Goal: Information Seeking & Learning: Compare options

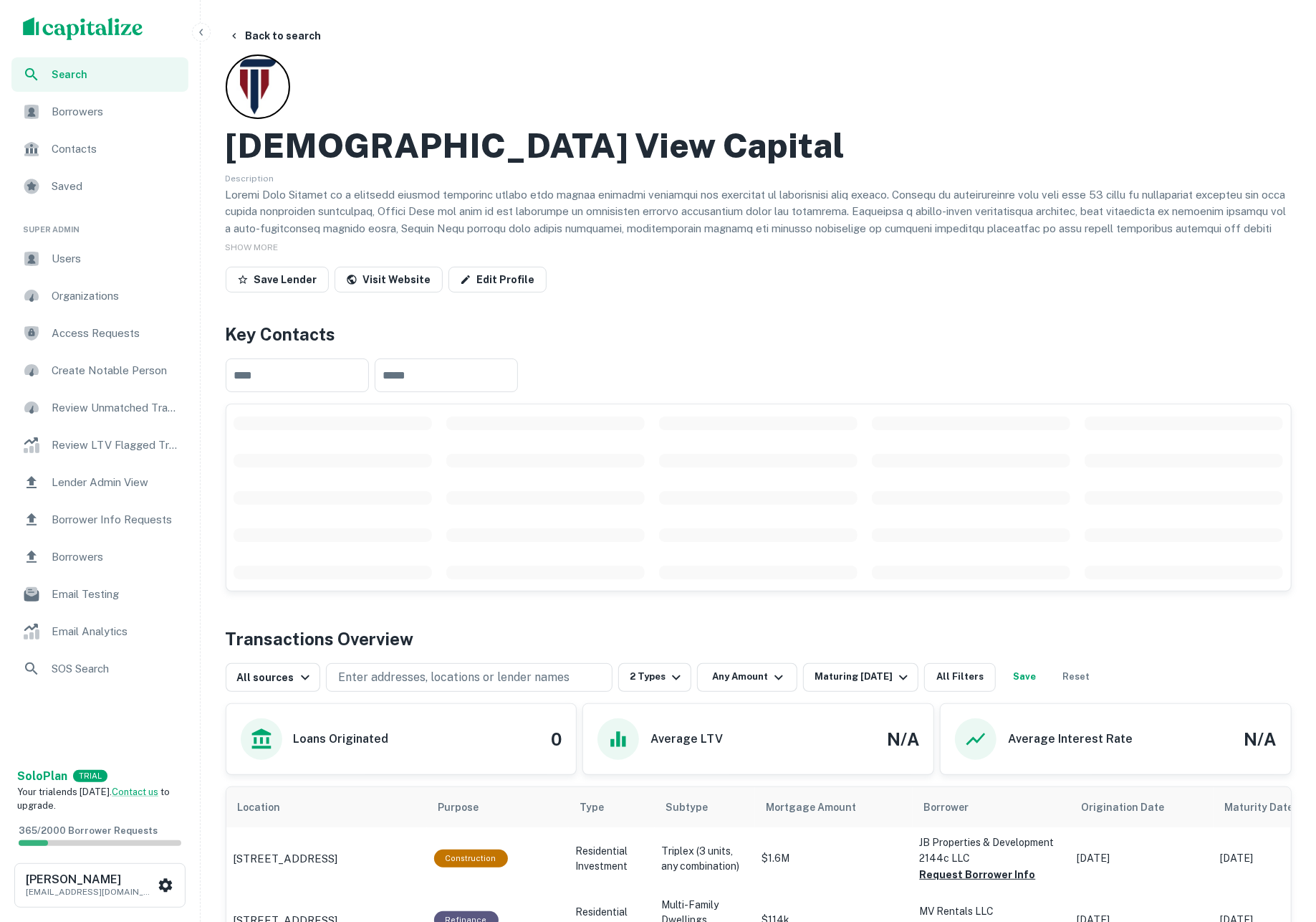
scroll to position [505, 0]
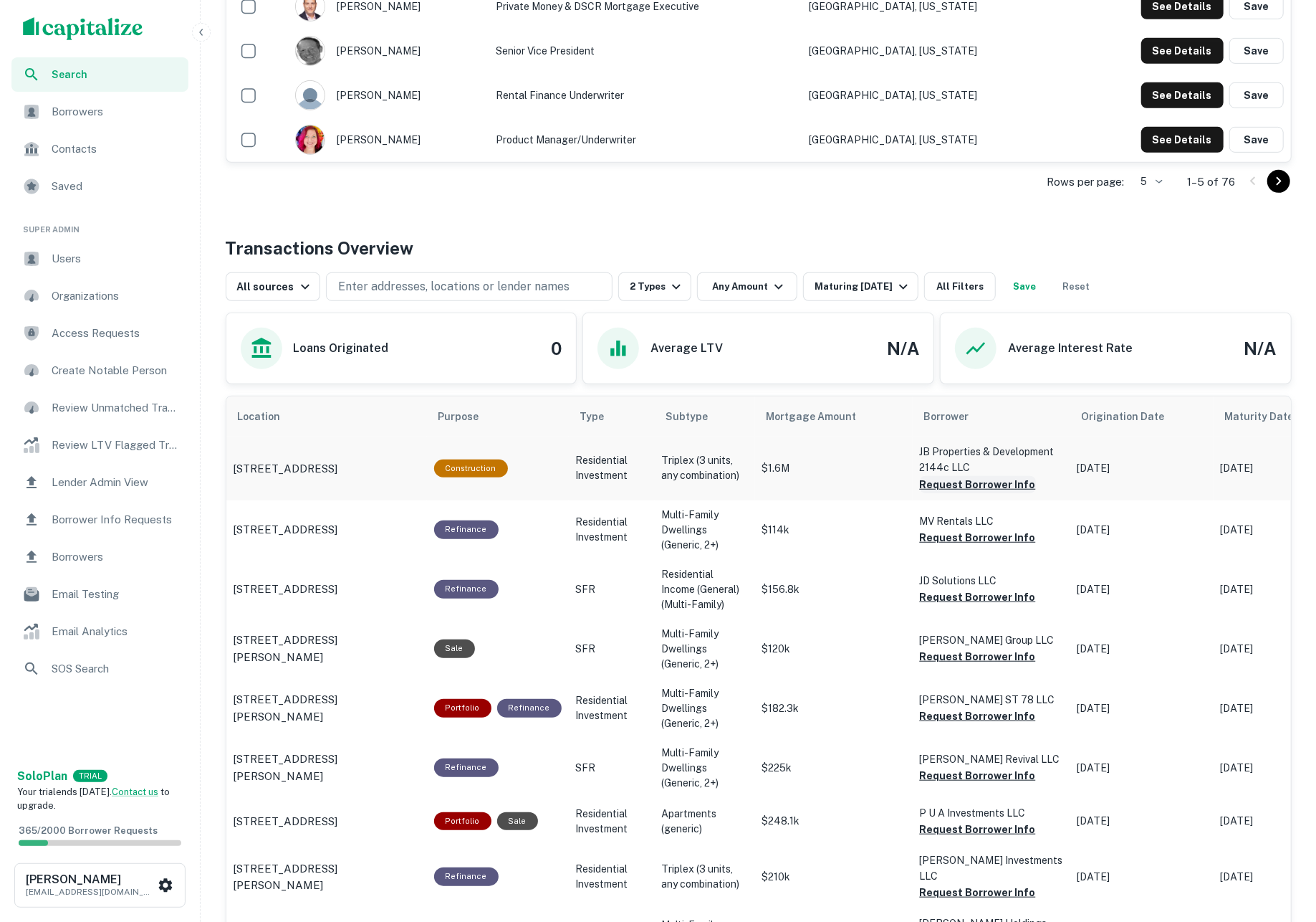
click at [960, 489] on button "Request Borrower Info" at bounding box center [978, 484] width 116 height 17
click at [960, 539] on button "Request Borrower Info" at bounding box center [978, 538] width 116 height 17
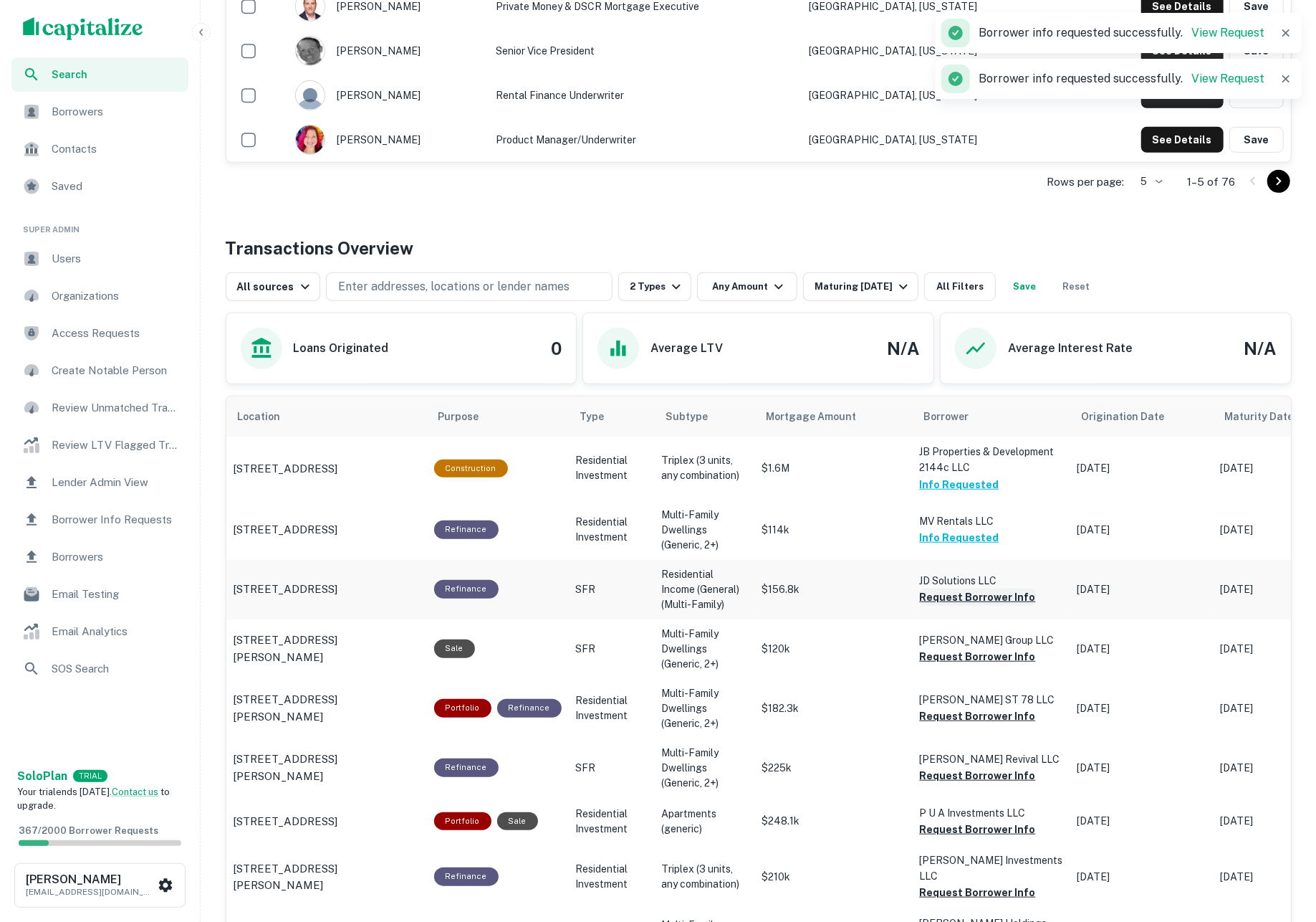
click at [972, 602] on button "Request Borrower Info" at bounding box center [978, 597] width 116 height 17
click at [963, 665] on td "Scharf Group LLC Request Borrower Info" at bounding box center [991, 649] width 158 height 60
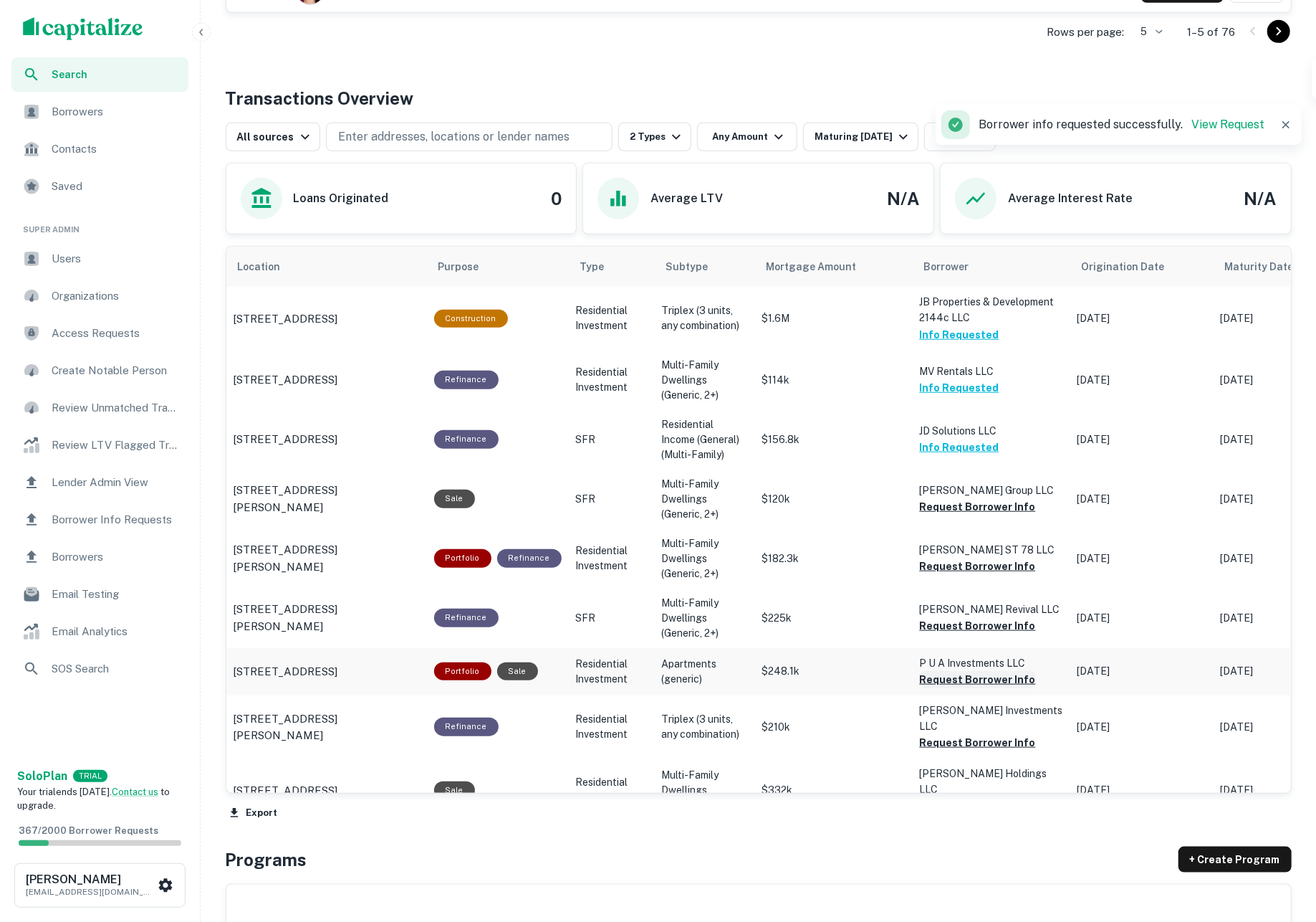
scroll to position [665, 0]
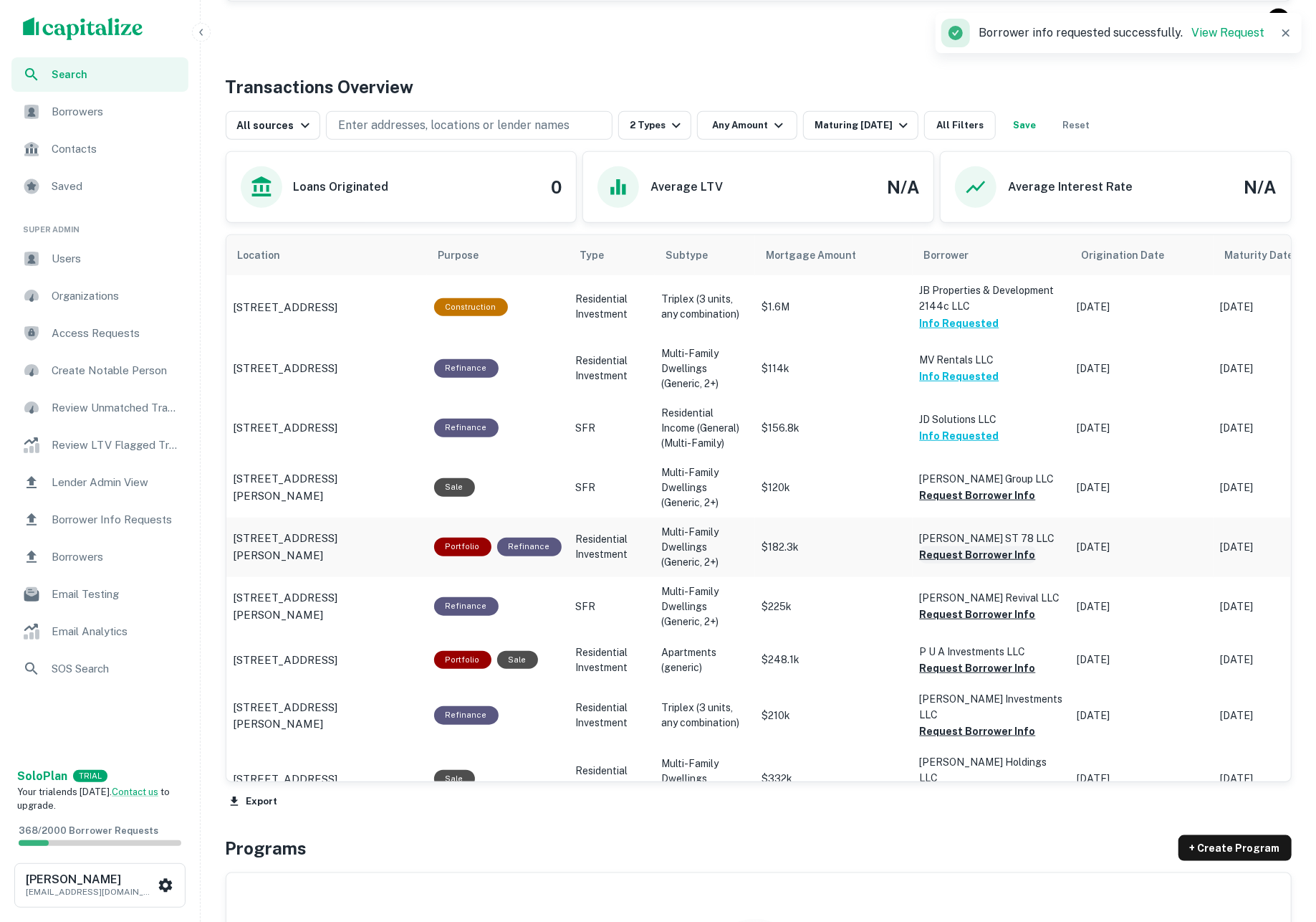
click at [963, 547] on button "Request Borrower Info" at bounding box center [978, 555] width 116 height 17
click at [966, 610] on button "Request Borrower Info" at bounding box center [978, 614] width 116 height 17
click at [975, 663] on button "Request Borrower Info" at bounding box center [978, 668] width 116 height 17
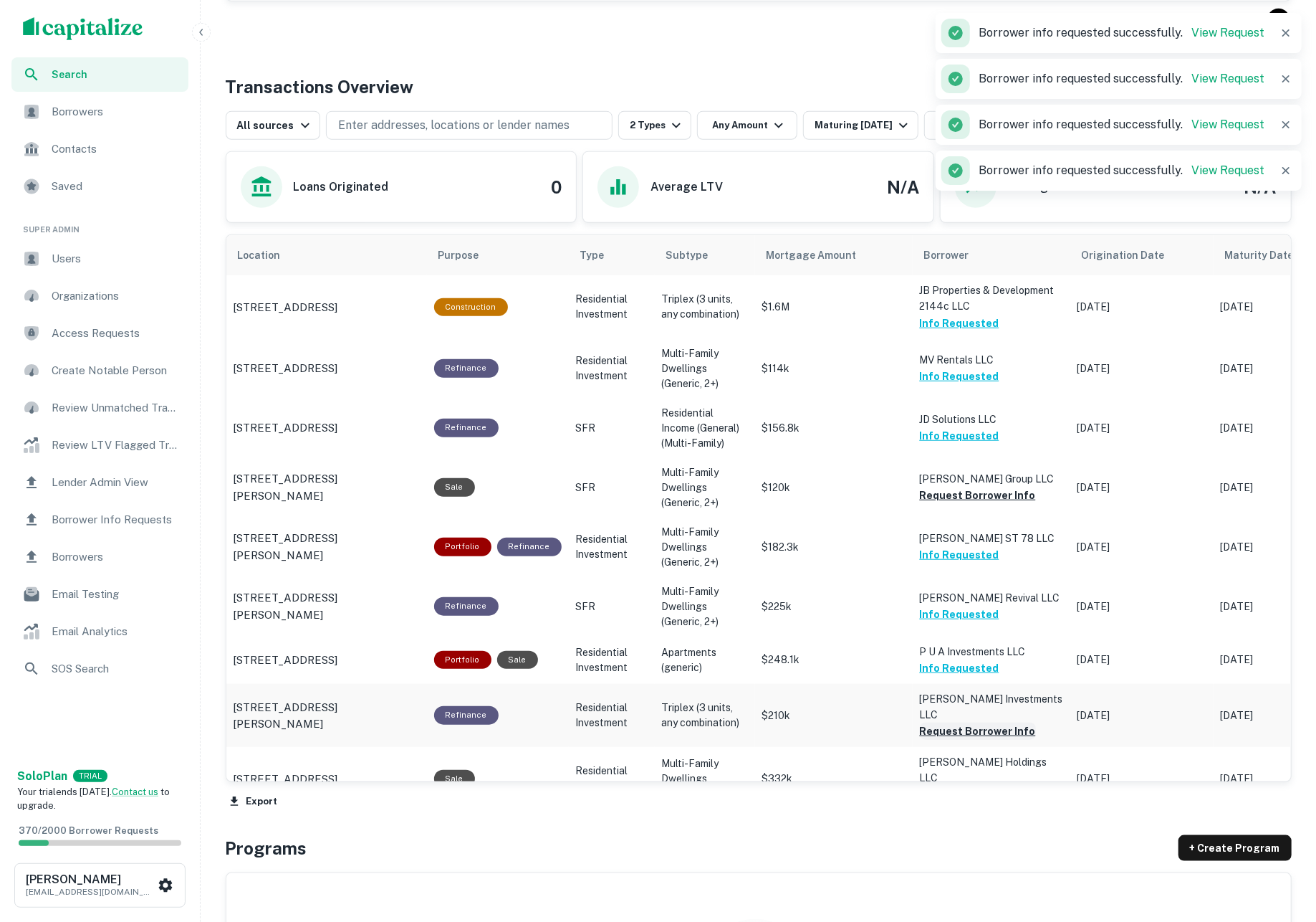
click at [977, 723] on button "Request Borrower Info" at bounding box center [978, 731] width 116 height 17
click at [977, 786] on button "Request Borrower Info" at bounding box center [978, 795] width 116 height 17
click at [962, 498] on button "Request Borrower Info" at bounding box center [978, 495] width 116 height 17
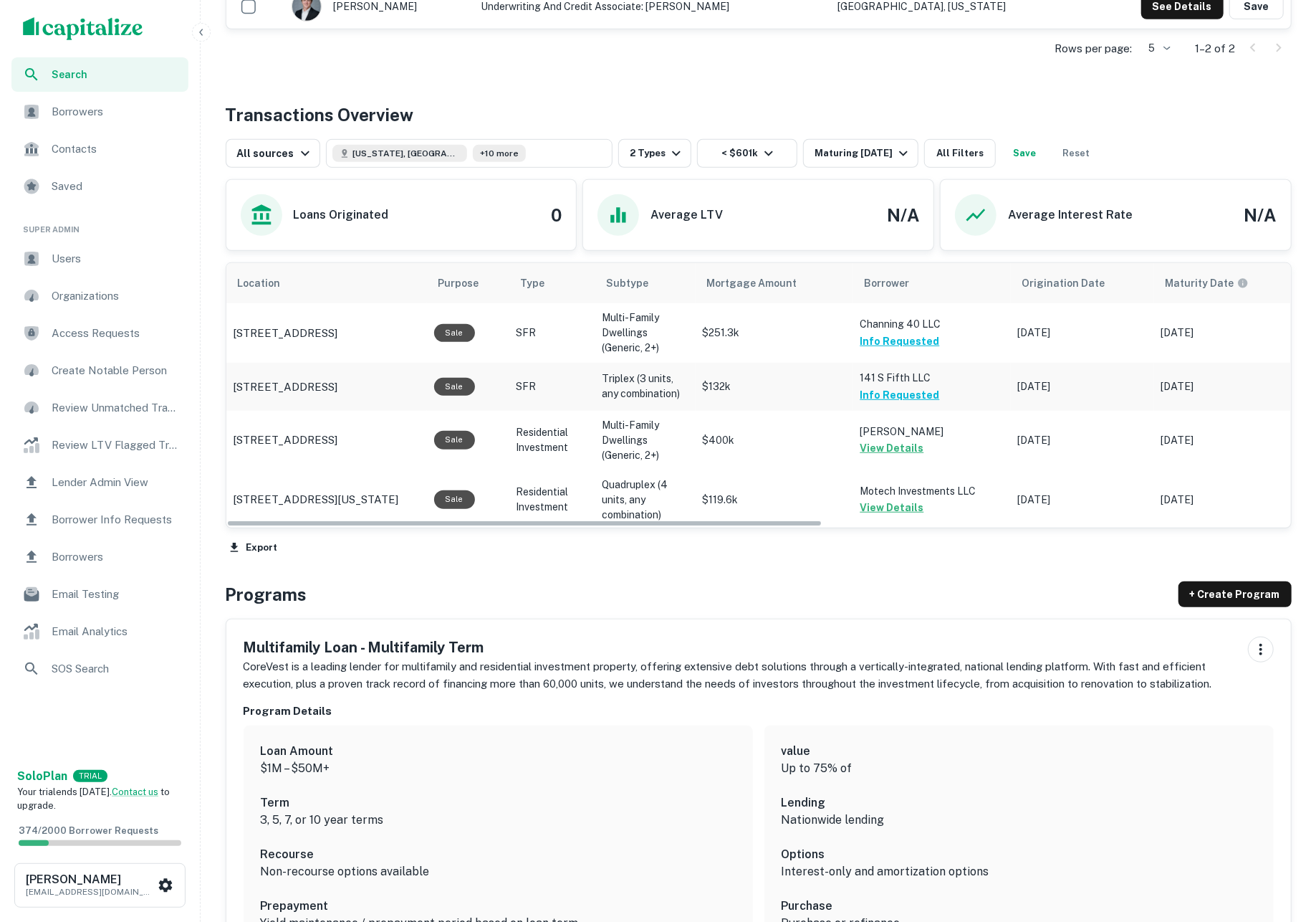
scroll to position [505, 0]
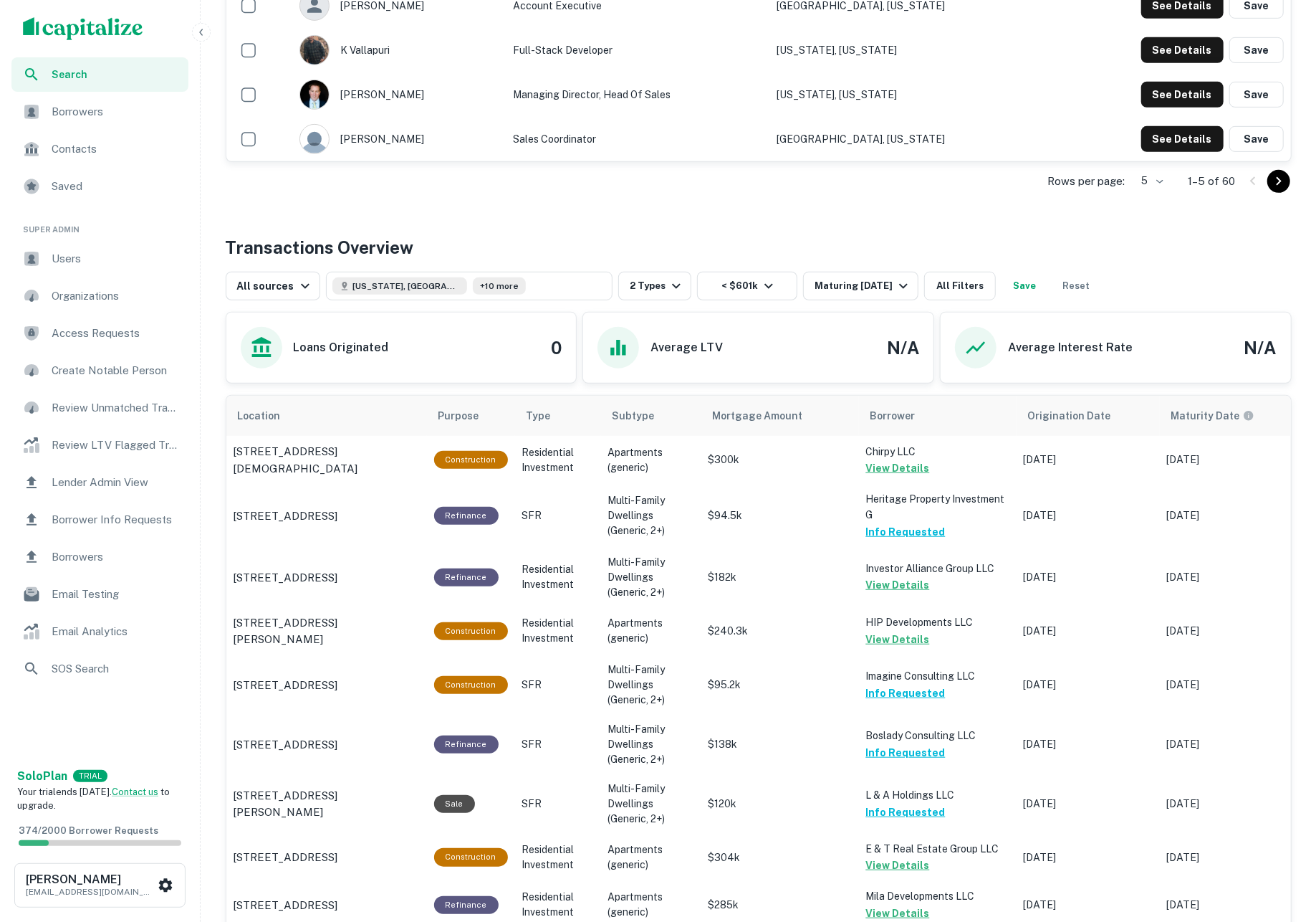
scroll to position [1292, 0]
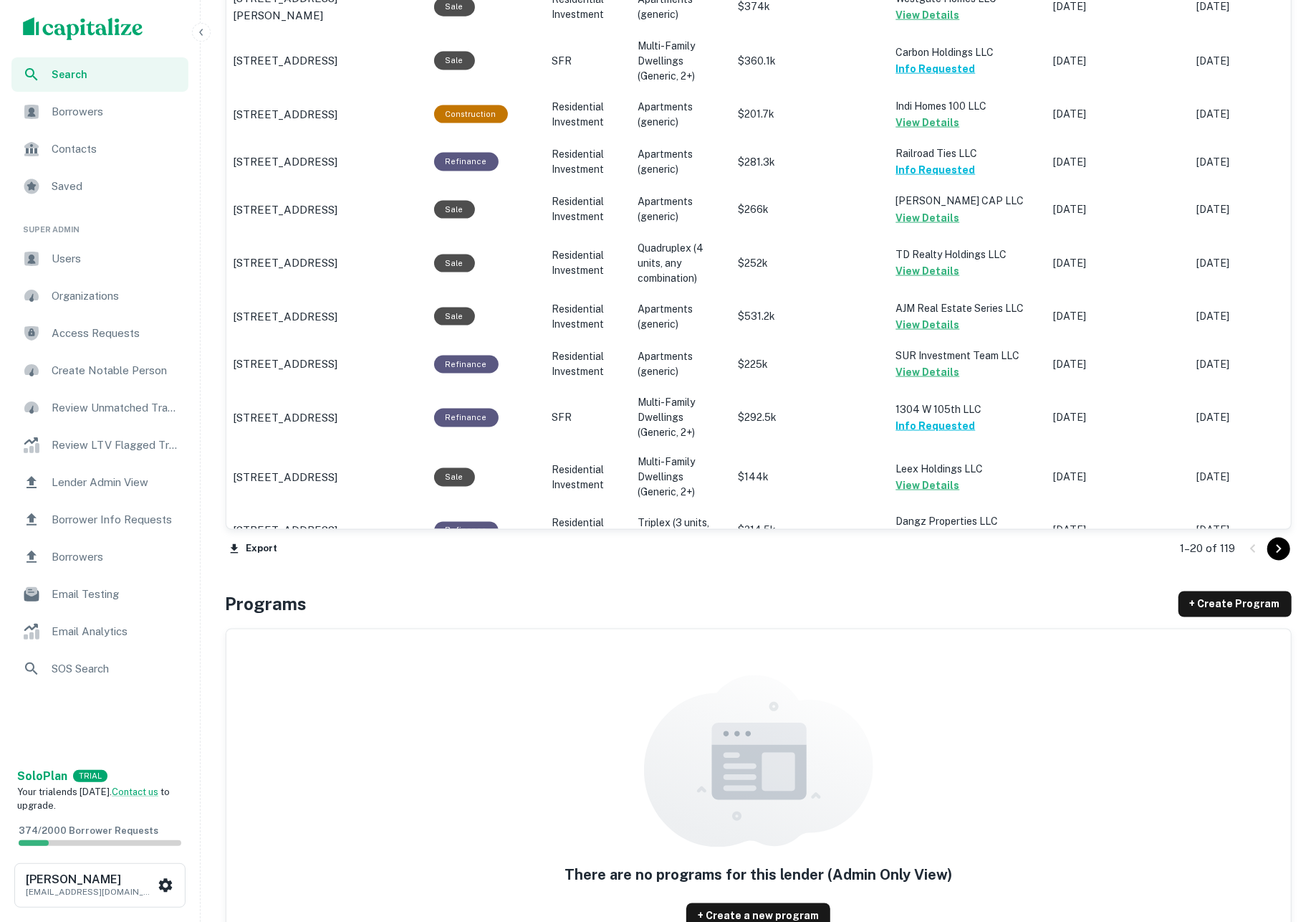
scroll to position [1534, 0]
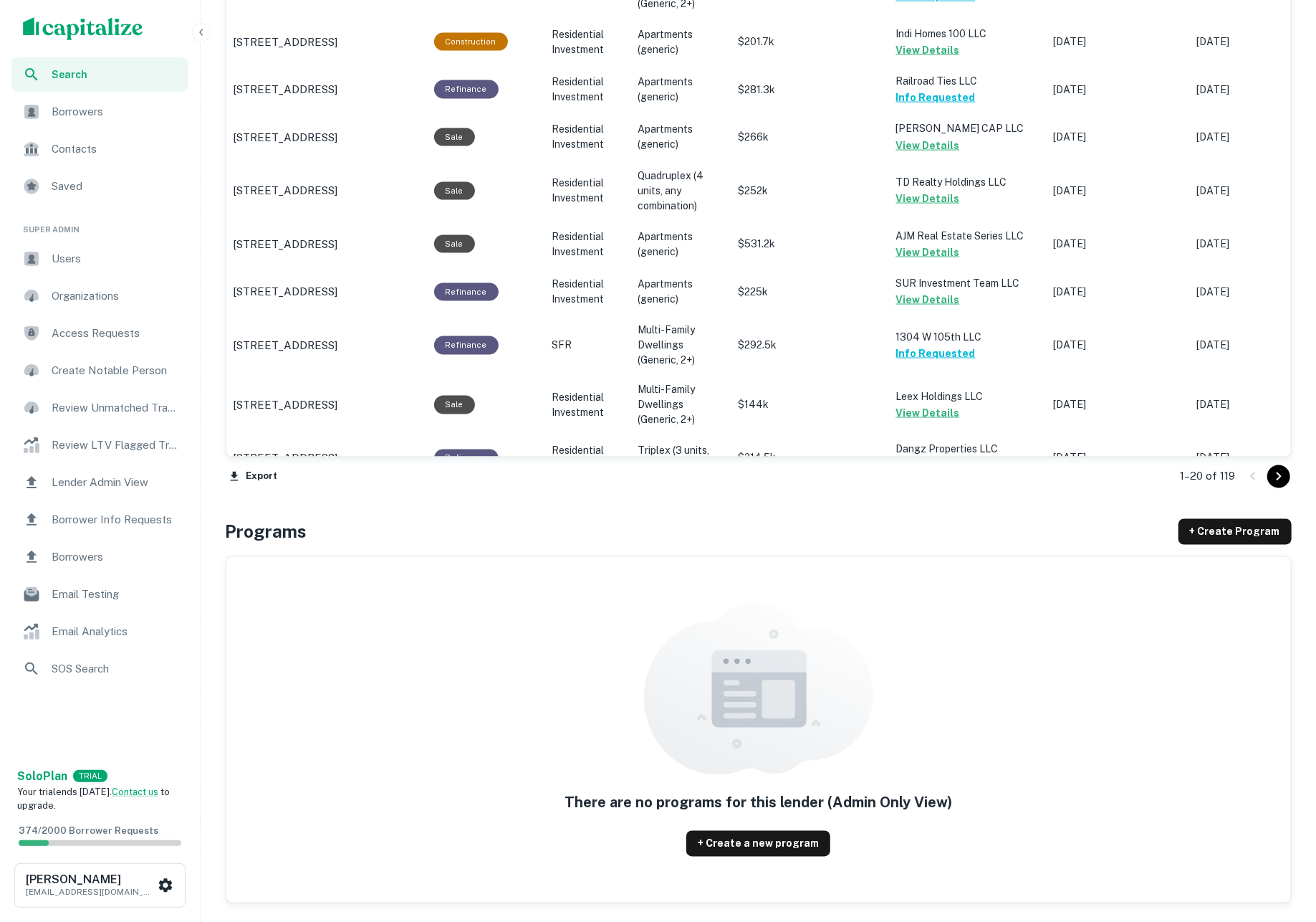
click at [1274, 478] on icon "Go to next page" at bounding box center [1278, 476] width 17 height 17
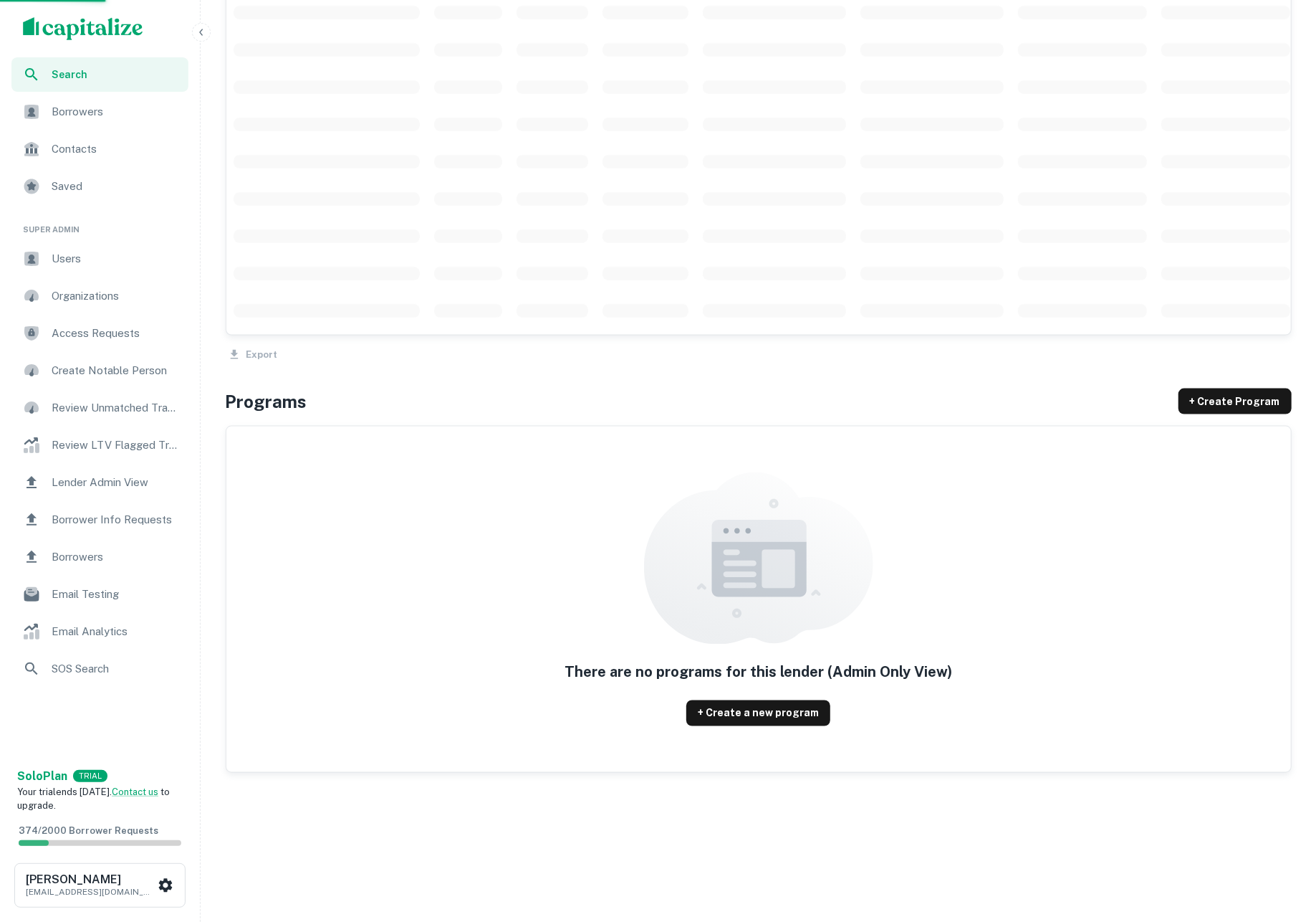
scroll to position [1359, 0]
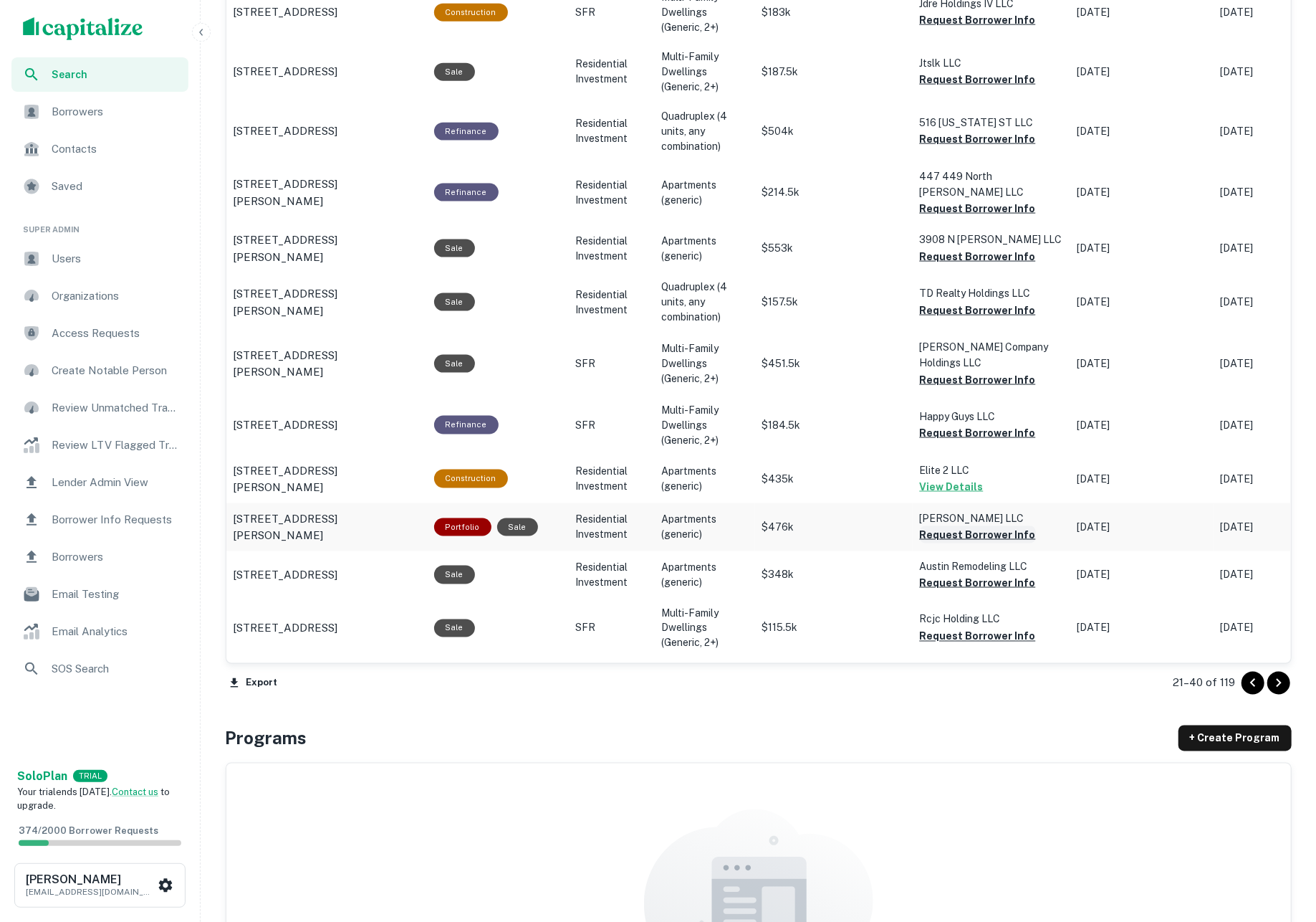
click at [976, 526] on button "Request Borrower Info" at bounding box center [978, 534] width 116 height 17
click at [972, 574] on button "Request Borrower Info" at bounding box center [978, 583] width 116 height 17
click at [966, 371] on button "Request Borrower Info" at bounding box center [978, 380] width 116 height 17
click at [958, 302] on button "Request Borrower Info" at bounding box center [978, 311] width 116 height 17
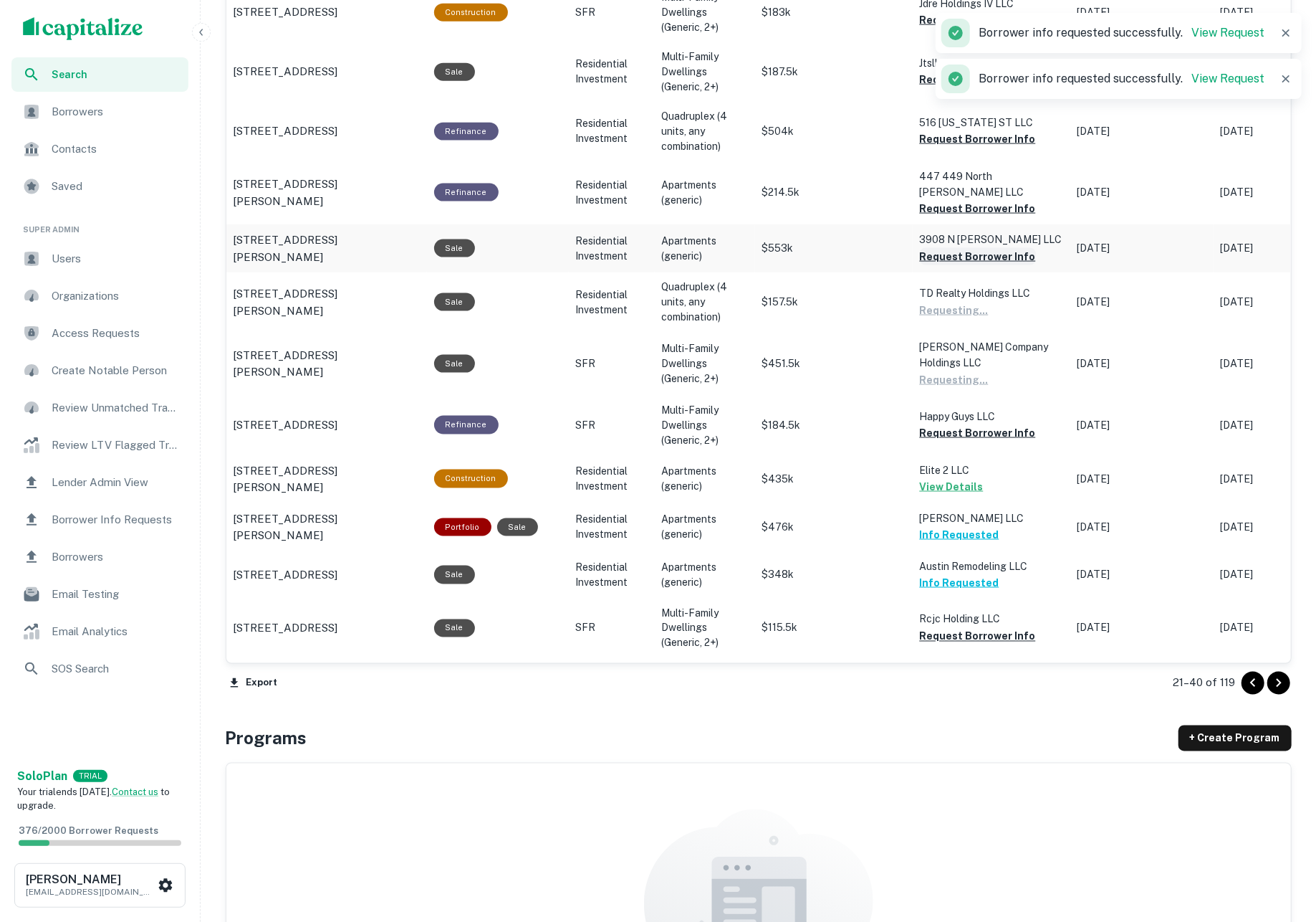
click at [951, 248] on button "Request Borrower Info" at bounding box center [978, 257] width 116 height 17
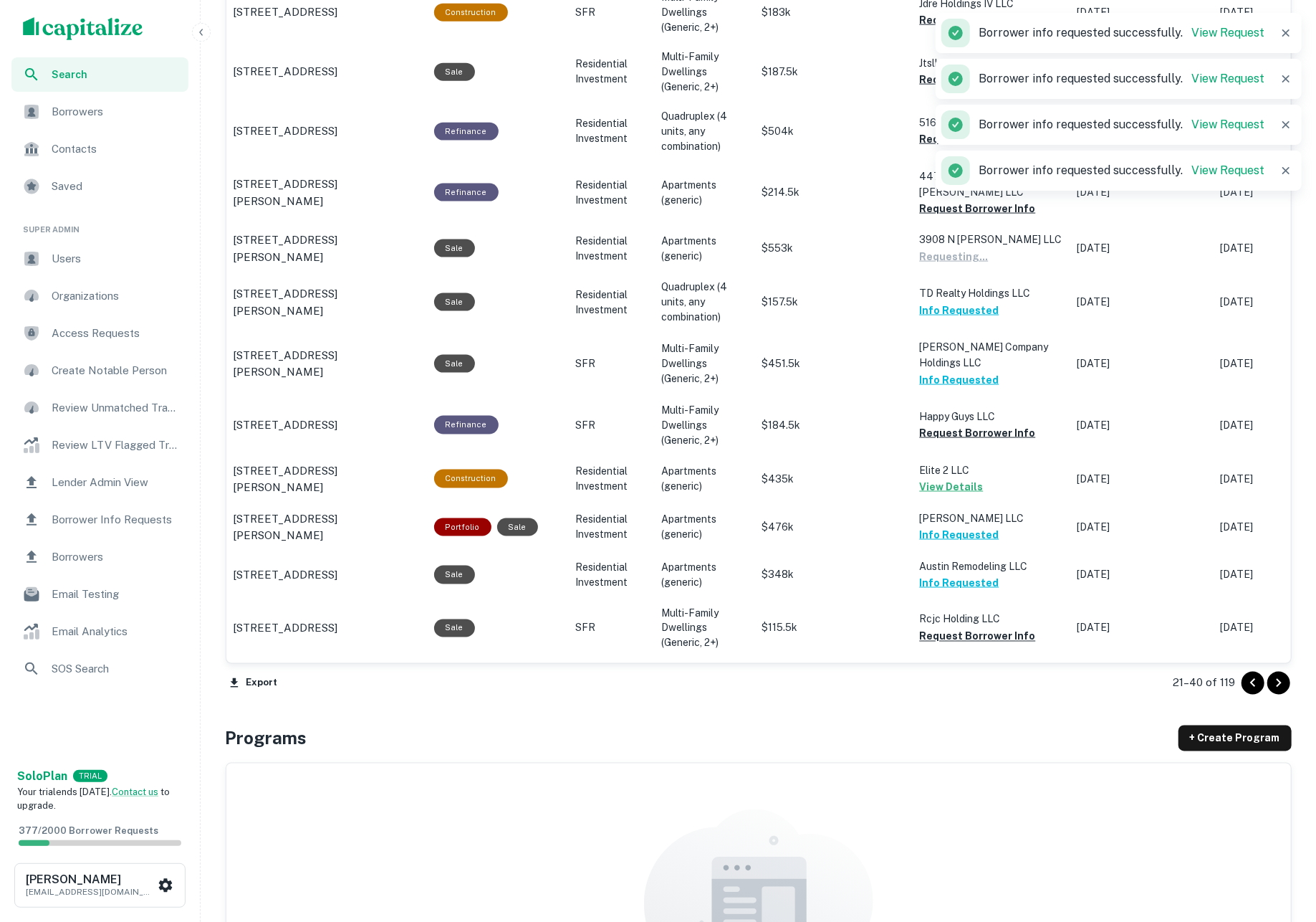
click at [950, 181] on span at bounding box center [955, 170] width 29 height 29
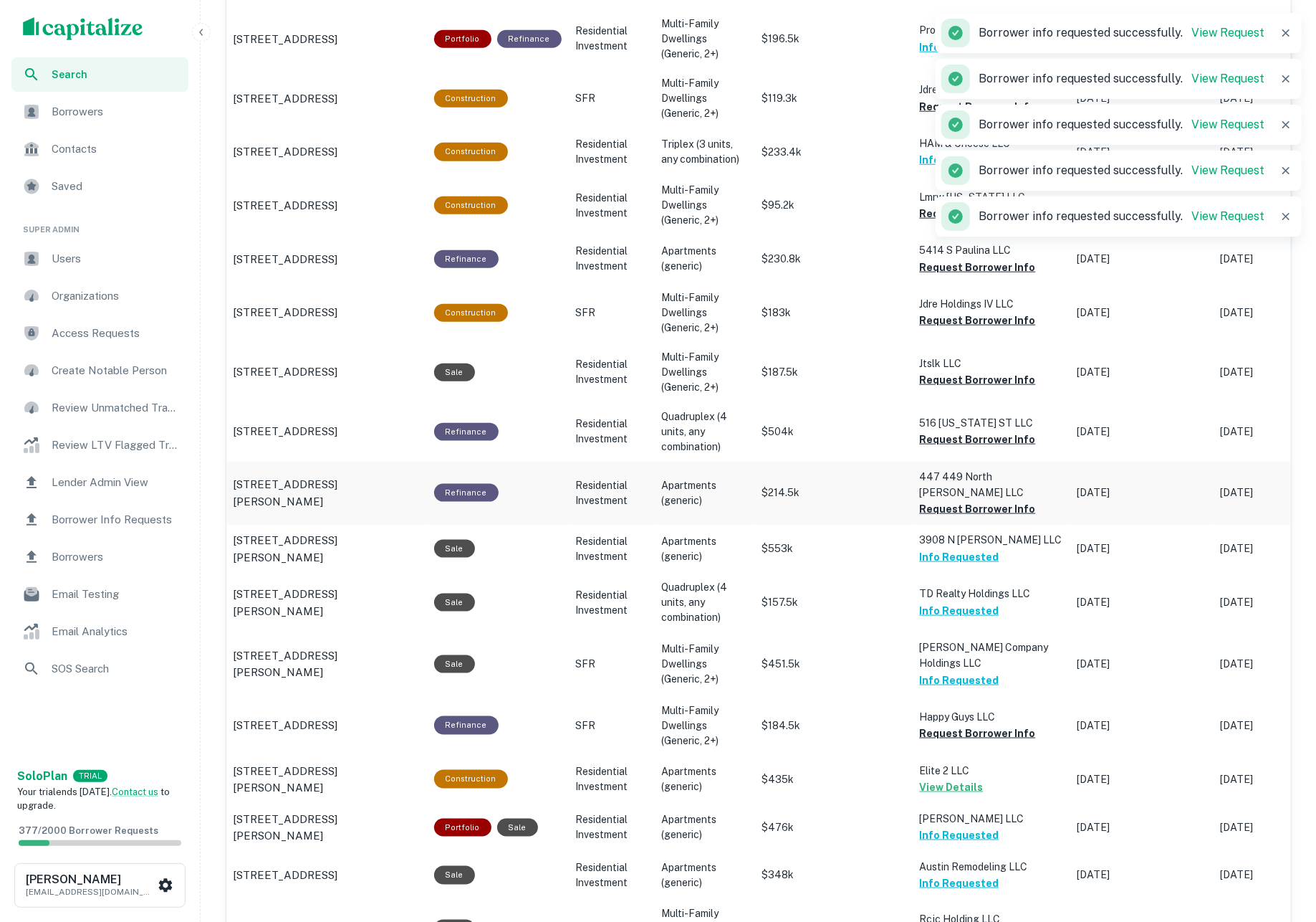
scroll to position [786, 0]
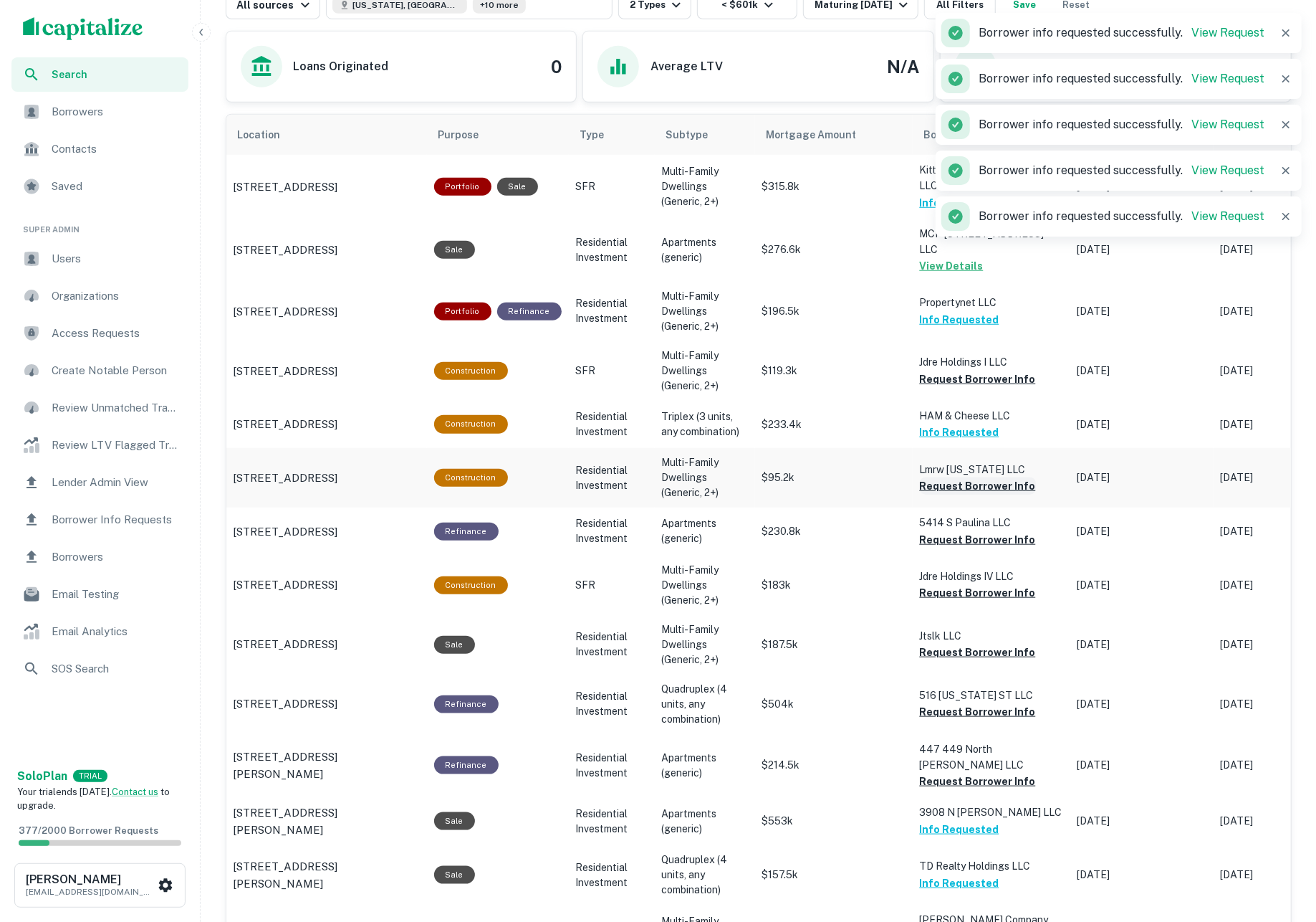
click at [983, 483] on button "Request Borrower Info" at bounding box center [978, 486] width 116 height 17
click at [980, 538] on button "Request Borrower Info" at bounding box center [978, 540] width 116 height 17
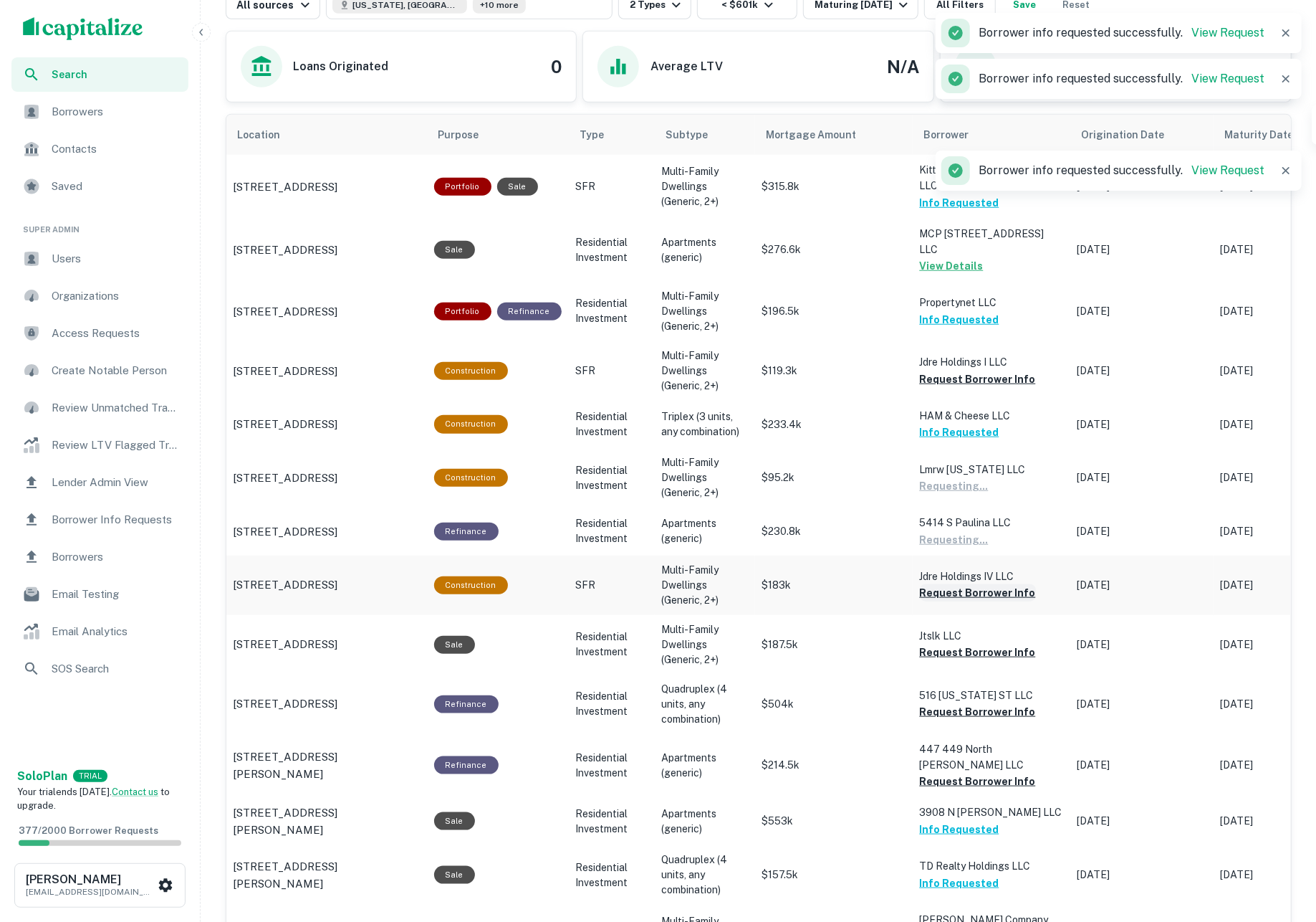
click at [978, 591] on button "Request Borrower Info" at bounding box center [978, 592] width 116 height 17
click at [978, 643] on button "Request Borrower Info" at bounding box center [978, 652] width 116 height 17
click at [978, 703] on button "Request Borrower Info" at bounding box center [978, 712] width 116 height 17
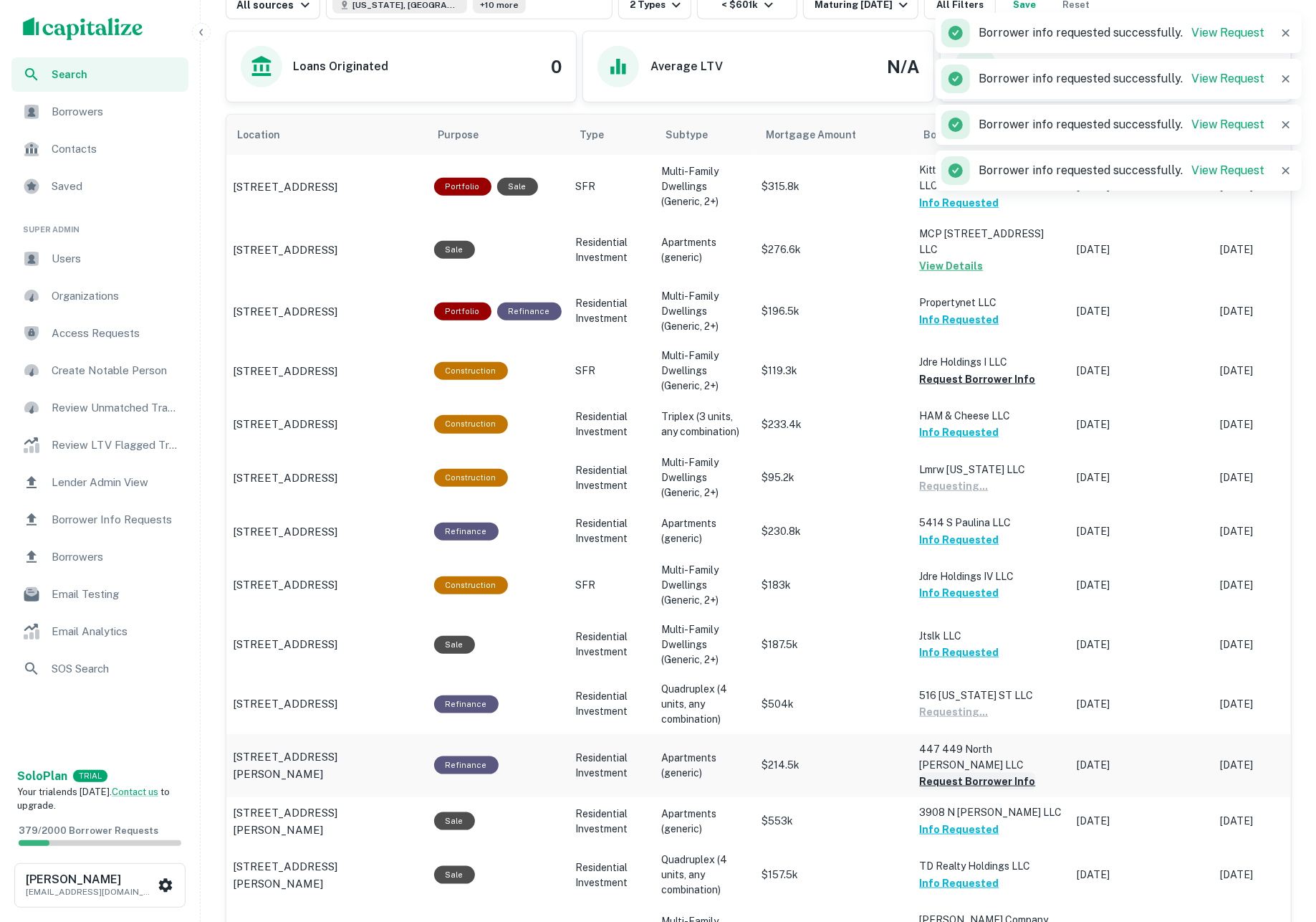
click at [979, 773] on button "Request Borrower Info" at bounding box center [978, 782] width 116 height 17
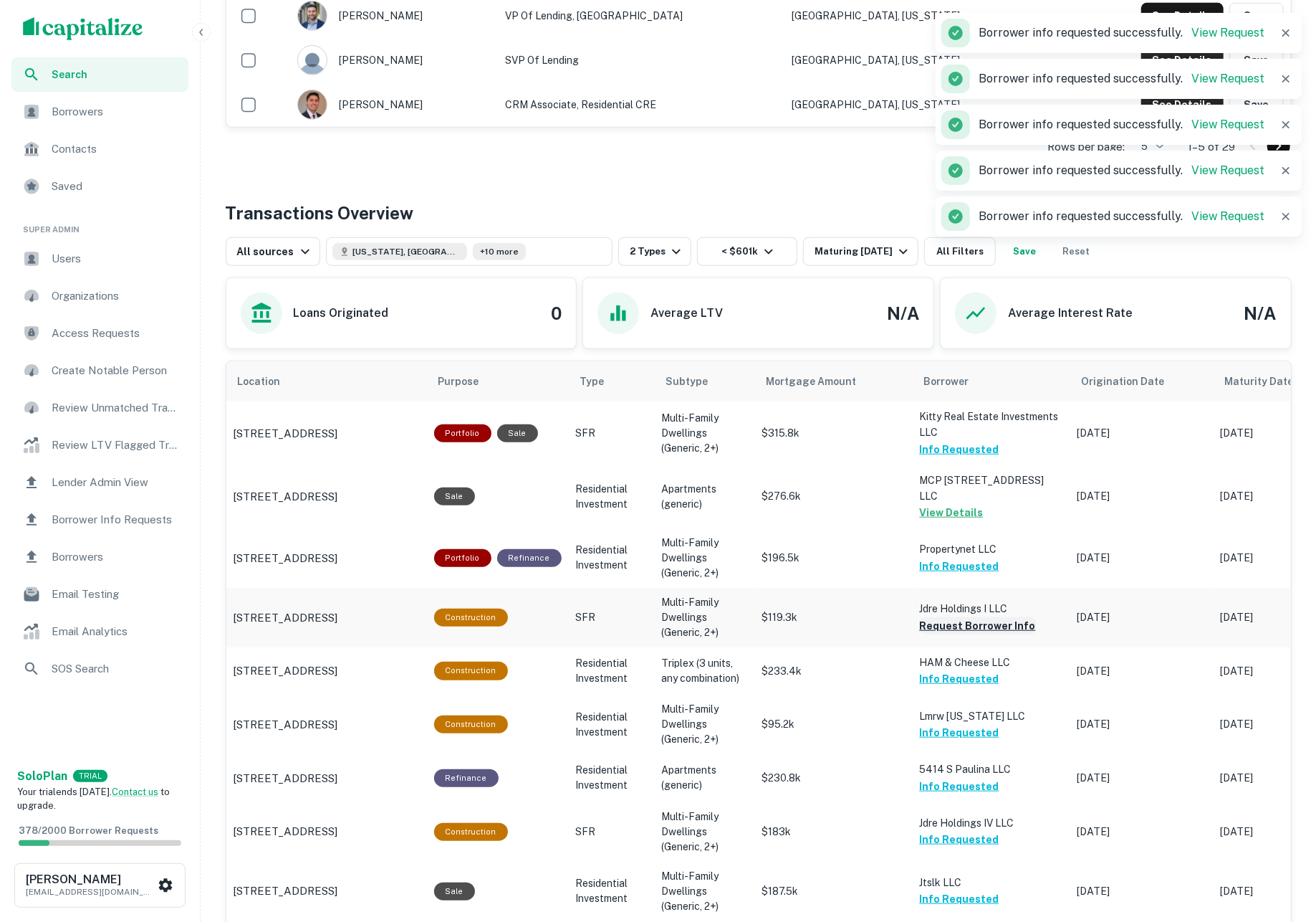
click at [974, 621] on button "Request Borrower Info" at bounding box center [978, 625] width 116 height 17
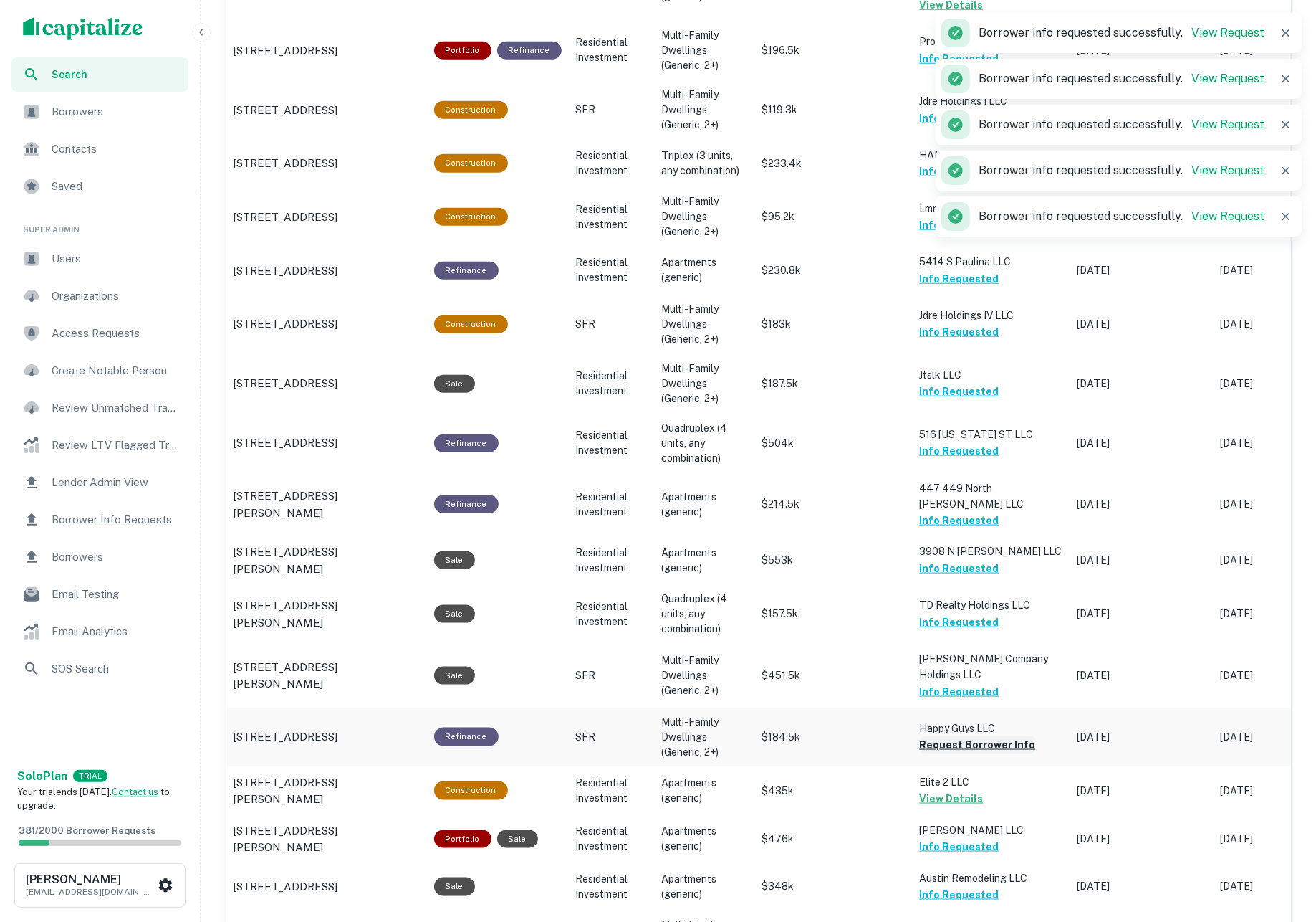
click at [976, 736] on button "Request Borrower Info" at bounding box center [978, 745] width 116 height 17
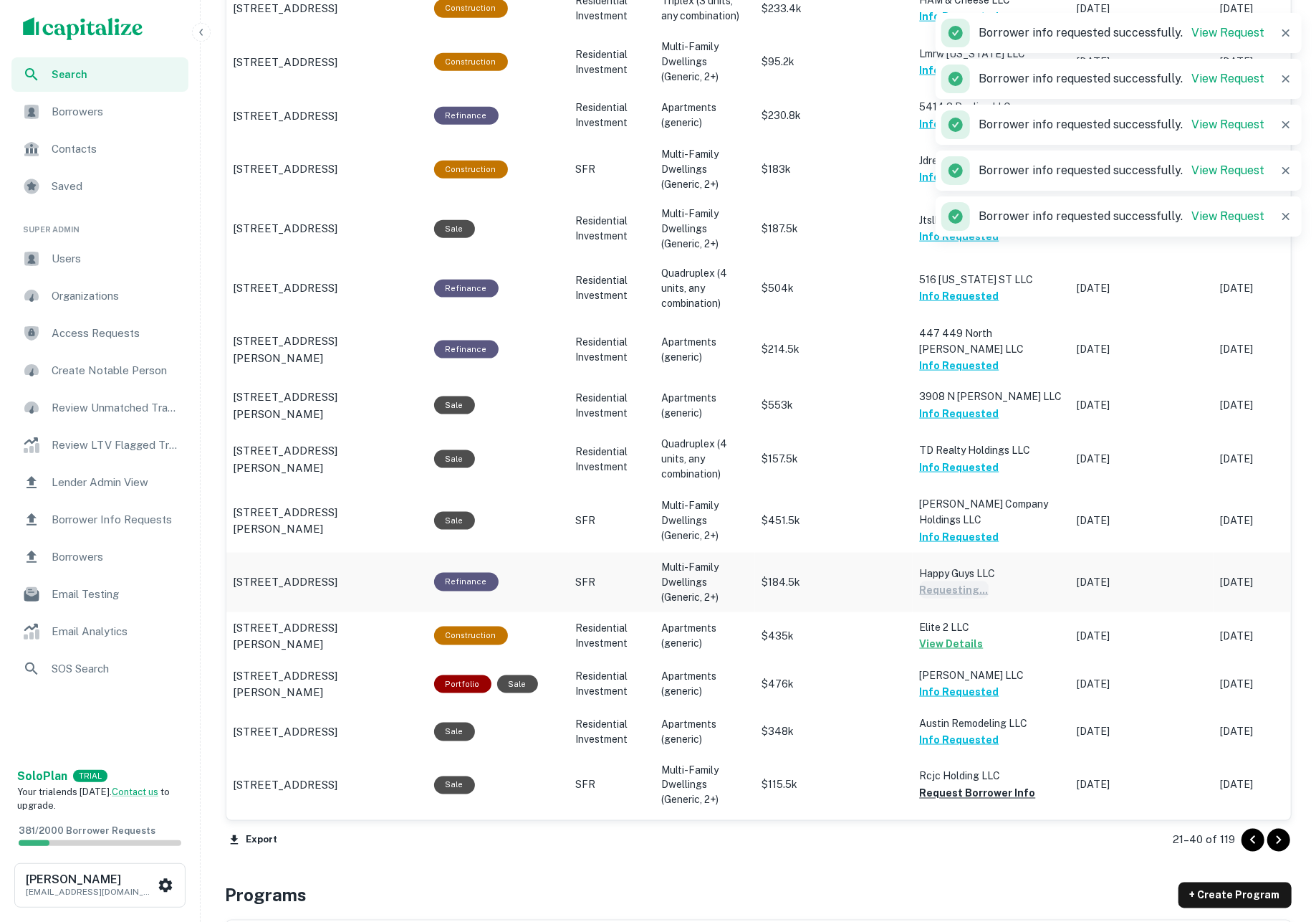
scroll to position [1445, 0]
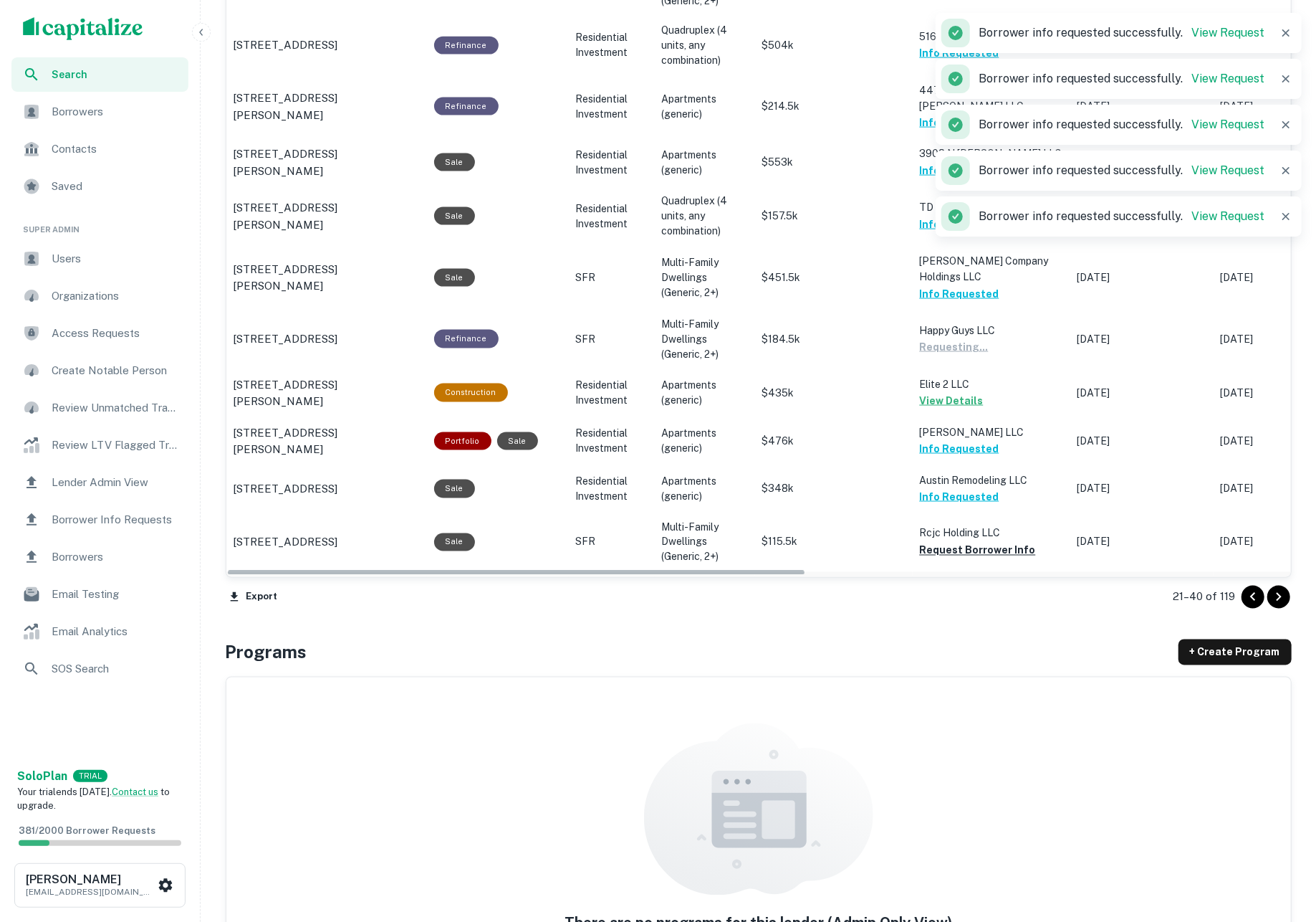
click at [969, 596] on button "Request Borrower Info" at bounding box center [978, 604] width 116 height 17
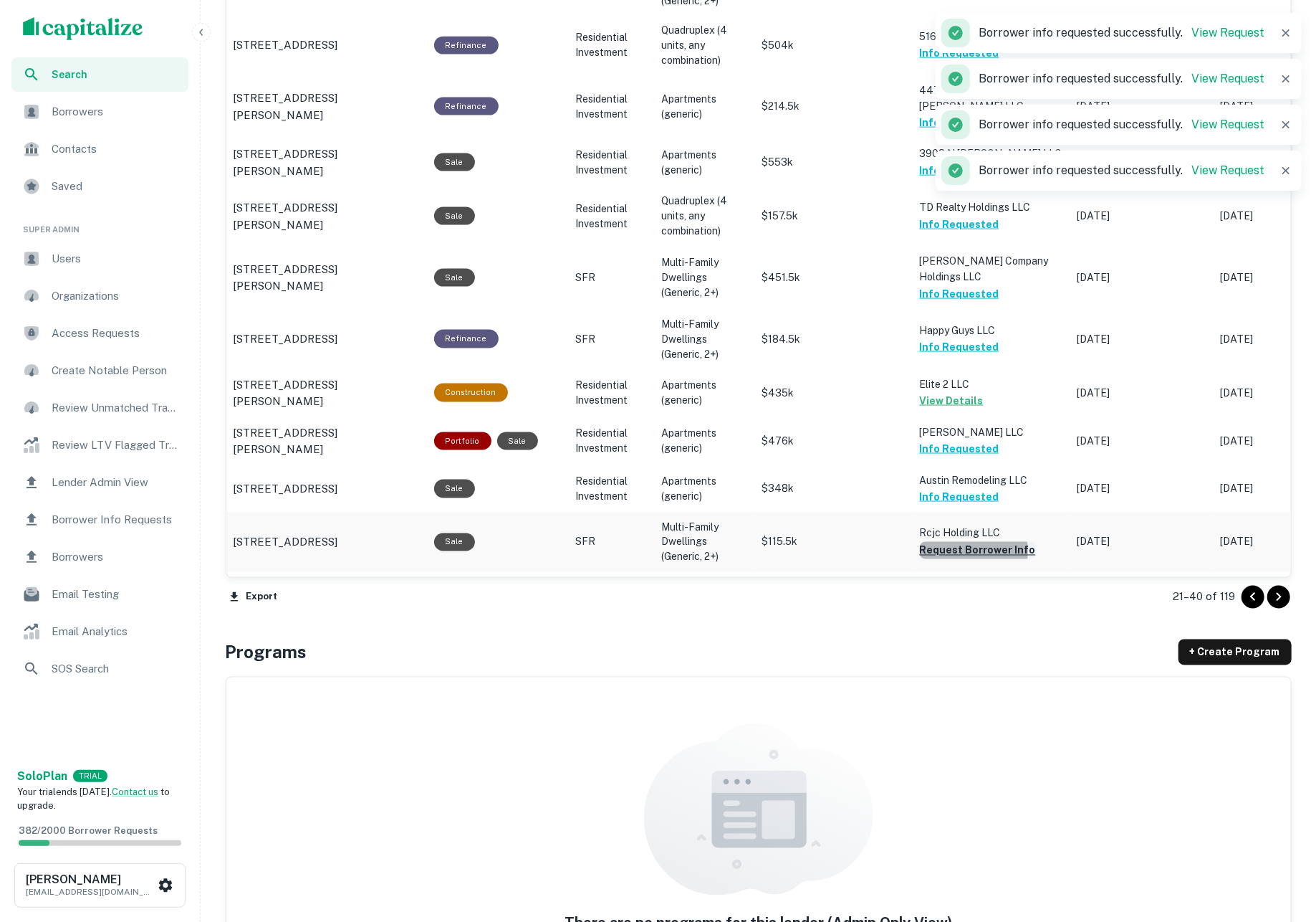
click at [958, 541] on button "Request Borrower Info" at bounding box center [978, 550] width 116 height 17
click at [1271, 589] on icon "Go to next page" at bounding box center [1278, 597] width 17 height 17
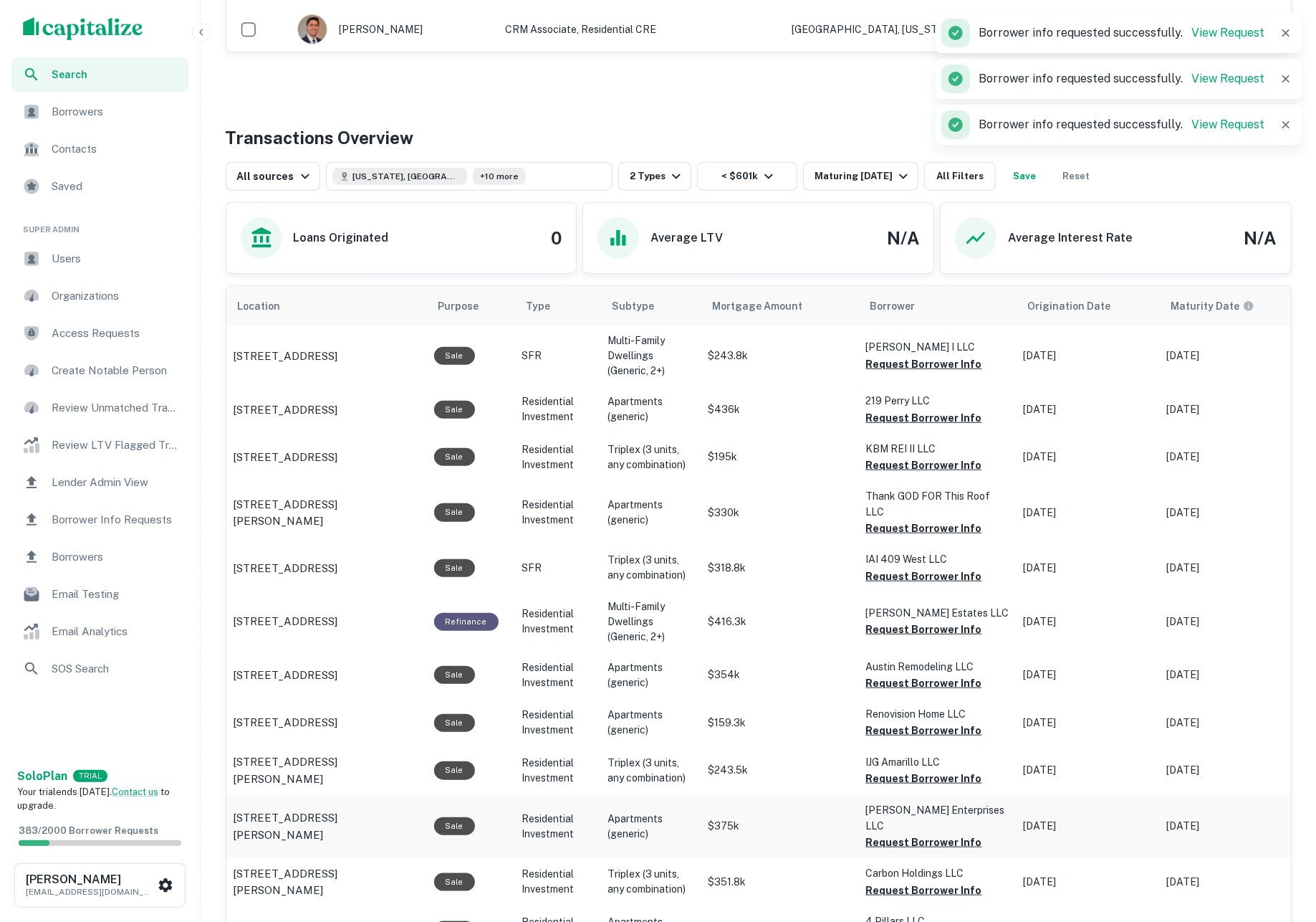
scroll to position [534, 0]
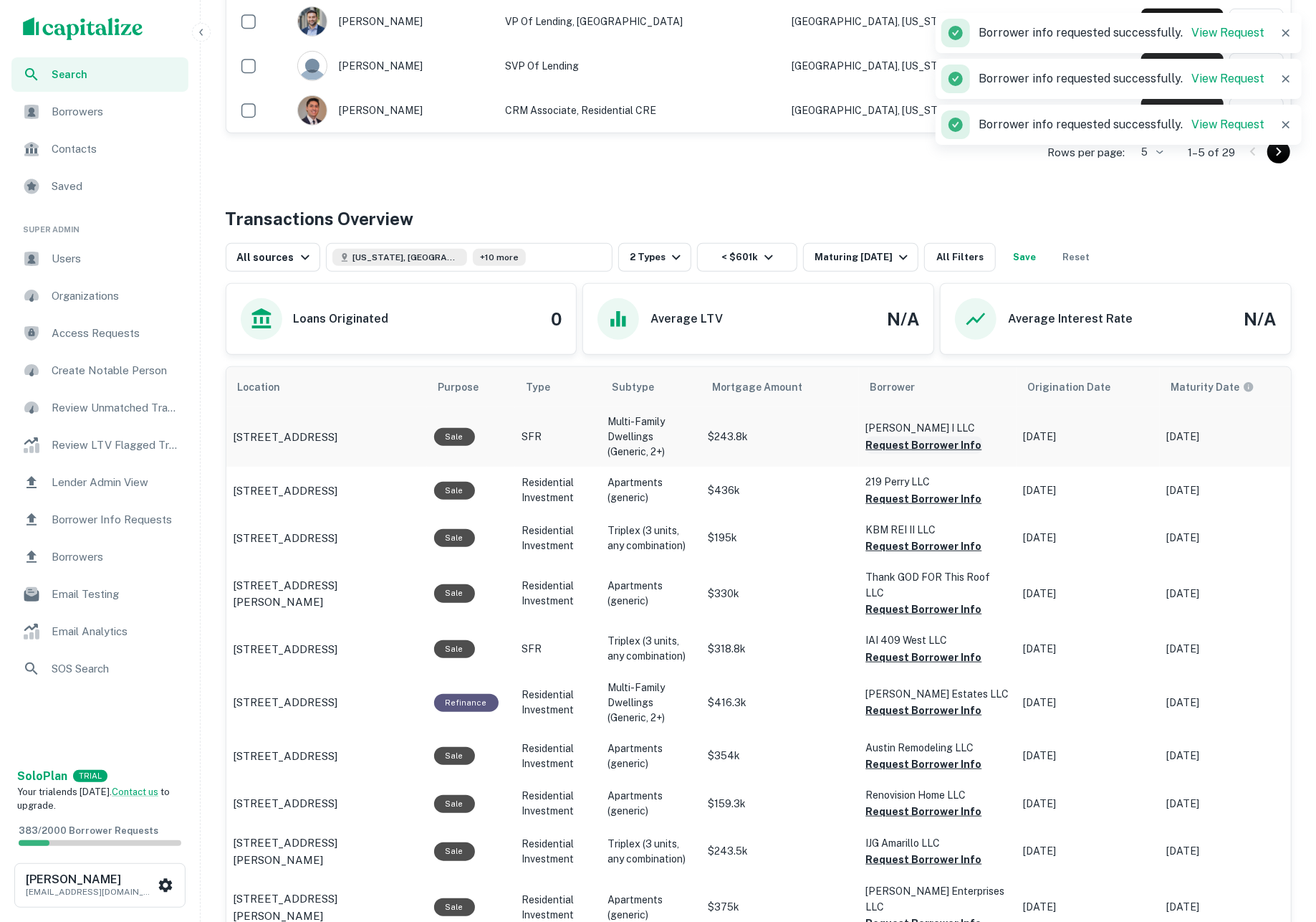
click at [922, 454] on button "Request Borrower Info" at bounding box center [924, 445] width 116 height 17
click at [923, 498] on button "Request Borrower Info" at bounding box center [924, 499] width 116 height 17
click at [926, 552] on button "Request Borrower Info" at bounding box center [924, 546] width 116 height 17
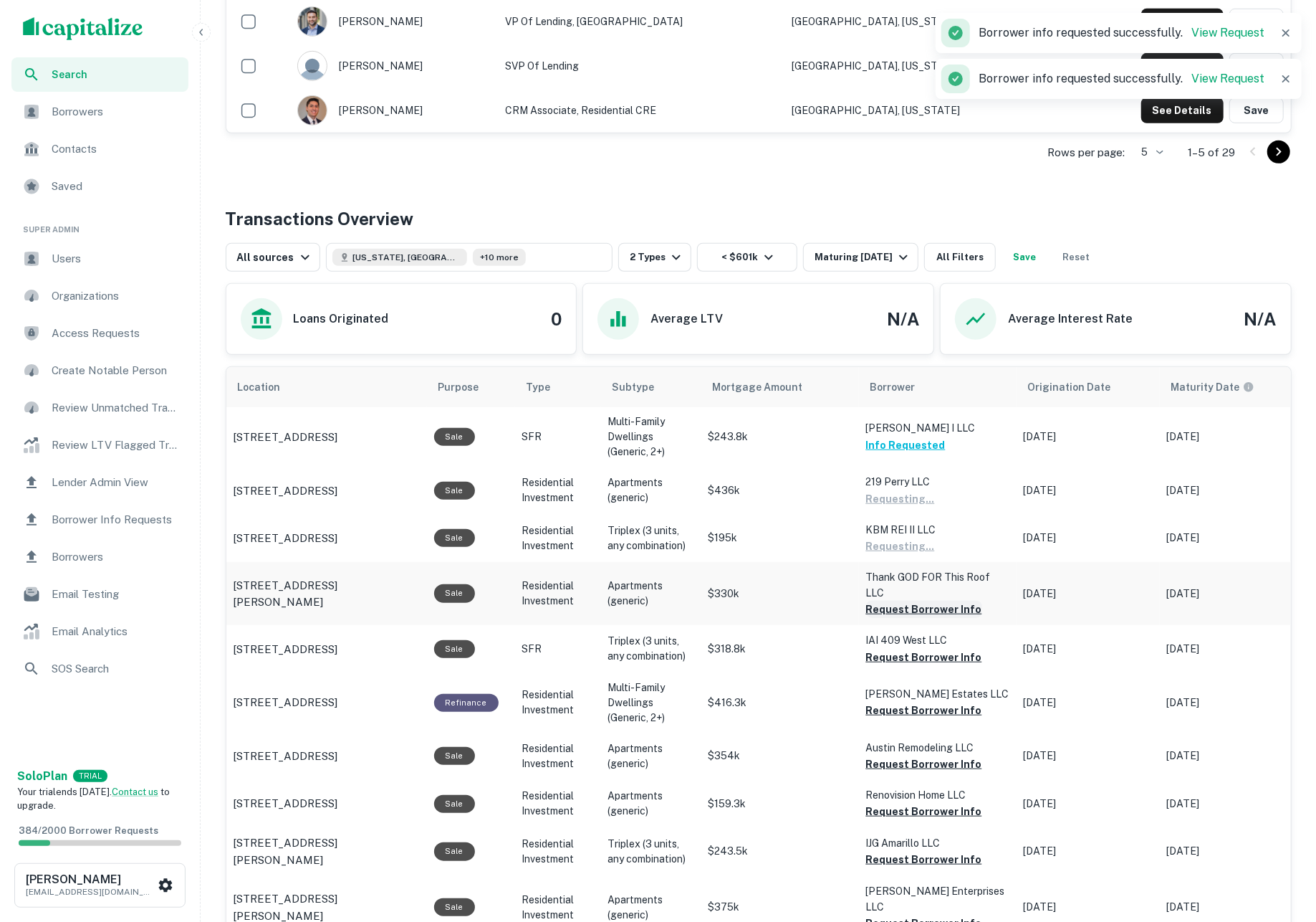
click at [931, 600] on button "Request Borrower Info" at bounding box center [924, 609] width 116 height 17
click at [935, 649] on button "Request Borrower Info" at bounding box center [924, 658] width 116 height 17
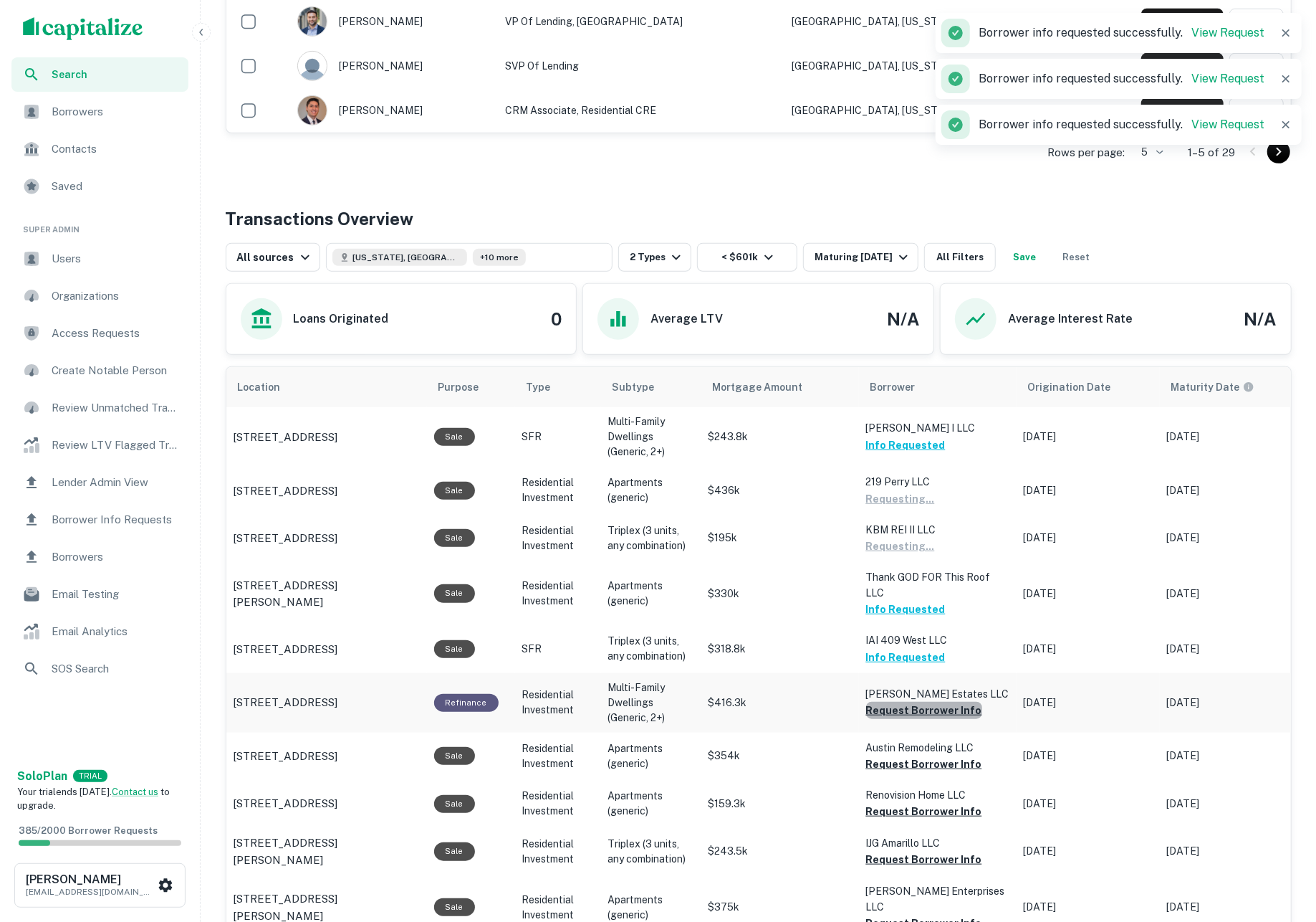
click at [938, 702] on button "Request Borrower Info" at bounding box center [924, 710] width 116 height 17
click at [946, 756] on button "Request Borrower Info" at bounding box center [924, 764] width 116 height 17
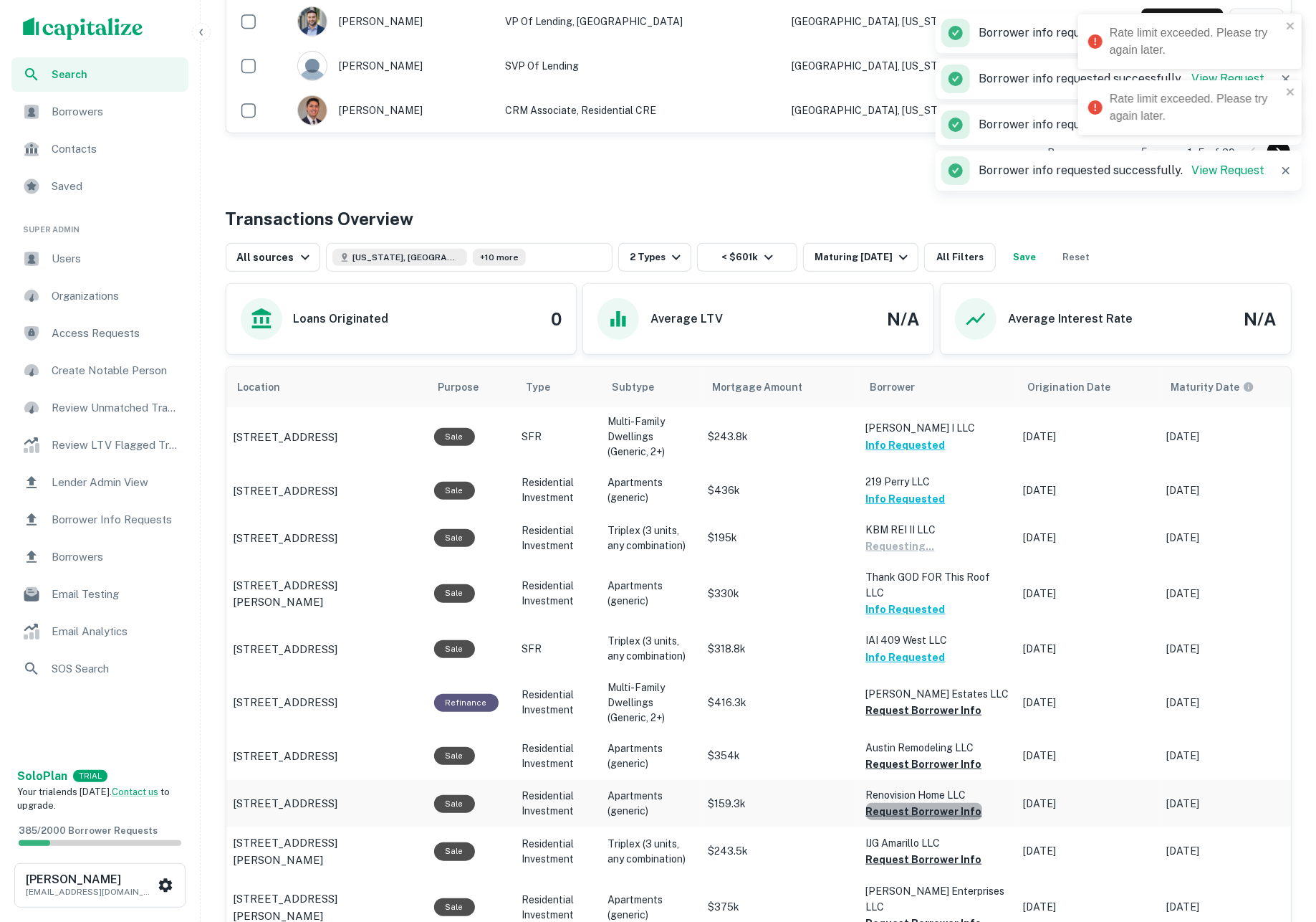
click at [949, 803] on button "Request Borrower Info" at bounding box center [924, 811] width 116 height 17
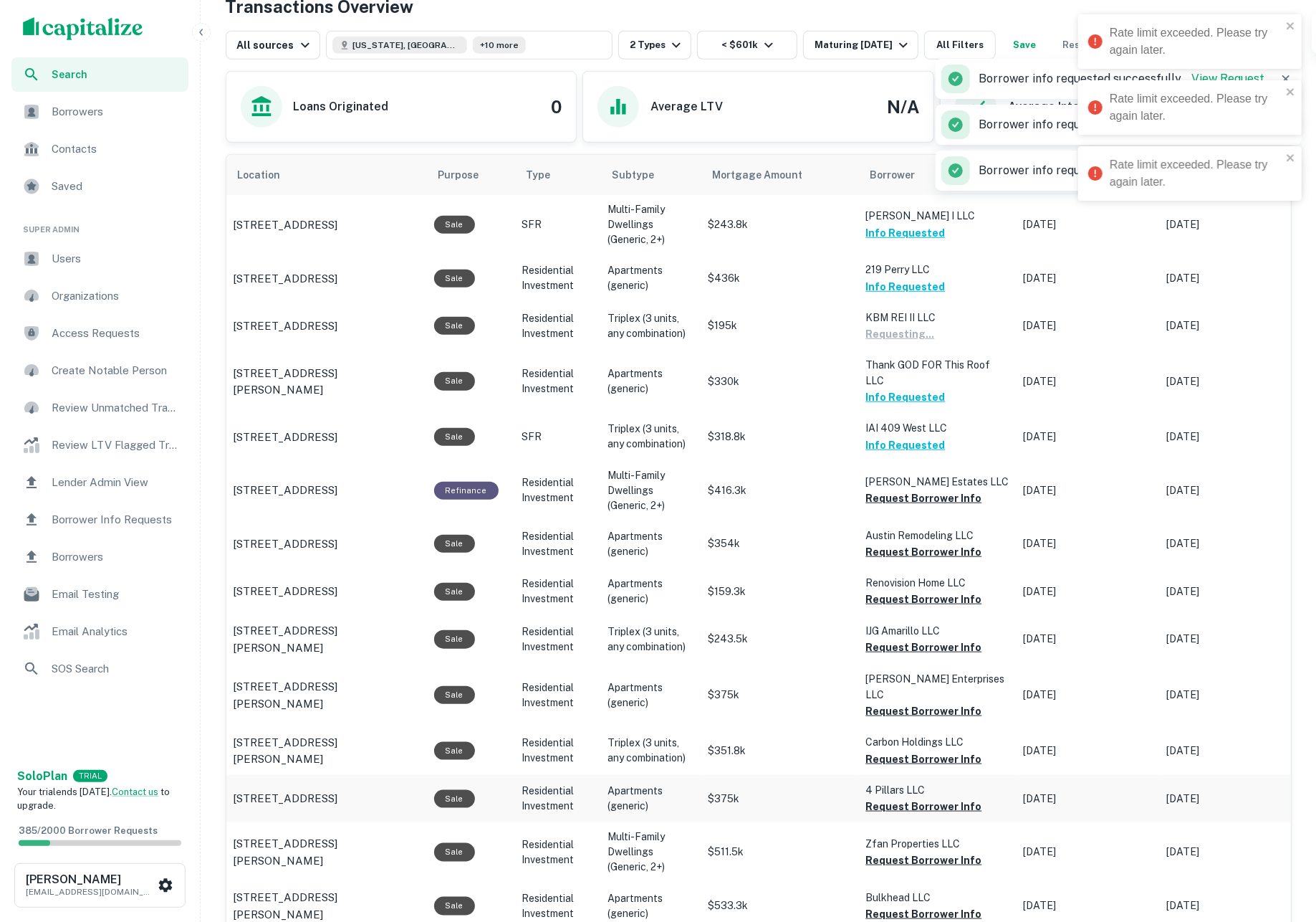
scroll to position [767, 0]
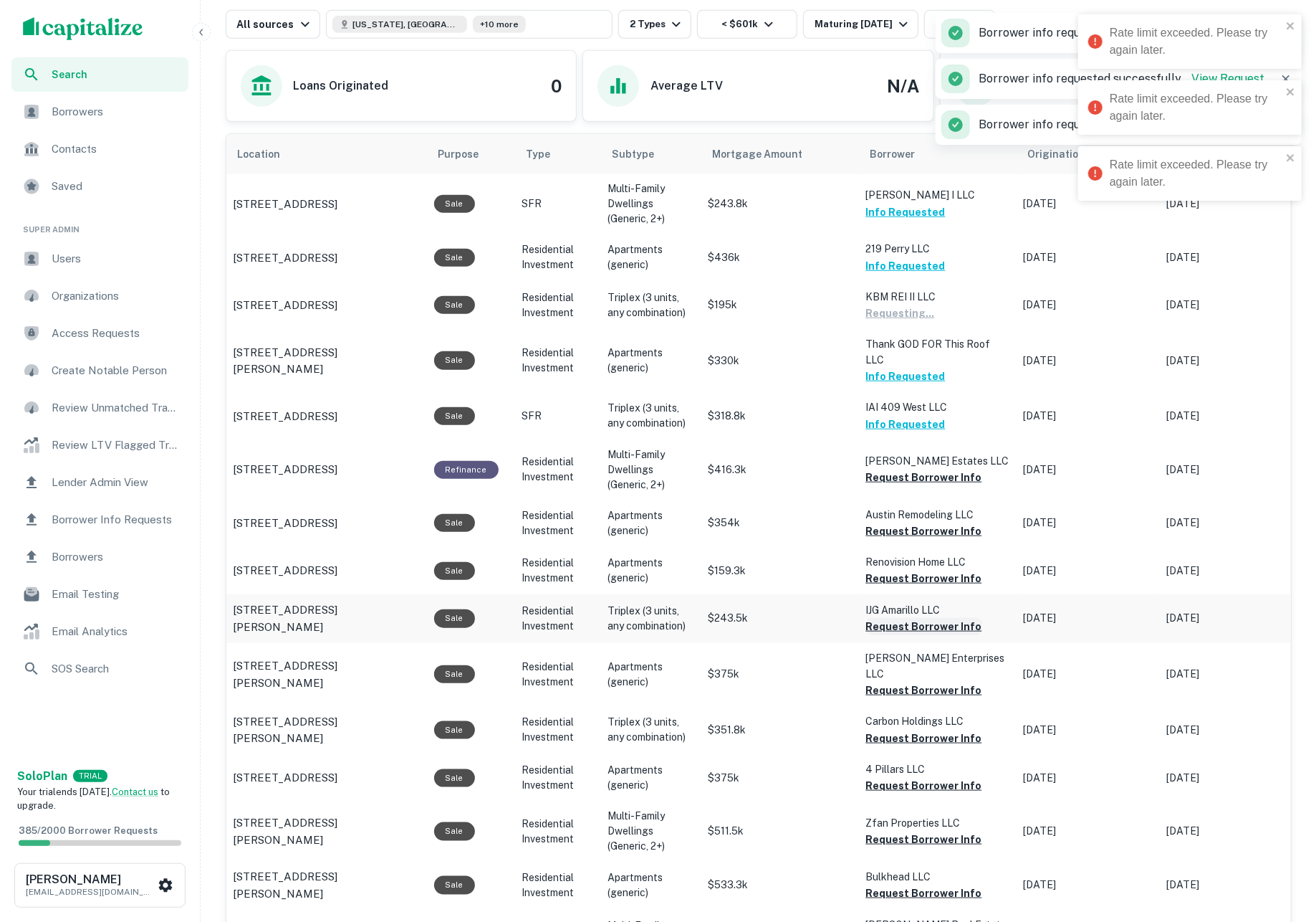
click at [895, 618] on button "Request Borrower Info" at bounding box center [924, 626] width 116 height 17
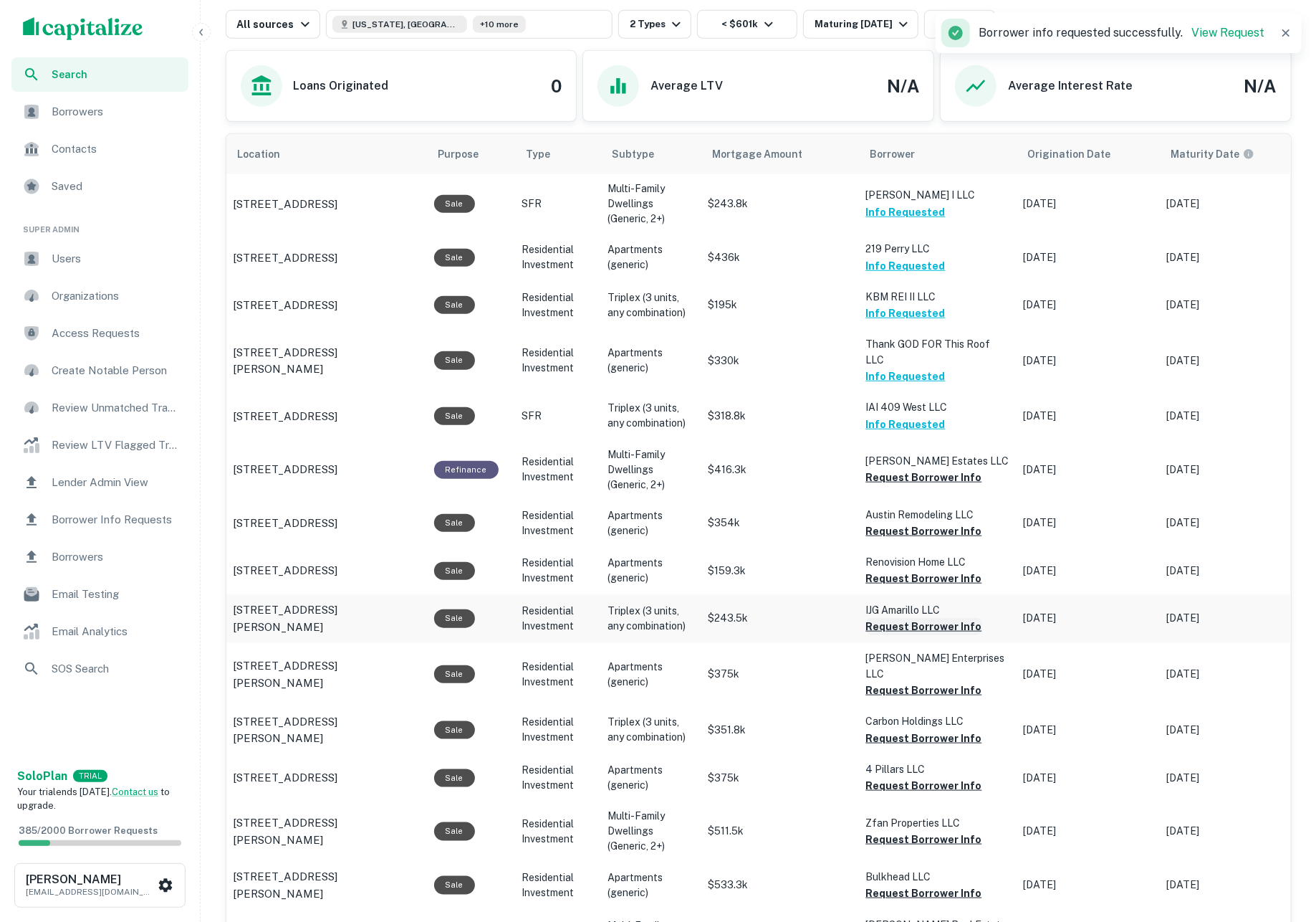
click at [922, 618] on button "Request Borrower Info" at bounding box center [924, 626] width 116 height 17
click at [911, 570] on button "Request Borrower Info" at bounding box center [924, 578] width 116 height 17
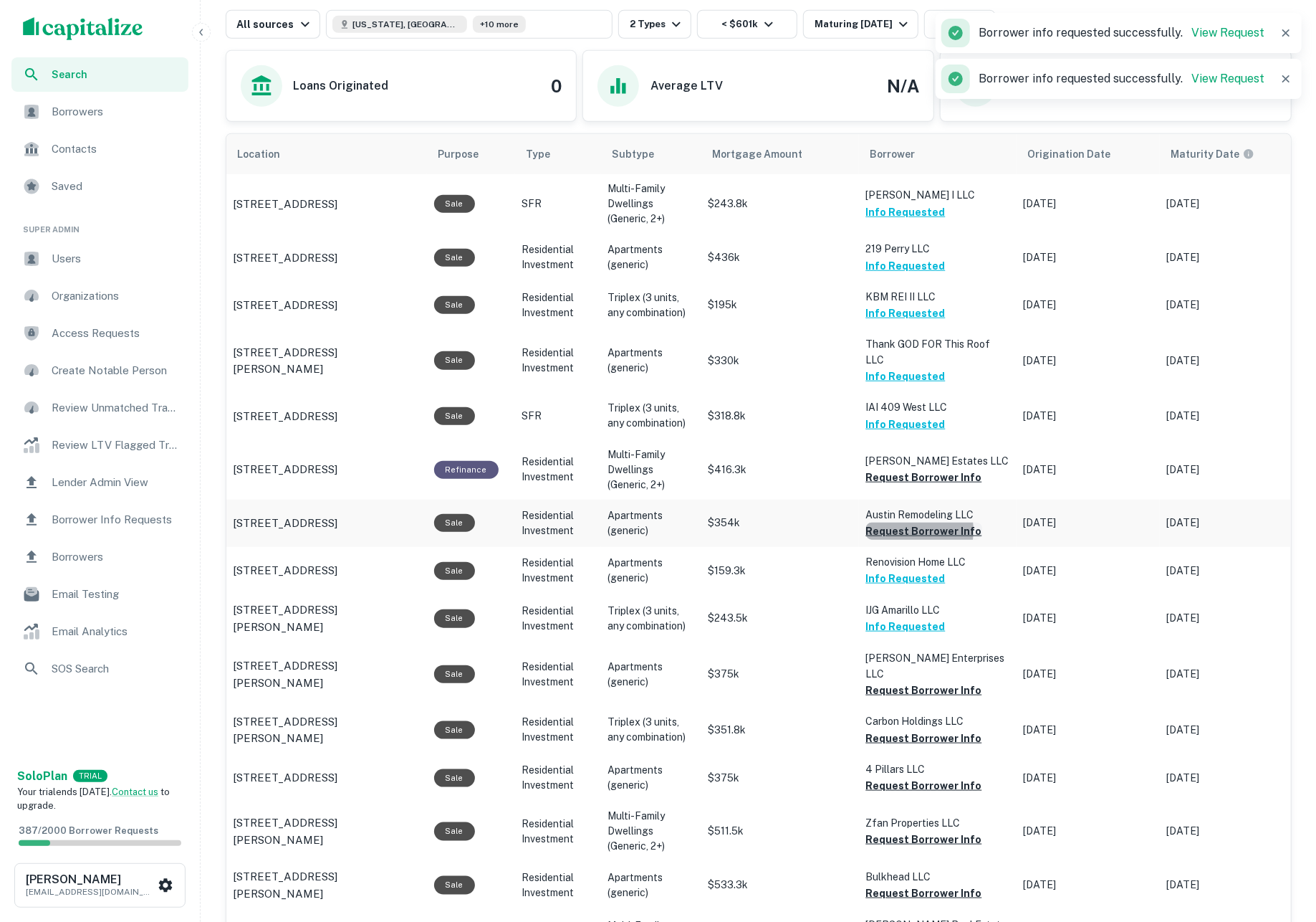
click at [898, 523] on button "Request Borrower Info" at bounding box center [924, 531] width 116 height 17
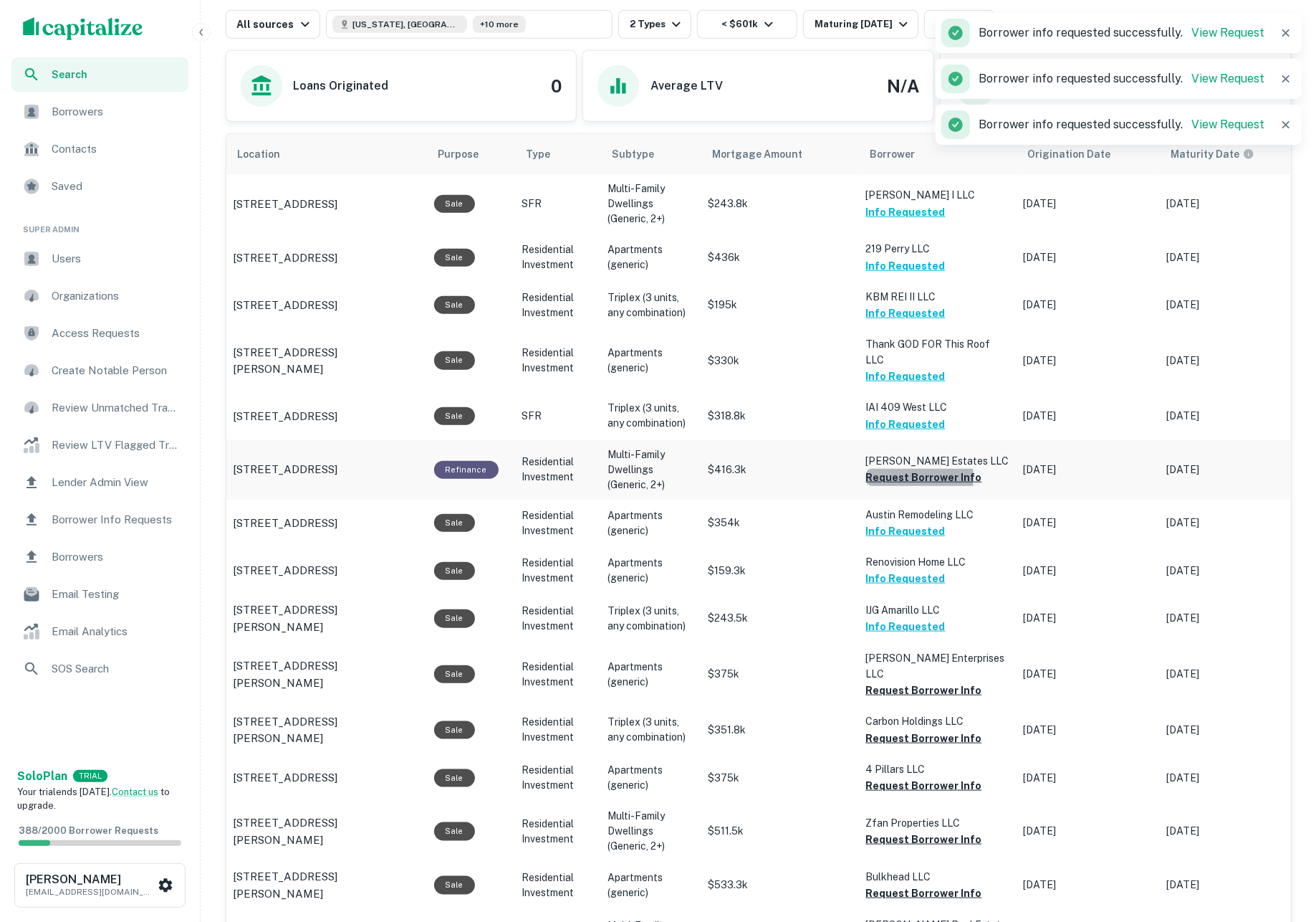
click at [889, 468] on button "Request Borrower Info" at bounding box center [924, 477] width 116 height 17
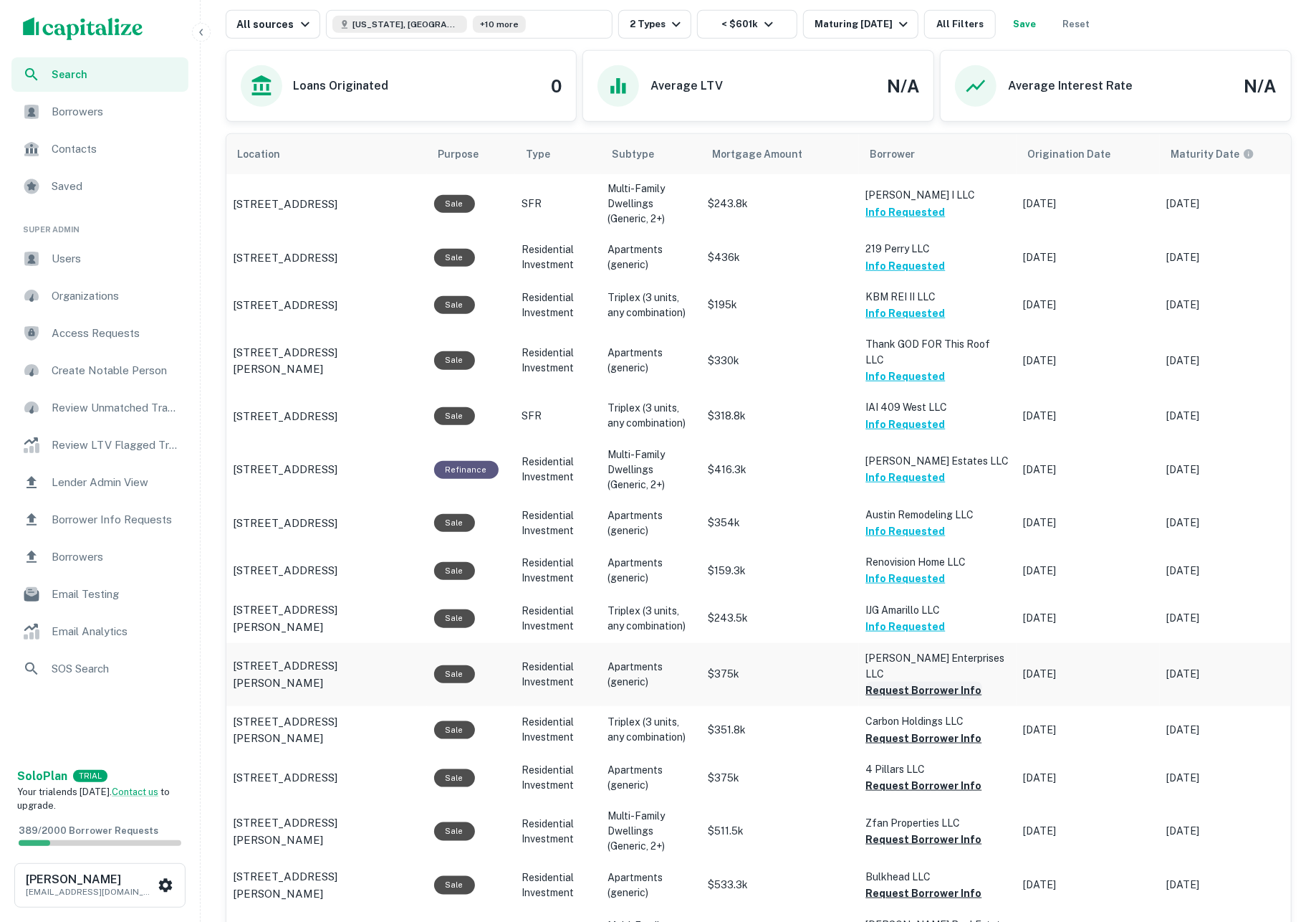
scroll to position [1352, 0]
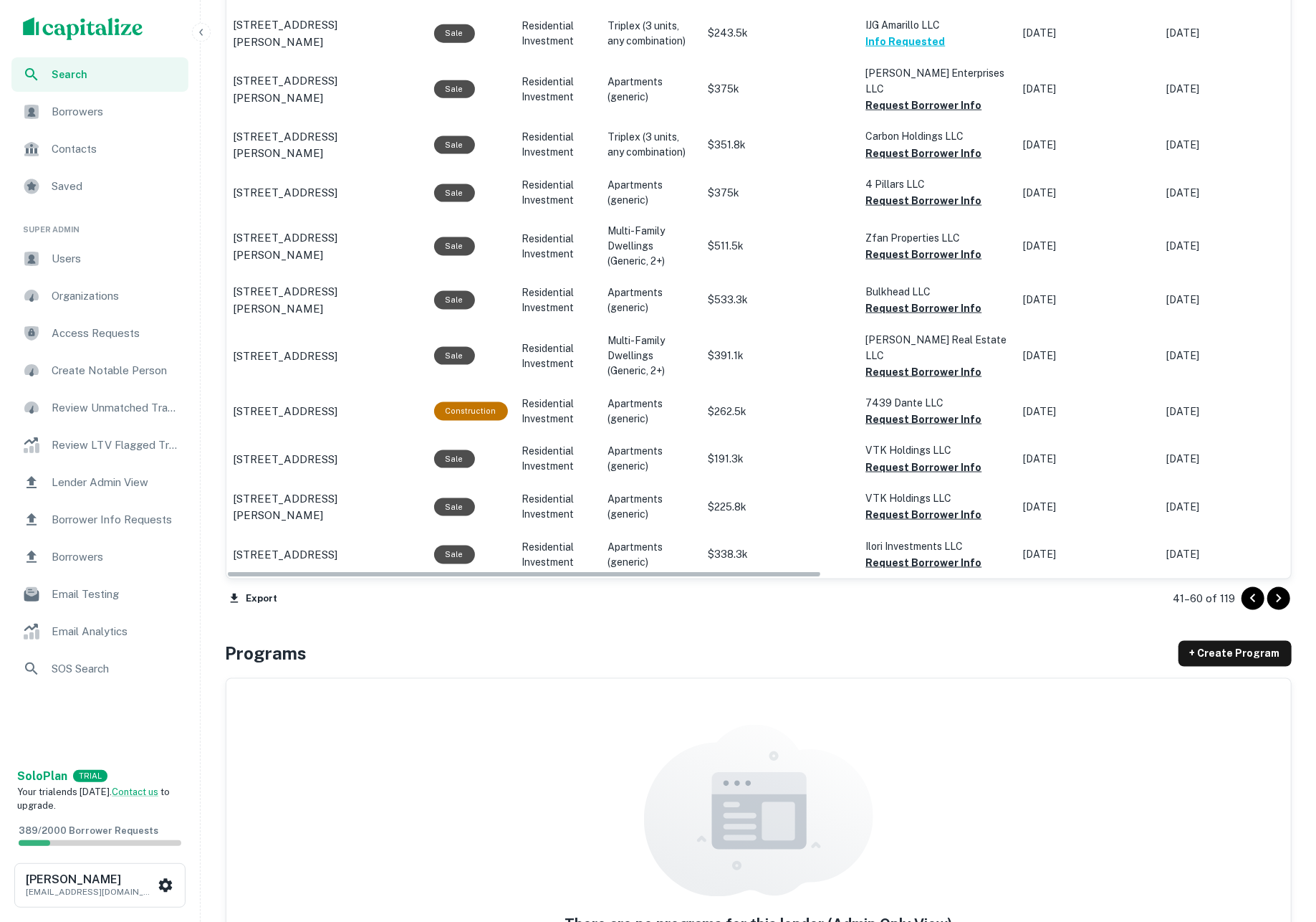
click at [929, 602] on button "Request Borrower Info" at bounding box center [924, 610] width 116 height 17
click at [925, 554] on button "Request Borrower Info" at bounding box center [924, 563] width 116 height 17
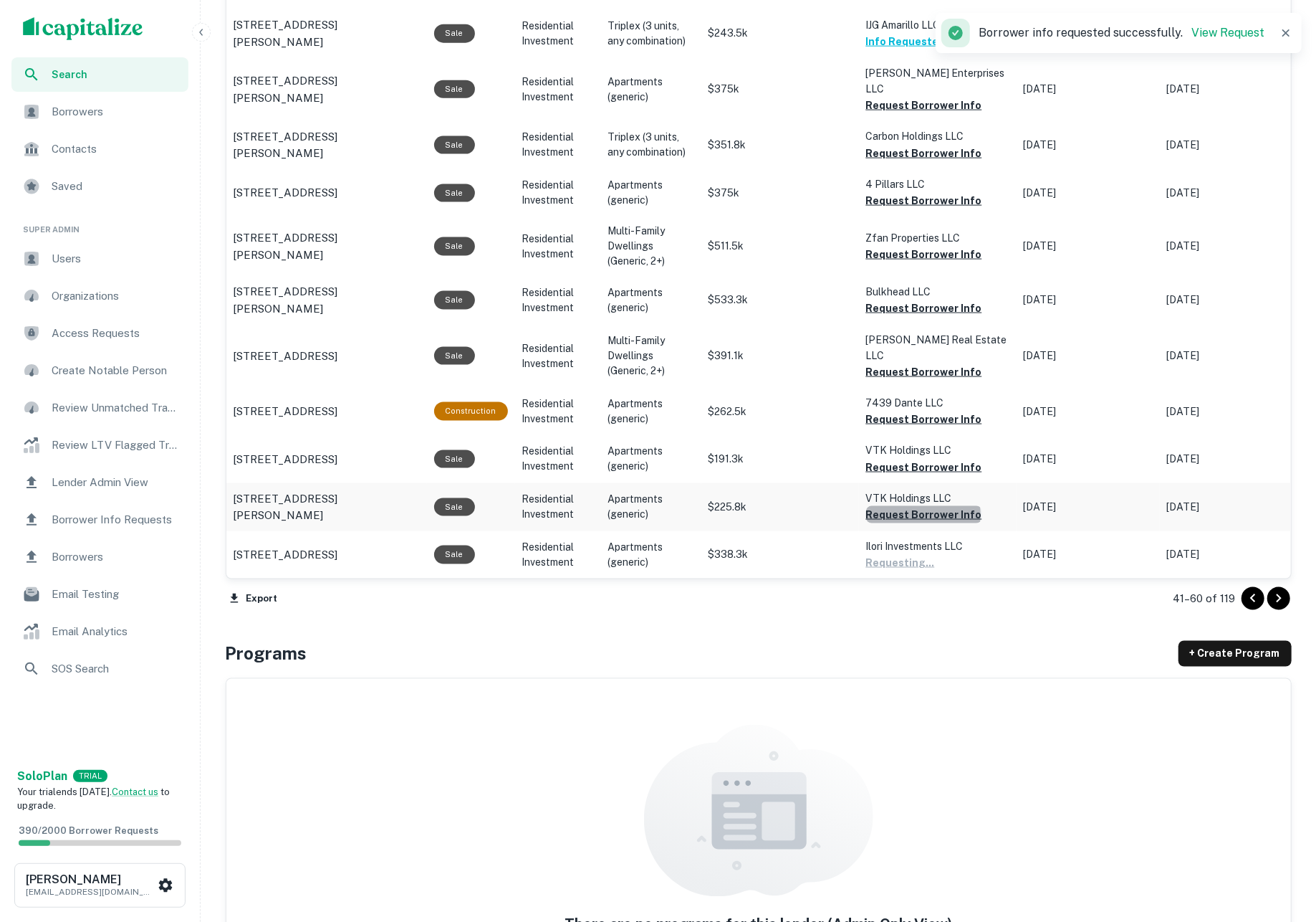
click at [923, 506] on button "Request Borrower Info" at bounding box center [924, 515] width 116 height 17
click at [922, 459] on button "Request Borrower Info" at bounding box center [924, 468] width 116 height 17
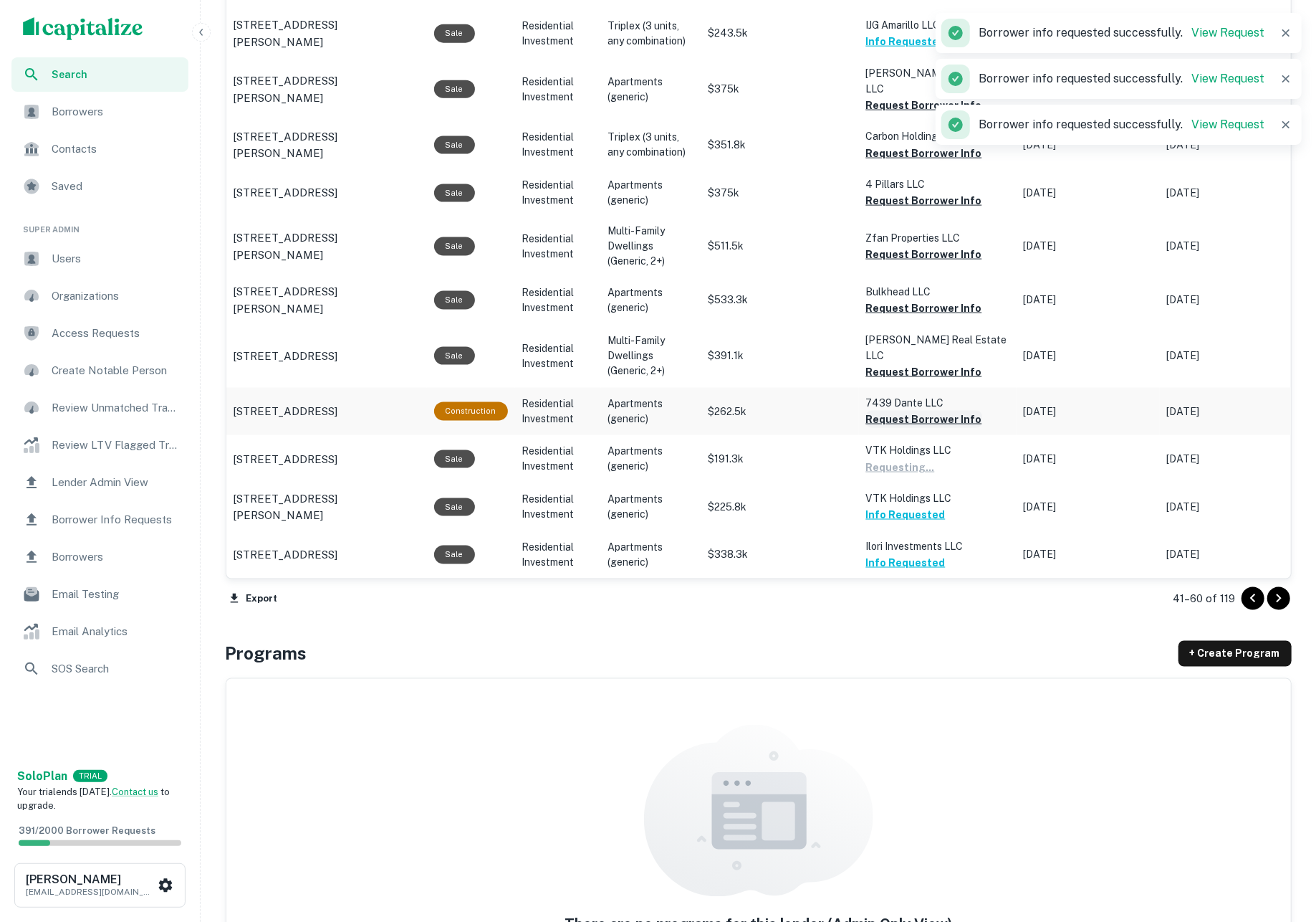
click at [908, 410] on button "Request Borrower Info" at bounding box center [924, 419] width 116 height 17
click at [904, 363] on button "Request Borrower Info" at bounding box center [924, 372] width 116 height 17
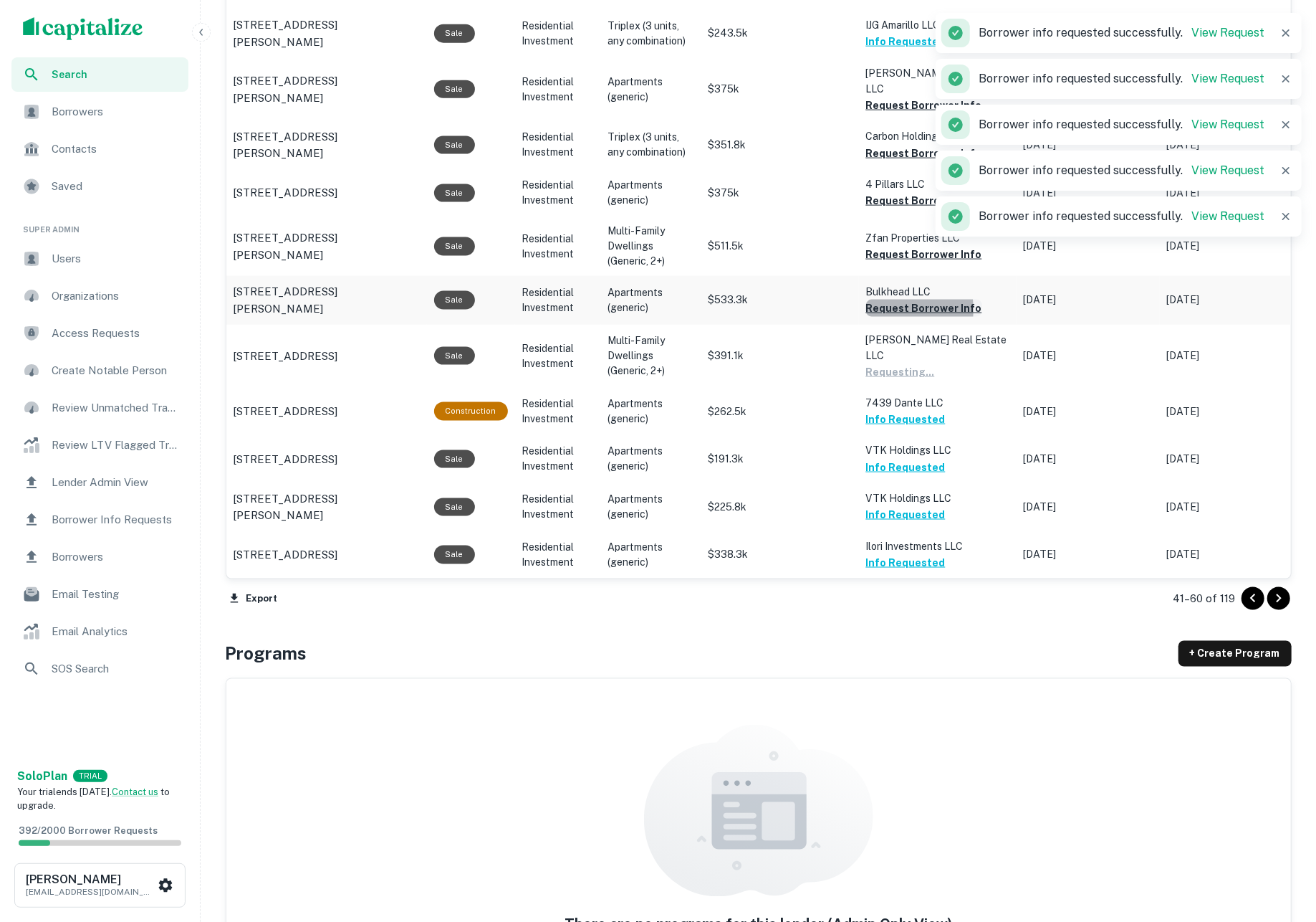
click at [889, 300] on button "Request Borrower Info" at bounding box center [924, 308] width 116 height 17
click at [884, 246] on button "Request Borrower Info" at bounding box center [924, 254] width 116 height 17
click at [878, 192] on button "Request Borrower Info" at bounding box center [924, 201] width 116 height 17
click at [881, 144] on button "Request Borrower Info" at bounding box center [924, 153] width 116 height 17
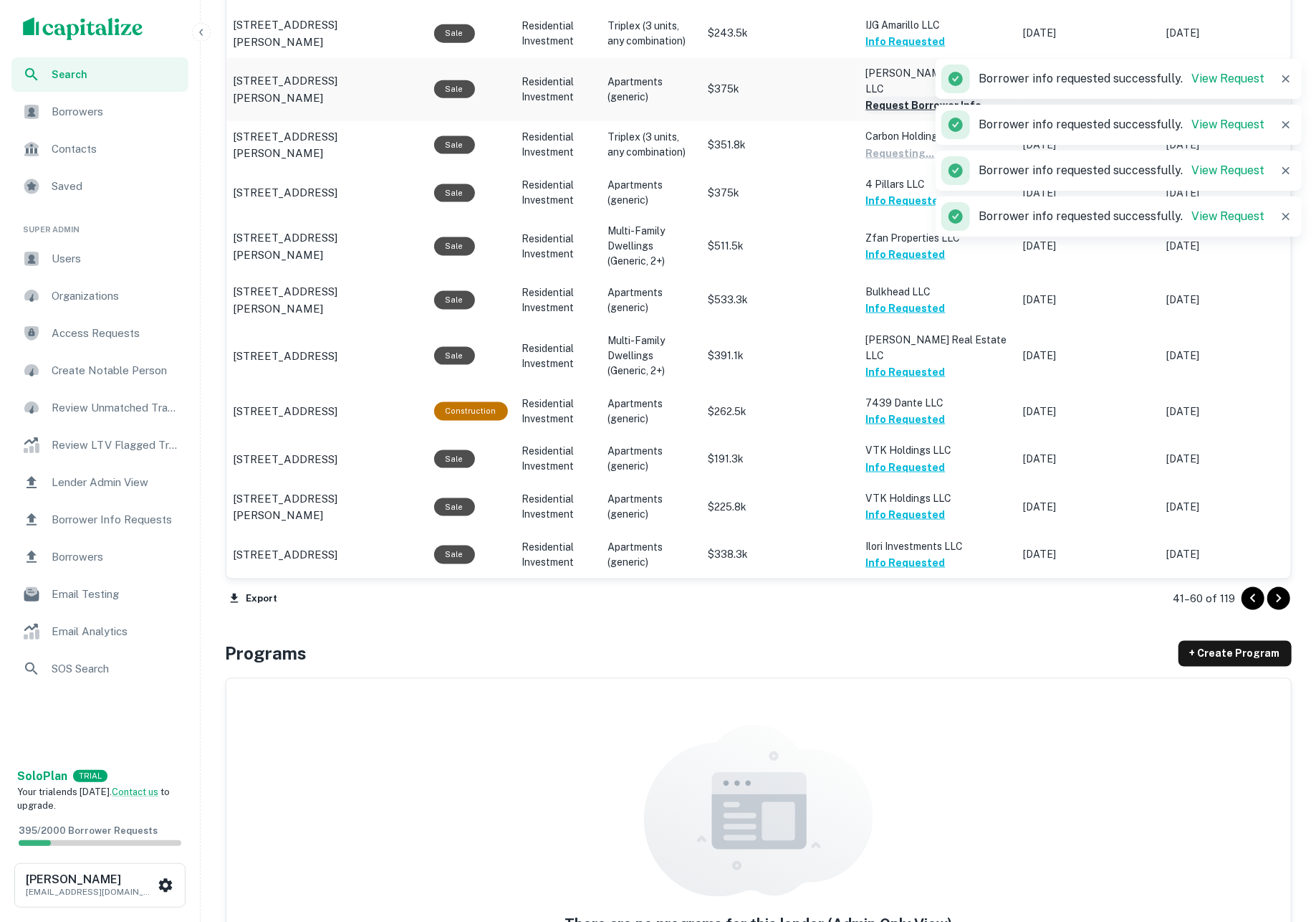
click at [885, 97] on button "Request Borrower Info" at bounding box center [924, 105] width 116 height 17
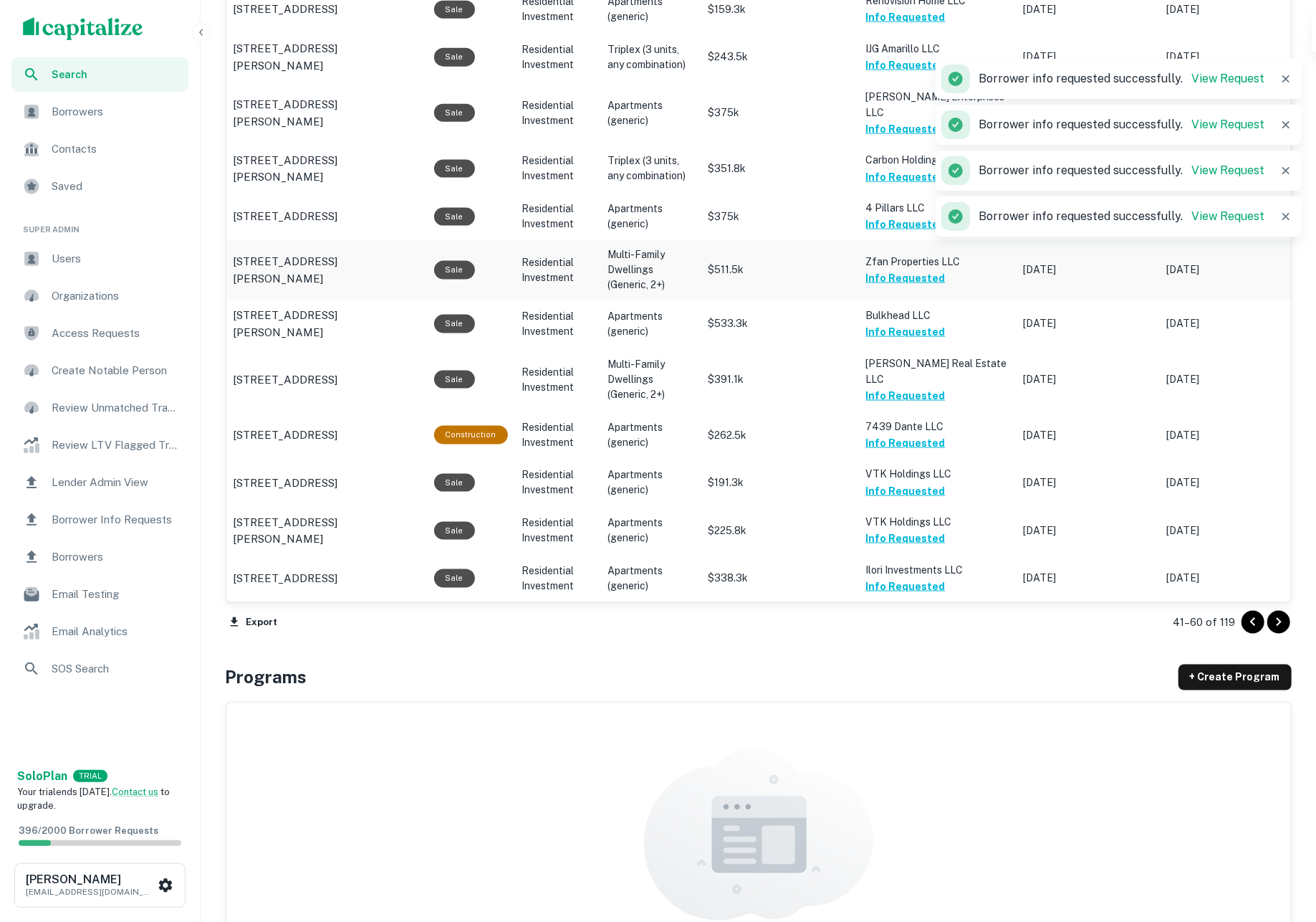
scroll to position [1383, 0]
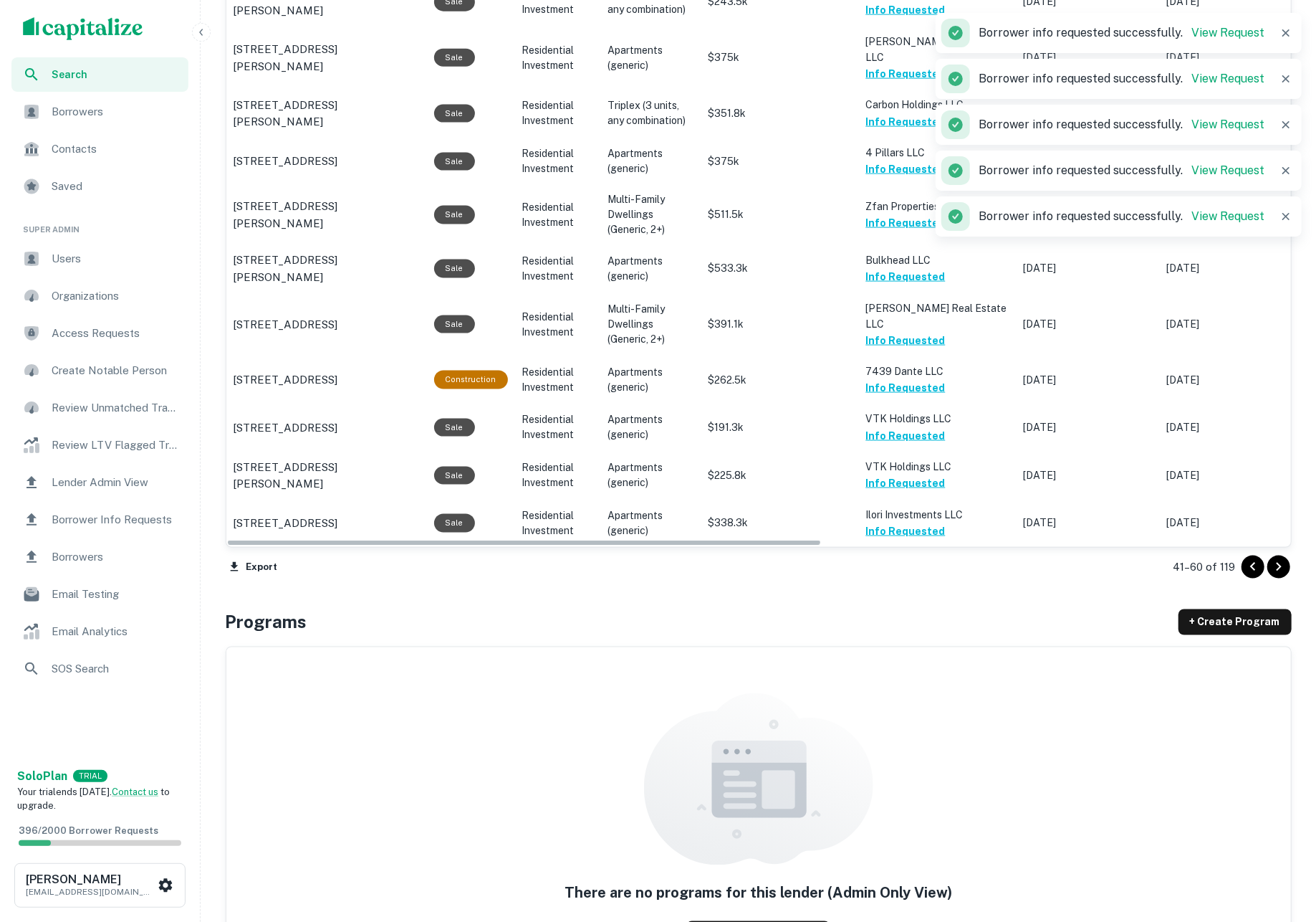
click at [1278, 574] on icon "Go to next page" at bounding box center [1278, 567] width 17 height 17
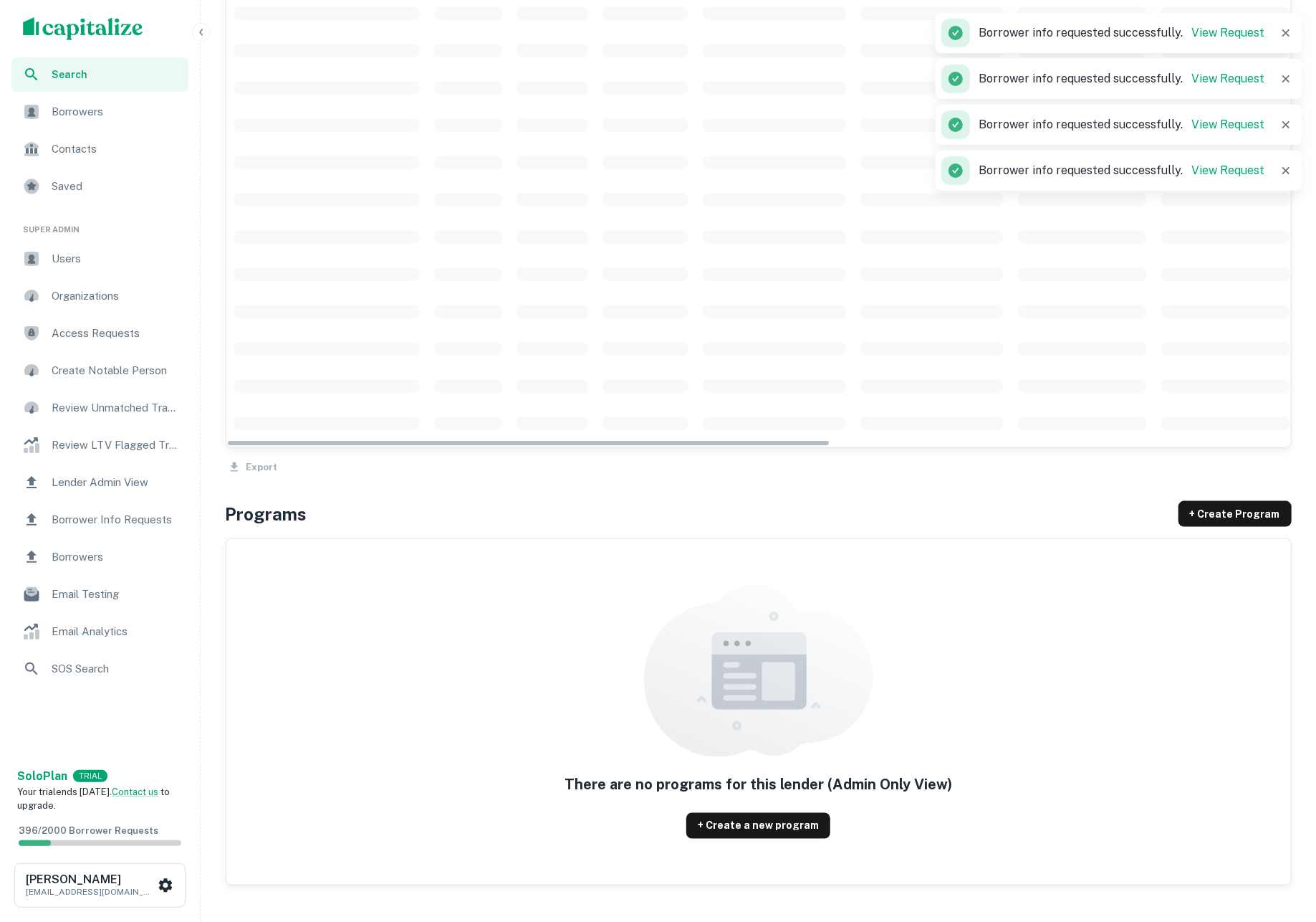
scroll to position [608, 0]
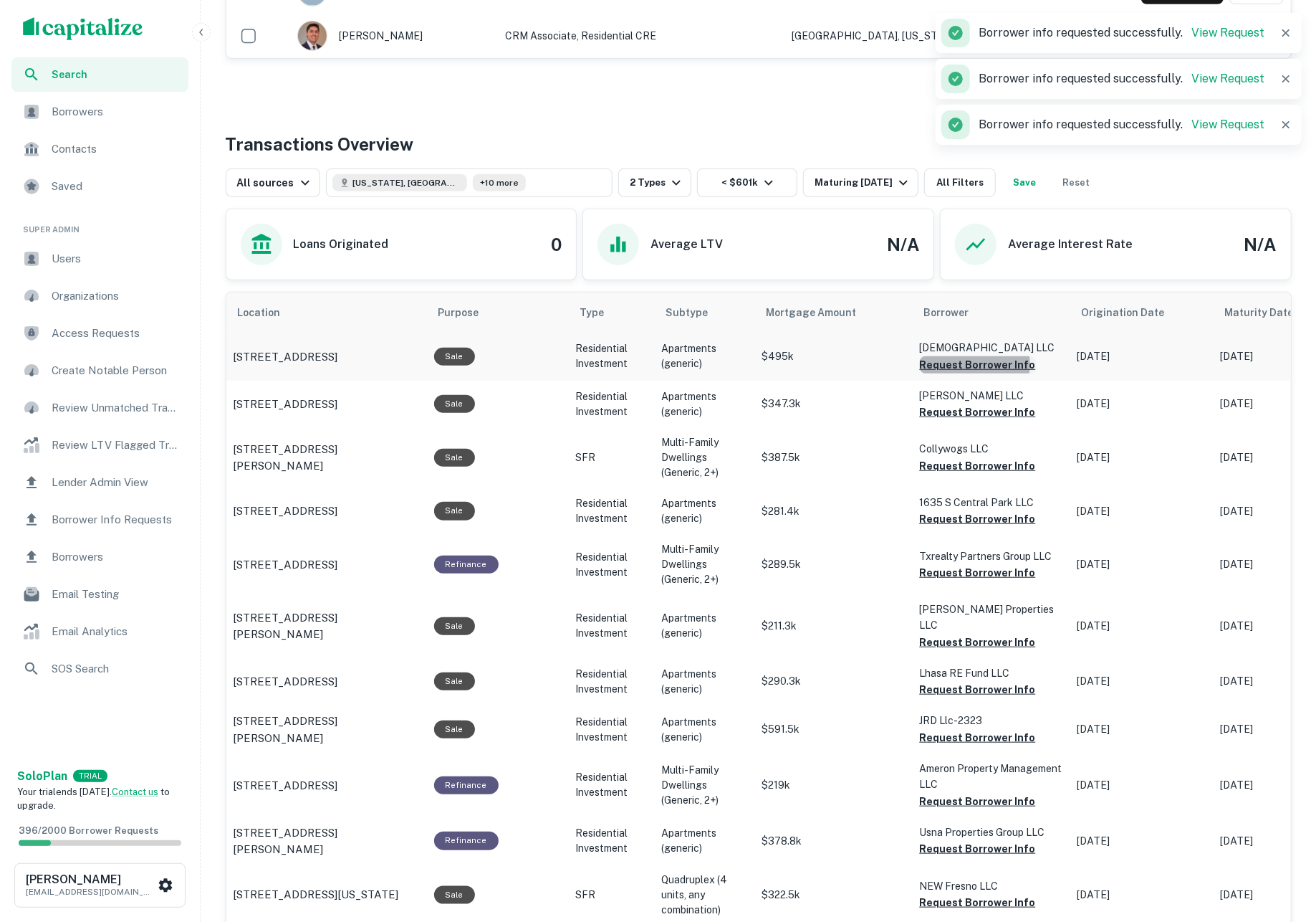
click at [972, 370] on button "Request Borrower Info" at bounding box center [978, 365] width 116 height 17
click at [964, 417] on button "Request Borrower Info" at bounding box center [978, 412] width 116 height 17
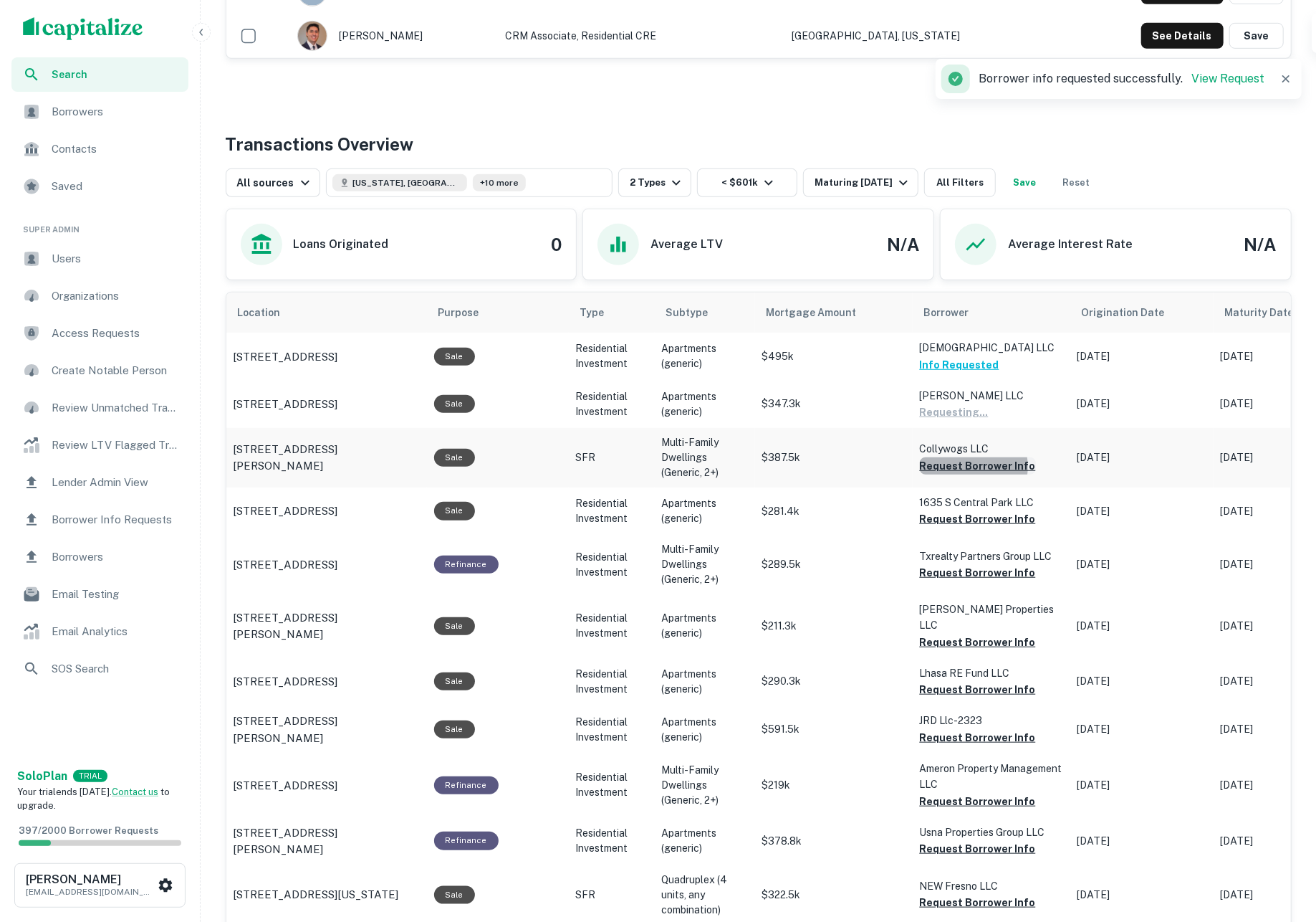
click at [962, 471] on button "Request Borrower Info" at bounding box center [978, 466] width 116 height 17
click at [967, 524] on button "Request Borrower Info" at bounding box center [978, 519] width 116 height 17
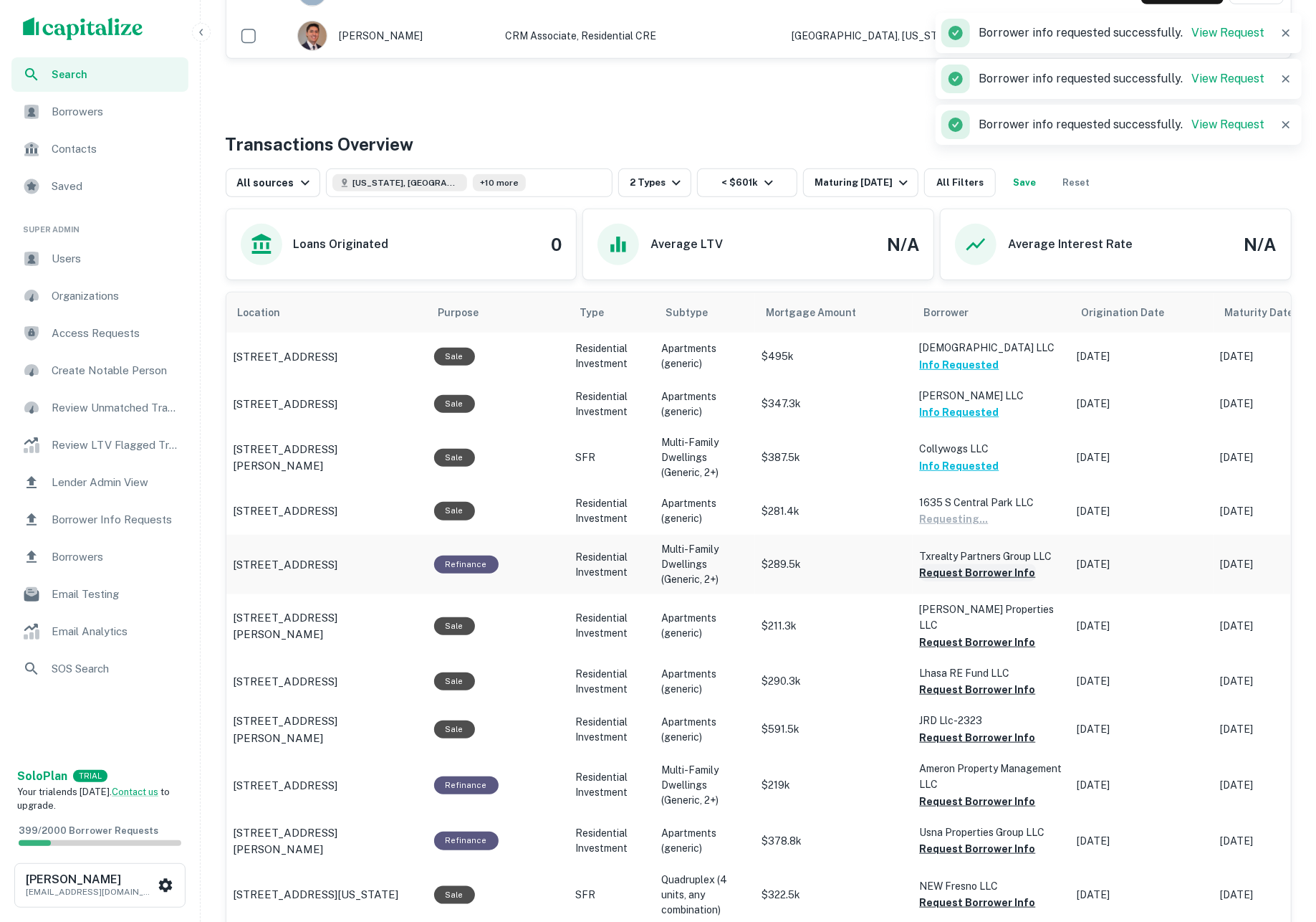
click at [975, 573] on button "Request Borrower Info" at bounding box center [978, 573] width 116 height 17
click at [976, 633] on button "Request Borrower Info" at bounding box center [978, 642] width 116 height 17
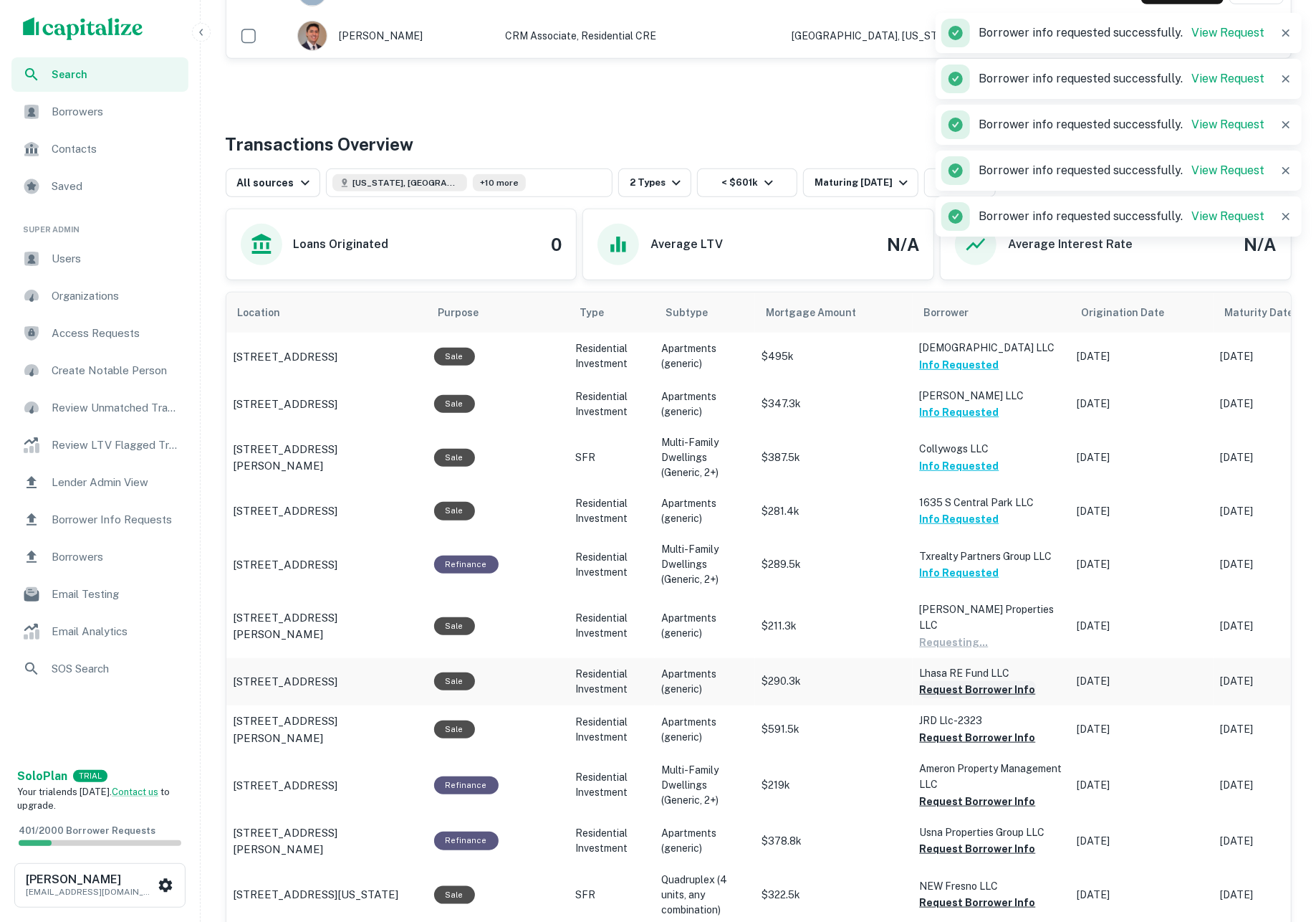
click at [975, 681] on button "Request Borrower Info" at bounding box center [978, 690] width 116 height 17
click at [975, 729] on button "Request Borrower Info" at bounding box center [978, 738] width 116 height 17
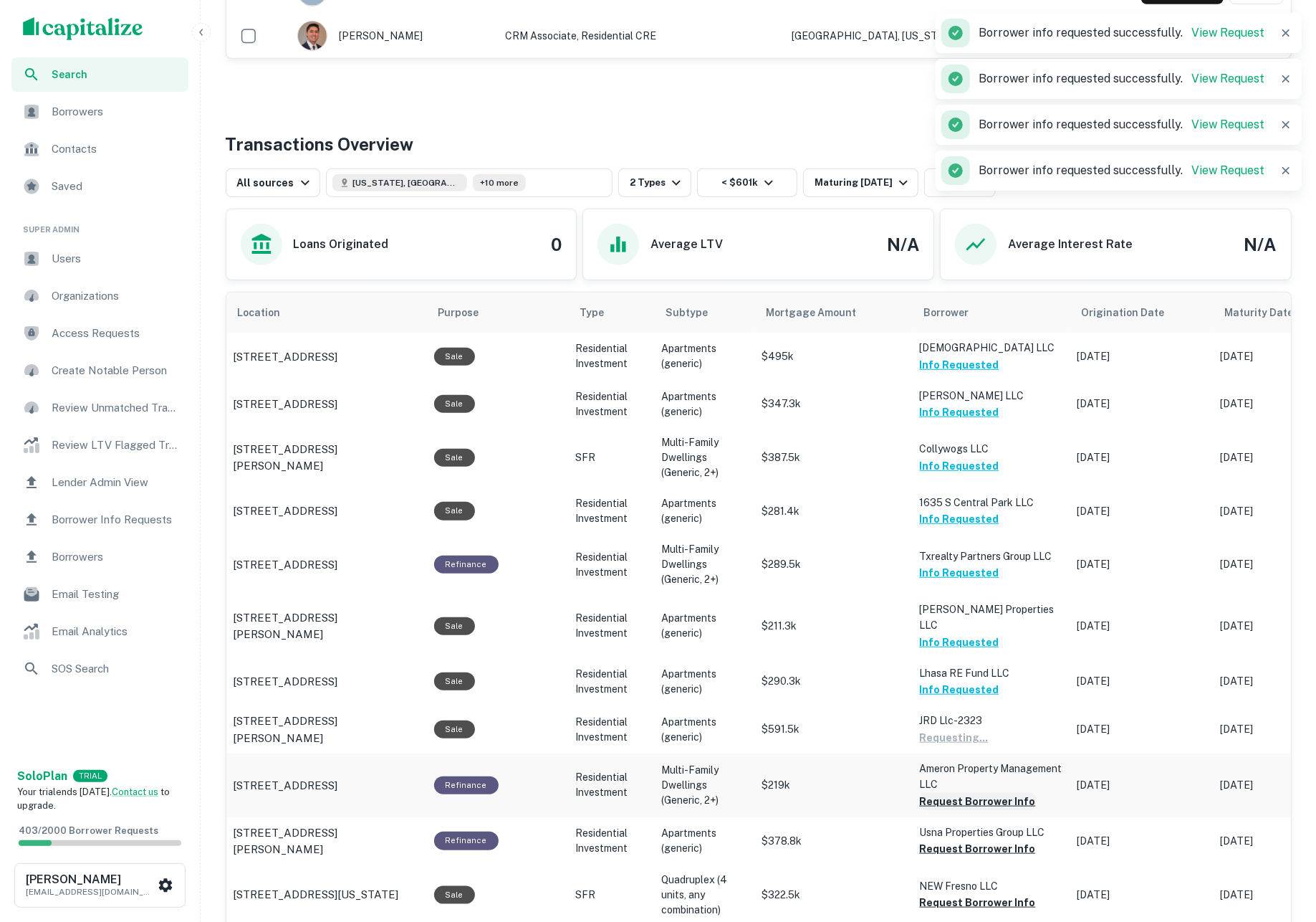
click at [980, 793] on button "Request Borrower Info" at bounding box center [978, 801] width 116 height 17
click at [990, 840] on button "Request Borrower Info" at bounding box center [978, 848] width 116 height 17
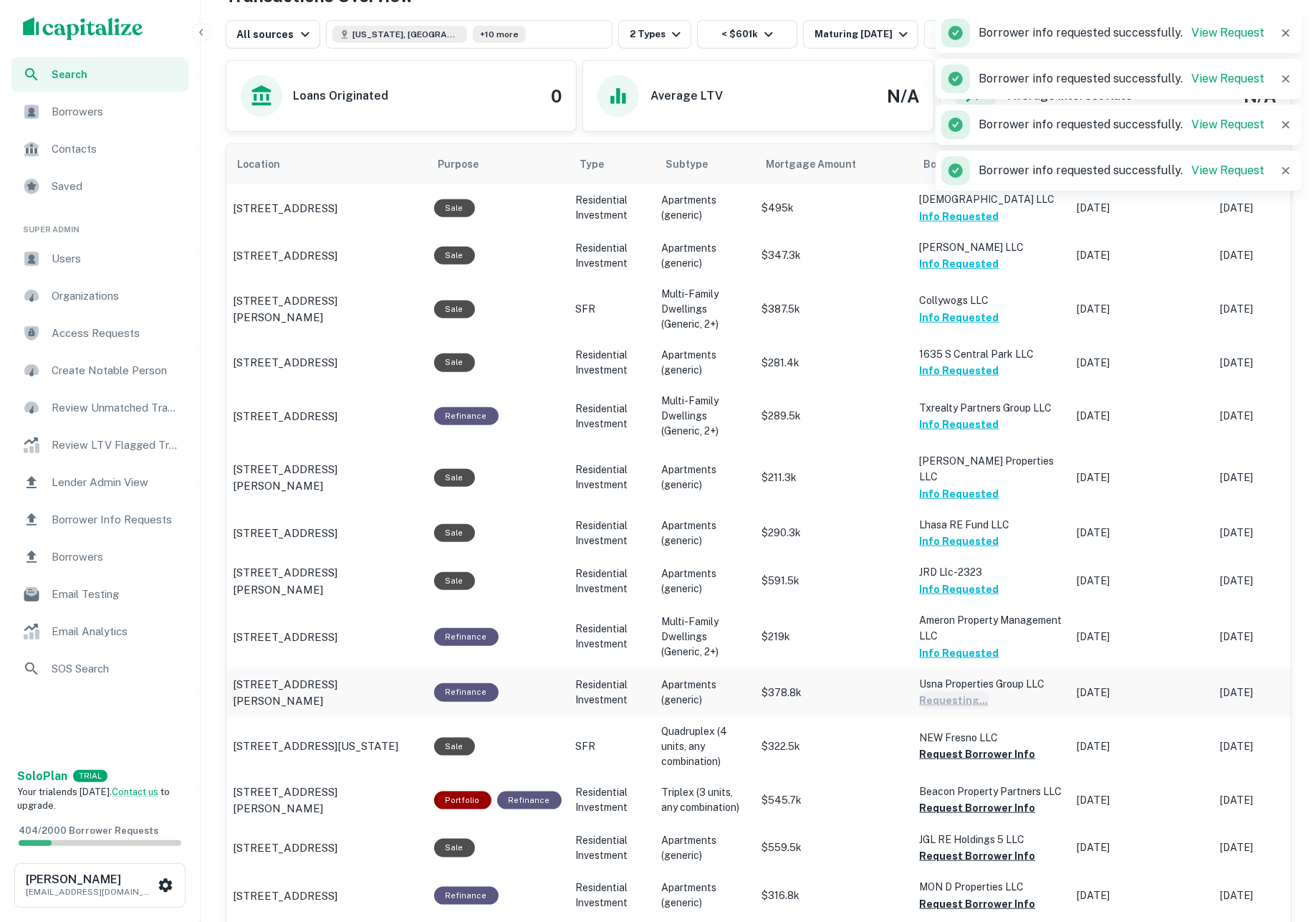
scroll to position [782, 0]
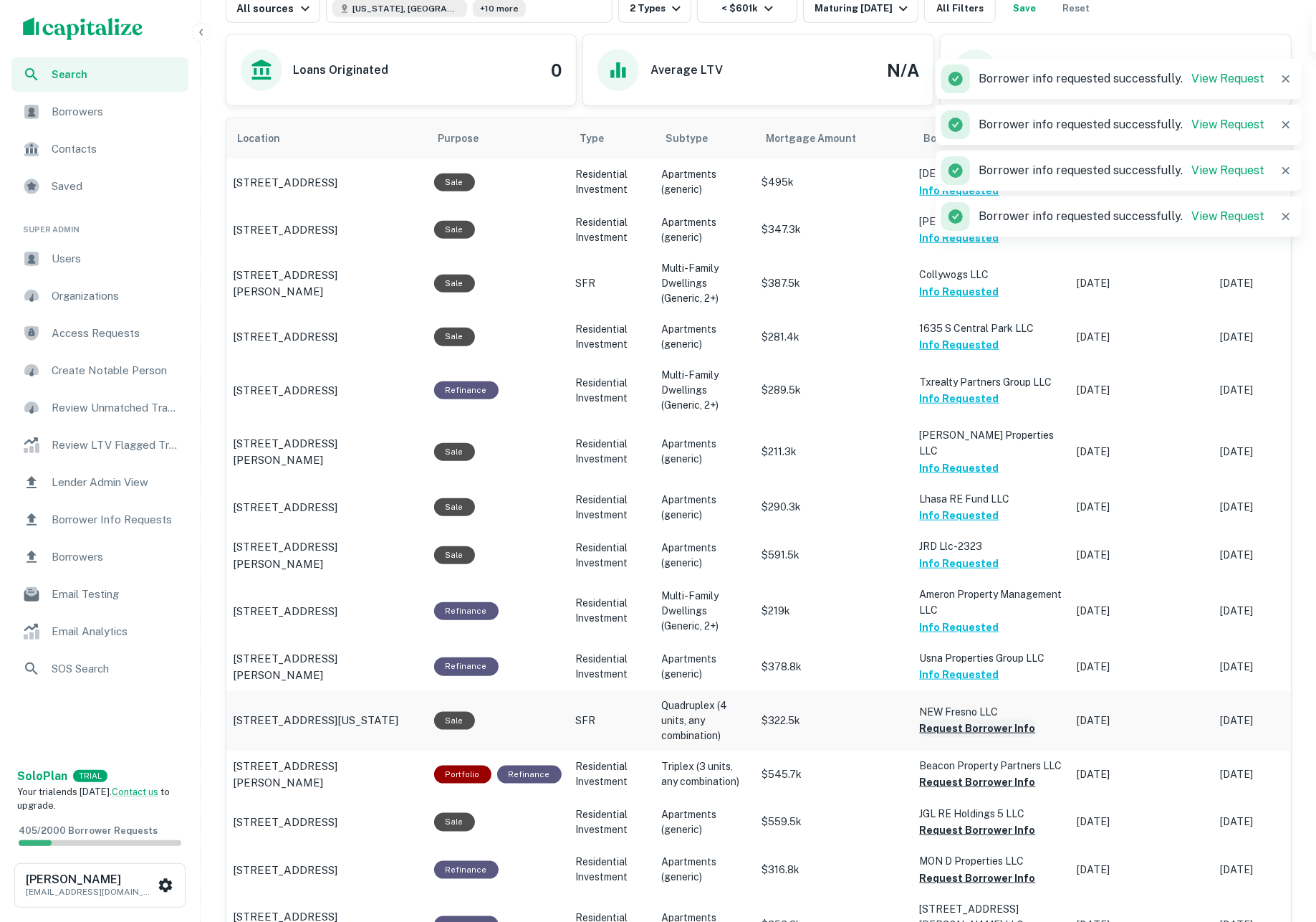
click at [983, 720] on button "Request Borrower Info" at bounding box center [978, 728] width 116 height 17
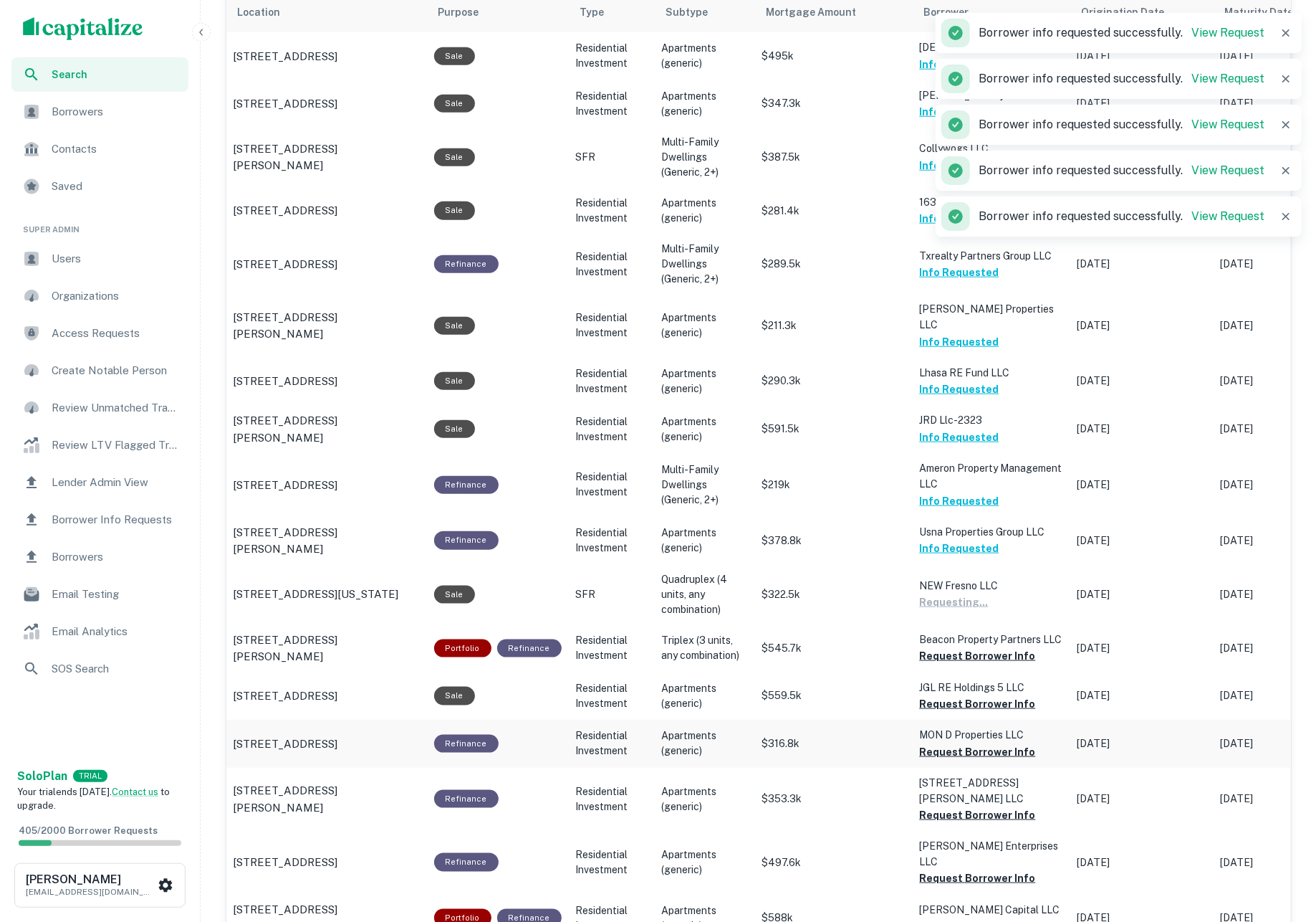
scroll to position [957, 0]
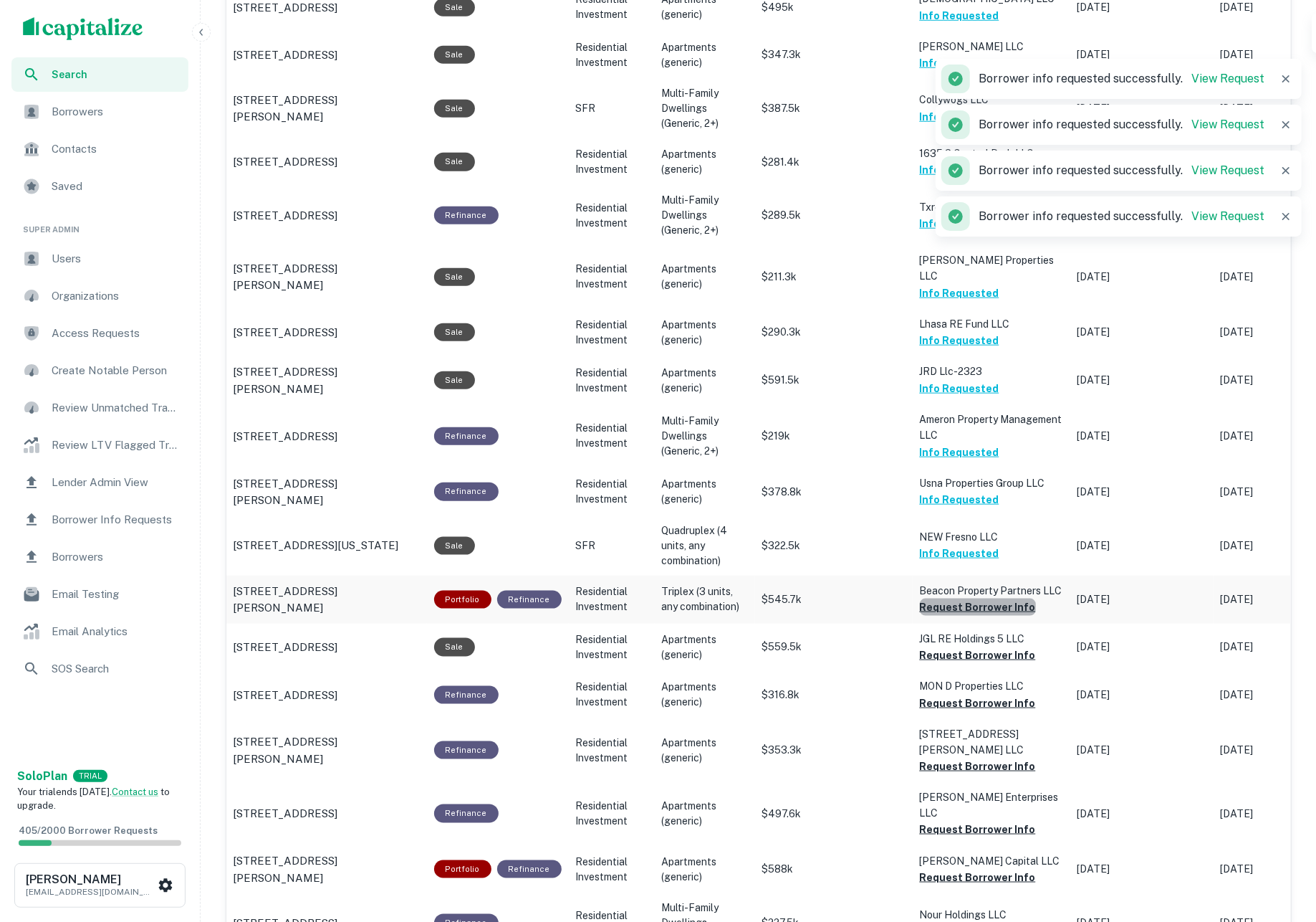
click at [978, 599] on button "Request Borrower Info" at bounding box center [978, 607] width 116 height 17
click at [974, 647] on button "Request Borrower Info" at bounding box center [978, 655] width 116 height 17
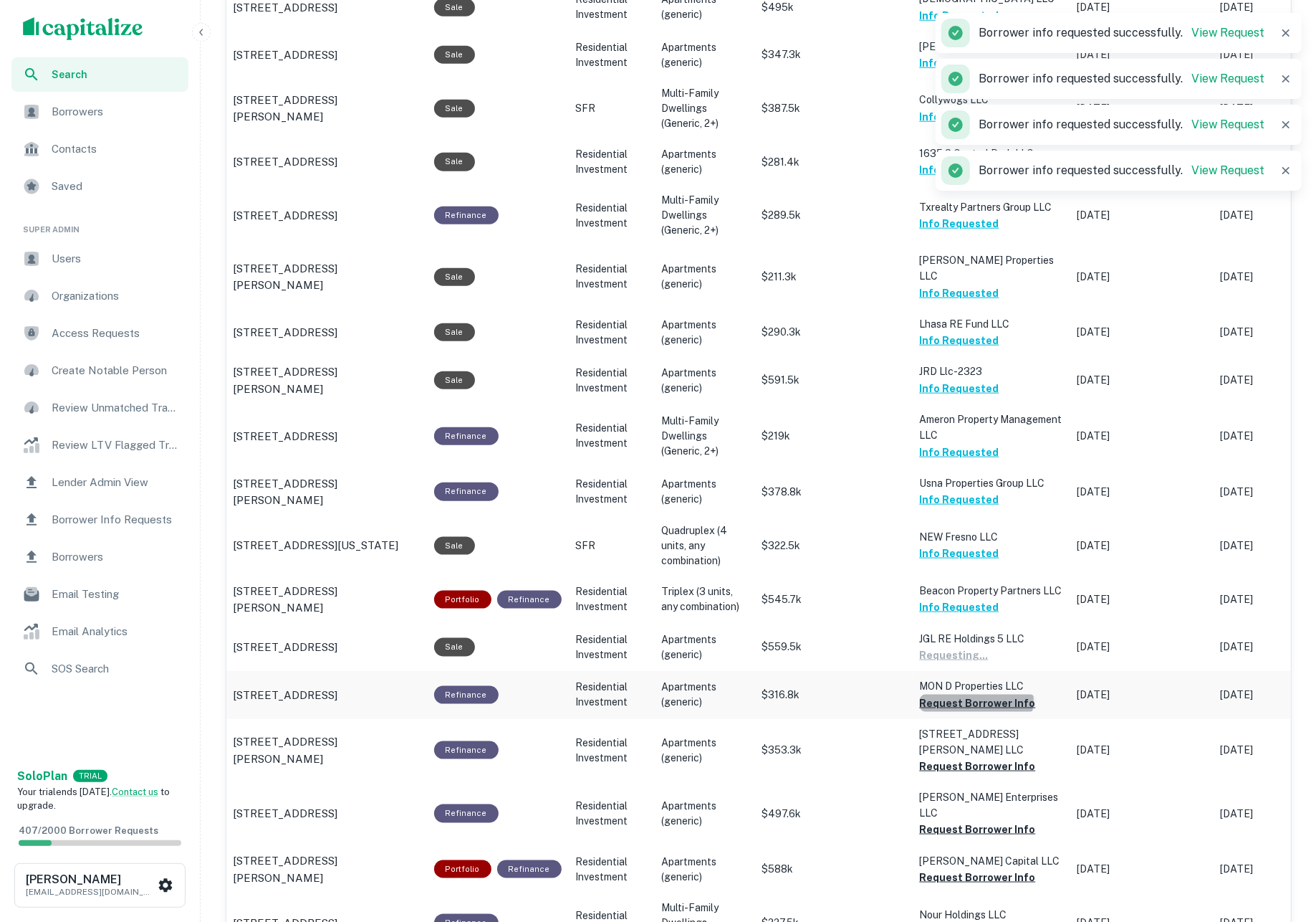
click at [974, 694] on button "Request Borrower Info" at bounding box center [978, 703] width 116 height 17
click at [977, 757] on button "Request Borrower Info" at bounding box center [978, 766] width 116 height 17
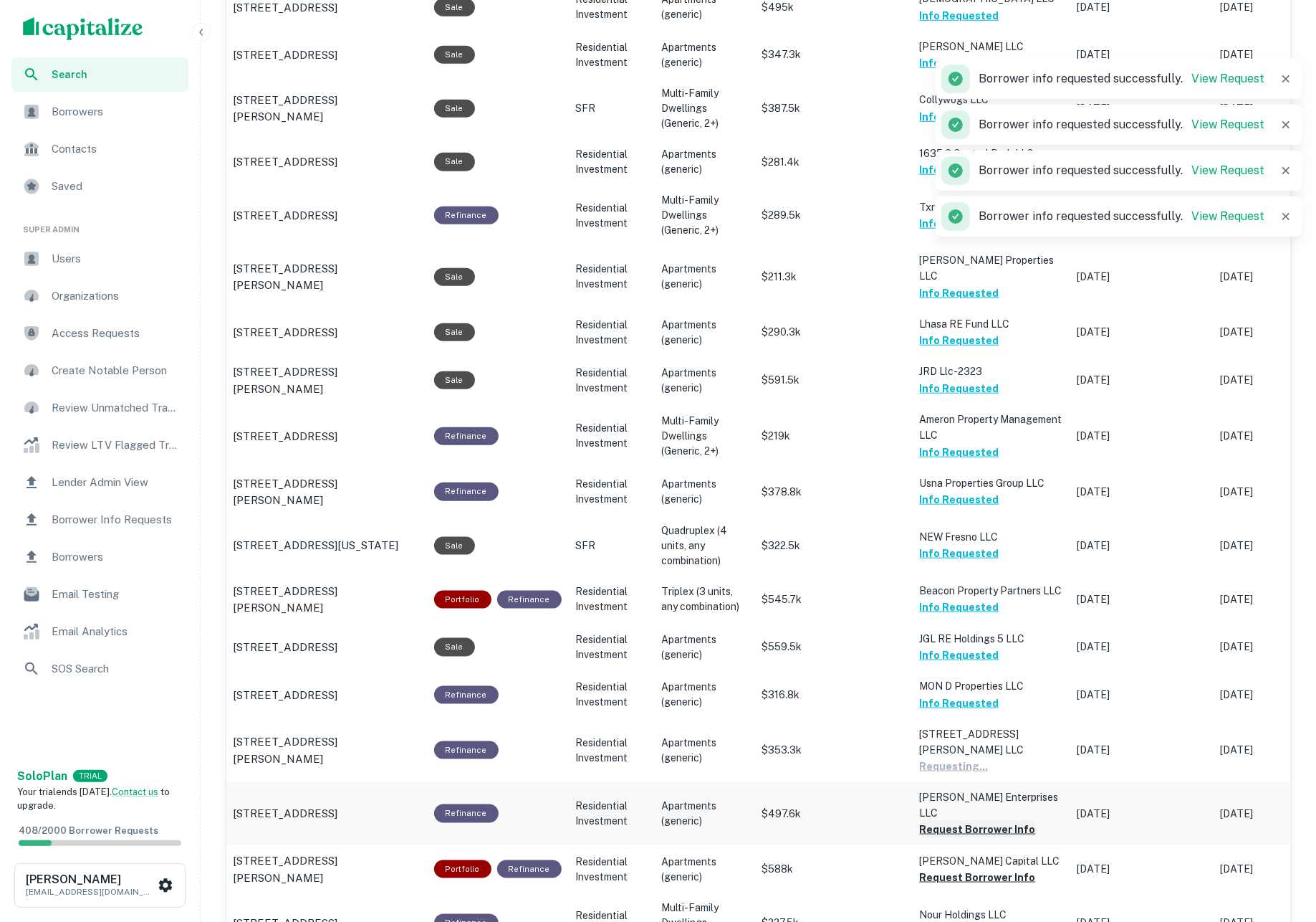
click at [980, 821] on button "Request Borrower Info" at bounding box center [978, 829] width 116 height 17
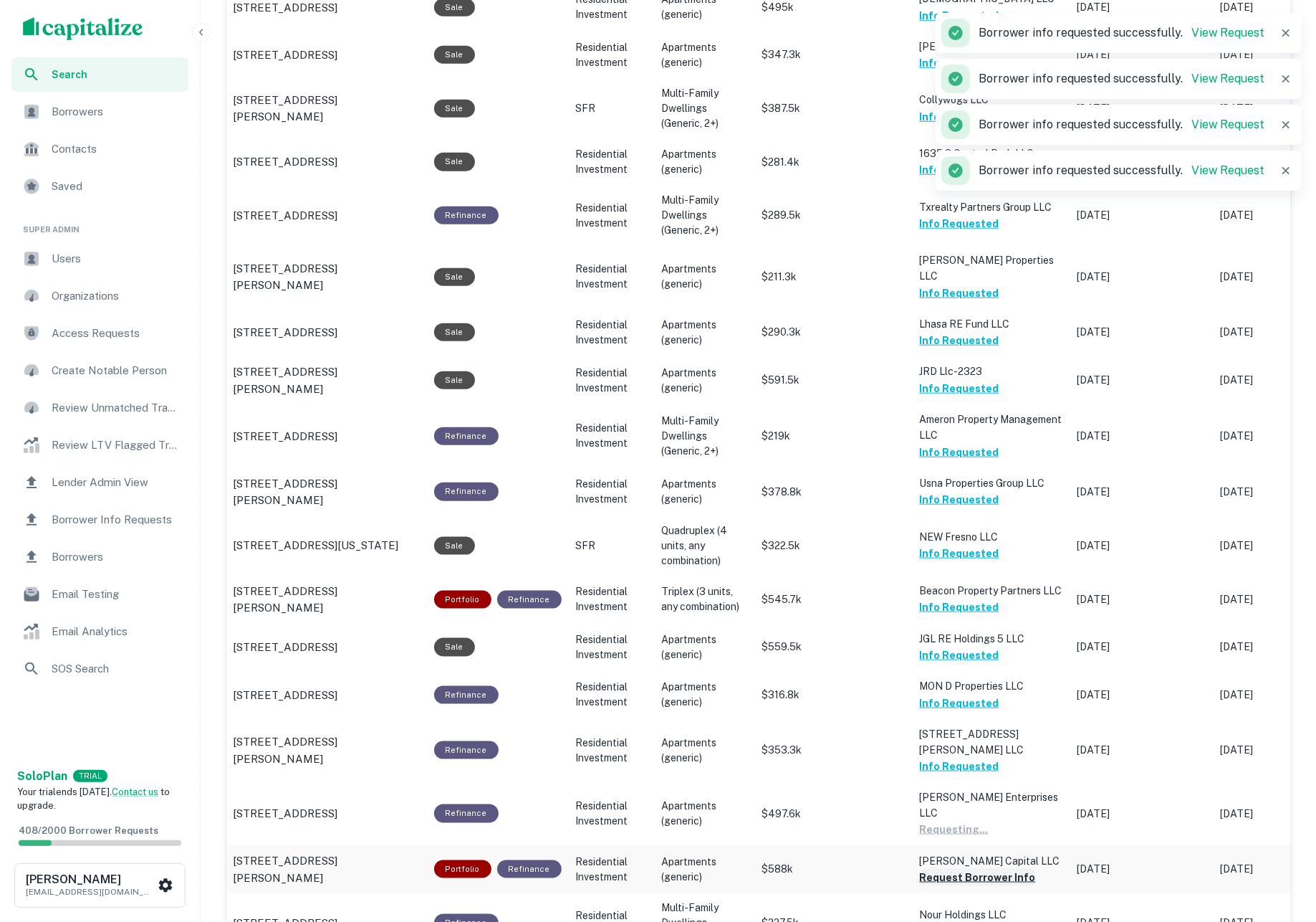
click at [984, 869] on button "Request Borrower Info" at bounding box center [978, 877] width 116 height 17
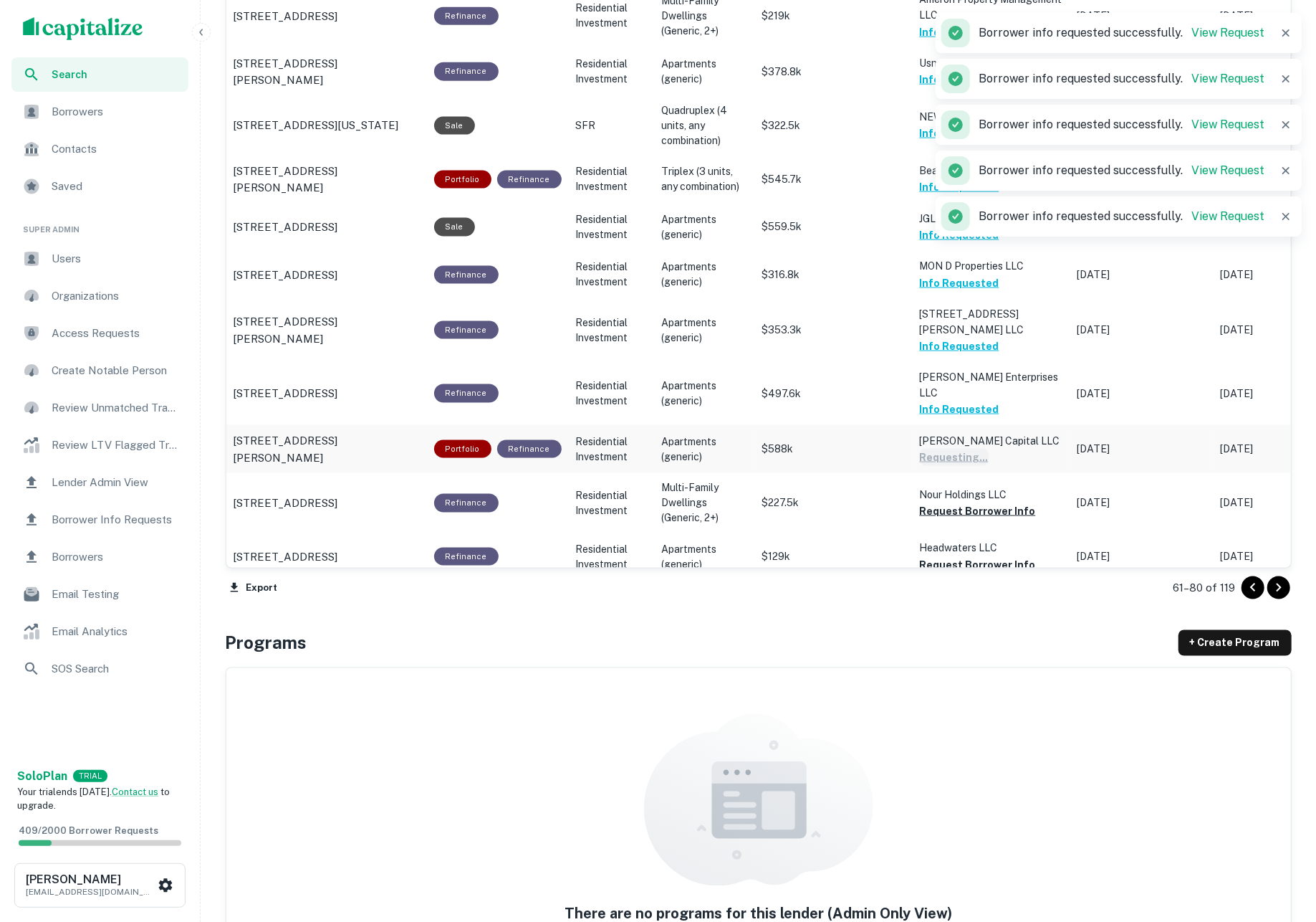
scroll to position [1474, 0]
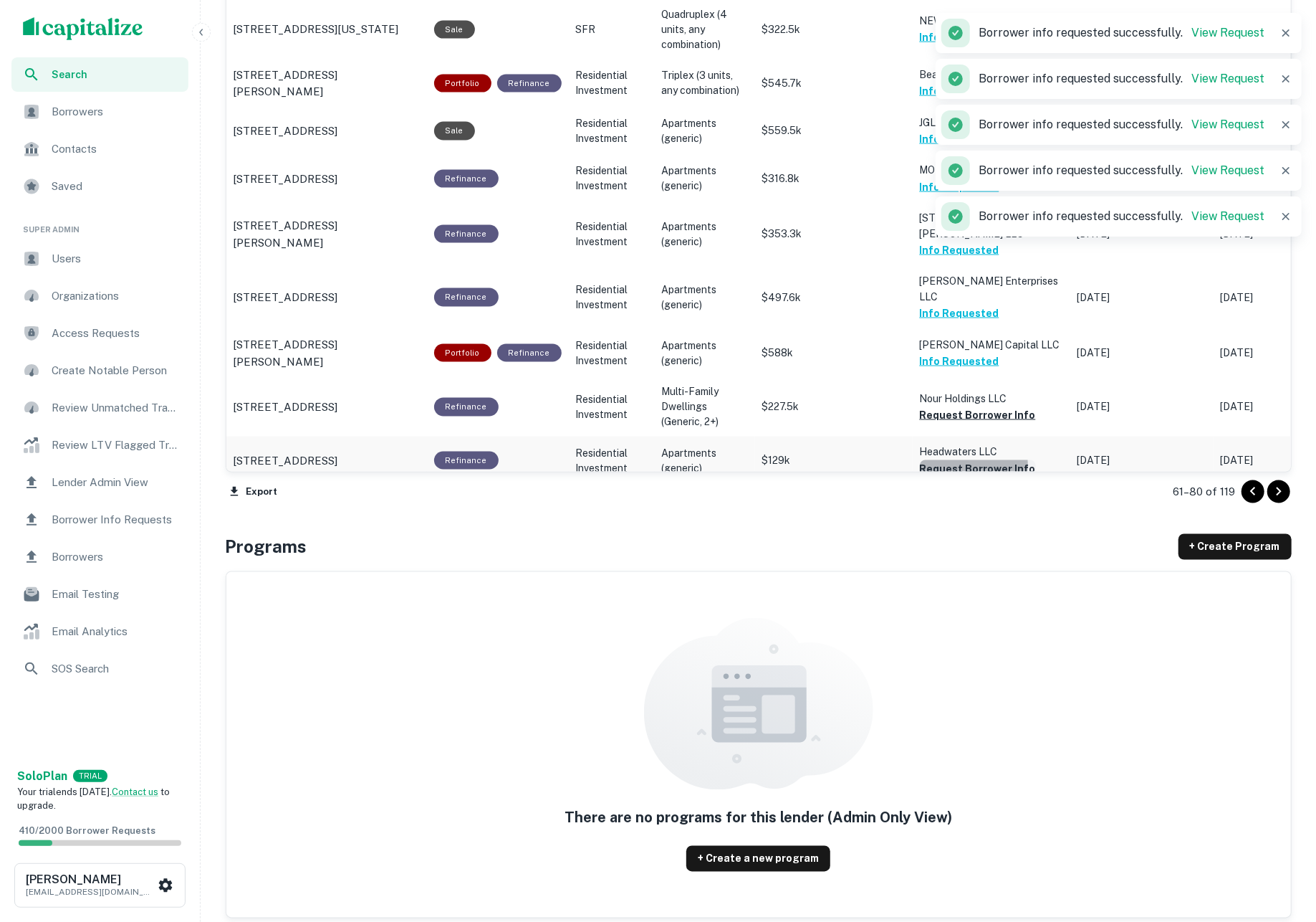
click at [957, 460] on button "Request Borrower Info" at bounding box center [978, 468] width 116 height 17
click at [947, 406] on button "Request Borrower Info" at bounding box center [978, 415] width 116 height 17
click at [958, 508] on button "Request Borrower Info" at bounding box center [978, 517] width 116 height 17
click at [1273, 494] on icon "Go to next page" at bounding box center [1278, 492] width 17 height 17
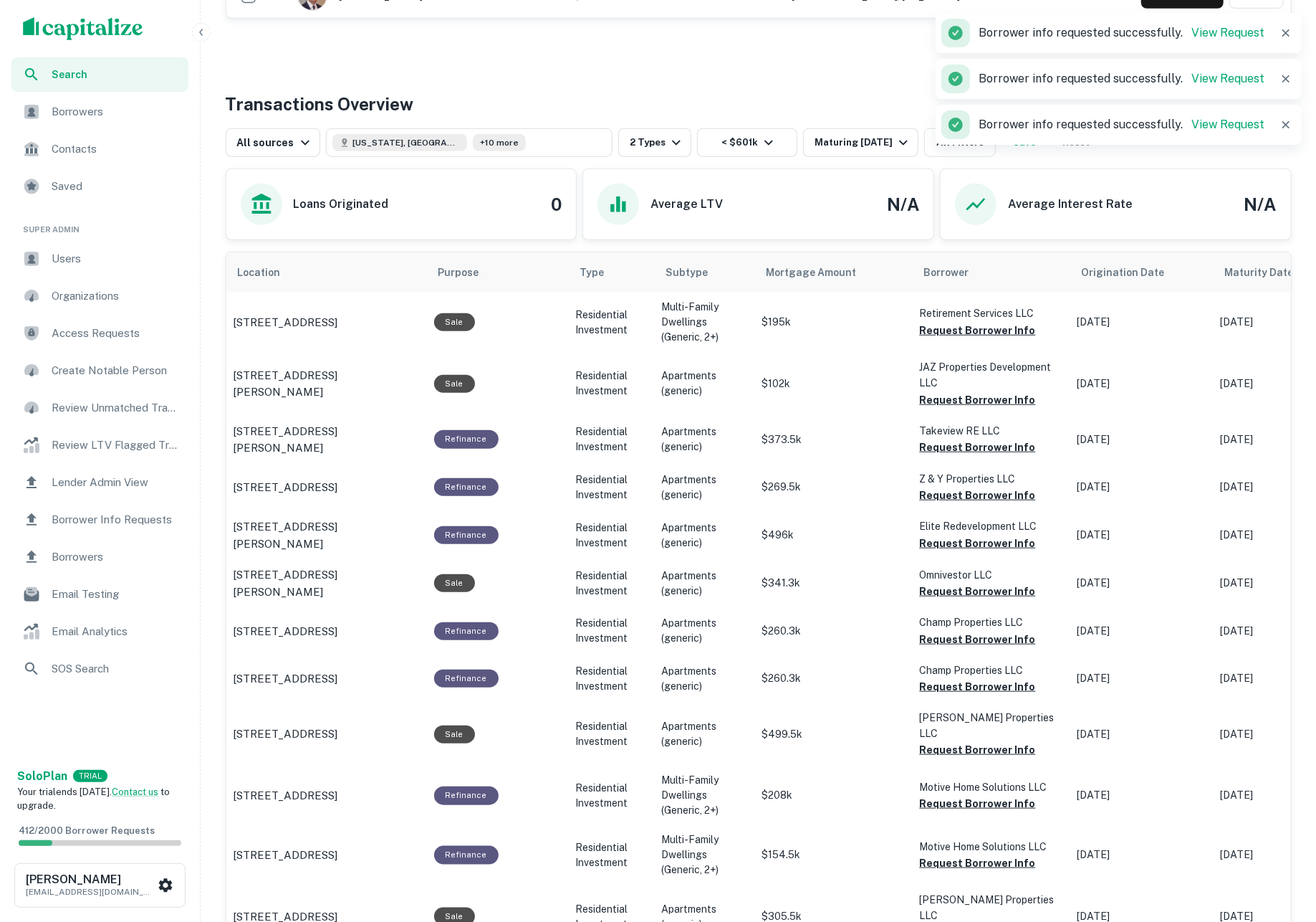
scroll to position [542, 0]
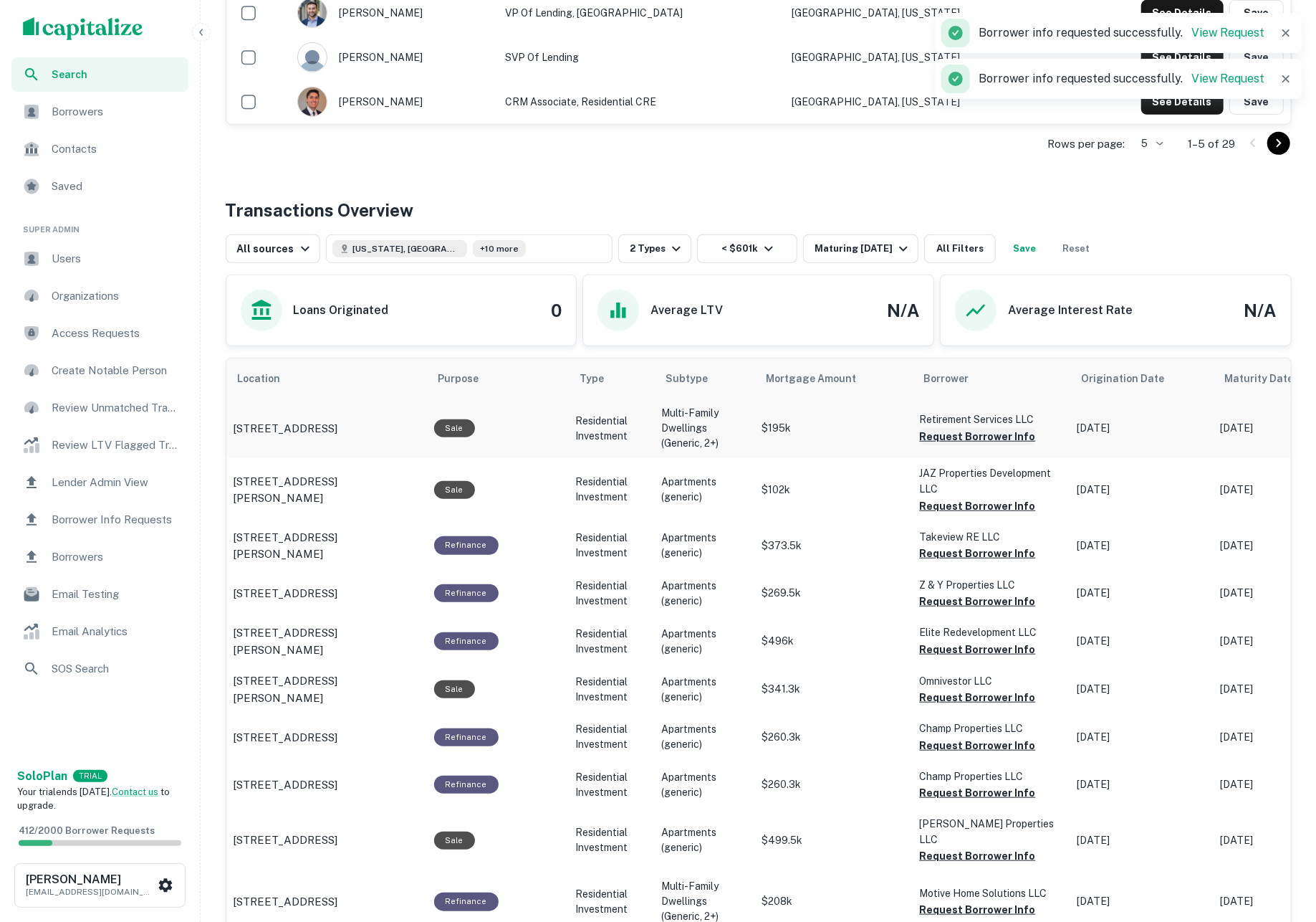
click at [986, 434] on button "Request Borrower Info" at bounding box center [978, 436] width 116 height 17
click at [980, 508] on button "Request Borrower Info" at bounding box center [978, 506] width 116 height 17
click at [971, 562] on button "Request Borrower Info" at bounding box center [978, 553] width 116 height 17
click at [972, 608] on button "Request Borrower Info" at bounding box center [978, 601] width 116 height 17
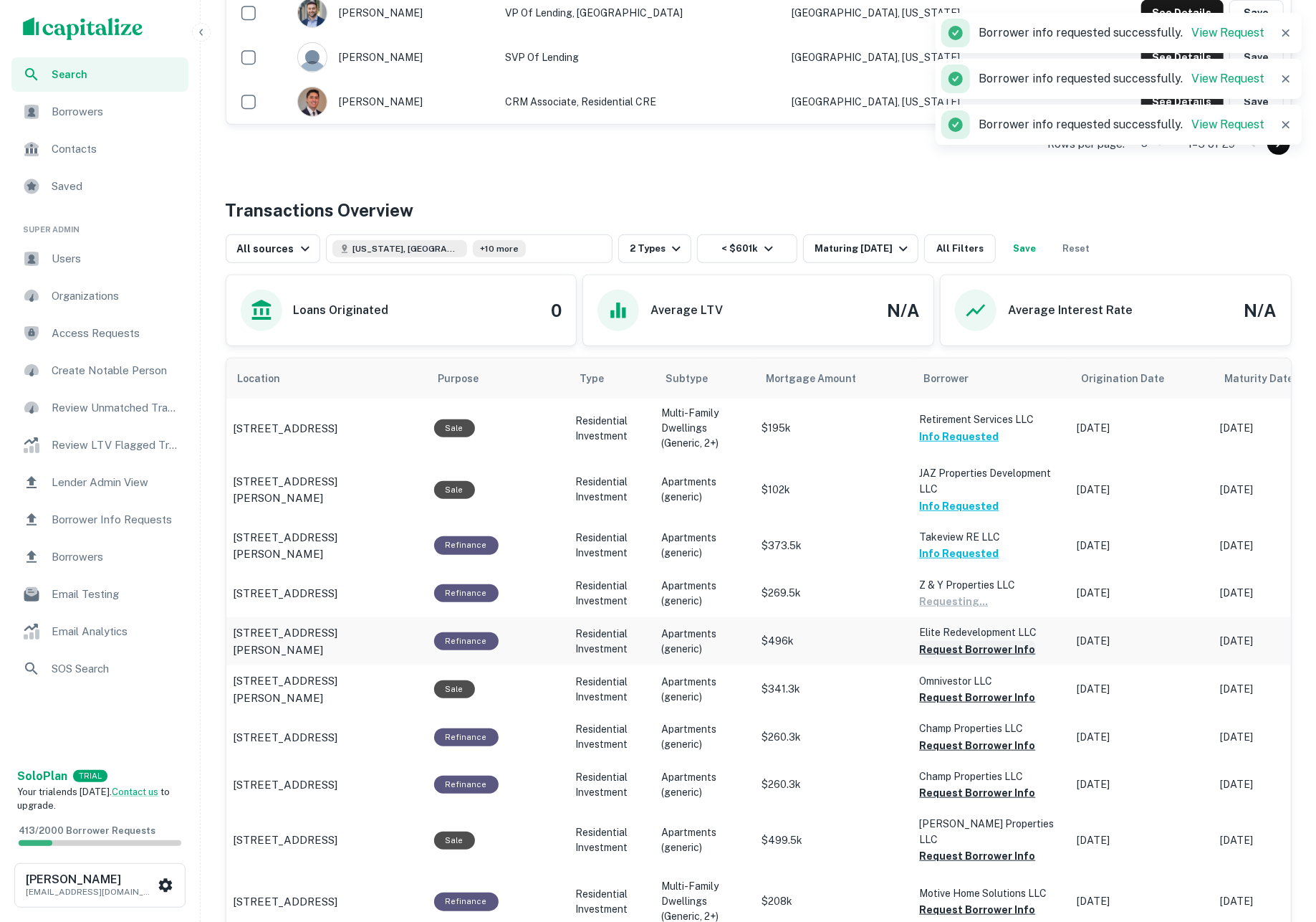
click at [972, 649] on button "Request Borrower Info" at bounding box center [978, 650] width 116 height 17
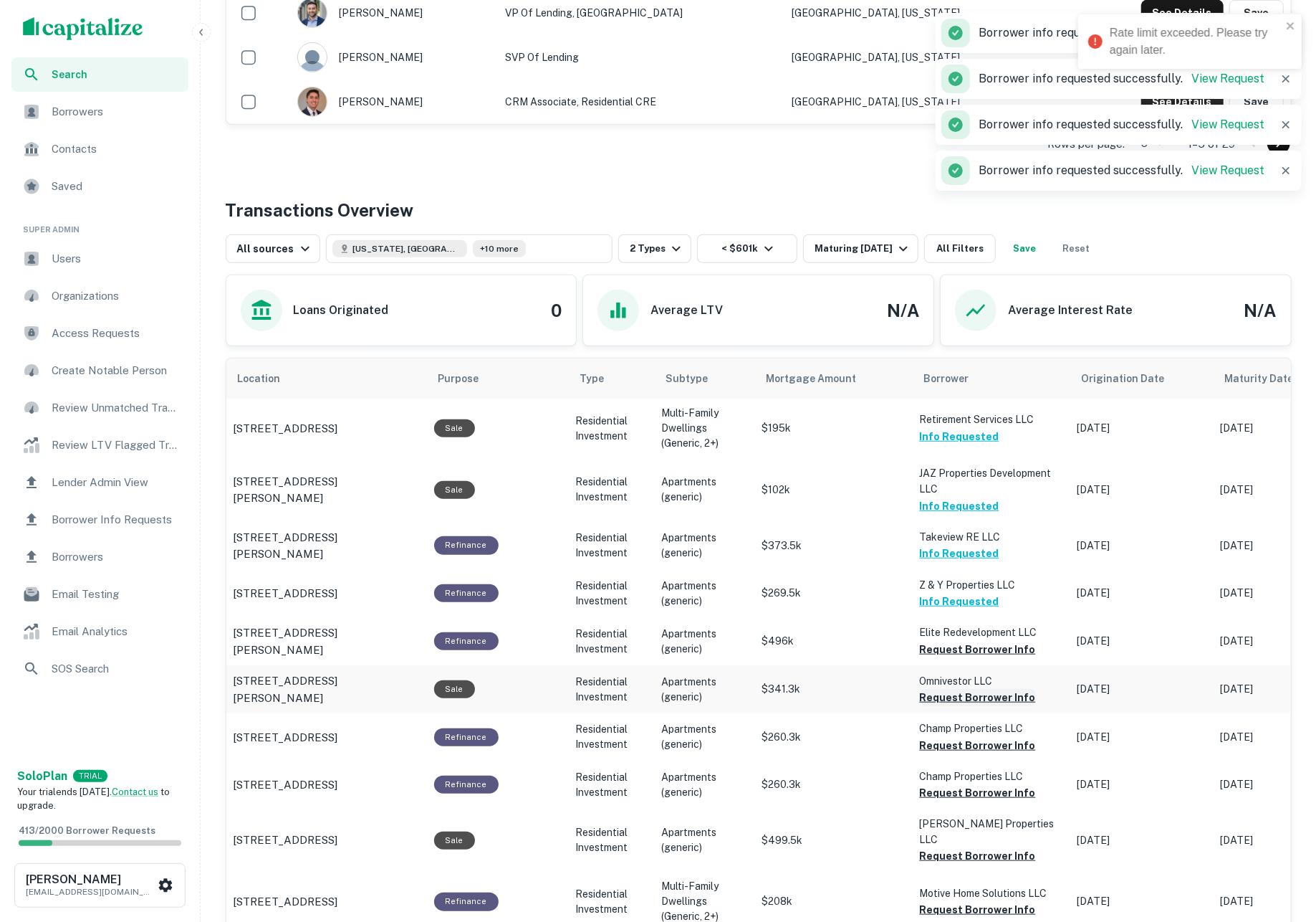
click at [975, 698] on button "Request Borrower Info" at bounding box center [978, 698] width 116 height 17
click at [976, 740] on button "Request Borrower Info" at bounding box center [978, 745] width 116 height 17
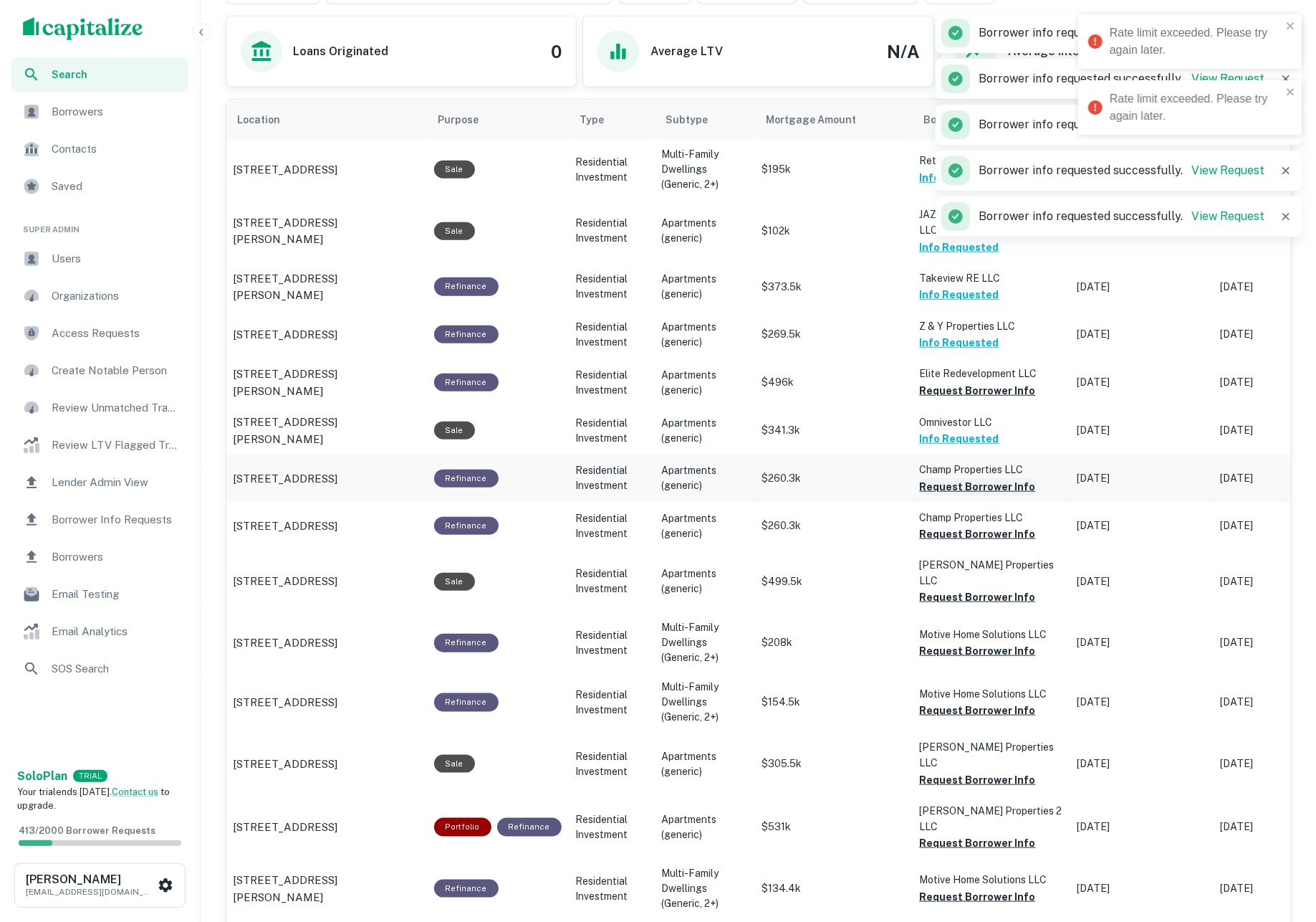
scroll to position [959, 0]
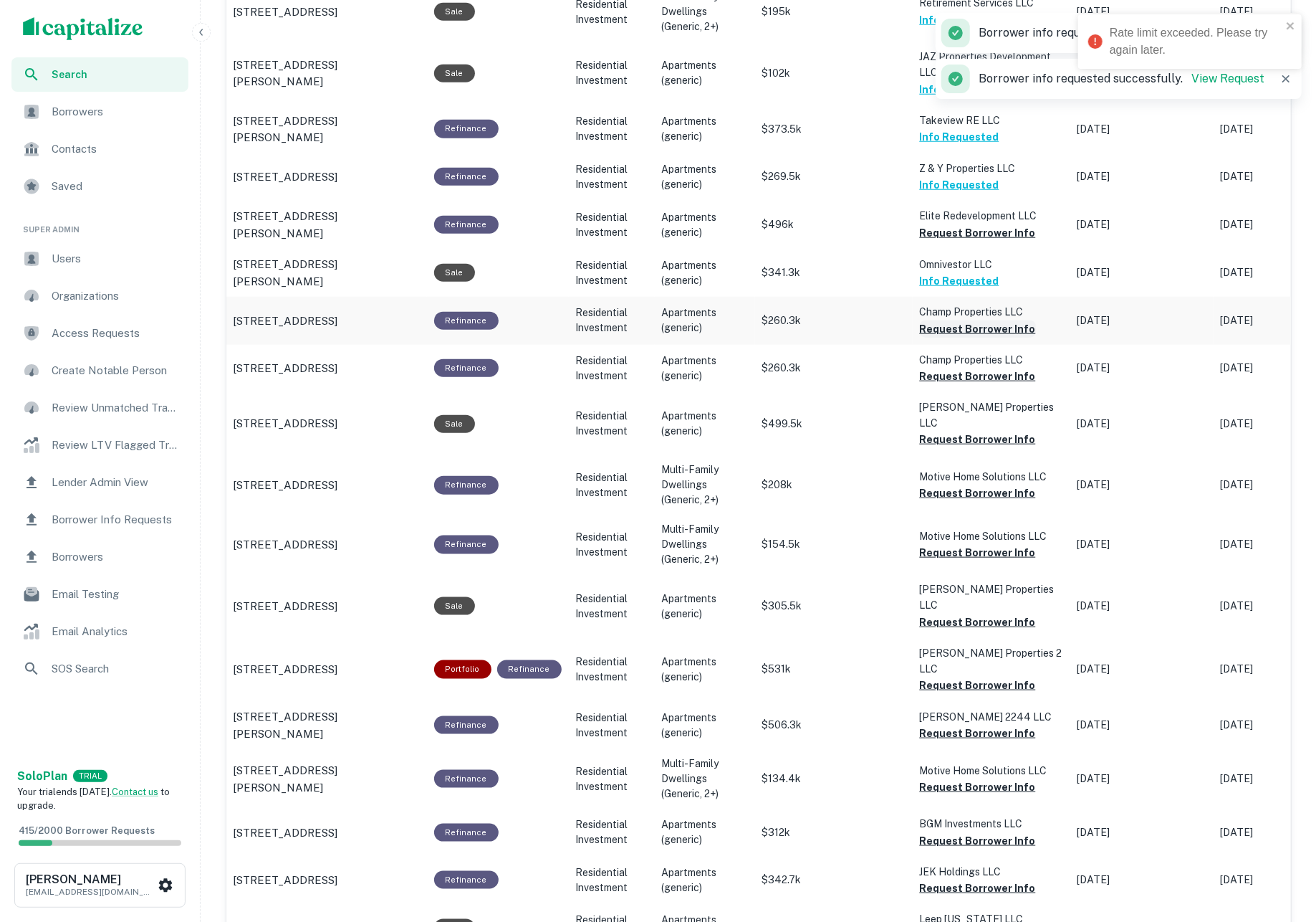
click at [1003, 330] on button "Request Borrower Info" at bounding box center [978, 329] width 116 height 17
click at [953, 240] on button "Request Borrower Info" at bounding box center [978, 233] width 116 height 17
click at [976, 369] on button "Request Borrower Info" at bounding box center [978, 377] width 116 height 17
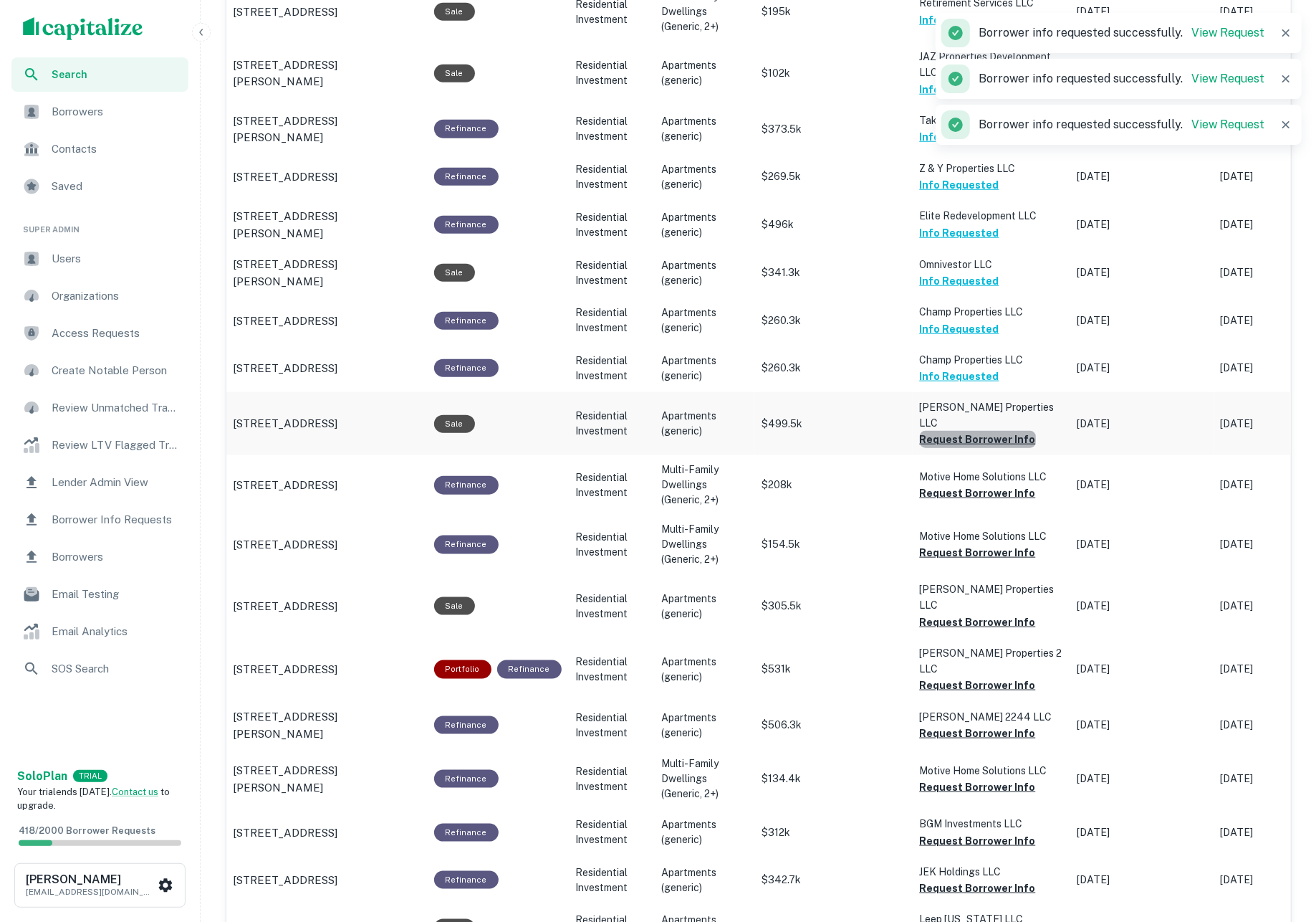
click at [981, 431] on button "Request Borrower Info" at bounding box center [978, 439] width 116 height 17
click at [977, 431] on button "Request Borrower Info" at bounding box center [978, 439] width 116 height 17
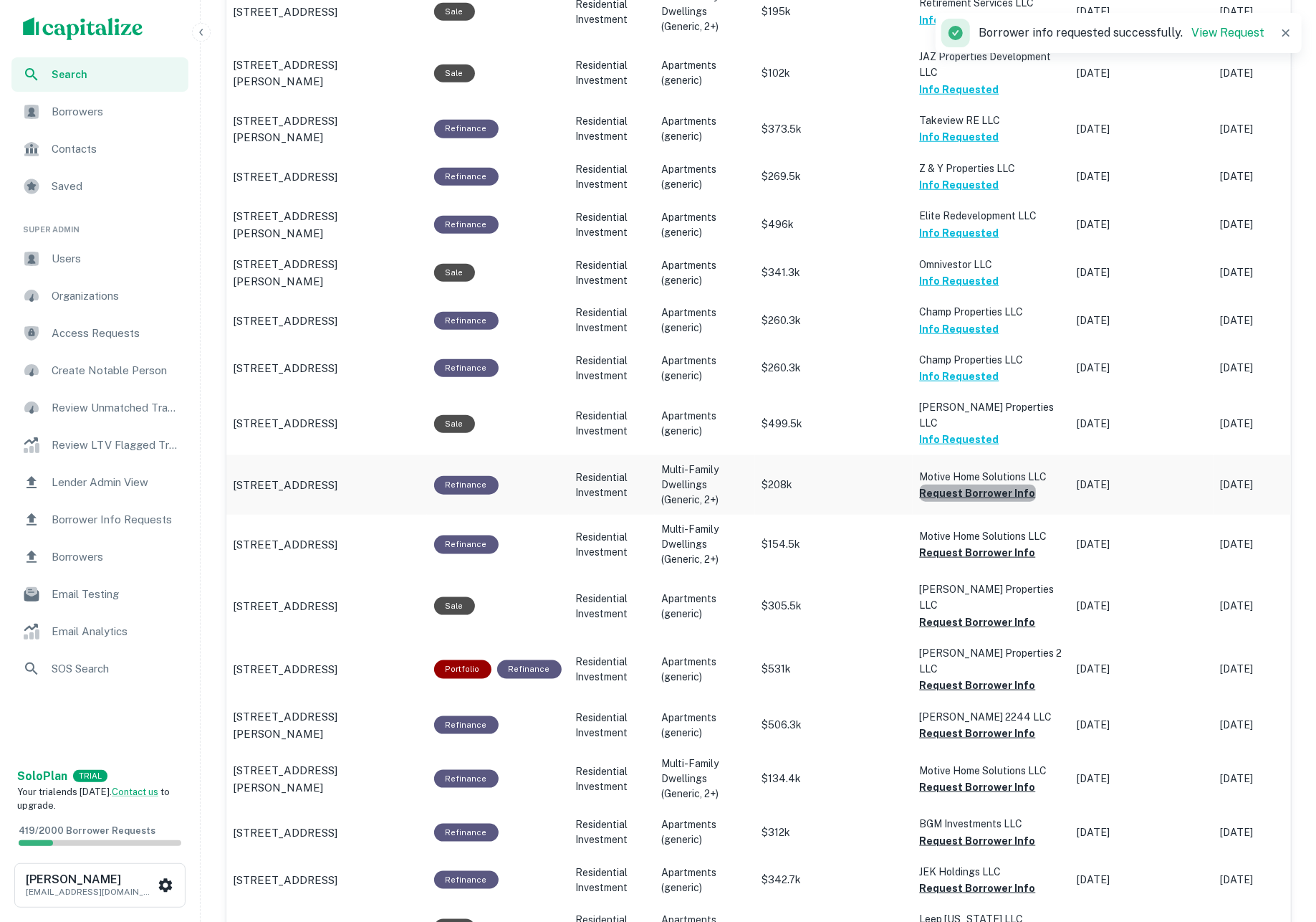
click at [977, 484] on button "Request Borrower Info" at bounding box center [978, 493] width 116 height 17
click at [977, 544] on button "Request Borrower Info" at bounding box center [978, 552] width 116 height 17
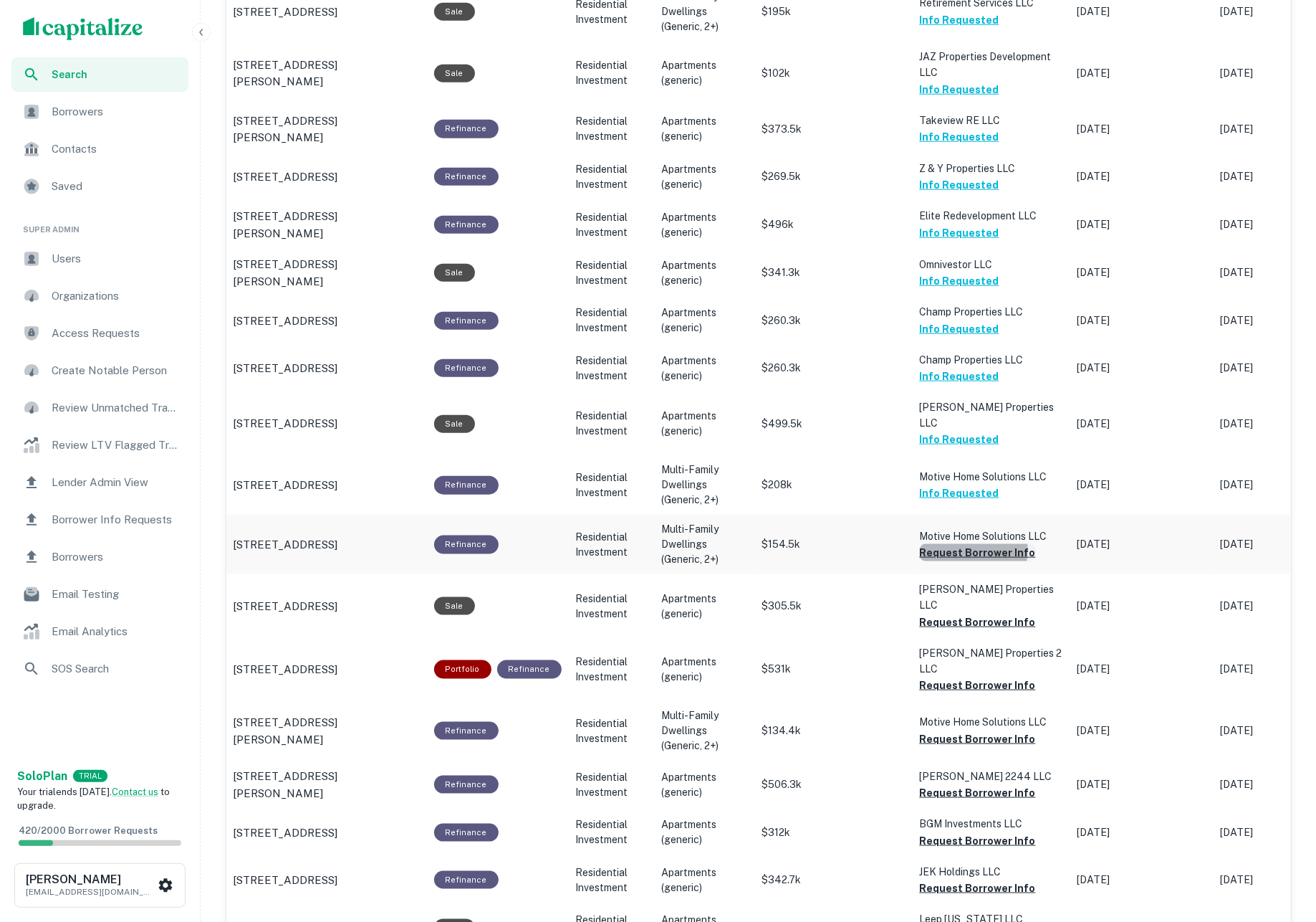
click at [969, 544] on button "Request Borrower Info" at bounding box center [978, 552] width 116 height 17
click at [1003, 614] on button "Request Borrower Info" at bounding box center [978, 622] width 116 height 17
click at [988, 676] on button "Request Borrower Info" at bounding box center [978, 685] width 116 height 17
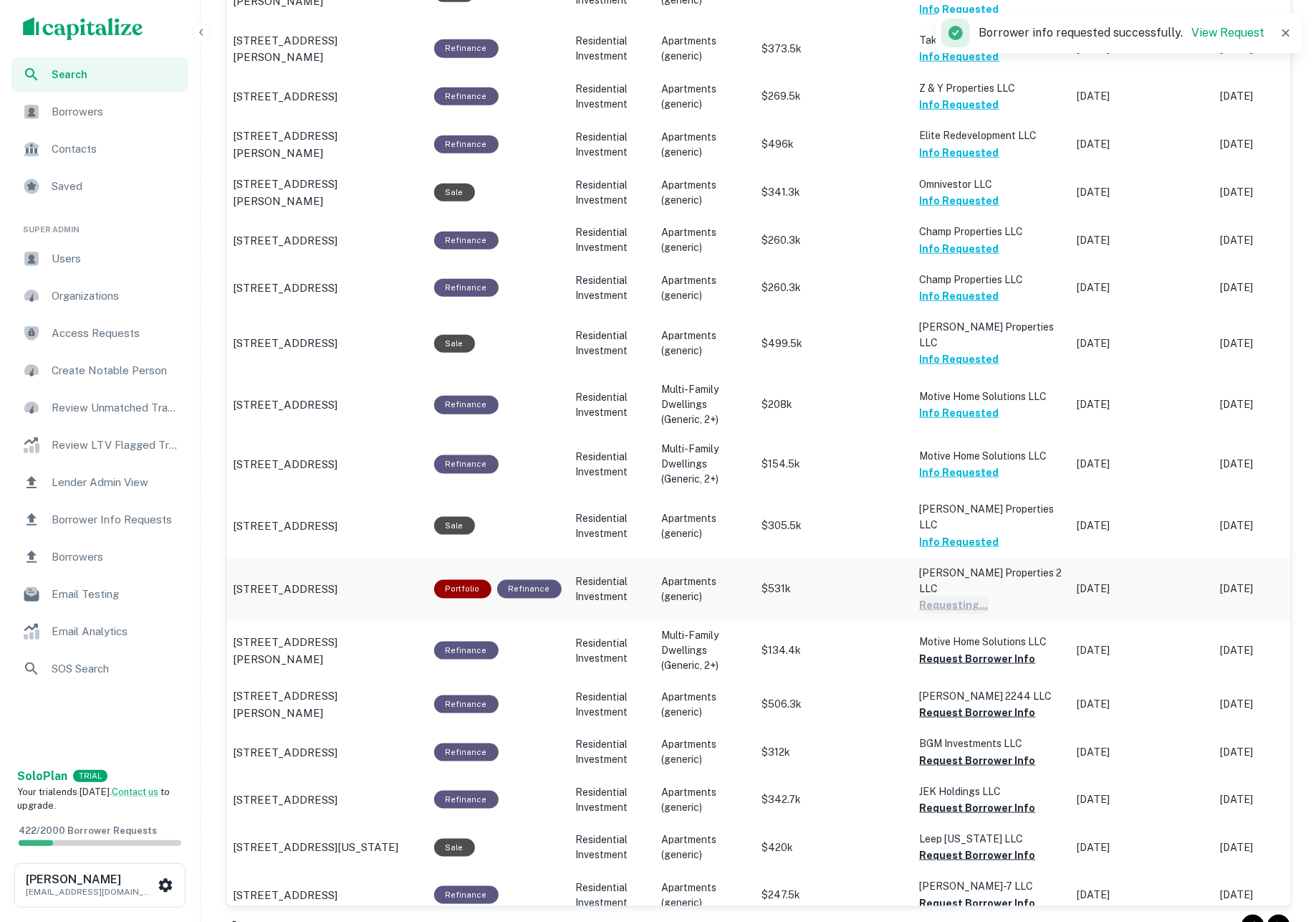
scroll to position [1174, 0]
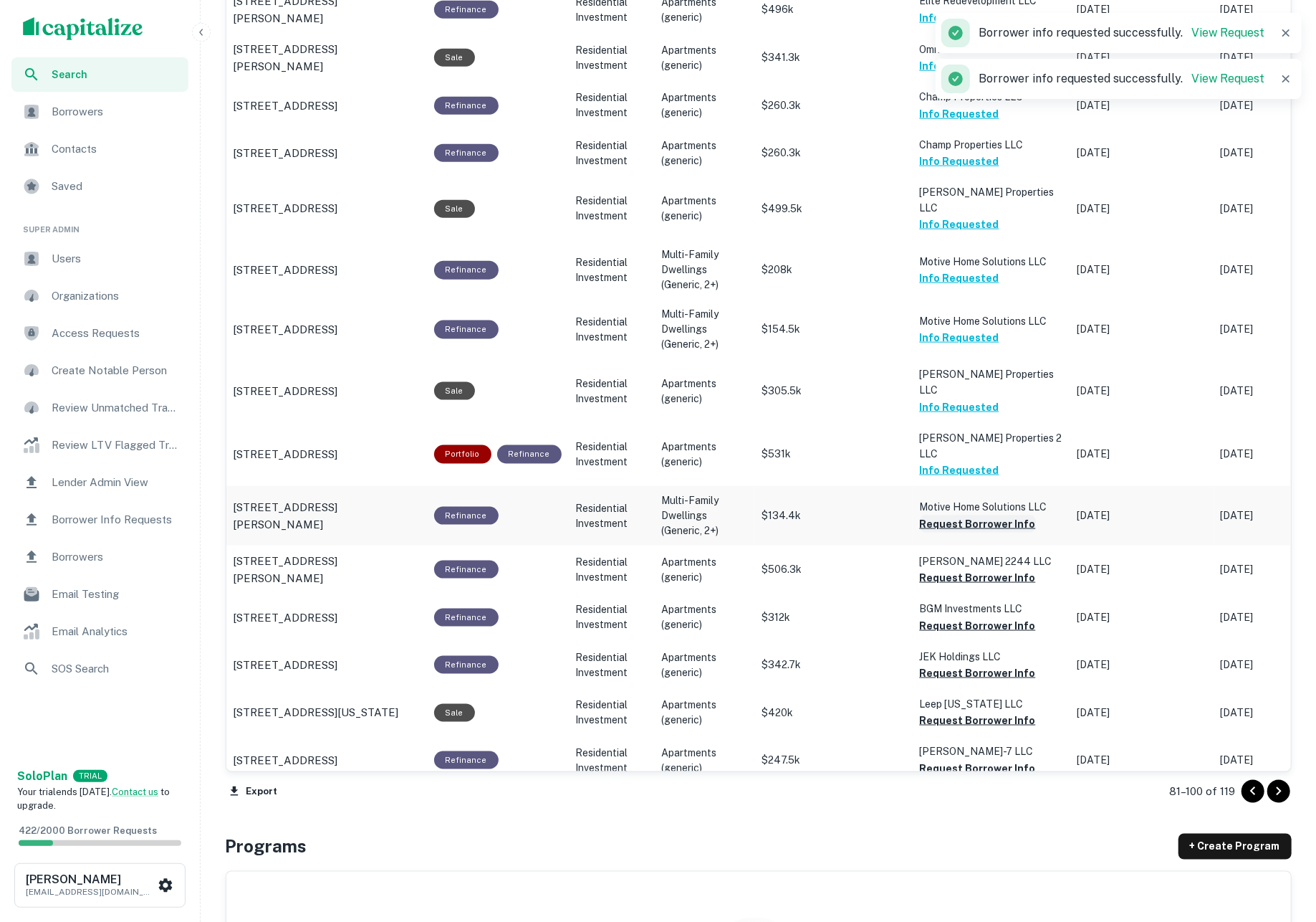
click at [960, 516] on button "Request Borrower Info" at bounding box center [978, 524] width 116 height 17
click at [958, 569] on button "Request Borrower Info" at bounding box center [978, 578] width 116 height 17
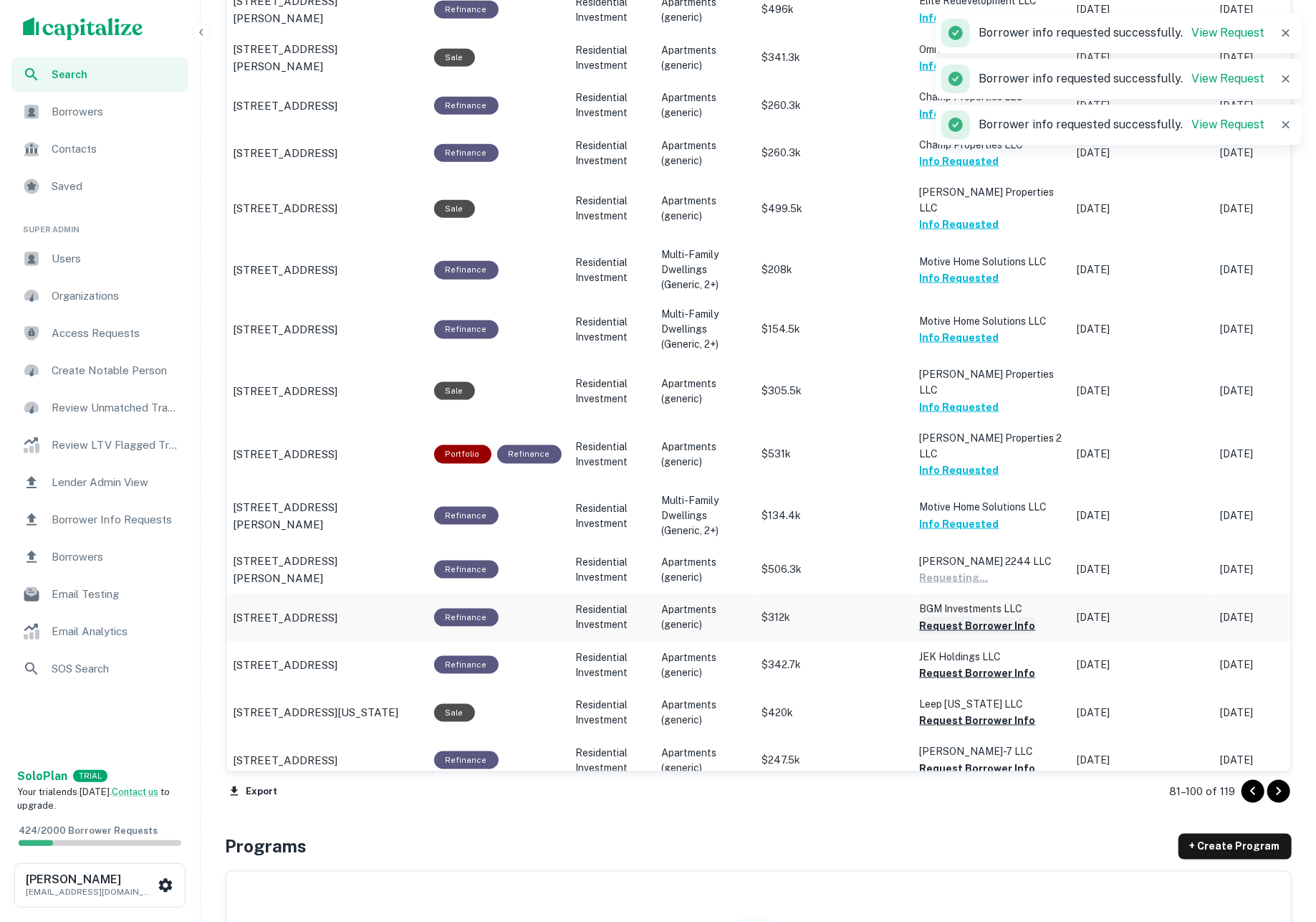
click at [963, 617] on button "Request Borrower Info" at bounding box center [978, 625] width 116 height 17
click at [970, 665] on button "Request Borrower Info" at bounding box center [978, 673] width 116 height 17
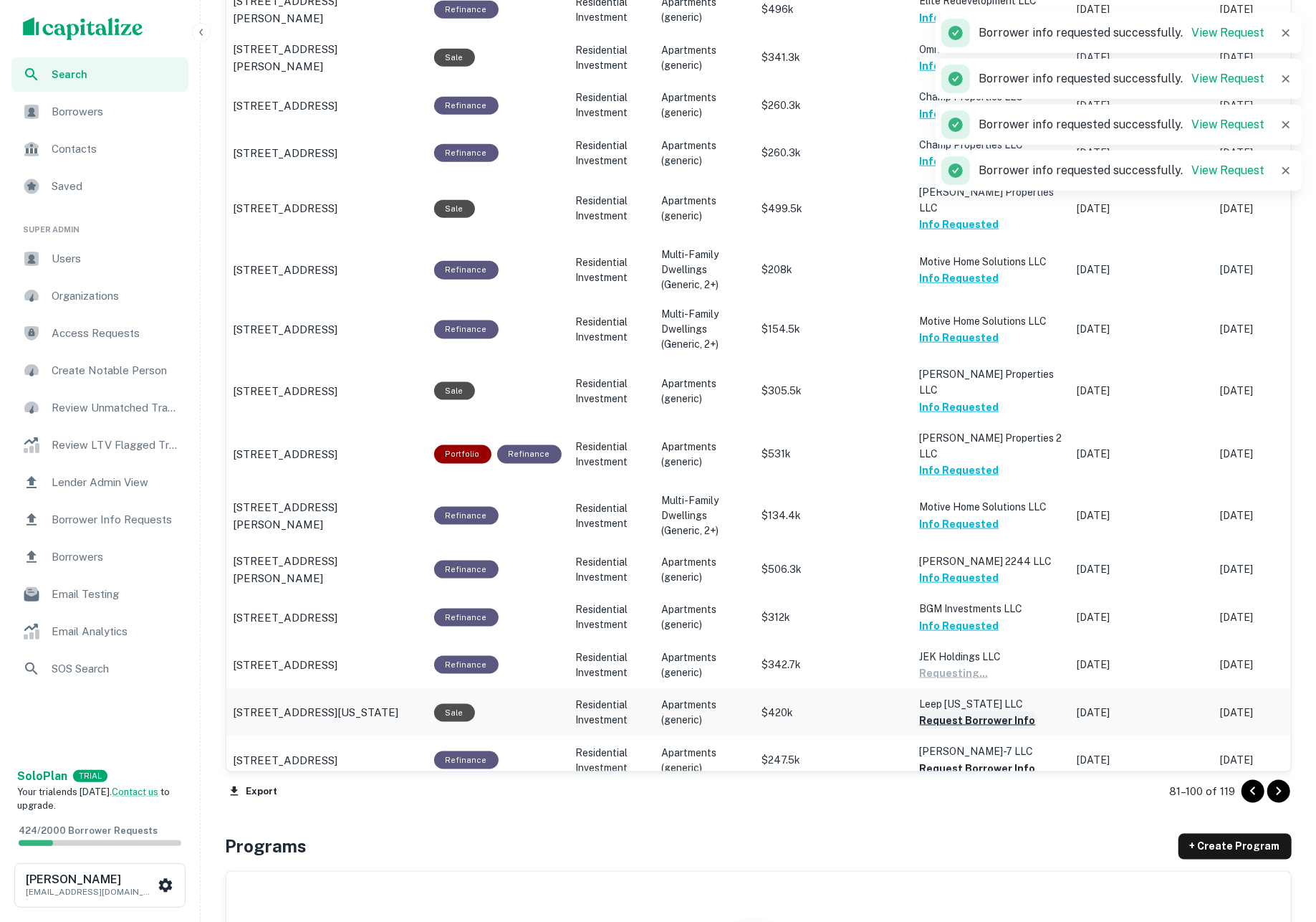
click at [971, 712] on button "Request Borrower Info" at bounding box center [978, 720] width 116 height 17
click at [972, 760] on button "Request Borrower Info" at bounding box center [978, 768] width 116 height 17
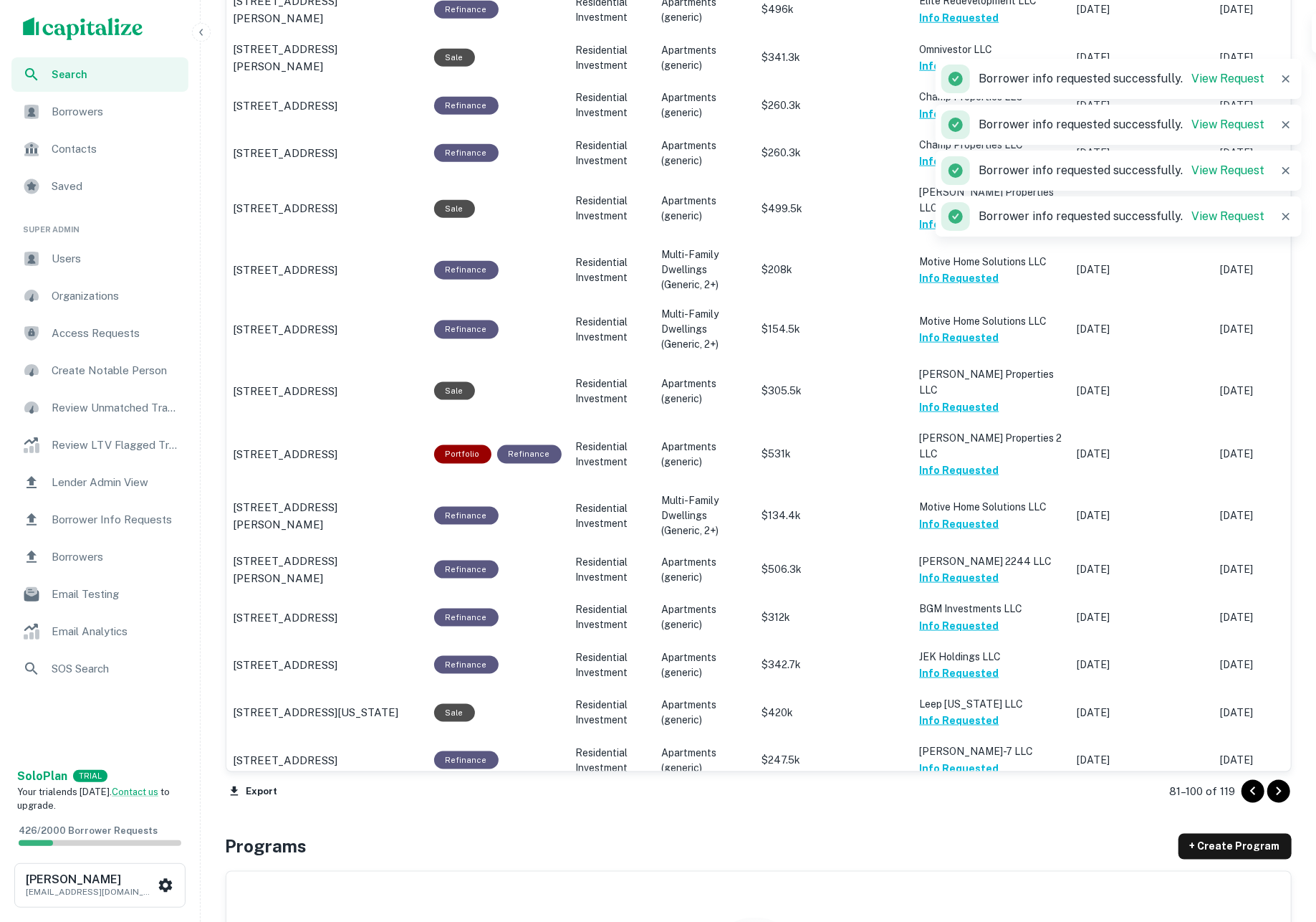
click at [976, 807] on button "Request Borrower Info" at bounding box center [978, 815] width 116 height 17
click at [1276, 789] on icon "Go to next page" at bounding box center [1278, 791] width 5 height 9
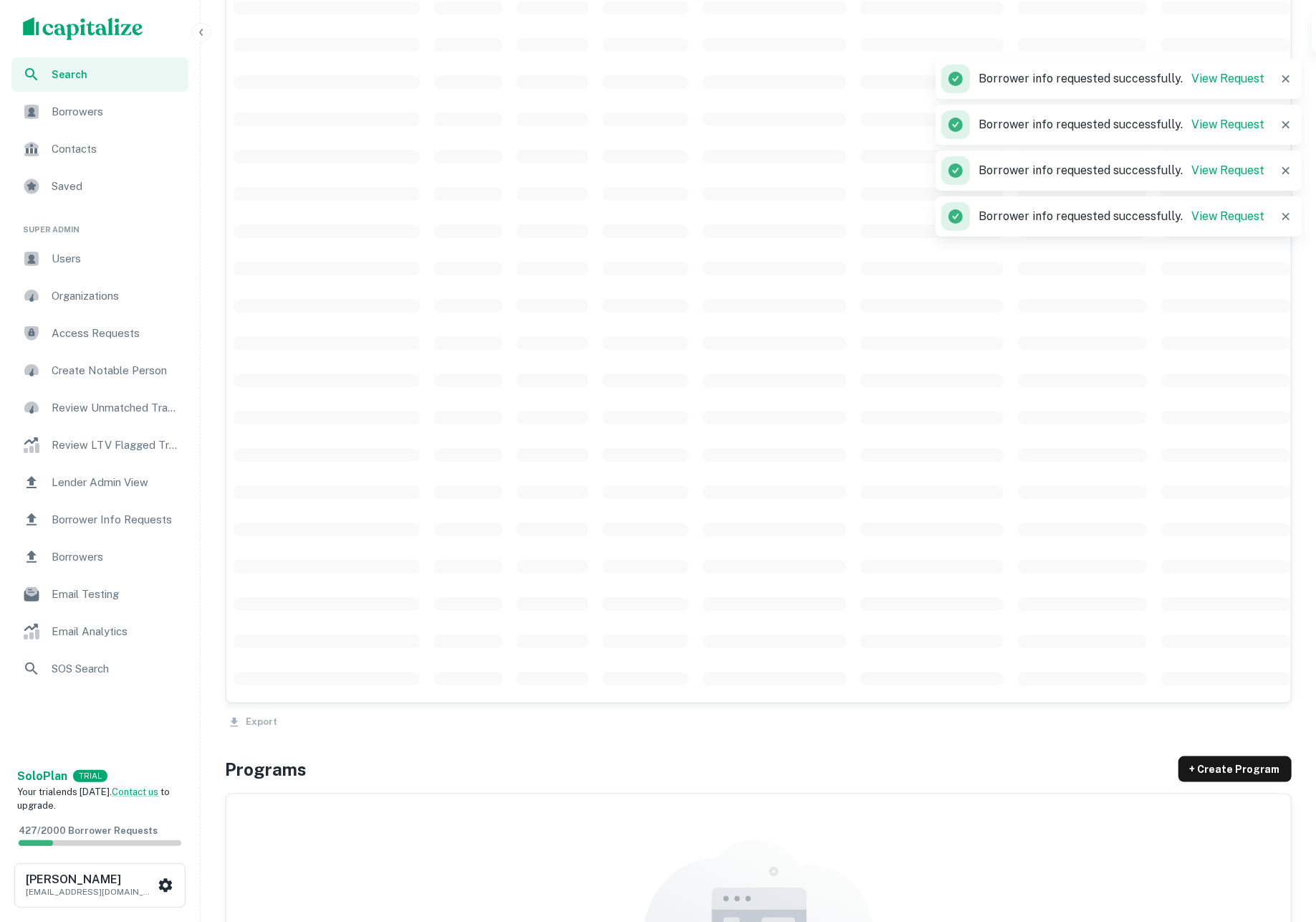
scroll to position [643, 0]
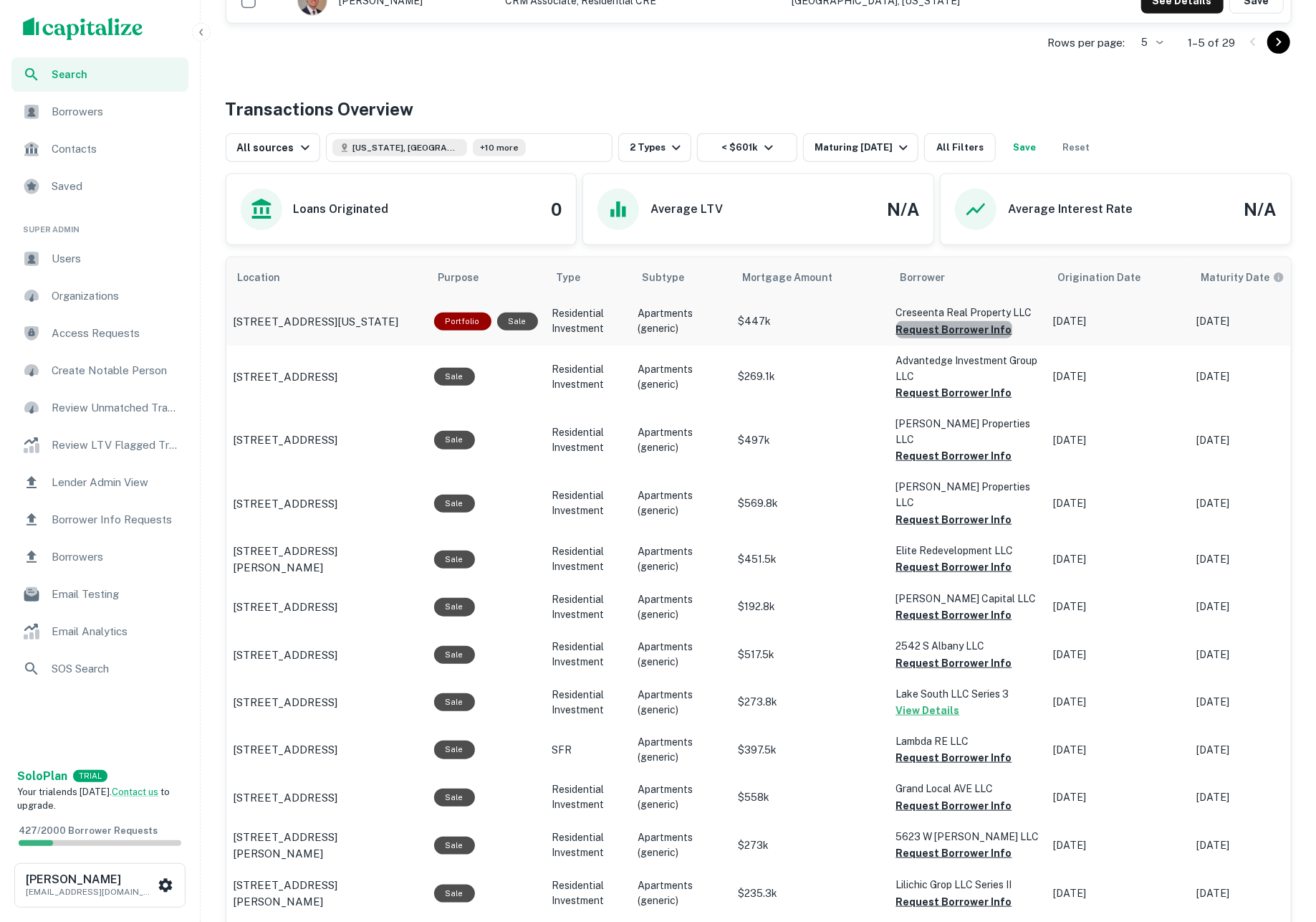
click at [964, 338] on button "Request Borrower Info" at bounding box center [954, 330] width 116 height 17
click at [961, 399] on button "Request Borrower Info" at bounding box center [954, 393] width 116 height 17
click at [958, 450] on button "Request Borrower Info" at bounding box center [954, 456] width 116 height 17
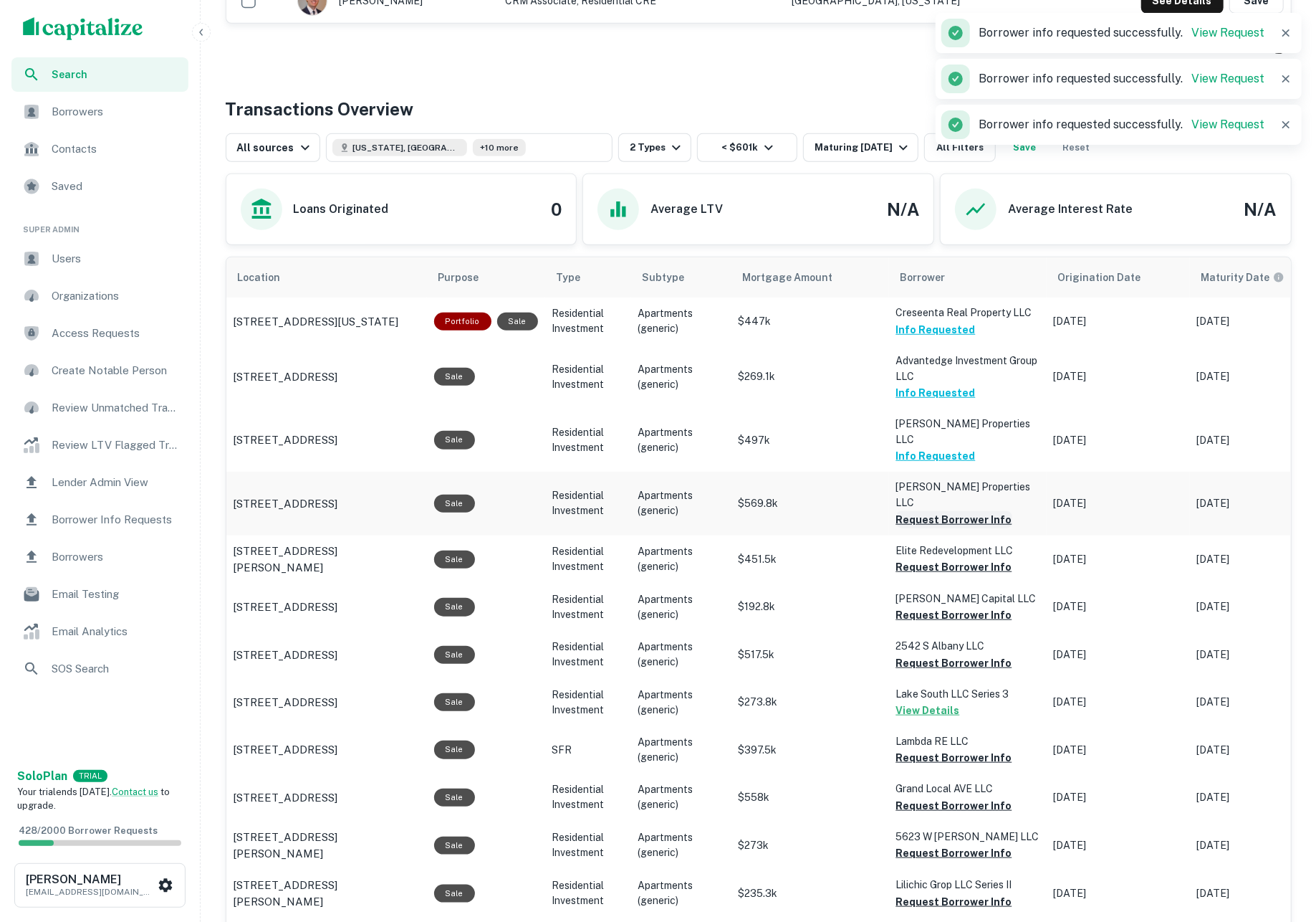
click at [963, 511] on button "Request Borrower Info" at bounding box center [954, 519] width 116 height 17
click at [966, 558] on button "Request Borrower Info" at bounding box center [954, 567] width 116 height 17
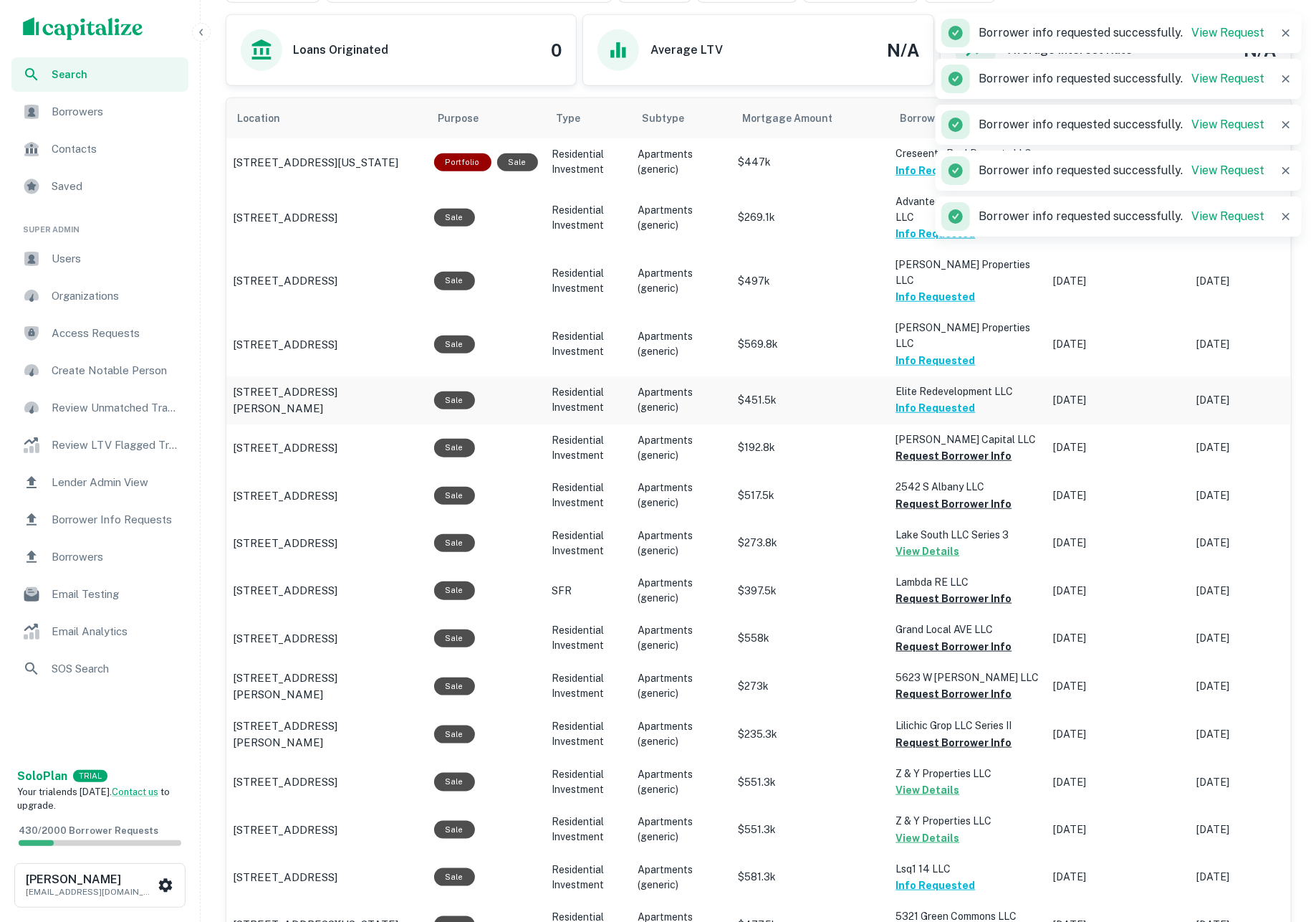
scroll to position [807, 0]
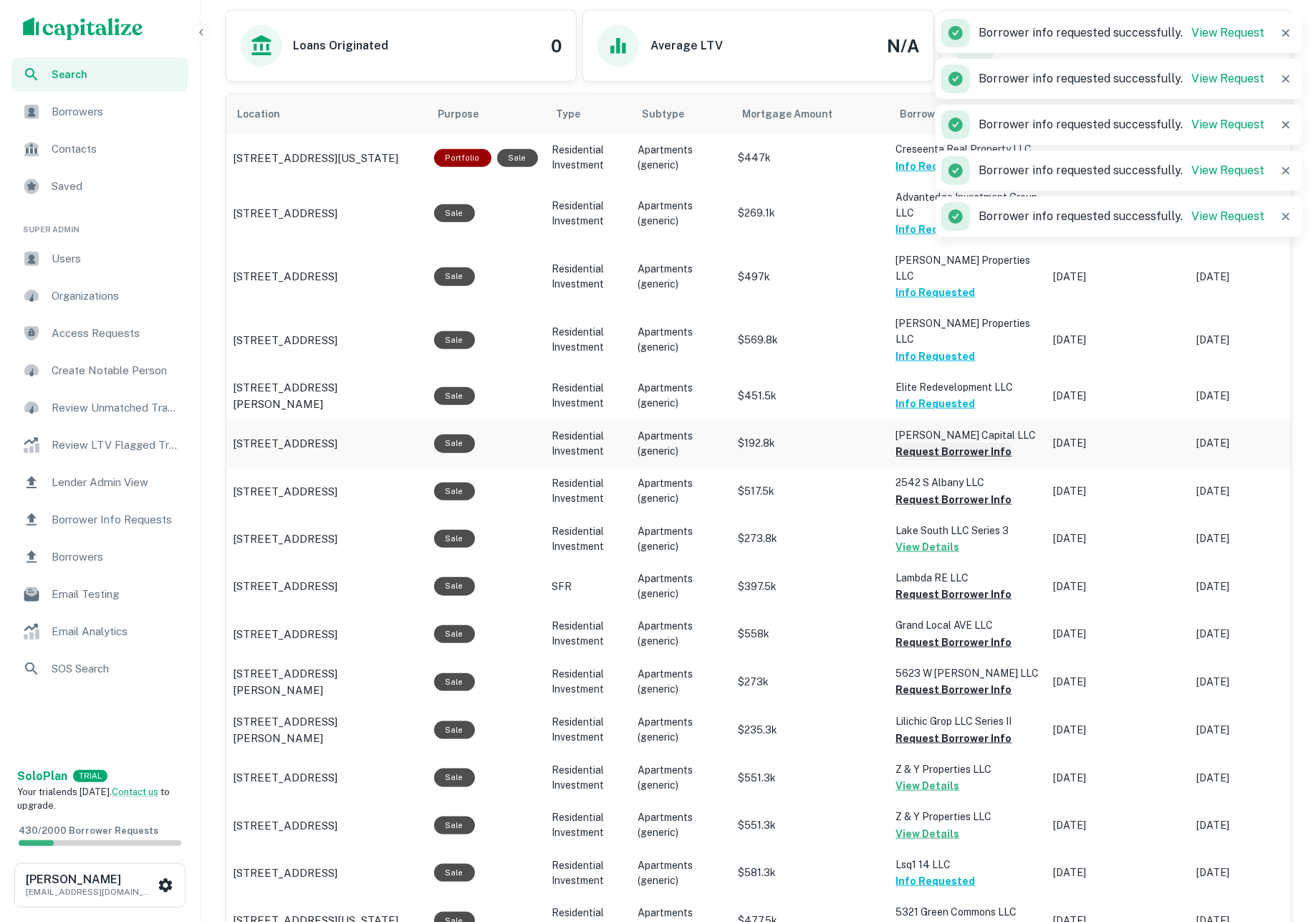
click at [936, 443] on button "Request Borrower Info" at bounding box center [954, 451] width 116 height 17
click at [936, 491] on button "Request Borrower Info" at bounding box center [954, 500] width 116 height 17
click at [947, 585] on button "Request Borrower Info" at bounding box center [954, 594] width 116 height 17
click at [950, 633] on button "Request Borrower Info" at bounding box center [954, 642] width 116 height 17
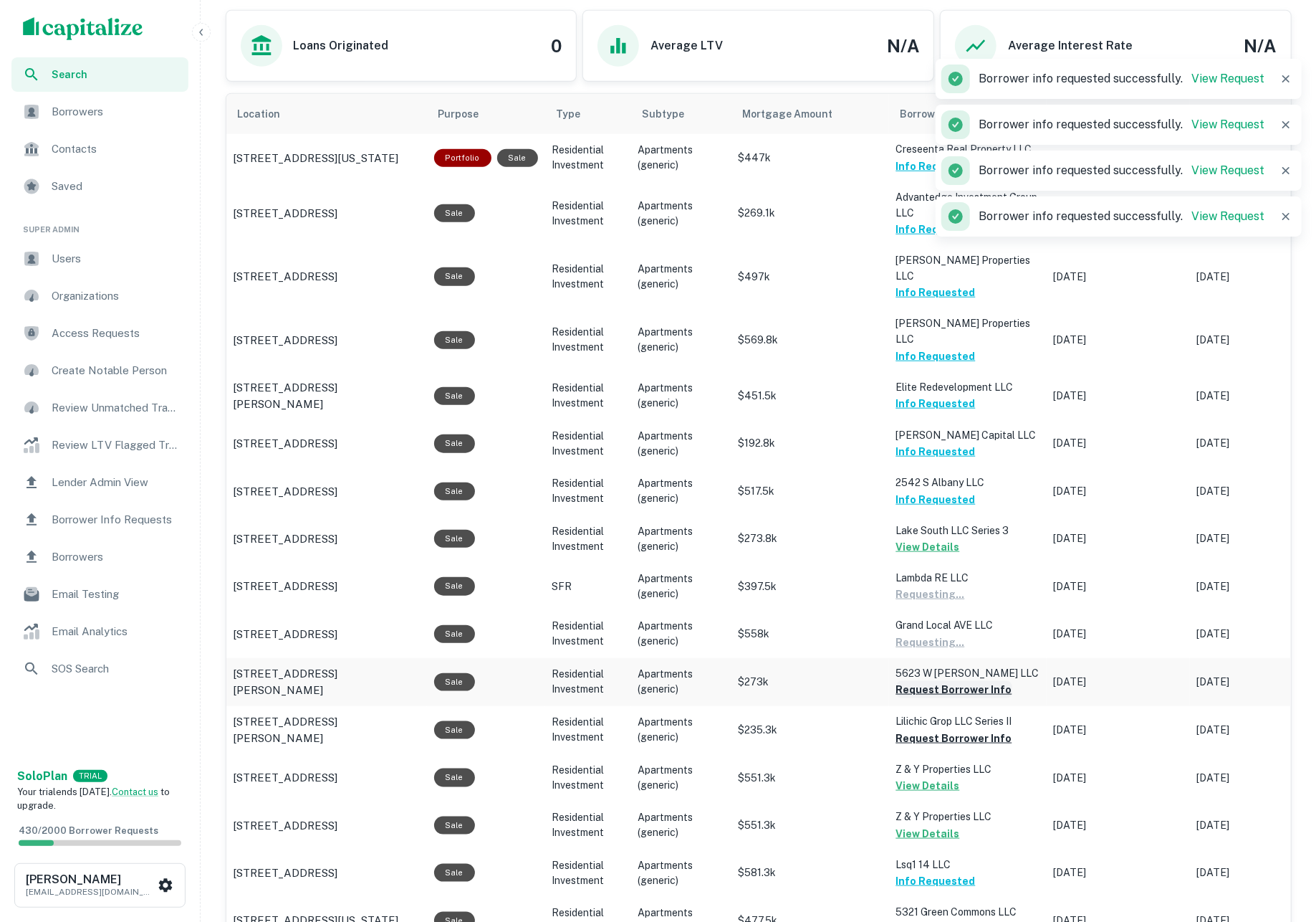
click at [951, 681] on button "Request Borrower Info" at bounding box center [954, 690] width 116 height 17
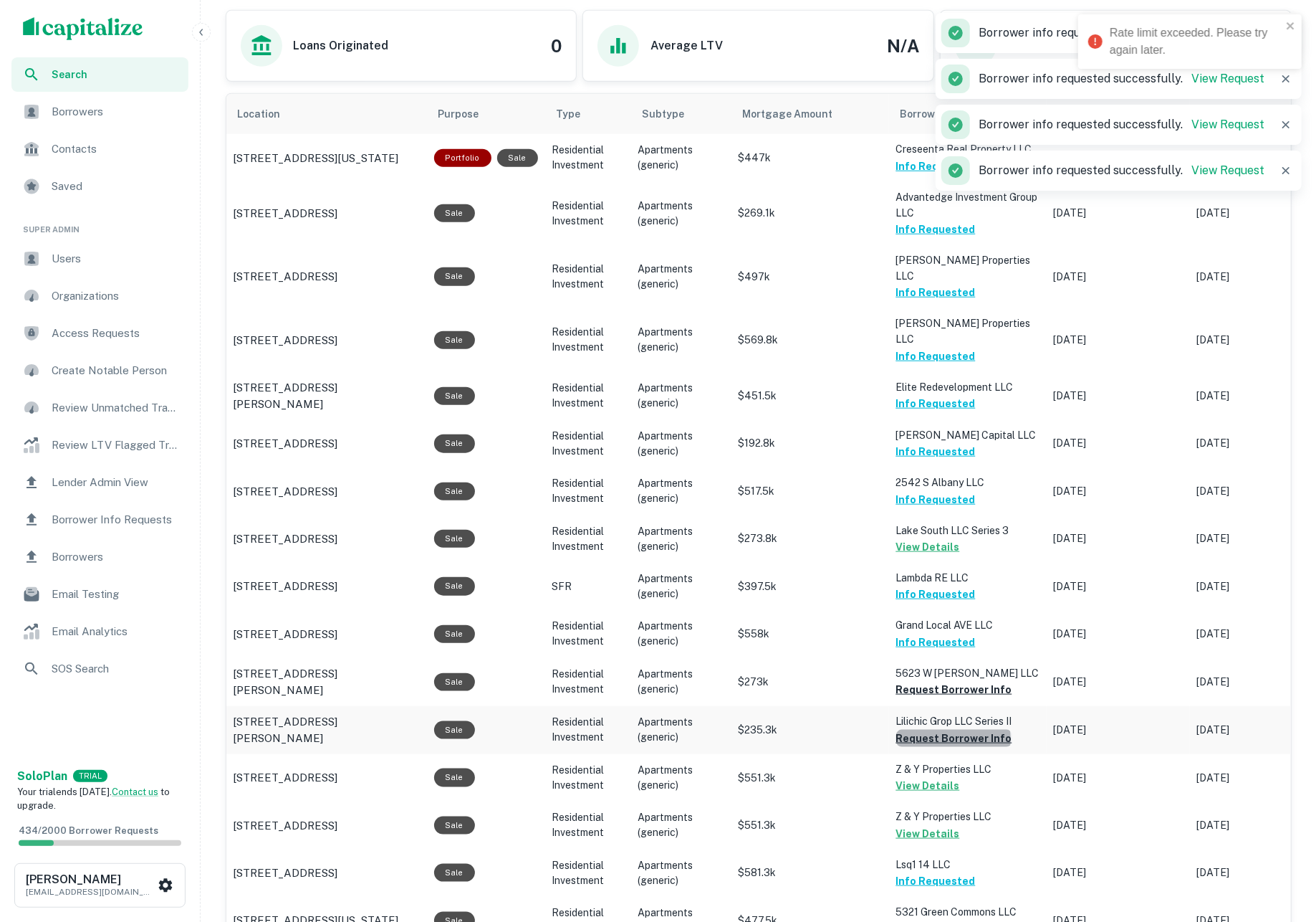
click at [953, 730] on button "Request Borrower Info" at bounding box center [954, 738] width 116 height 17
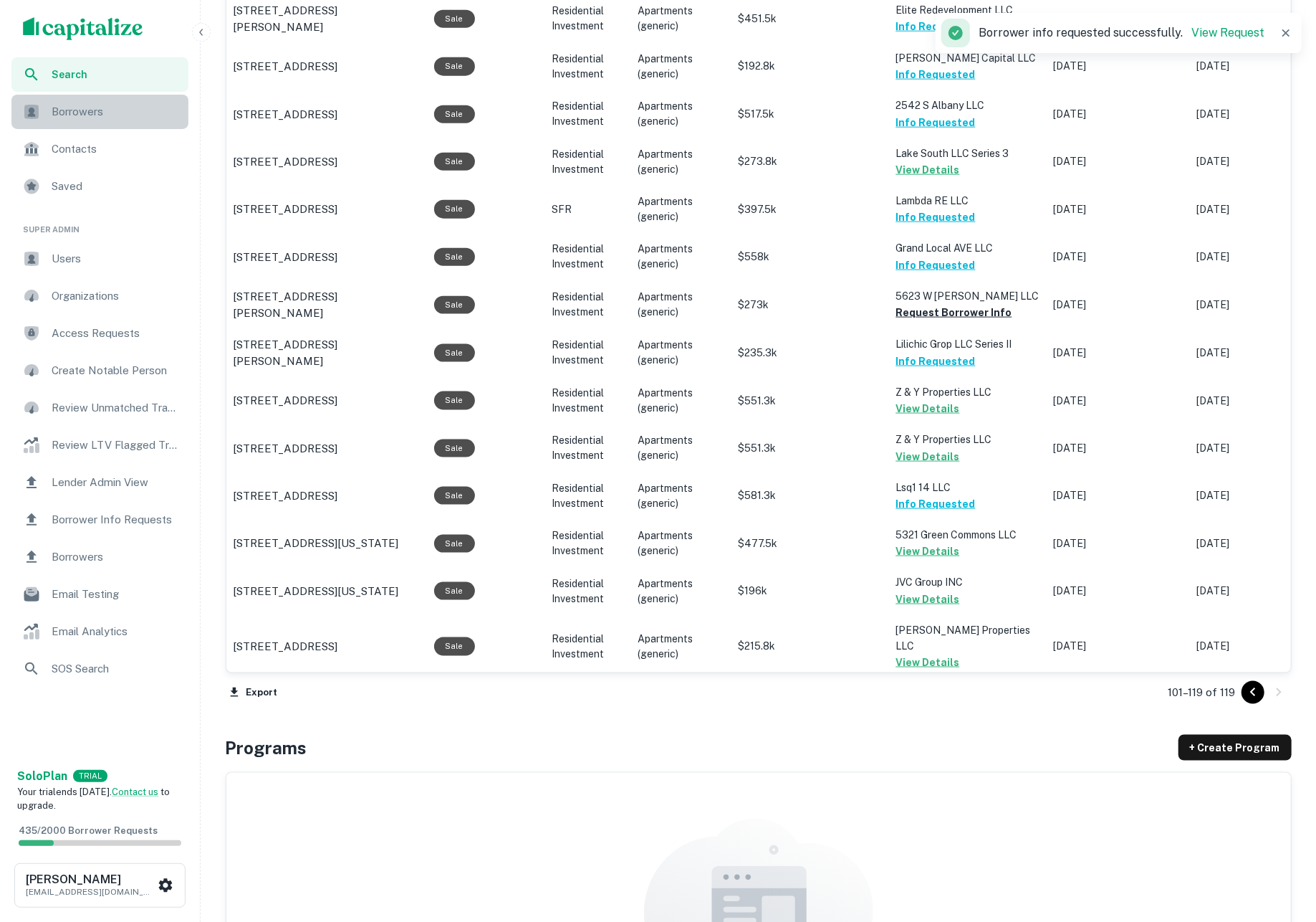
click at [126, 110] on span "Borrowers" at bounding box center [115, 112] width 128 height 17
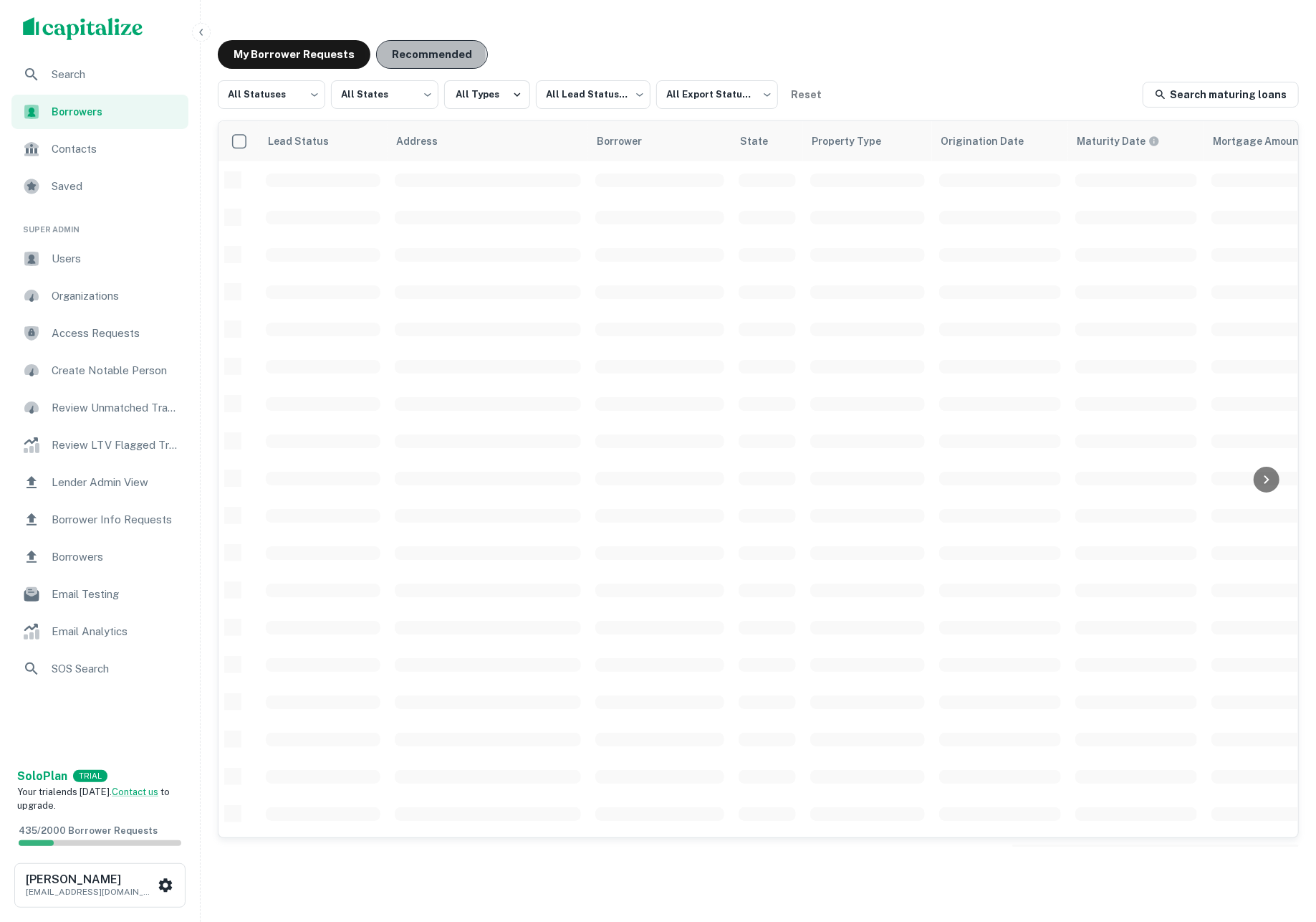
click at [405, 55] on button "Recommended" at bounding box center [431, 54] width 111 height 29
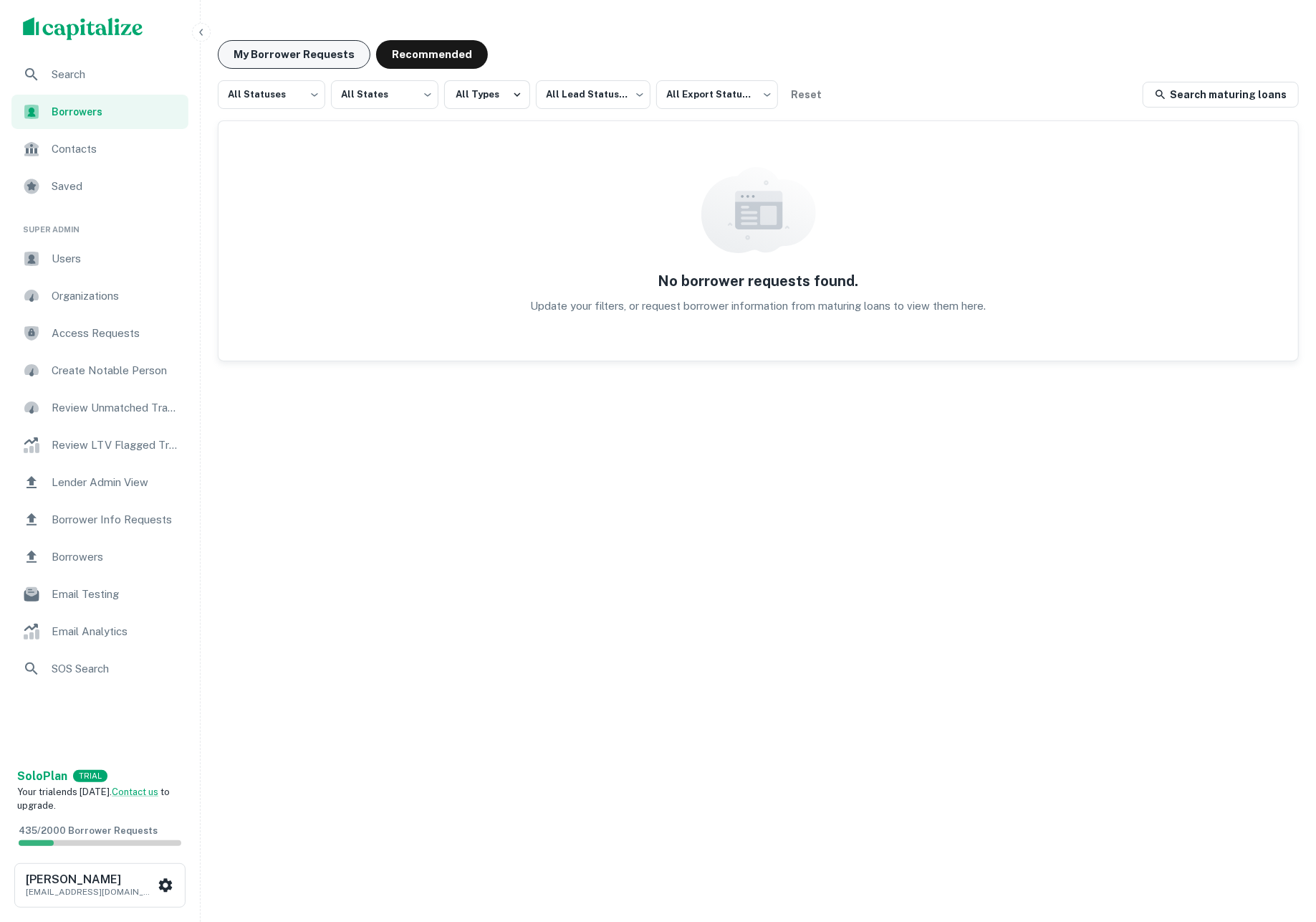
click at [325, 60] on button "My Borrower Requests" at bounding box center [294, 54] width 153 height 29
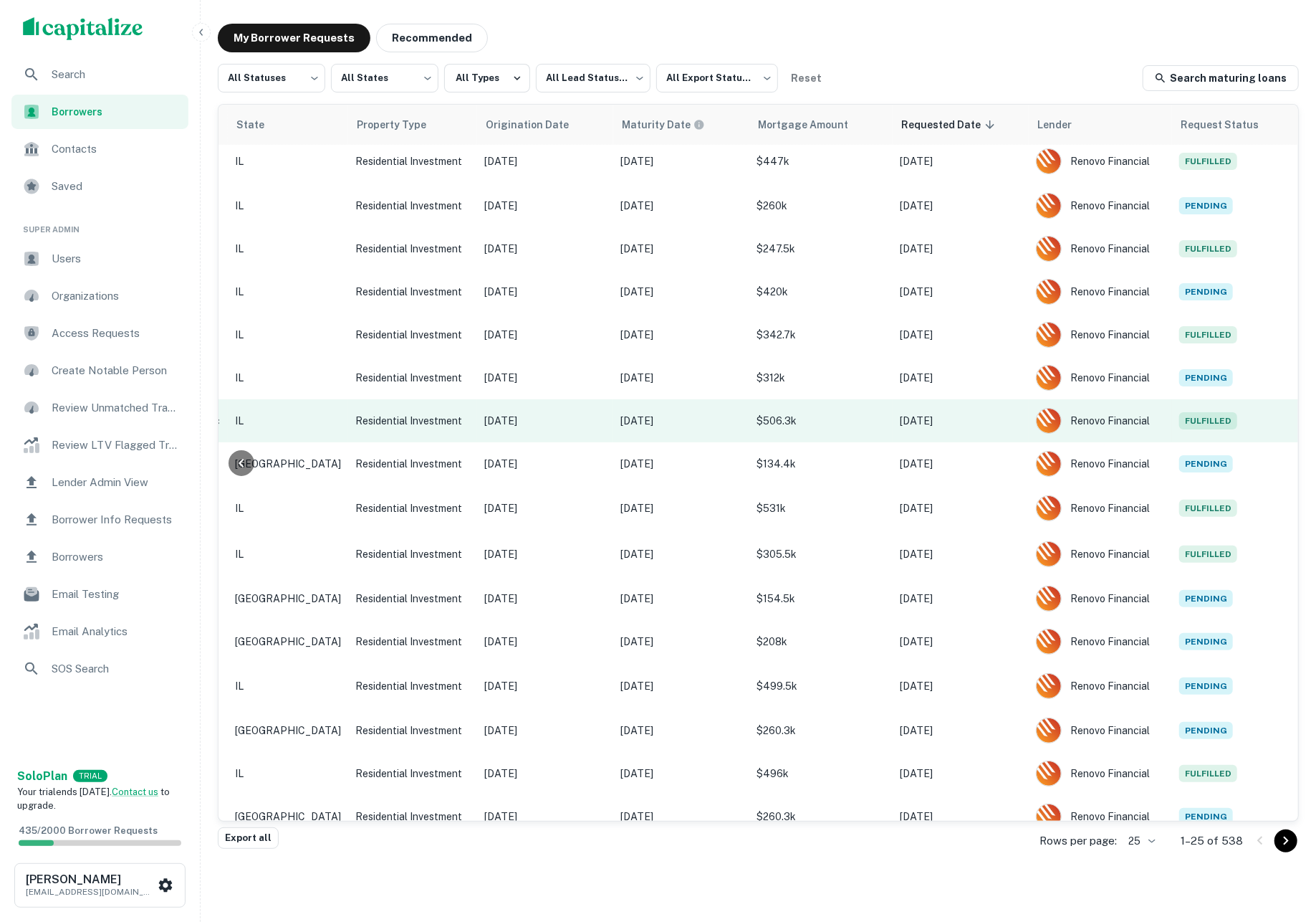
scroll to position [16, 0]
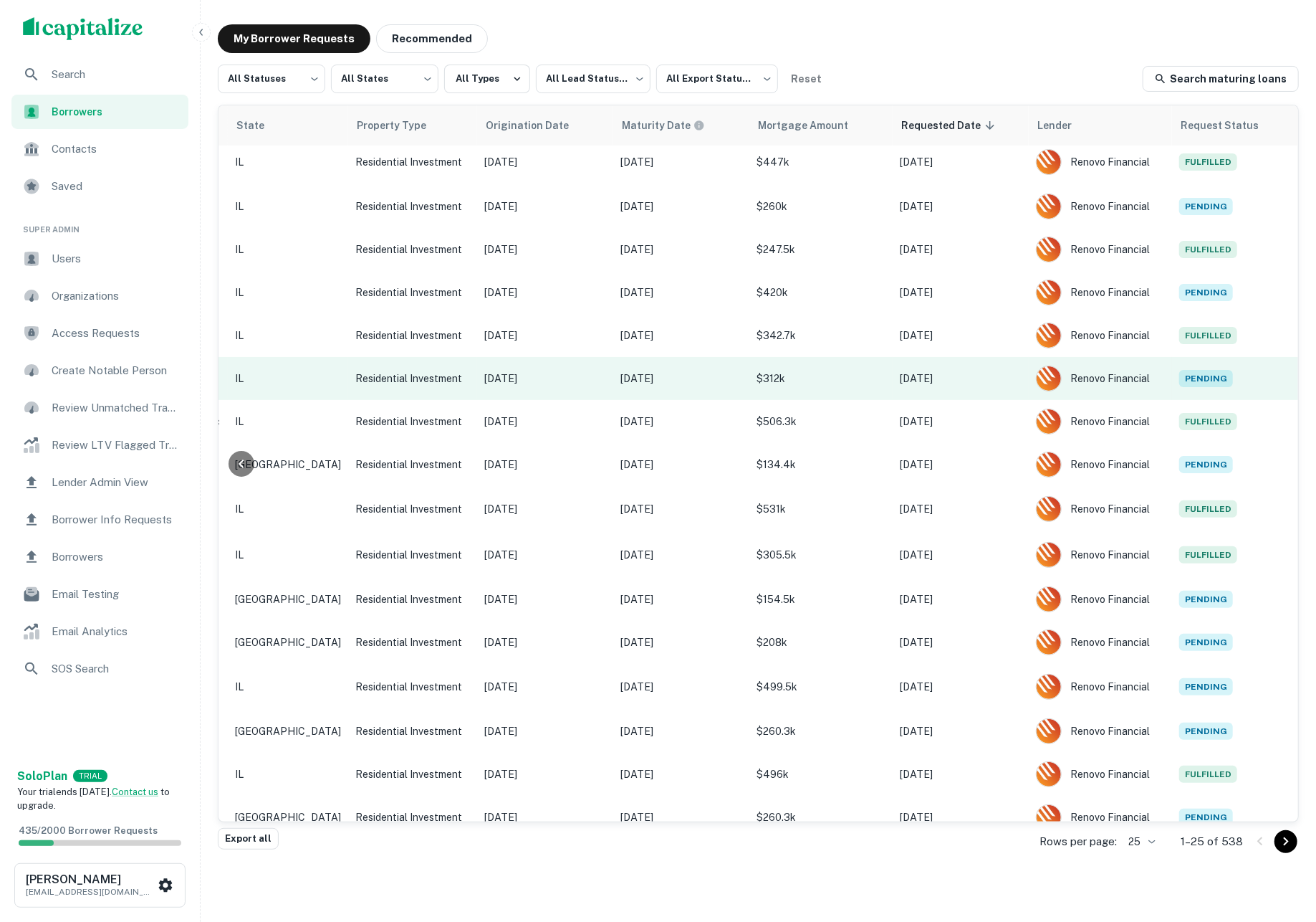
click at [663, 376] on td "May 25, 2027" at bounding box center [682, 378] width 136 height 43
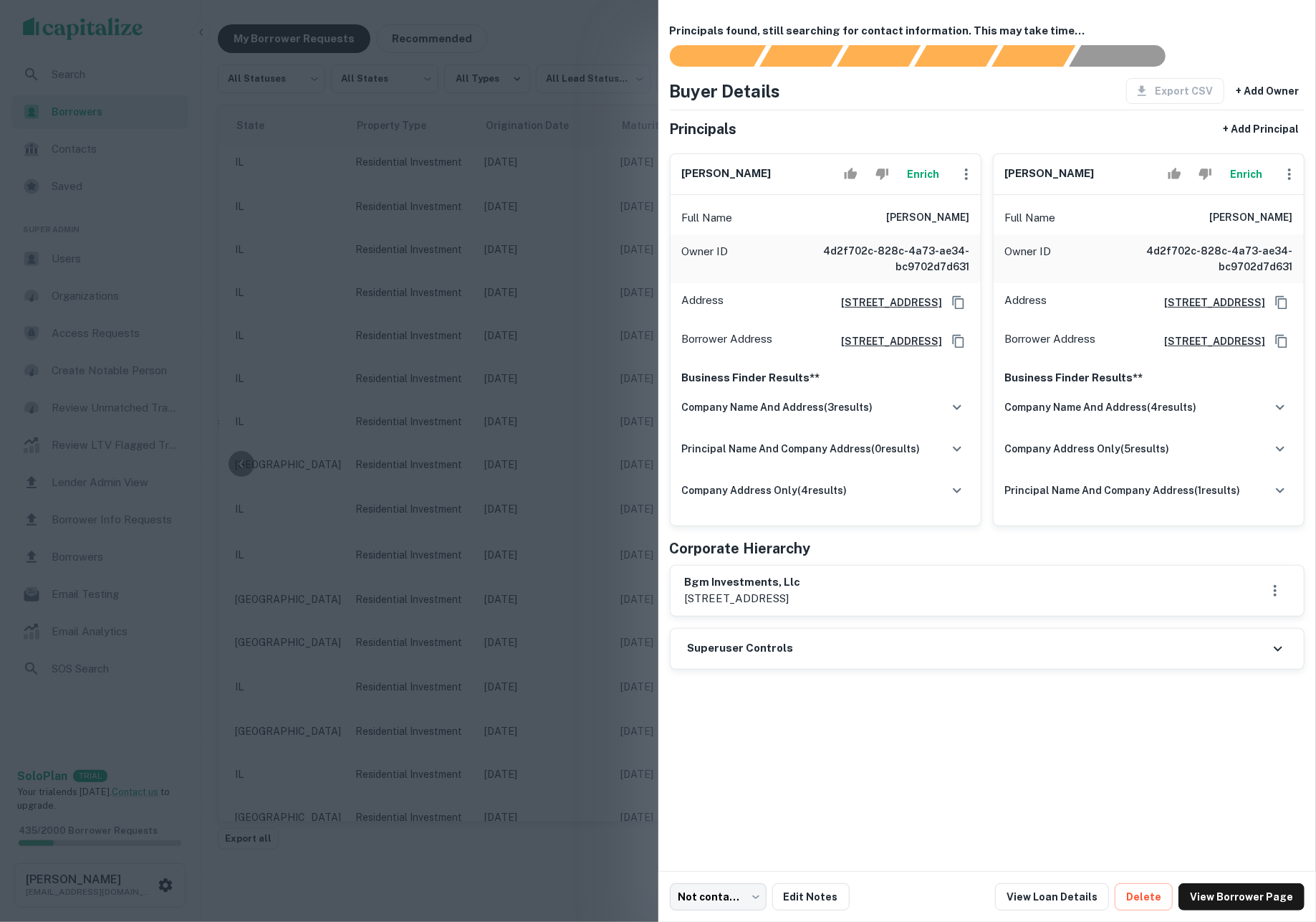
click at [913, 179] on button "Enrich" at bounding box center [923, 174] width 45 height 29
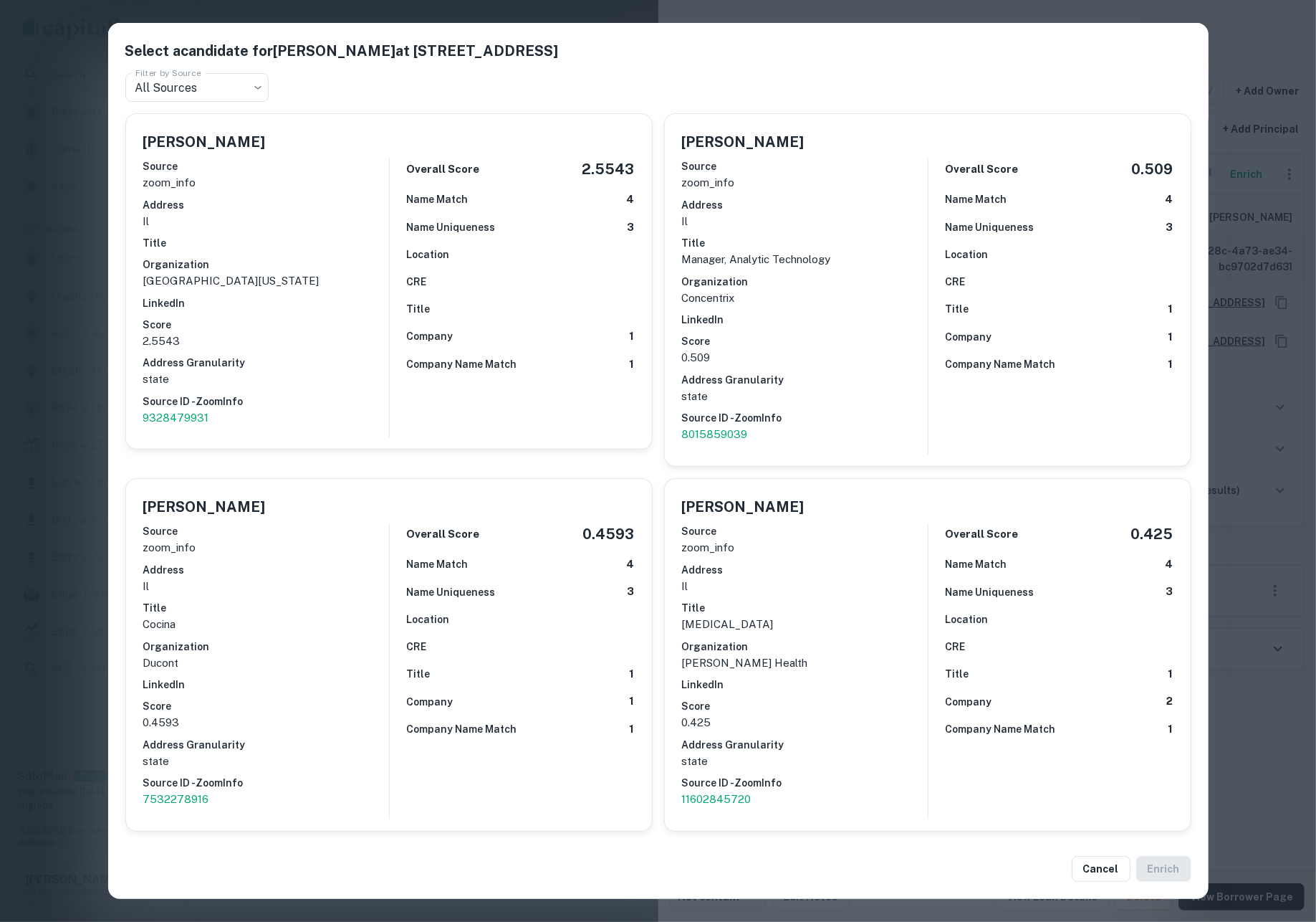
click at [1281, 554] on div "Select a candidate for NOE GIL MERINO at 4850 n broadway st unit 408069 Filter …" at bounding box center [658, 461] width 1316 height 922
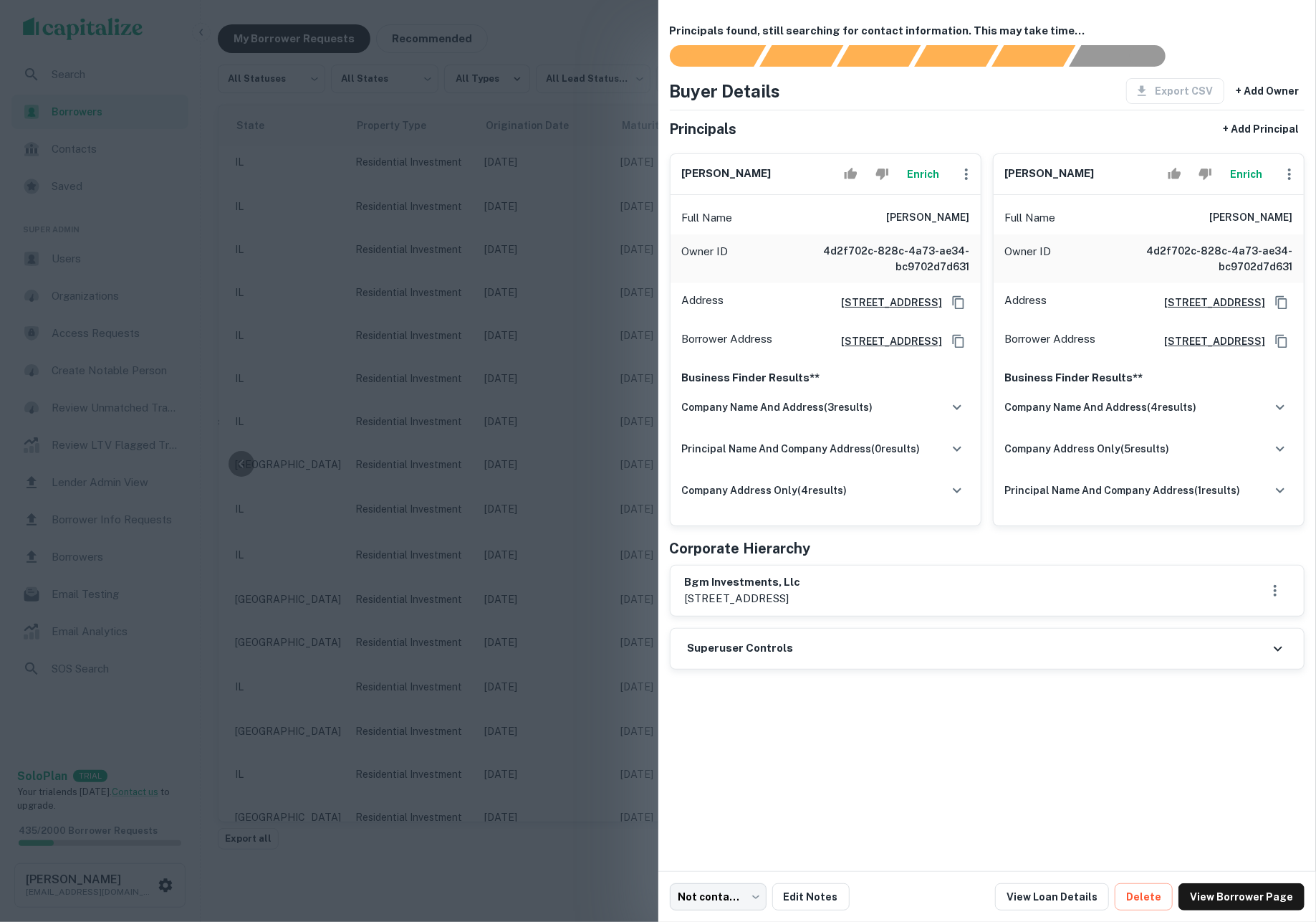
click at [1239, 186] on button "Enrich" at bounding box center [1246, 174] width 45 height 29
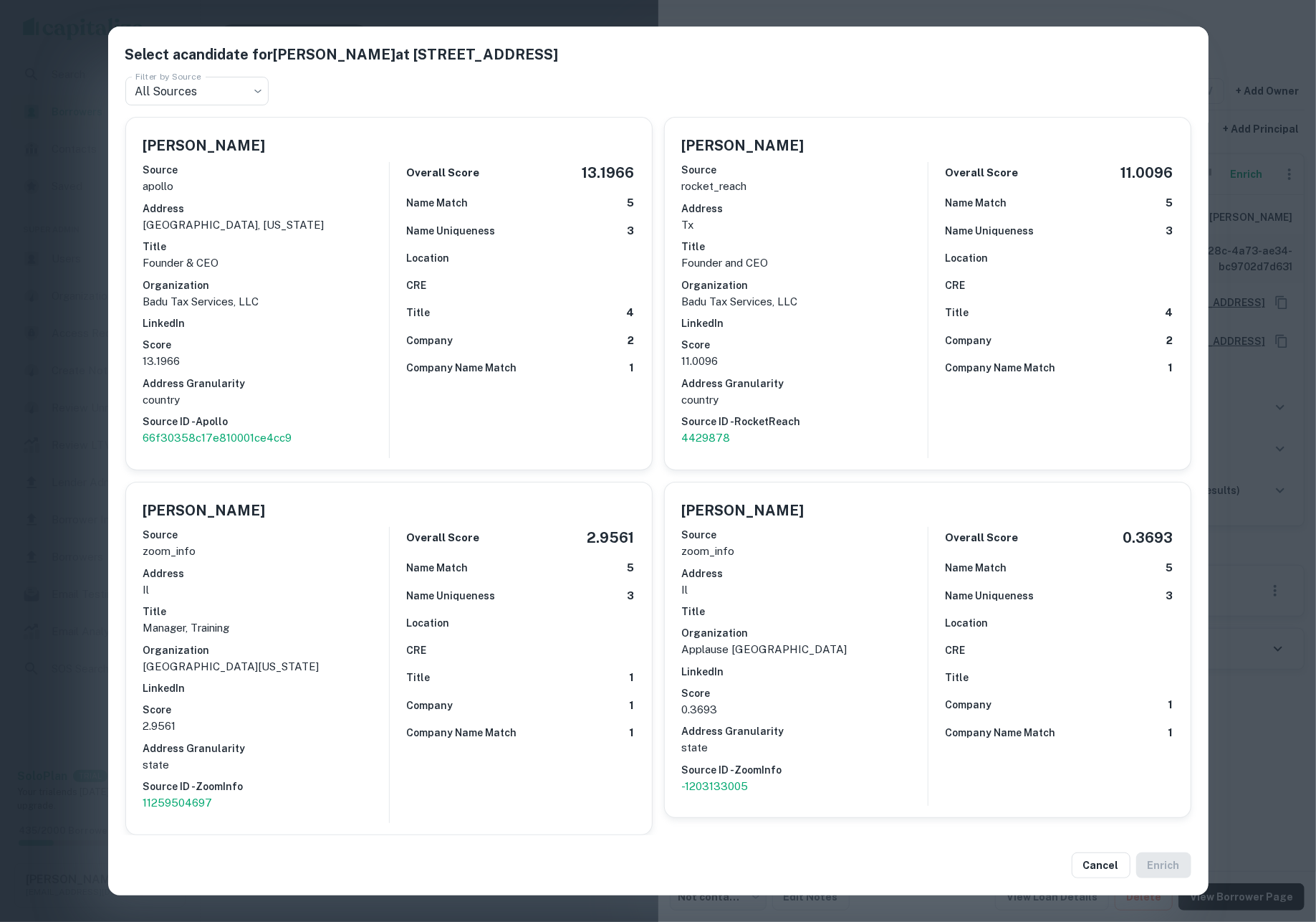
click at [1244, 527] on div "Select a candidate for JEFF BADU at 4850 n broadway st unit 408069 Filter by So…" at bounding box center [658, 461] width 1316 height 922
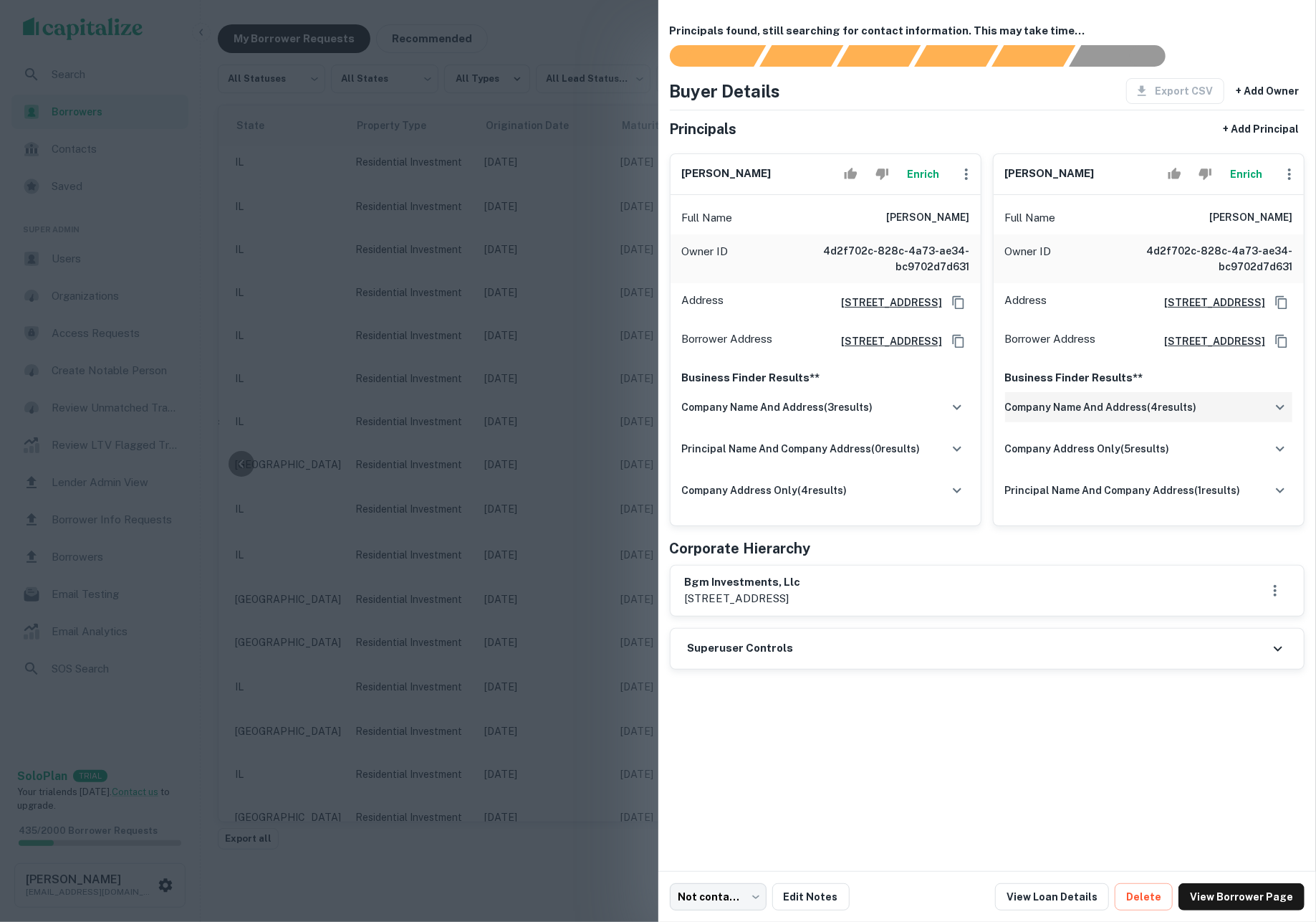
click at [1138, 415] on h6 "company name and address ( 4 results)" at bounding box center [1100, 407] width 192 height 16
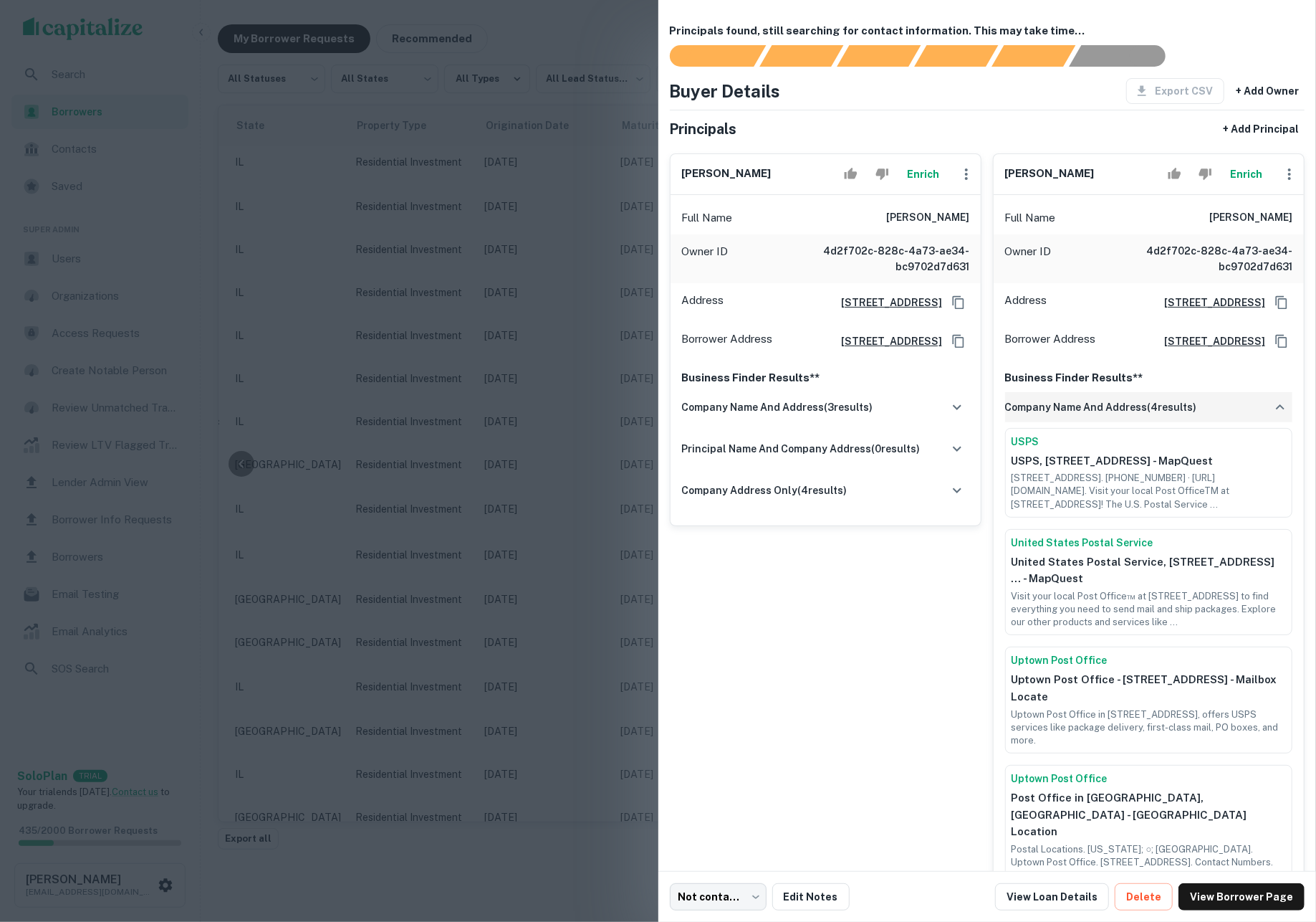
click at [1138, 415] on h6 "company name and address ( 4 results)" at bounding box center [1100, 407] width 192 height 16
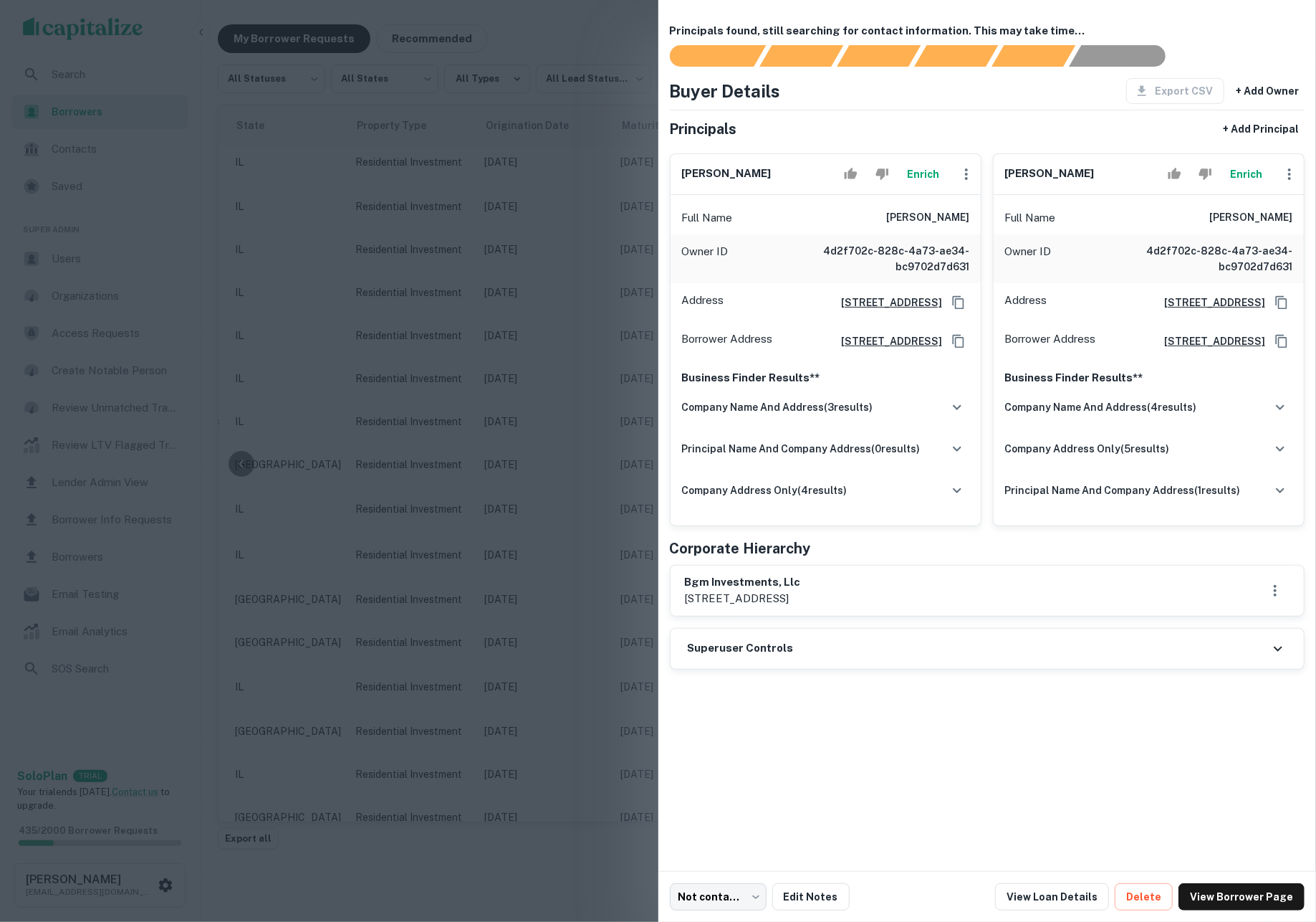
click at [573, 500] on div at bounding box center [658, 461] width 1316 height 922
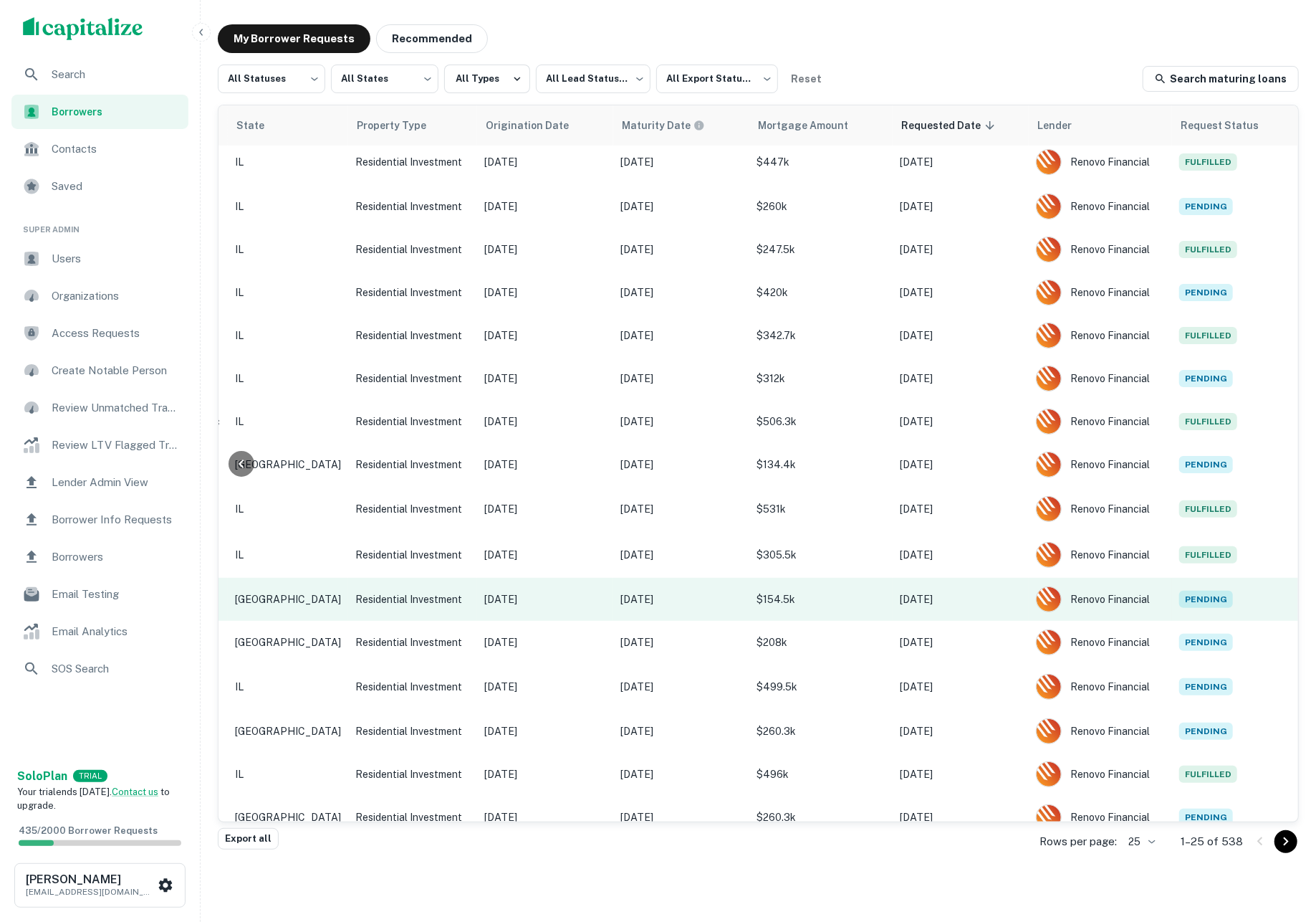
click at [620, 591] on p "Jun 15, 2027" at bounding box center [681, 599] width 122 height 16
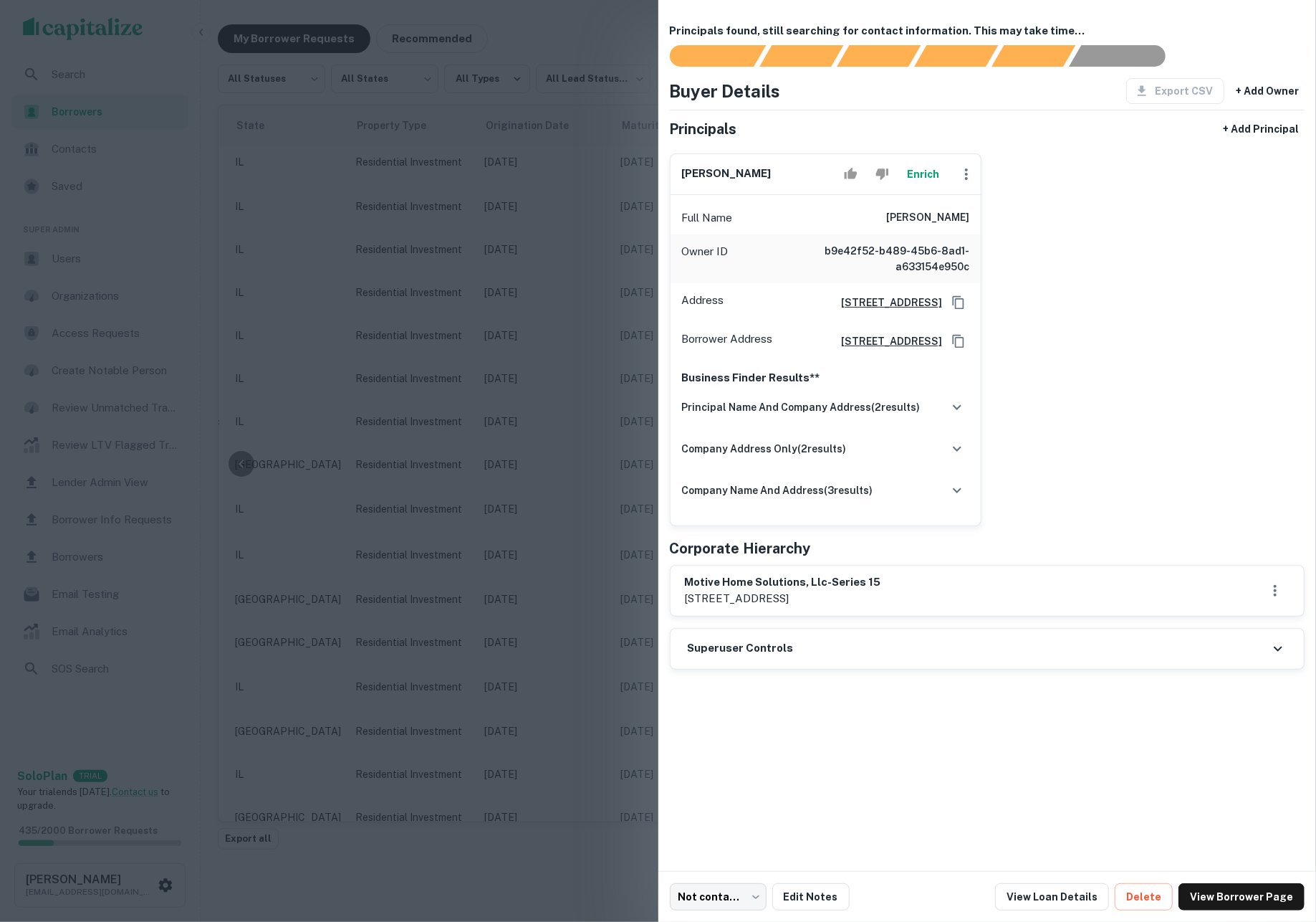
click at [924, 185] on button "Enrich" at bounding box center [923, 174] width 45 height 29
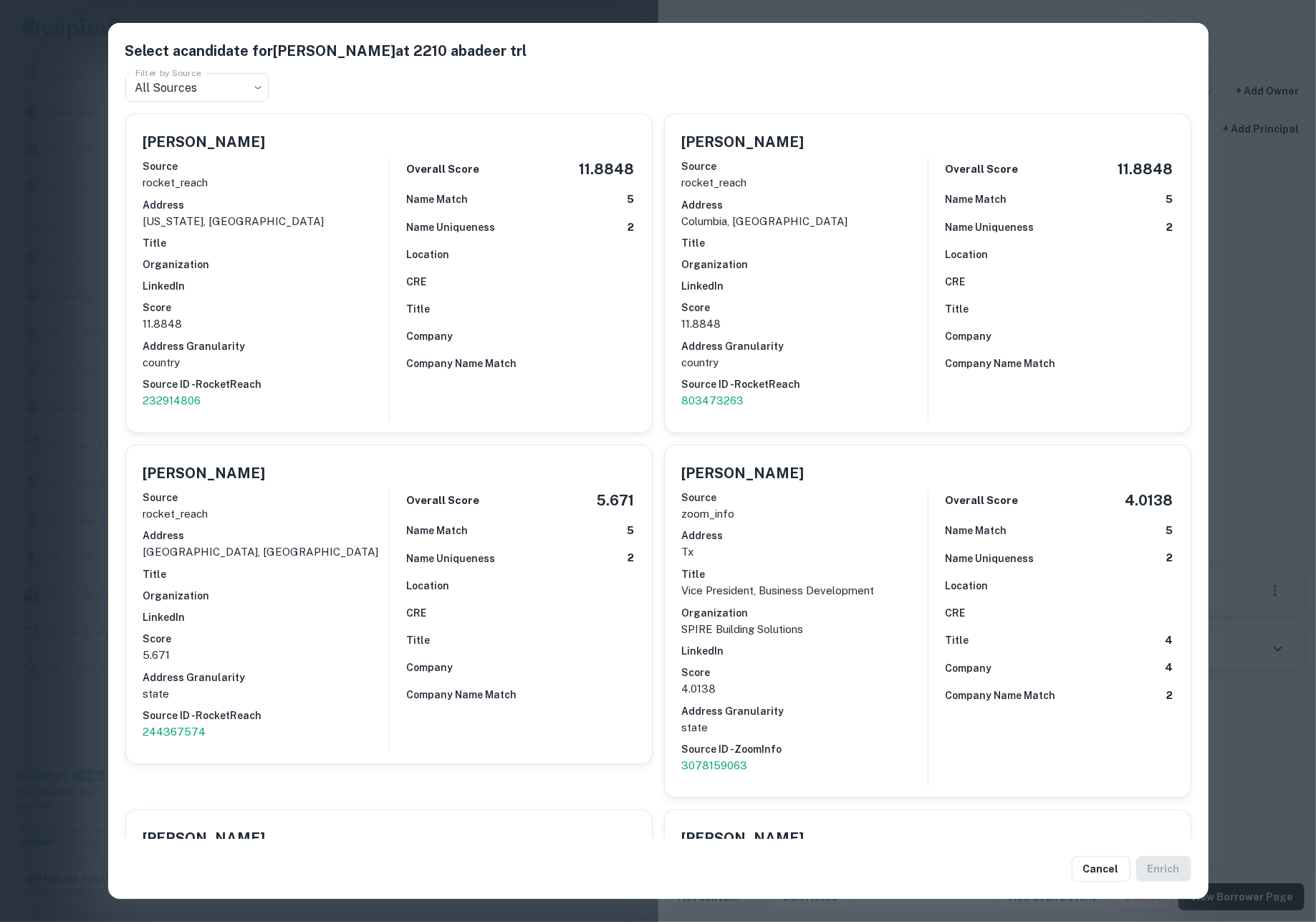
click at [1252, 393] on div "Select a candidate for MICHAEL VAZQUEZ at 2210 abadeer trl Filter by Source All…" at bounding box center [658, 461] width 1316 height 922
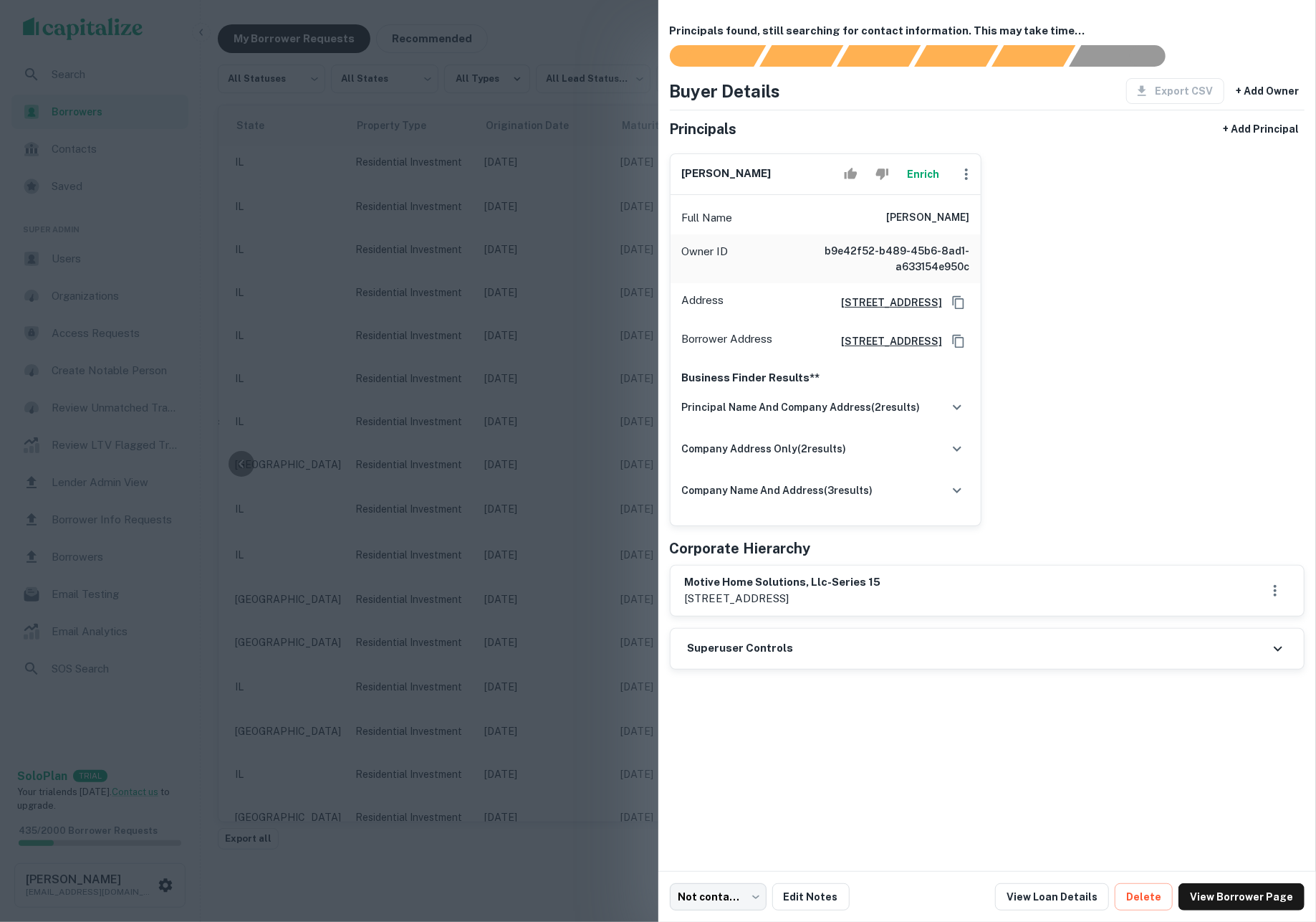
click at [568, 457] on div at bounding box center [658, 461] width 1316 height 922
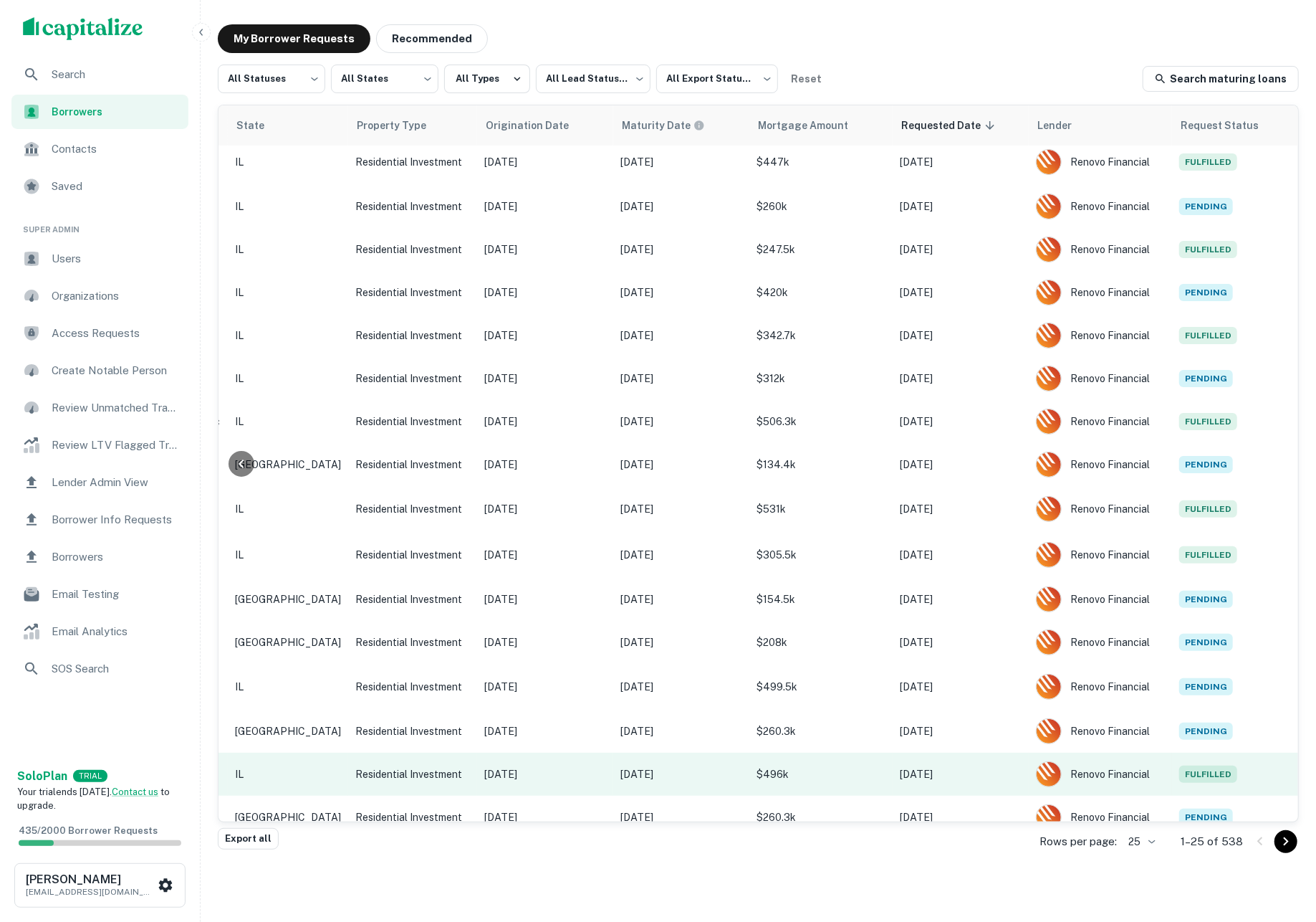
click at [766, 766] on p "$496k" at bounding box center [820, 774] width 129 height 16
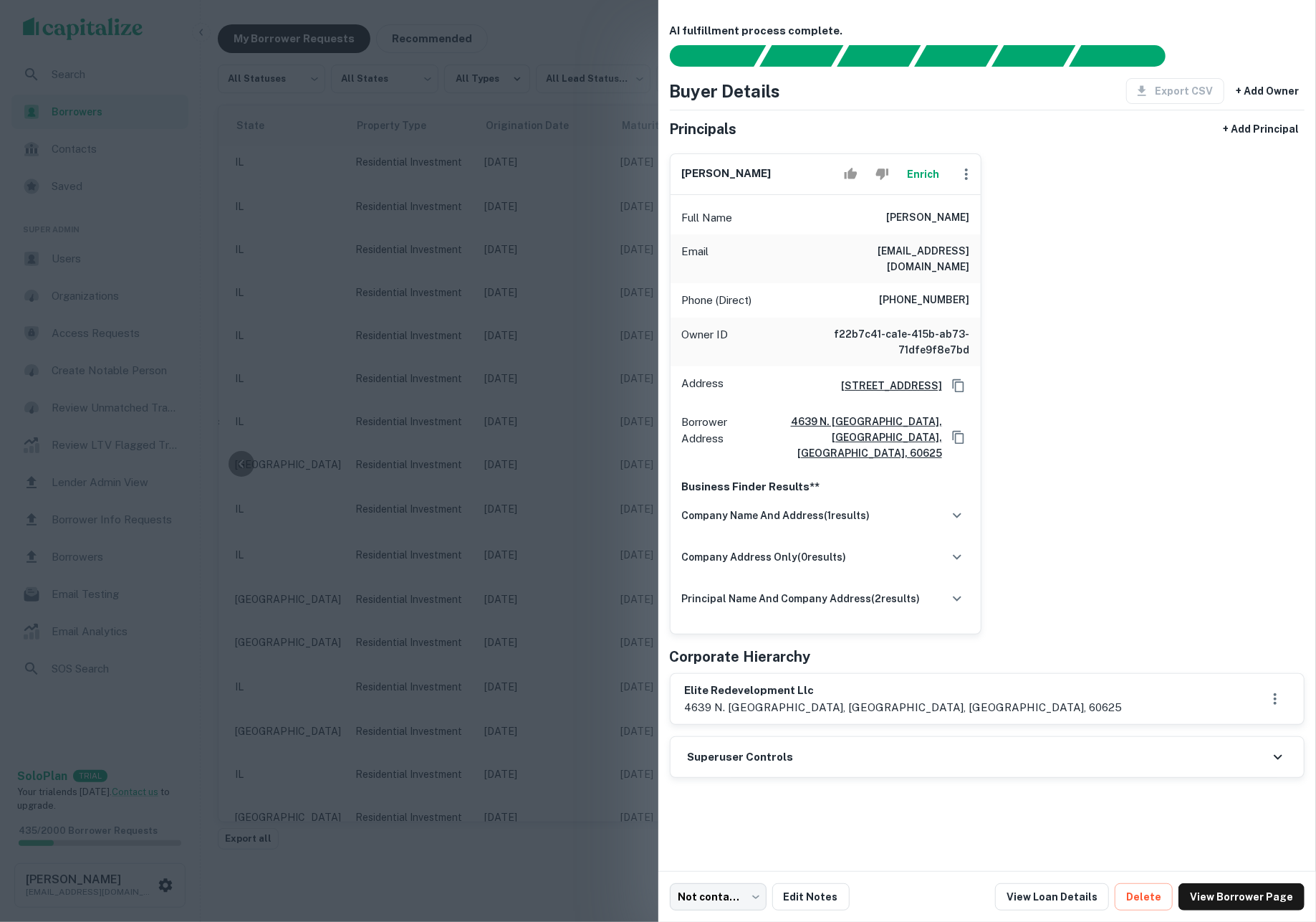
click at [920, 178] on button "Enrich" at bounding box center [923, 174] width 45 height 29
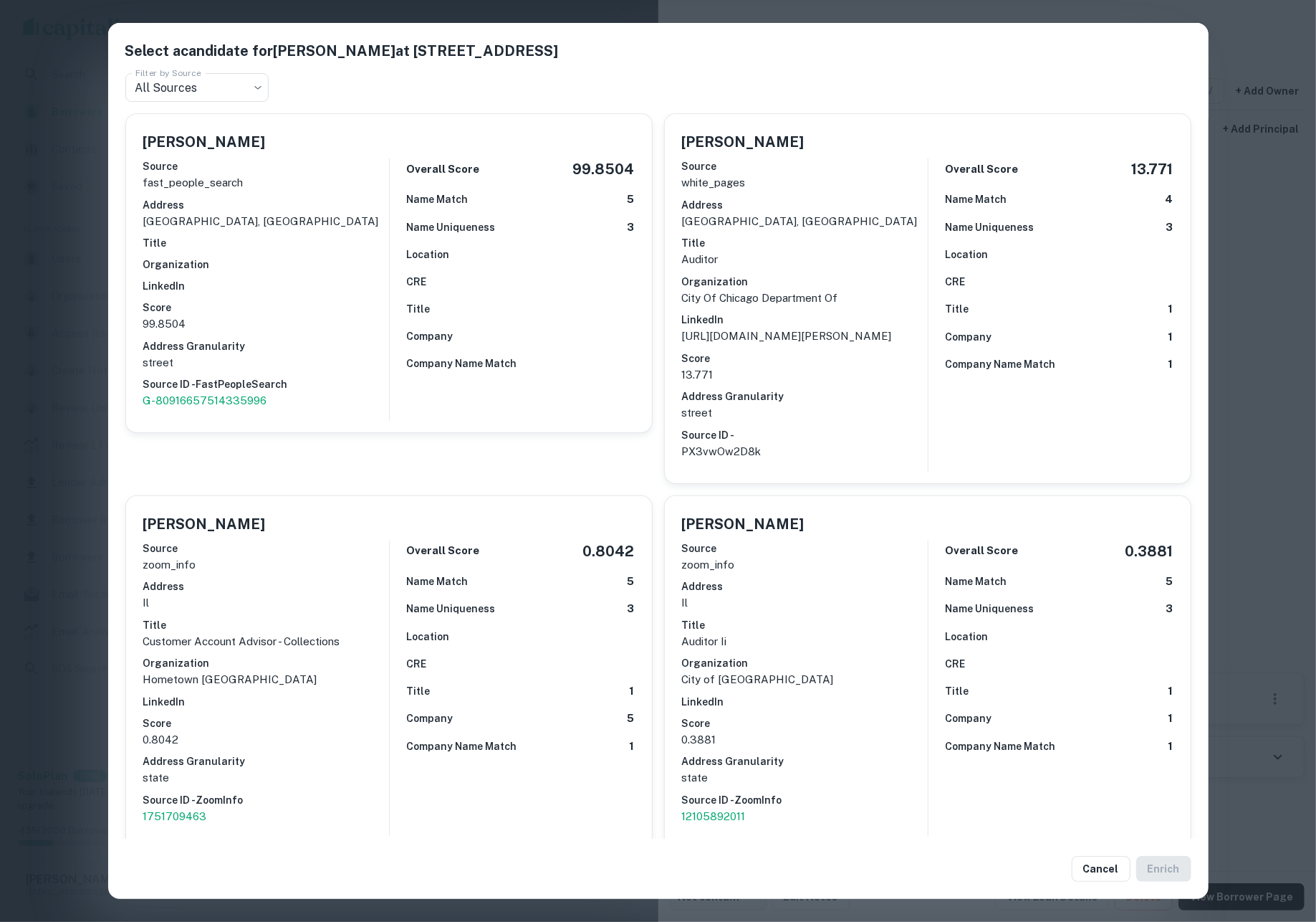
click at [870, 417] on p "street" at bounding box center [804, 413] width 245 height 17
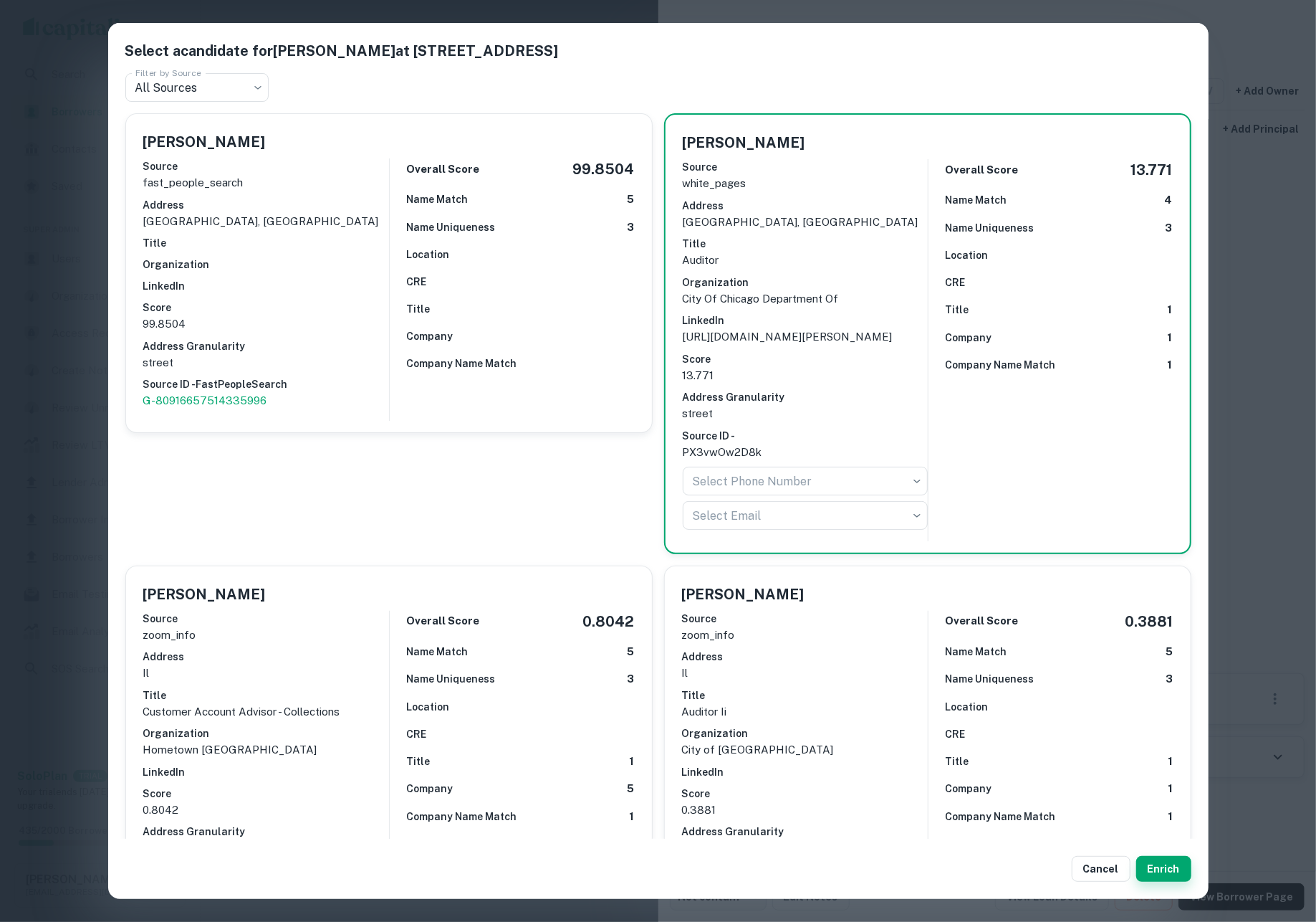
click at [1156, 868] on button "Enrich" at bounding box center [1164, 868] width 55 height 26
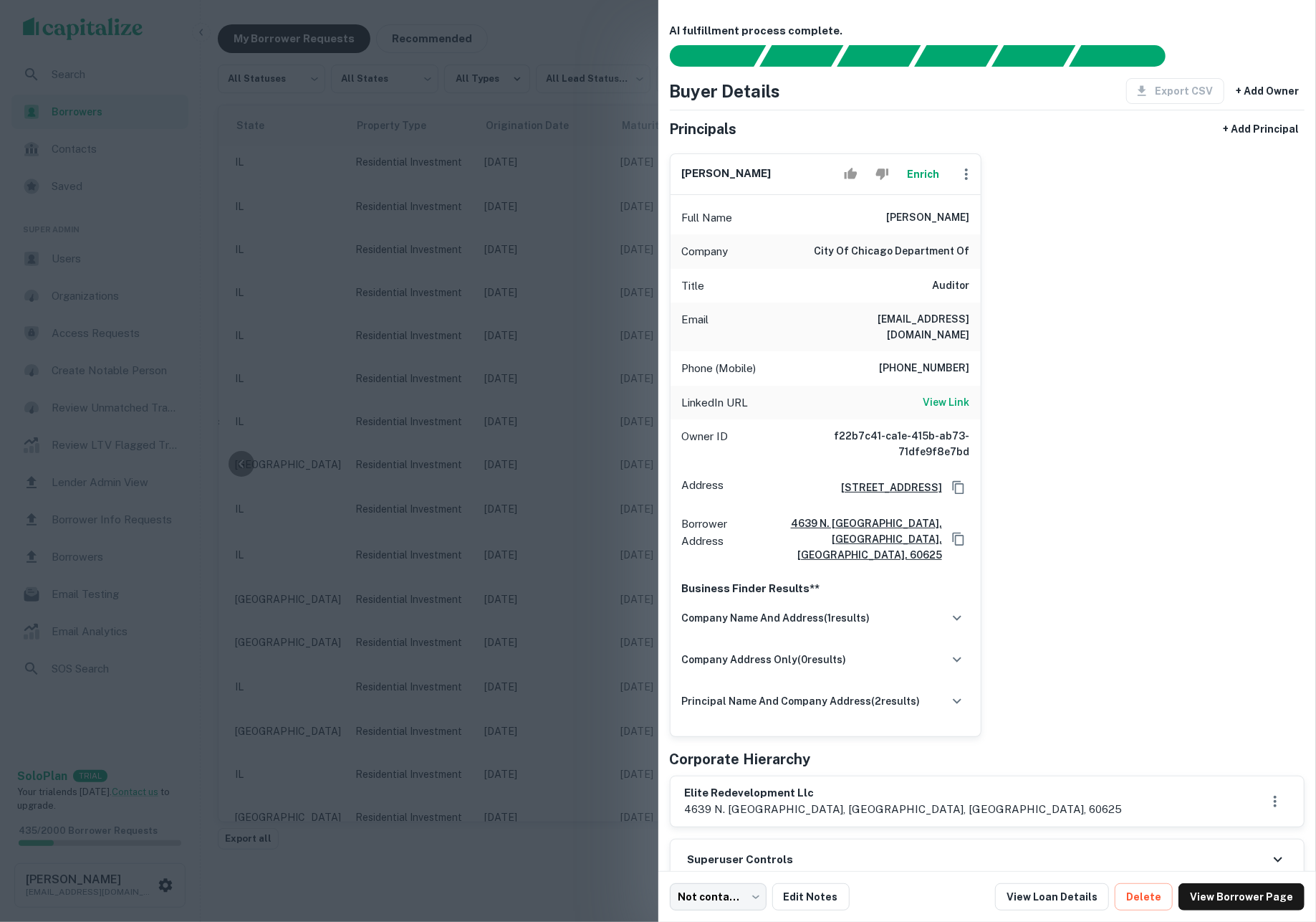
click at [543, 346] on div at bounding box center [658, 461] width 1316 height 922
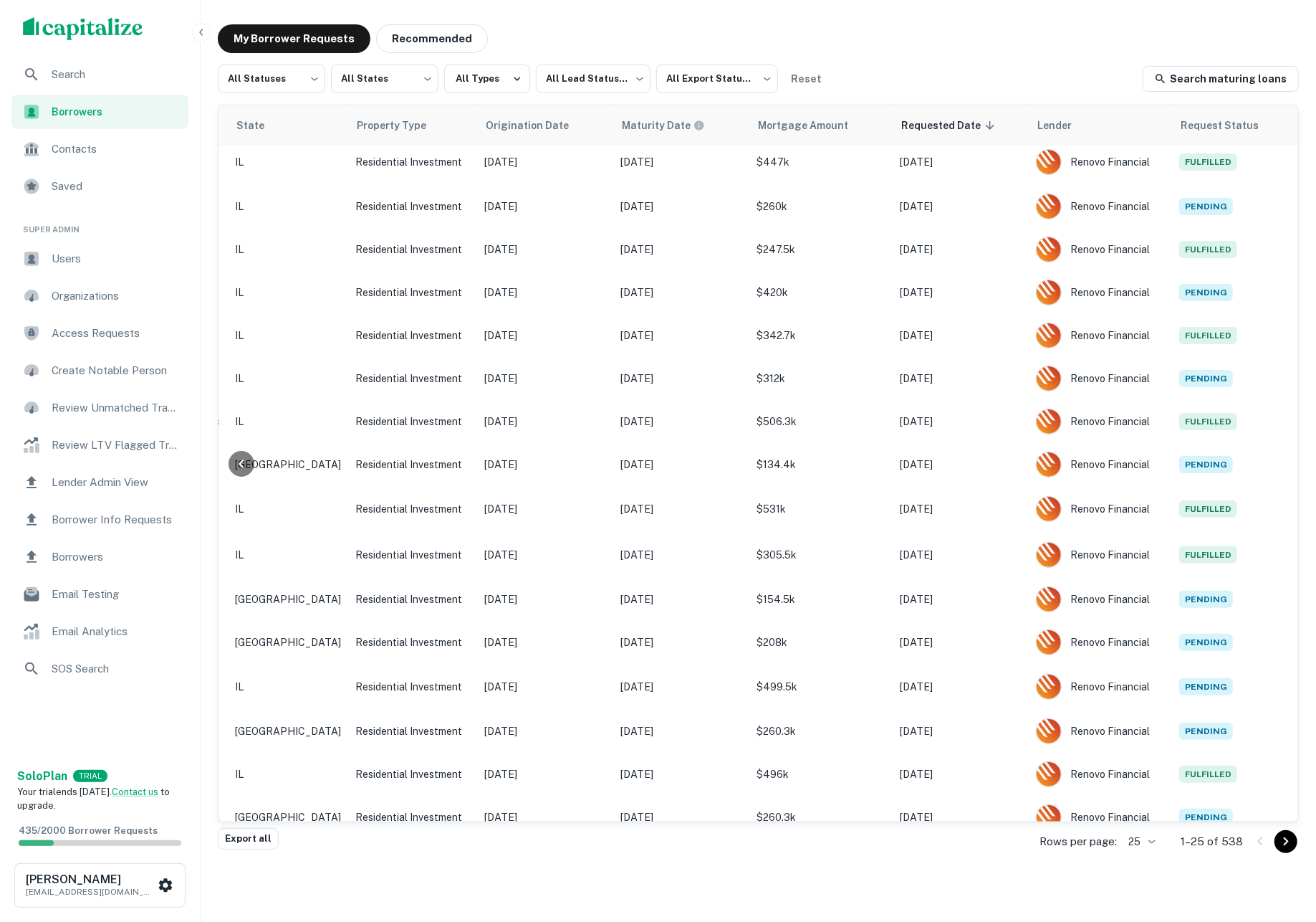
click at [118, 67] on span "Search" at bounding box center [115, 75] width 128 height 17
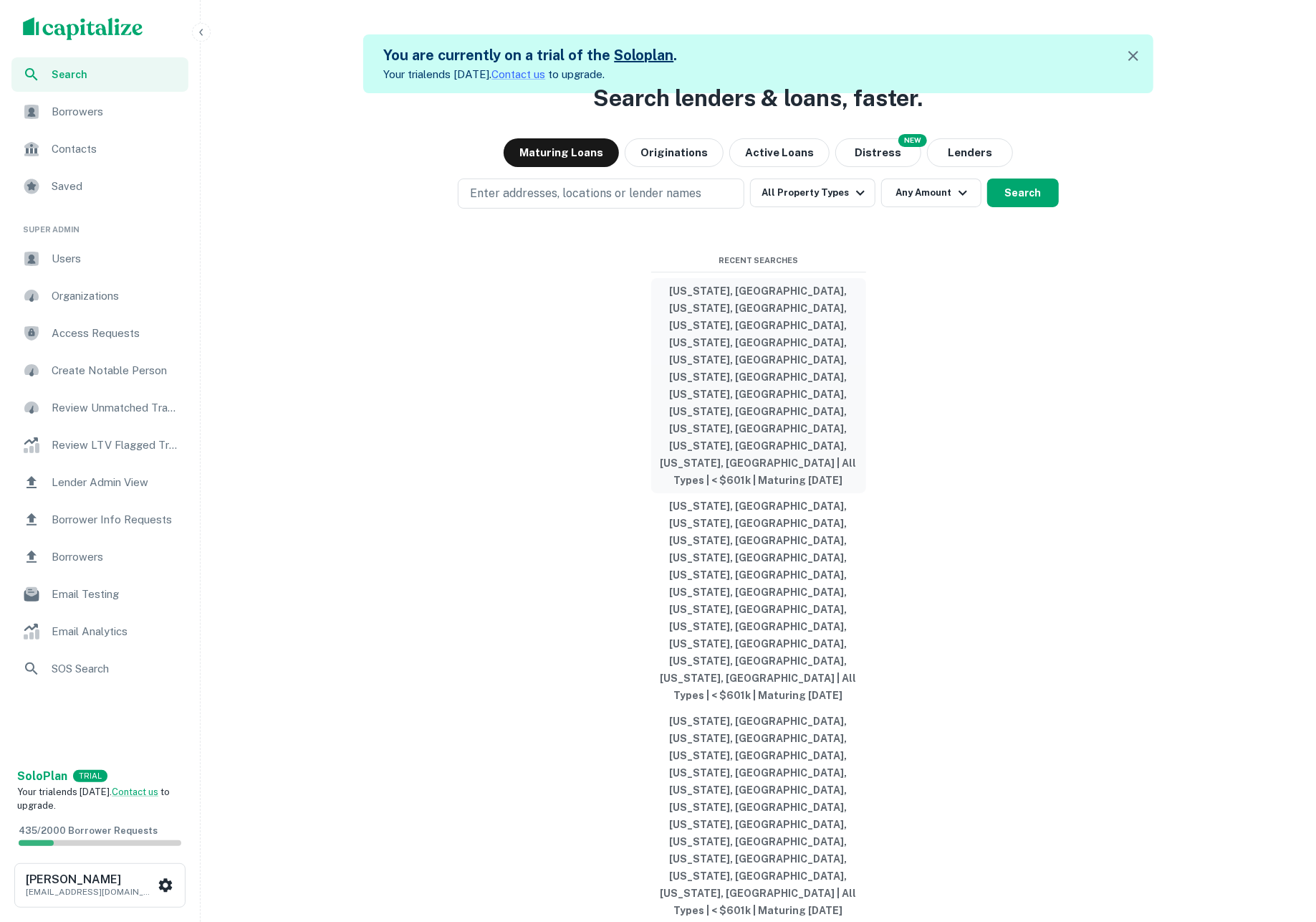
click at [745, 468] on button "[US_STATE], [GEOGRAPHIC_DATA], [US_STATE], [GEOGRAPHIC_DATA], [US_STATE], [GEOG…" at bounding box center [758, 385] width 215 height 215
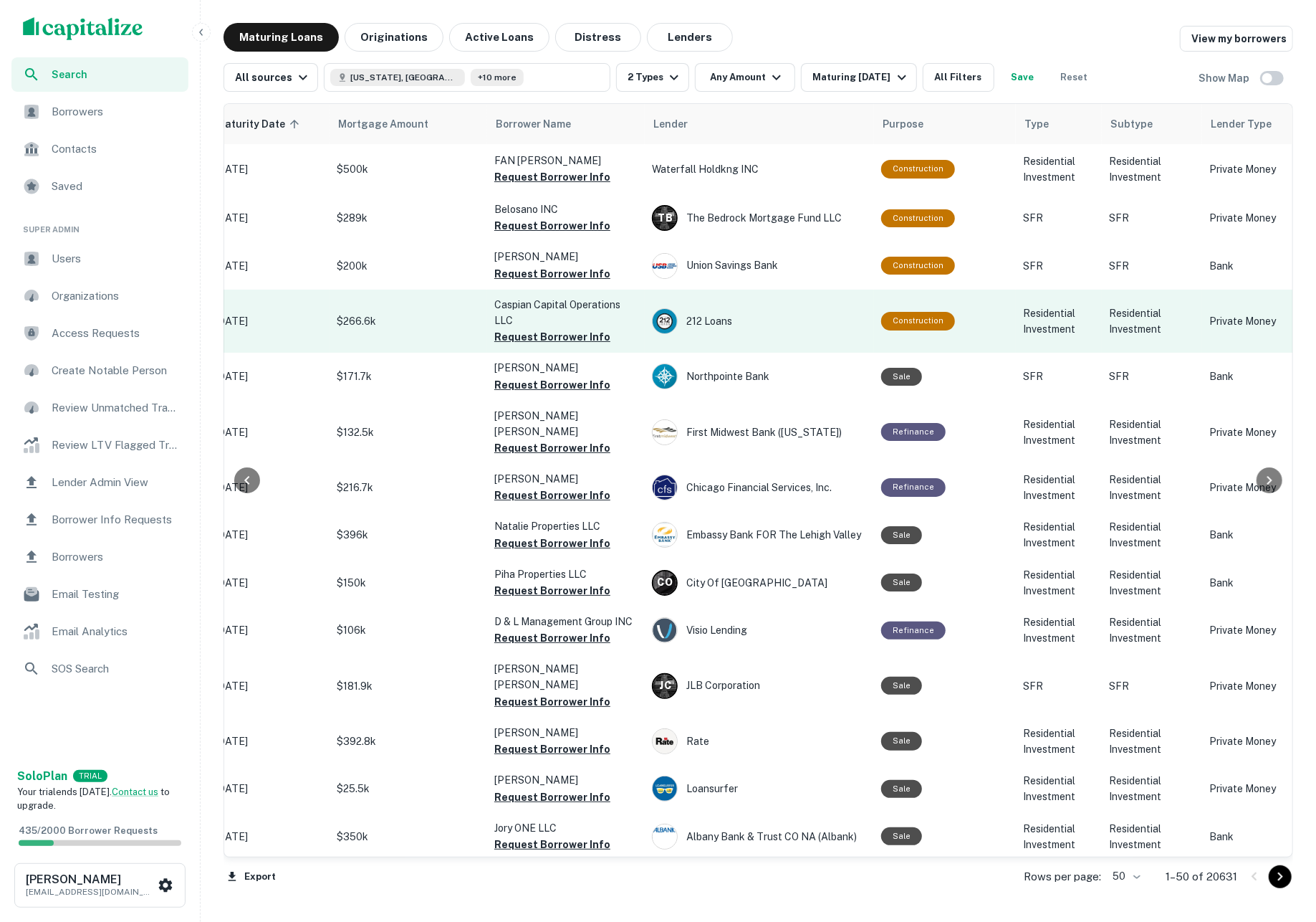
scroll to position [0, 298]
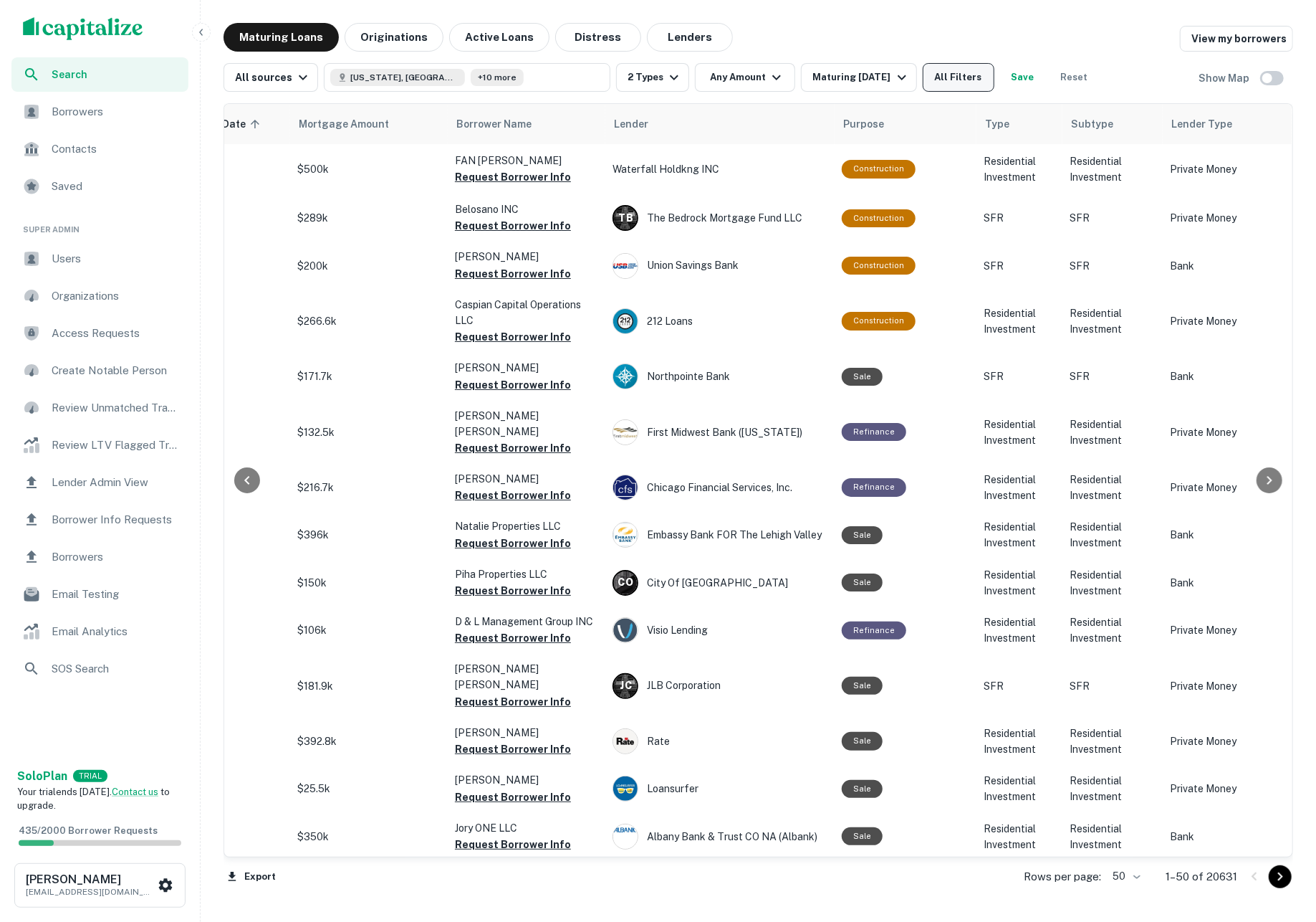
click at [974, 78] on button "All Filters" at bounding box center [958, 77] width 71 height 29
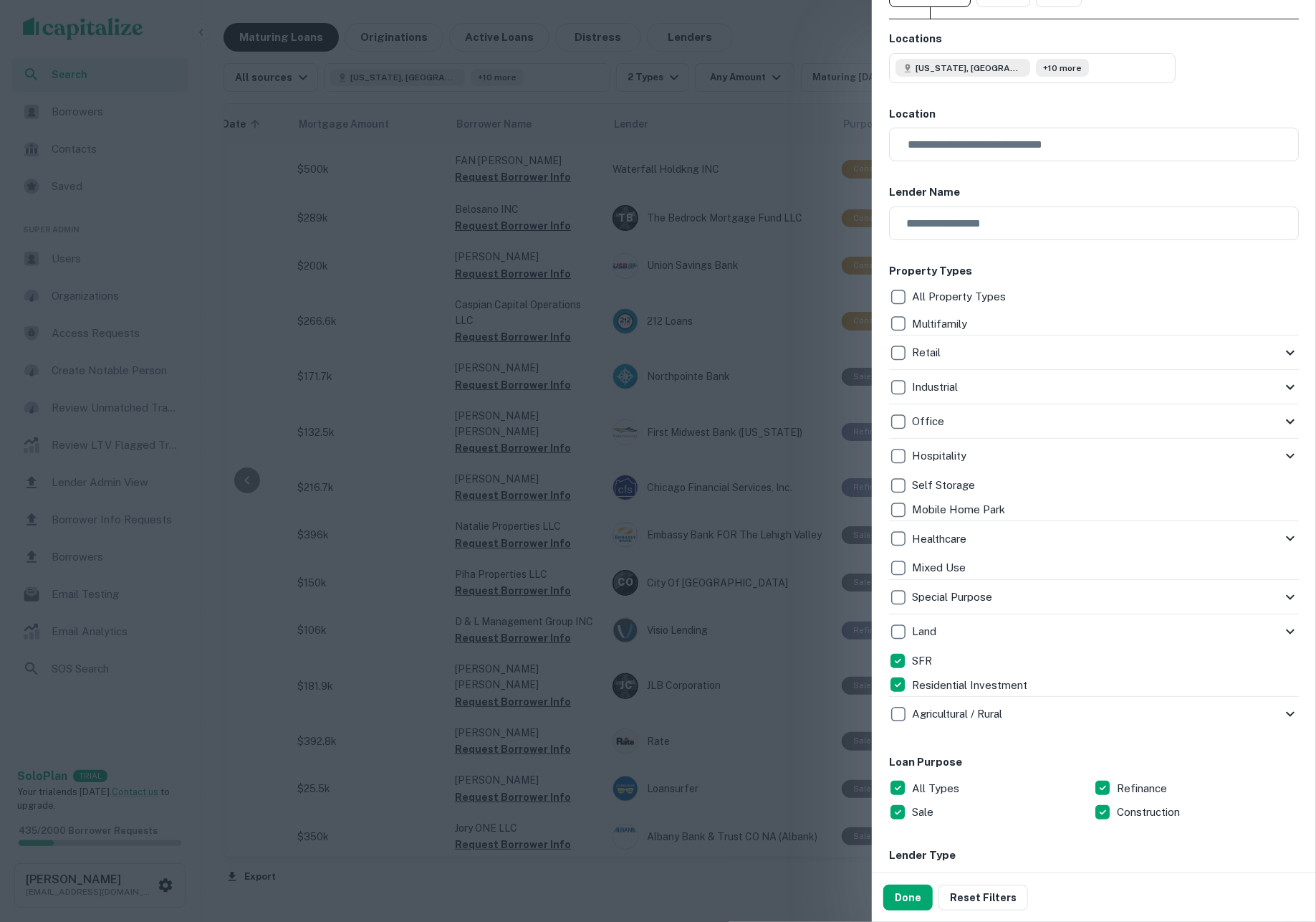
scroll to position [319, 0]
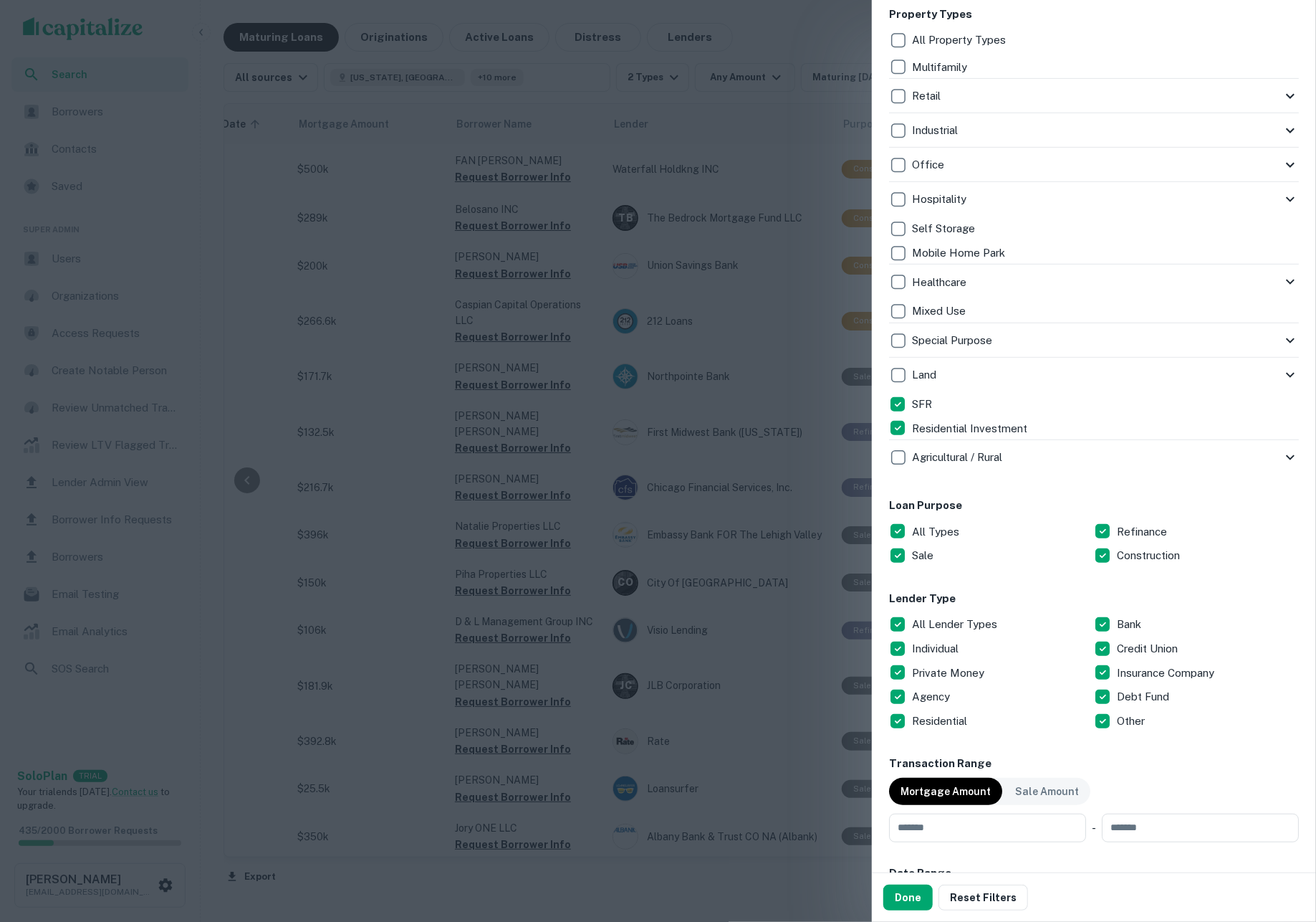
click at [946, 616] on p "All Lender Types" at bounding box center [956, 625] width 88 height 17
click at [952, 665] on p "Private Money" at bounding box center [950, 673] width 75 height 17
click at [910, 898] on button "Done" at bounding box center [907, 897] width 49 height 26
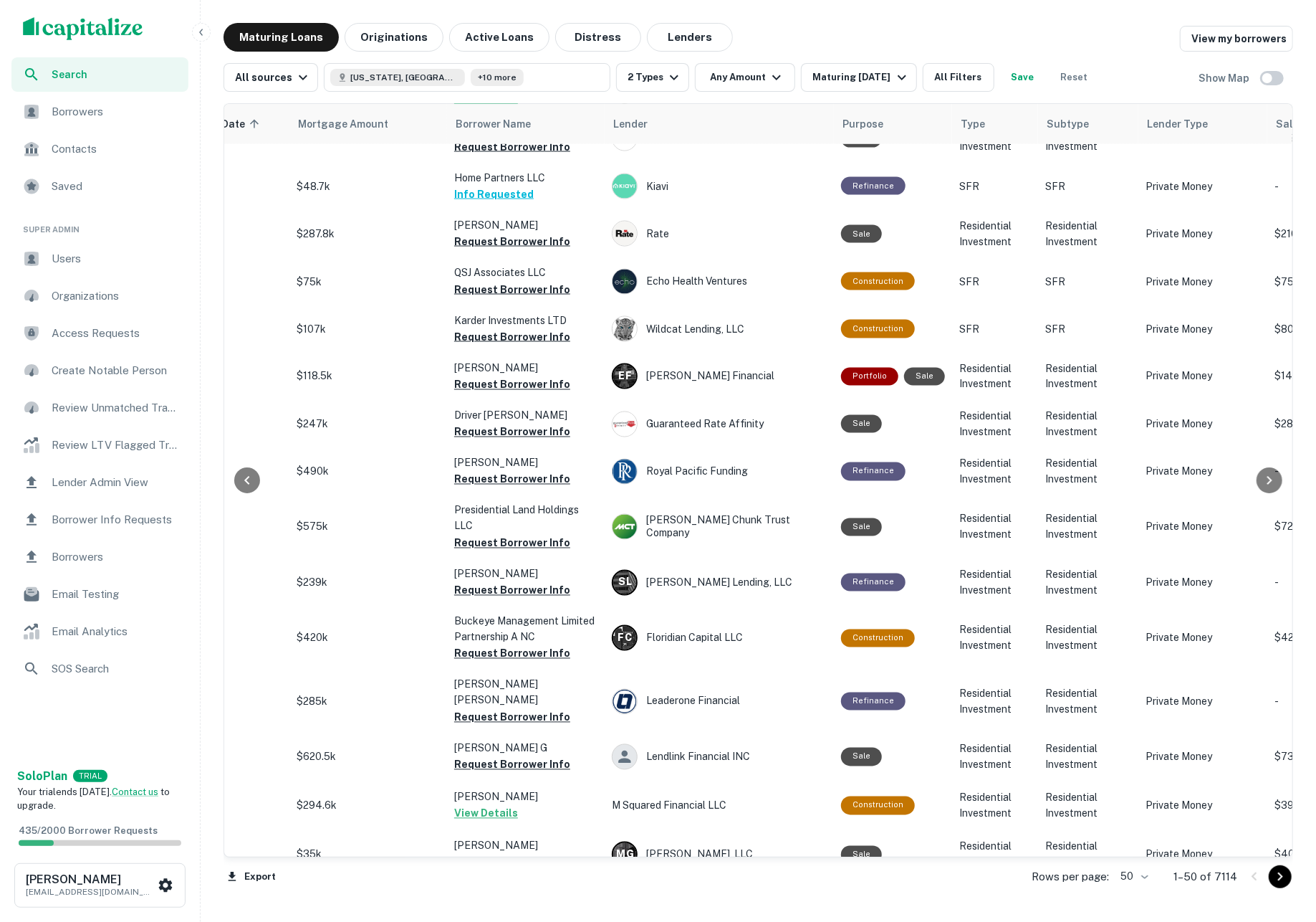
scroll to position [1704, 299]
click at [1140, 875] on body "Search Borrowers Contacts Saved Super Admin Users Organizations Access Requests…" at bounding box center [658, 461] width 1316 height 922
click at [1129, 889] on li "100" at bounding box center [1124, 891] width 42 height 26
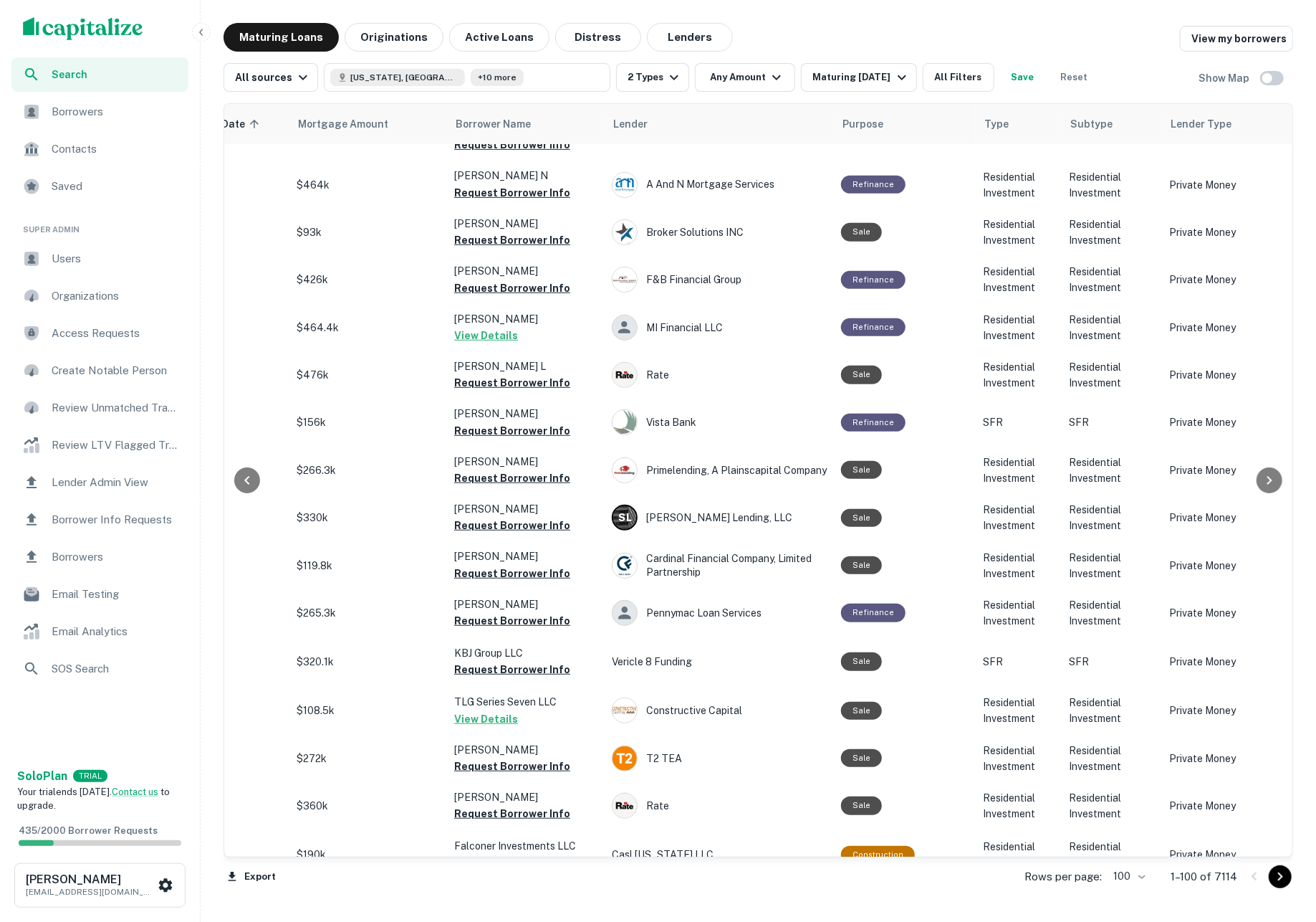
scroll to position [392, 299]
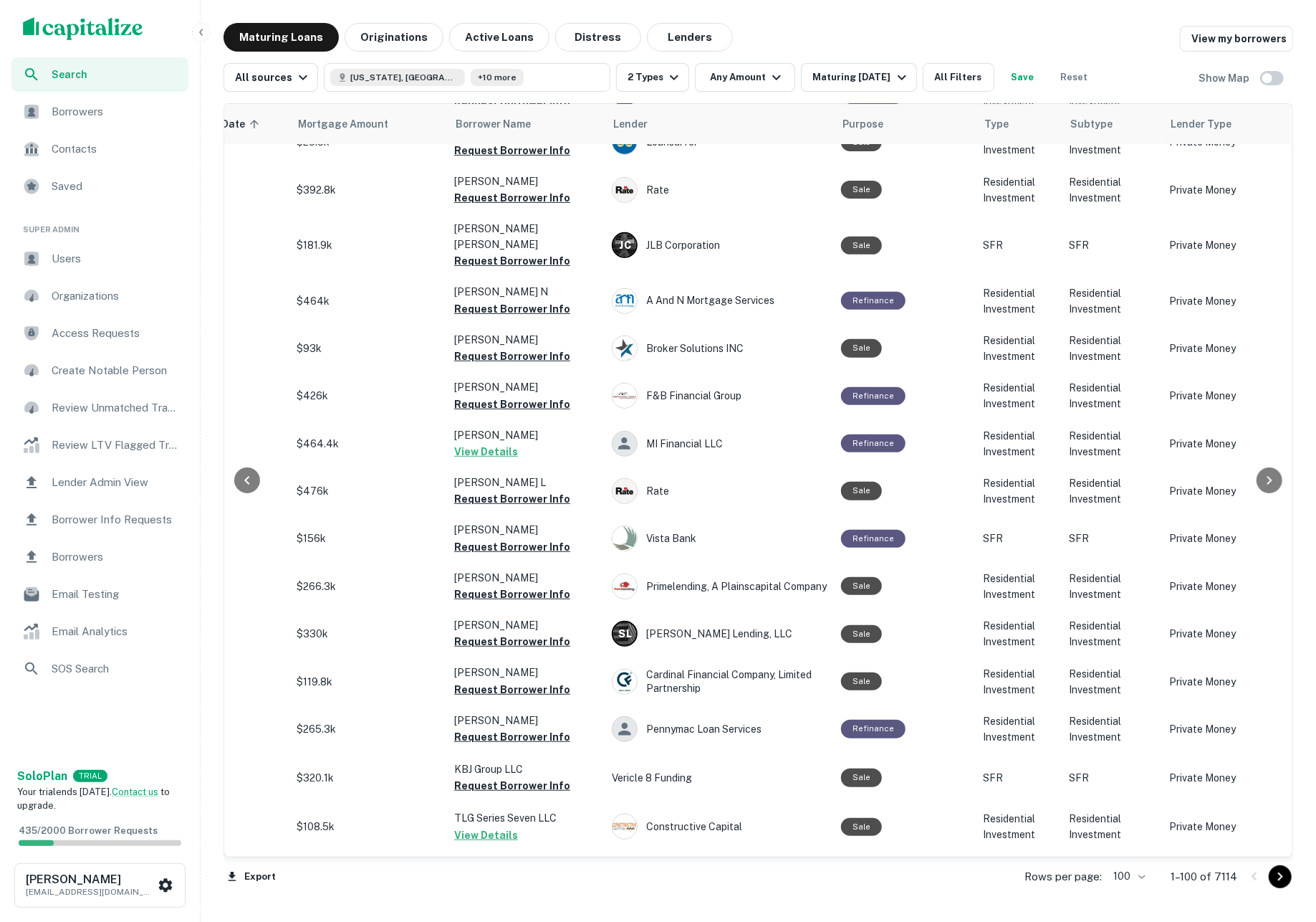
click at [1281, 880] on icon "Go to next page" at bounding box center [1280, 876] width 17 height 17
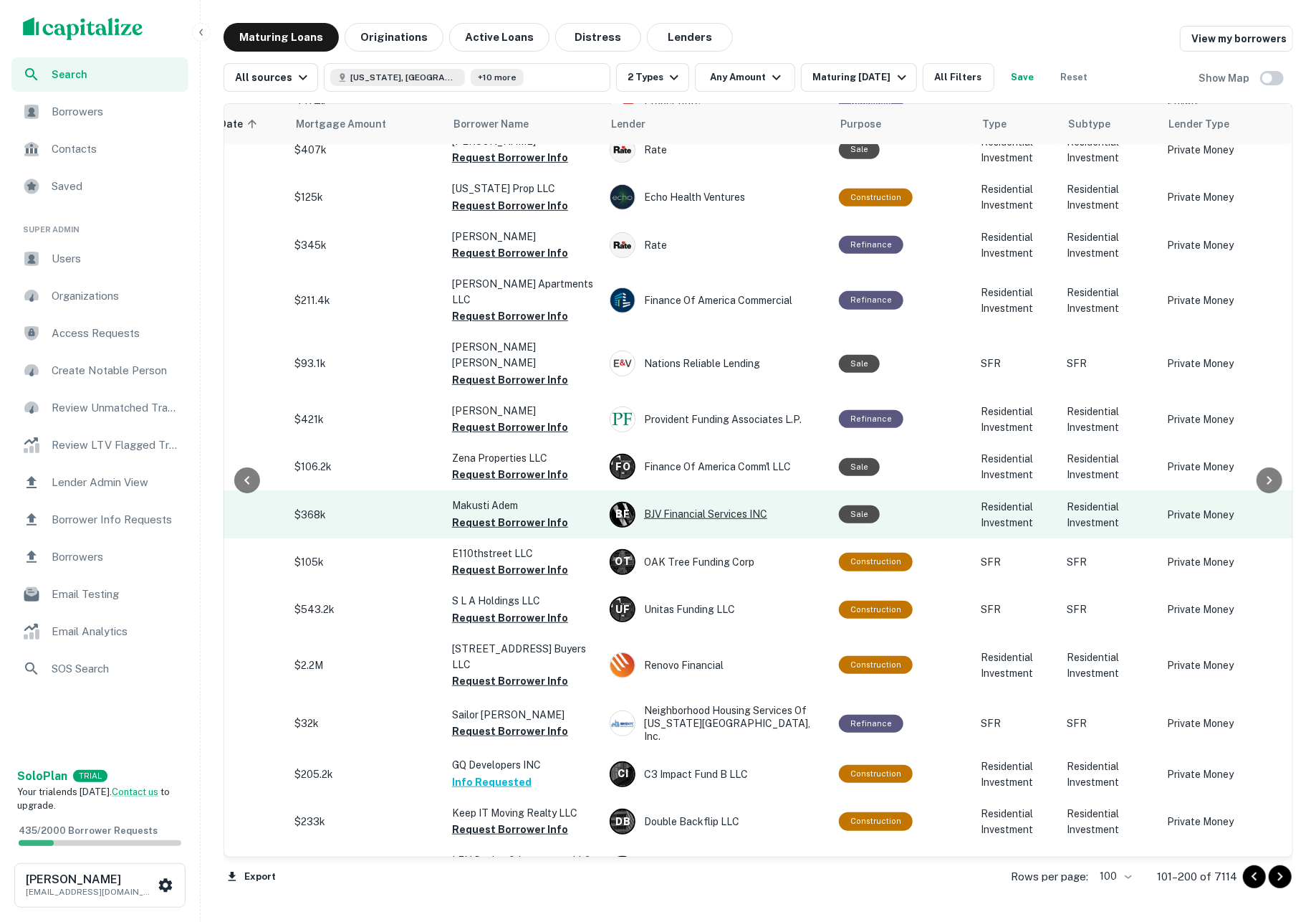
scroll to position [675, 301]
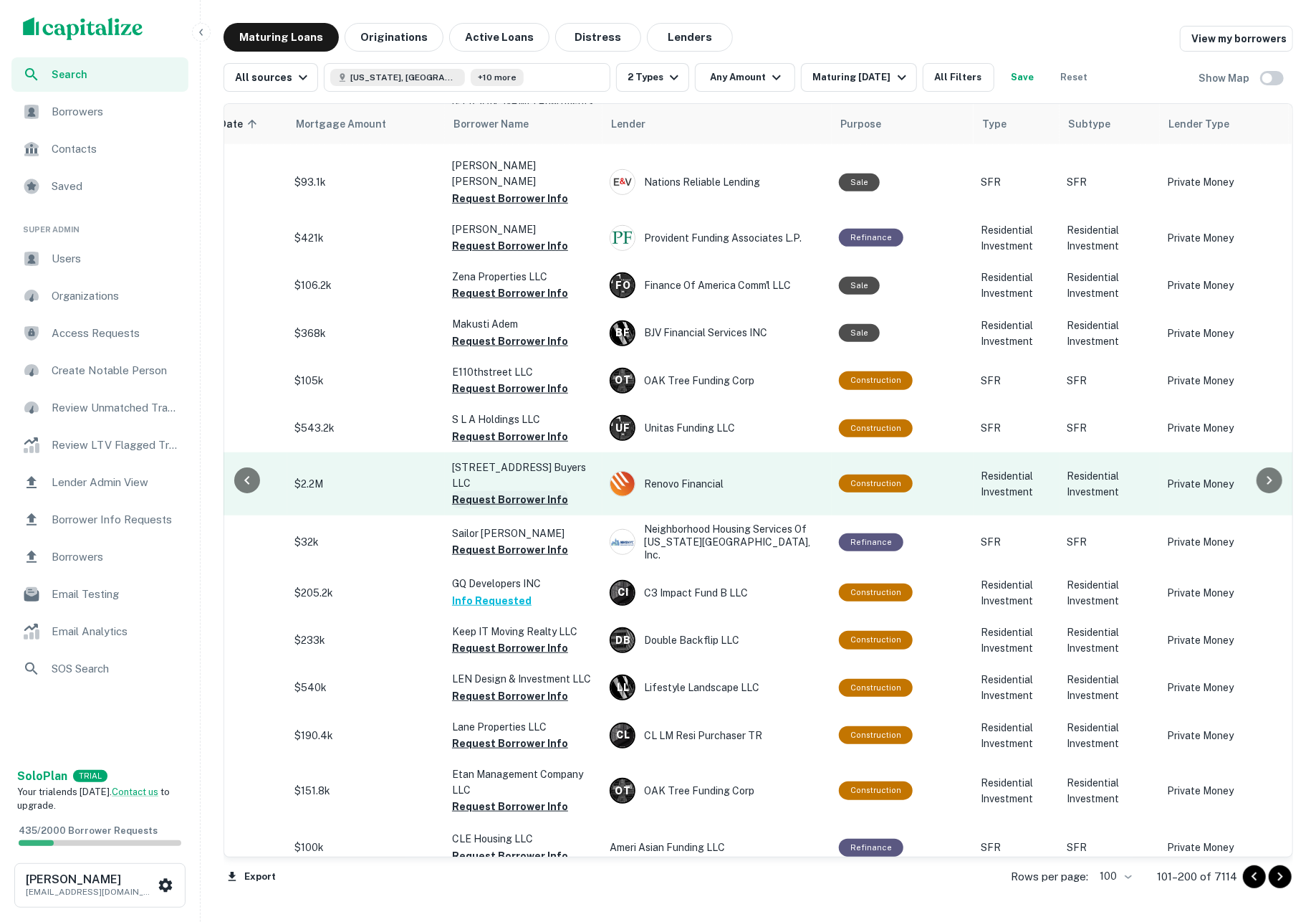
click at [545, 491] on button "Request Borrower Info" at bounding box center [510, 500] width 116 height 17
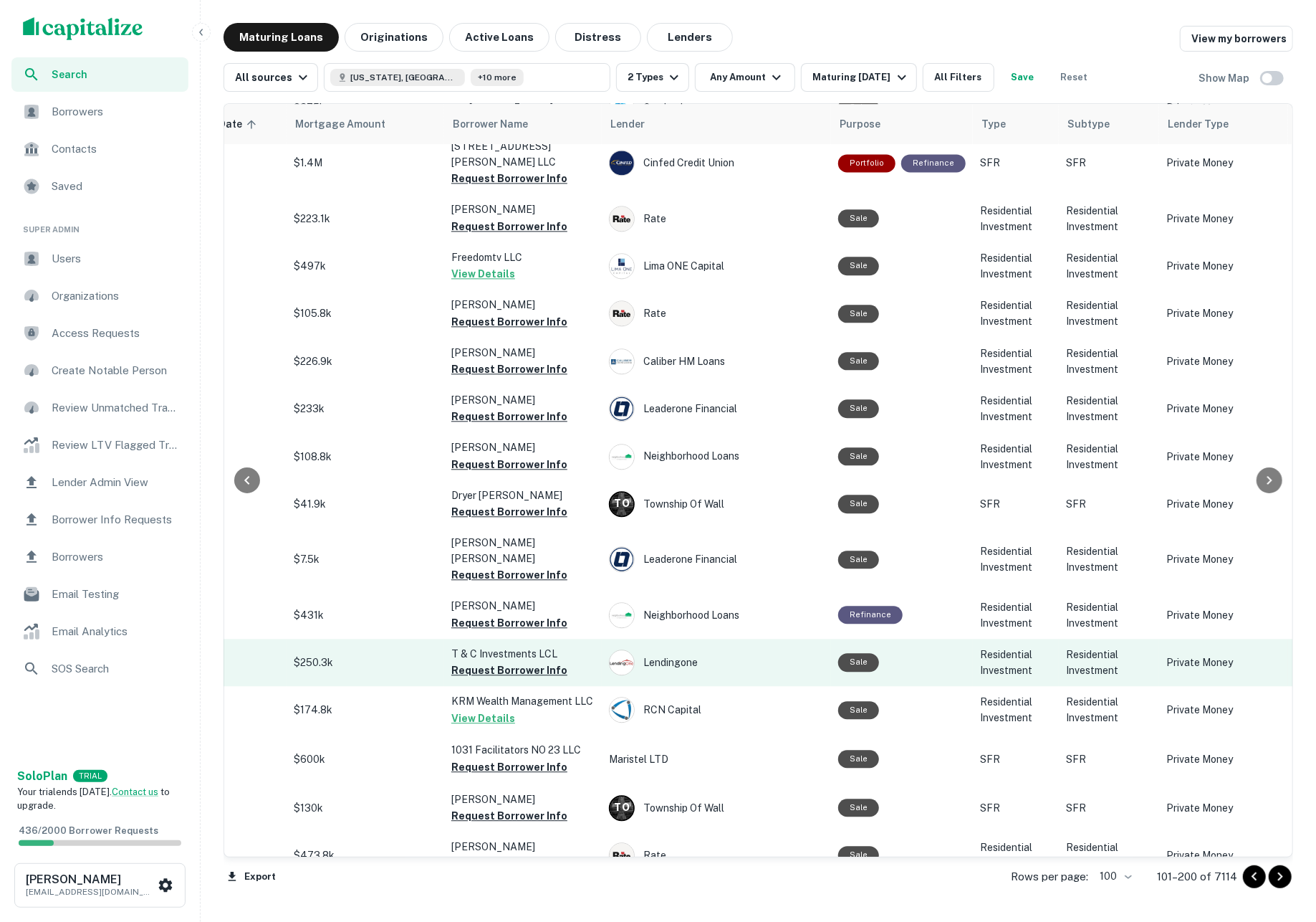
scroll to position [2389, 304]
click at [531, 661] on button "Request Borrower Info" at bounding box center [507, 669] width 116 height 17
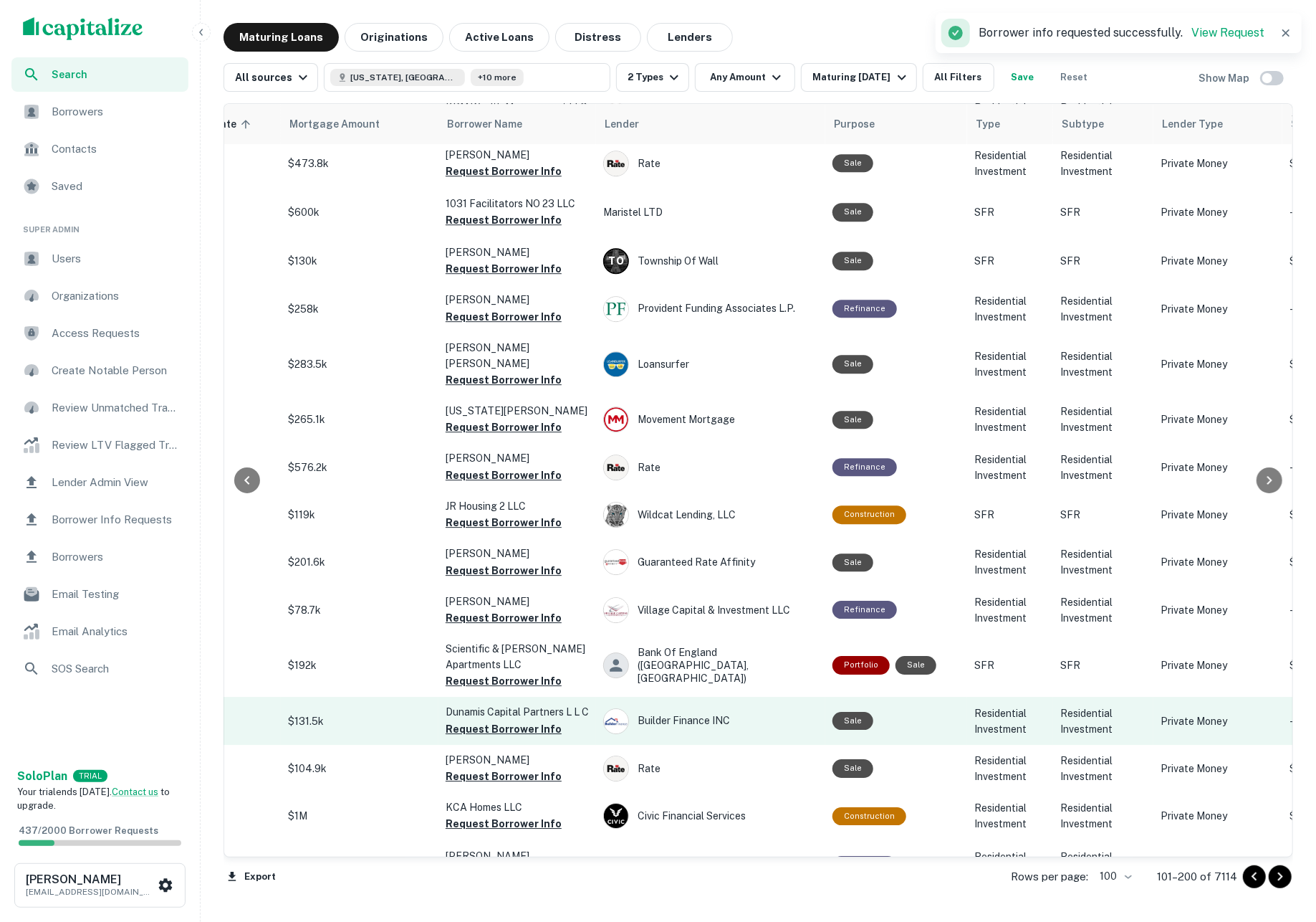
scroll to position [2984, 307]
click at [529, 719] on button "Request Borrower Info" at bounding box center [503, 727] width 116 height 17
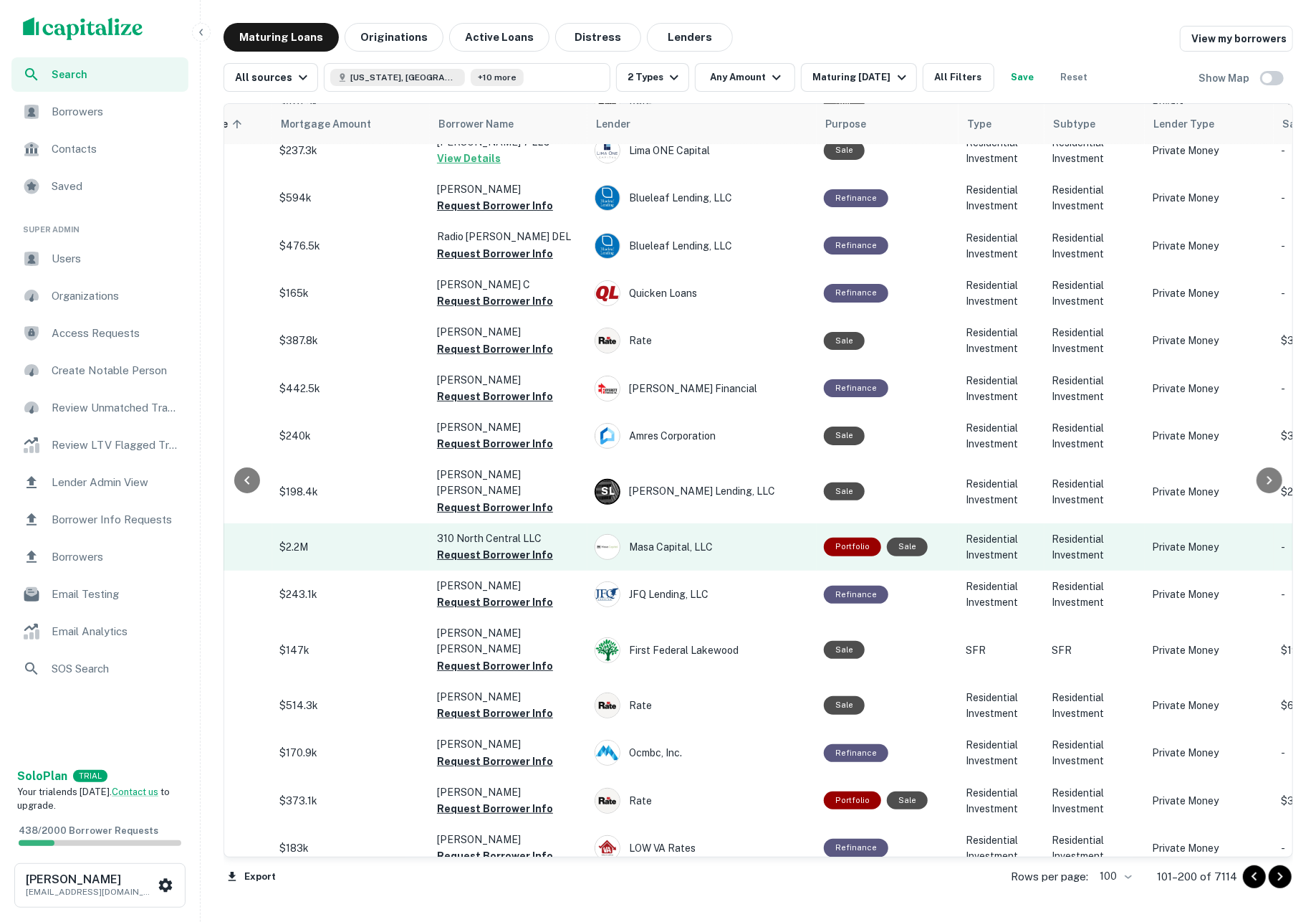
scroll to position [4097, 316]
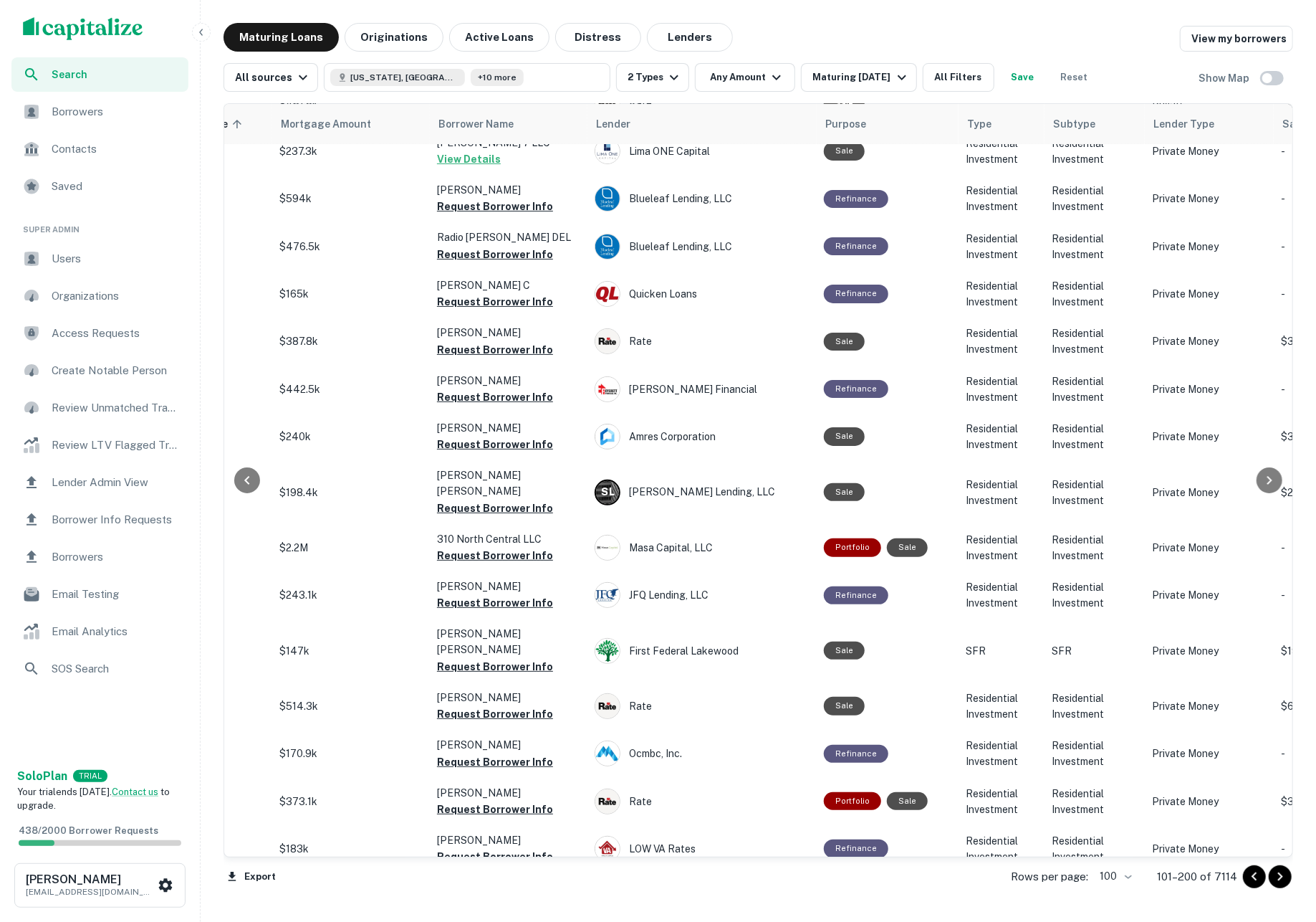
click at [1277, 883] on icon "Go to next page" at bounding box center [1280, 876] width 17 height 17
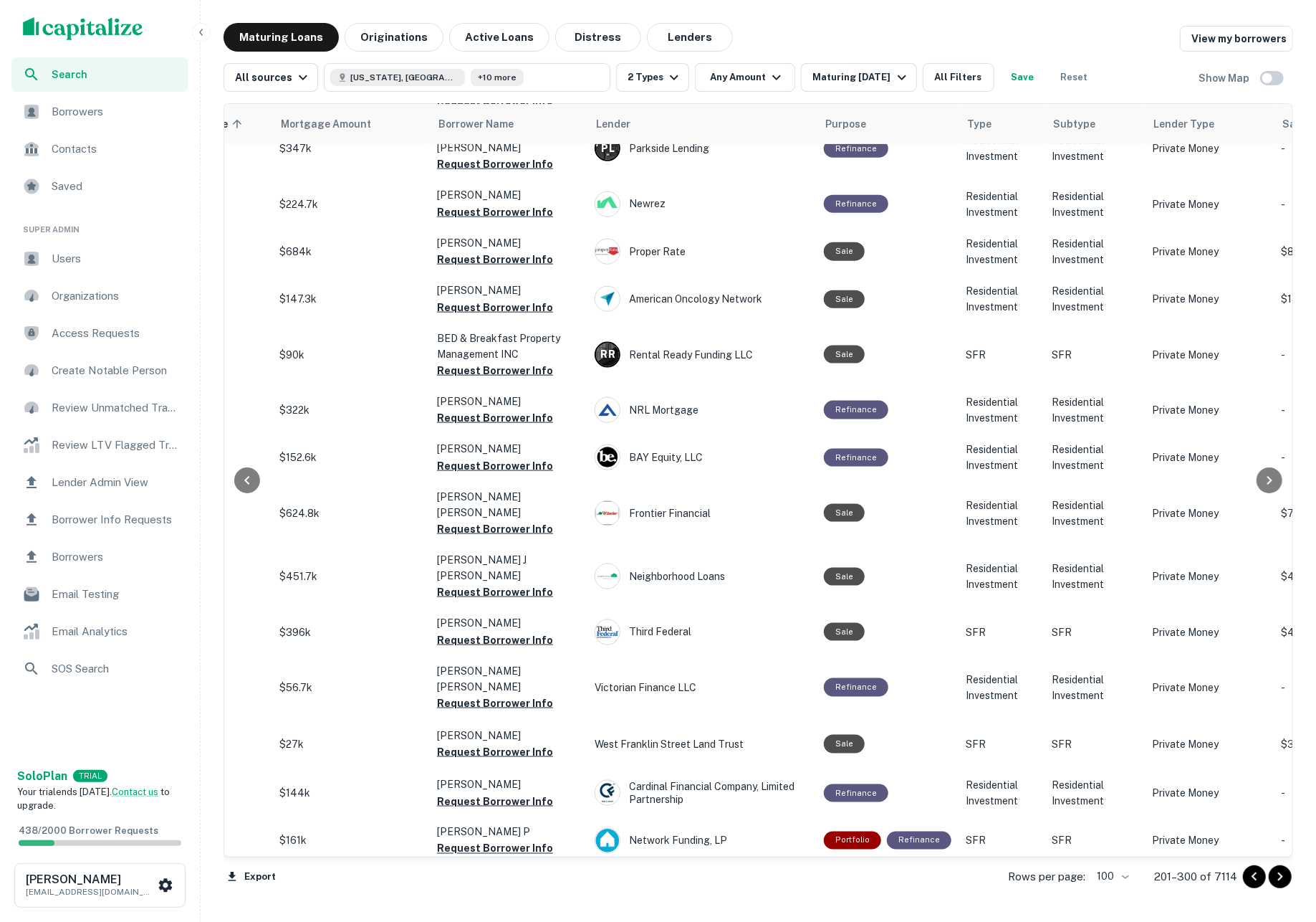
scroll to position [1875, 316]
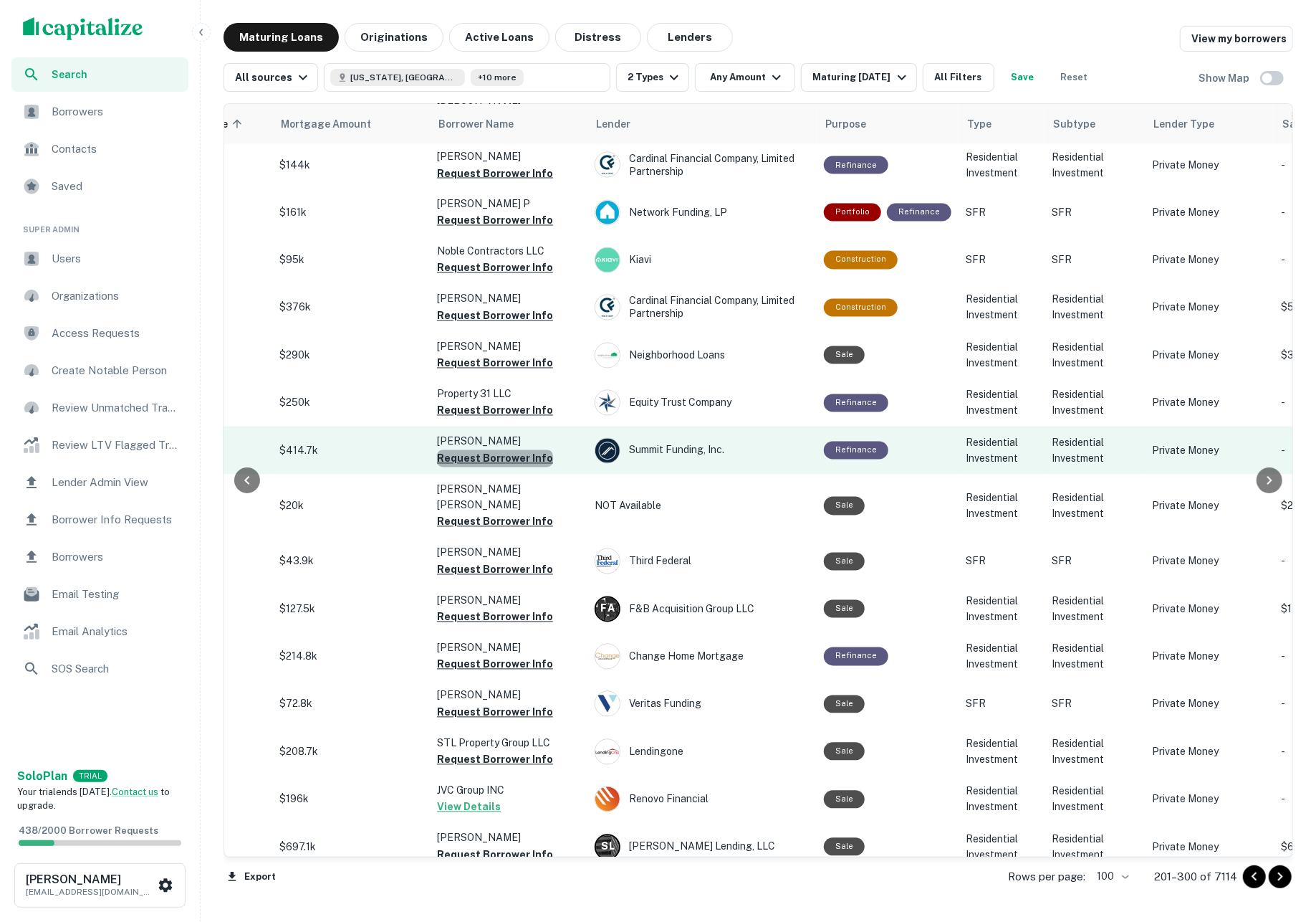
click at [506, 450] on button "Request Borrower Info" at bounding box center [495, 459] width 116 height 17
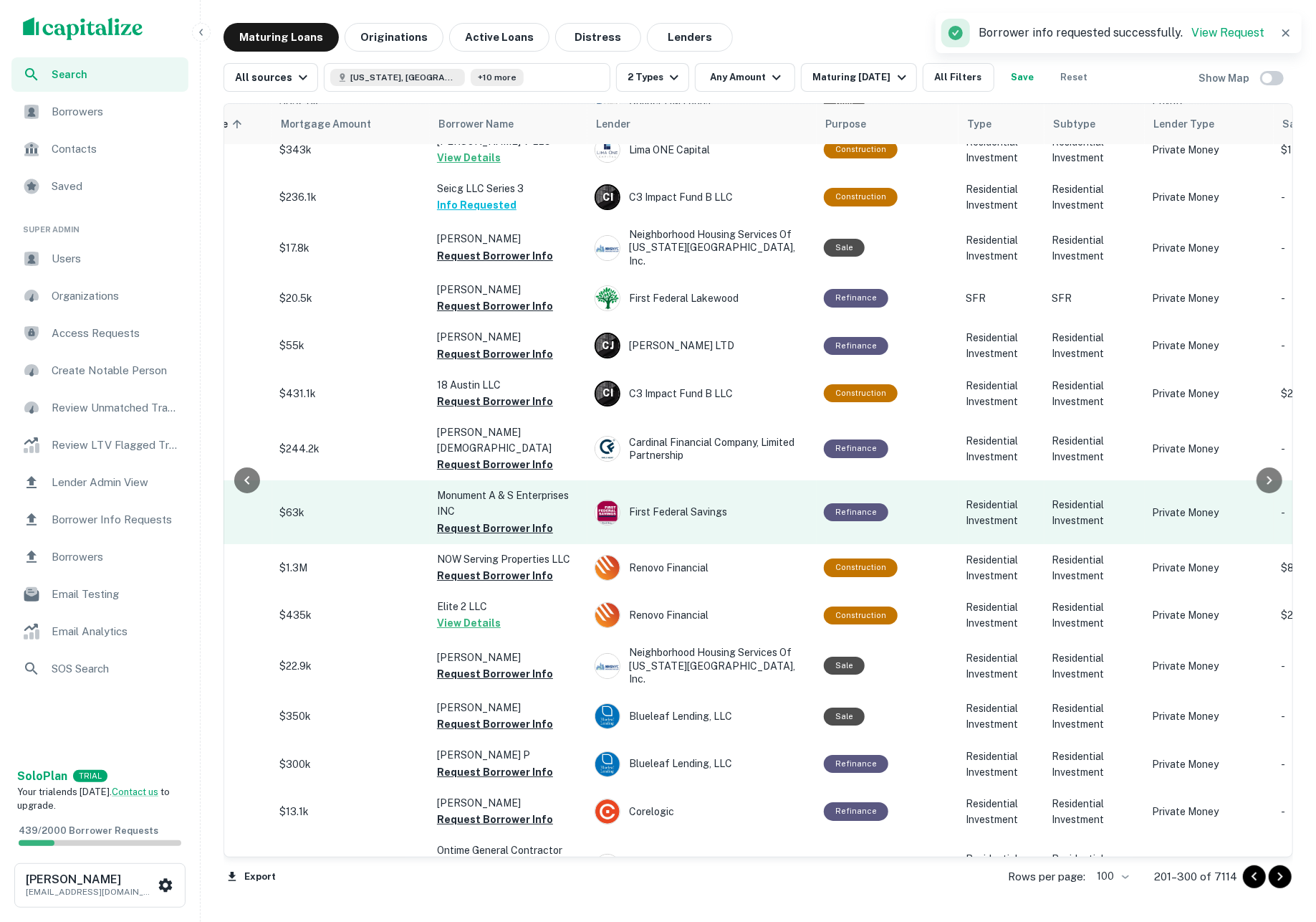
scroll to position [3658, 318]
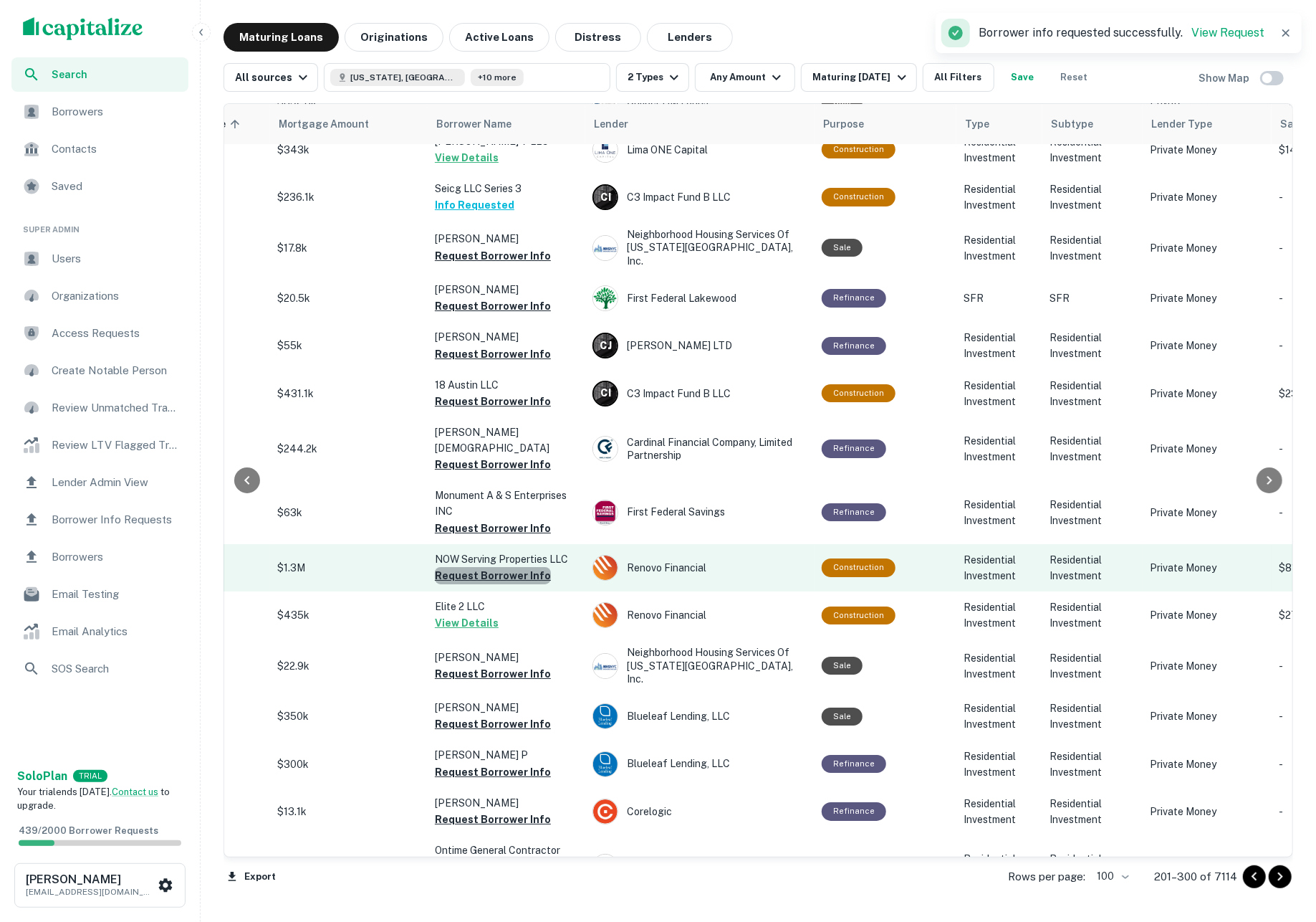
click at [499, 567] on button "Request Borrower Info" at bounding box center [493, 575] width 116 height 17
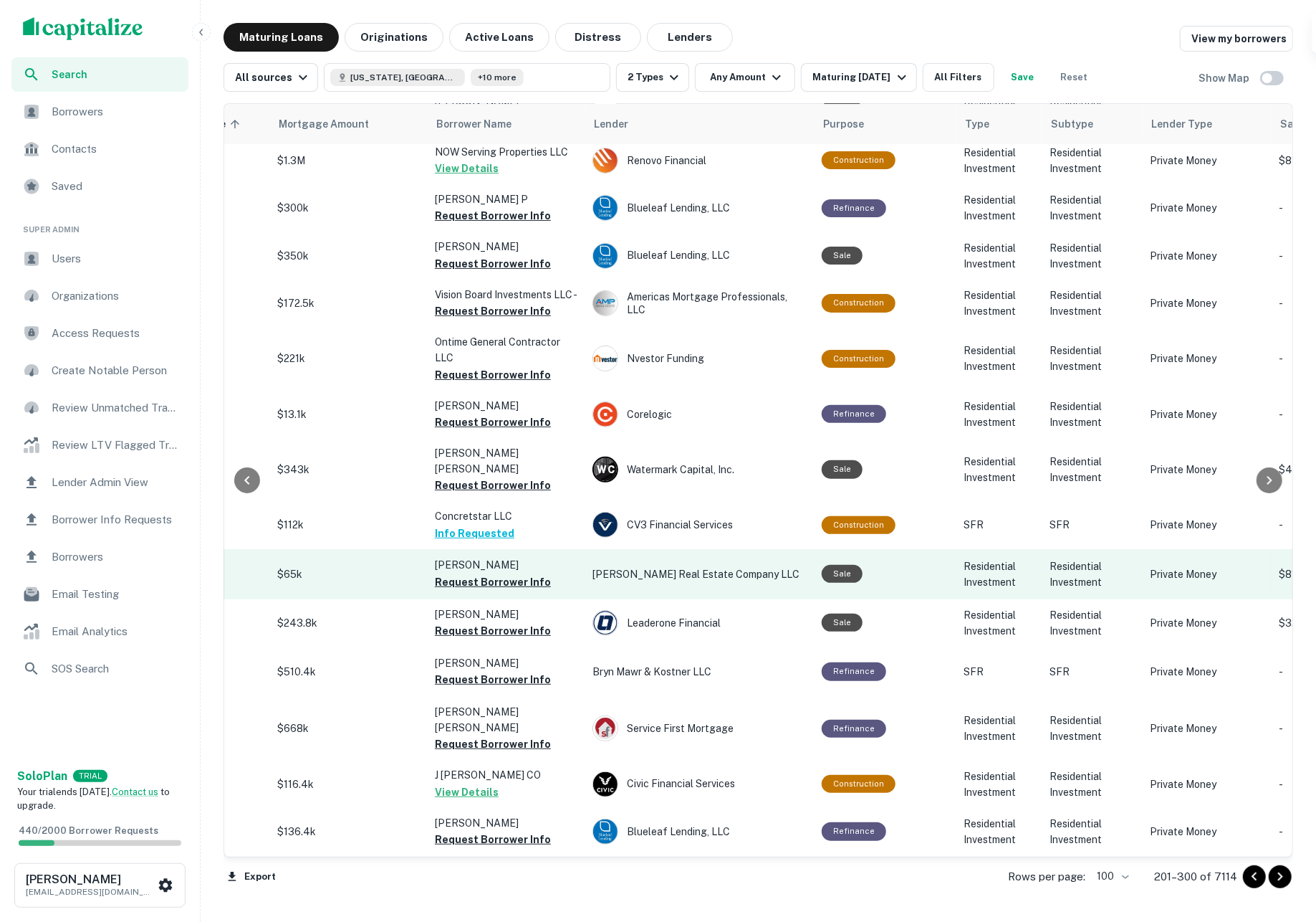
scroll to position [4165, 318]
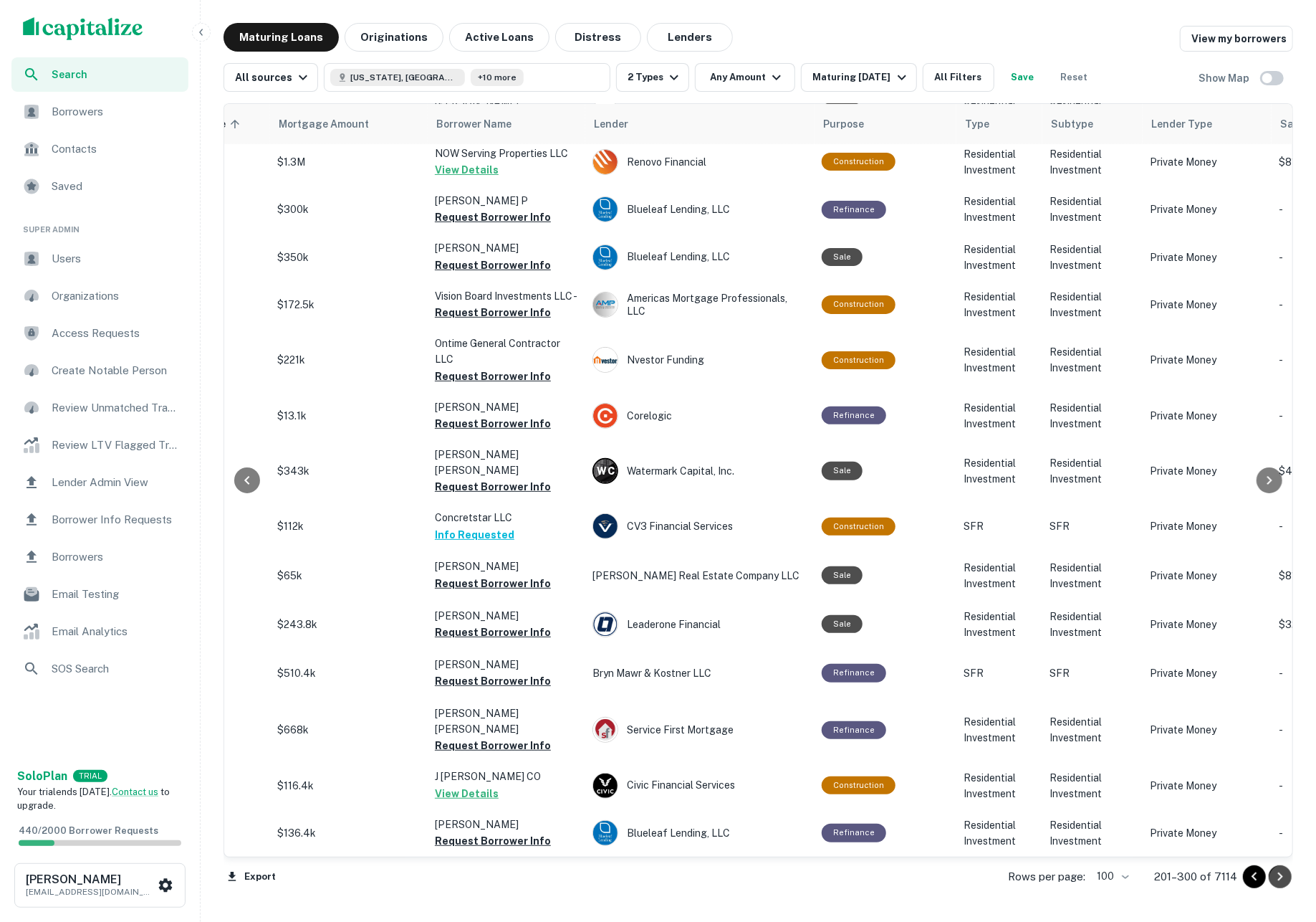
click at [1274, 879] on icon "Go to next page" at bounding box center [1280, 876] width 17 height 17
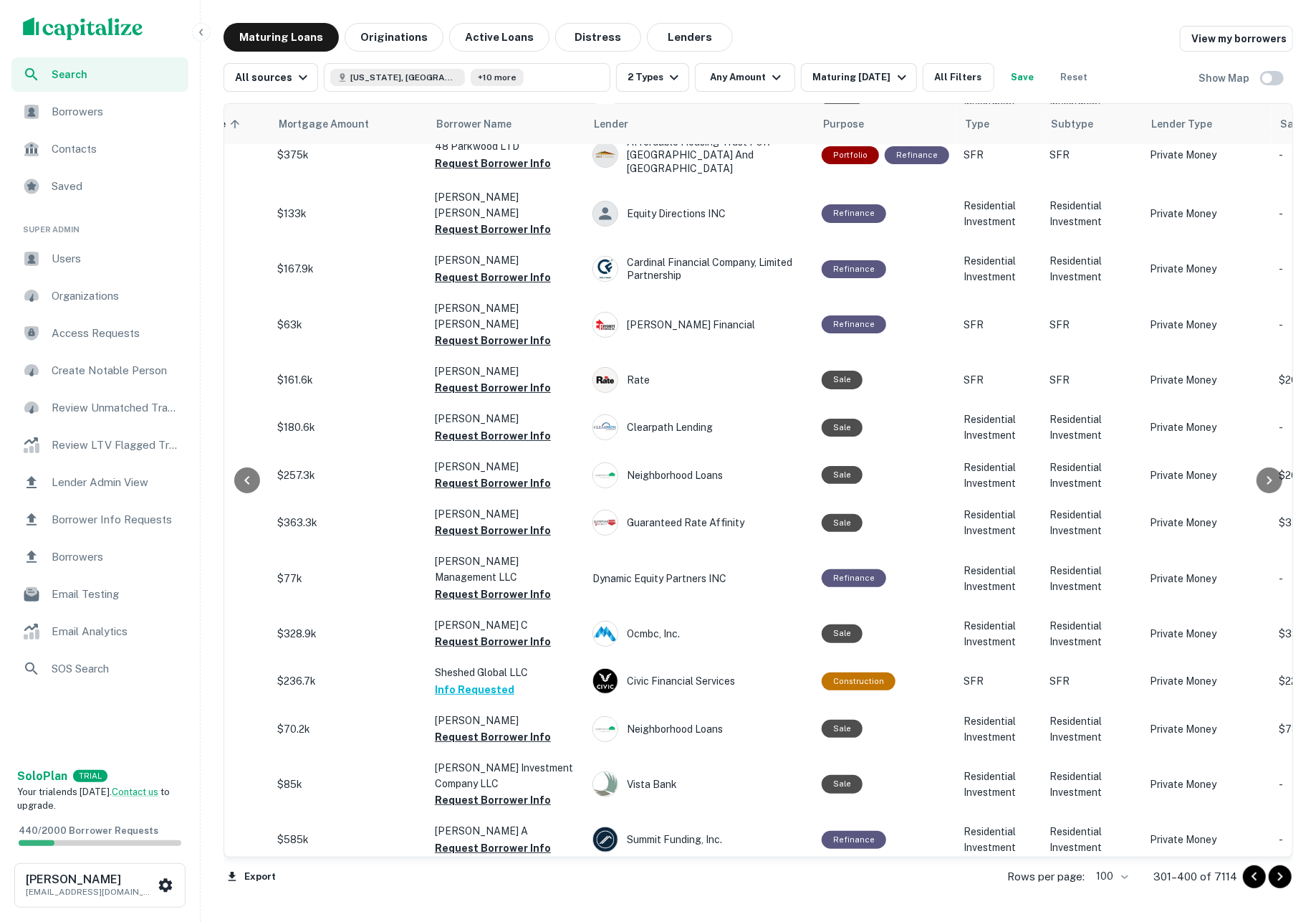
click at [1278, 880] on icon "Go to next page" at bounding box center [1280, 876] width 17 height 17
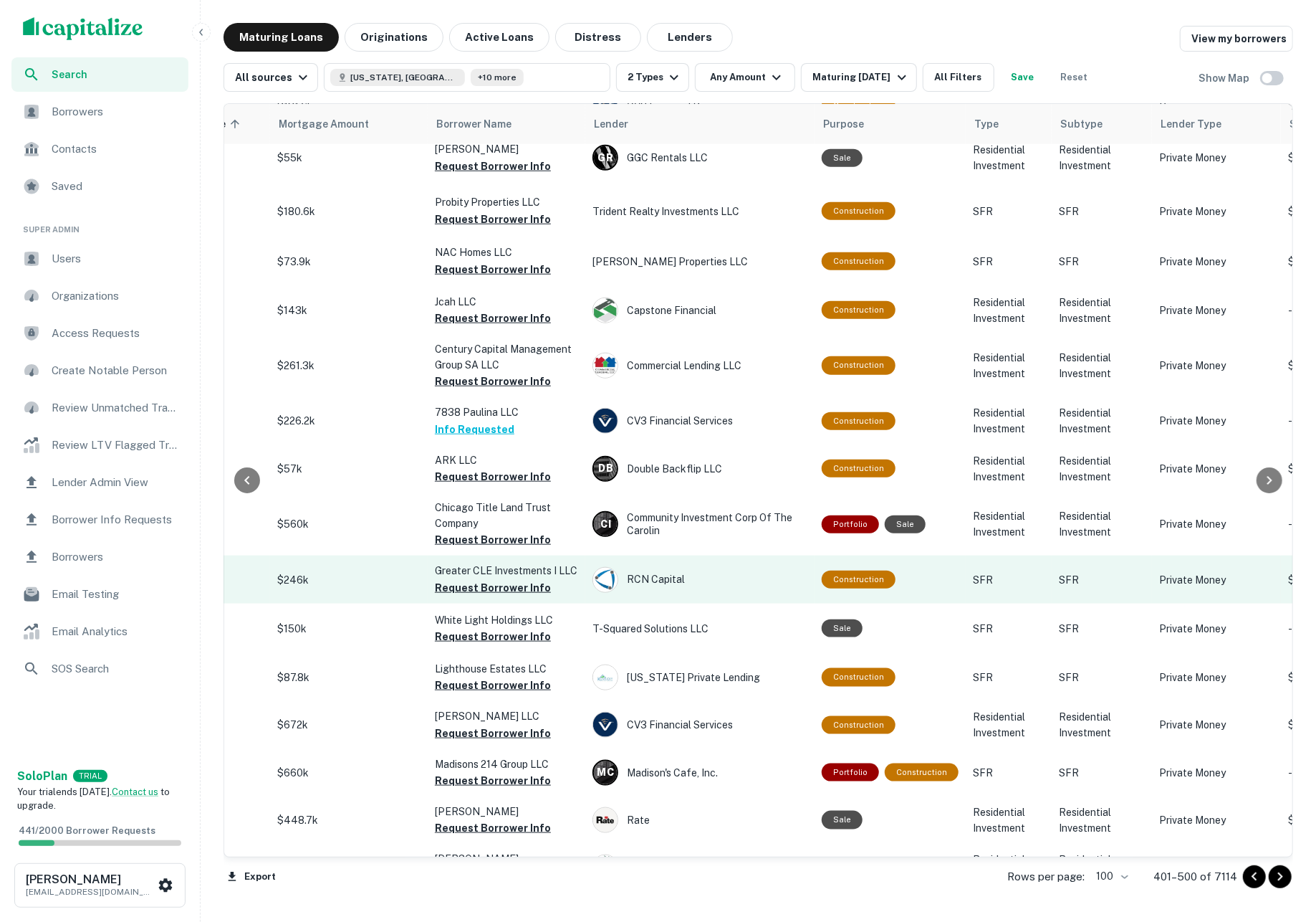
scroll to position [946, 318]
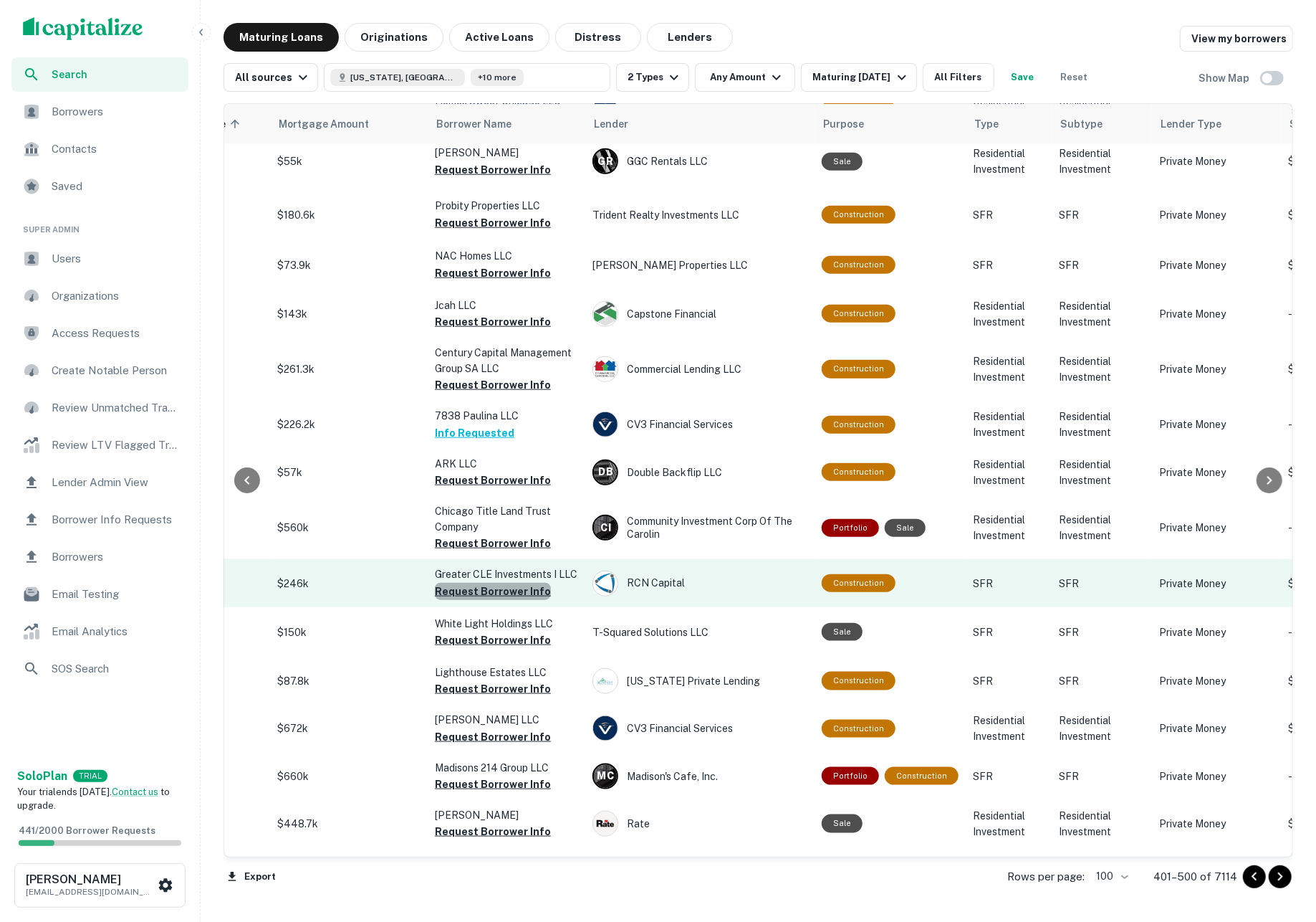
click at [500, 583] on button "Request Borrower Info" at bounding box center [493, 592] width 116 height 17
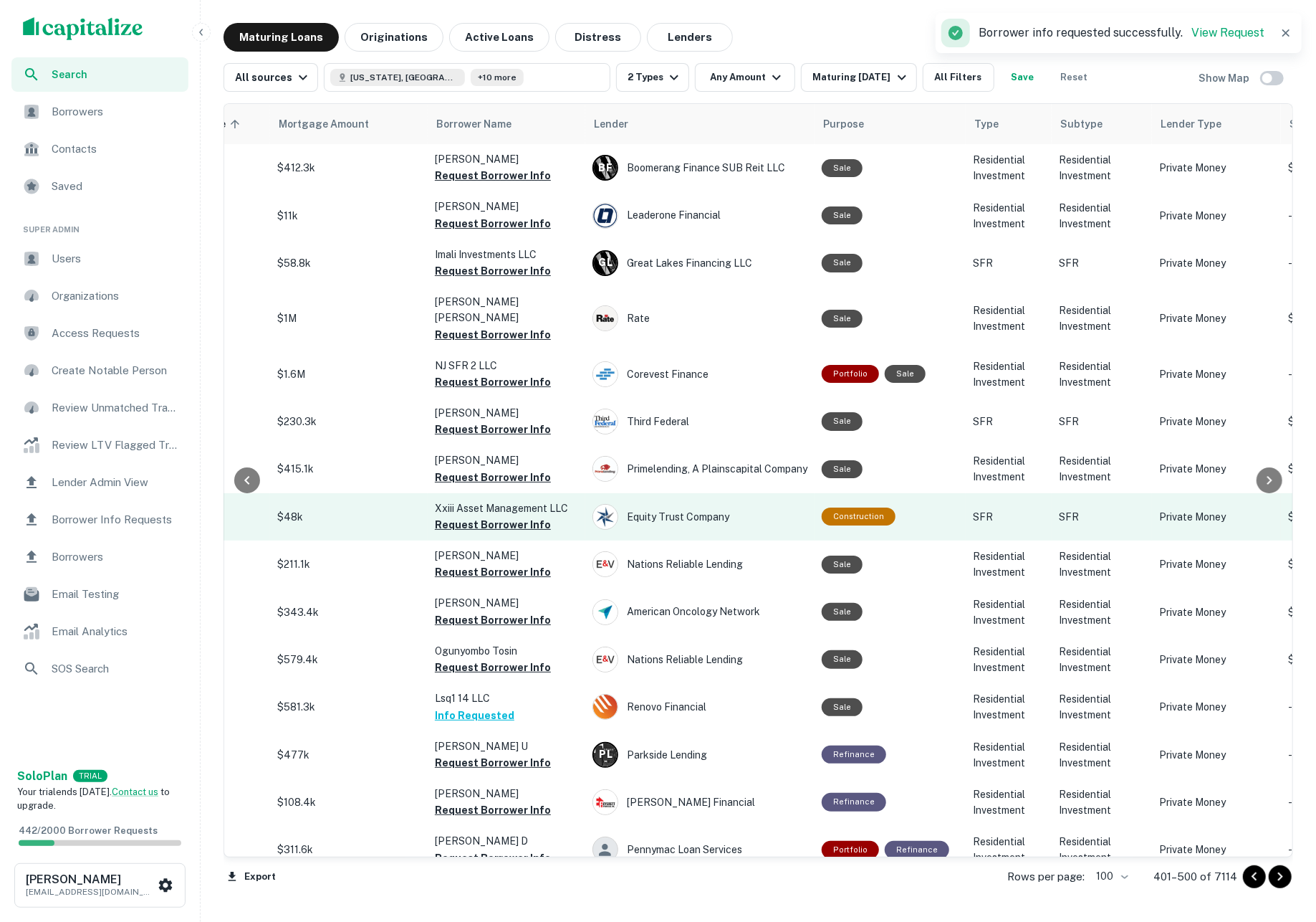
scroll to position [0, 318]
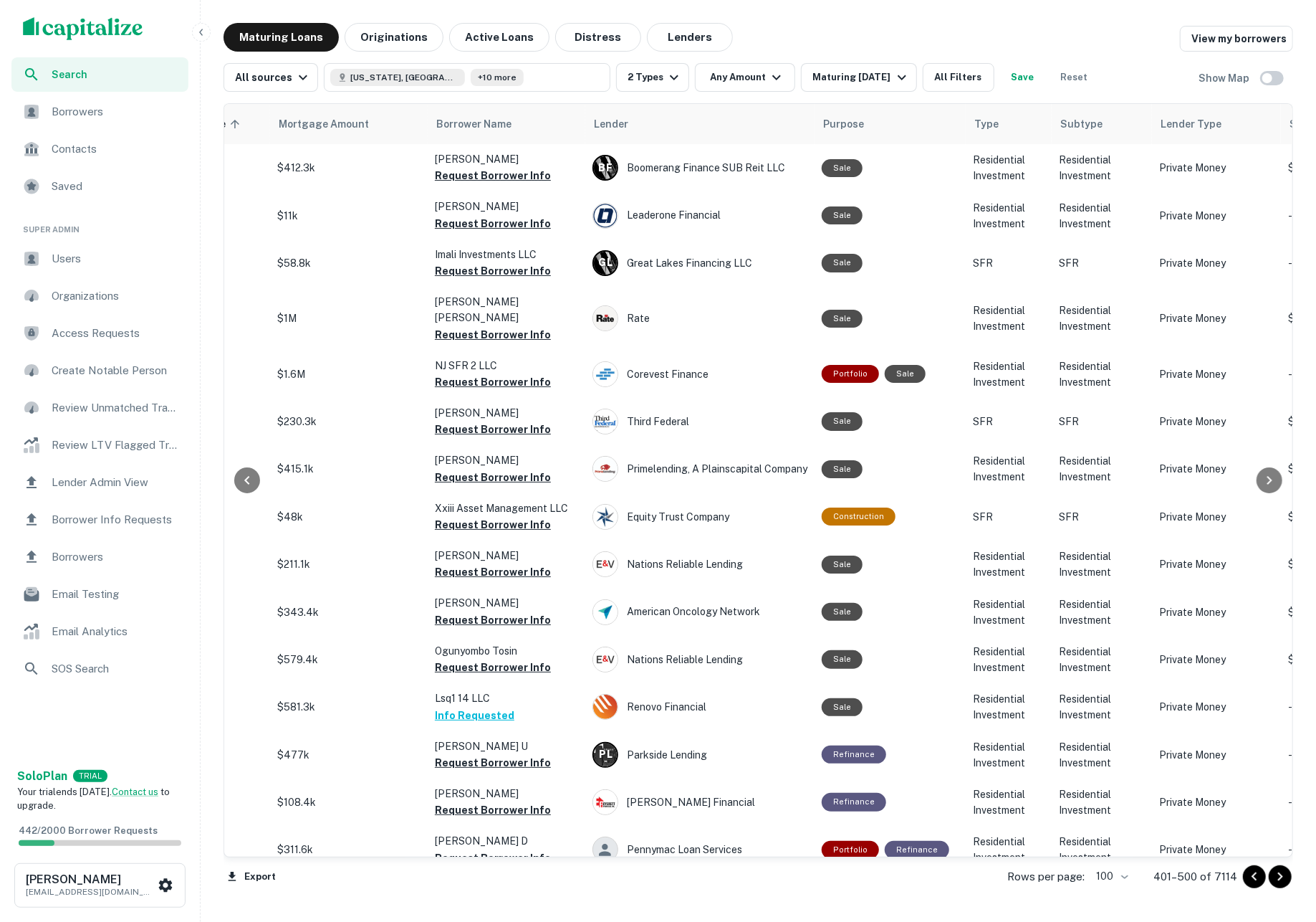
click at [1279, 877] on icon "Go to next page" at bounding box center [1280, 876] width 5 height 9
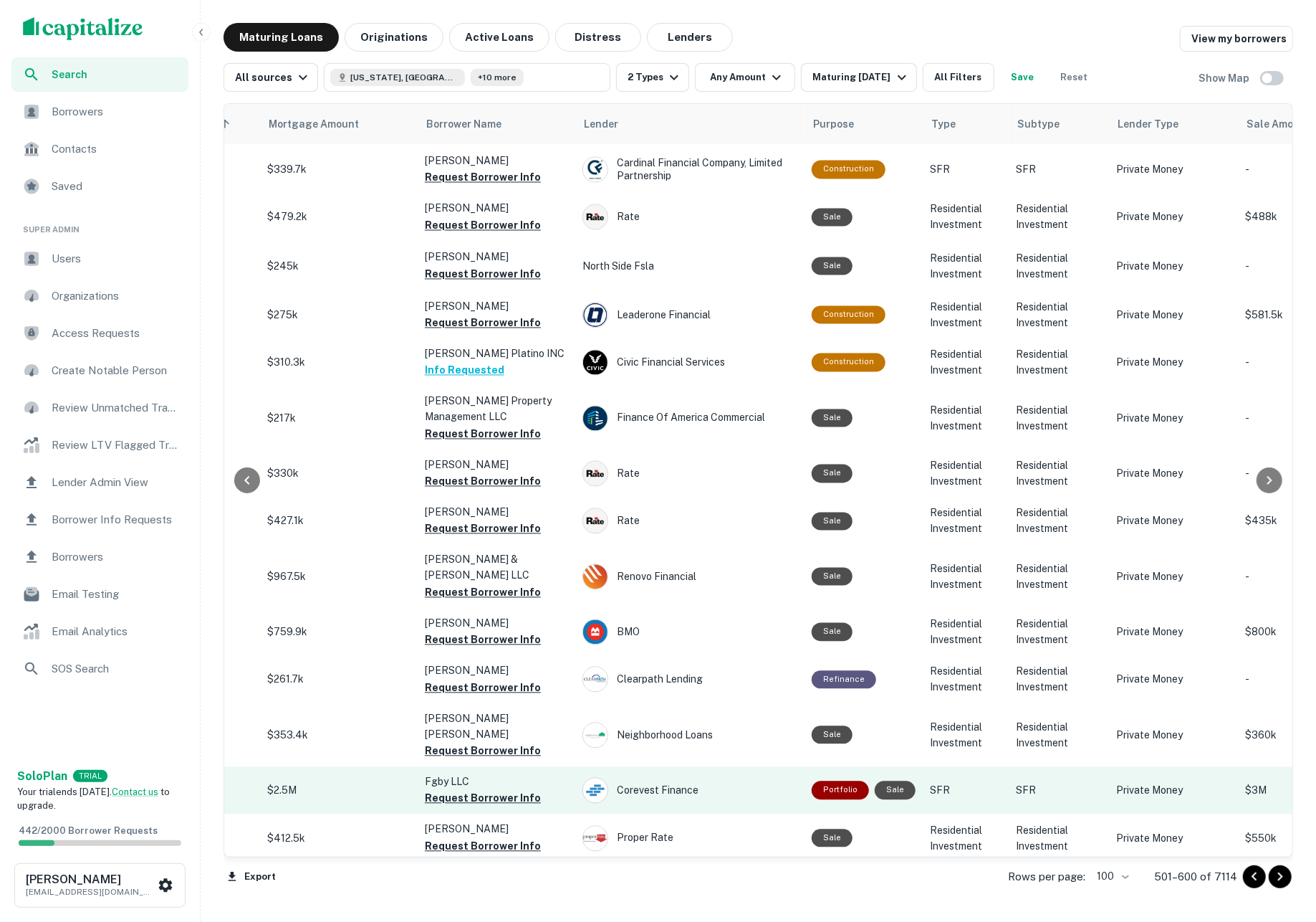
scroll to position [1938, 328]
click at [507, 789] on button "Request Borrower Info" at bounding box center [483, 798] width 116 height 17
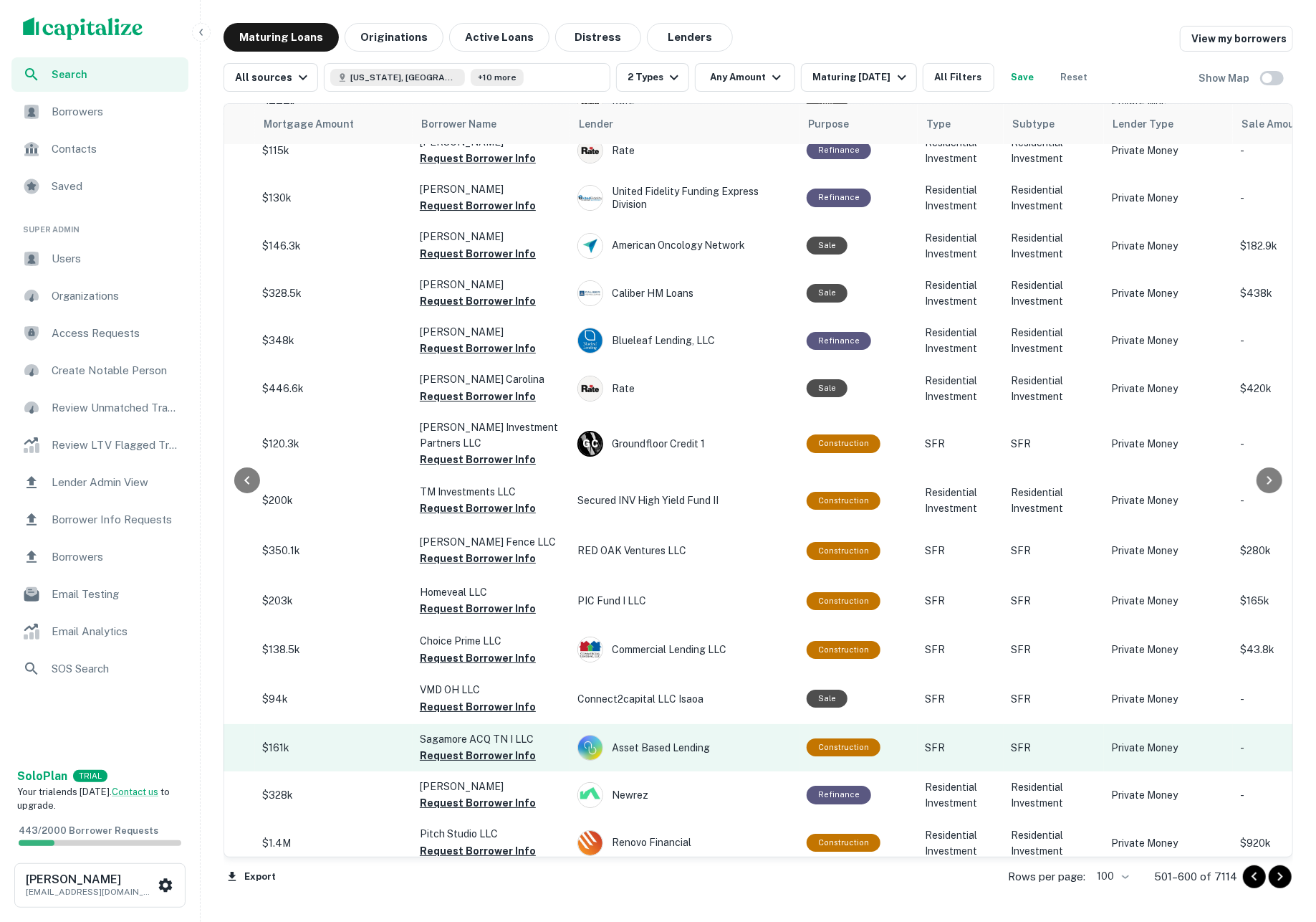
scroll to position [3816, 333]
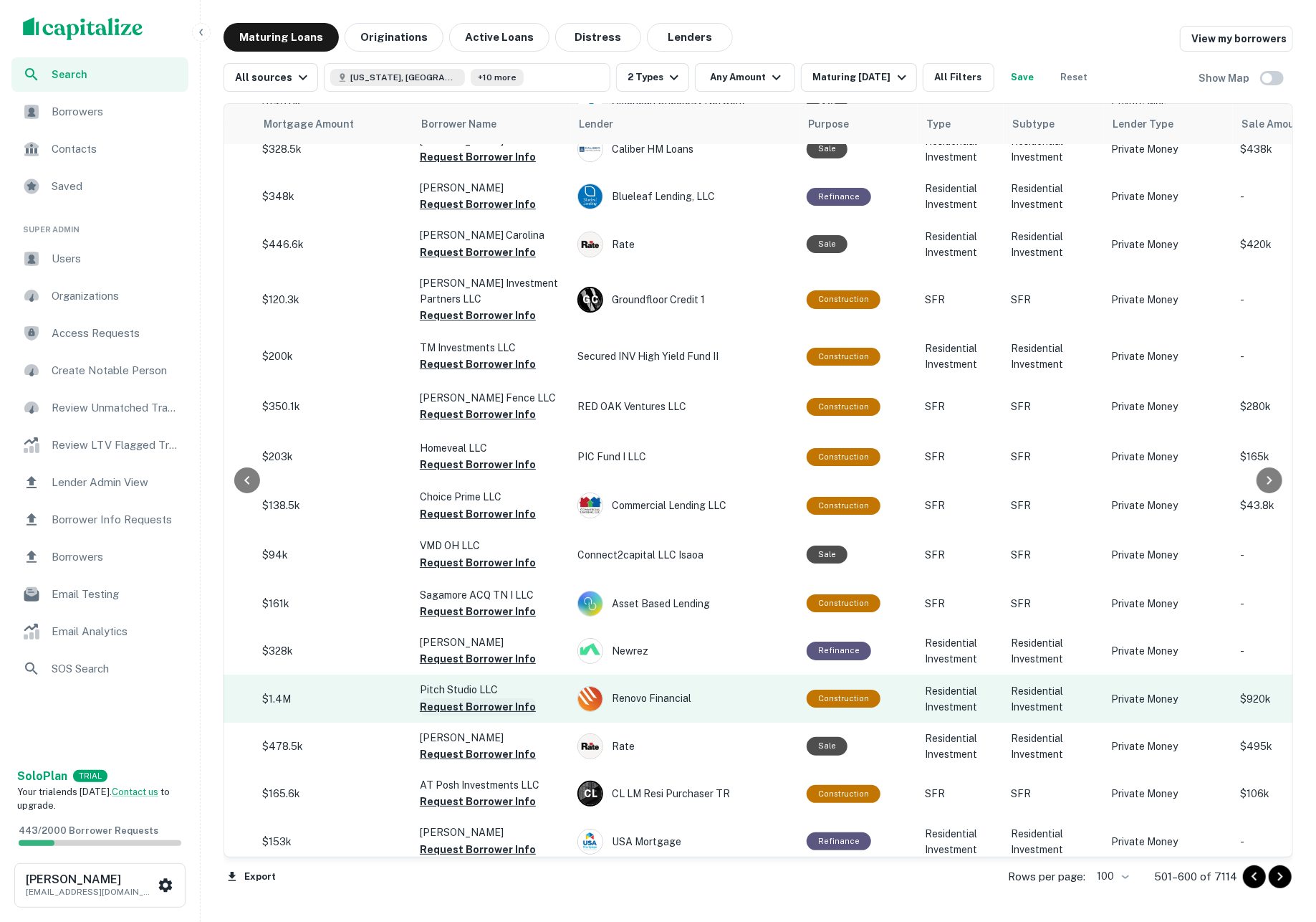
click at [450, 698] on button "Request Borrower Info" at bounding box center [478, 707] width 116 height 17
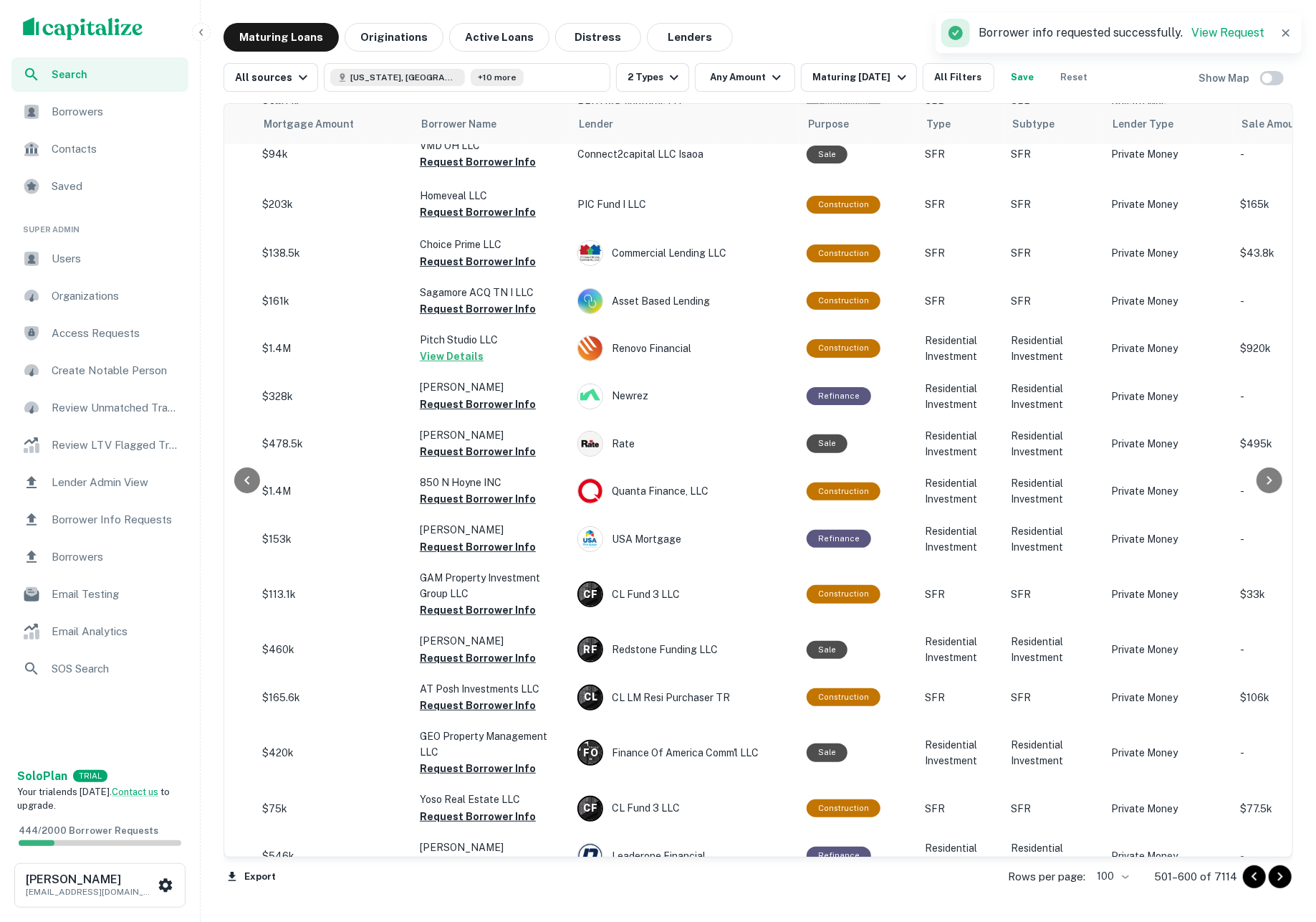
scroll to position [4127, 333]
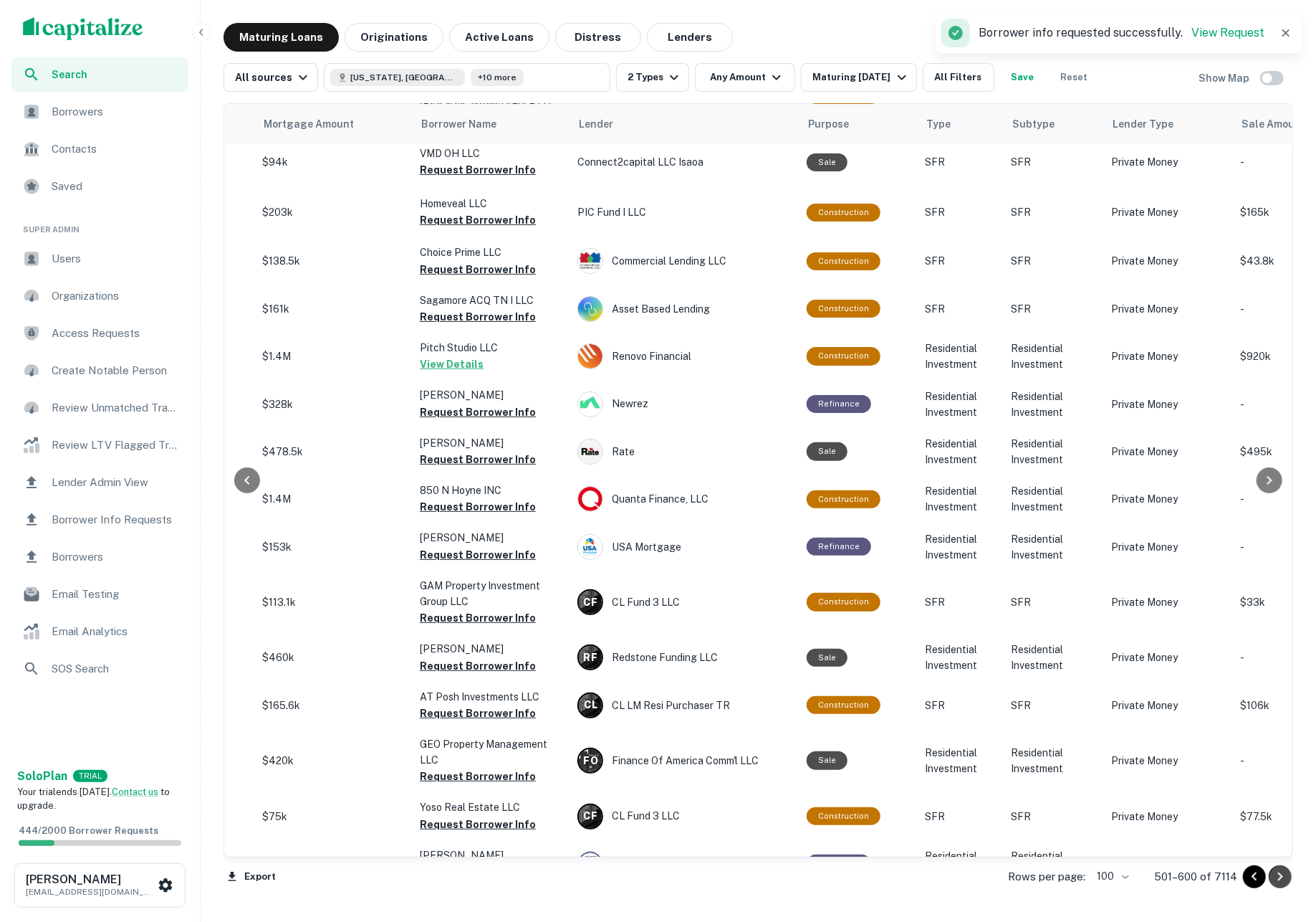
click at [1286, 878] on icon "Go to next page" at bounding box center [1280, 876] width 17 height 17
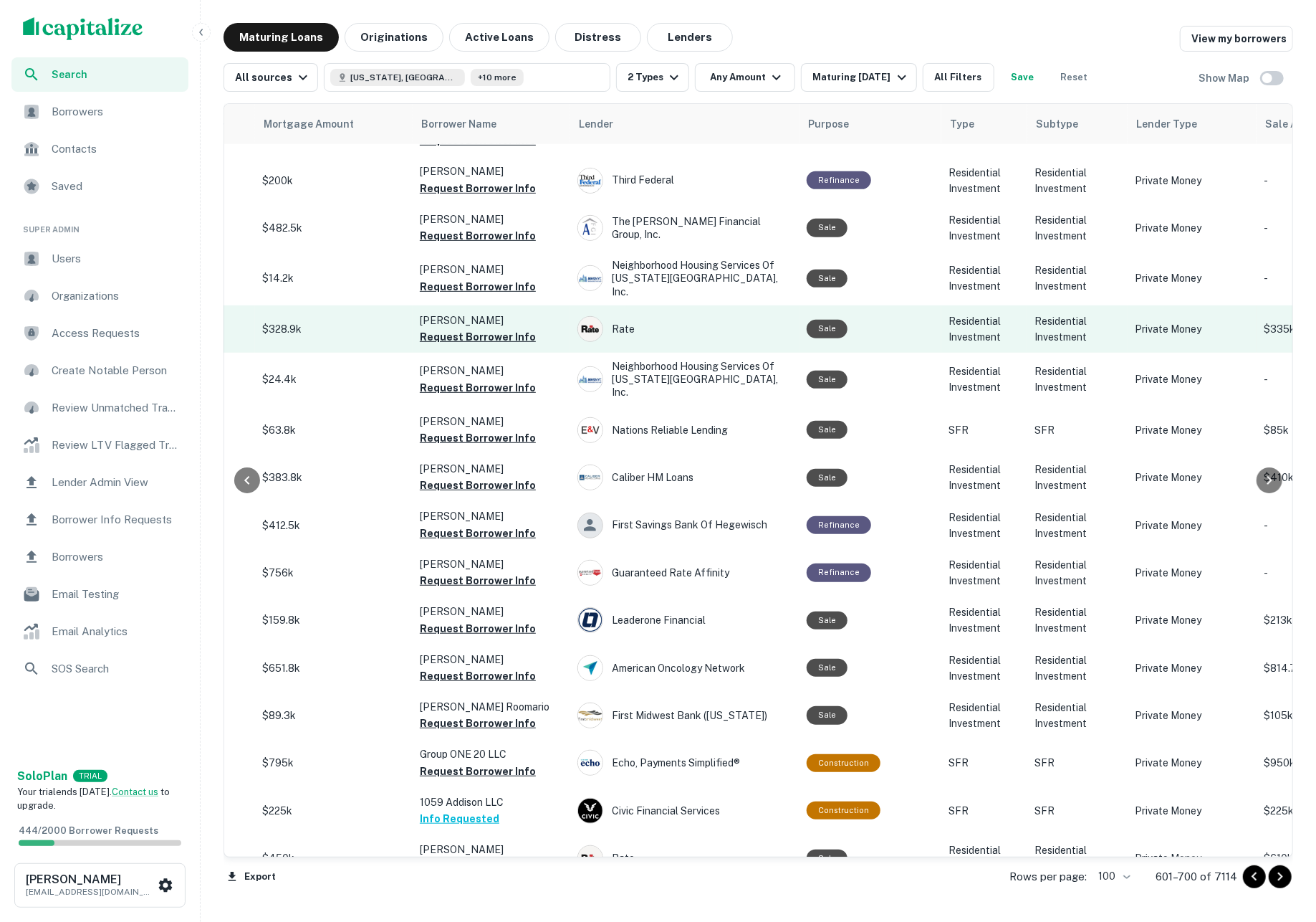
scroll to position [602, 333]
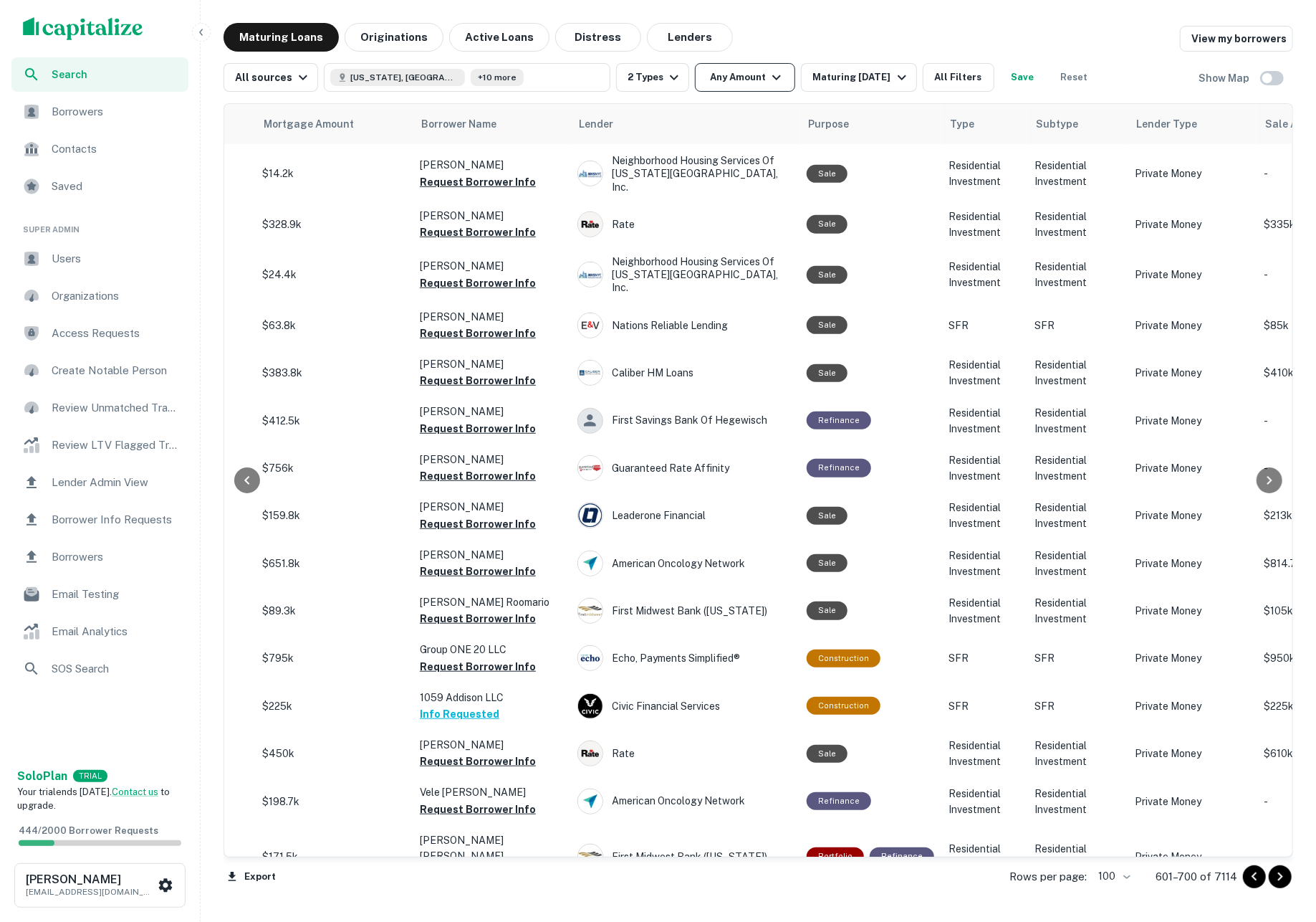
click at [785, 78] on icon "button" at bounding box center [776, 78] width 17 height 17
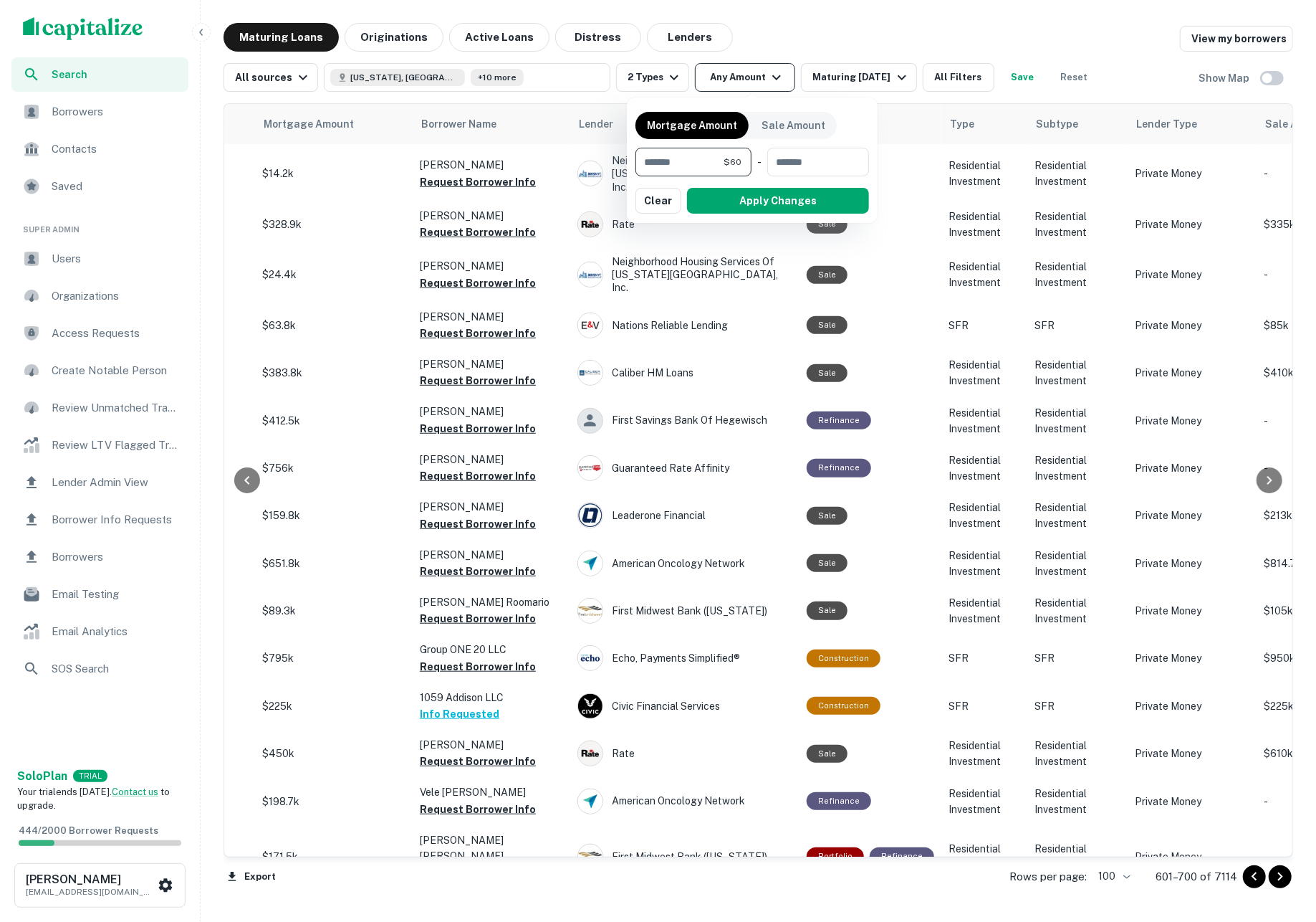
type input "***"
type input "******"
click at [797, 202] on button "Apply Changes" at bounding box center [778, 200] width 182 height 26
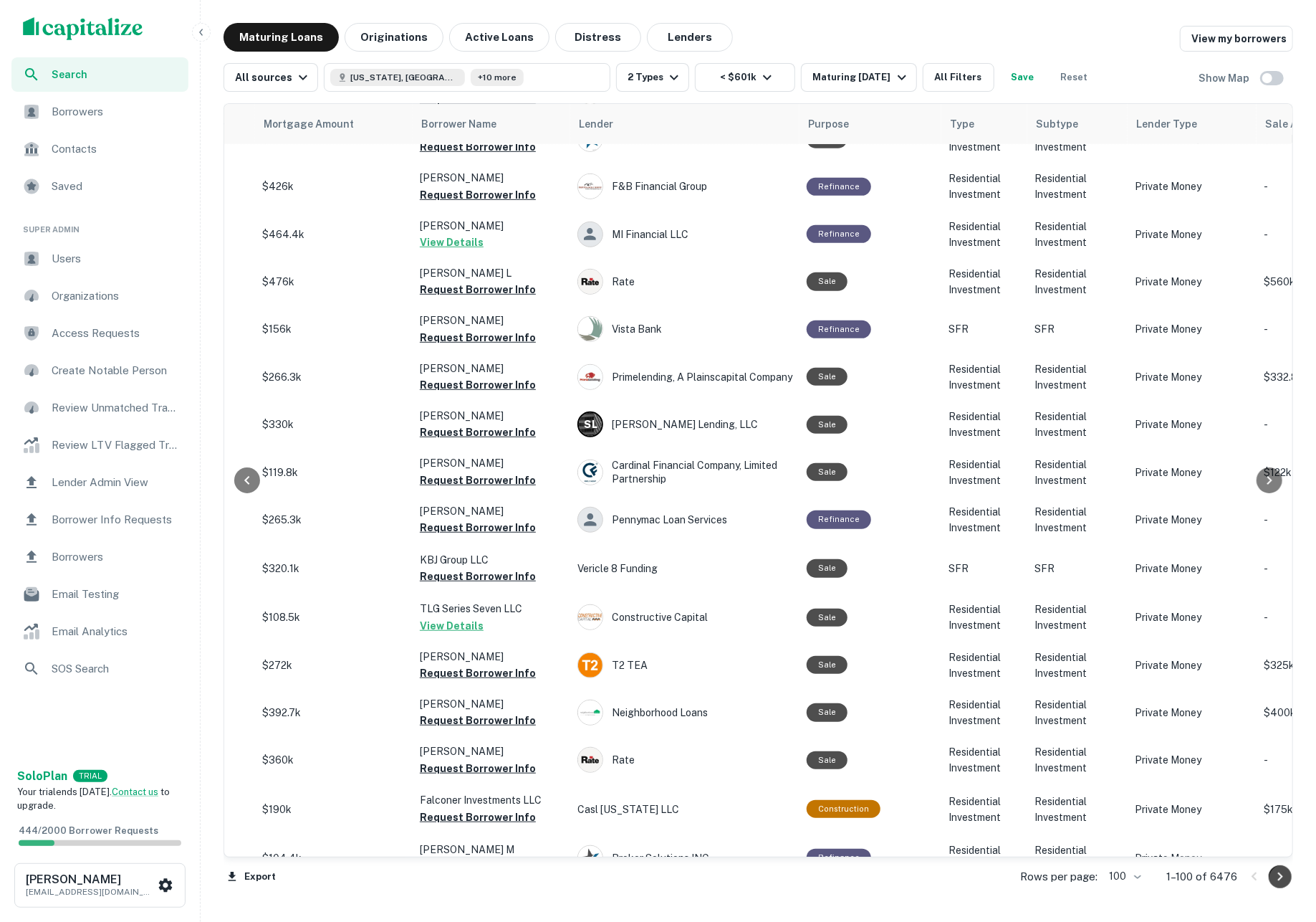
click at [1279, 884] on icon "Go to next page" at bounding box center [1280, 876] width 17 height 17
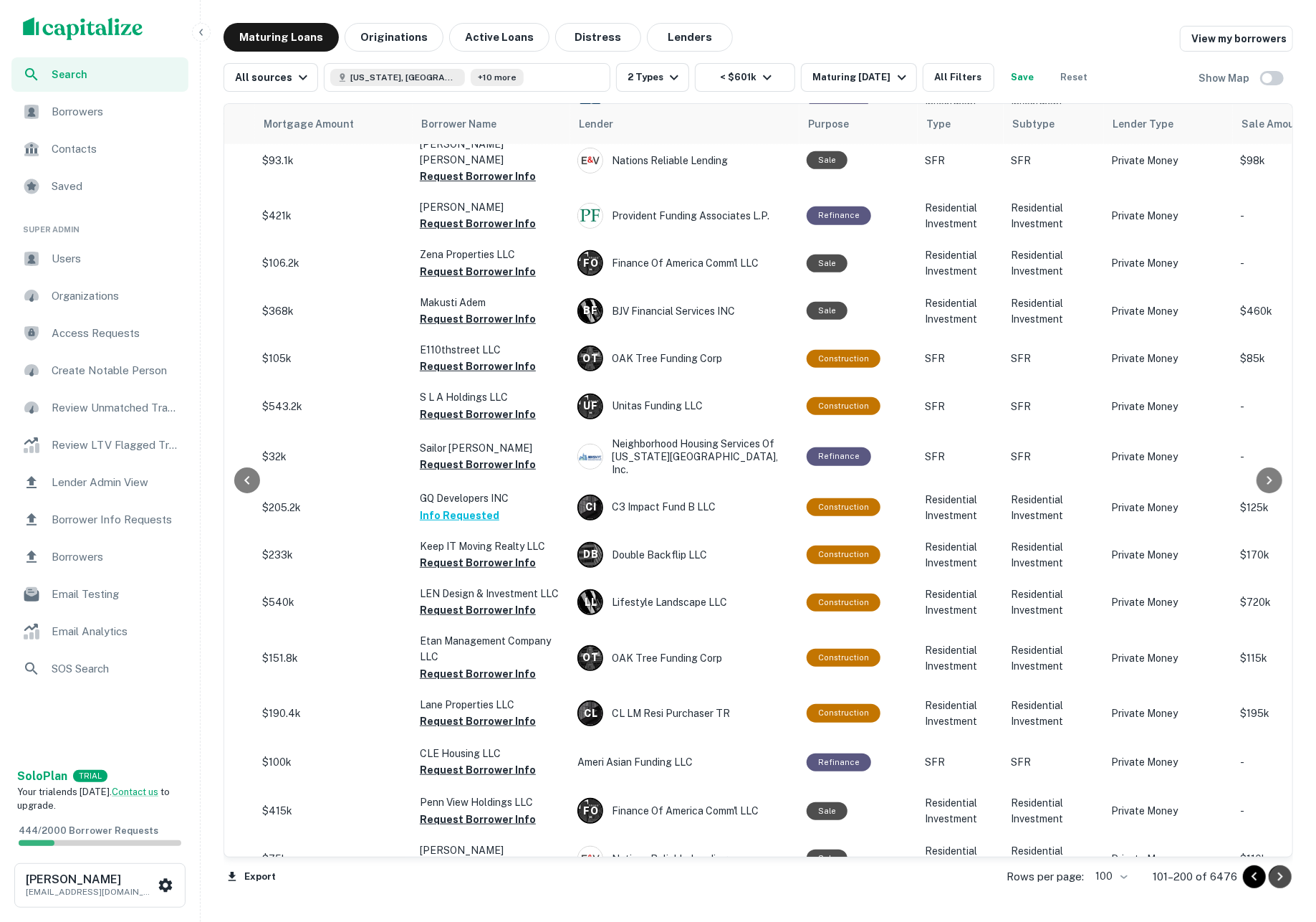
click at [1279, 884] on icon "Go to next page" at bounding box center [1280, 876] width 17 height 17
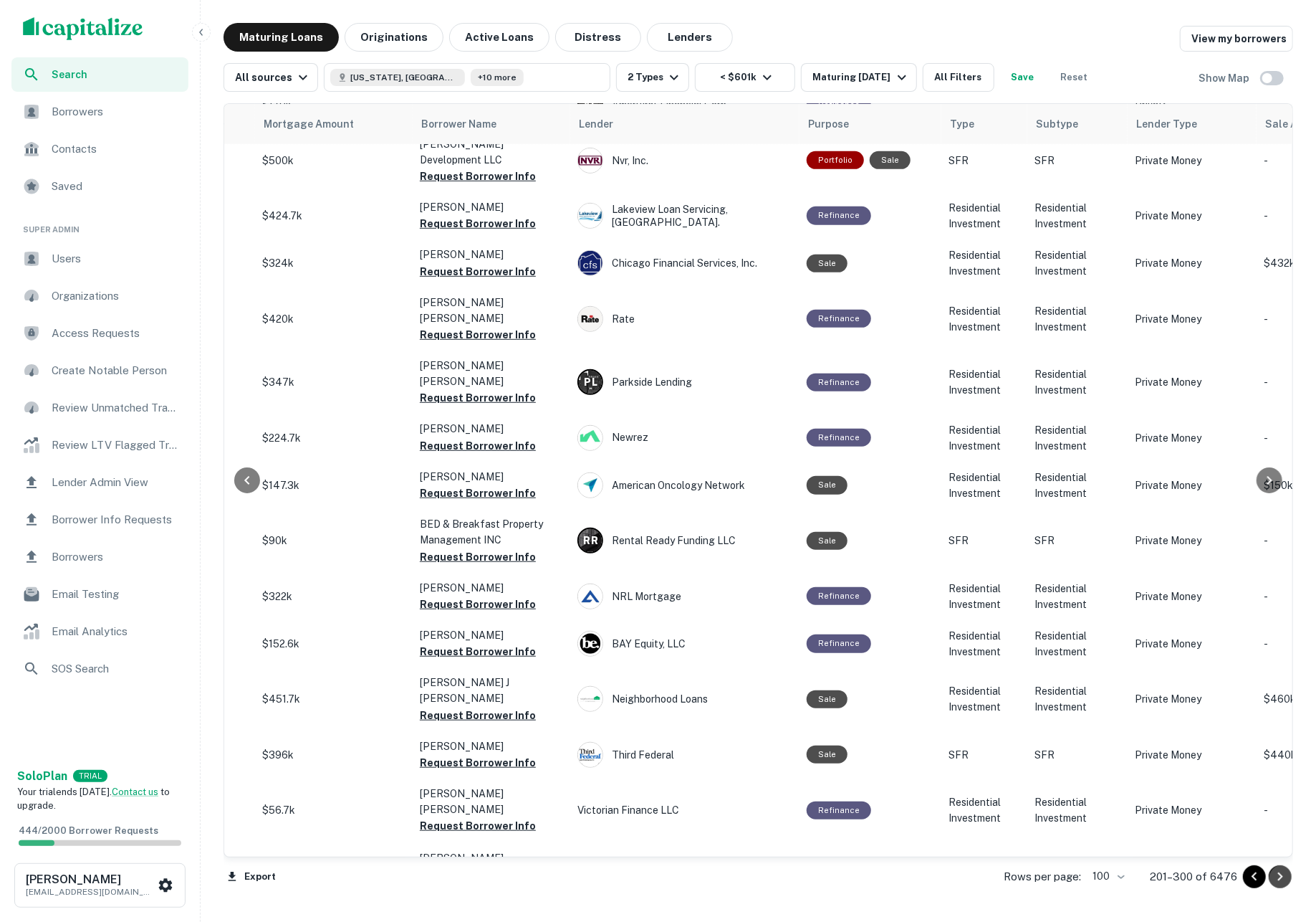
click at [1279, 884] on icon "Go to next page" at bounding box center [1280, 876] width 17 height 17
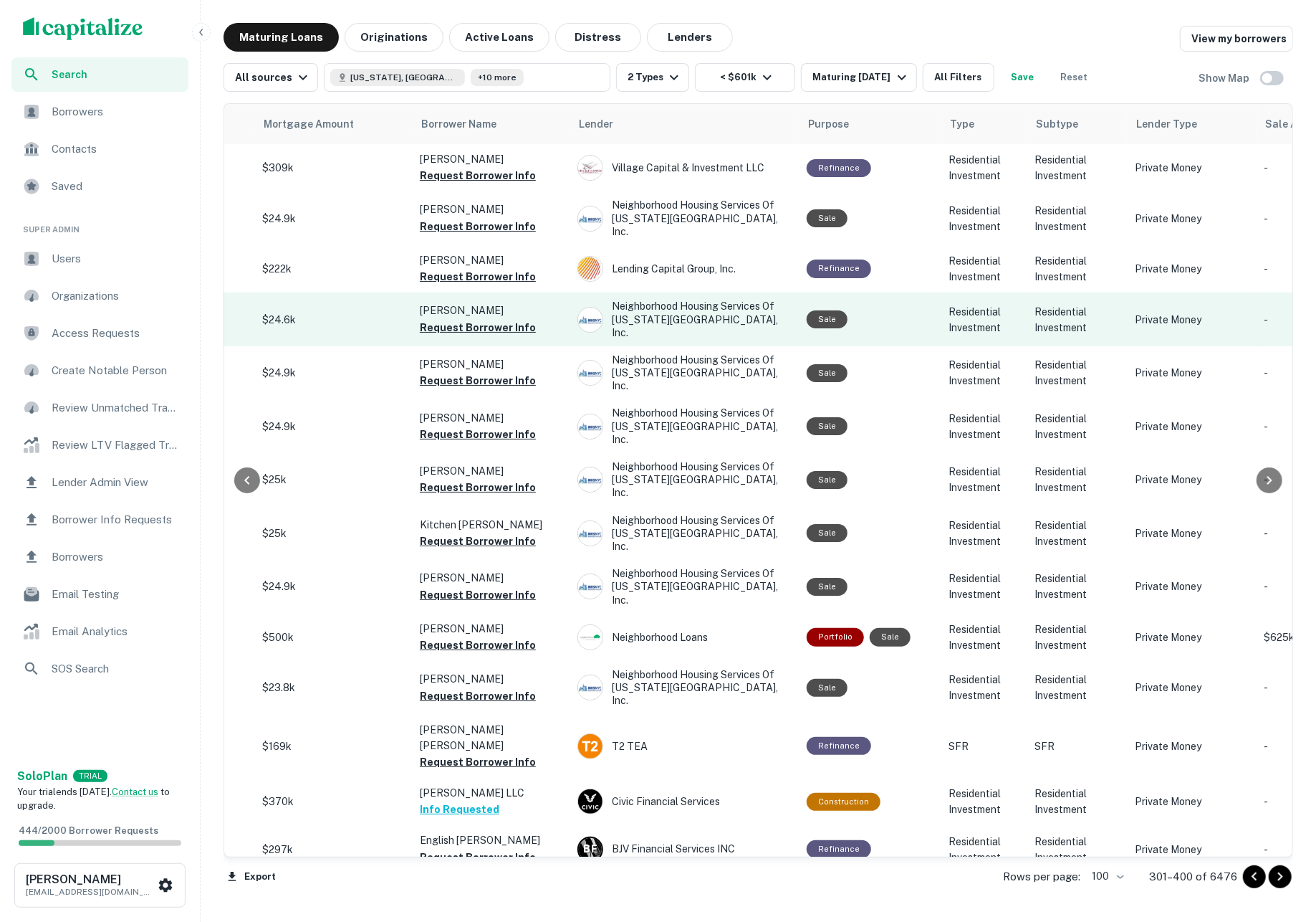
scroll to position [0, 333]
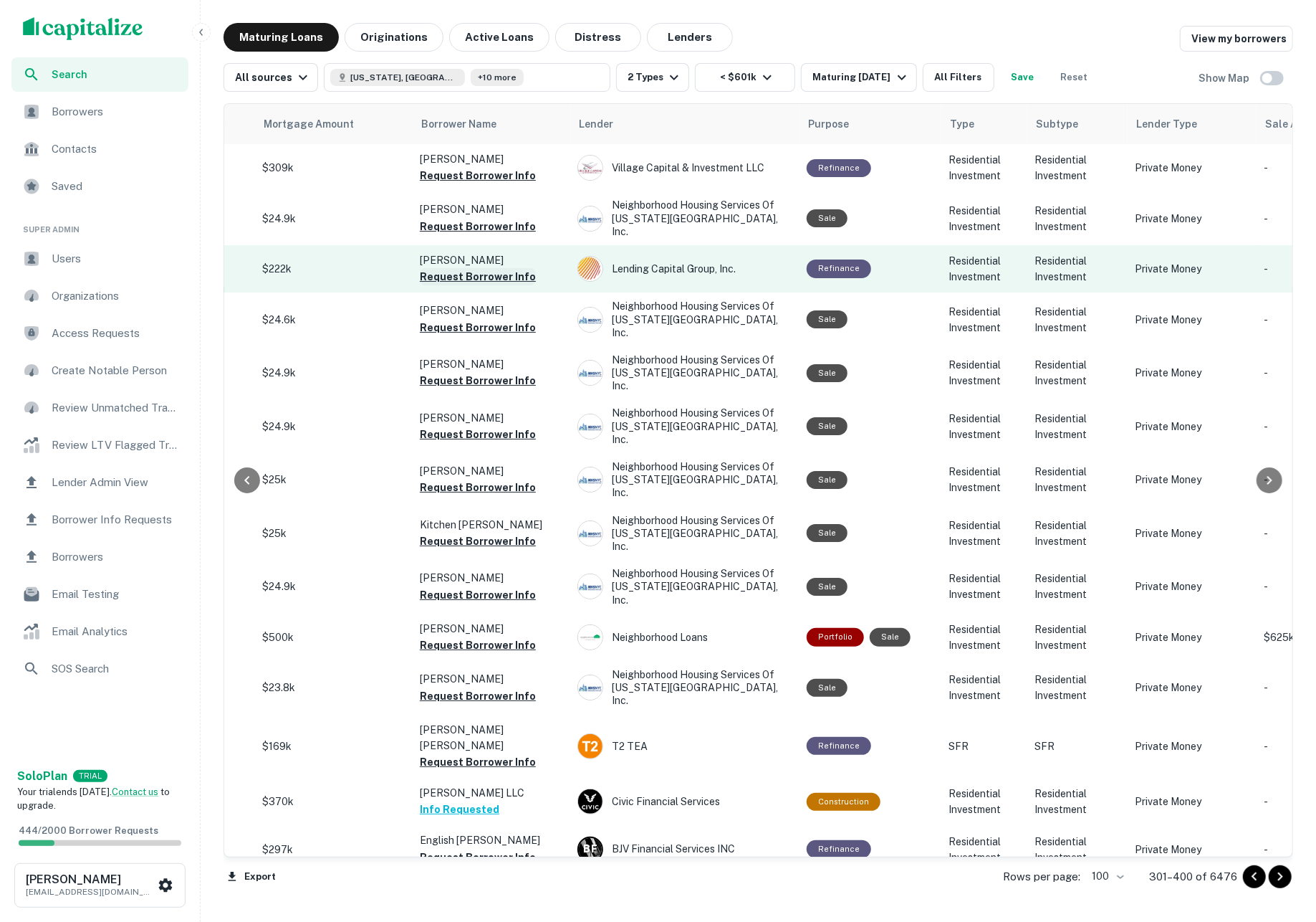
click at [497, 271] on button "Request Borrower Info" at bounding box center [478, 277] width 116 height 17
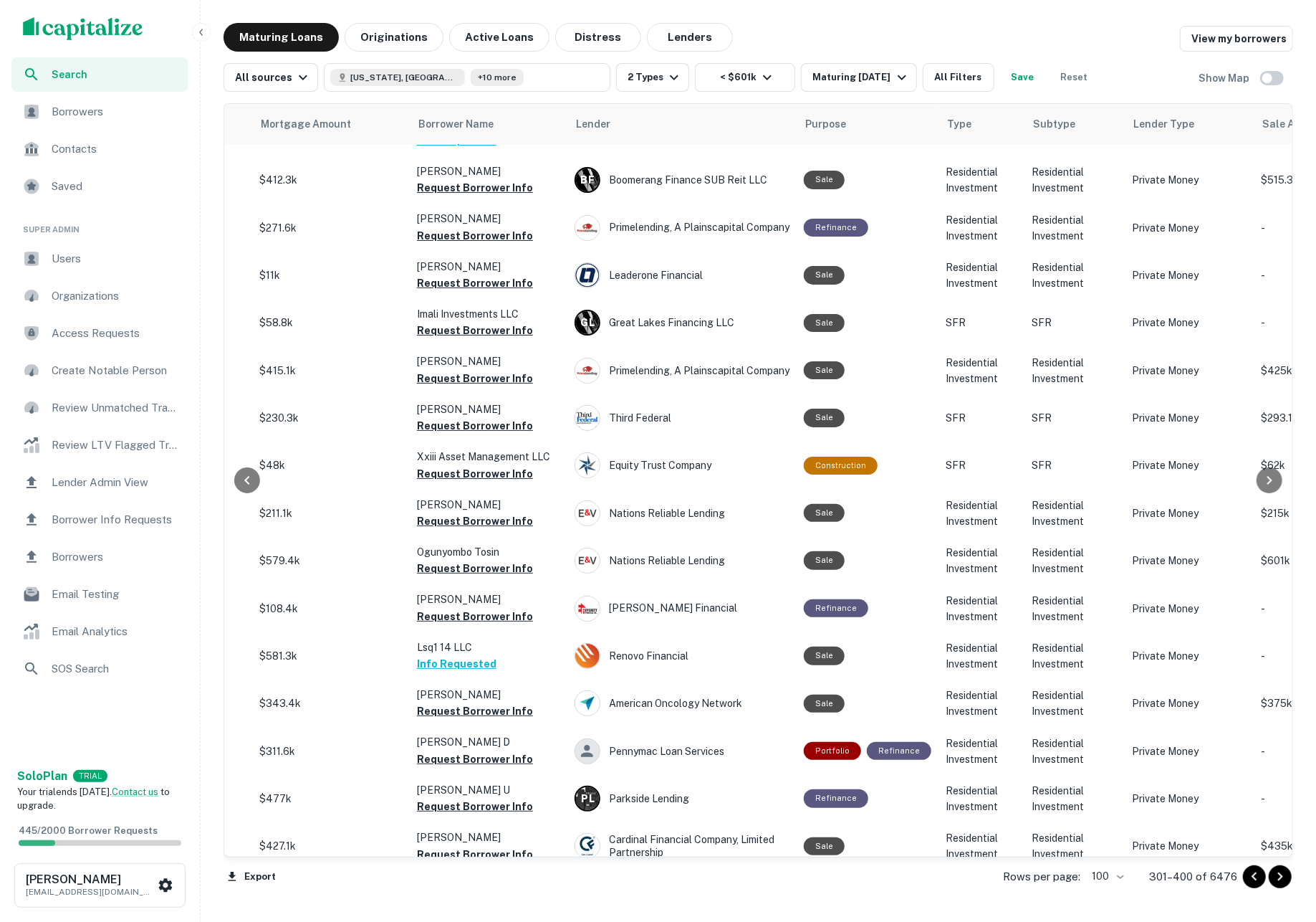
scroll to position [4055, 336]
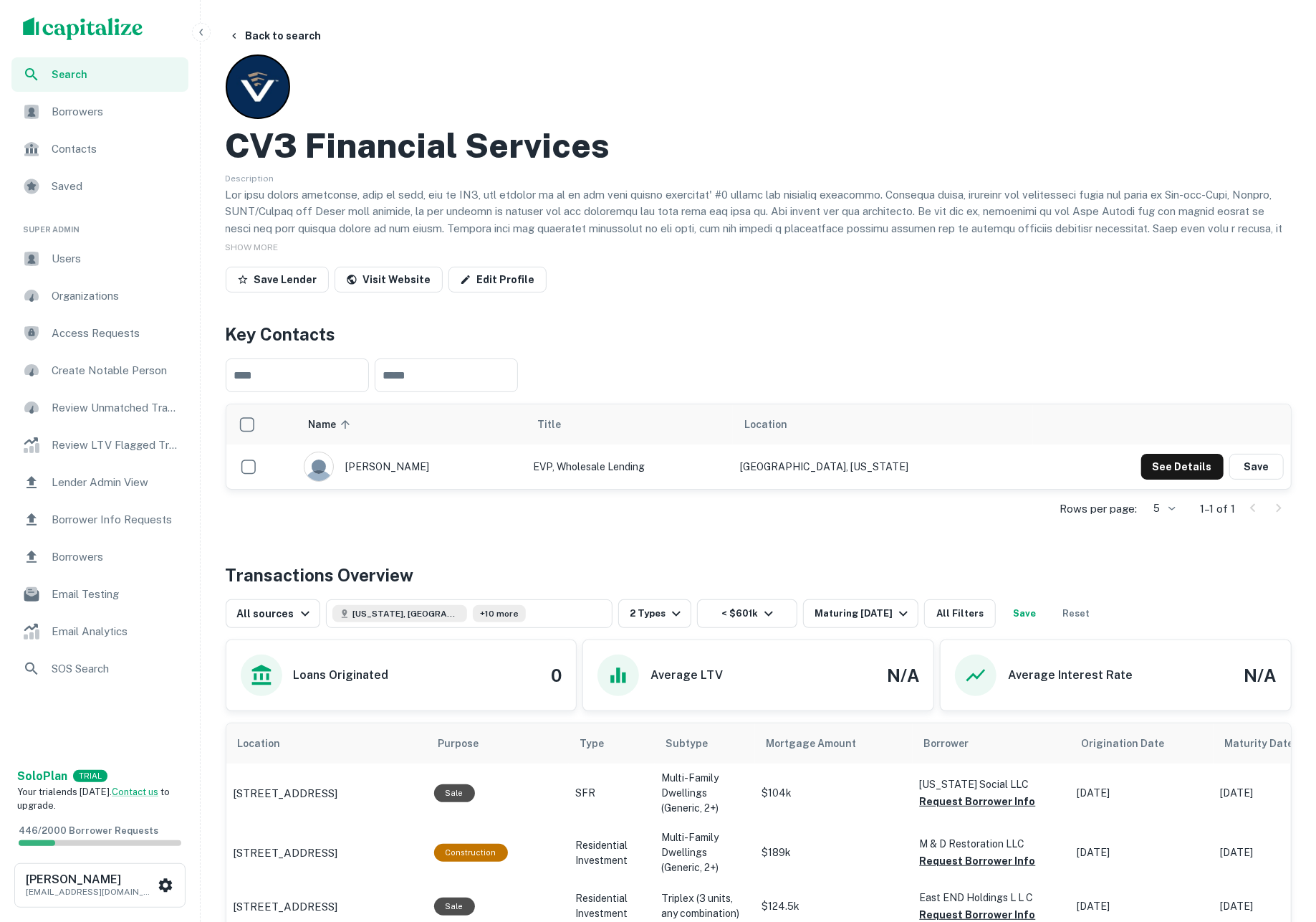
scroll to position [416, 0]
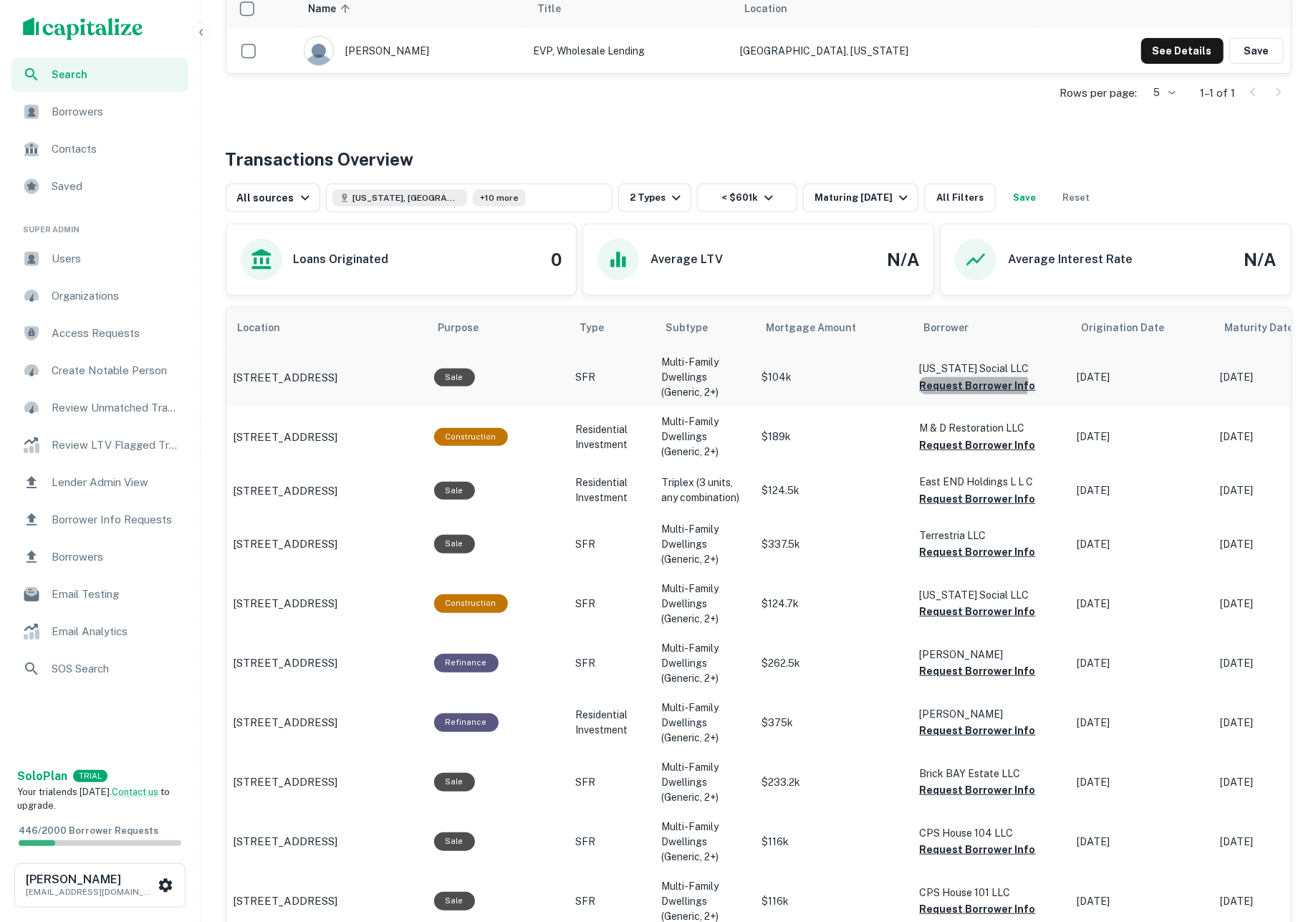
click at [936, 388] on button "Request Borrower Info" at bounding box center [978, 385] width 116 height 17
click at [970, 454] on button "Request Borrower Info" at bounding box center [978, 445] width 116 height 17
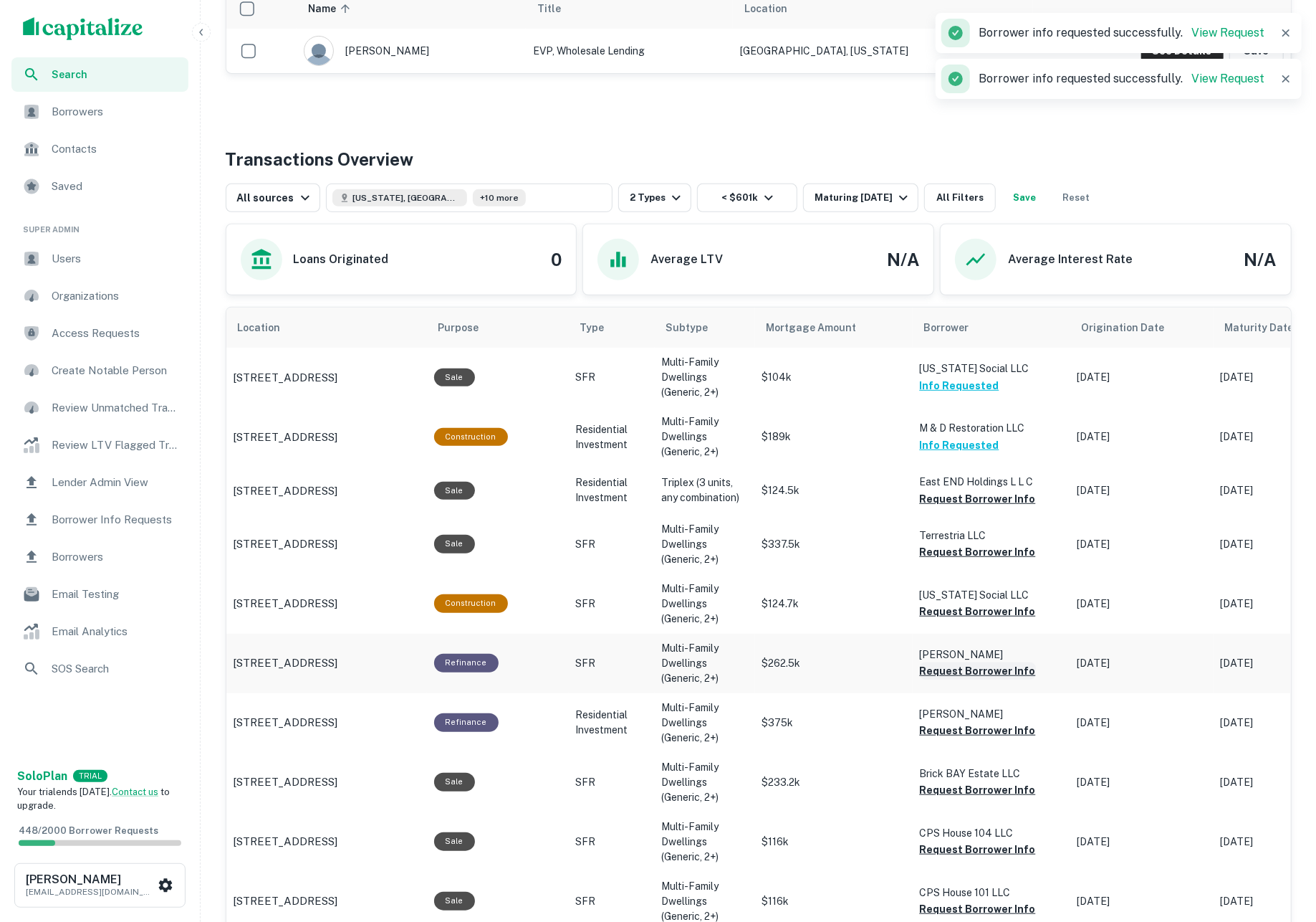
click at [972, 672] on button "Request Borrower Info" at bounding box center [978, 671] width 116 height 17
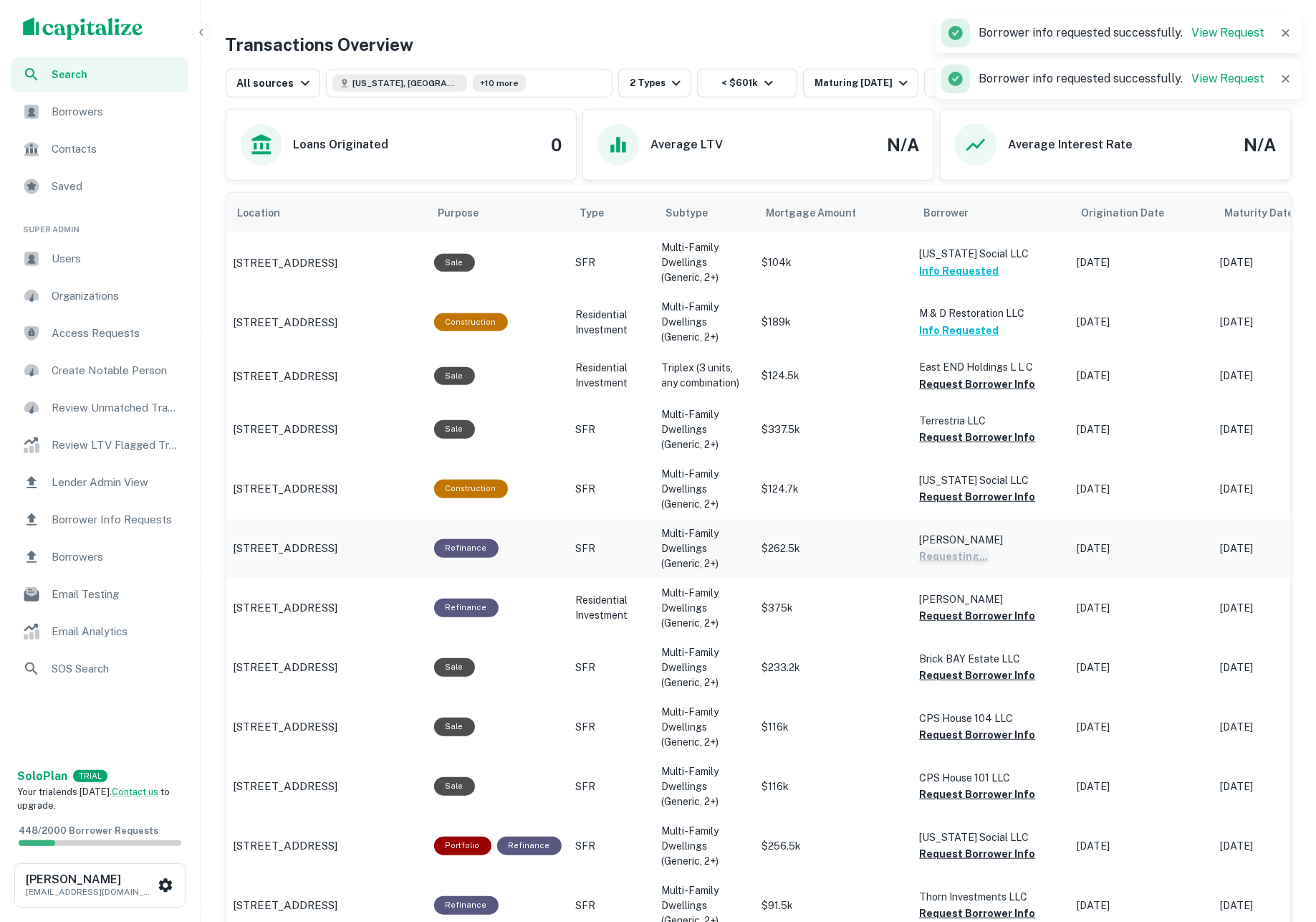
scroll to position [532, 0]
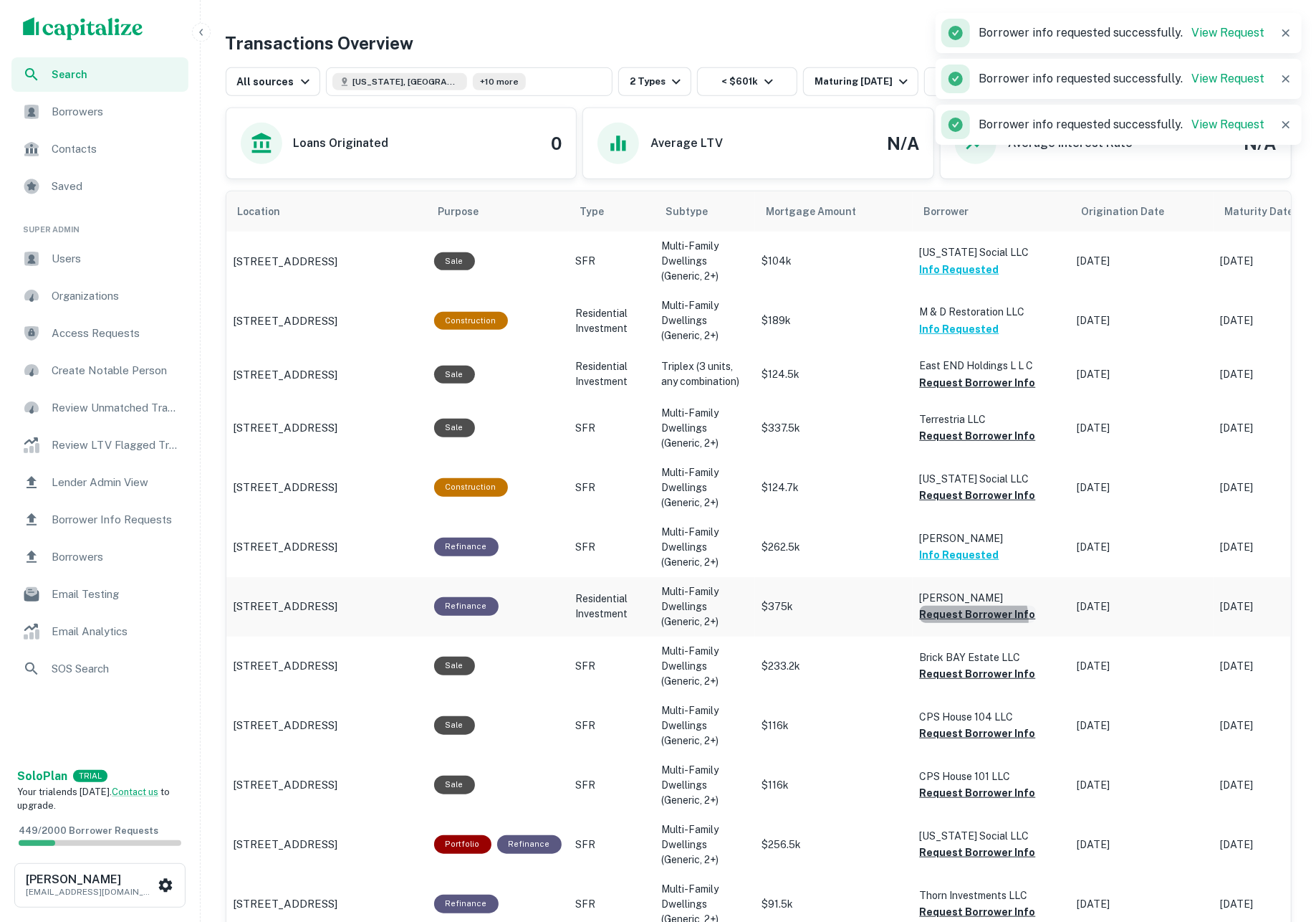
click at [962, 614] on button "Request Borrower Info" at bounding box center [978, 614] width 116 height 17
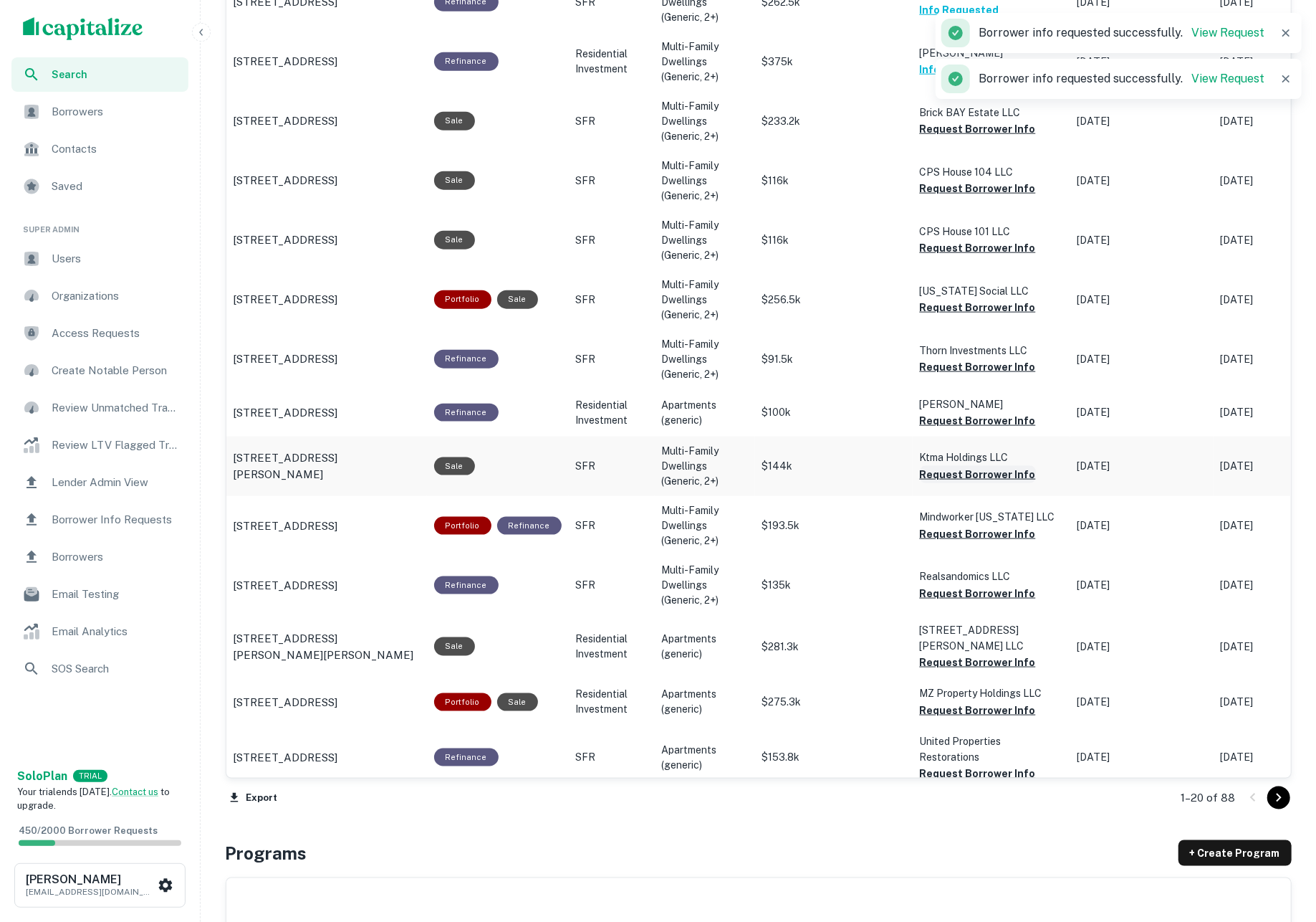
scroll to position [1076, 0]
click at [969, 654] on button "Request Borrower Info" at bounding box center [978, 663] width 116 height 17
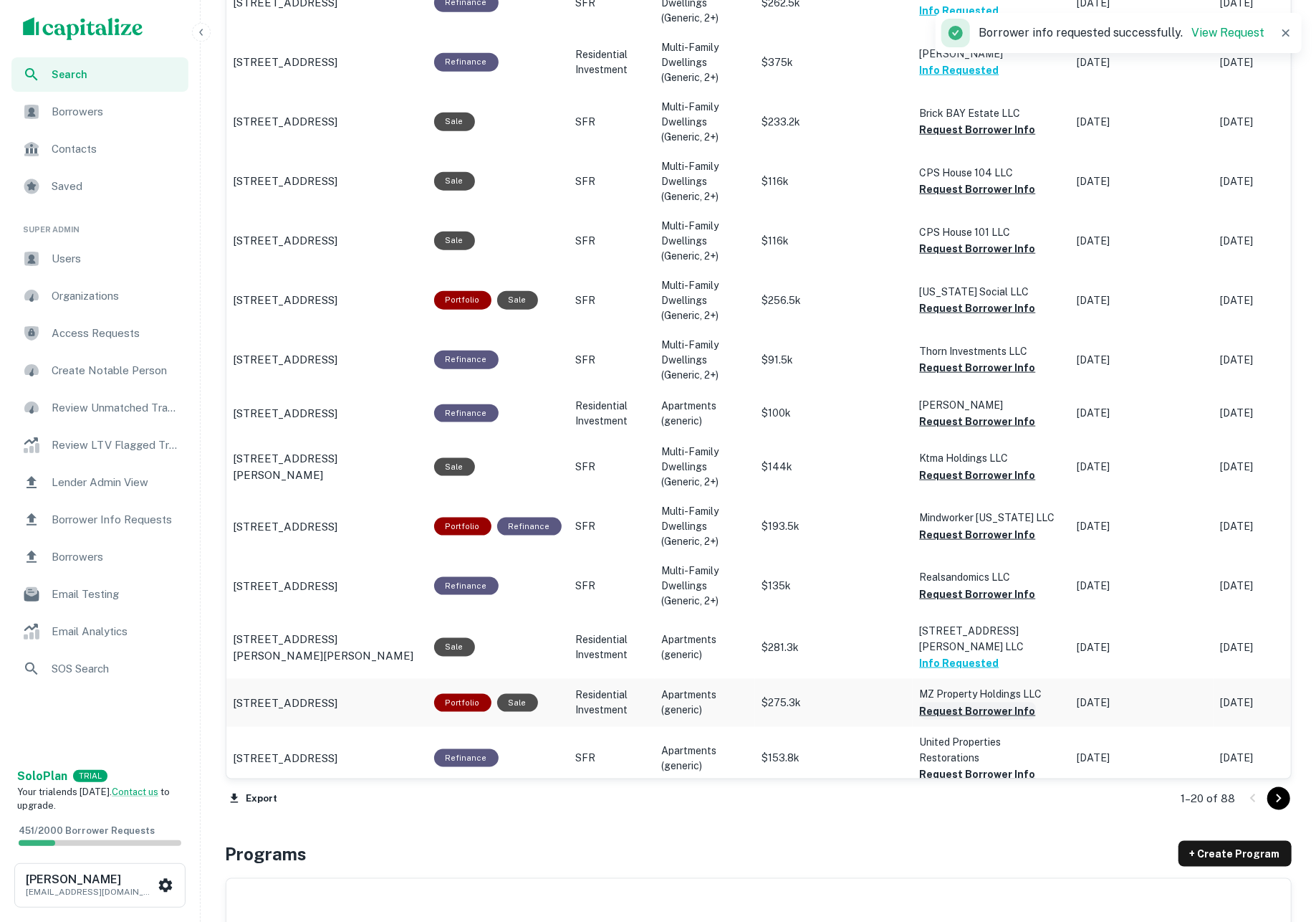
click at [977, 702] on button "Request Borrower Info" at bounding box center [978, 711] width 116 height 17
click at [987, 765] on button "Request Borrower Info" at bounding box center [978, 774] width 116 height 17
click at [992, 813] on button "Request Borrower Info" at bounding box center [978, 822] width 116 height 17
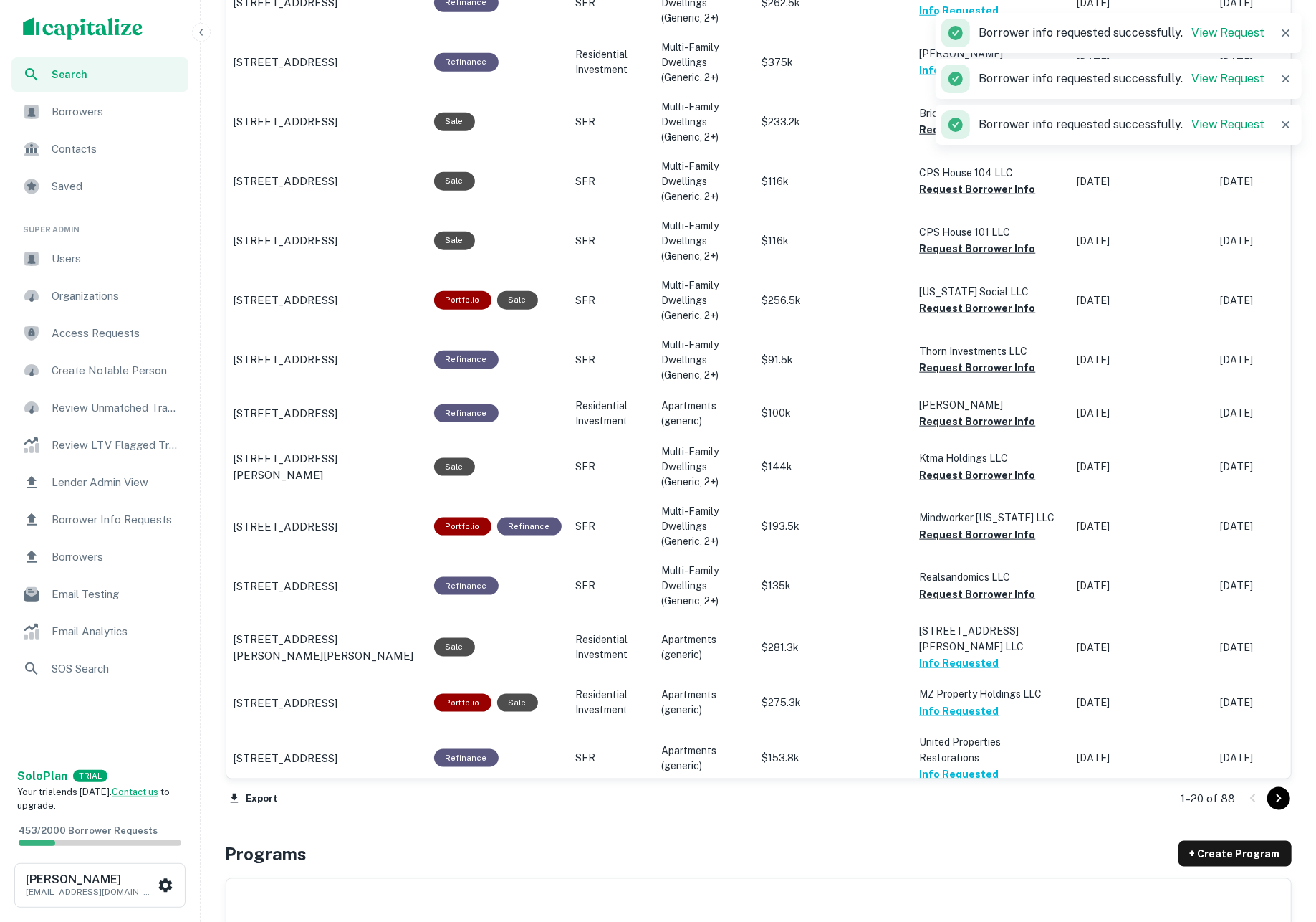
click at [1275, 798] on icon "Go to next page" at bounding box center [1278, 798] width 17 height 17
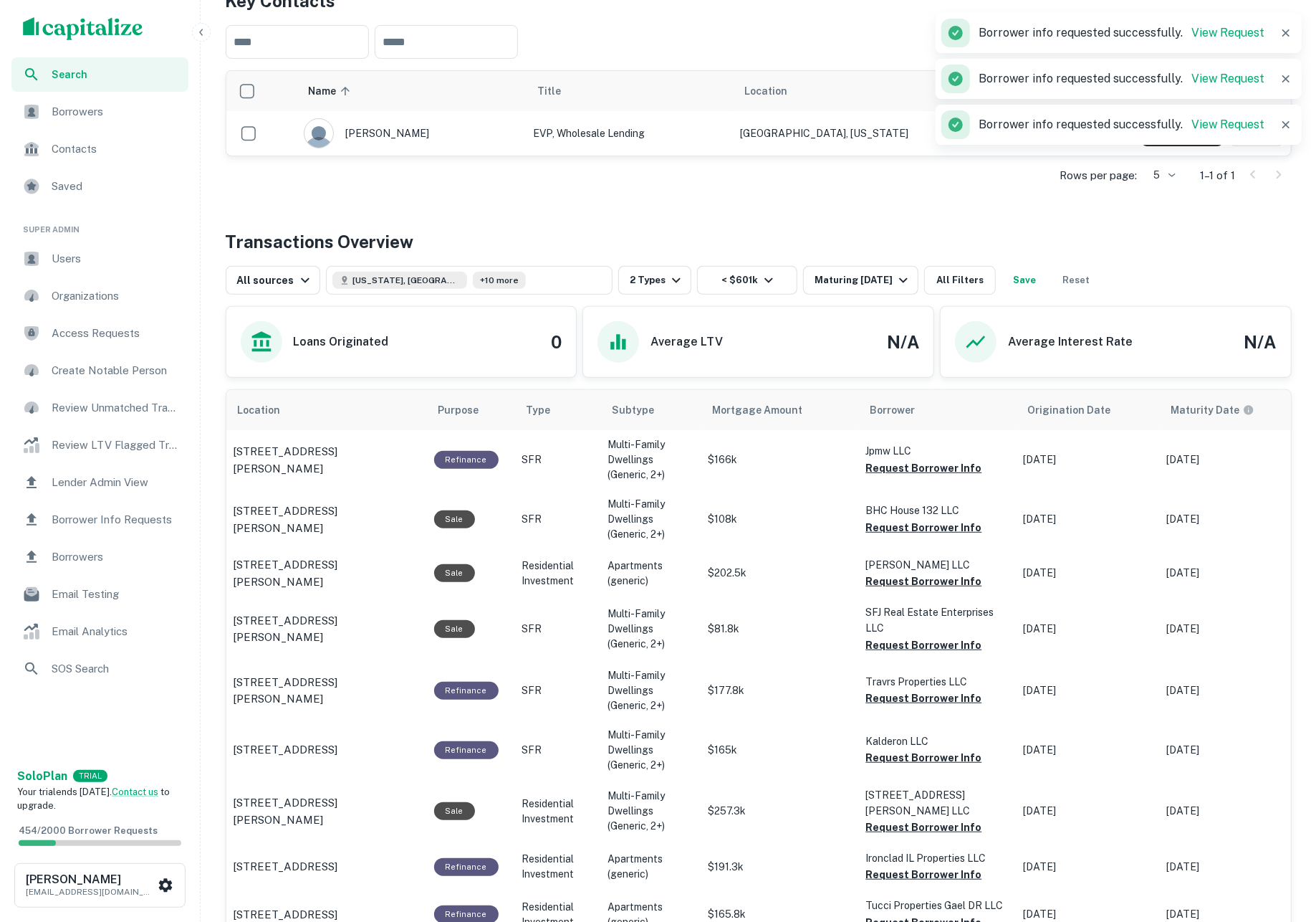
scroll to position [333, 0]
click at [542, 282] on button "Georgia, USA +10 more" at bounding box center [469, 281] width 286 height 29
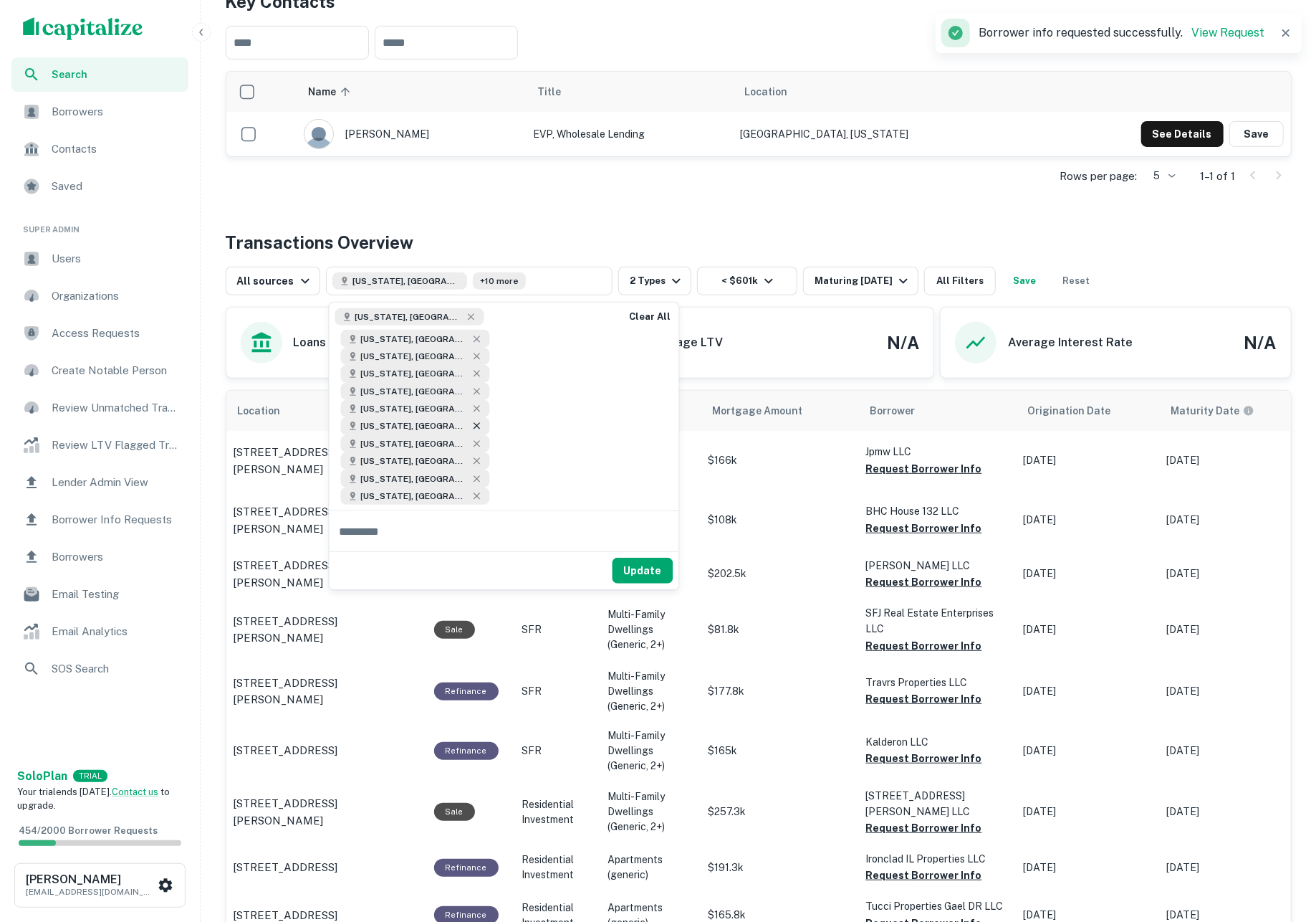
click at [471, 420] on icon at bounding box center [477, 425] width 12 height 12
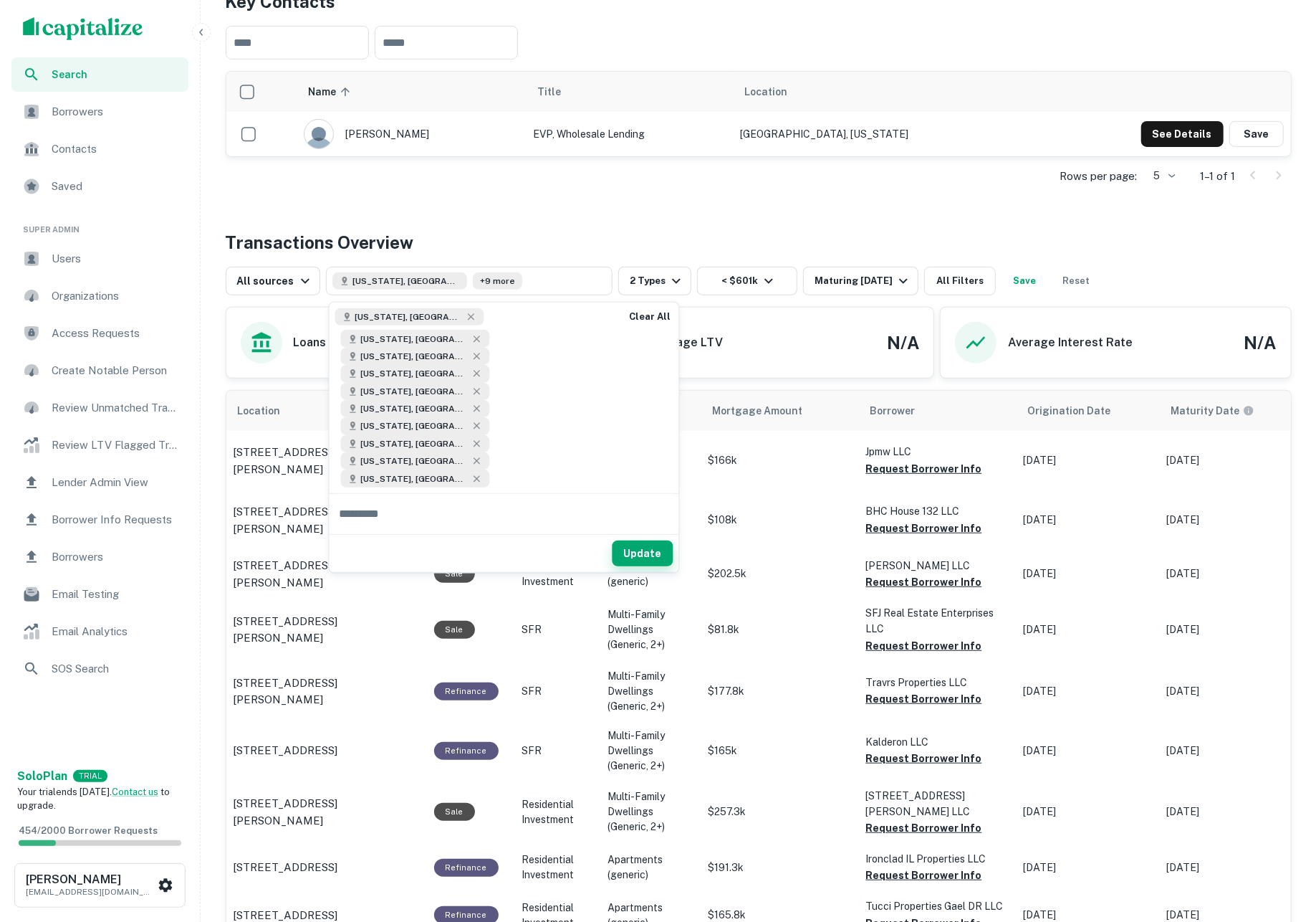
click at [654, 541] on button "Update" at bounding box center [643, 553] width 61 height 26
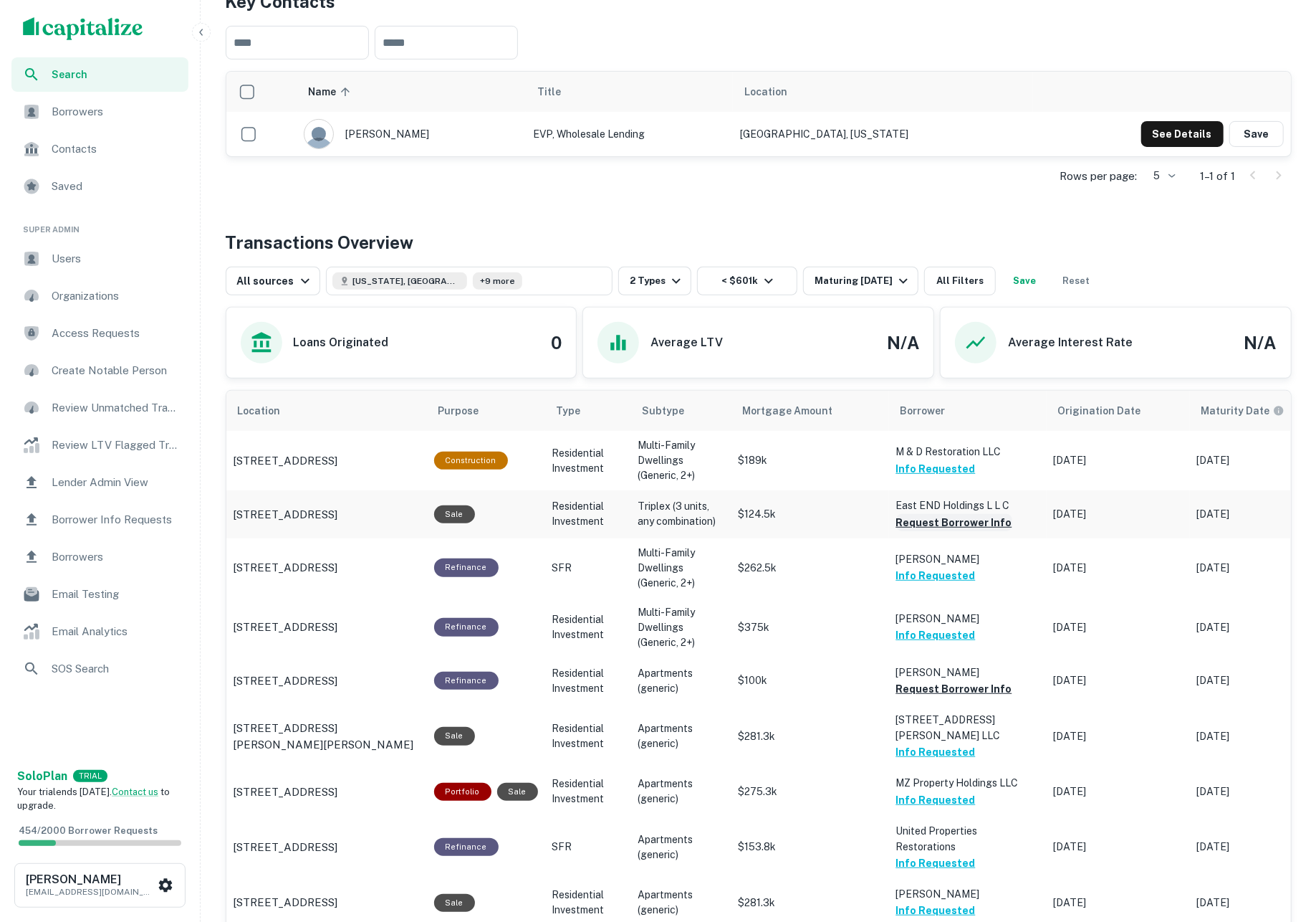
click at [946, 528] on button "Request Borrower Info" at bounding box center [954, 523] width 116 height 17
click at [960, 690] on button "Request Borrower Info" at bounding box center [954, 689] width 116 height 17
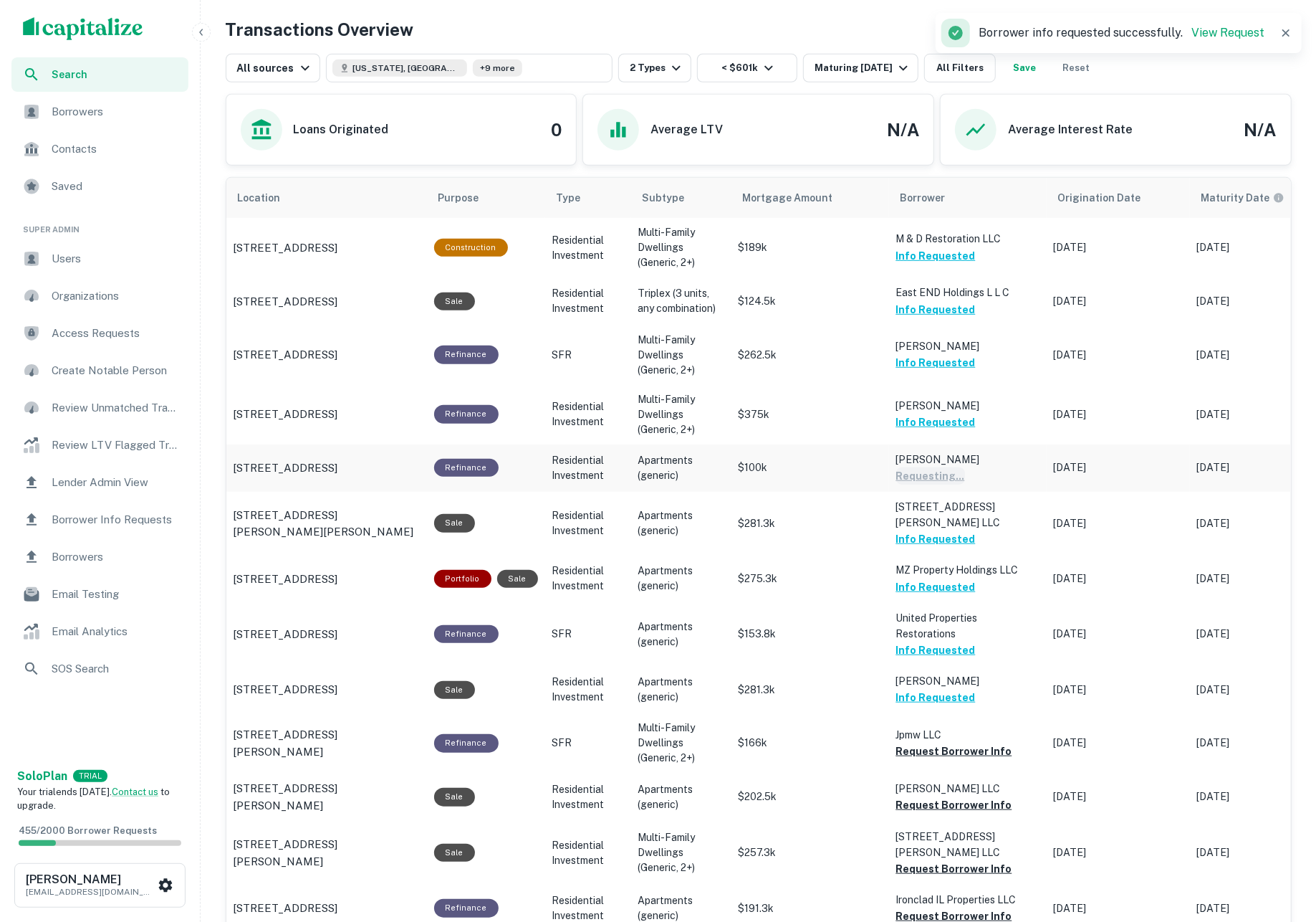
scroll to position [704, 0]
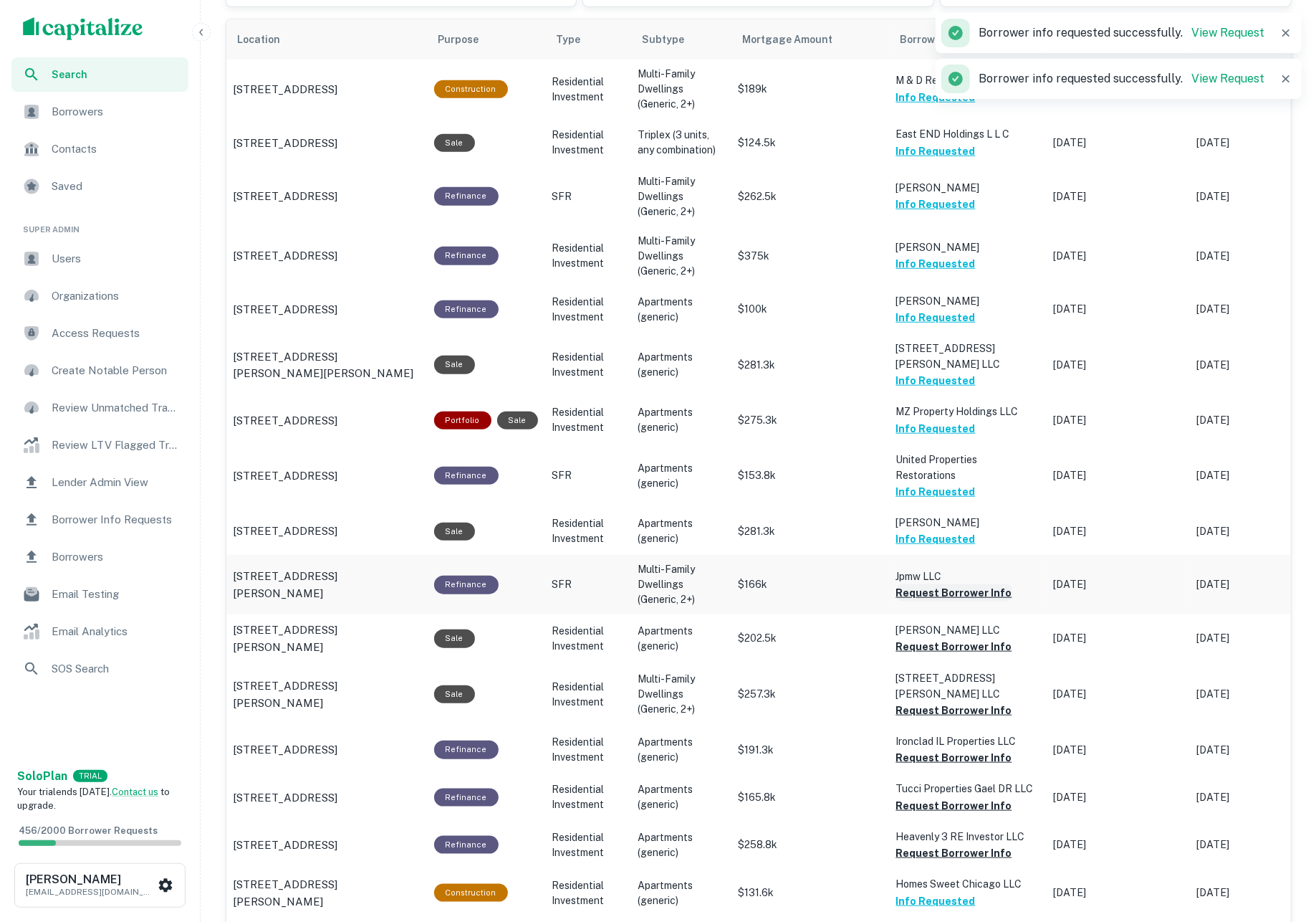
click at [950, 584] on button "Request Borrower Info" at bounding box center [954, 592] width 116 height 17
click at [954, 638] on button "Request Borrower Info" at bounding box center [954, 647] width 116 height 17
click at [962, 702] on button "Request Borrower Info" at bounding box center [954, 710] width 116 height 17
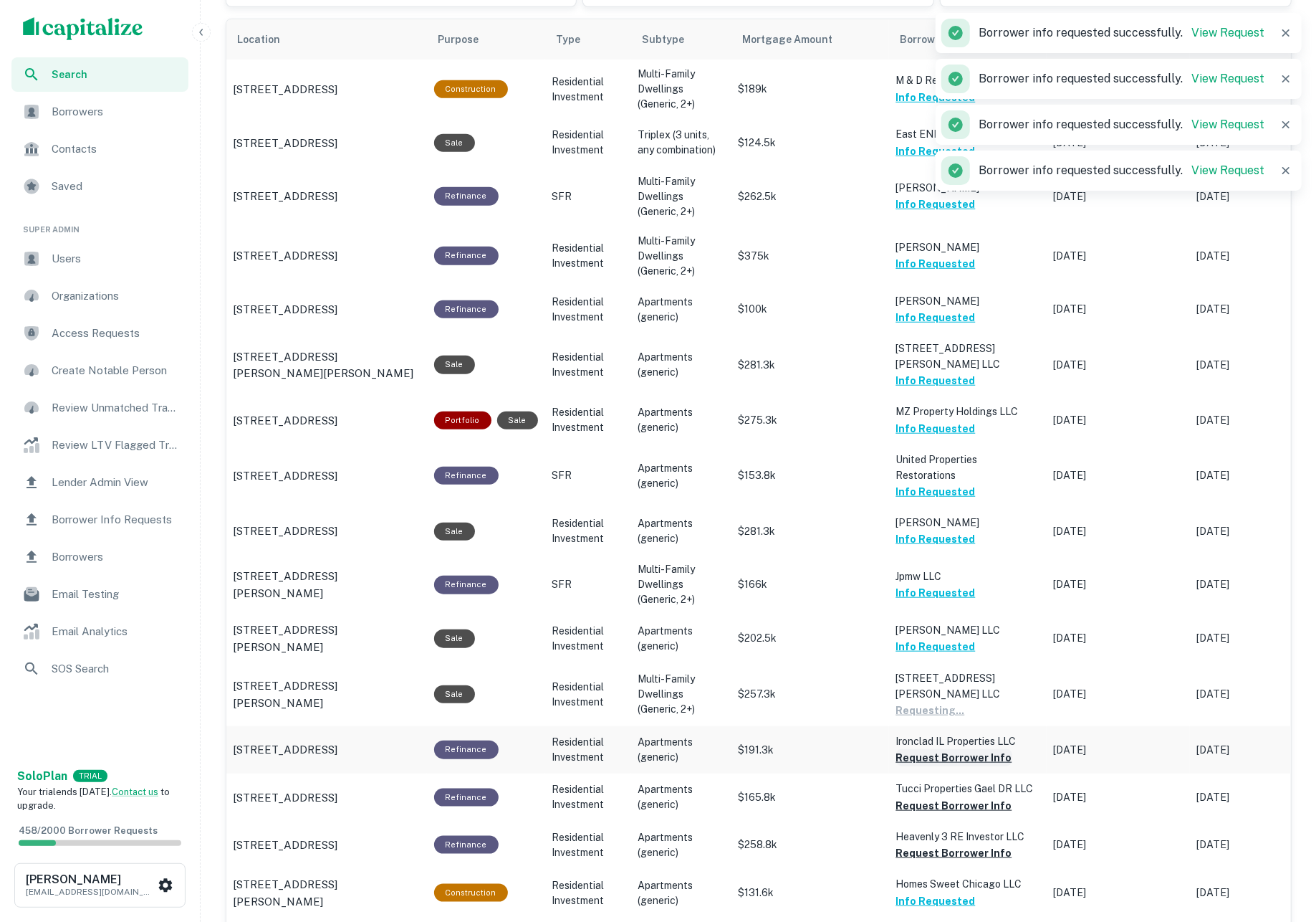
click at [972, 749] on button "Request Borrower Info" at bounding box center [954, 757] width 116 height 17
click at [975, 797] on button "Request Borrower Info" at bounding box center [954, 806] width 116 height 17
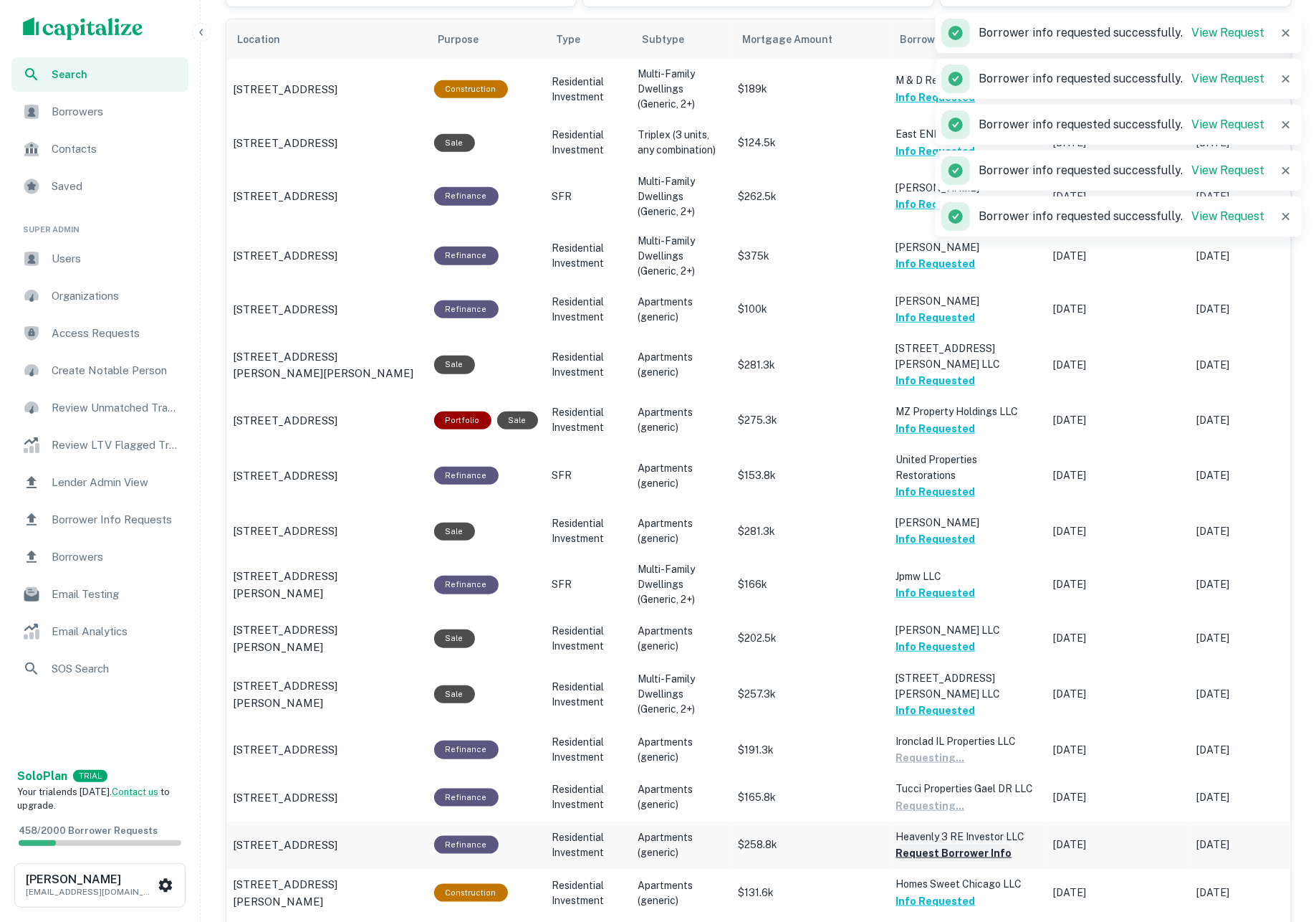
click at [983, 844] on button "Request Borrower Info" at bounding box center [954, 853] width 116 height 17
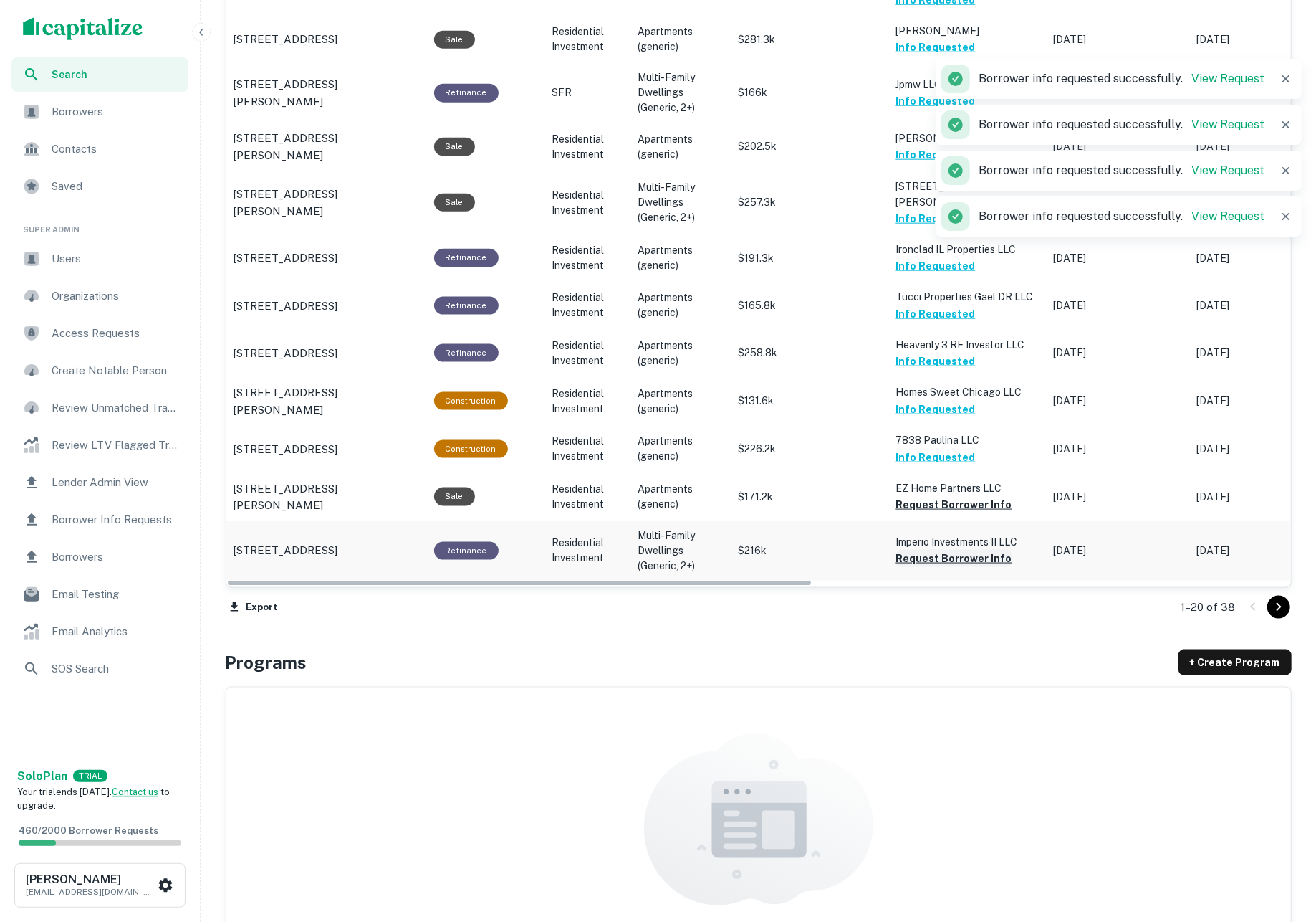
click at [943, 550] on button "Request Borrower Info" at bounding box center [954, 559] width 116 height 17
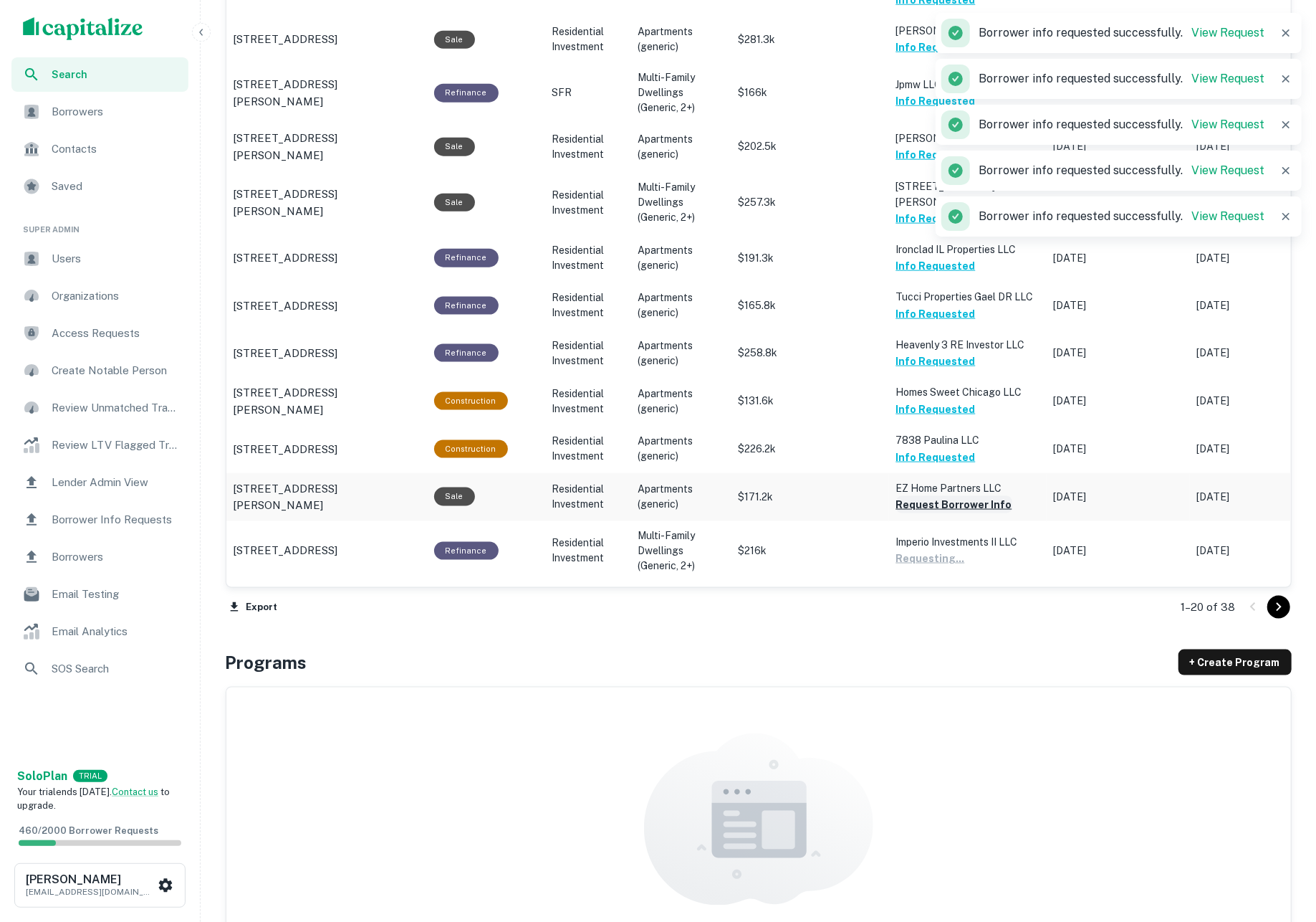
click at [938, 496] on button "Request Borrower Info" at bounding box center [954, 505] width 116 height 17
click at [952, 609] on button "Request Borrower Info" at bounding box center [954, 618] width 116 height 17
click at [1281, 599] on icon "Go to next page" at bounding box center [1278, 607] width 17 height 17
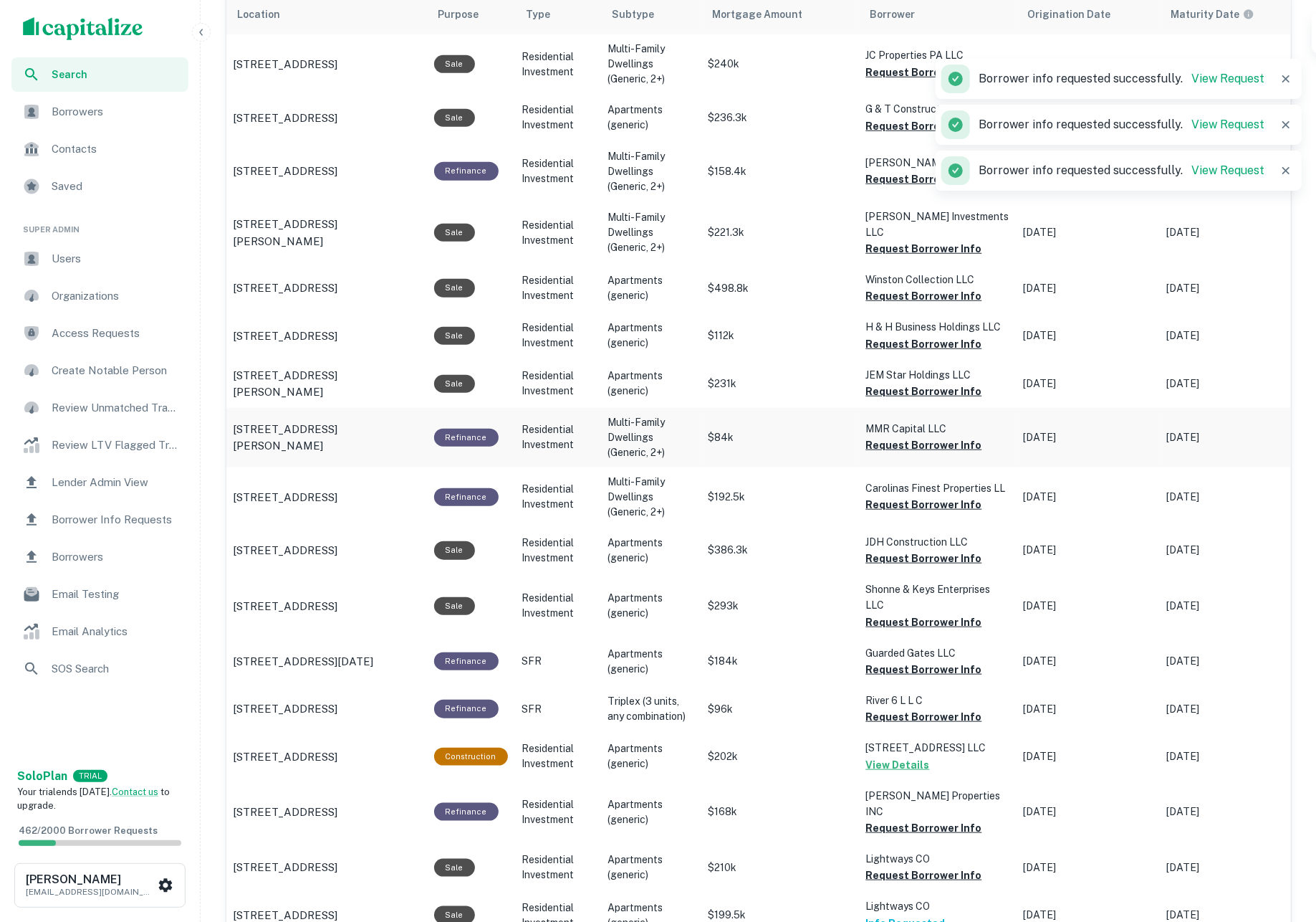
scroll to position [207, 0]
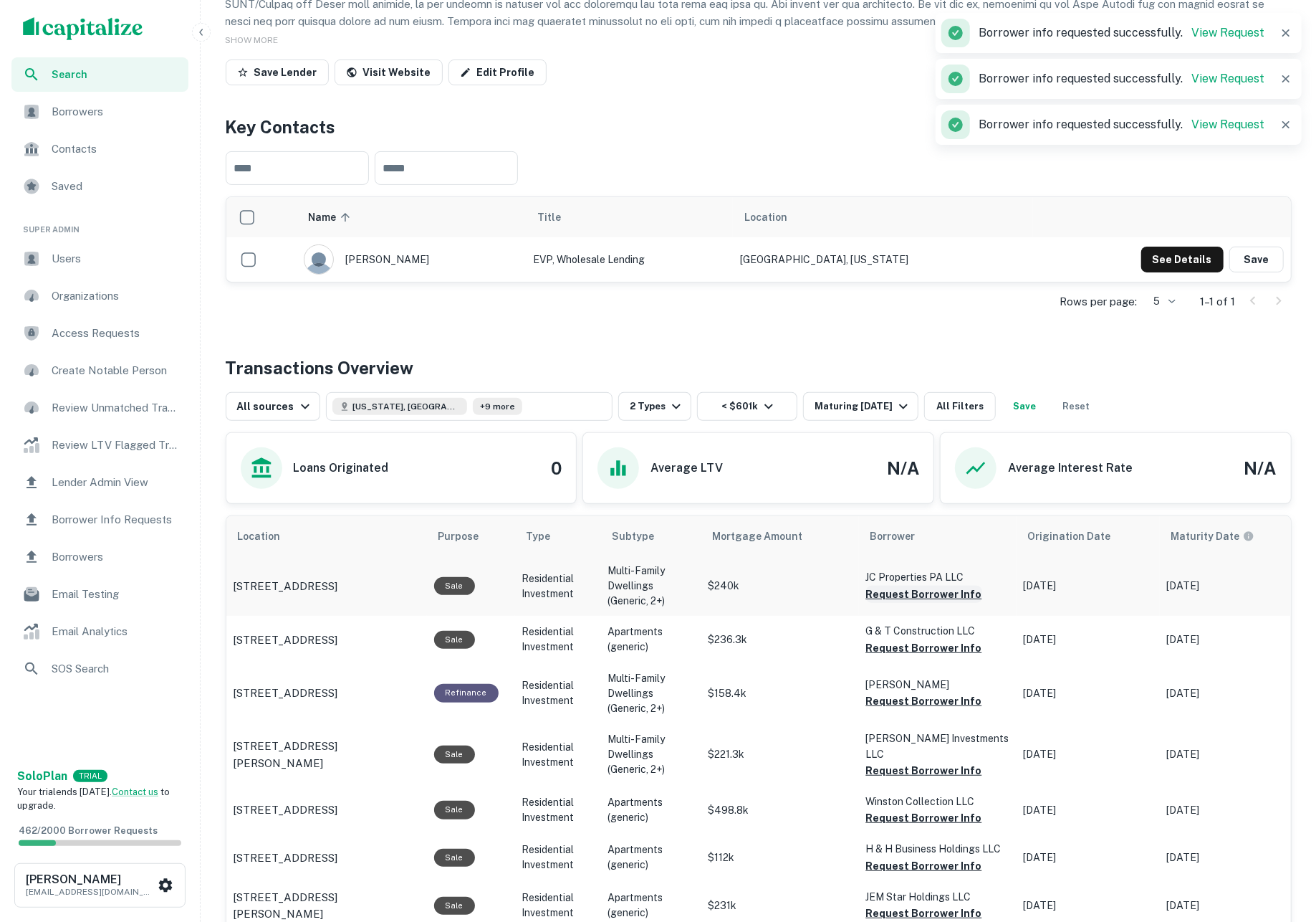
click at [938, 599] on button "Request Borrower Info" at bounding box center [924, 594] width 116 height 17
click at [937, 647] on button "Request Borrower Info" at bounding box center [924, 648] width 116 height 17
click at [940, 705] on button "Request Borrower Info" at bounding box center [924, 701] width 116 height 17
click at [941, 762] on button "Request Borrower Info" at bounding box center [924, 771] width 116 height 17
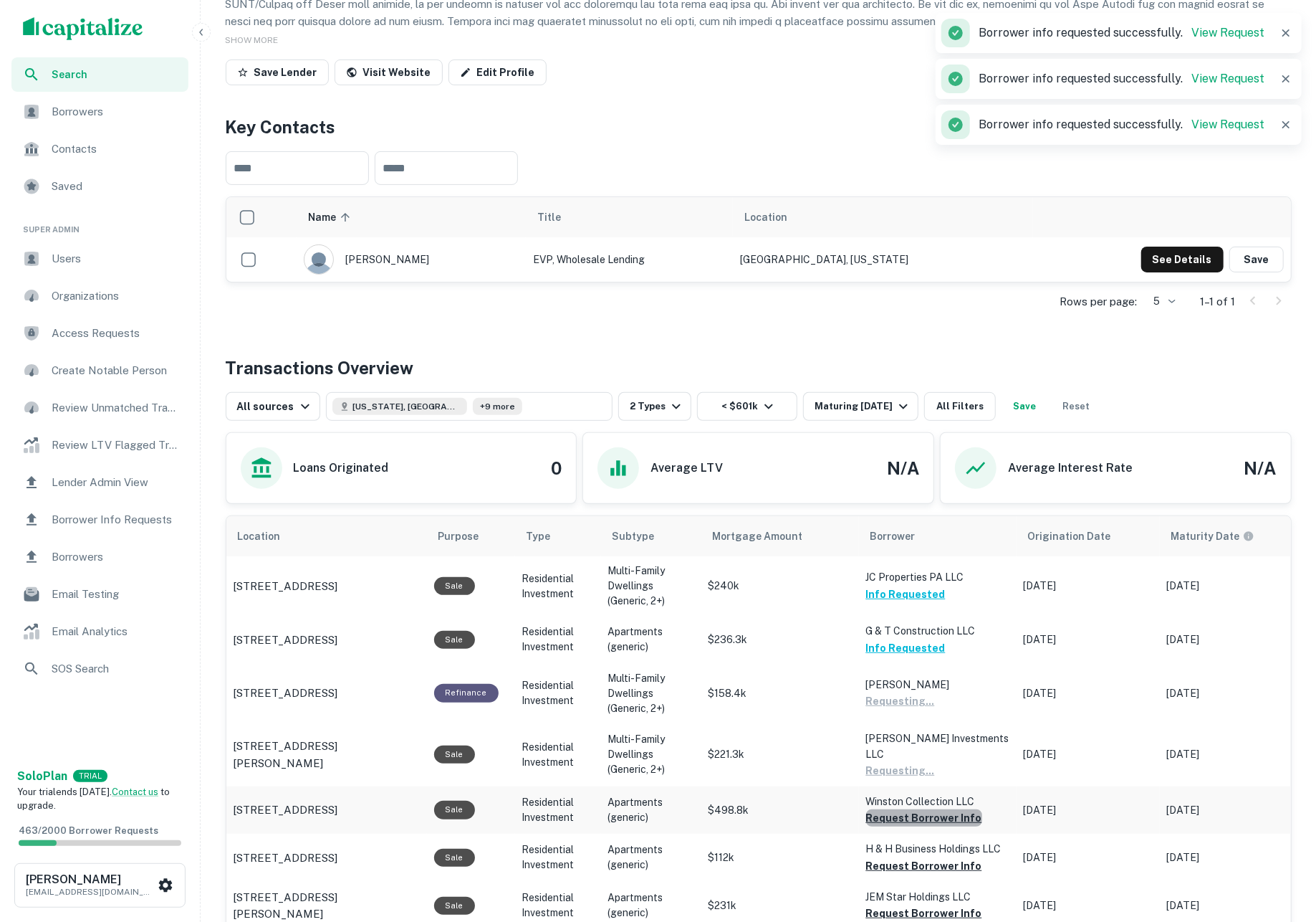
click at [943, 815] on button "Request Borrower Info" at bounding box center [924, 818] width 116 height 17
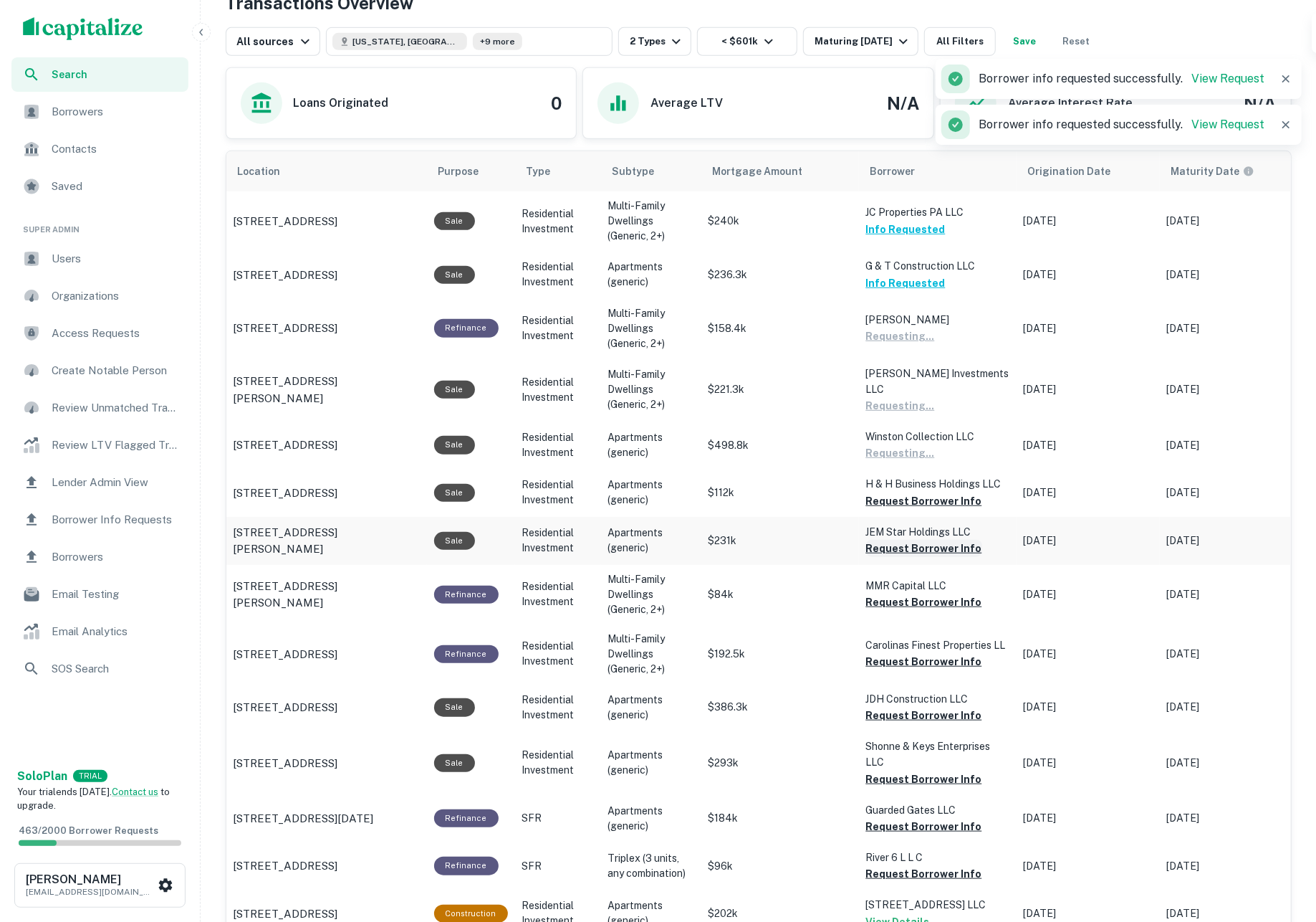
scroll to position [579, 0]
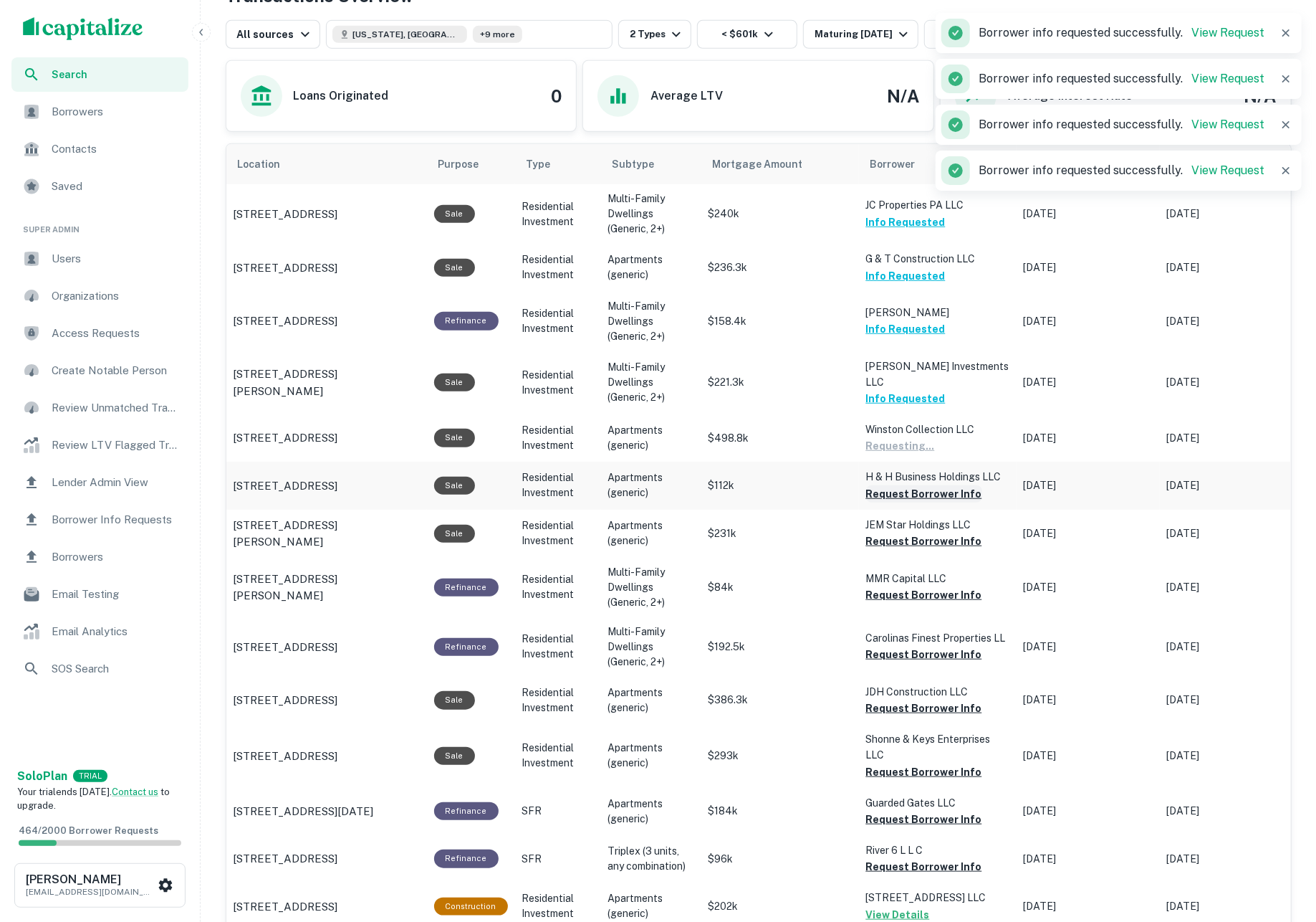
click at [908, 490] on button "Request Borrower Info" at bounding box center [924, 494] width 116 height 17
click at [911, 533] on button "Request Borrower Info" at bounding box center [924, 541] width 116 height 17
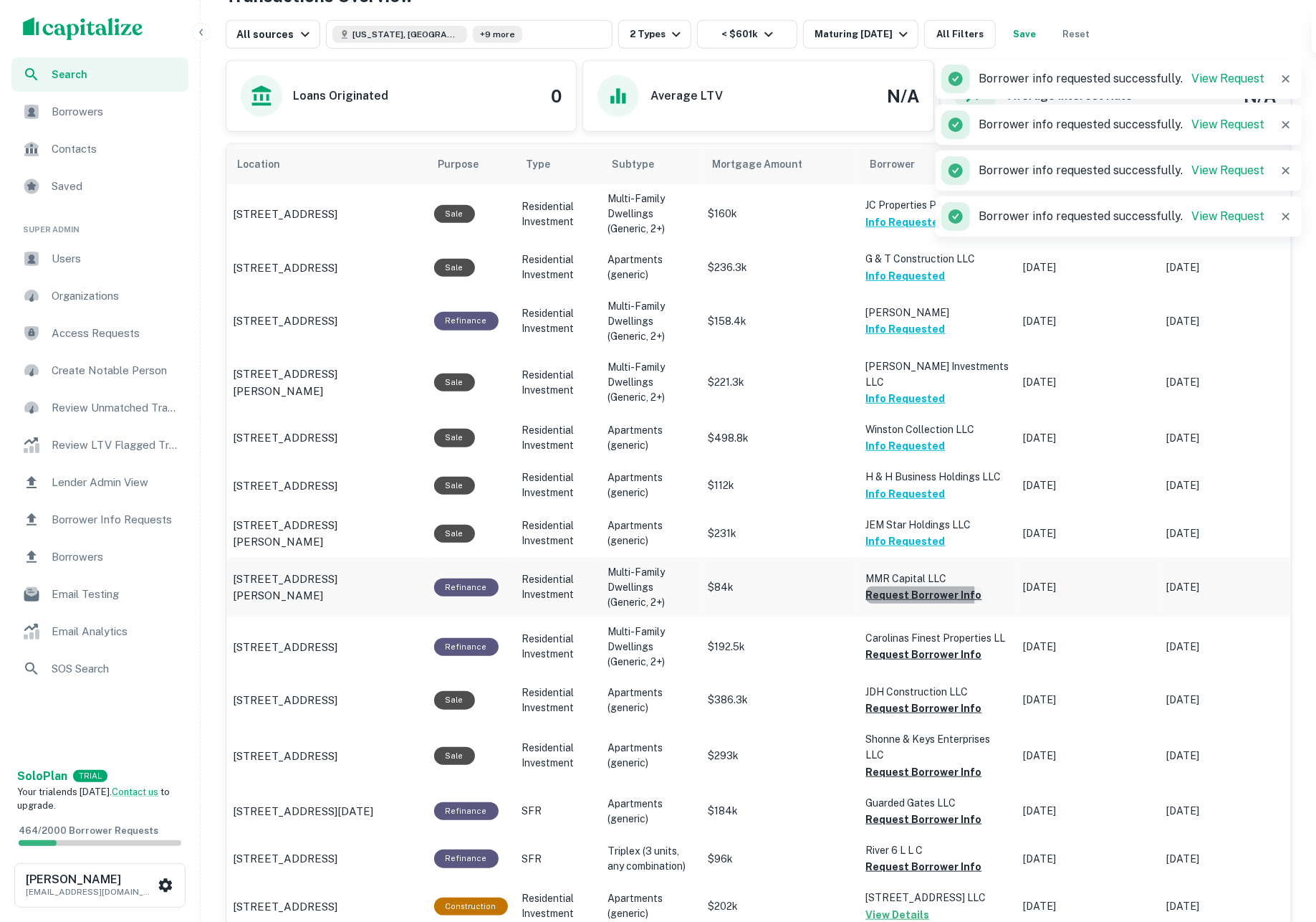
click at [921, 588] on button "Request Borrower Info" at bounding box center [924, 595] width 116 height 17
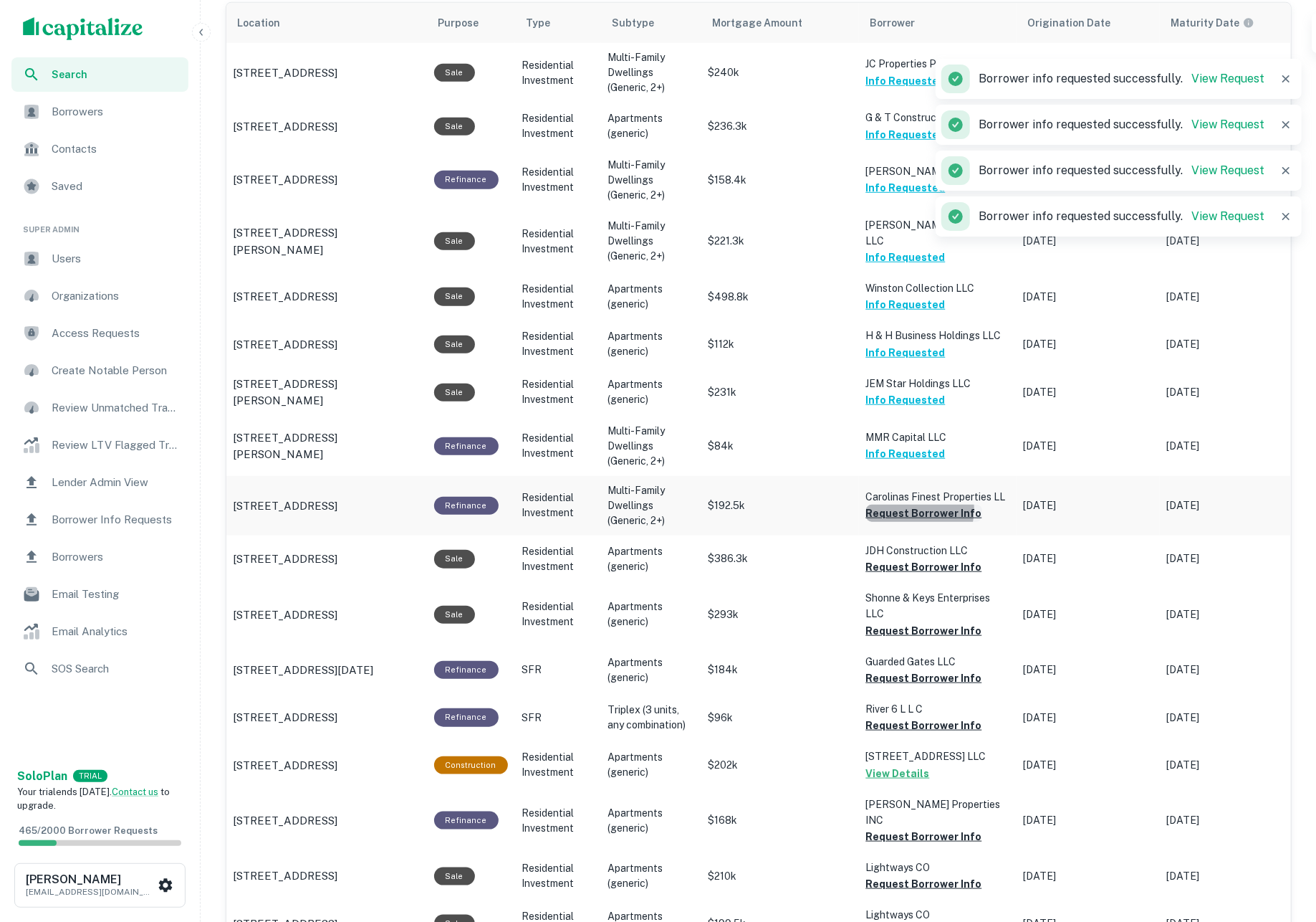
click at [907, 505] on button "Request Borrower Info" at bounding box center [924, 513] width 116 height 17
click at [911, 558] on button "Request Borrower Info" at bounding box center [924, 567] width 116 height 17
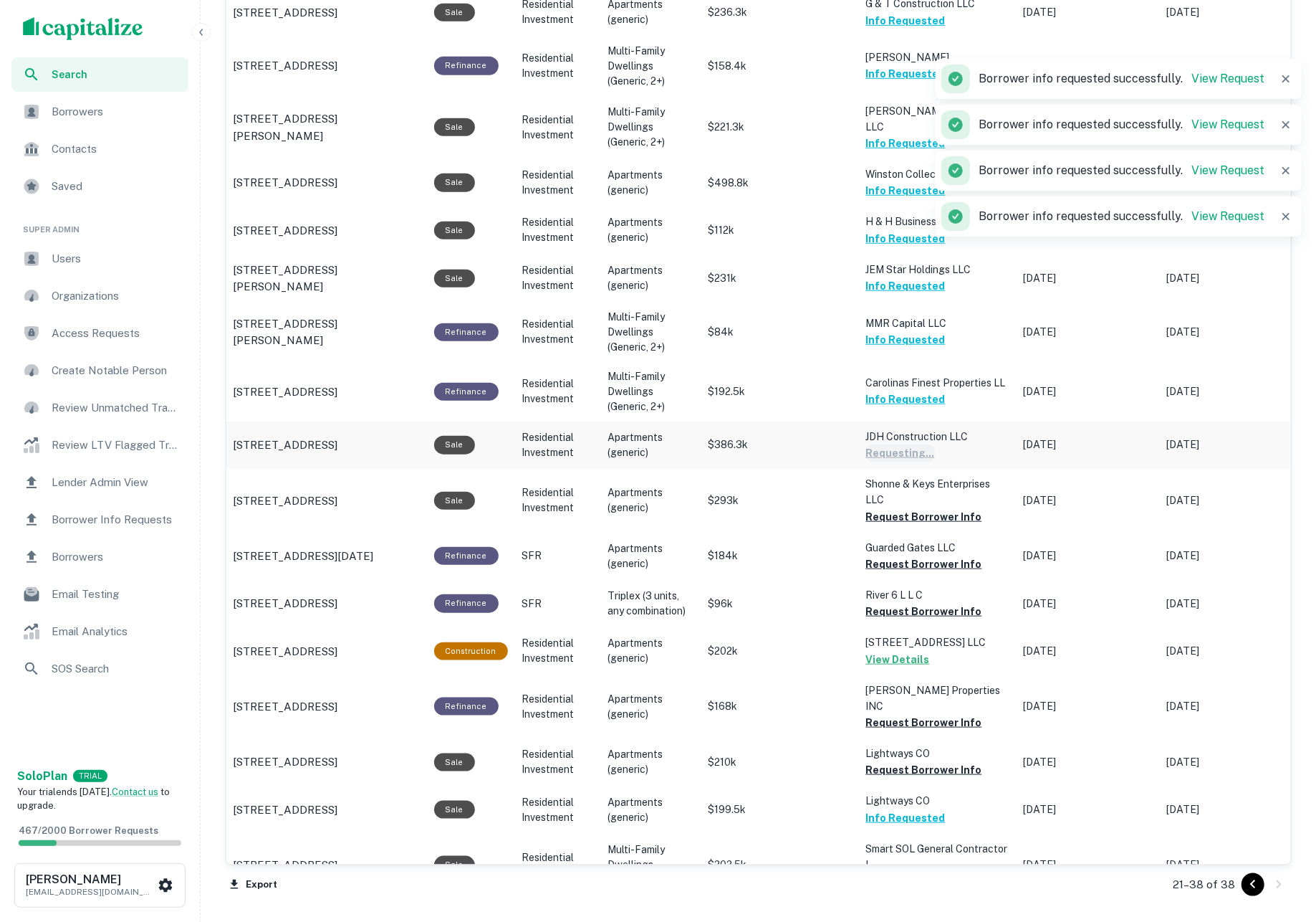
scroll to position [834, 0]
click at [907, 508] on button "Request Borrower Info" at bounding box center [924, 517] width 116 height 17
click at [912, 557] on button "Request Borrower Info" at bounding box center [924, 564] width 116 height 17
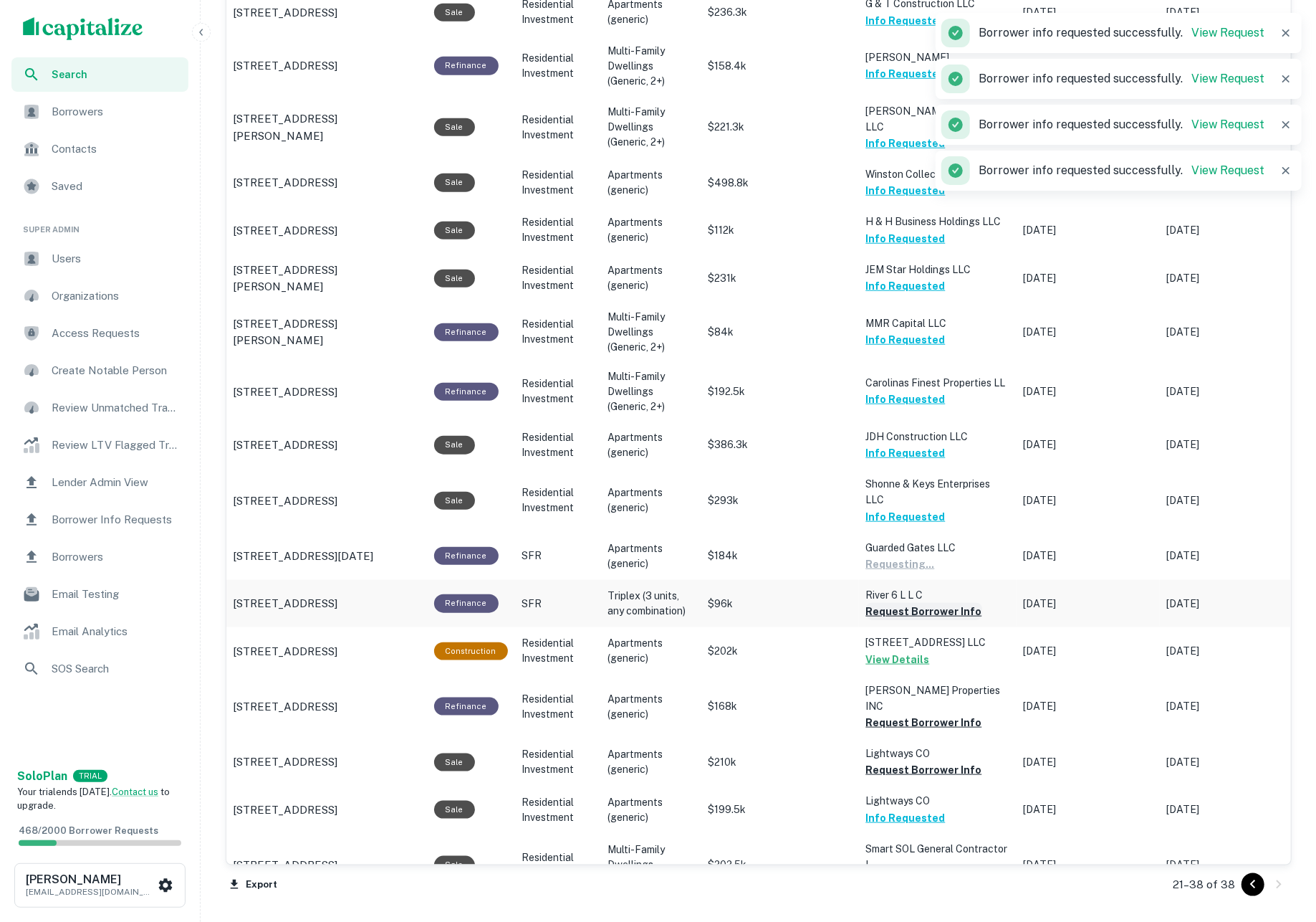
click at [917, 603] on button "Request Borrower Info" at bounding box center [924, 611] width 116 height 17
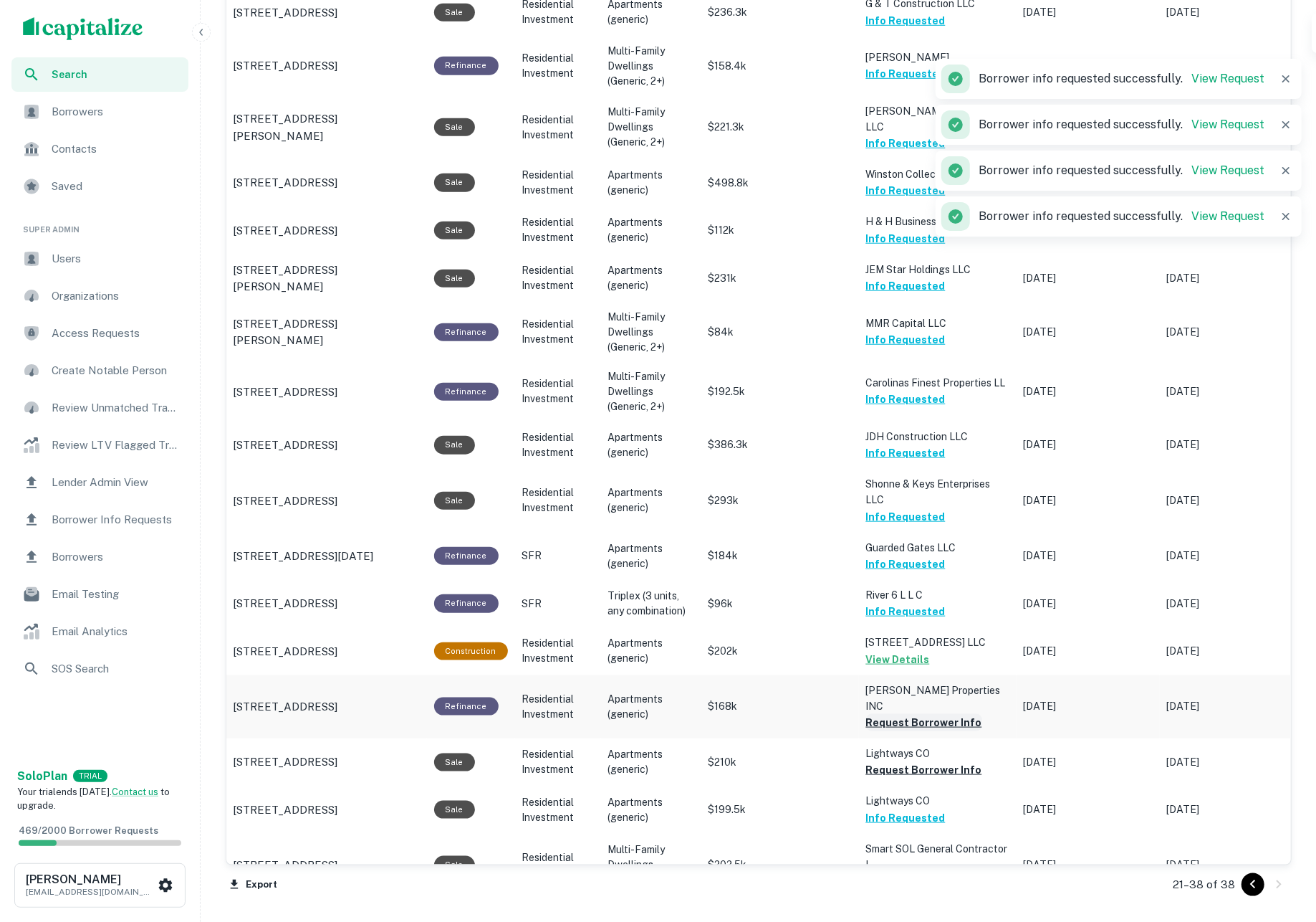
click at [926, 714] on button "Request Borrower Info" at bounding box center [924, 723] width 116 height 17
click at [929, 761] on button "Request Borrower Info" at bounding box center [924, 770] width 116 height 17
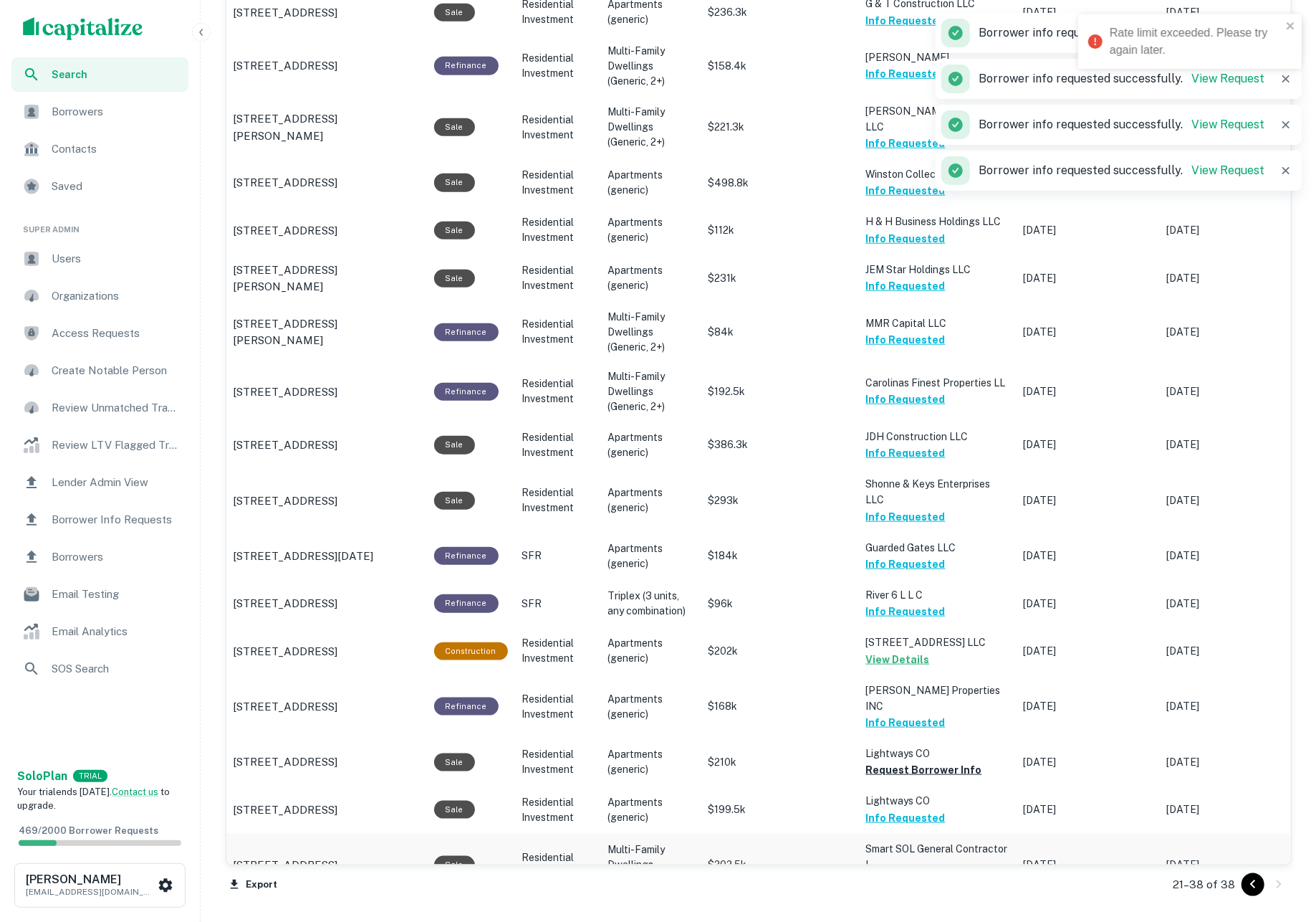
click at [937, 873] on button "Request Borrower Info" at bounding box center [924, 881] width 116 height 17
click at [947, 761] on button "Request Borrower Info" at bounding box center [924, 770] width 116 height 17
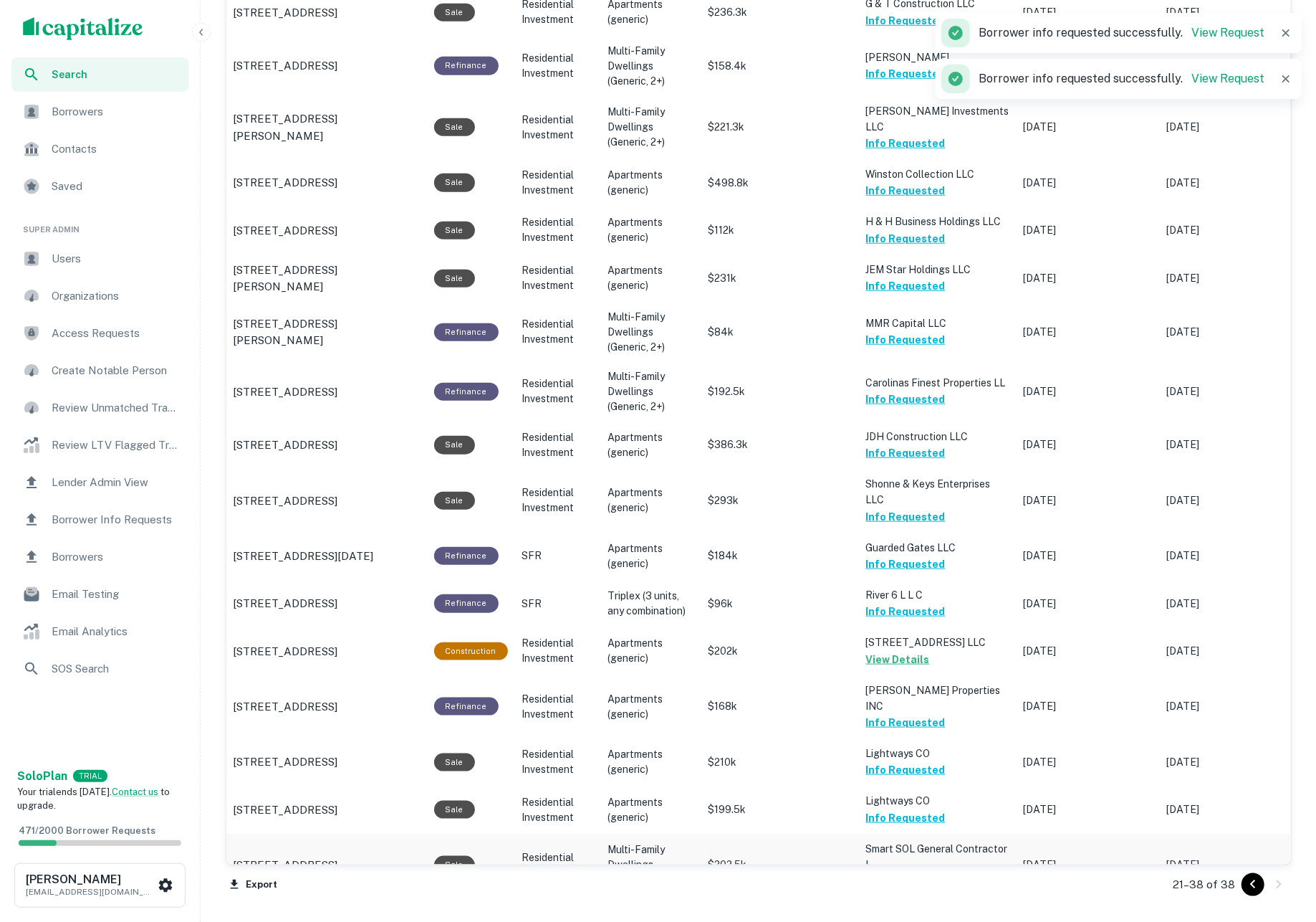
click at [951, 873] on button "Request Borrower Info" at bounding box center [924, 881] width 116 height 17
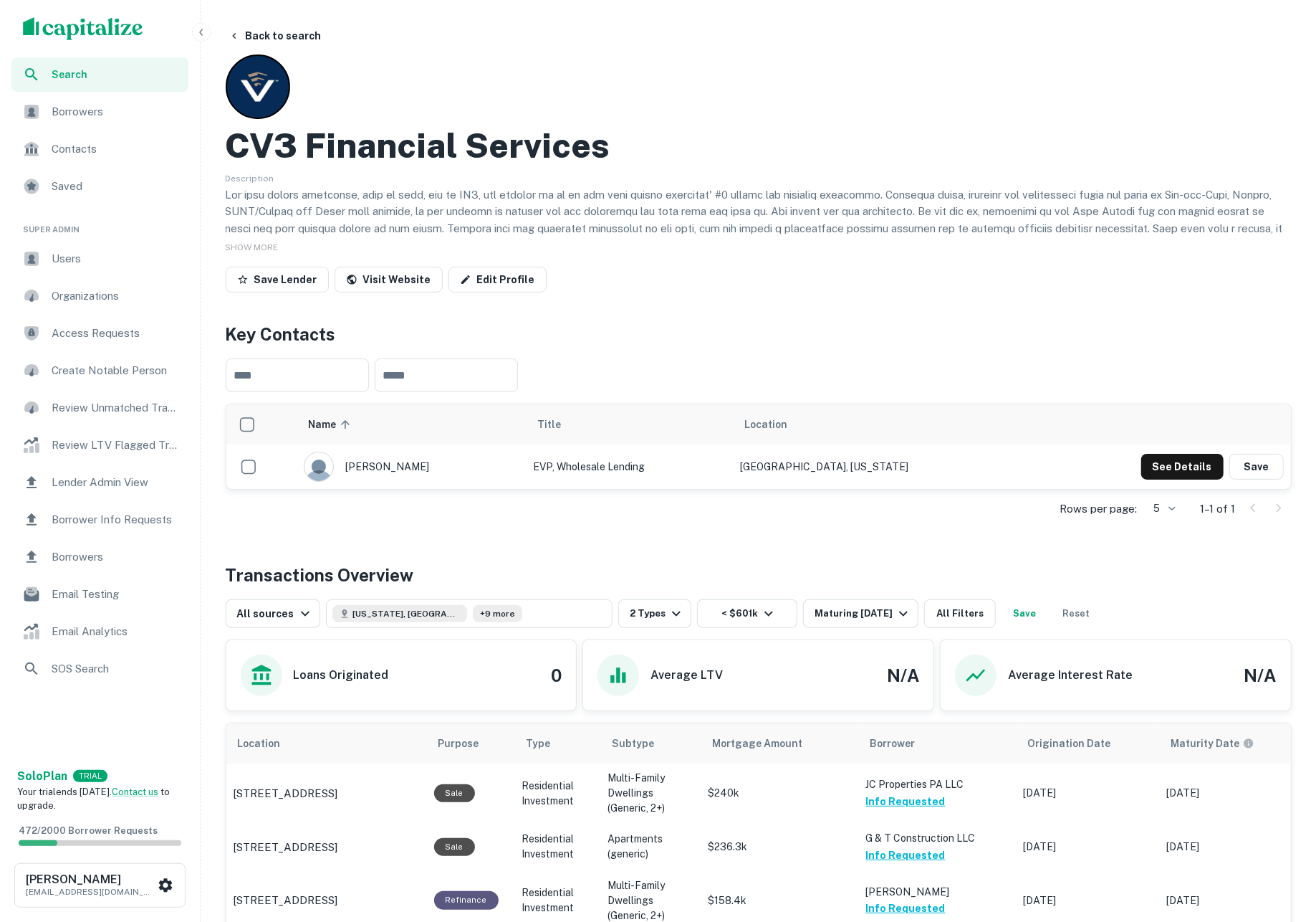
scroll to position [0, 0]
click at [287, 38] on button "Back to search" at bounding box center [274, 35] width 104 height 26
click at [282, 38] on button "Back to search" at bounding box center [274, 35] width 104 height 26
click at [289, 36] on button "Back to search" at bounding box center [274, 35] width 104 height 26
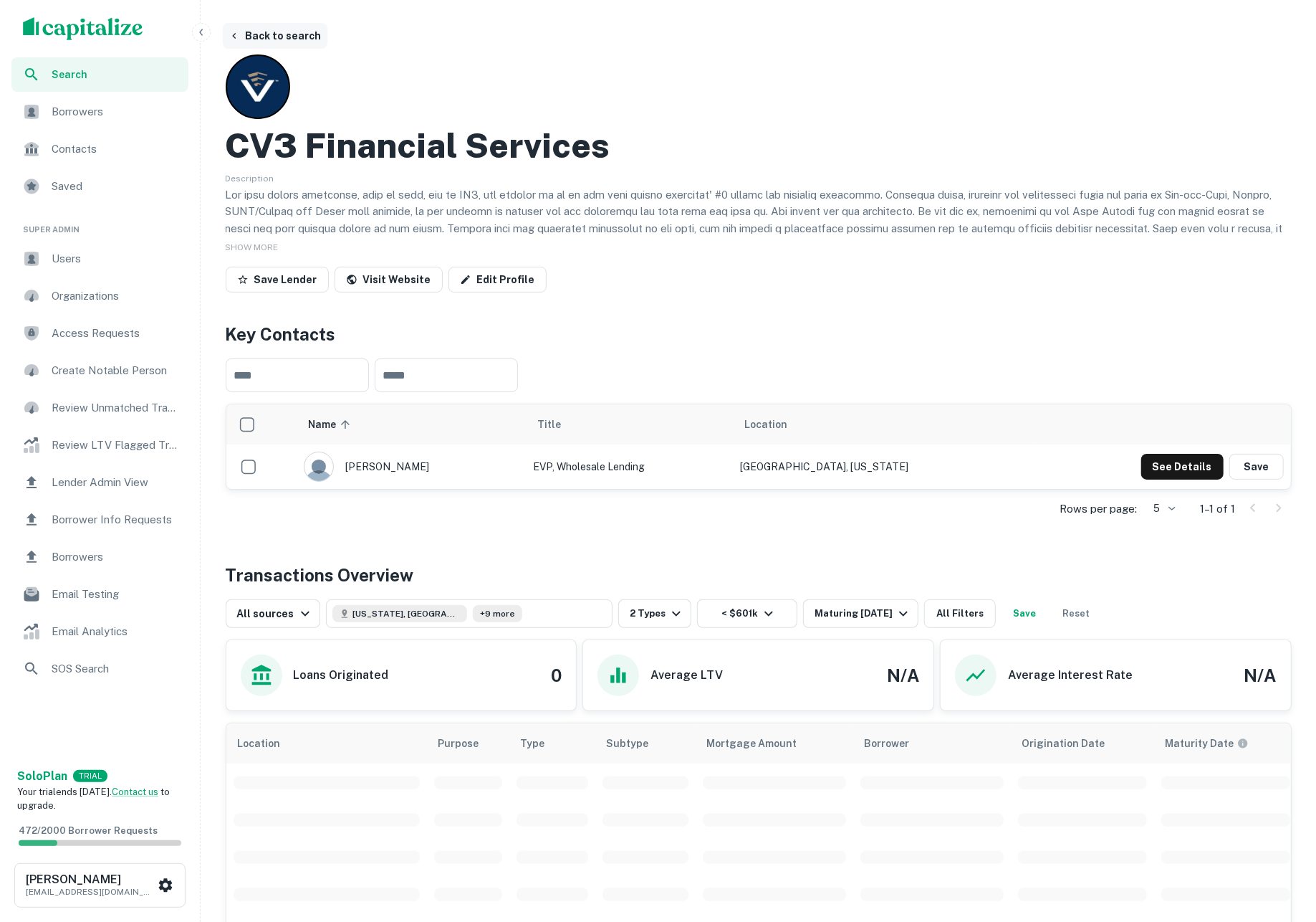
click at [289, 36] on button "Back to search" at bounding box center [274, 35] width 104 height 26
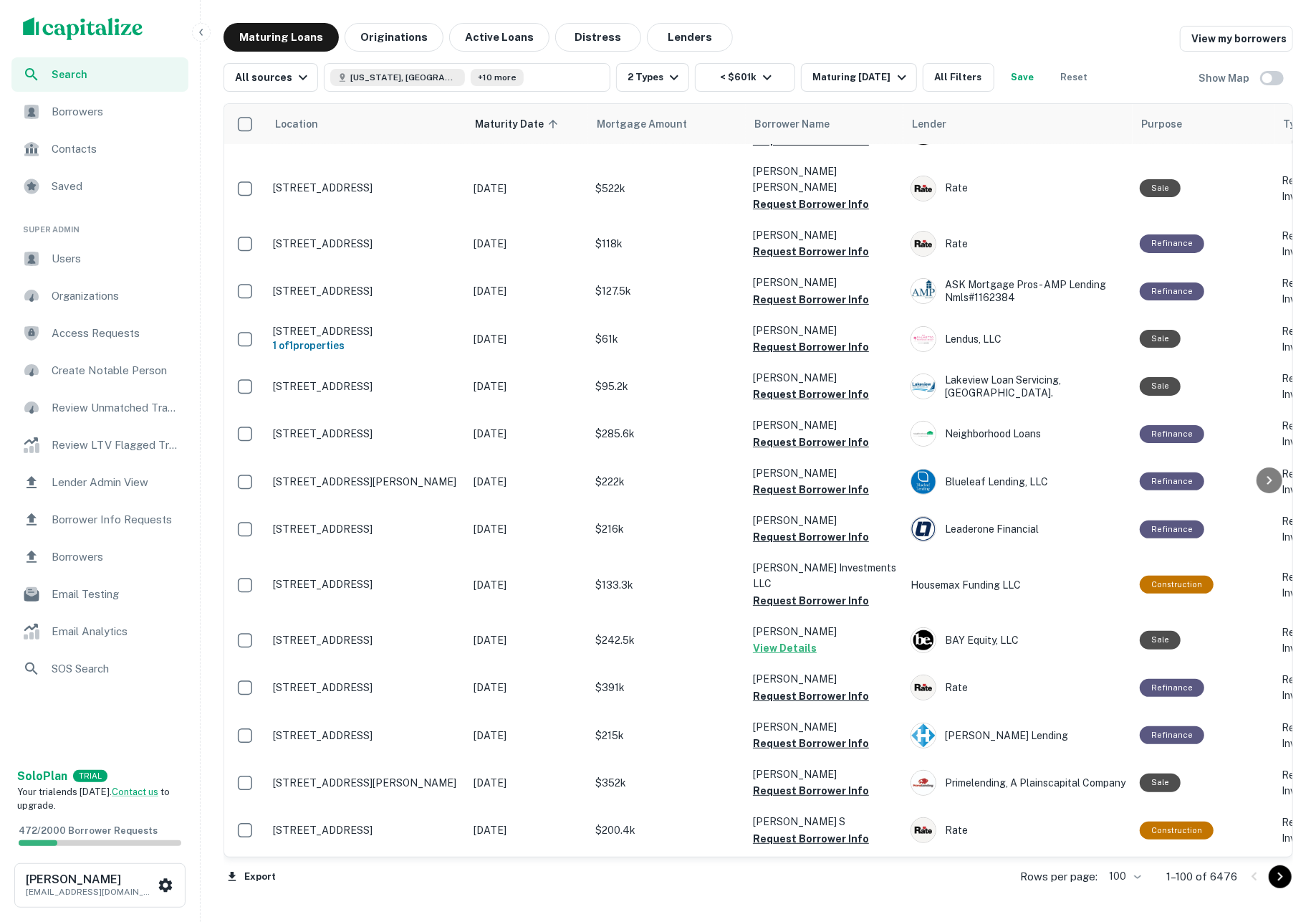
scroll to position [4097, 0]
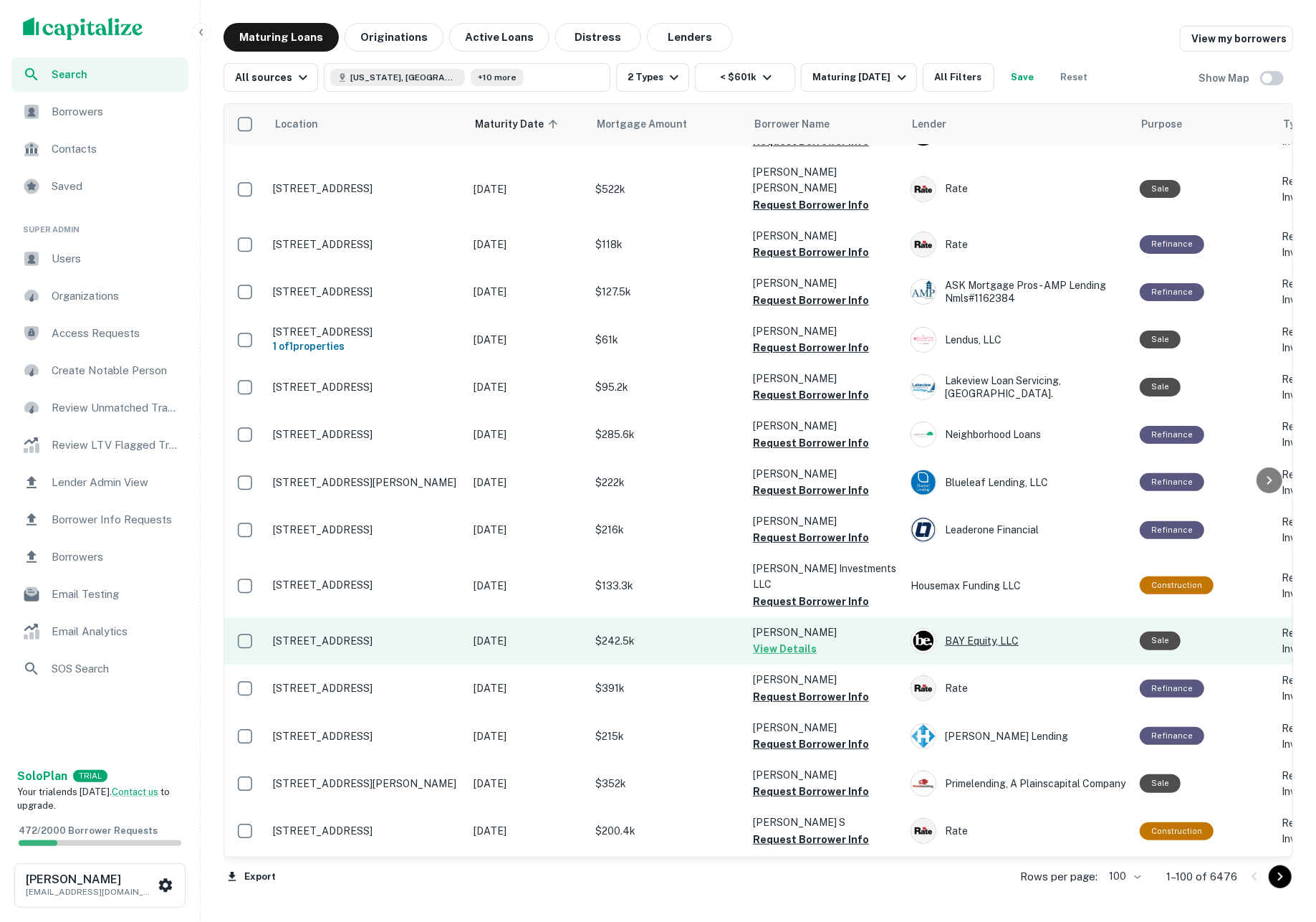
click at [992, 628] on div "BAY Equity, LLC" at bounding box center [1018, 640] width 215 height 26
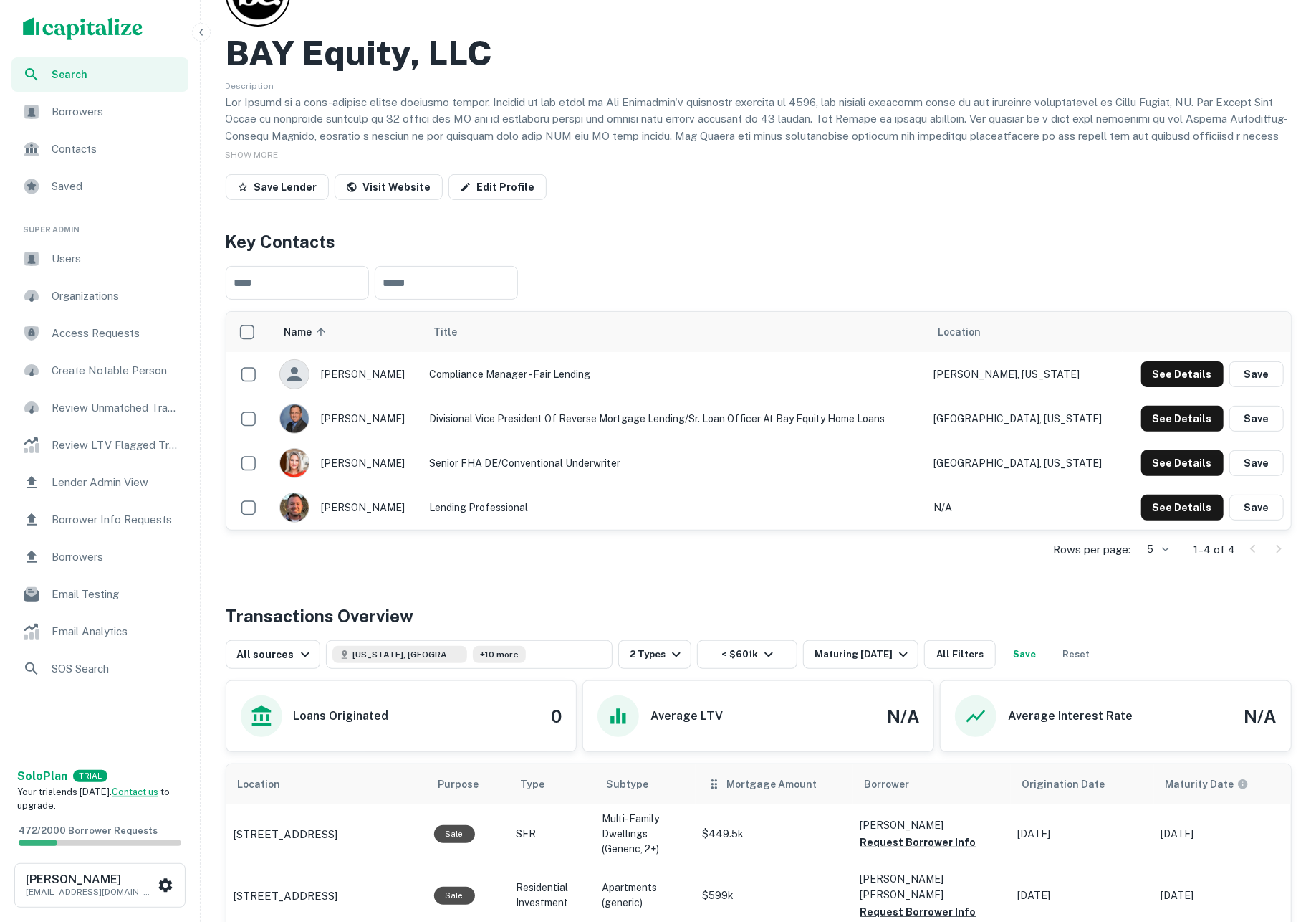
scroll to position [417, 0]
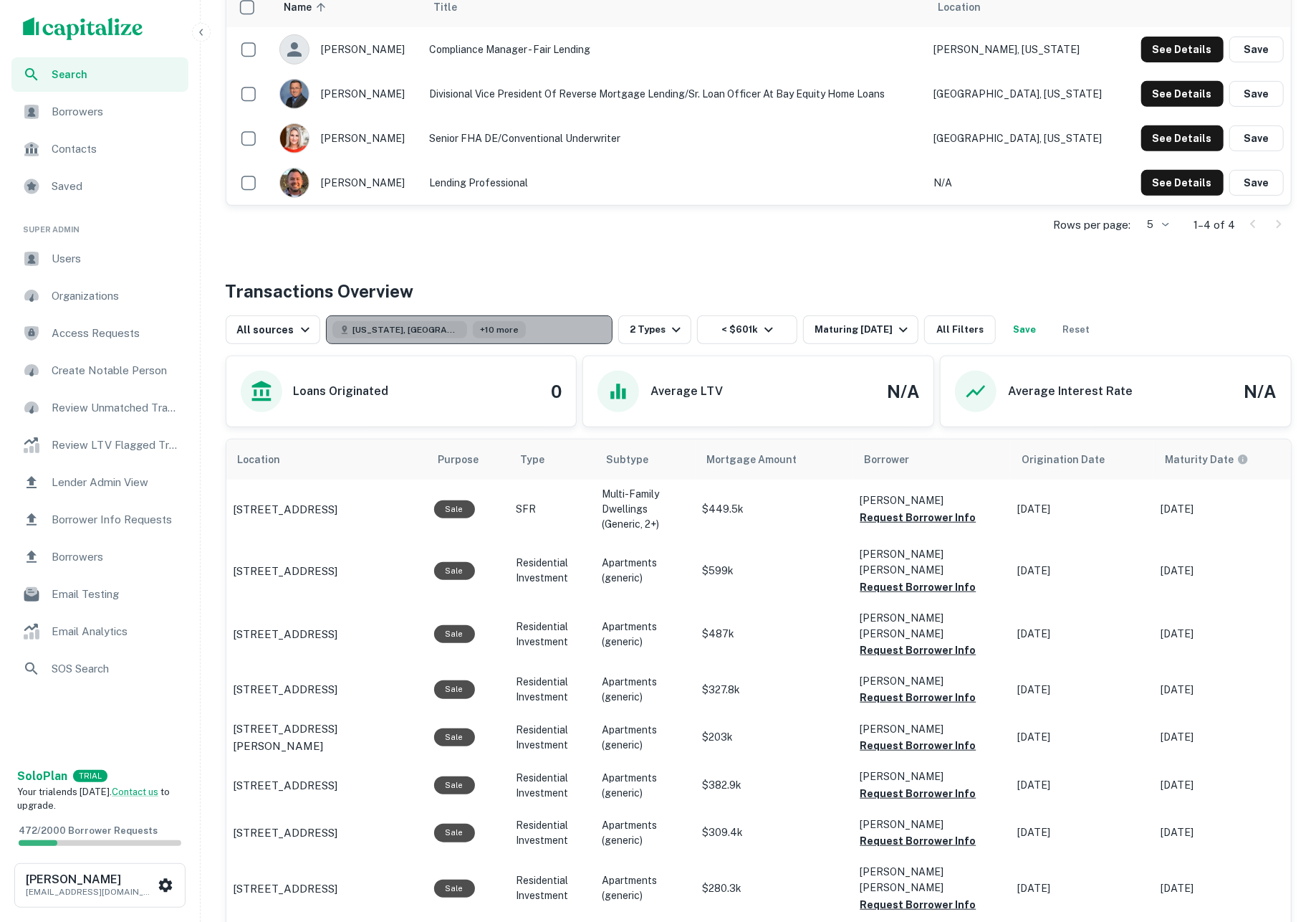
click at [542, 332] on button "Georgia, USA +10 more" at bounding box center [469, 330] width 286 height 29
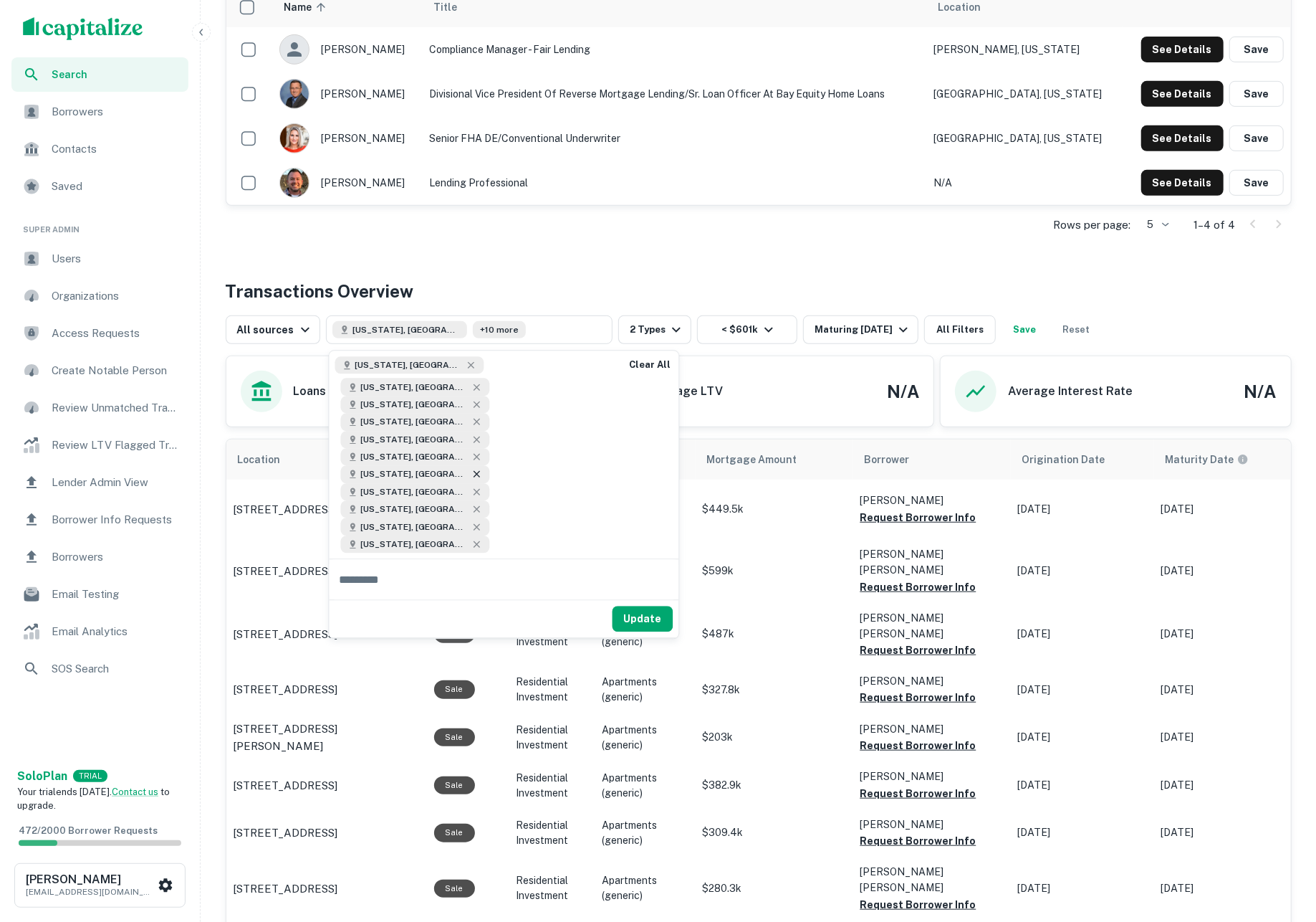
click at [474, 471] on icon at bounding box center [477, 474] width 6 height 6
click at [634, 589] on button "Update" at bounding box center [643, 601] width 61 height 26
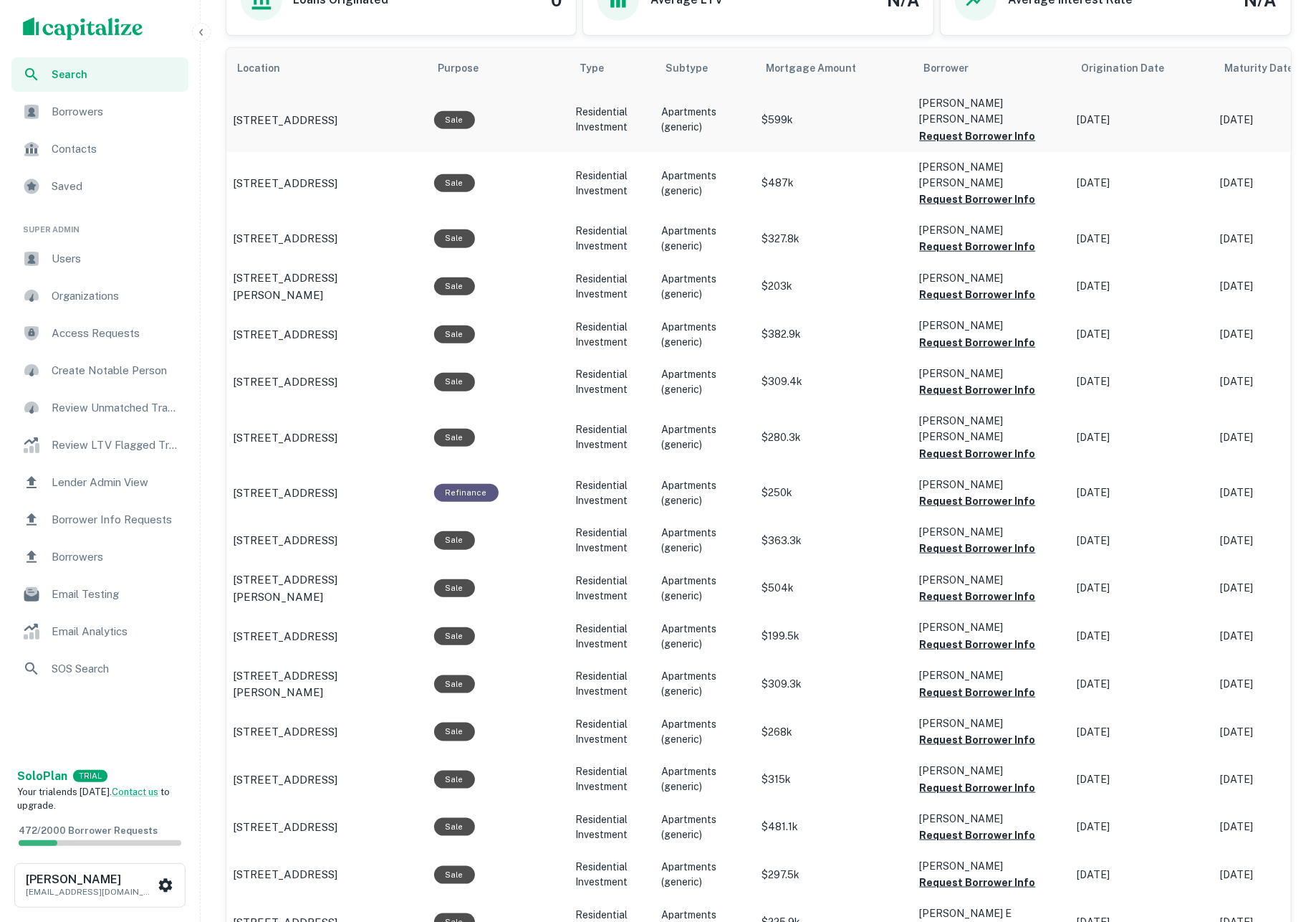
scroll to position [1288, 0]
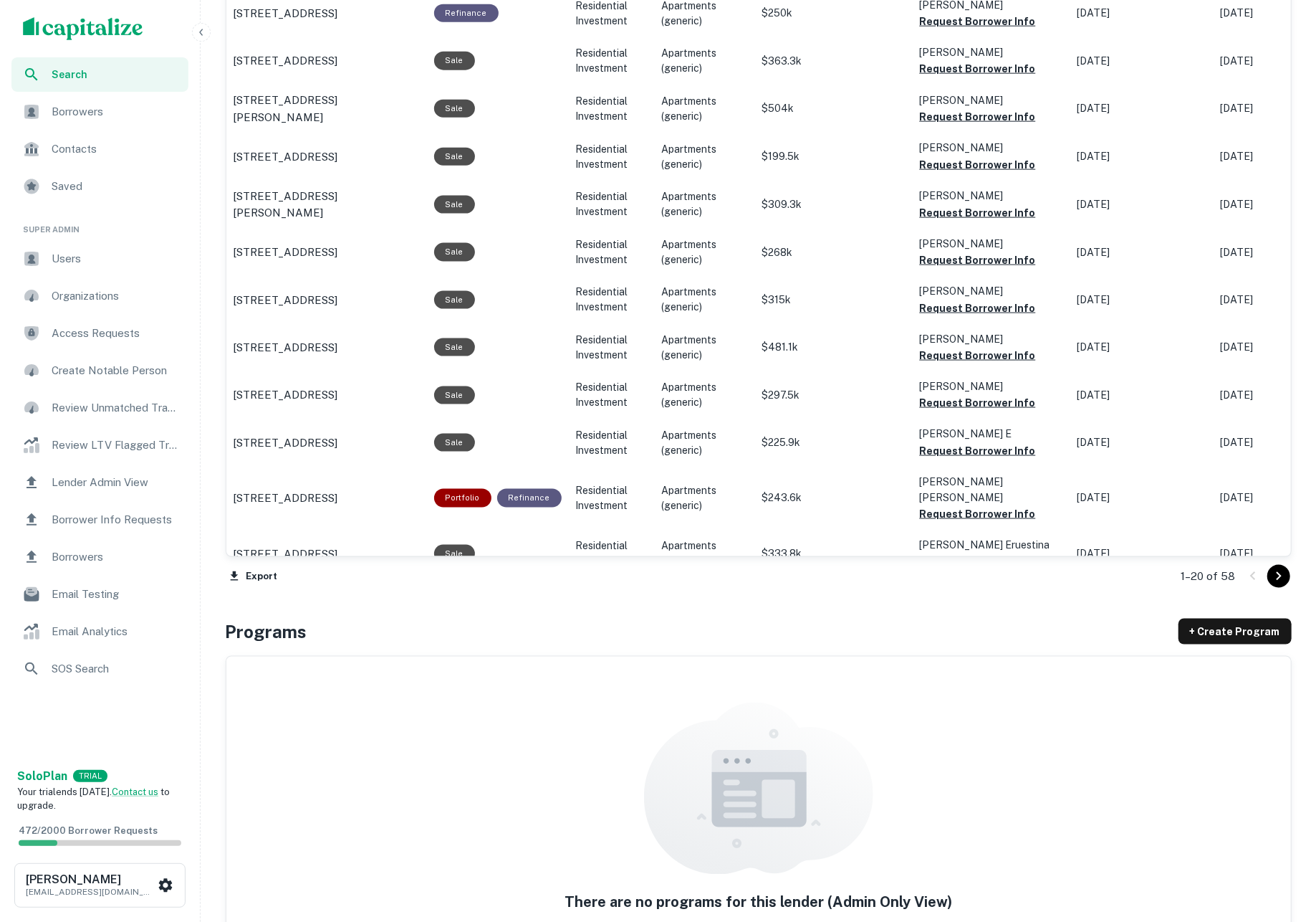
click at [989, 600] on button "Request Borrower Info" at bounding box center [978, 609] width 116 height 17
click at [971, 553] on button "Request Borrower Info" at bounding box center [978, 562] width 116 height 17
click at [948, 505] on button "Request Borrower Info" at bounding box center [978, 514] width 116 height 17
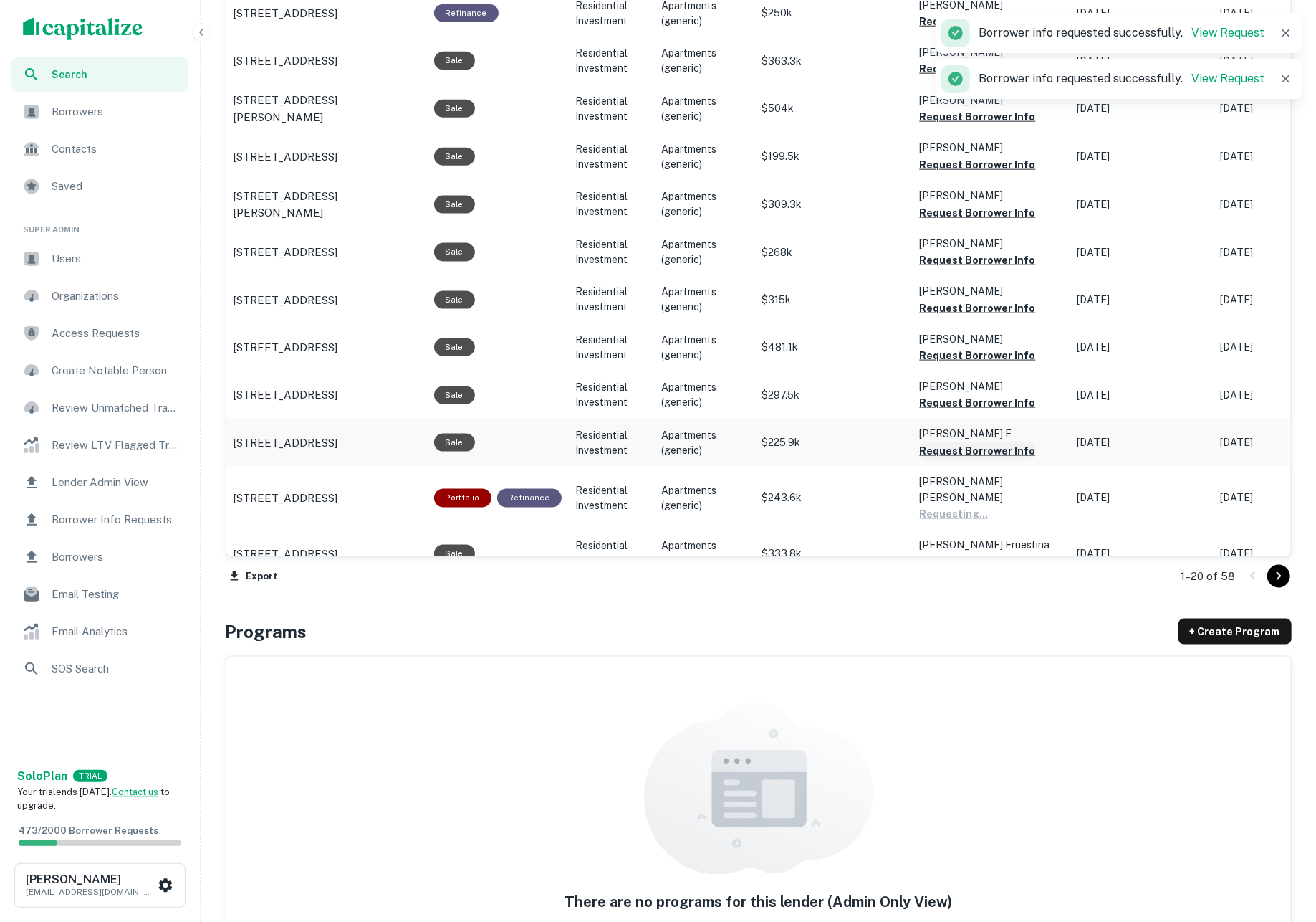
click at [934, 443] on button "Request Borrower Info" at bounding box center [978, 451] width 116 height 17
click at [932, 394] on button "Request Borrower Info" at bounding box center [978, 403] width 116 height 17
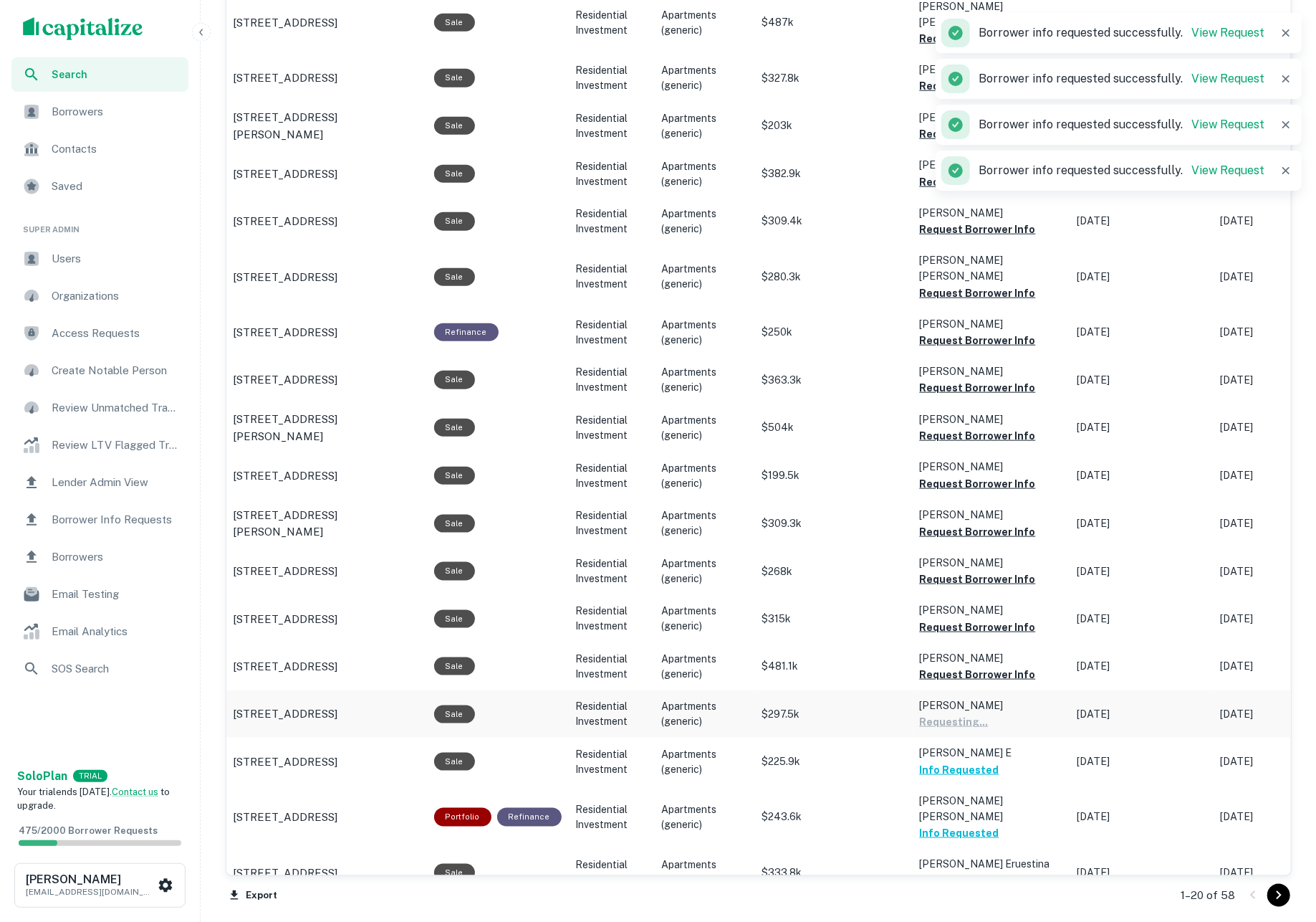
scroll to position [935, 0]
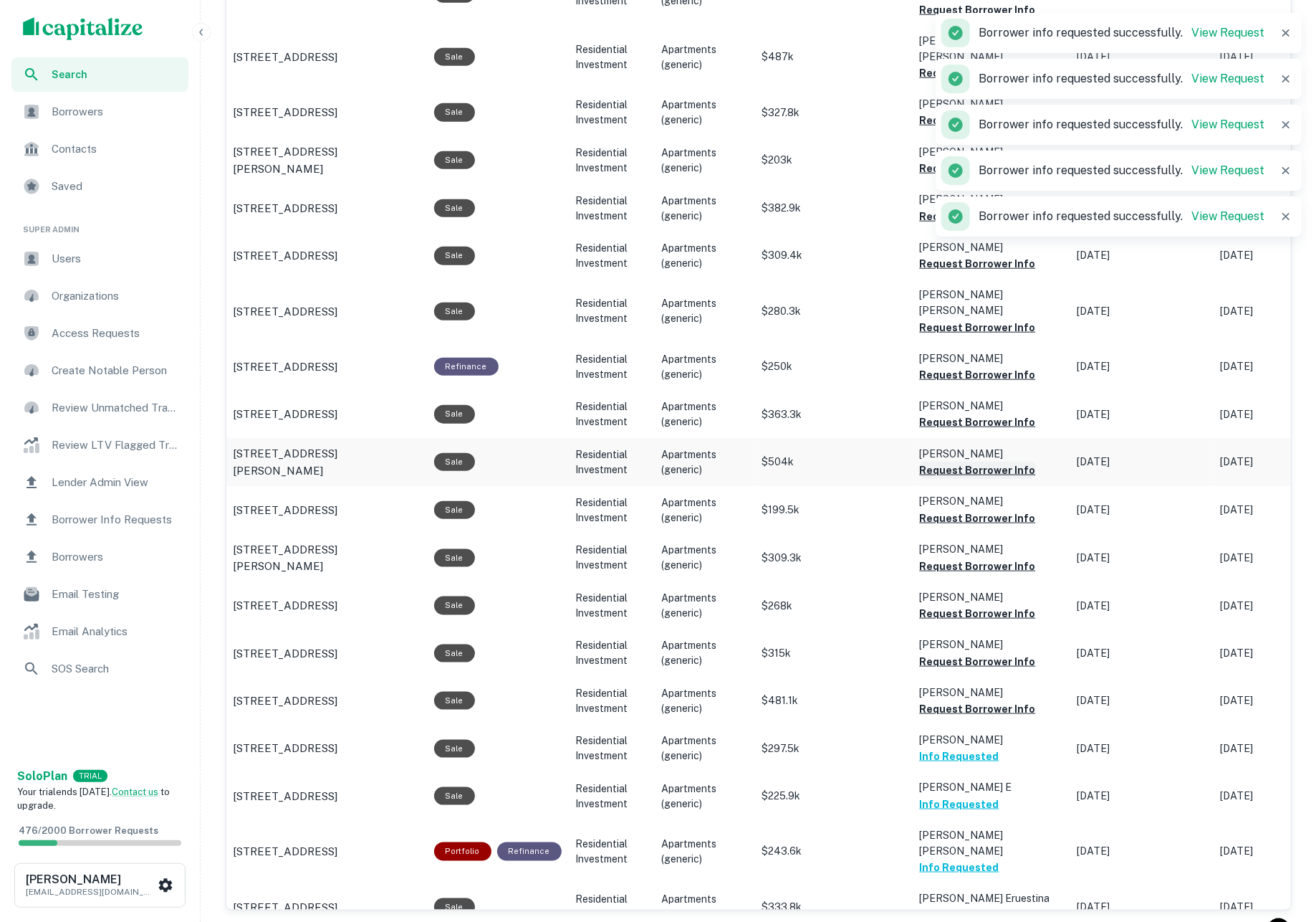
click at [955, 461] on button "Request Borrower Info" at bounding box center [978, 470] width 116 height 17
click at [963, 509] on button "Request Borrower Info" at bounding box center [978, 518] width 116 height 17
click at [971, 558] on button "Request Borrower Info" at bounding box center [978, 567] width 116 height 17
click at [974, 605] on button "Request Borrower Info" at bounding box center [978, 614] width 116 height 17
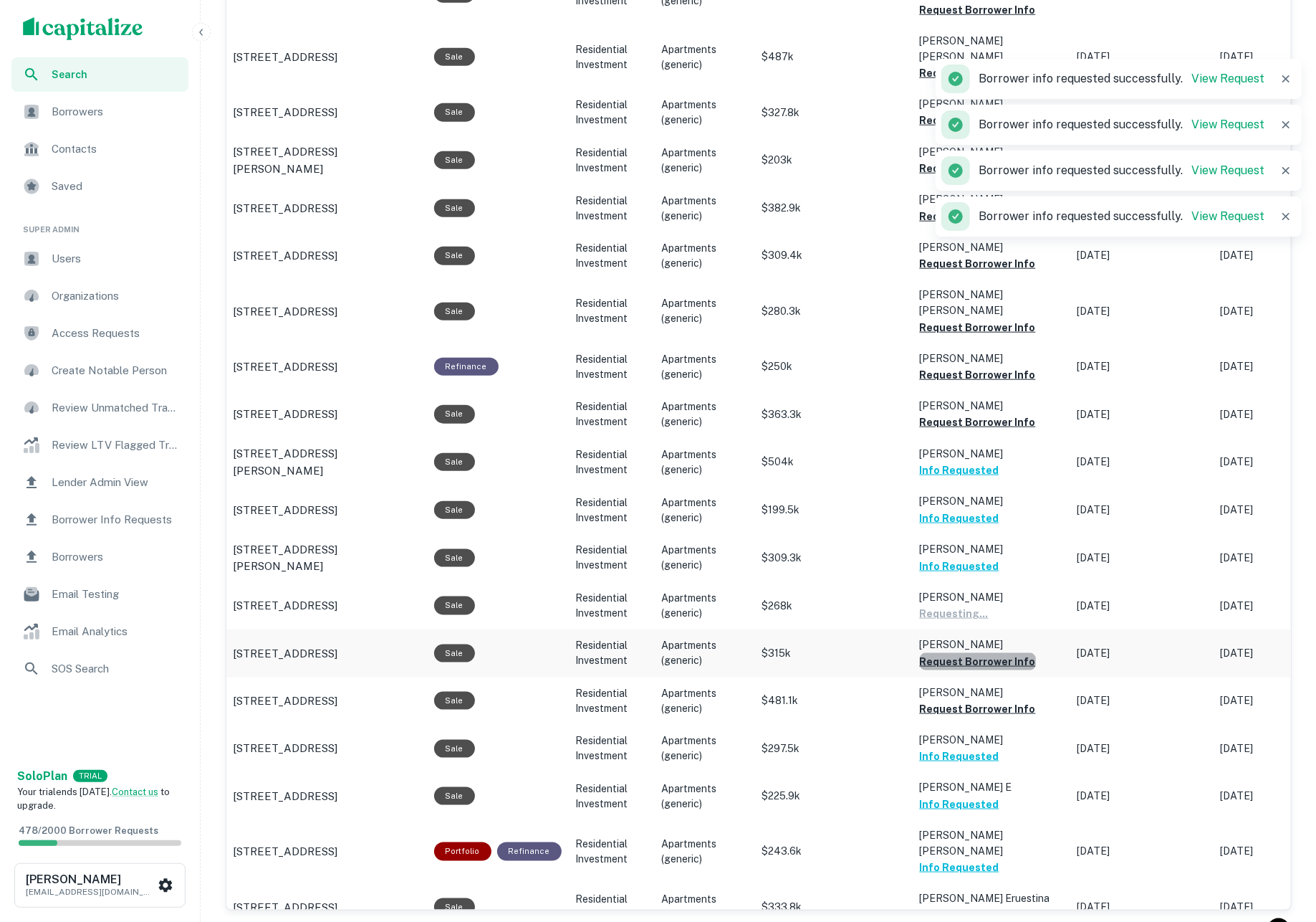
click at [981, 653] on button "Request Borrower Info" at bounding box center [978, 661] width 116 height 17
click at [995, 700] on button "Request Borrower Info" at bounding box center [978, 709] width 116 height 17
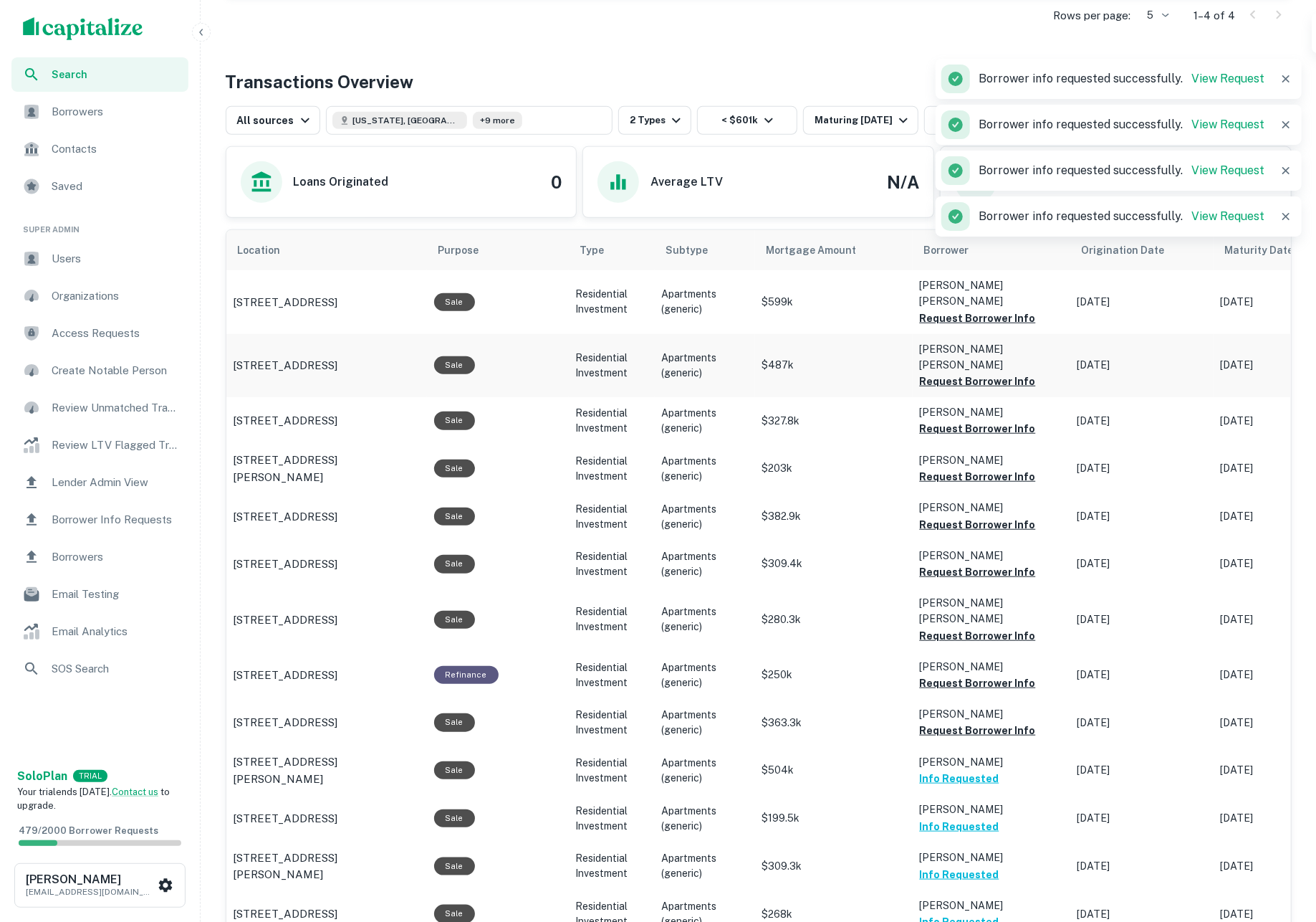
scroll to position [623, 0]
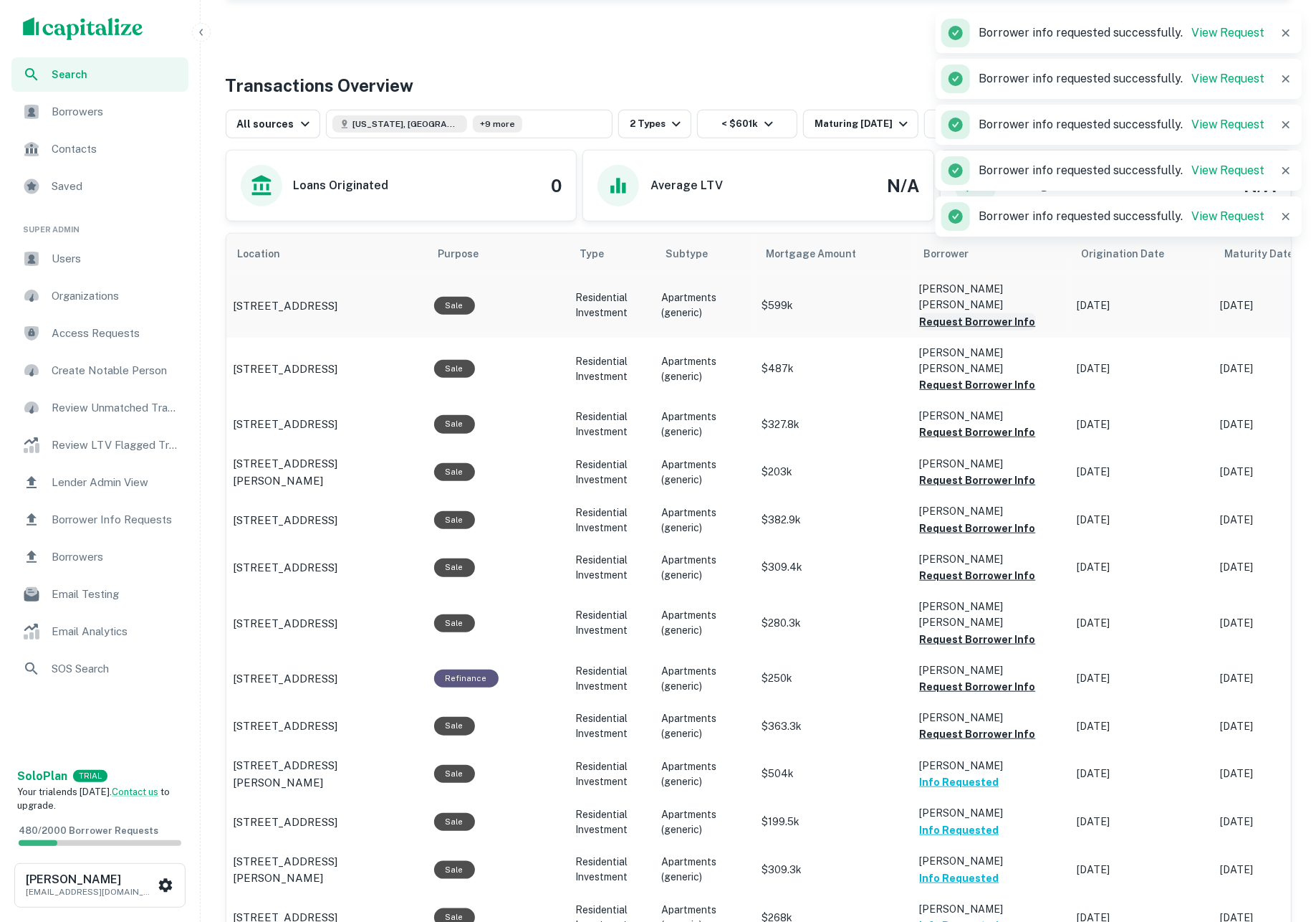
click at [940, 313] on button "Request Borrower Info" at bounding box center [978, 322] width 116 height 17
click at [943, 376] on button "Request Borrower Info" at bounding box center [978, 384] width 116 height 17
click at [950, 424] on button "Request Borrower Info" at bounding box center [978, 432] width 116 height 17
click at [962, 472] on button "Request Borrower Info" at bounding box center [978, 480] width 116 height 17
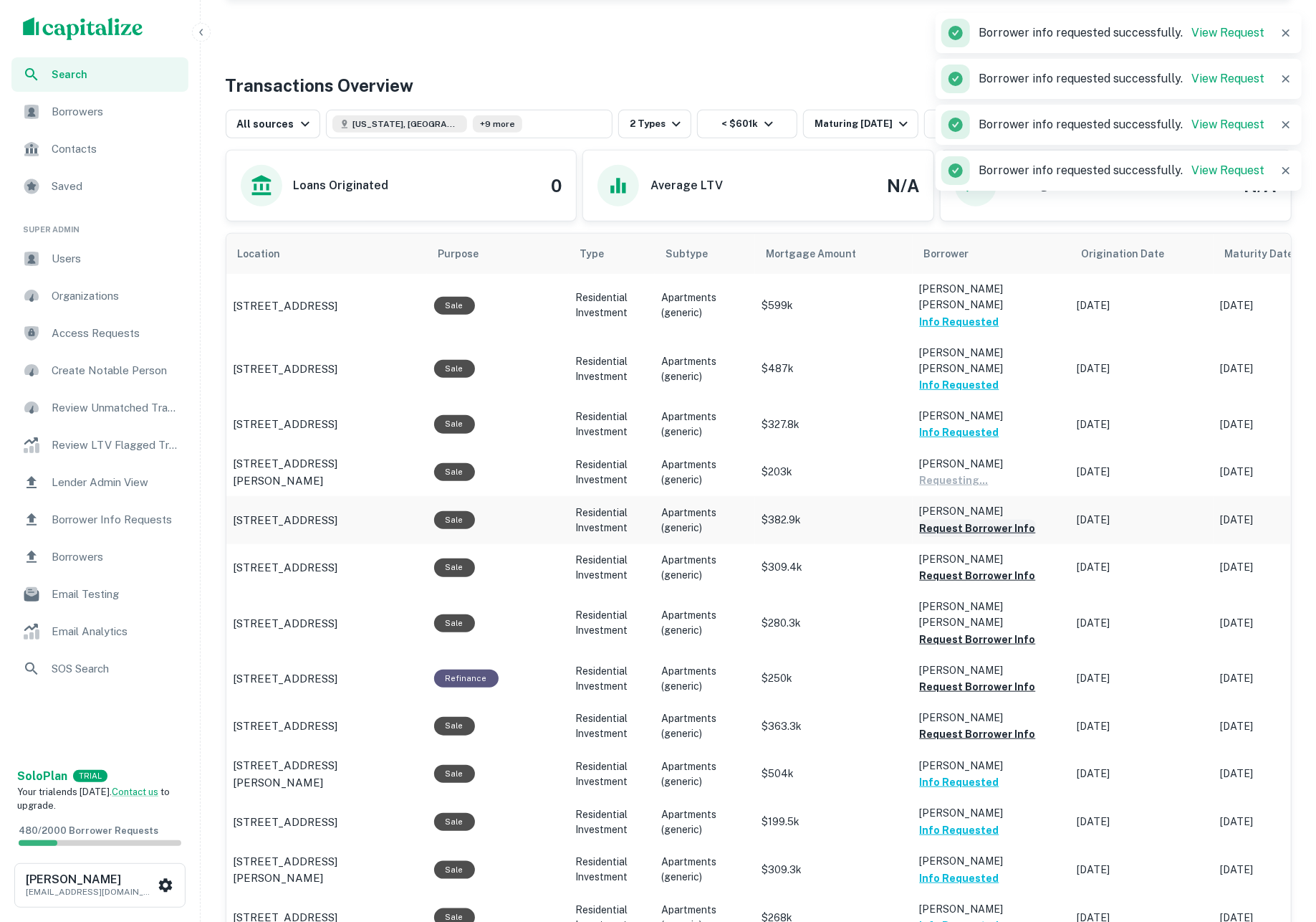
click at [970, 519] on button "Request Borrower Info" at bounding box center [978, 528] width 116 height 17
click at [980, 567] on button "Request Borrower Info" at bounding box center [978, 575] width 116 height 17
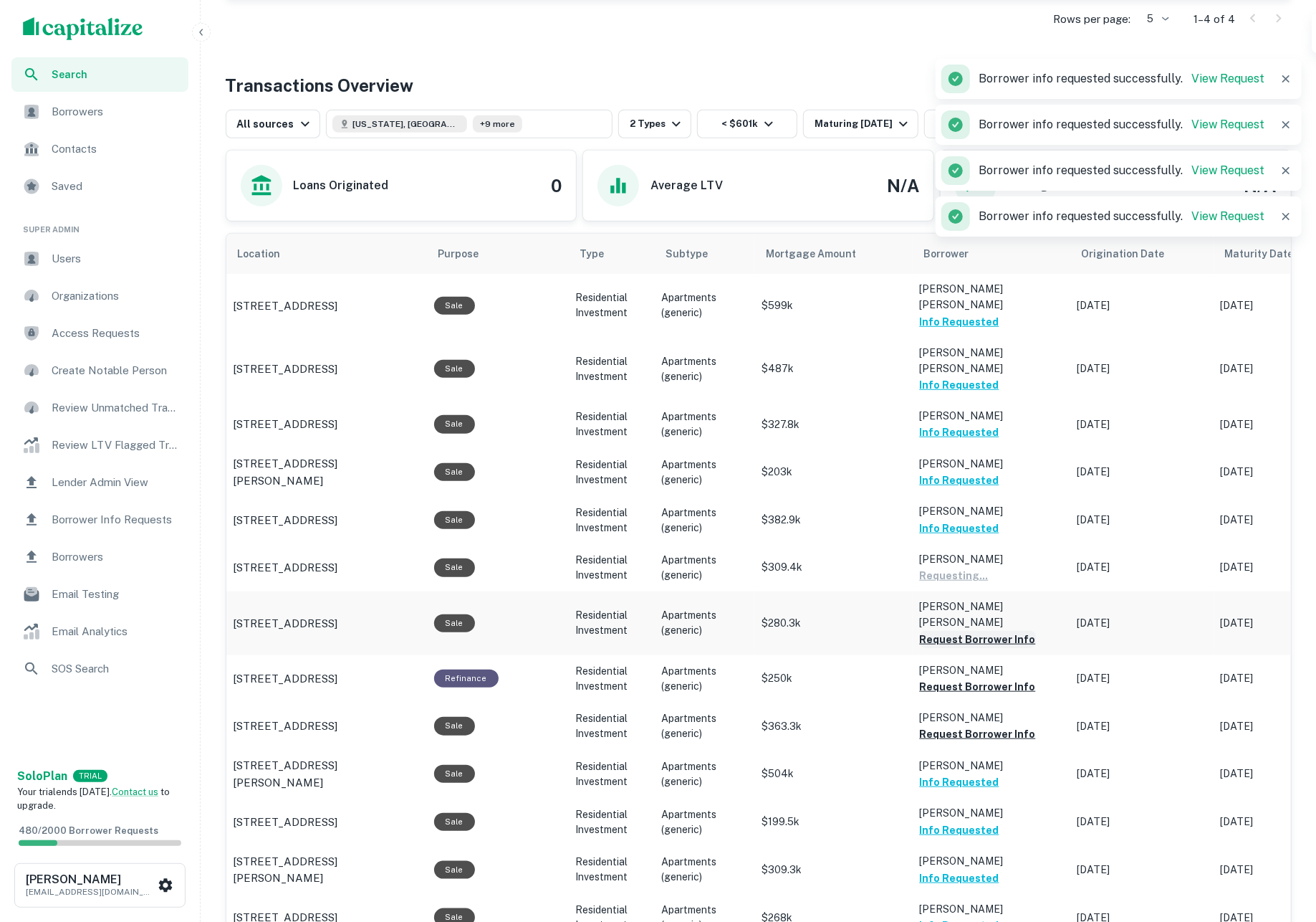
click at [995, 631] on button "Request Borrower Info" at bounding box center [978, 640] width 116 height 17
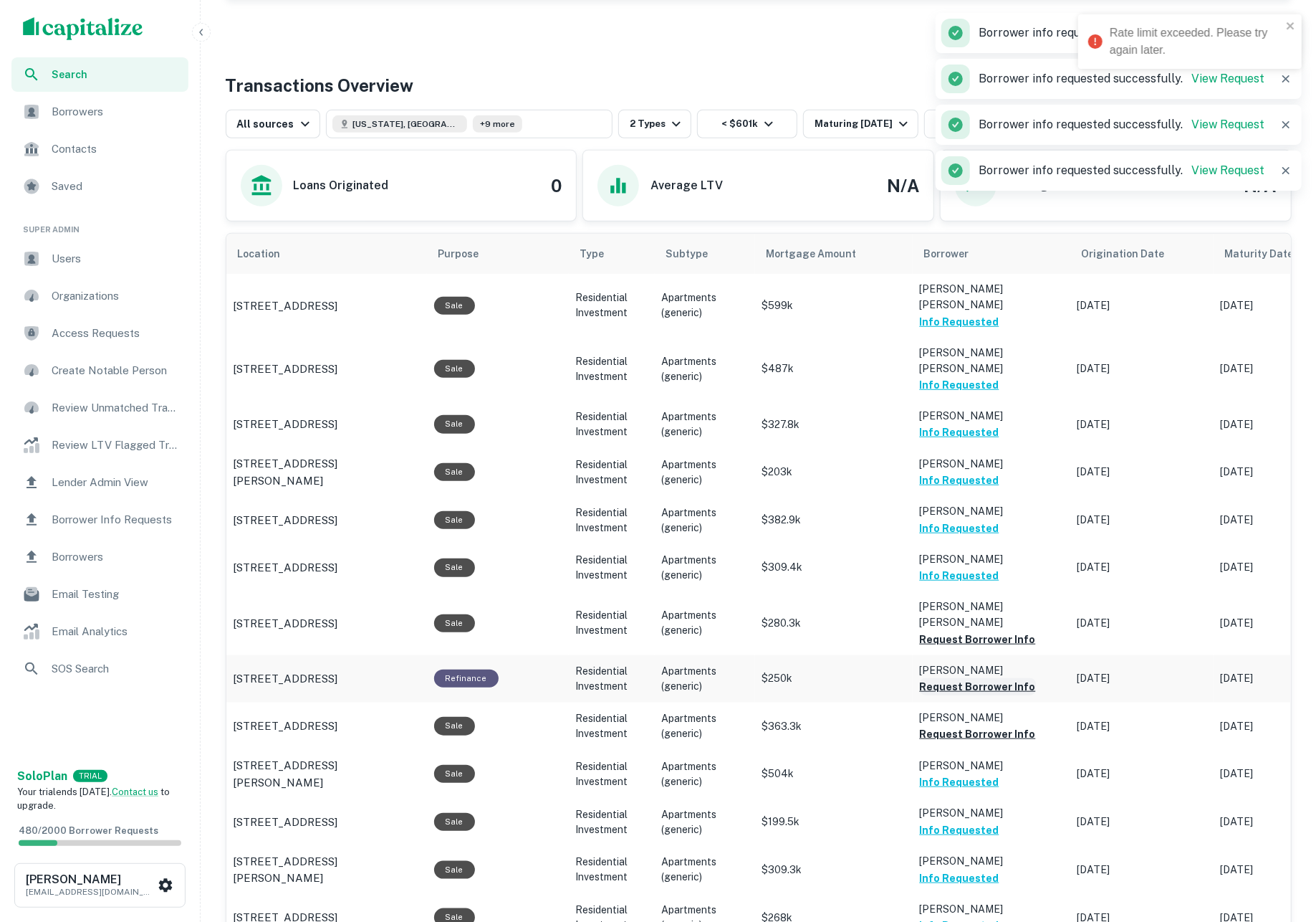
click at [1000, 678] on button "Request Borrower Info" at bounding box center [978, 687] width 116 height 17
click at [1009, 725] on button "Request Borrower Info" at bounding box center [978, 734] width 116 height 17
click at [991, 631] on button "Request Borrower Info" at bounding box center [978, 640] width 116 height 17
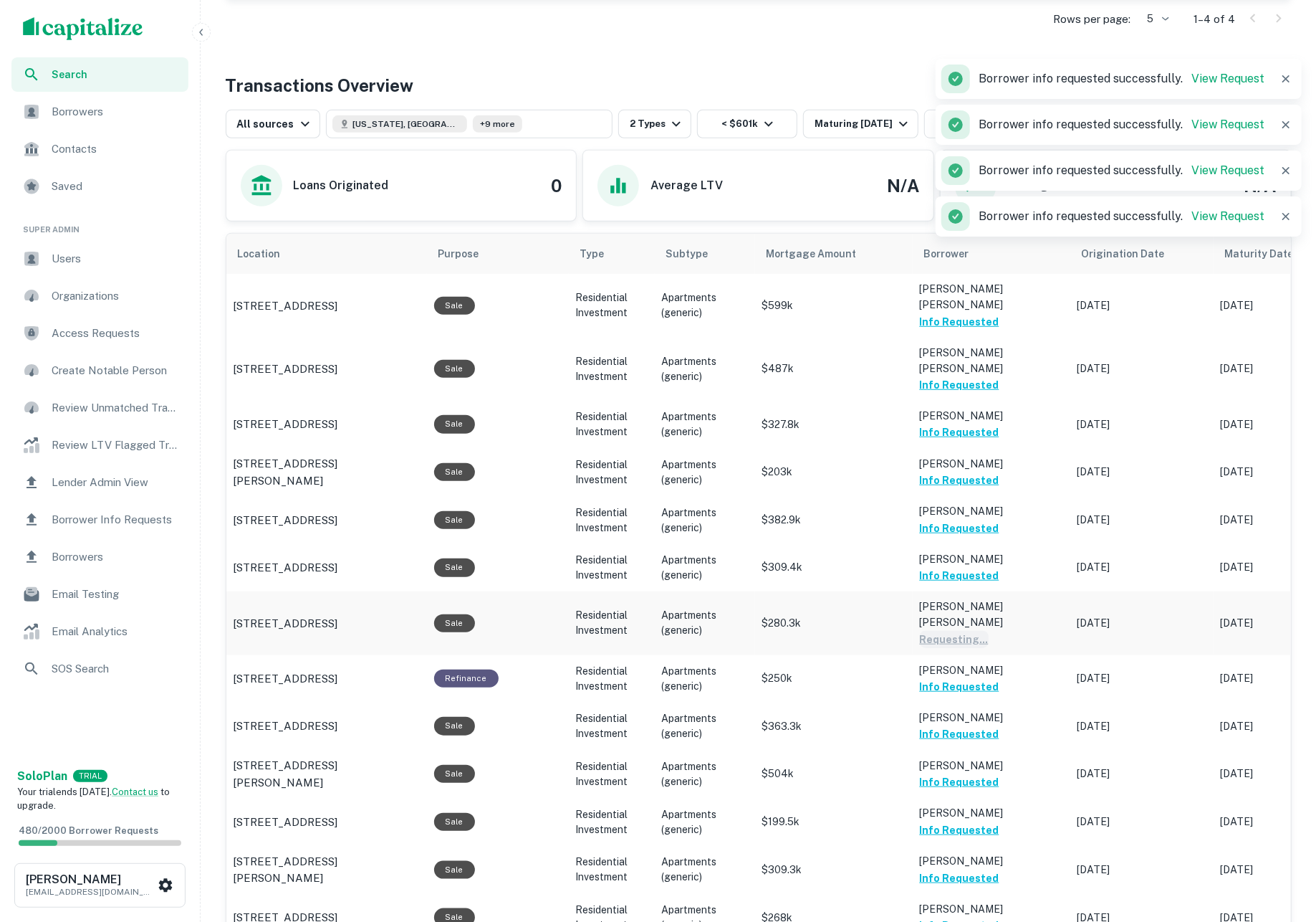
scroll to position [1401, 0]
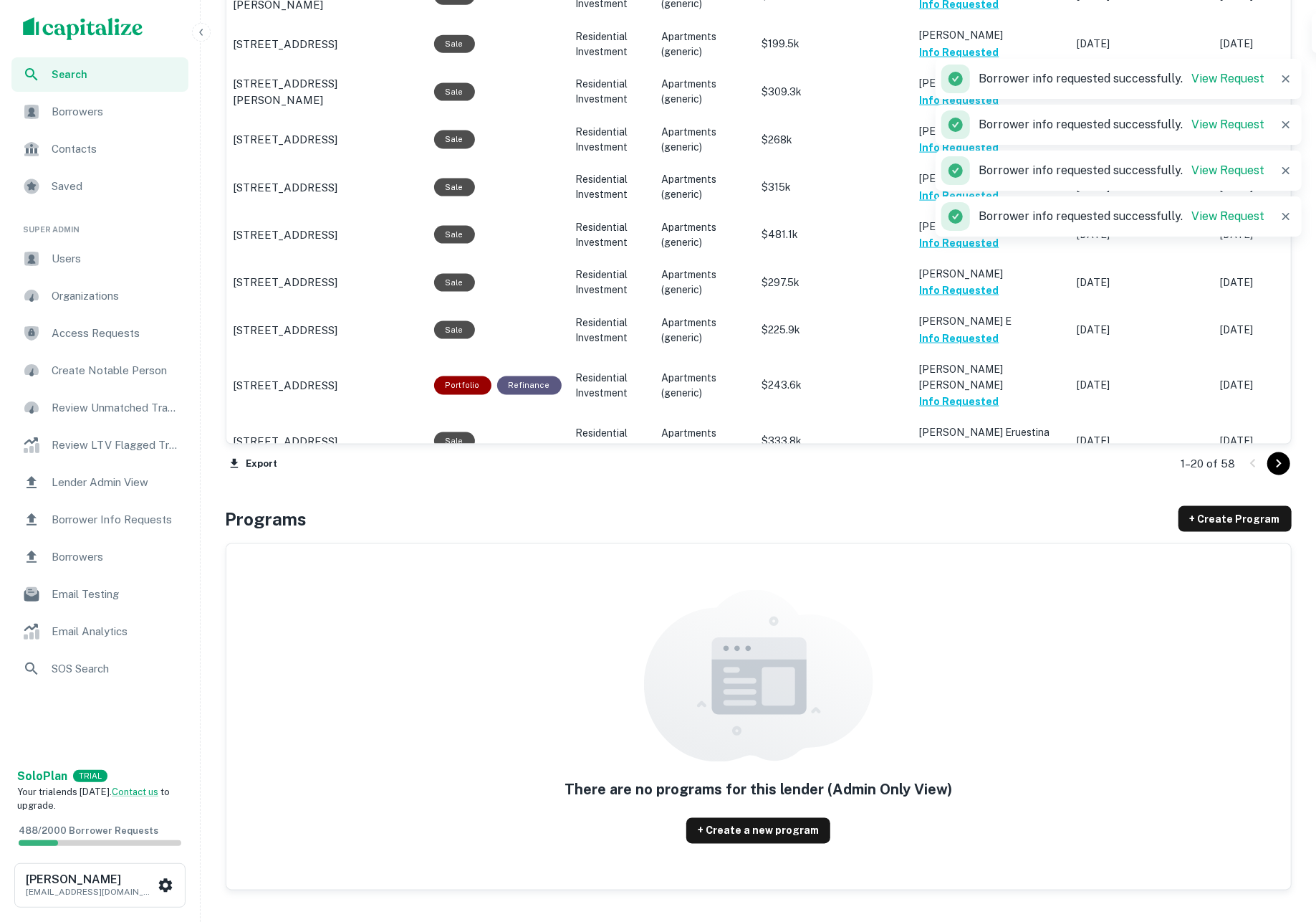
click at [1281, 464] on icon "Go to next page" at bounding box center [1278, 464] width 17 height 17
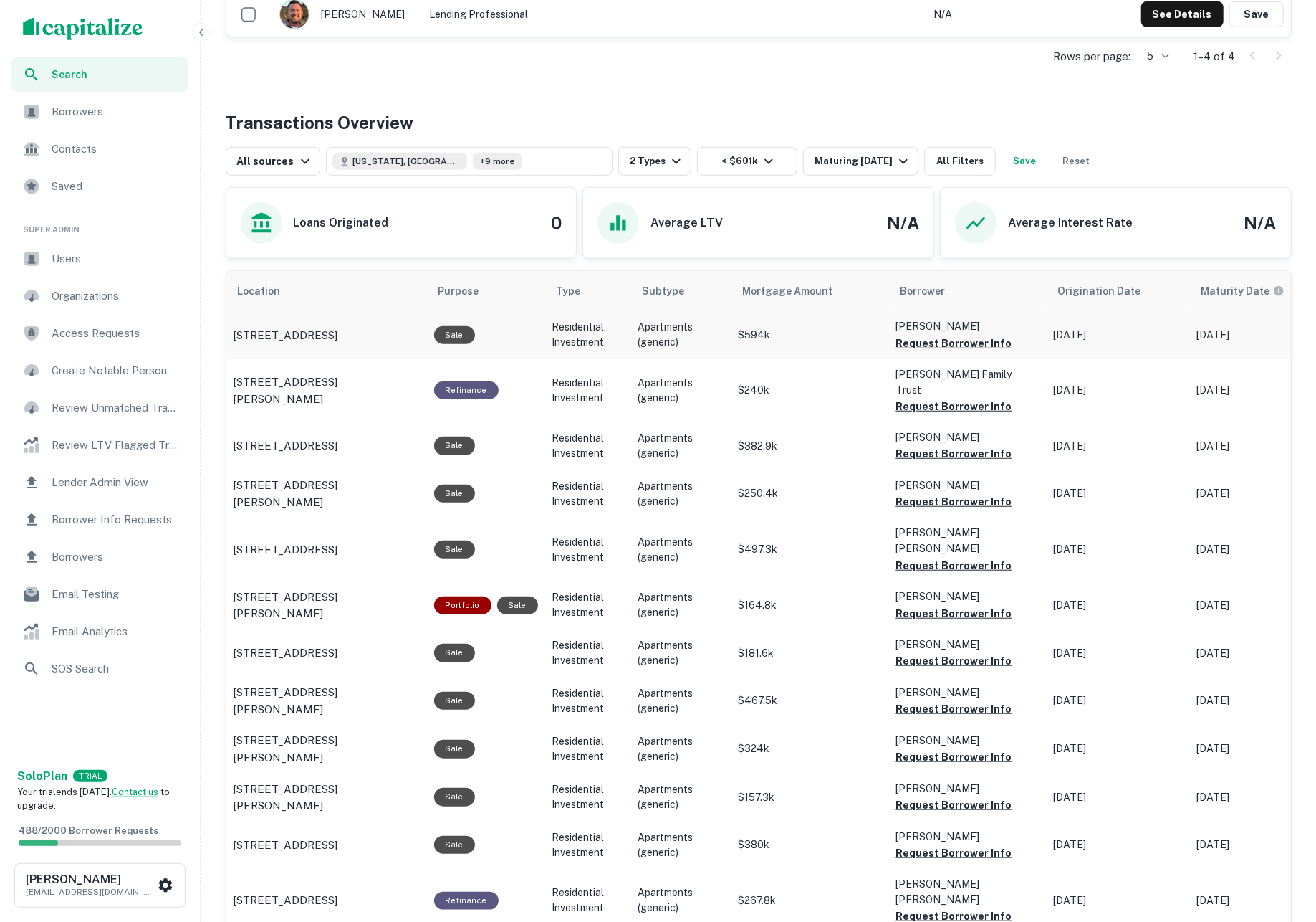
scroll to position [607, 0]
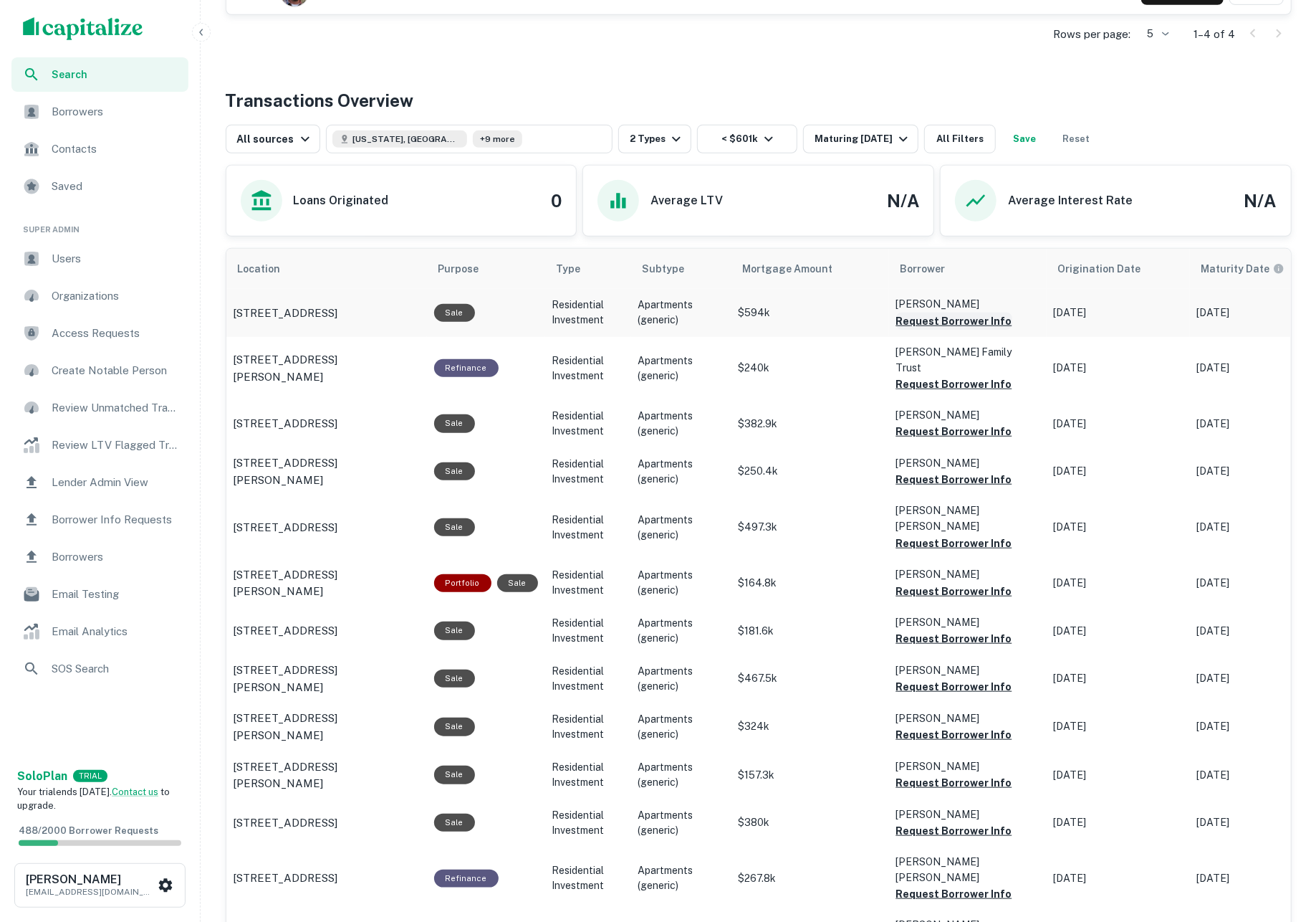
click at [979, 322] on button "Request Borrower Info" at bounding box center [954, 321] width 116 height 17
click at [964, 376] on button "Request Borrower Info" at bounding box center [954, 384] width 116 height 17
click at [962, 423] on button "Request Borrower Info" at bounding box center [954, 432] width 116 height 17
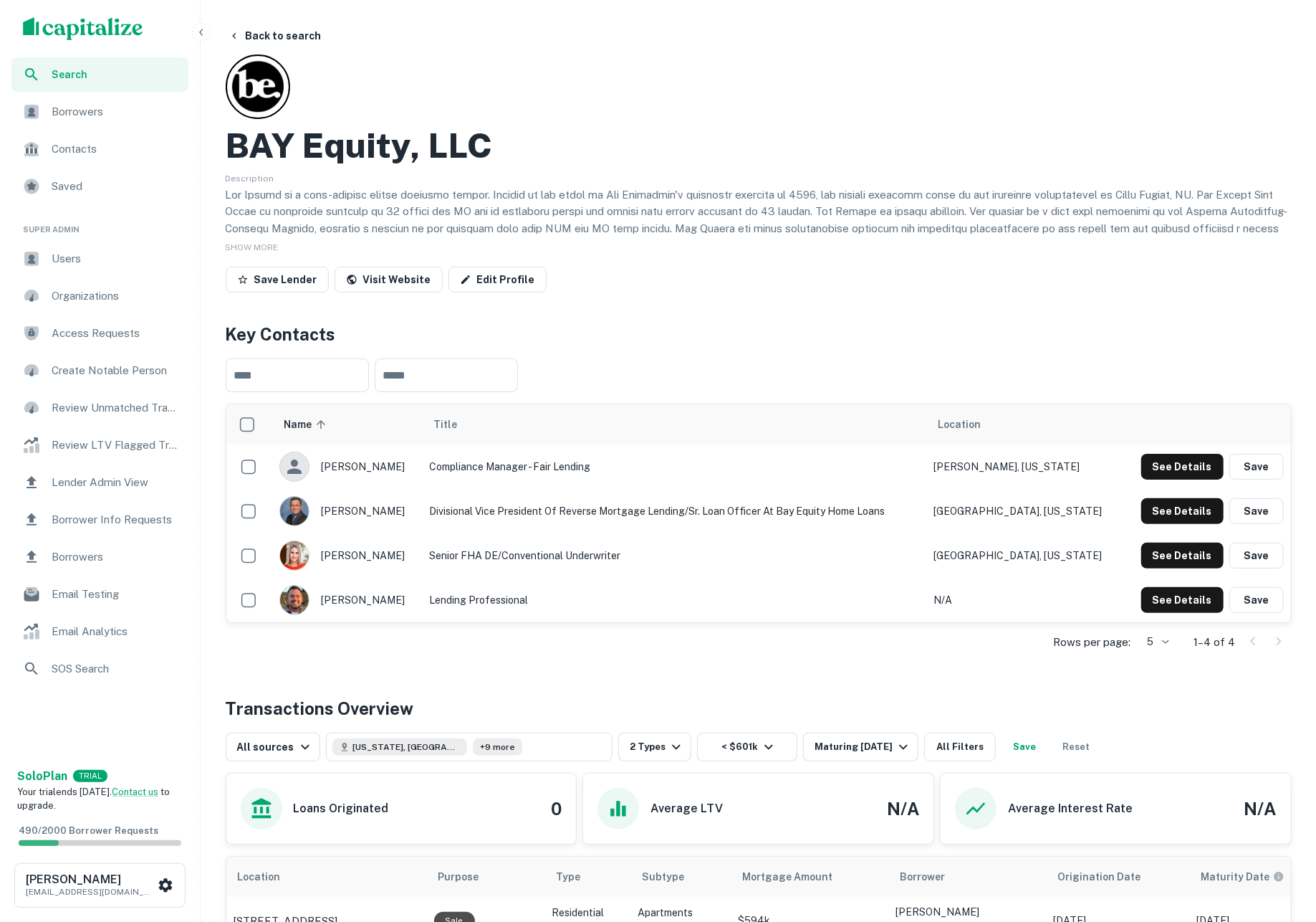
scroll to position [0, 0]
click at [277, 33] on button "Back to search" at bounding box center [274, 35] width 104 height 26
click at [275, 36] on button "Back to search" at bounding box center [274, 35] width 104 height 26
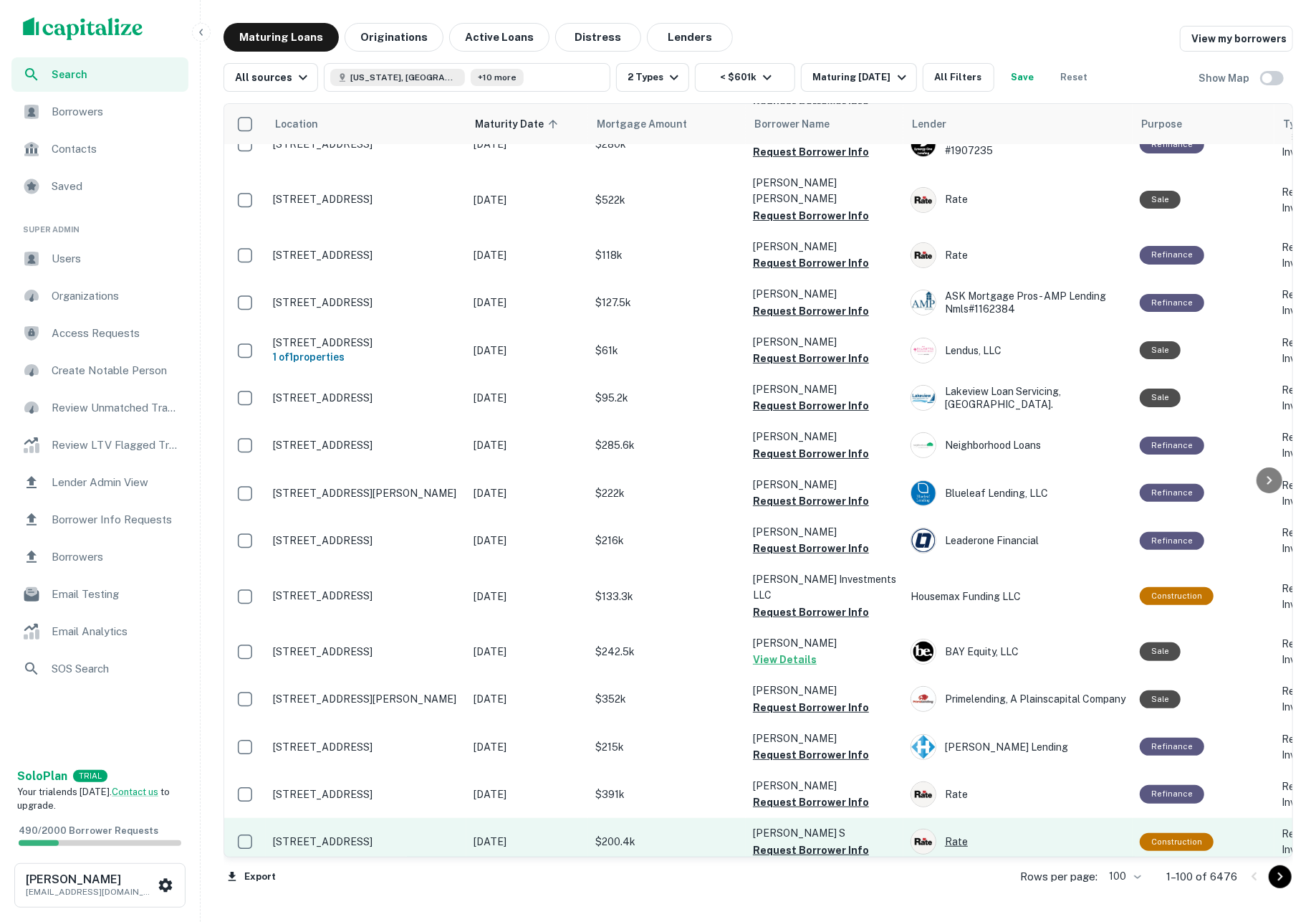
scroll to position [4089, 0]
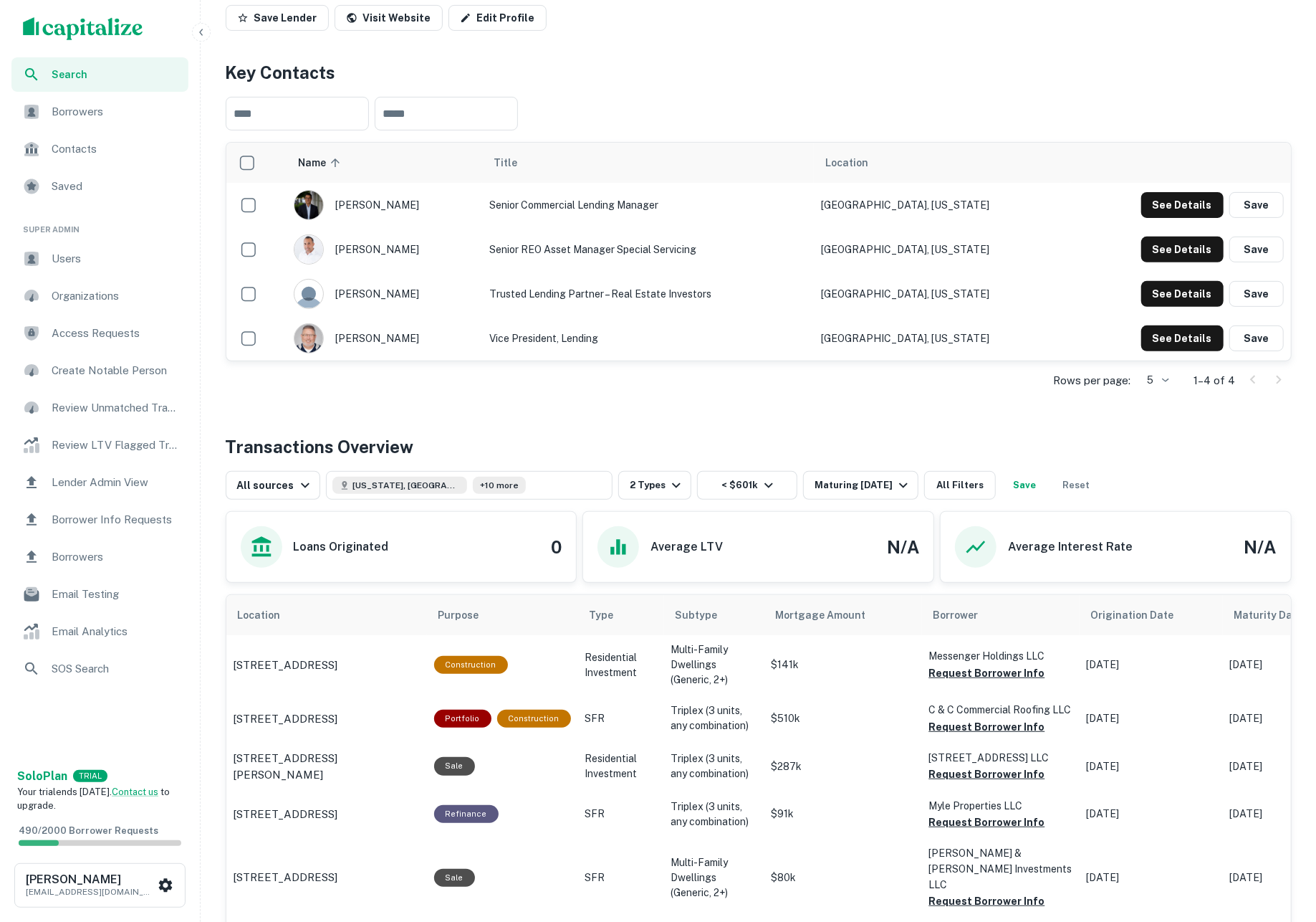
scroll to position [264, 0]
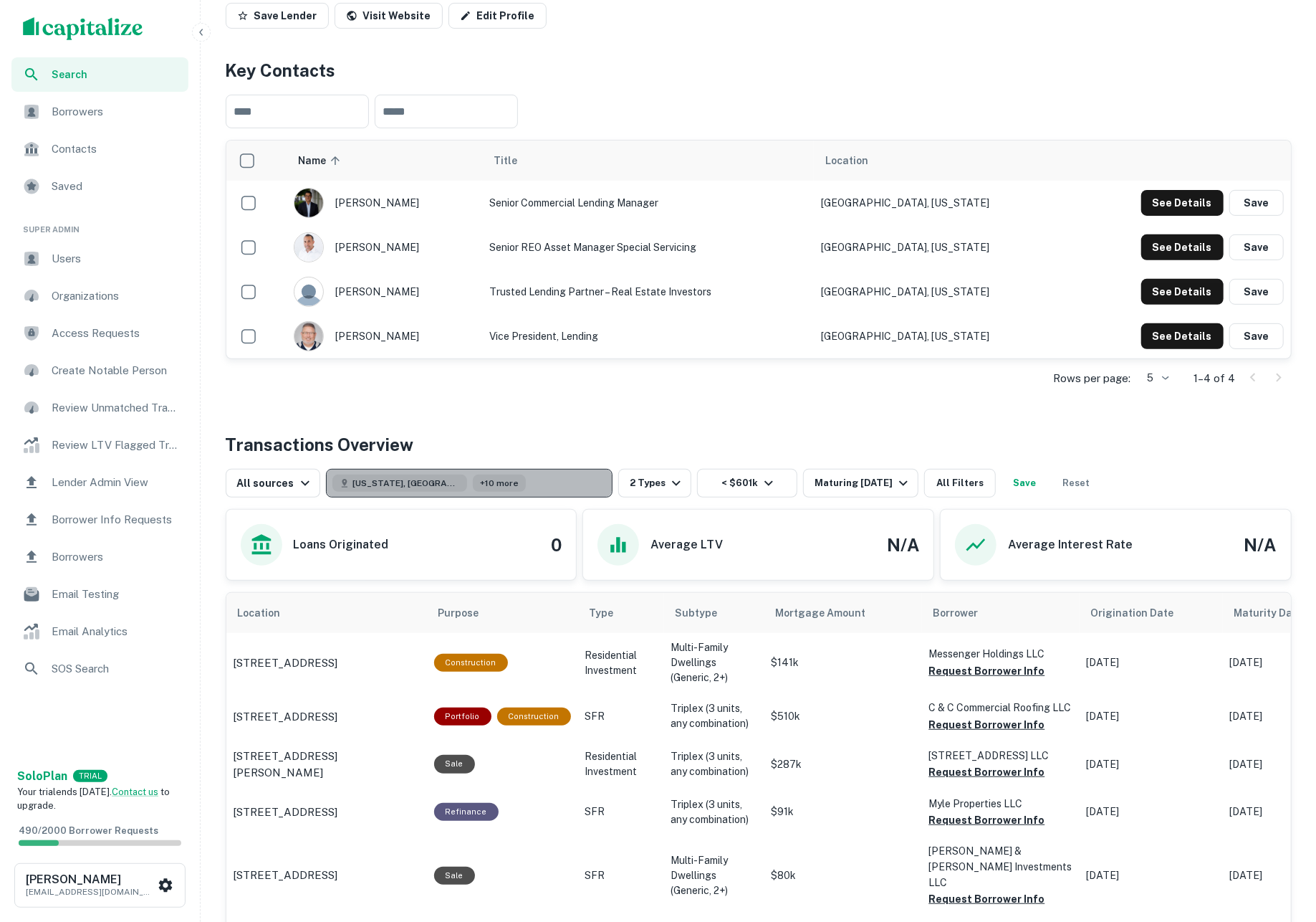
click at [565, 471] on button "Georgia, USA +10 more" at bounding box center [469, 483] width 286 height 29
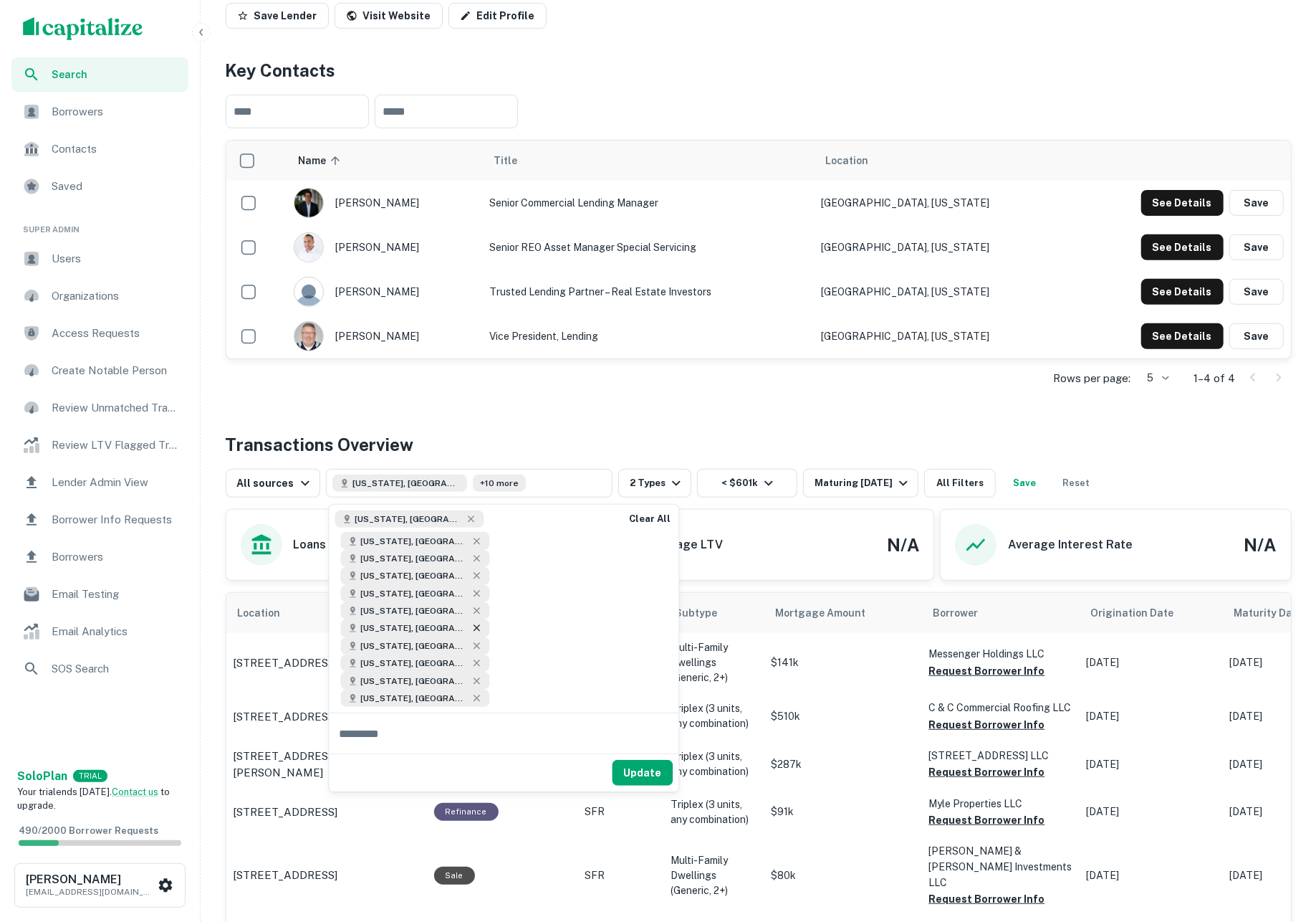
click at [471, 622] on icon at bounding box center [477, 628] width 12 height 12
click at [633, 742] on button "Update" at bounding box center [643, 755] width 61 height 26
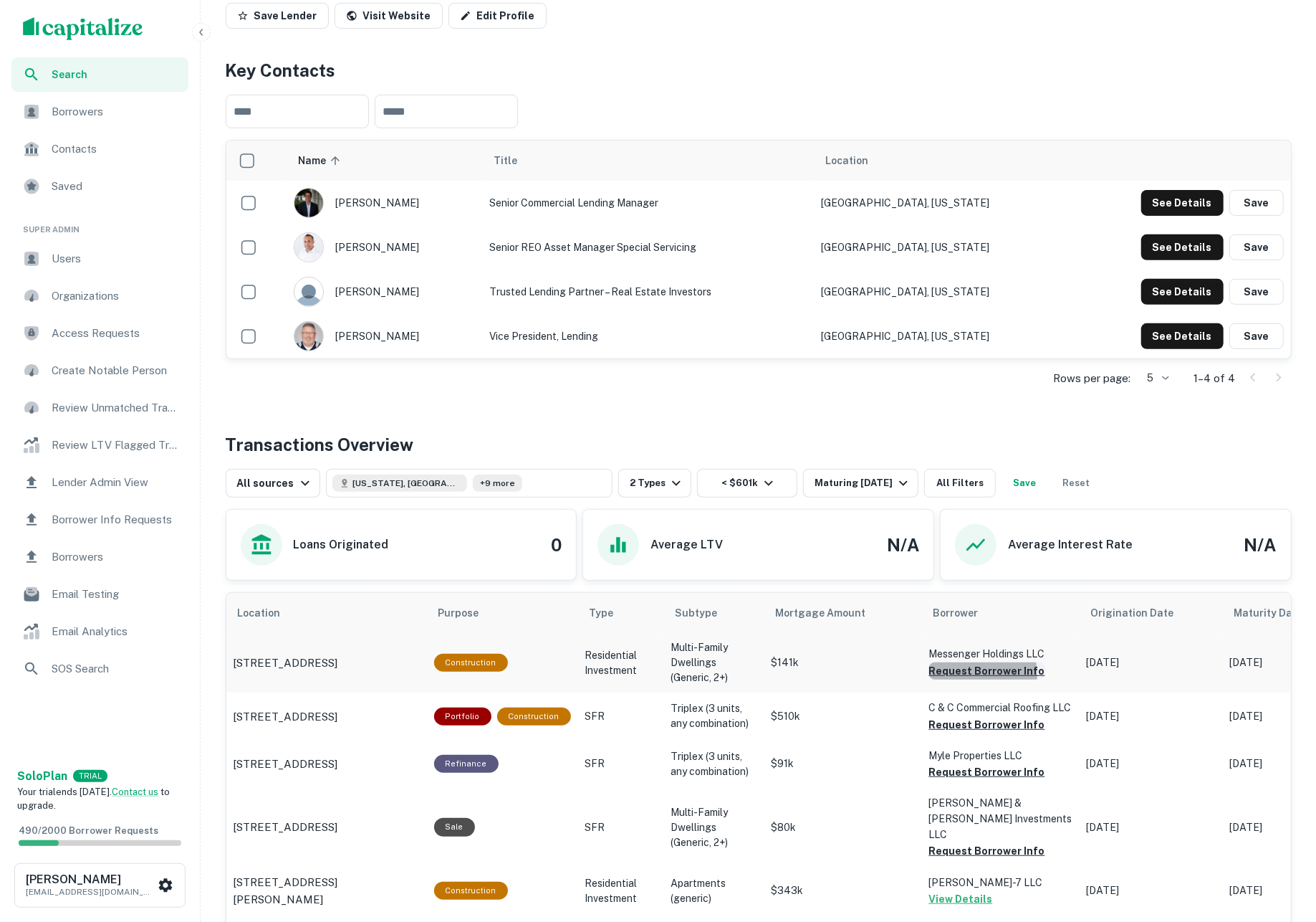
click at [961, 680] on button "Request Borrower Info" at bounding box center [987, 671] width 116 height 17
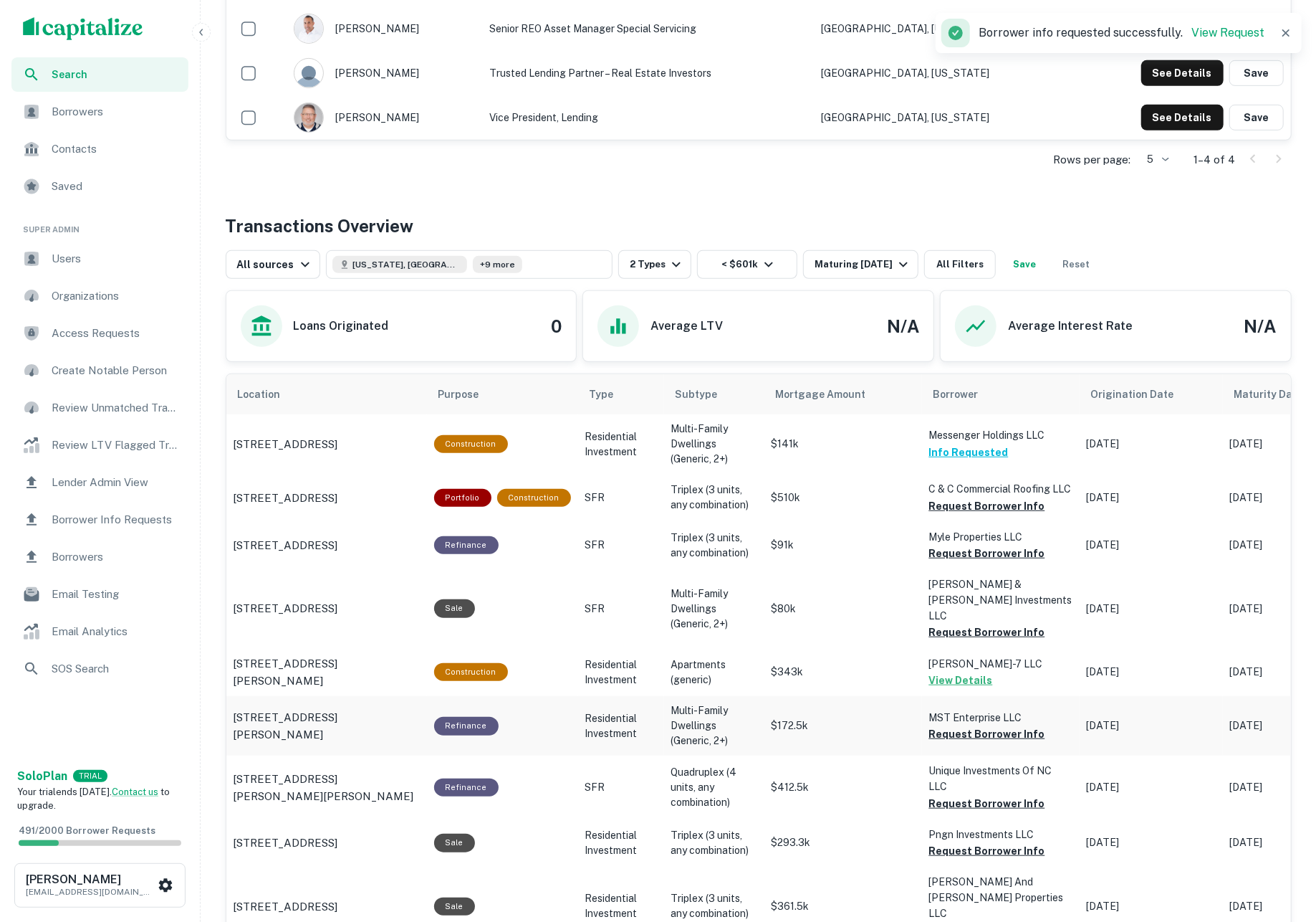
scroll to position [295, 0]
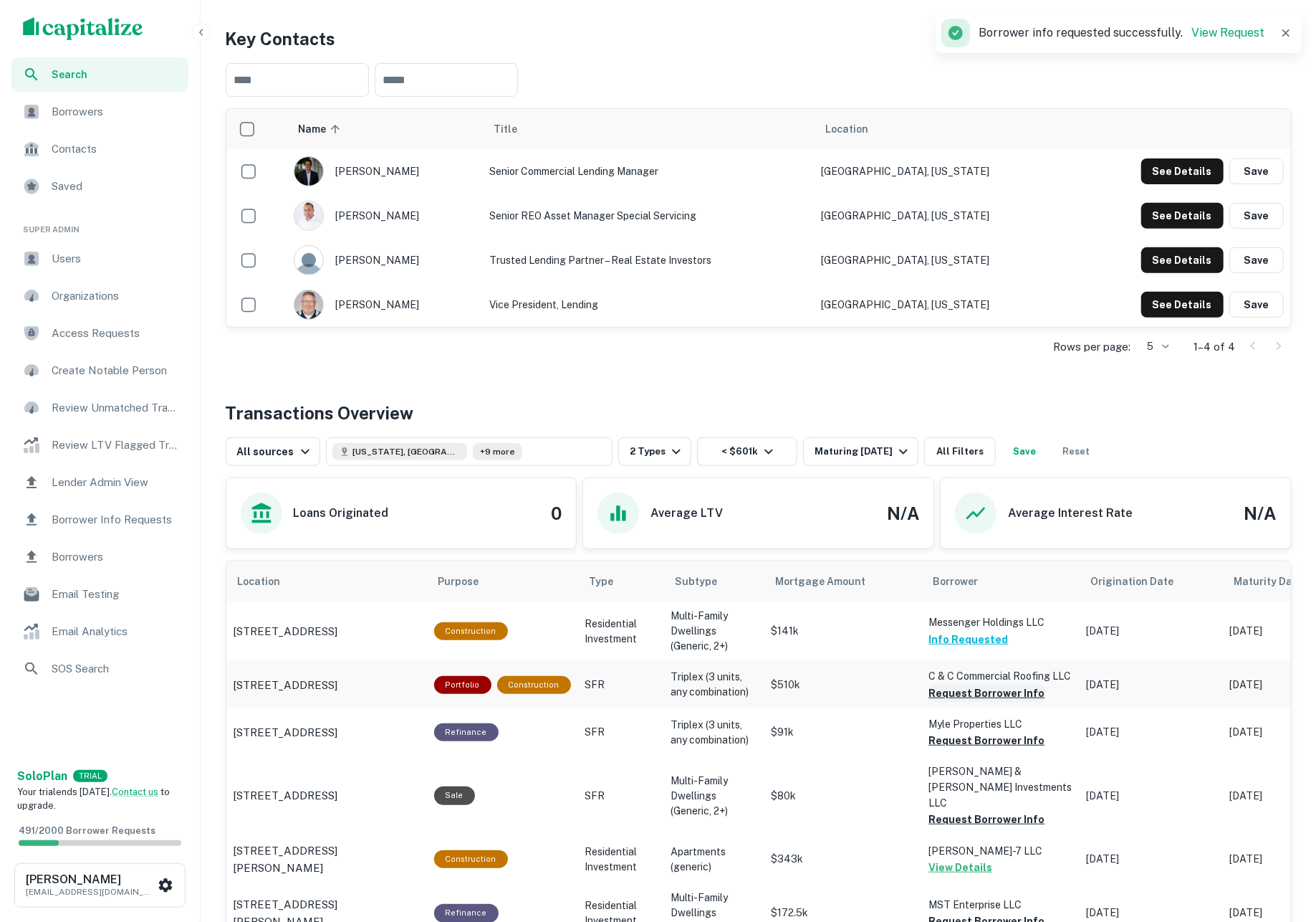
click at [981, 702] on button "Request Borrower Info" at bounding box center [987, 693] width 116 height 17
click at [970, 749] on button "Request Borrower Info" at bounding box center [987, 740] width 116 height 17
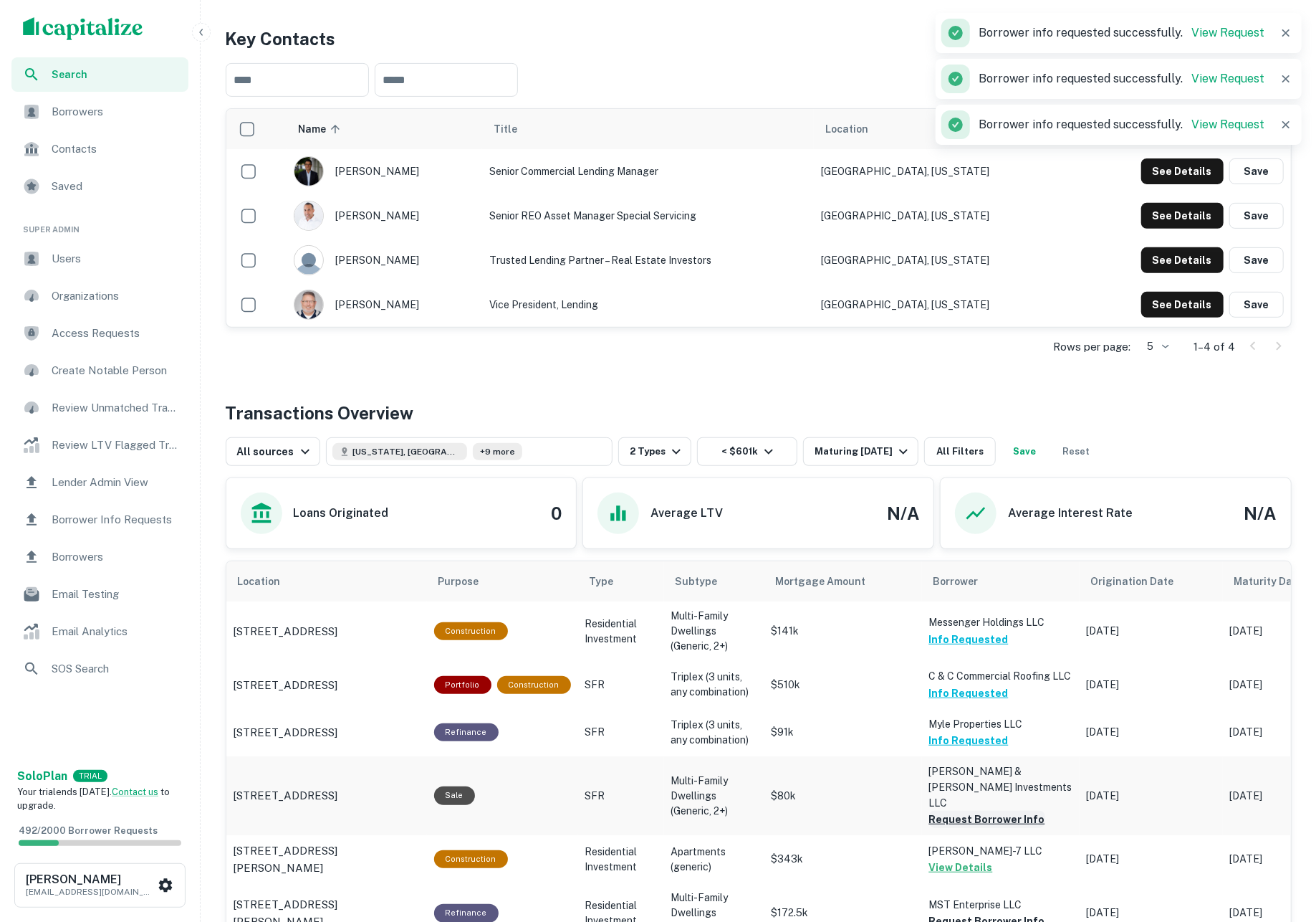
click at [971, 820] on button "Request Borrower Info" at bounding box center [987, 819] width 116 height 17
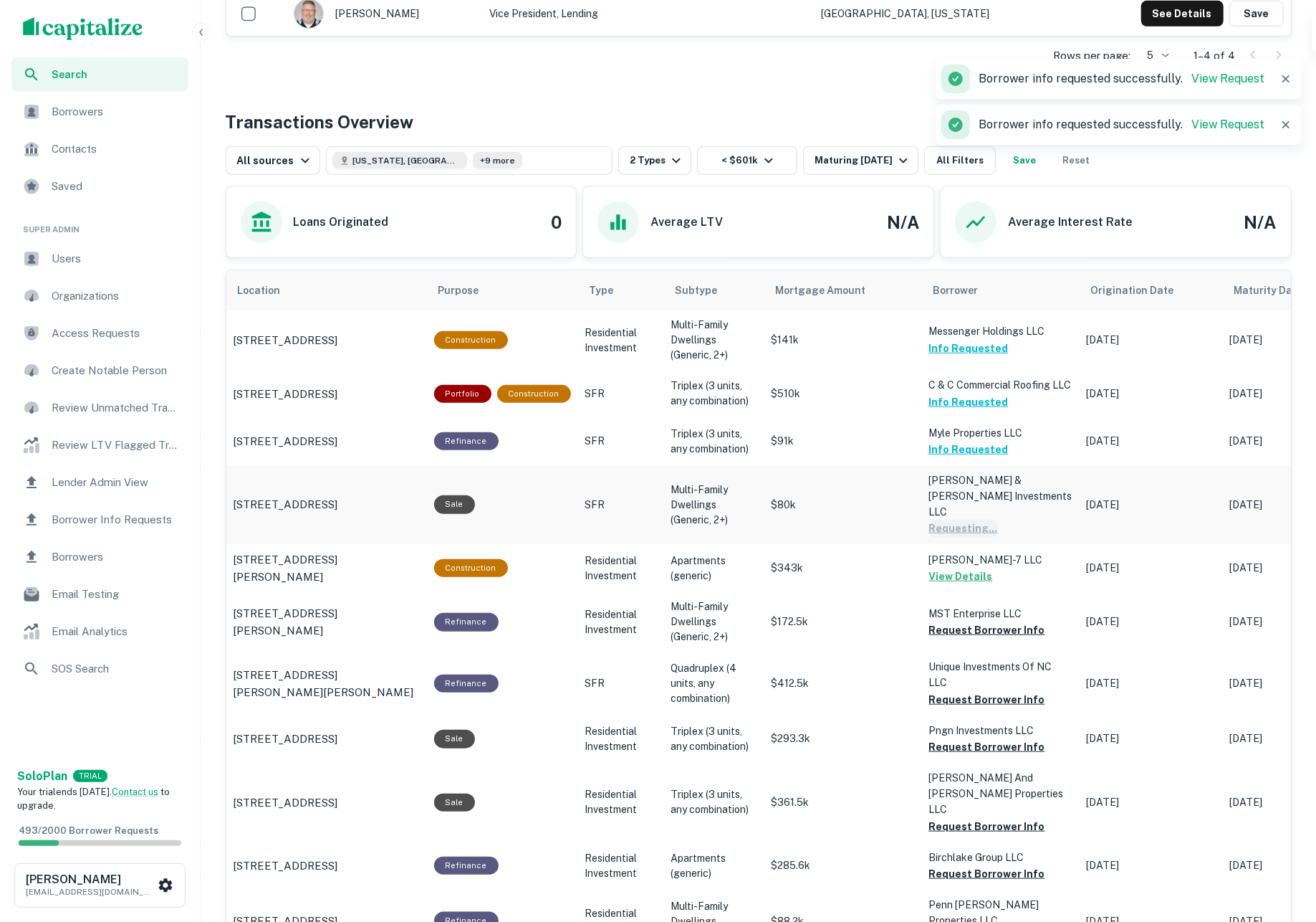
scroll to position [591, 0]
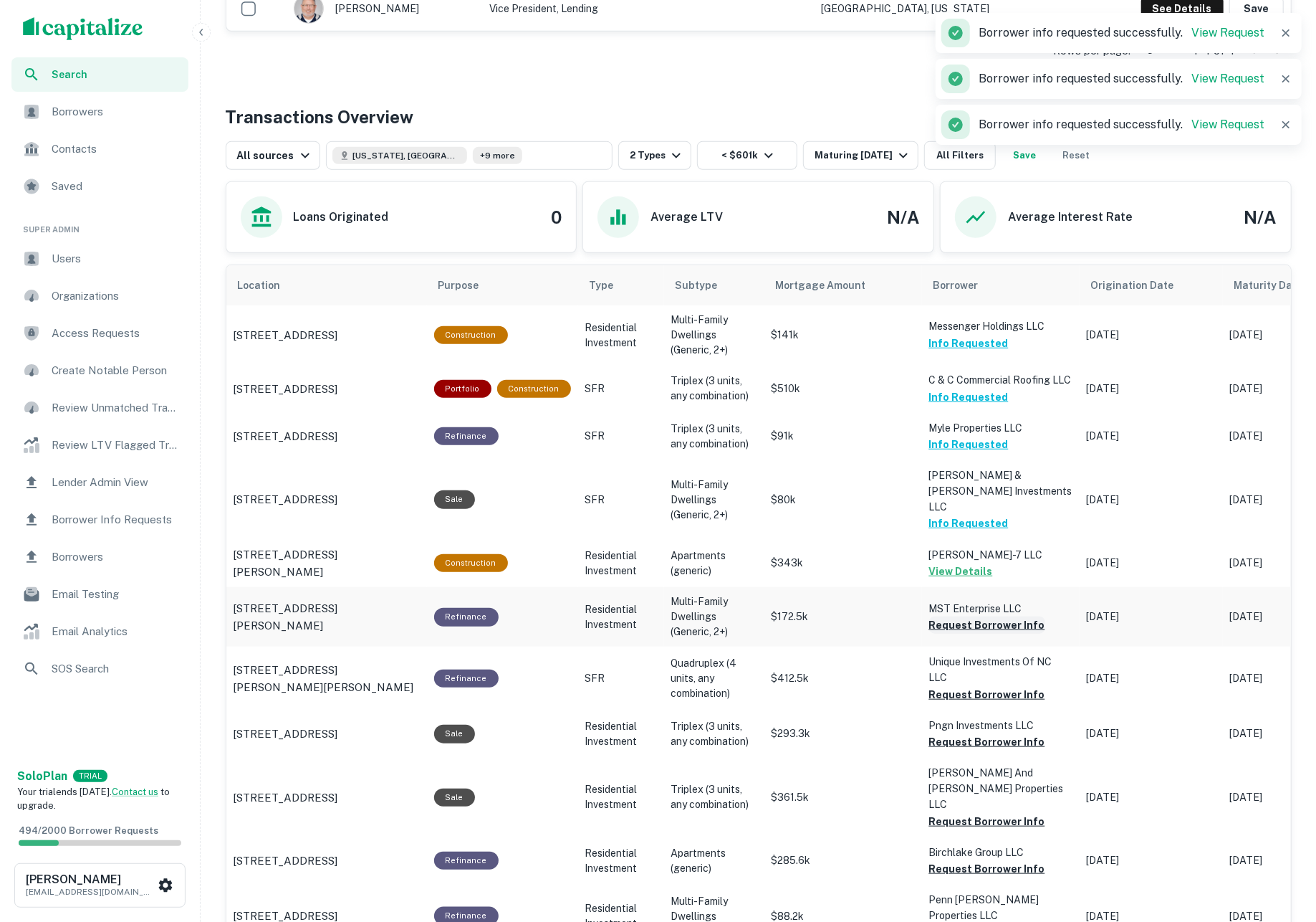
click at [940, 621] on button "Request Borrower Info" at bounding box center [987, 625] width 116 height 17
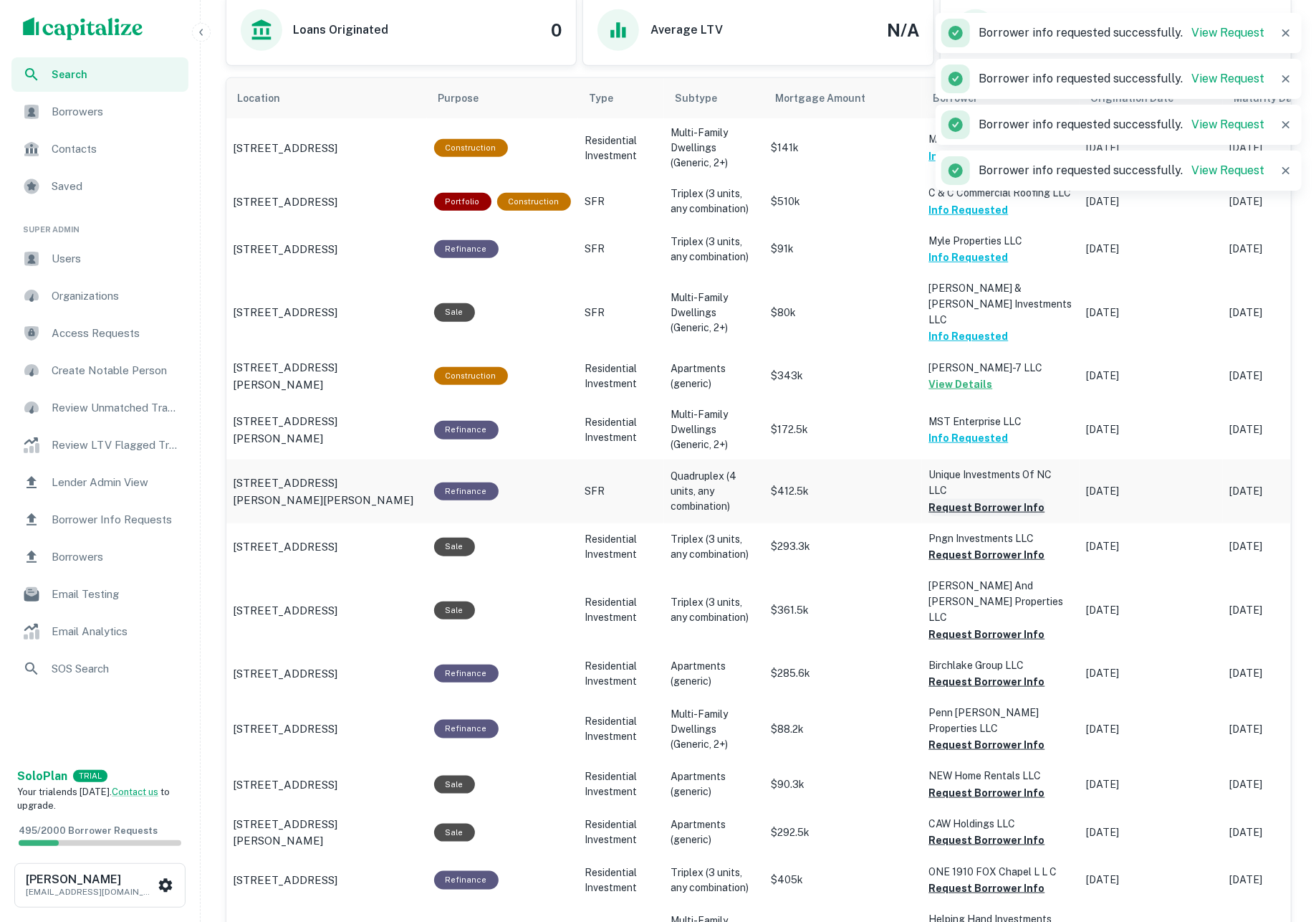
scroll to position [778, 0]
click at [944, 508] on button "Request Borrower Info" at bounding box center [987, 508] width 116 height 17
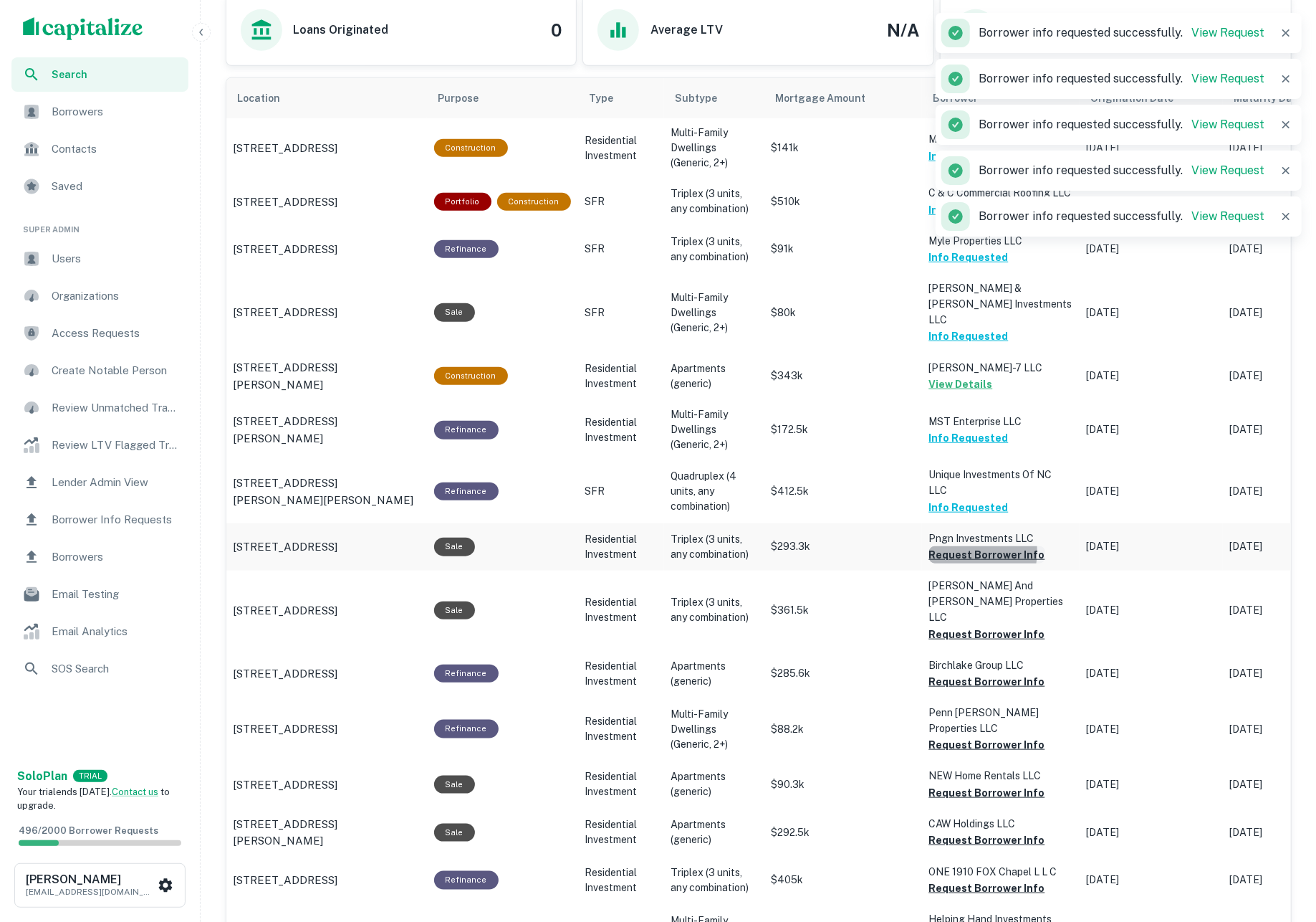
click at [960, 548] on button "Request Borrower Info" at bounding box center [987, 555] width 116 height 17
click at [974, 625] on button "Request Borrower Info" at bounding box center [987, 634] width 116 height 17
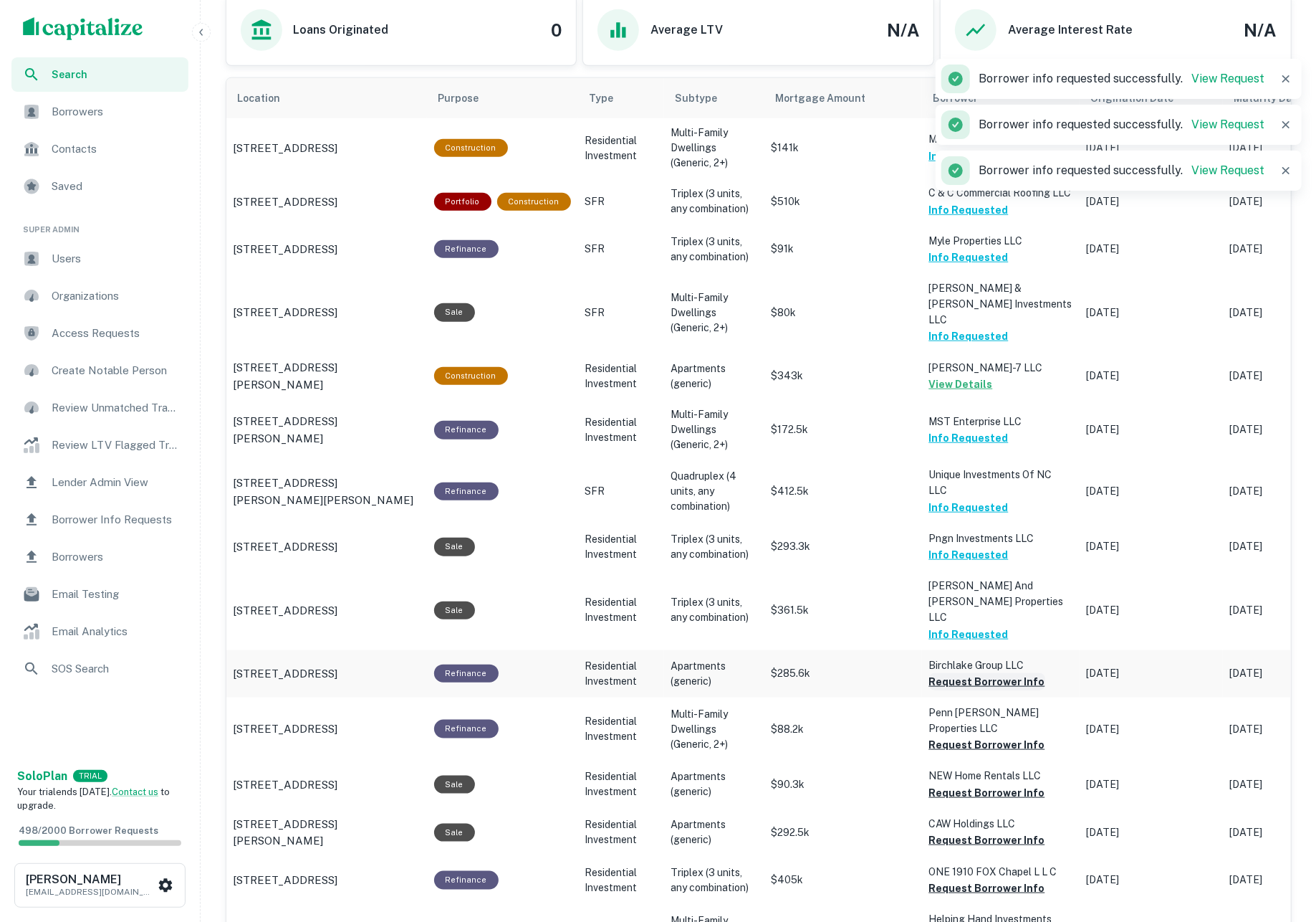
click at [980, 673] on button "Request Borrower Info" at bounding box center [987, 682] width 116 height 17
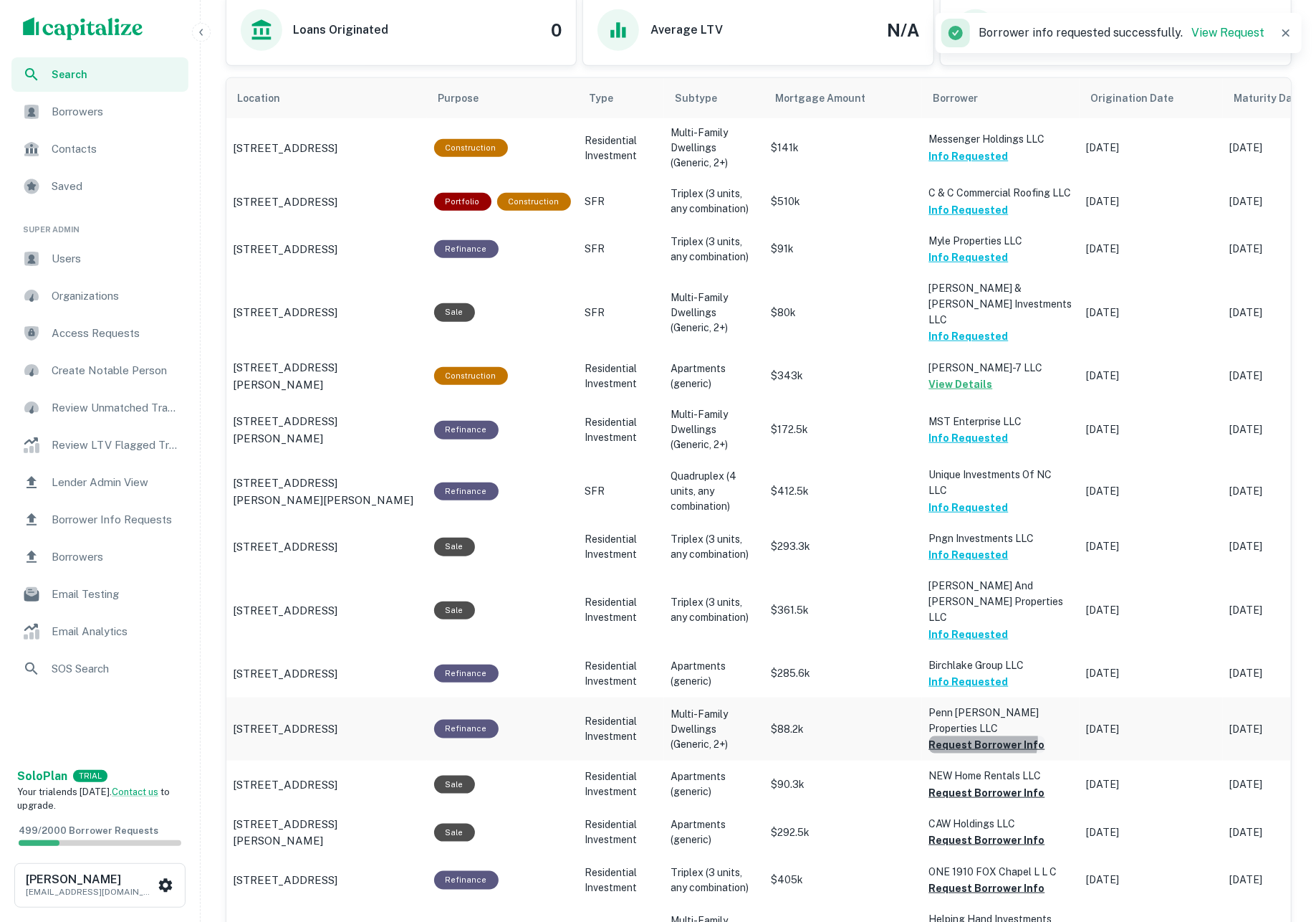
click at [977, 736] on button "Request Borrower Info" at bounding box center [987, 745] width 116 height 17
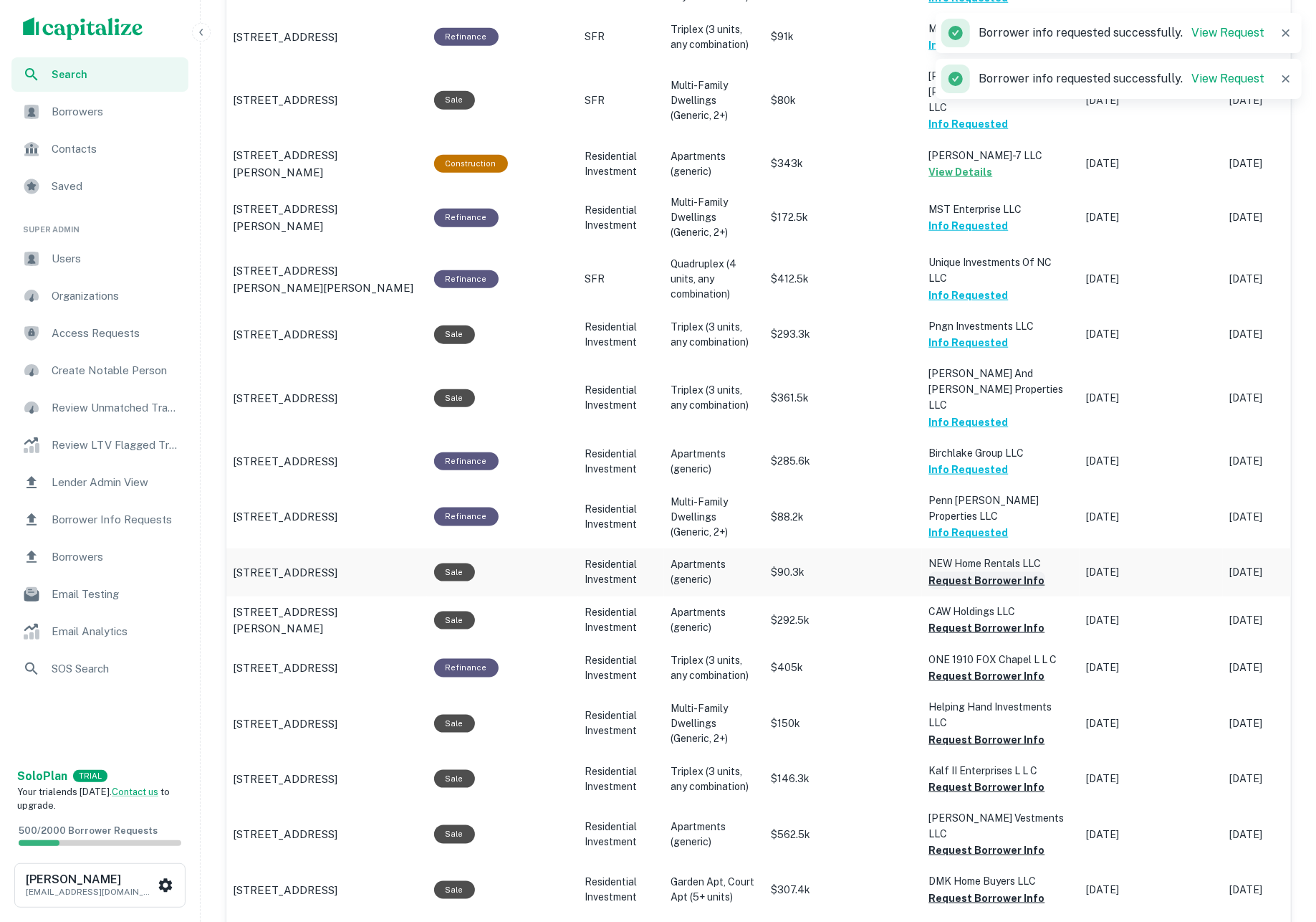
scroll to position [1174, 0]
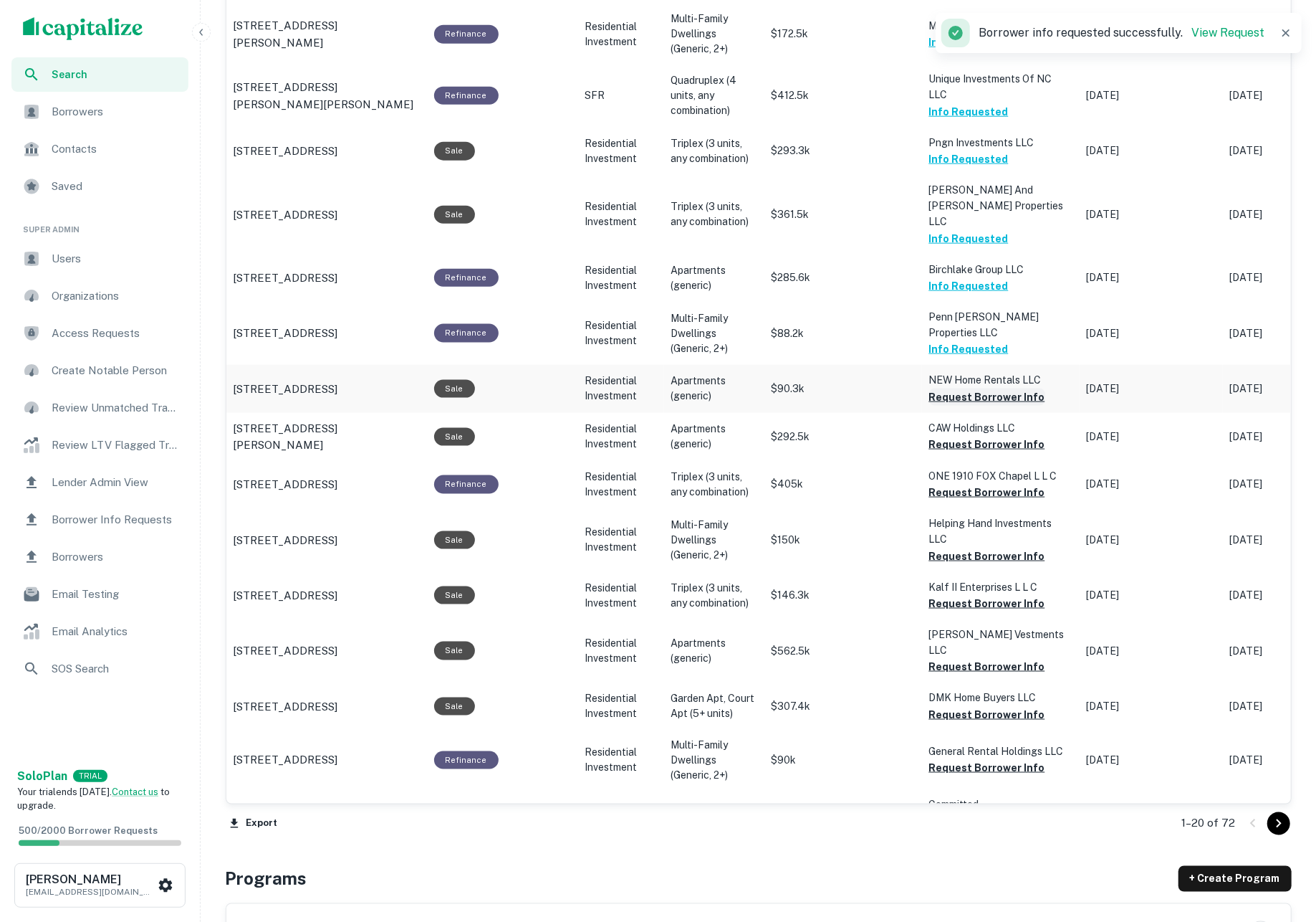
click at [962, 388] on button "Request Borrower Info" at bounding box center [987, 397] width 116 height 17
click at [967, 435] on button "Request Borrower Info" at bounding box center [987, 444] width 116 height 17
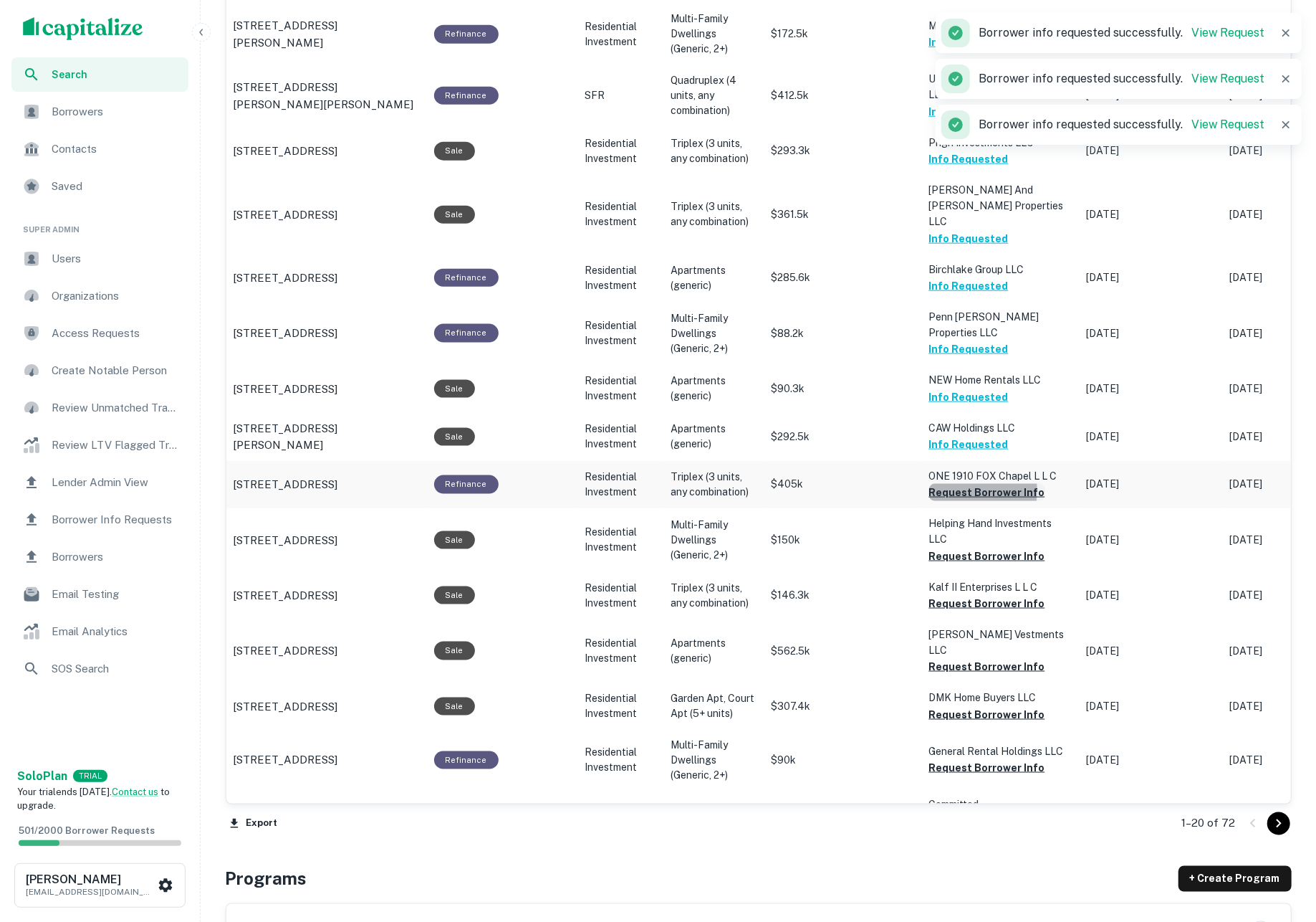
click at [963, 483] on button "Request Borrower Info" at bounding box center [987, 492] width 116 height 17
click at [965, 548] on button "Request Borrower Info" at bounding box center [987, 556] width 116 height 17
click at [969, 595] on button "Request Borrower Info" at bounding box center [987, 603] width 116 height 17
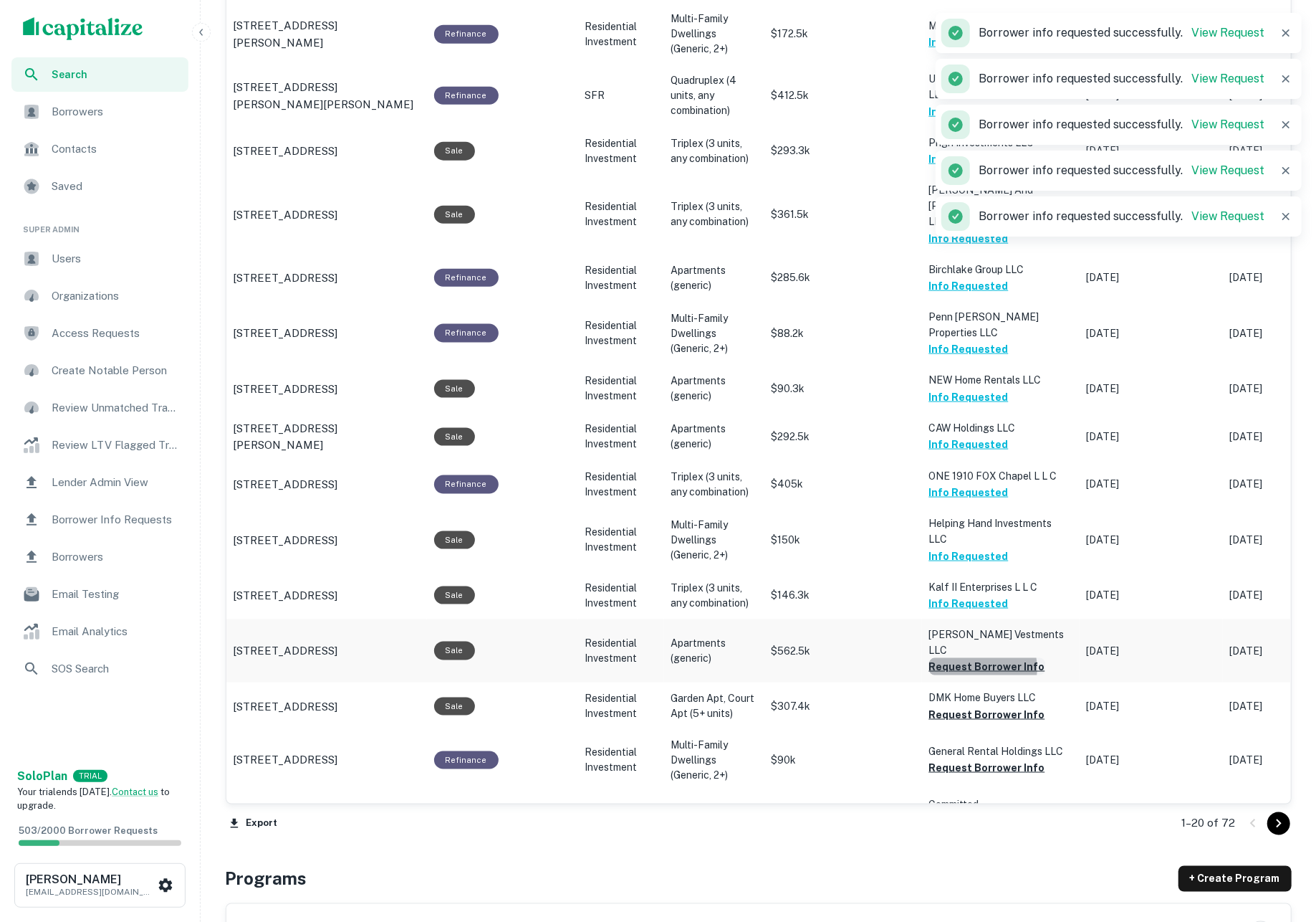
click at [974, 658] on button "Request Borrower Info" at bounding box center [987, 666] width 116 height 17
click at [977, 706] on button "Request Borrower Info" at bounding box center [987, 715] width 116 height 17
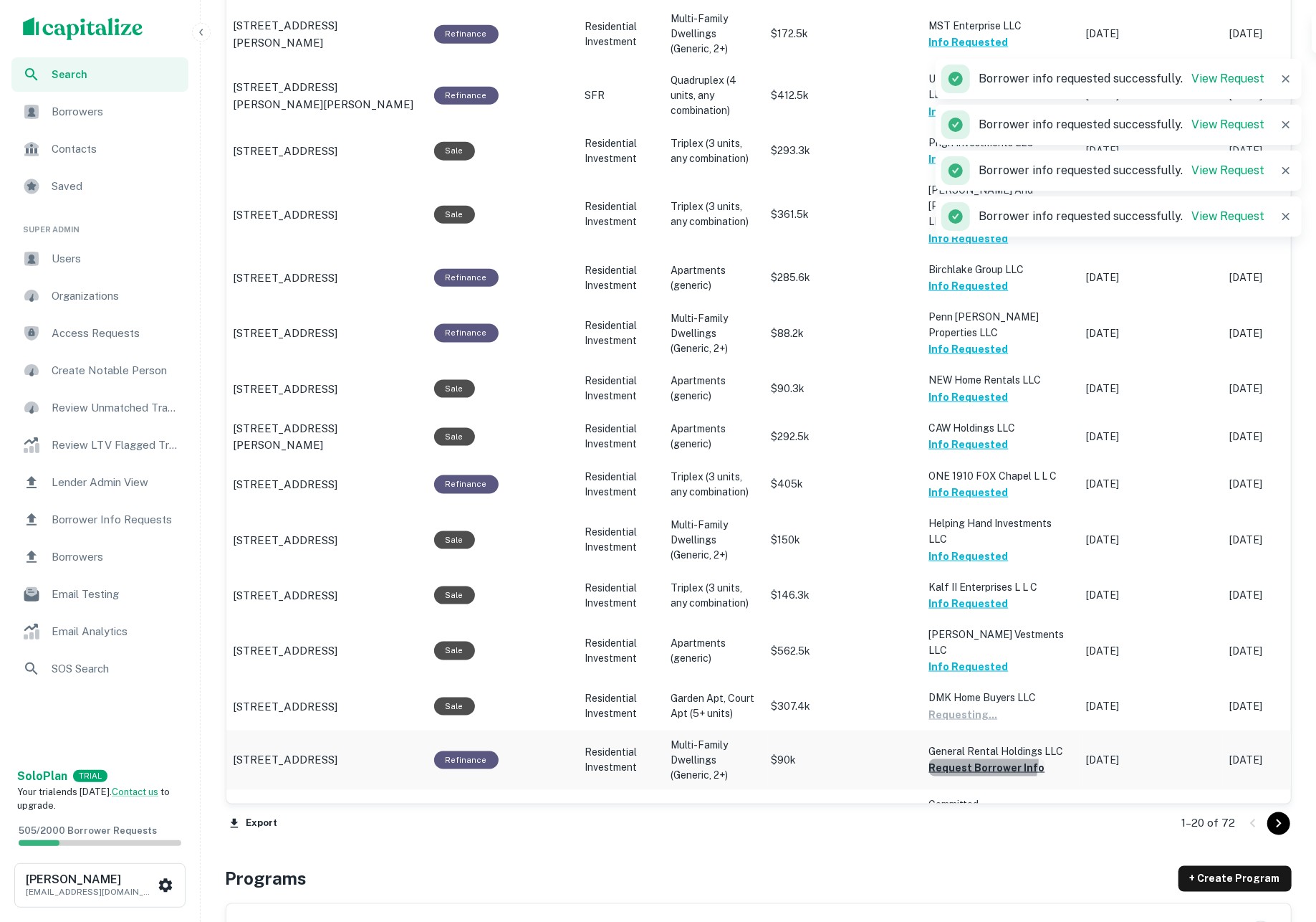
click at [980, 759] on button "Request Borrower Info" at bounding box center [987, 767] width 116 height 17
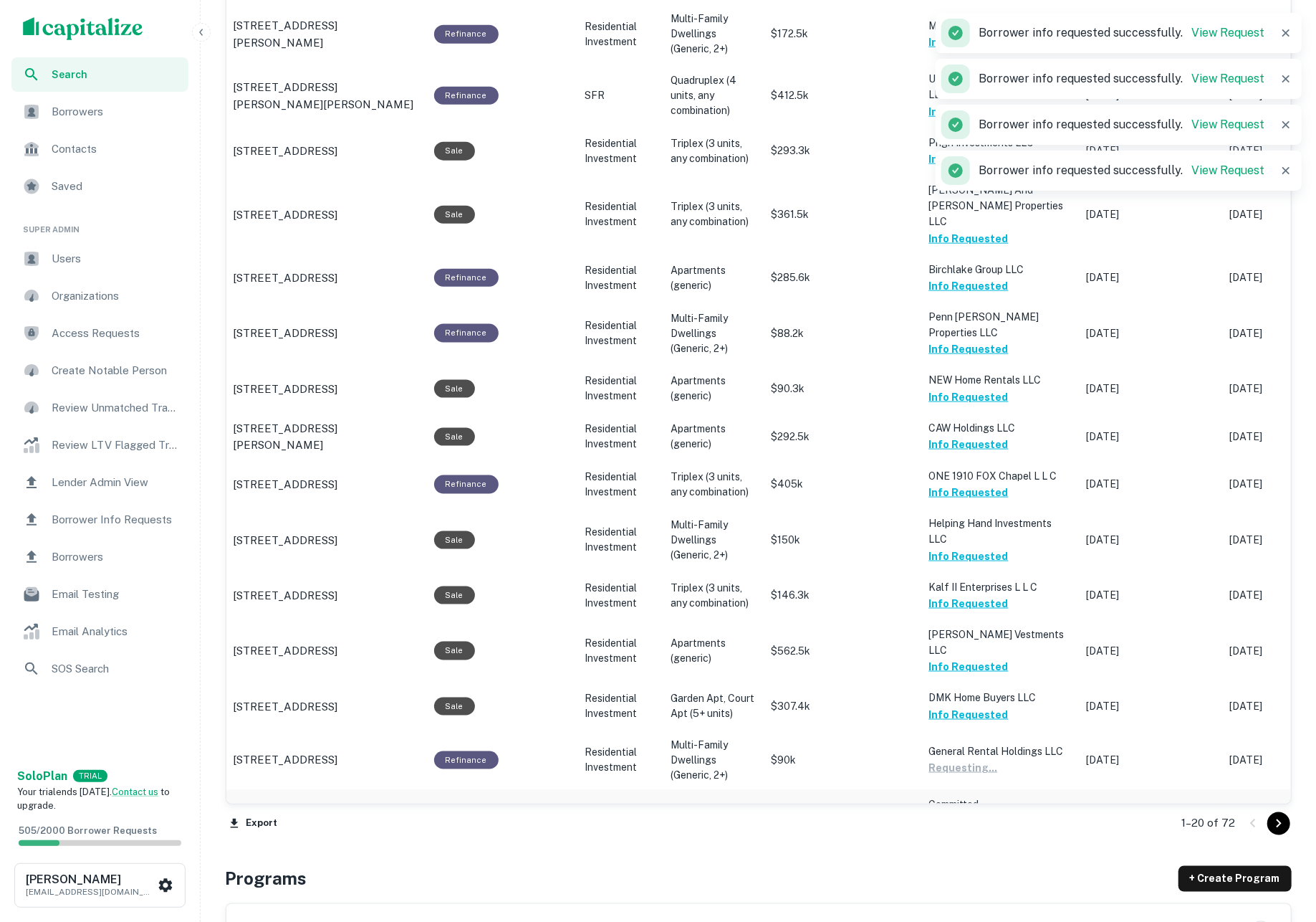
click at [981, 844] on button "Request Borrower Info" at bounding box center [987, 853] width 116 height 17
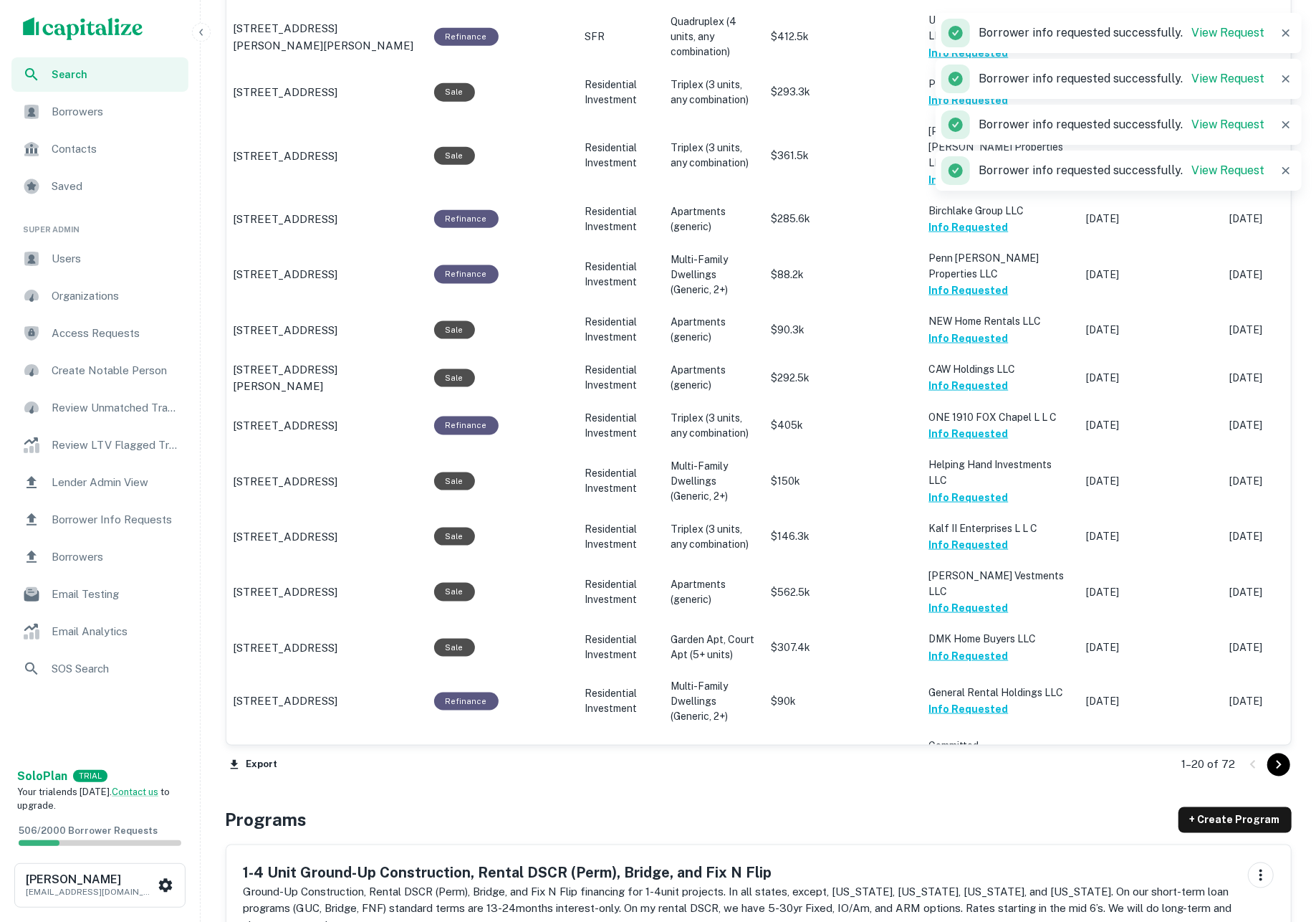
click at [1270, 765] on icon "Go to next page" at bounding box center [1278, 765] width 17 height 17
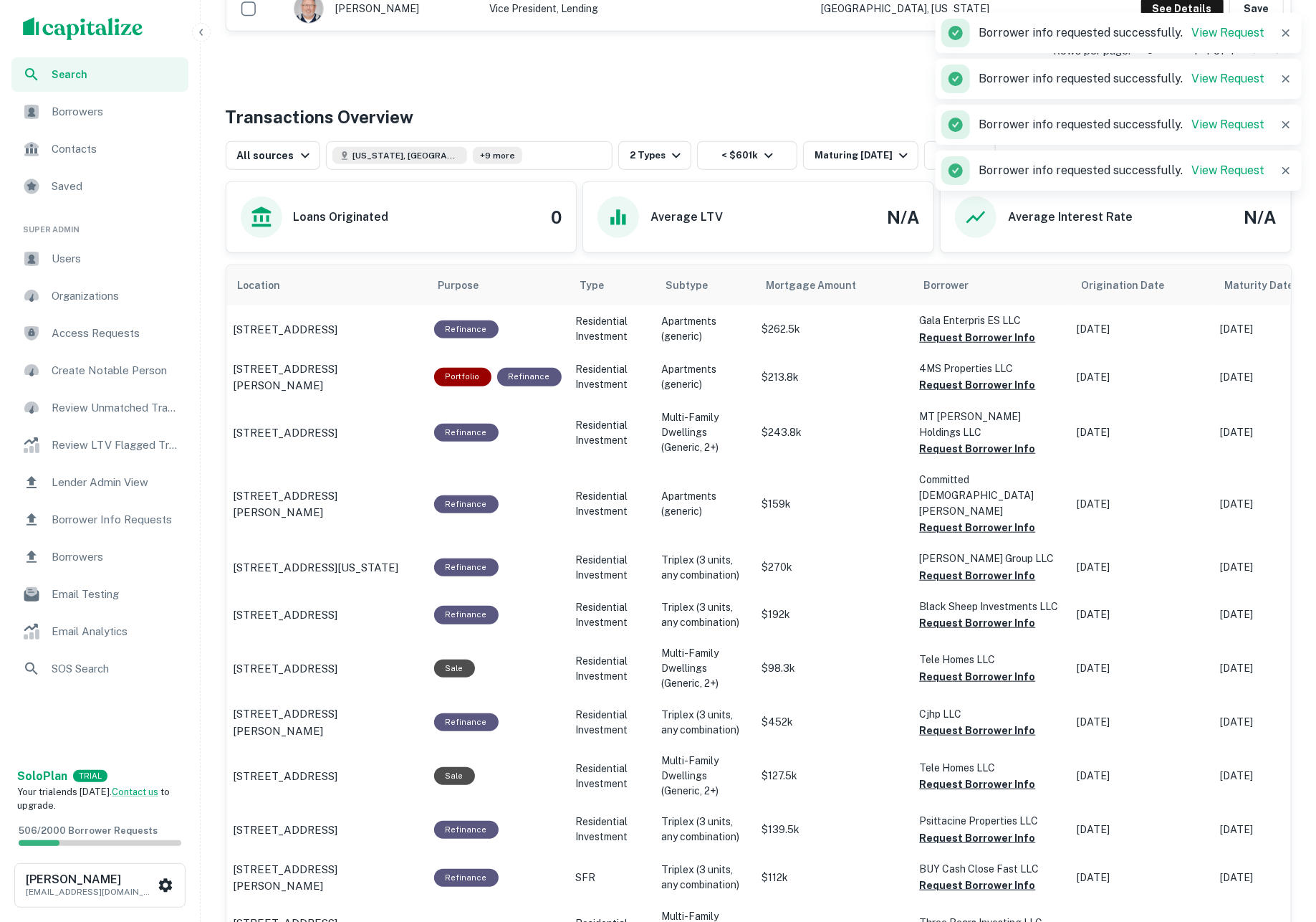
scroll to position [302, 0]
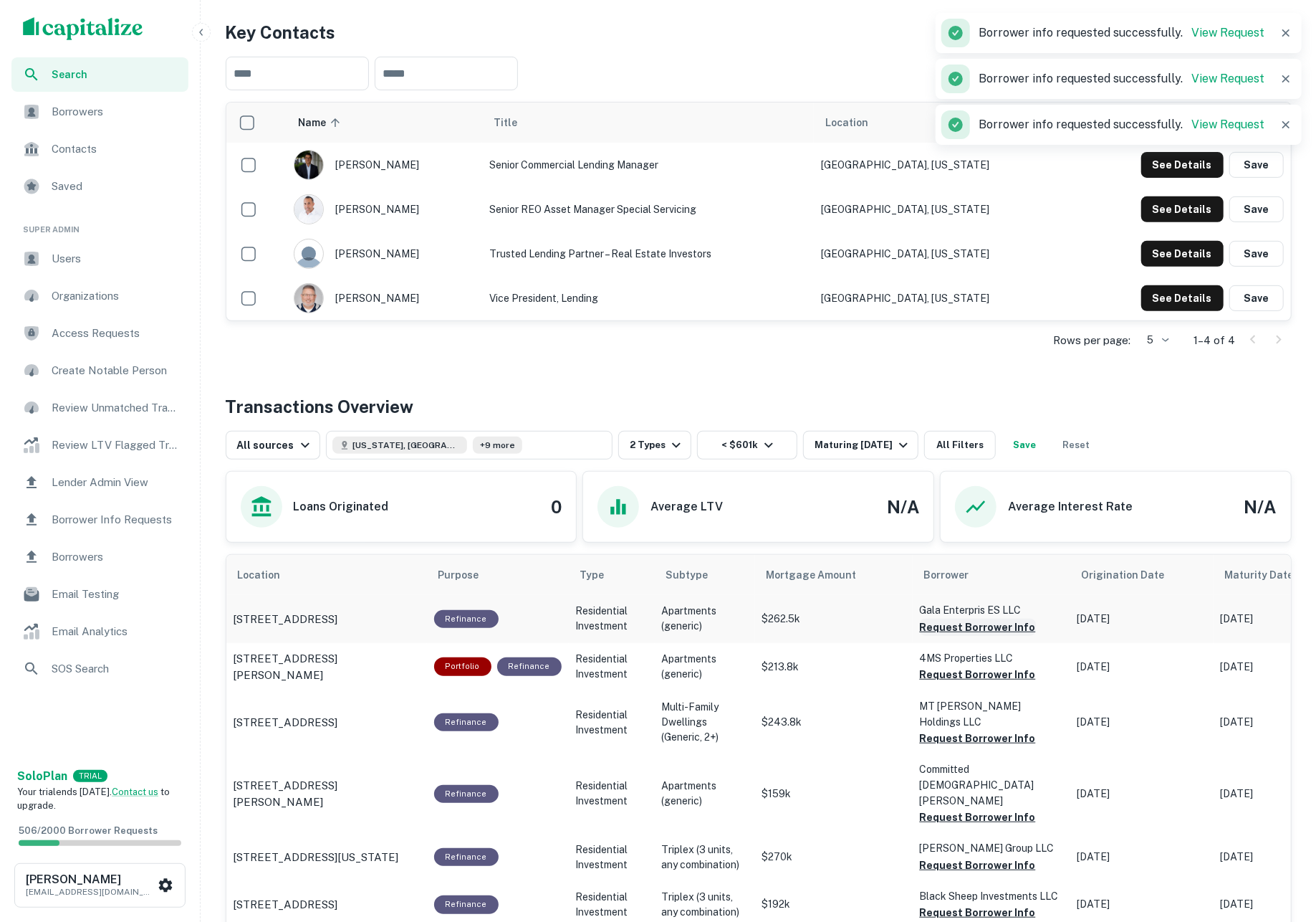
click at [988, 636] on button "Request Borrower Info" at bounding box center [978, 627] width 116 height 17
click at [981, 678] on button "Request Borrower Info" at bounding box center [978, 674] width 116 height 17
click at [980, 733] on button "Request Borrower Info" at bounding box center [978, 738] width 116 height 17
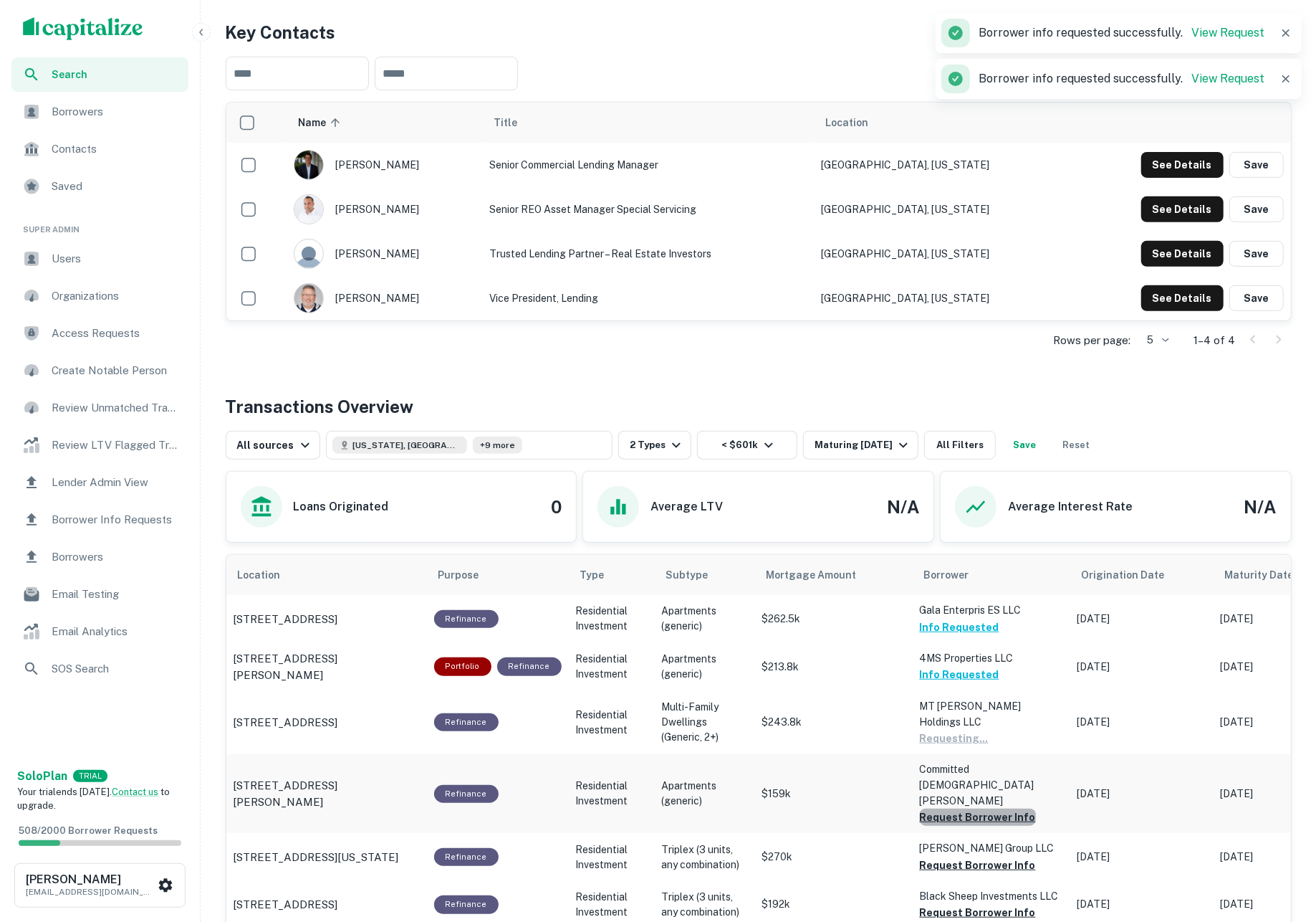
click at [980, 808] on button "Request Borrower Info" at bounding box center [978, 817] width 116 height 17
click at [974, 856] on button "Request Borrower Info" at bounding box center [978, 865] width 116 height 17
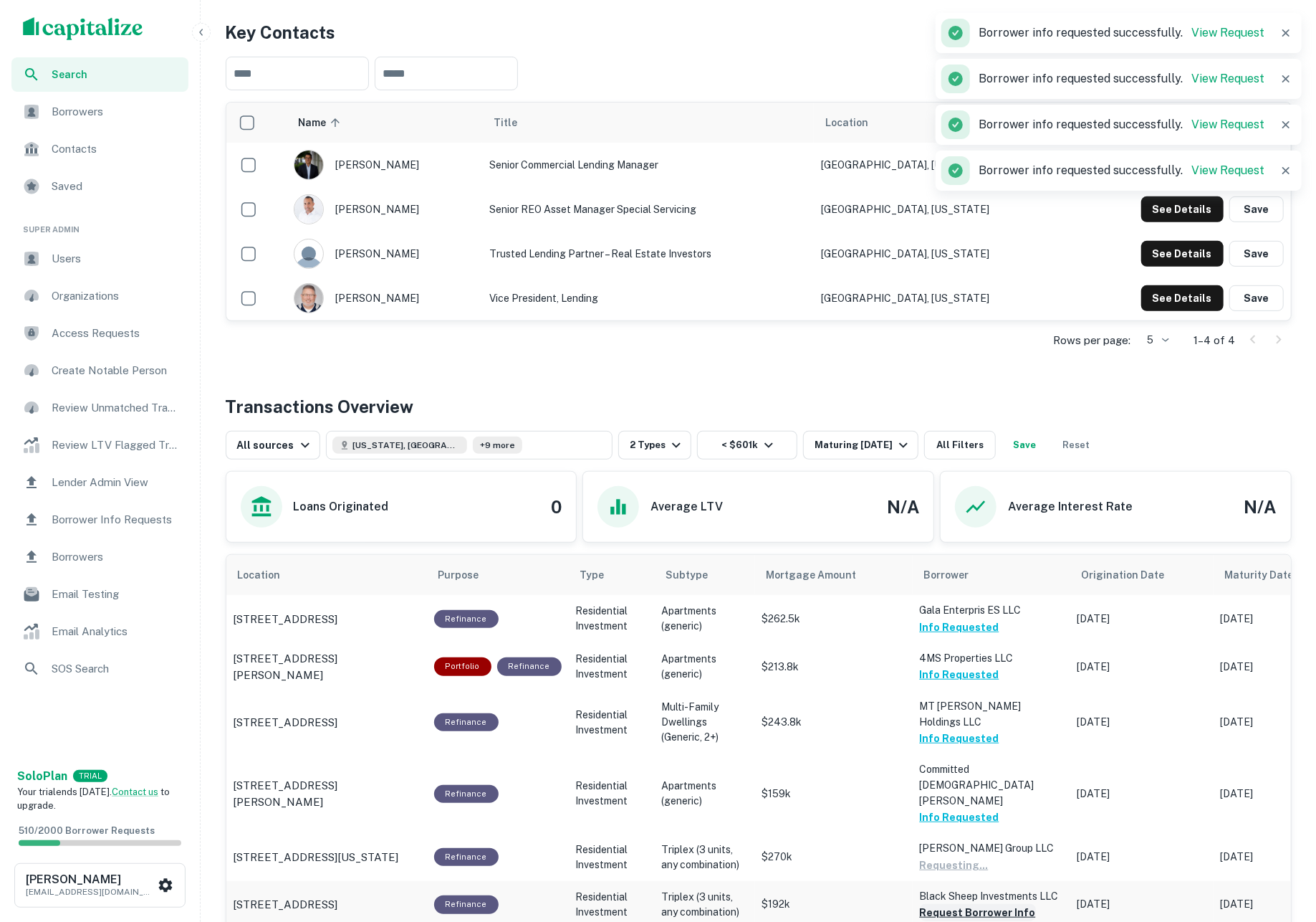
click at [972, 904] on button "Request Borrower Info" at bounding box center [978, 913] width 116 height 17
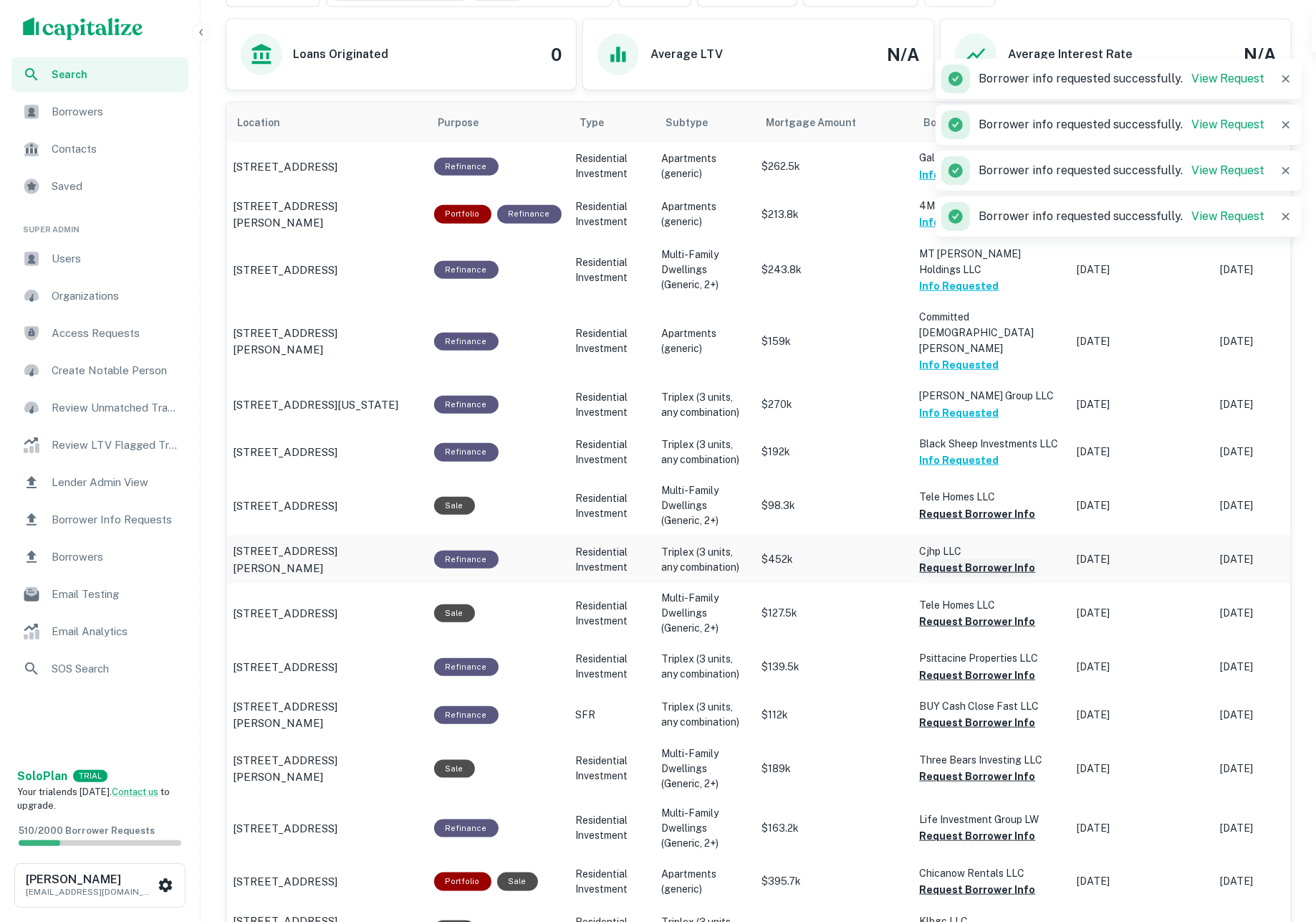
scroll to position [770, 0]
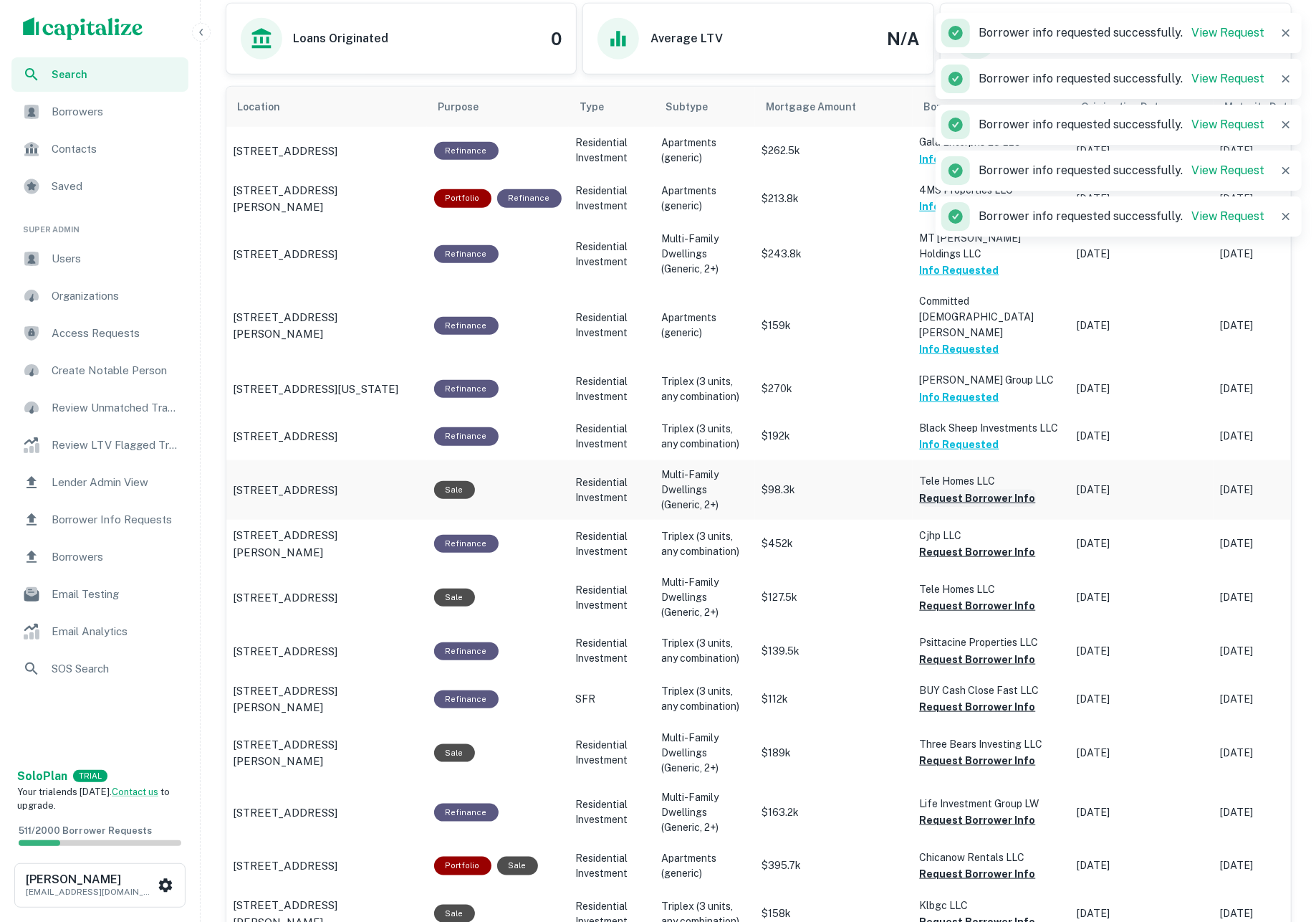
click at [934, 490] on button "Request Borrower Info" at bounding box center [978, 498] width 116 height 17
click at [938, 543] on button "Request Borrower Info" at bounding box center [978, 552] width 116 height 17
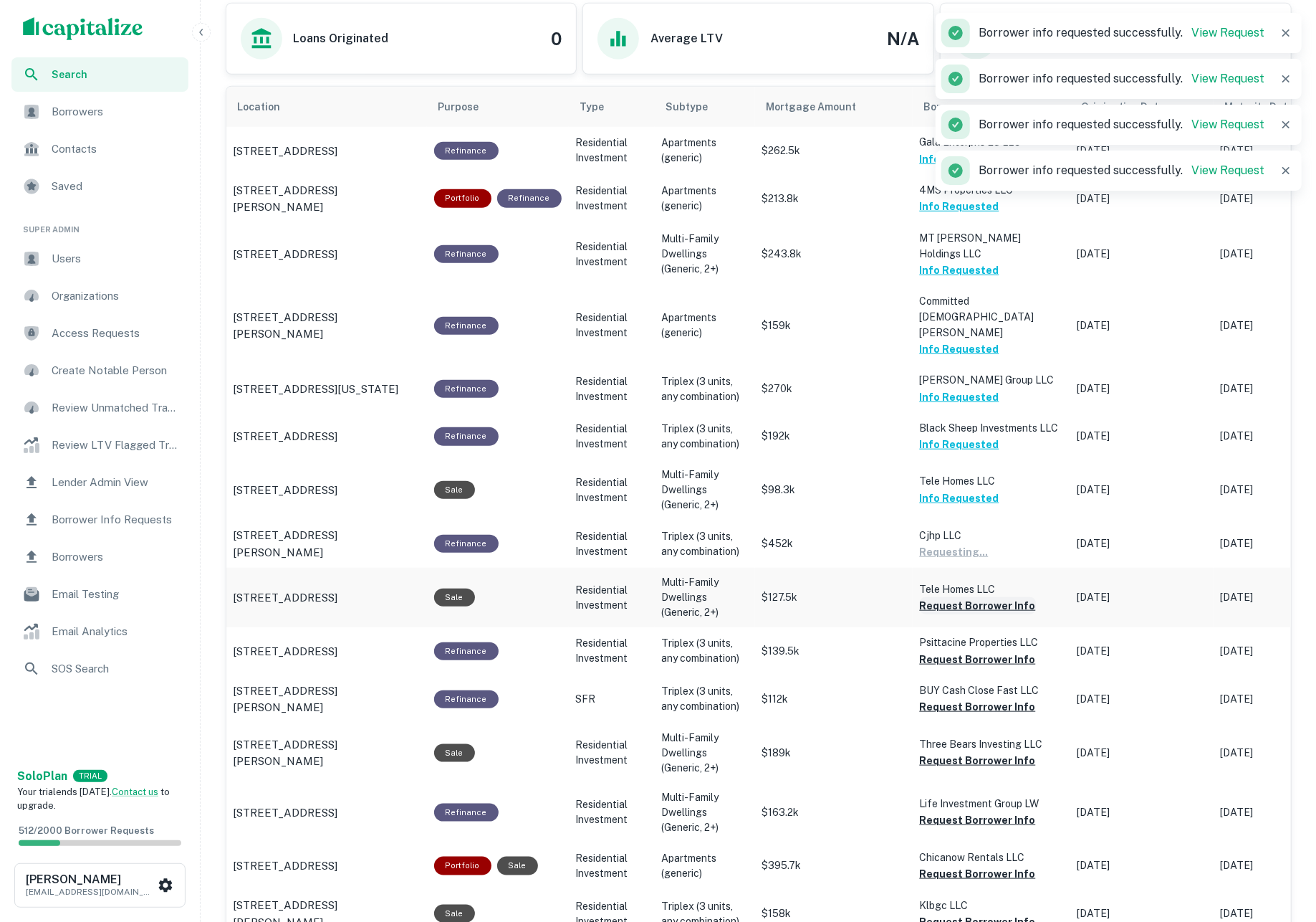
click at [950, 597] on button "Request Borrower Info" at bounding box center [978, 606] width 116 height 17
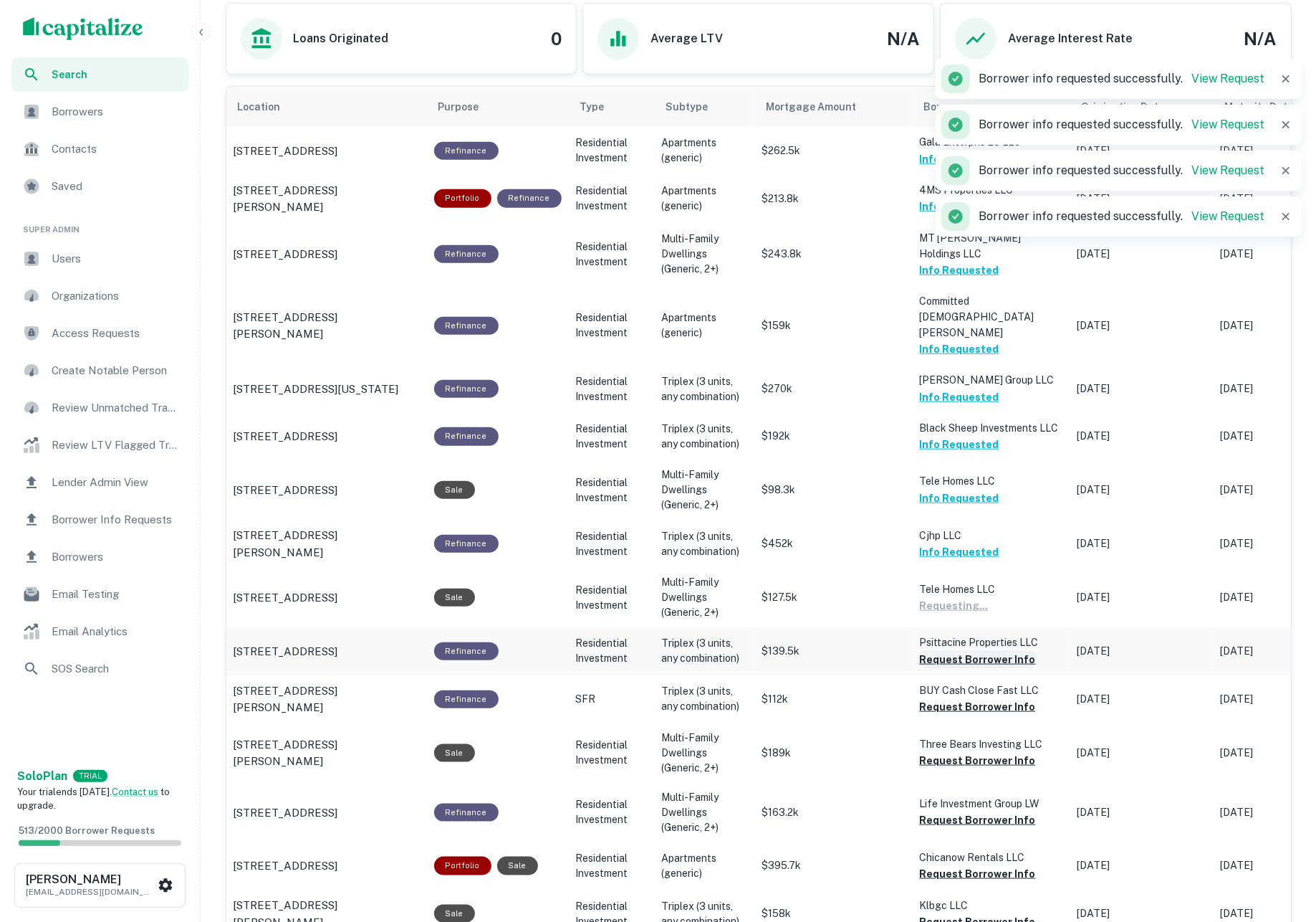
click at [958, 651] on button "Request Borrower Info" at bounding box center [978, 659] width 116 height 17
click at [961, 698] on button "Request Borrower Info" at bounding box center [978, 707] width 116 height 17
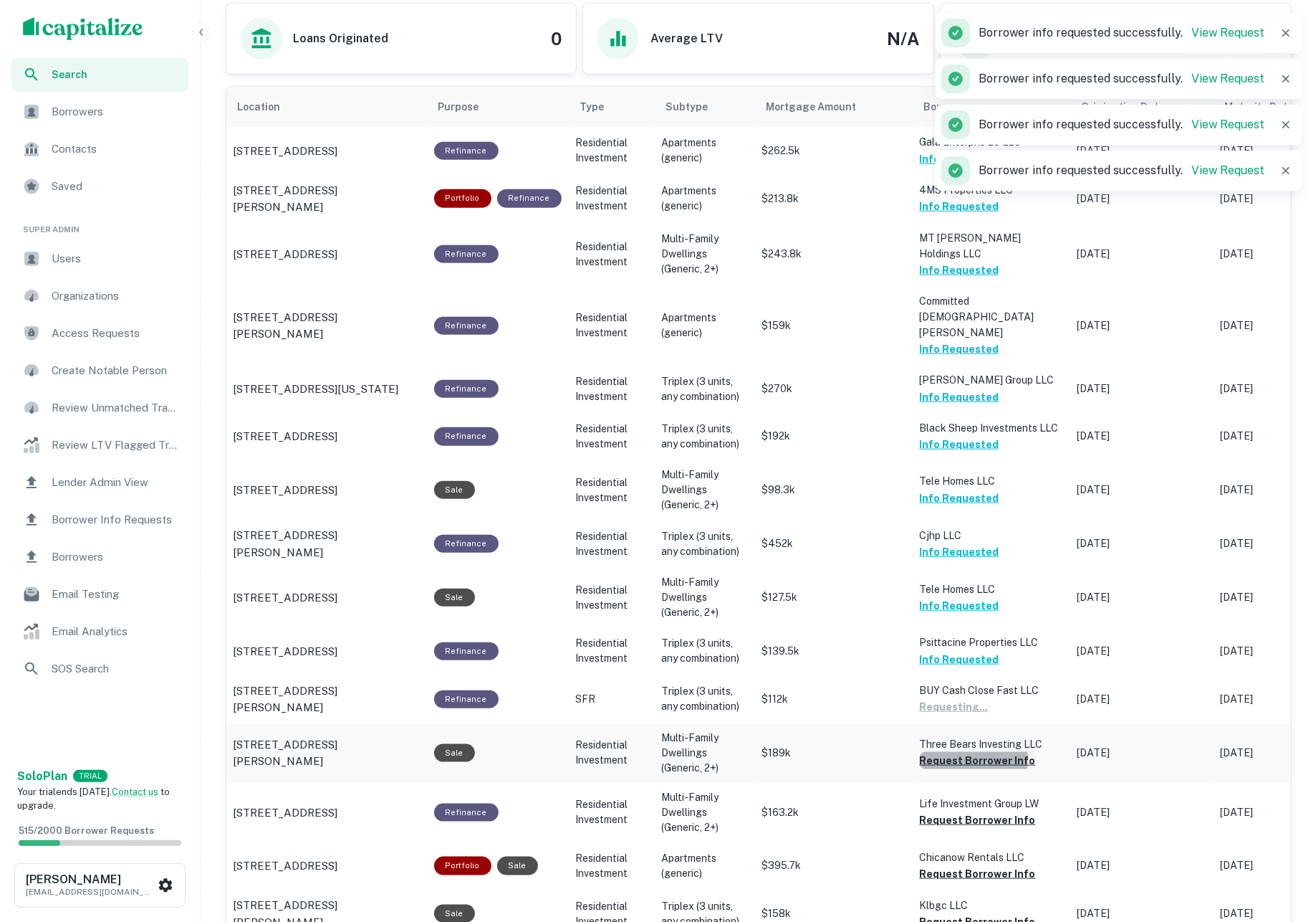
click at [962, 752] on button "Request Borrower Info" at bounding box center [978, 760] width 116 height 17
click at [965, 811] on button "Request Borrower Info" at bounding box center [978, 820] width 116 height 17
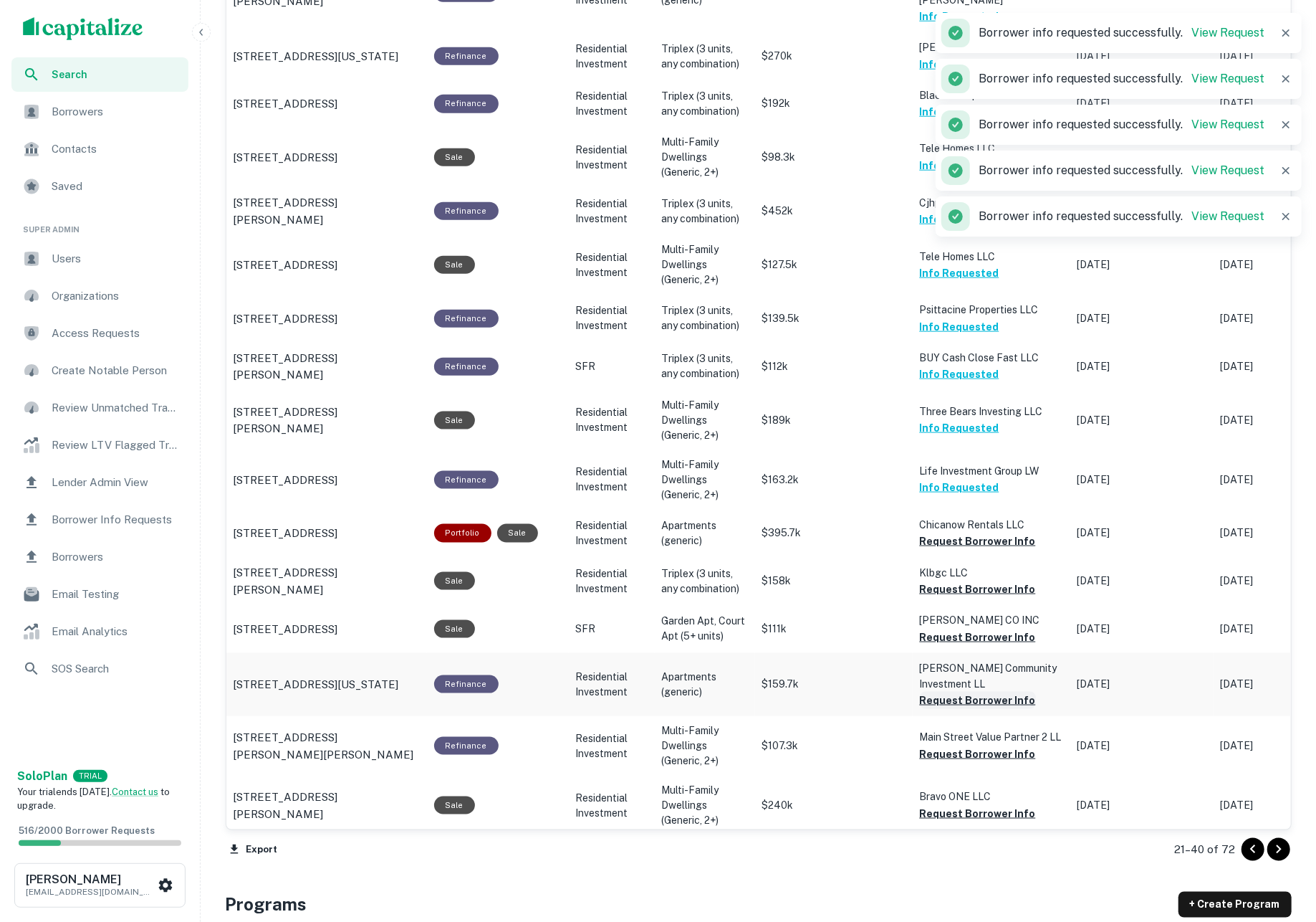
scroll to position [1131, 0]
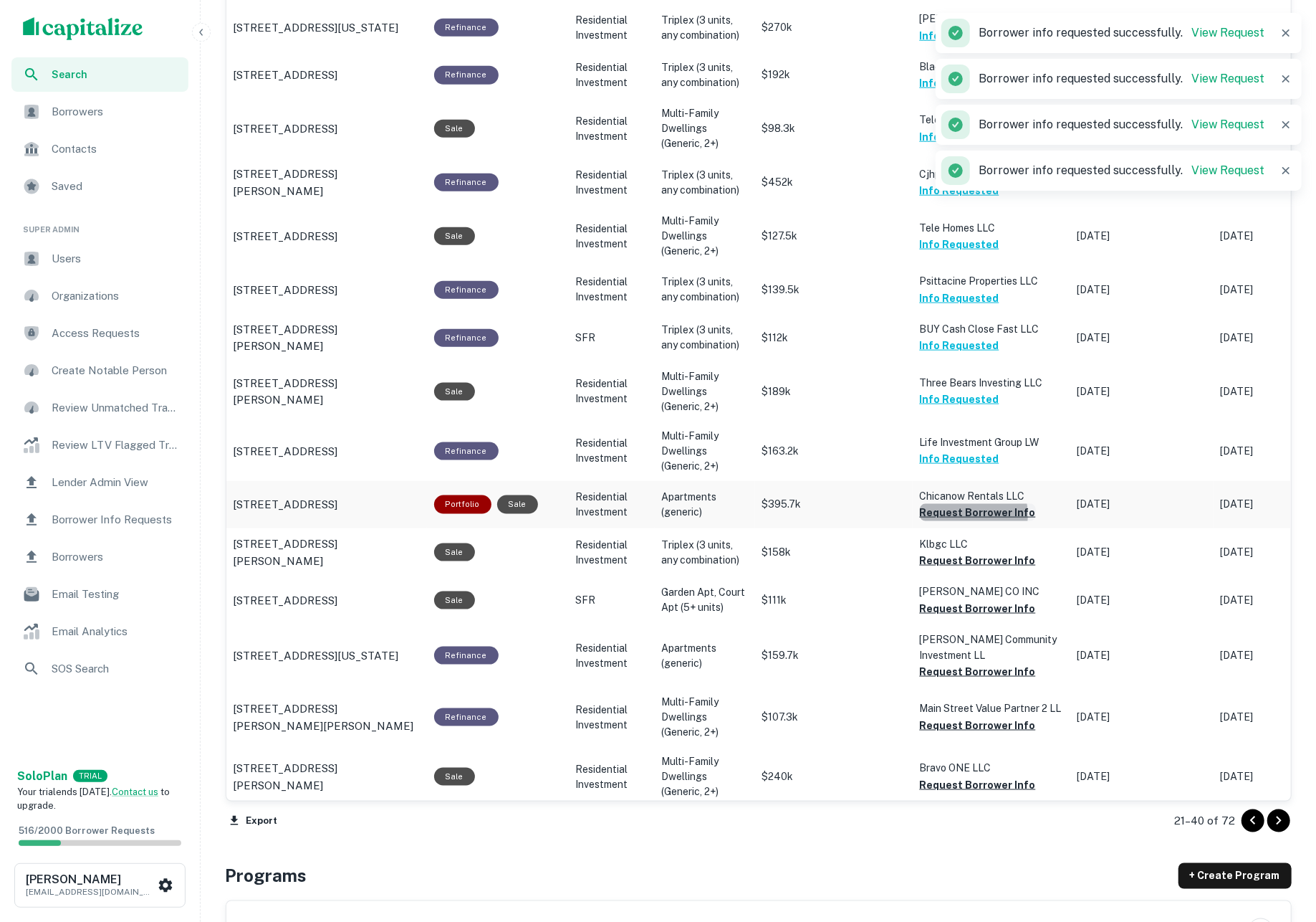
click at [962, 504] on button "Request Borrower Info" at bounding box center [978, 512] width 116 height 17
click at [958, 552] on button "Request Borrower Info" at bounding box center [978, 560] width 116 height 17
click at [958, 599] on button "Request Borrower Info" at bounding box center [978, 608] width 116 height 17
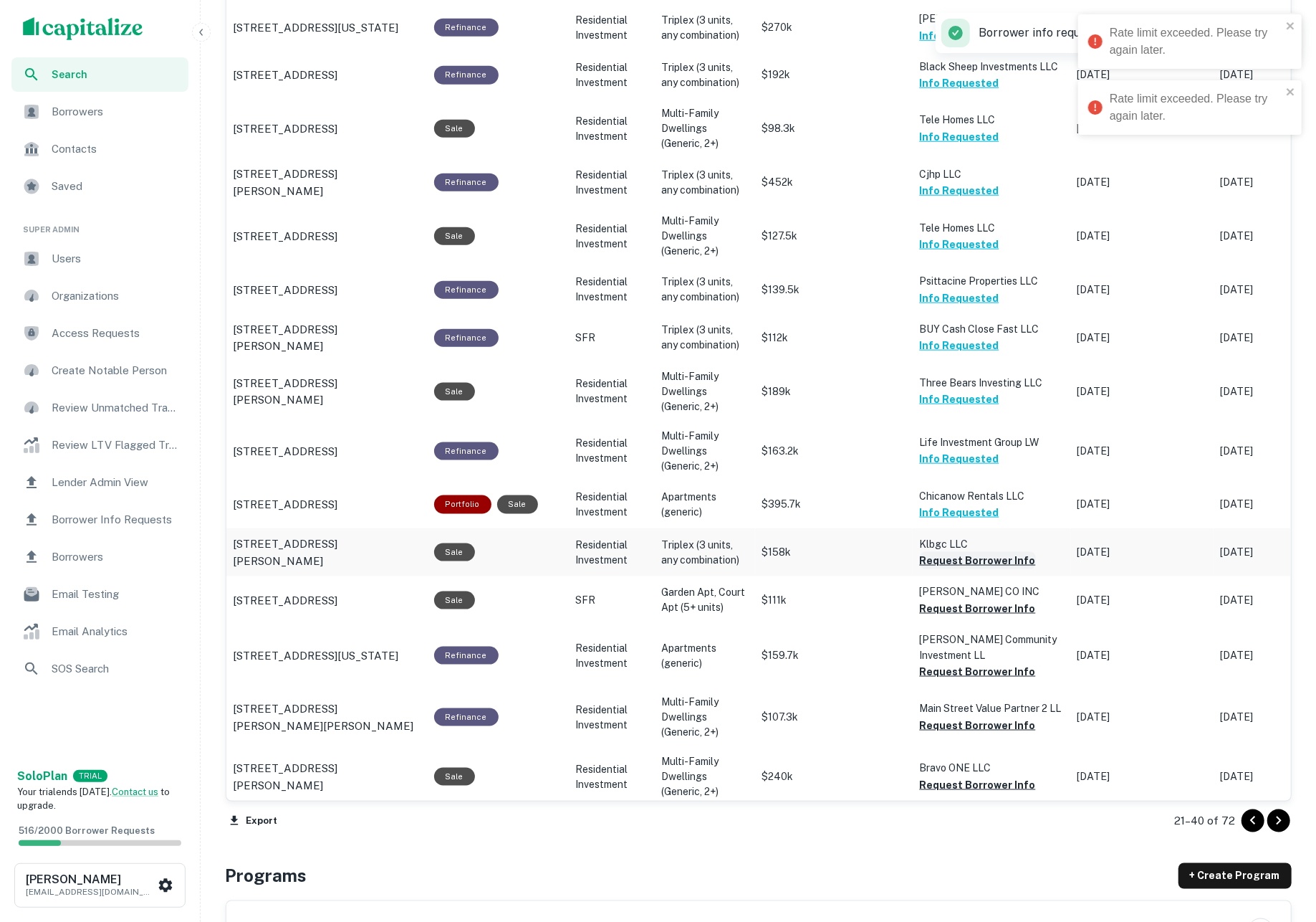
click at [953, 552] on button "Request Borrower Info" at bounding box center [978, 560] width 116 height 17
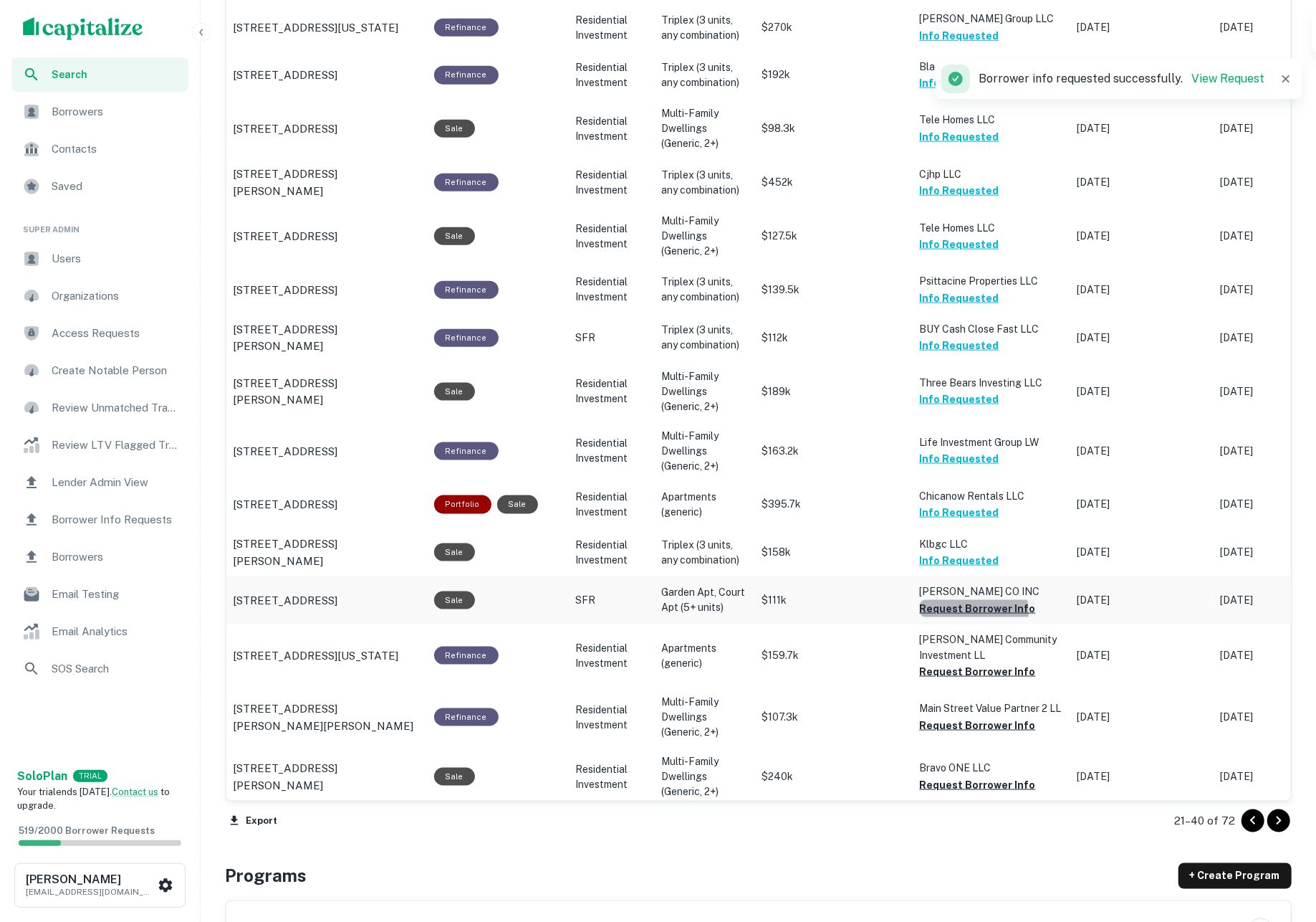
click at [963, 599] on button "Request Borrower Info" at bounding box center [978, 608] width 116 height 17
click at [958, 663] on button "Request Borrower Info" at bounding box center [978, 672] width 116 height 17
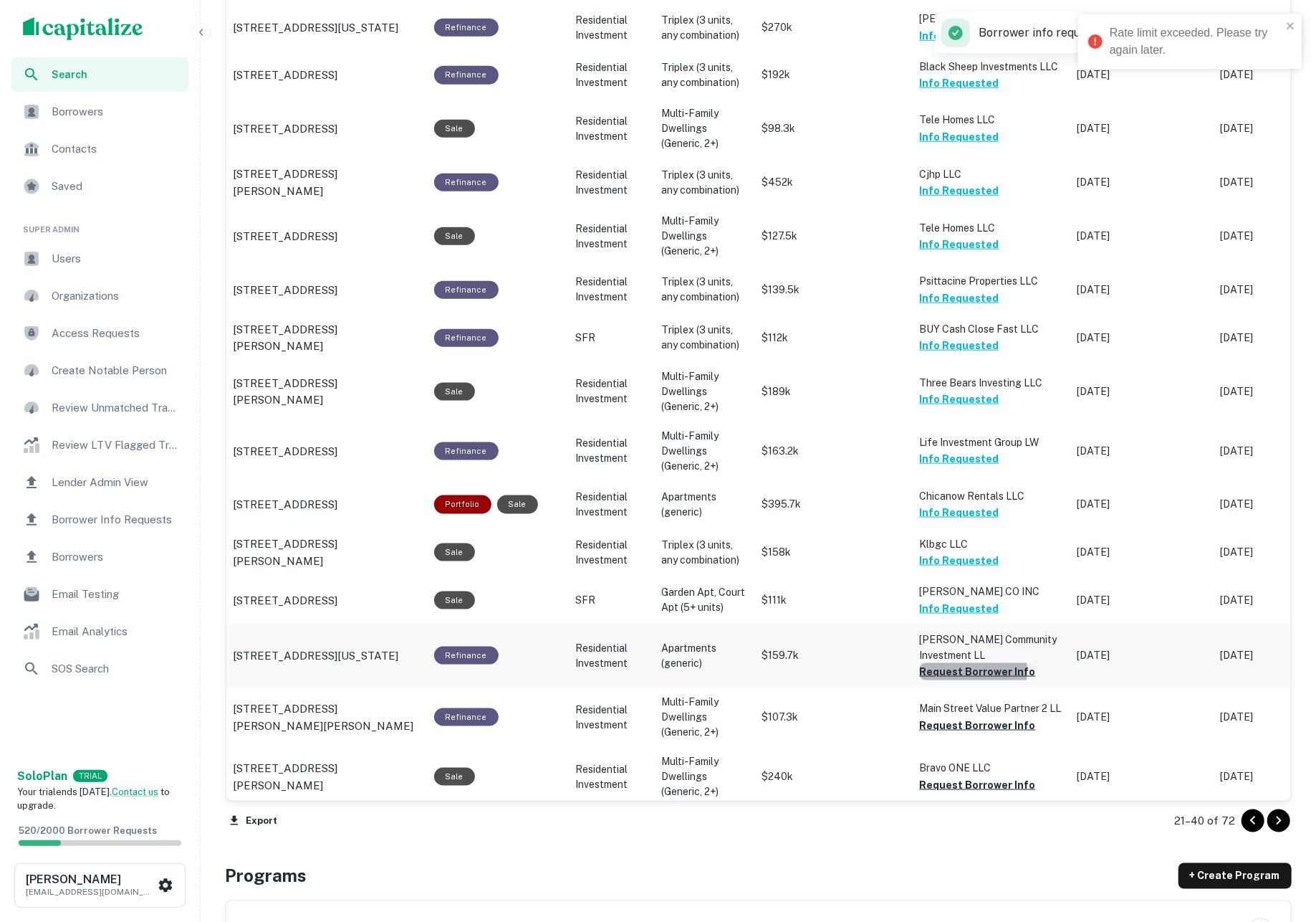
click at [954, 663] on button "Request Borrower Info" at bounding box center [978, 672] width 116 height 17
click at [966, 716] on button "Request Borrower Info" at bounding box center [978, 725] width 116 height 17
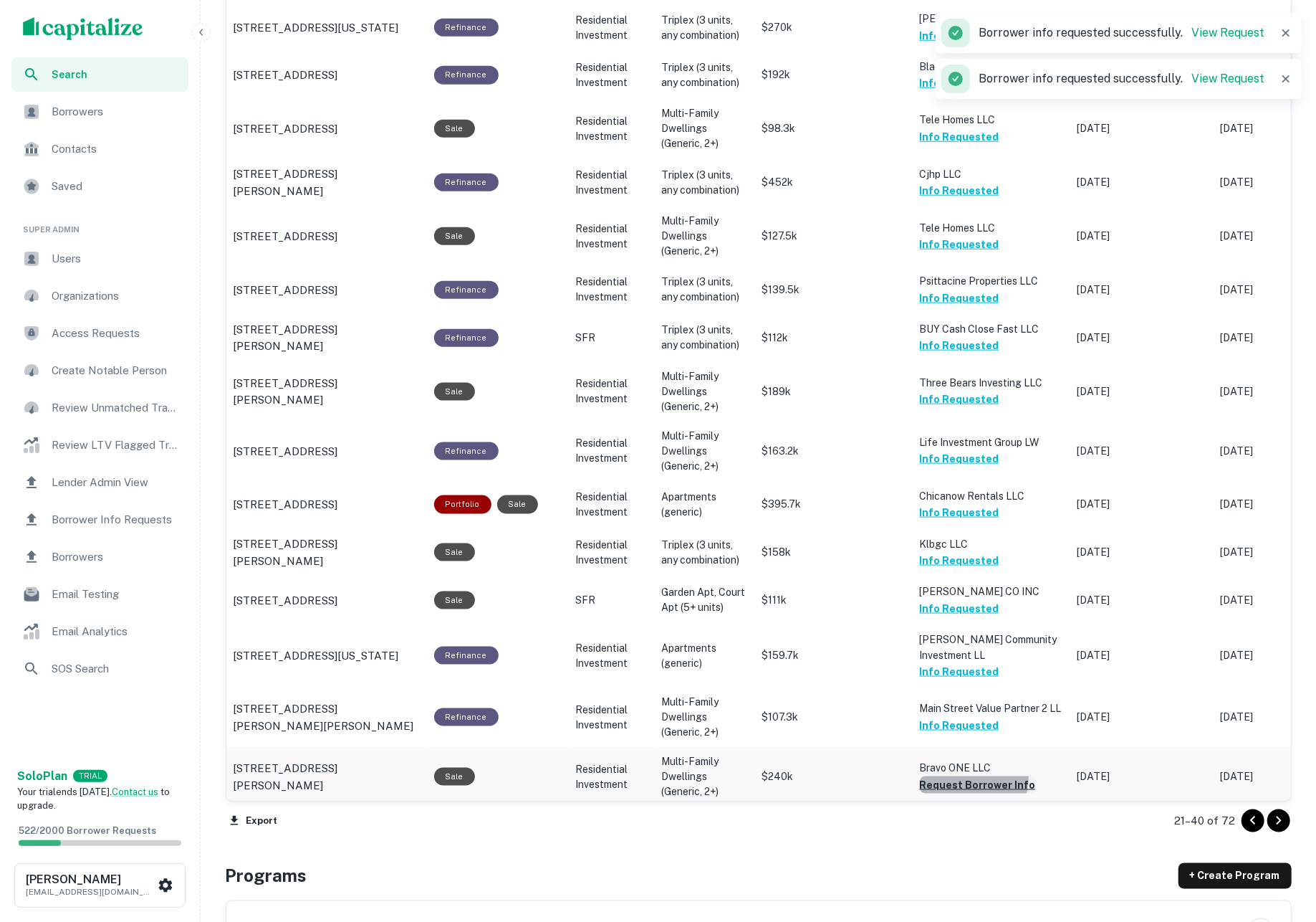
click at [969, 776] on button "Request Borrower Info" at bounding box center [978, 785] width 116 height 17
click at [978, 829] on button "Request Borrower Info" at bounding box center [978, 838] width 116 height 17
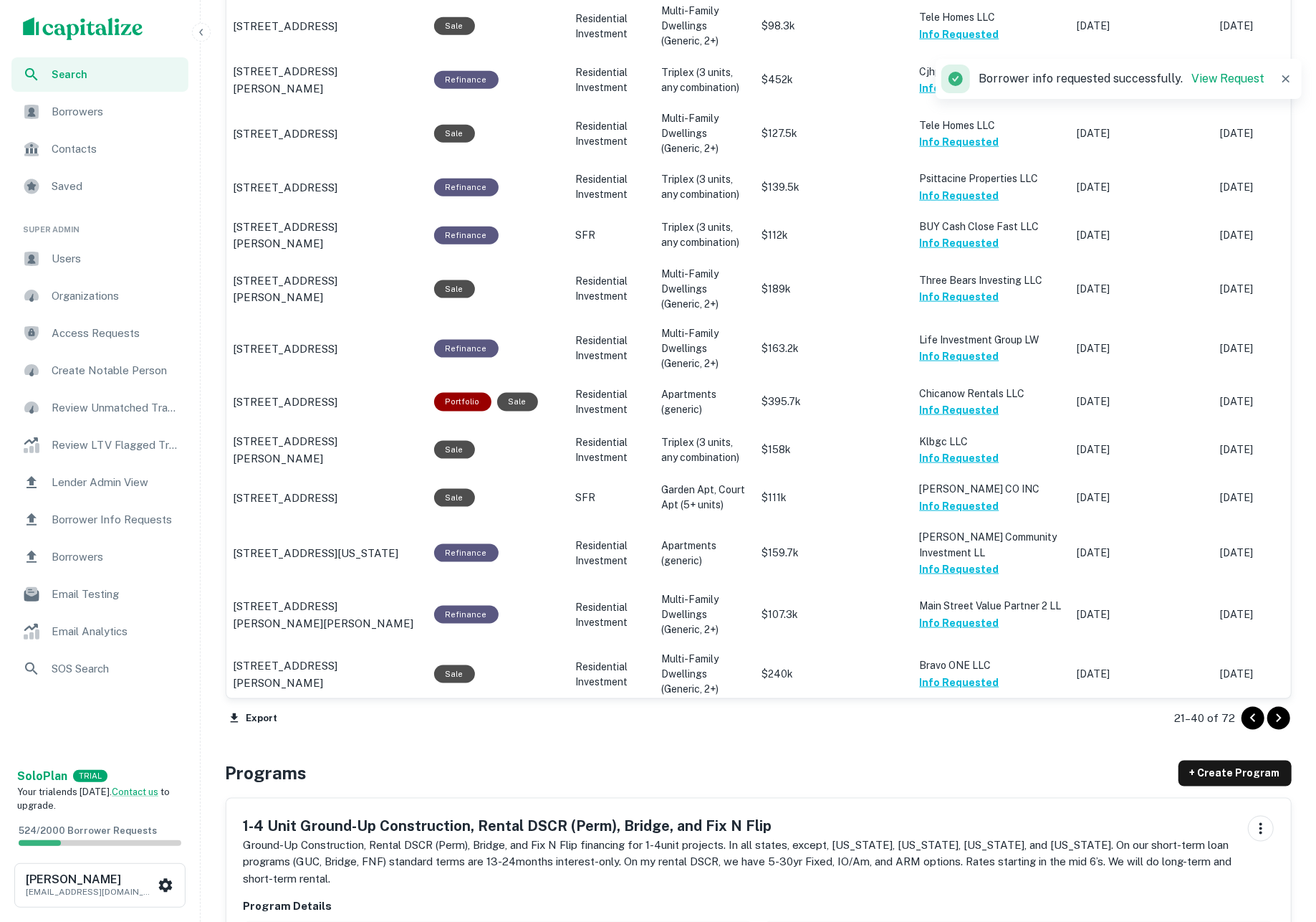
click at [1276, 722] on icon "Go to next page" at bounding box center [1278, 718] width 5 height 9
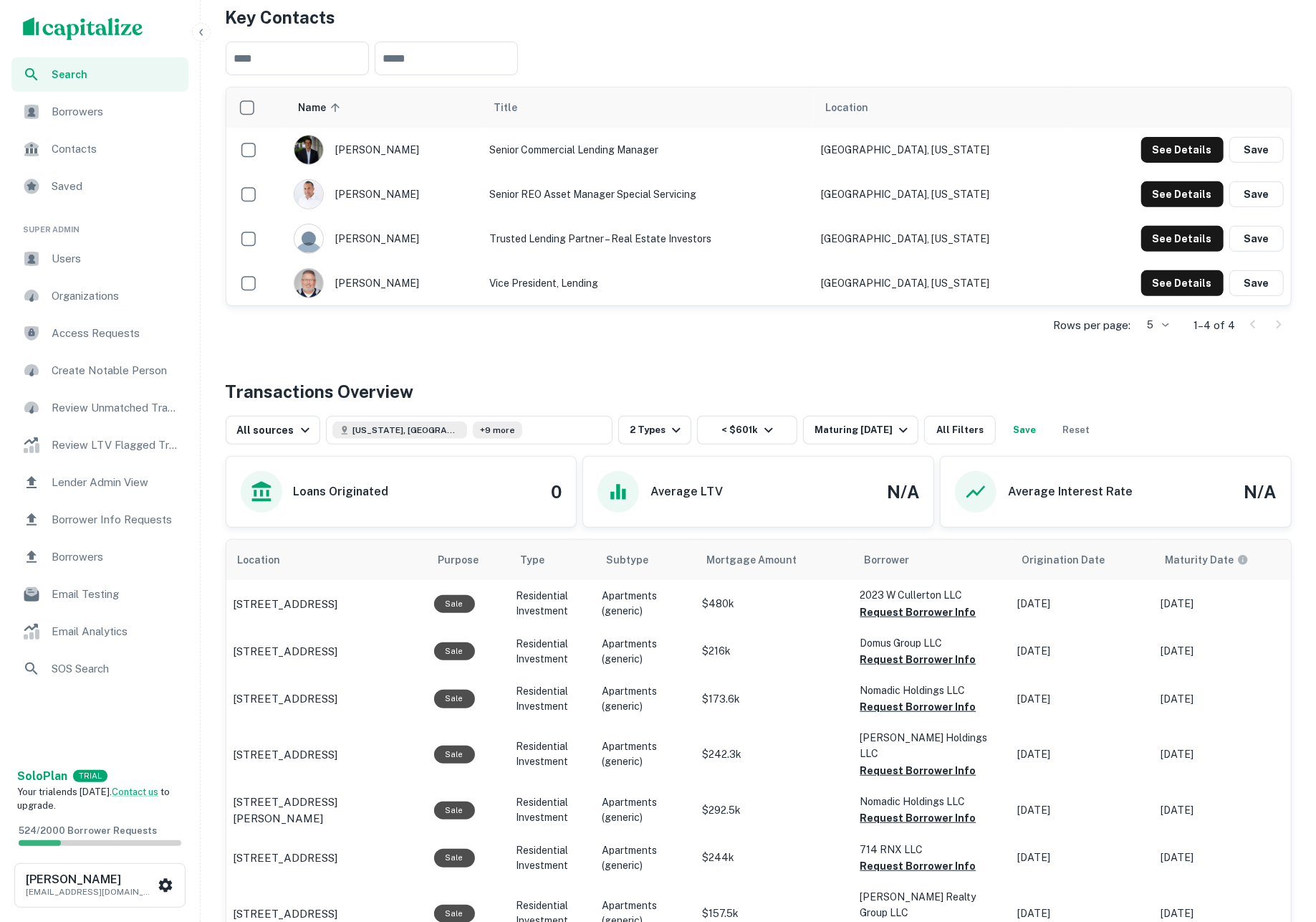
scroll to position [324, 0]
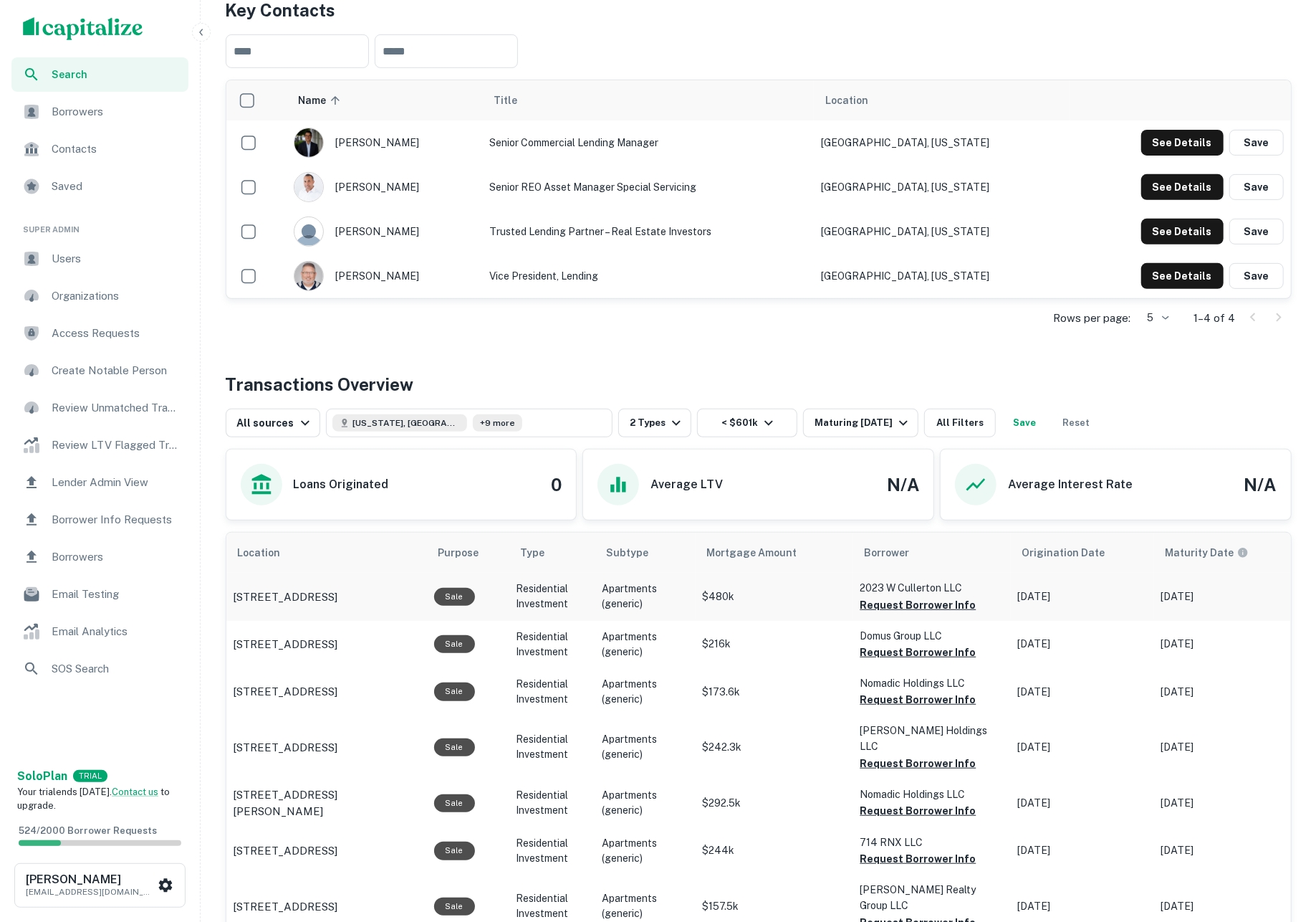
click at [948, 620] on td "2023 W Cullerton LLC Request Borrower Info" at bounding box center [932, 596] width 158 height 47
click at [924, 609] on button "Request Borrower Info" at bounding box center [918, 605] width 116 height 17
click at [913, 659] on button "Request Borrower Info" at bounding box center [918, 652] width 116 height 17
click at [910, 708] on button "Request Borrower Info" at bounding box center [918, 699] width 116 height 17
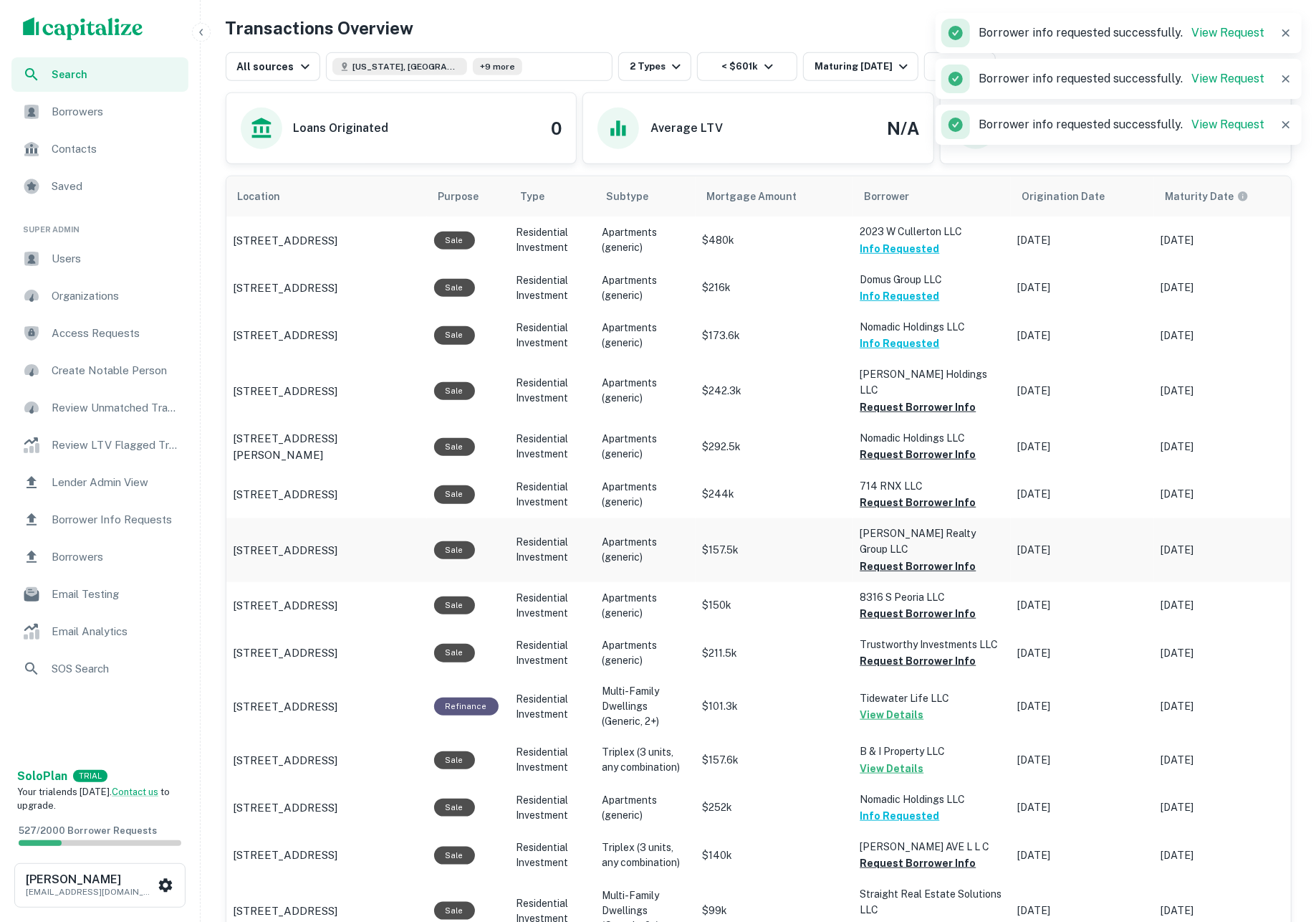
scroll to position [680, 0]
click at [878, 412] on button "Request Borrower Info" at bounding box center [918, 407] width 116 height 17
click at [898, 454] on button "Request Borrower Info" at bounding box center [918, 454] width 116 height 17
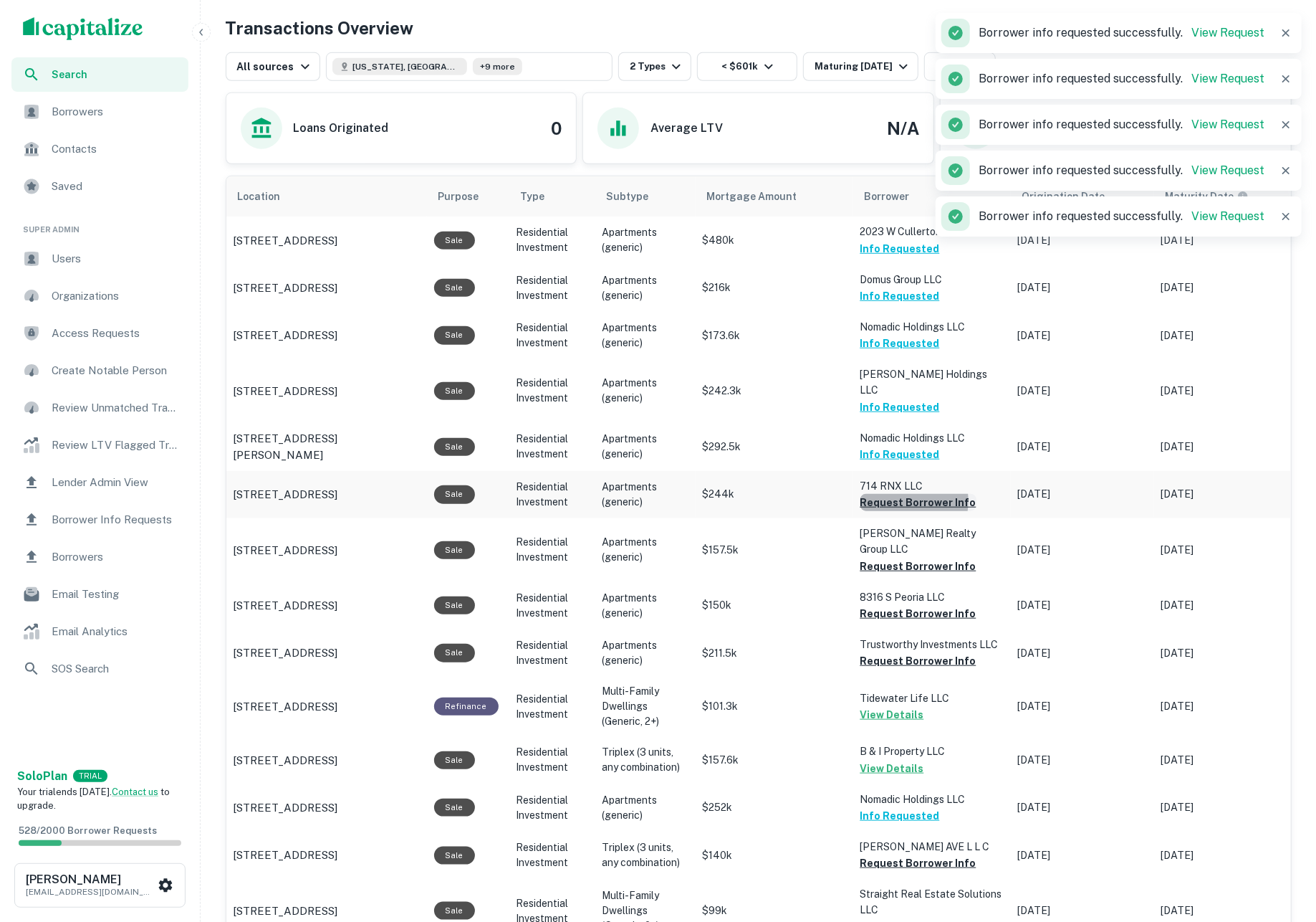
click at [911, 504] on button "Request Borrower Info" at bounding box center [918, 502] width 116 height 17
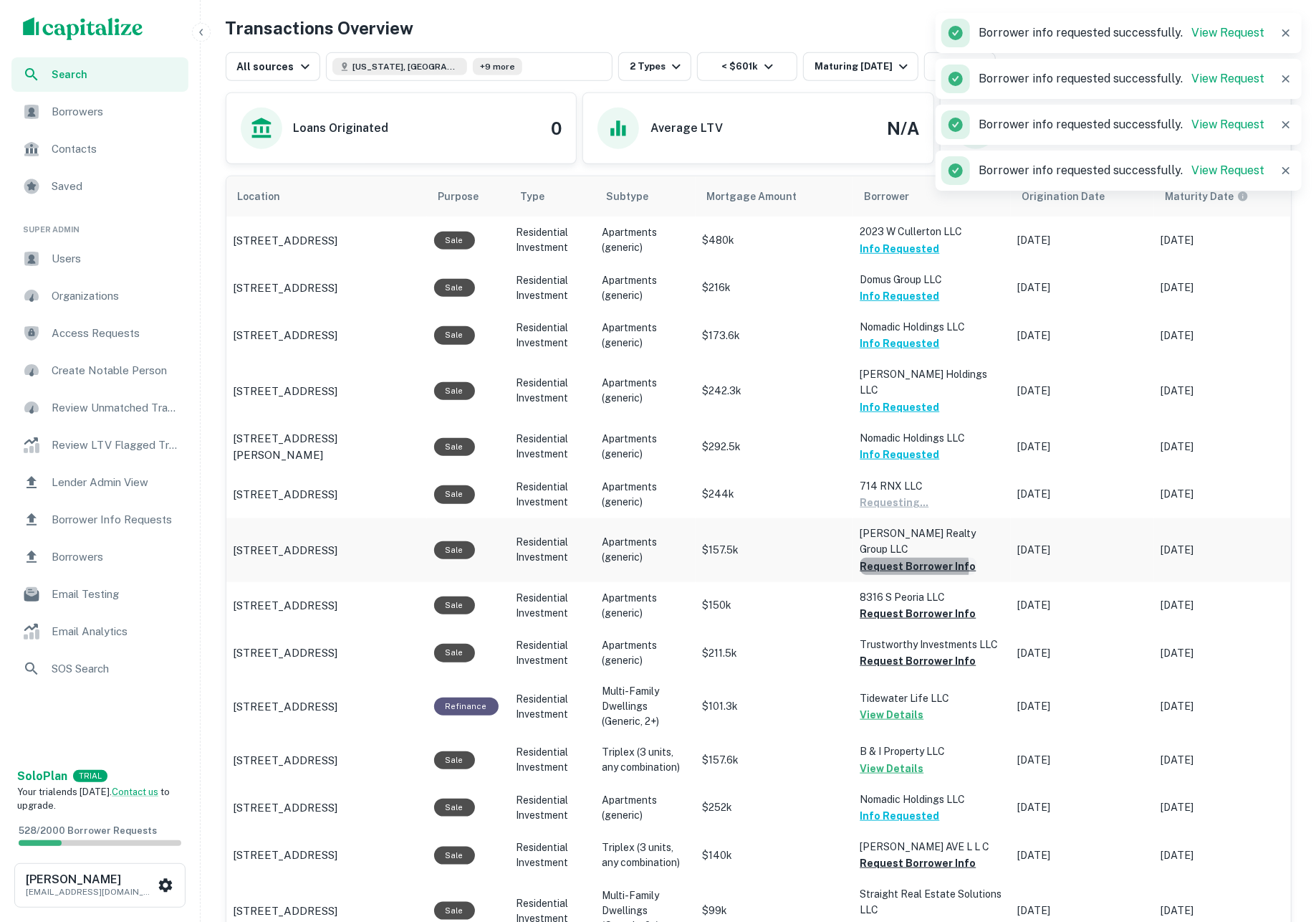
click at [917, 558] on button "Request Borrower Info" at bounding box center [918, 567] width 116 height 17
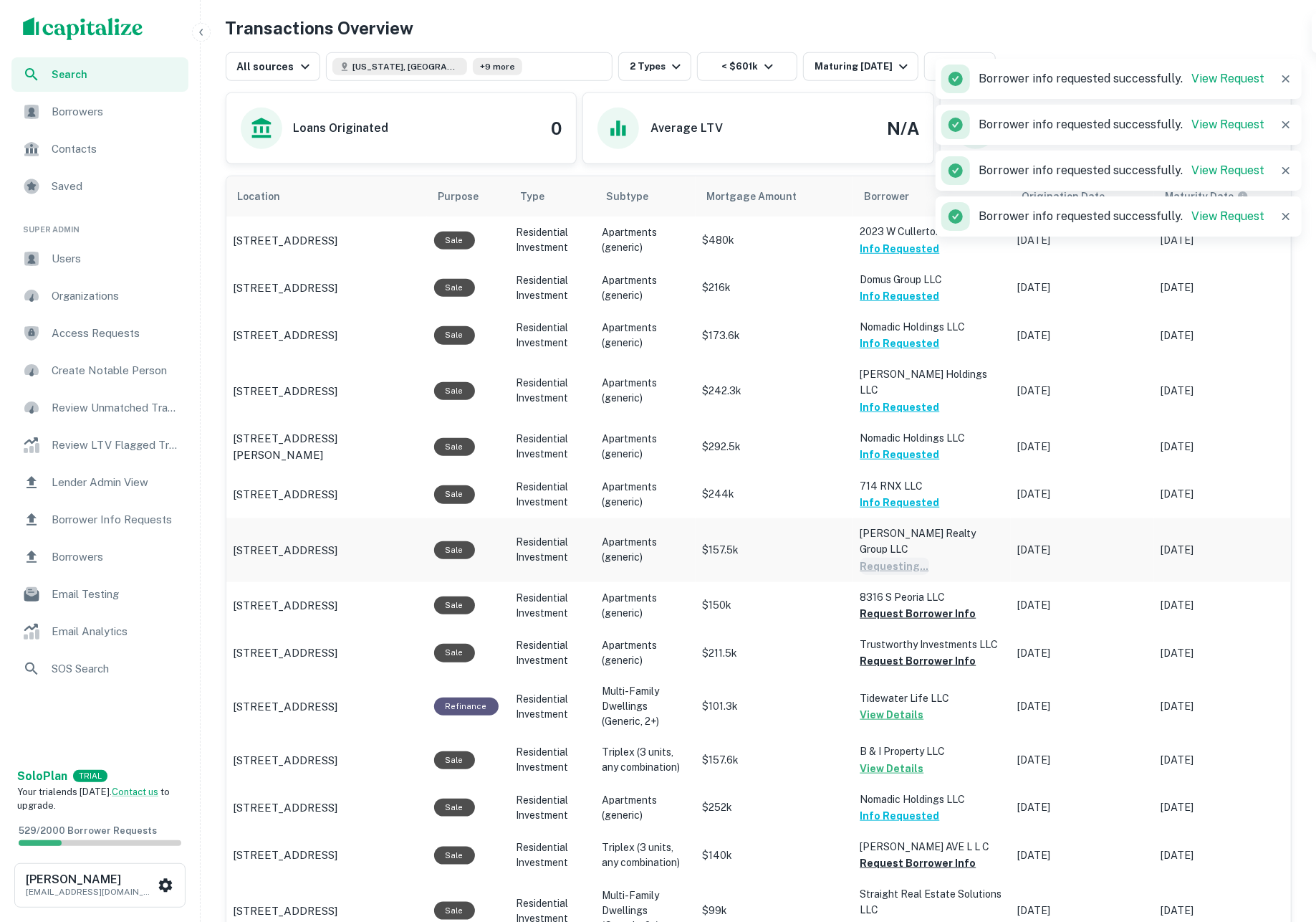
scroll to position [815, 0]
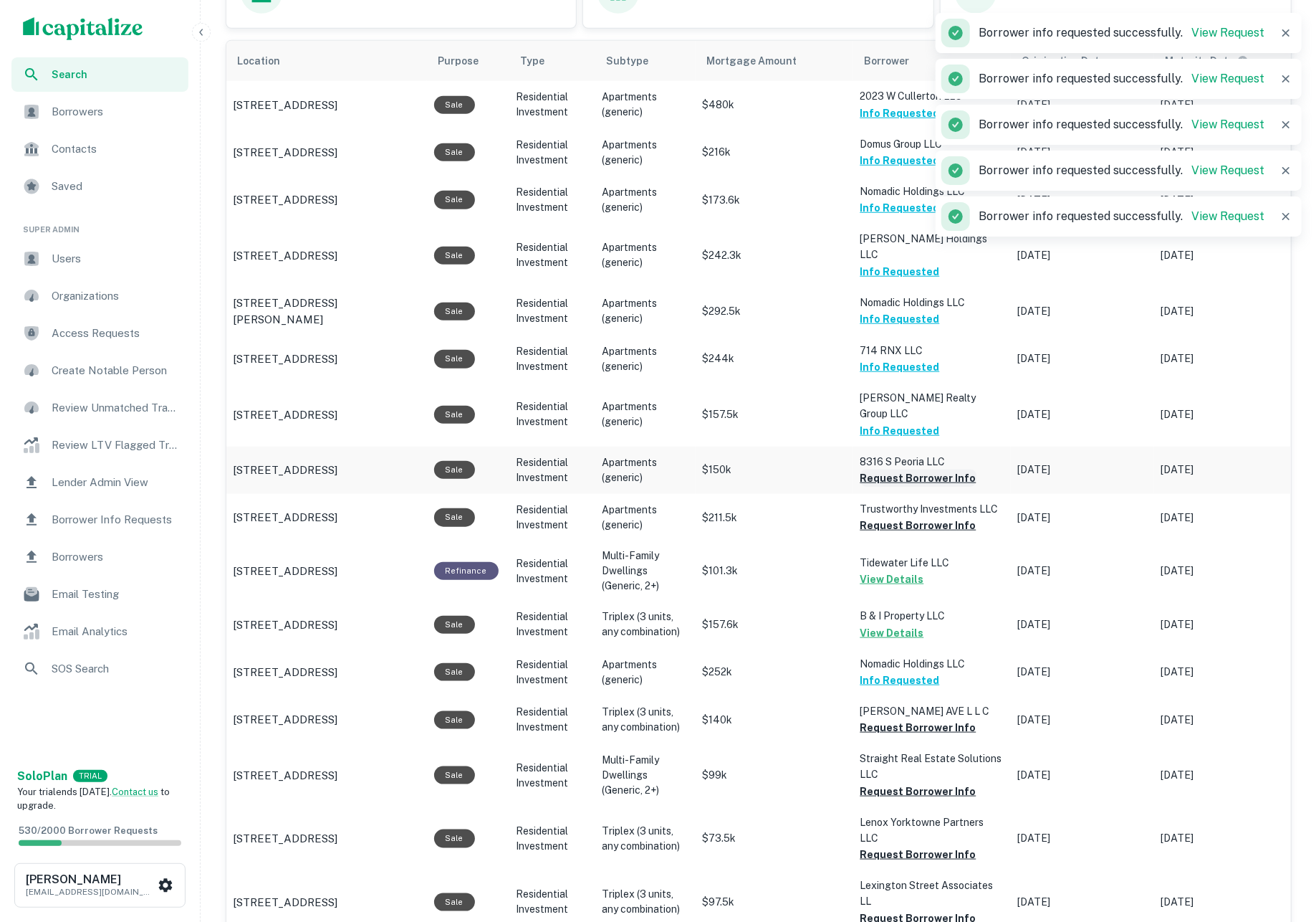
click at [904, 469] on button "Request Borrower Info" at bounding box center [918, 478] width 116 height 17
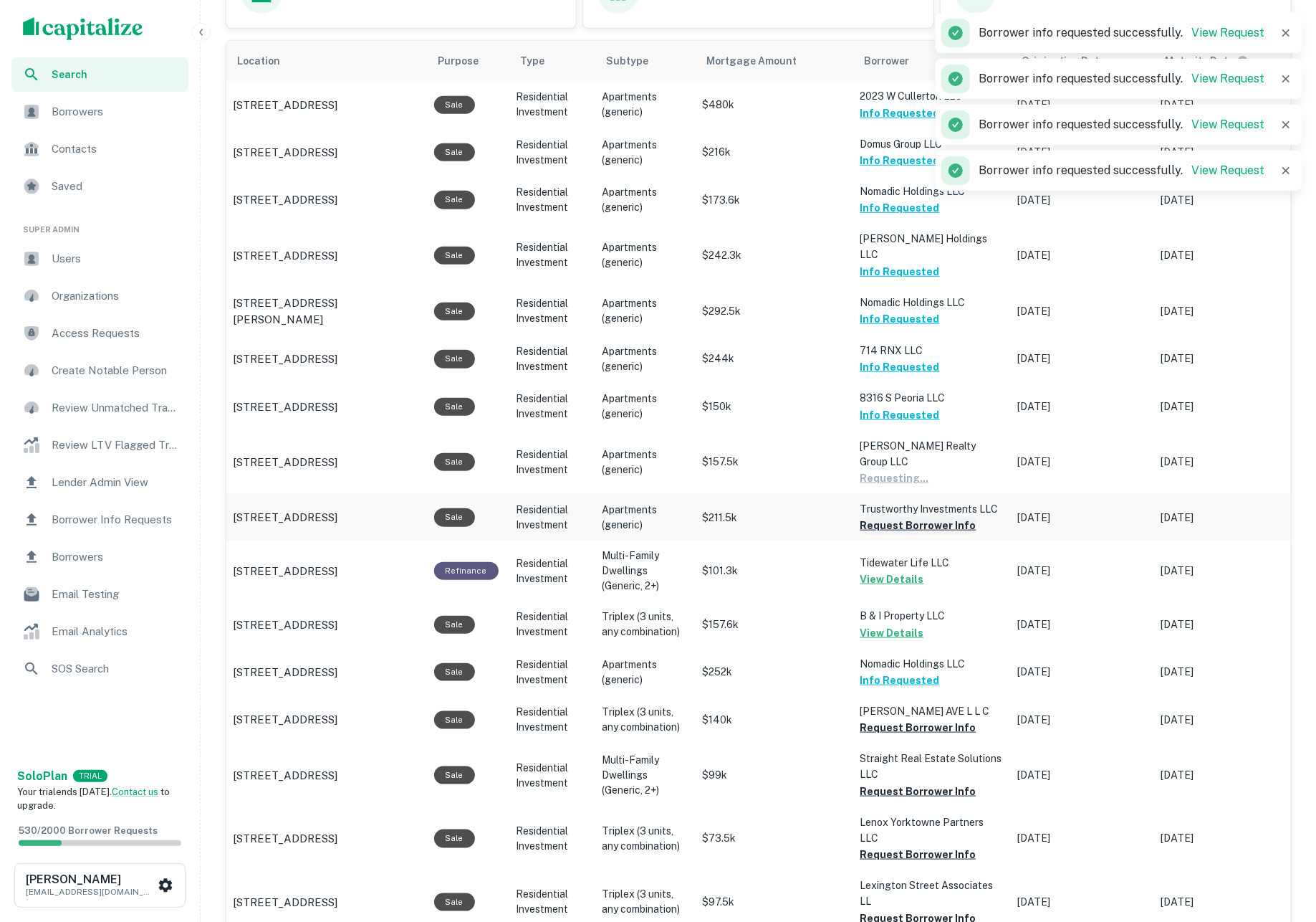
click at [912, 516] on button "Request Borrower Info" at bounding box center [918, 525] width 116 height 17
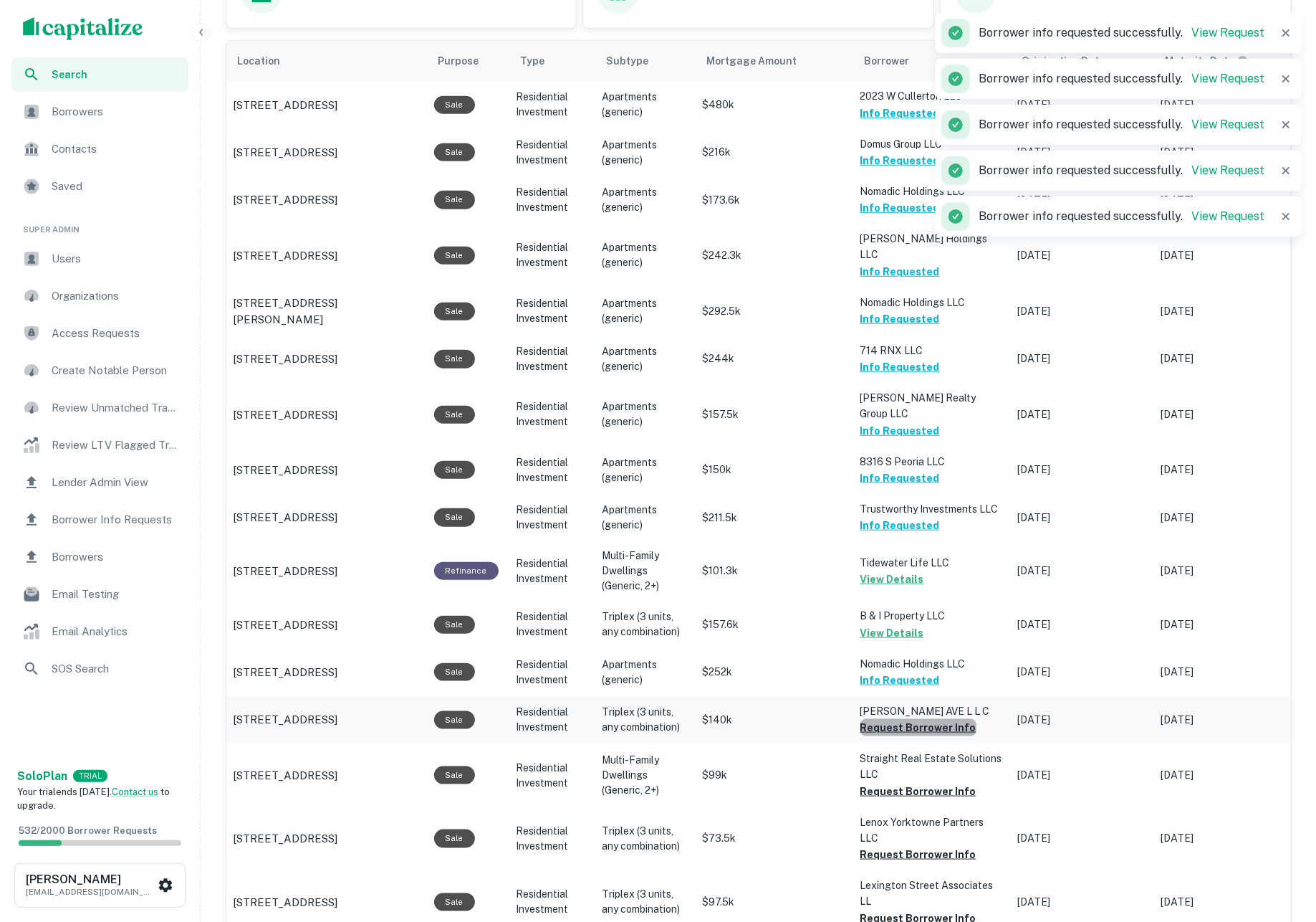
click at [934, 719] on button "Request Borrower Info" at bounding box center [918, 727] width 116 height 17
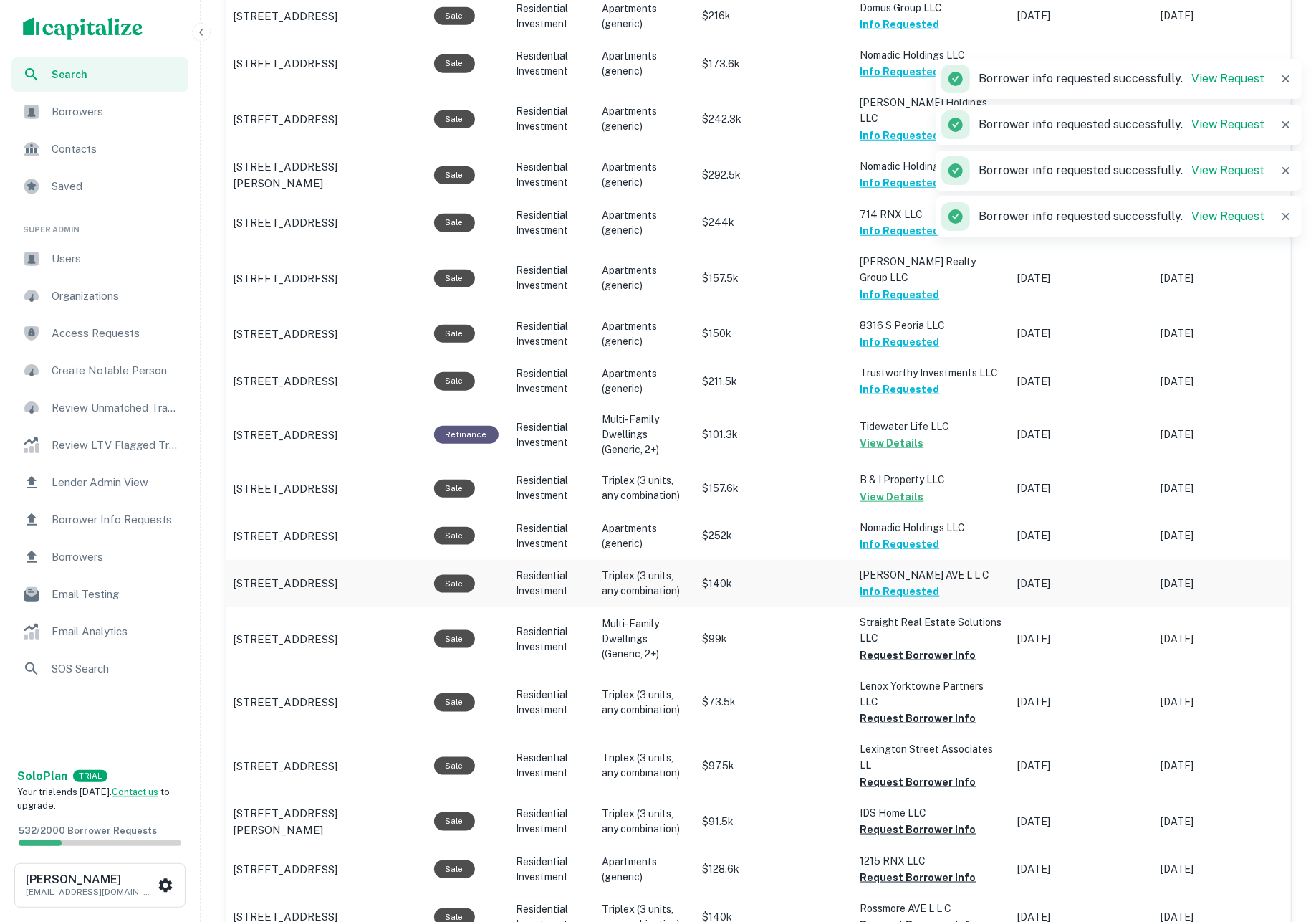
scroll to position [952, 0]
click at [926, 709] on button "Request Borrower Info" at bounding box center [918, 718] width 116 height 17
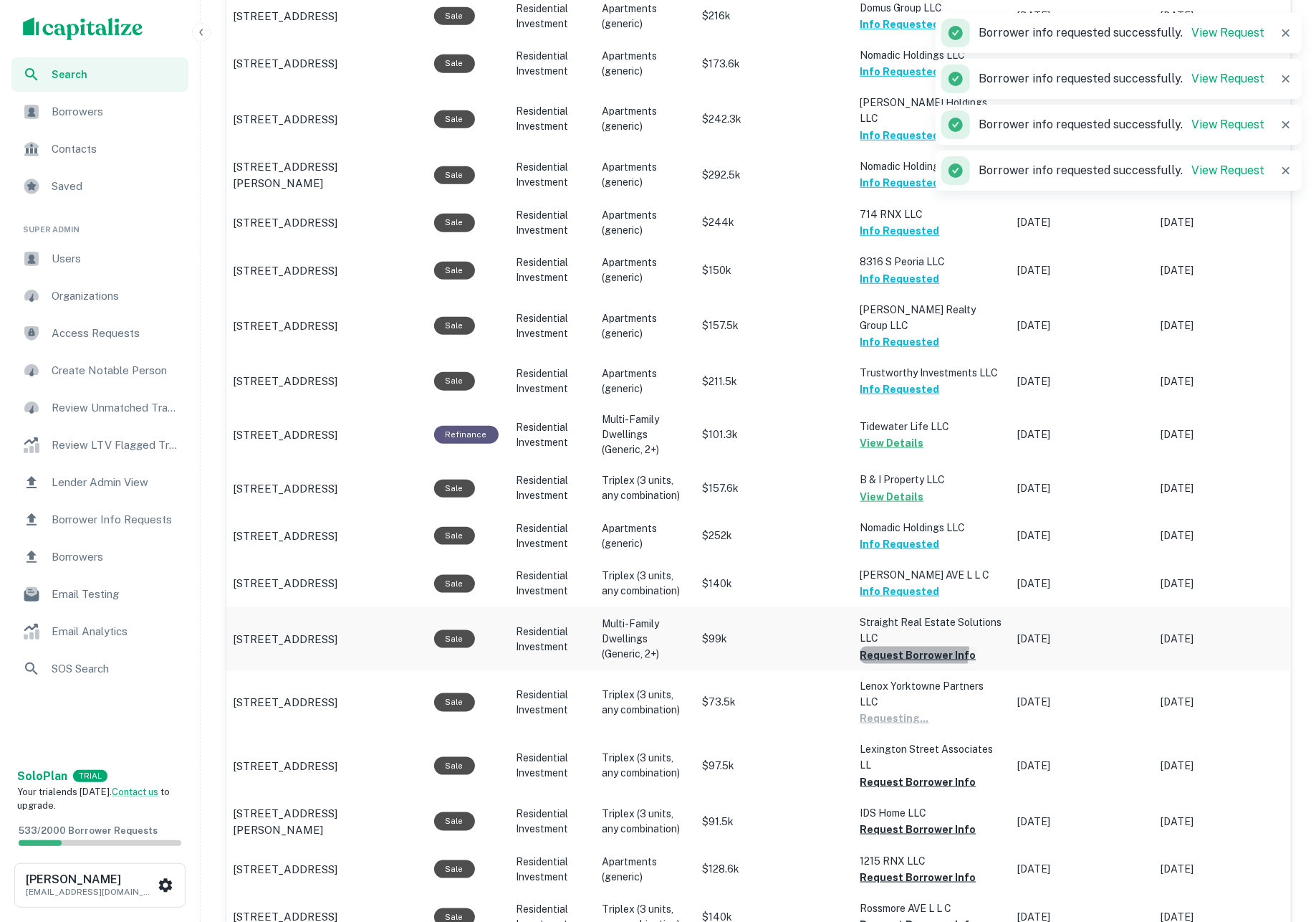
click at [914, 647] on button "Request Borrower Info" at bounding box center [918, 655] width 116 height 17
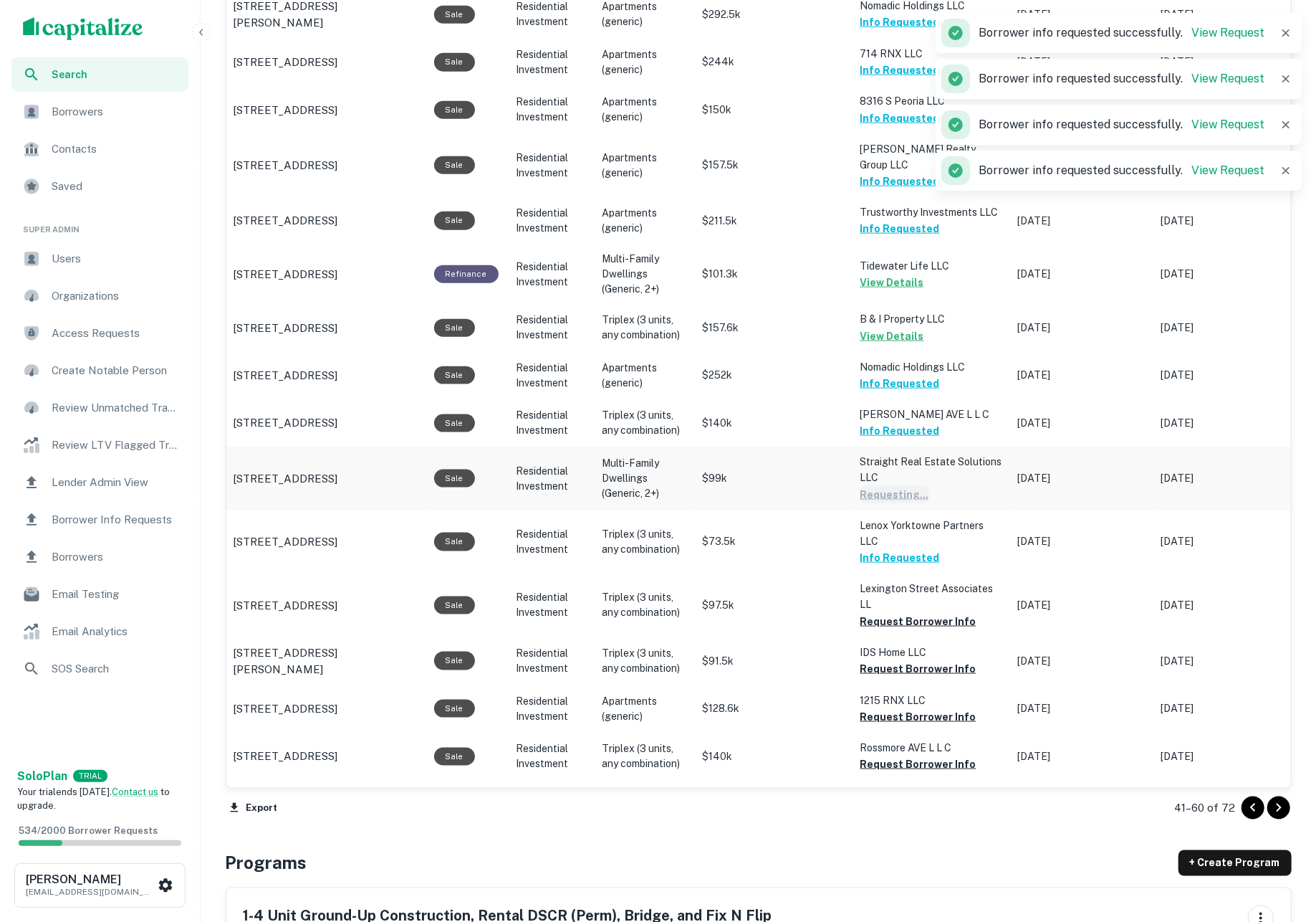
scroll to position [1124, 0]
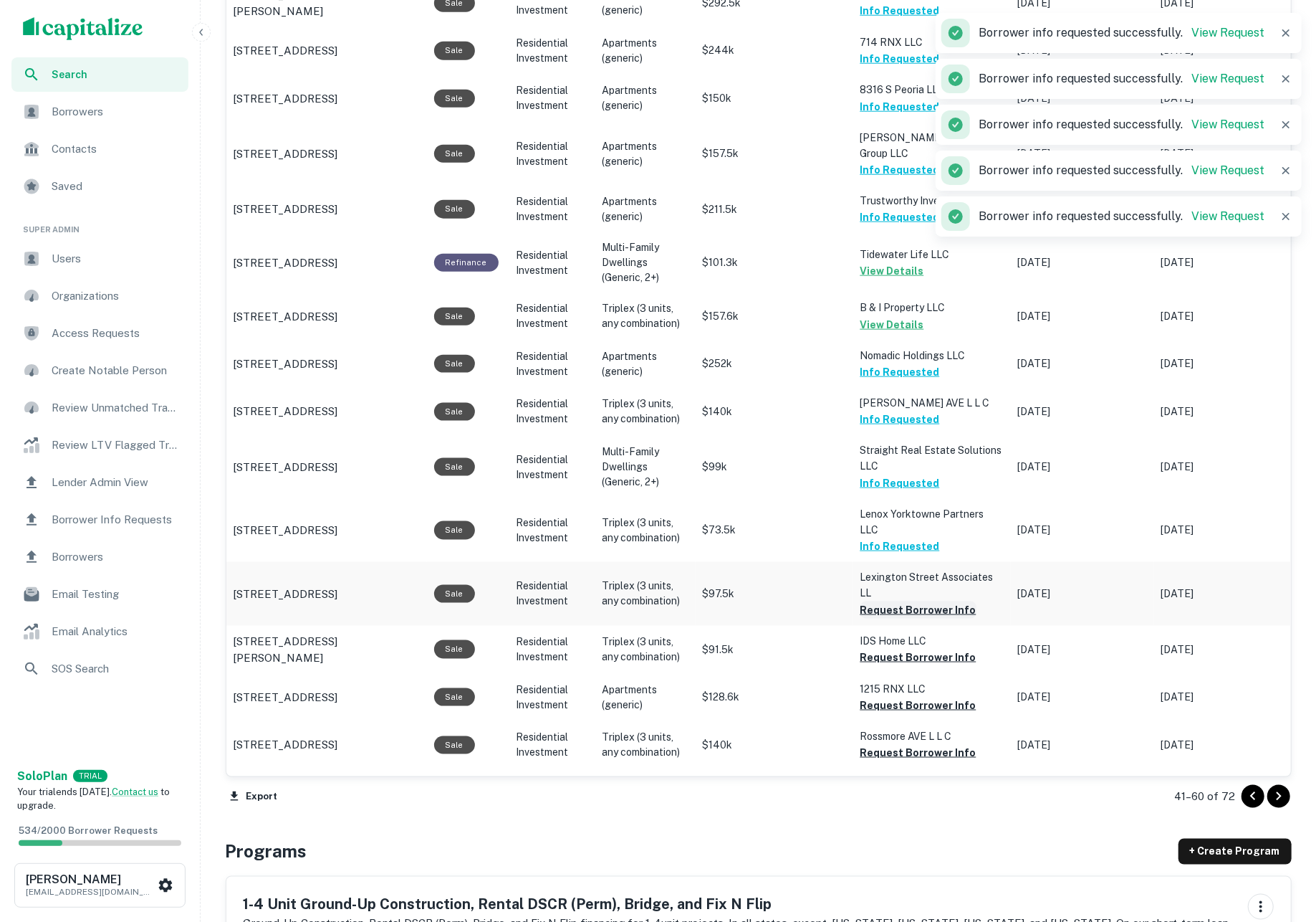
click at [905, 601] on button "Request Borrower Info" at bounding box center [918, 610] width 116 height 17
click at [910, 649] on button "Request Borrower Info" at bounding box center [918, 658] width 116 height 17
click at [918, 697] on button "Request Borrower Info" at bounding box center [918, 705] width 116 height 17
click at [924, 744] on button "Request Borrower Info" at bounding box center [918, 753] width 116 height 17
click at [929, 792] on button "Request Borrower Info" at bounding box center [918, 800] width 116 height 17
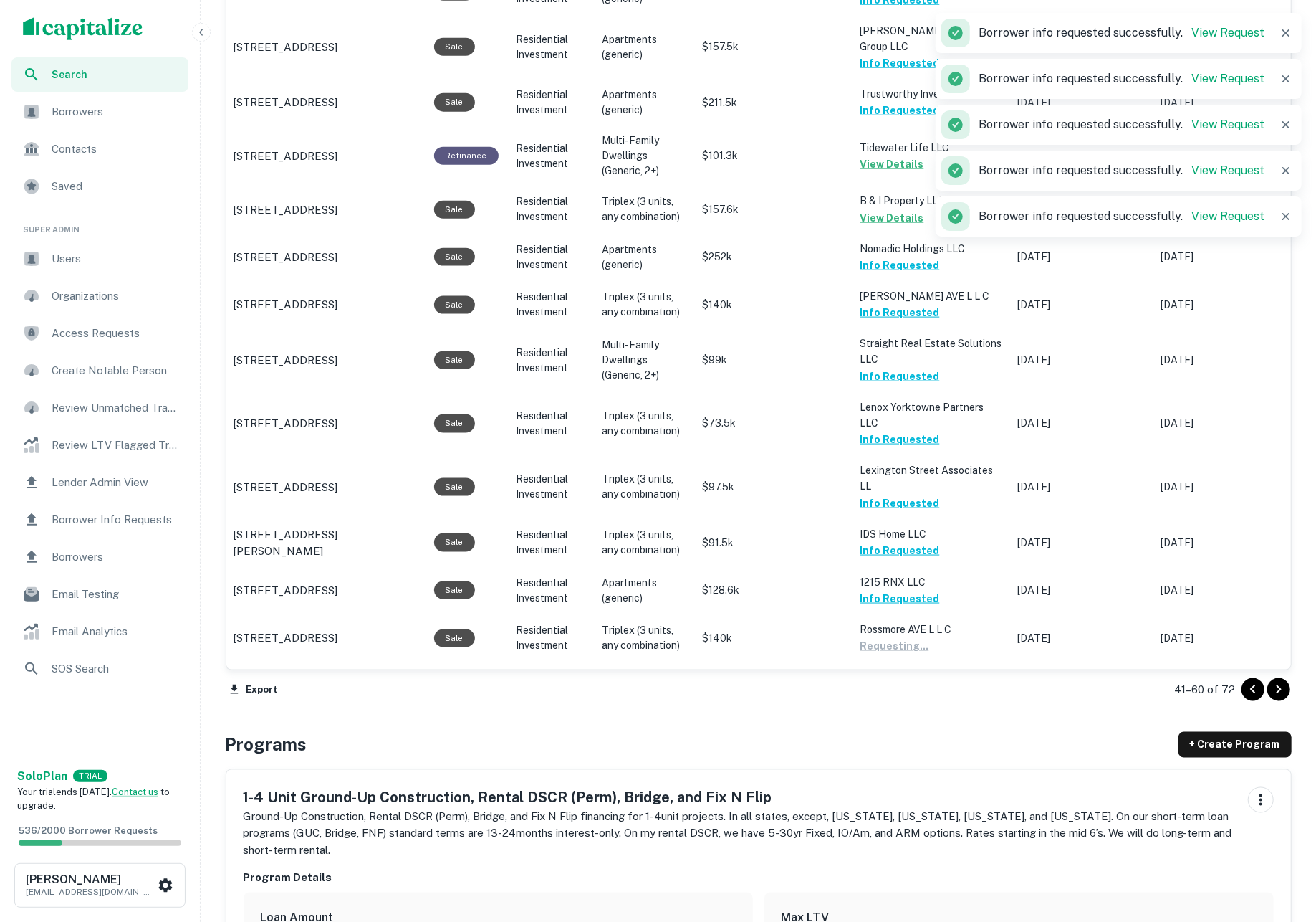
scroll to position [1248, 0]
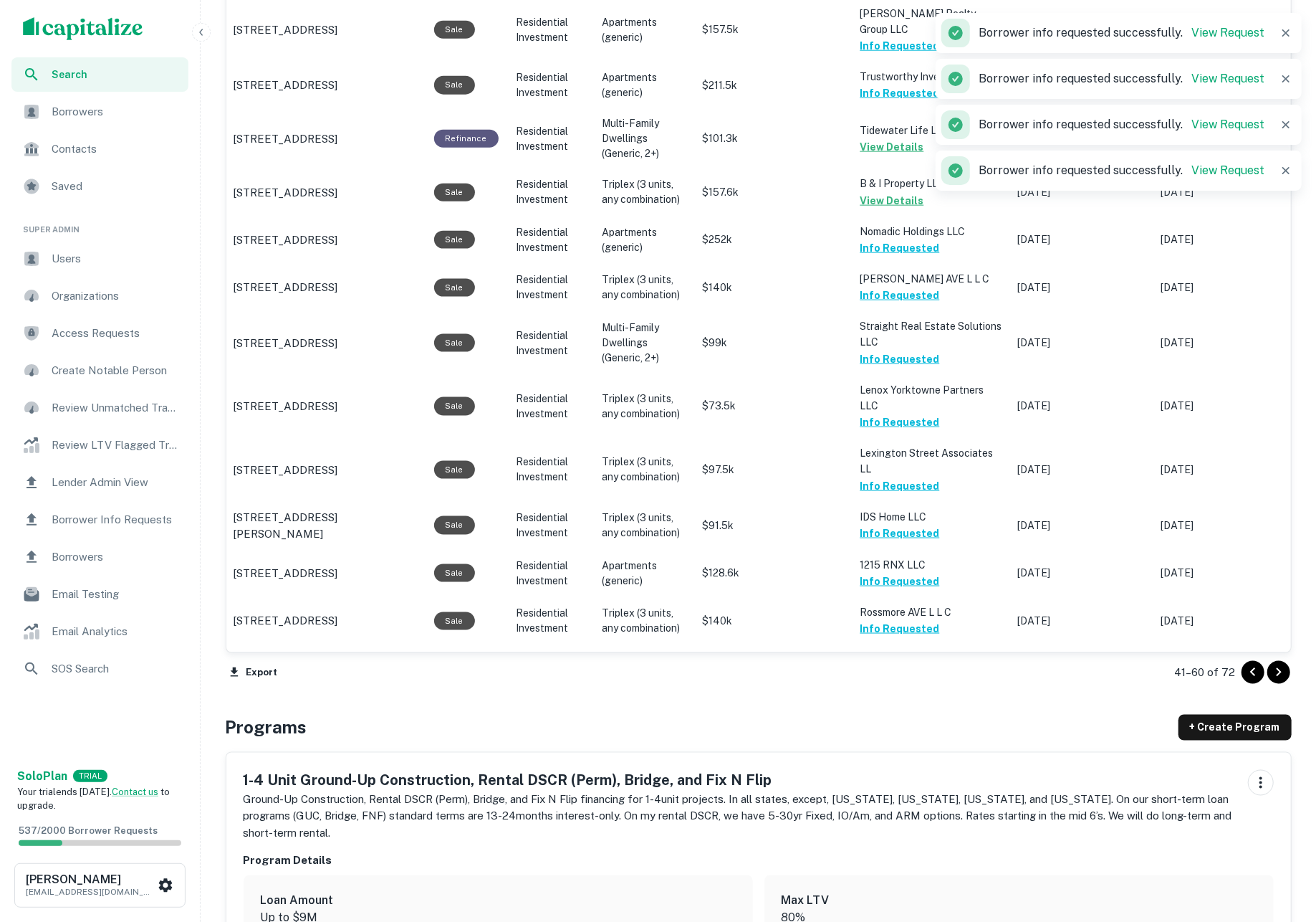
click at [1272, 674] on icon "Go to next page" at bounding box center [1278, 672] width 17 height 17
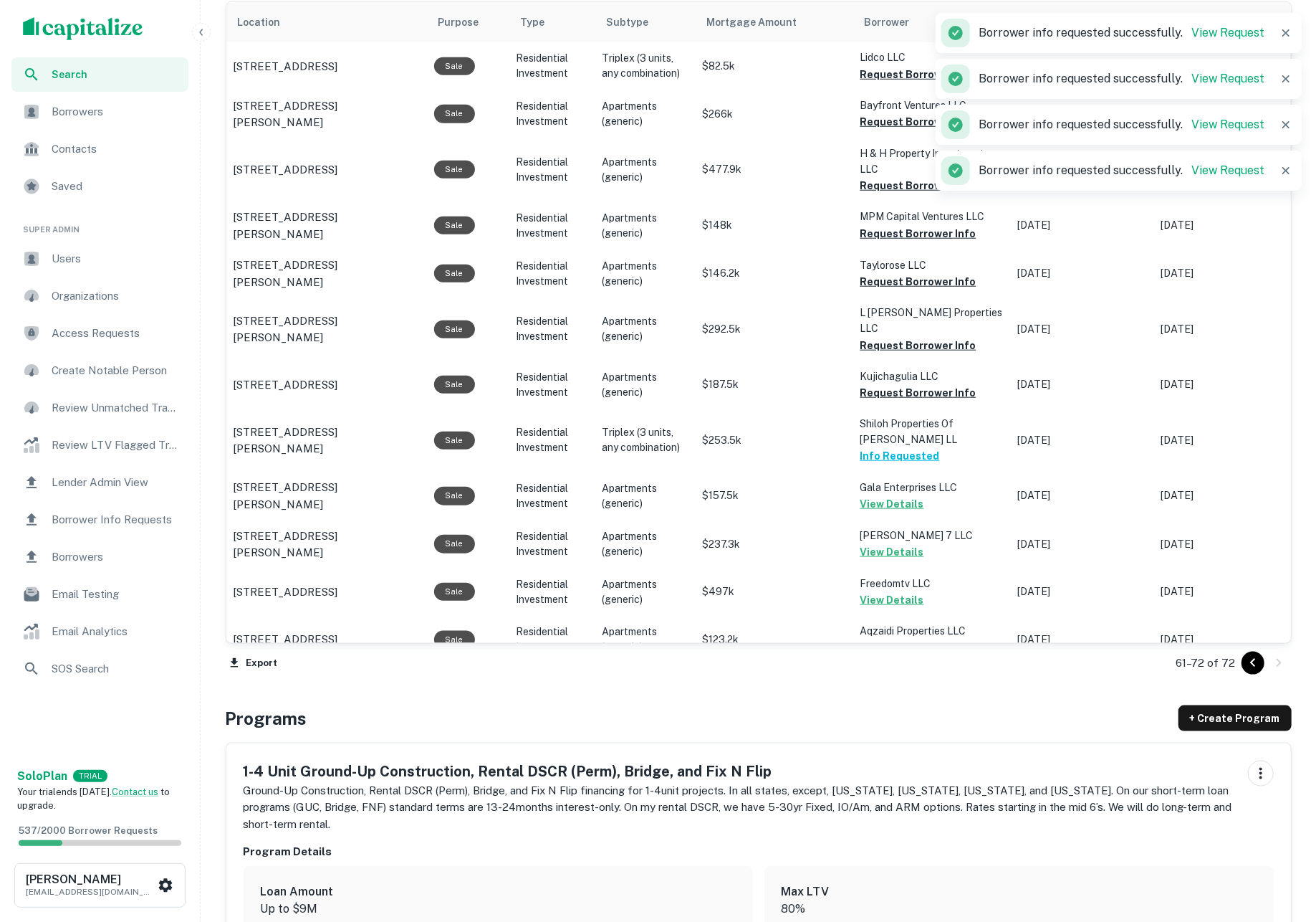
scroll to position [652, 0]
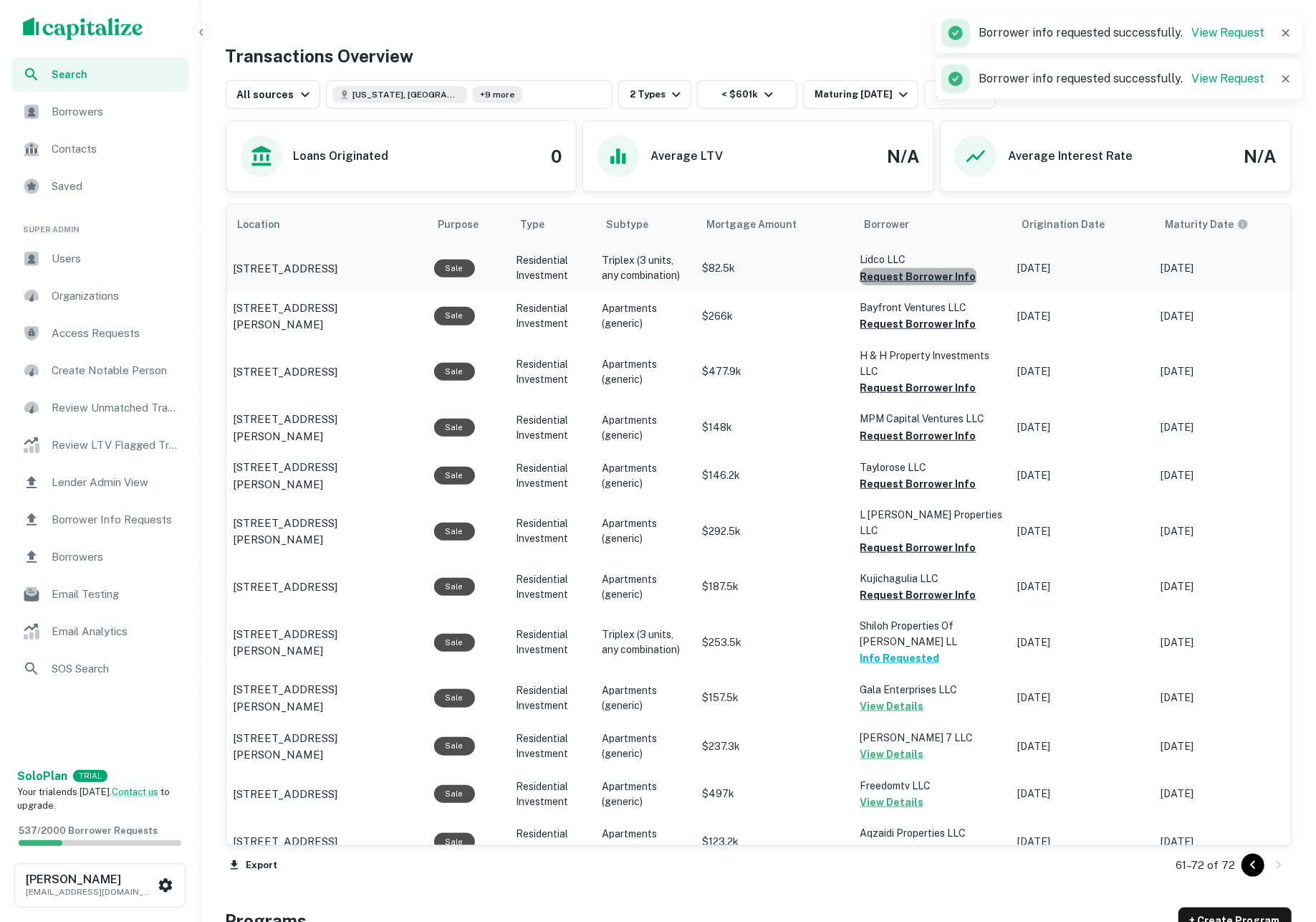
click at [924, 282] on button "Request Borrower Info" at bounding box center [918, 277] width 116 height 17
click at [922, 332] on button "Request Borrower Info" at bounding box center [918, 324] width 116 height 17
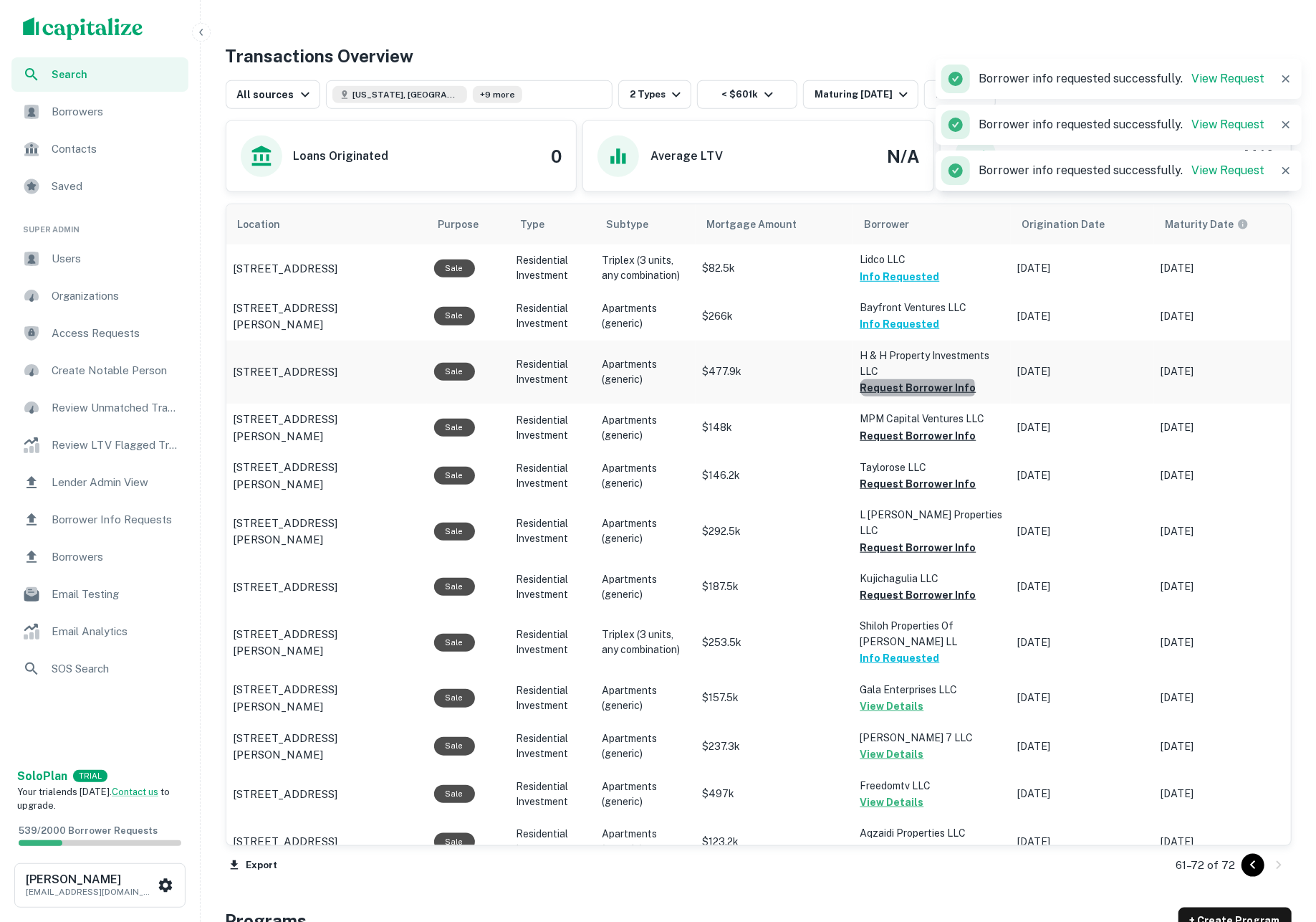
click at [920, 392] on button "Request Borrower Info" at bounding box center [918, 388] width 116 height 17
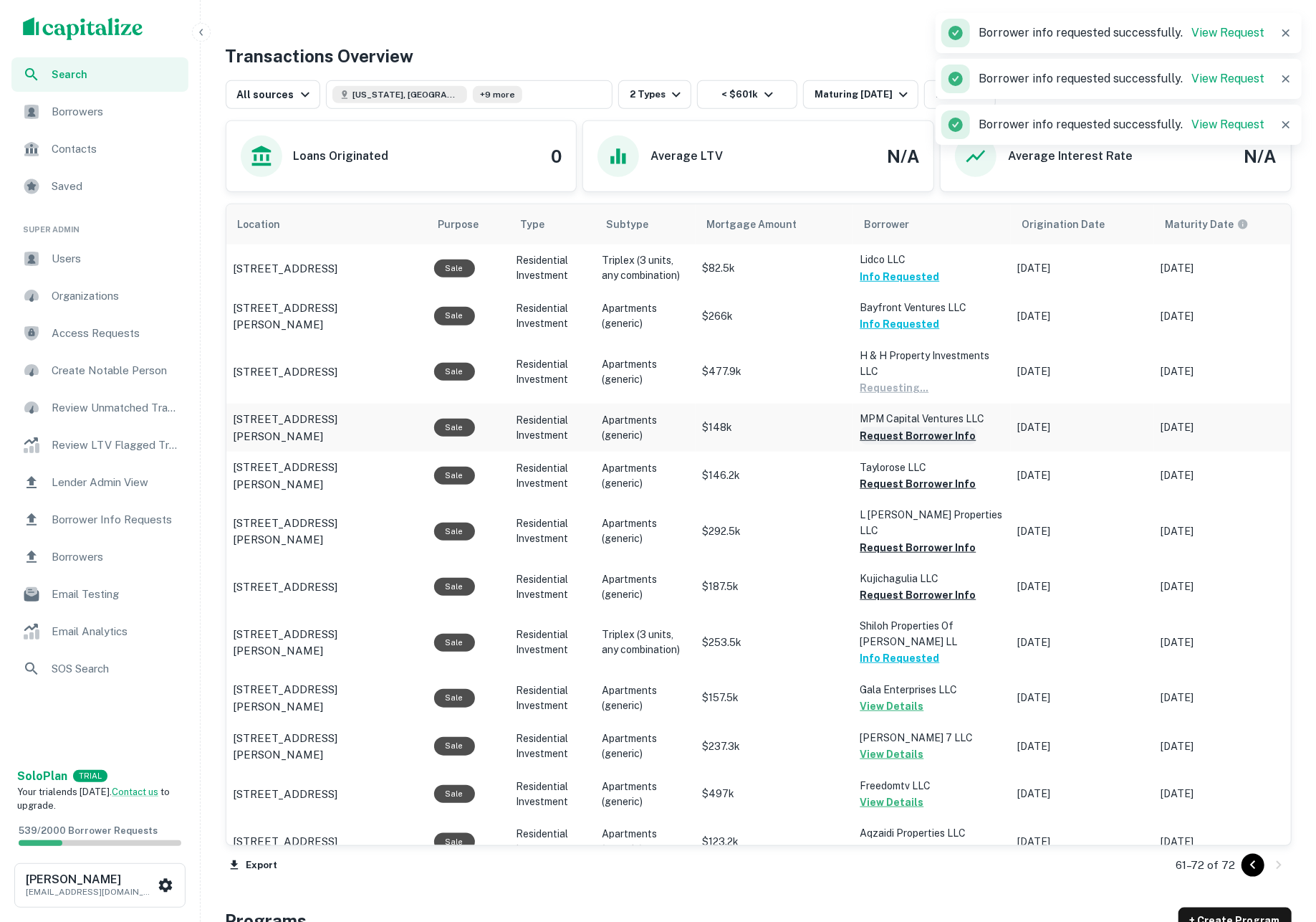
click at [918, 440] on button "Request Borrower Info" at bounding box center [918, 435] width 116 height 17
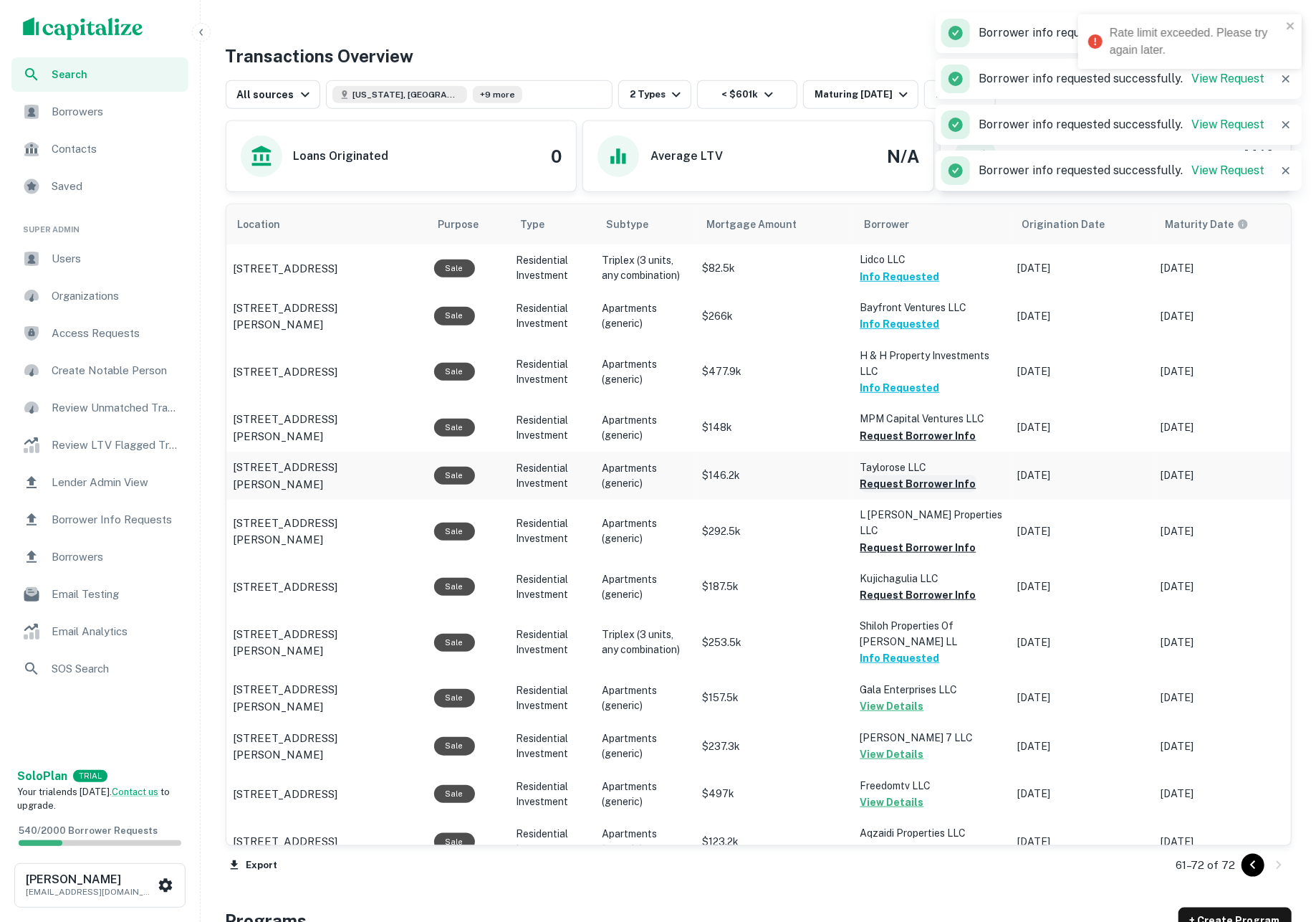
click at [911, 483] on button "Request Borrower Info" at bounding box center [918, 484] width 116 height 17
click at [901, 439] on button "Request Borrower Info" at bounding box center [918, 435] width 116 height 17
click at [903, 539] on button "Request Borrower Info" at bounding box center [918, 548] width 116 height 17
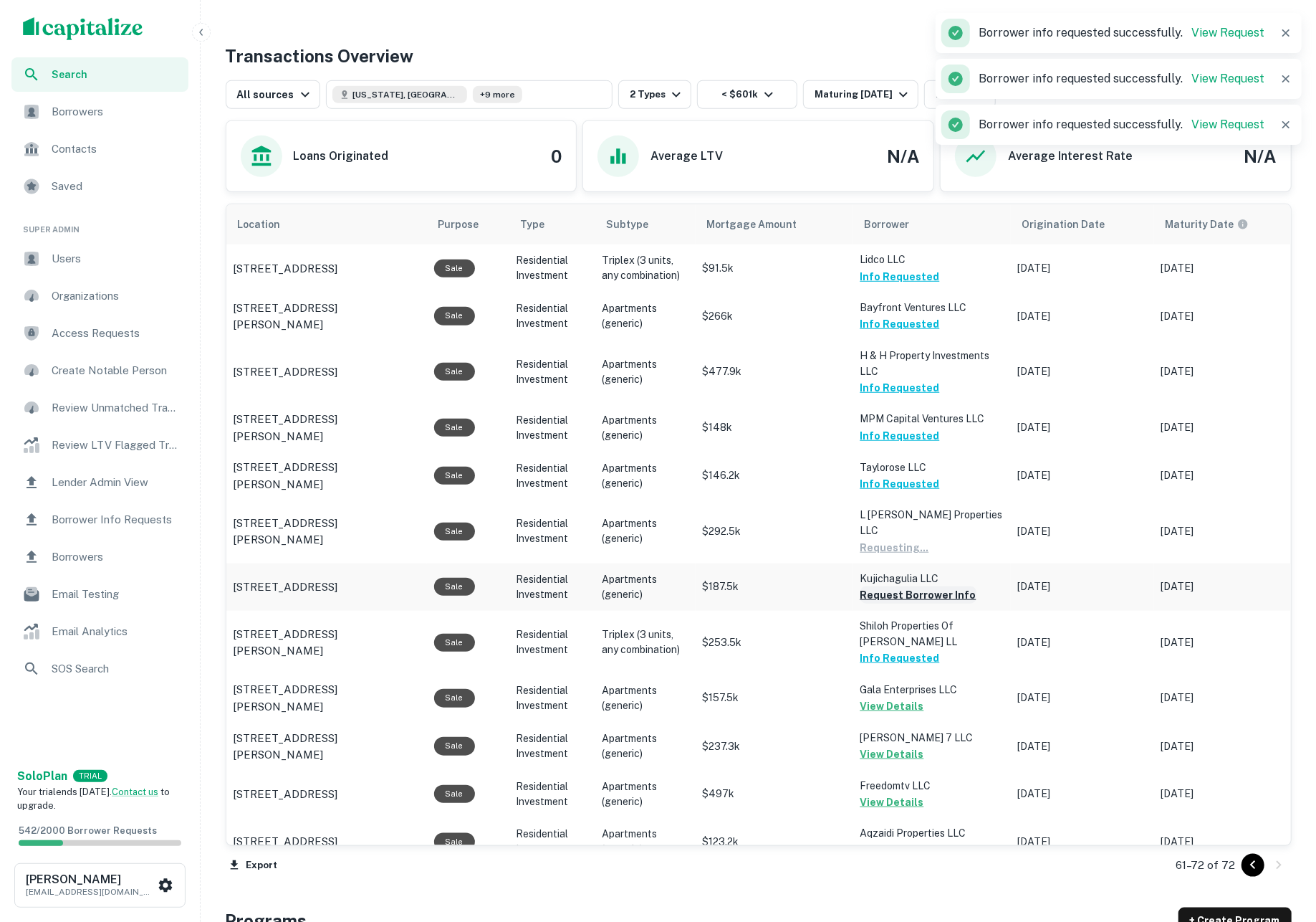
click at [903, 586] on button "Request Borrower Info" at bounding box center [918, 595] width 116 height 17
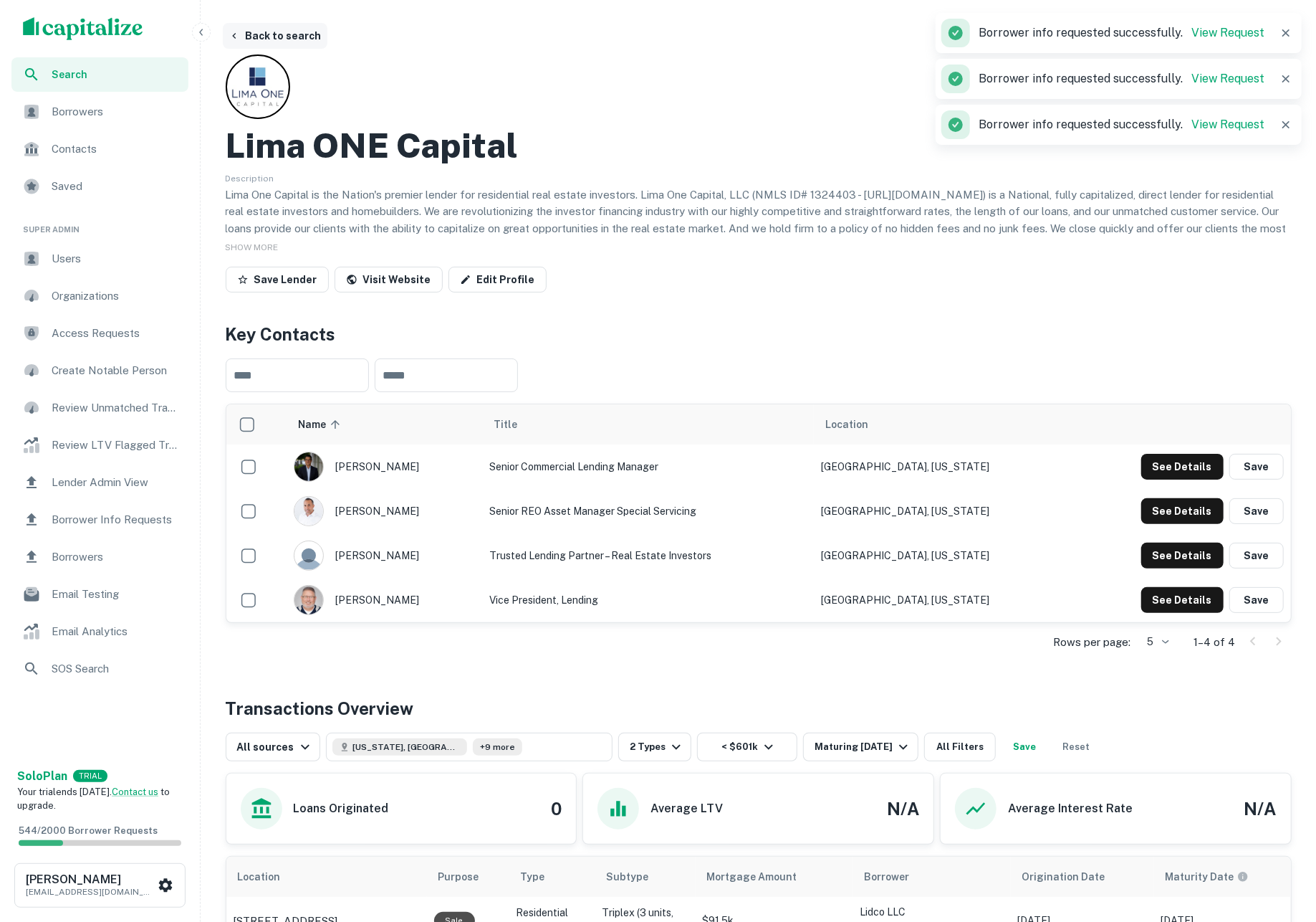
scroll to position [0, 0]
click at [300, 32] on button "Back to search" at bounding box center [274, 35] width 104 height 26
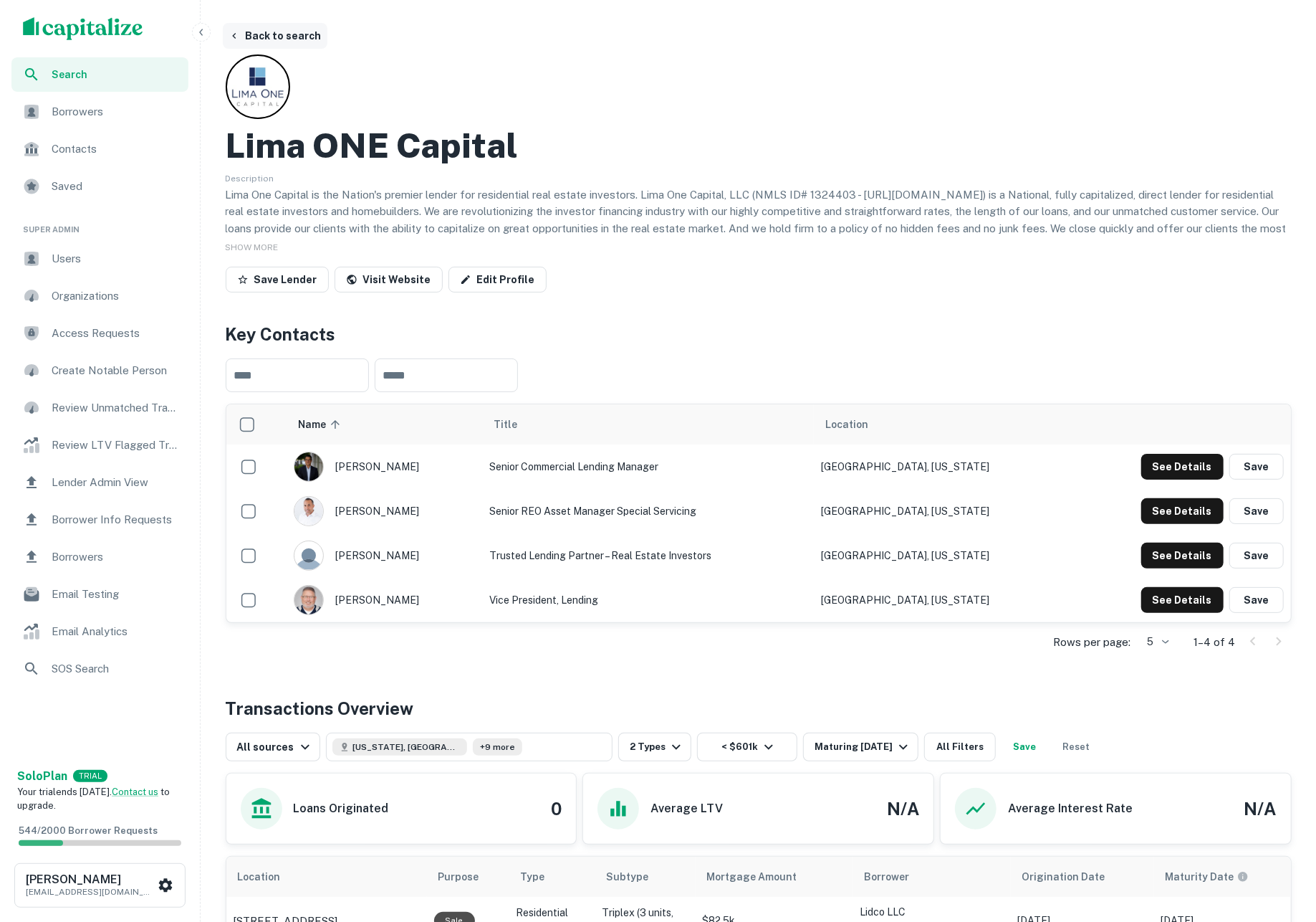
click at [295, 37] on button "Back to search" at bounding box center [274, 35] width 104 height 26
click at [278, 38] on button "Back to search" at bounding box center [274, 35] width 104 height 26
click at [275, 40] on button "Back to search" at bounding box center [274, 35] width 104 height 26
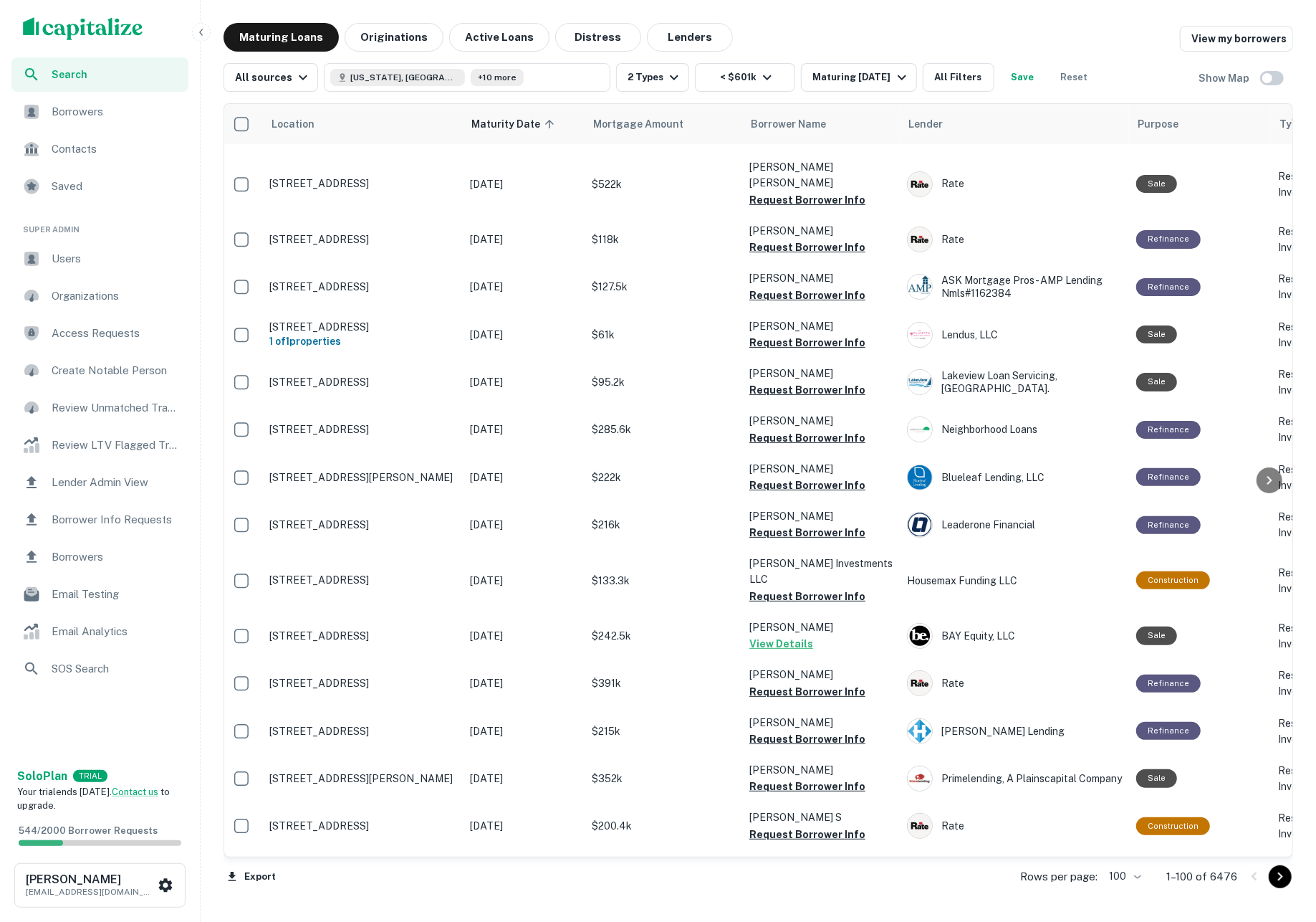
scroll to position [4097, 4]
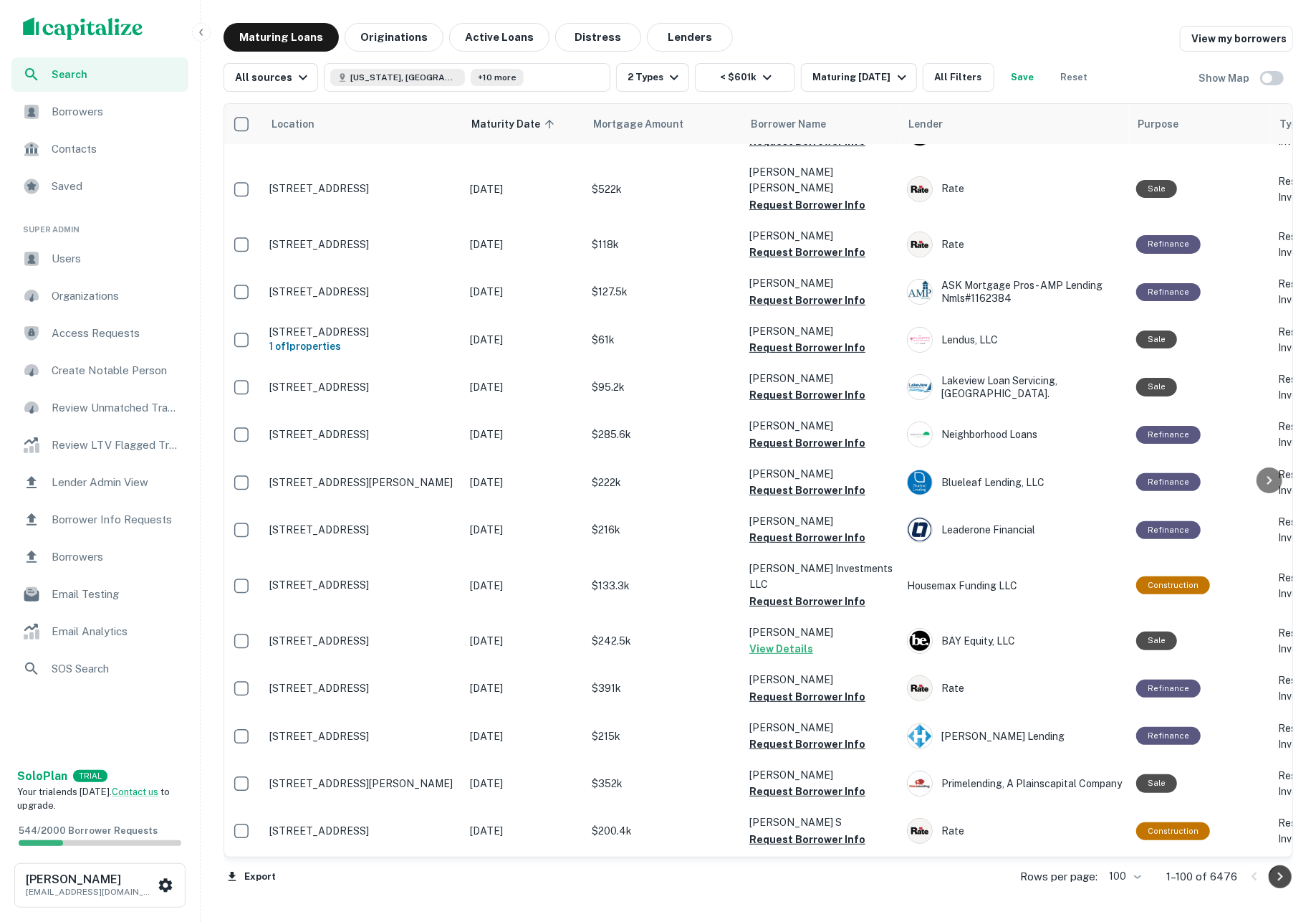
click at [1273, 878] on icon "Go to next page" at bounding box center [1280, 876] width 17 height 17
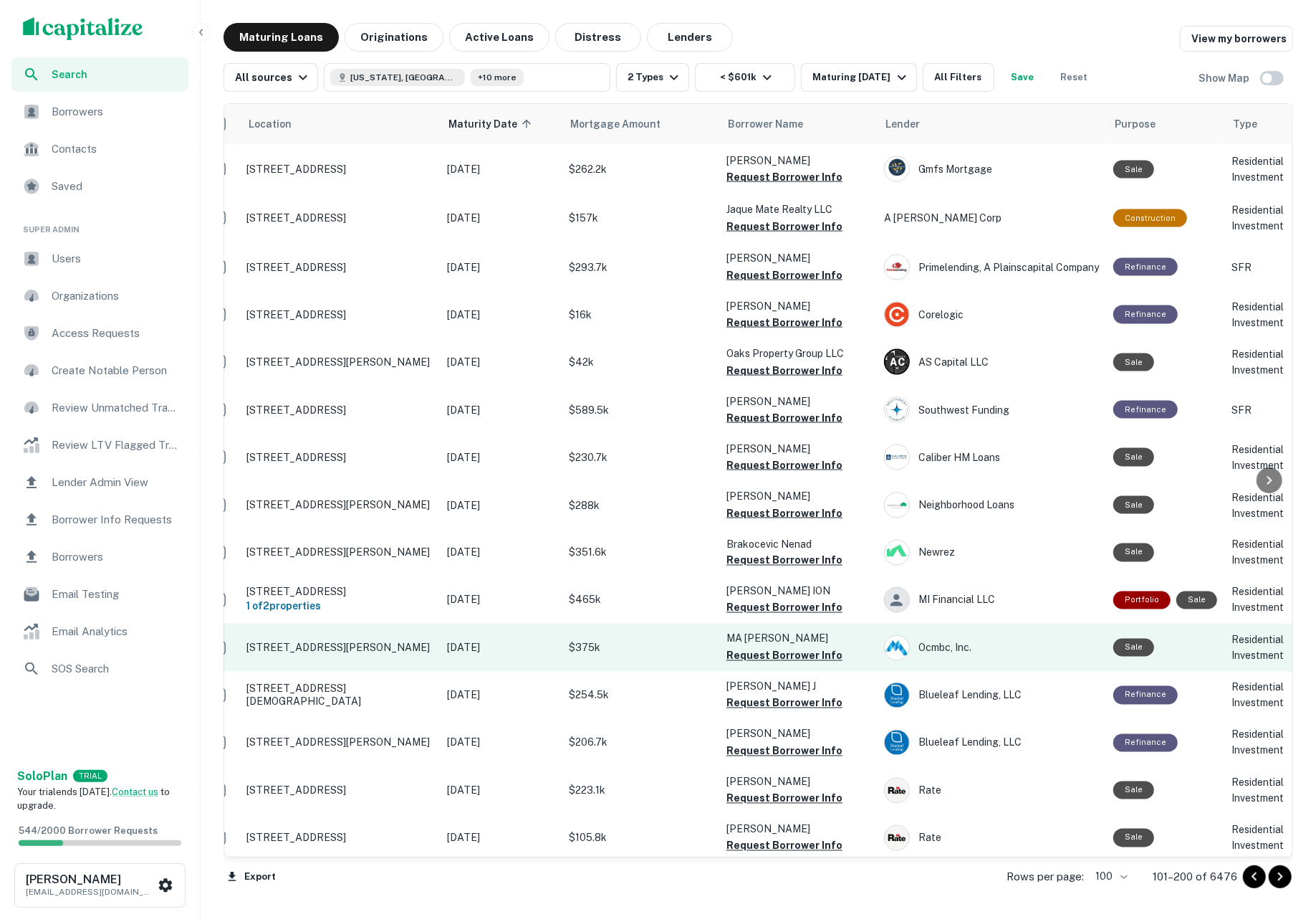
scroll to position [1540, 27]
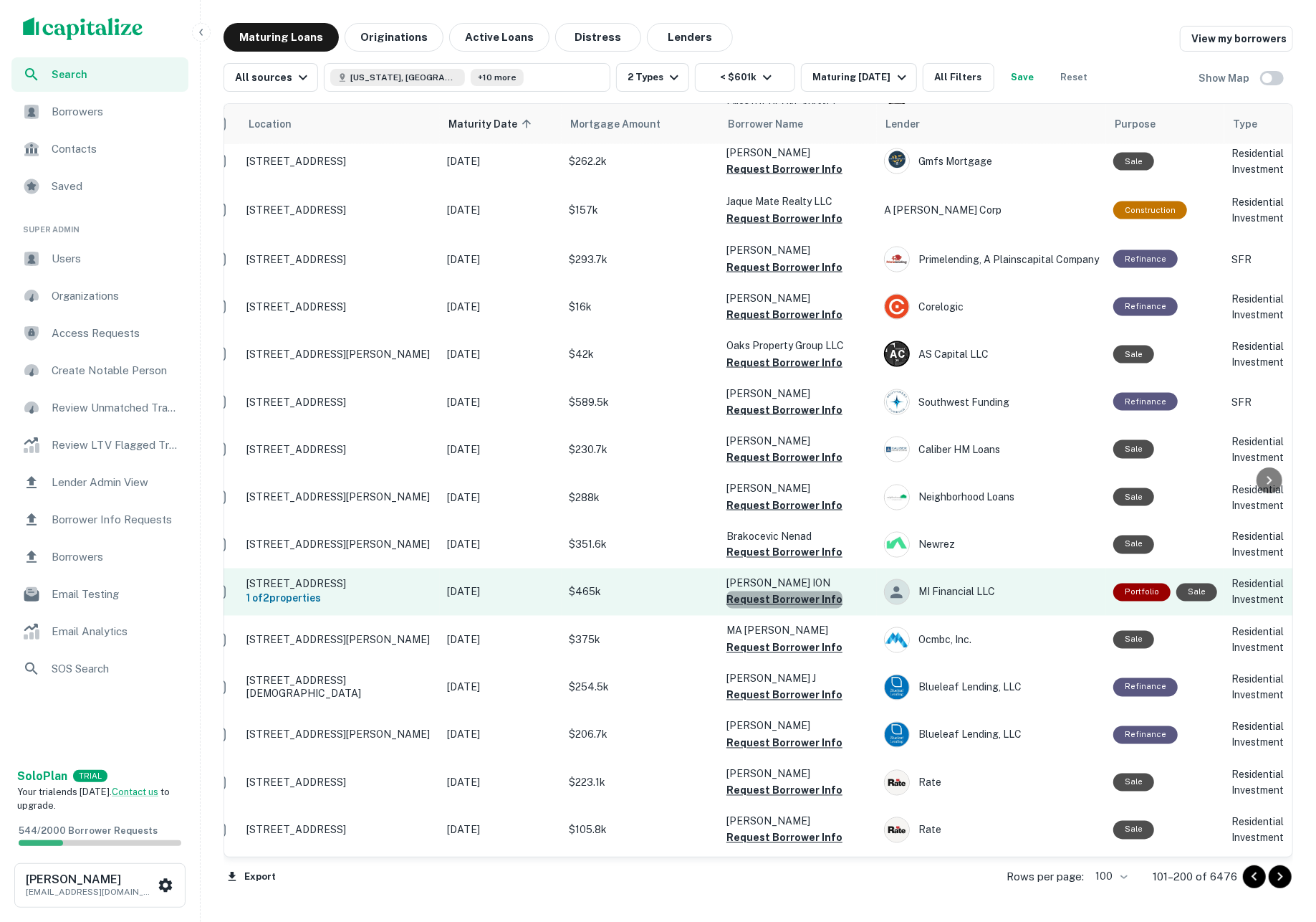
click at [805, 591] on button "Request Borrower Info" at bounding box center [784, 599] width 116 height 17
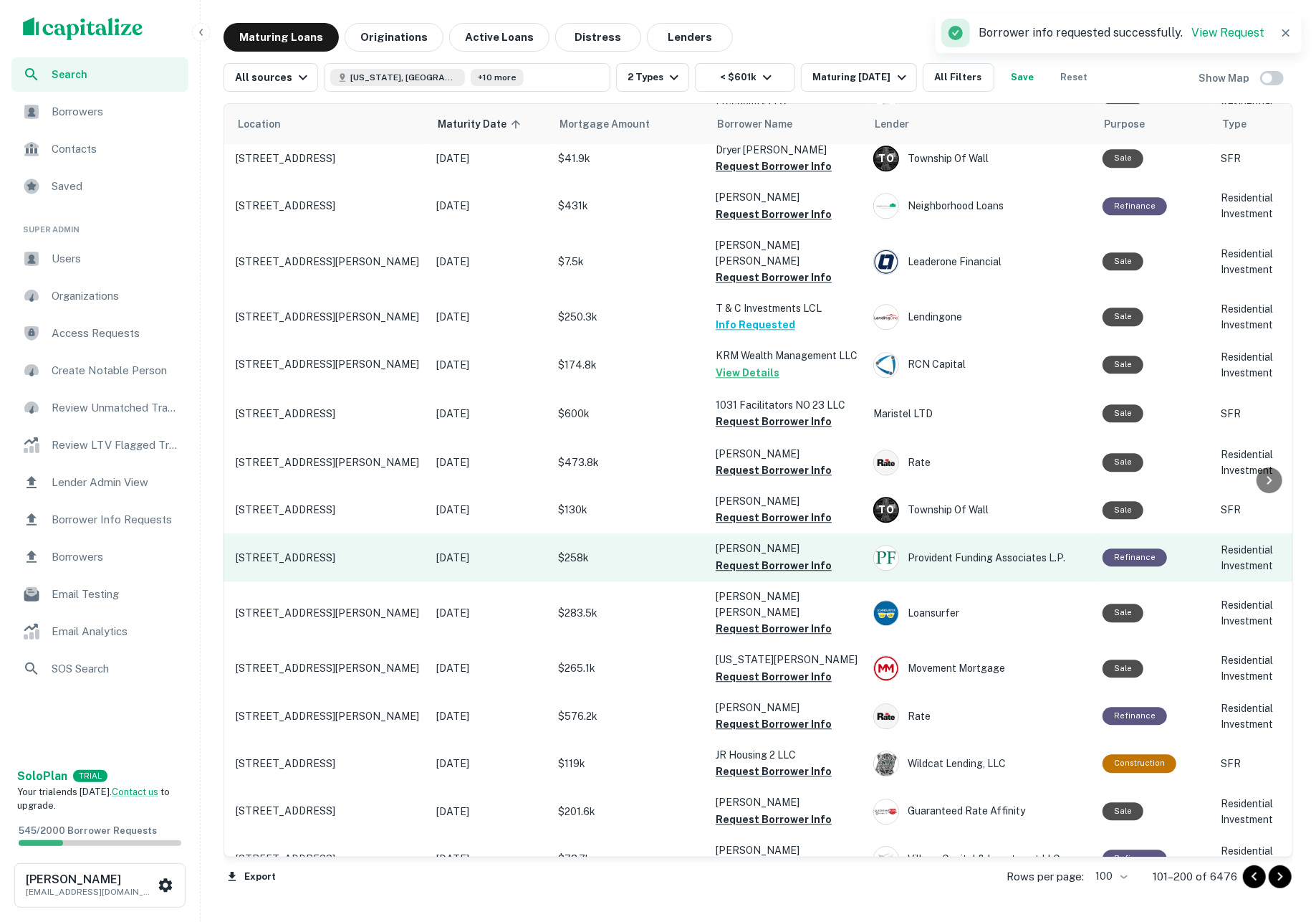
scroll to position [2454, 37]
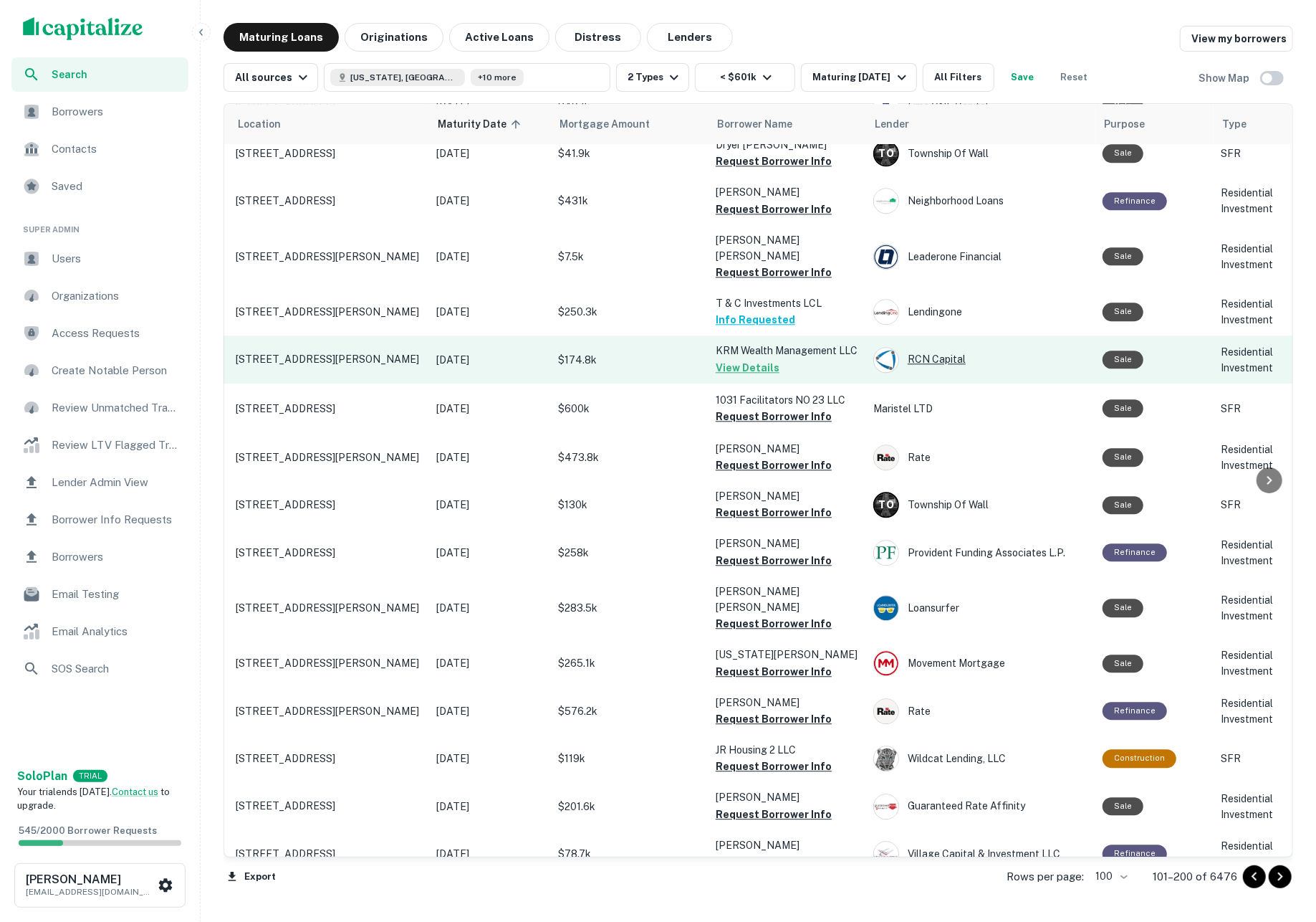
click at [931, 347] on div "RCN Capital" at bounding box center [980, 359] width 215 height 26
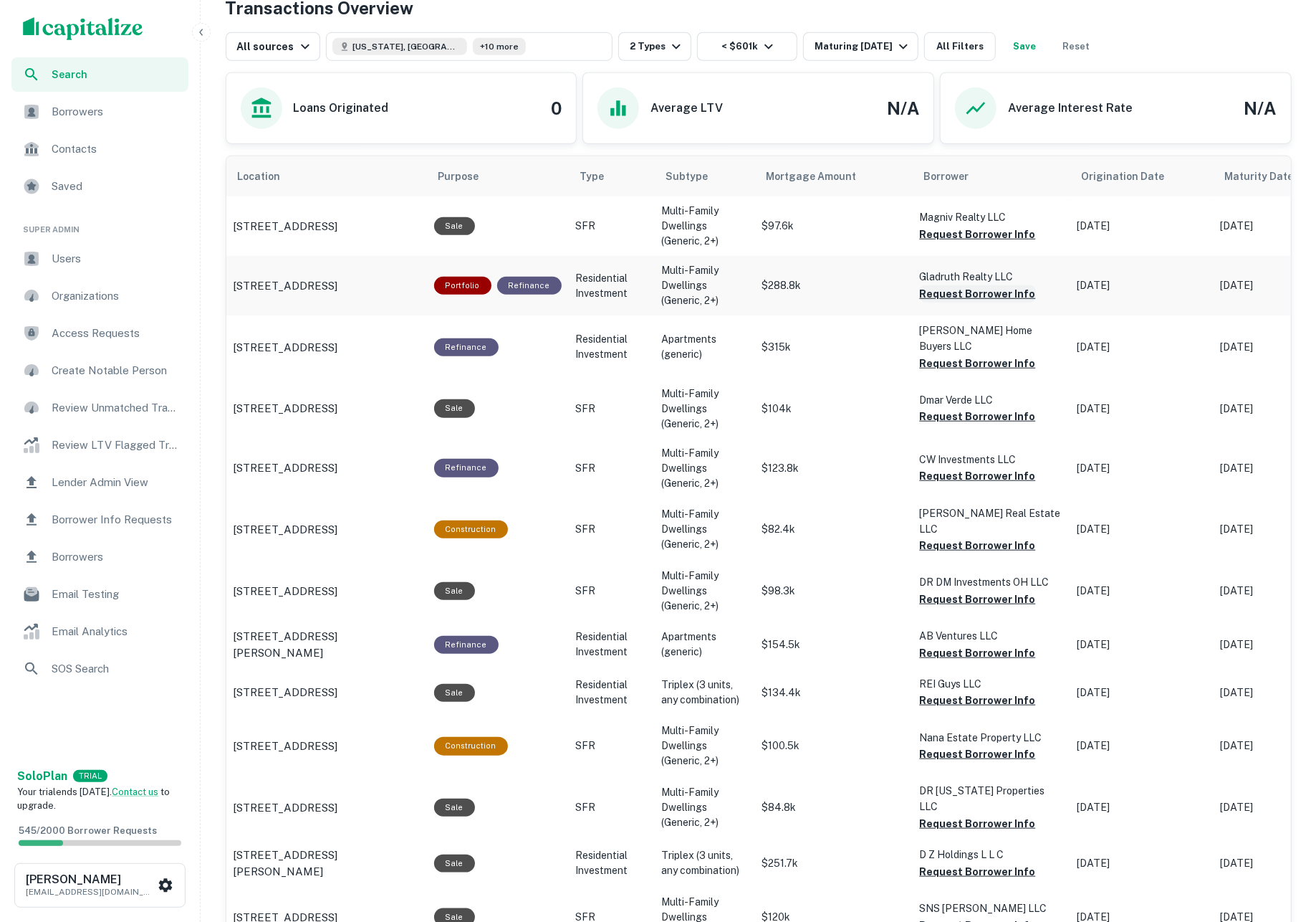
scroll to position [470, 0]
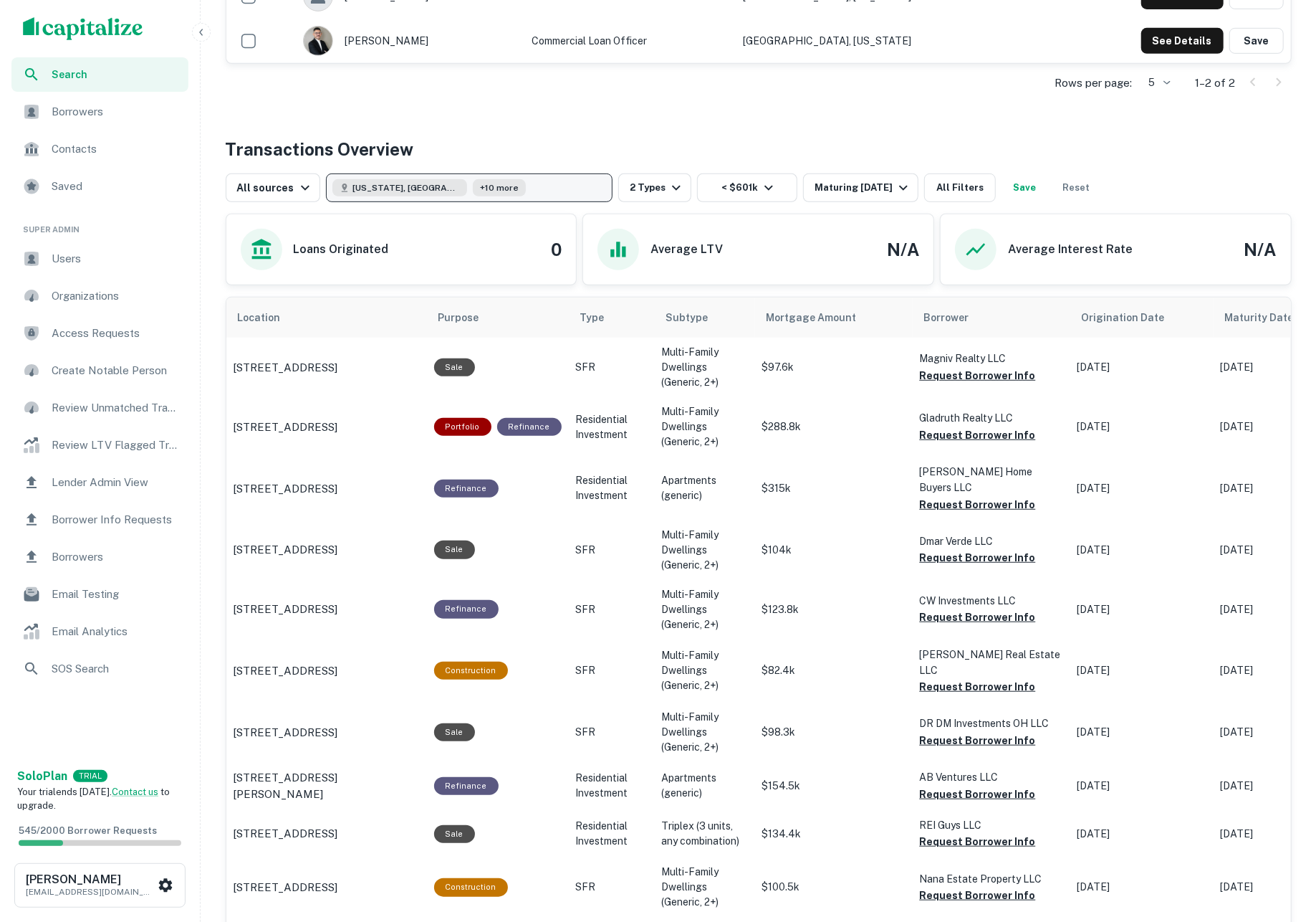
click at [558, 185] on button "Georgia, USA +10 more" at bounding box center [469, 188] width 286 height 29
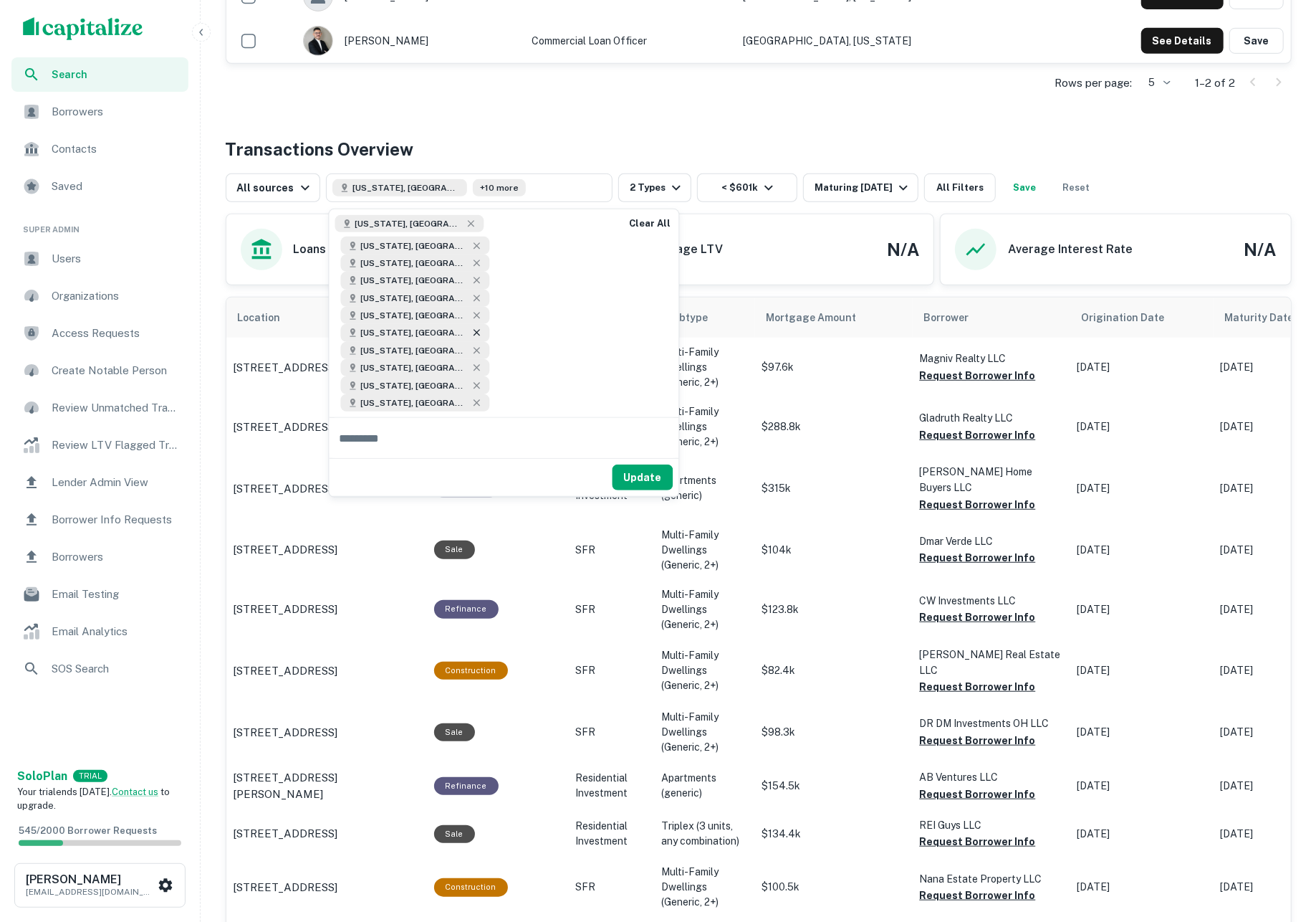
click at [474, 330] on icon at bounding box center [477, 333] width 6 height 6
click at [642, 447] on button "Update" at bounding box center [643, 460] width 61 height 26
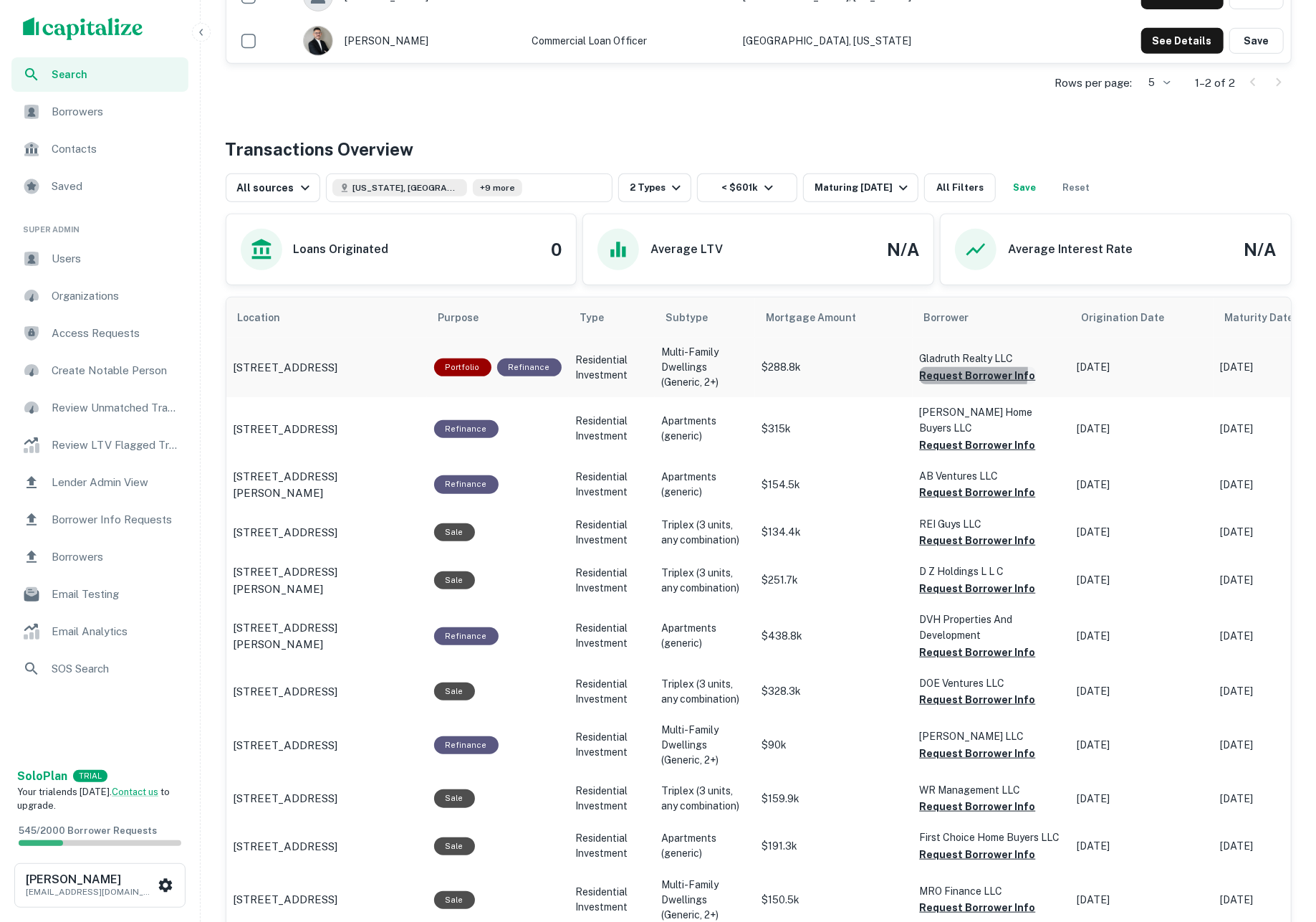
click at [935, 376] on button "Request Borrower Info" at bounding box center [978, 376] width 116 height 17
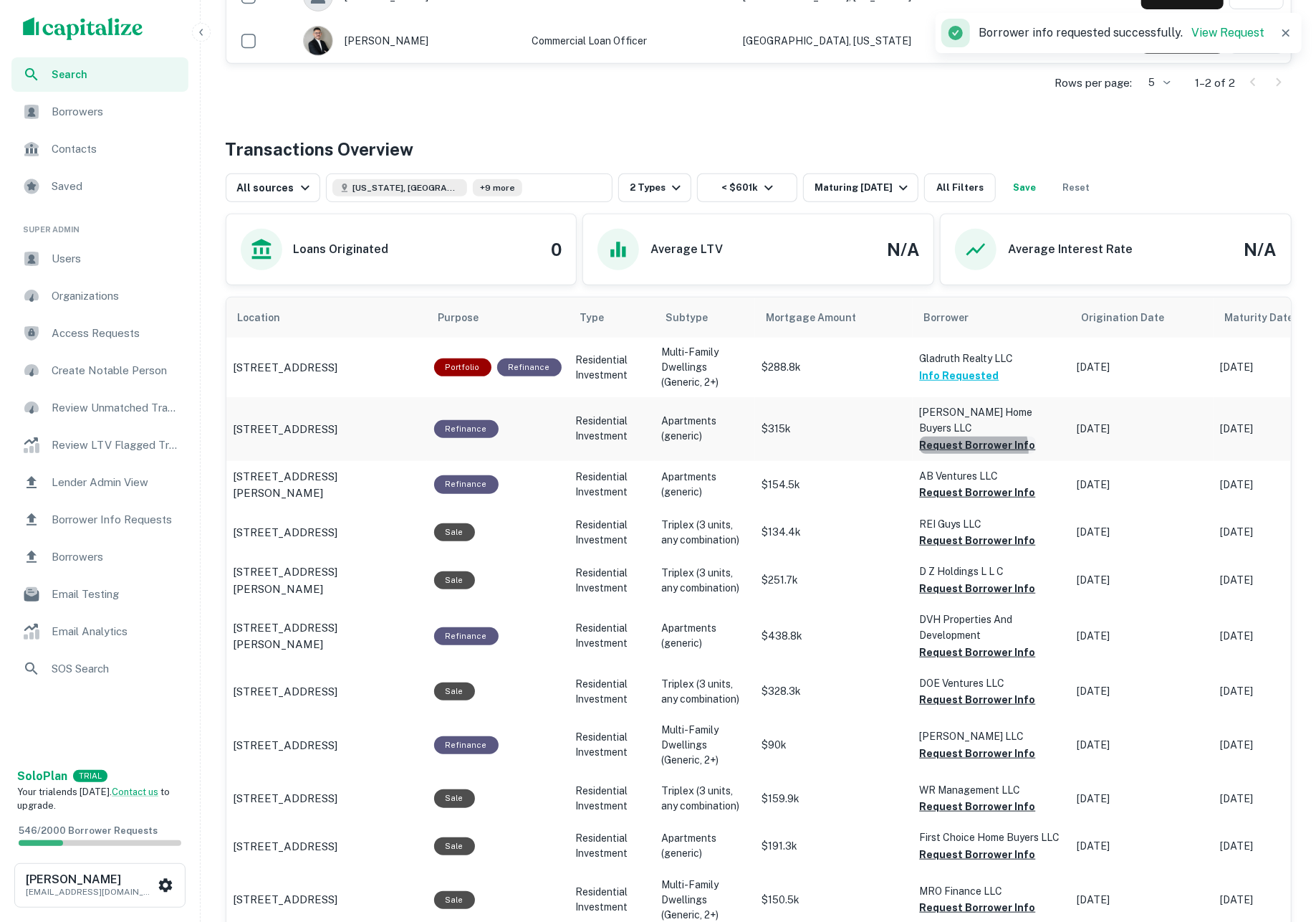
click at [955, 440] on button "Request Borrower Info" at bounding box center [978, 445] width 116 height 17
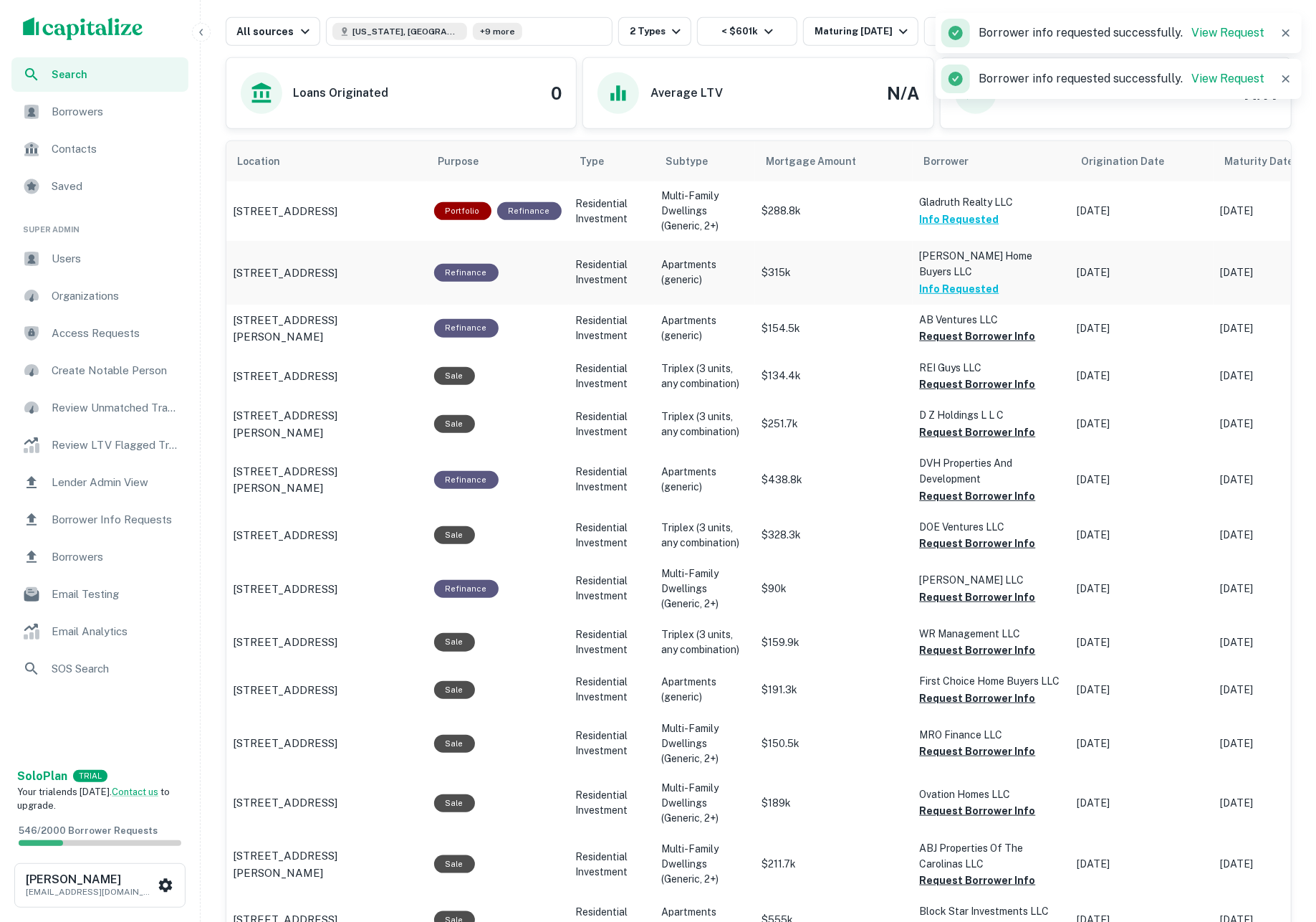
scroll to position [665, 0]
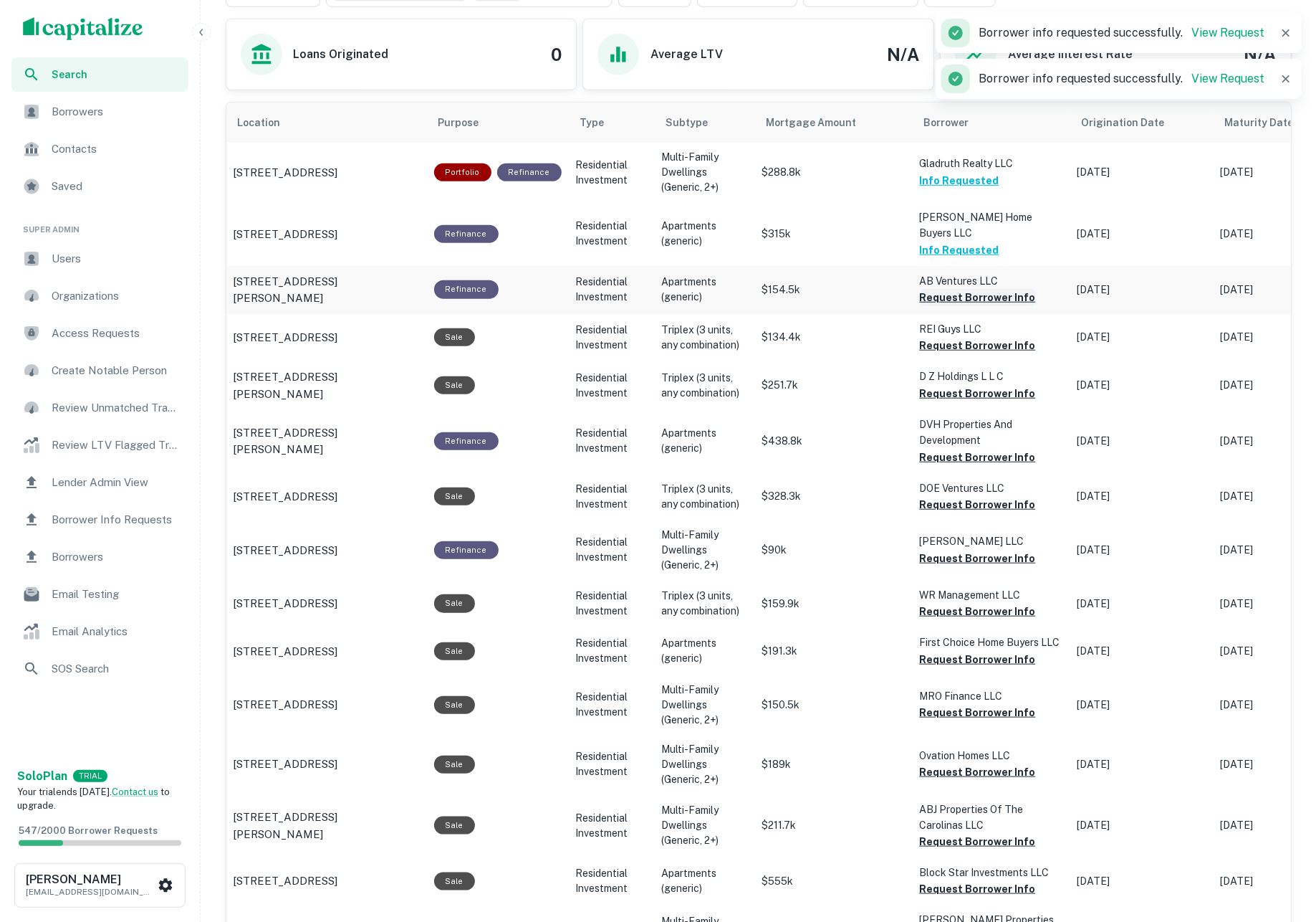
click at [932, 289] on button "Request Borrower Info" at bounding box center [978, 297] width 116 height 17
click at [943, 337] on button "Request Borrower Info" at bounding box center [978, 345] width 116 height 17
click at [953, 384] on button "Request Borrower Info" at bounding box center [978, 393] width 116 height 17
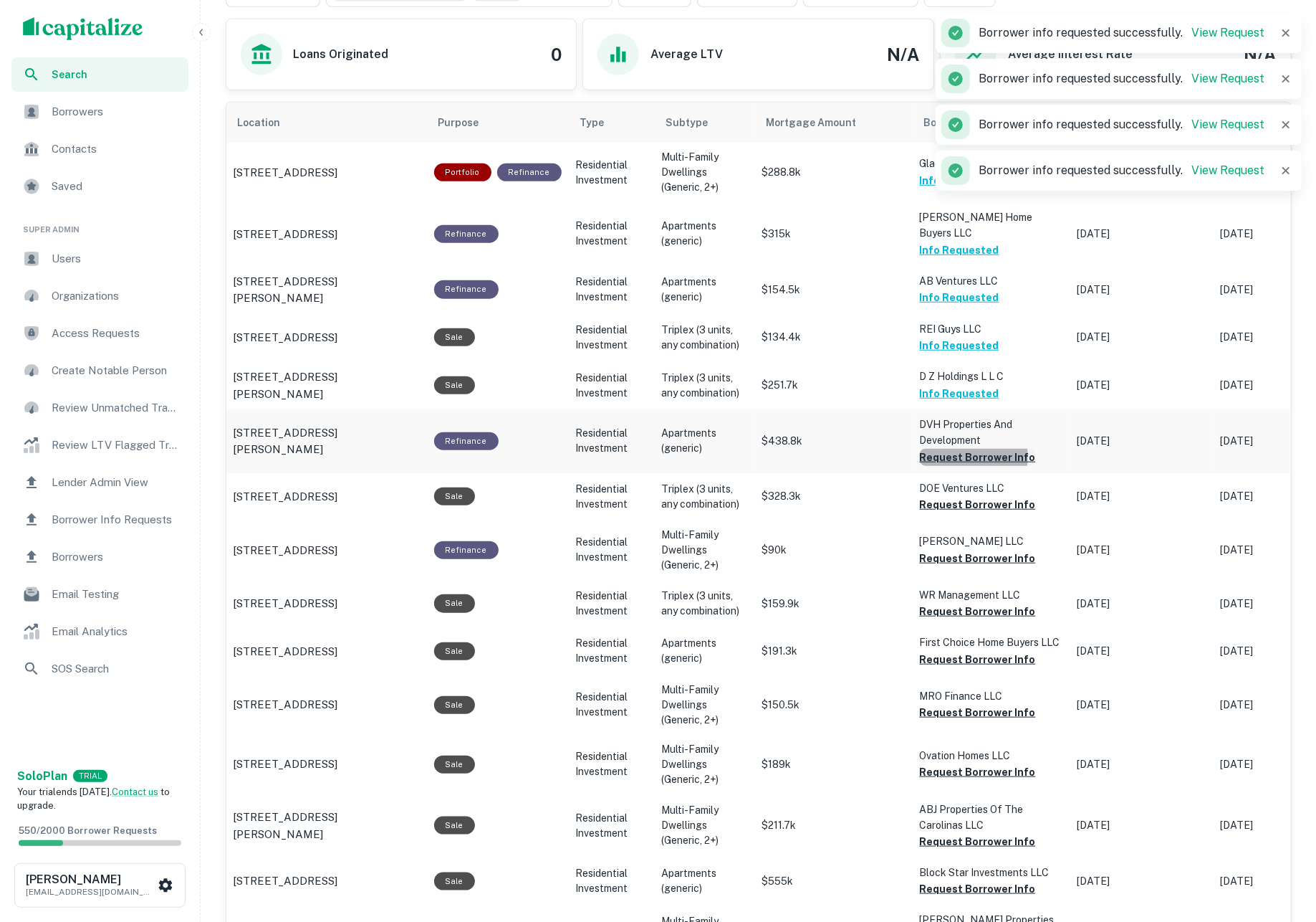
click at [969, 449] on button "Request Borrower Info" at bounding box center [978, 457] width 116 height 17
click at [974, 496] on button "Request Borrower Info" at bounding box center [978, 505] width 116 height 17
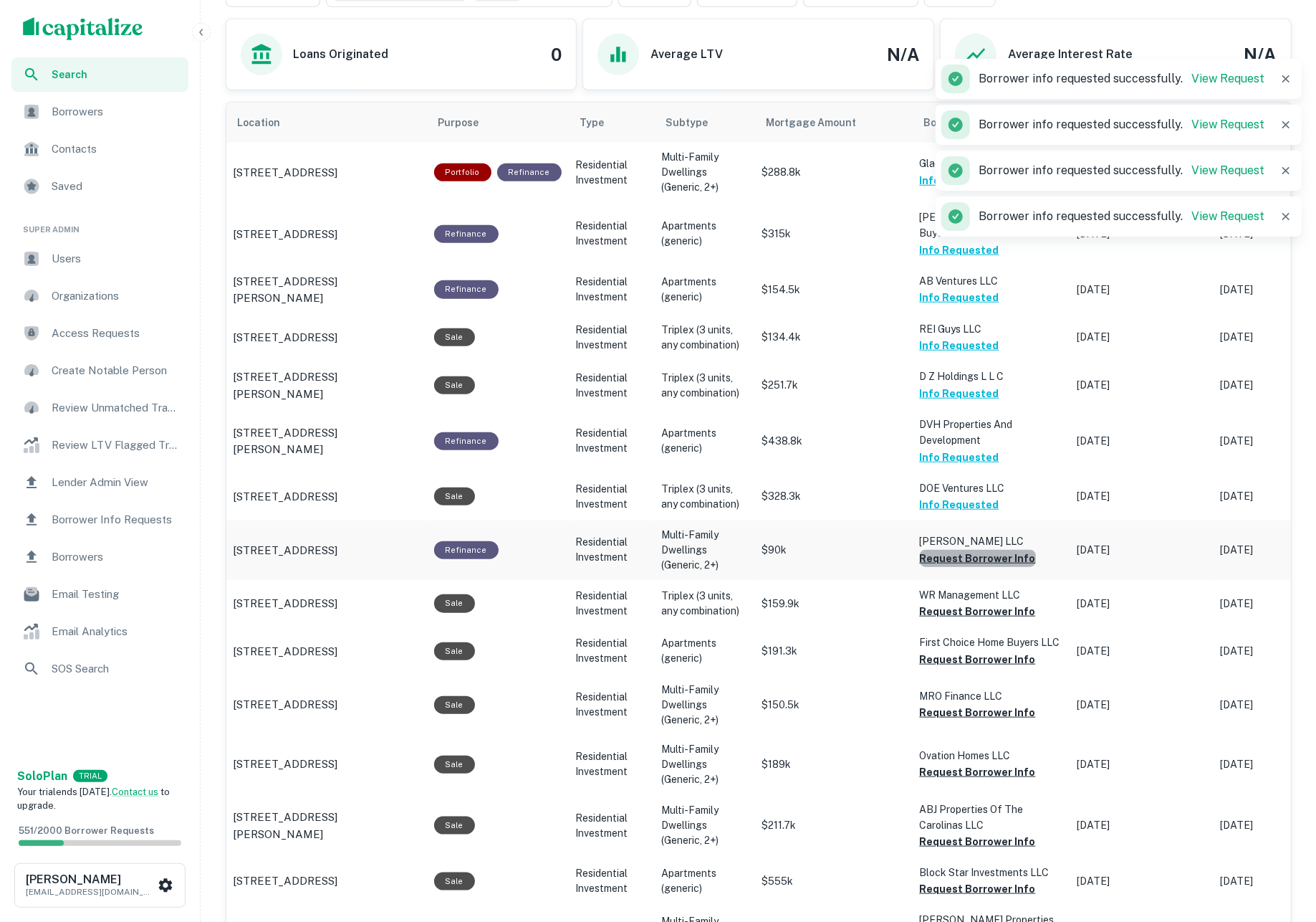
click at [983, 550] on button "Request Borrower Info" at bounding box center [978, 559] width 116 height 17
click at [989, 603] on button "Request Borrower Info" at bounding box center [978, 611] width 116 height 17
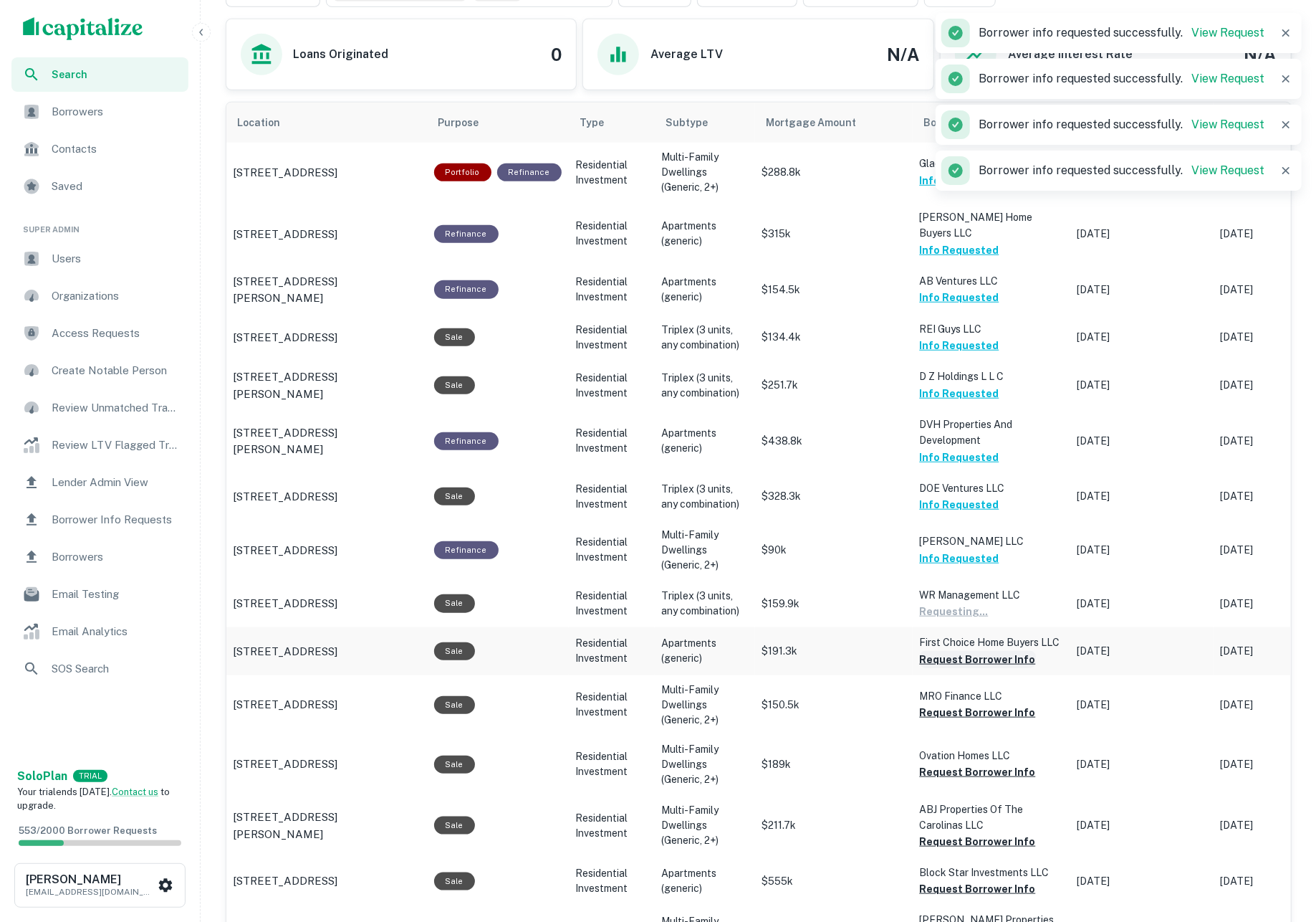
click at [996, 651] on button "Request Borrower Info" at bounding box center [978, 659] width 116 height 17
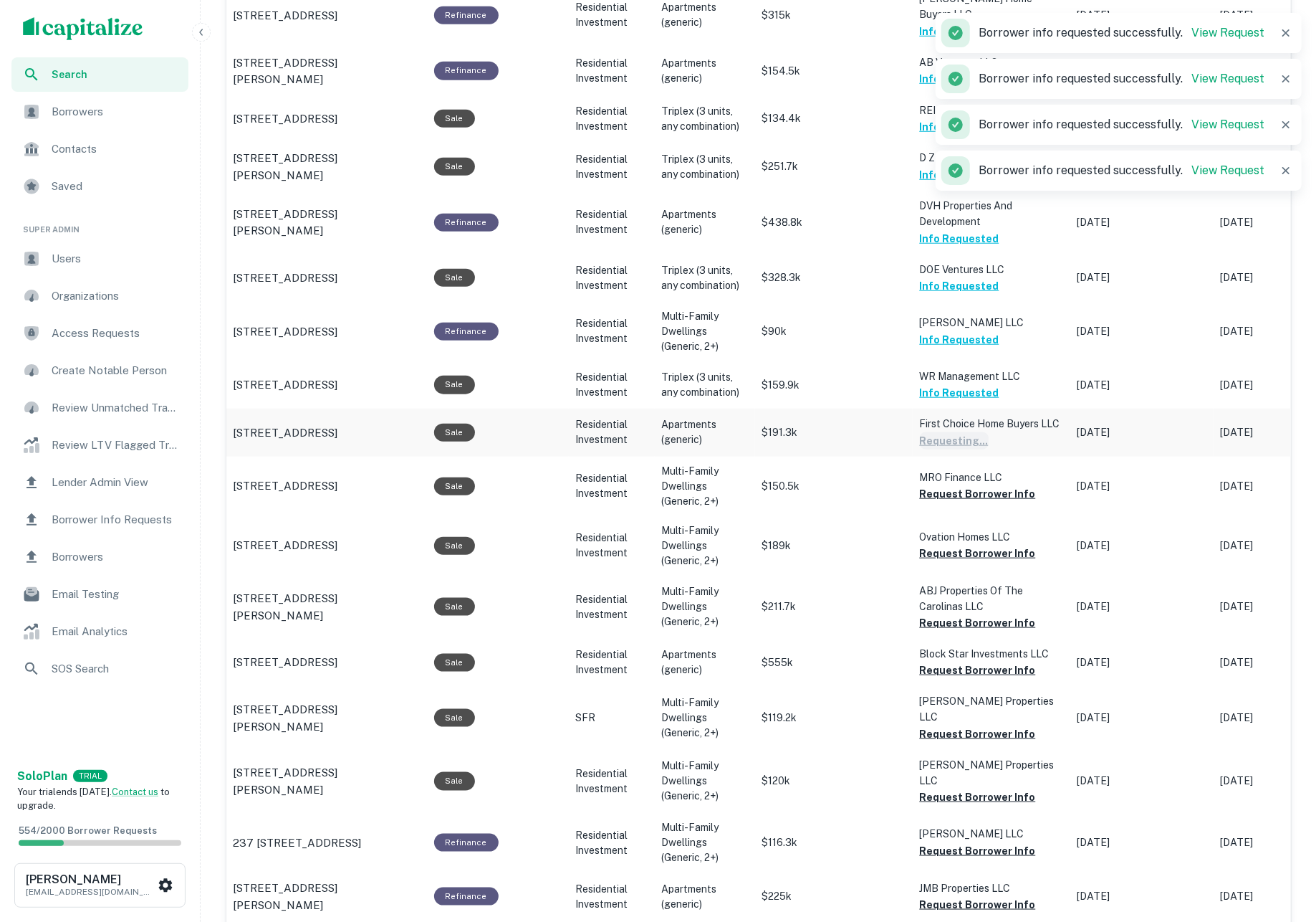
scroll to position [907, 0]
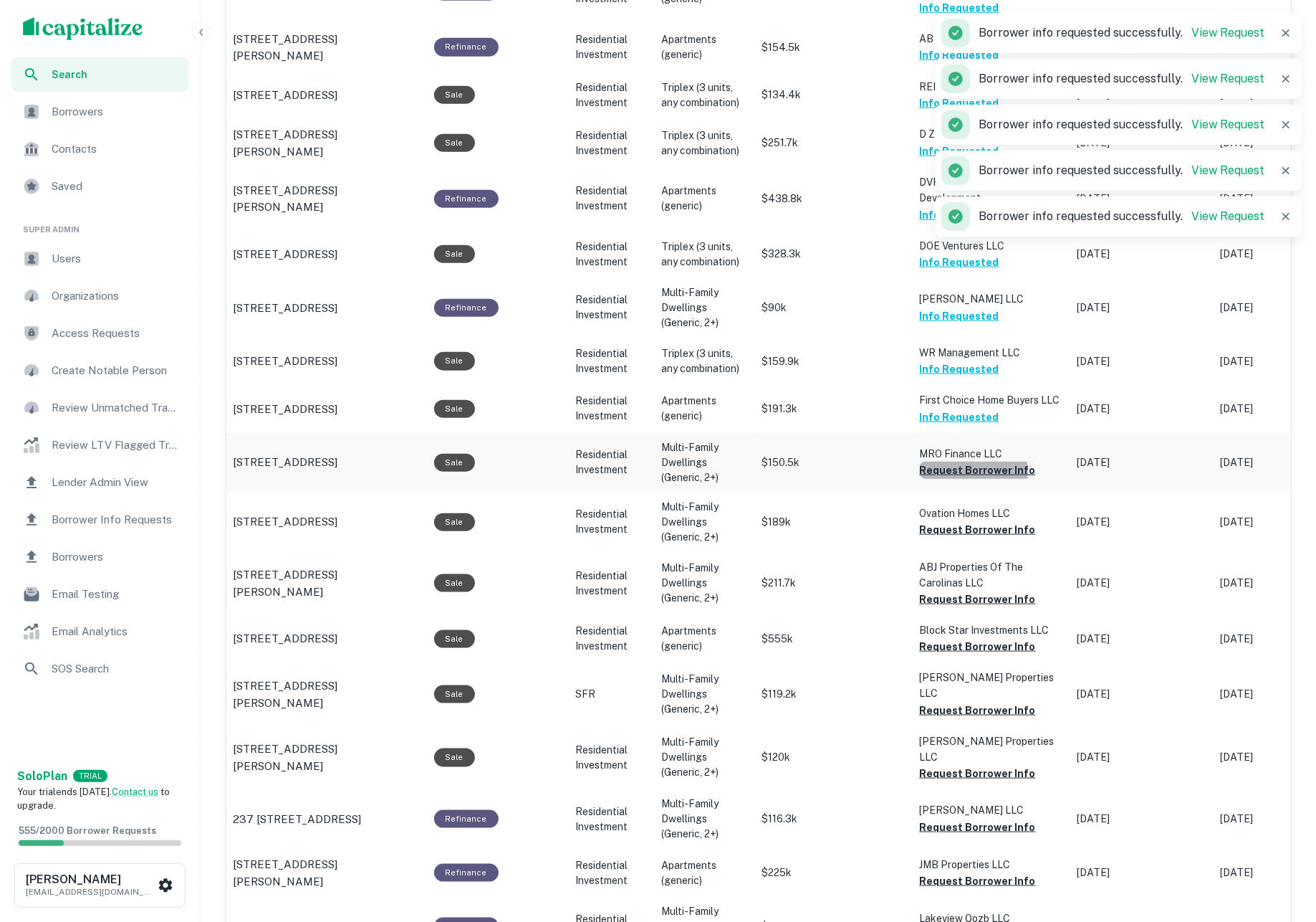
click at [965, 461] on button "Request Borrower Info" at bounding box center [978, 470] width 116 height 17
click at [966, 521] on button "Request Borrower Info" at bounding box center [978, 530] width 116 height 17
click at [978, 591] on button "Request Borrower Info" at bounding box center [978, 599] width 116 height 17
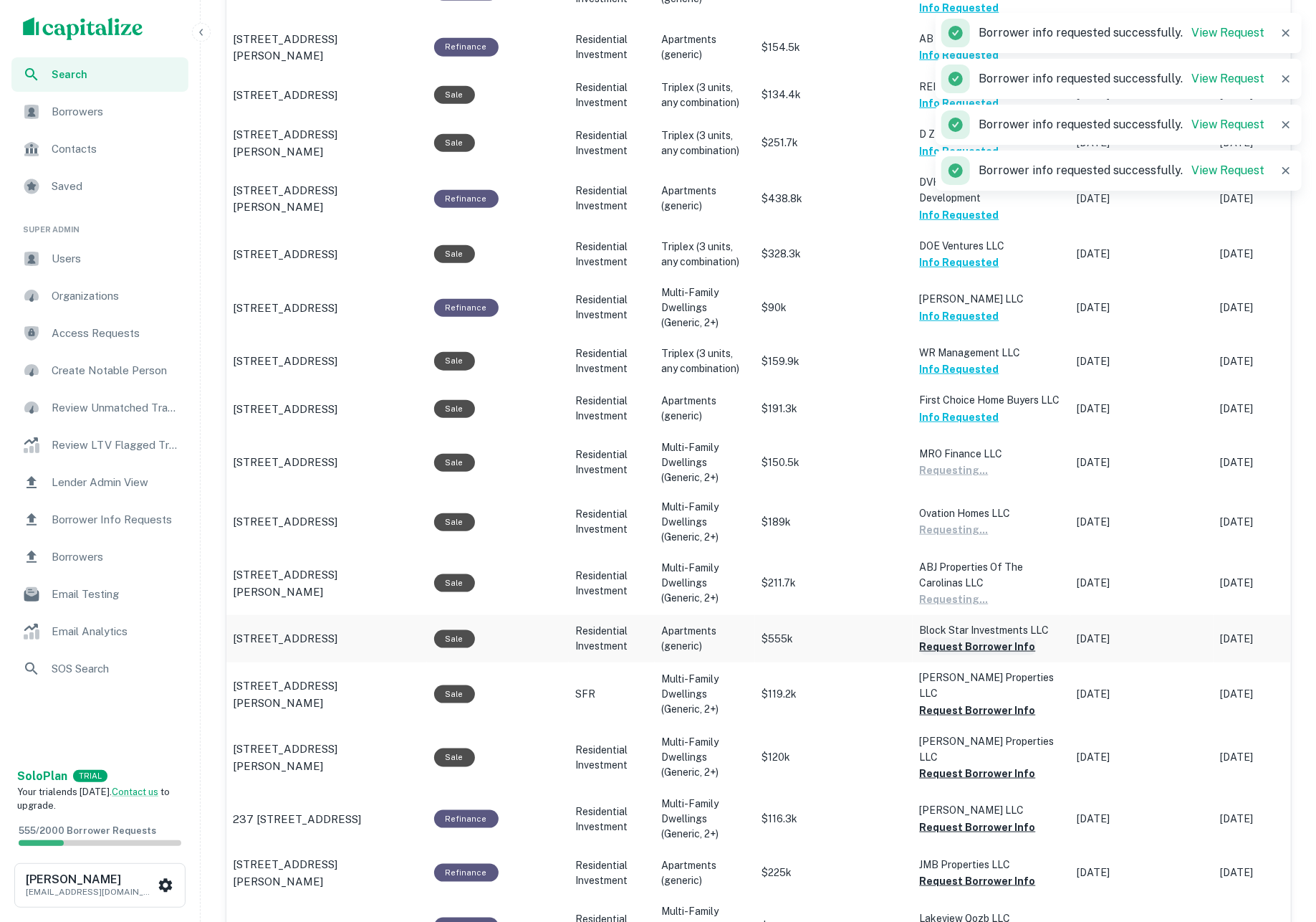
click at [987, 638] on button "Request Borrower Info" at bounding box center [978, 647] width 116 height 17
click at [988, 702] on button "Request Borrower Info" at bounding box center [978, 710] width 116 height 17
click at [987, 765] on button "Request Borrower Info" at bounding box center [978, 774] width 116 height 17
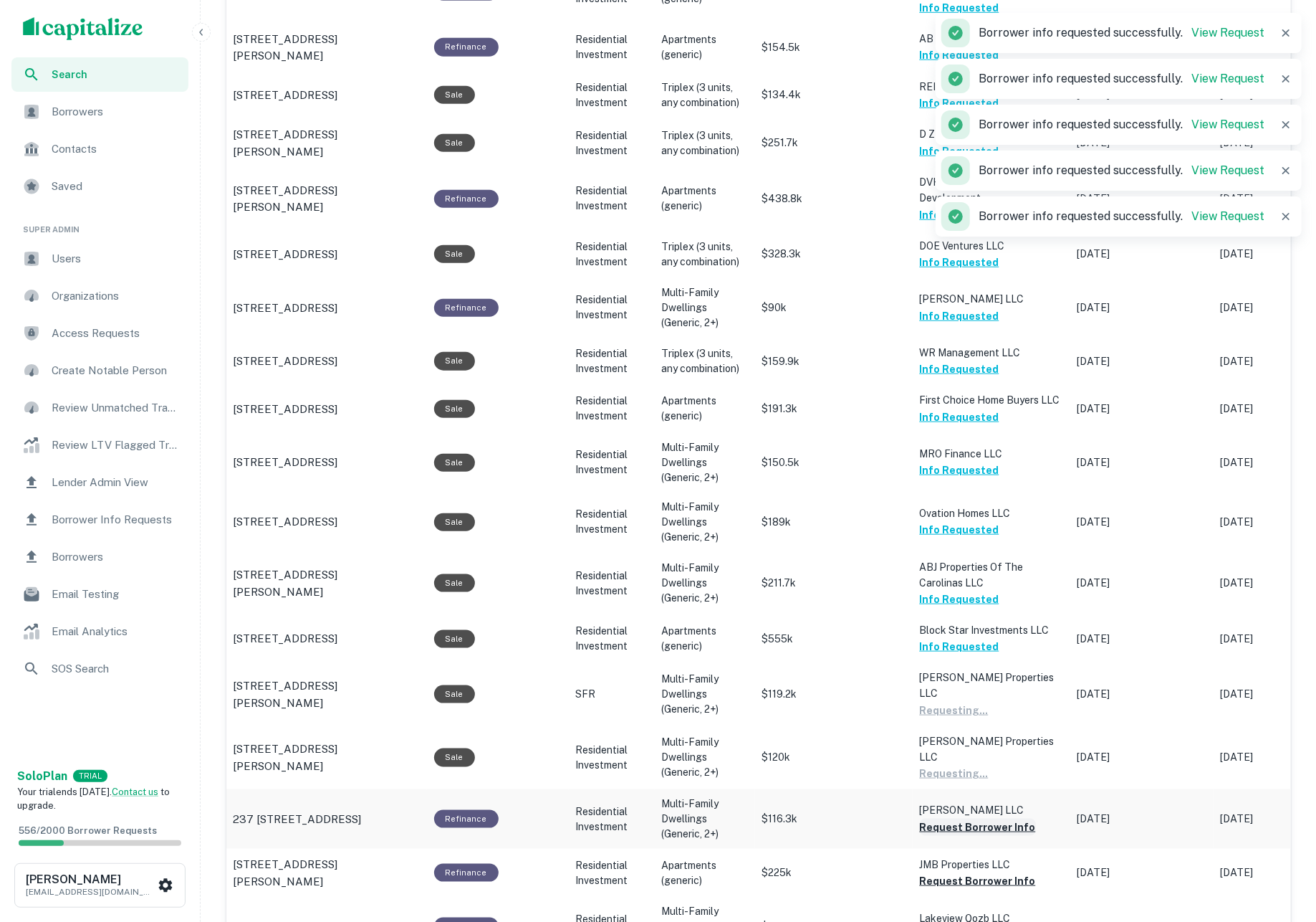
click at [990, 818] on button "Request Borrower Info" at bounding box center [978, 827] width 116 height 17
click at [991, 873] on button "Request Borrower Info" at bounding box center [978, 881] width 116 height 17
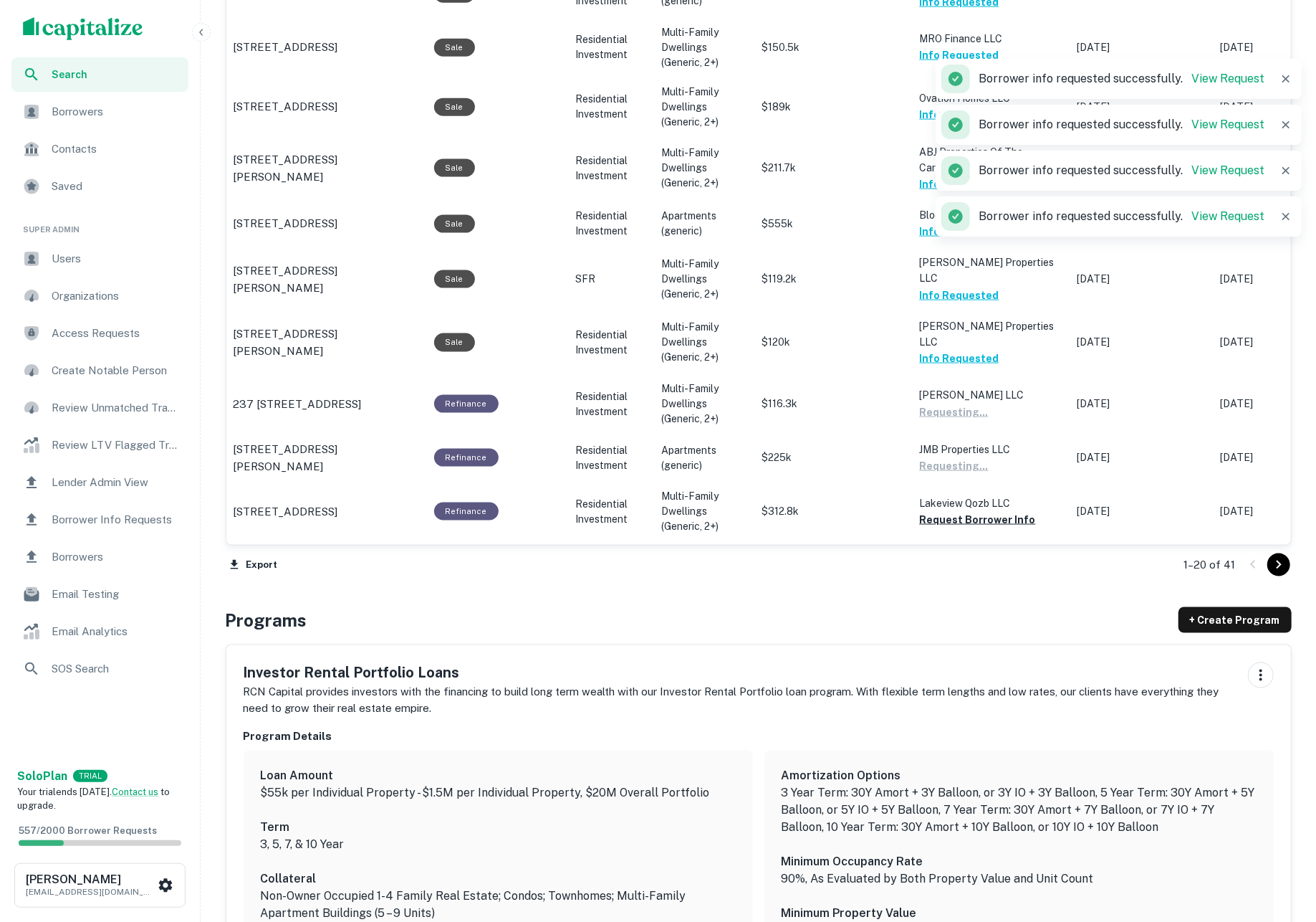
scroll to position [1336, 0]
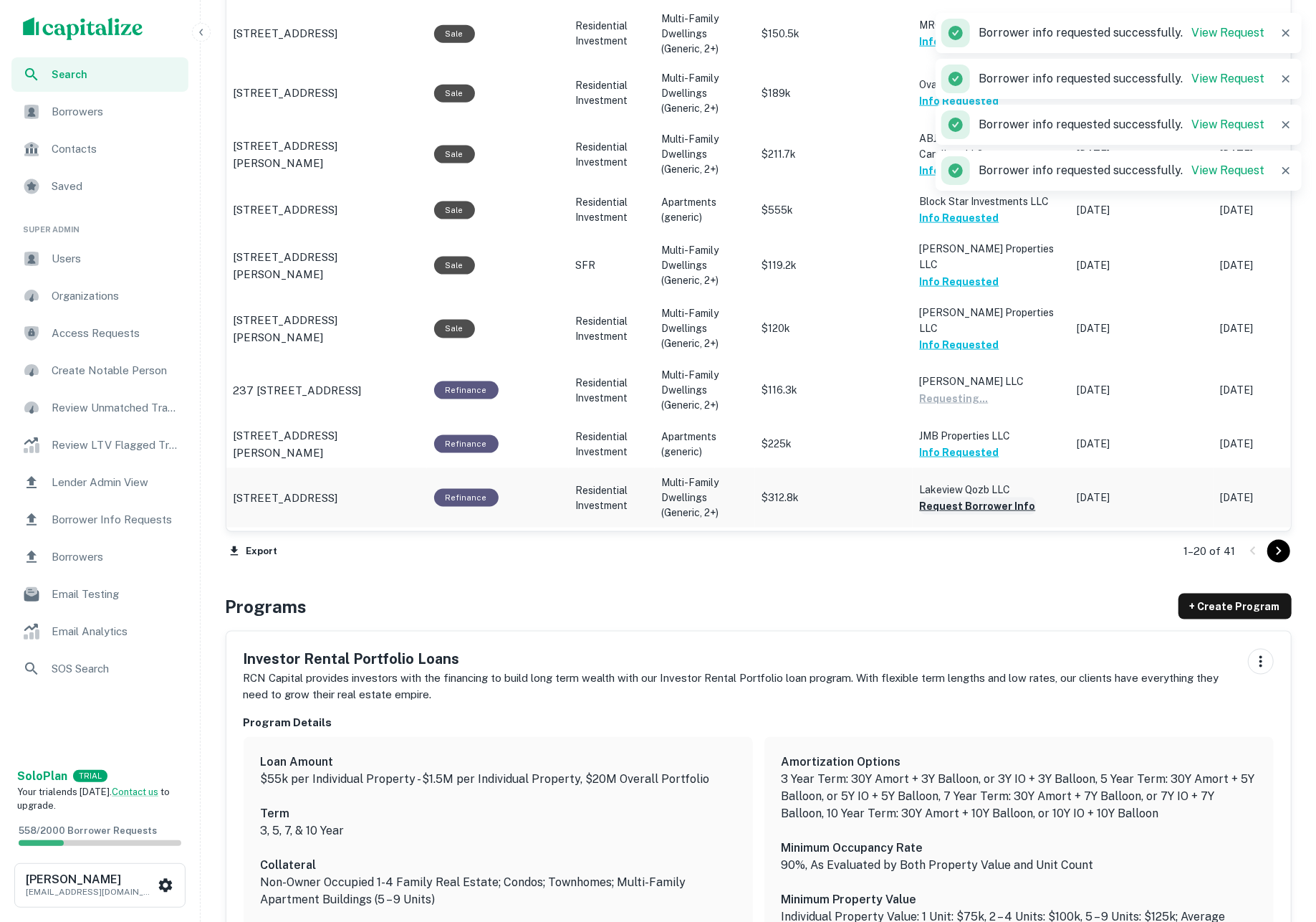
click at [958, 497] on button "Request Borrower Info" at bounding box center [978, 506] width 116 height 17
click at [966, 551] on button "Request Borrower Info" at bounding box center [978, 559] width 116 height 17
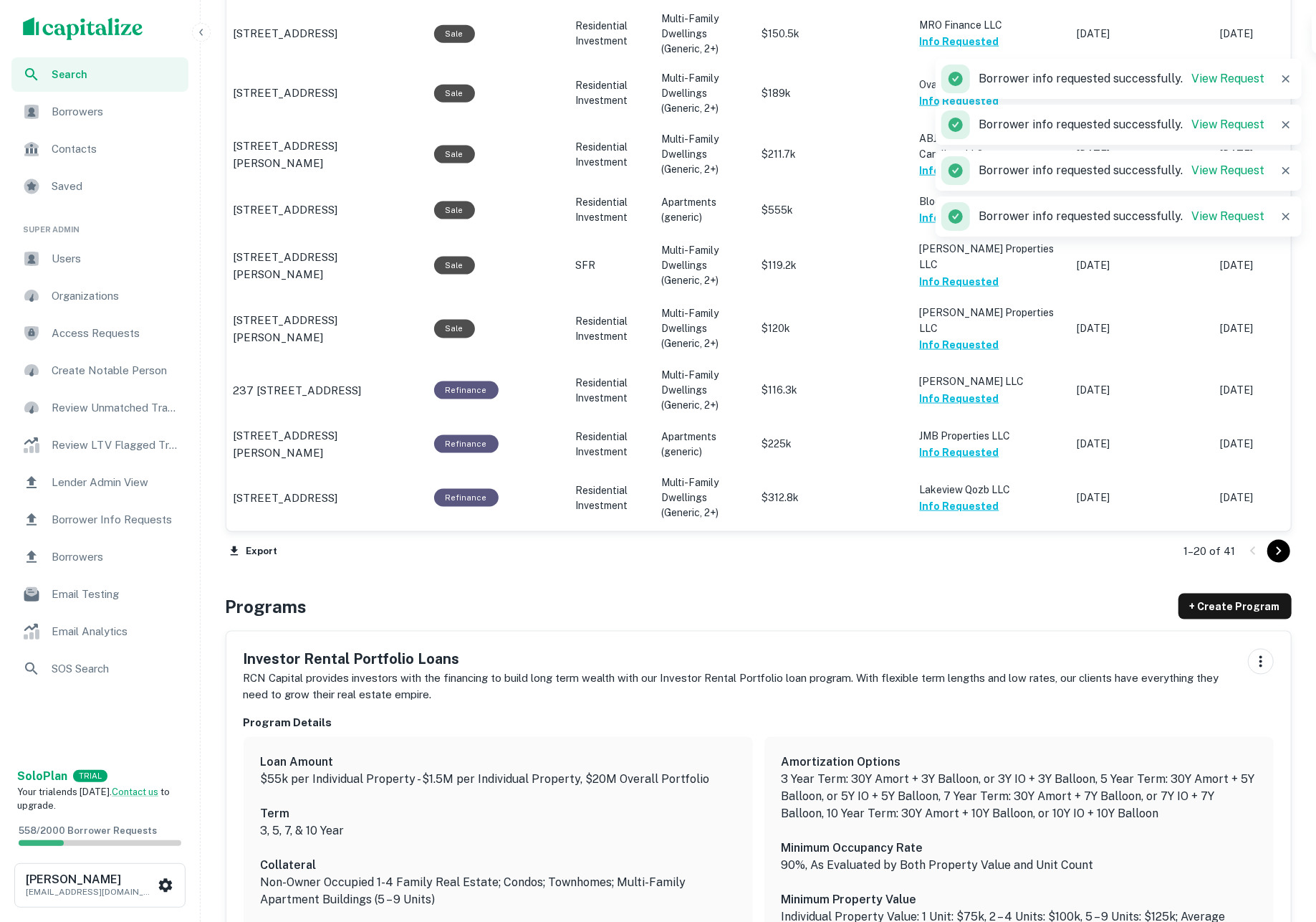
click at [1277, 553] on icon "Go to next page" at bounding box center [1278, 551] width 5 height 9
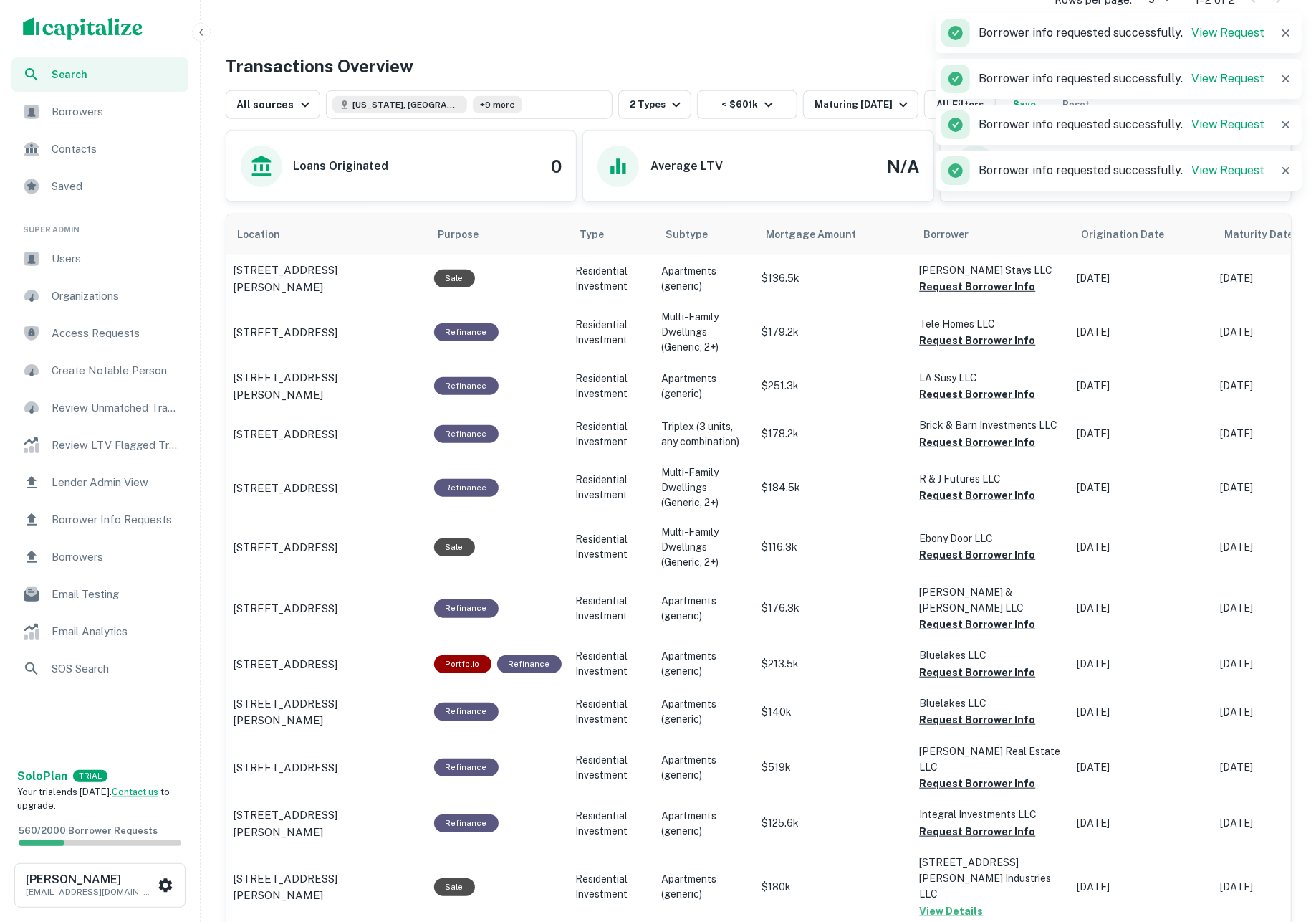
scroll to position [391, 0]
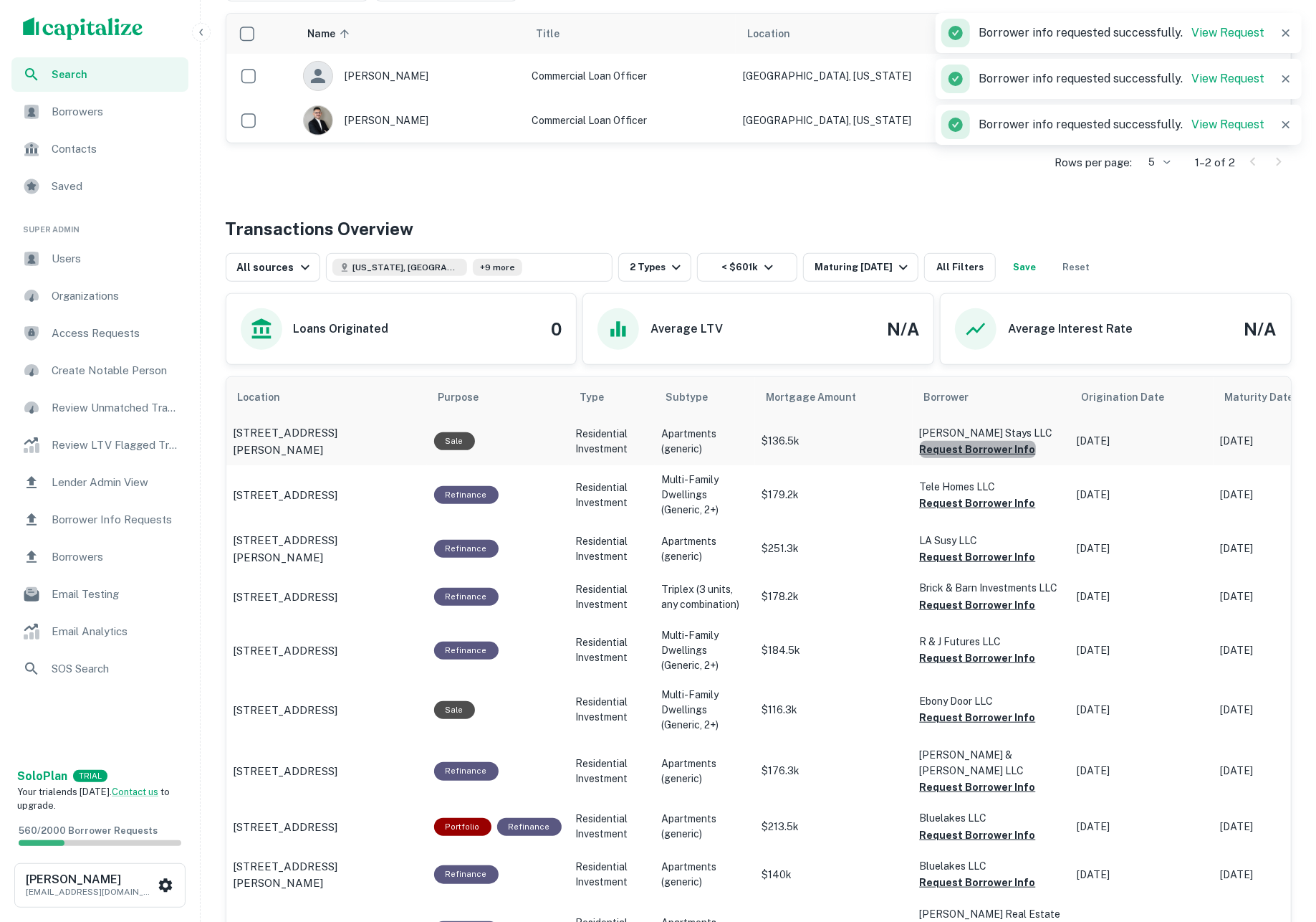
click at [991, 454] on button "Request Borrower Info" at bounding box center [978, 450] width 116 height 17
click at [991, 504] on button "Request Borrower Info" at bounding box center [978, 503] width 116 height 17
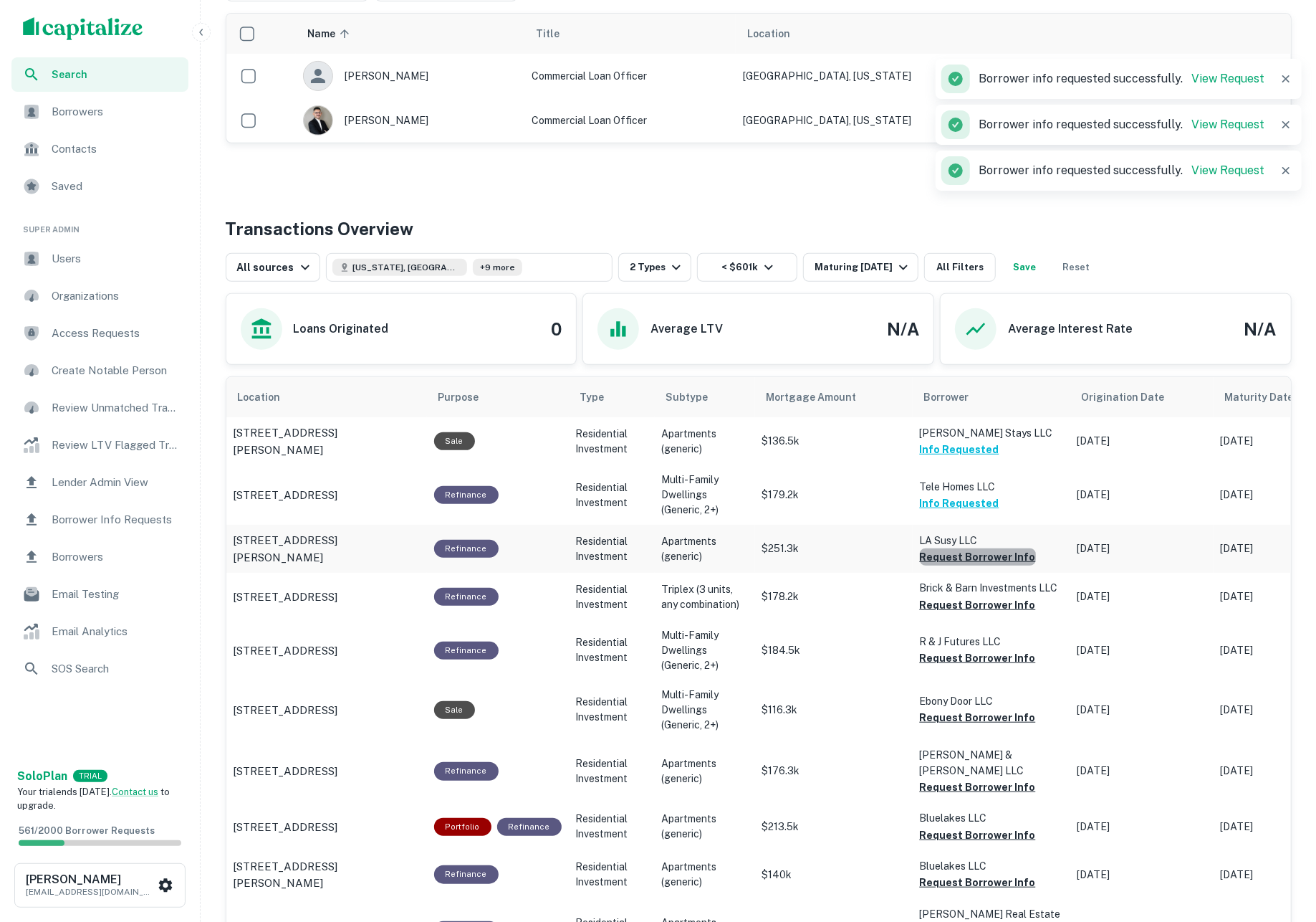
click at [984, 558] on button "Request Borrower Info" at bounding box center [978, 557] width 116 height 17
click at [987, 603] on button "Request Borrower Info" at bounding box center [978, 605] width 116 height 17
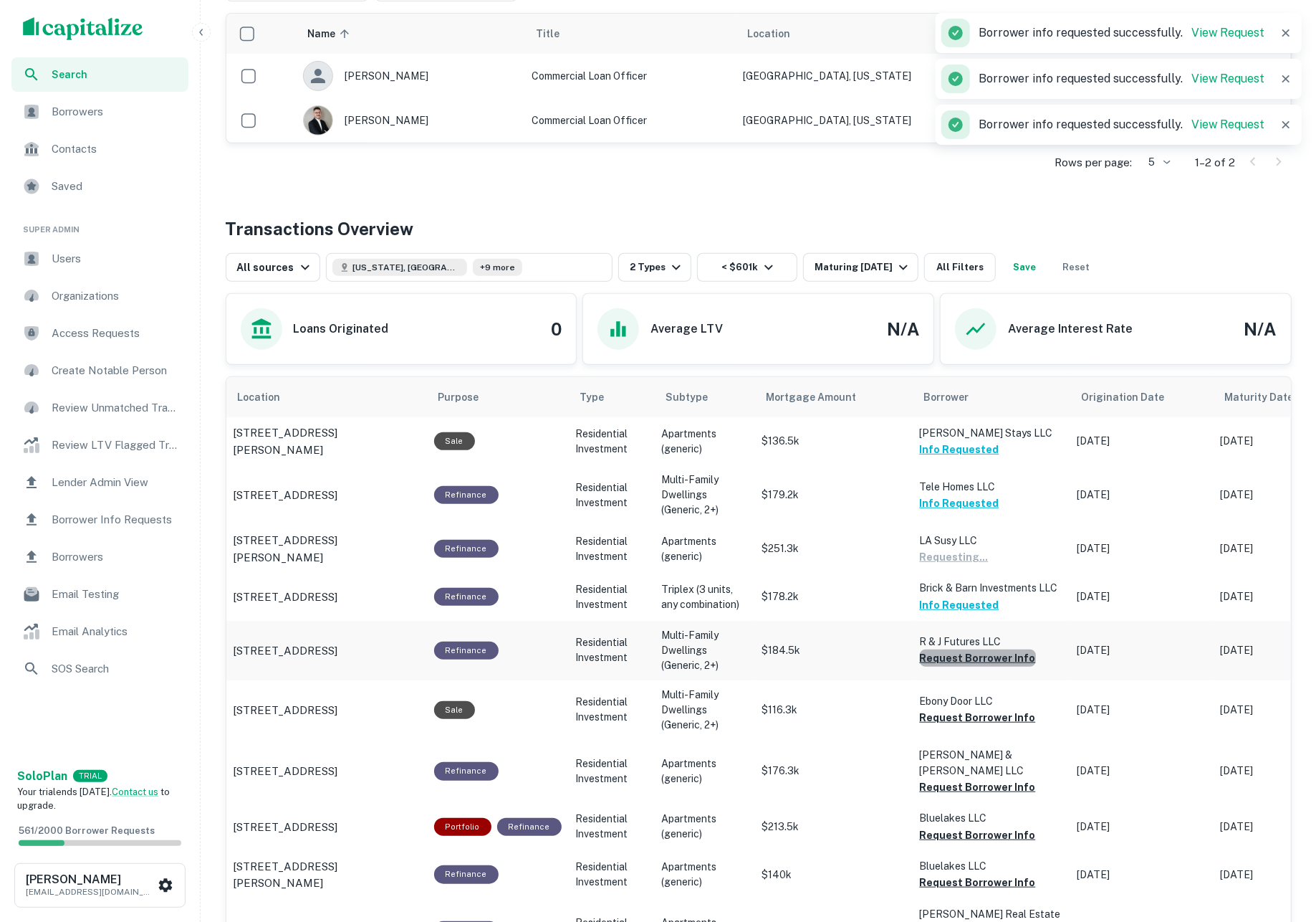
click at [983, 658] on button "Request Borrower Info" at bounding box center [978, 658] width 116 height 17
click at [987, 715] on button "Request Borrower Info" at bounding box center [978, 717] width 116 height 17
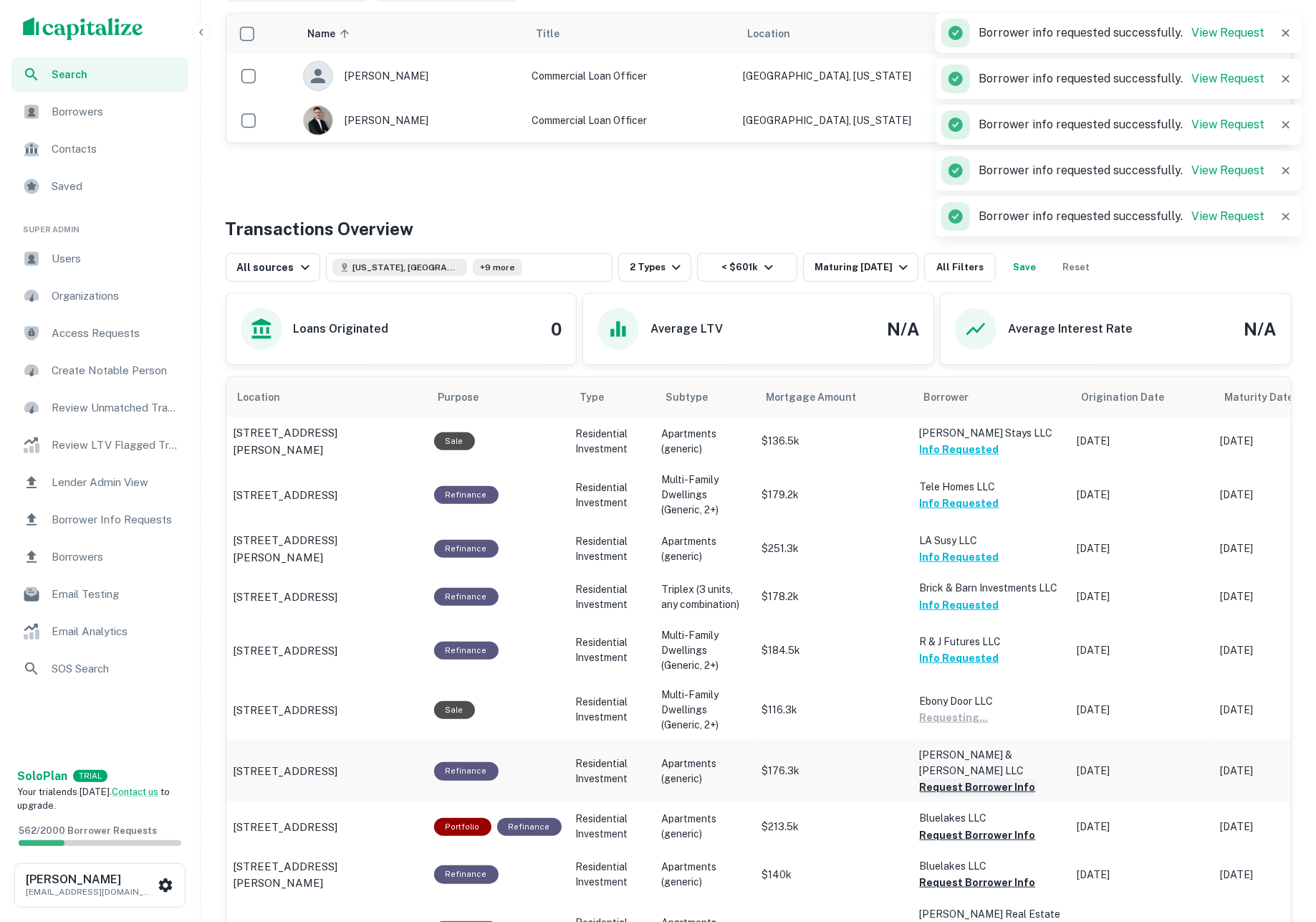
click at [987, 778] on button "Request Borrower Info" at bounding box center [978, 787] width 116 height 17
click at [980, 826] on button "Request Borrower Info" at bounding box center [978, 835] width 116 height 17
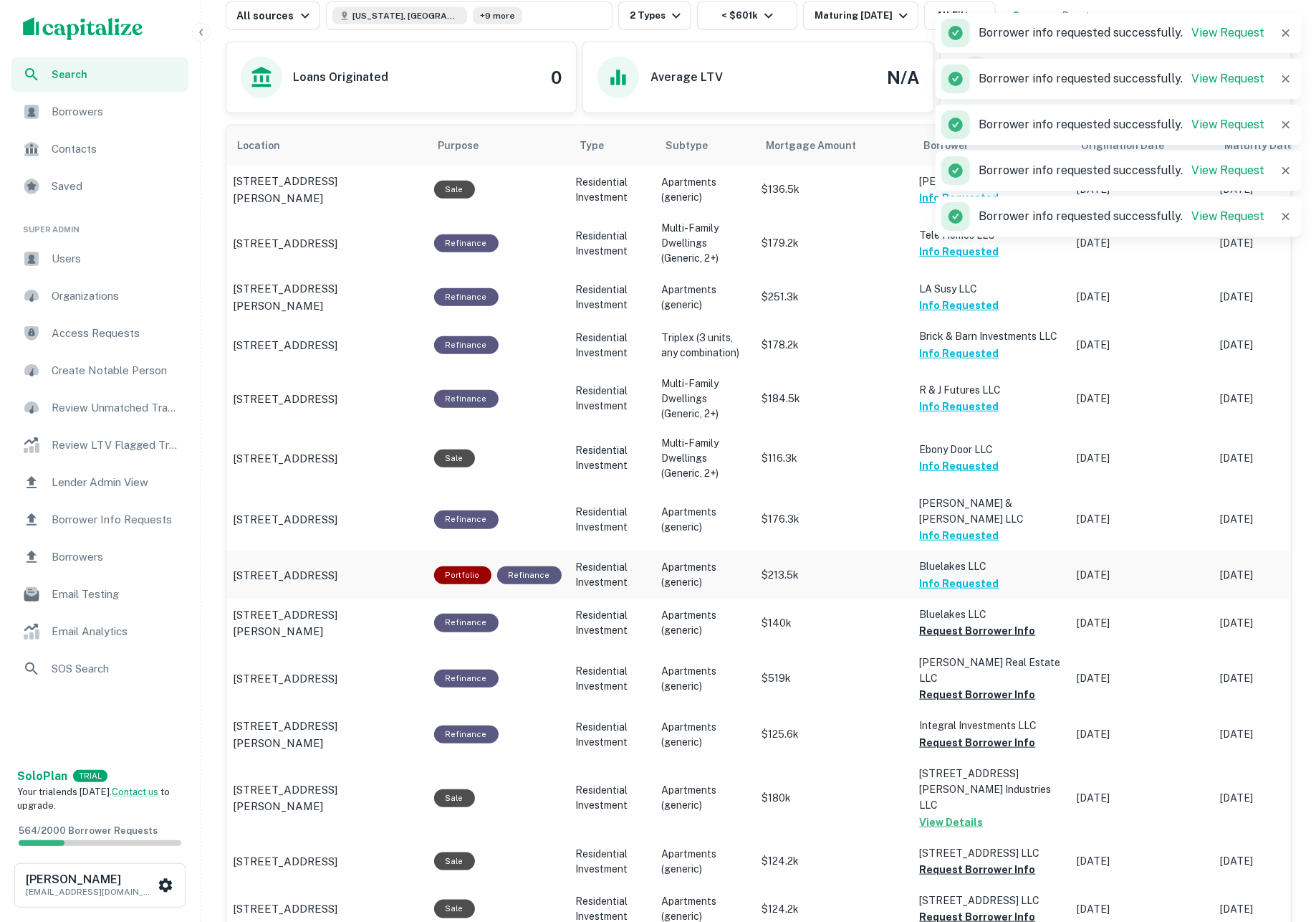
scroll to position [874, 0]
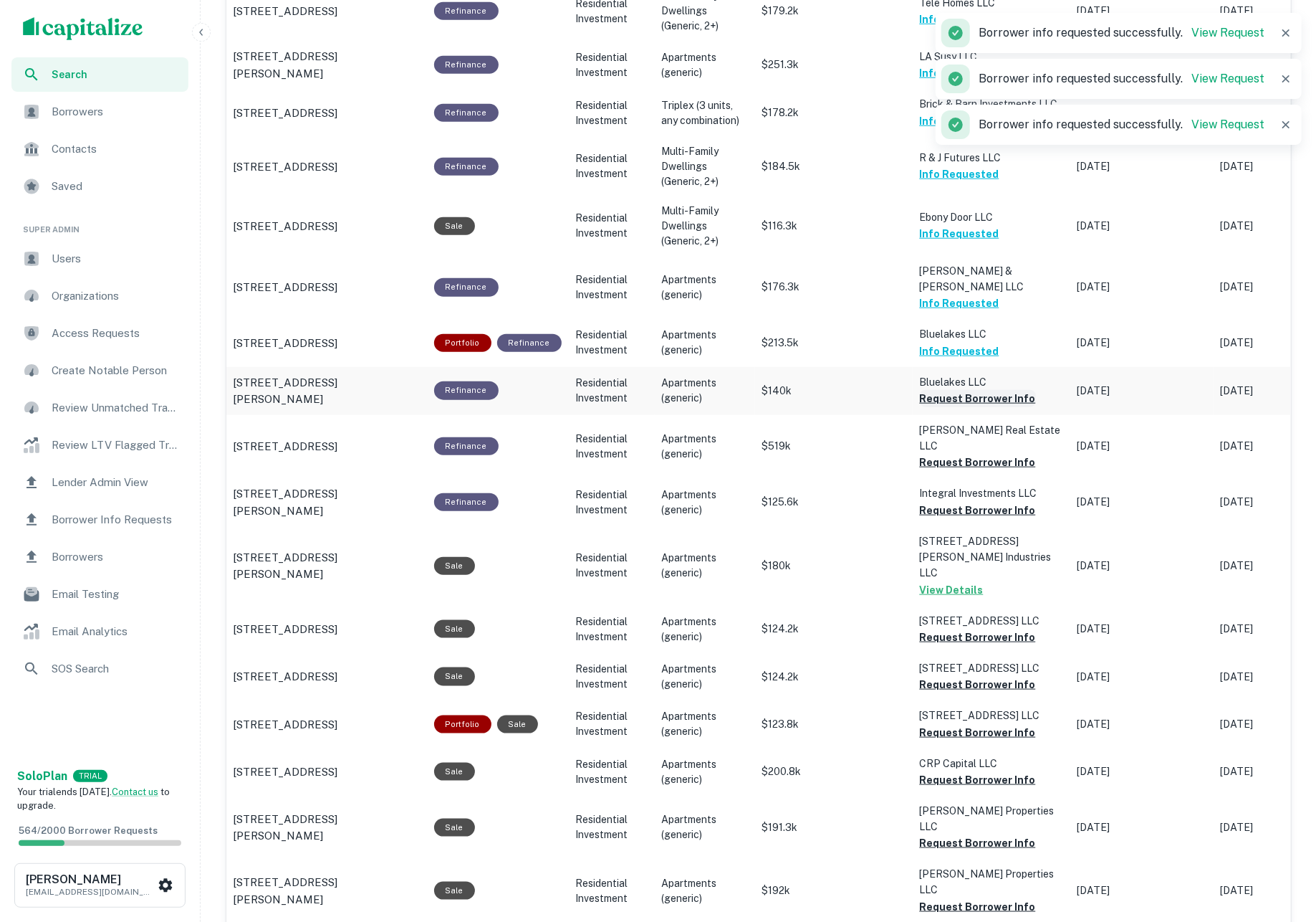
click at [946, 390] on button "Request Borrower Info" at bounding box center [978, 399] width 116 height 17
click at [958, 454] on button "Request Borrower Info" at bounding box center [978, 462] width 116 height 17
click at [967, 501] on button "Request Borrower Info" at bounding box center [978, 510] width 116 height 17
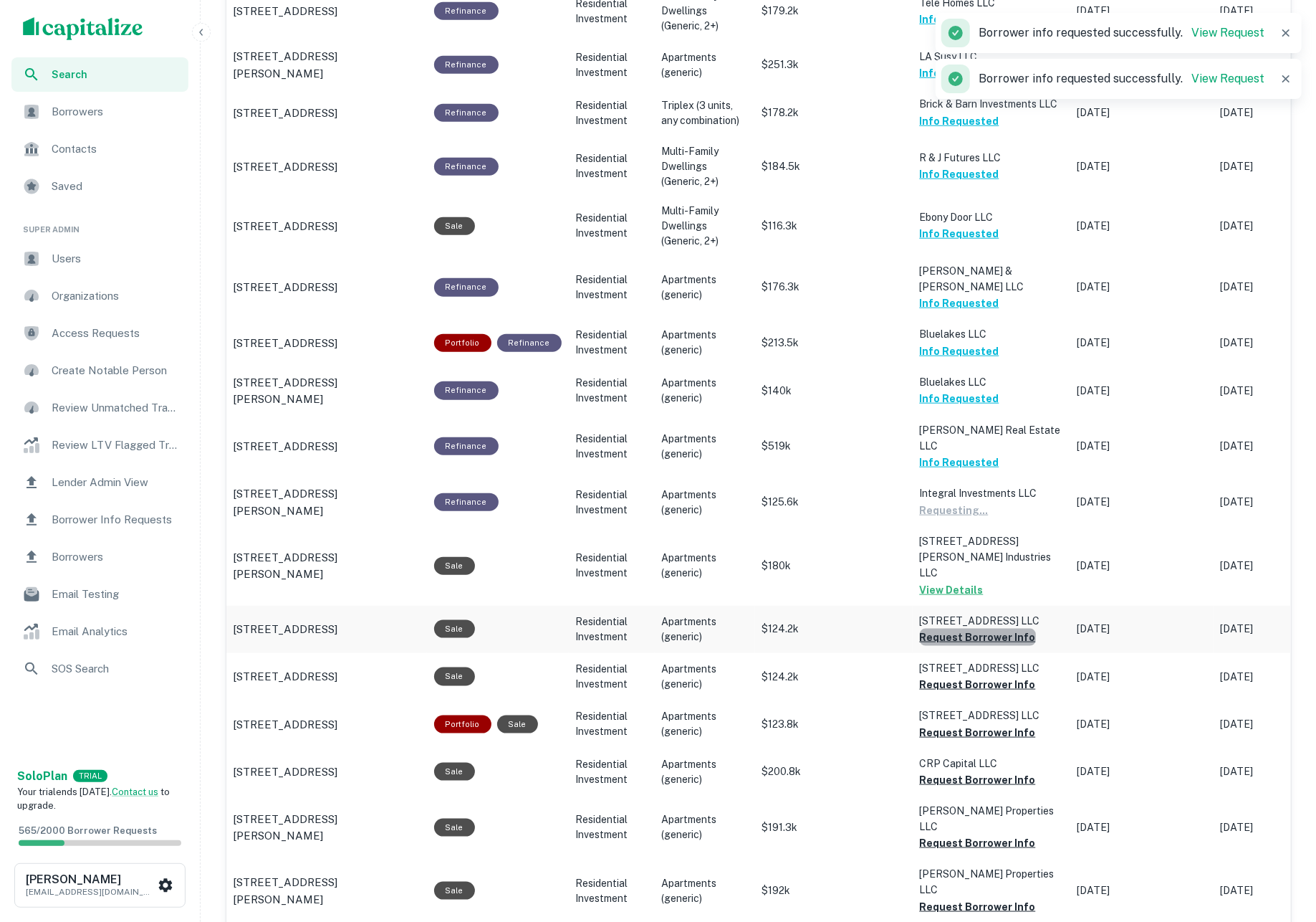
click at [989, 629] on button "Request Borrower Info" at bounding box center [978, 637] width 116 height 17
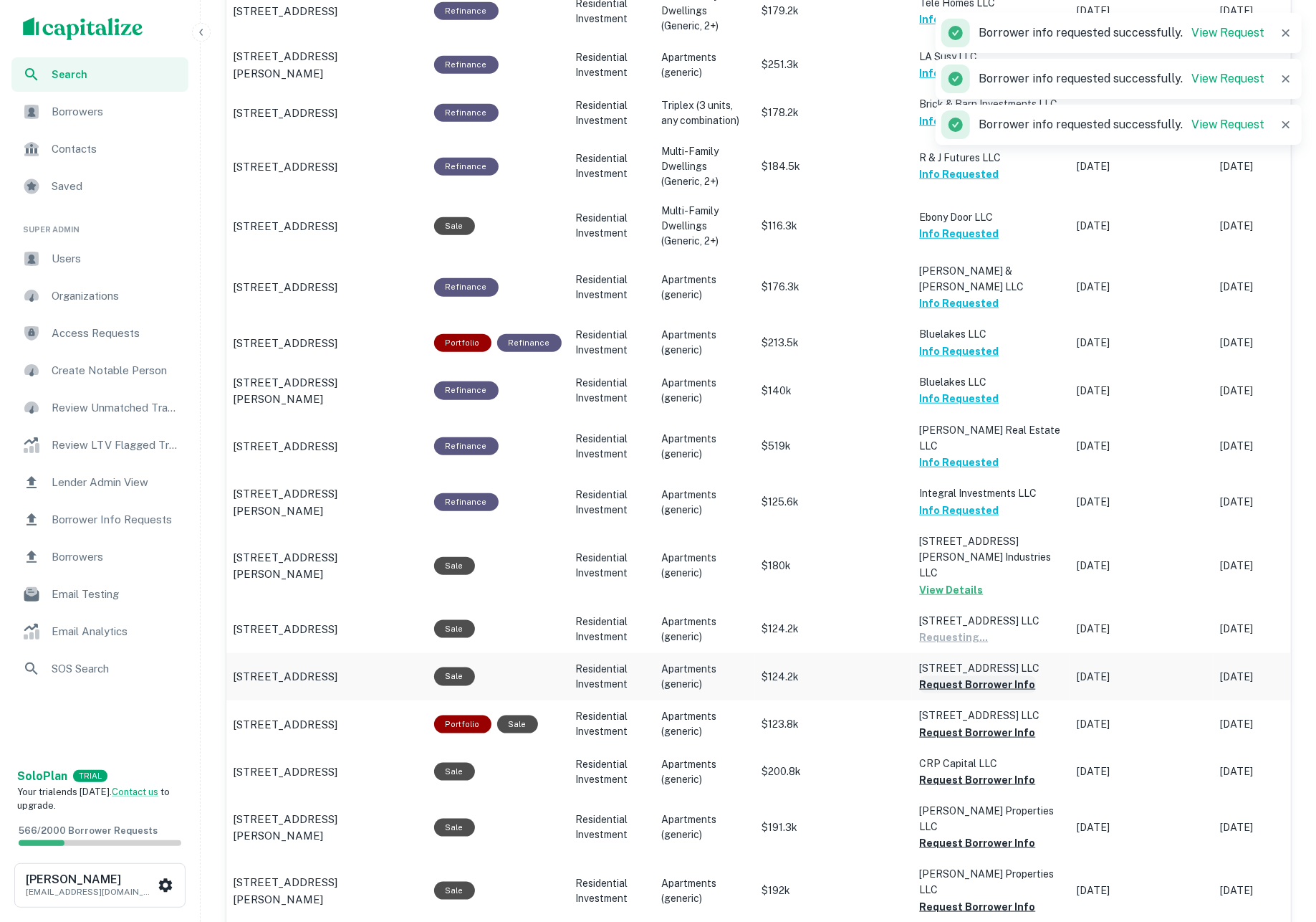
click at [988, 676] on button "Request Borrower Info" at bounding box center [978, 684] width 116 height 17
click at [989, 723] on button "Request Borrower Info" at bounding box center [978, 732] width 116 height 17
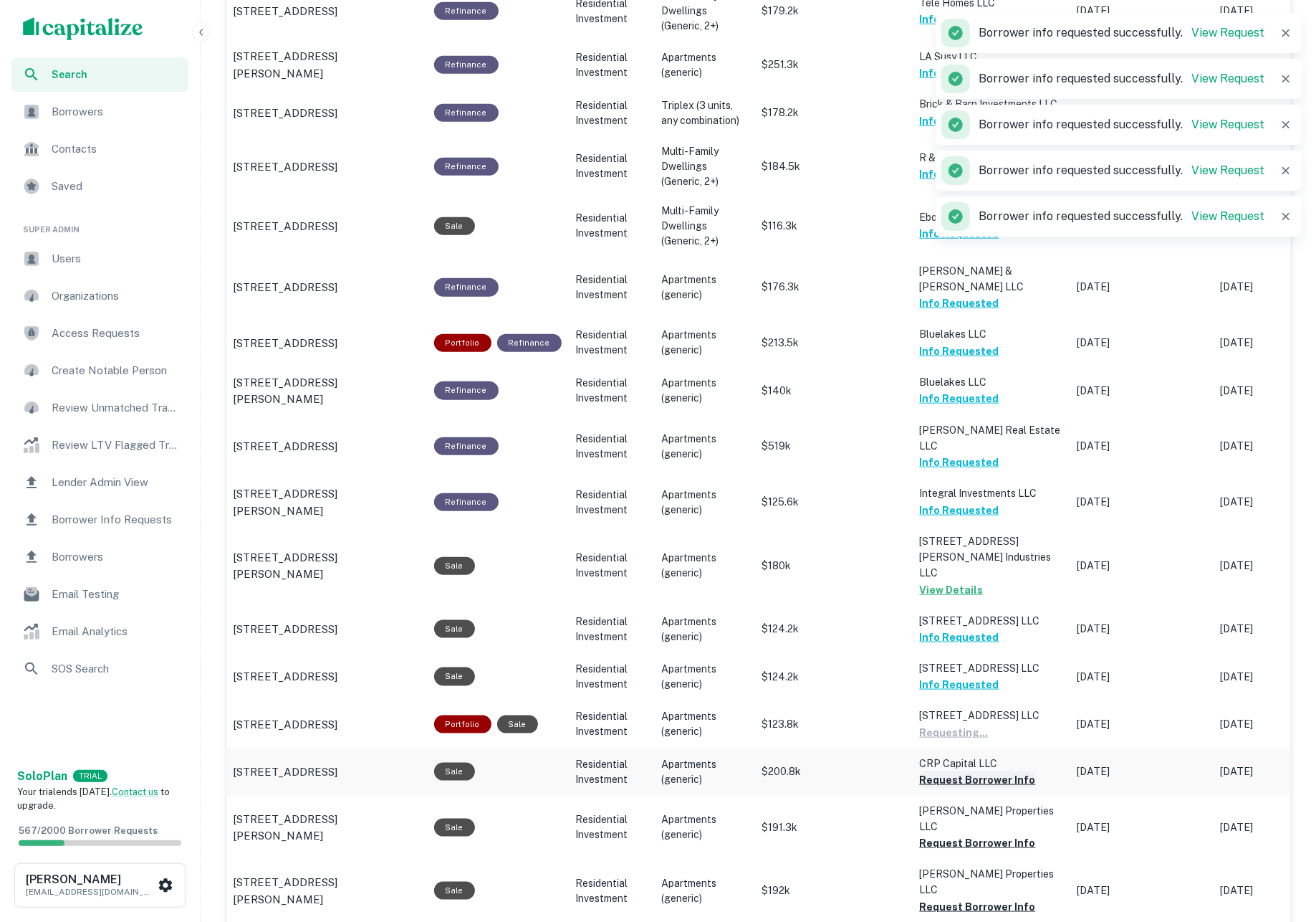
click at [987, 771] on button "Request Borrower Info" at bounding box center [978, 780] width 116 height 17
click at [983, 771] on button "Request Borrower Info" at bounding box center [978, 780] width 116 height 17
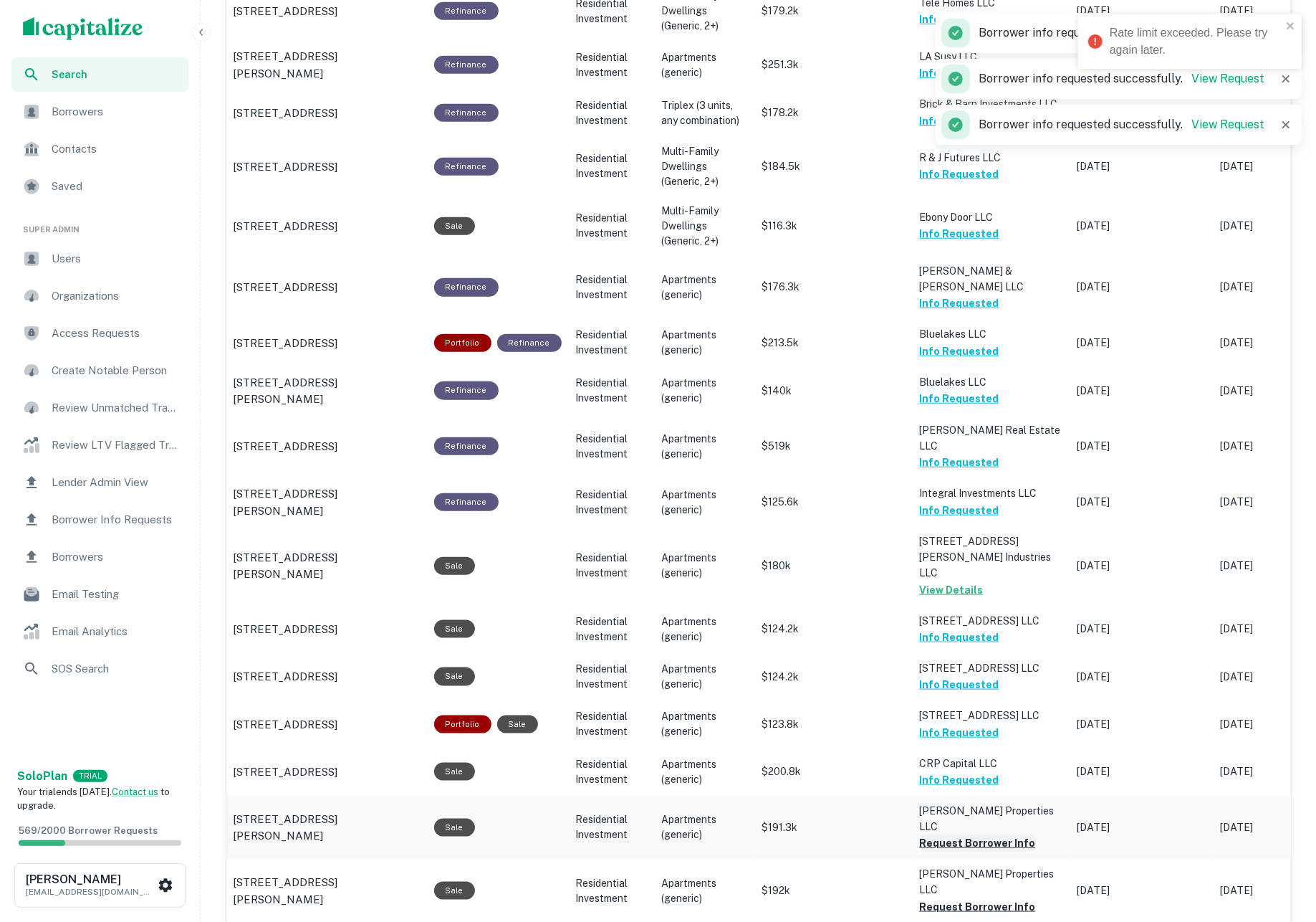
click at [993, 834] on button "Request Borrower Info" at bounding box center [978, 843] width 116 height 17
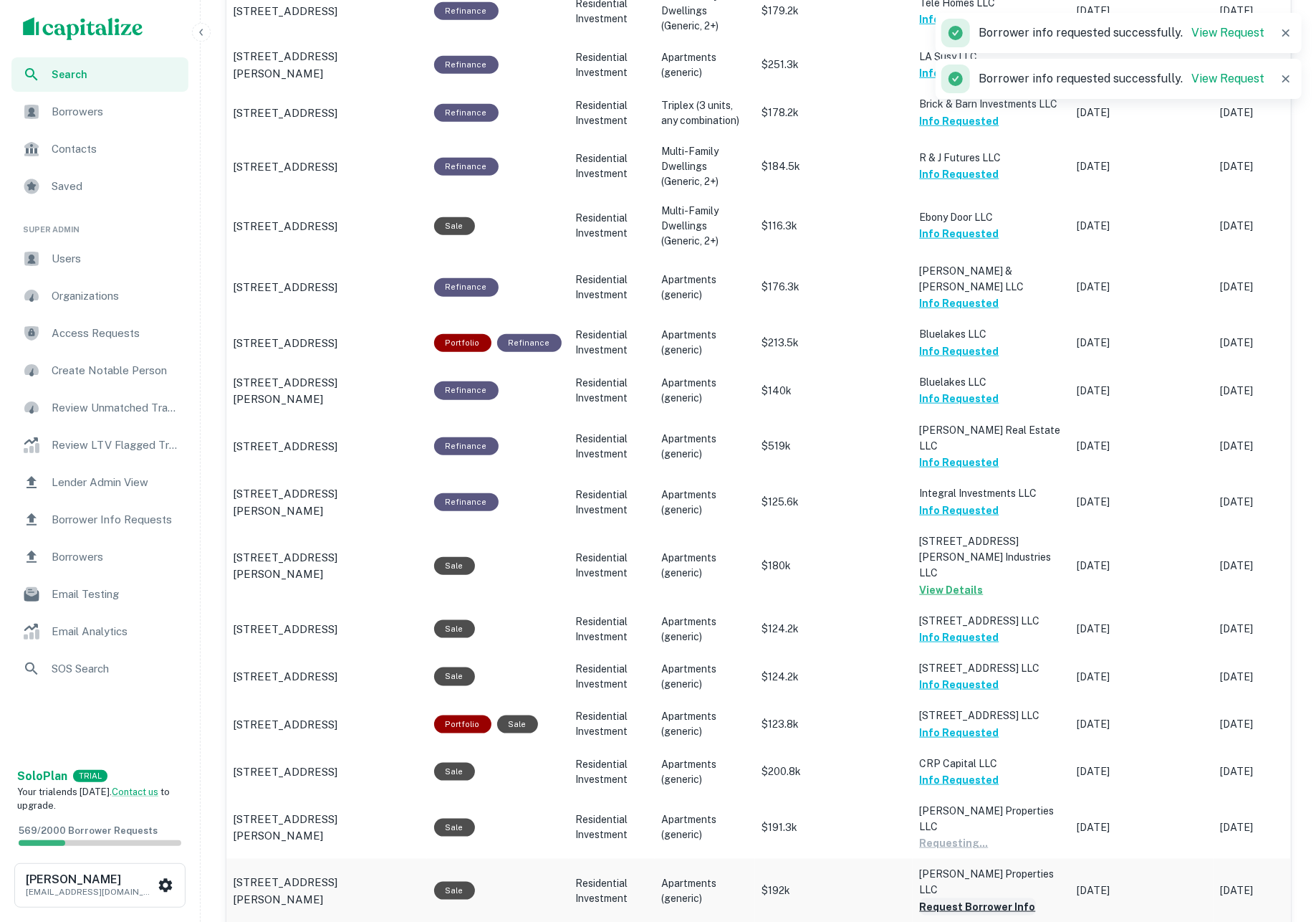
click at [998, 898] on button "Request Borrower Info" at bounding box center [978, 906] width 116 height 17
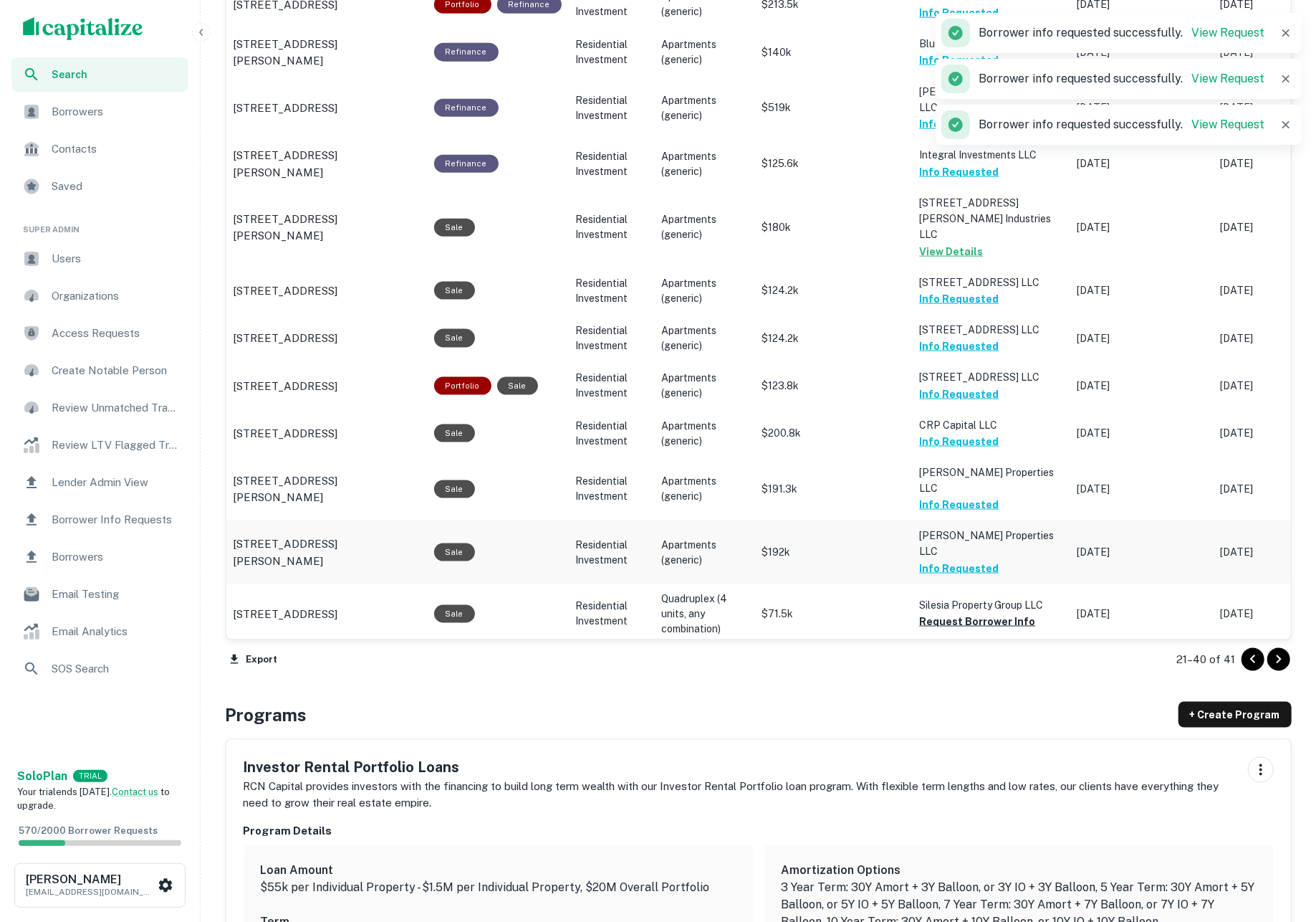
scroll to position [1213, 0]
click at [969, 612] on button "Request Borrower Info" at bounding box center [978, 621] width 116 height 17
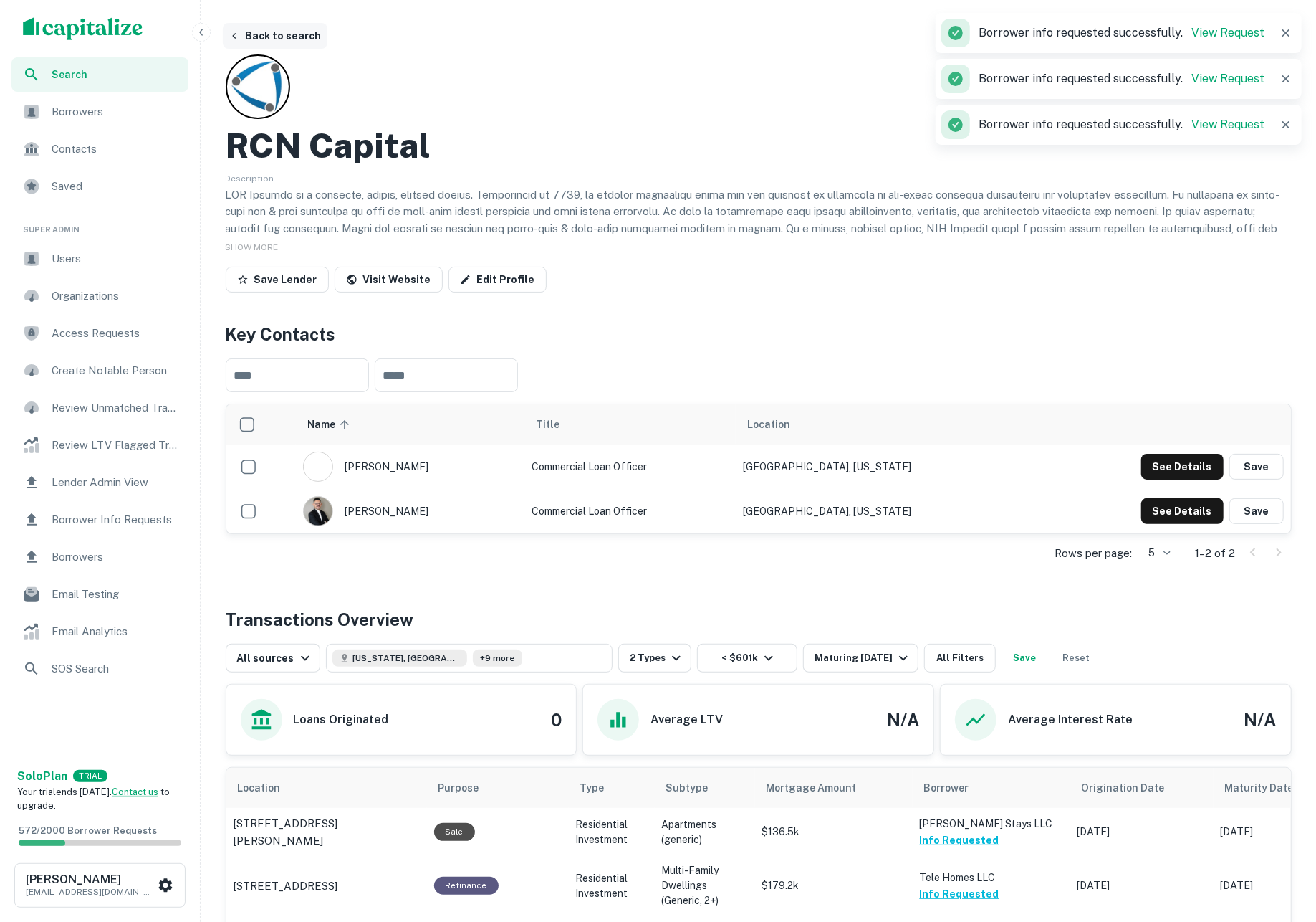
scroll to position [0, 0]
click at [296, 37] on button "Back to search" at bounding box center [274, 35] width 104 height 26
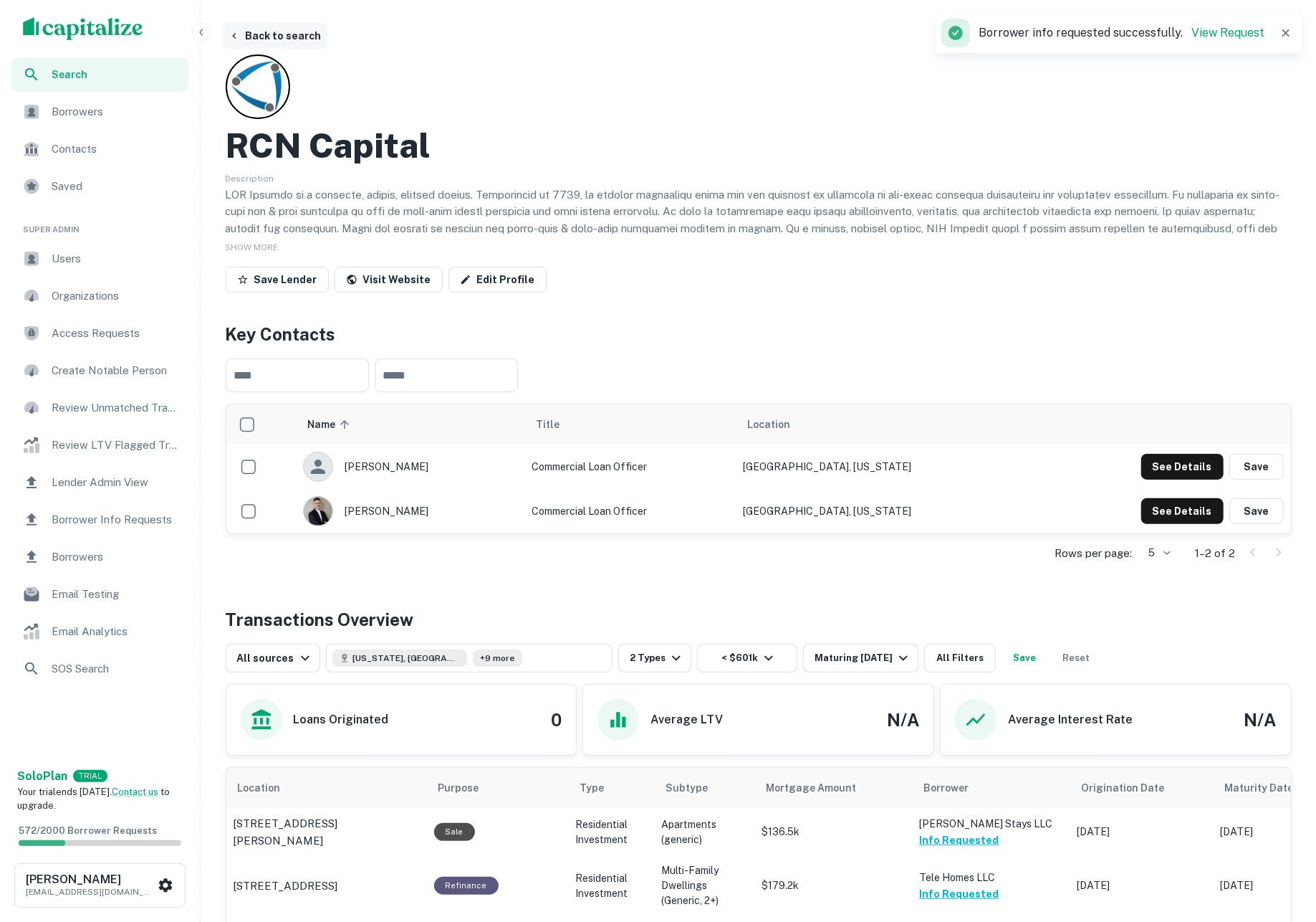
click at [287, 43] on button "Back to search" at bounding box center [274, 35] width 104 height 26
click at [293, 33] on button "Back to search" at bounding box center [274, 35] width 104 height 26
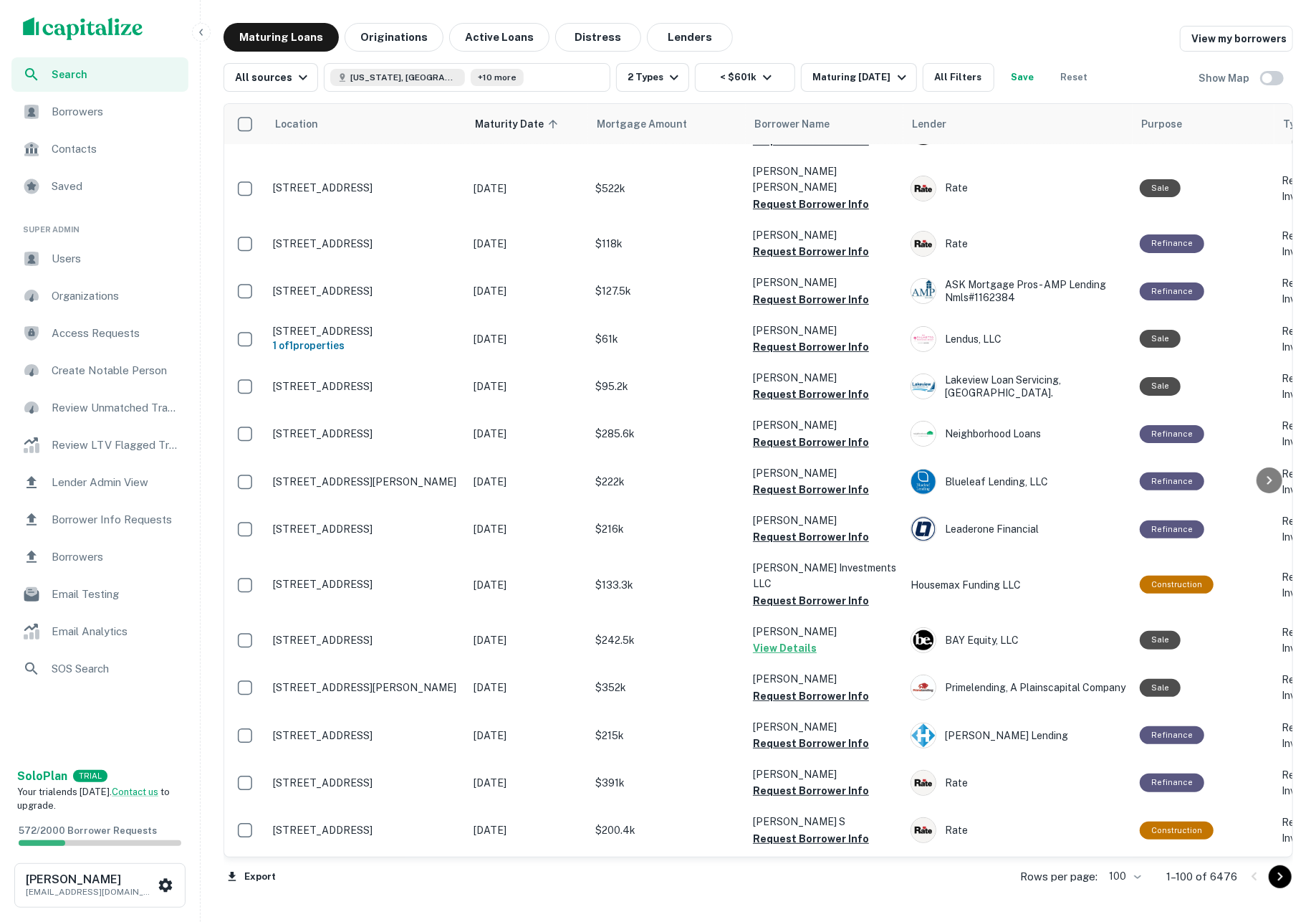
scroll to position [4097, 0]
click at [1273, 880] on icon "Go to next page" at bounding box center [1280, 876] width 17 height 17
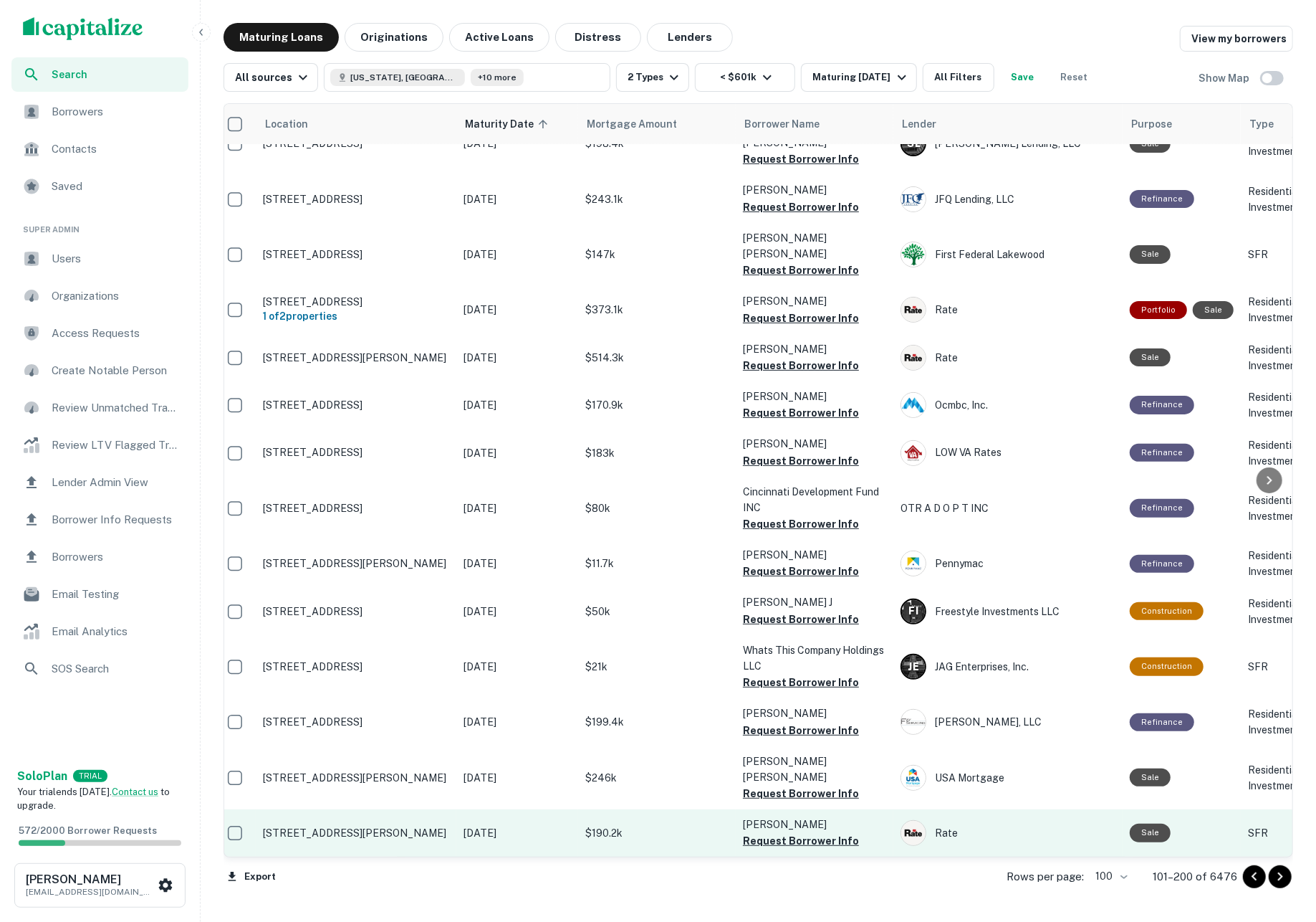
scroll to position [4112, 10]
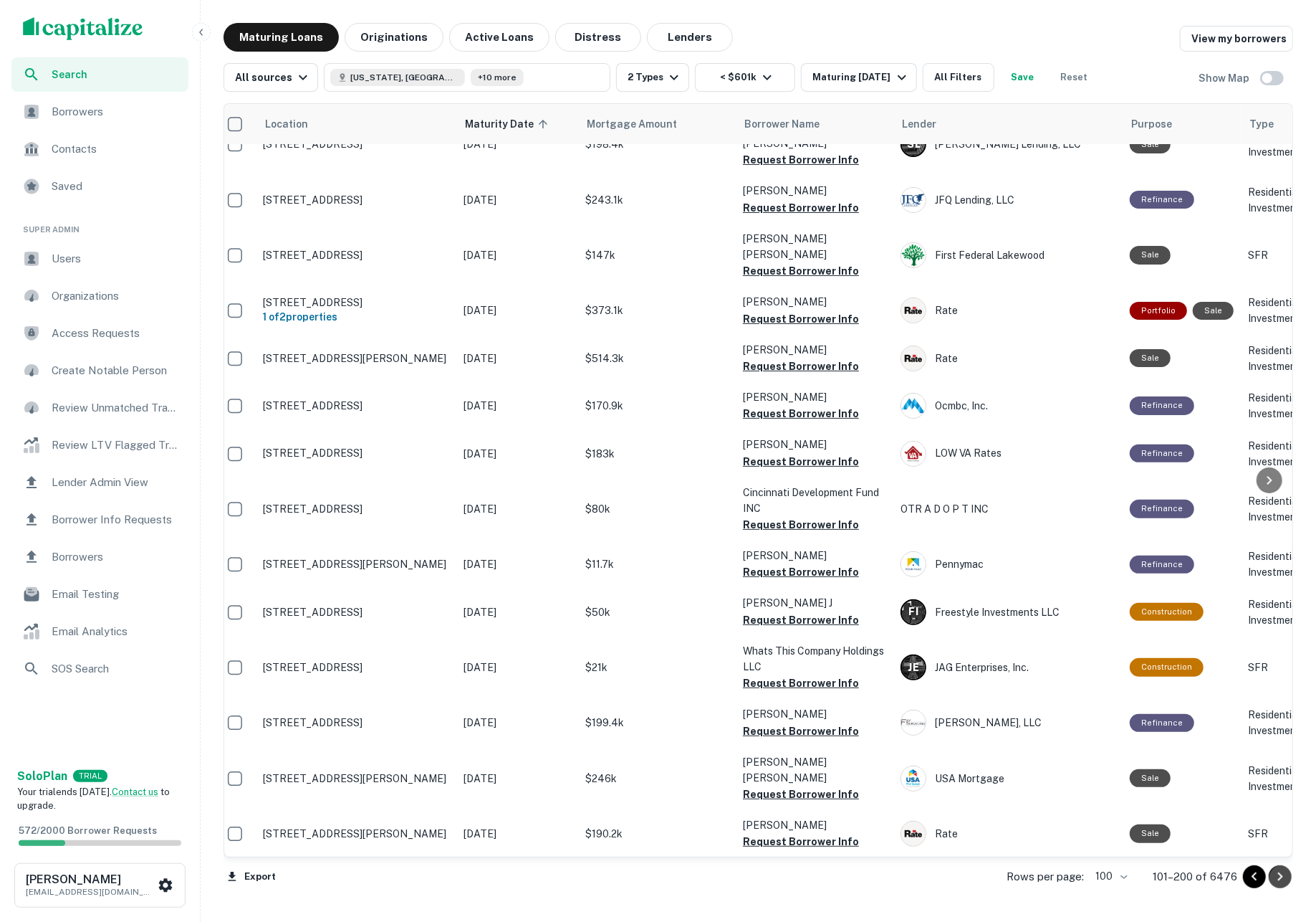
click at [1281, 884] on icon "Go to next page" at bounding box center [1280, 876] width 17 height 17
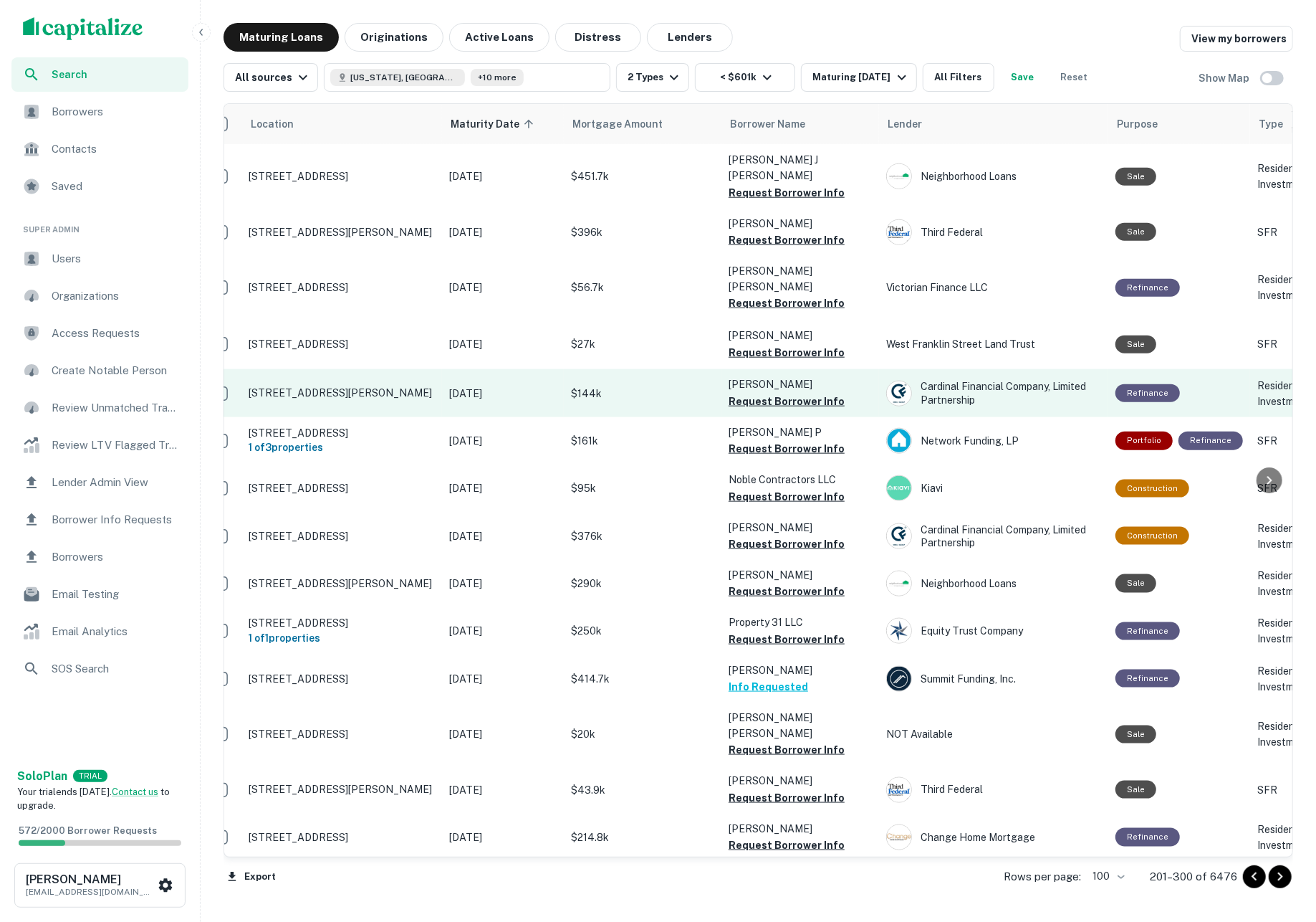
scroll to position [1129, 24]
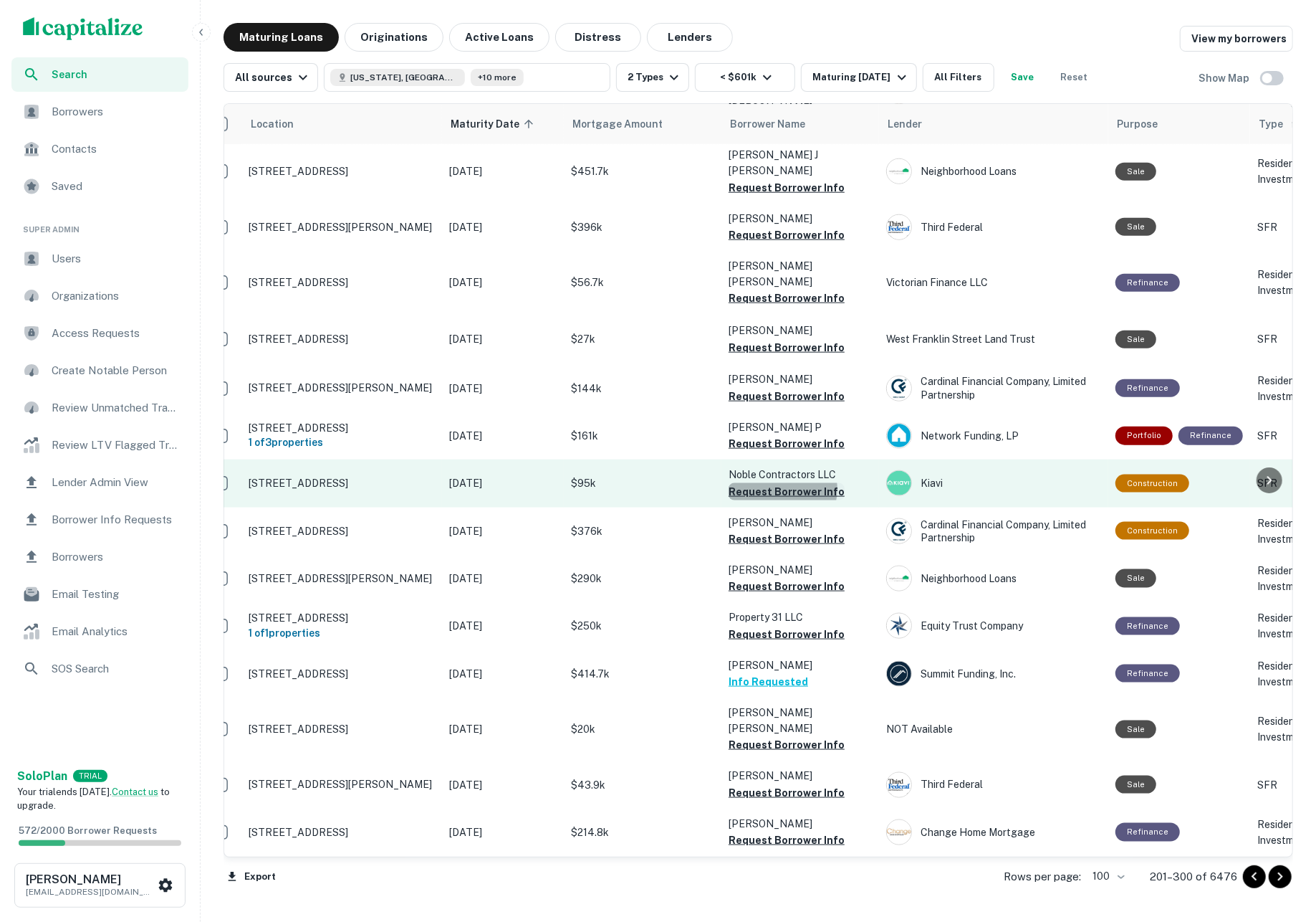
click at [780, 483] on button "Request Borrower Info" at bounding box center [787, 492] width 116 height 17
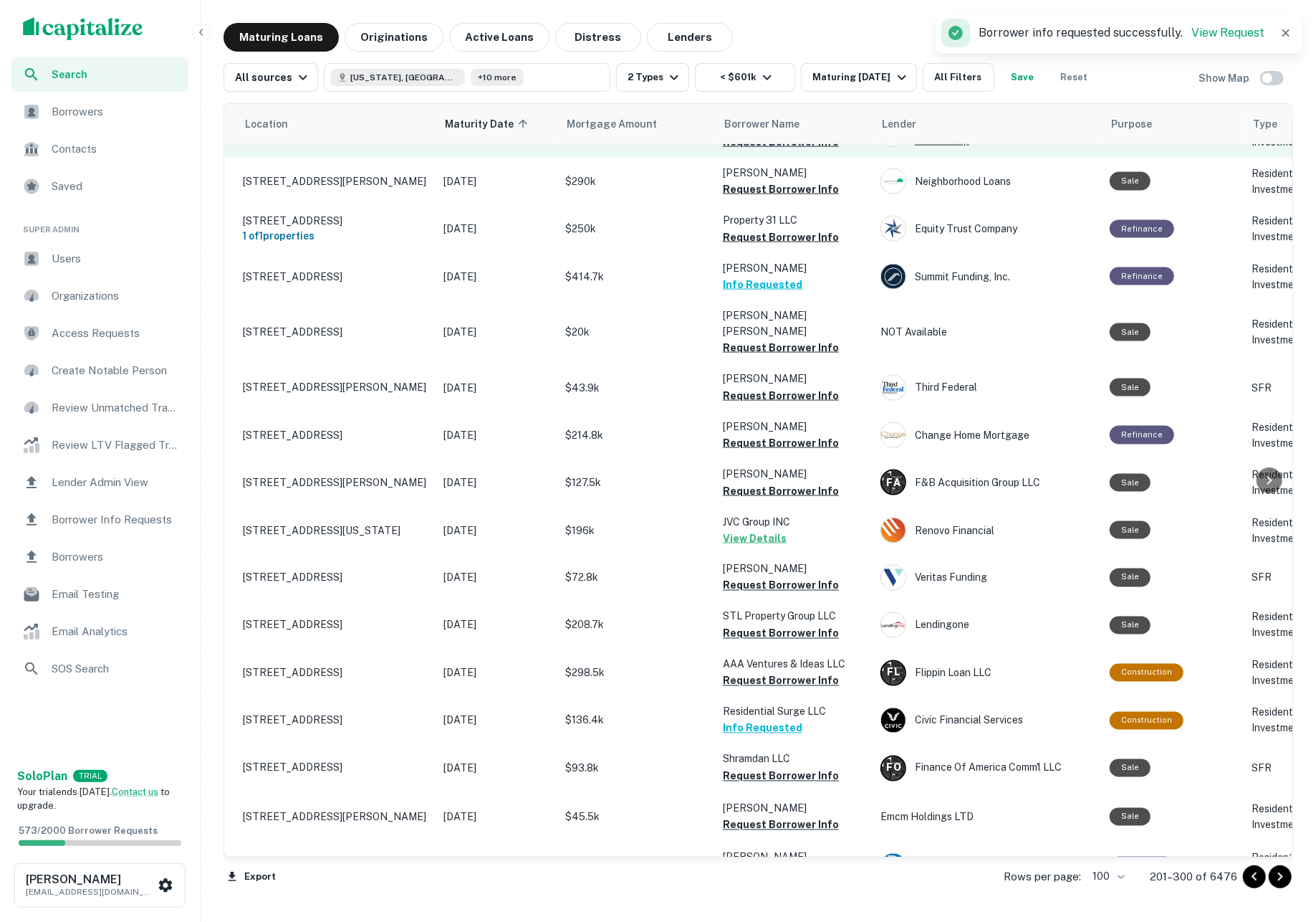
scroll to position [1583, 30]
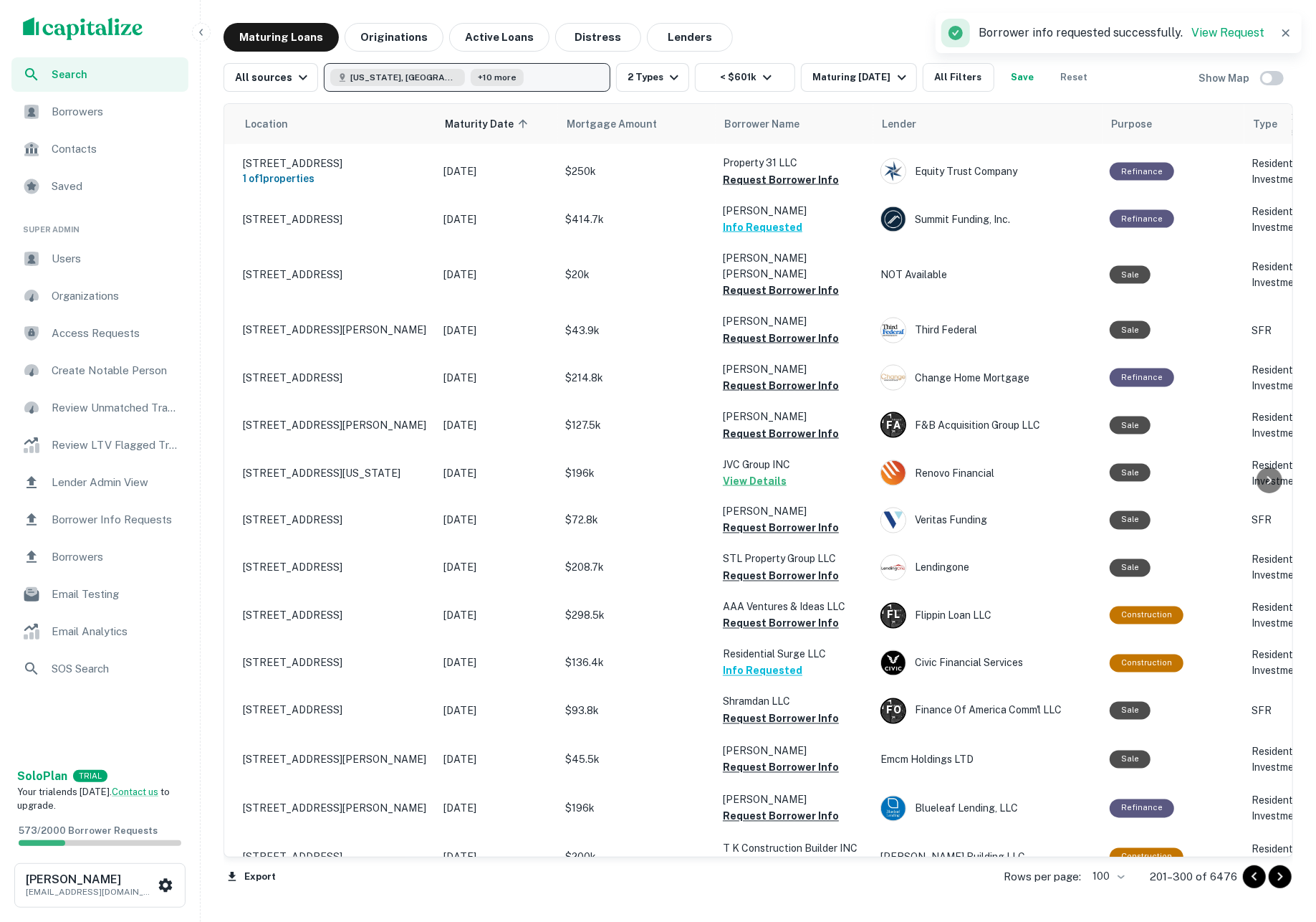
click at [529, 78] on button "Georgia, USA +10 more" at bounding box center [467, 77] width 286 height 29
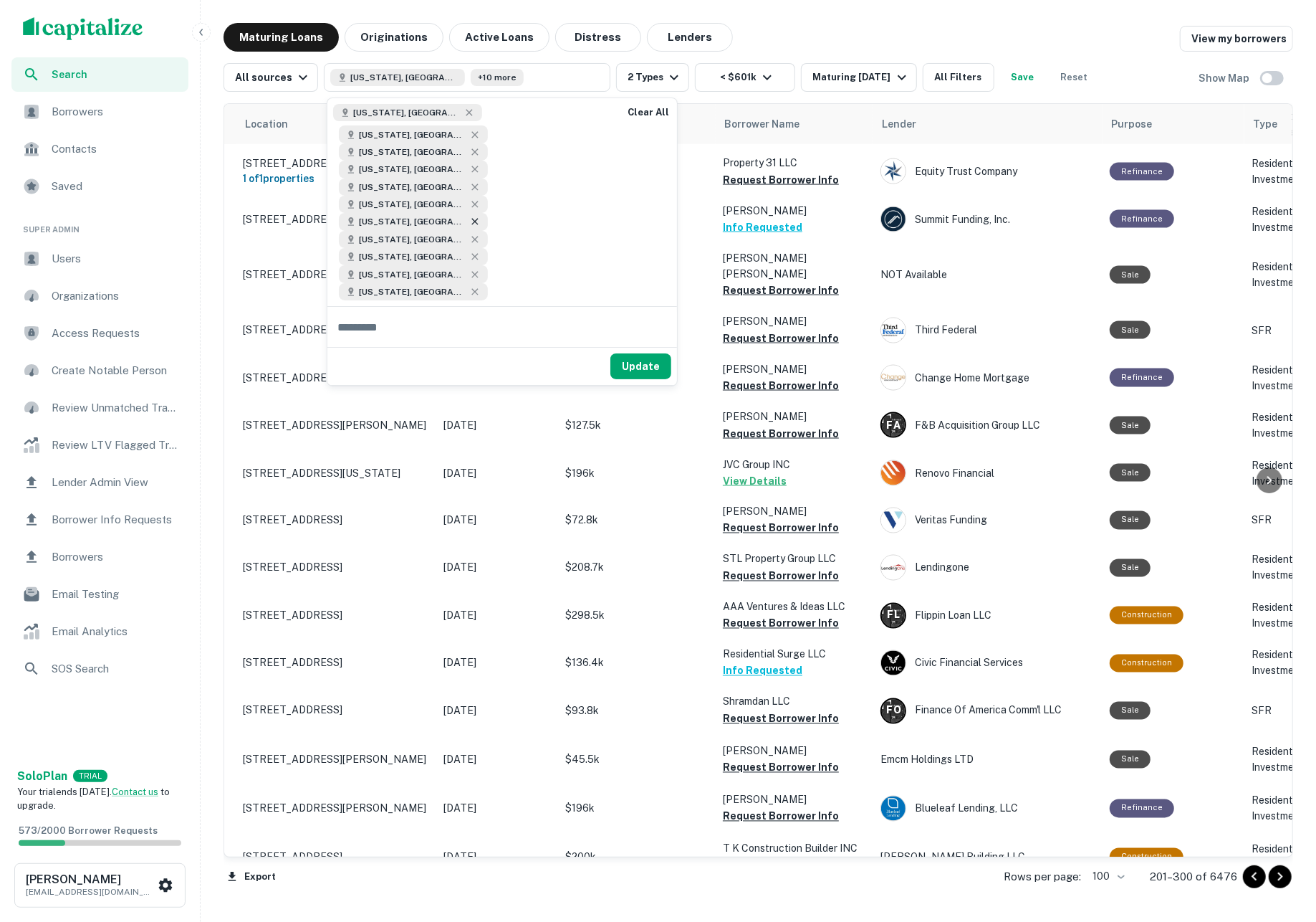
click at [469, 216] on icon at bounding box center [474, 221] width 12 height 12
click at [641, 336] on button "Update" at bounding box center [641, 348] width 61 height 26
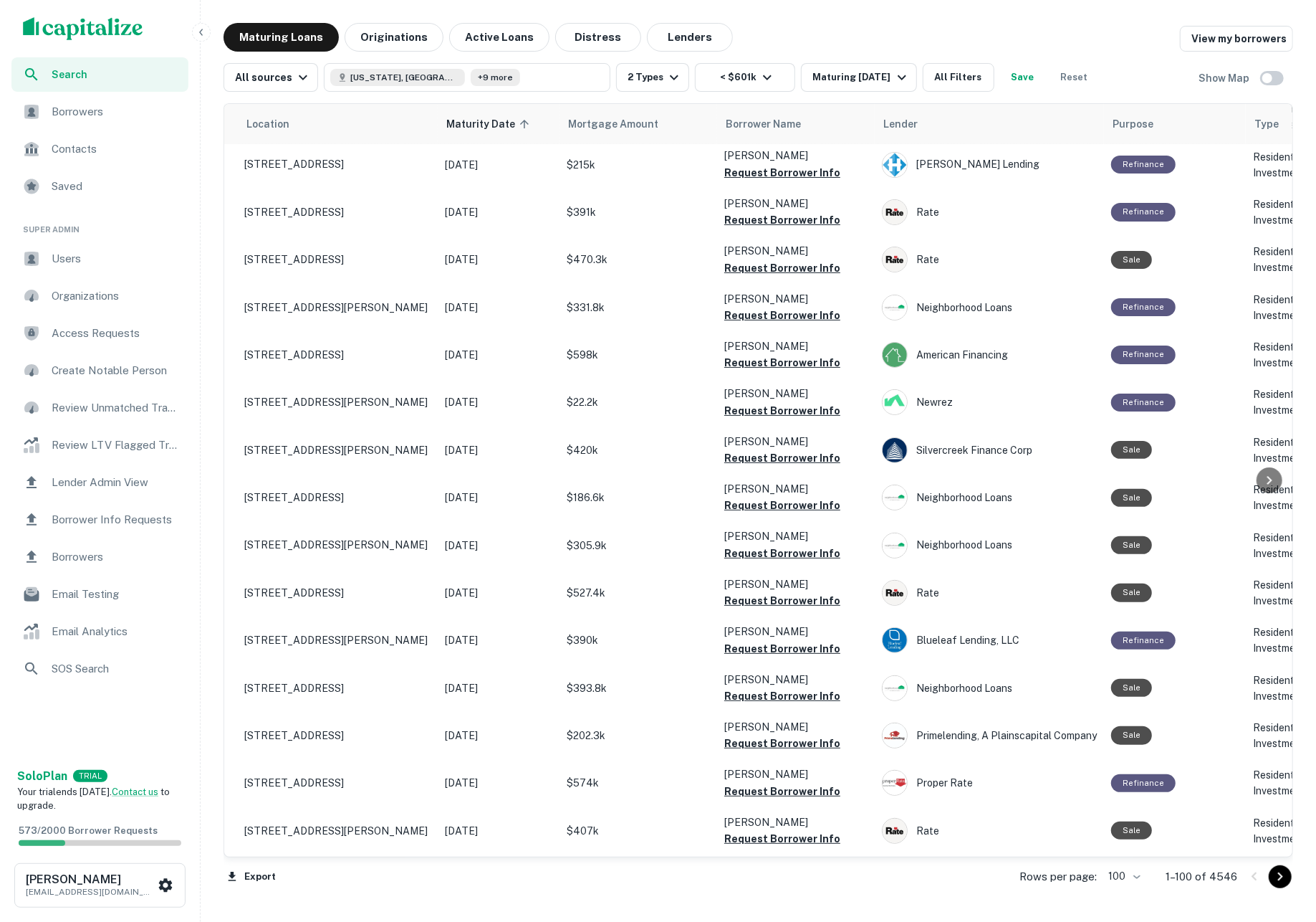
scroll to position [4094, 29]
click at [1279, 883] on icon "Go to next page" at bounding box center [1280, 876] width 17 height 17
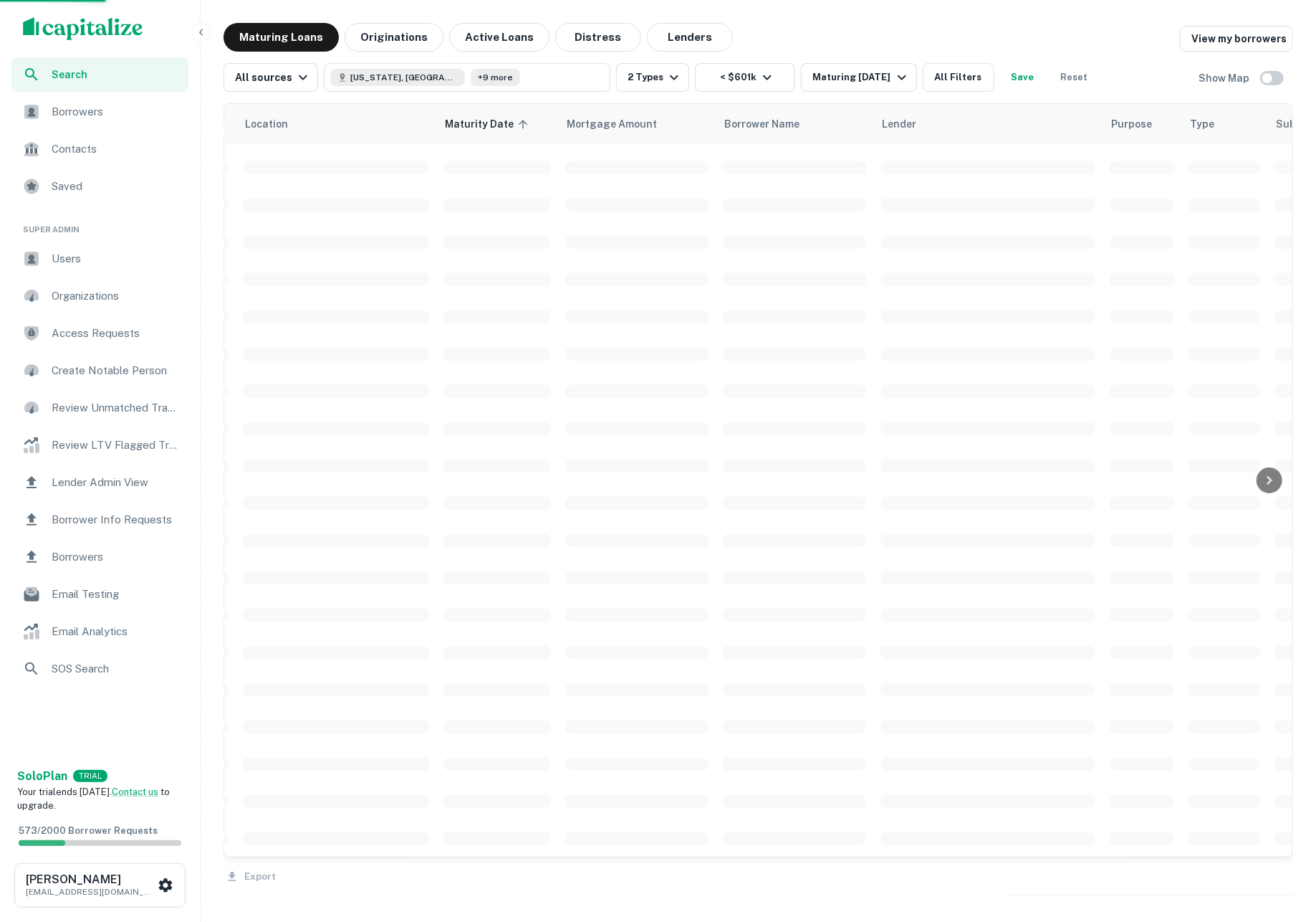
scroll to position [3014, 29]
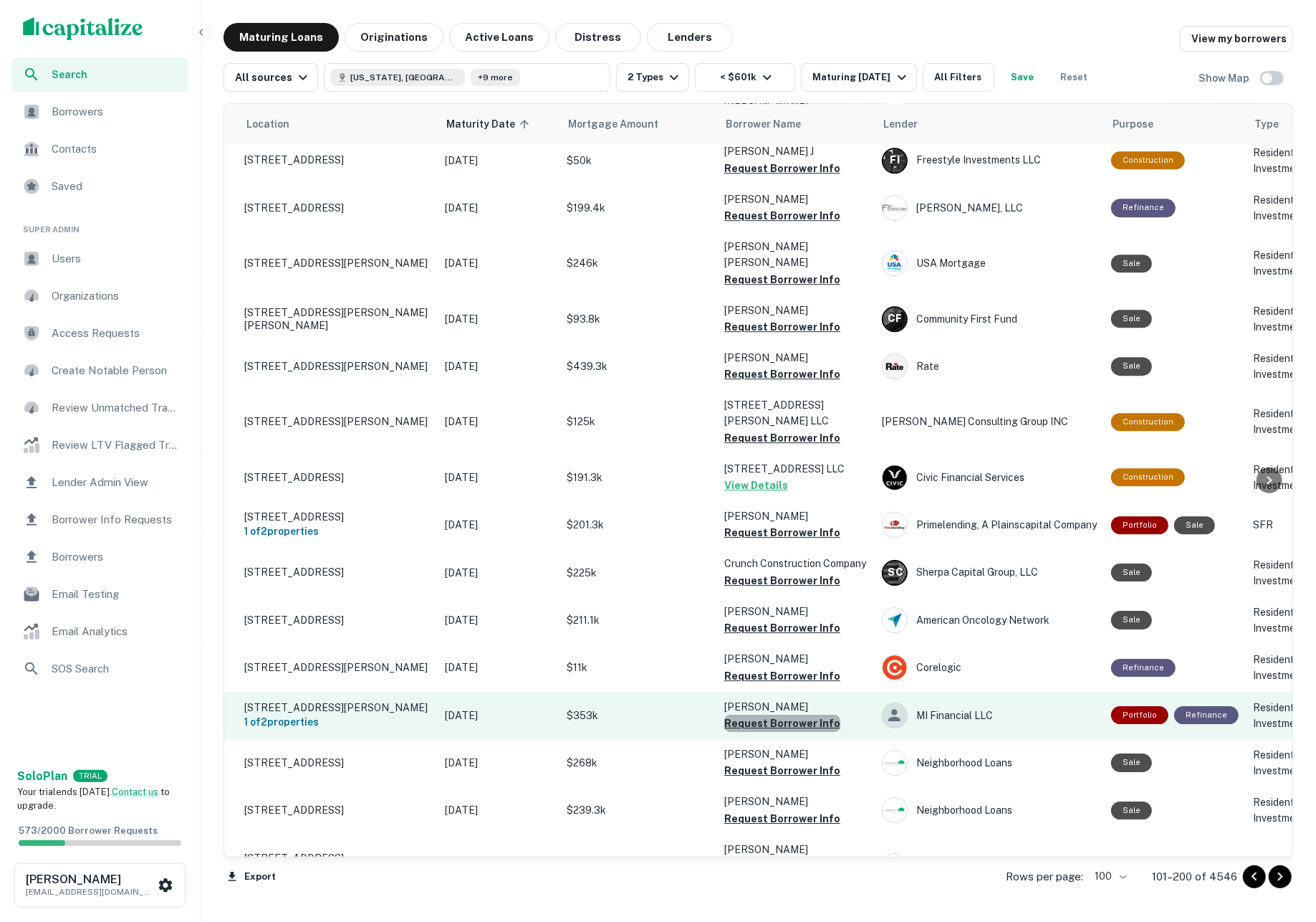
click at [815, 715] on button "Request Borrower Info" at bounding box center [782, 723] width 116 height 17
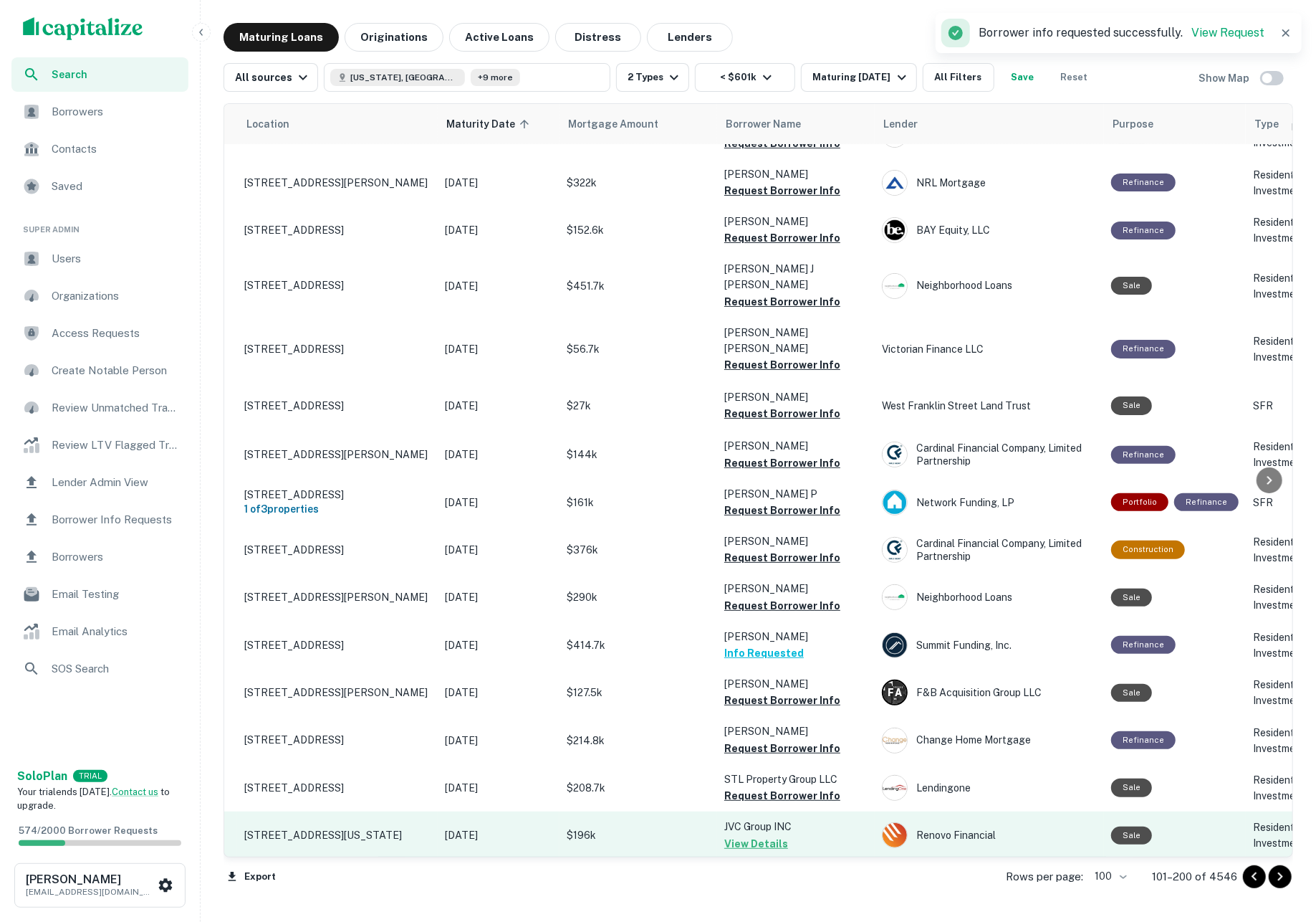
scroll to position [4116, 29]
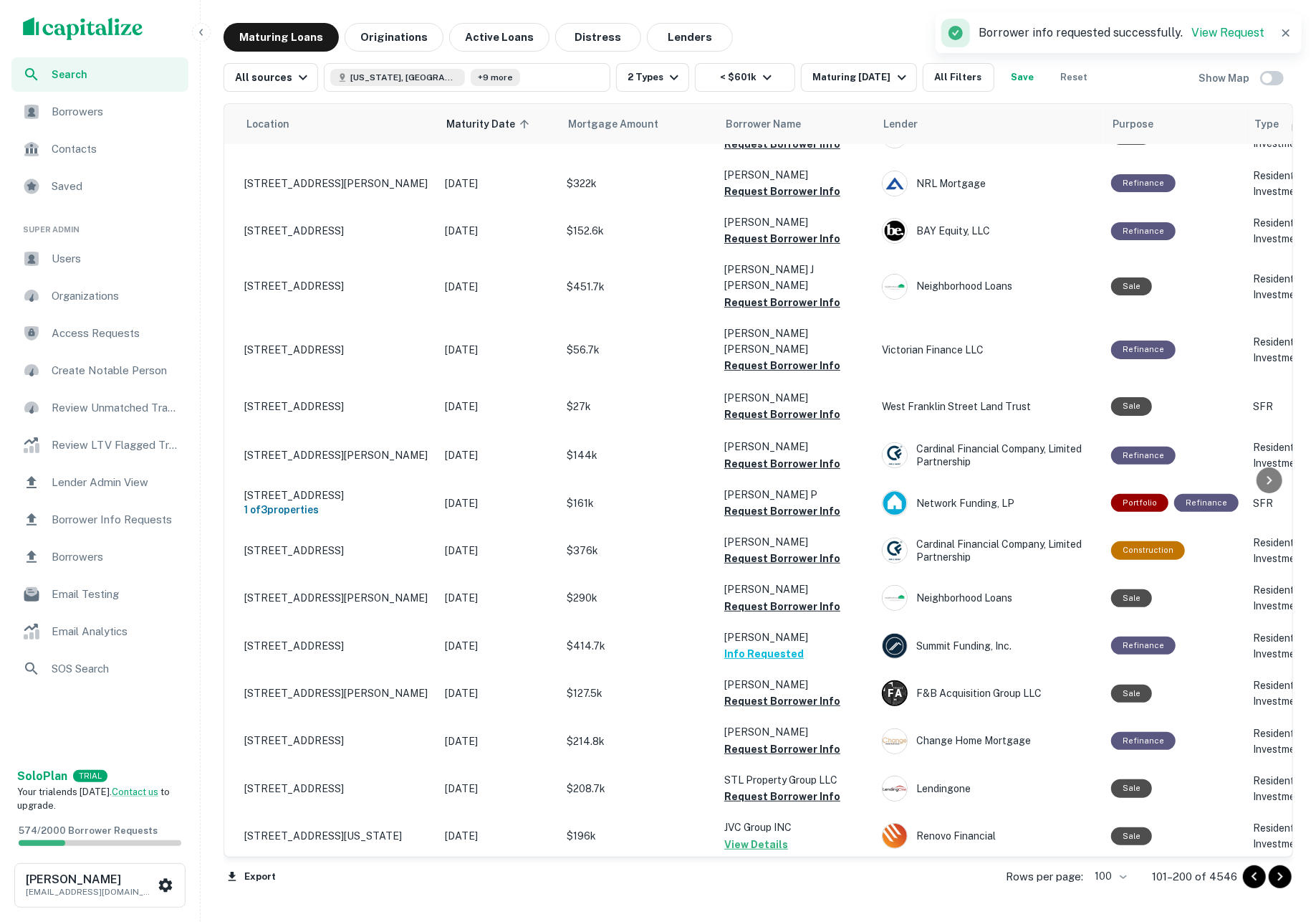
click at [1278, 881] on icon "Go to next page" at bounding box center [1280, 876] width 17 height 17
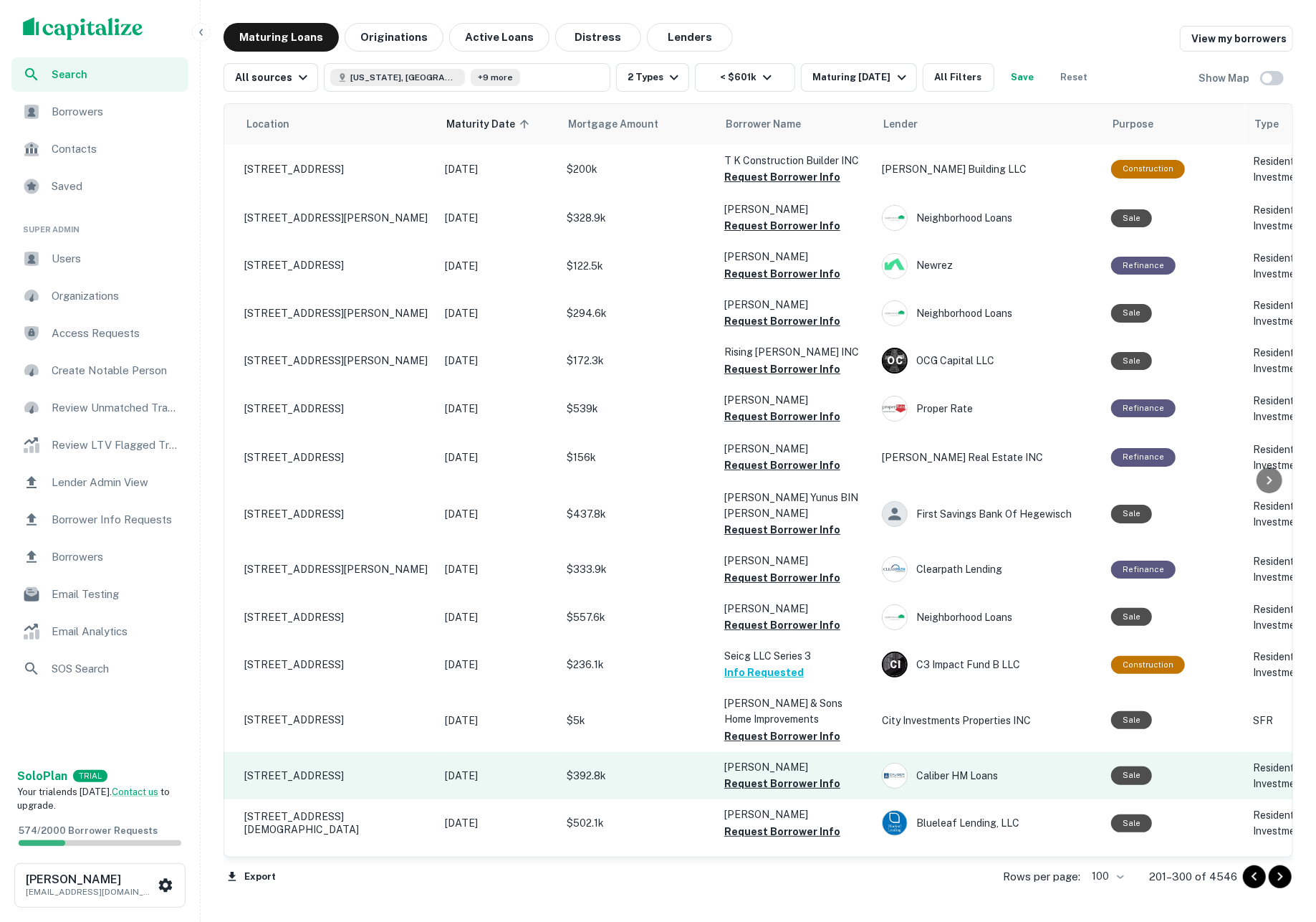
scroll to position [0, 29]
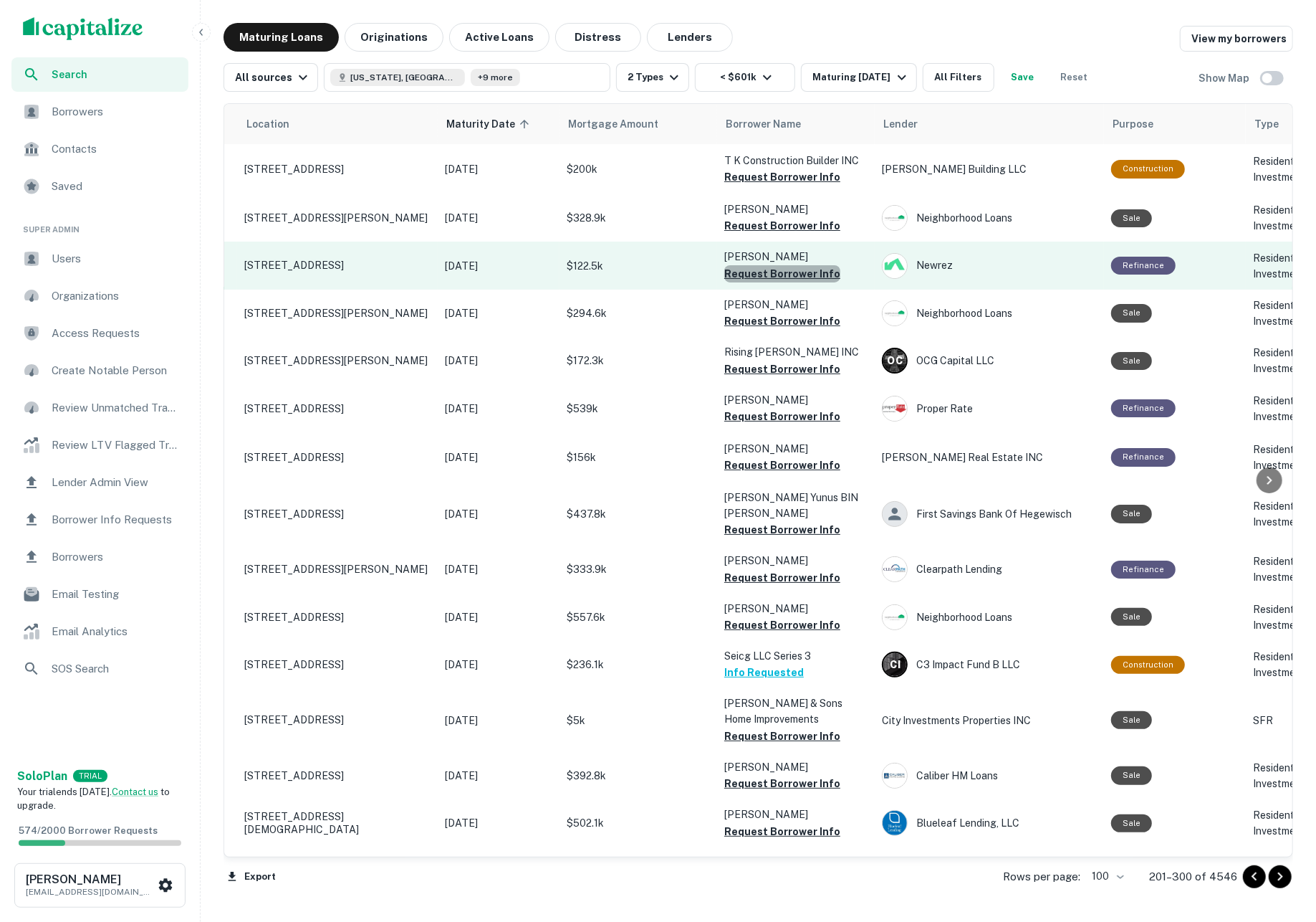
click at [806, 277] on button "Request Borrower Info" at bounding box center [782, 274] width 116 height 17
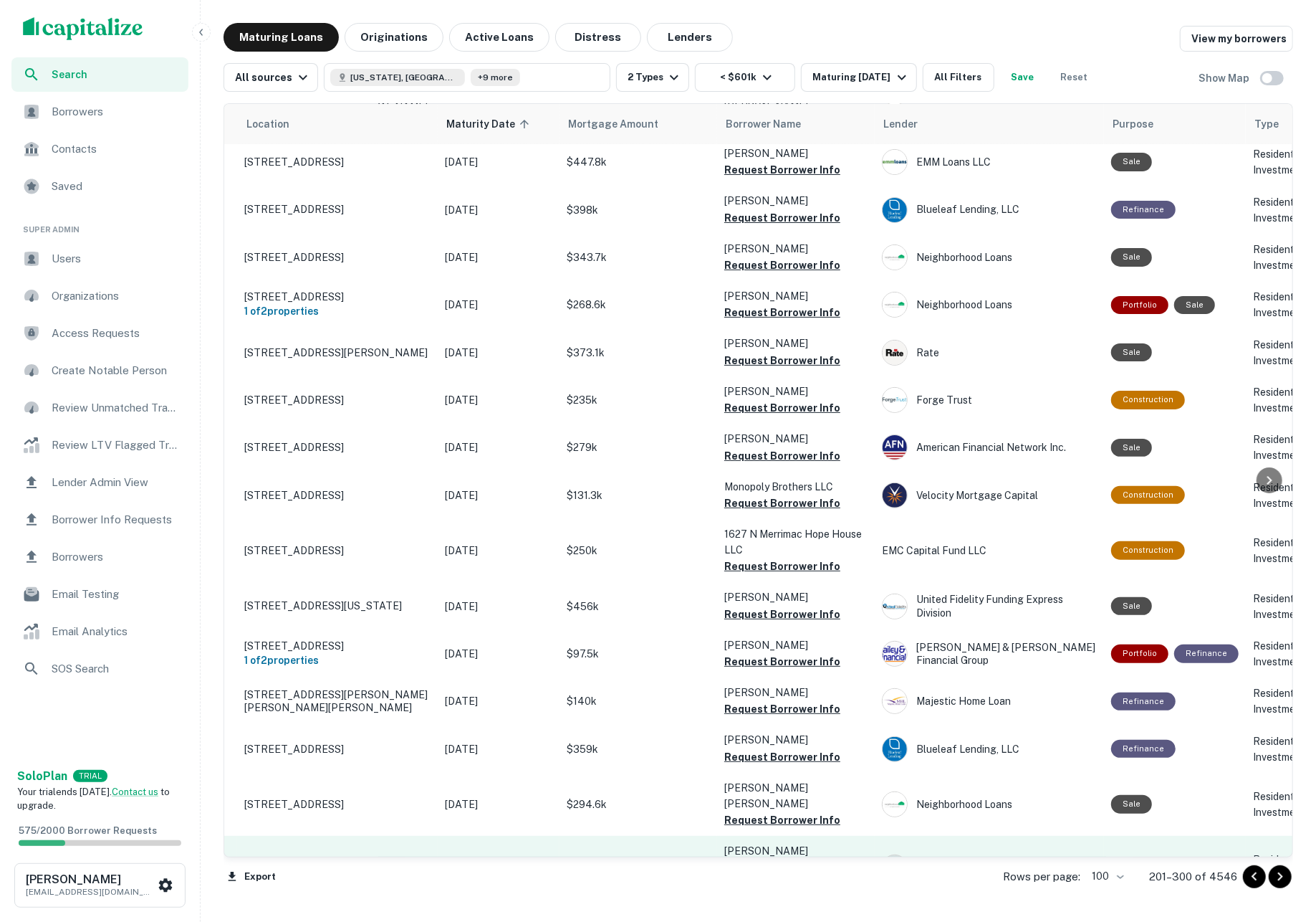
scroll to position [4094, 29]
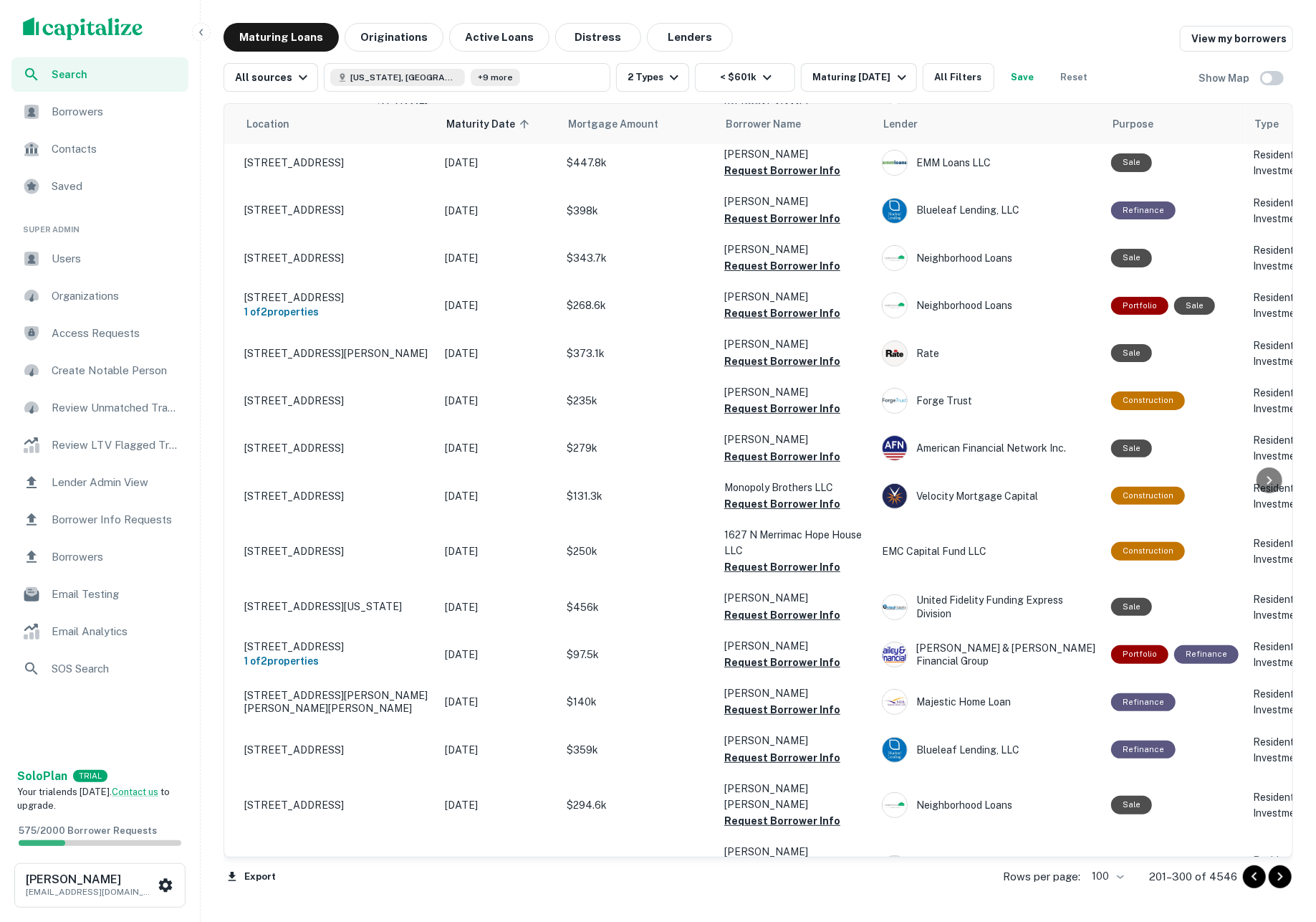
click at [1278, 880] on icon "Go to next page" at bounding box center [1280, 876] width 5 height 9
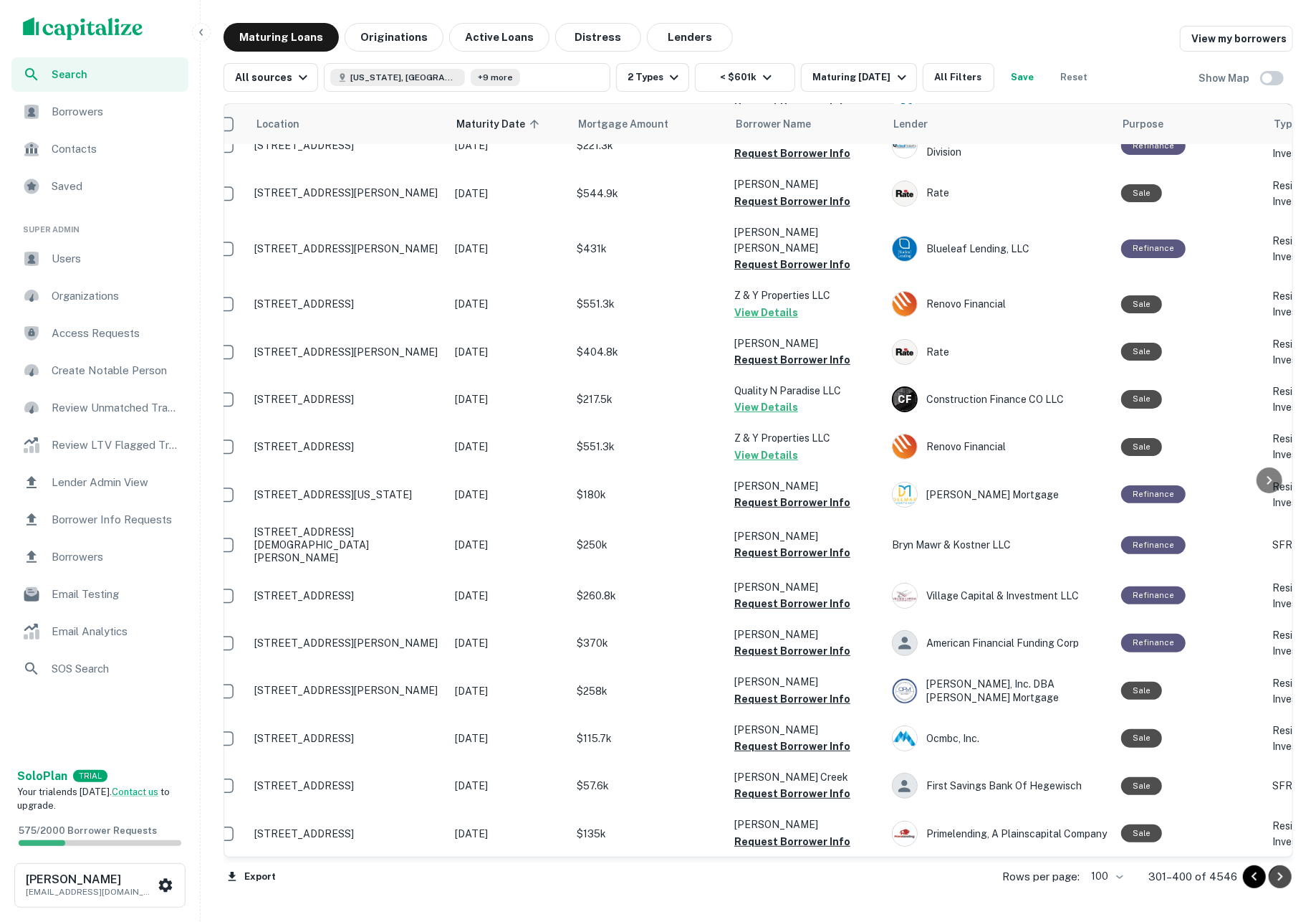
click at [1272, 876] on icon "Go to next page" at bounding box center [1280, 876] width 17 height 17
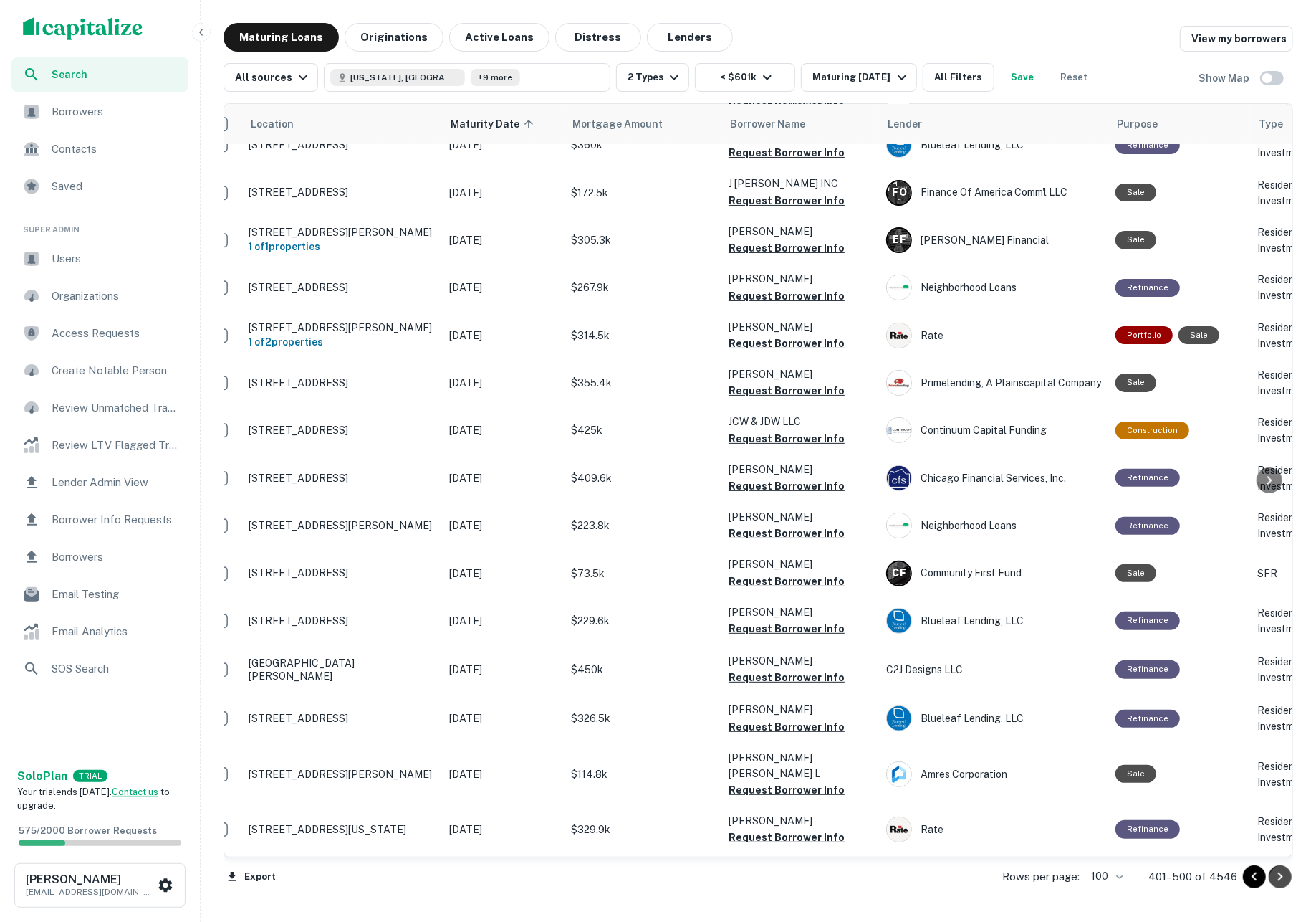
click at [1273, 876] on icon "Go to next page" at bounding box center [1280, 876] width 17 height 17
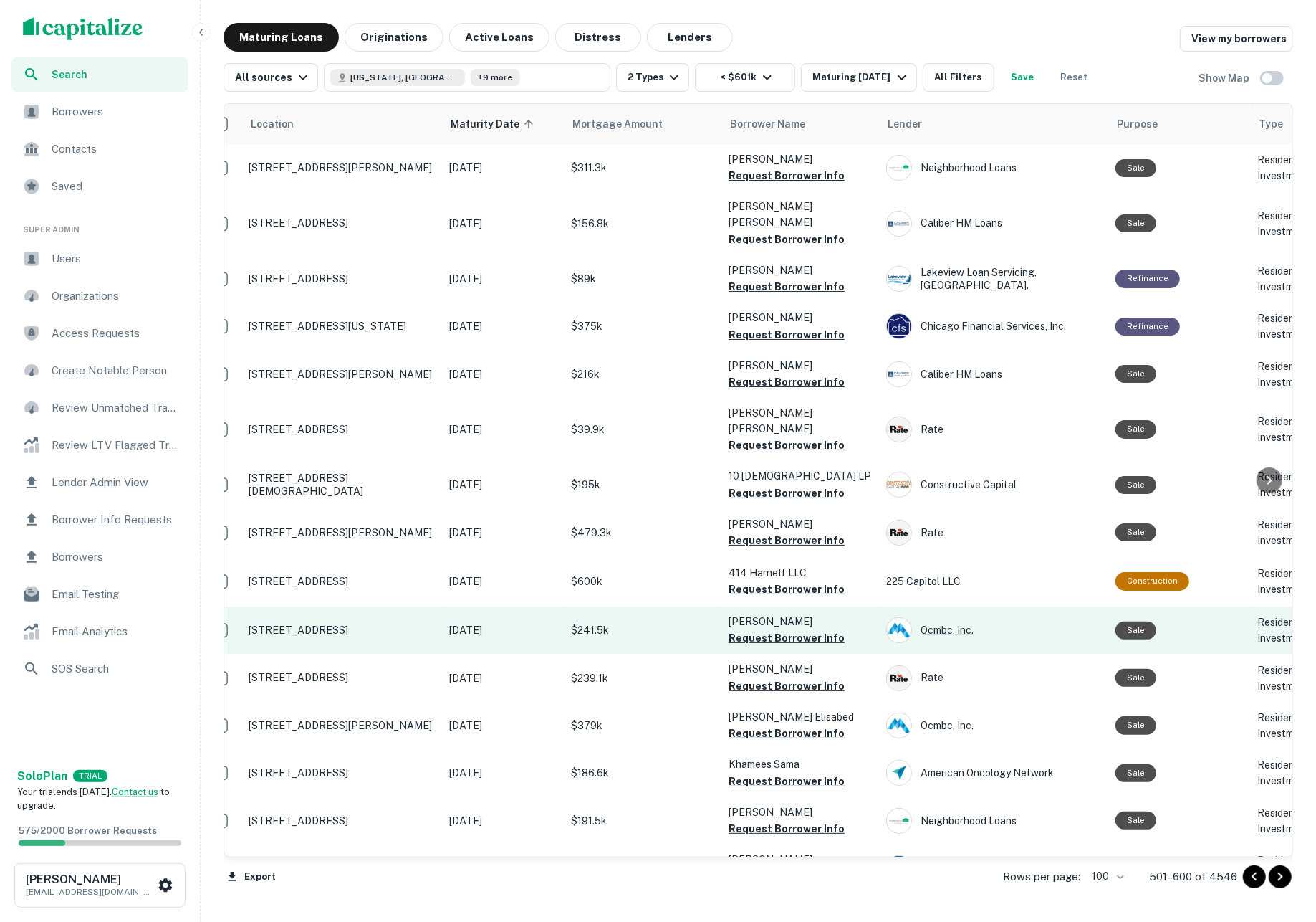
scroll to position [0, 24]
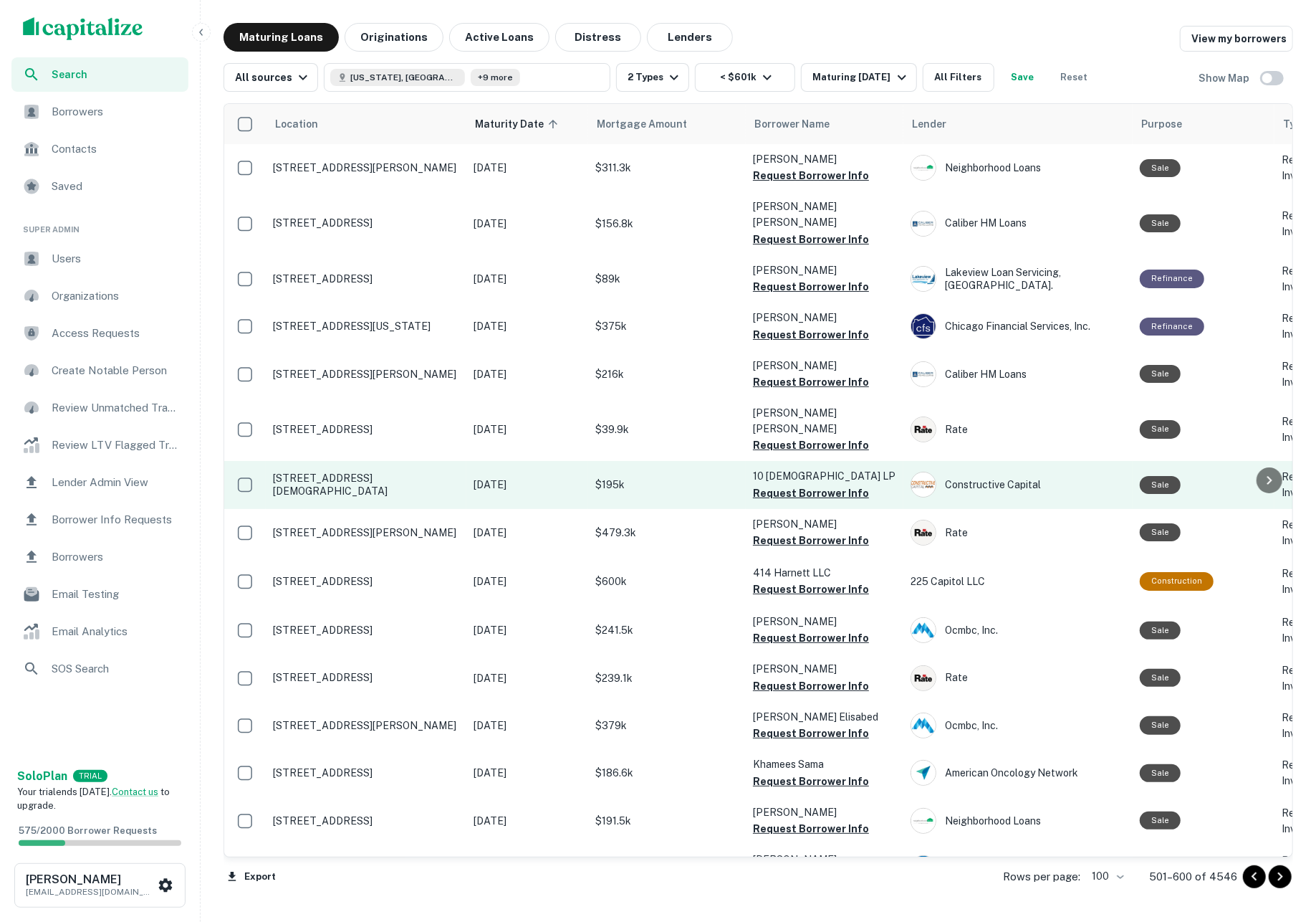
scroll to position [0, 24]
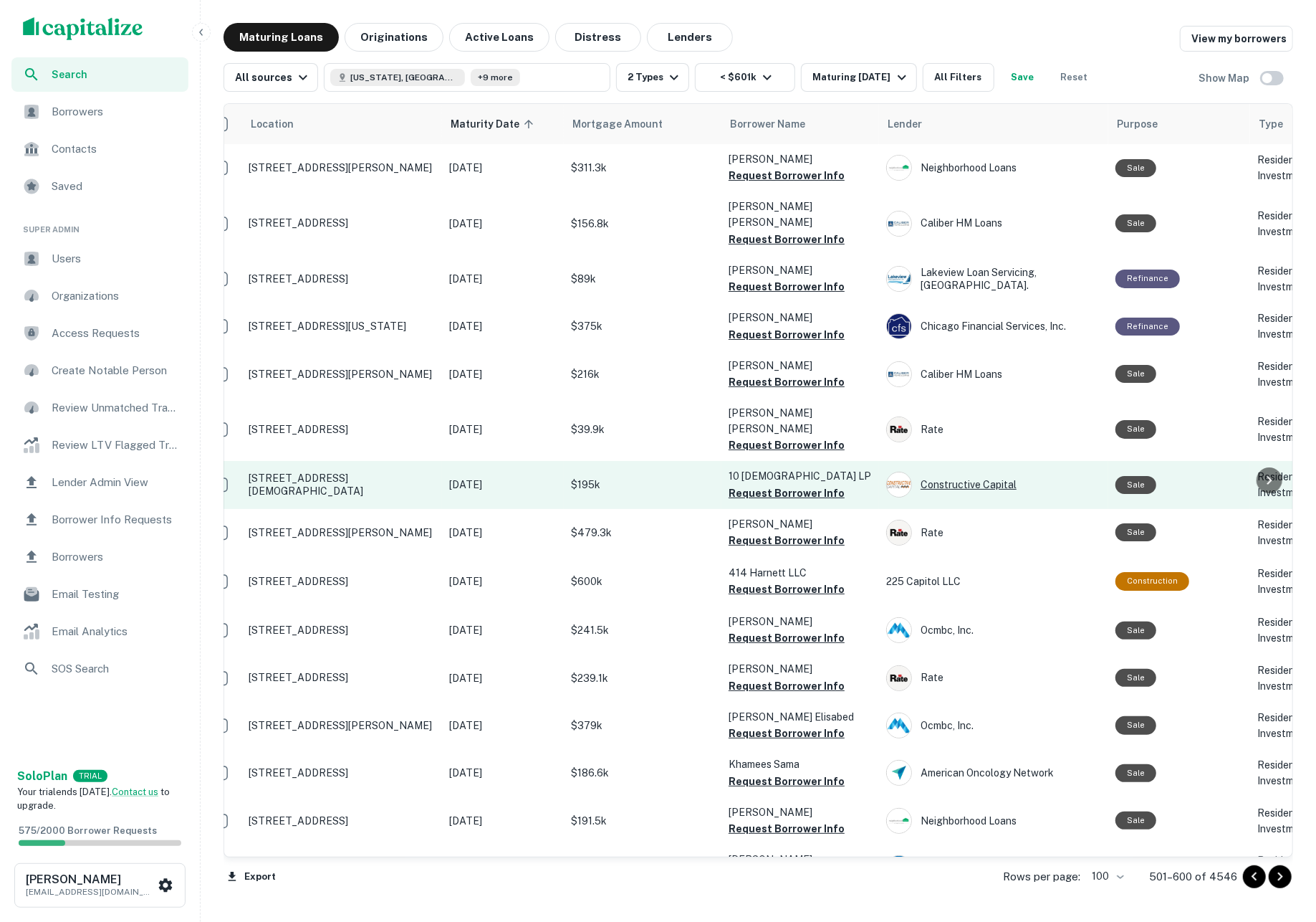
click at [937, 472] on div "Constructive Capital" at bounding box center [994, 484] width 215 height 26
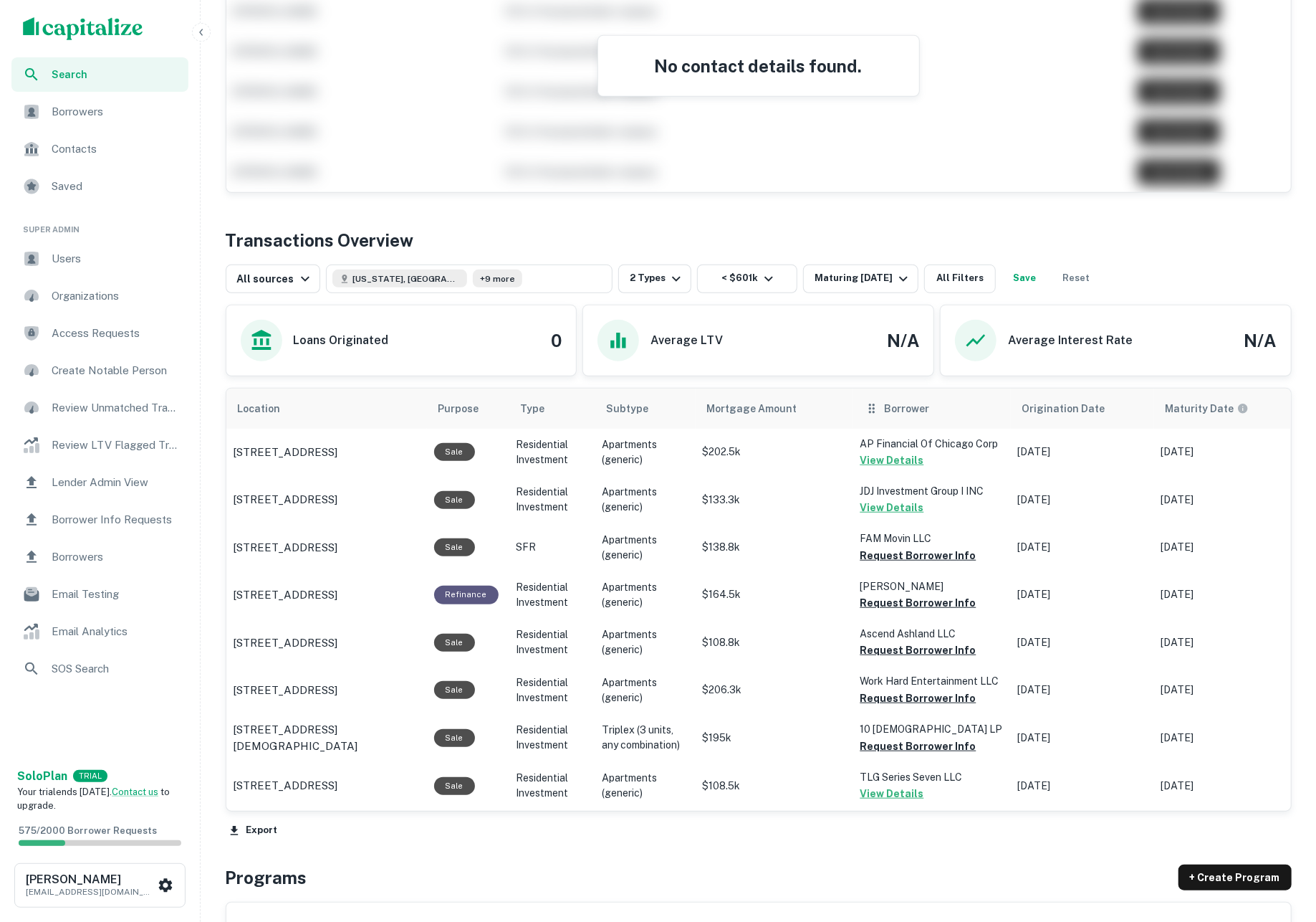
scroll to position [517, 0]
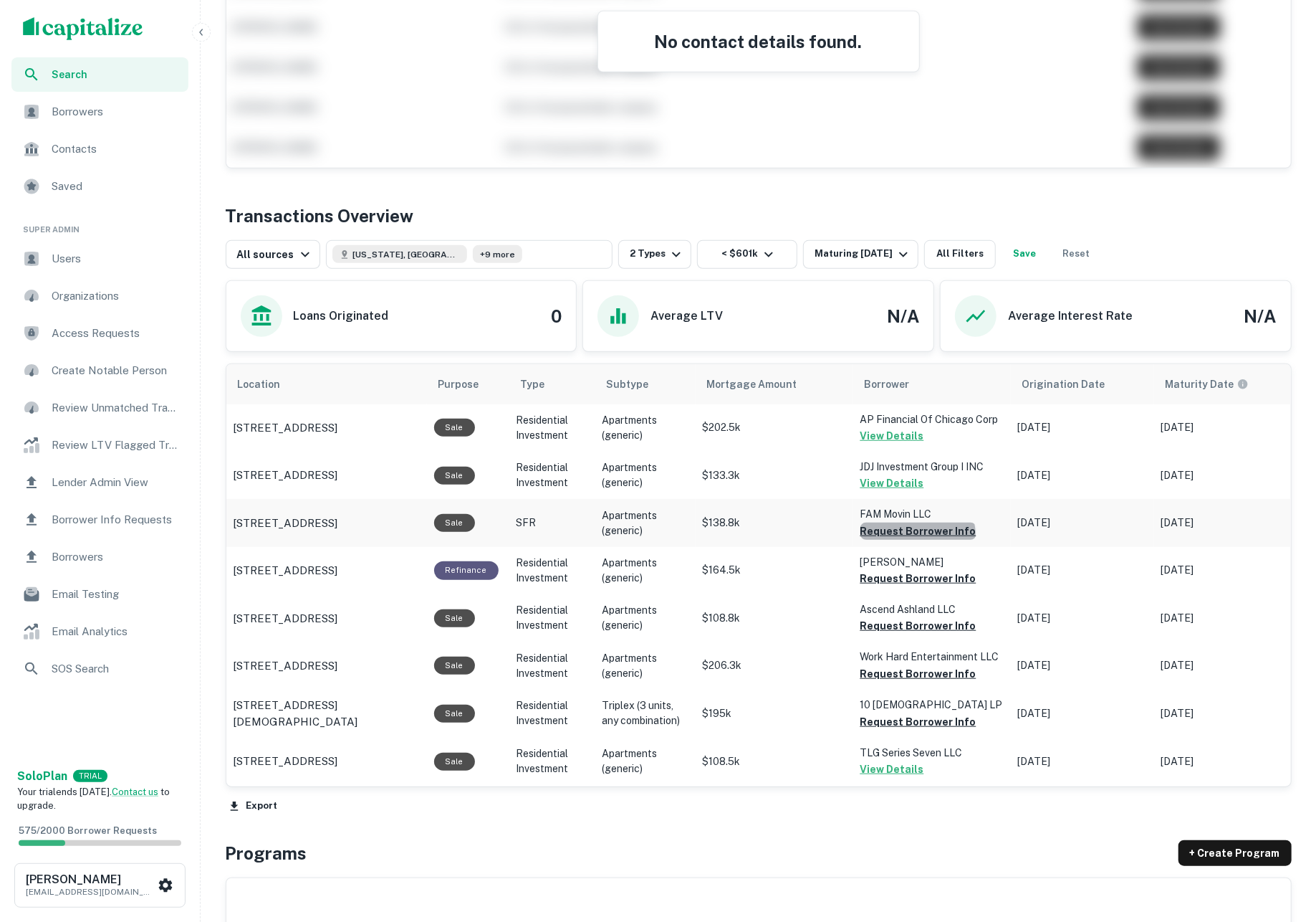
click at [920, 540] on button "Request Borrower Info" at bounding box center [918, 531] width 116 height 17
click at [917, 587] on button "Request Borrower Info" at bounding box center [918, 578] width 116 height 17
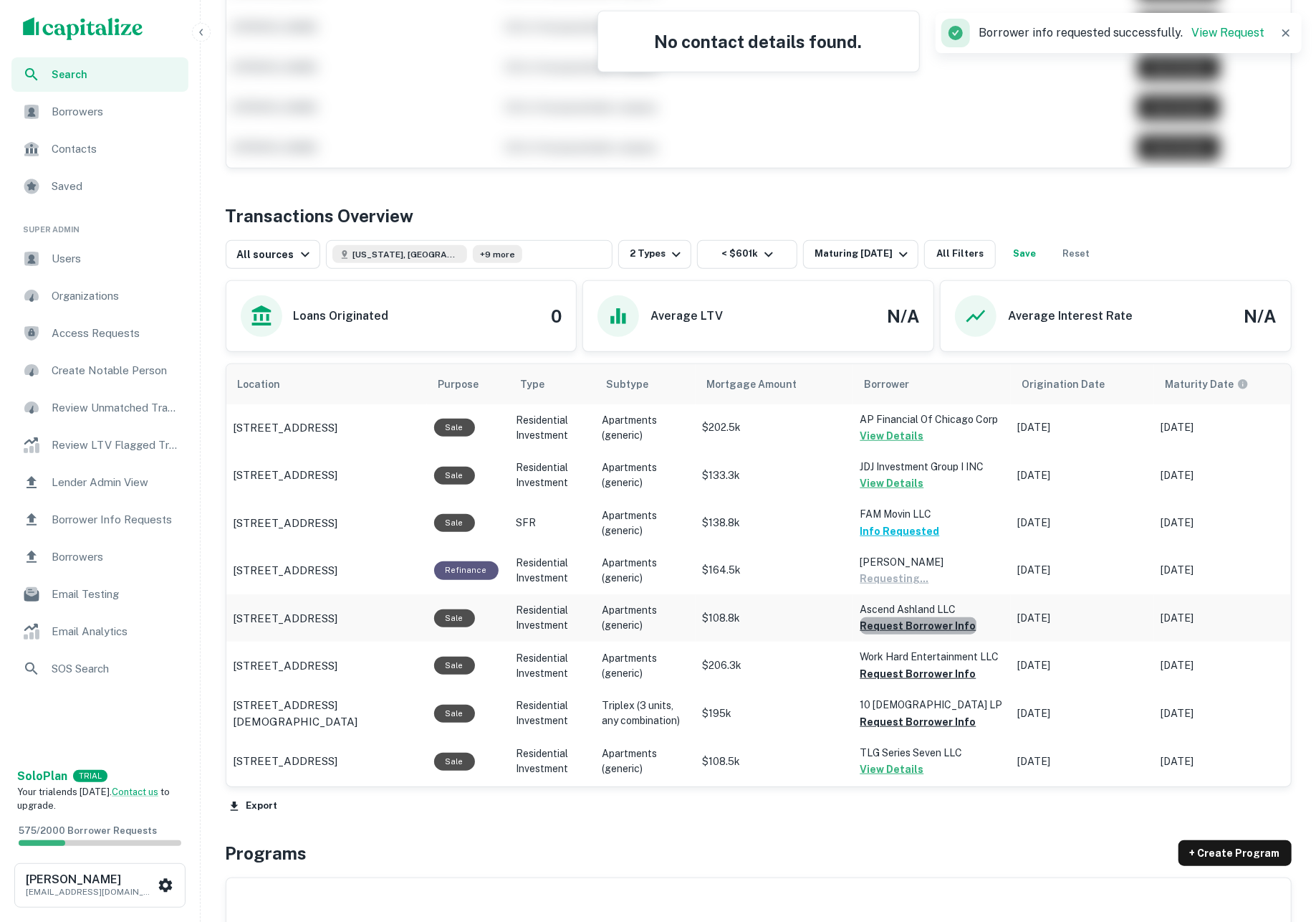
click at [922, 632] on button "Request Borrower Info" at bounding box center [918, 625] width 116 height 17
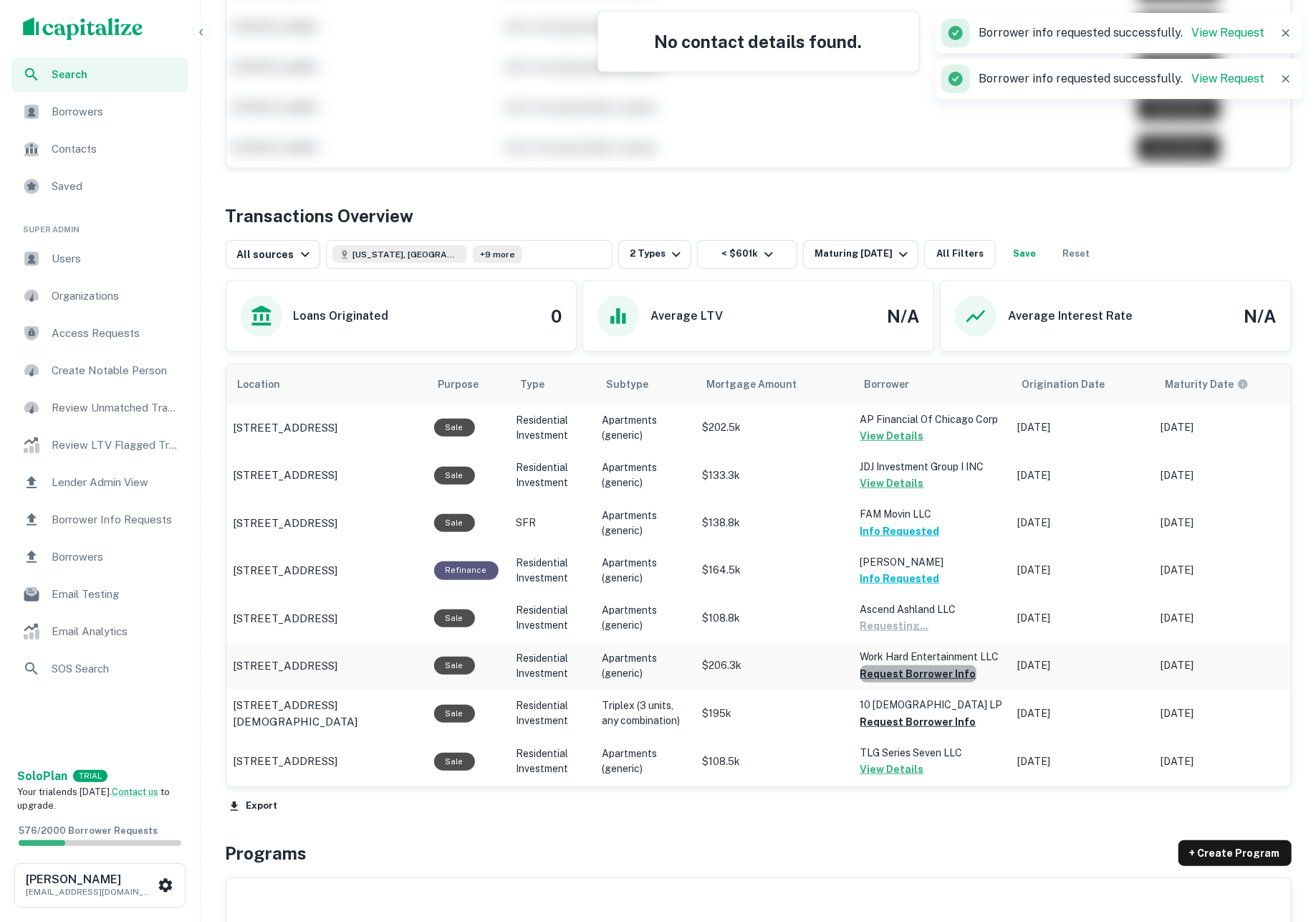
click at [927, 672] on button "Request Borrower Info" at bounding box center [918, 674] width 116 height 17
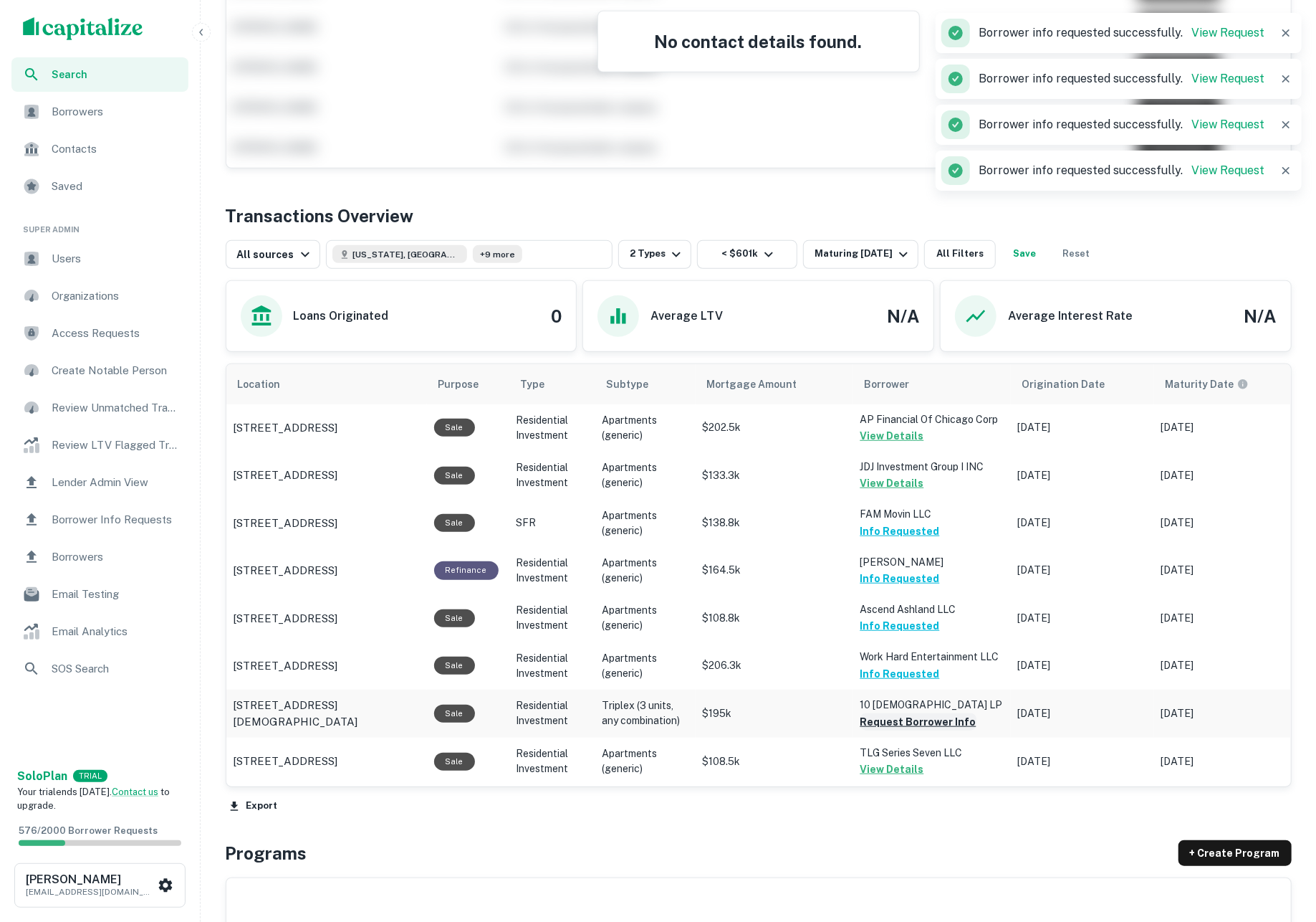
click at [931, 722] on button "Request Borrower Info" at bounding box center [918, 722] width 116 height 17
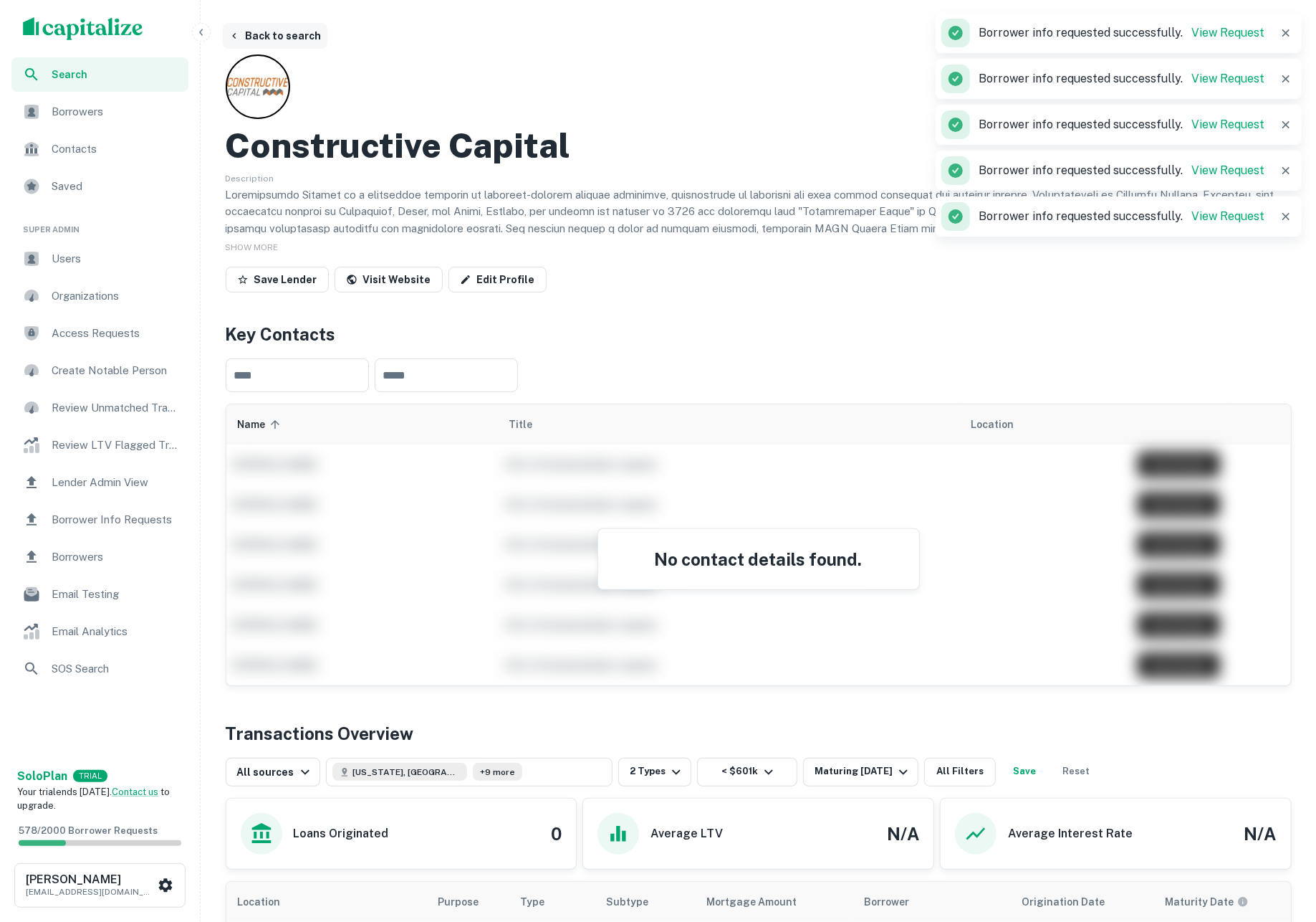
scroll to position [0, 0]
click at [288, 36] on button "Back to search" at bounding box center [274, 35] width 104 height 26
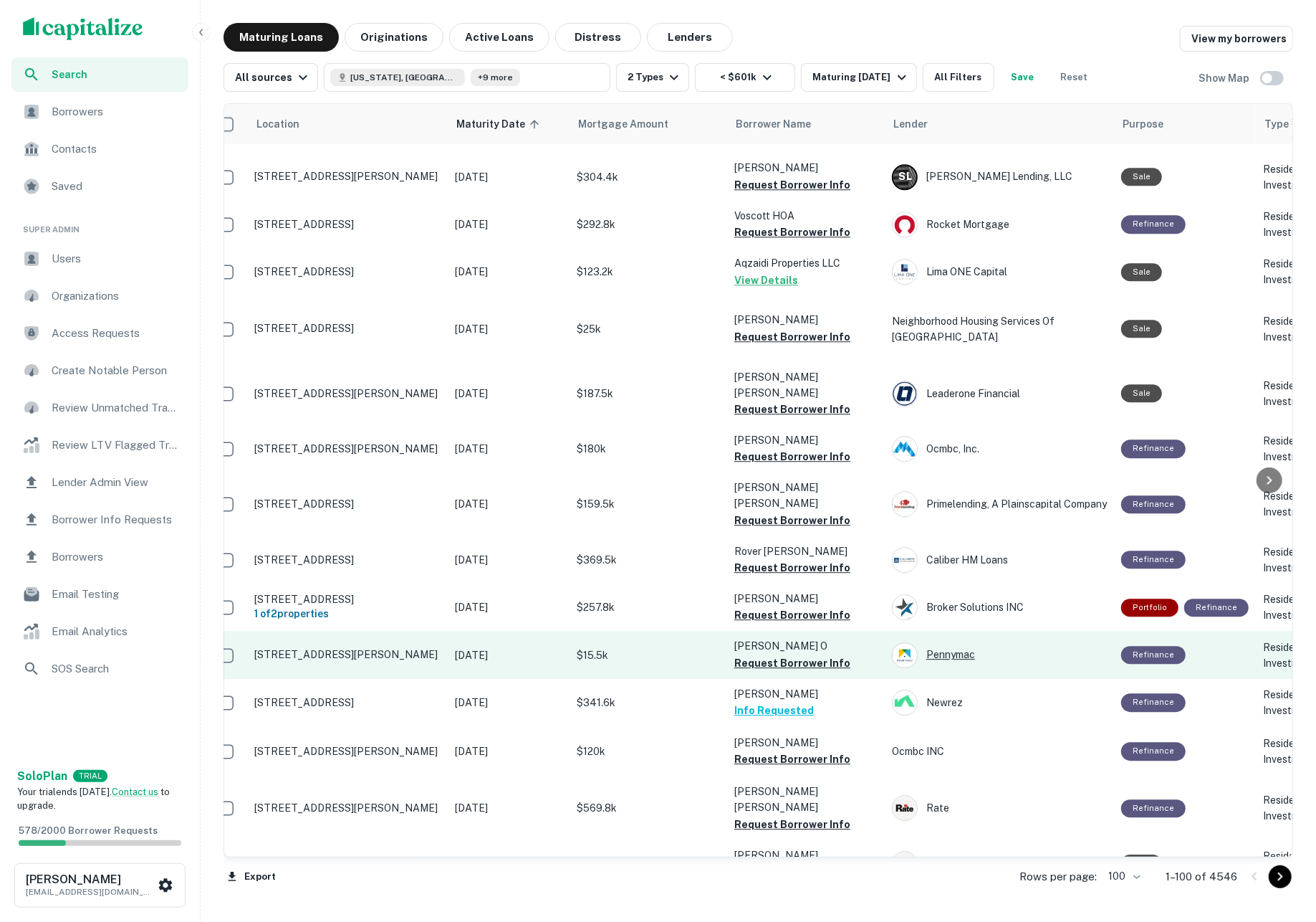
scroll to position [2733, 20]
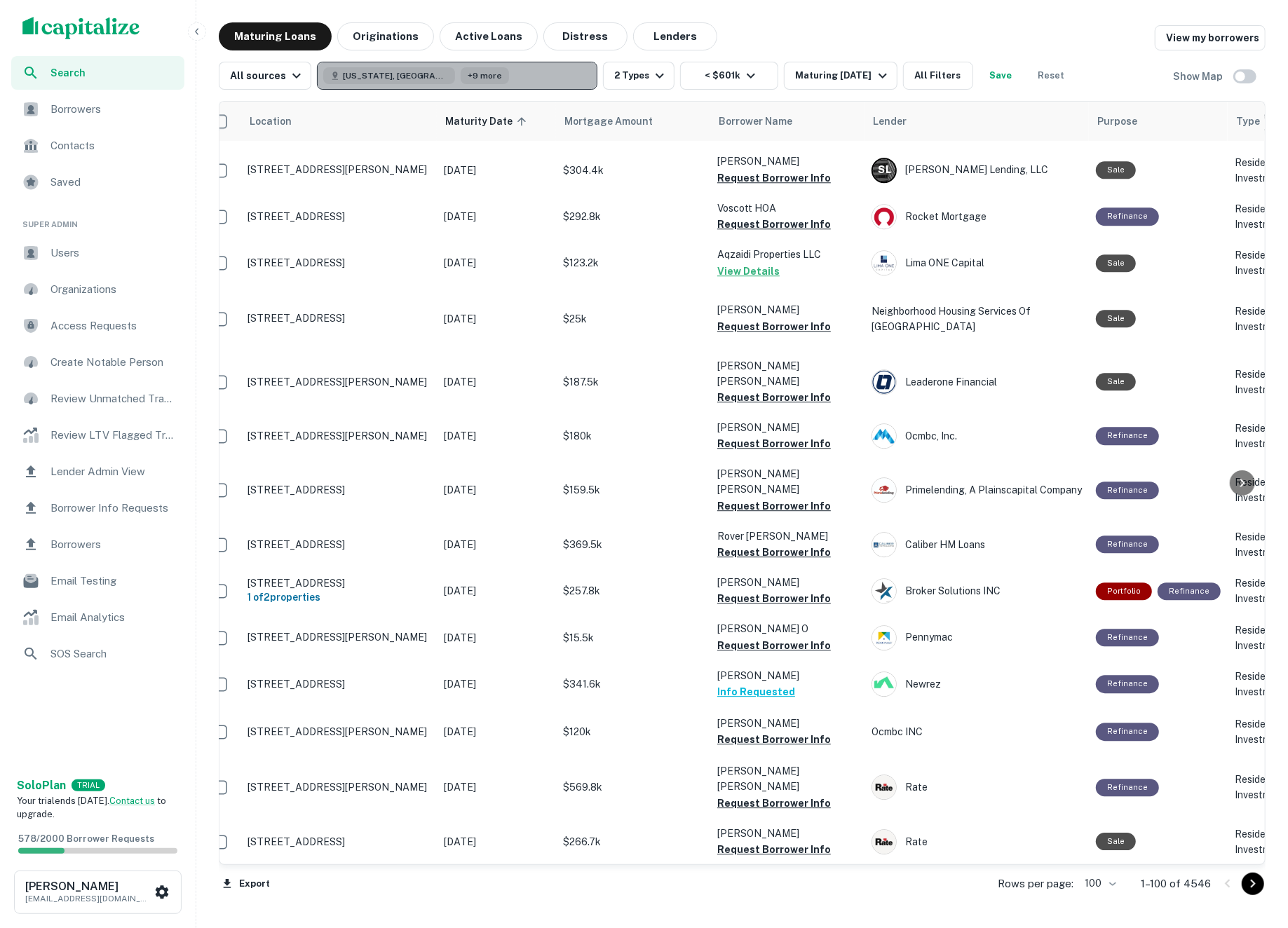
click at [503, 74] on button "[US_STATE], [GEOGRAPHIC_DATA] +9 more" at bounding box center [457, 75] width 280 height 28
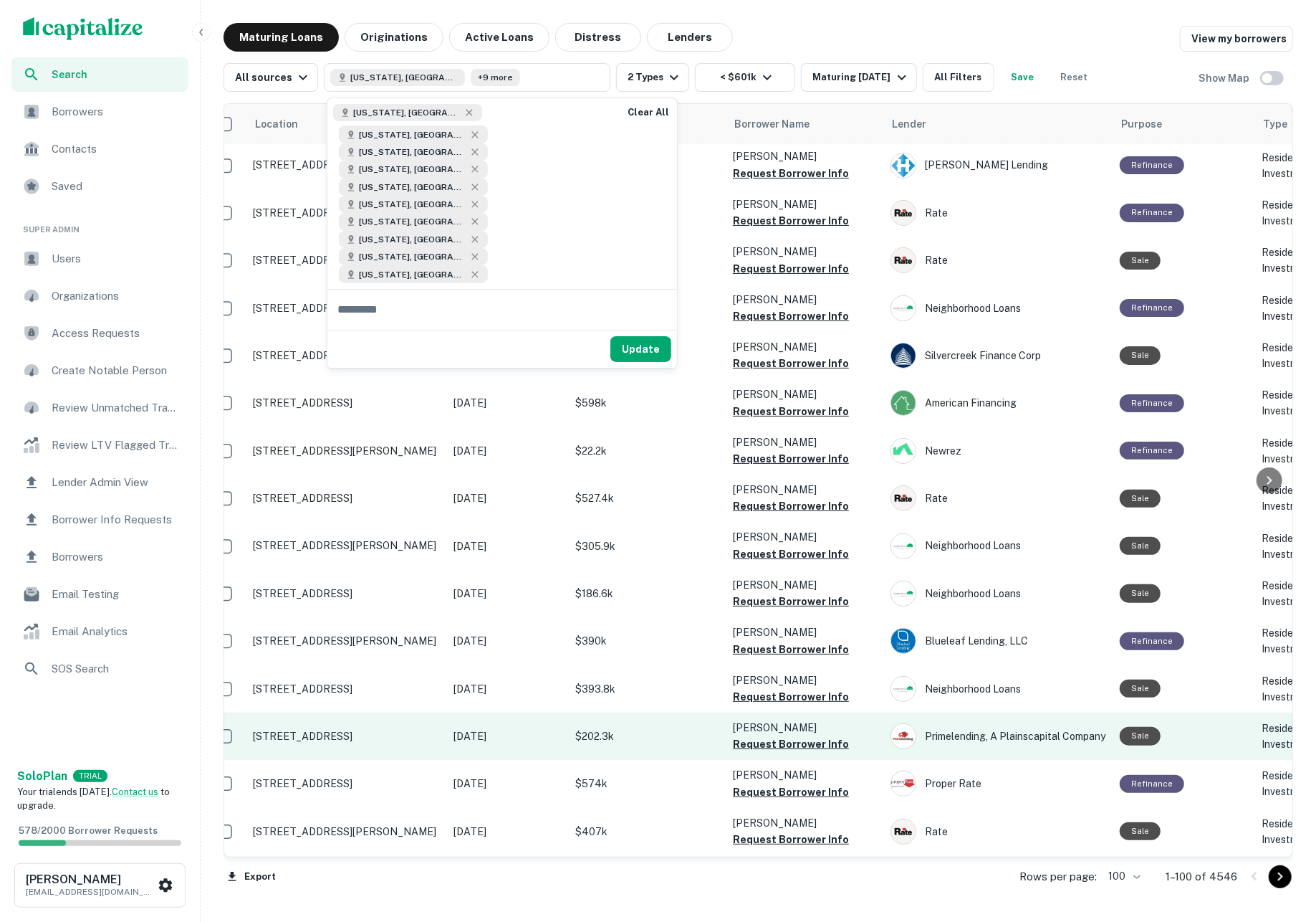
scroll to position [4094, 20]
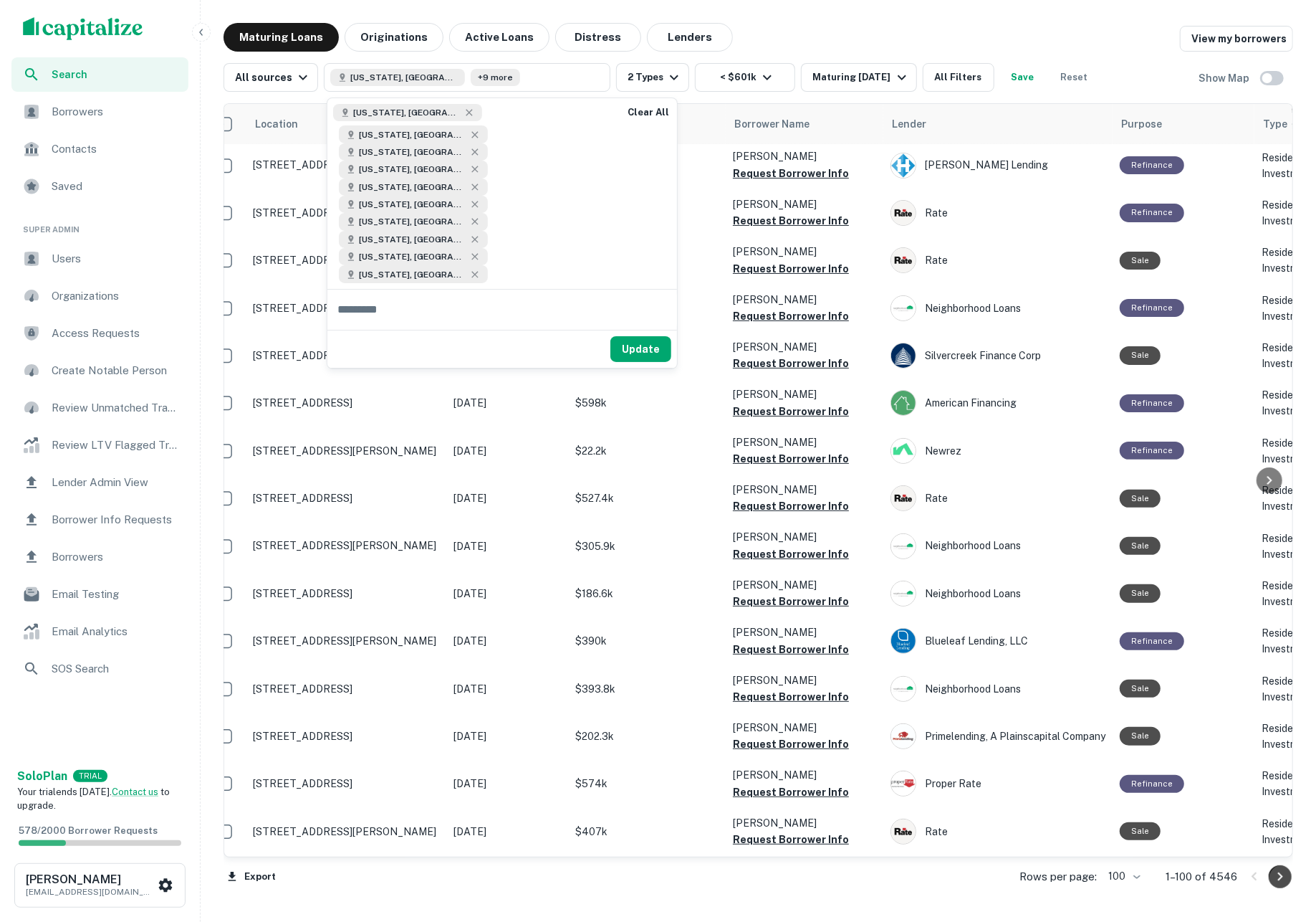
click at [1271, 877] on icon "Go to next page" at bounding box center [1280, 876] width 17 height 17
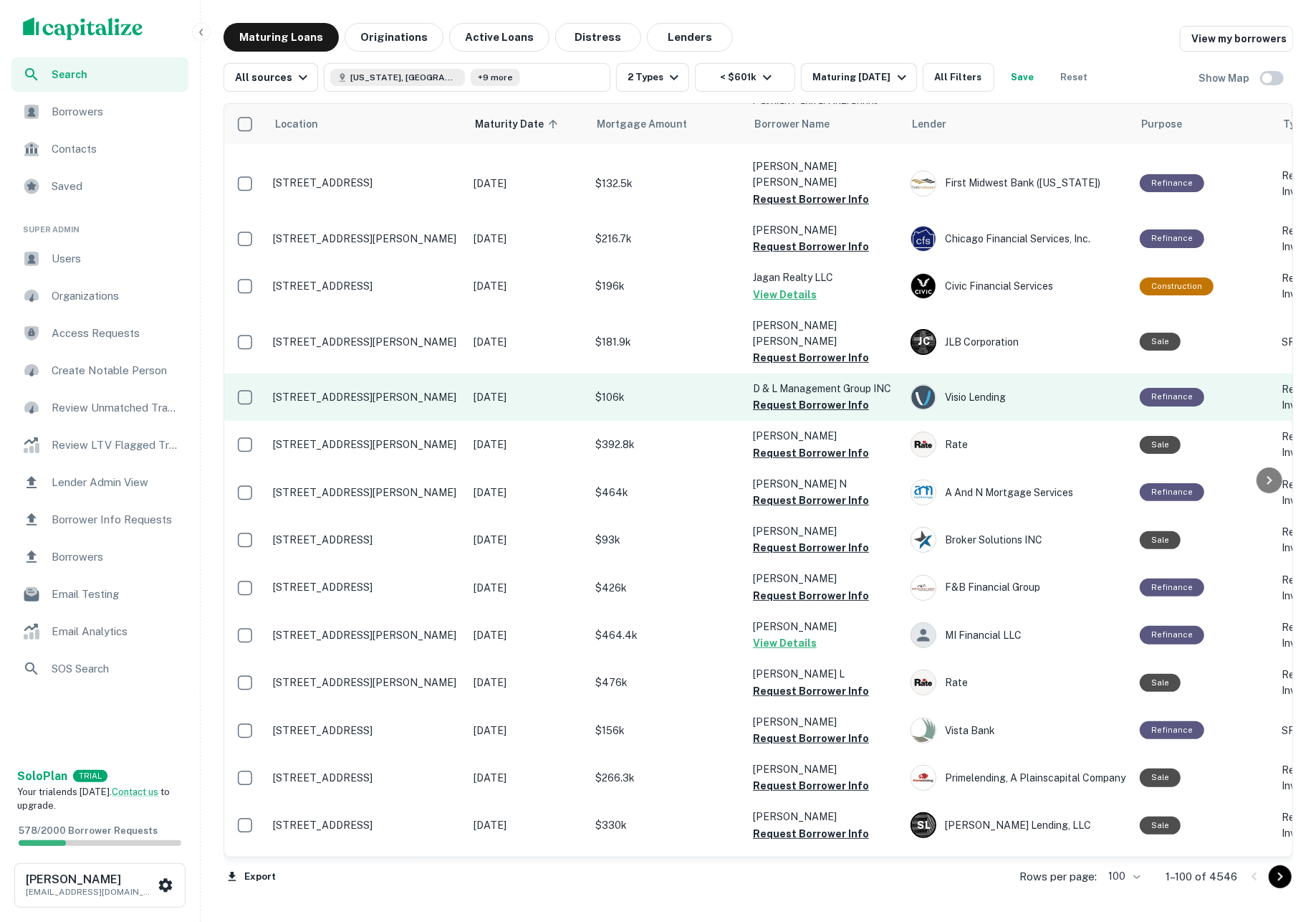
scroll to position [95, 0]
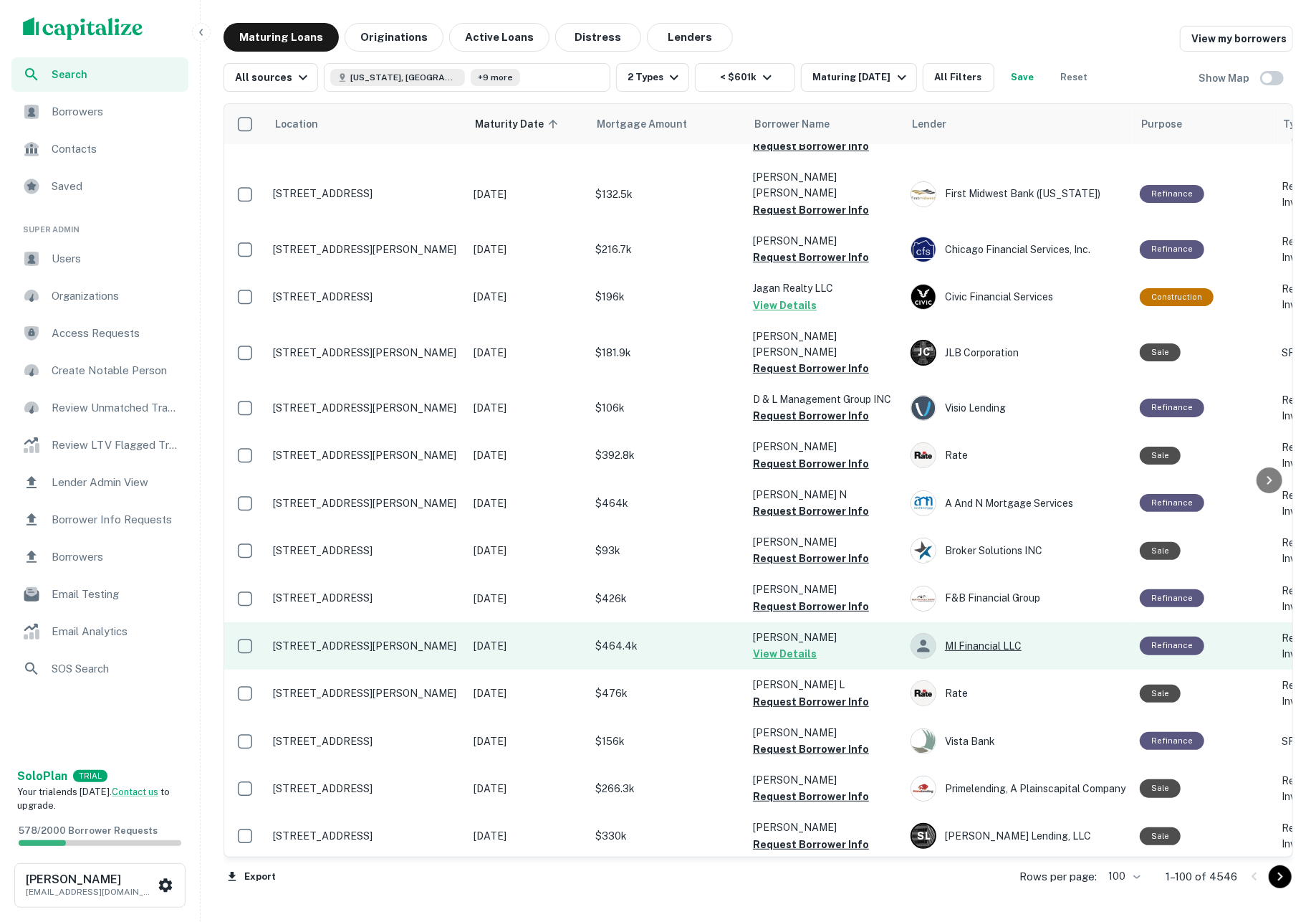
click at [965, 632] on div "MI Financial LLC" at bounding box center [1018, 645] width 215 height 26
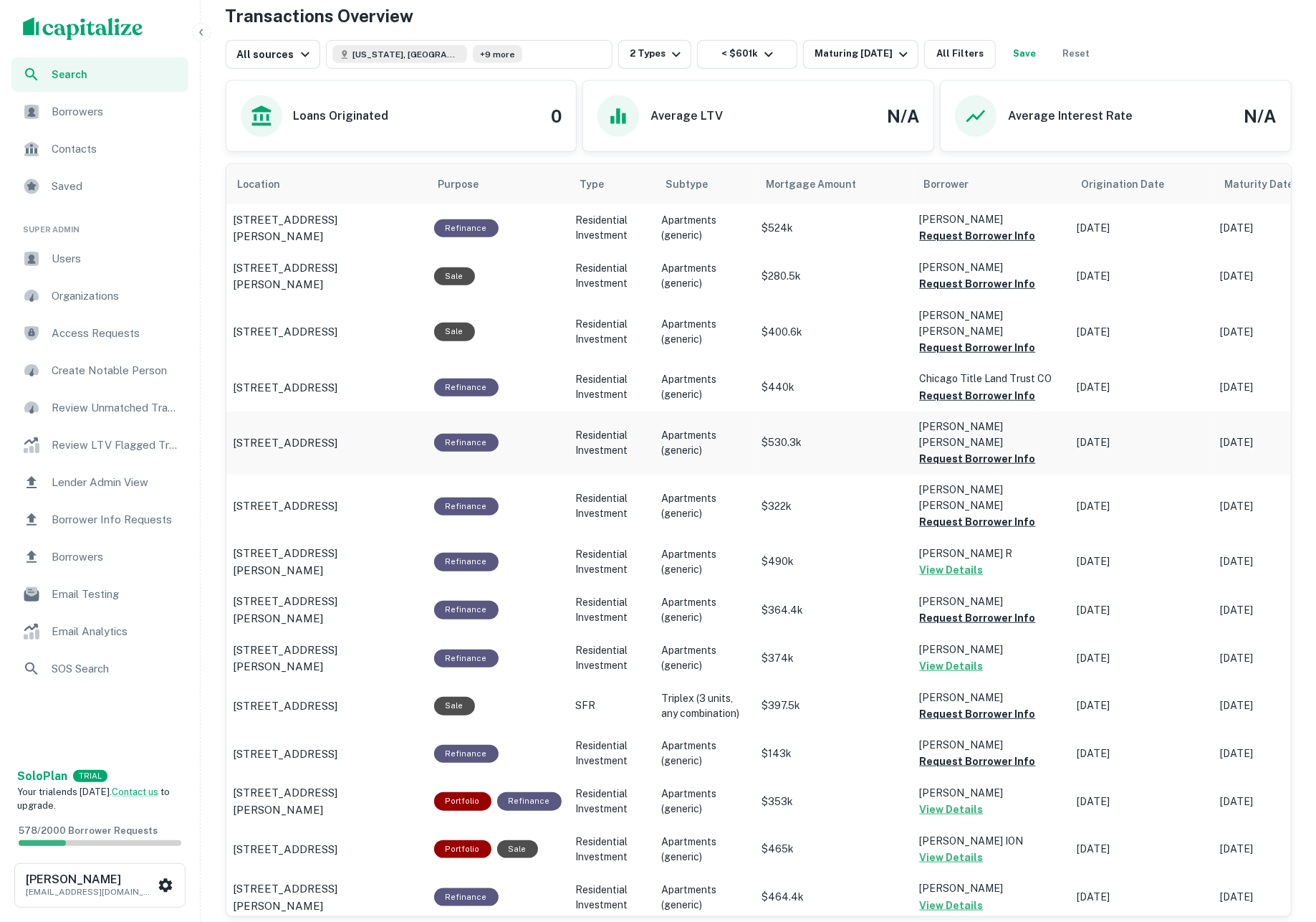
scroll to position [629, 0]
click at [954, 242] on button "Request Borrower Info" at bounding box center [978, 235] width 116 height 17
click at [957, 288] on button "Request Borrower Info" at bounding box center [978, 283] width 116 height 17
drag, startPoint x: 963, startPoint y: 337, endPoint x: 969, endPoint y: 374, distance: 37.5
click at [963, 338] on button "Request Borrower Info" at bounding box center [978, 347] width 116 height 17
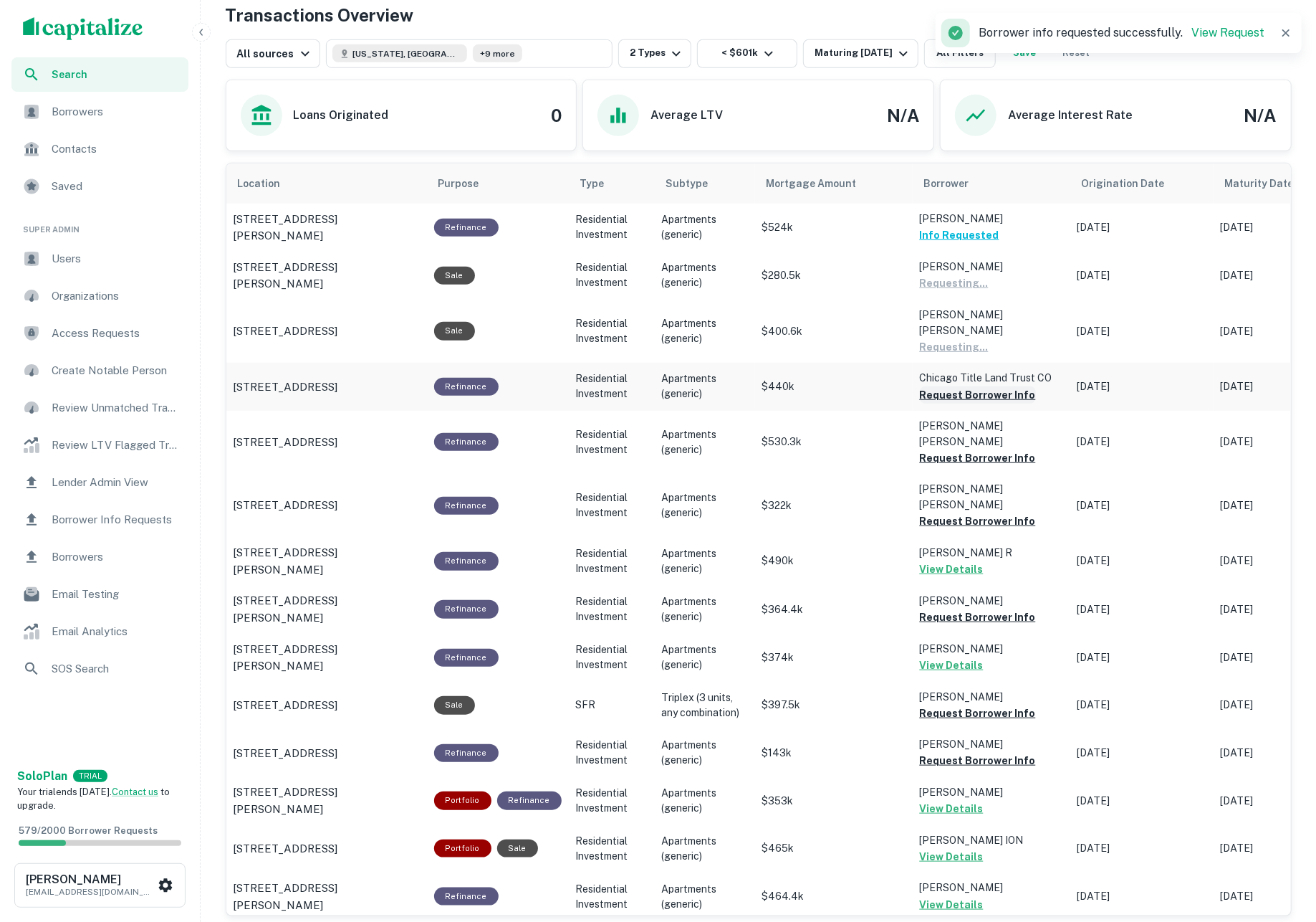
click at [970, 386] on button "Request Borrower Info" at bounding box center [978, 395] width 116 height 17
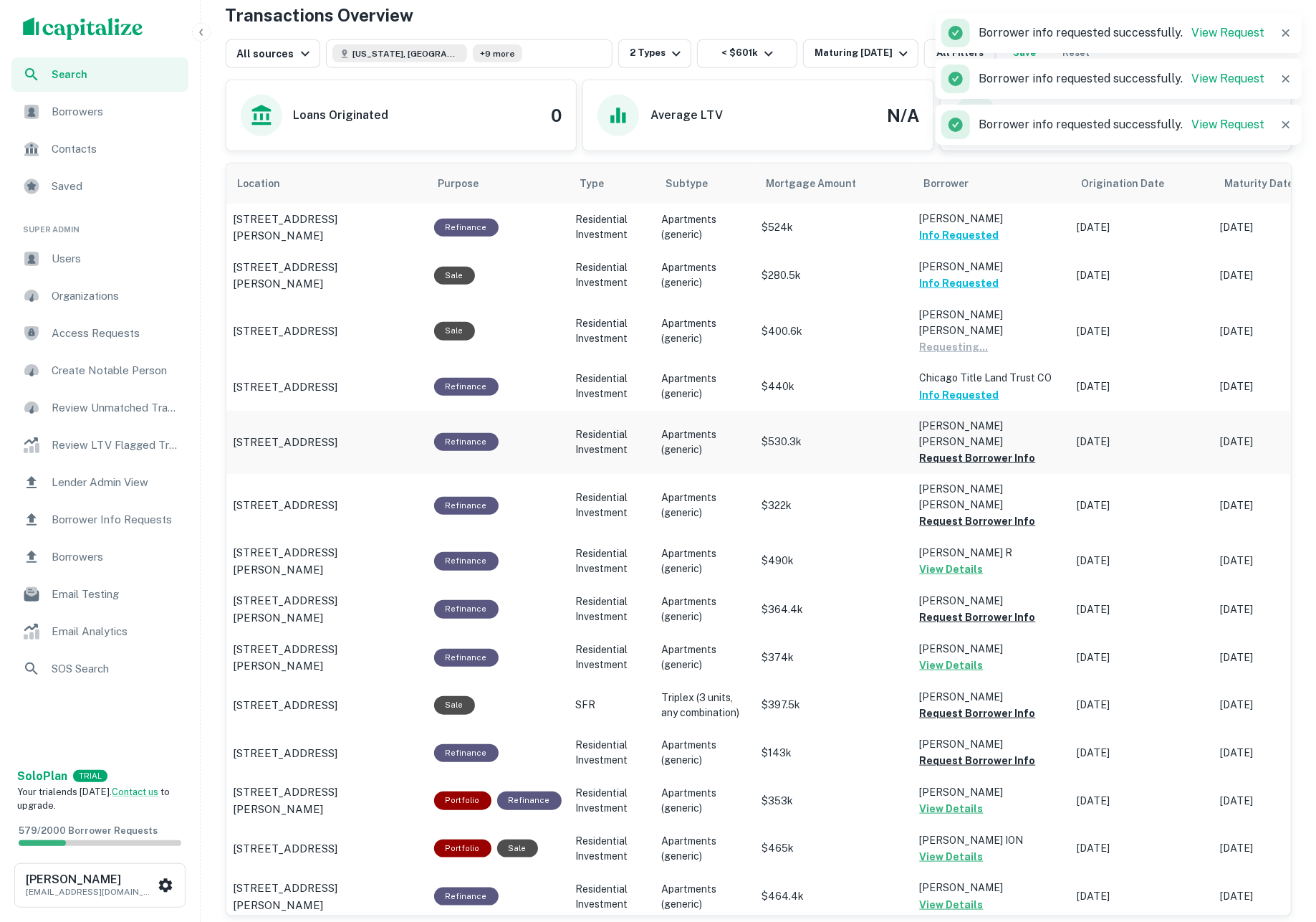
click at [972, 439] on td "Izurieta Jorge Alberto Request Borrower Info" at bounding box center [991, 442] width 158 height 63
click at [976, 512] on button "Request Borrower Info" at bounding box center [978, 521] width 116 height 17
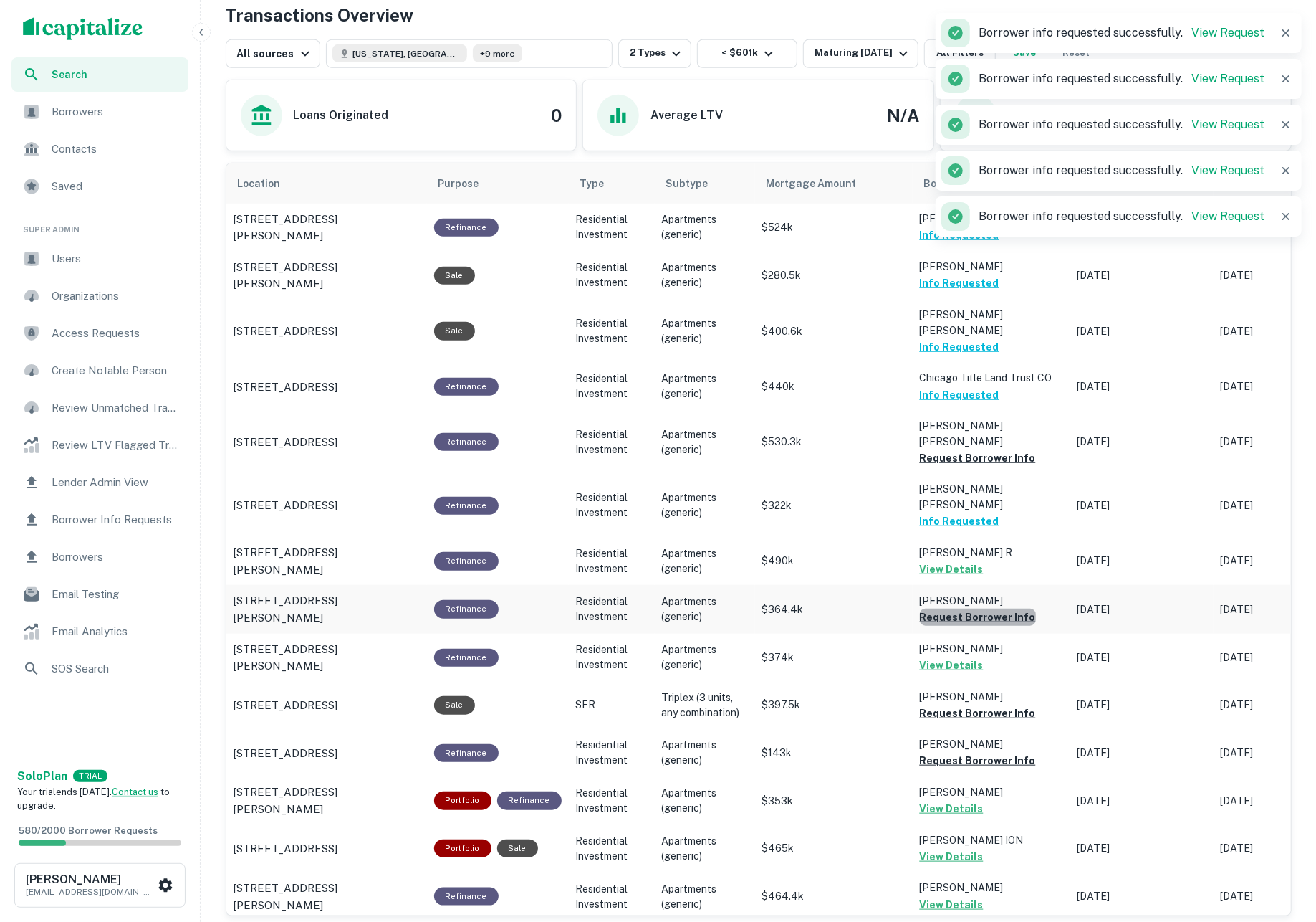
click at [984, 608] on button "Request Borrower Info" at bounding box center [978, 617] width 116 height 17
click at [988, 705] on button "Request Borrower Info" at bounding box center [978, 713] width 116 height 17
click at [993, 752] on button "Request Borrower Info" at bounding box center [978, 760] width 116 height 17
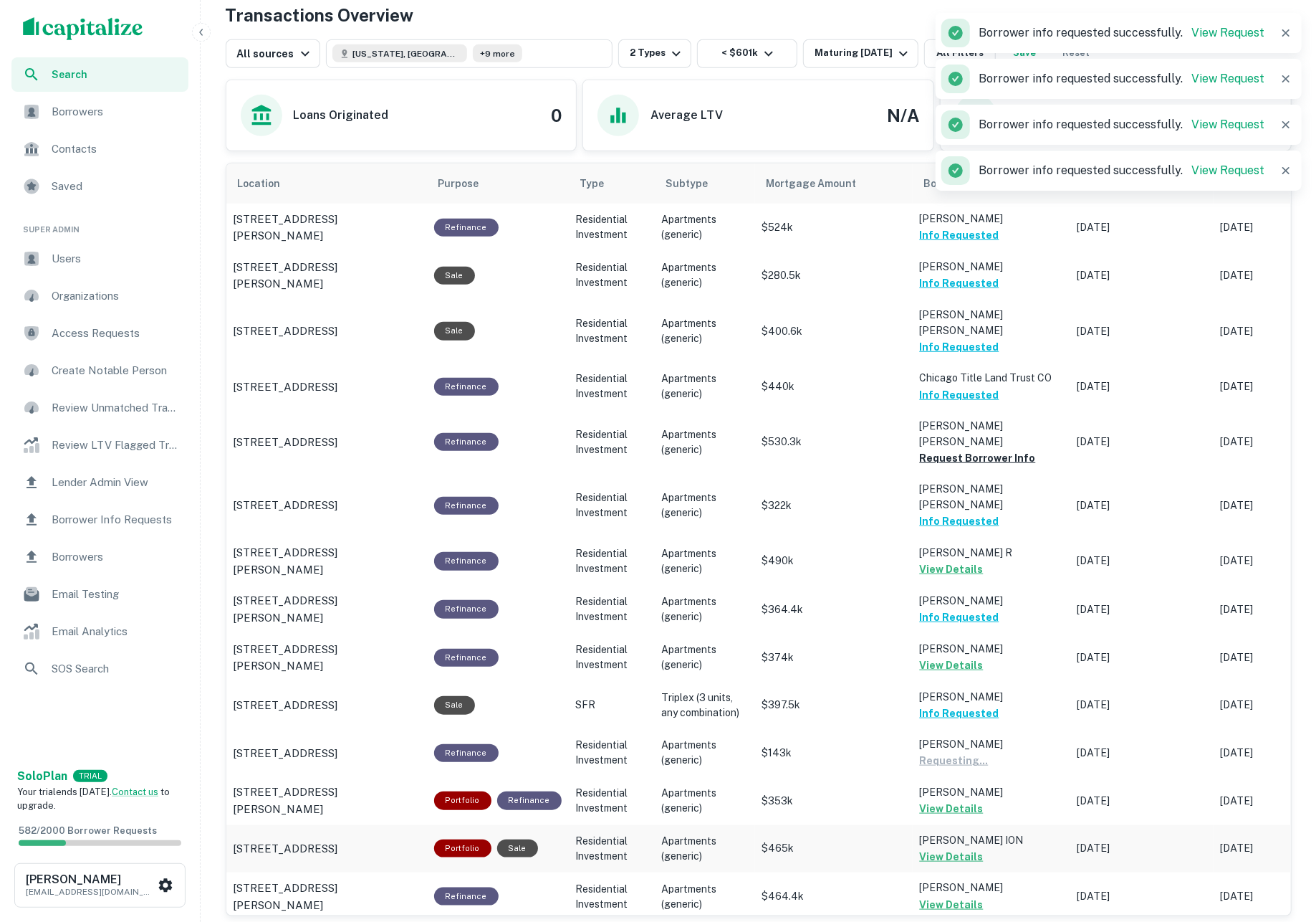
scroll to position [849, 0]
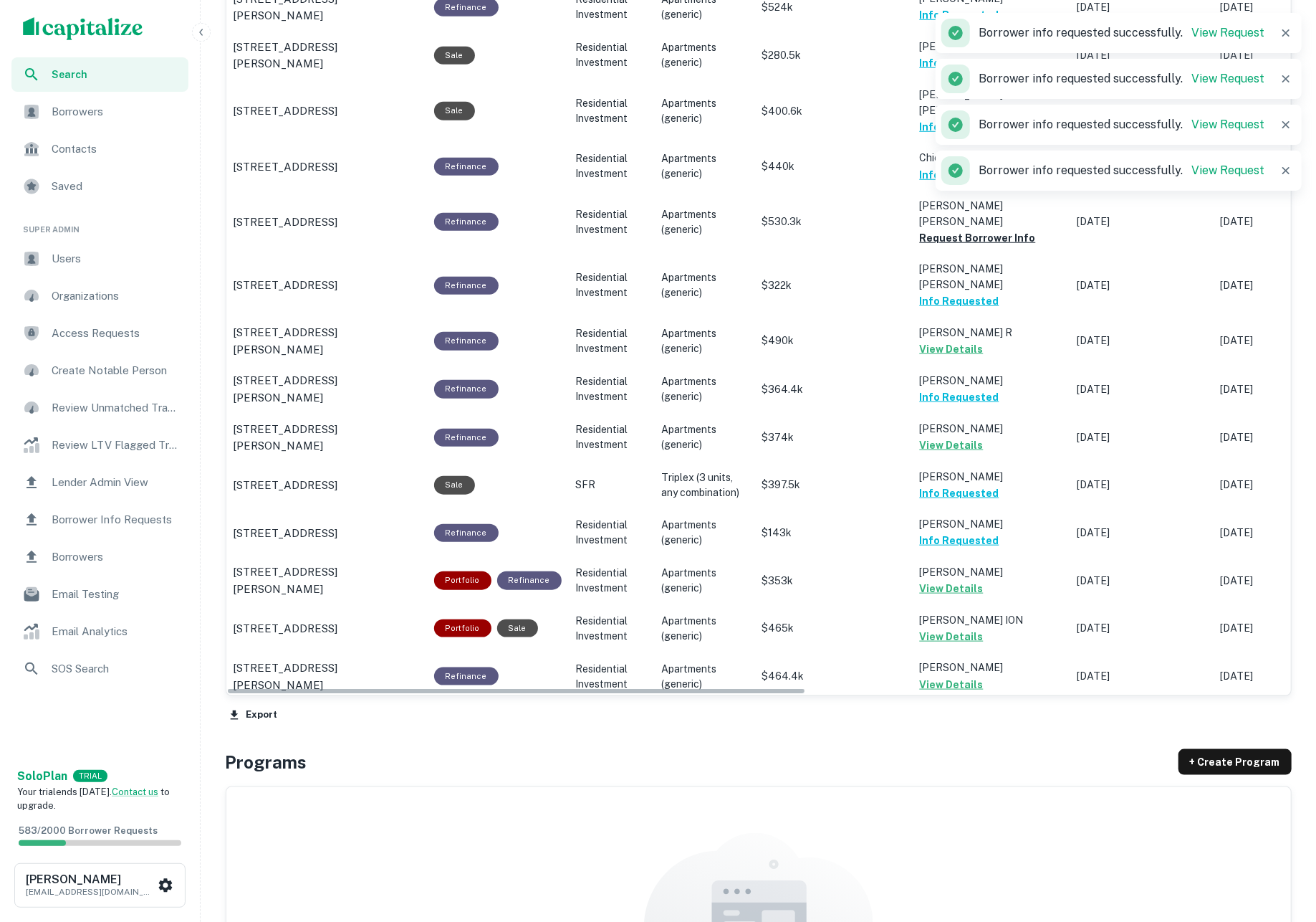
click at [972, 723] on button "Request Borrower Info" at bounding box center [978, 732] width 116 height 17
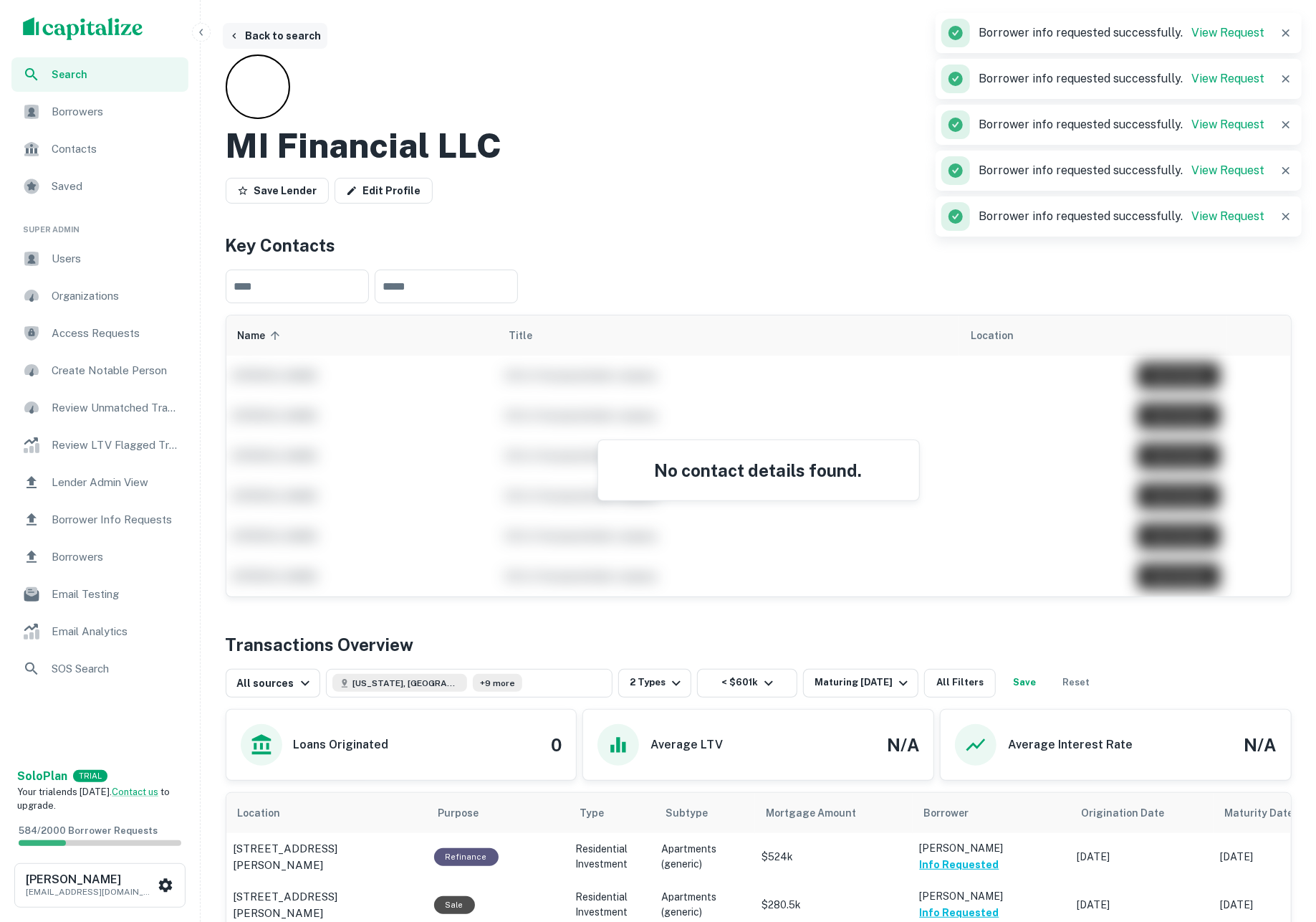
scroll to position [0, 0]
click at [302, 35] on button "Back to search" at bounding box center [274, 35] width 104 height 26
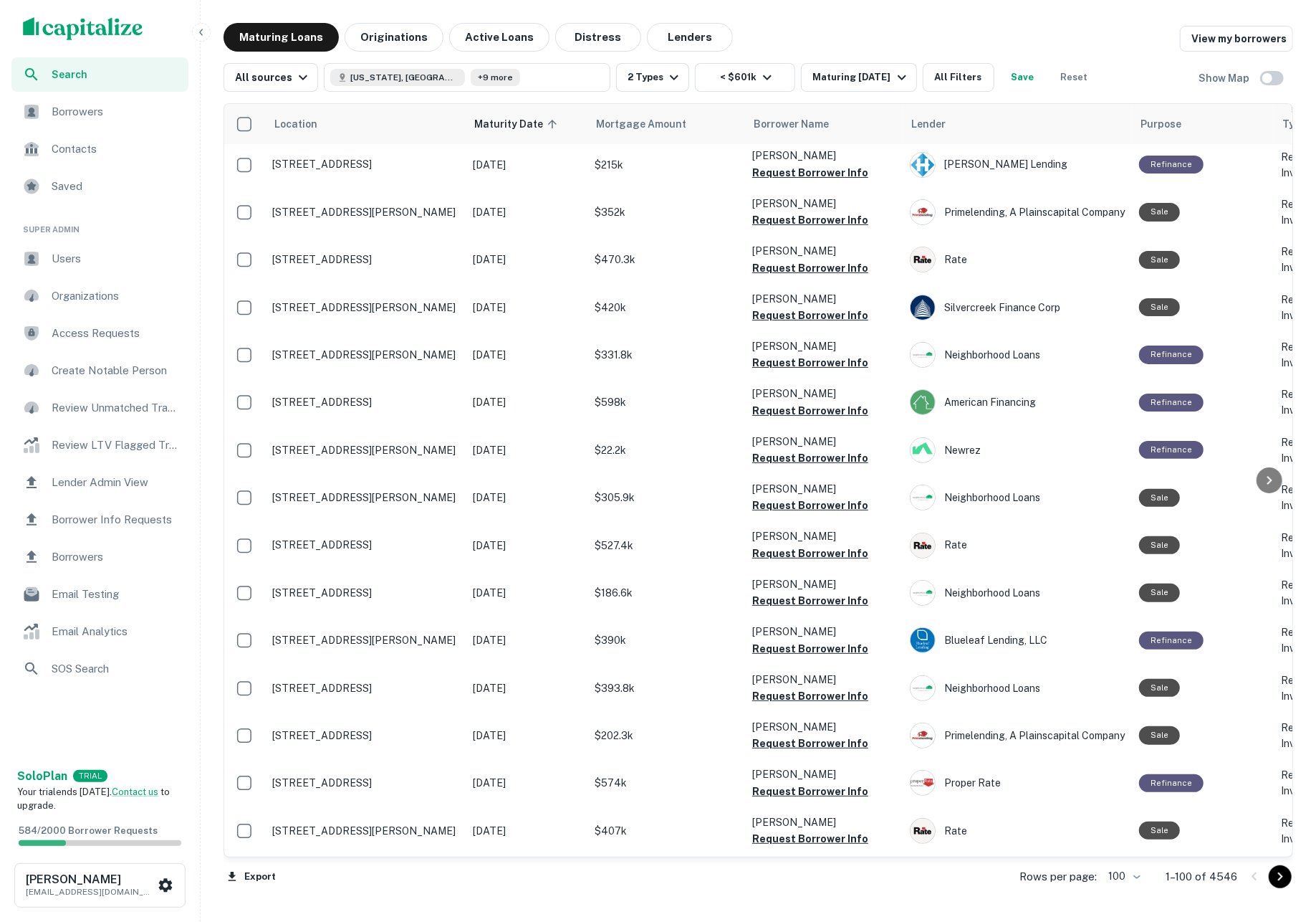
scroll to position [4094, 1]
click at [1278, 880] on icon "Go to next page" at bounding box center [1280, 876] width 17 height 17
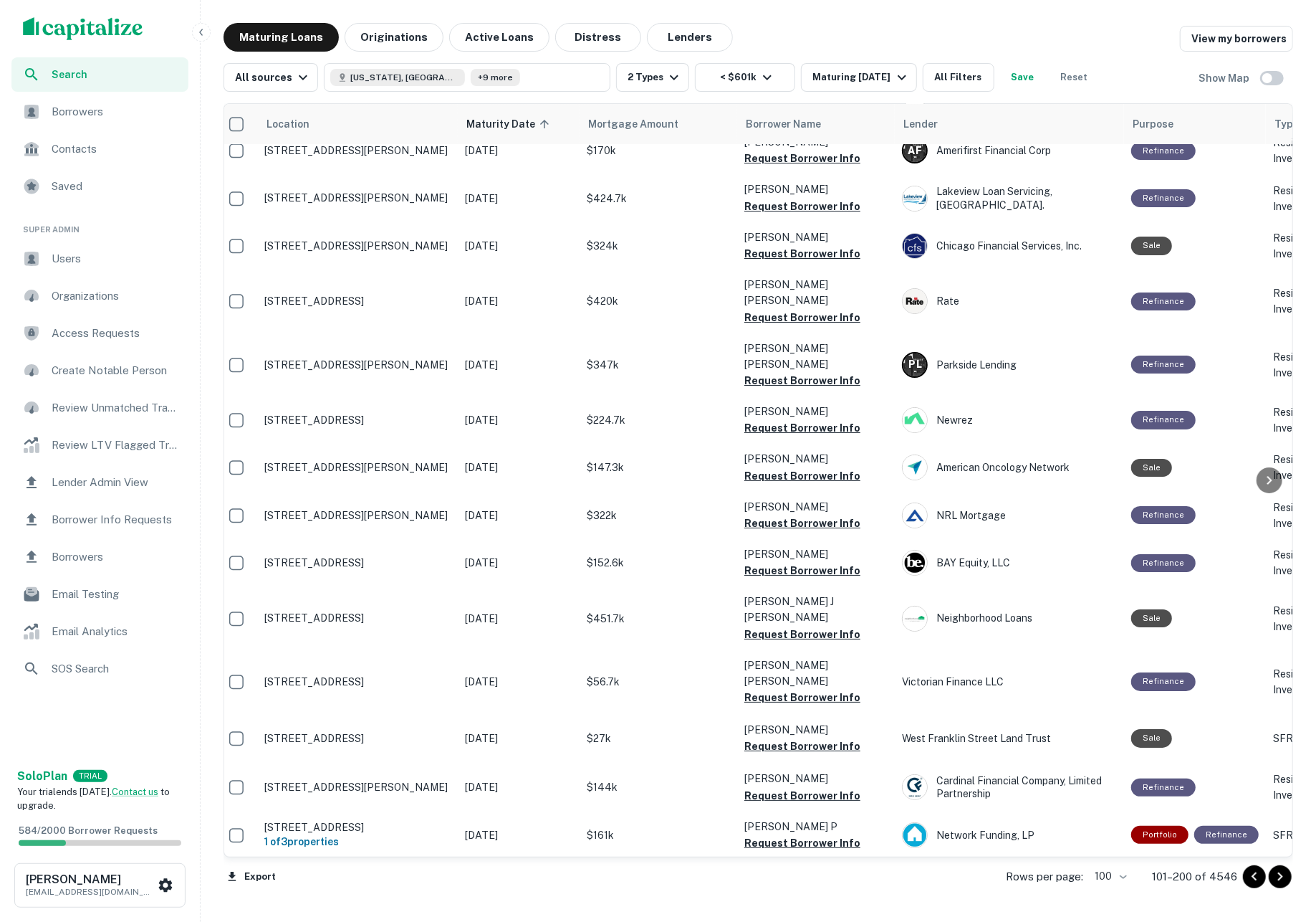
scroll to position [3740, 9]
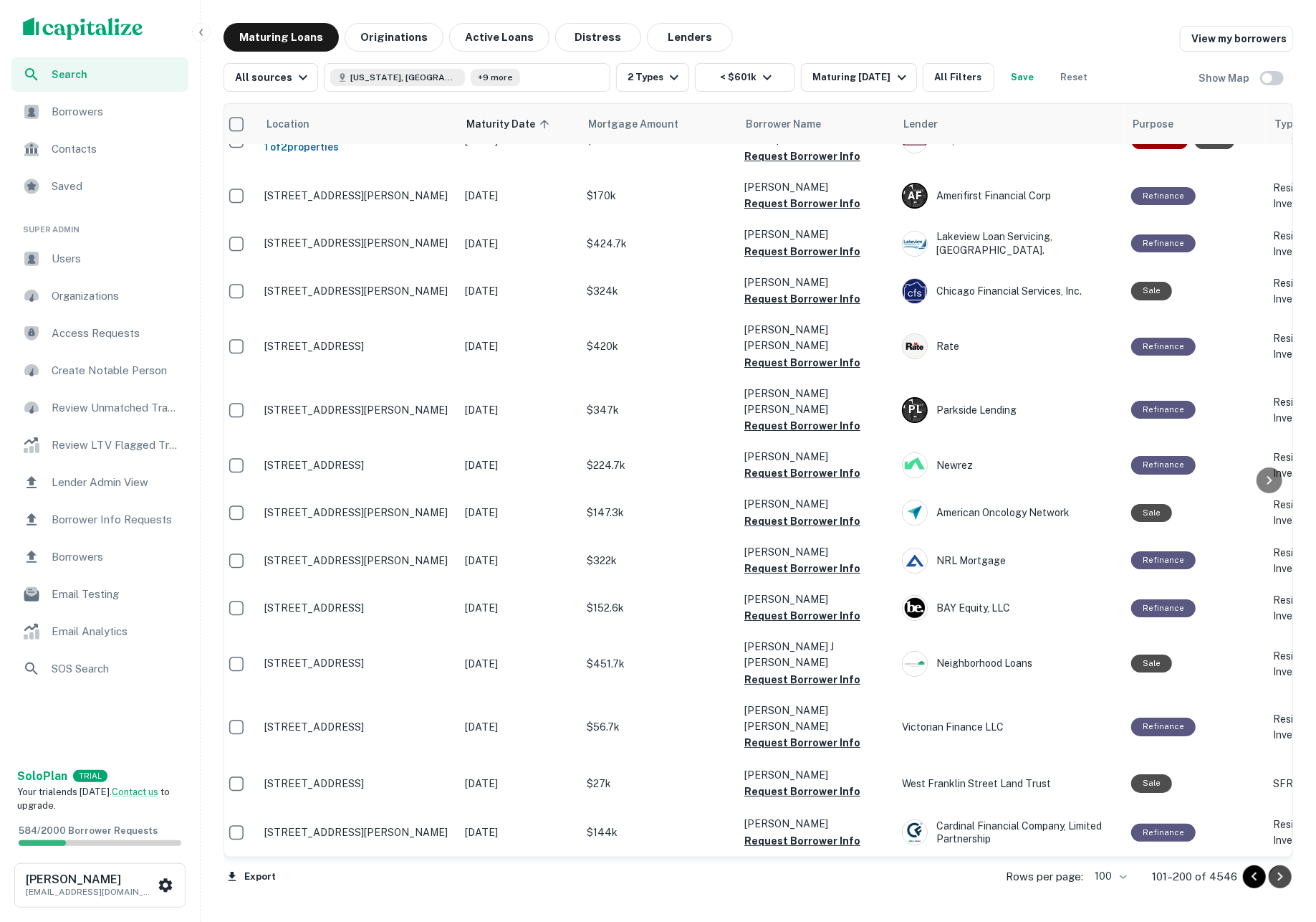
click at [1285, 885] on icon "Go to next page" at bounding box center [1280, 876] width 17 height 17
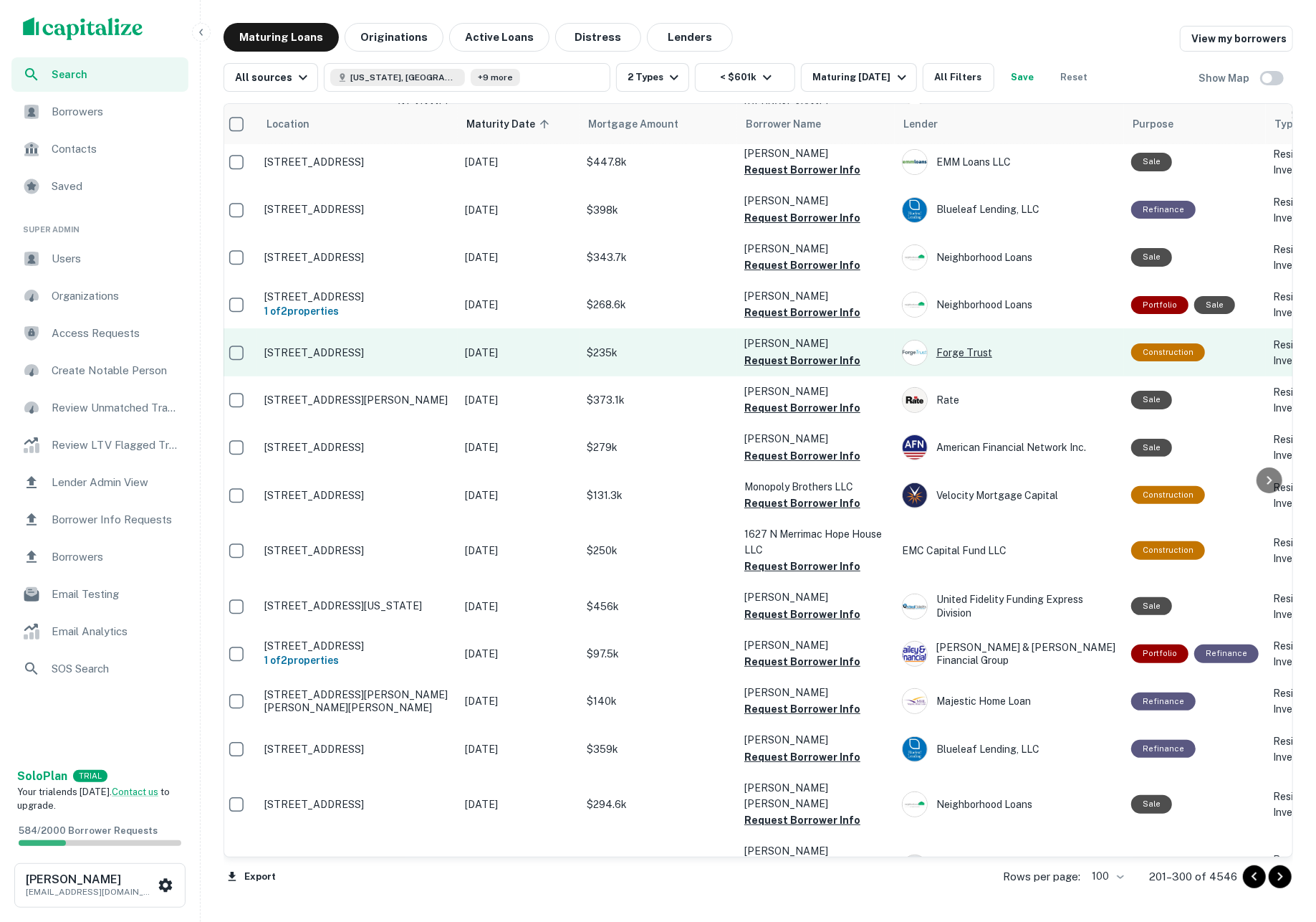
scroll to position [4094, 9]
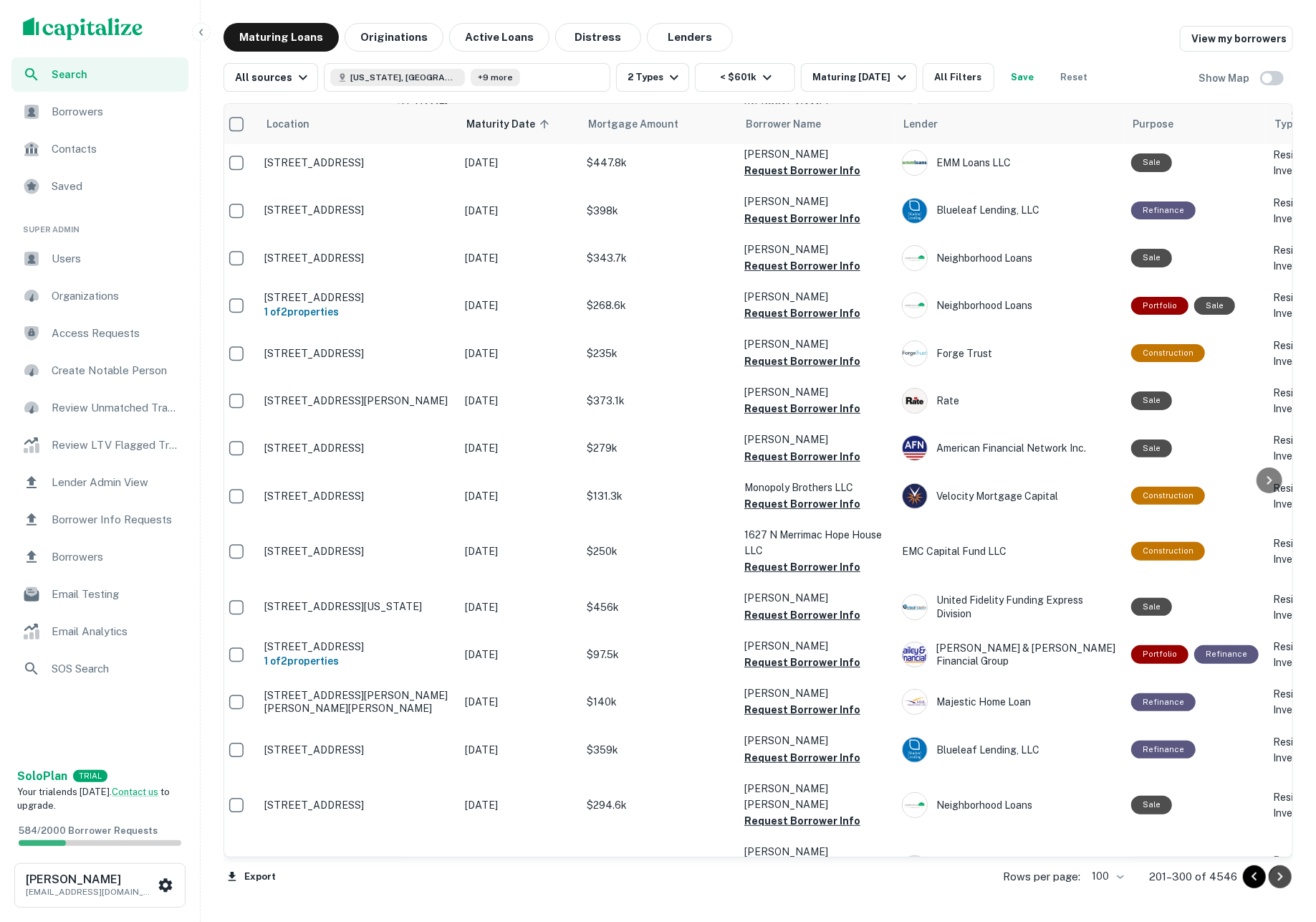
click at [1278, 884] on icon "Go to next page" at bounding box center [1280, 876] width 17 height 17
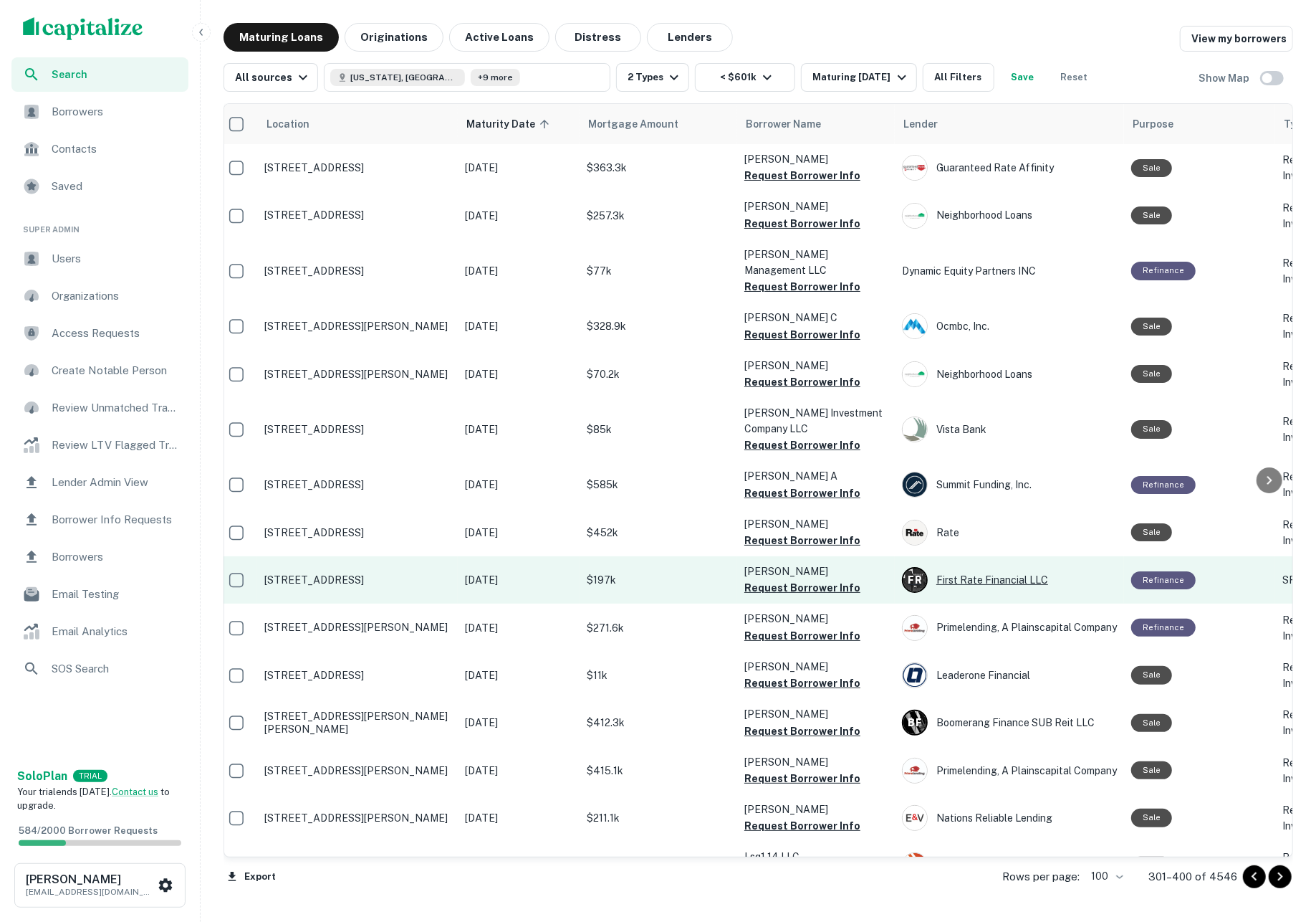
scroll to position [0, 9]
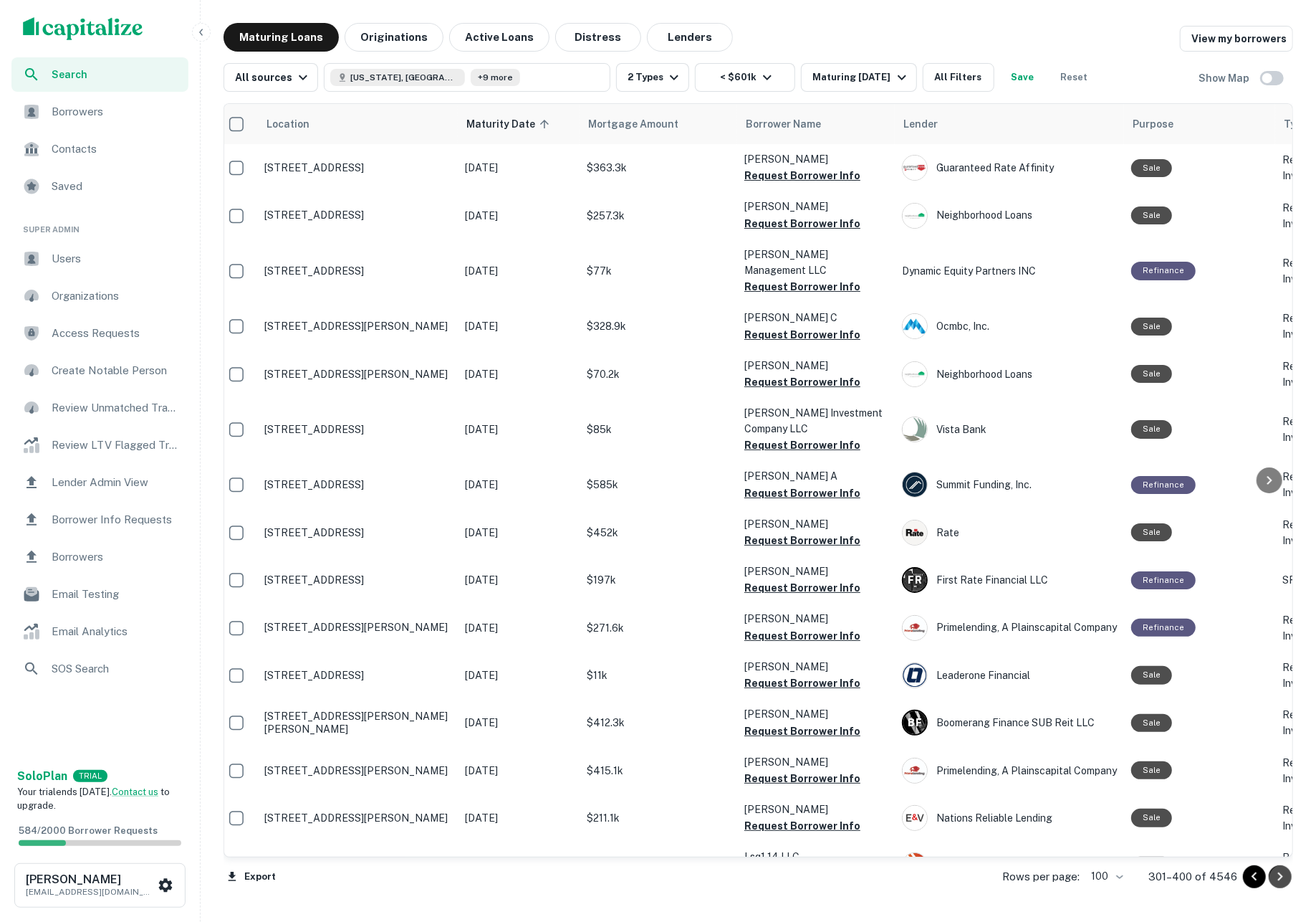
click at [1271, 878] on icon "Go to next page" at bounding box center [1280, 876] width 17 height 17
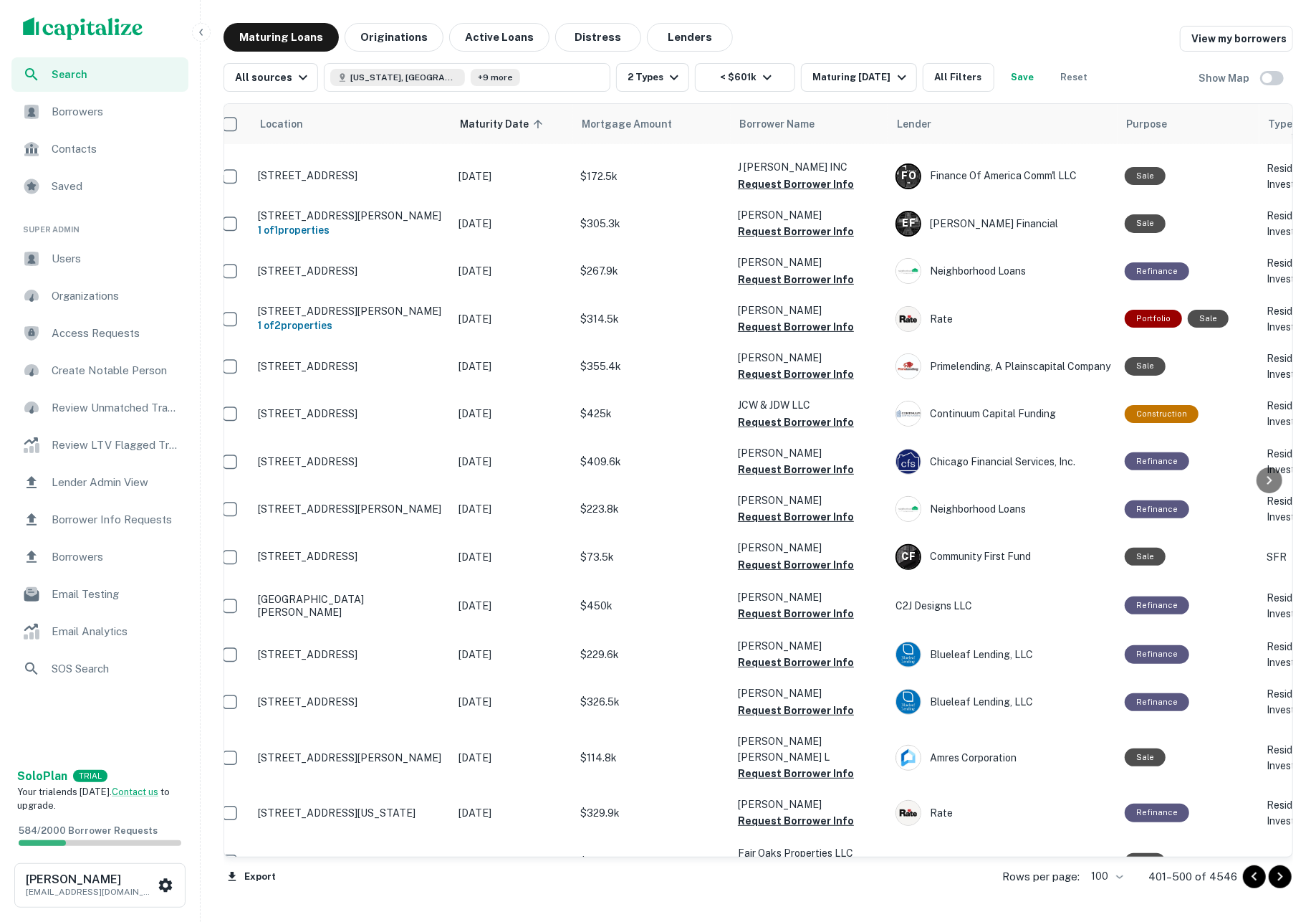
scroll to position [4116, 15]
click at [1278, 881] on icon "Go to next page" at bounding box center [1280, 876] width 17 height 17
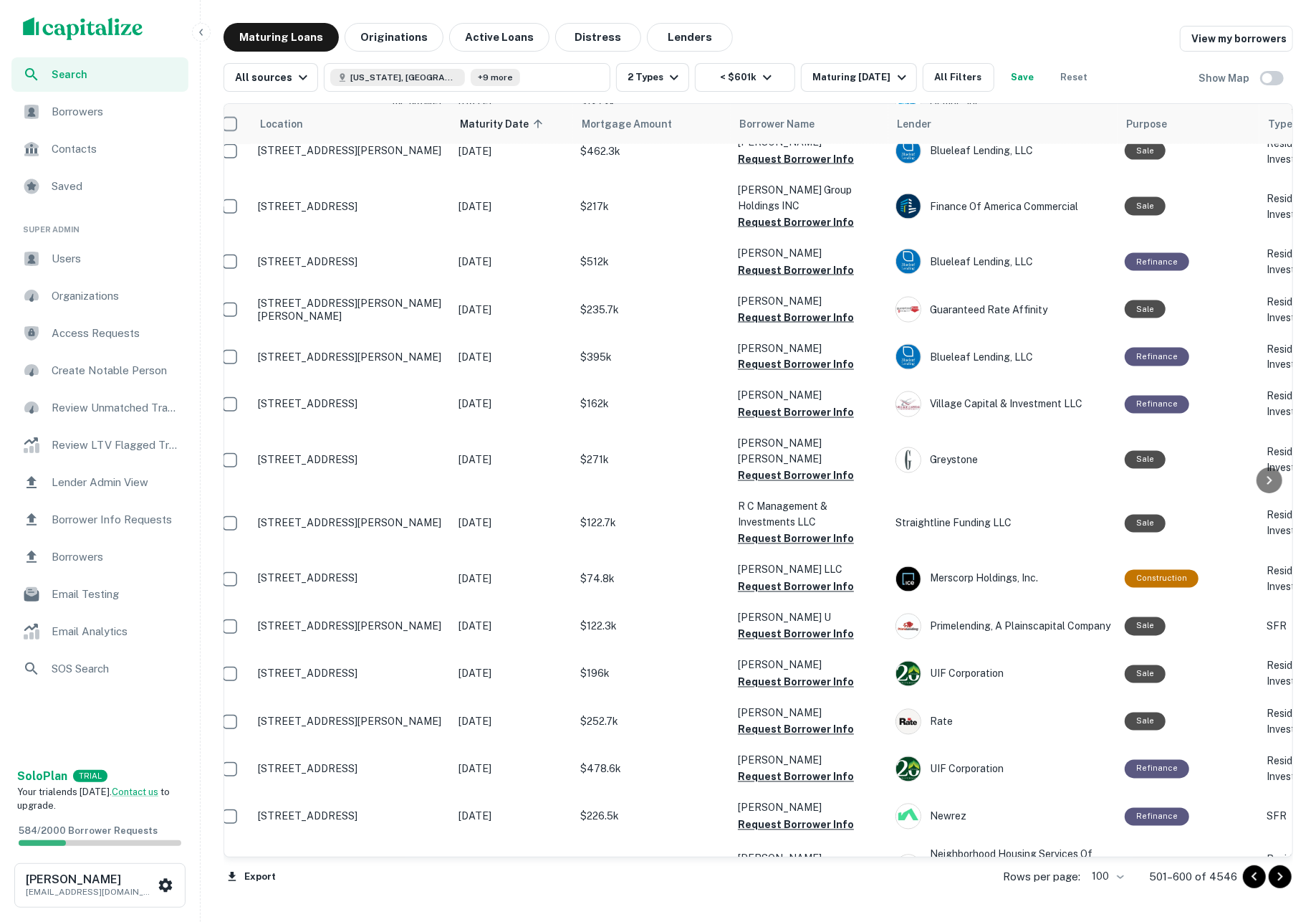
scroll to position [1343, 15]
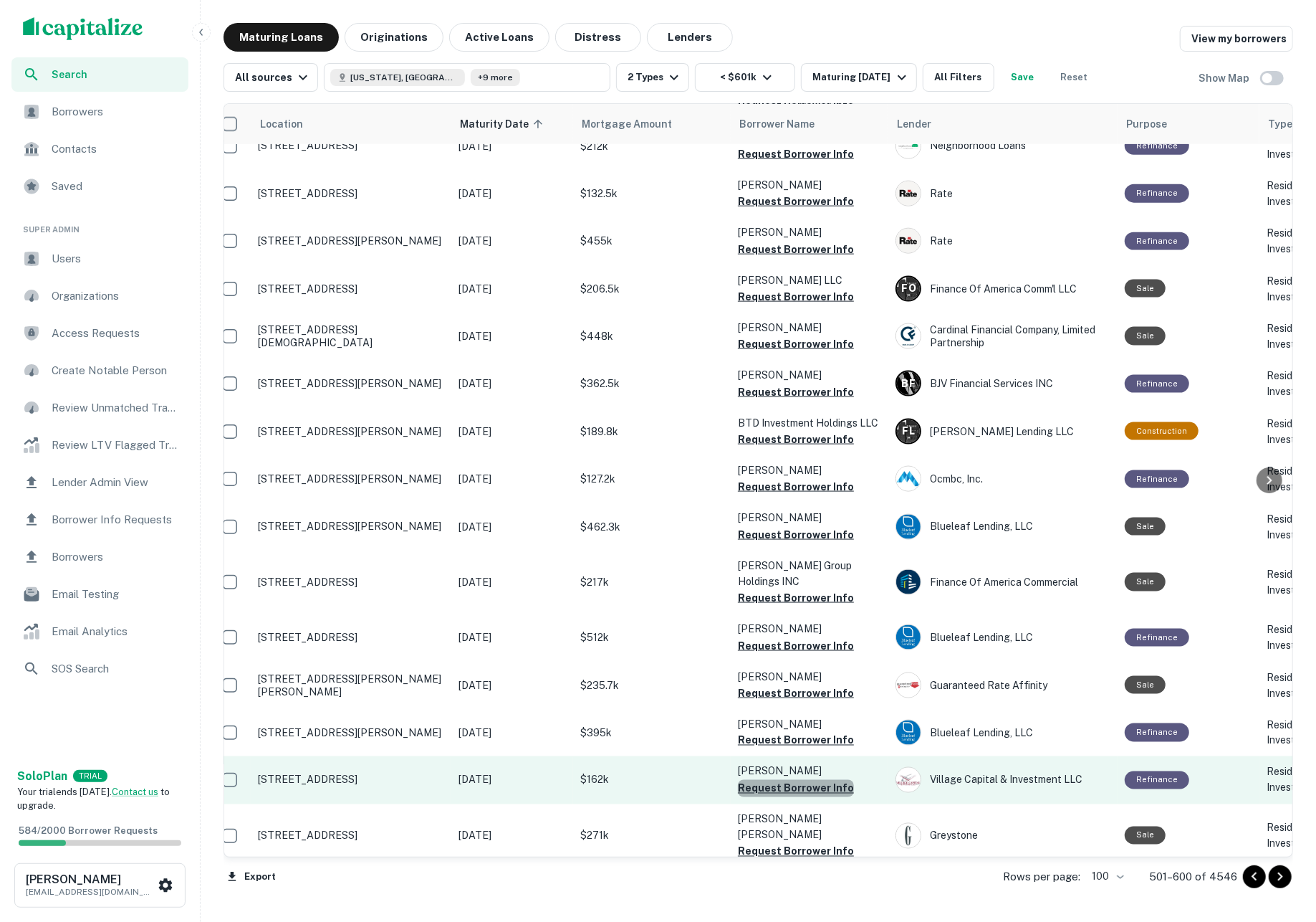
click at [795, 780] on button "Request Borrower Info" at bounding box center [796, 789] width 116 height 17
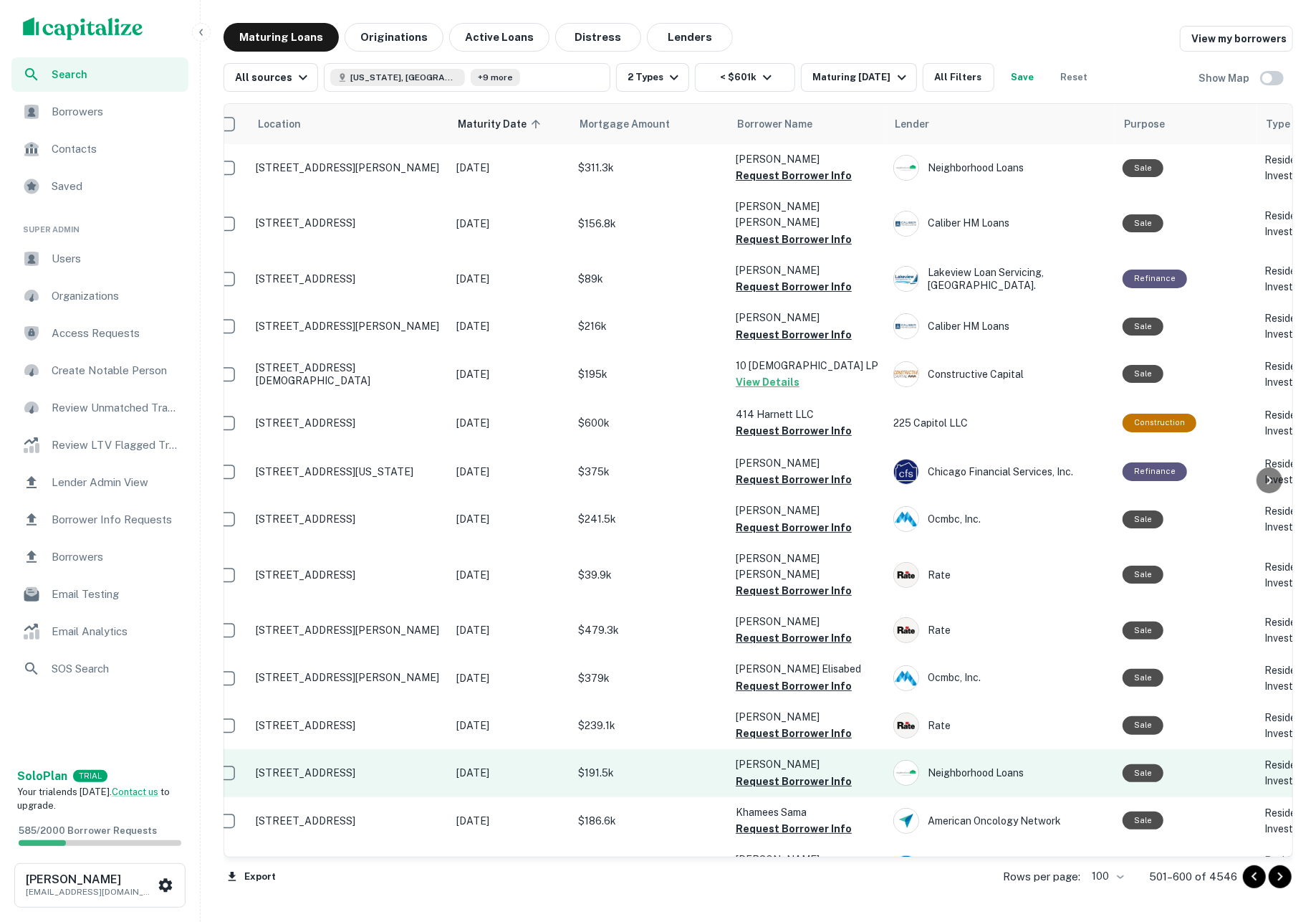
scroll to position [0, 17]
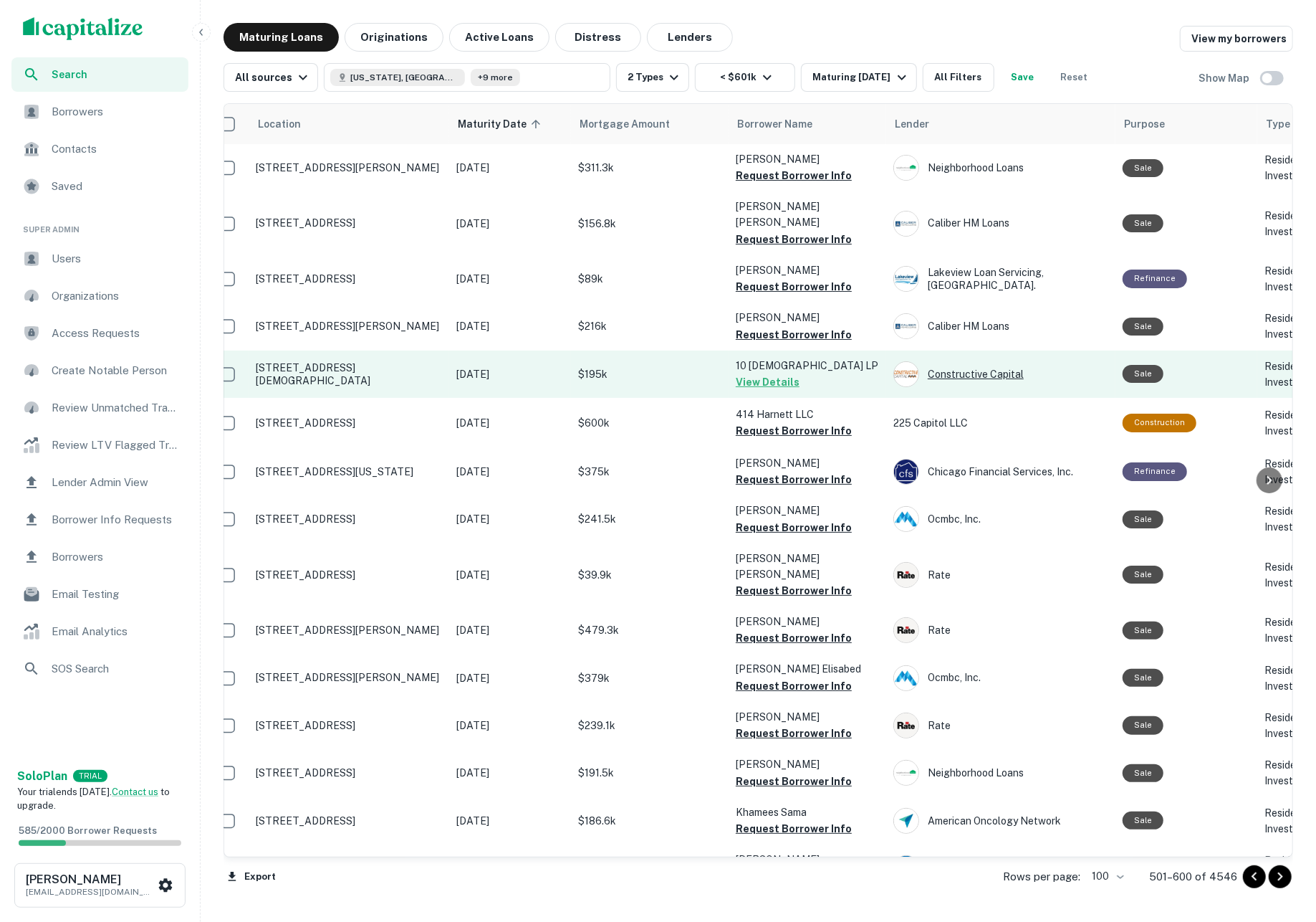
click at [957, 361] on div "Constructive Capital" at bounding box center [1001, 374] width 215 height 26
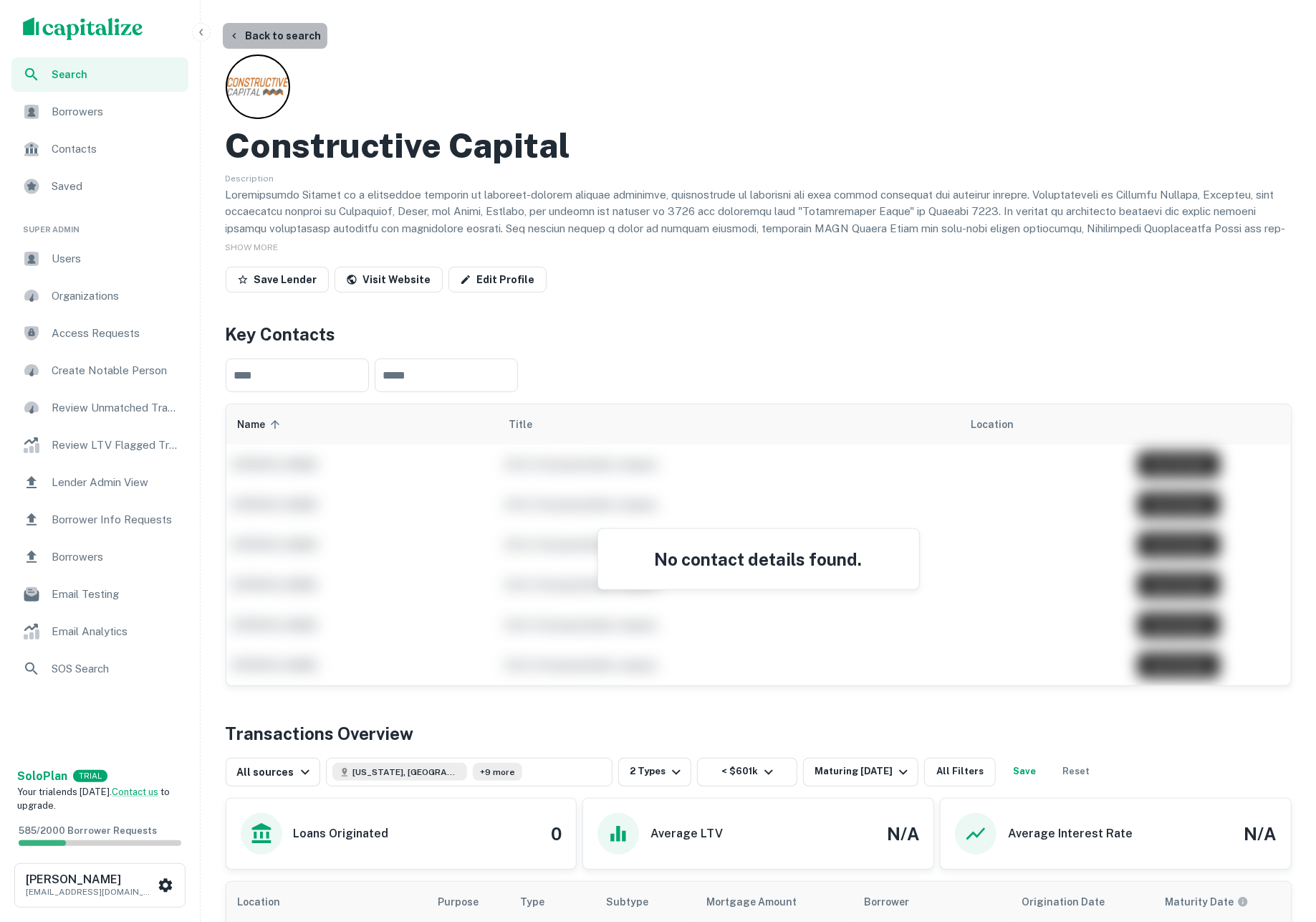
click at [300, 24] on button "Back to search" at bounding box center [274, 35] width 104 height 26
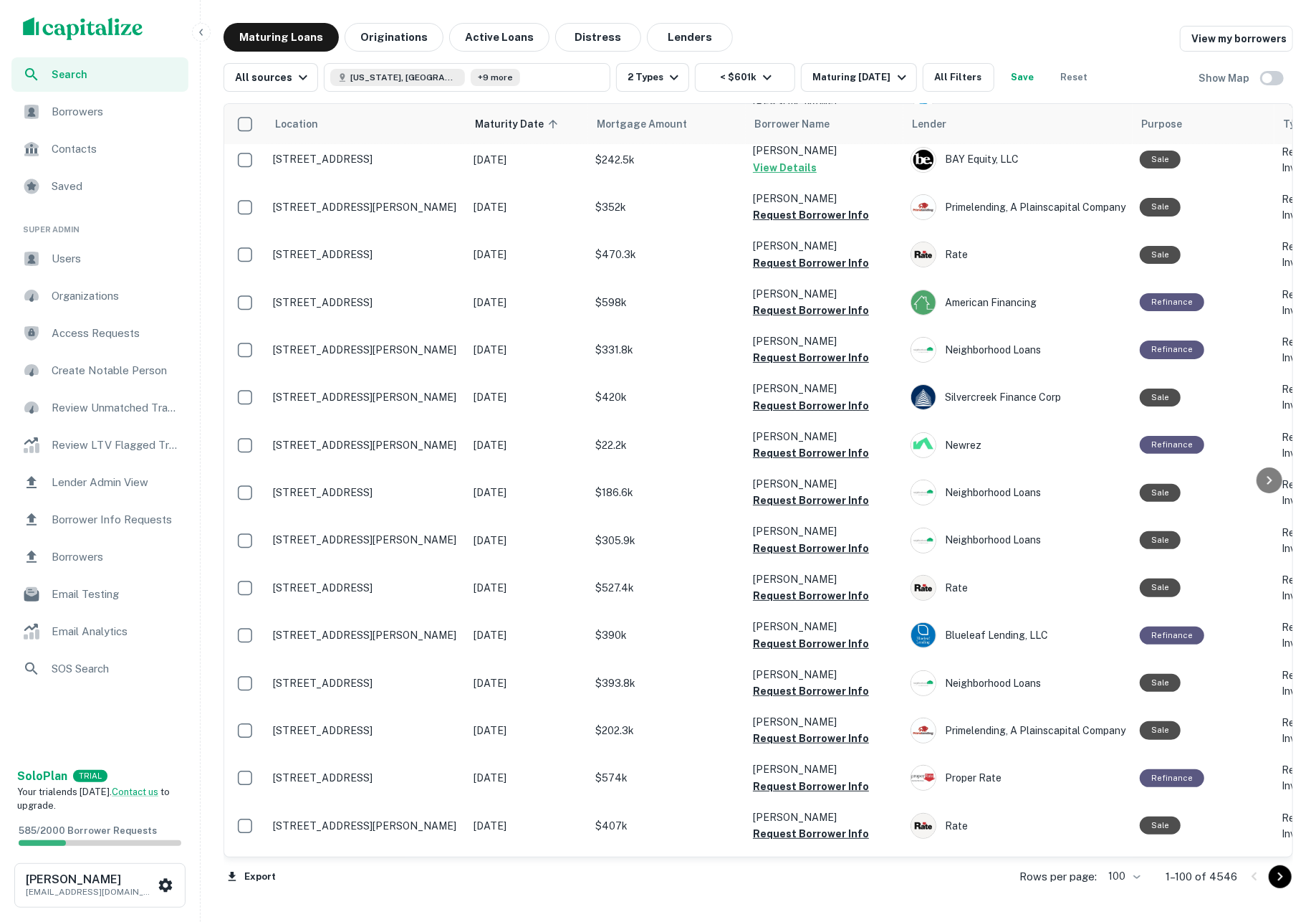
scroll to position [4094, 0]
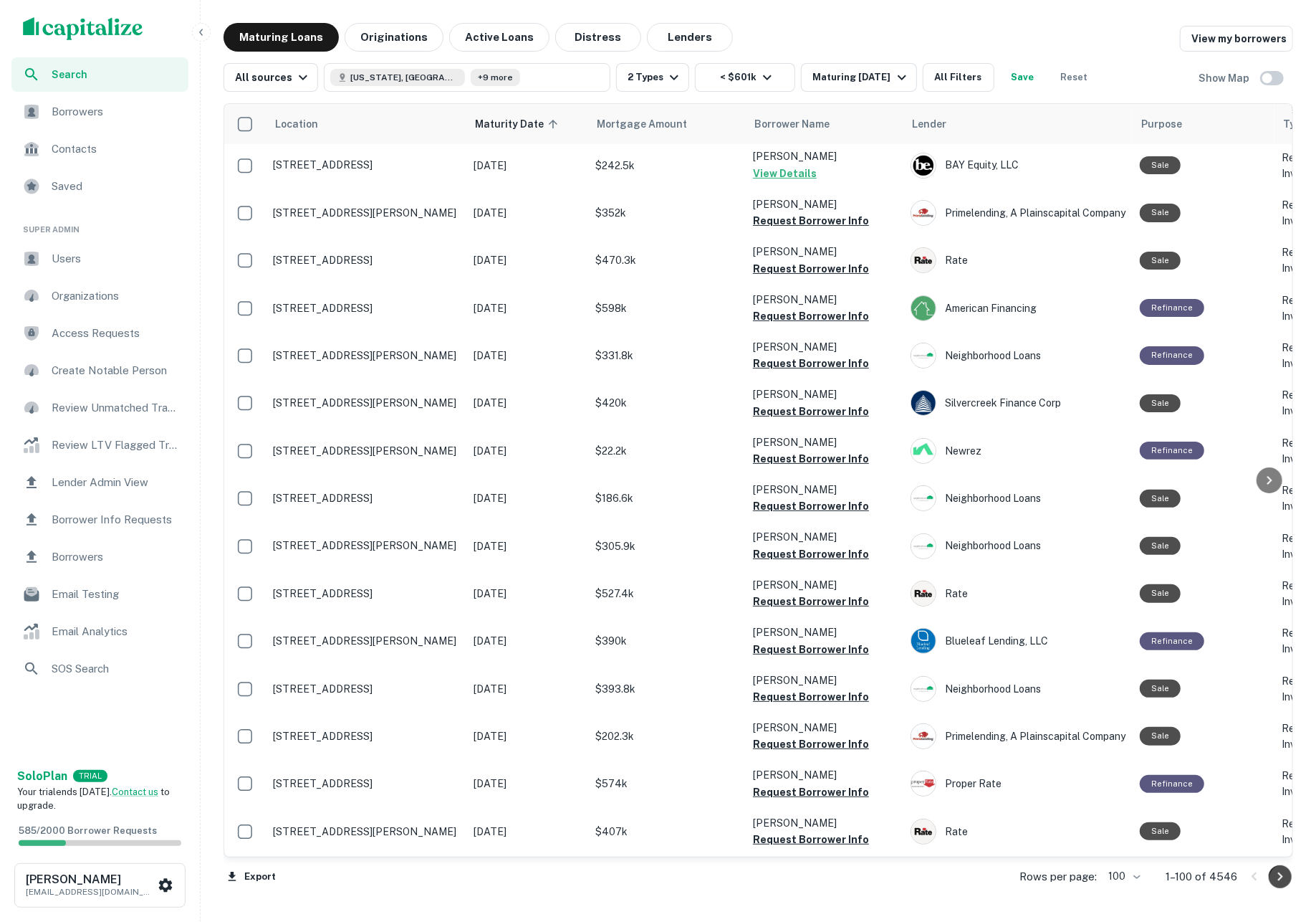
click at [1277, 880] on icon "Go to next page" at bounding box center [1280, 876] width 17 height 17
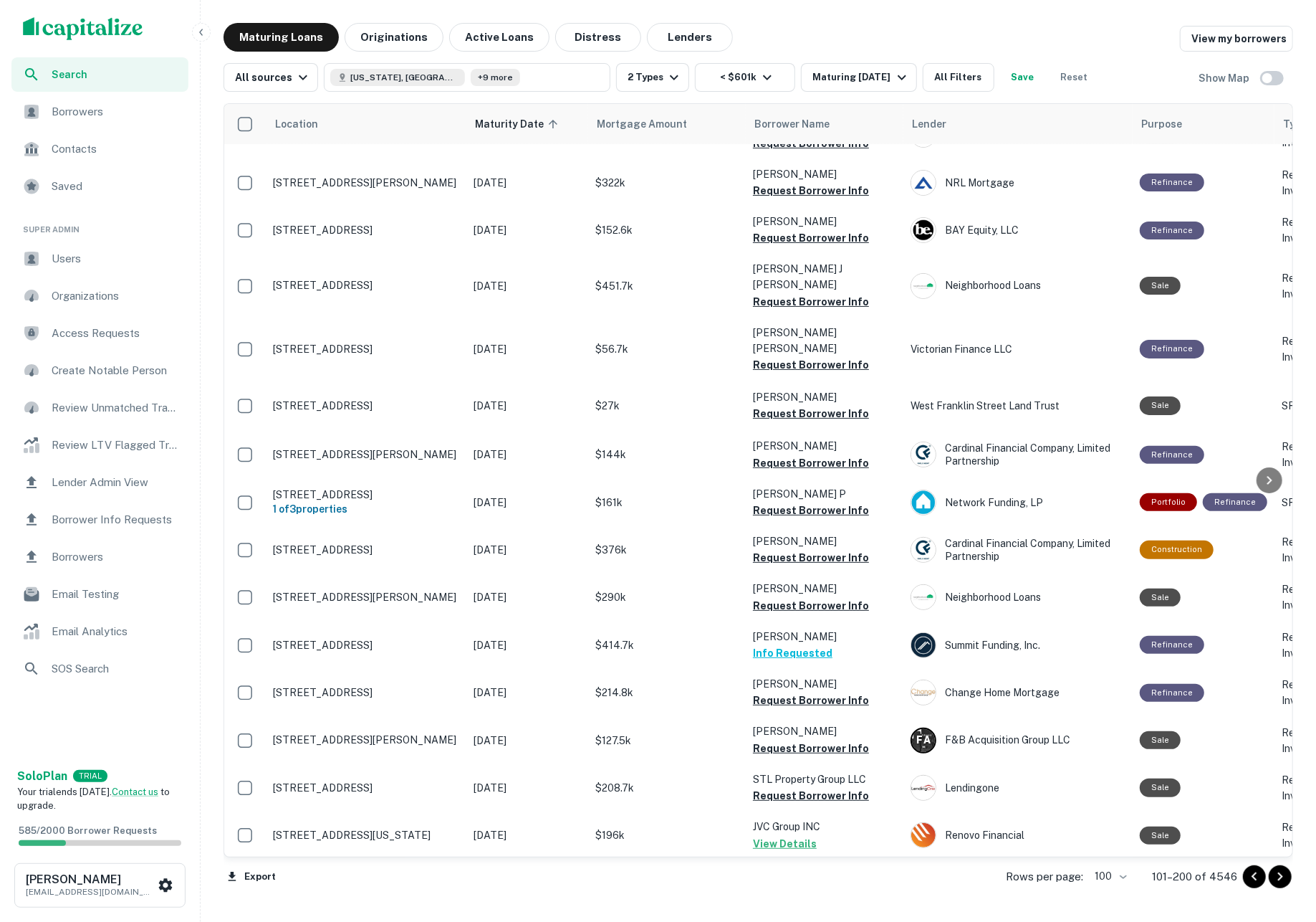
scroll to position [4116, 0]
click at [1278, 879] on icon "Go to next page" at bounding box center [1280, 876] width 5 height 9
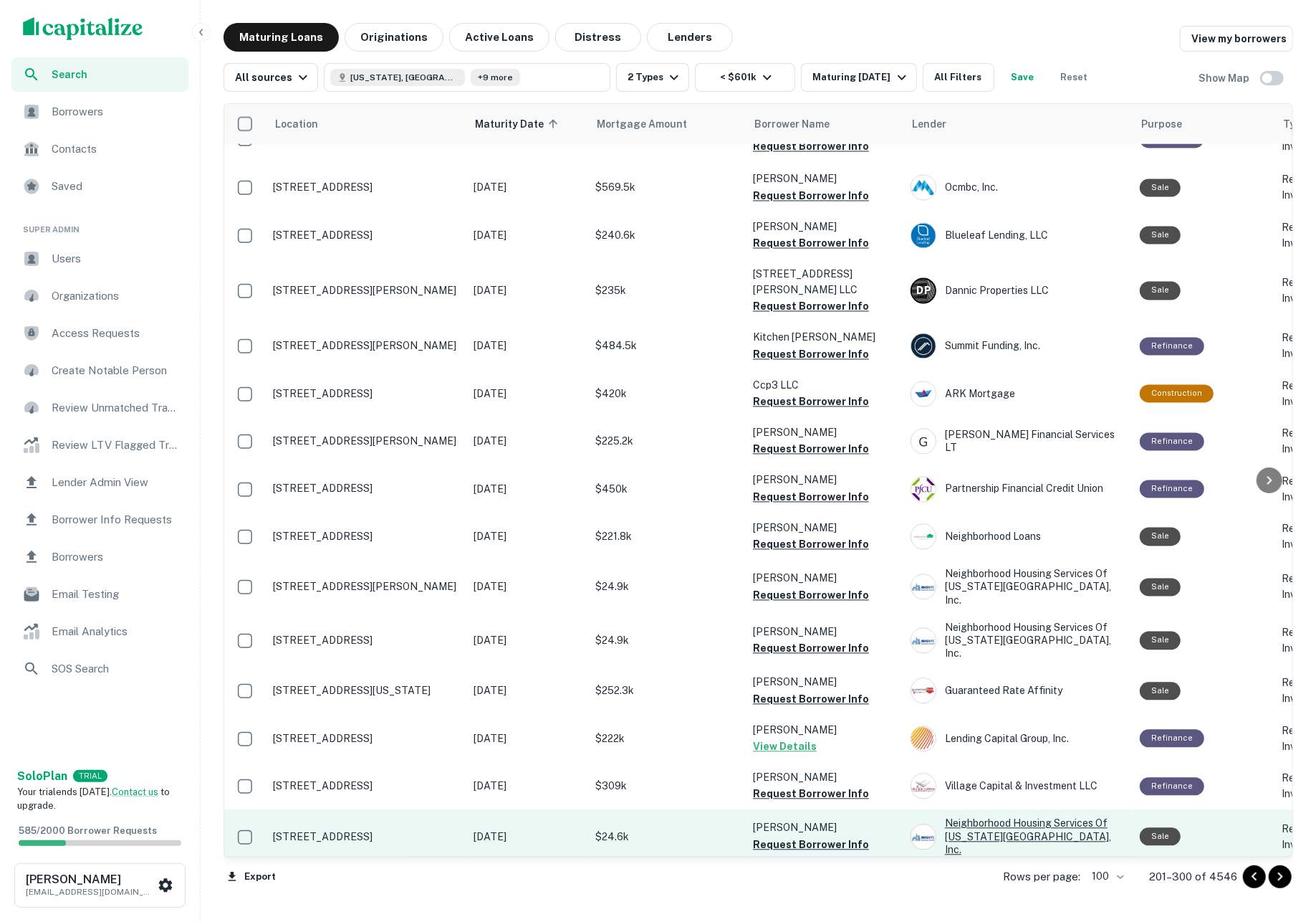
scroll to position [1788, 0]
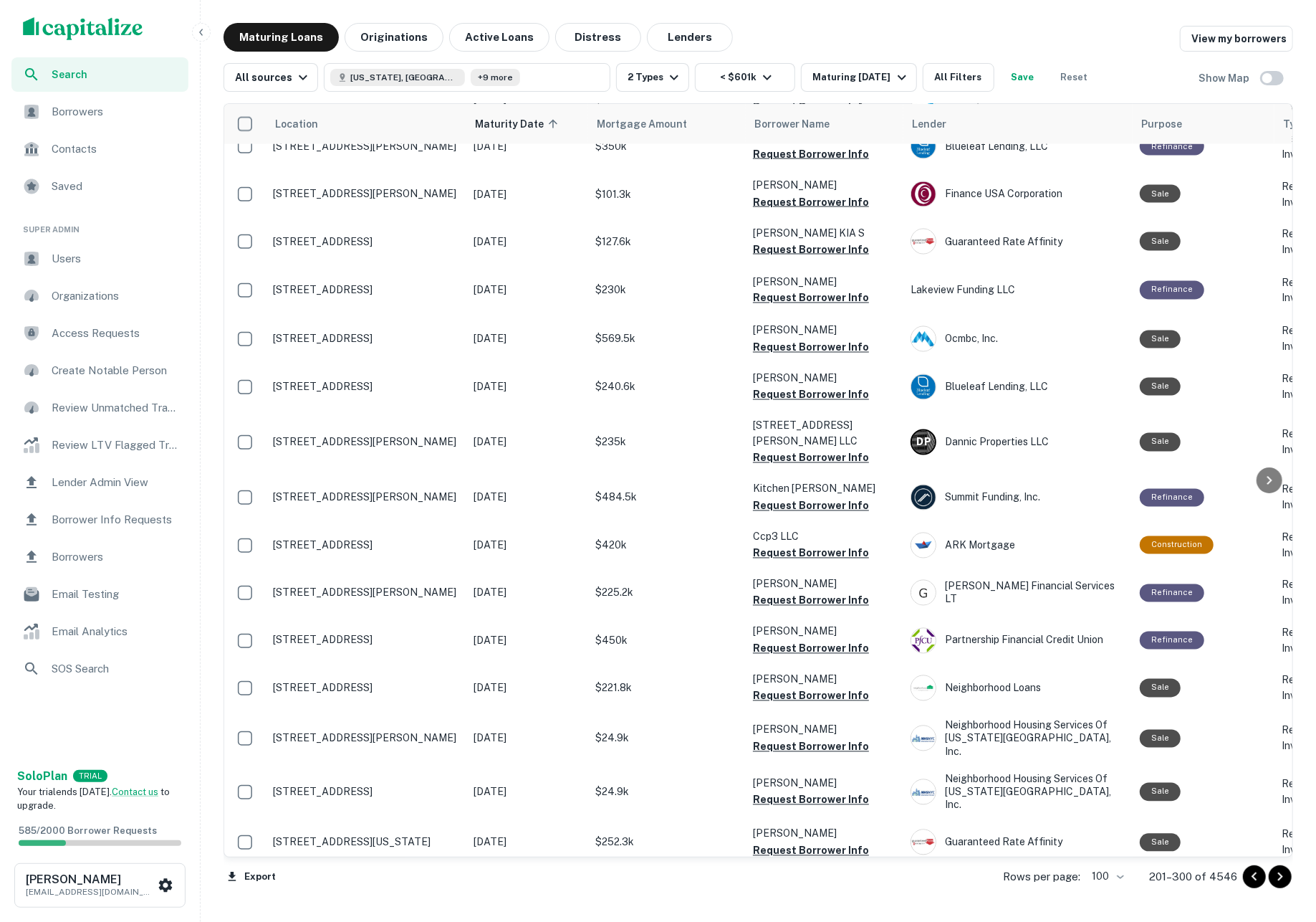
click at [1041, 877] on div "Lending Capital Group, Inc." at bounding box center [1018, 890] width 215 height 26
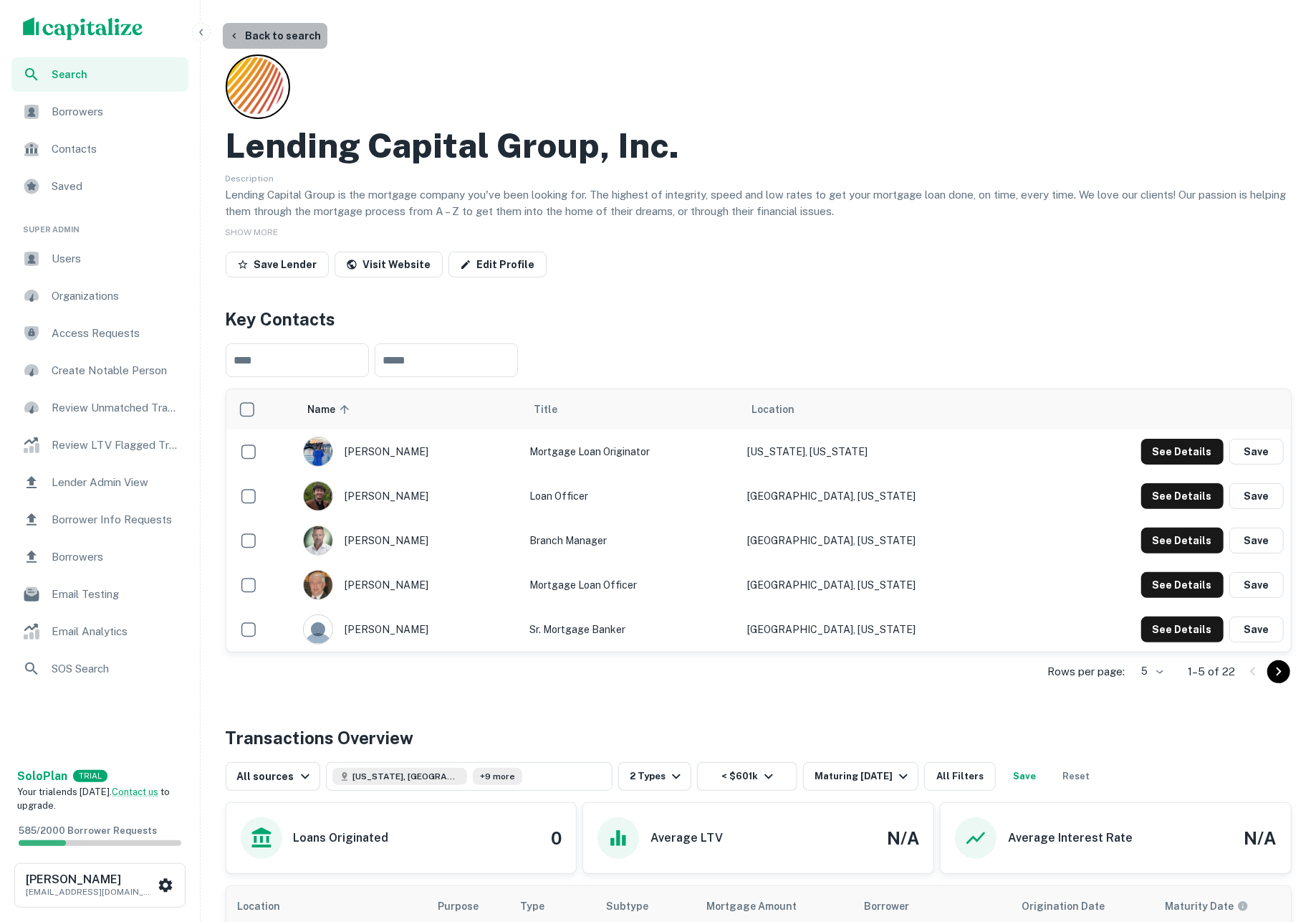
click at [284, 33] on button "Back to search" at bounding box center [274, 35] width 104 height 26
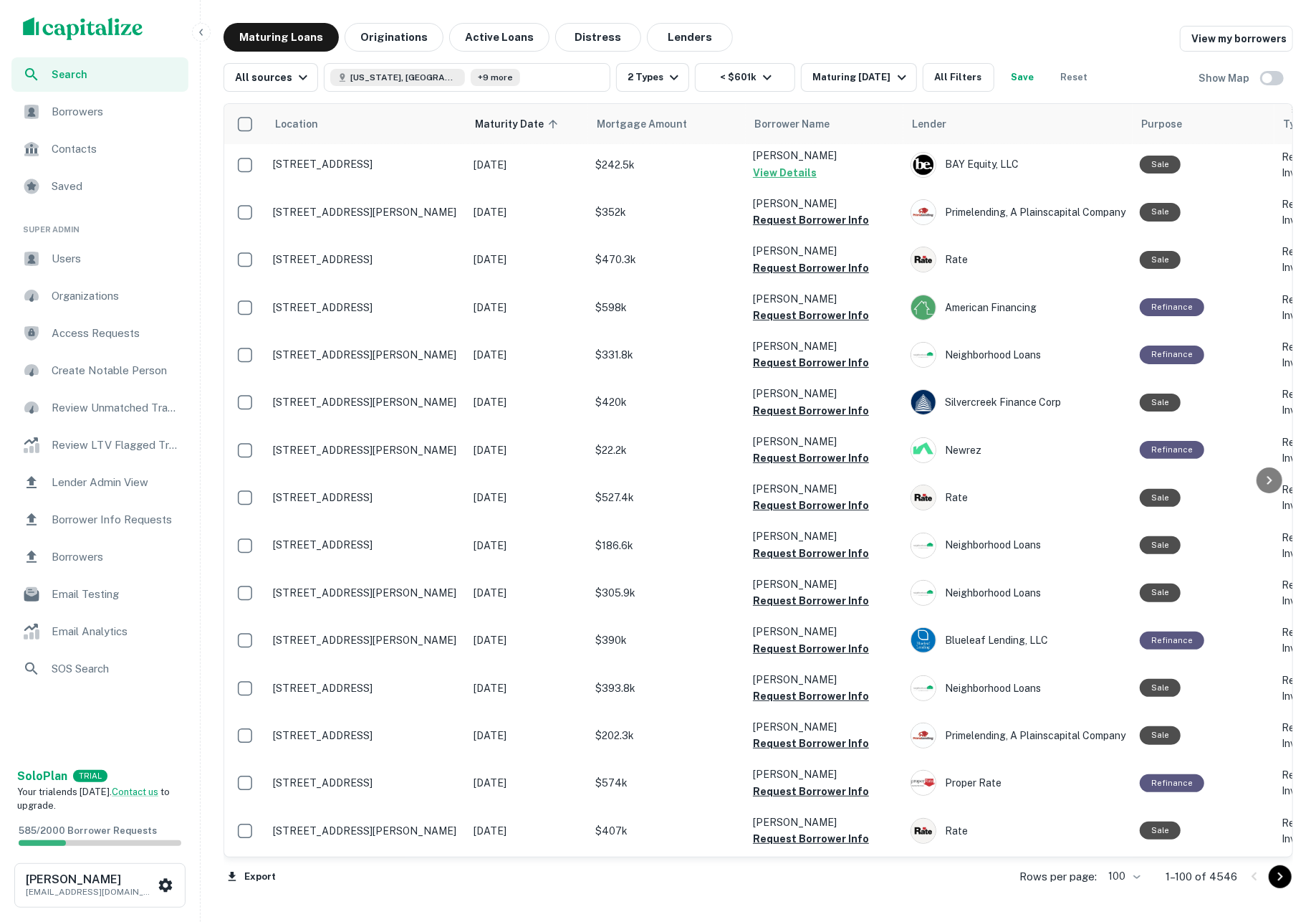
scroll to position [4094, 0]
click at [1278, 878] on icon "Go to next page" at bounding box center [1280, 876] width 5 height 9
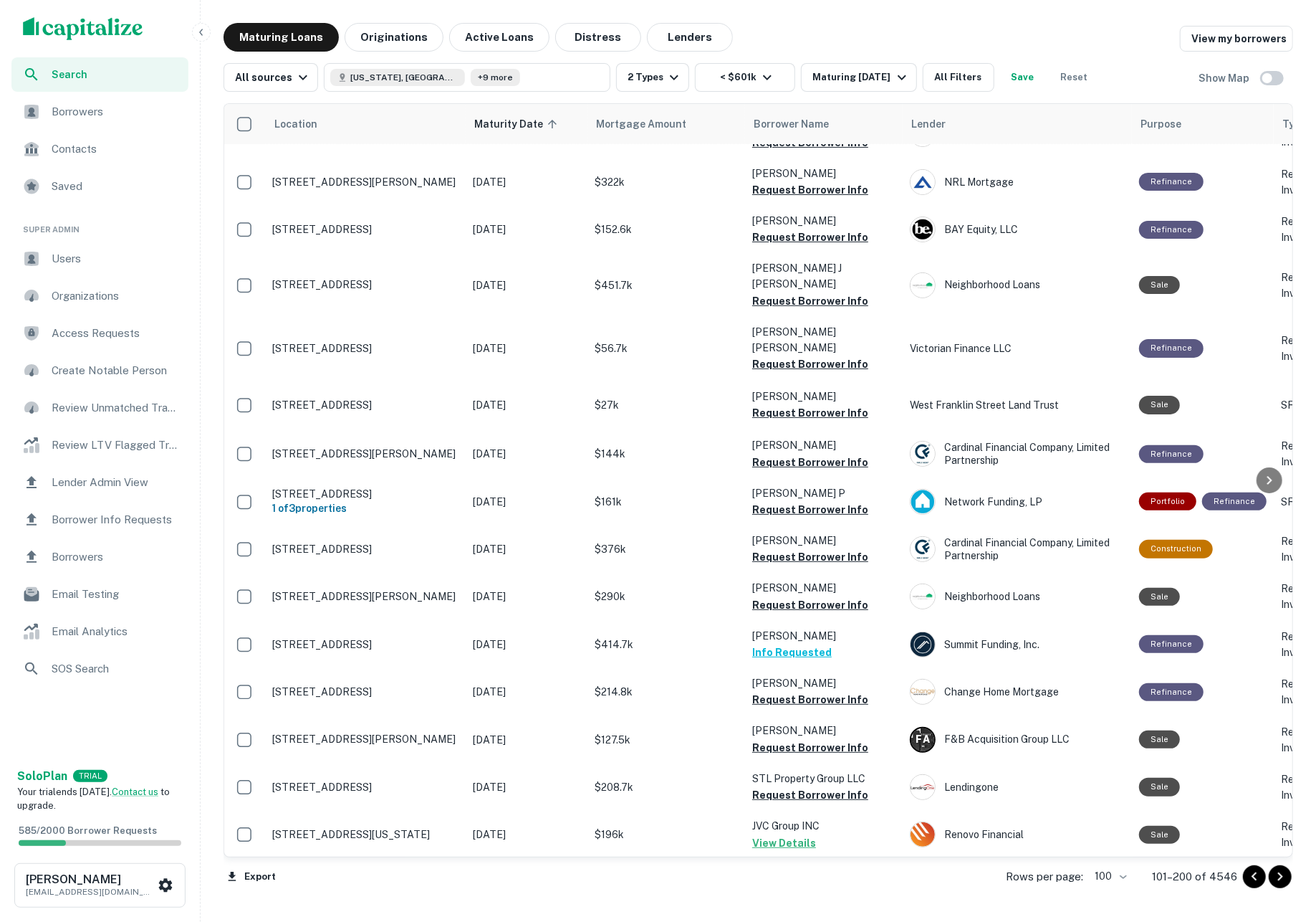
scroll to position [4116, 1]
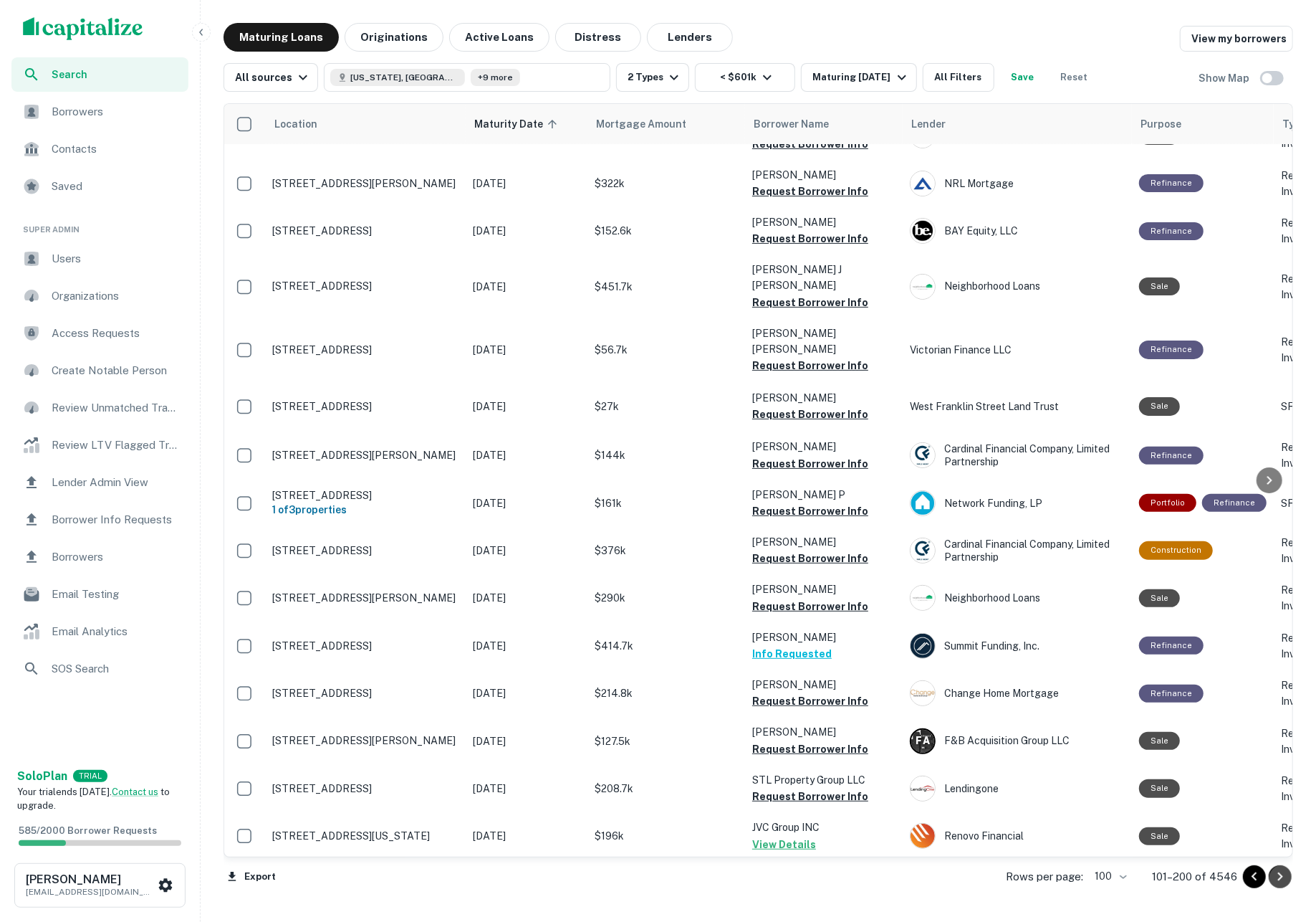
click at [1271, 876] on icon "Go to next page" at bounding box center [1280, 876] width 17 height 17
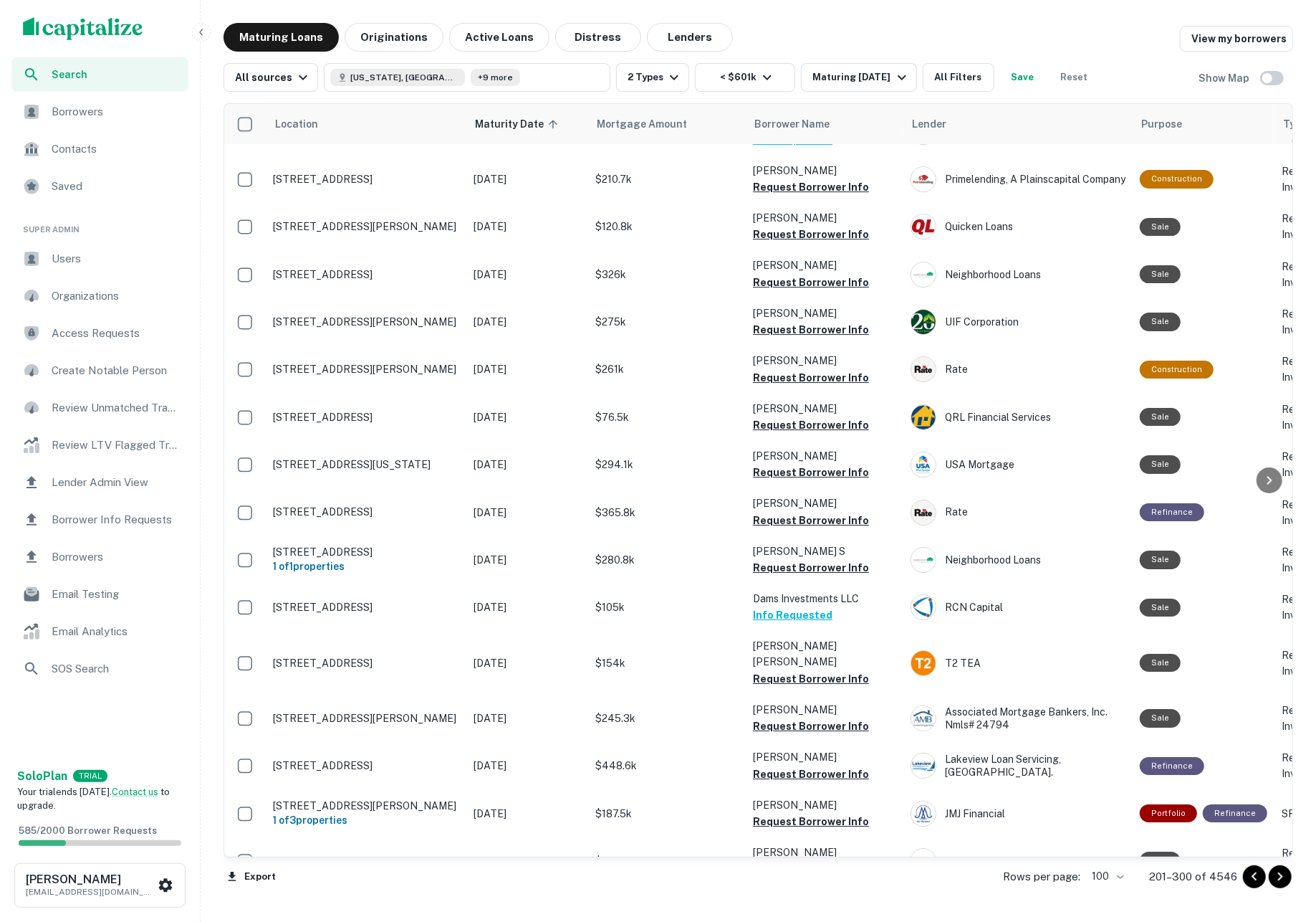
scroll to position [3579, 0]
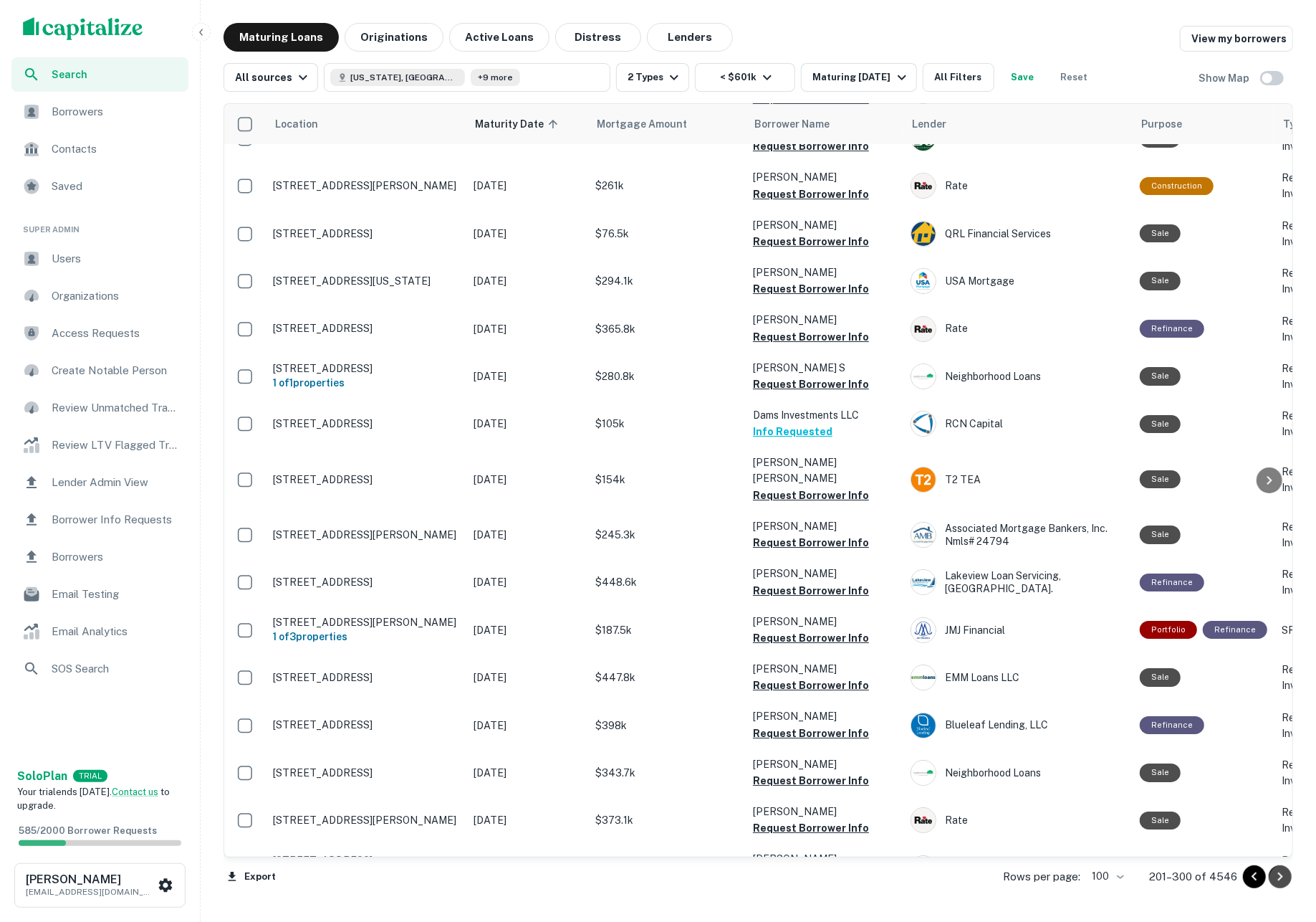
click at [1282, 880] on icon "Go to next page" at bounding box center [1280, 876] width 17 height 17
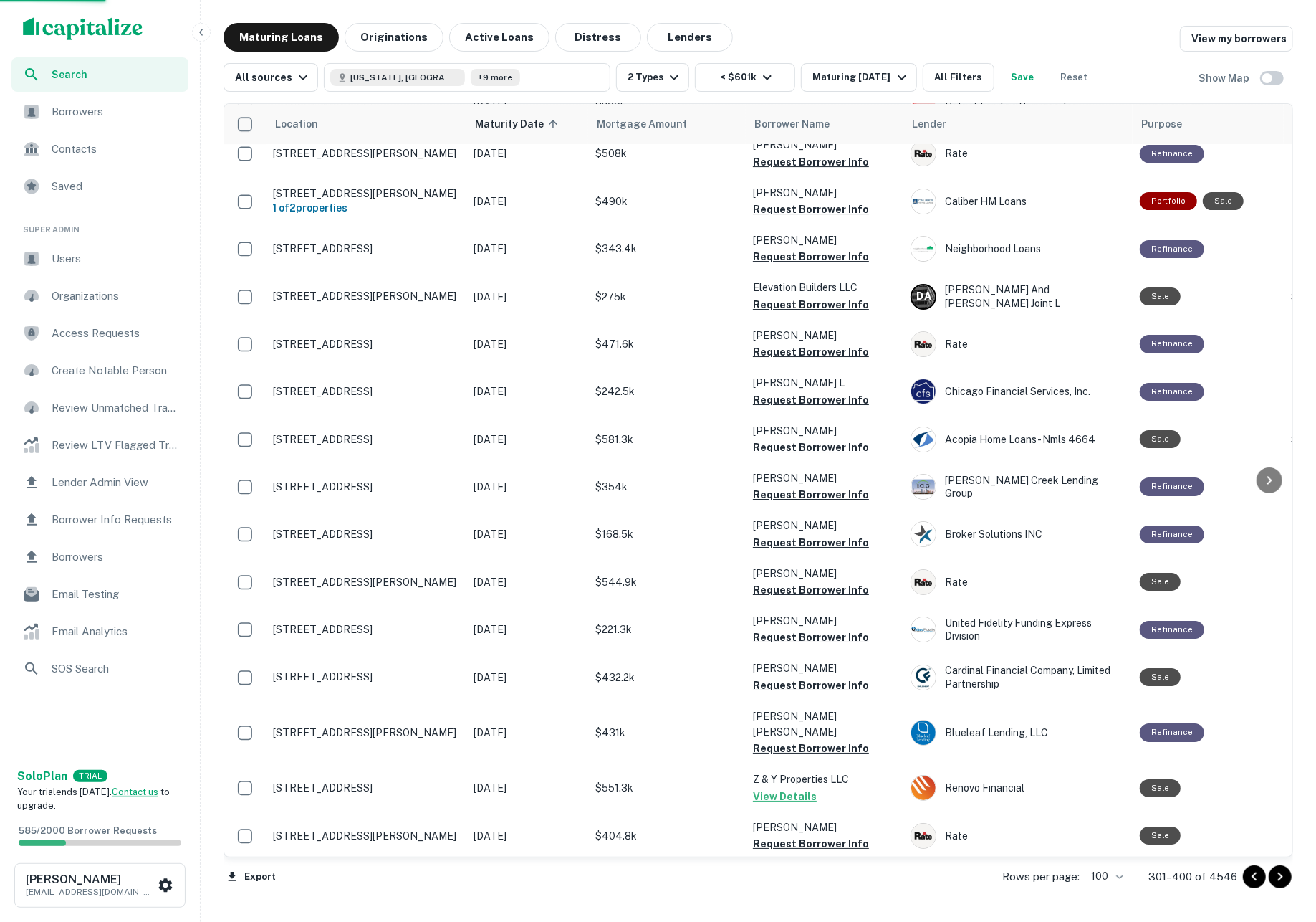
click at [1281, 881] on icon "Go to next page" at bounding box center [1280, 876] width 17 height 17
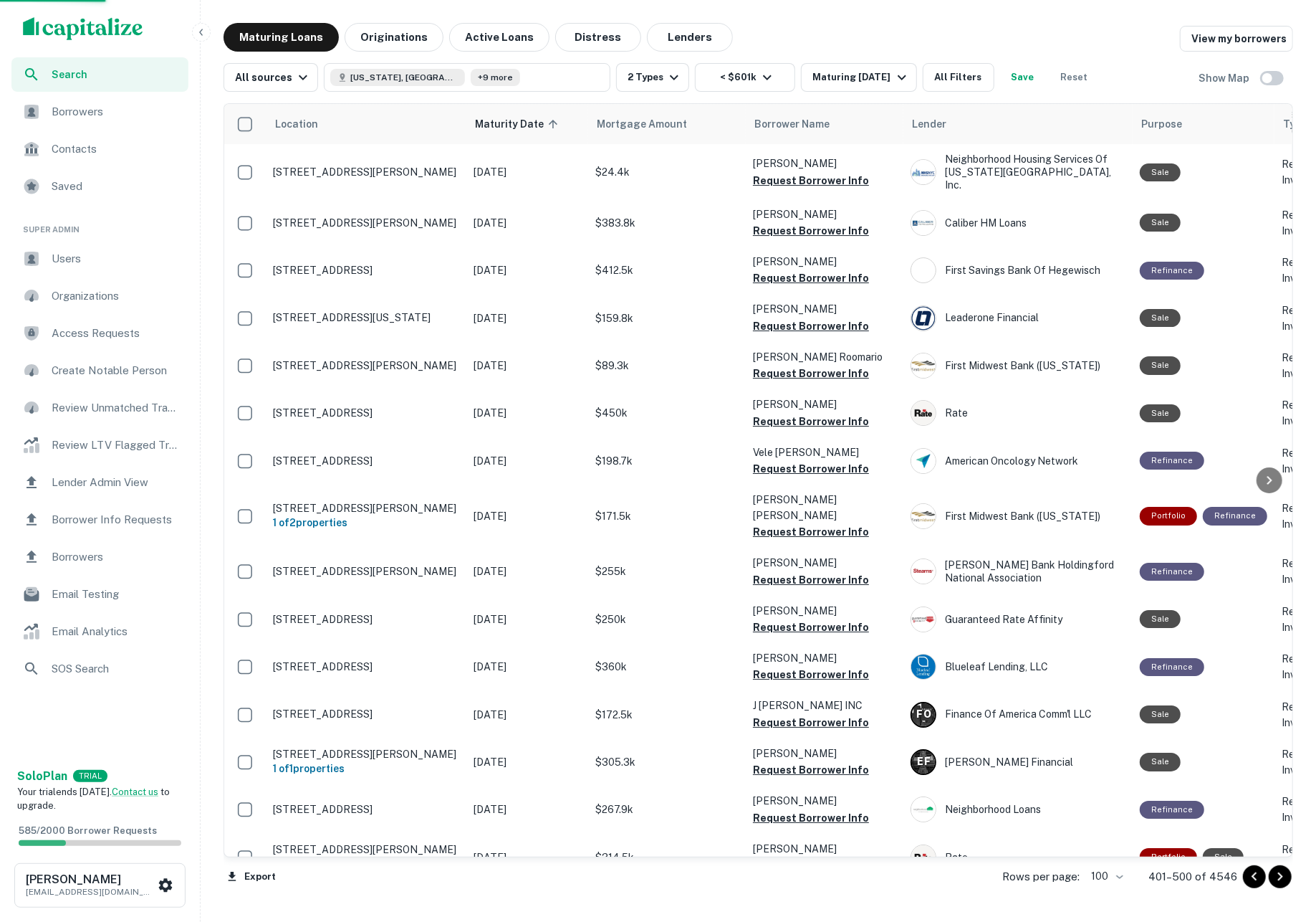
click at [1281, 881] on icon "Go to next page" at bounding box center [1280, 876] width 17 height 17
click at [1281, 881] on div "Export Rows per page: 100 *** 401–500 of 4546" at bounding box center [758, 876] width 1070 height 38
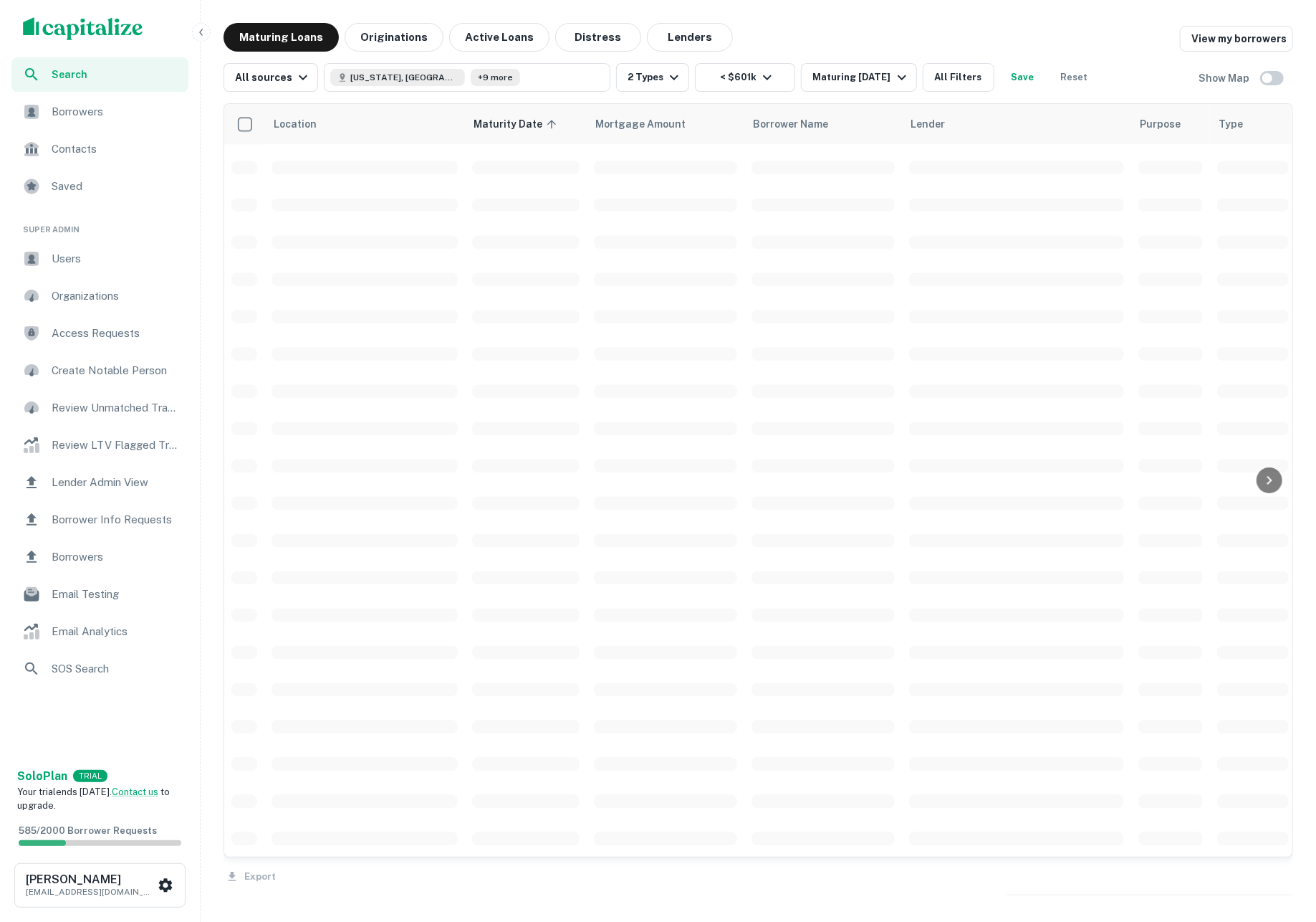
click at [1281, 881] on div "Export" at bounding box center [758, 872] width 1070 height 30
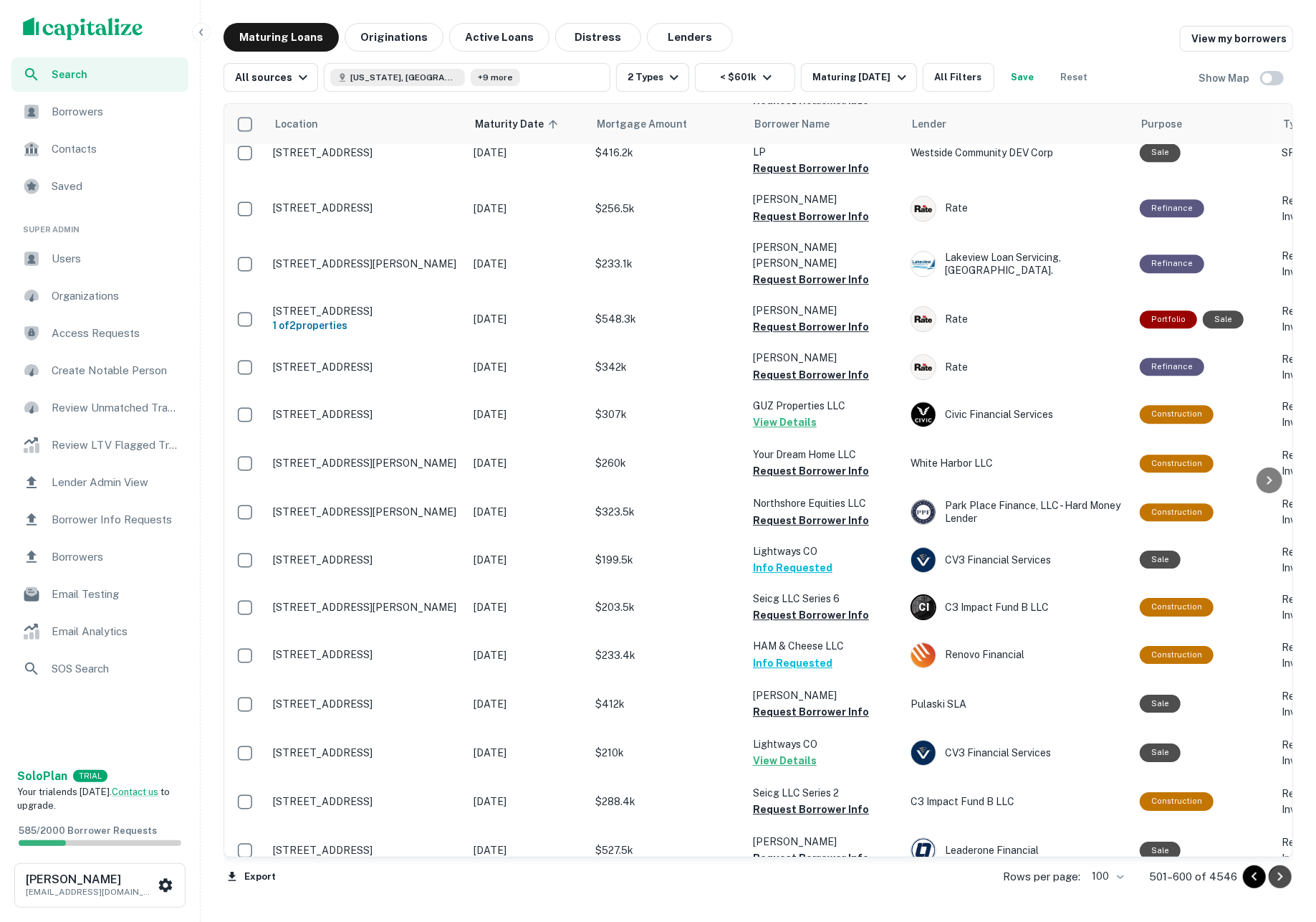
click at [1288, 885] on icon "Go to next page" at bounding box center [1280, 876] width 17 height 17
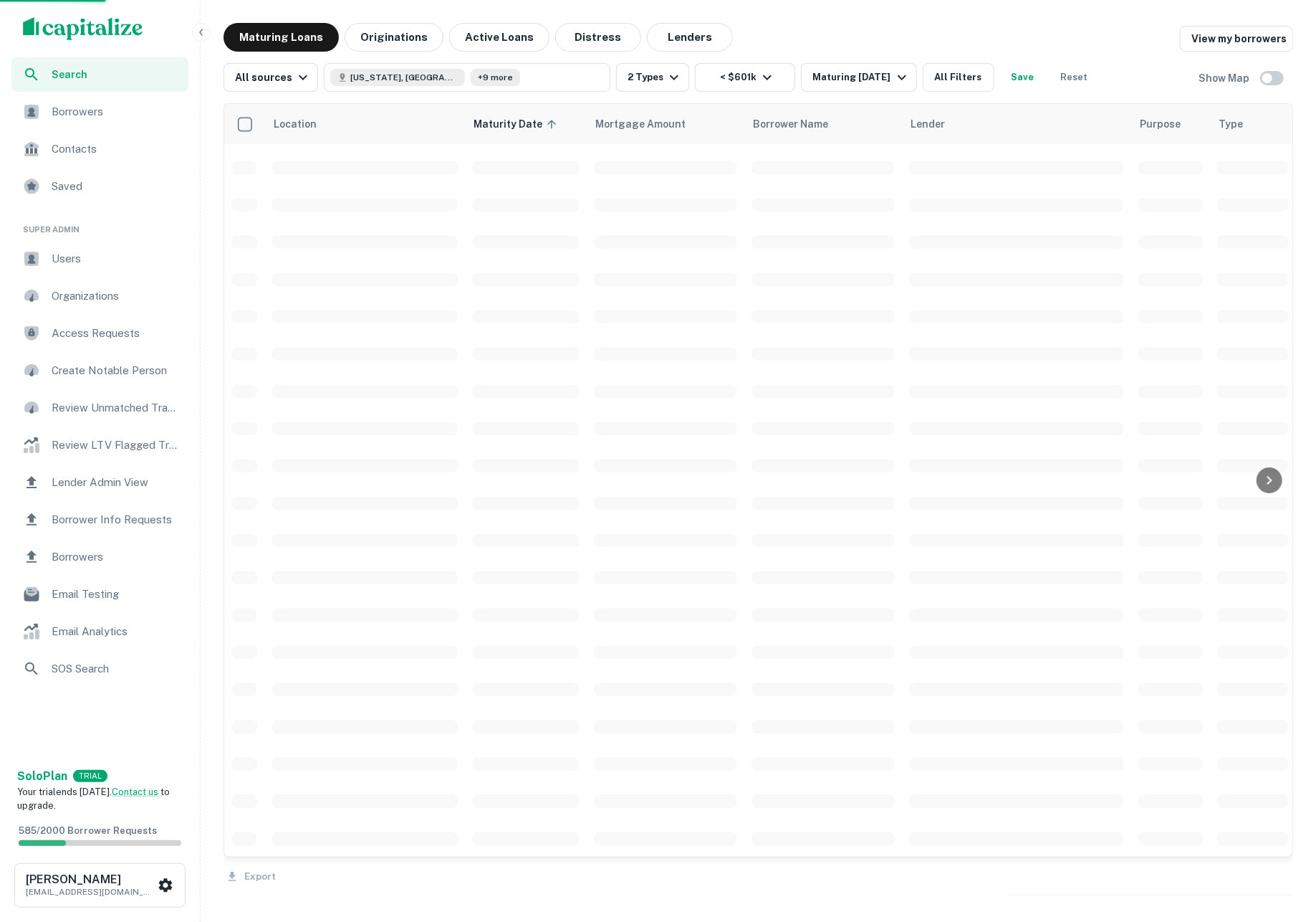
click at [1285, 884] on div "Export" at bounding box center [758, 872] width 1070 height 30
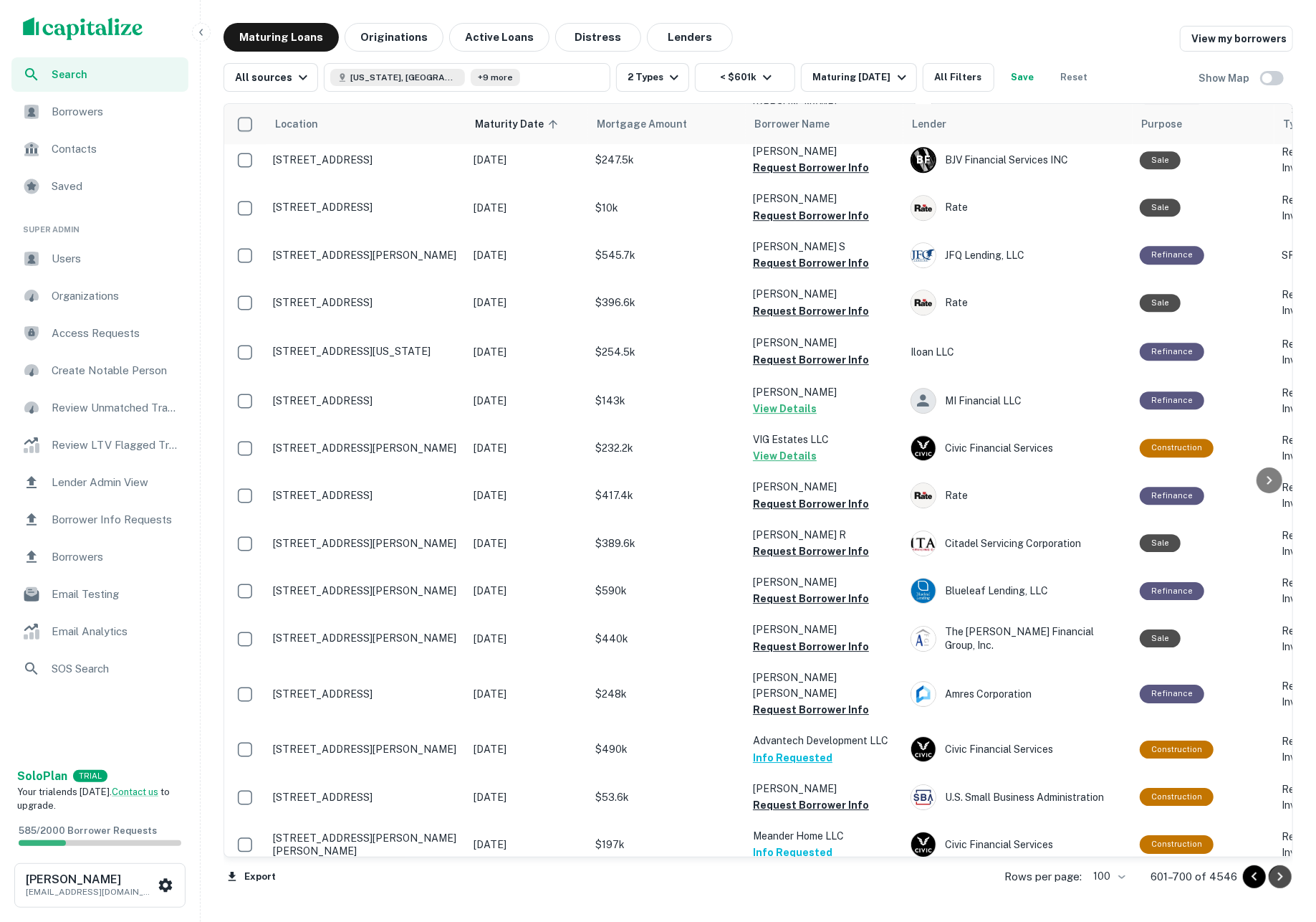
click at [1281, 880] on icon "Go to next page" at bounding box center [1280, 876] width 17 height 17
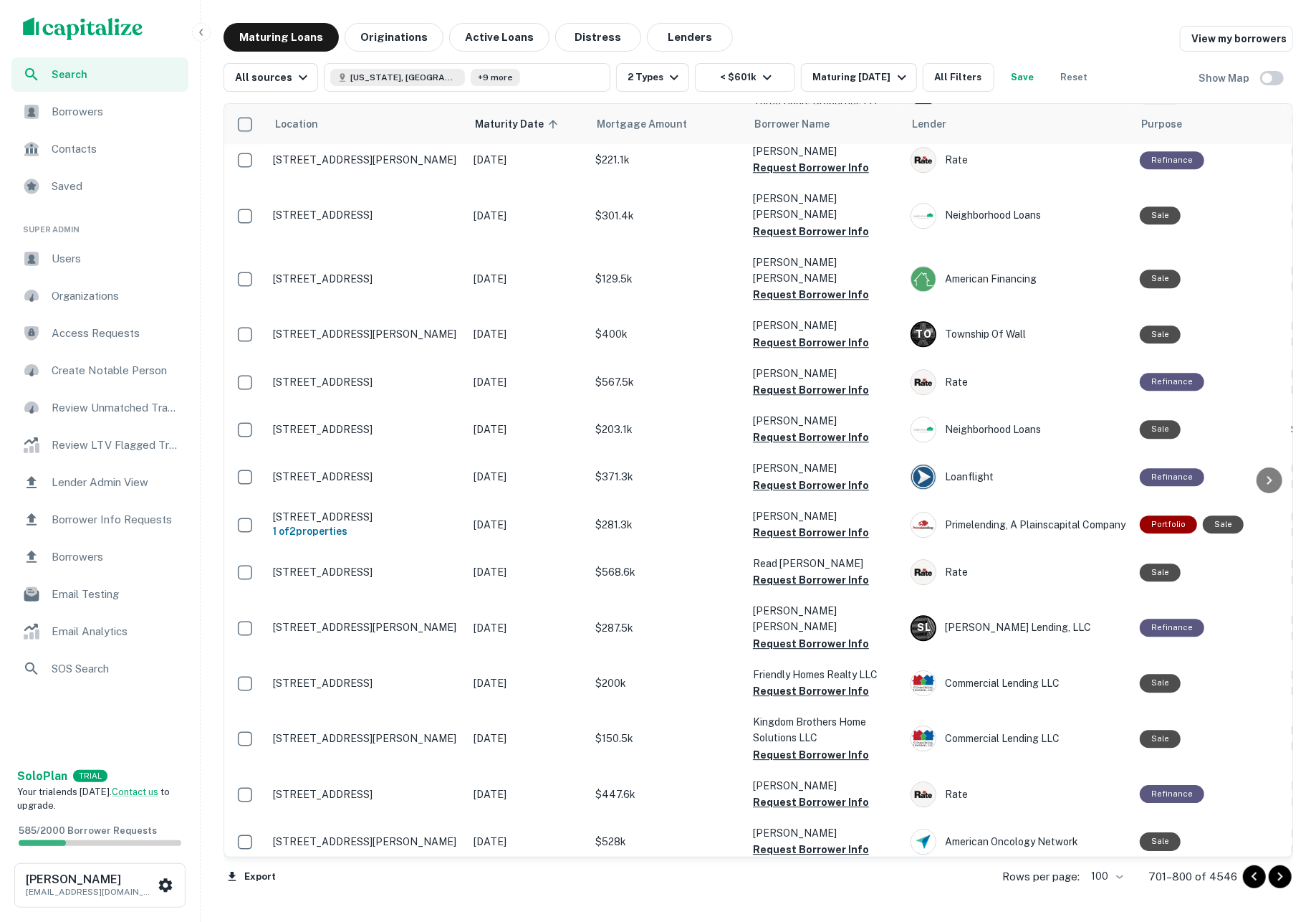
scroll to position [2583, 0]
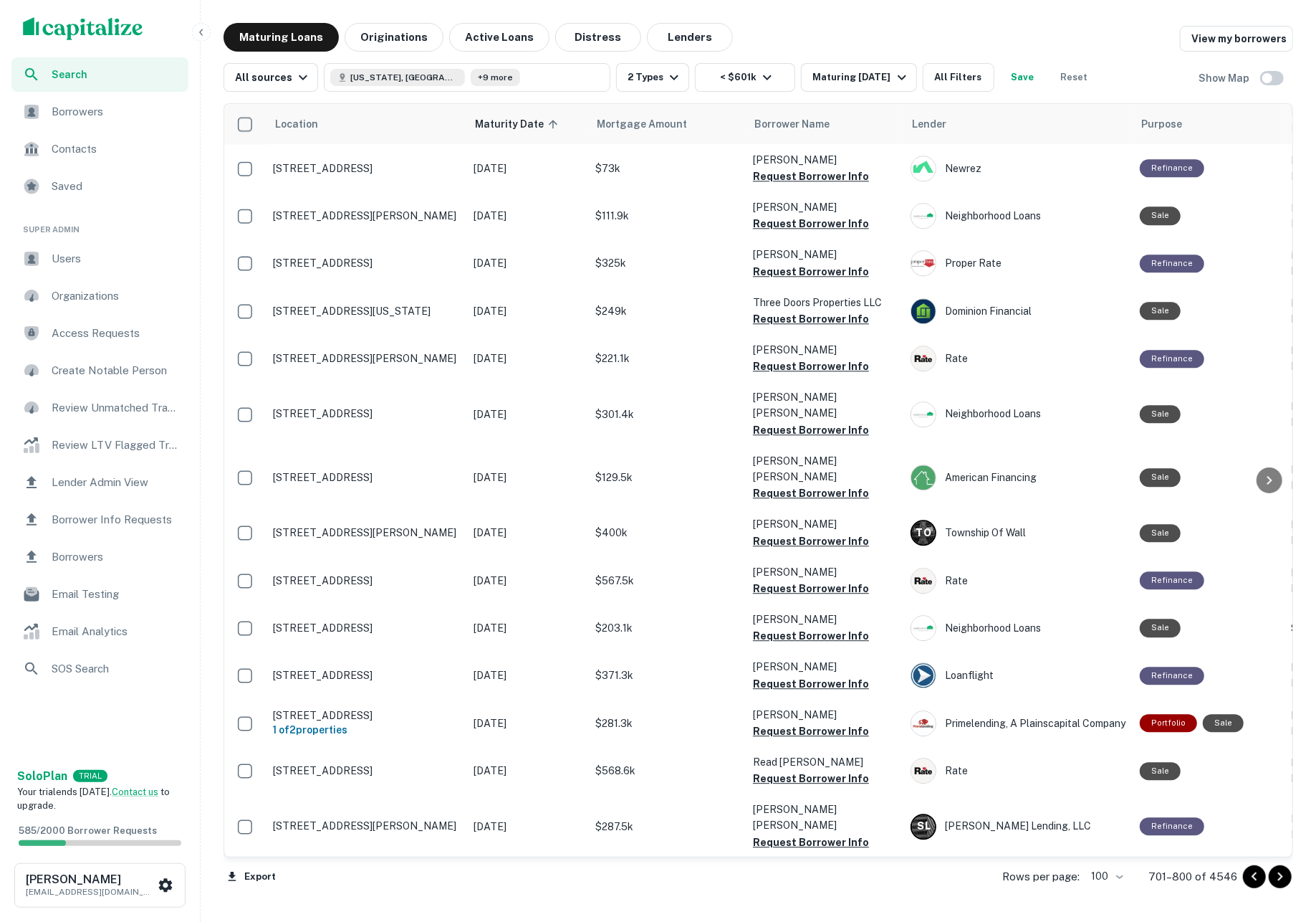
click at [786, 880] on button "Request Borrower Info" at bounding box center [811, 889] width 116 height 17
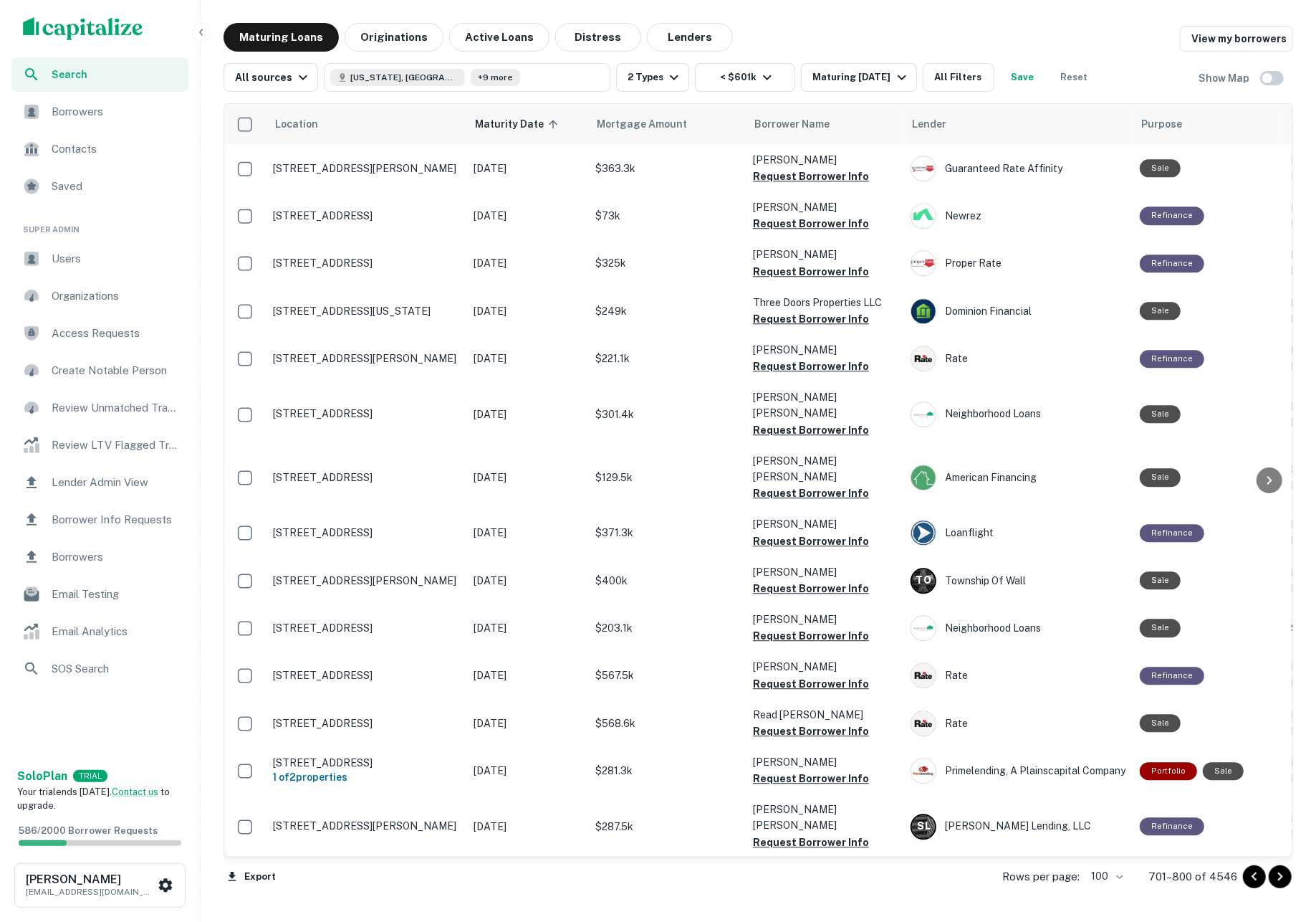
click at [962, 876] on div "Commercial Lending LLC" at bounding box center [1018, 889] width 215 height 26
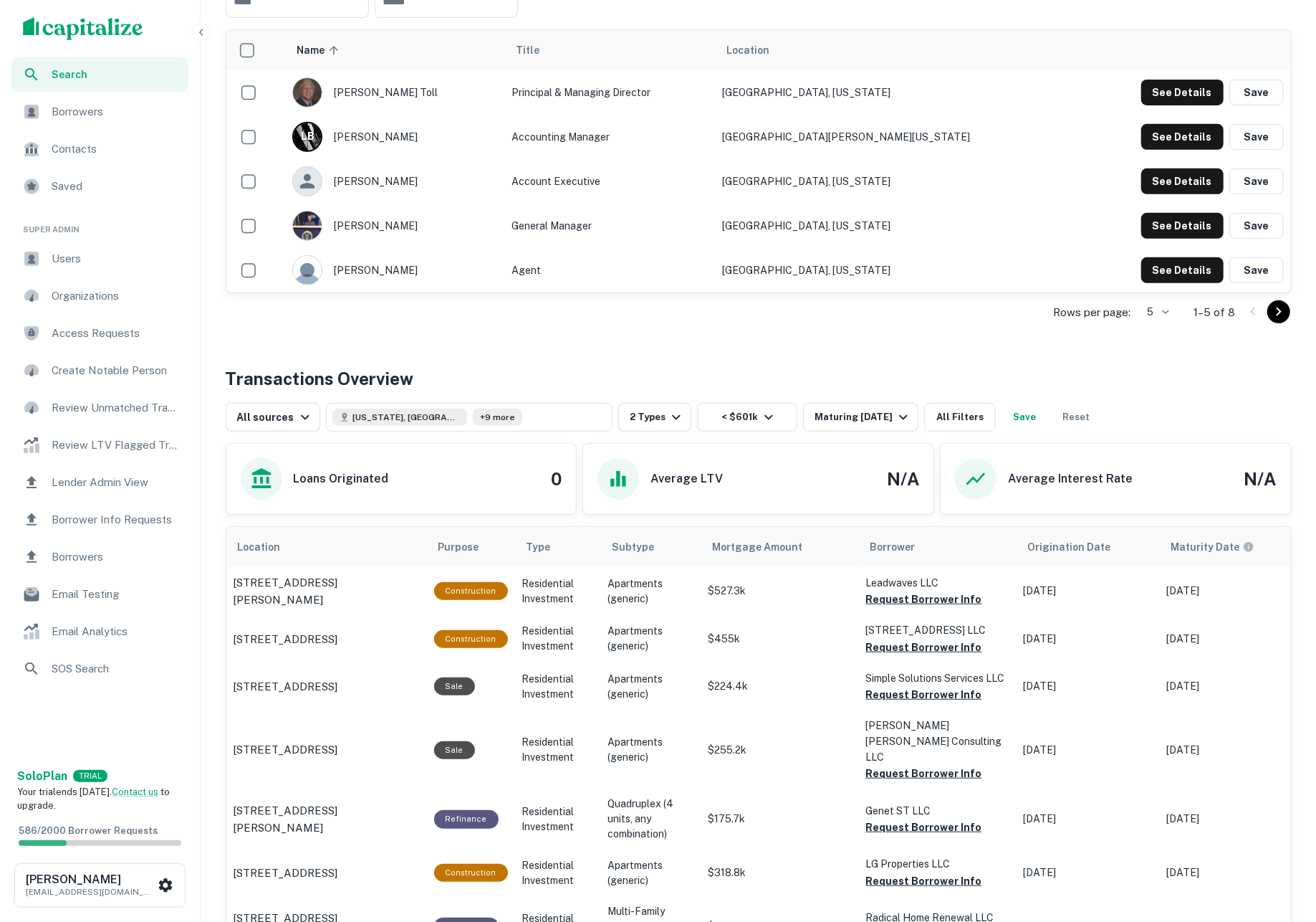
scroll to position [697, 0]
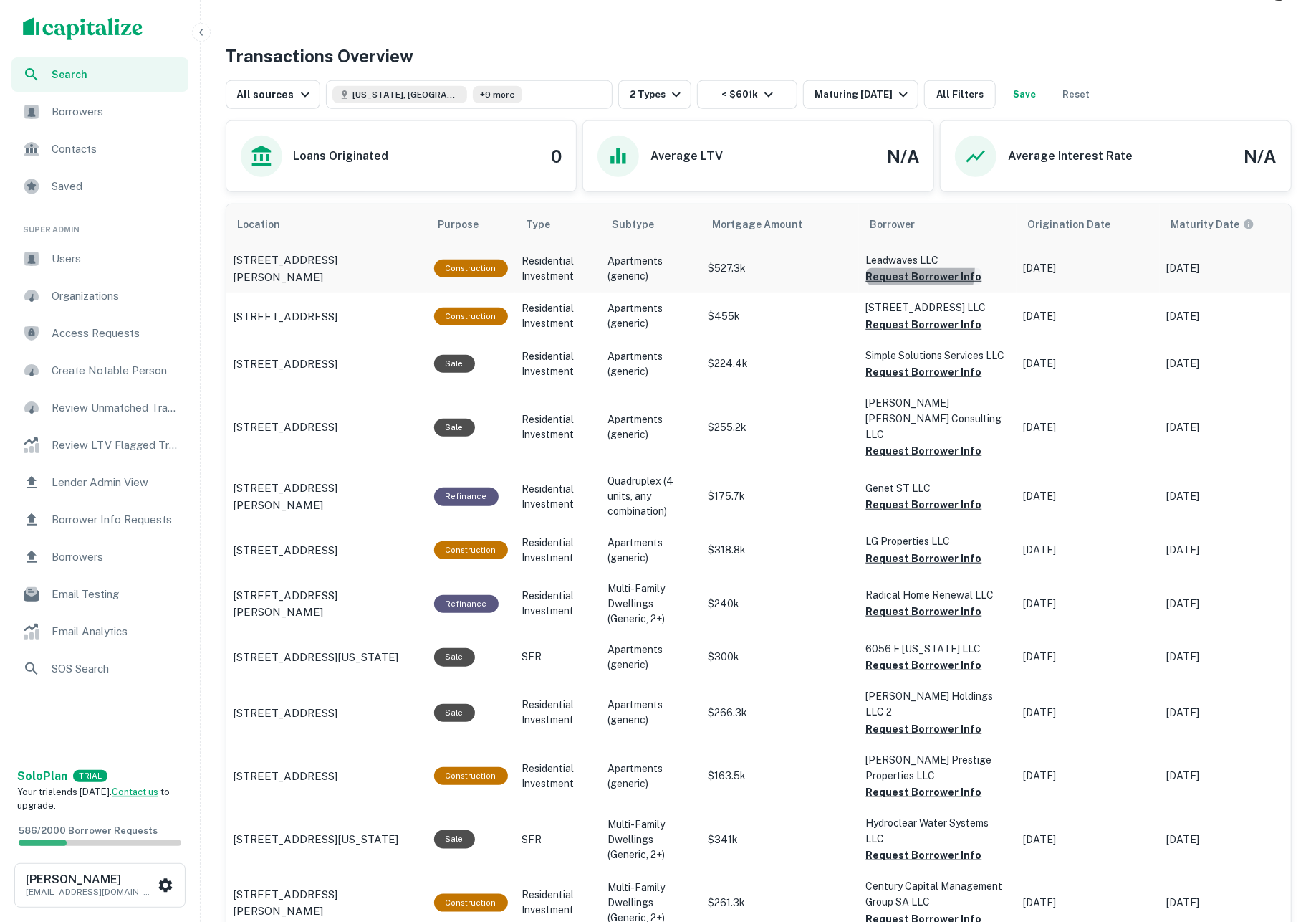
click at [884, 273] on button "Request Borrower Info" at bounding box center [924, 277] width 116 height 17
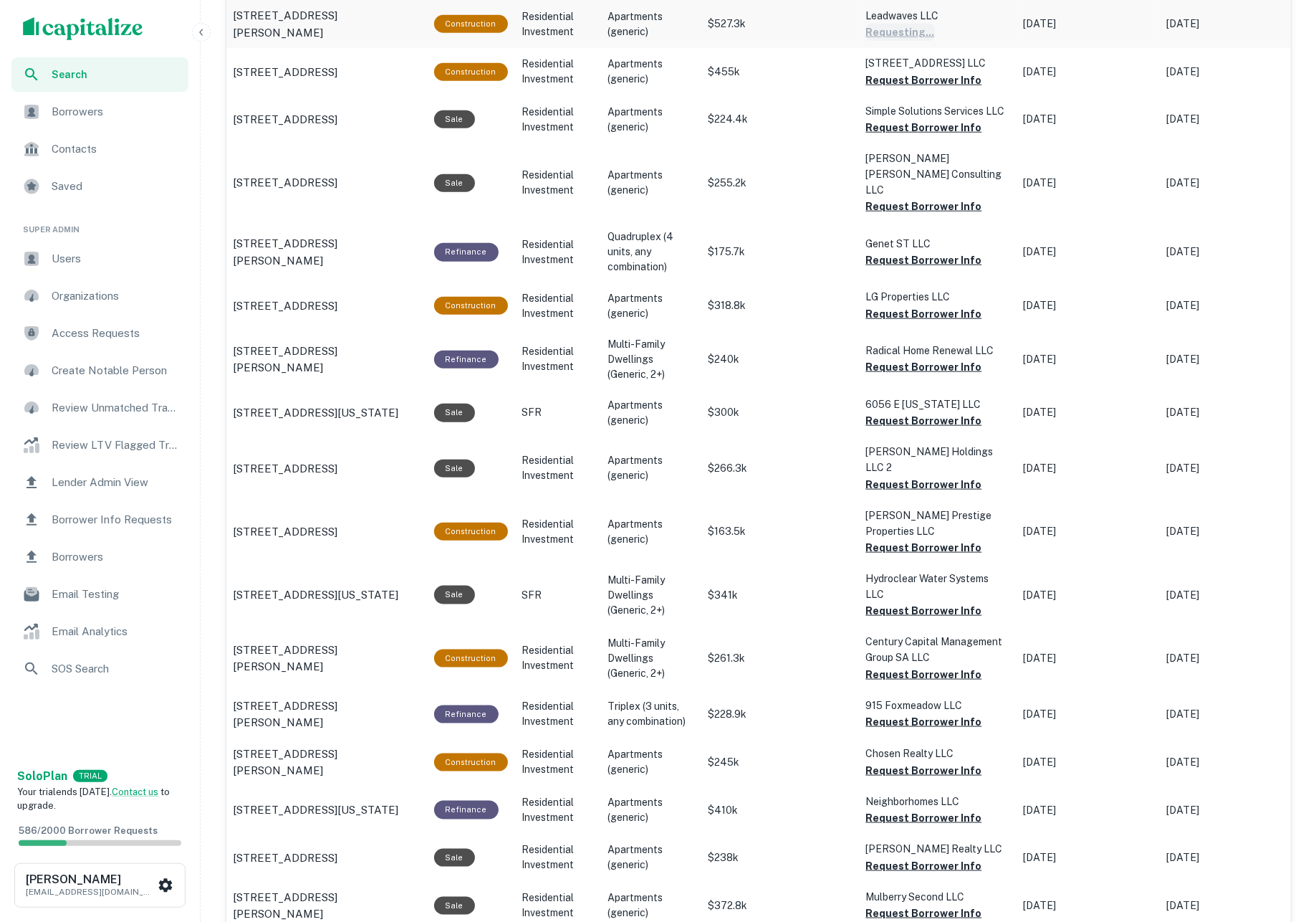
scroll to position [1198, 0]
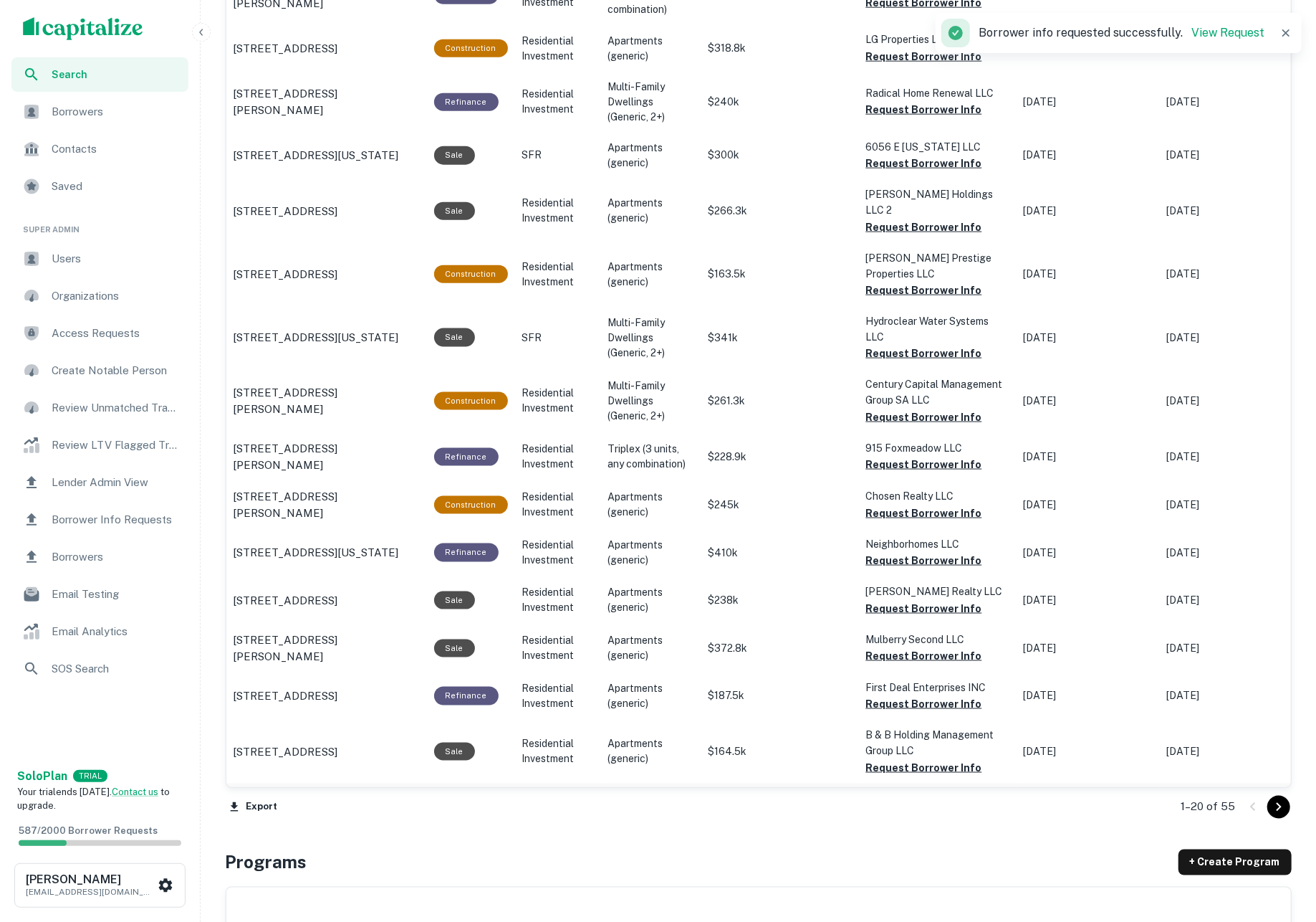
click at [946, 814] on button "Request Borrower Info" at bounding box center [924, 823] width 116 height 17
click at [923, 759] on button "Request Borrower Info" at bounding box center [924, 767] width 116 height 17
click at [900, 695] on button "Request Borrower Info" at bounding box center [924, 704] width 116 height 17
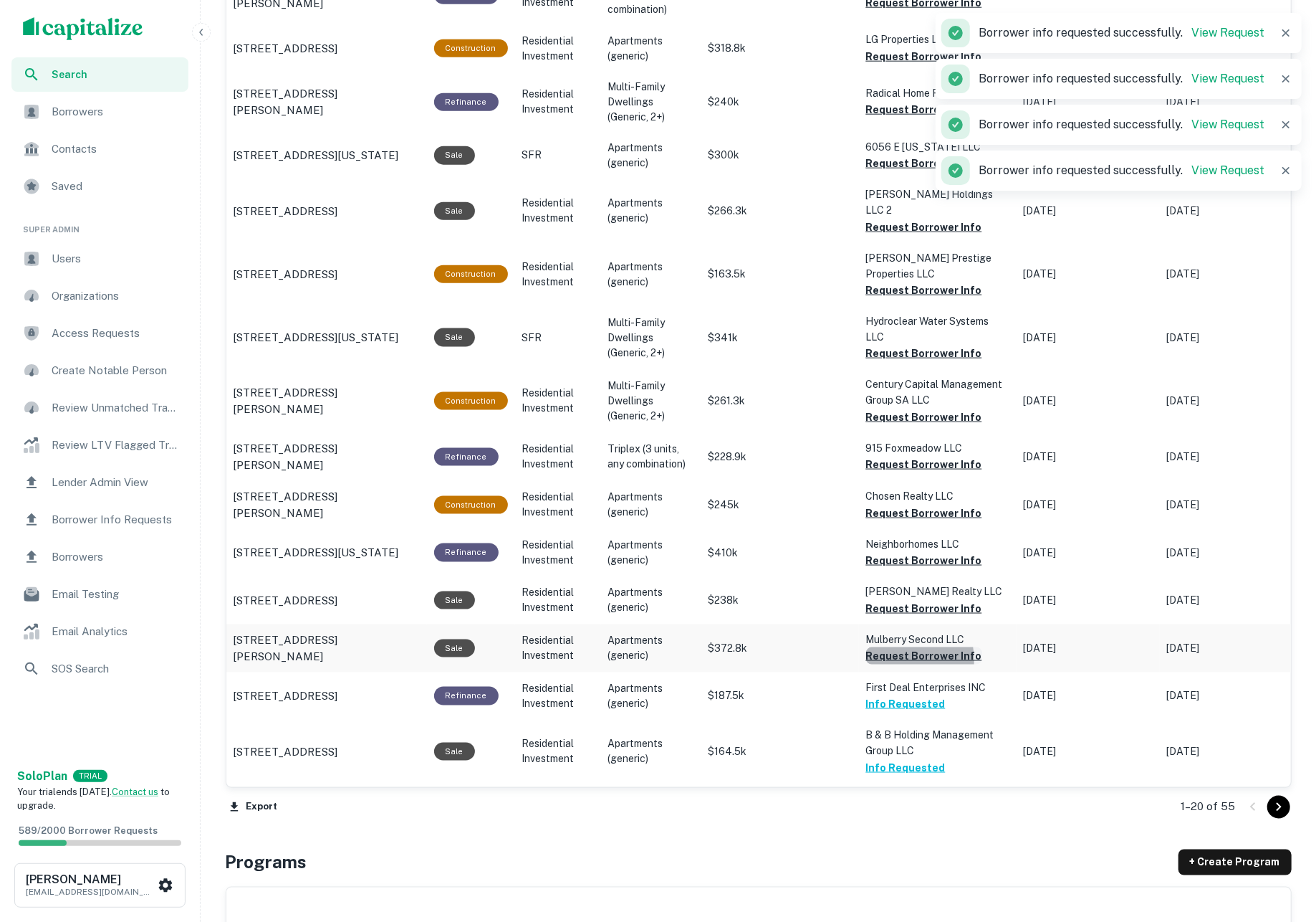
click at [892, 647] on button "Request Borrower Info" at bounding box center [924, 656] width 116 height 17
click at [880, 599] on button "Request Borrower Info" at bounding box center [924, 608] width 116 height 17
click at [878, 552] on button "Request Borrower Info" at bounding box center [924, 560] width 116 height 17
click at [880, 505] on button "Request Borrower Info" at bounding box center [924, 513] width 116 height 17
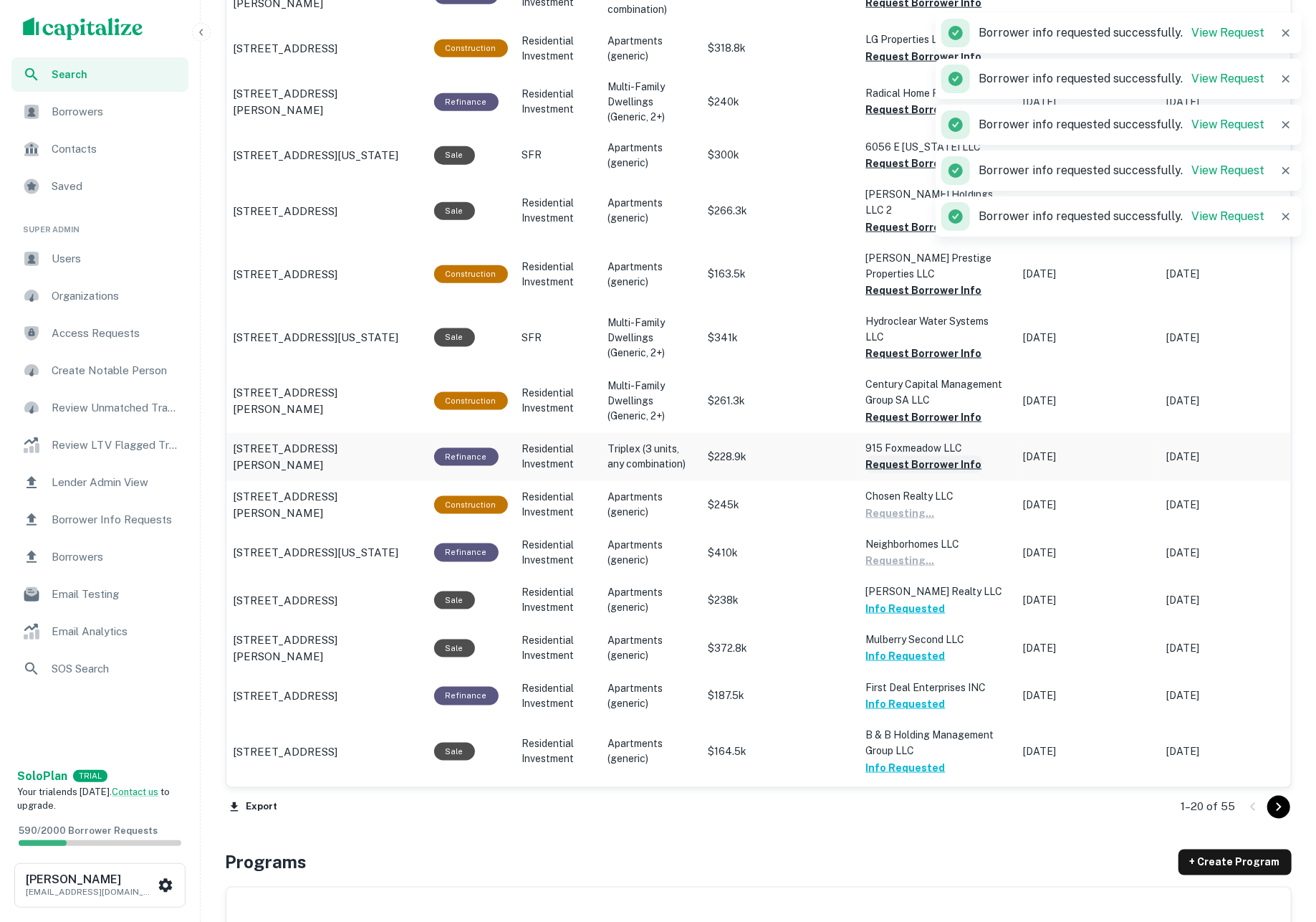
click at [878, 456] on button "Request Borrower Info" at bounding box center [924, 465] width 116 height 17
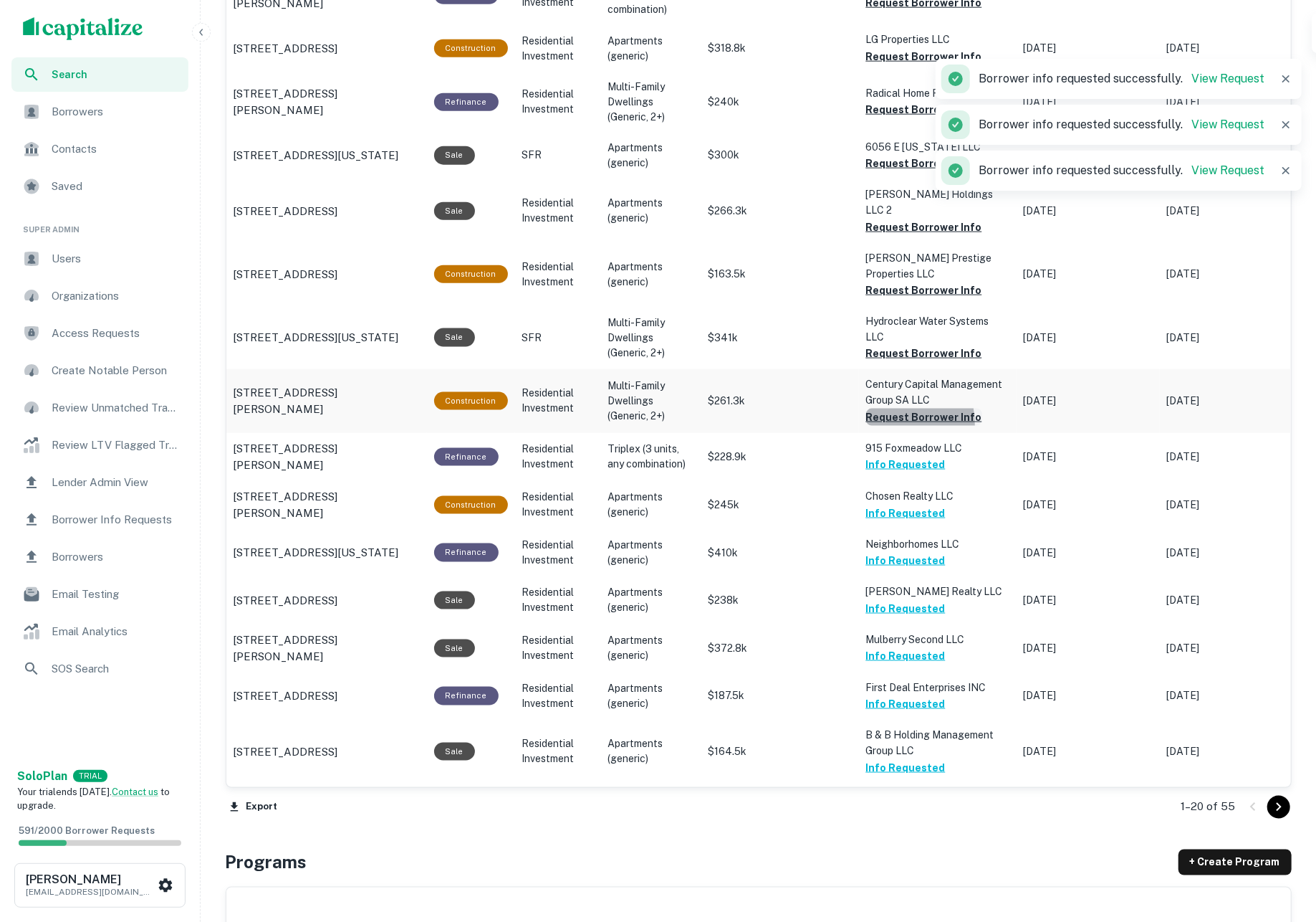
click at [880, 409] on button "Request Borrower Info" at bounding box center [924, 417] width 116 height 17
click at [874, 344] on button "Request Borrower Info" at bounding box center [924, 353] width 116 height 17
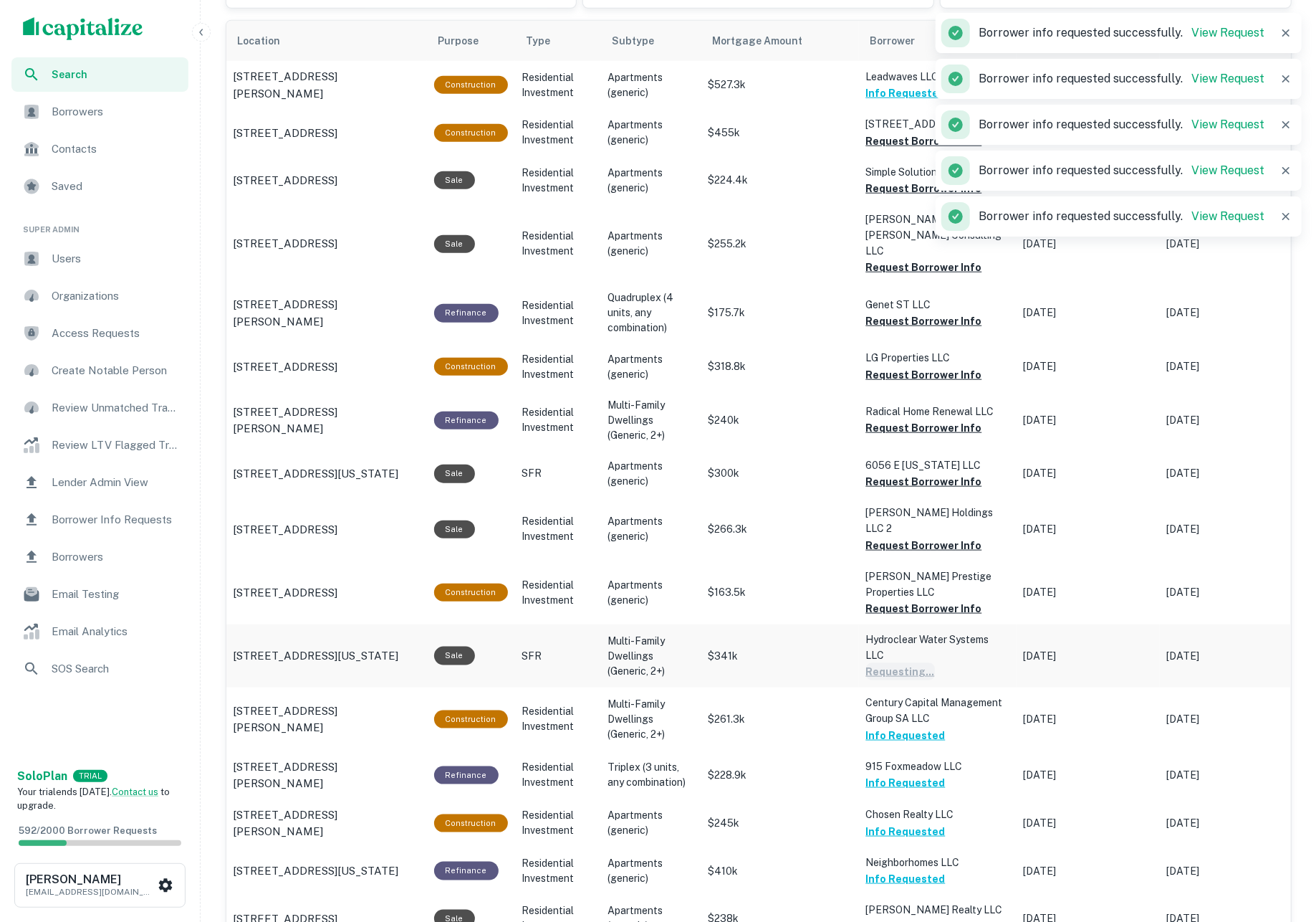
scroll to position [867, 0]
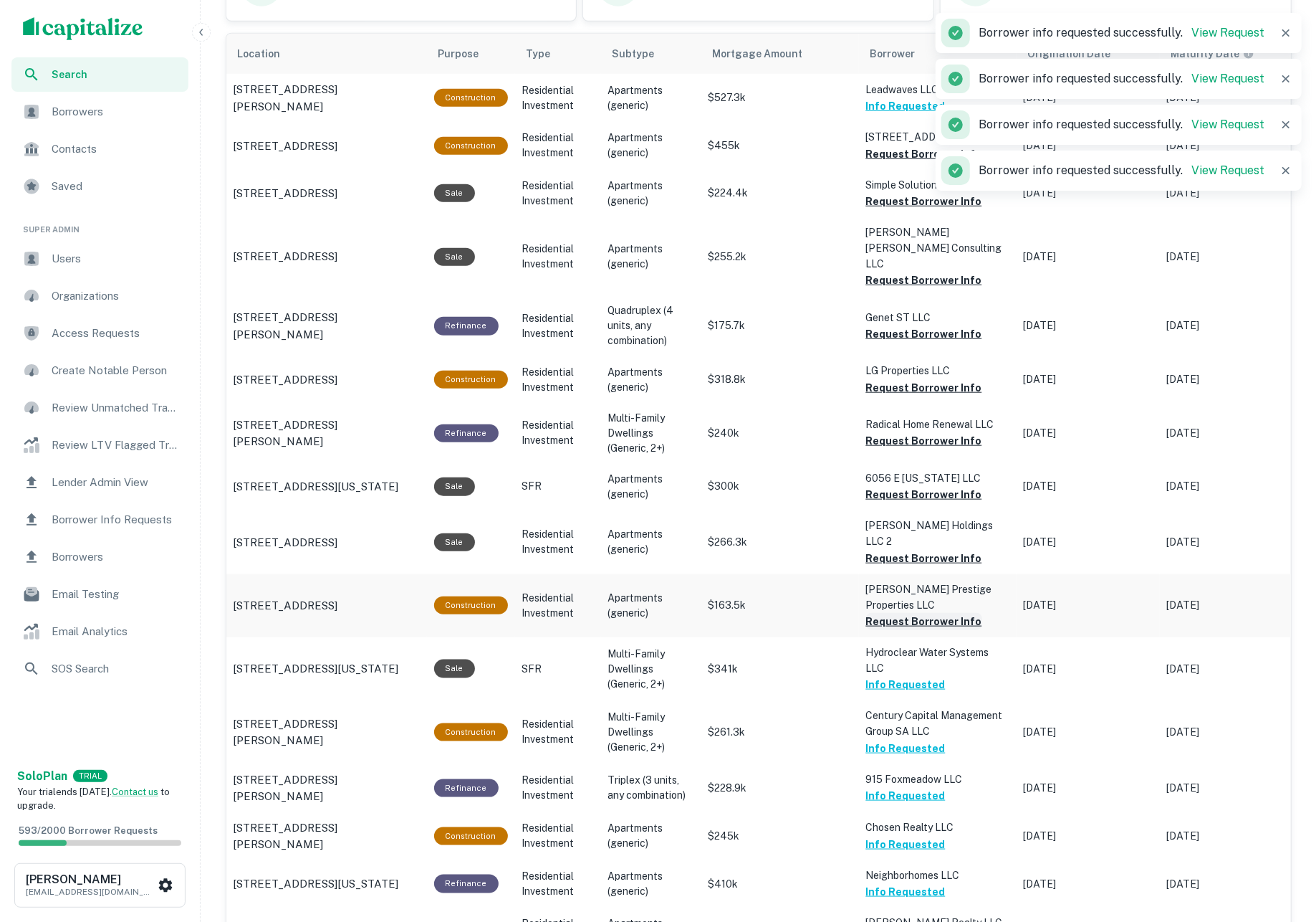
click at [958, 613] on button "Request Borrower Info" at bounding box center [924, 621] width 116 height 17
click at [922, 550] on button "Request Borrower Info" at bounding box center [924, 559] width 116 height 17
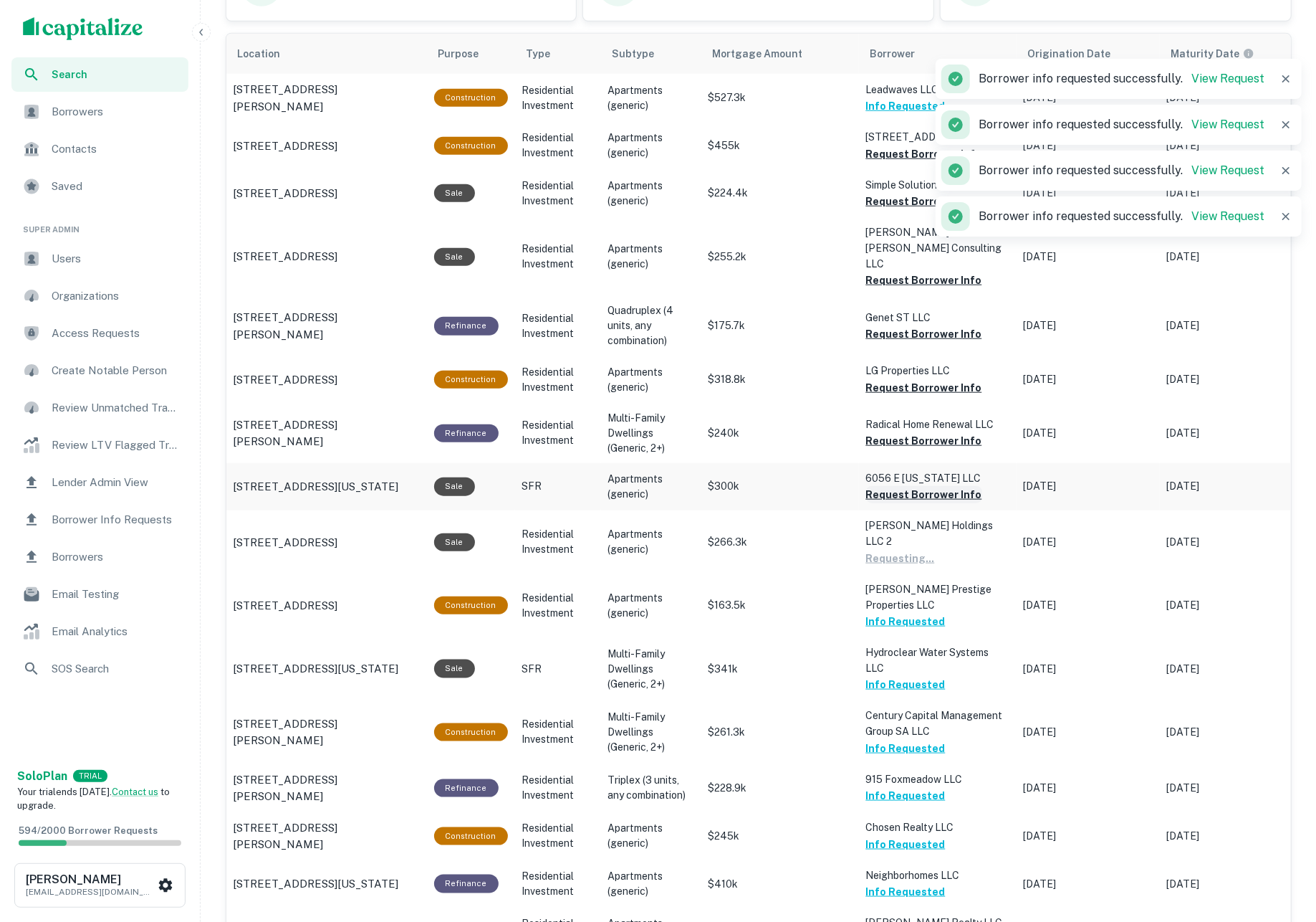
click at [913, 486] on button "Request Borrower Info" at bounding box center [924, 494] width 116 height 17
click at [898, 432] on button "Request Borrower Info" at bounding box center [924, 441] width 116 height 17
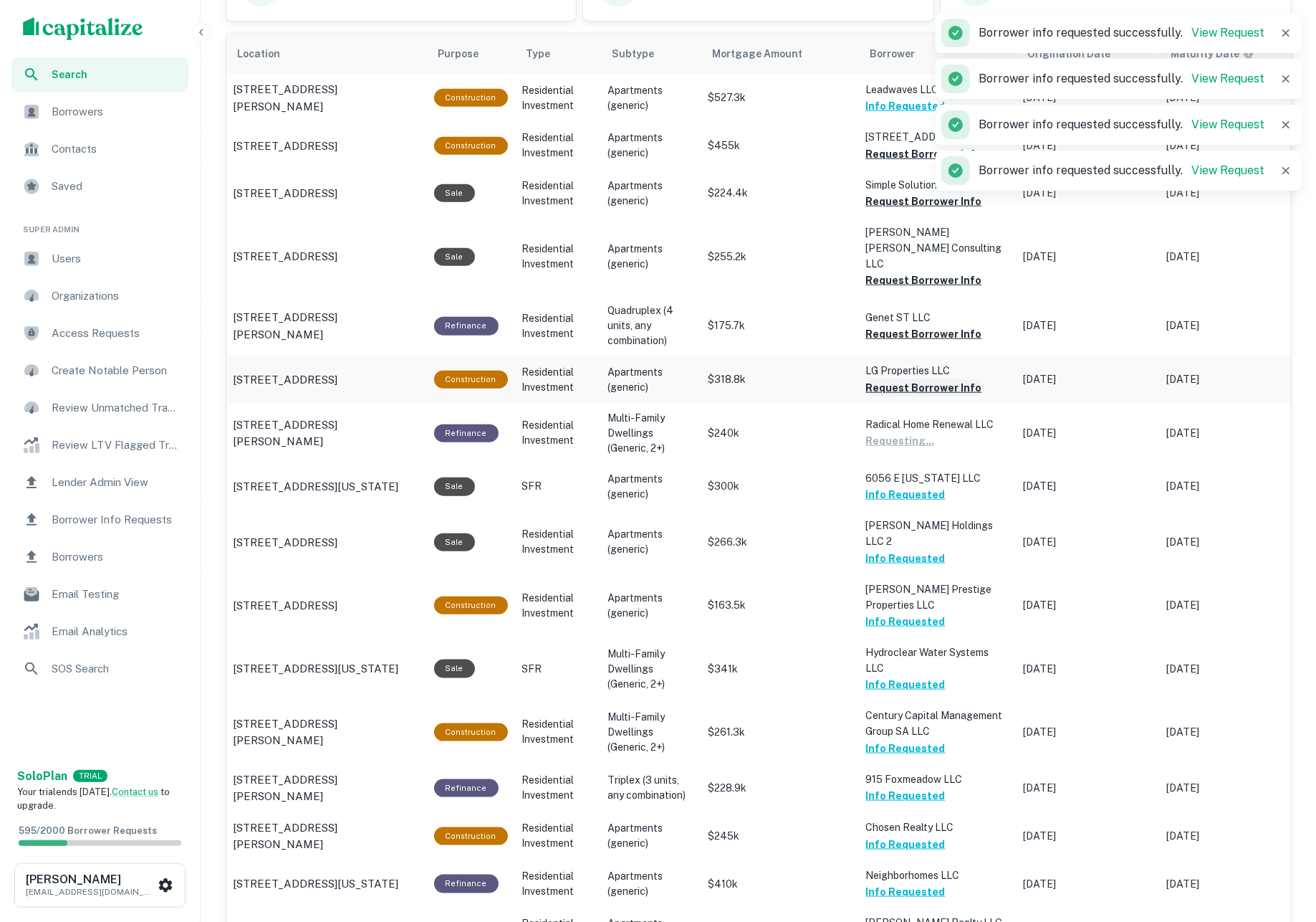
click at [883, 379] on button "Request Borrower Info" at bounding box center [924, 388] width 116 height 17
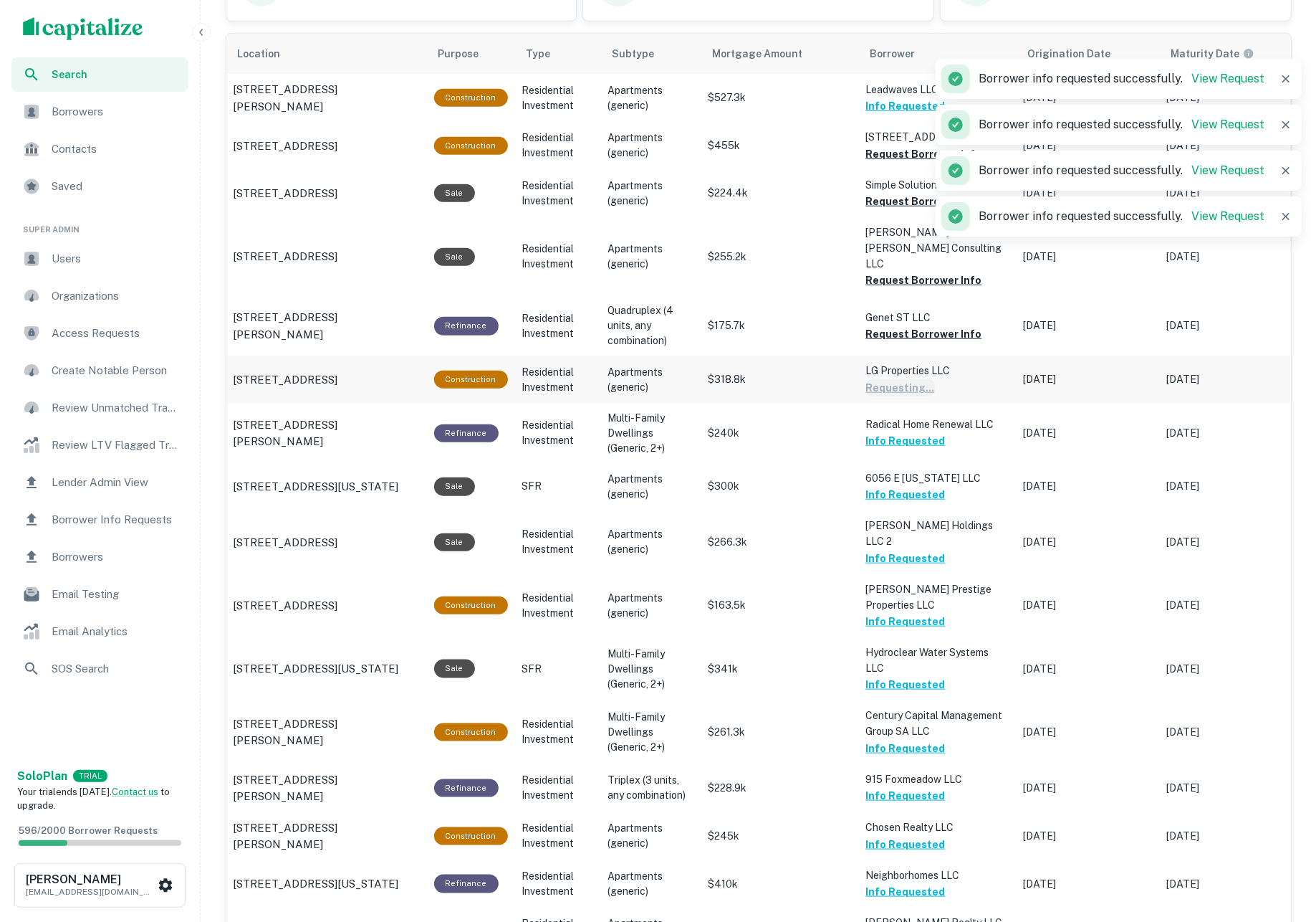
scroll to position [730, 0]
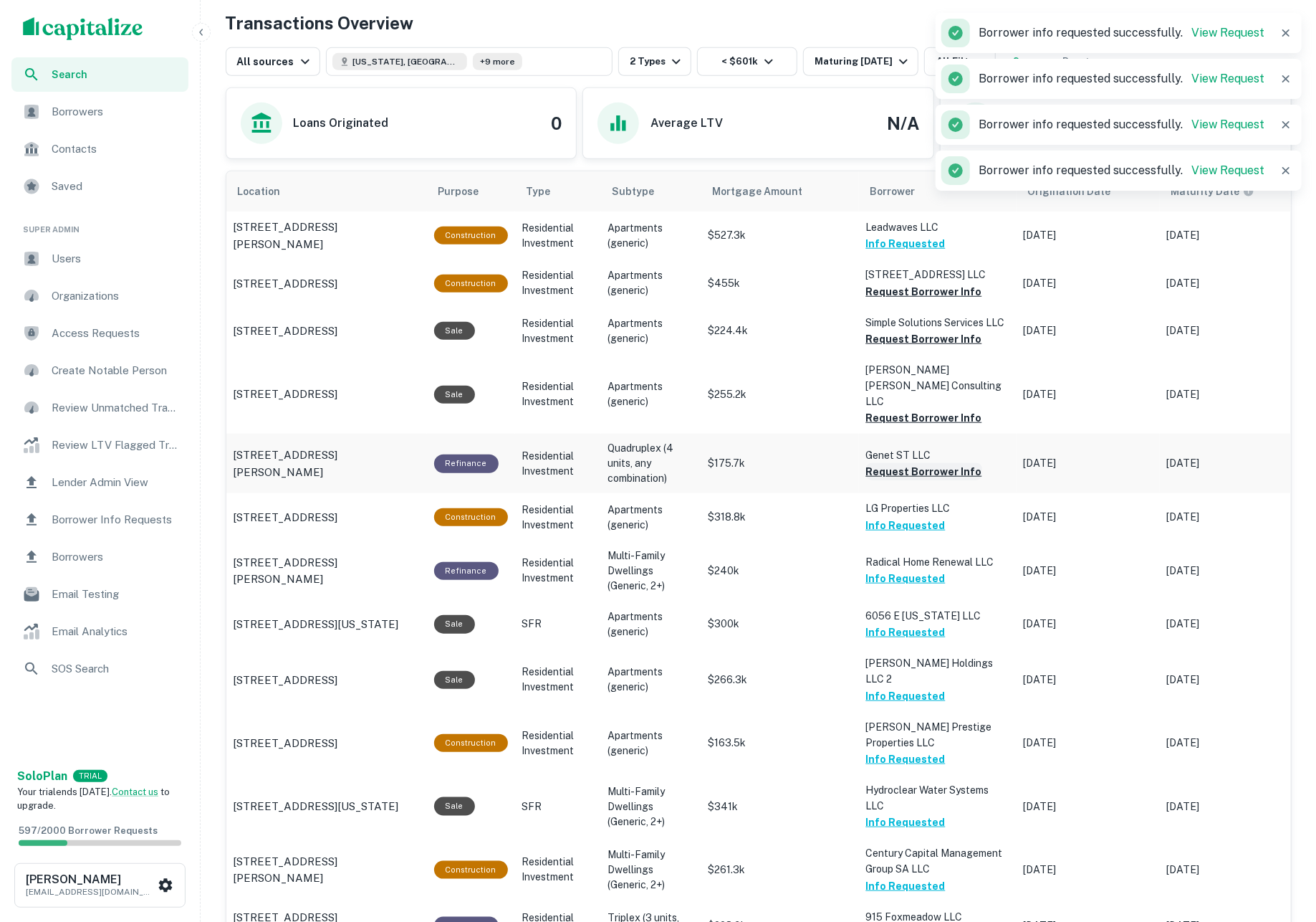
click at [918, 463] on button "Request Borrower Info" at bounding box center [924, 472] width 116 height 17
click at [900, 410] on button "Request Borrower Info" at bounding box center [924, 418] width 116 height 17
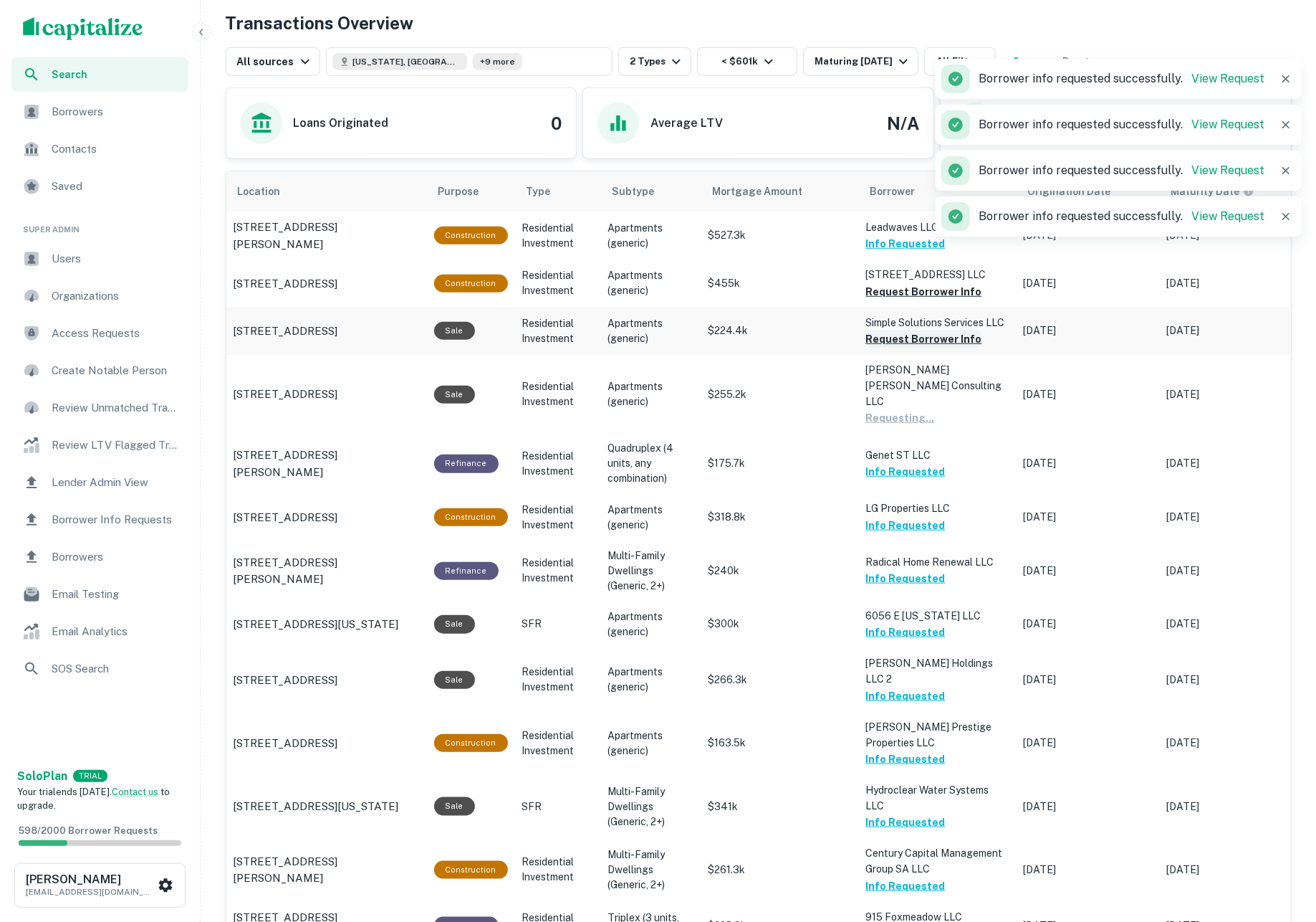
click at [889, 343] on button "Request Borrower Info" at bounding box center [924, 339] width 116 height 17
click at [880, 299] on button "Request Borrower Info" at bounding box center [924, 292] width 116 height 17
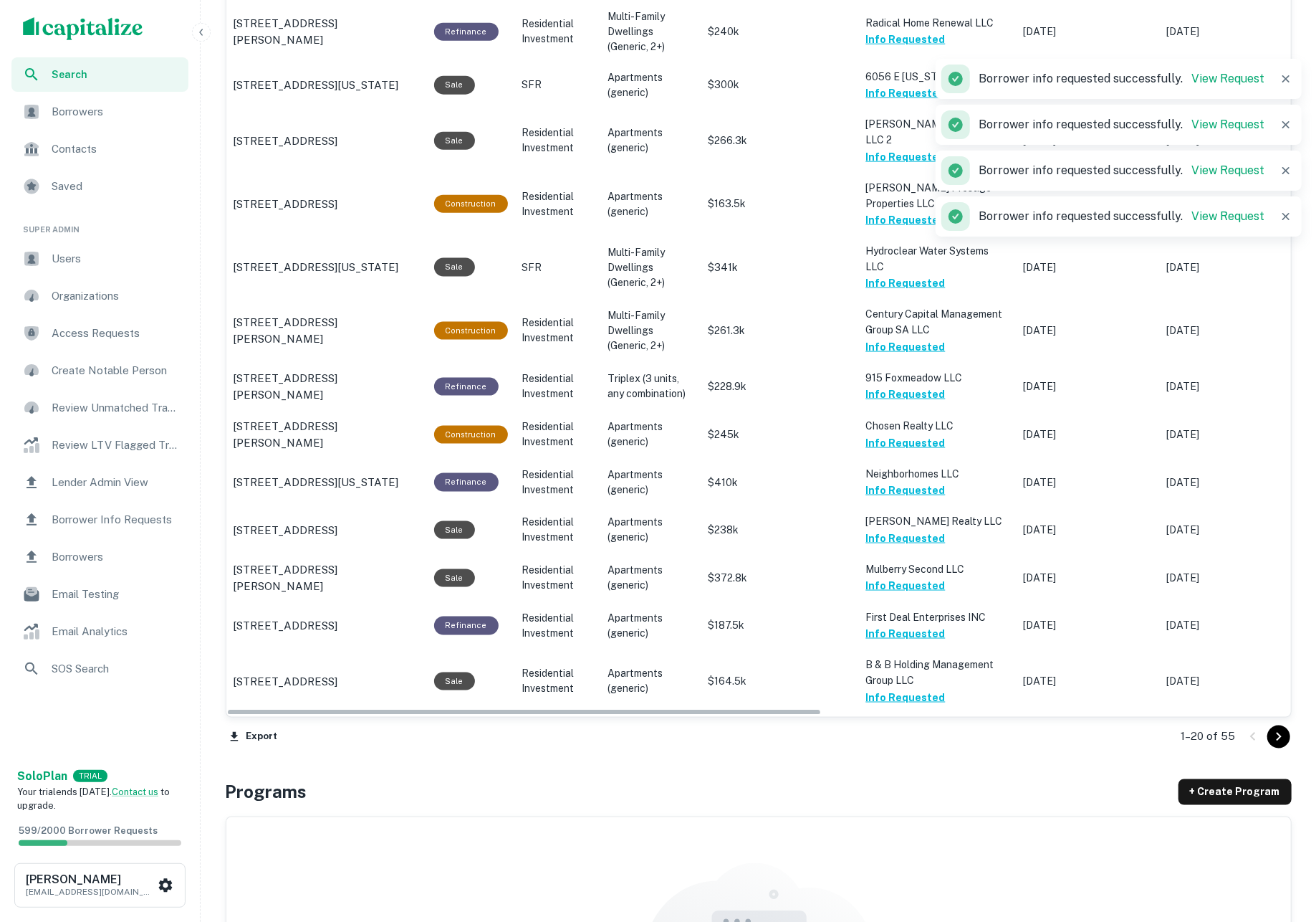
click at [1275, 731] on icon "Go to next page" at bounding box center [1278, 737] width 17 height 17
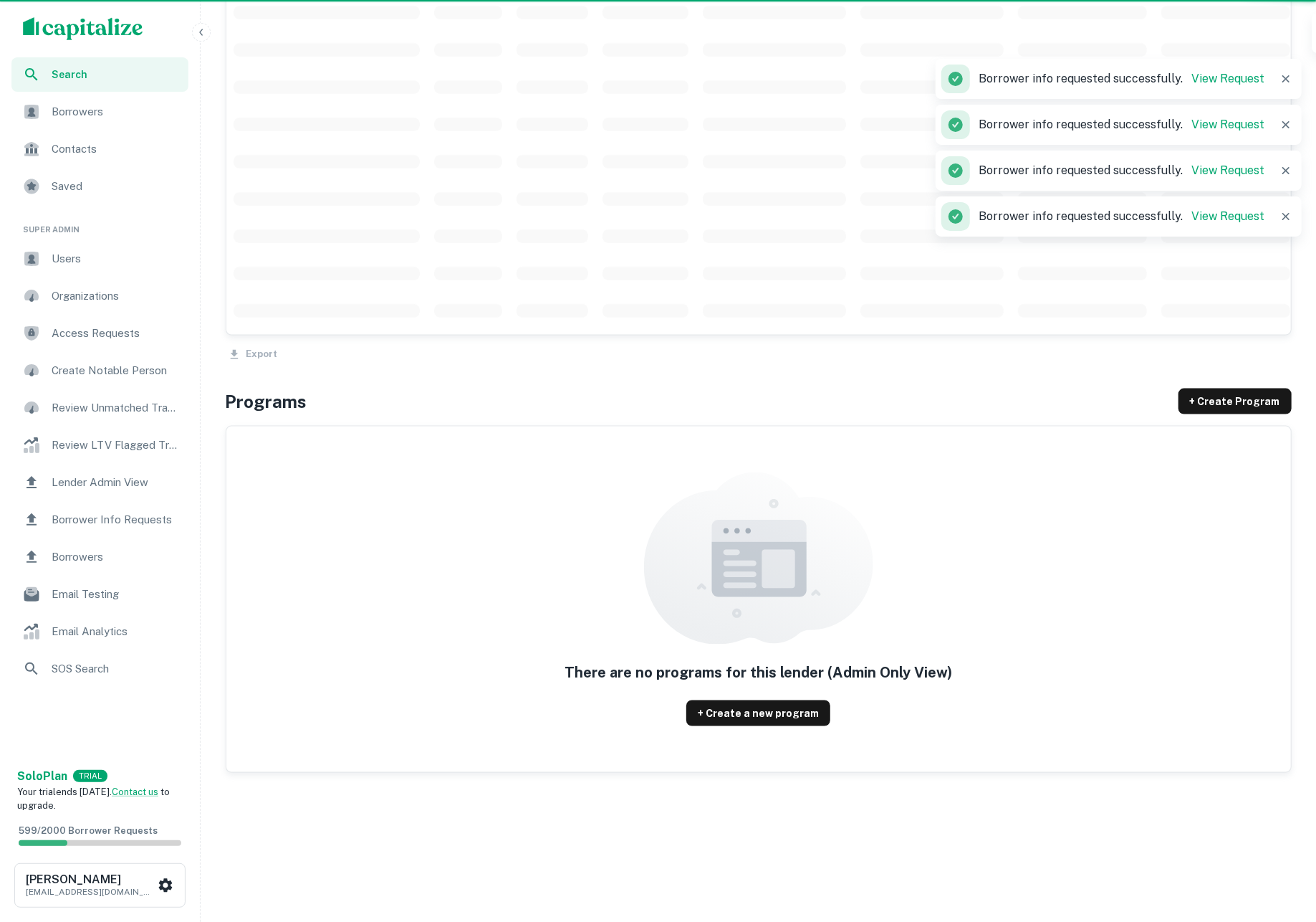
scroll to position [1245, 0]
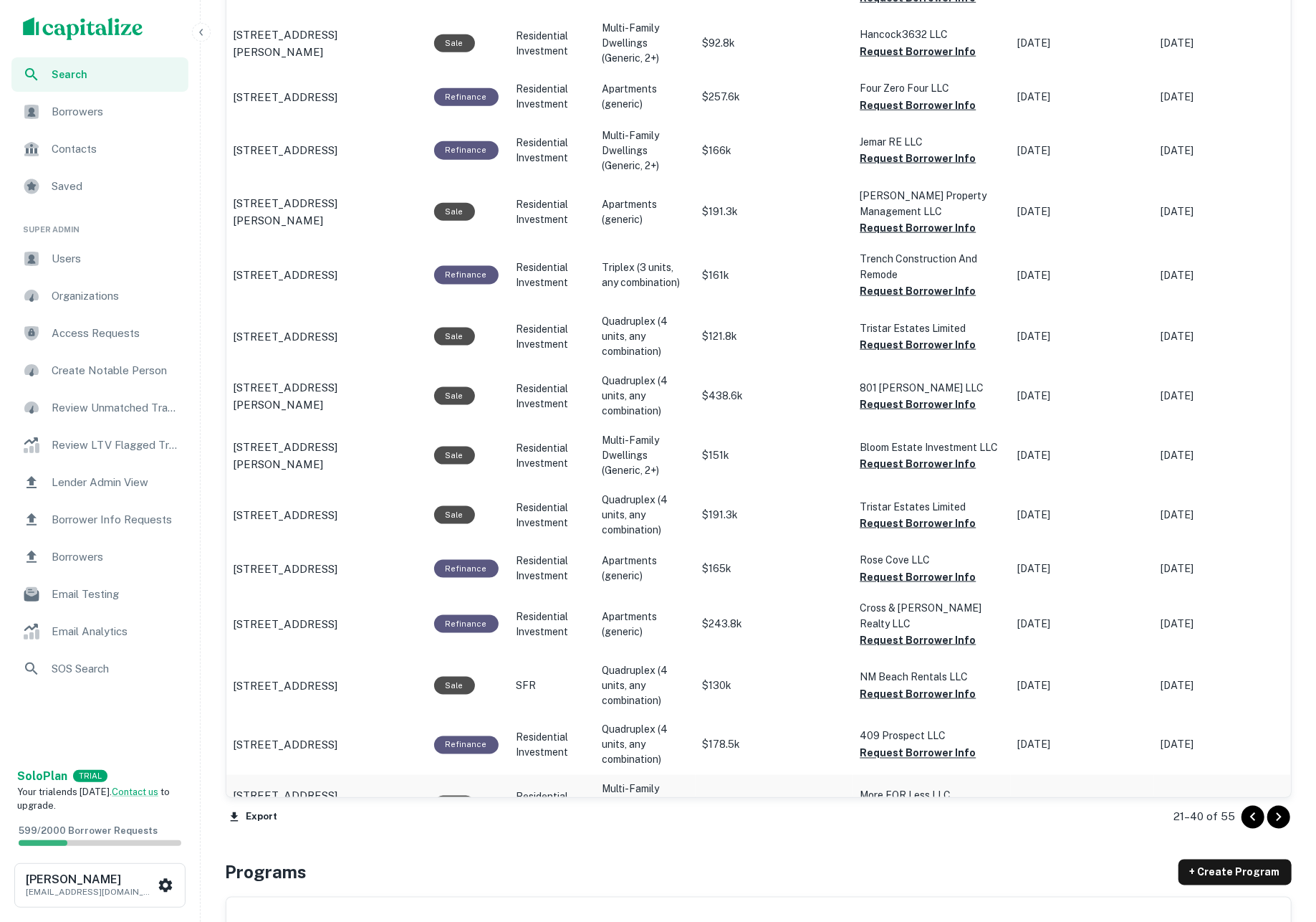
click at [948, 804] on button "Request Borrower Info" at bounding box center [918, 813] width 116 height 17
click at [927, 745] on button "Request Borrower Info" at bounding box center [918, 753] width 116 height 17
click at [914, 685] on button "Request Borrower Info" at bounding box center [918, 694] width 116 height 17
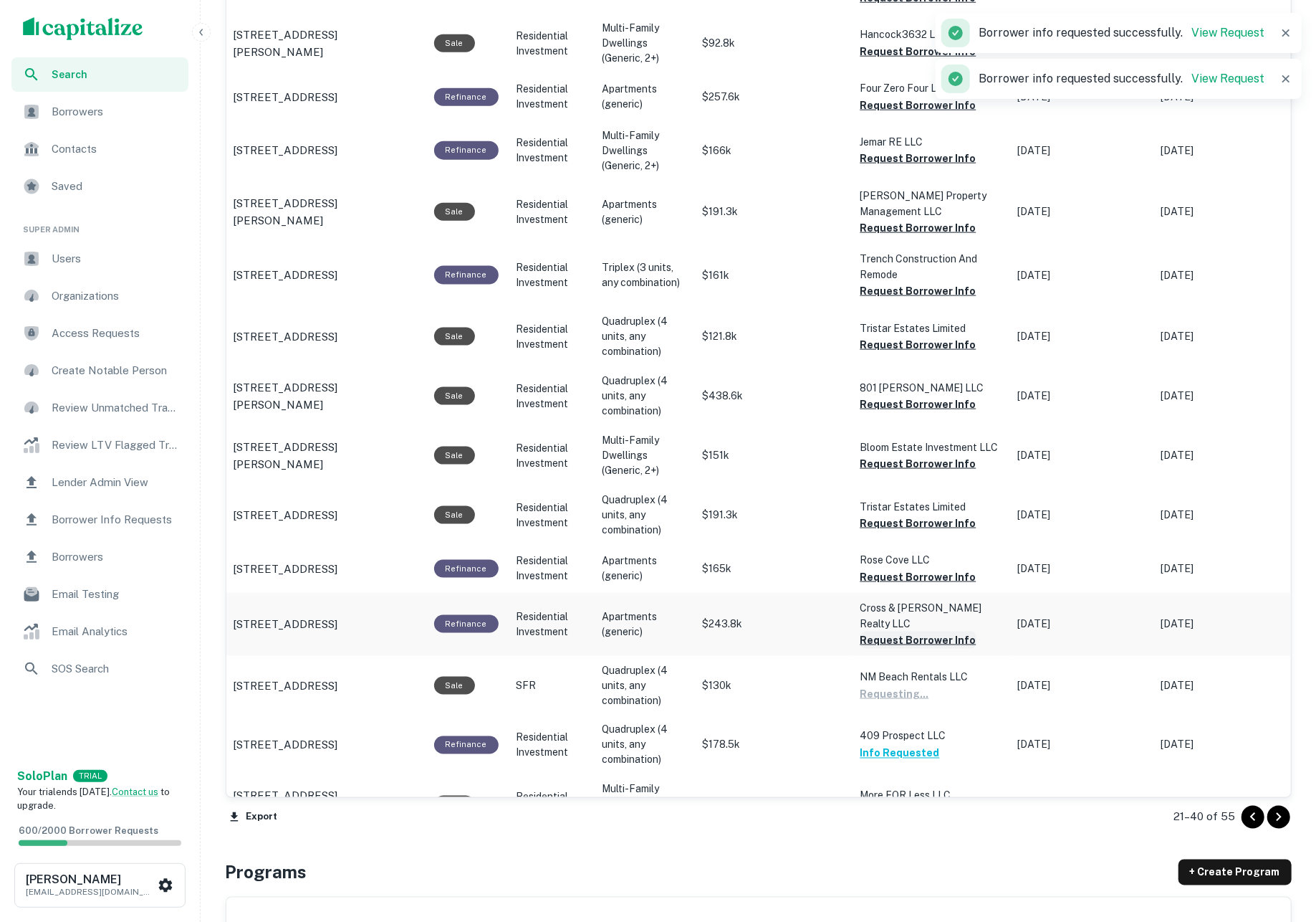
click at [901, 632] on button "Request Borrower Info" at bounding box center [918, 640] width 116 height 17
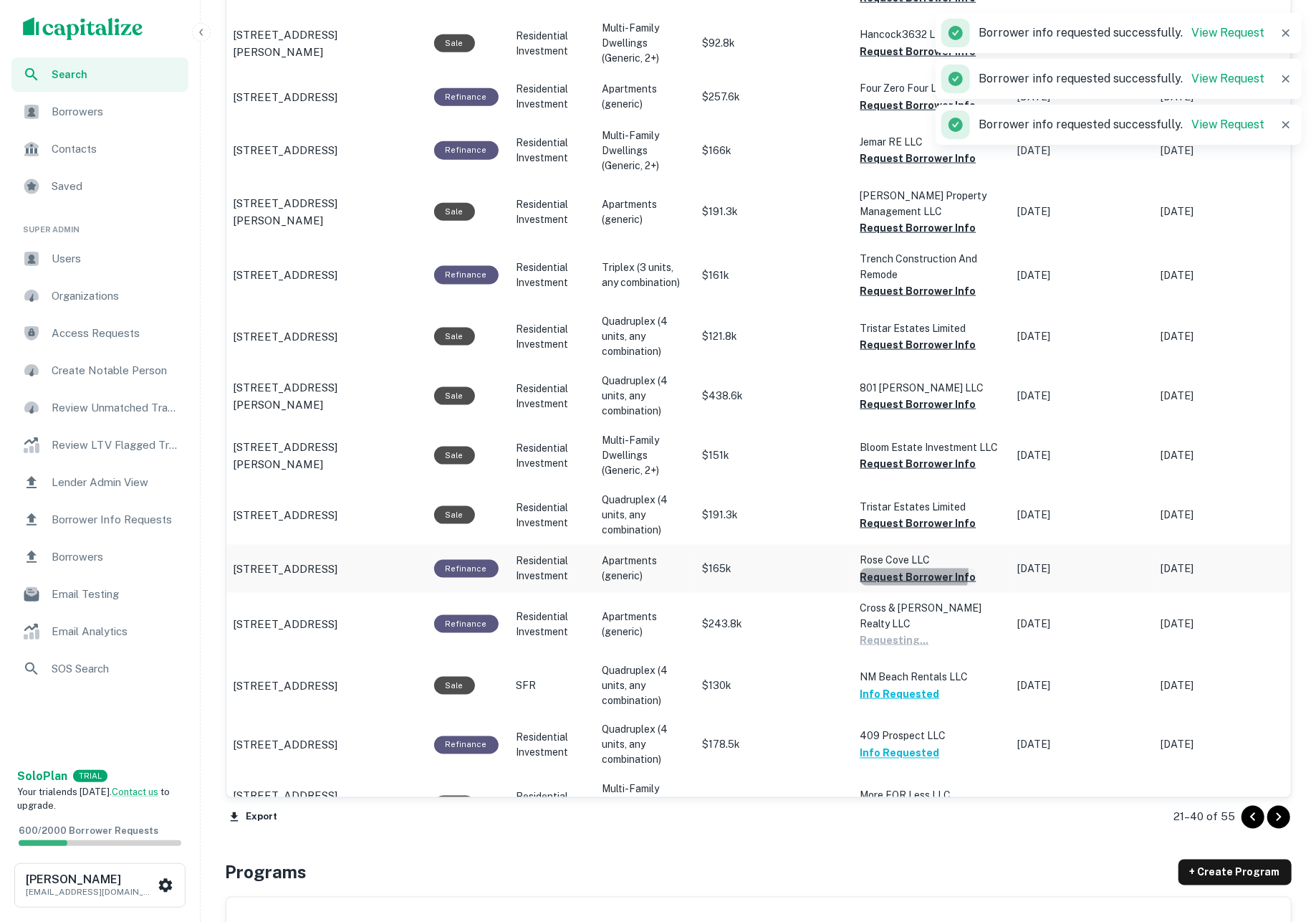
click at [889, 568] on button "Request Borrower Info" at bounding box center [918, 577] width 116 height 17
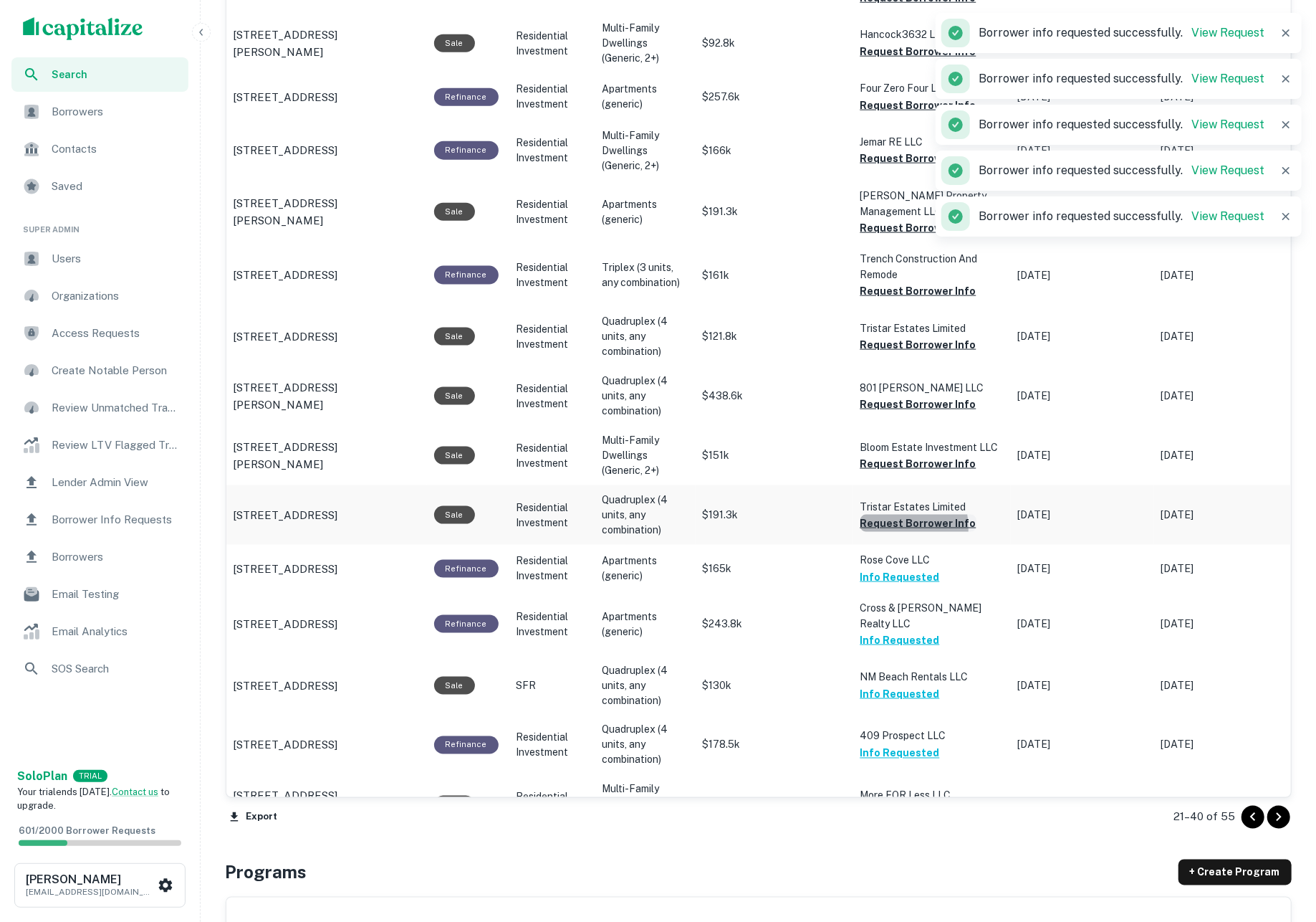
click at [881, 516] on button "Request Borrower Info" at bounding box center [918, 523] width 116 height 17
click at [874, 458] on button "Request Borrower Info" at bounding box center [918, 464] width 116 height 17
click at [872, 402] on button "Request Borrower Info" at bounding box center [918, 404] width 116 height 17
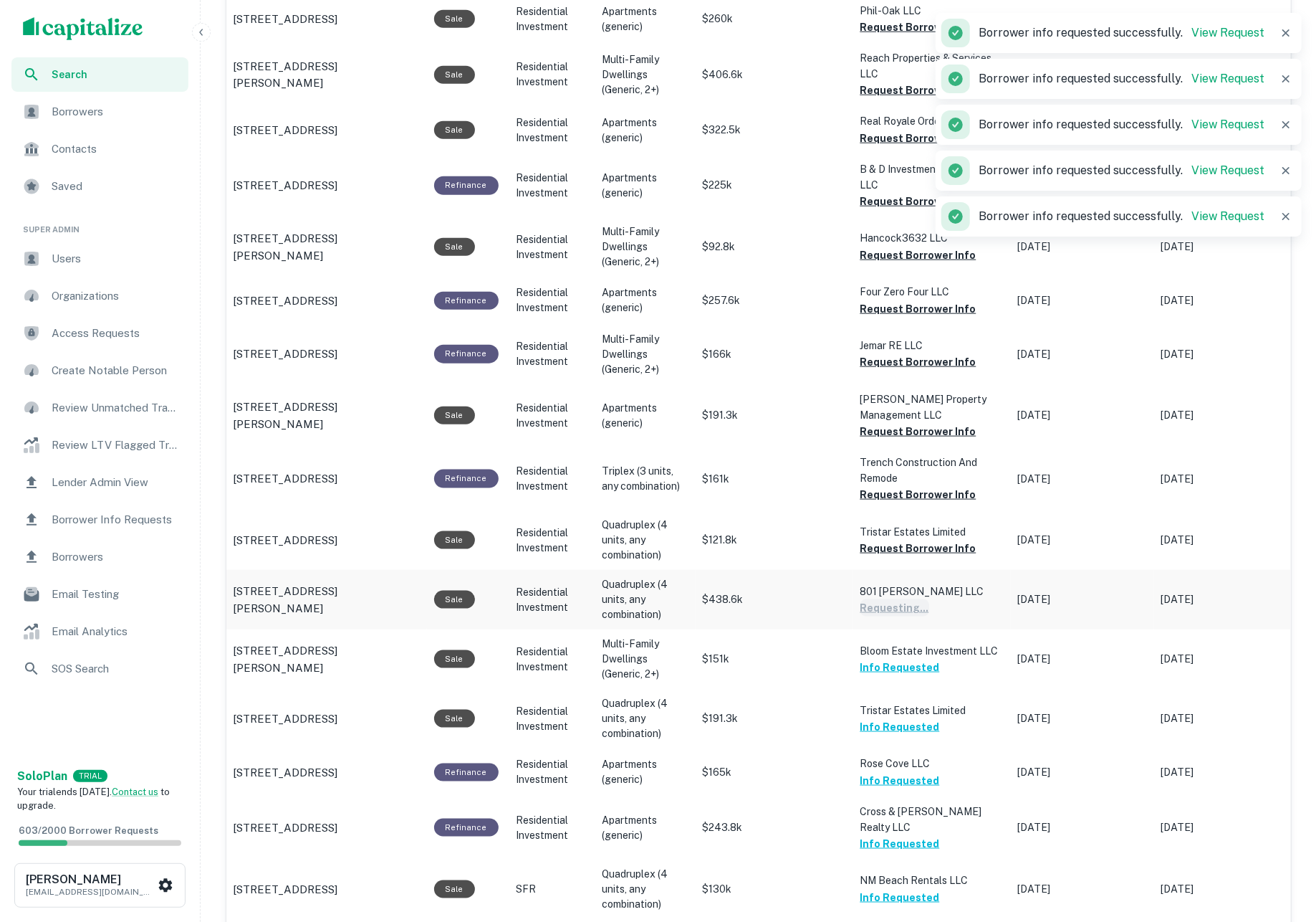
scroll to position [1023, 0]
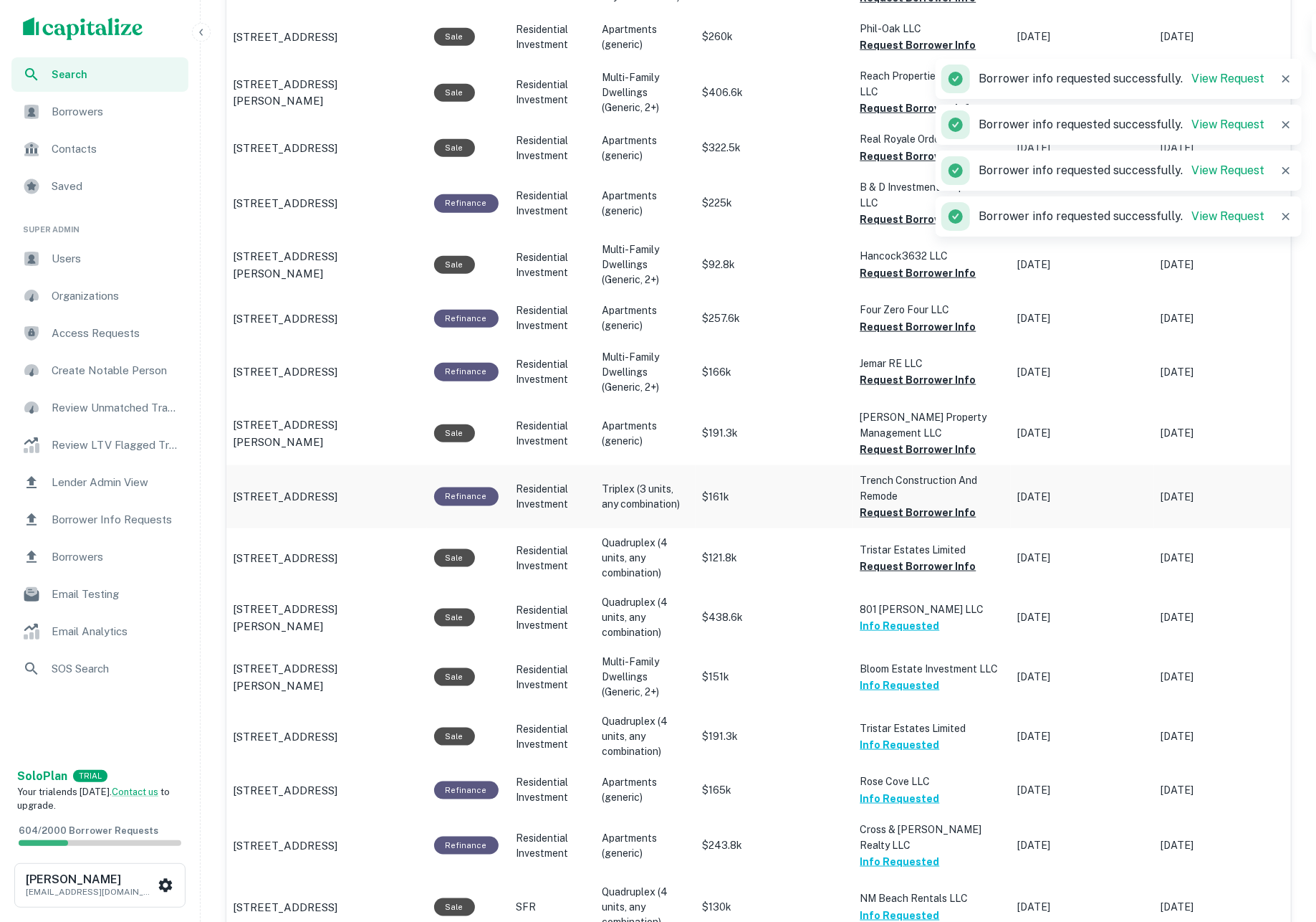
click at [926, 559] on button "Request Borrower Info" at bounding box center [918, 567] width 116 height 17
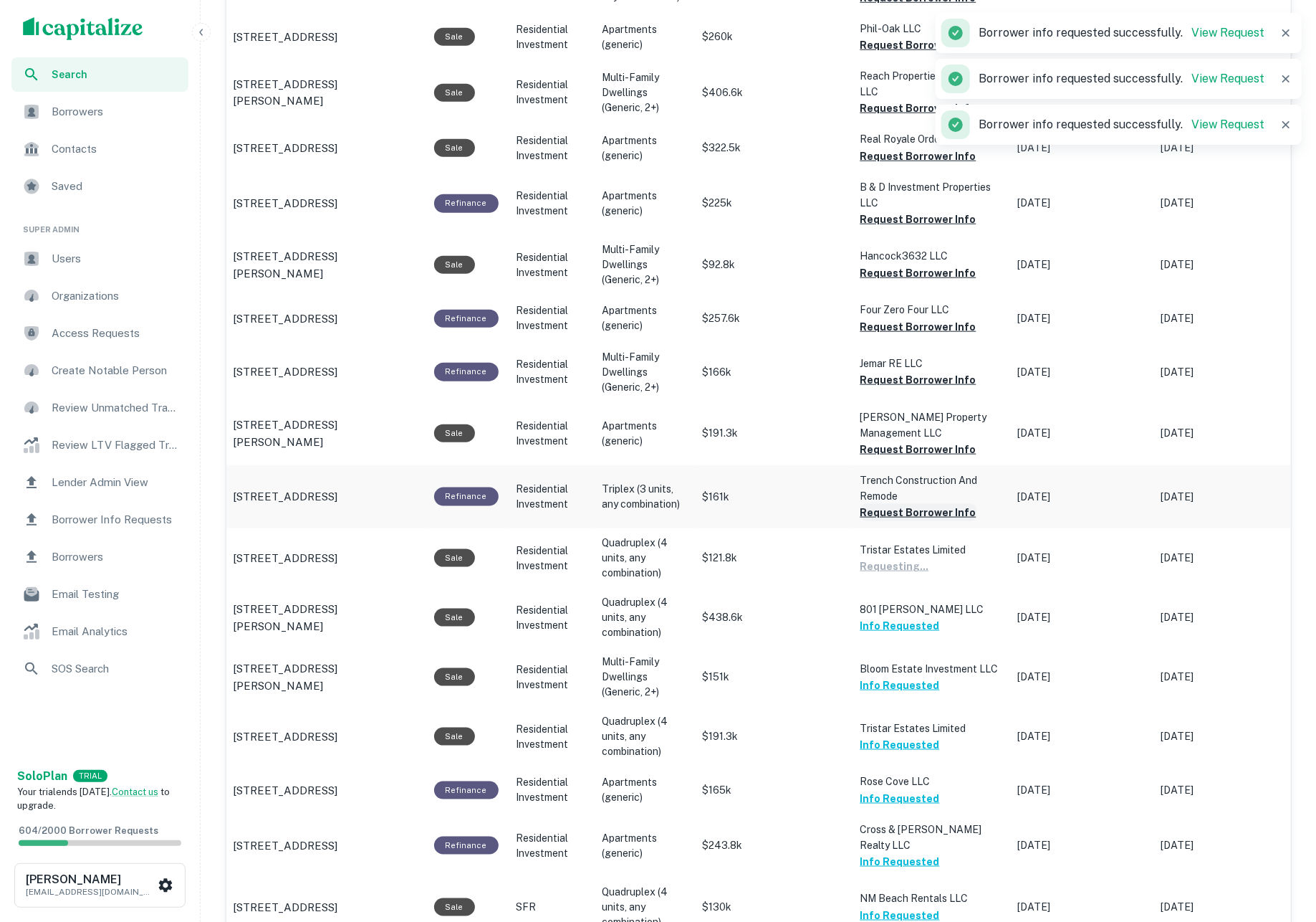
click at [911, 506] on button "Request Borrower Info" at bounding box center [918, 512] width 116 height 17
click at [894, 441] on button "Request Borrower Info" at bounding box center [918, 450] width 116 height 17
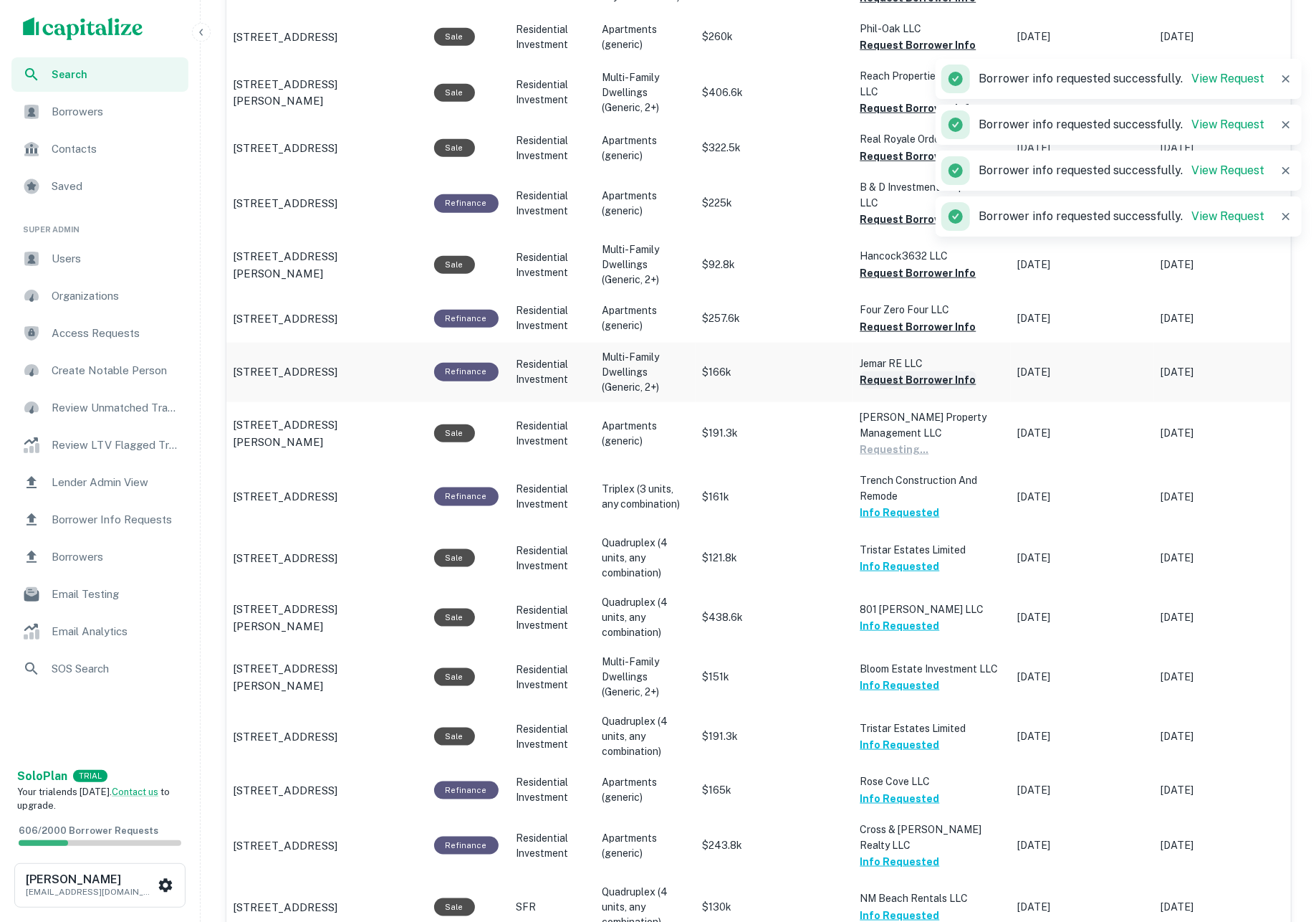
click at [882, 380] on button "Request Borrower Info" at bounding box center [918, 380] width 116 height 17
click at [880, 330] on button "Request Borrower Info" at bounding box center [918, 327] width 116 height 17
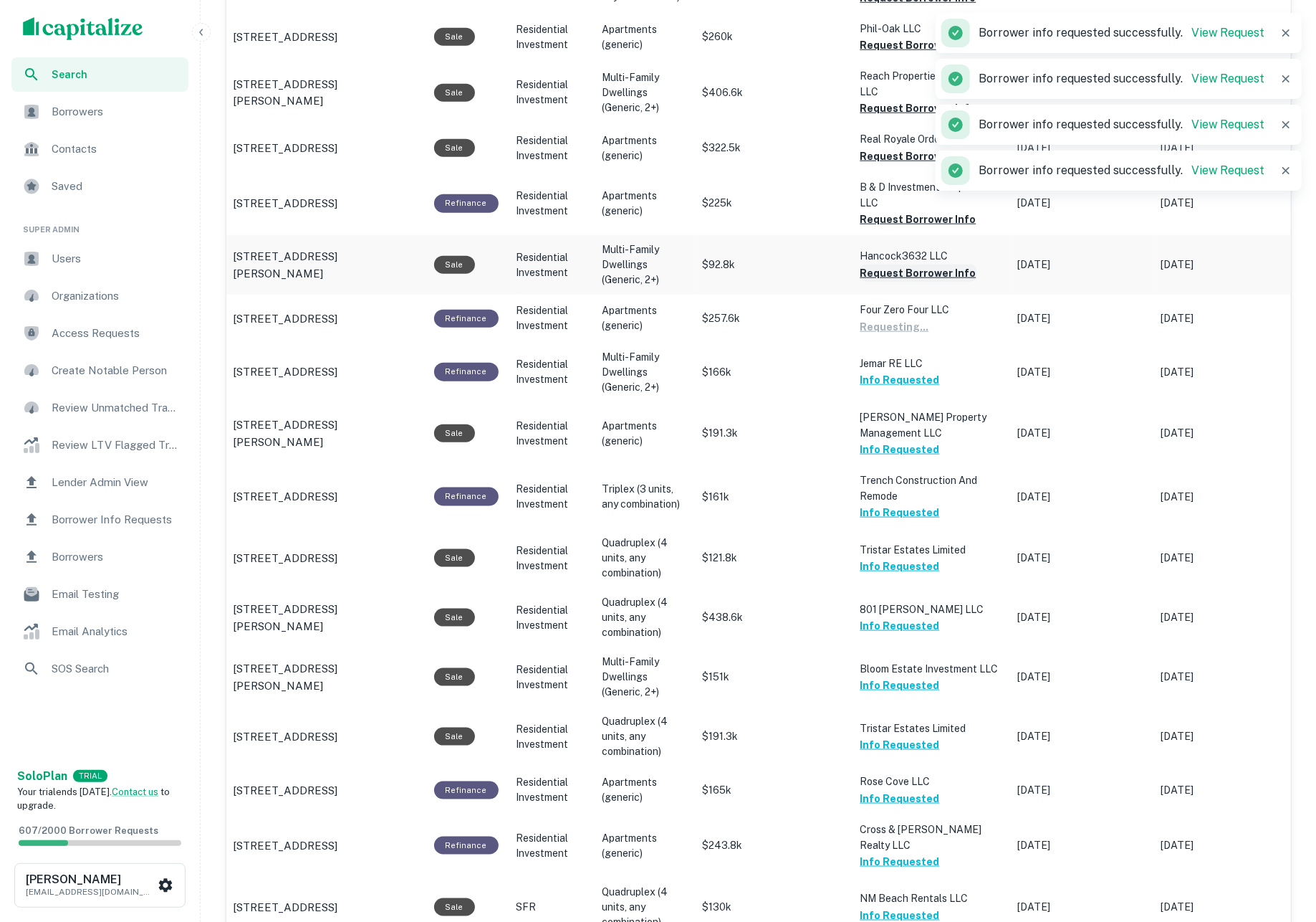
click at [874, 271] on button "Request Borrower Info" at bounding box center [918, 273] width 116 height 17
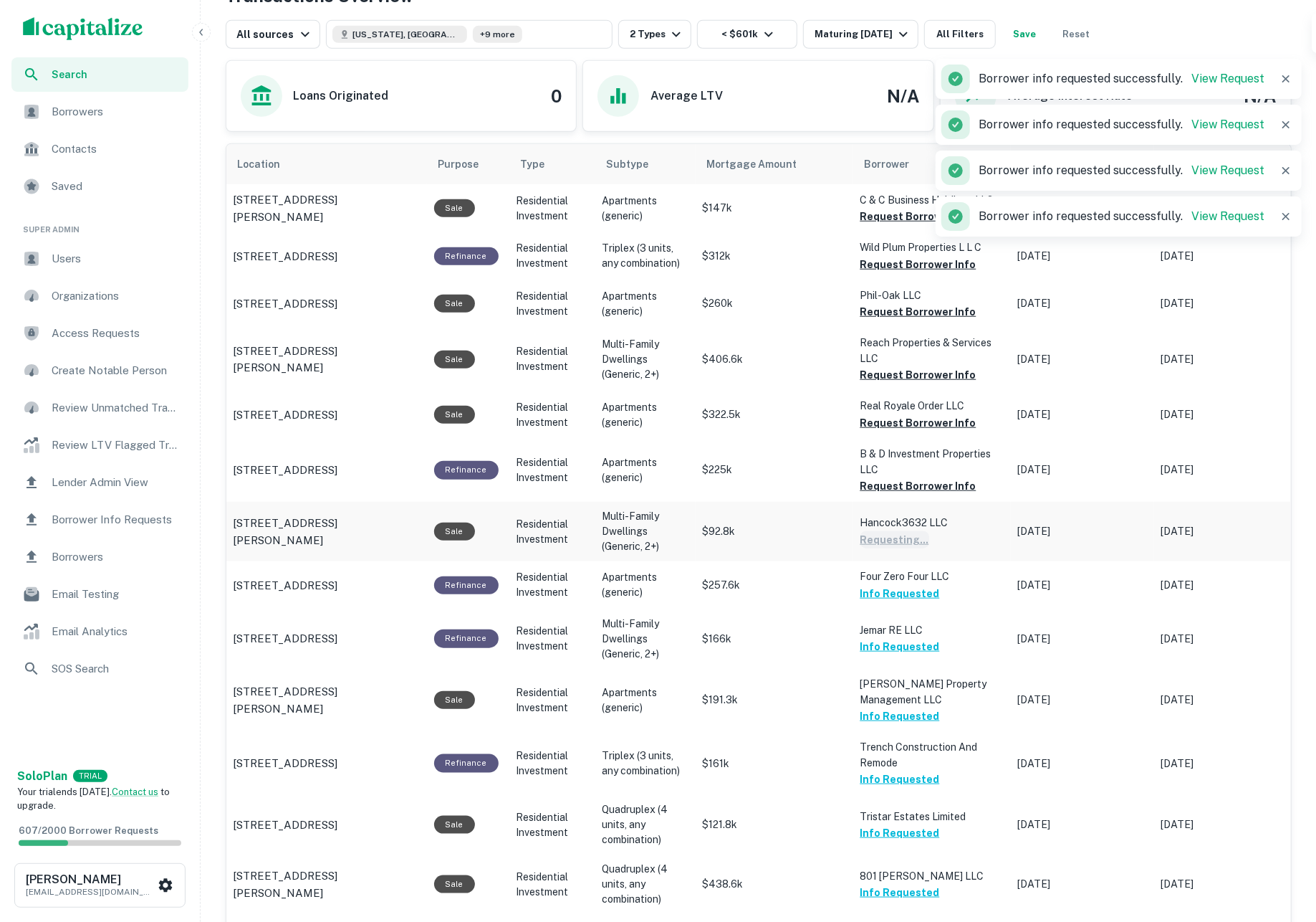
scroll to position [556, 0]
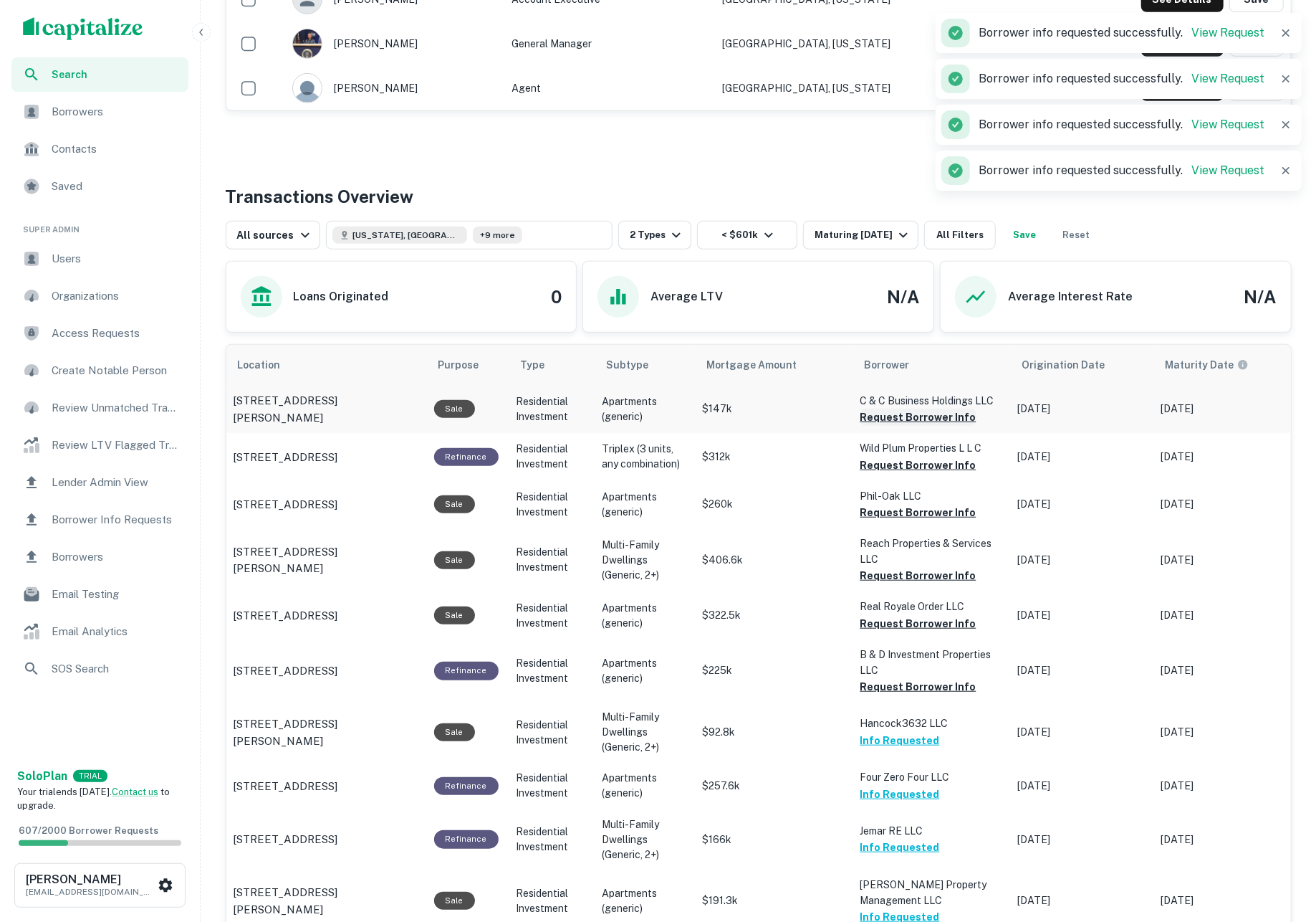
click at [913, 422] on button "Request Borrower Info" at bounding box center [918, 417] width 116 height 17
click at [922, 468] on button "Request Borrower Info" at bounding box center [918, 465] width 116 height 17
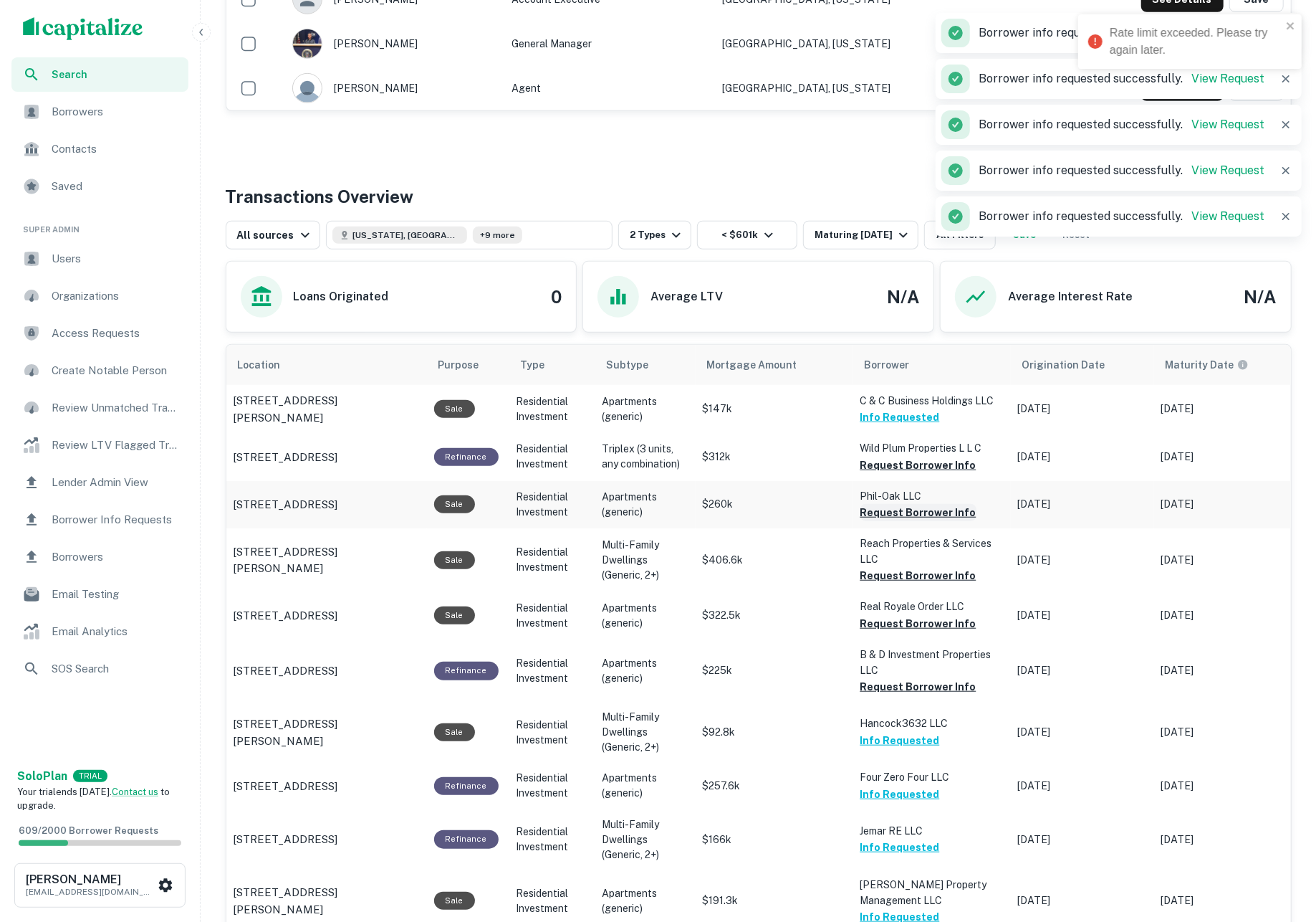
click at [932, 520] on button "Request Borrower Info" at bounding box center [918, 512] width 116 height 17
click at [946, 578] on button "Request Borrower Info" at bounding box center [918, 575] width 116 height 17
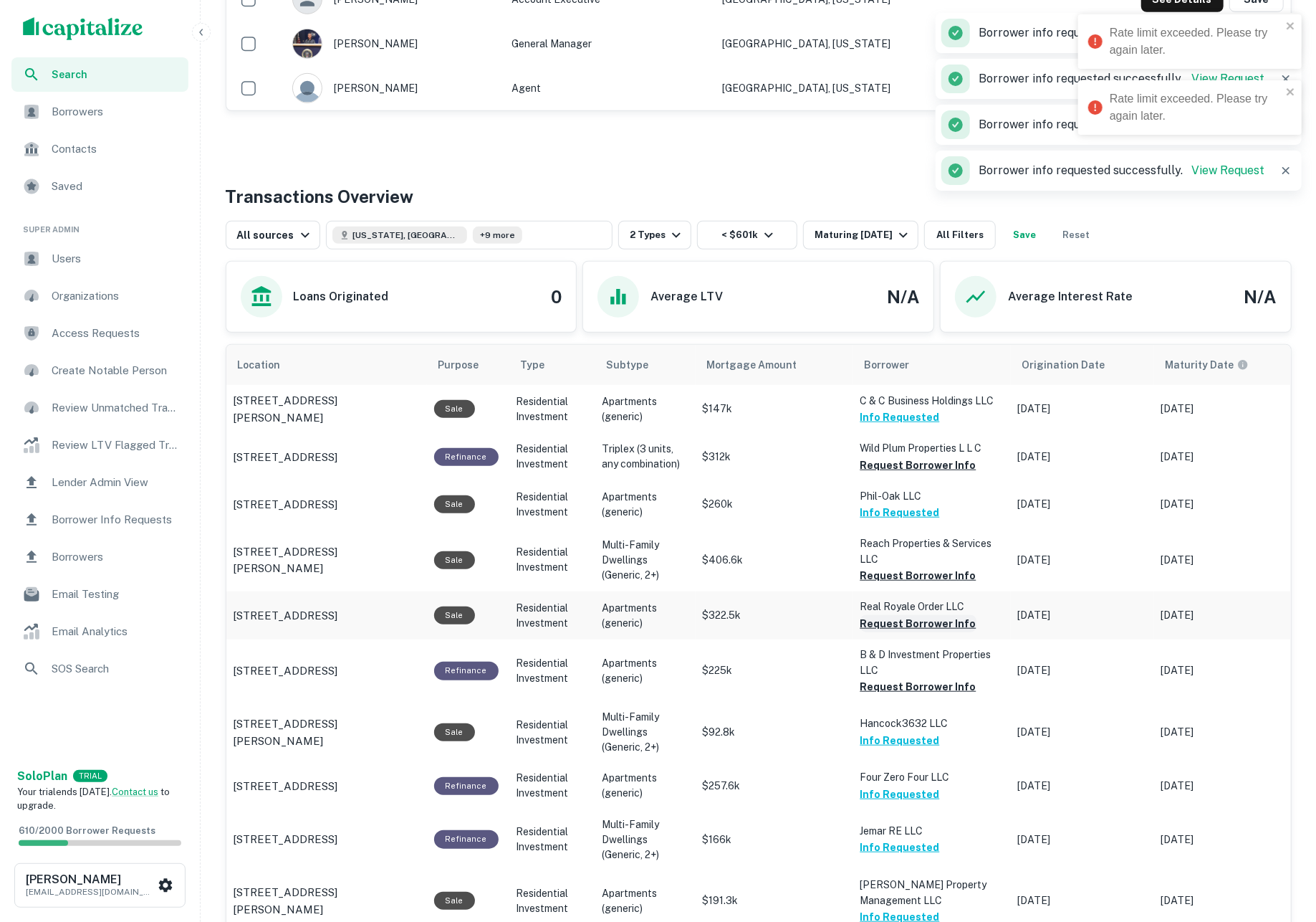
click at [948, 622] on button "Request Borrower Info" at bounding box center [918, 624] width 116 height 17
click at [948, 685] on button "Request Borrower Info" at bounding box center [918, 687] width 116 height 17
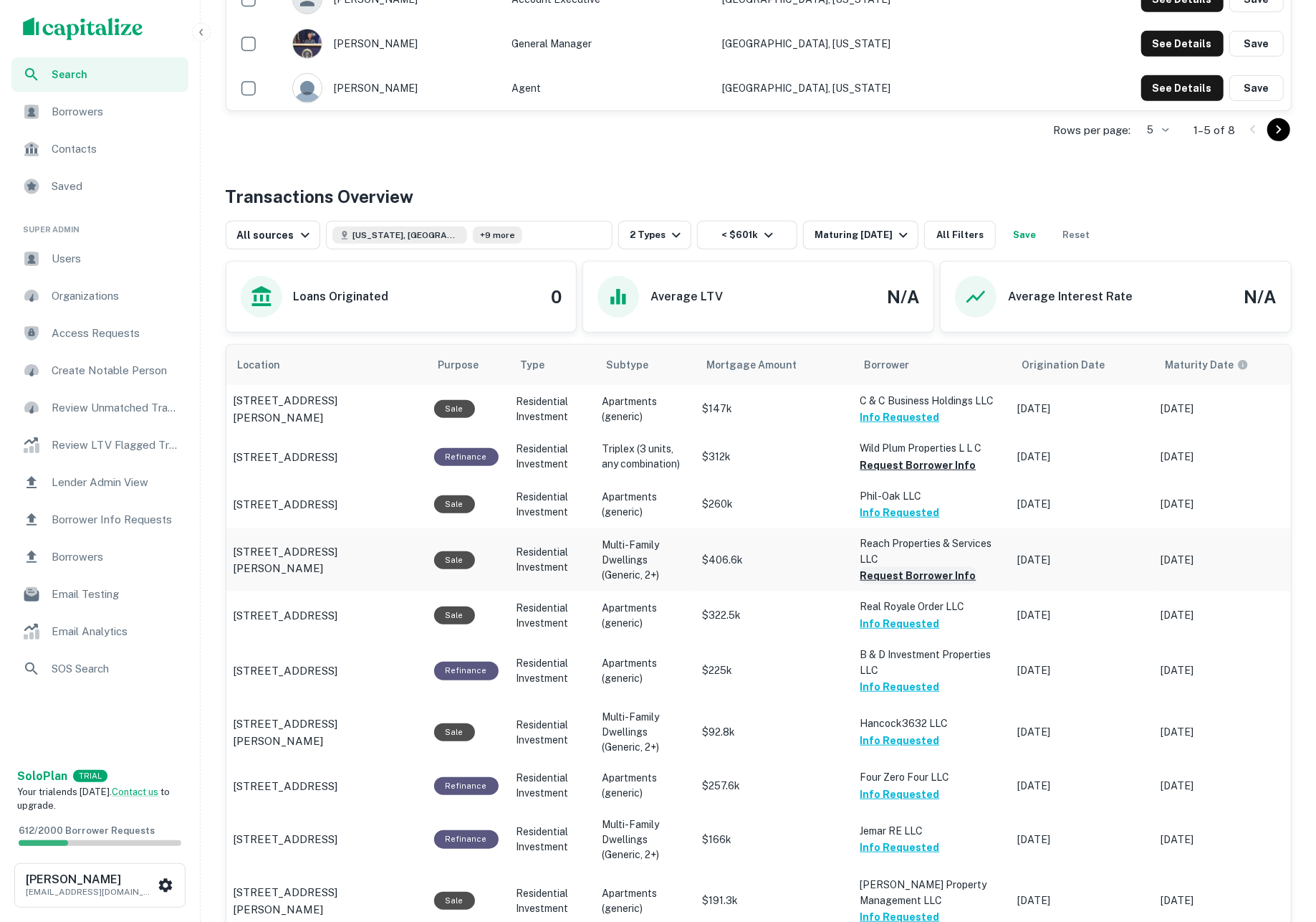
click at [908, 584] on button "Request Borrower Info" at bounding box center [918, 575] width 116 height 17
click at [877, 474] on button "Request Borrower Info" at bounding box center [918, 465] width 116 height 17
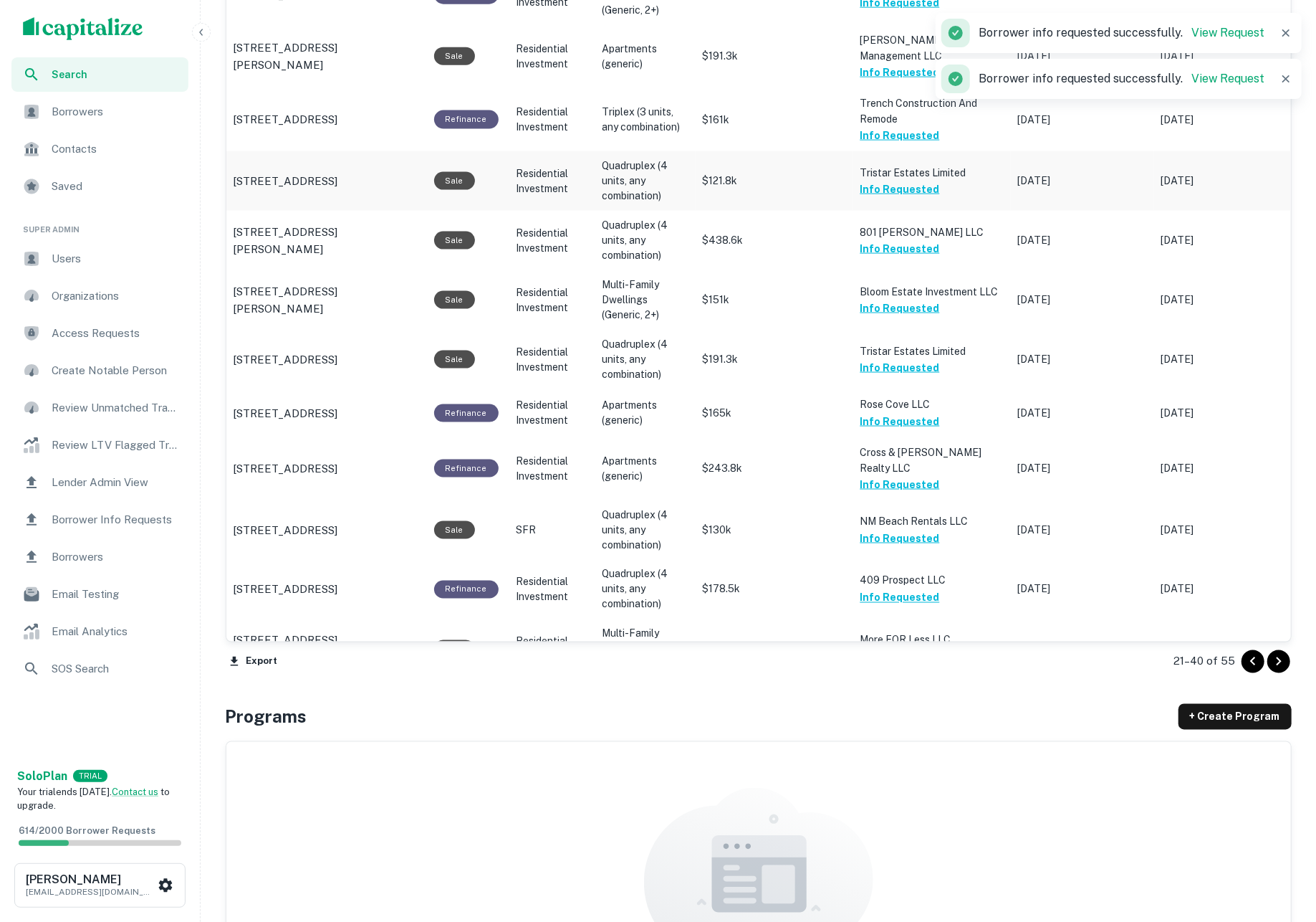
scroll to position [1498, 0]
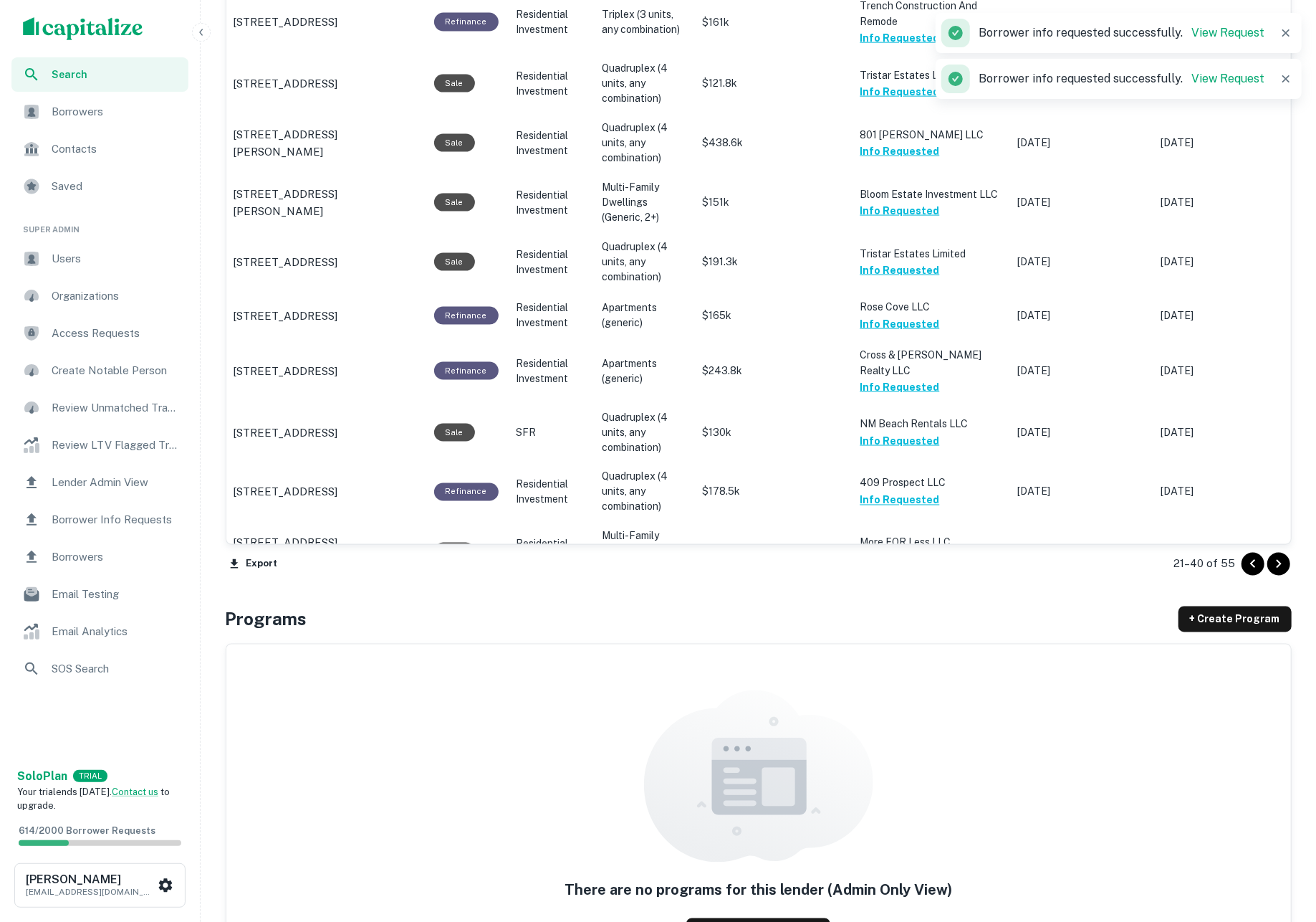
click at [1279, 563] on icon "Go to next page" at bounding box center [1278, 564] width 17 height 17
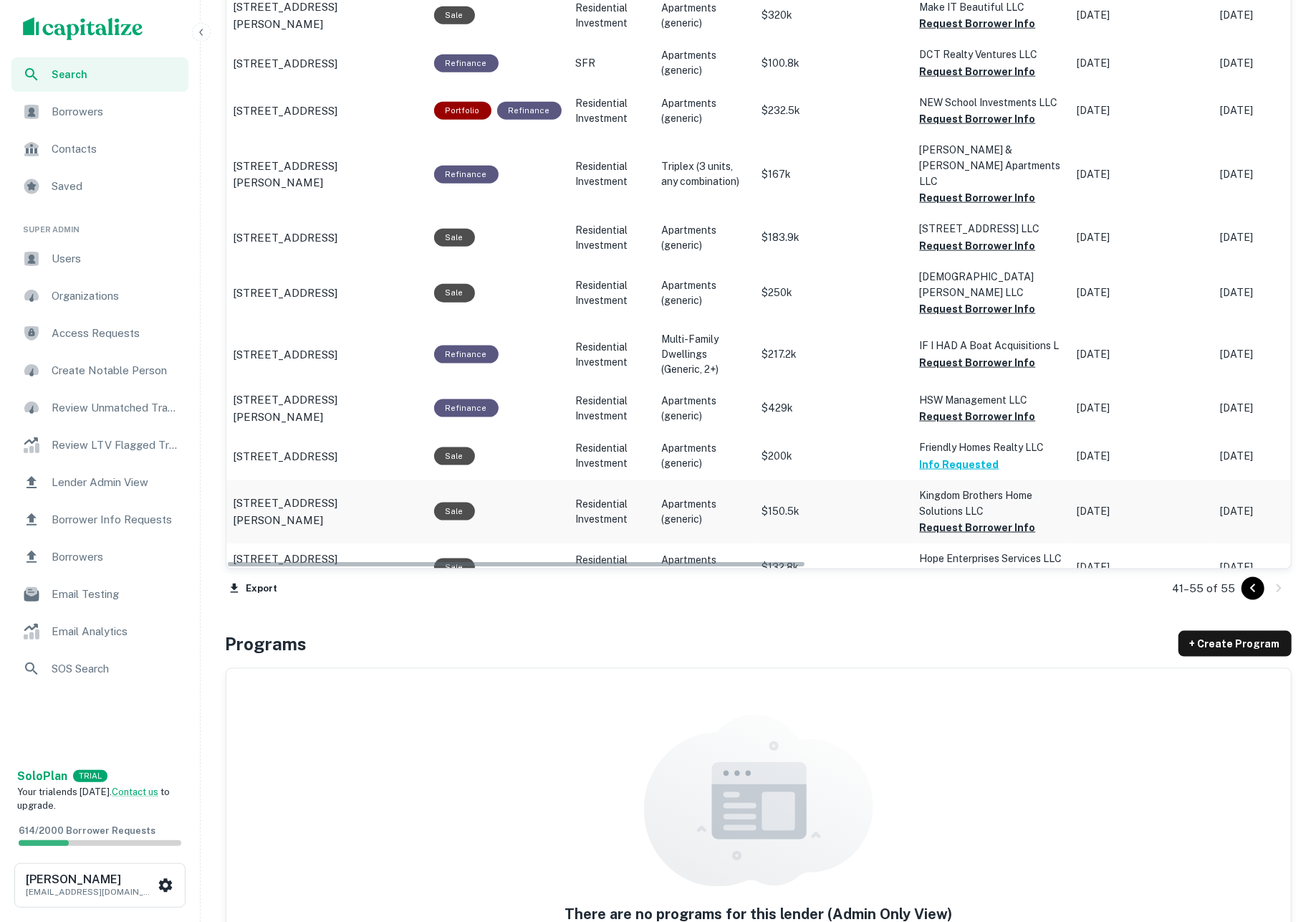
scroll to position [864, 0]
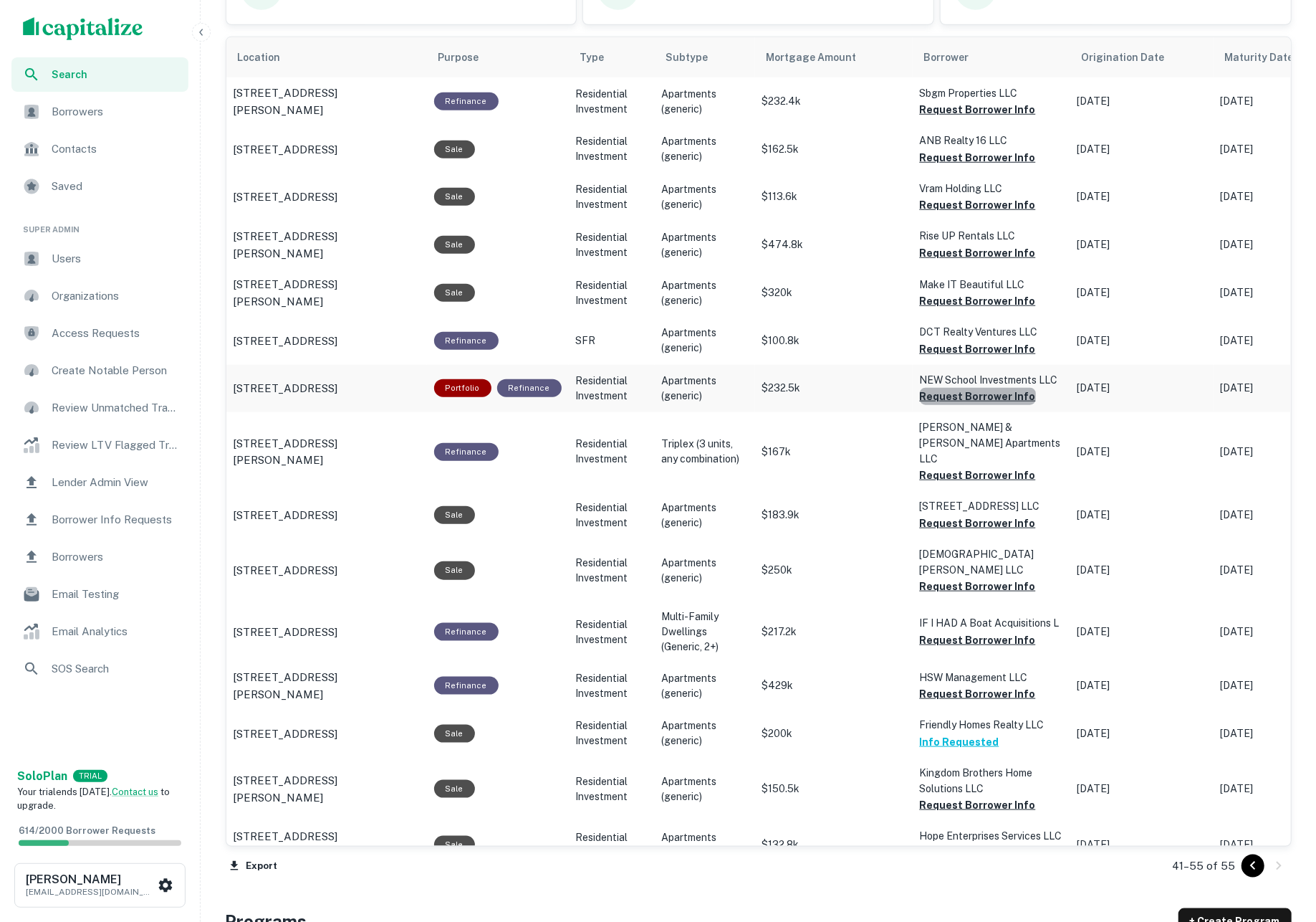
click at [998, 401] on button "Request Borrower Info" at bounding box center [978, 396] width 116 height 17
click at [972, 357] on button "Request Borrower Info" at bounding box center [978, 349] width 116 height 17
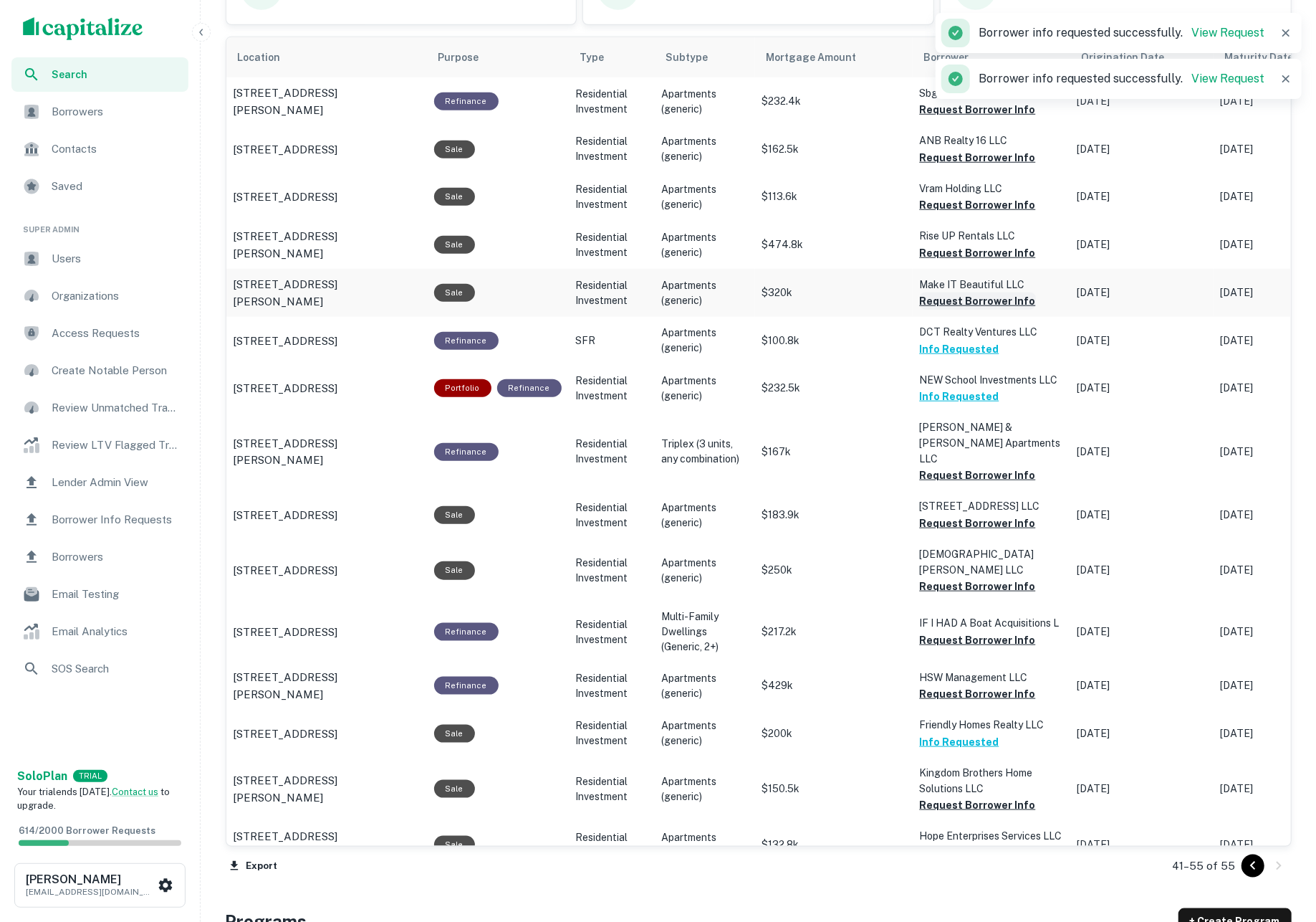
click at [952, 306] on button "Request Borrower Info" at bounding box center [978, 301] width 116 height 17
click at [937, 254] on button "Request Borrower Info" at bounding box center [978, 253] width 116 height 17
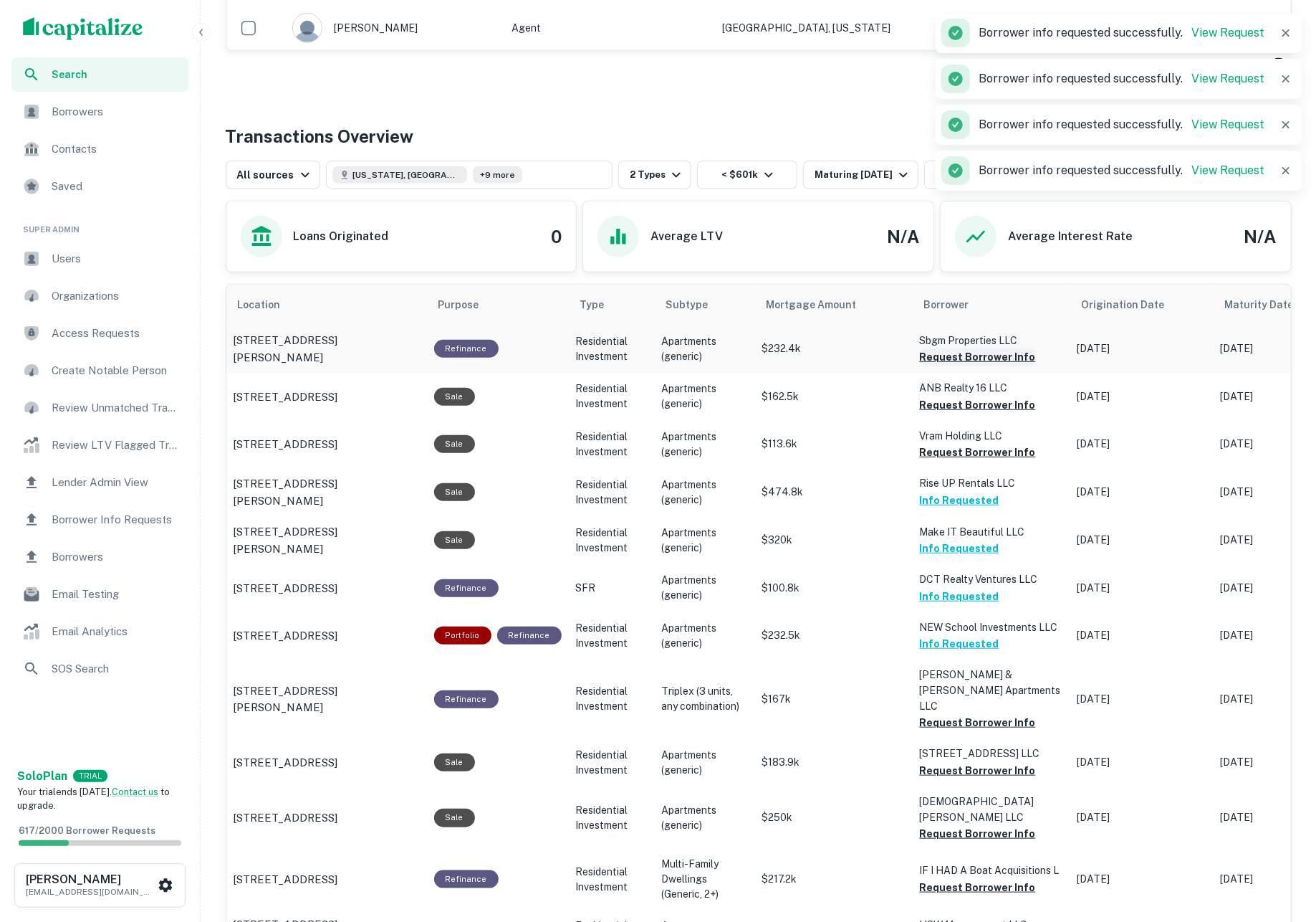
click at [969, 359] on button "Request Borrower Info" at bounding box center [978, 357] width 116 height 17
click at [972, 407] on button "Request Borrower Info" at bounding box center [978, 405] width 116 height 17
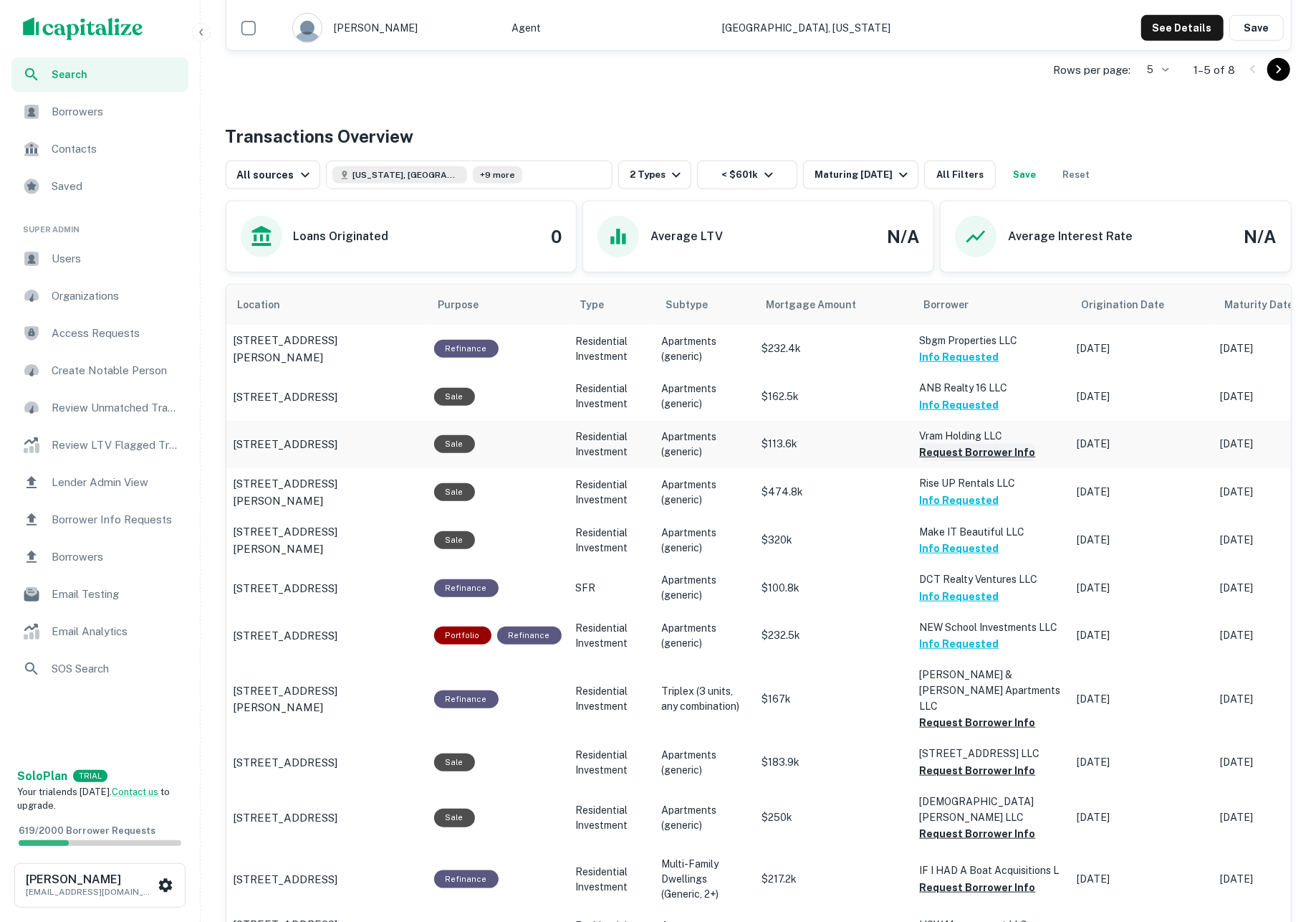
click at [962, 450] on button "Request Borrower Info" at bounding box center [978, 452] width 116 height 17
click at [996, 714] on button "Request Borrower Info" at bounding box center [978, 723] width 116 height 17
click at [1003, 762] on button "Request Borrower Info" at bounding box center [978, 771] width 116 height 17
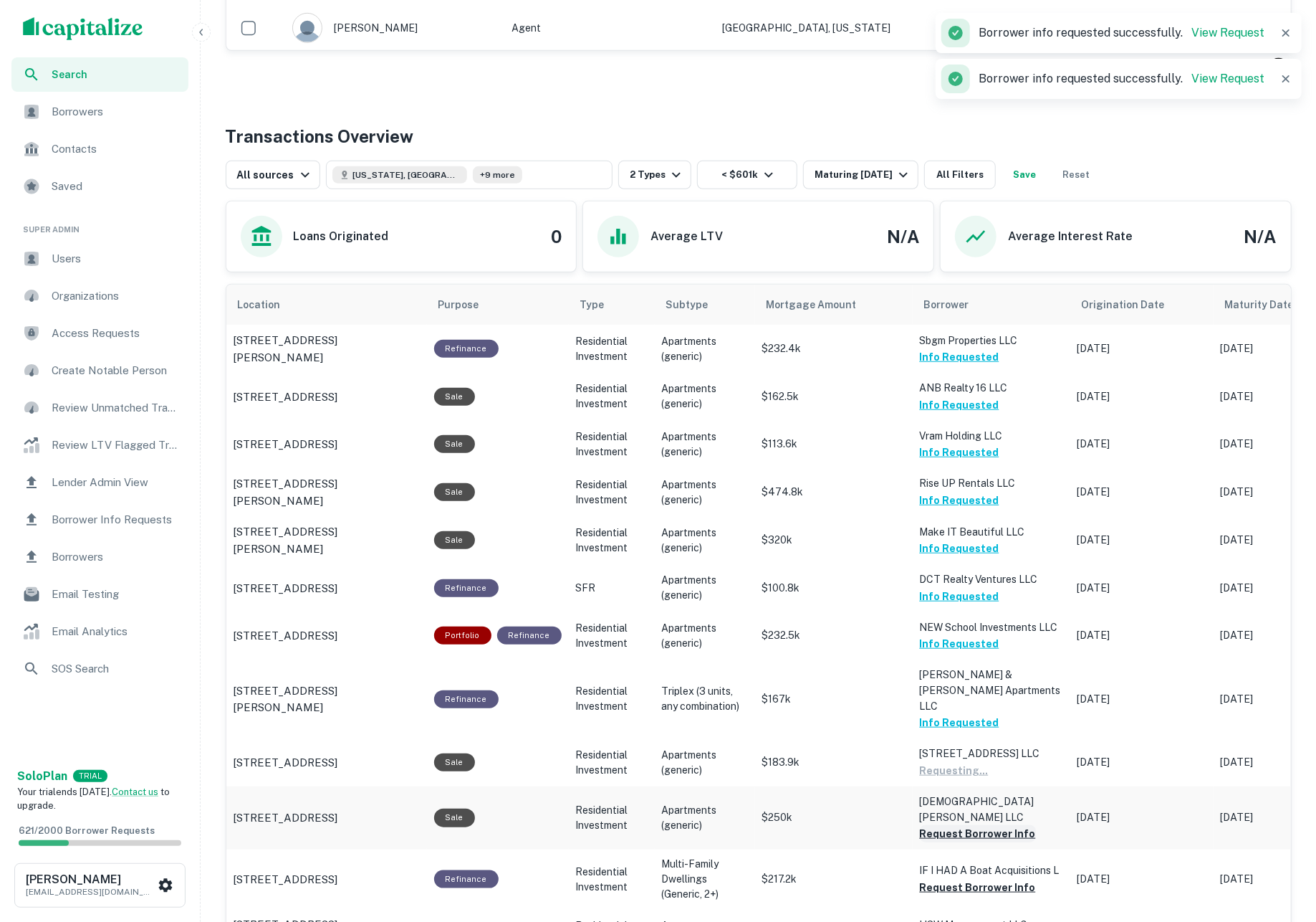
click at [1004, 825] on button "Request Borrower Info" at bounding box center [978, 833] width 116 height 17
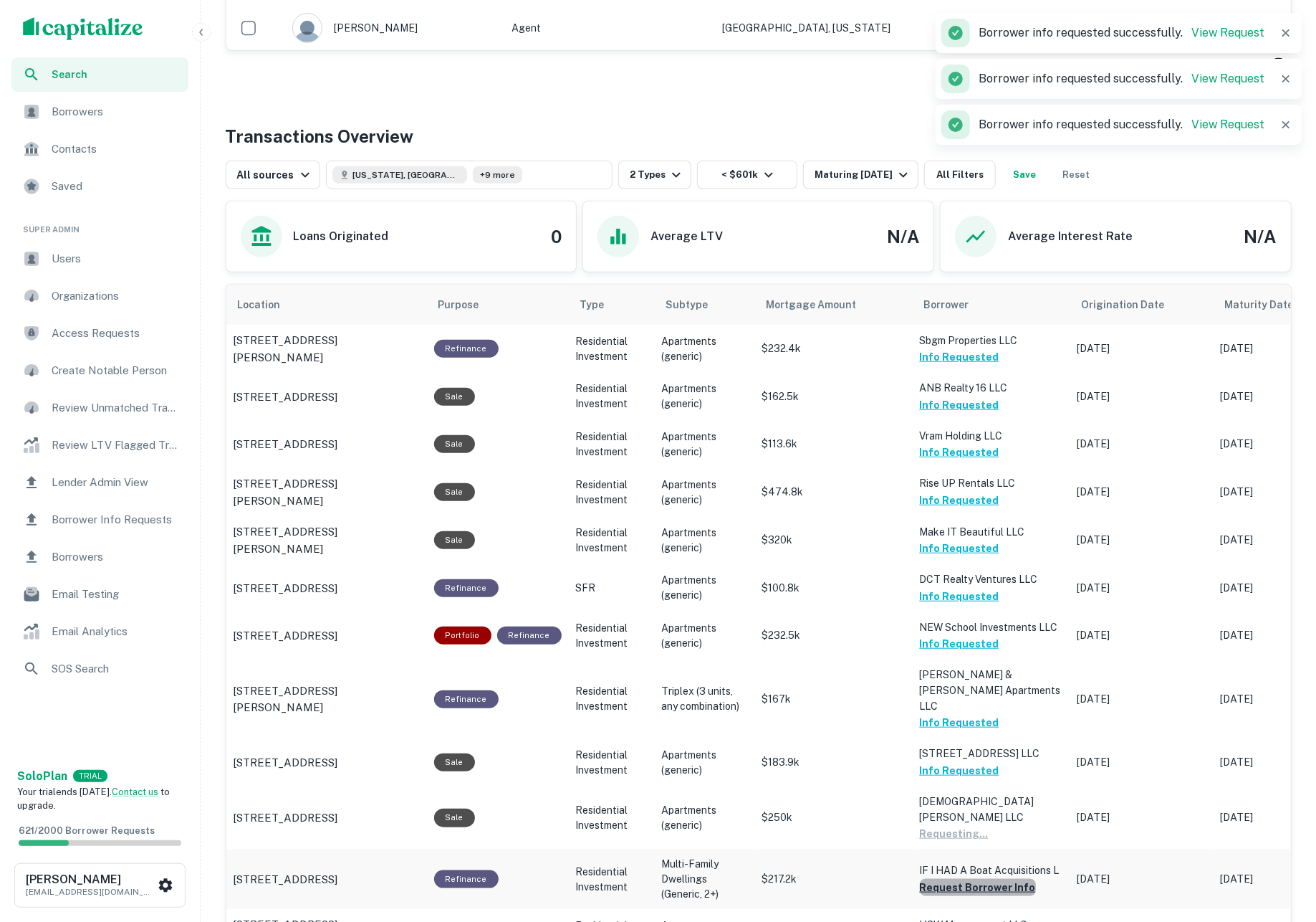
click at [1005, 879] on button "Request Borrower Info" at bounding box center [978, 887] width 116 height 17
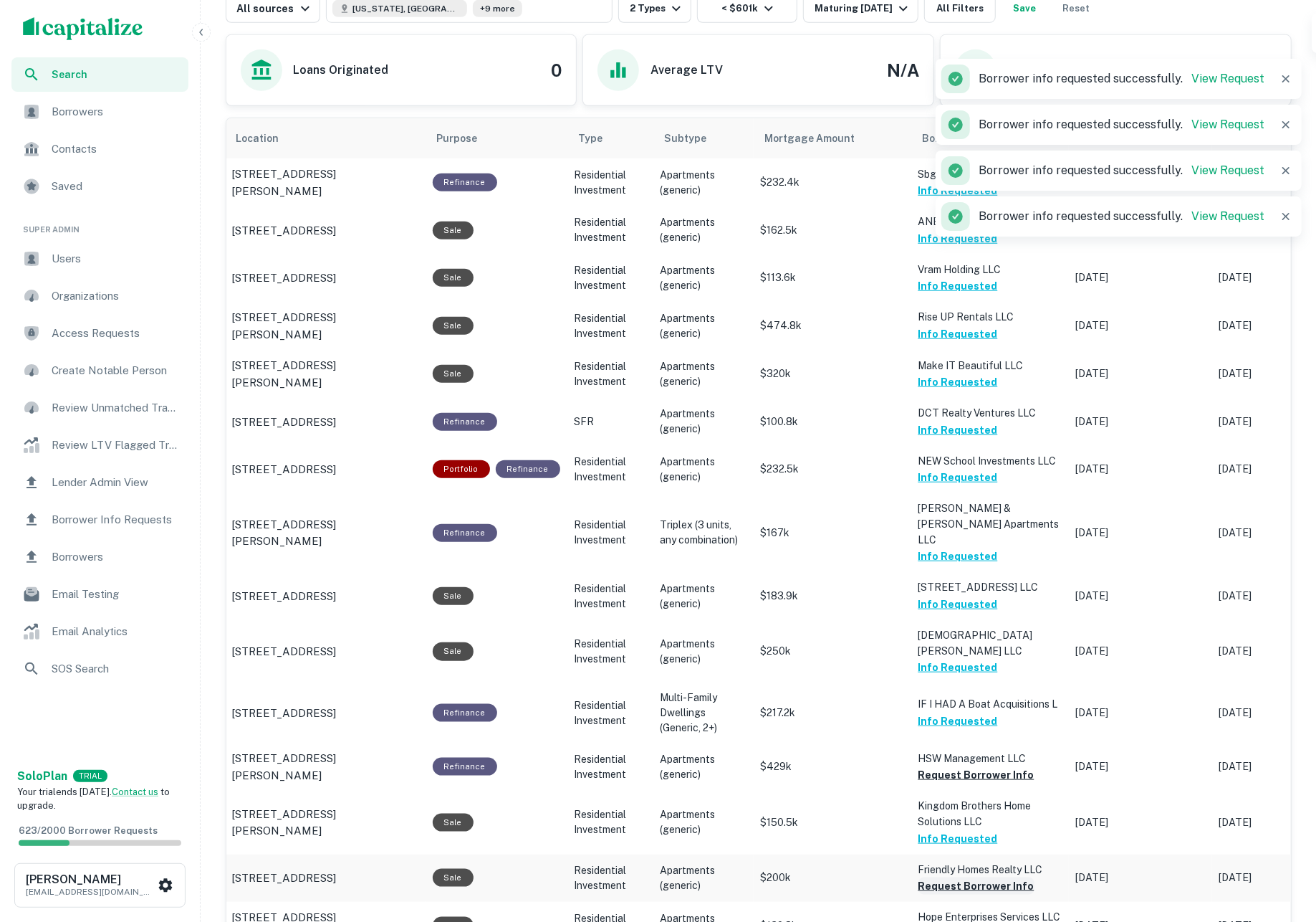
scroll to position [841, 0]
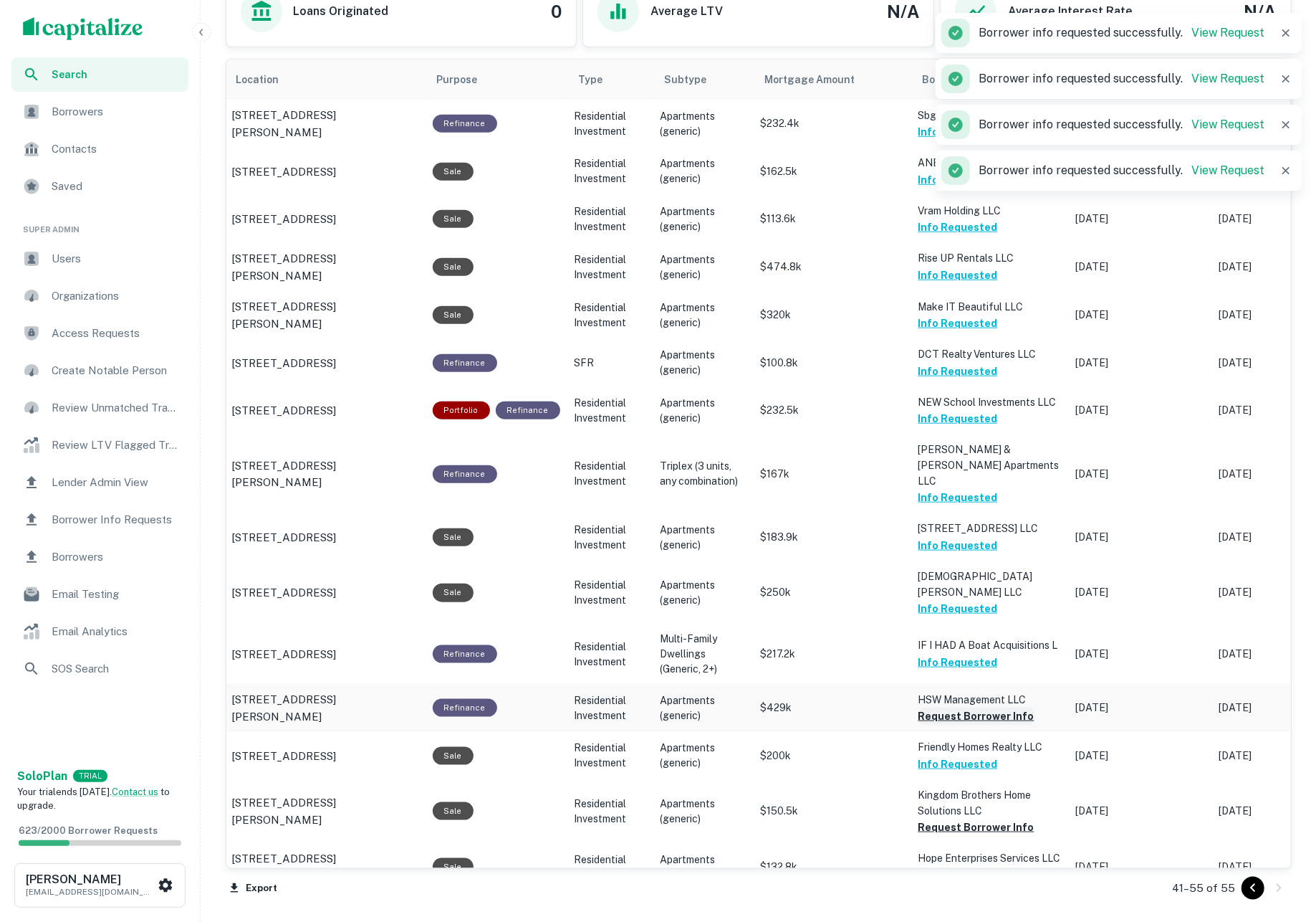
click at [943, 707] on button "Request Borrower Info" at bounding box center [976, 716] width 116 height 17
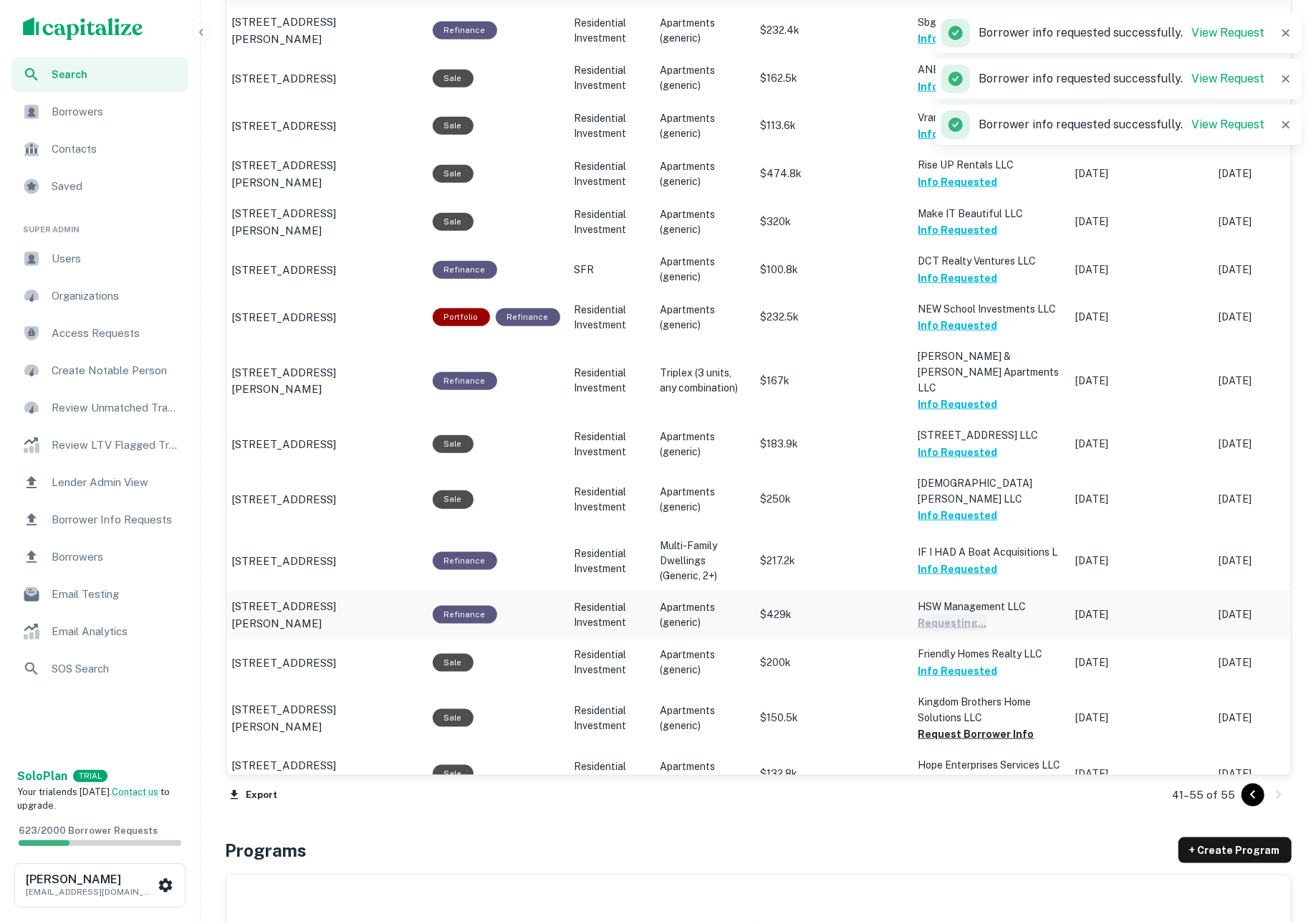
scroll to position [949, 0]
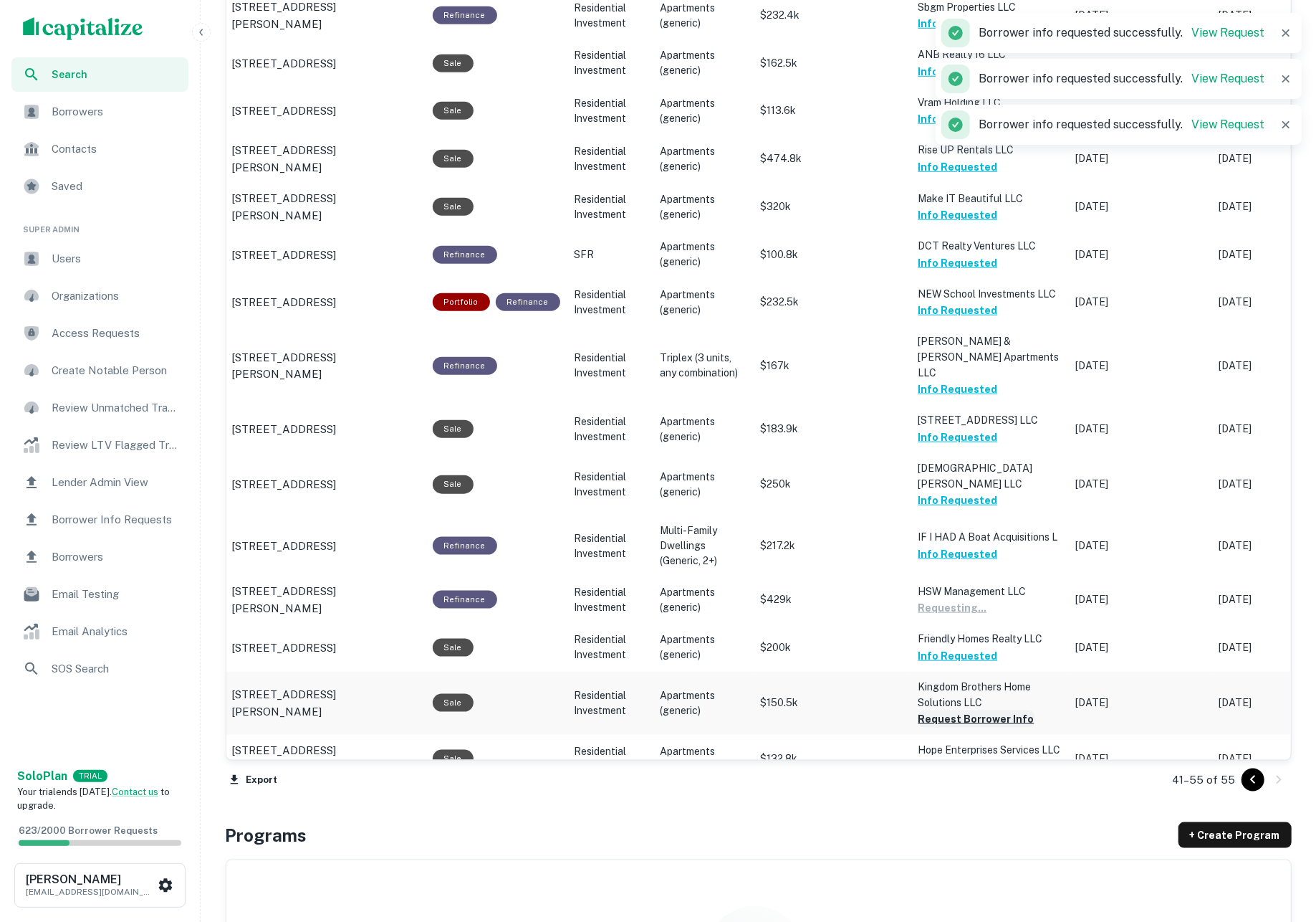
click at [943, 710] on button "Request Borrower Info" at bounding box center [976, 719] width 116 height 17
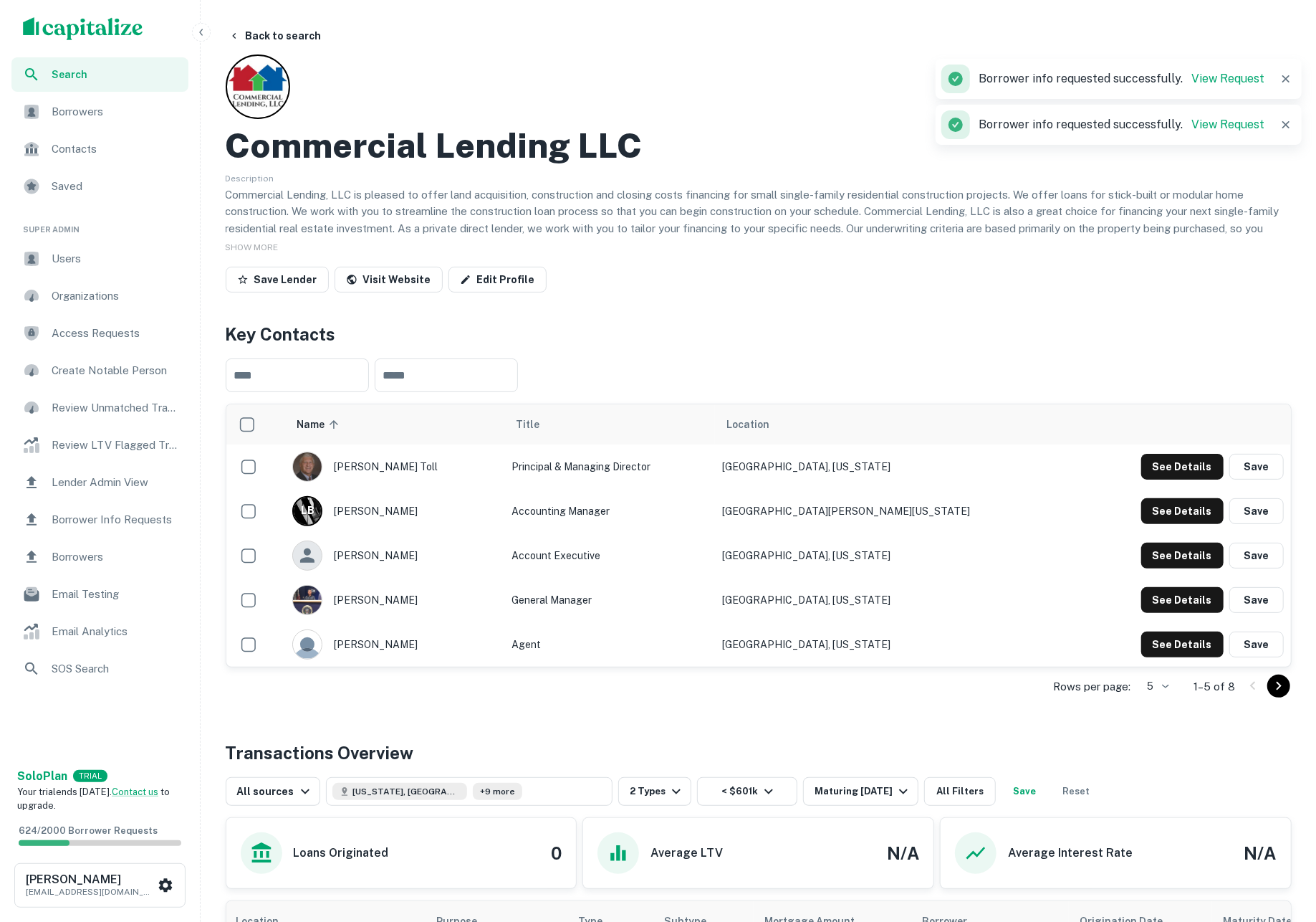
scroll to position [0, 0]
click at [273, 43] on button "Back to search" at bounding box center [274, 35] width 104 height 26
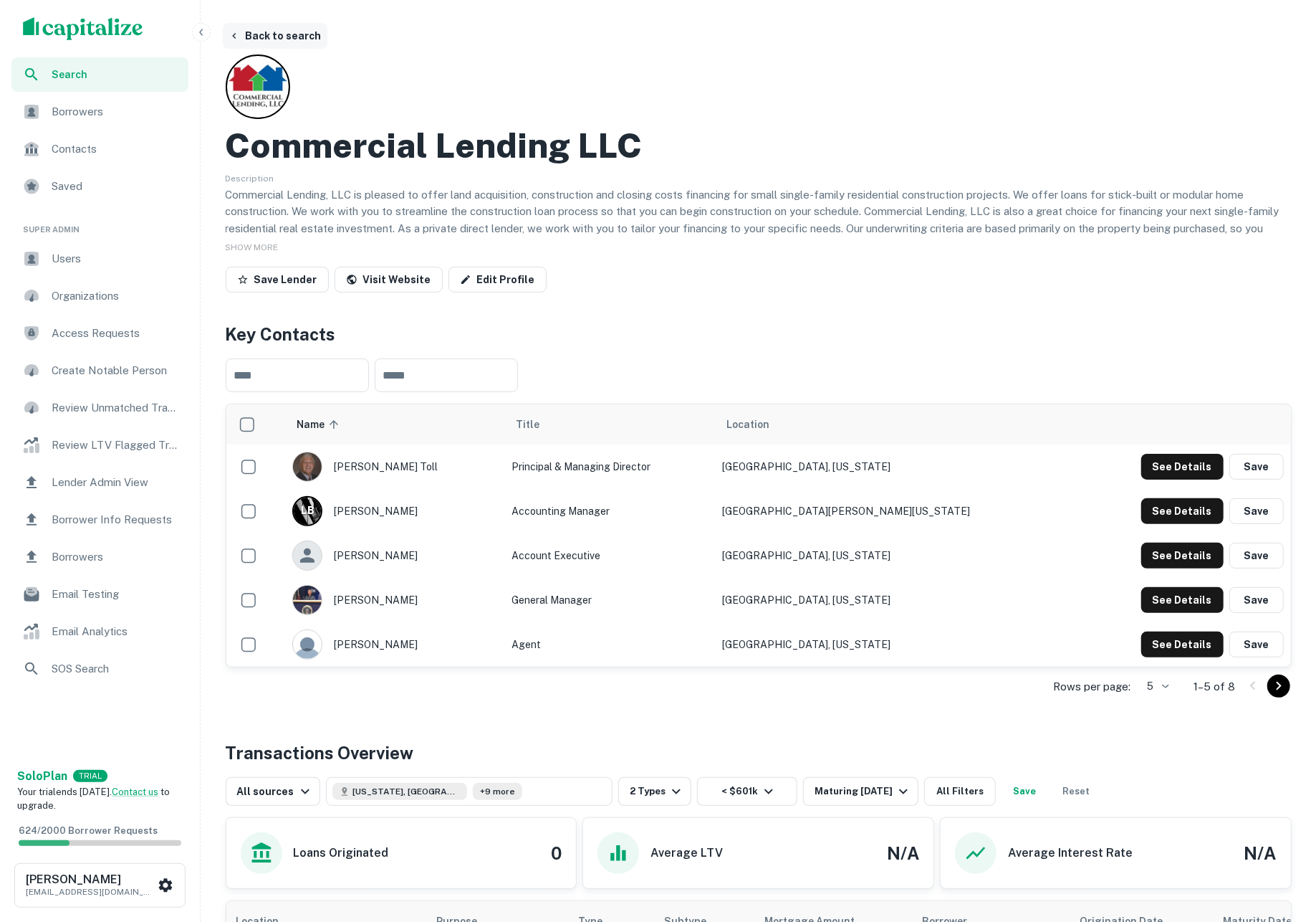
click at [286, 30] on button "Back to search" at bounding box center [274, 35] width 104 height 26
click at [126, 33] on img "scrollable content" at bounding box center [82, 28] width 120 height 23
click at [304, 38] on button "Back to search" at bounding box center [274, 35] width 104 height 26
click at [500, 410] on th "Name sorted ascending" at bounding box center [394, 424] width 219 height 40
drag, startPoint x: 274, startPoint y: 32, endPoint x: 205, endPoint y: 32, distance: 69.0
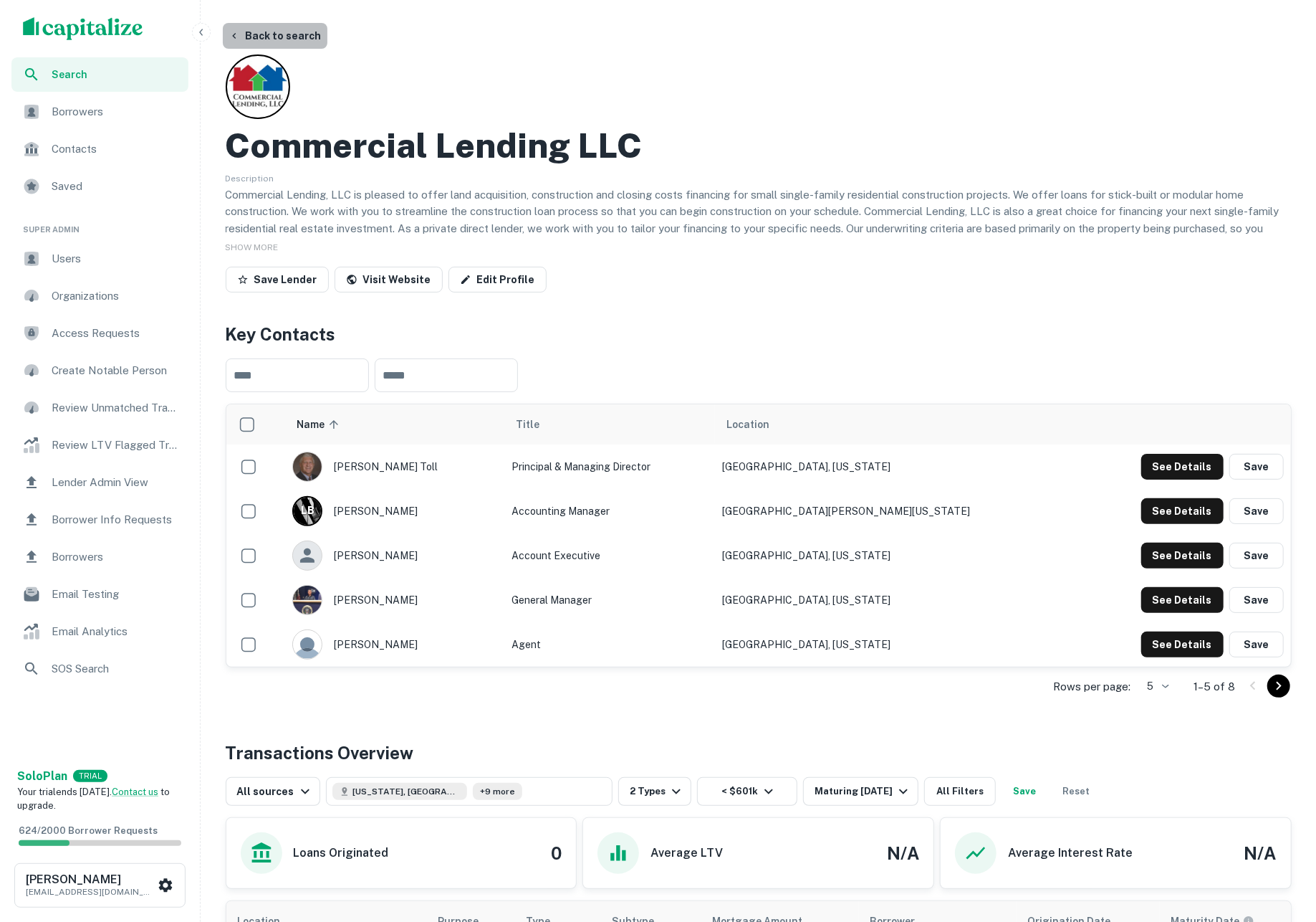
click at [274, 32] on button "Back to search" at bounding box center [274, 35] width 104 height 26
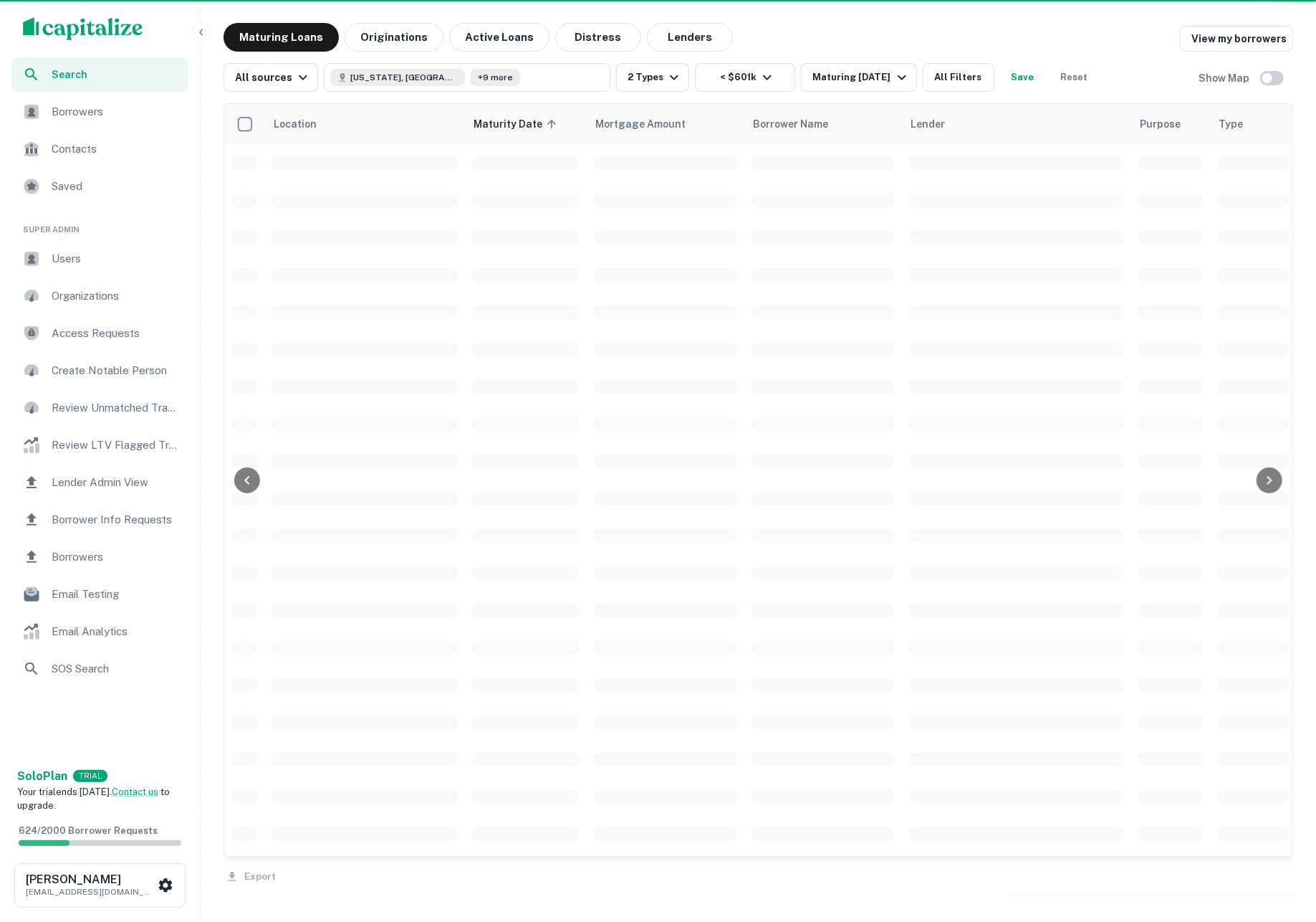
click at [123, 29] on img "scrollable content" at bounding box center [82, 28] width 120 height 23
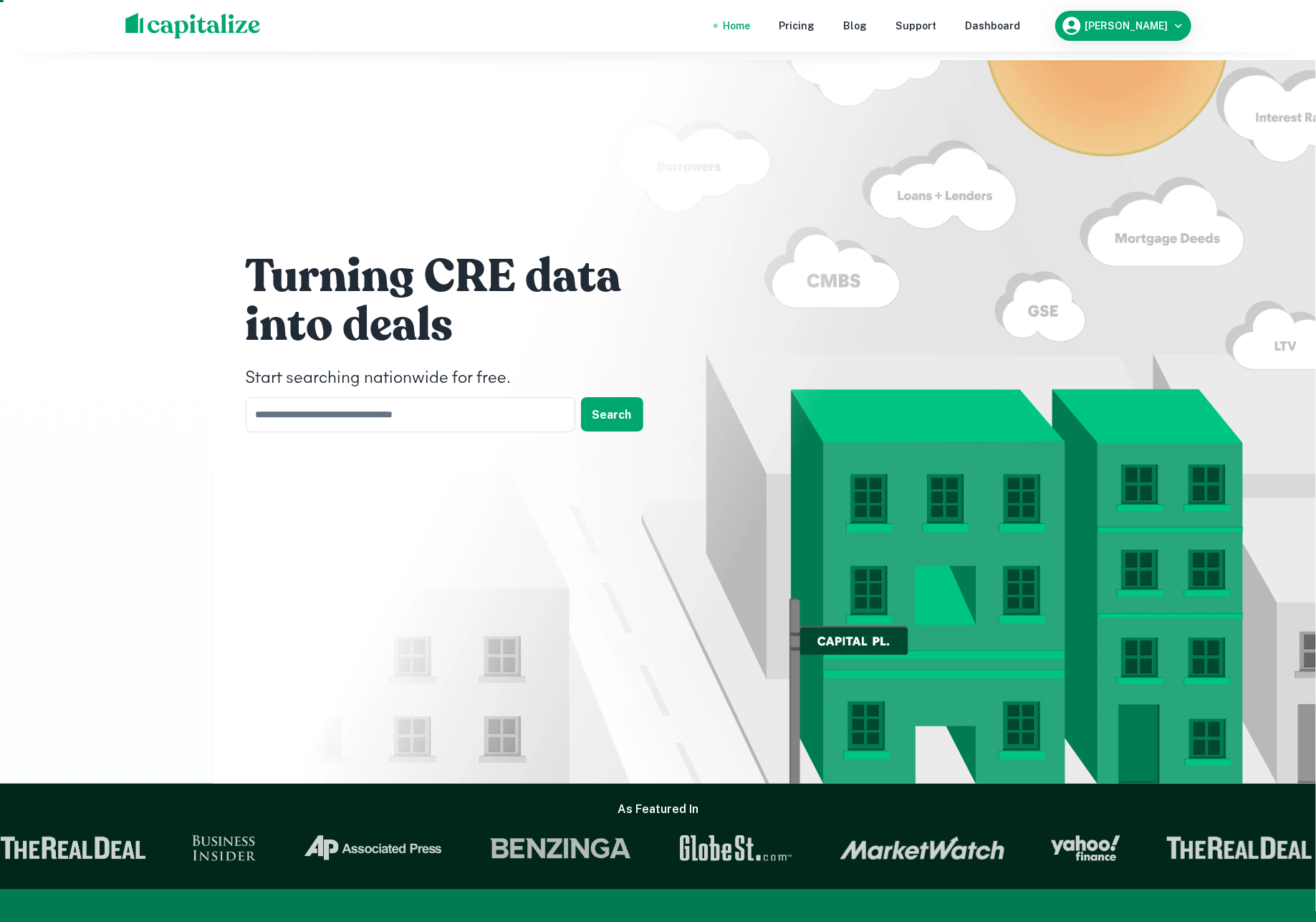
scroll to position [111, 0]
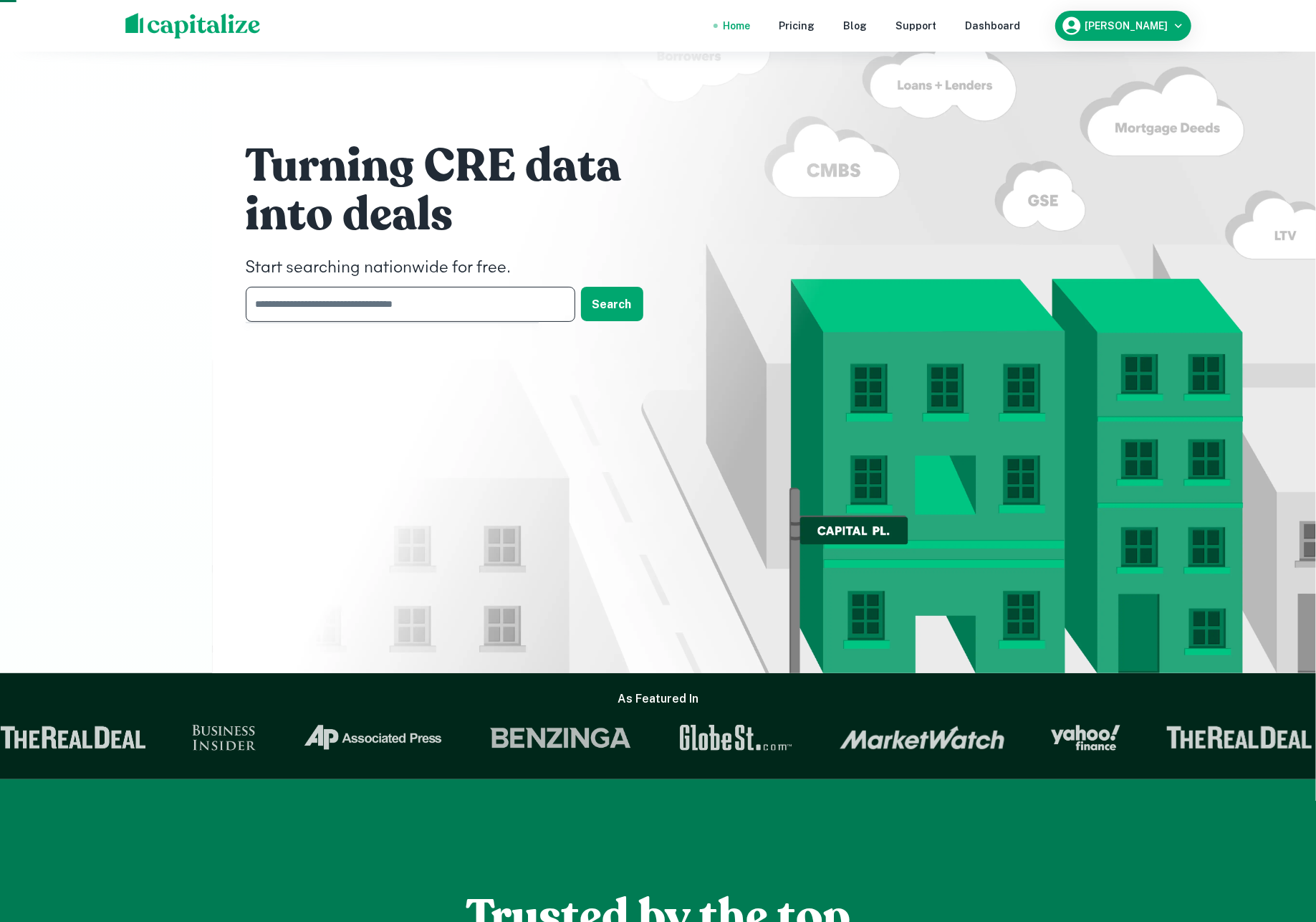
click at [529, 297] on input "text" at bounding box center [405, 304] width 319 height 35
type input "**********"
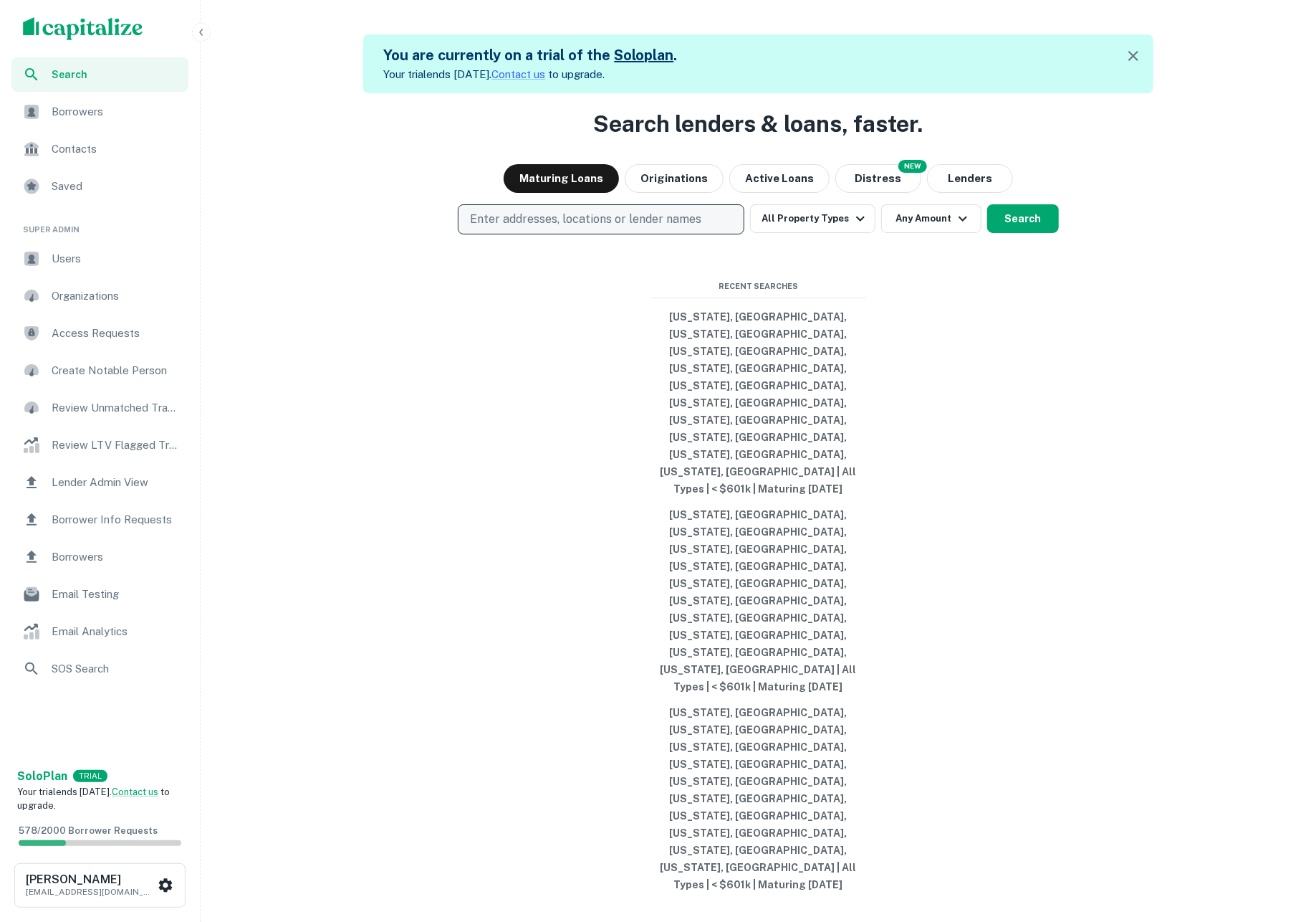
click at [582, 235] on button "Enter addresses, locations or lender names" at bounding box center [601, 219] width 286 height 30
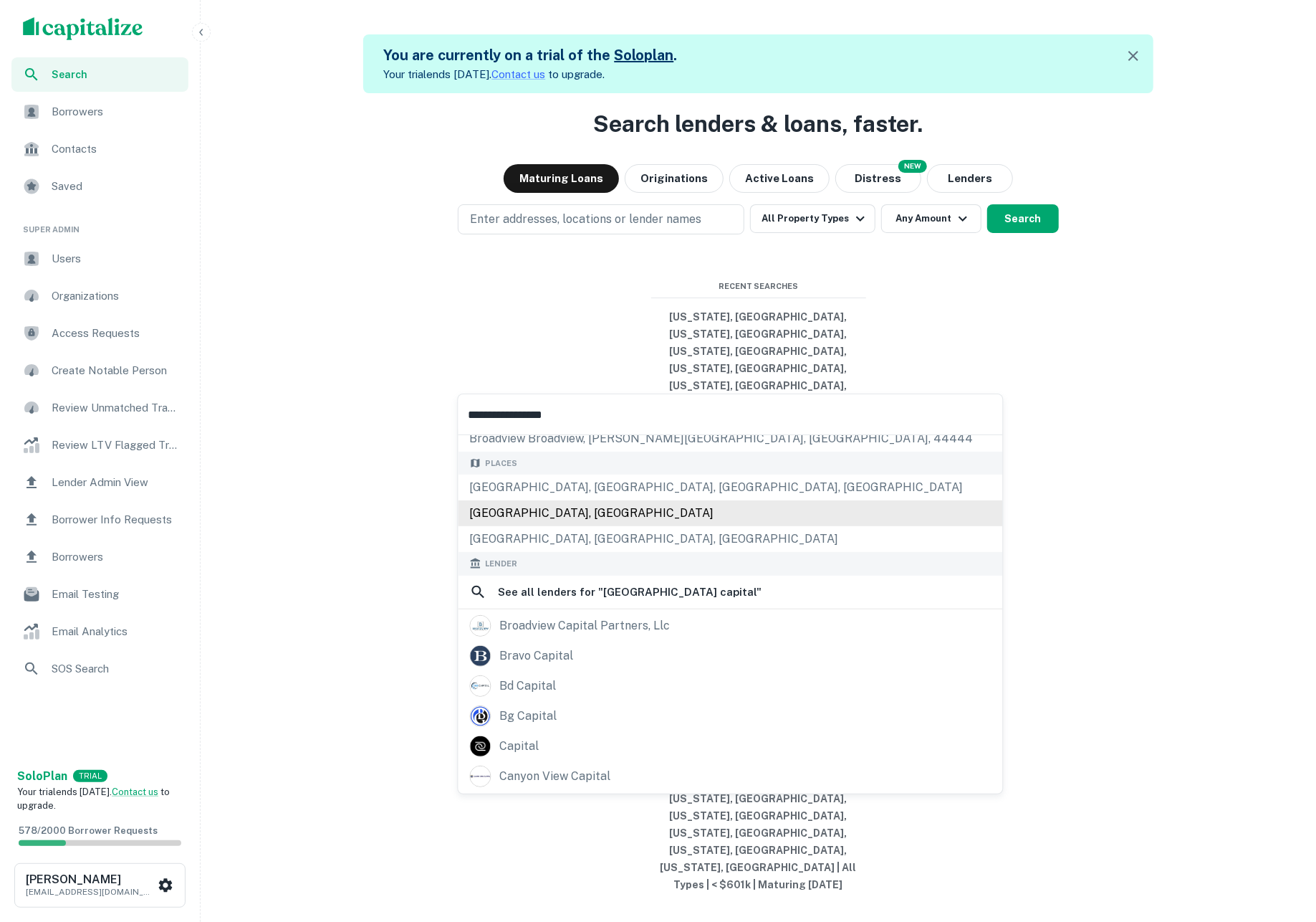
scroll to position [121, 0]
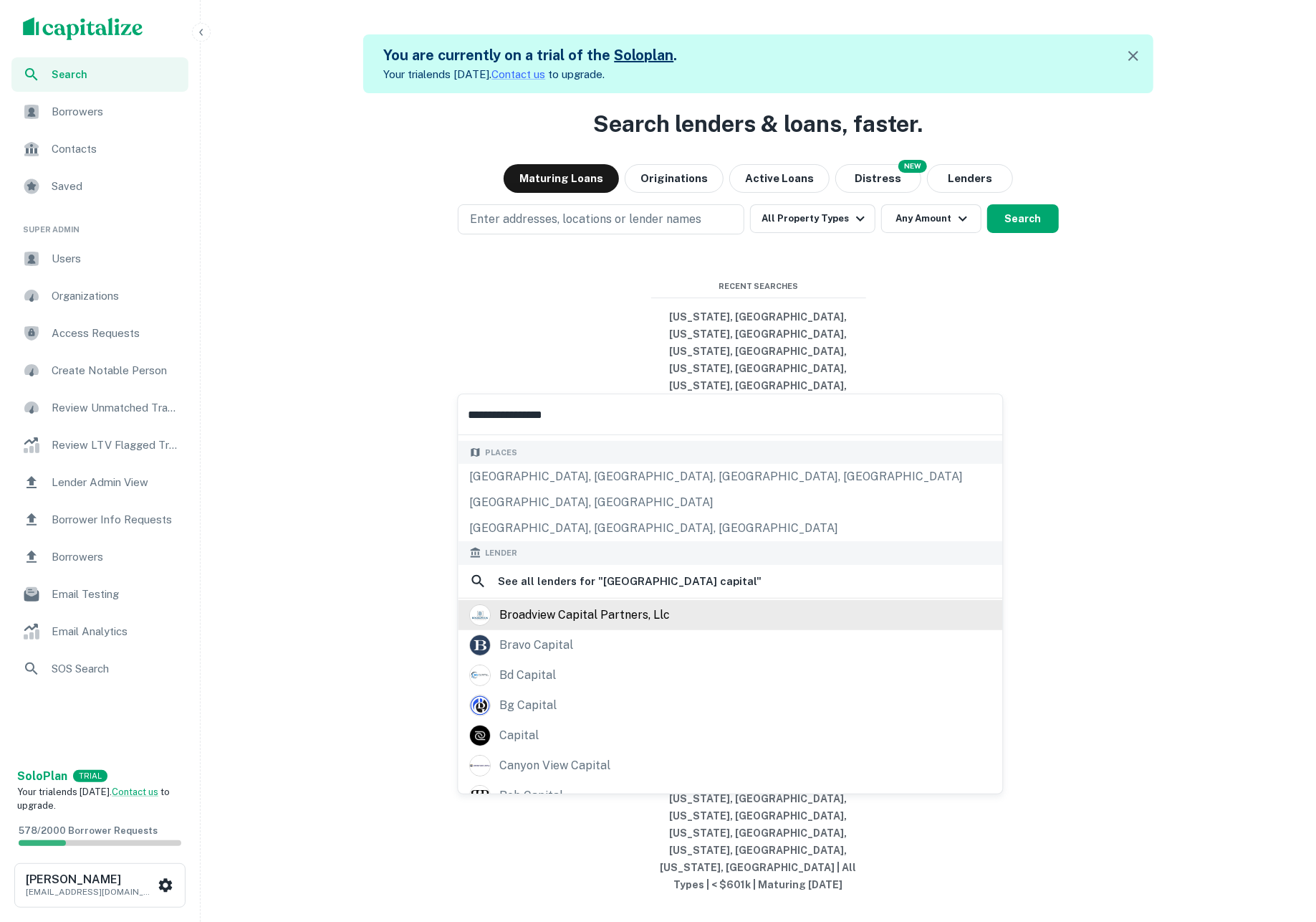
type input "**********"
click at [582, 625] on div "broadview capital partners, llc" at bounding box center [584, 614] width 170 height 21
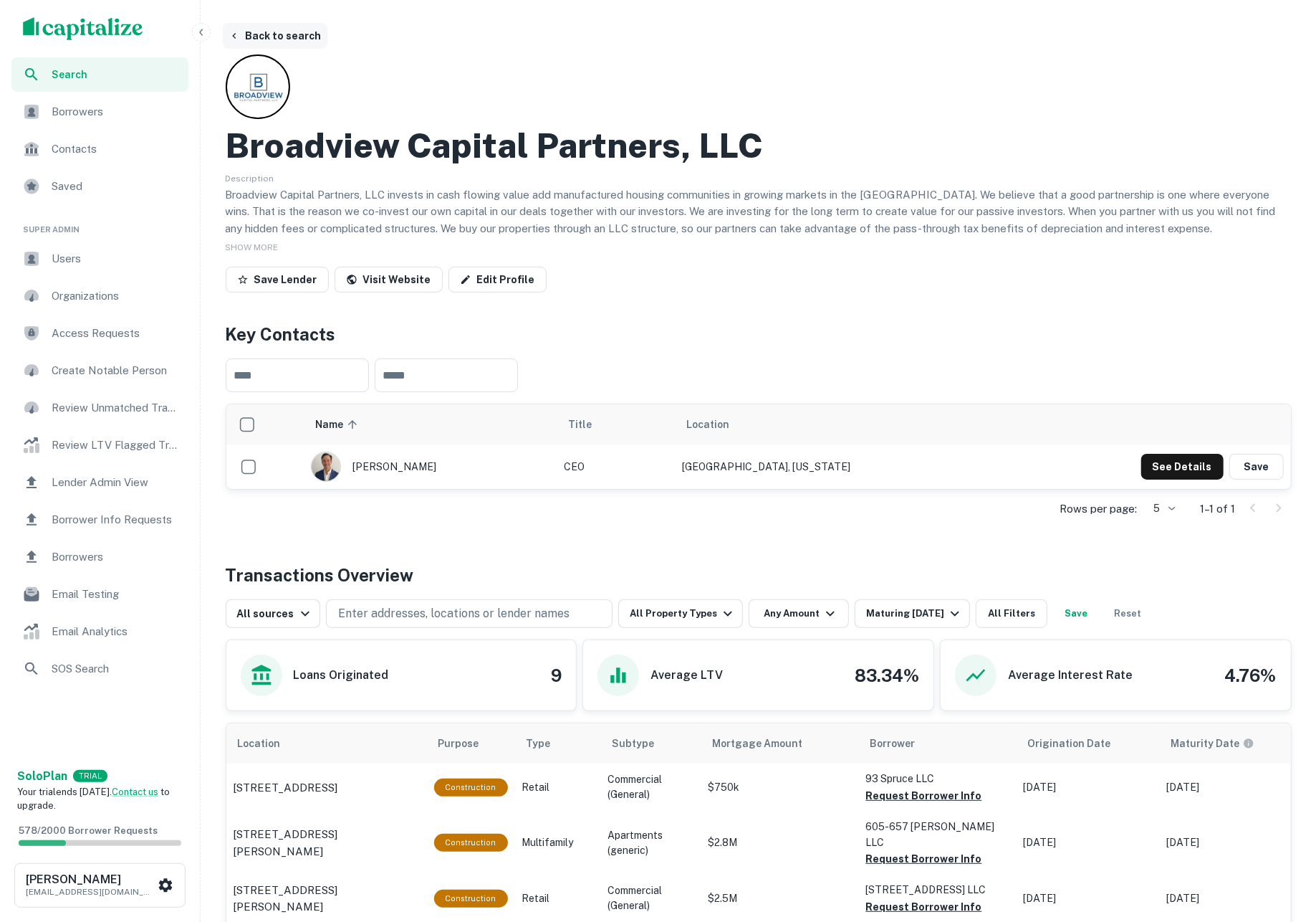
click at [269, 45] on button "Back to search" at bounding box center [274, 35] width 104 height 26
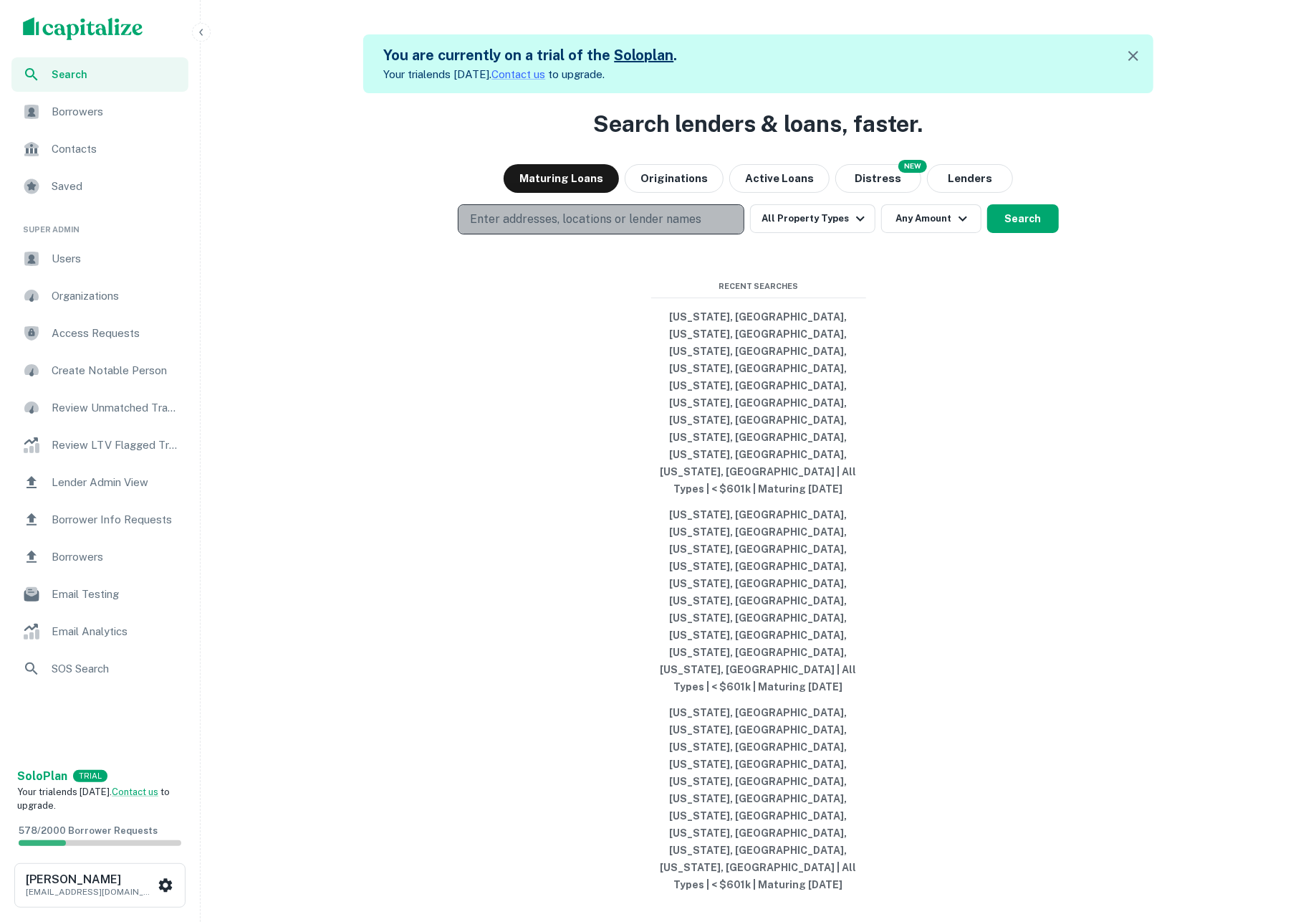
click at [586, 228] on p "Enter addresses, locations or lender names" at bounding box center [585, 220] width 231 height 17
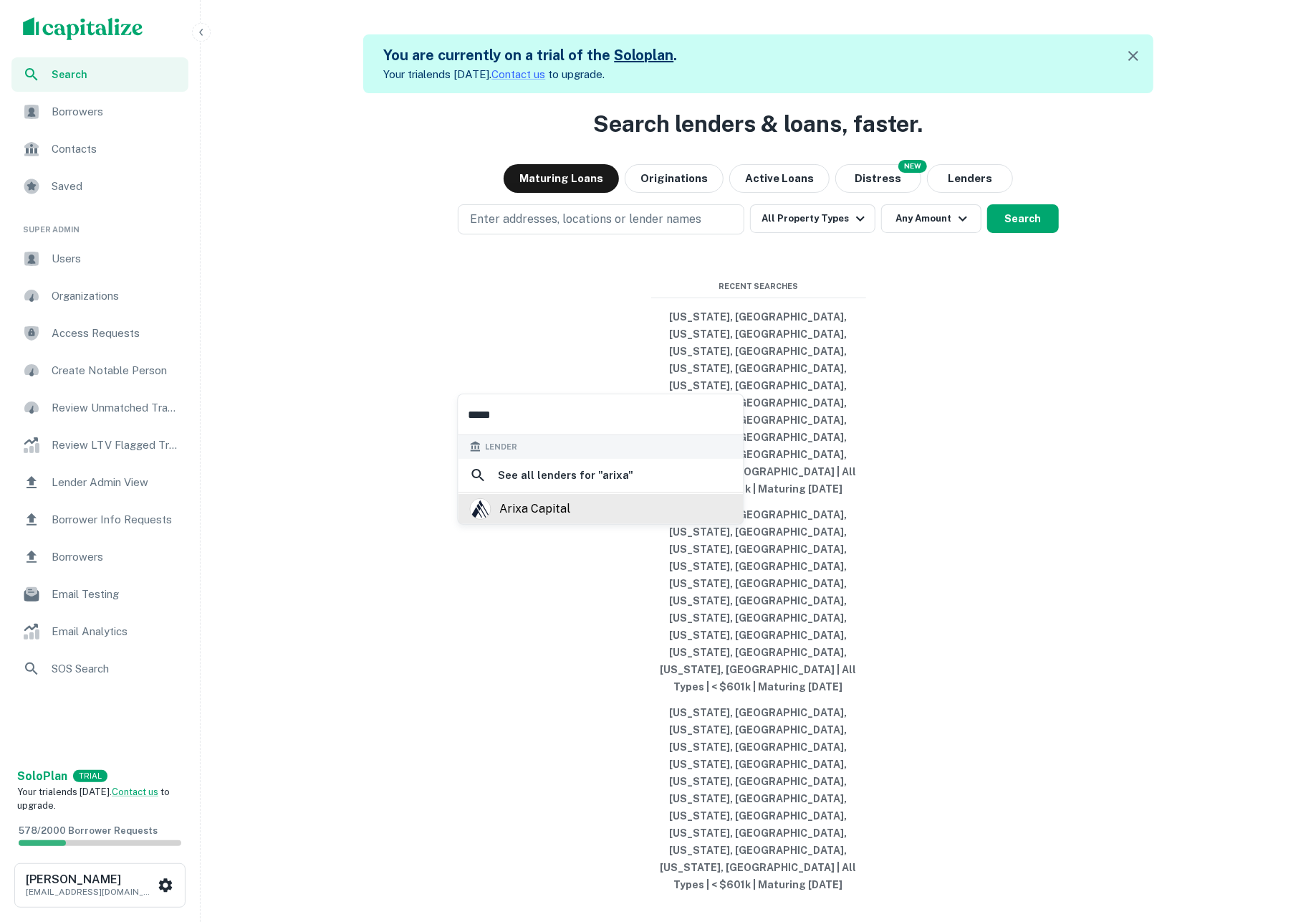
type input "*****"
click at [536, 519] on div "arixa capital" at bounding box center [535, 508] width 71 height 21
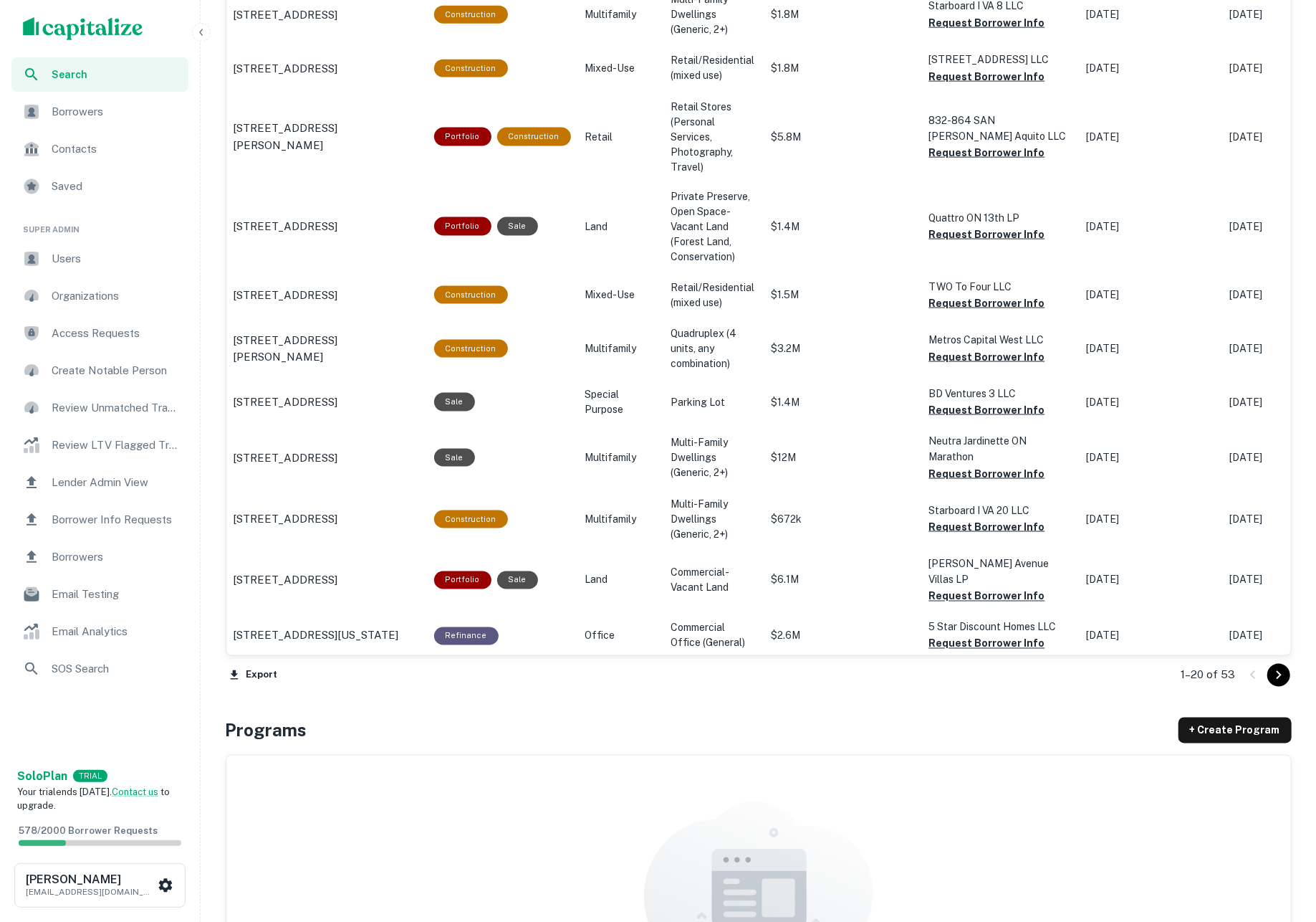
scroll to position [1409, 0]
click at [1282, 675] on icon "Go to next page" at bounding box center [1278, 675] width 17 height 17
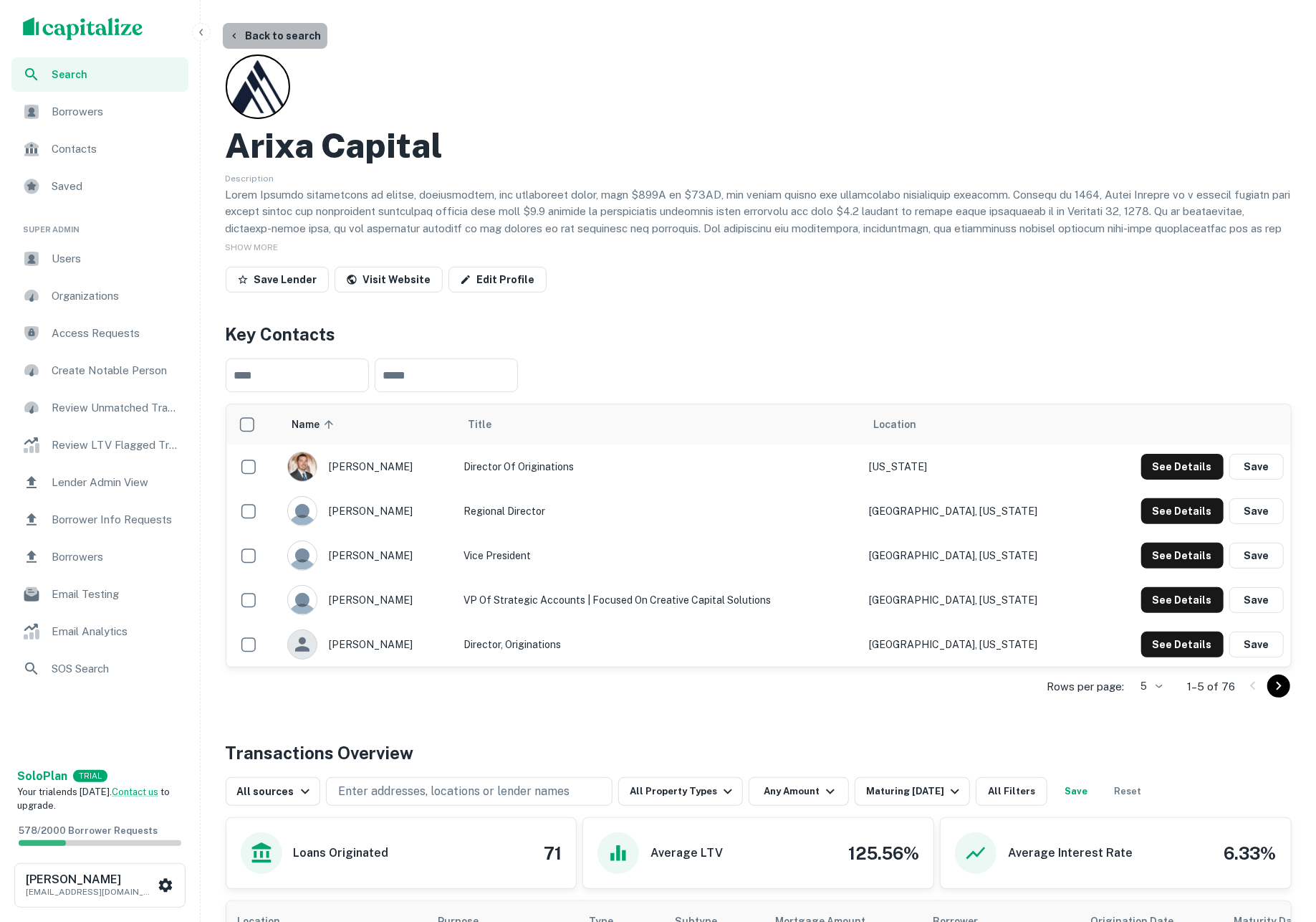
click at [277, 30] on button "Back to search" at bounding box center [274, 35] width 104 height 26
click at [282, 32] on button "Back to search" at bounding box center [274, 35] width 104 height 26
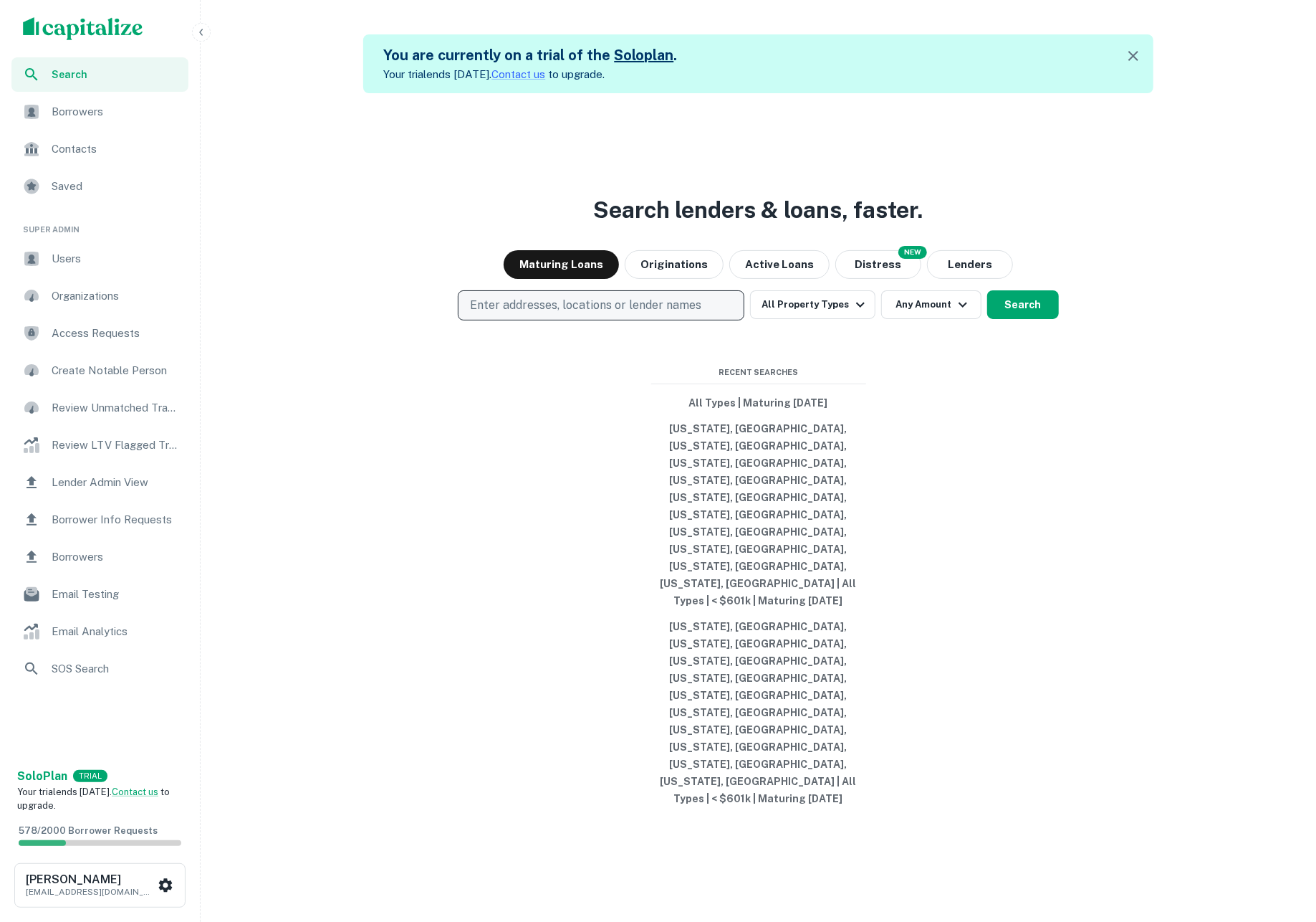
click at [549, 314] on p "Enter addresses, locations or lender names" at bounding box center [585, 305] width 231 height 17
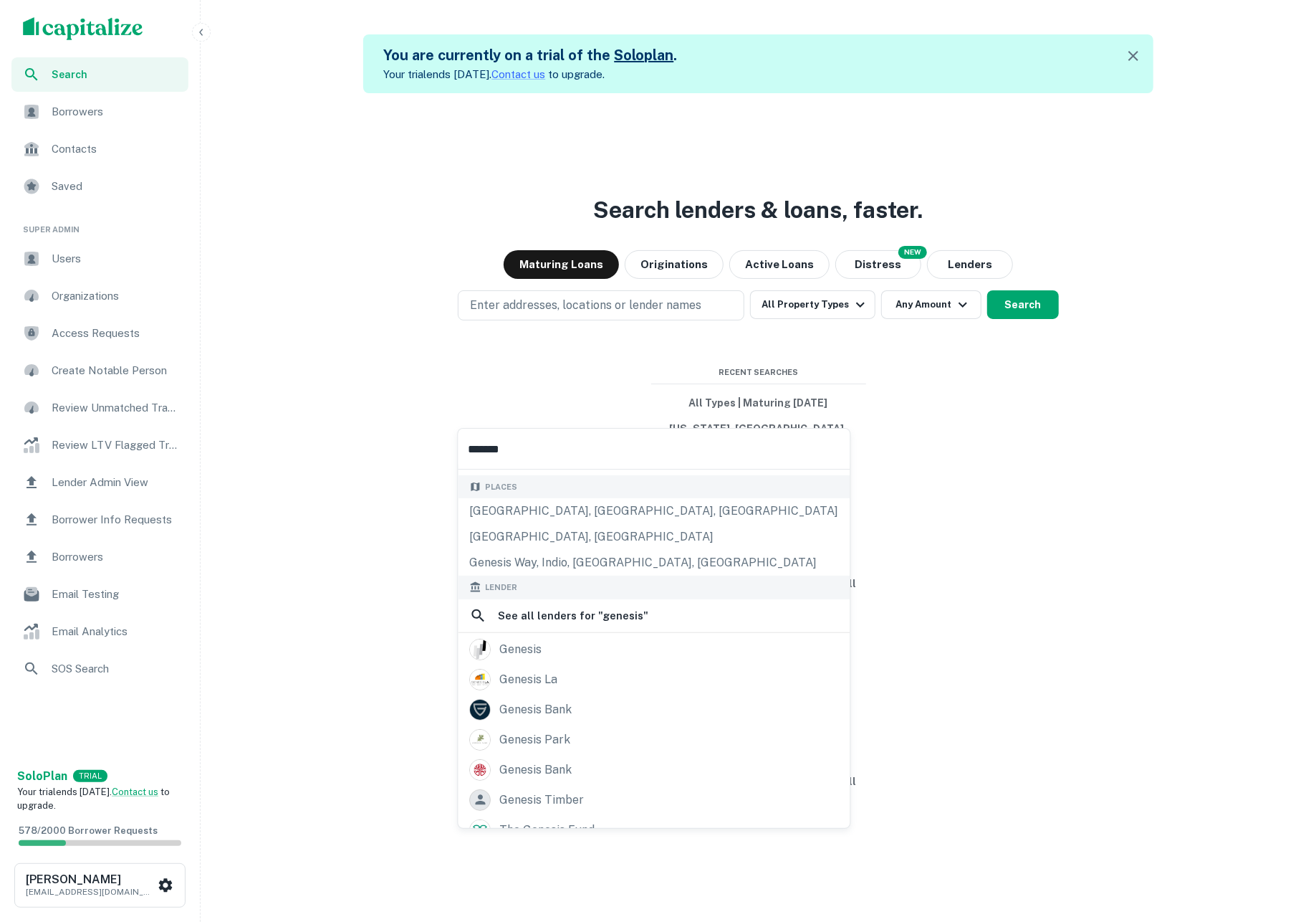
scroll to position [250, 0]
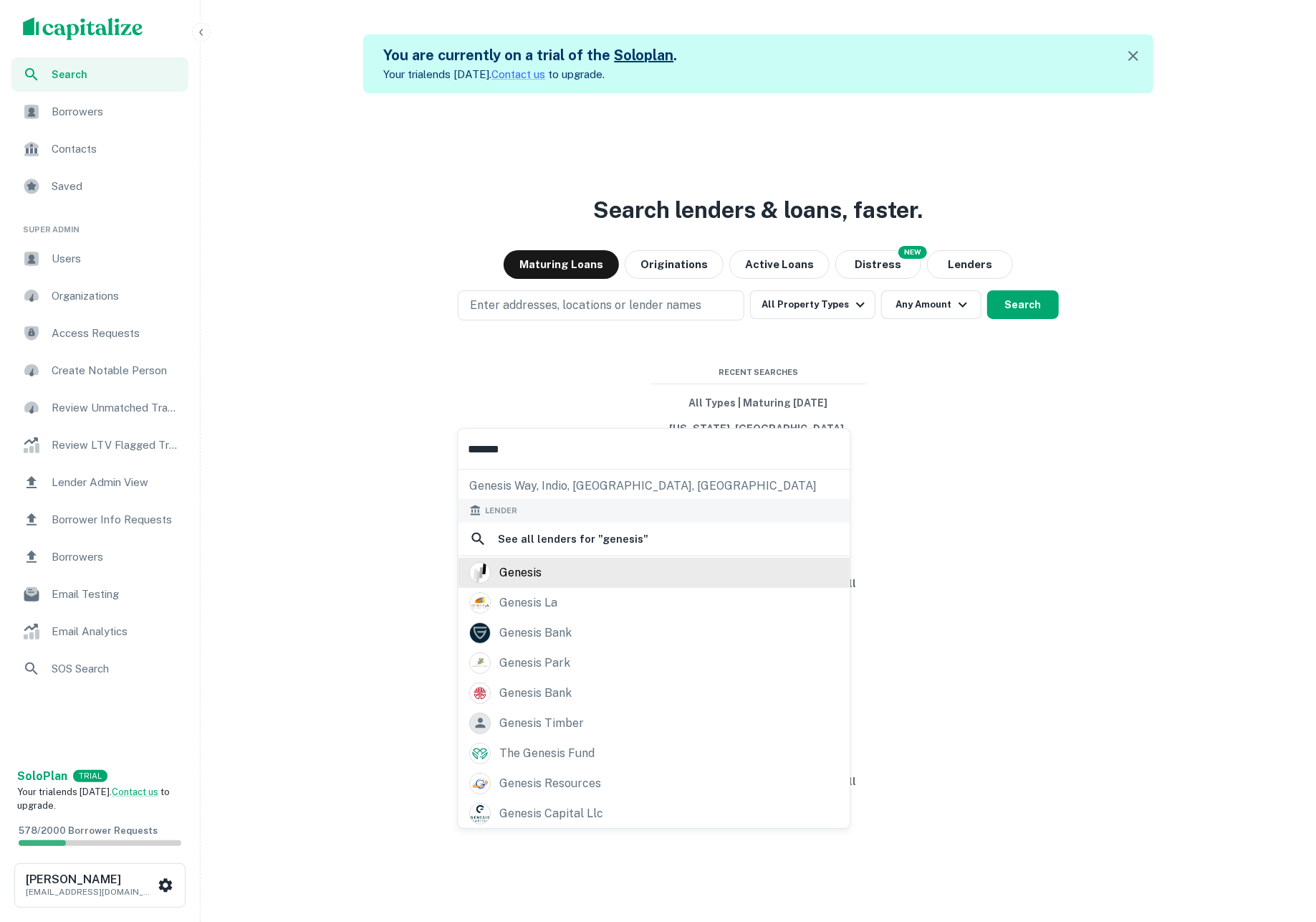
type input "*******"
click at [574, 583] on div "genesis" at bounding box center [654, 572] width 369 height 21
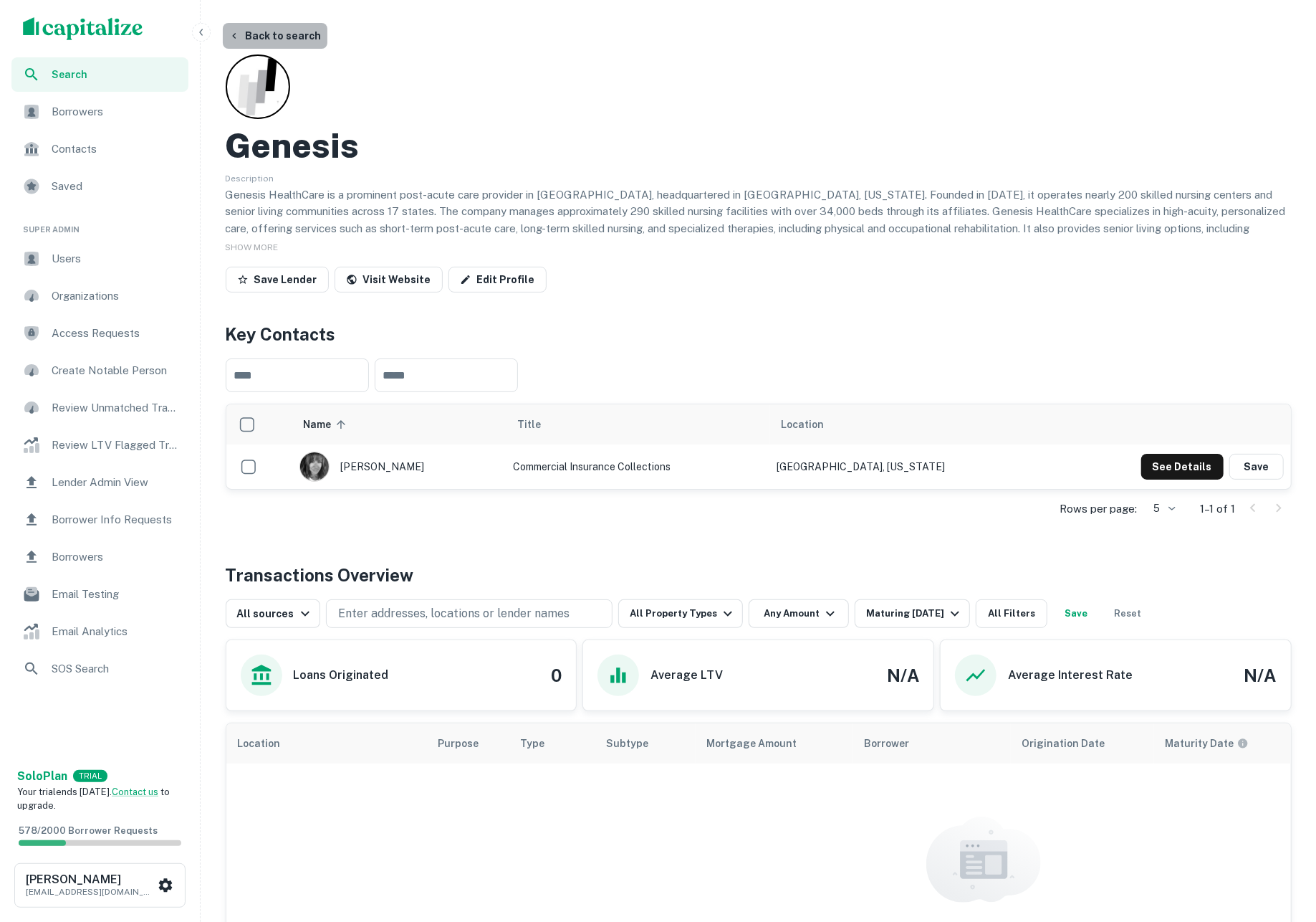
click at [282, 32] on button "Back to search" at bounding box center [274, 35] width 104 height 26
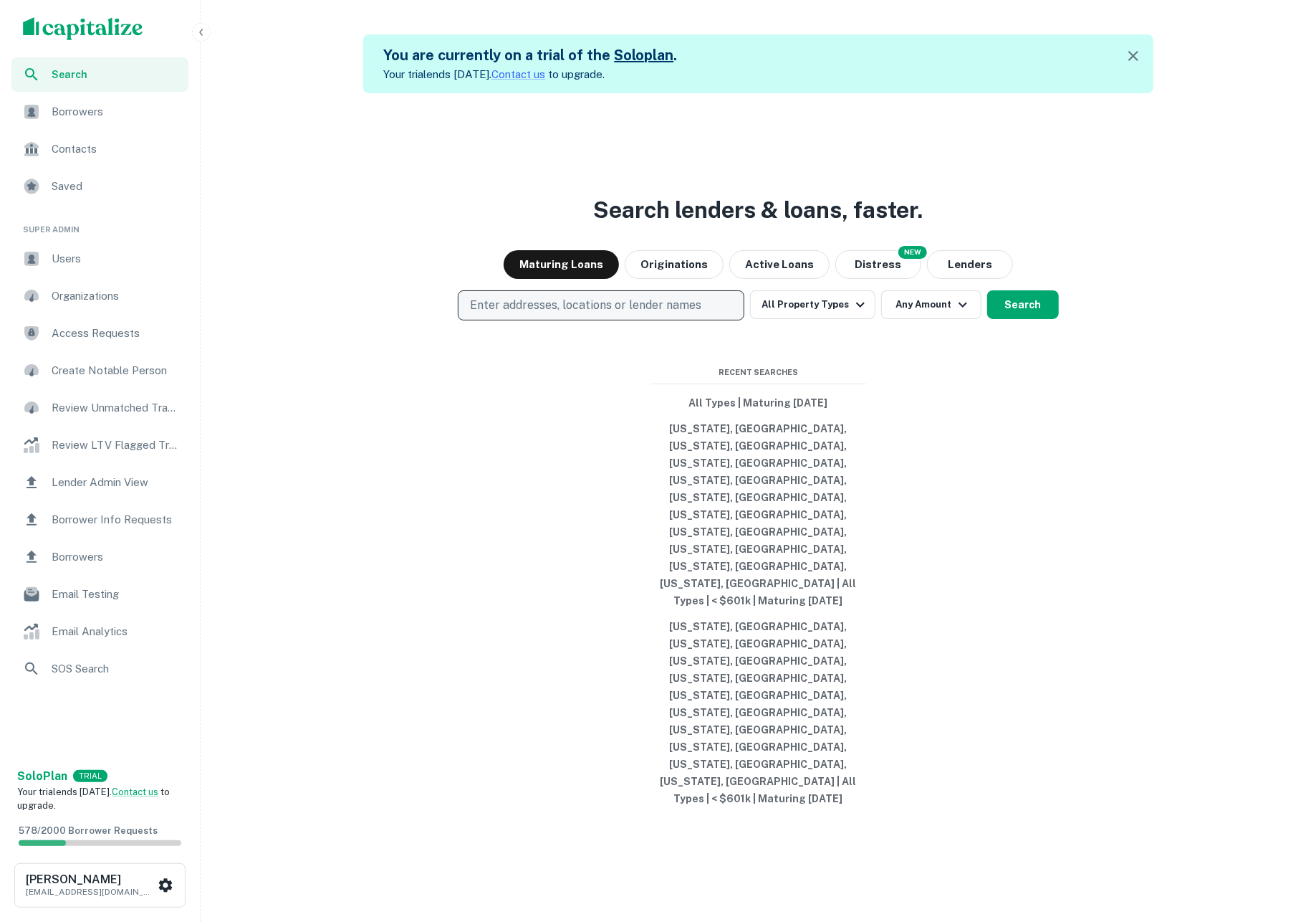
click at [556, 314] on p "Enter addresses, locations or lender names" at bounding box center [585, 305] width 231 height 17
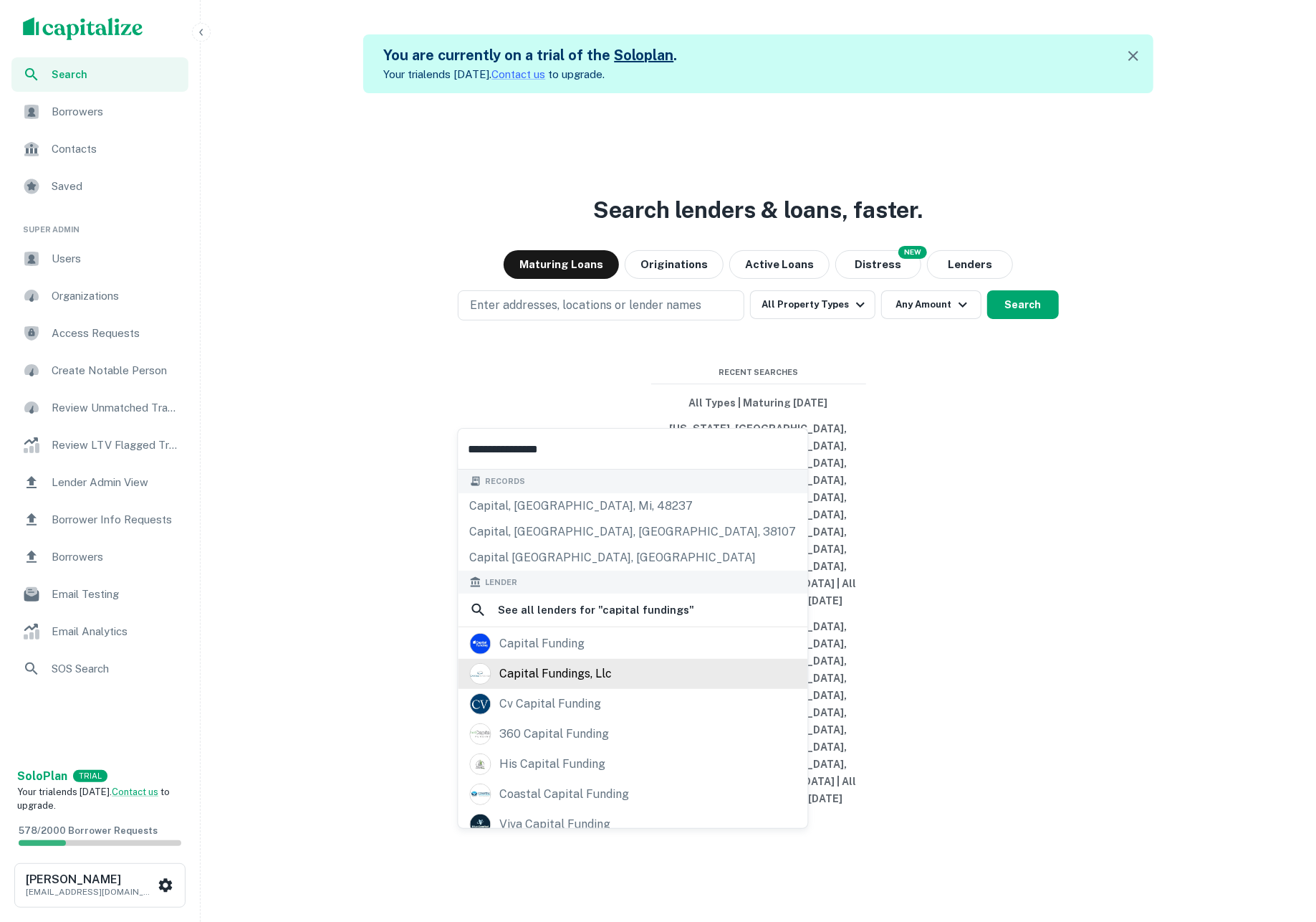
type input "**********"
click at [632, 680] on div "capital fundings, llc" at bounding box center [633, 673] width 326 height 21
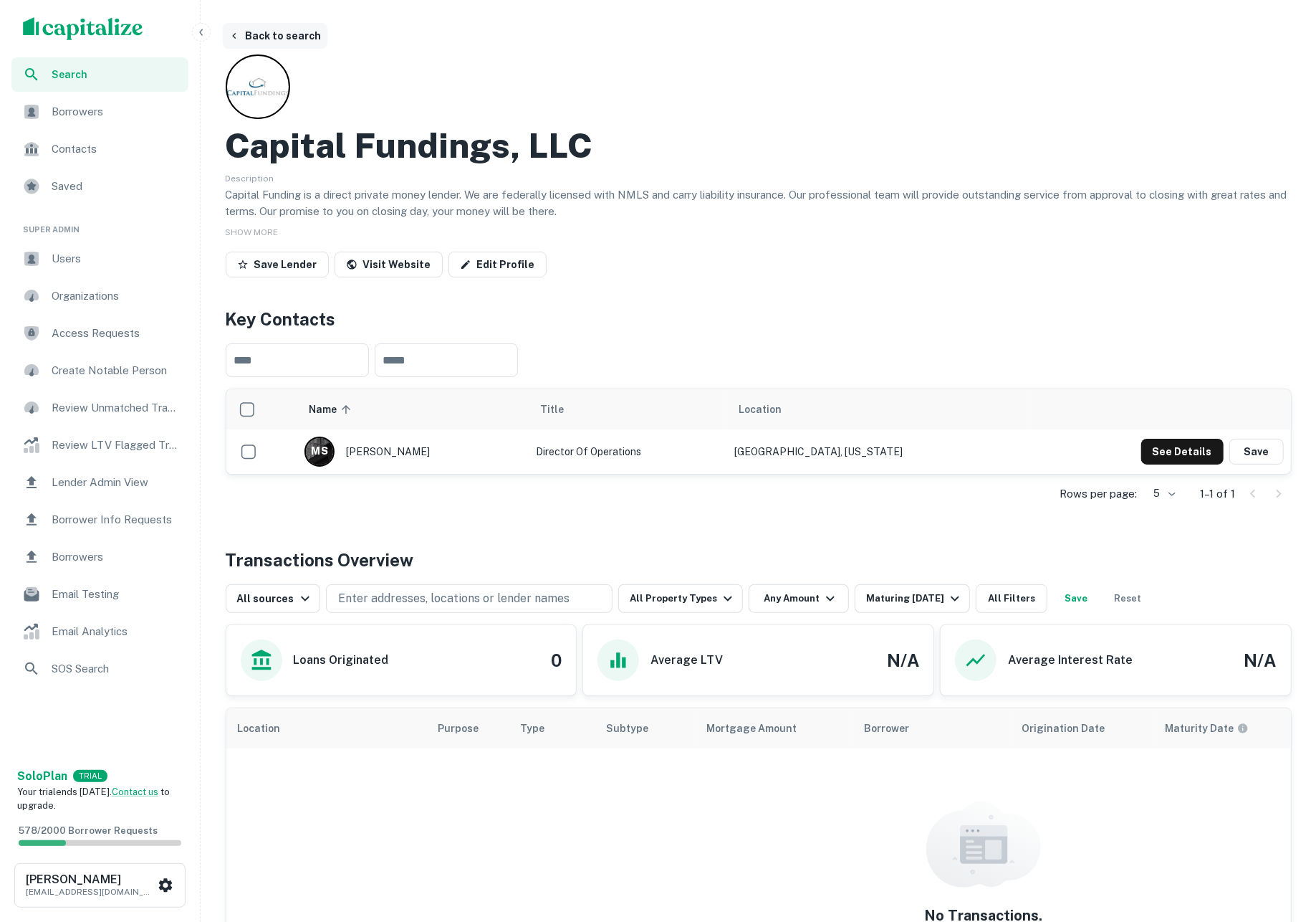
click at [268, 38] on button "Back to search" at bounding box center [274, 35] width 104 height 26
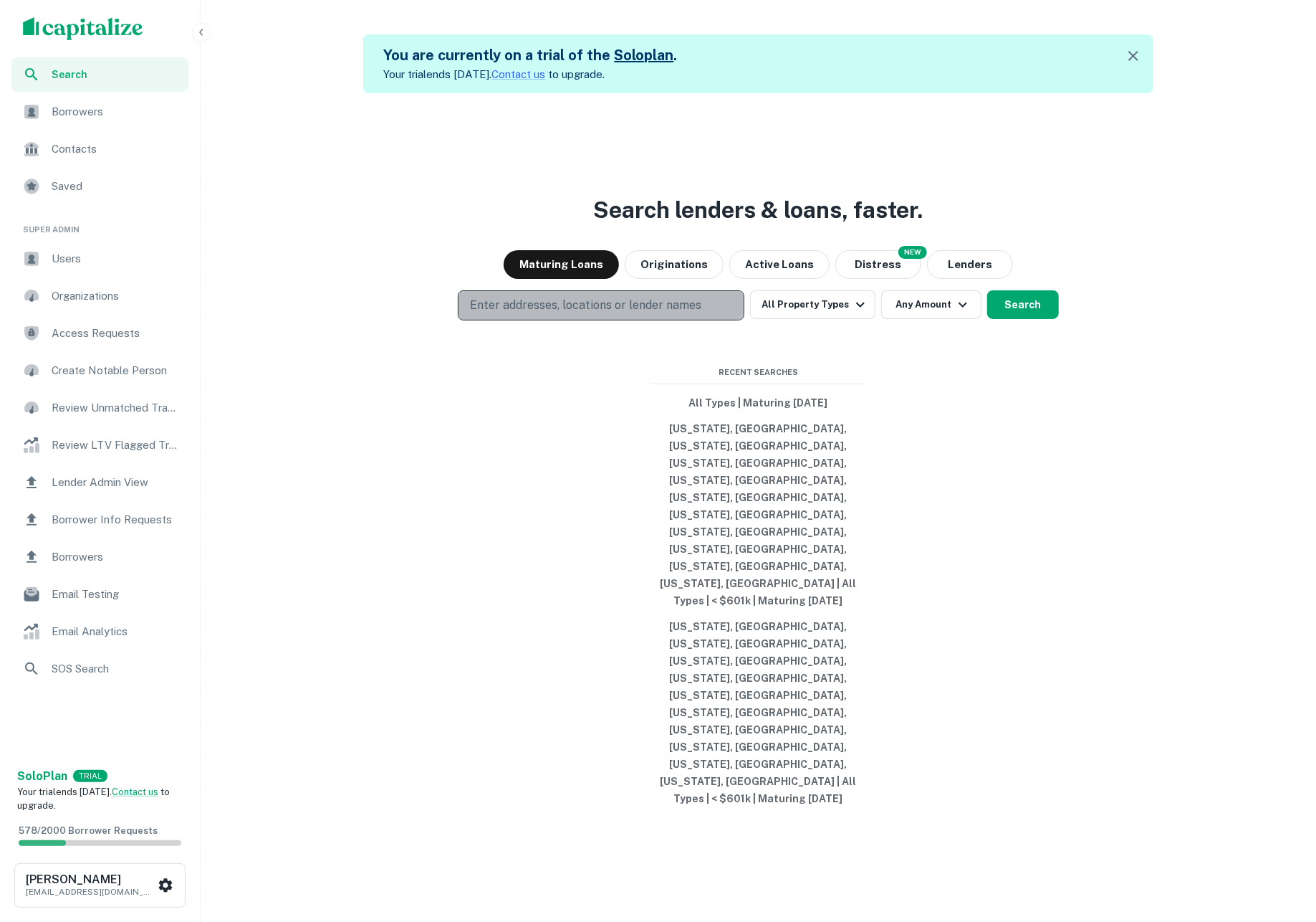
click at [525, 314] on p "Enter addresses, locations or lender names" at bounding box center [585, 305] width 231 height 17
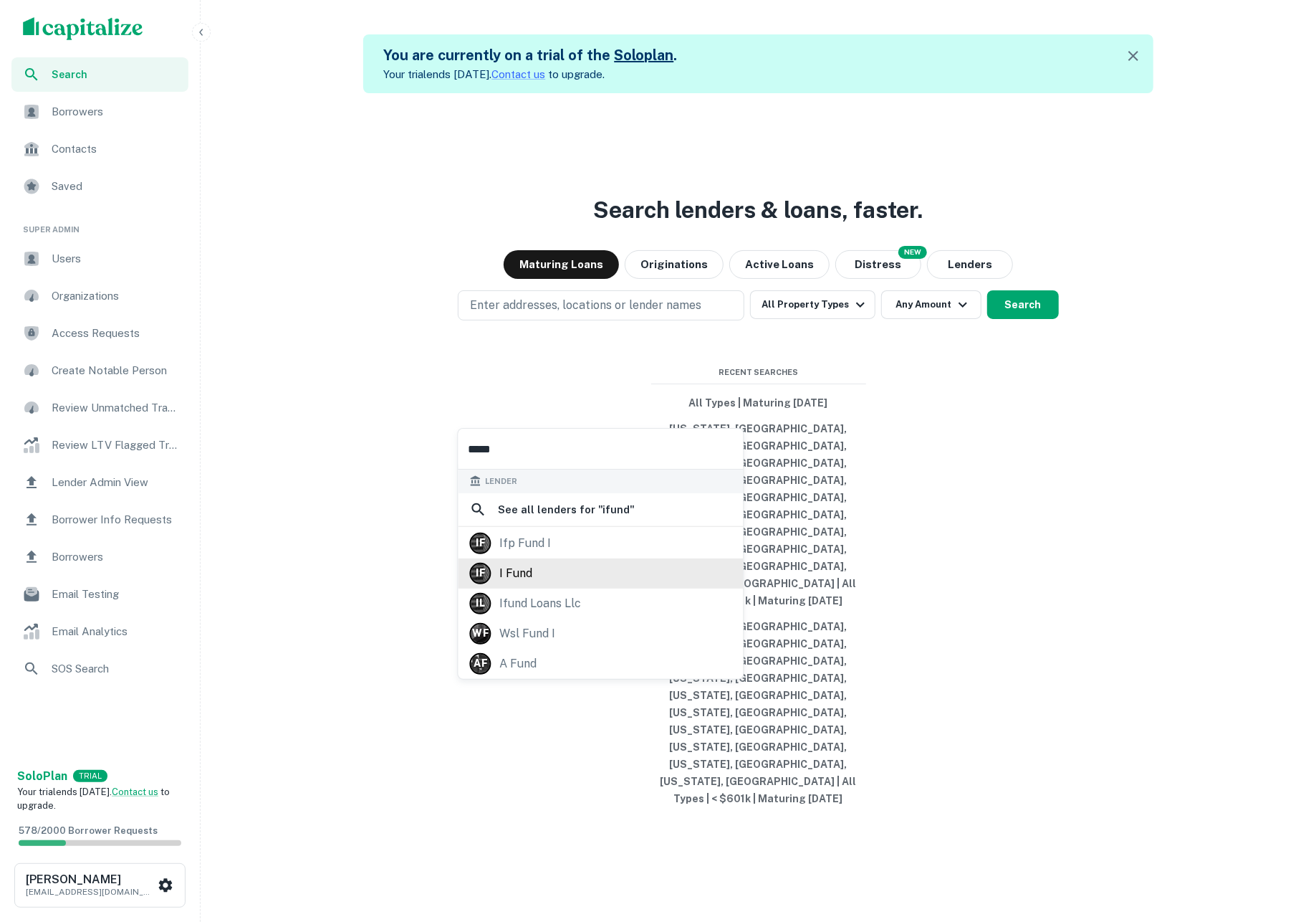
type input "*****"
click at [599, 584] on div "I F i fund" at bounding box center [601, 573] width 262 height 21
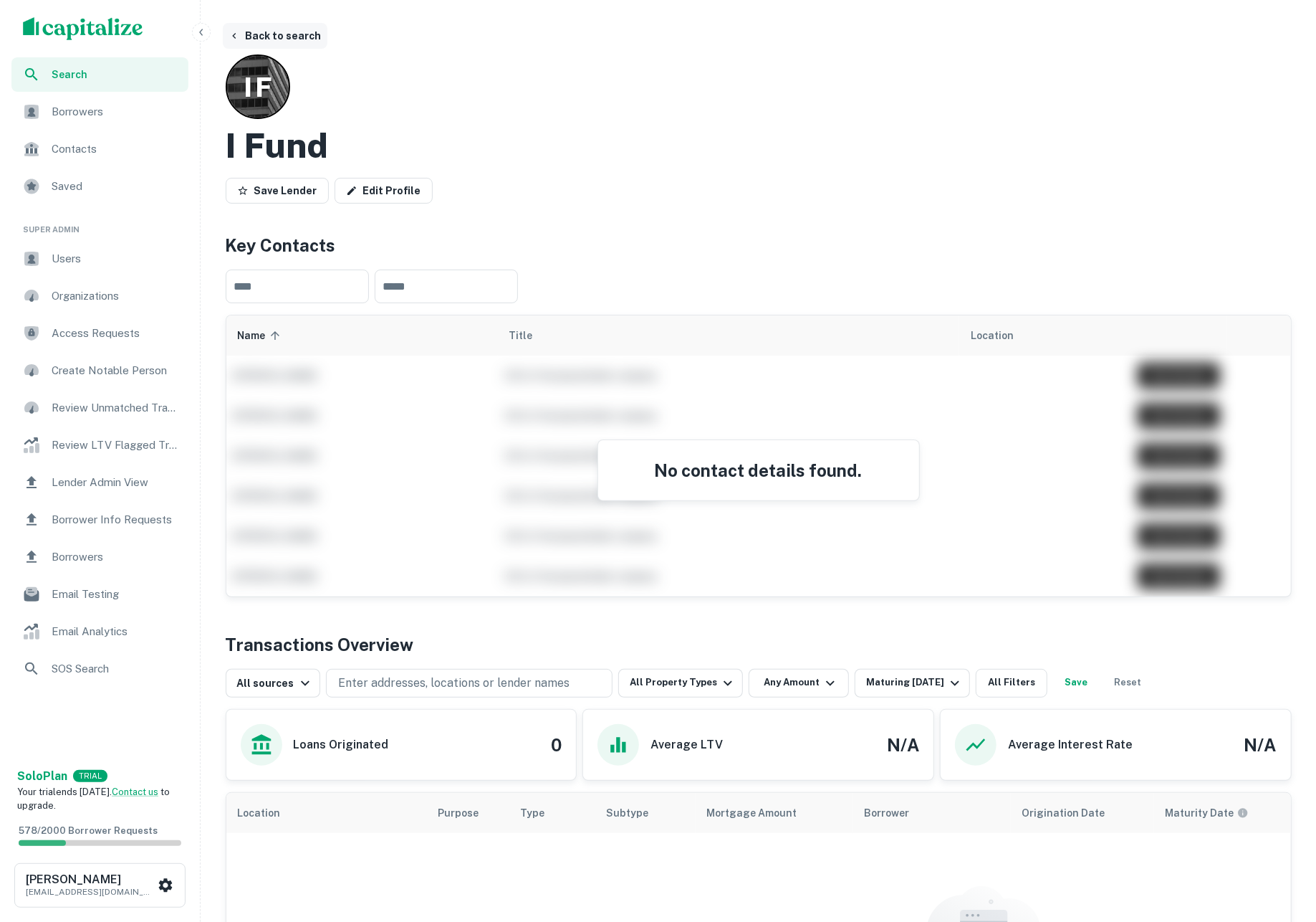
scroll to position [-1, 0]
click at [284, 31] on button "Back to search" at bounding box center [274, 35] width 104 height 26
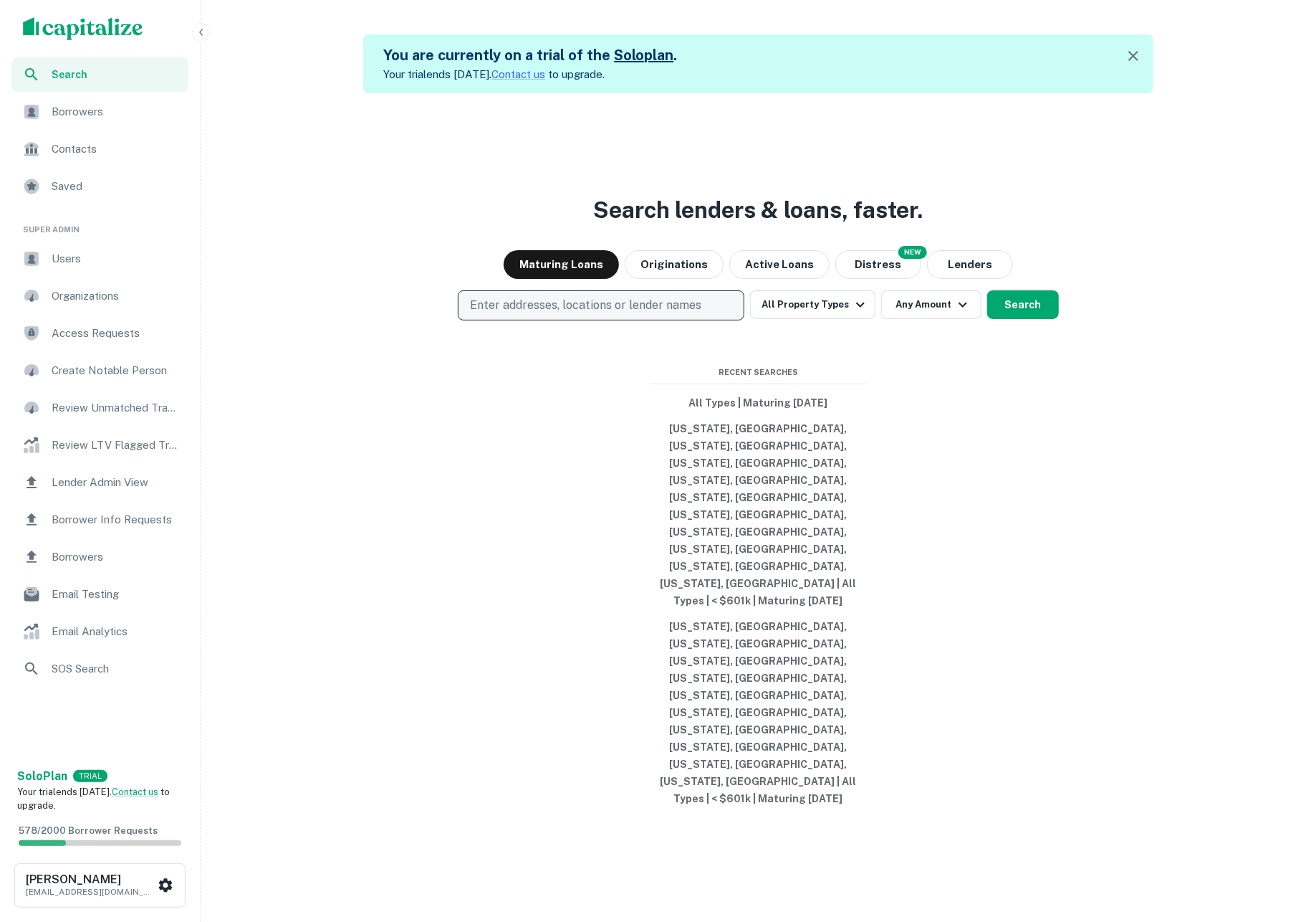
click at [600, 314] on p "Enter addresses, locations or lender names" at bounding box center [585, 305] width 231 height 17
type input "********"
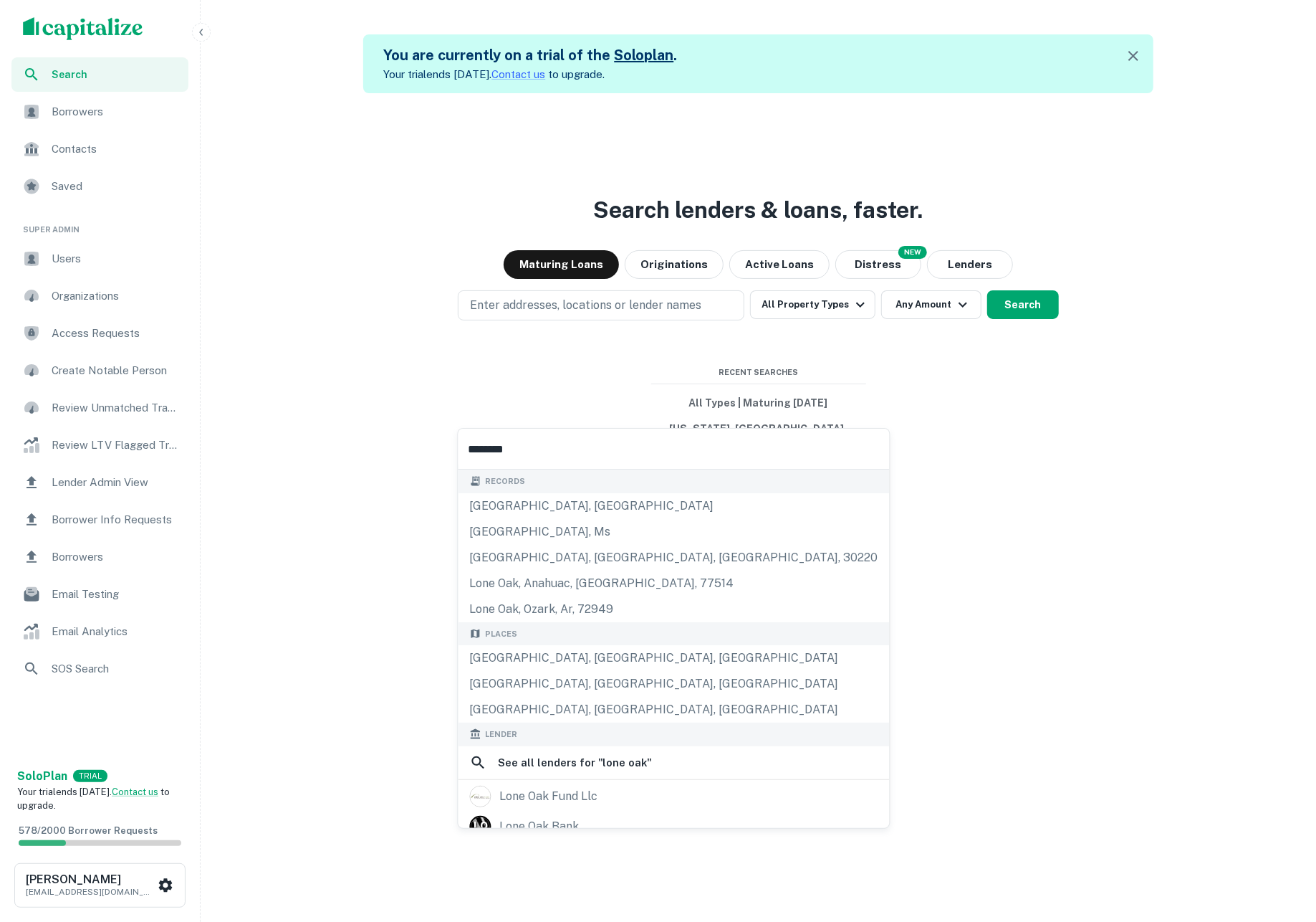
scroll to position [161, 0]
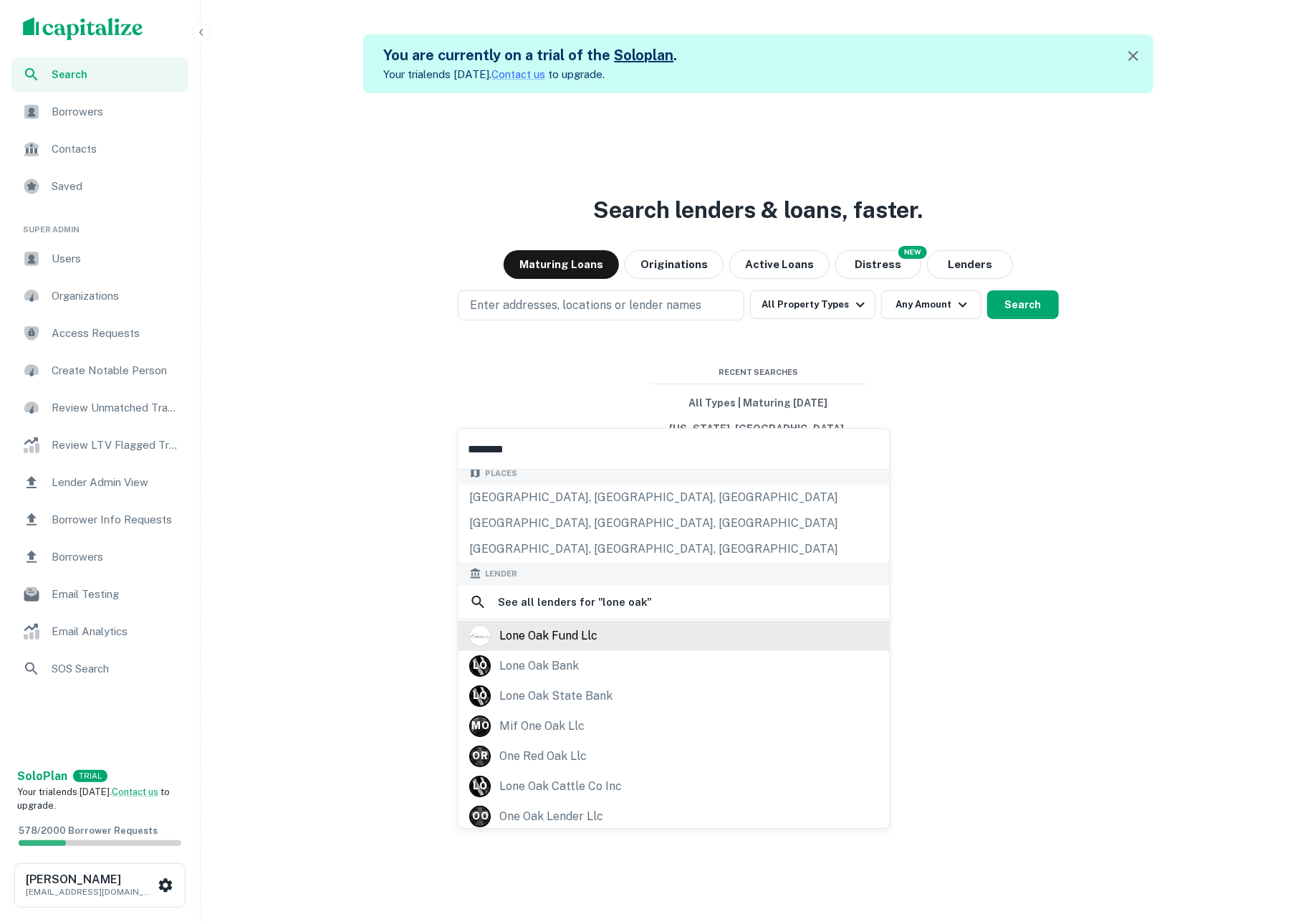
click at [593, 647] on div "lone oak fund llc" at bounding box center [548, 635] width 98 height 21
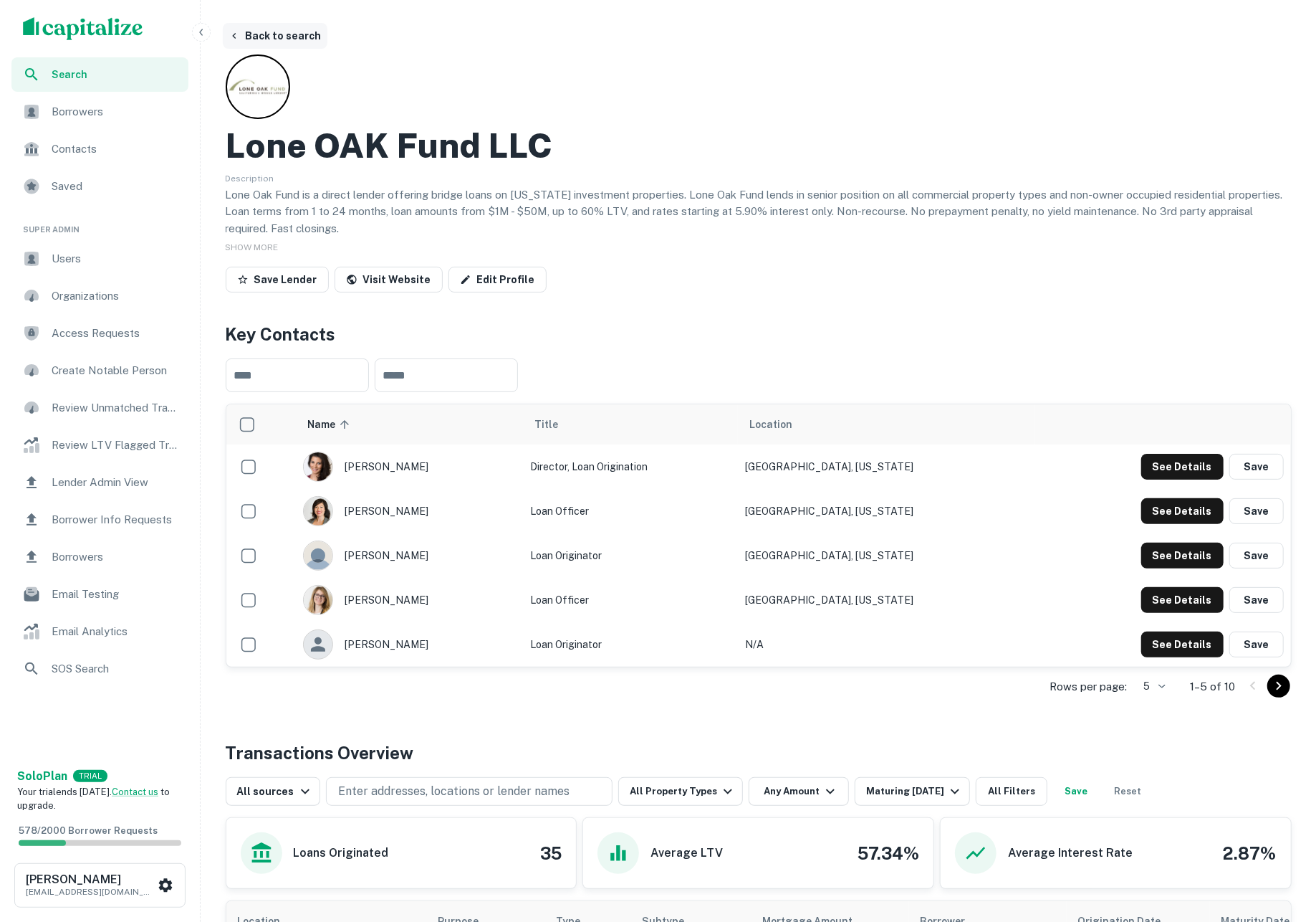
click at [265, 37] on button "Back to search" at bounding box center [274, 35] width 104 height 26
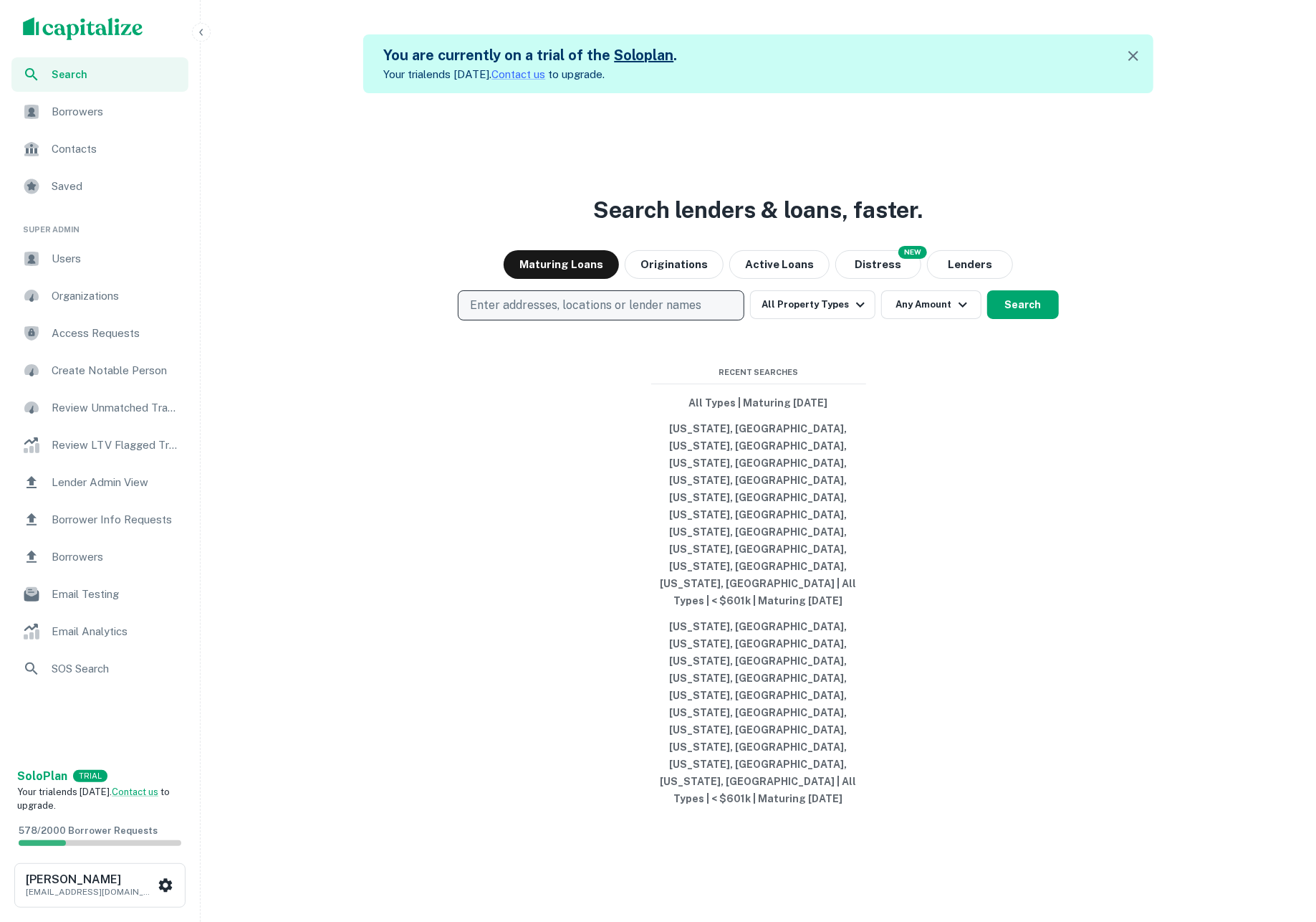
click at [631, 320] on button "Enter addresses, locations or lender names" at bounding box center [601, 305] width 286 height 30
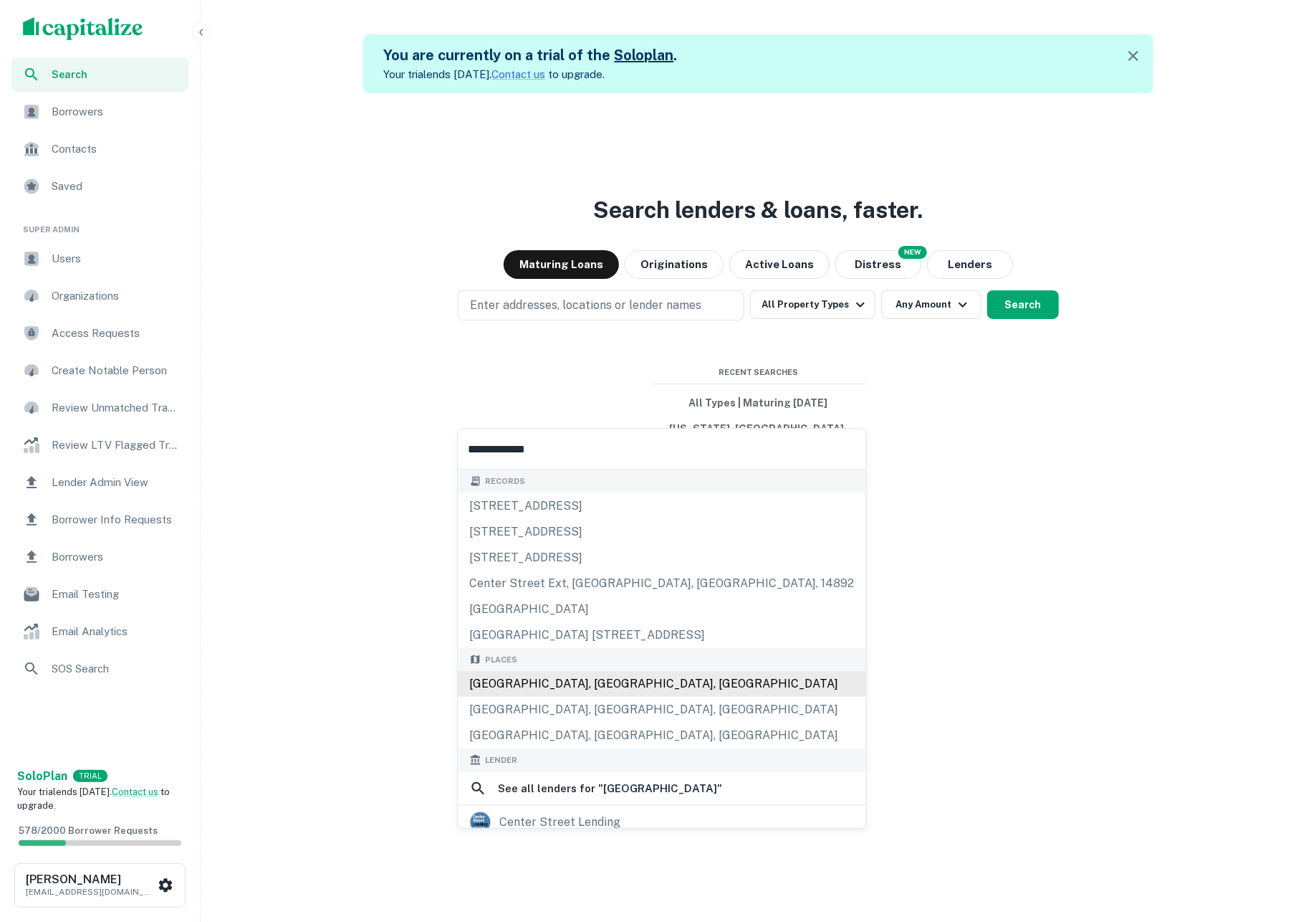
scroll to position [255, 0]
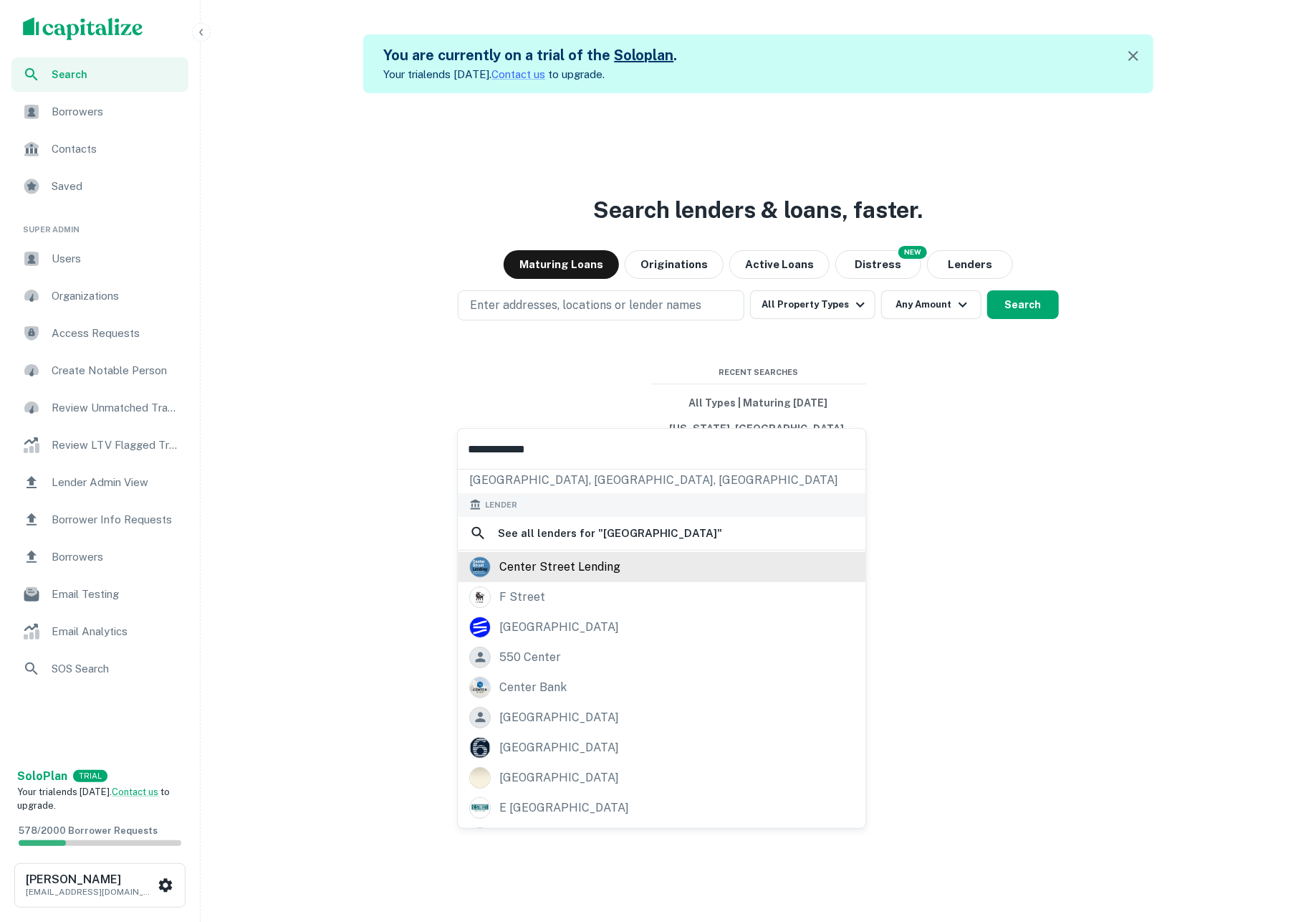
type input "**********"
click at [619, 578] on div "center street lending" at bounding box center [662, 567] width 384 height 21
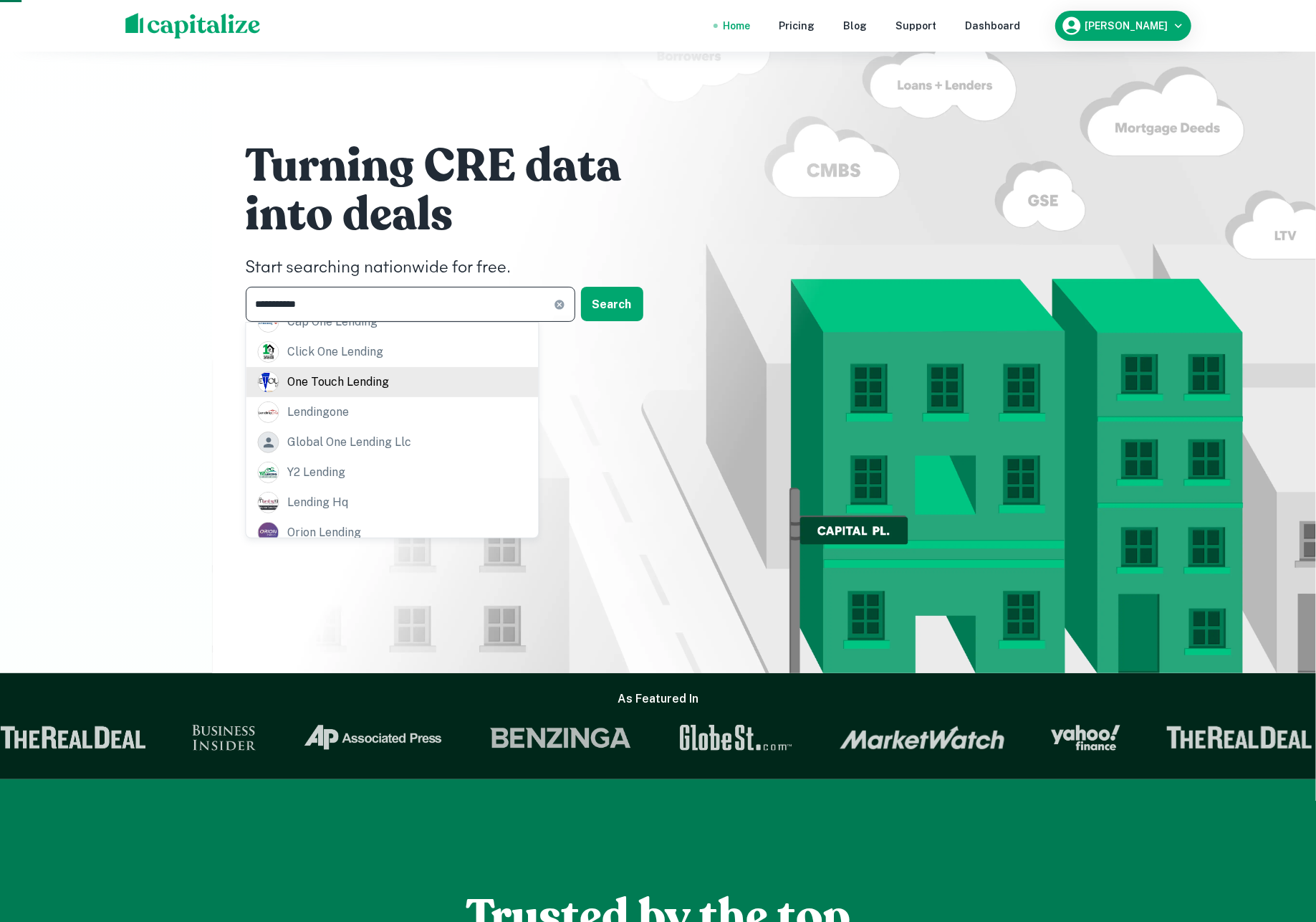
scroll to position [244, 0]
type input "**********"
click at [439, 414] on div "lendingone" at bounding box center [392, 411] width 269 height 21
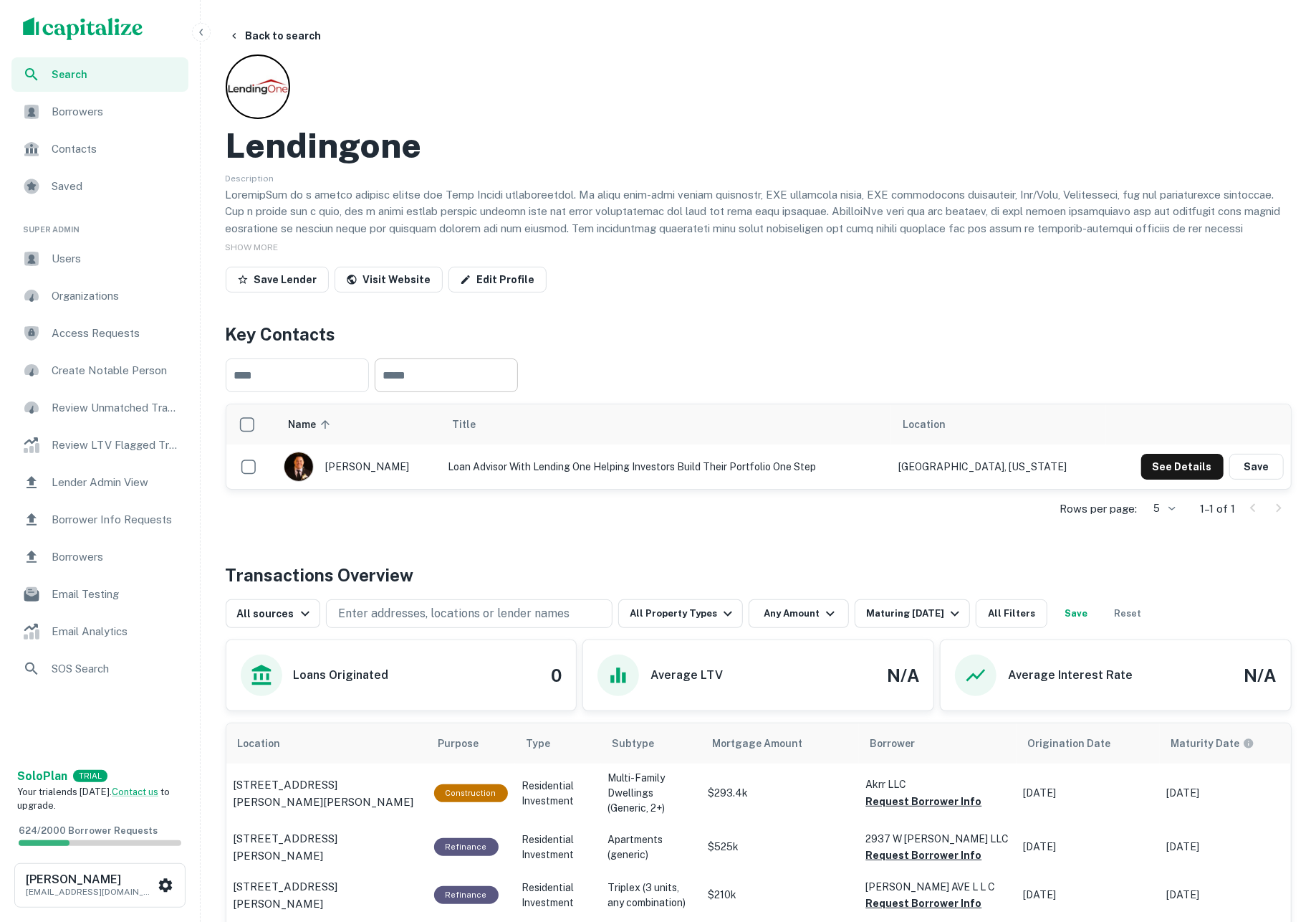
scroll to position [567, 0]
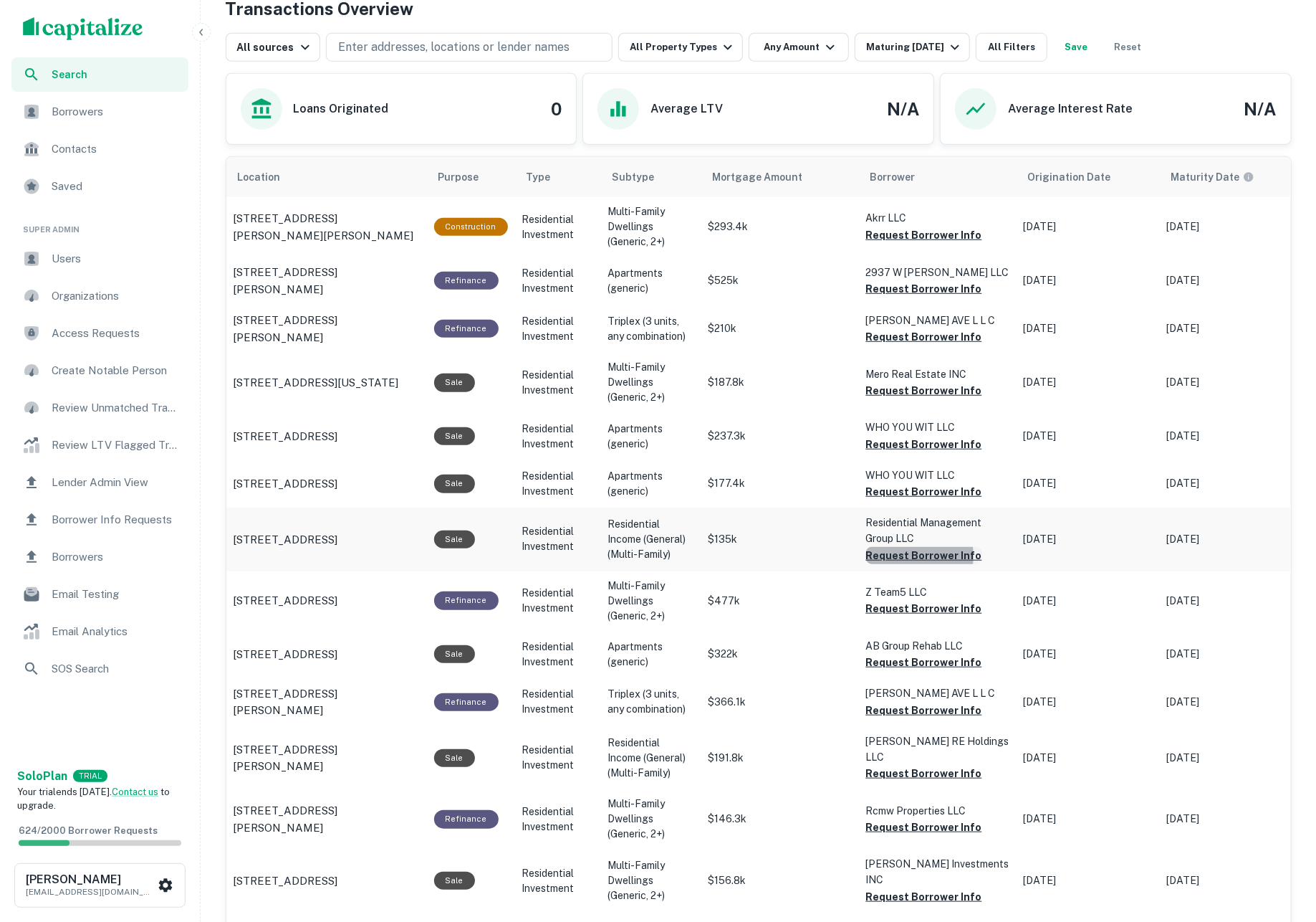
click at [900, 554] on button "Request Borrower Info" at bounding box center [924, 556] width 116 height 17
click at [889, 489] on button "Request Borrower Info" at bounding box center [924, 492] width 116 height 17
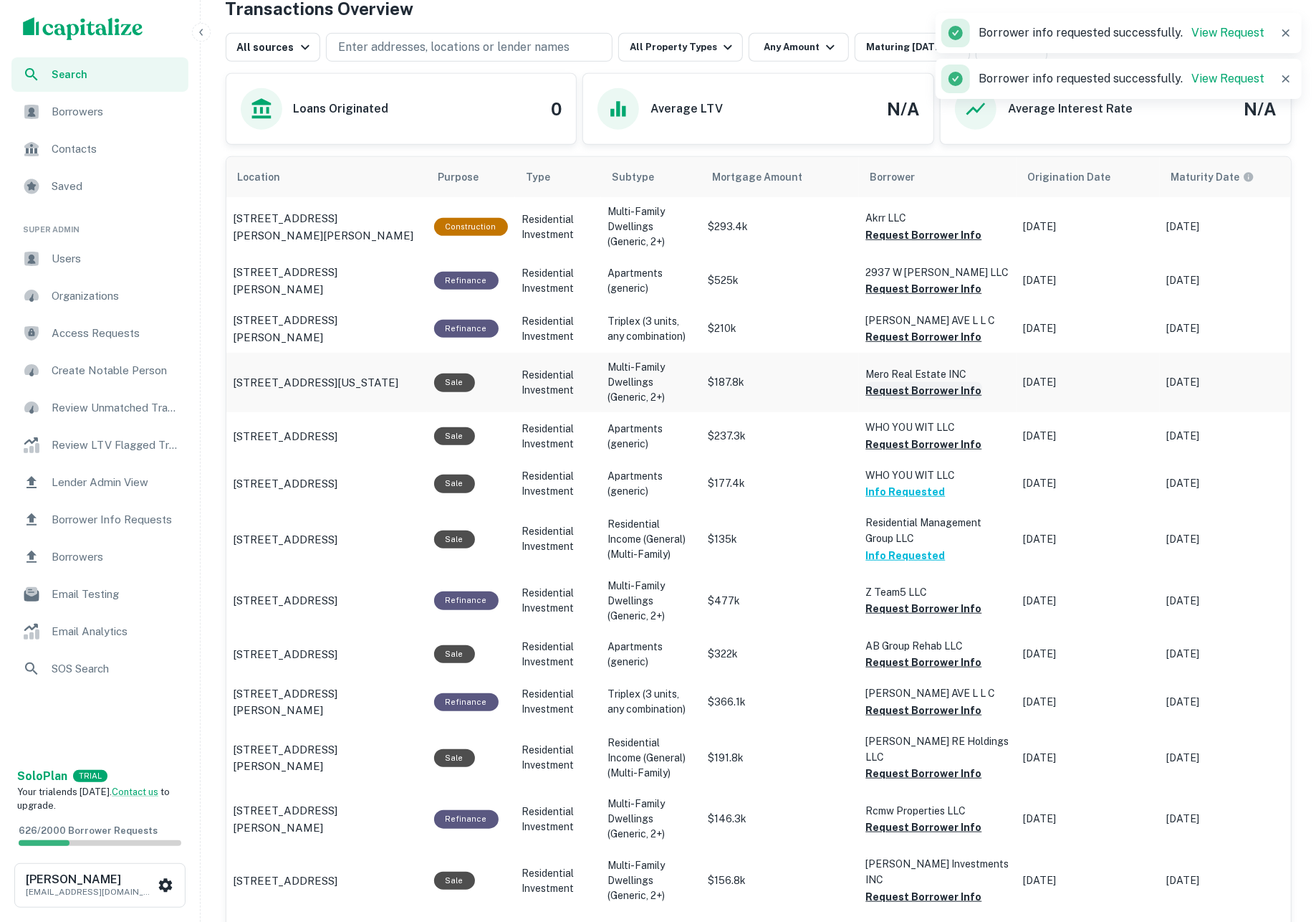
click at [884, 393] on button "Request Borrower Info" at bounding box center [924, 391] width 116 height 17
click at [889, 291] on button "Request Borrower Info" at bounding box center [924, 289] width 116 height 17
click at [895, 239] on button "Request Borrower Info" at bounding box center [924, 235] width 116 height 17
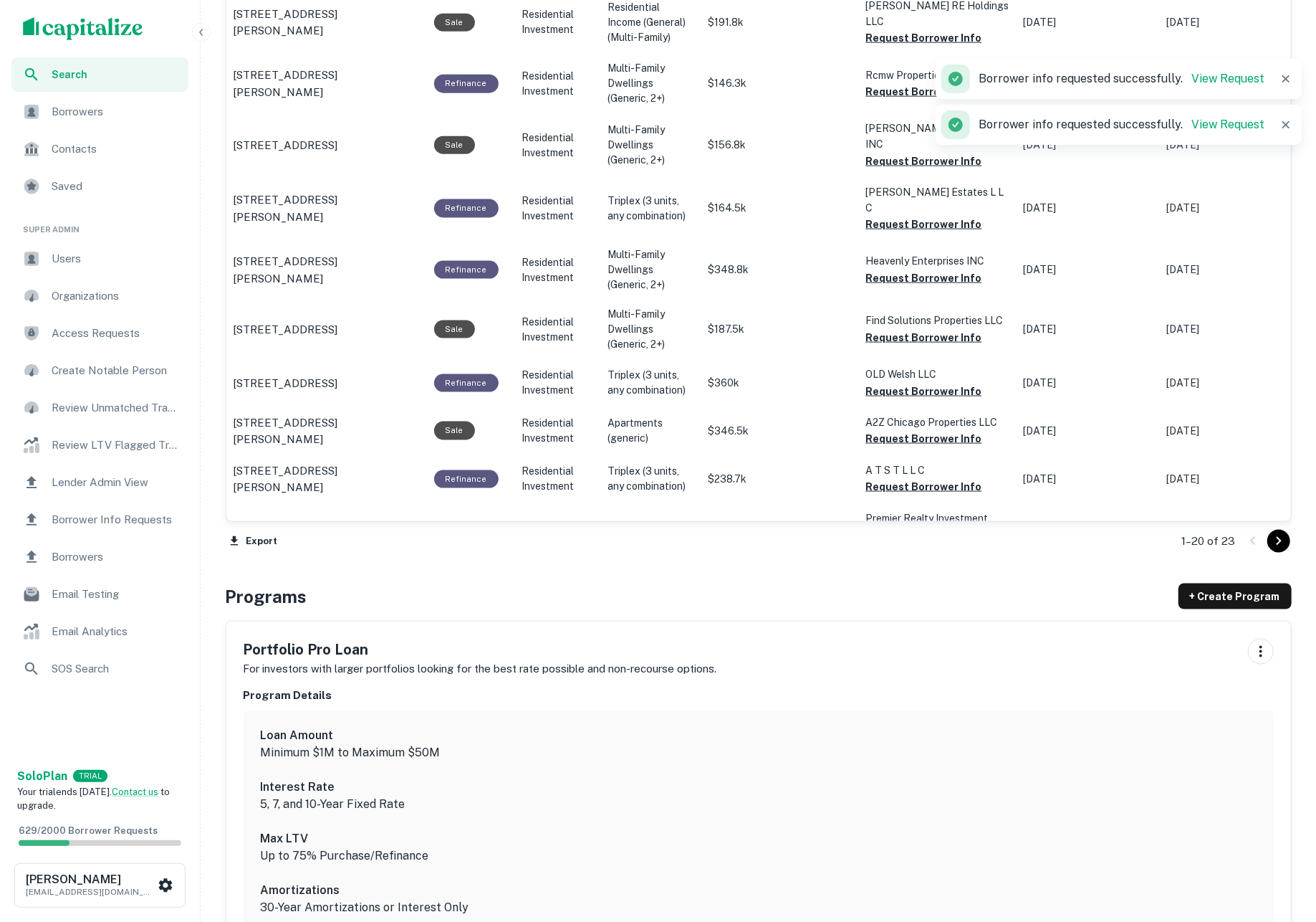
scroll to position [1279, 0]
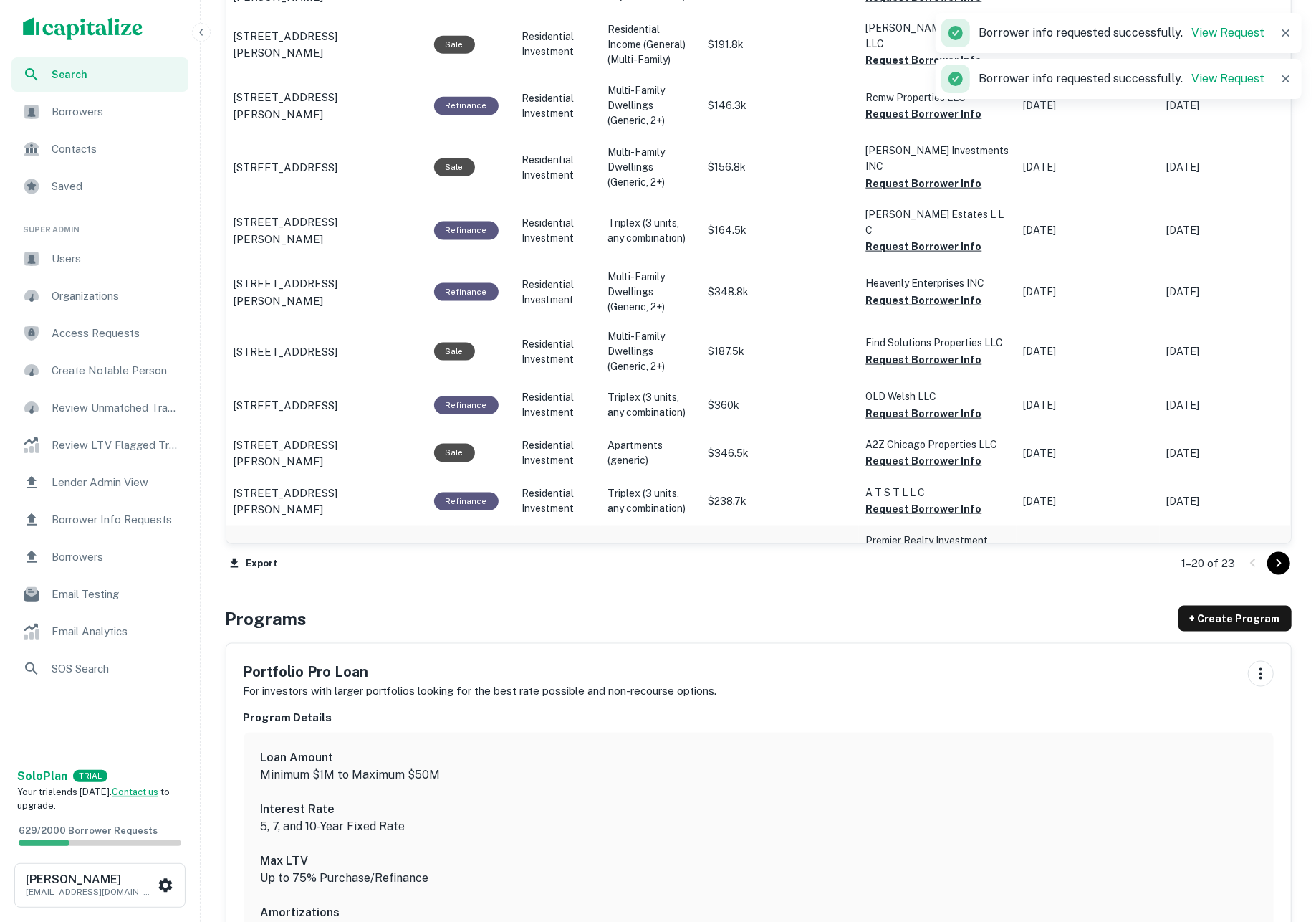
click at [911, 564] on button "Request Borrower Info" at bounding box center [924, 573] width 116 height 17
click at [896, 500] on button "Request Borrower Info" at bounding box center [924, 508] width 116 height 17
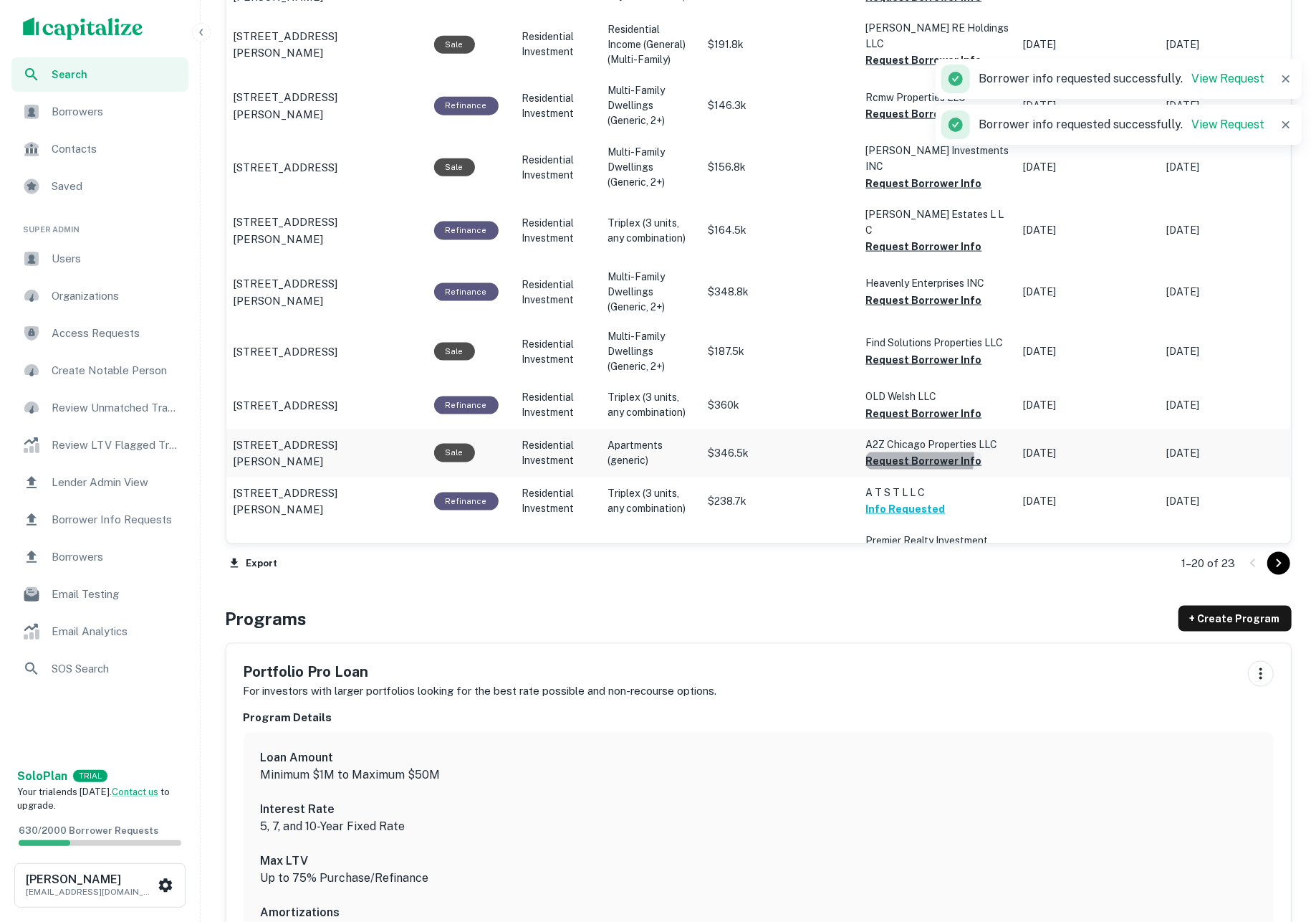
click at [896, 452] on button "Request Borrower Info" at bounding box center [924, 461] width 116 height 17
click at [891, 405] on button "Request Borrower Info" at bounding box center [924, 414] width 116 height 17
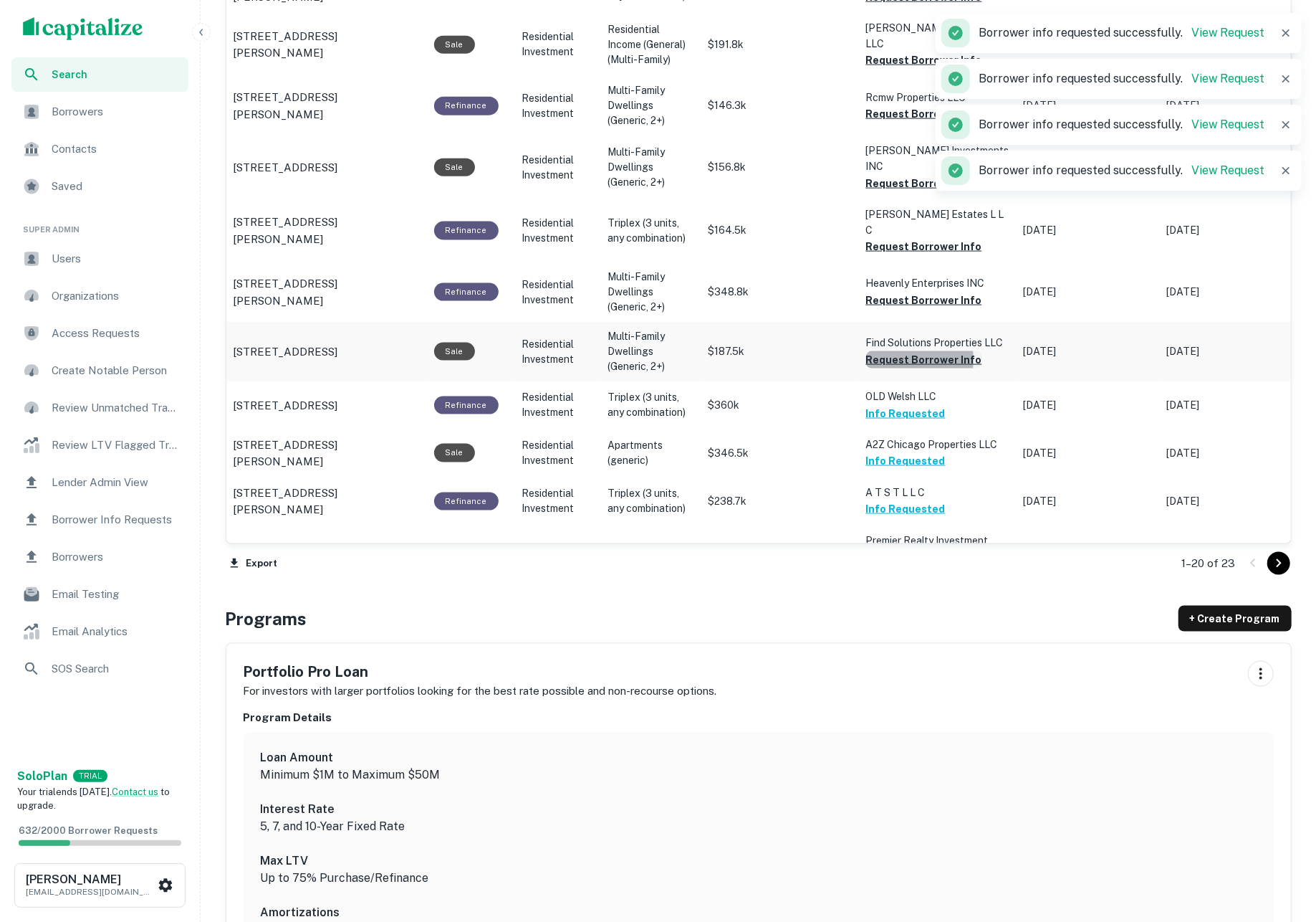
click at [889, 352] on button "Request Borrower Info" at bounding box center [924, 360] width 116 height 17
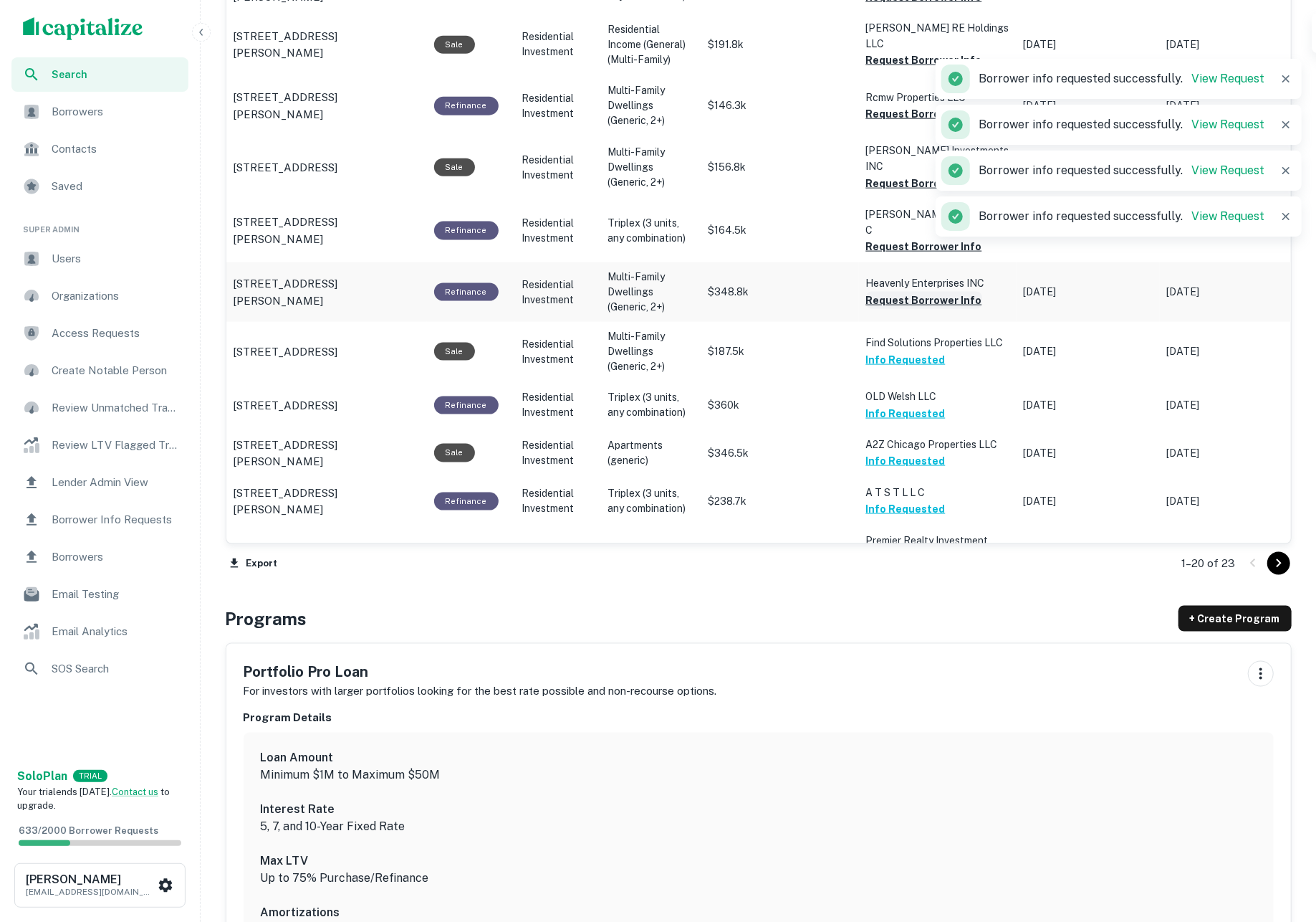
click at [882, 292] on button "Request Borrower Info" at bounding box center [924, 301] width 116 height 17
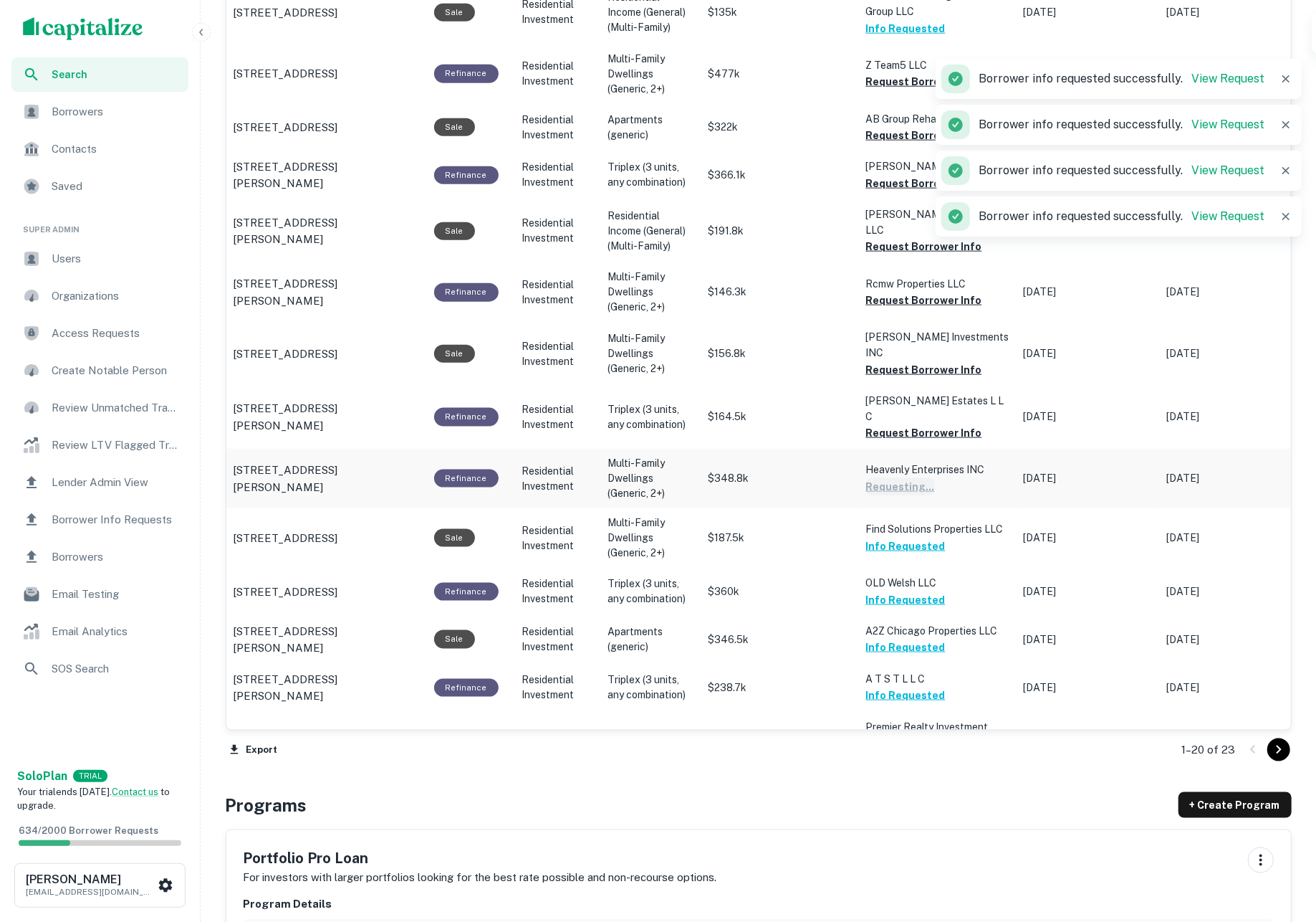
scroll to position [1087, 0]
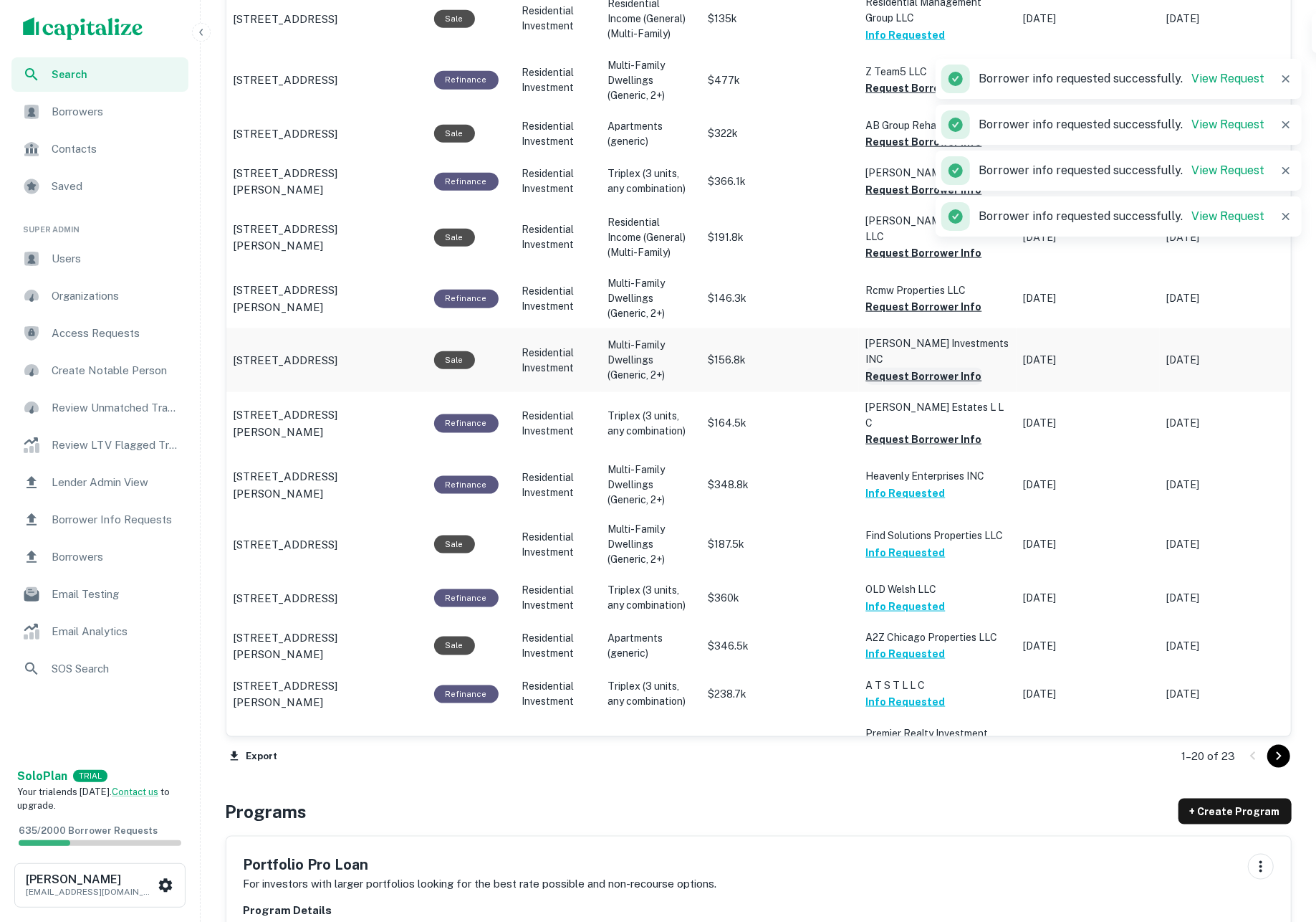
click at [901, 431] on button "Request Borrower Info" at bounding box center [924, 439] width 116 height 17
click at [898, 368] on button "Request Borrower Info" at bounding box center [924, 377] width 116 height 17
click at [894, 298] on button "Request Borrower Info" at bounding box center [924, 307] width 116 height 17
click at [883, 244] on button "Request Borrower Info" at bounding box center [924, 253] width 116 height 17
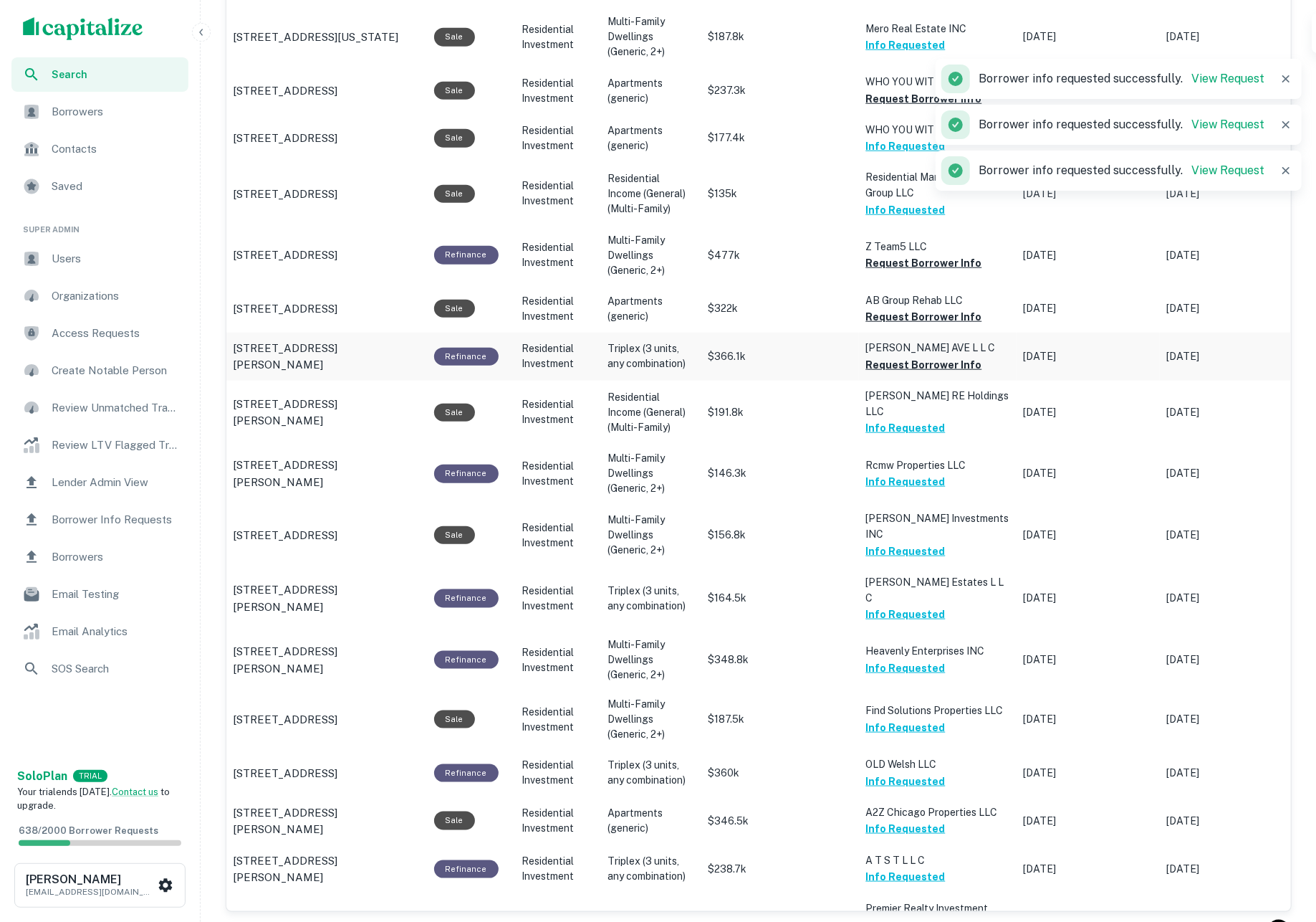
scroll to position [883, 0]
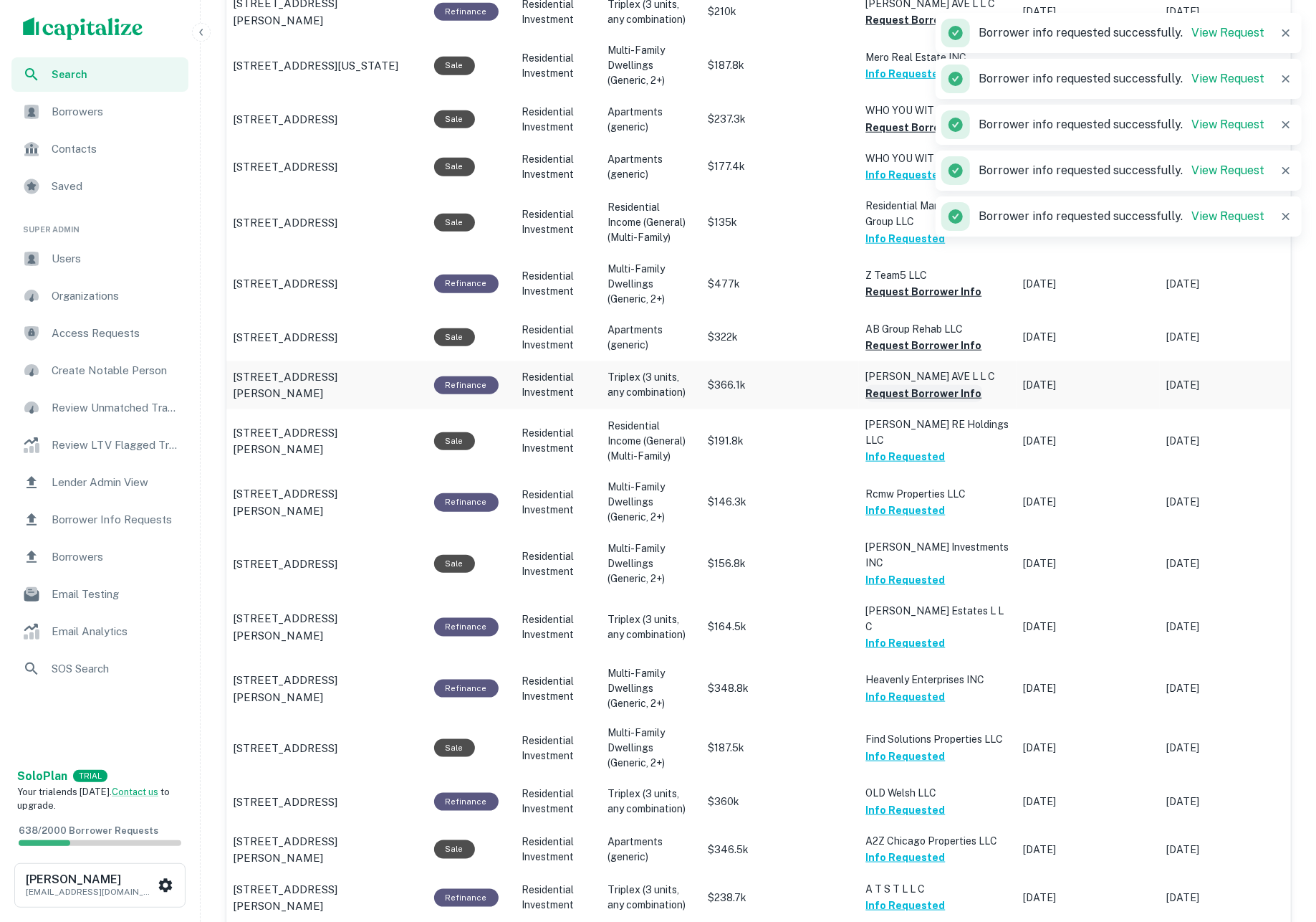
click at [905, 385] on button "Request Borrower Info" at bounding box center [924, 393] width 116 height 17
click at [897, 337] on button "Request Borrower Info" at bounding box center [924, 345] width 116 height 17
click at [883, 286] on button "Request Borrower Info" at bounding box center [924, 292] width 116 height 17
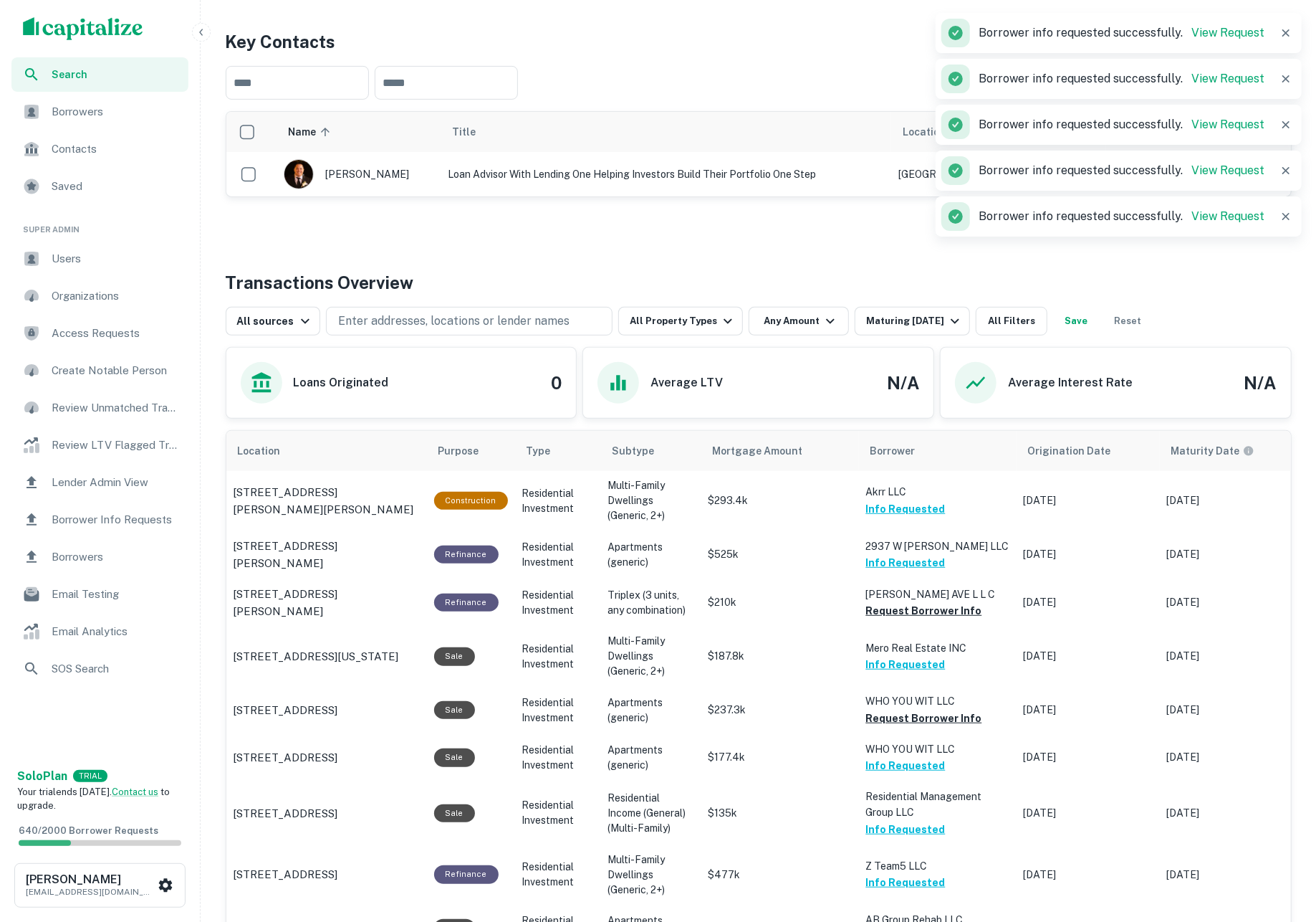
scroll to position [0, 0]
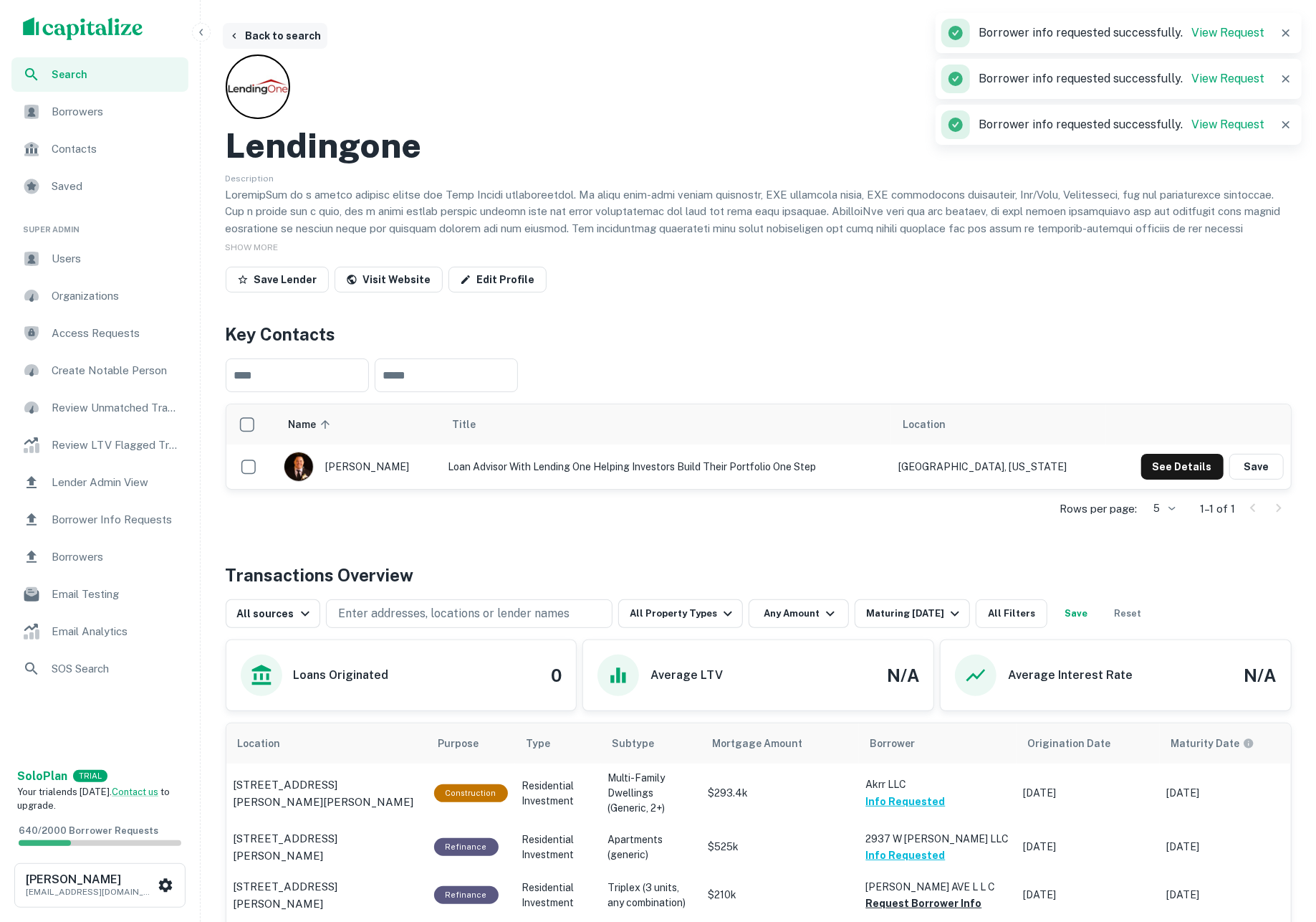
click at [302, 32] on button "Back to search" at bounding box center [274, 35] width 104 height 26
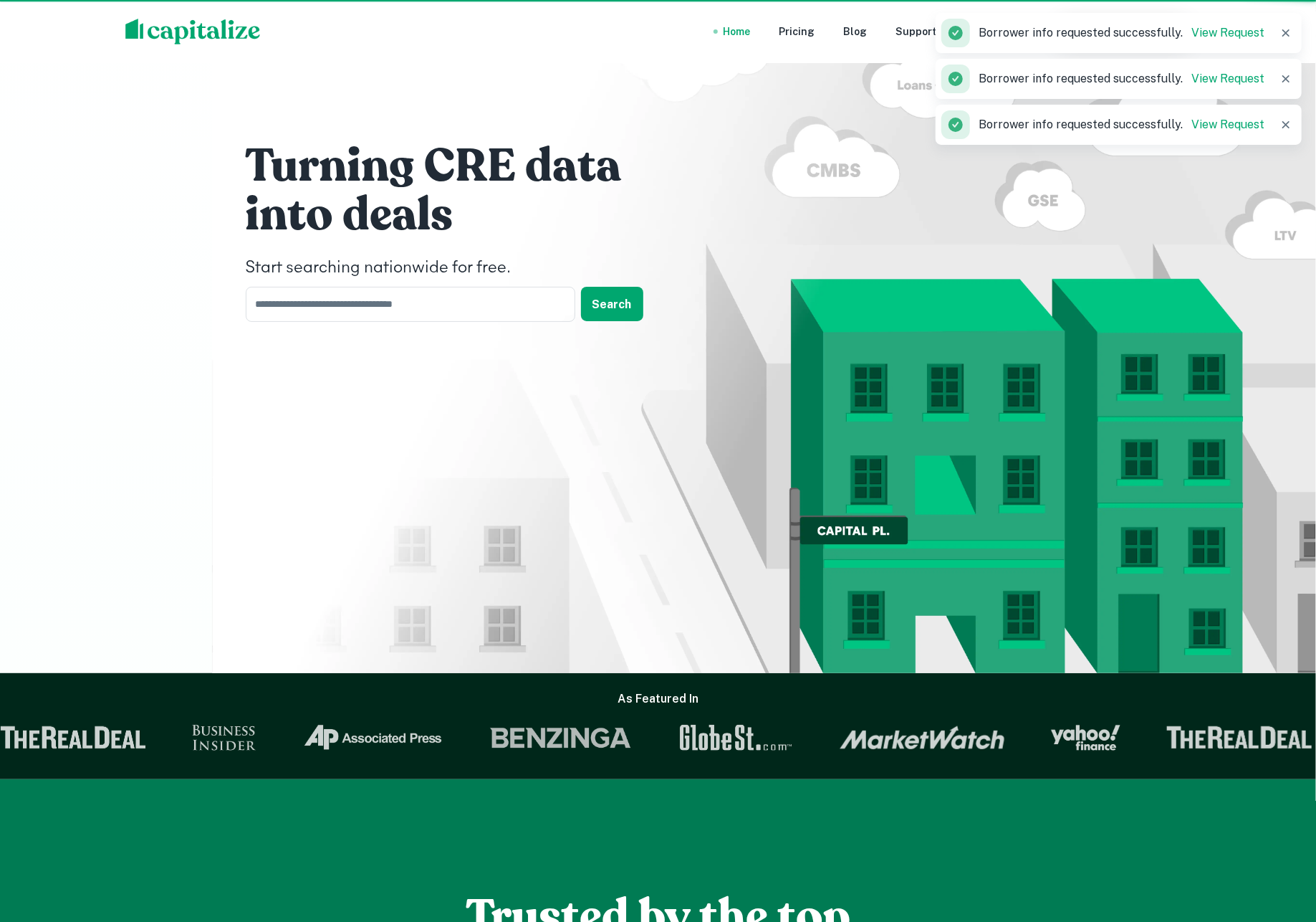
click at [93, 31] on div "Home Pricing Blog Support Dashboard [PERSON_NAME]" at bounding box center [658, 31] width 1316 height 63
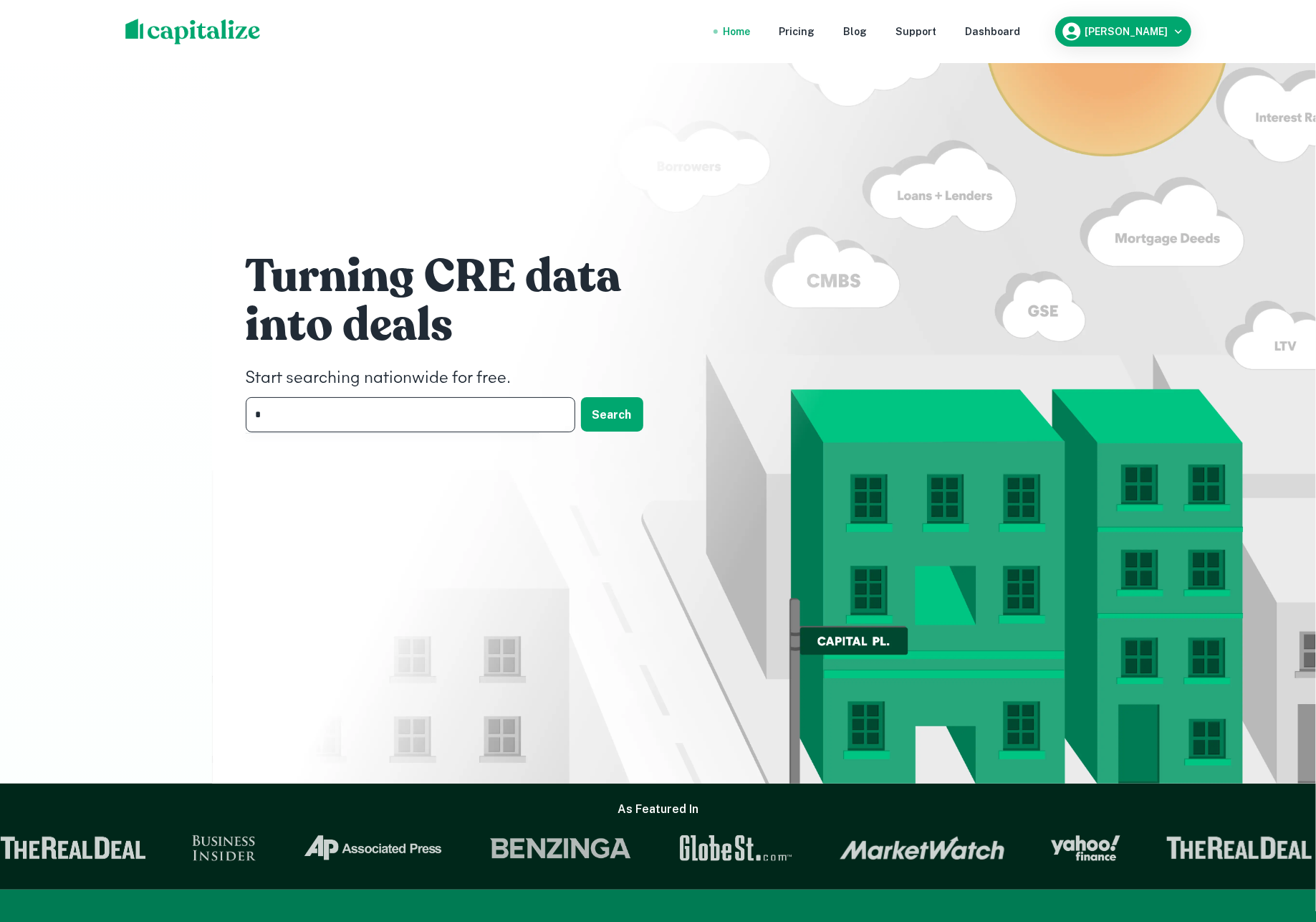
click at [383, 419] on input "*" at bounding box center [405, 414] width 319 height 35
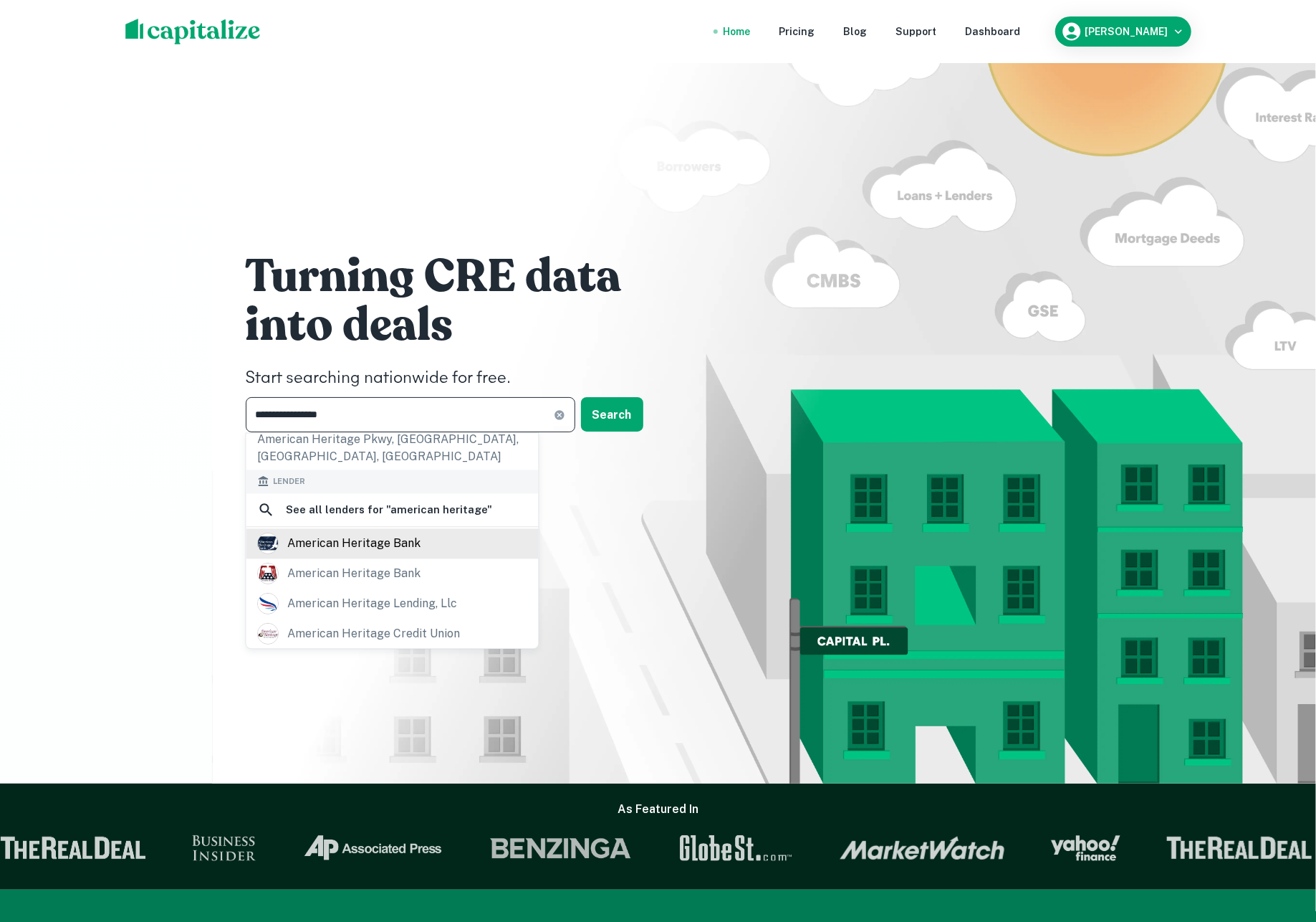
scroll to position [308, 0]
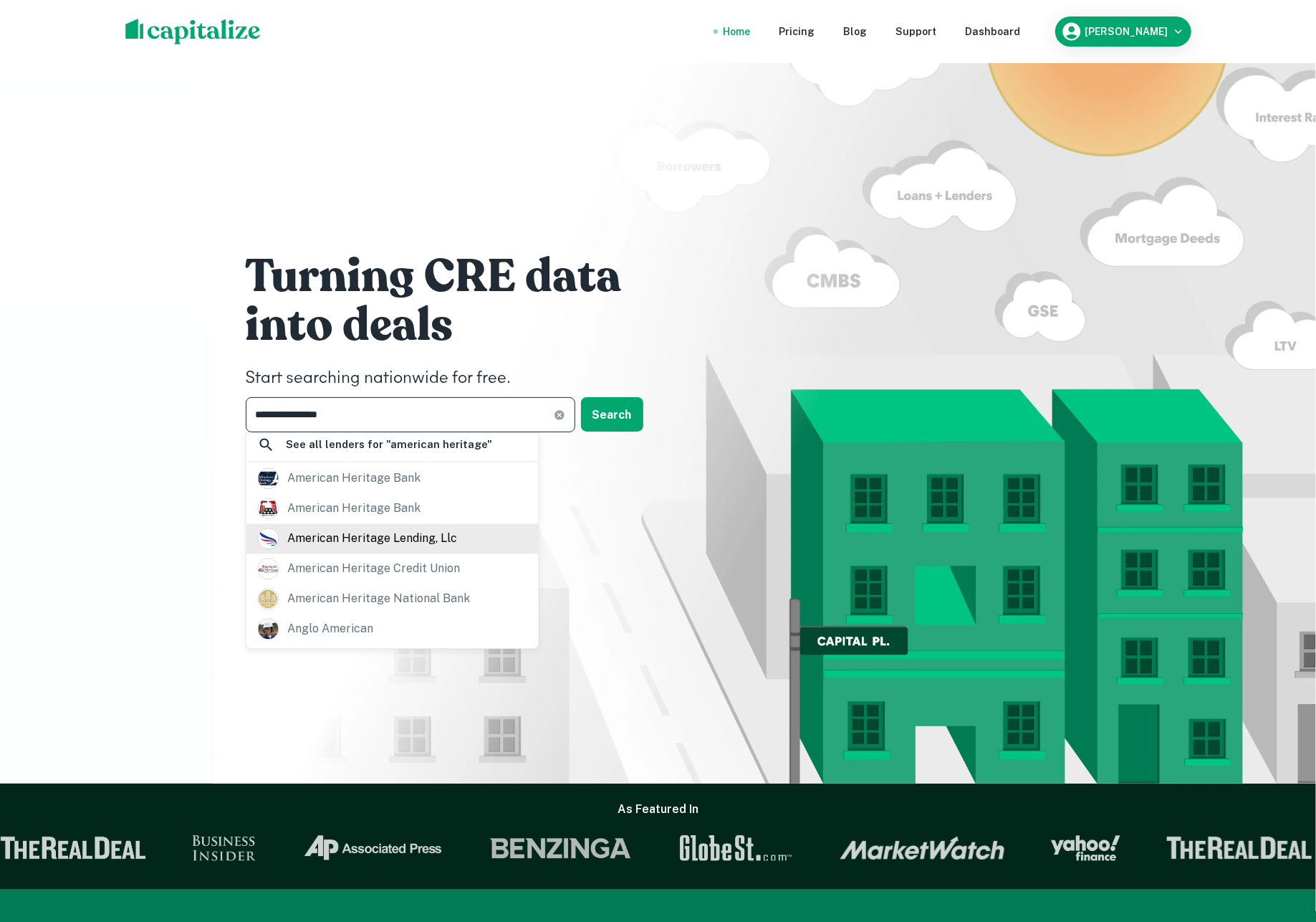
type input "**********"
click at [428, 549] on div "american heritage lending, llc" at bounding box center [373, 538] width 169 height 21
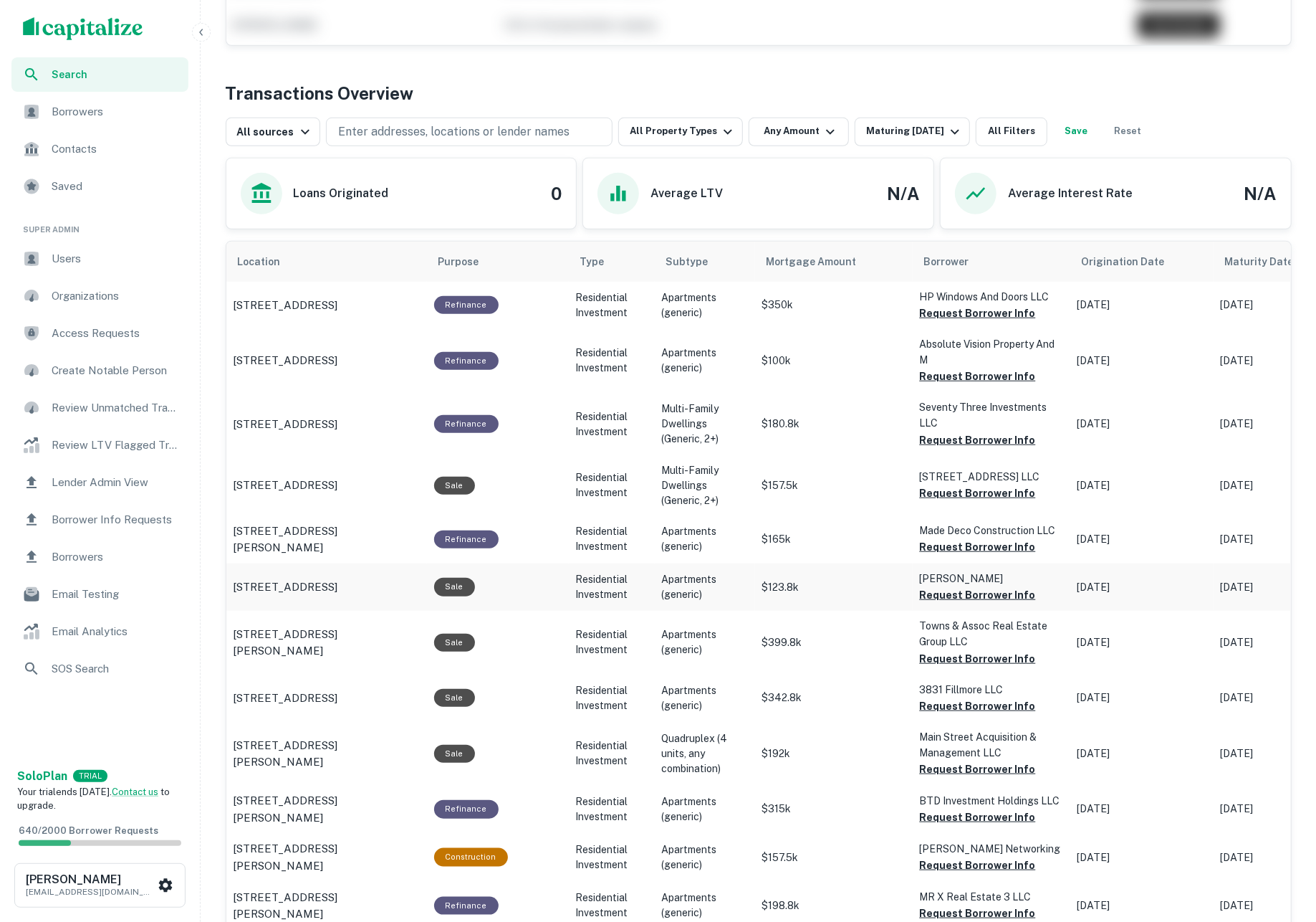
scroll to position [643, 0]
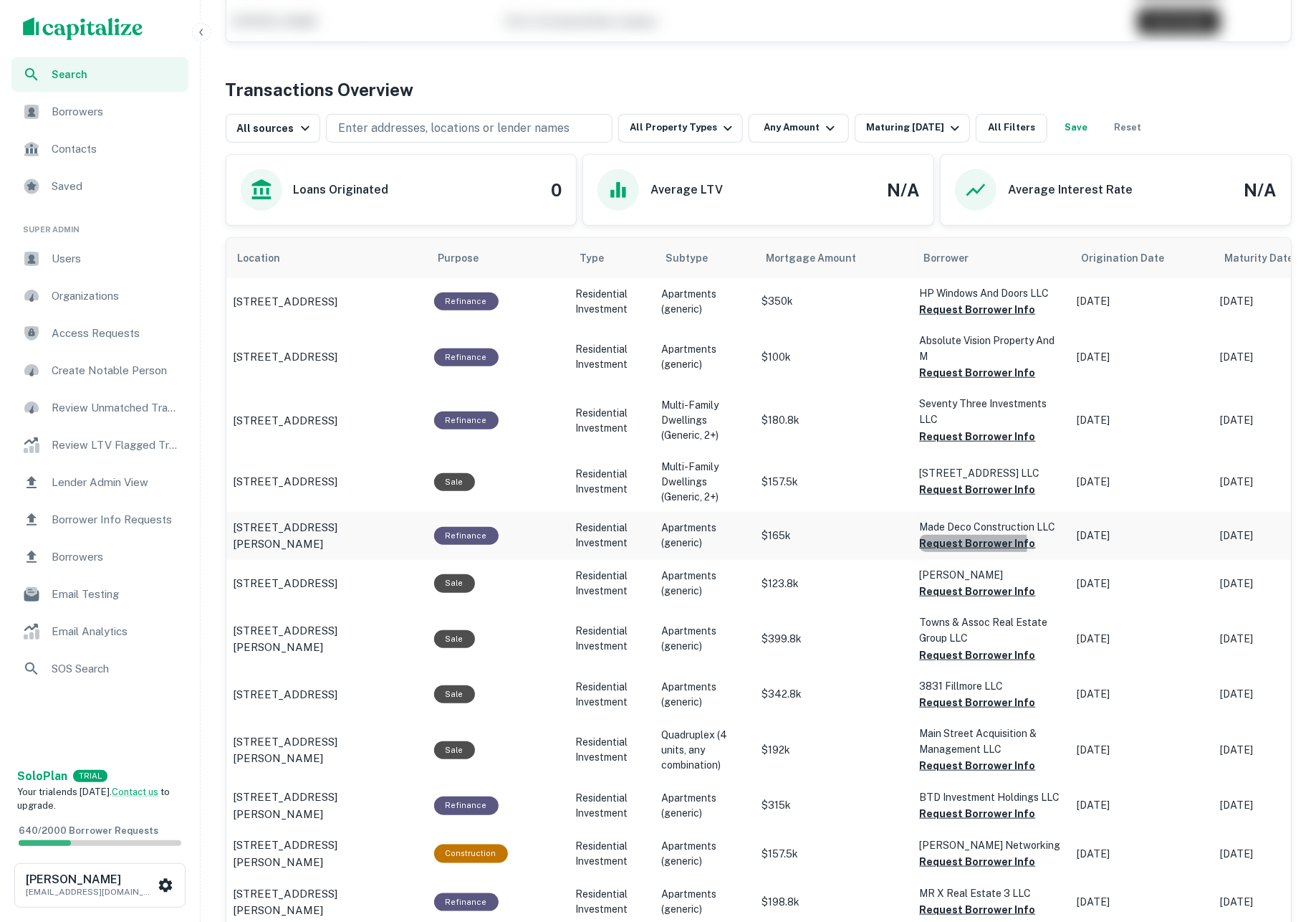
click at [936, 547] on button "Request Borrower Info" at bounding box center [978, 543] width 116 height 17
click at [940, 494] on button "Request Borrower Info" at bounding box center [978, 490] width 116 height 17
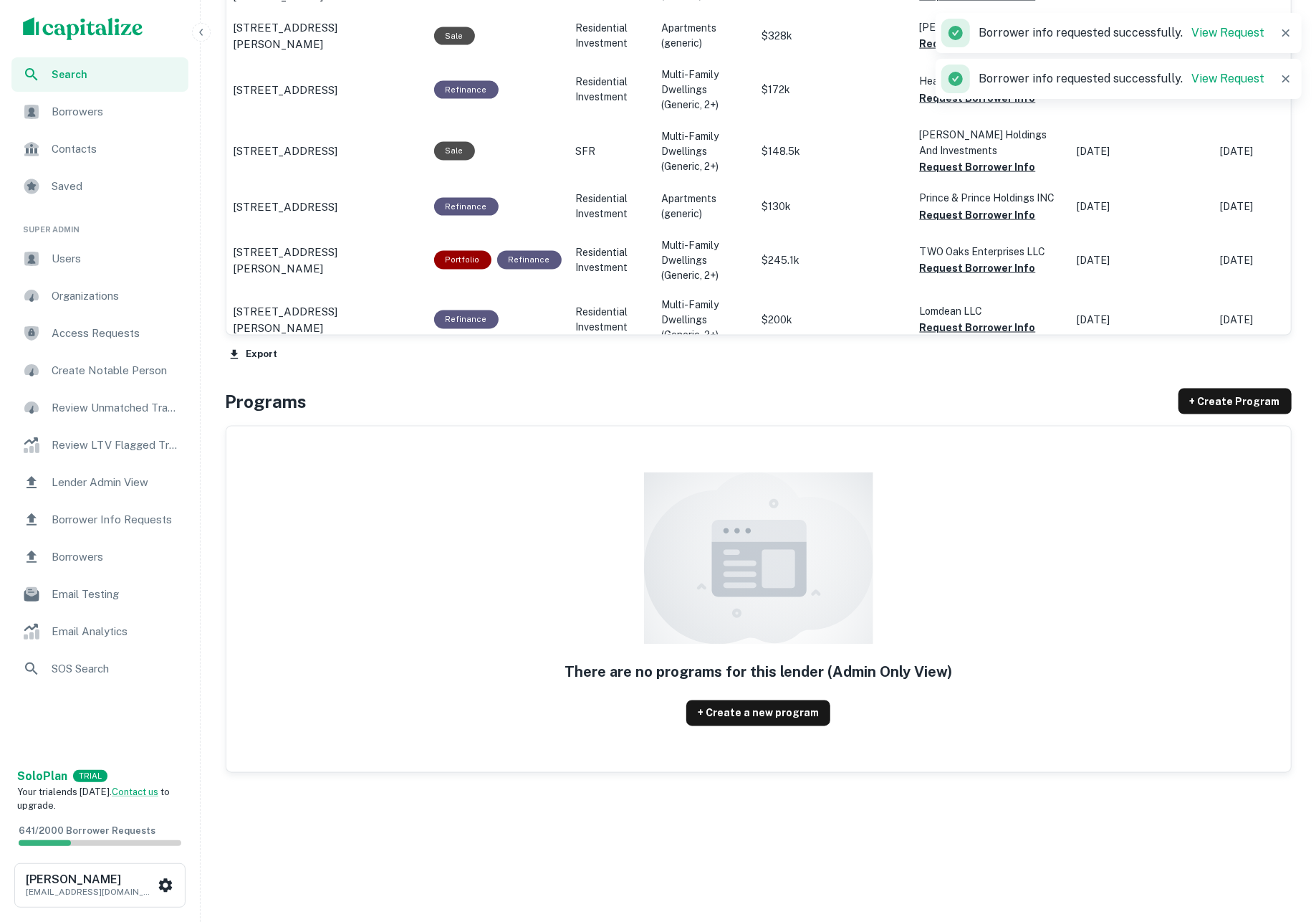
scroll to position [1293, 0]
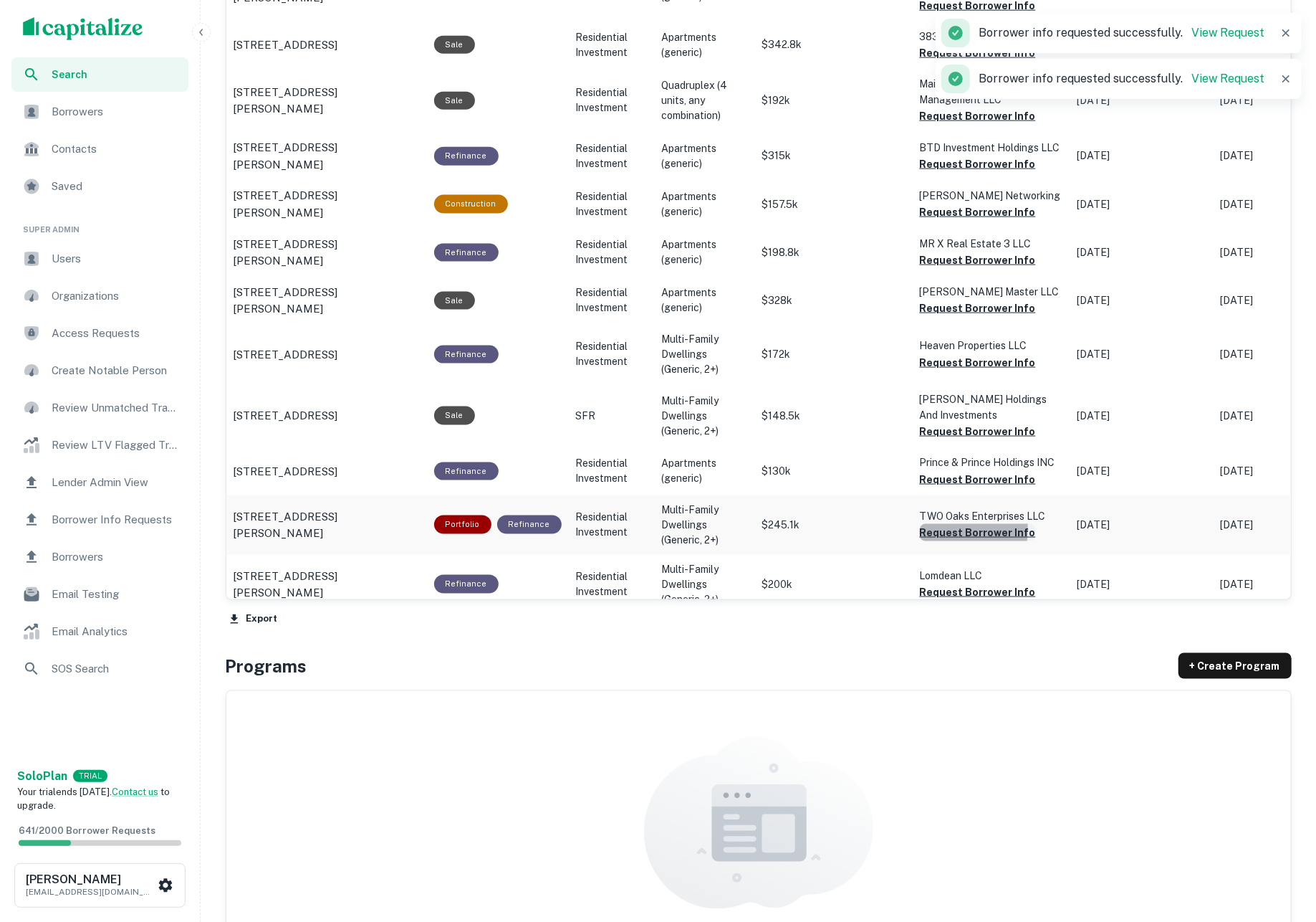
click at [946, 524] on button "Request Borrower Info" at bounding box center [978, 533] width 116 height 17
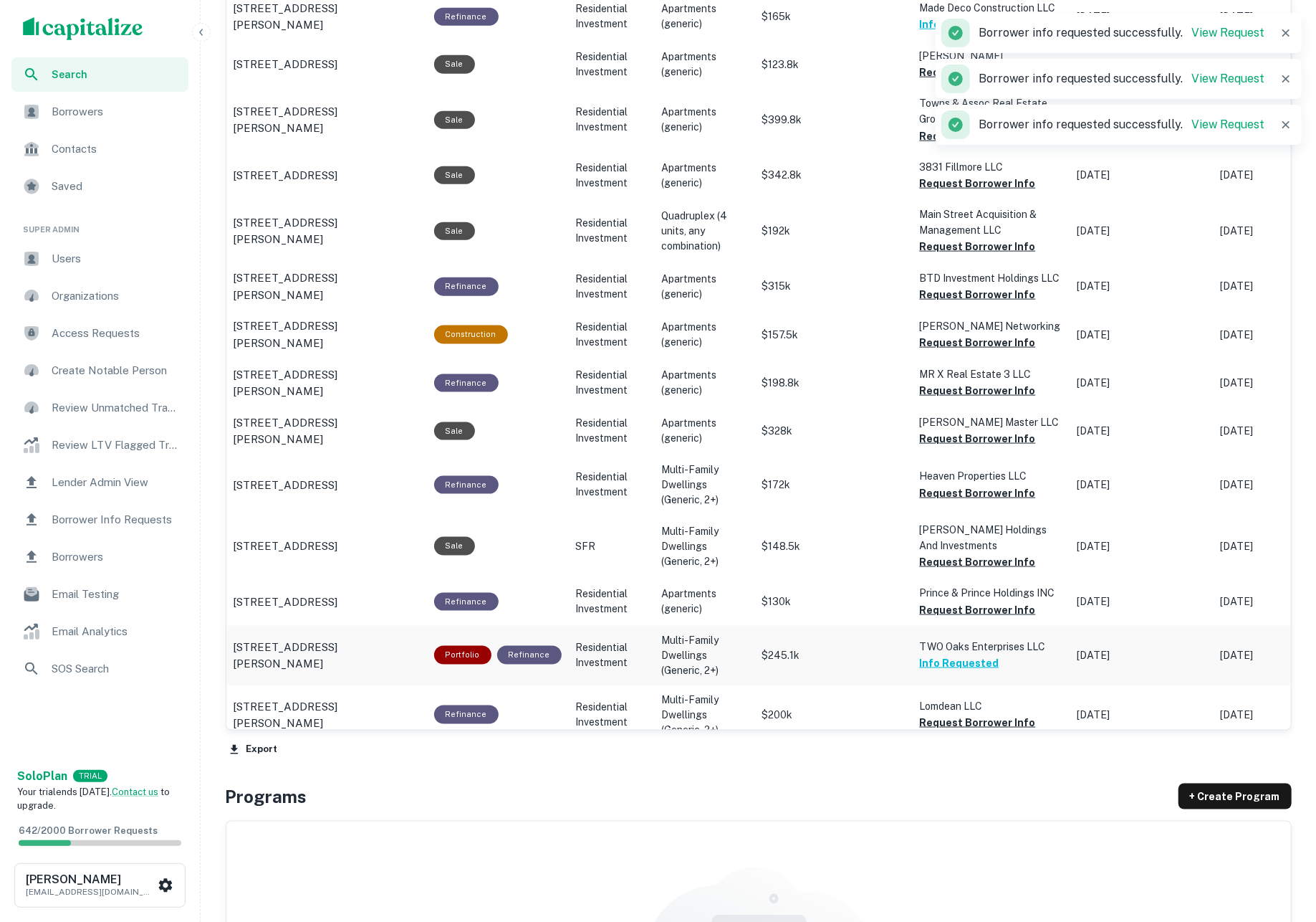
scroll to position [1117, 0]
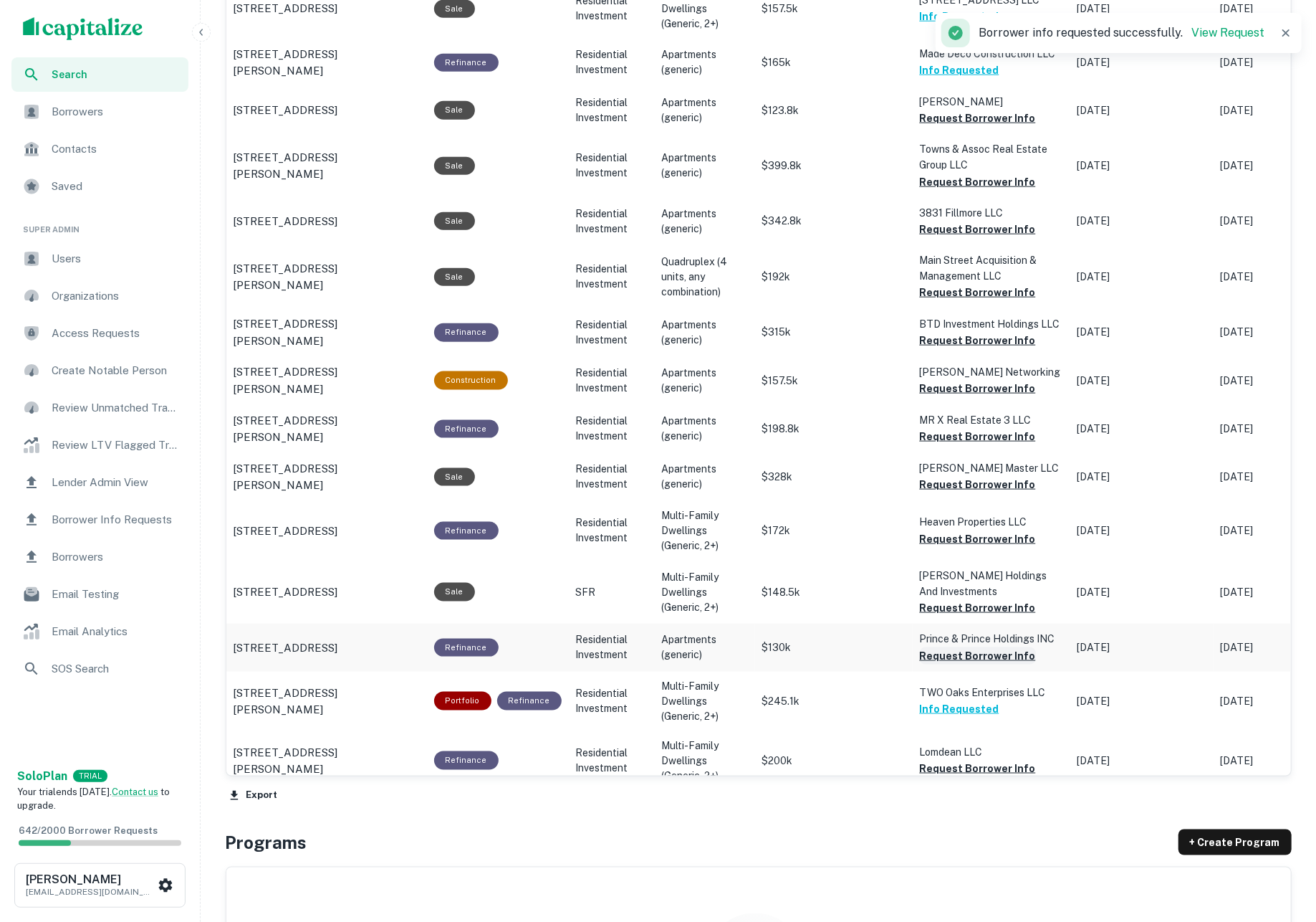
click at [983, 647] on button "Request Borrower Info" at bounding box center [978, 656] width 116 height 17
click at [967, 607] on button "Request Borrower Info" at bounding box center [978, 608] width 116 height 17
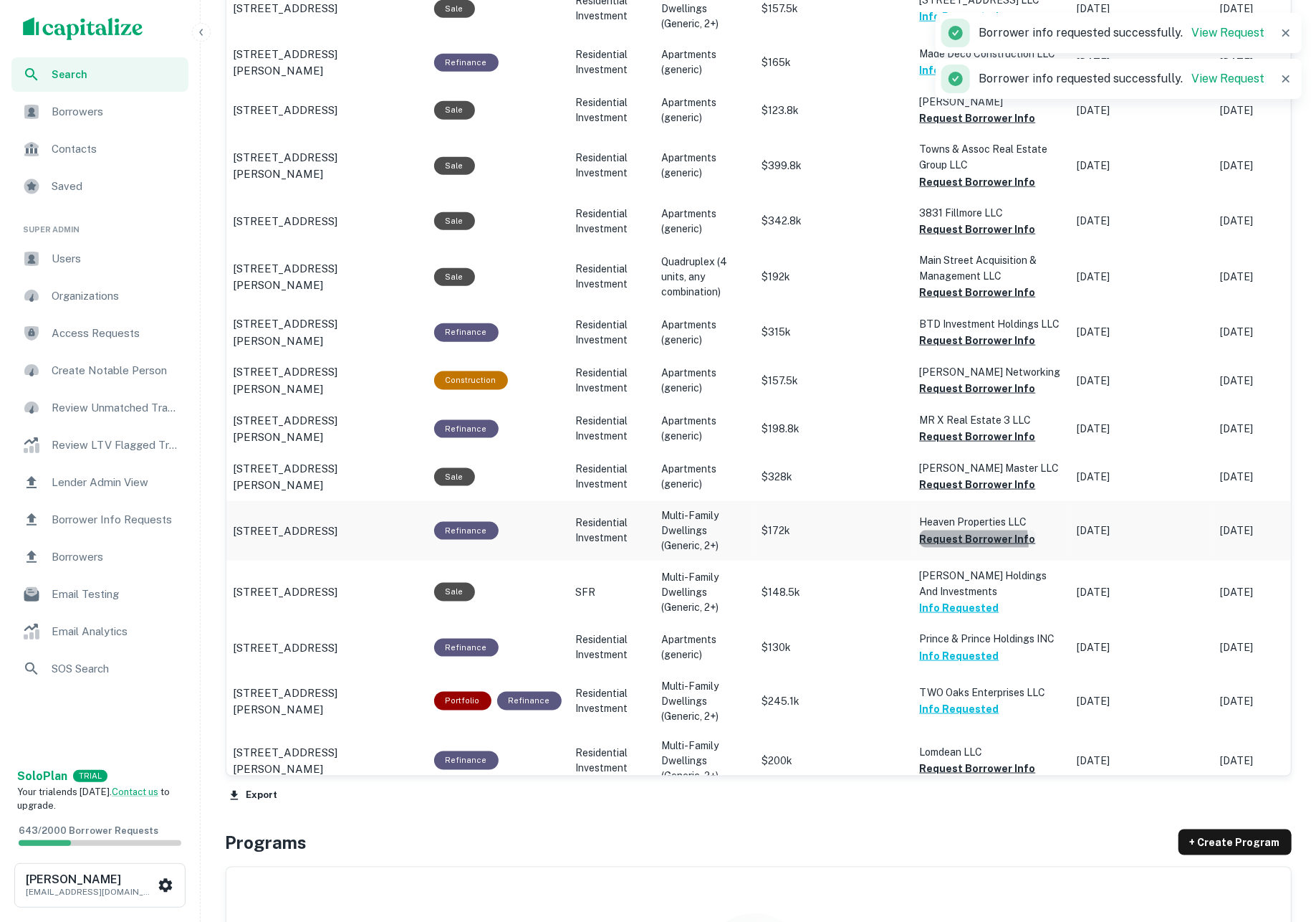
click at [949, 538] on button "Request Borrower Info" at bounding box center [978, 539] width 116 height 17
click at [941, 481] on button "Request Borrower Info" at bounding box center [978, 484] width 116 height 17
click at [936, 435] on button "Request Borrower Info" at bounding box center [978, 436] width 116 height 17
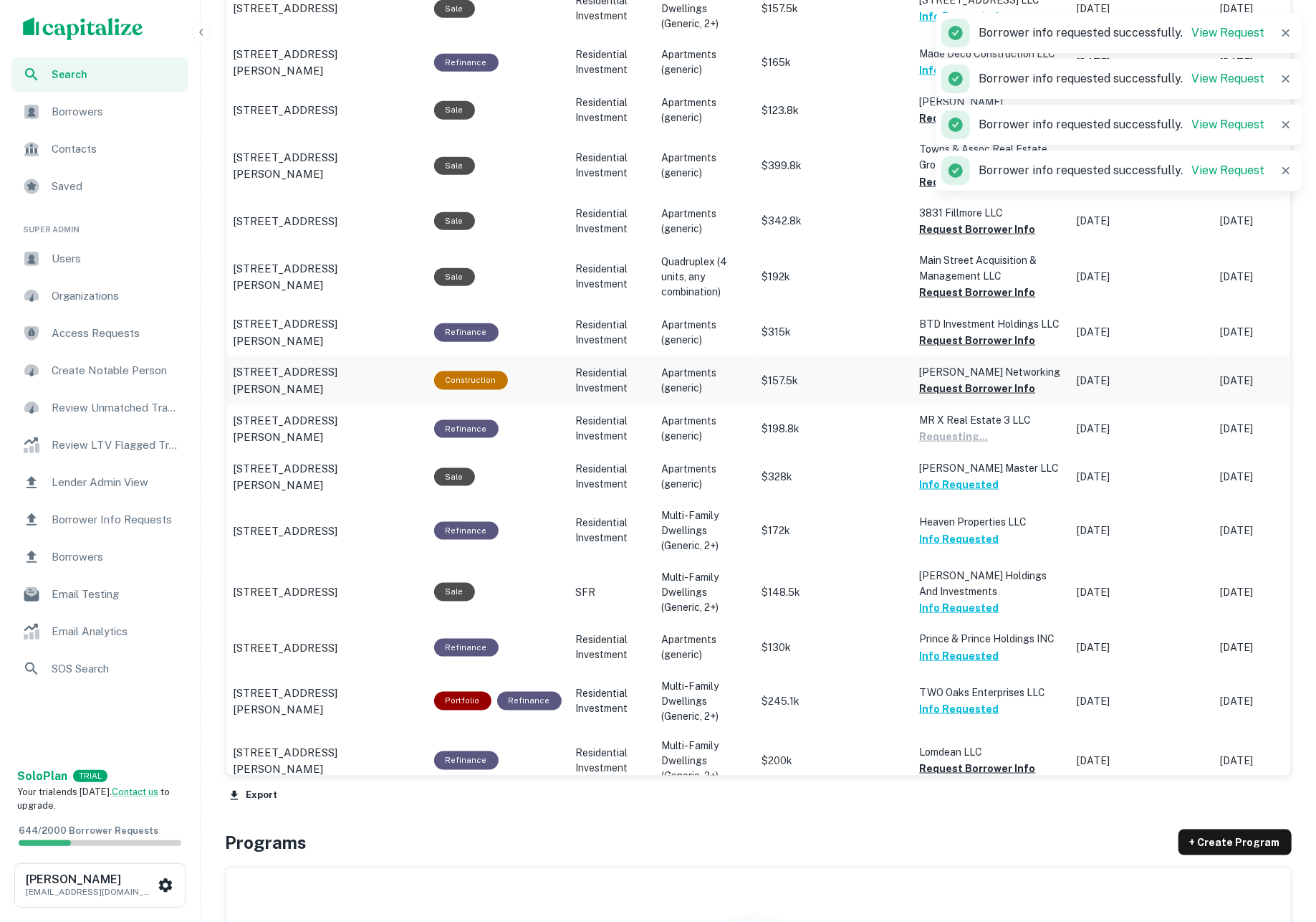
click at [935, 397] on td "[PERSON_NAME] Networking Request Borrower Info" at bounding box center [991, 380] width 158 height 48
click at [931, 334] on button "Request Borrower Info" at bounding box center [978, 341] width 116 height 17
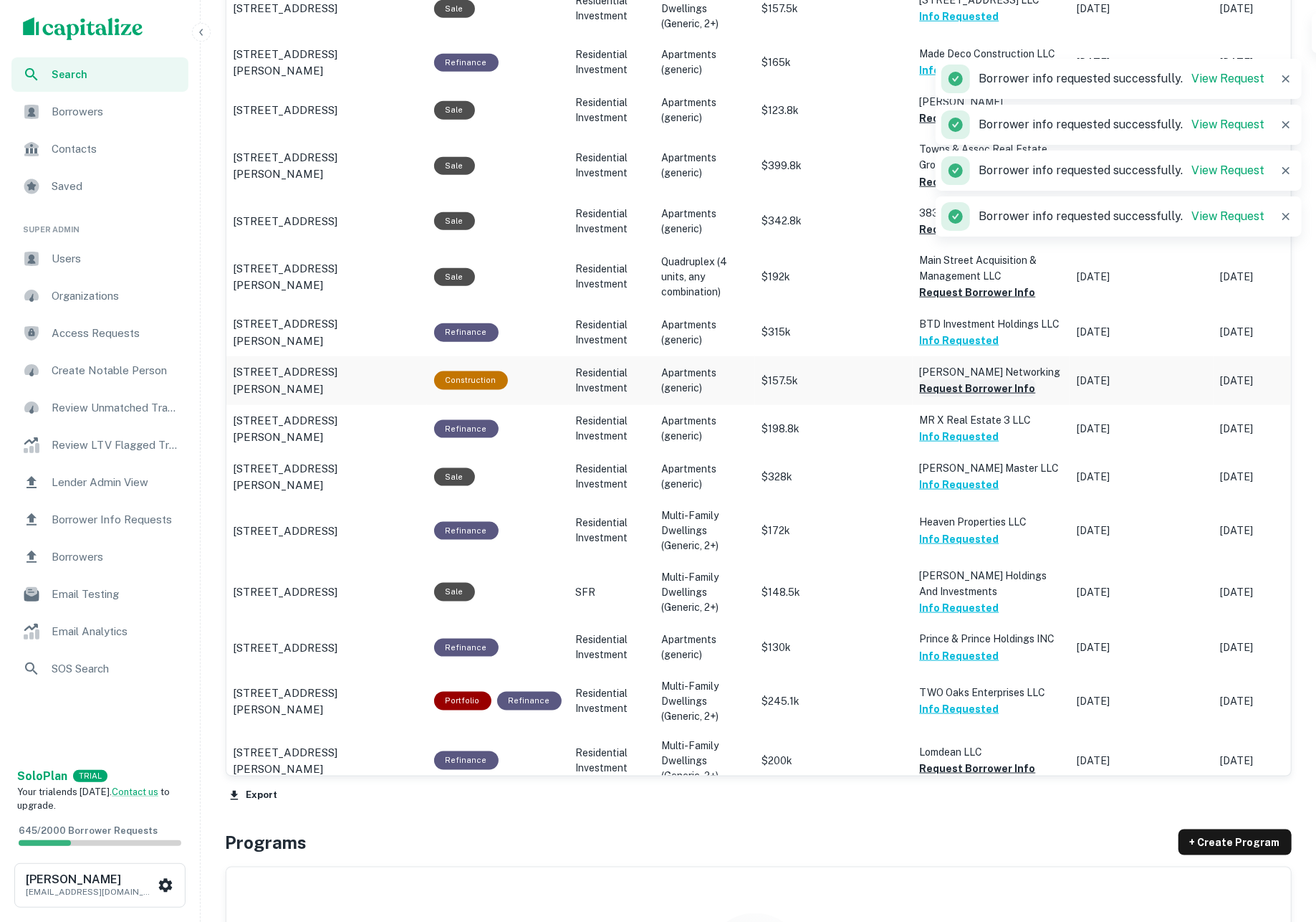
click at [937, 383] on button "Request Borrower Info" at bounding box center [978, 388] width 116 height 17
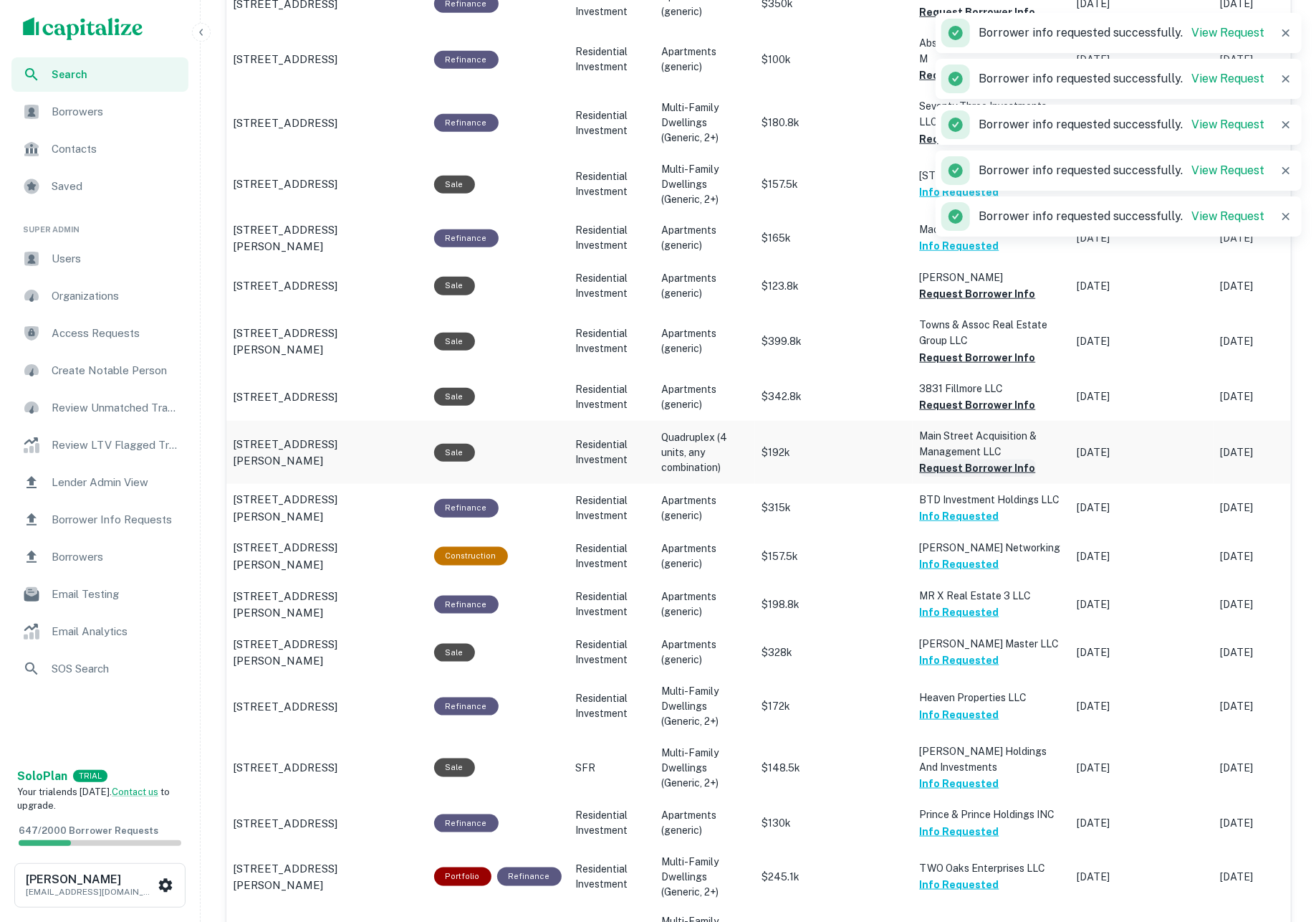
click at [971, 464] on button "Request Borrower Info" at bounding box center [978, 468] width 116 height 17
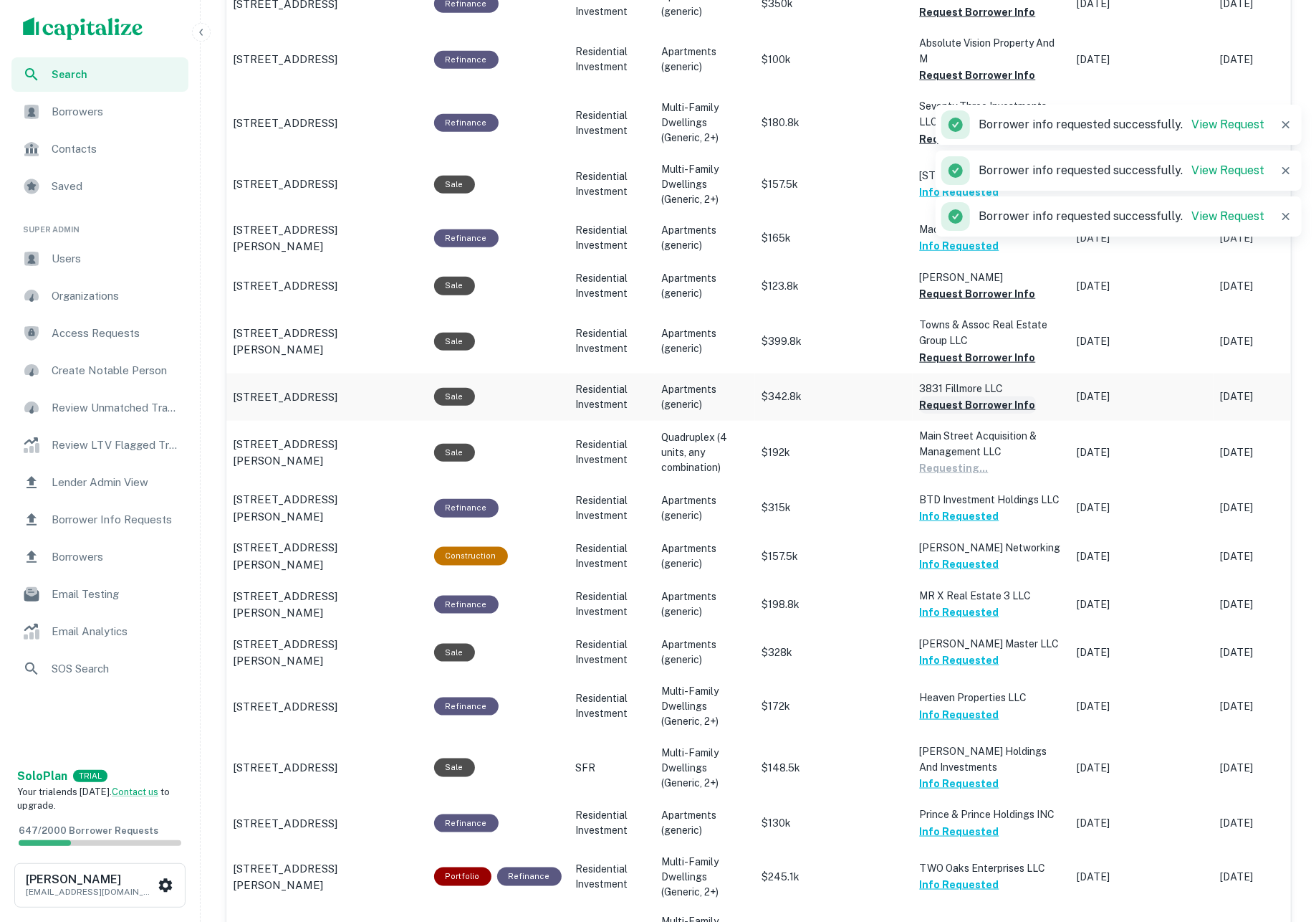
click at [951, 401] on button "Request Borrower Info" at bounding box center [978, 405] width 116 height 17
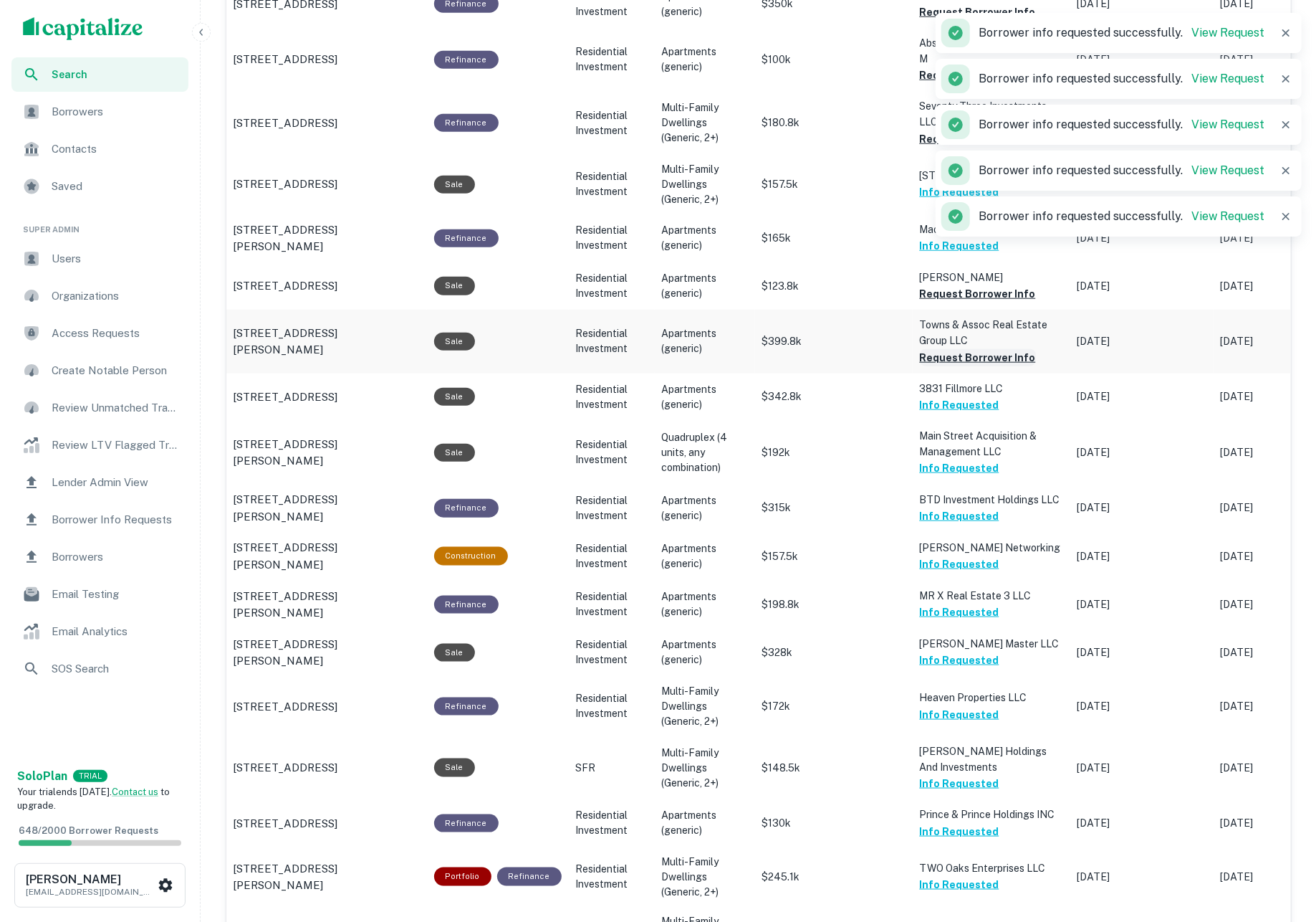
click at [940, 358] on button "Request Borrower Info" at bounding box center [978, 358] width 116 height 17
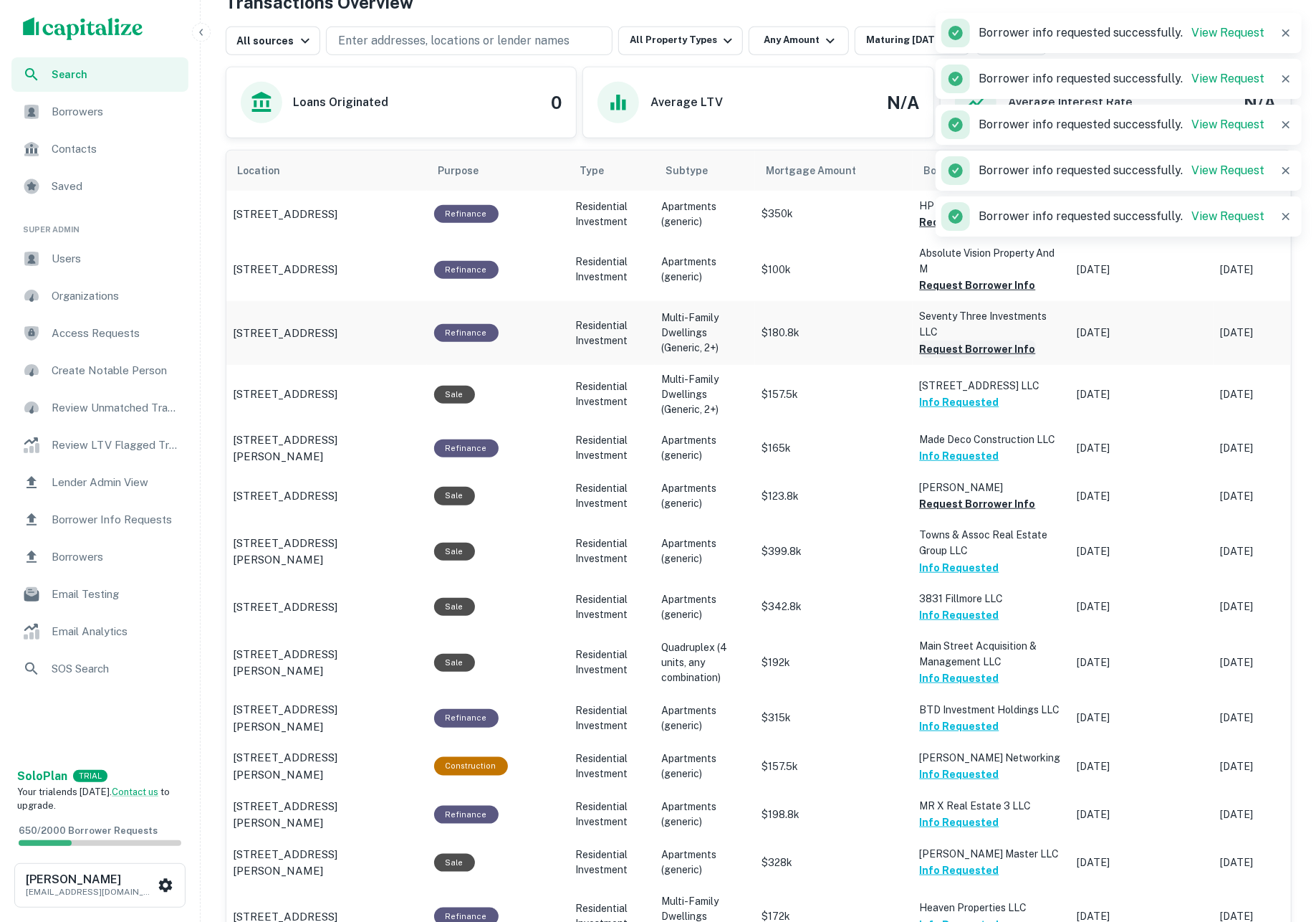
scroll to position [723, 0]
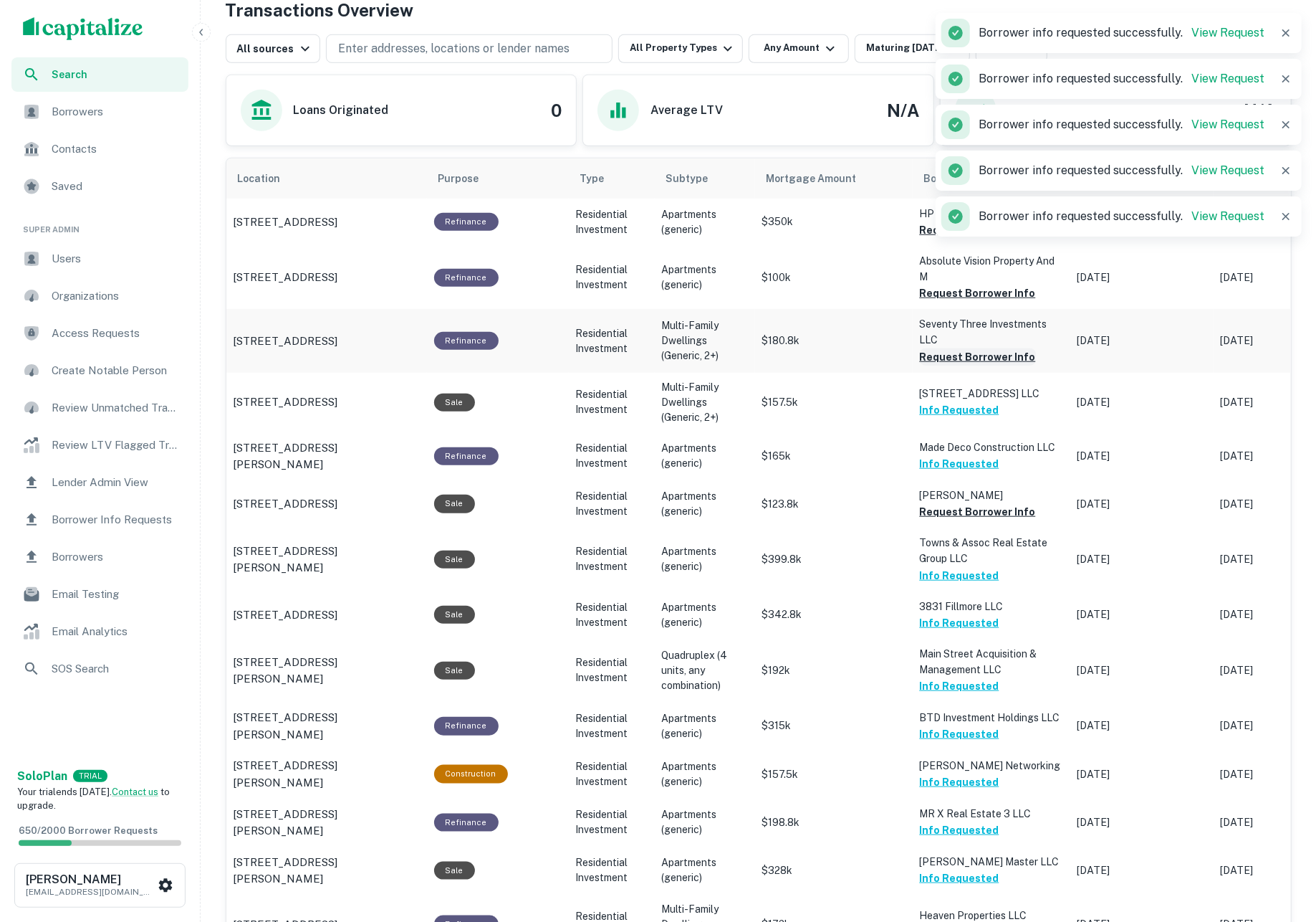
click at [940, 356] on button "Request Borrower Info" at bounding box center [978, 357] width 116 height 17
click at [937, 299] on button "Request Borrower Info" at bounding box center [978, 293] width 116 height 17
click at [929, 239] on button "Request Borrower Info" at bounding box center [978, 230] width 116 height 17
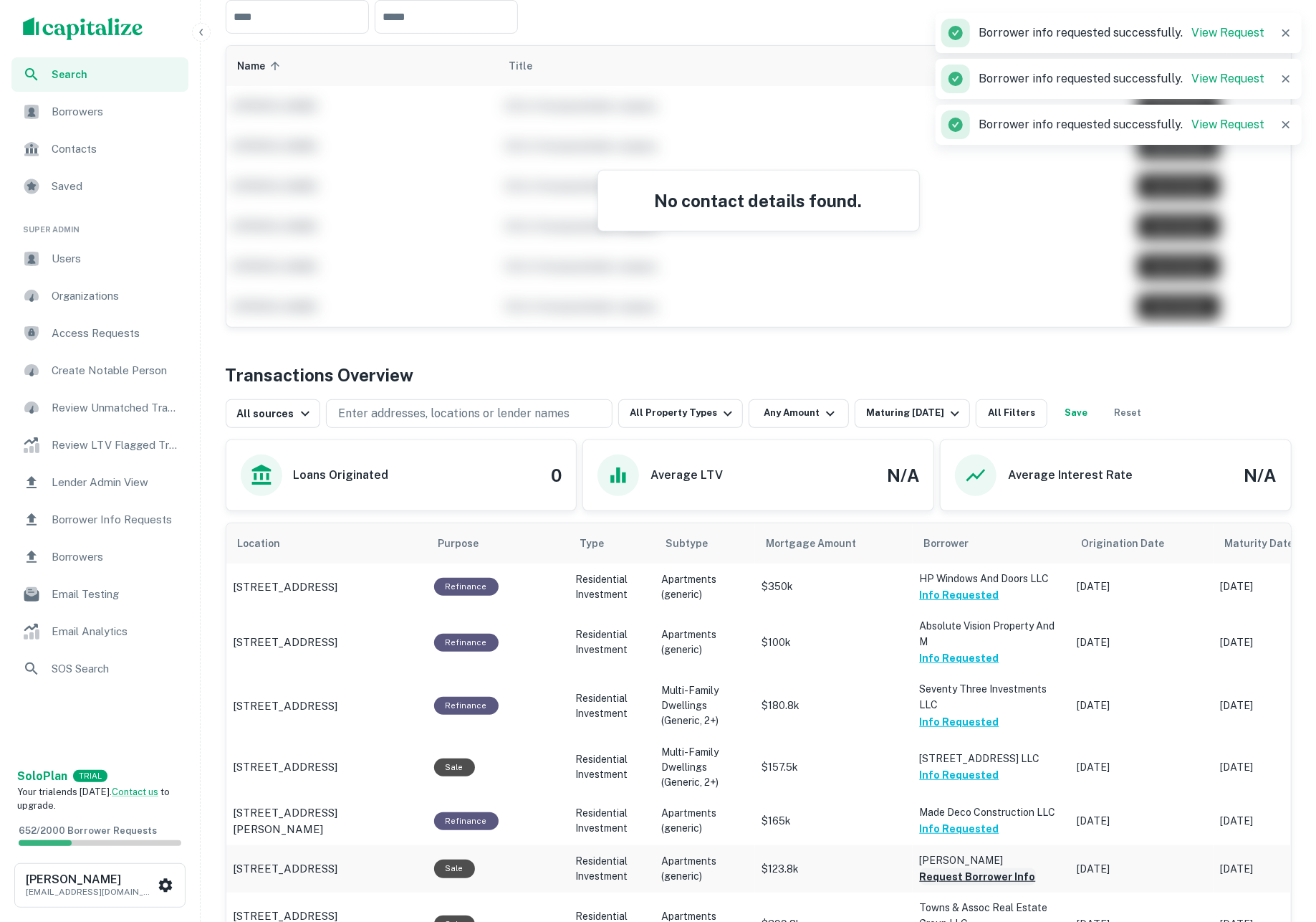
scroll to position [336, 0]
